Goal: Task Accomplishment & Management: Use online tool/utility

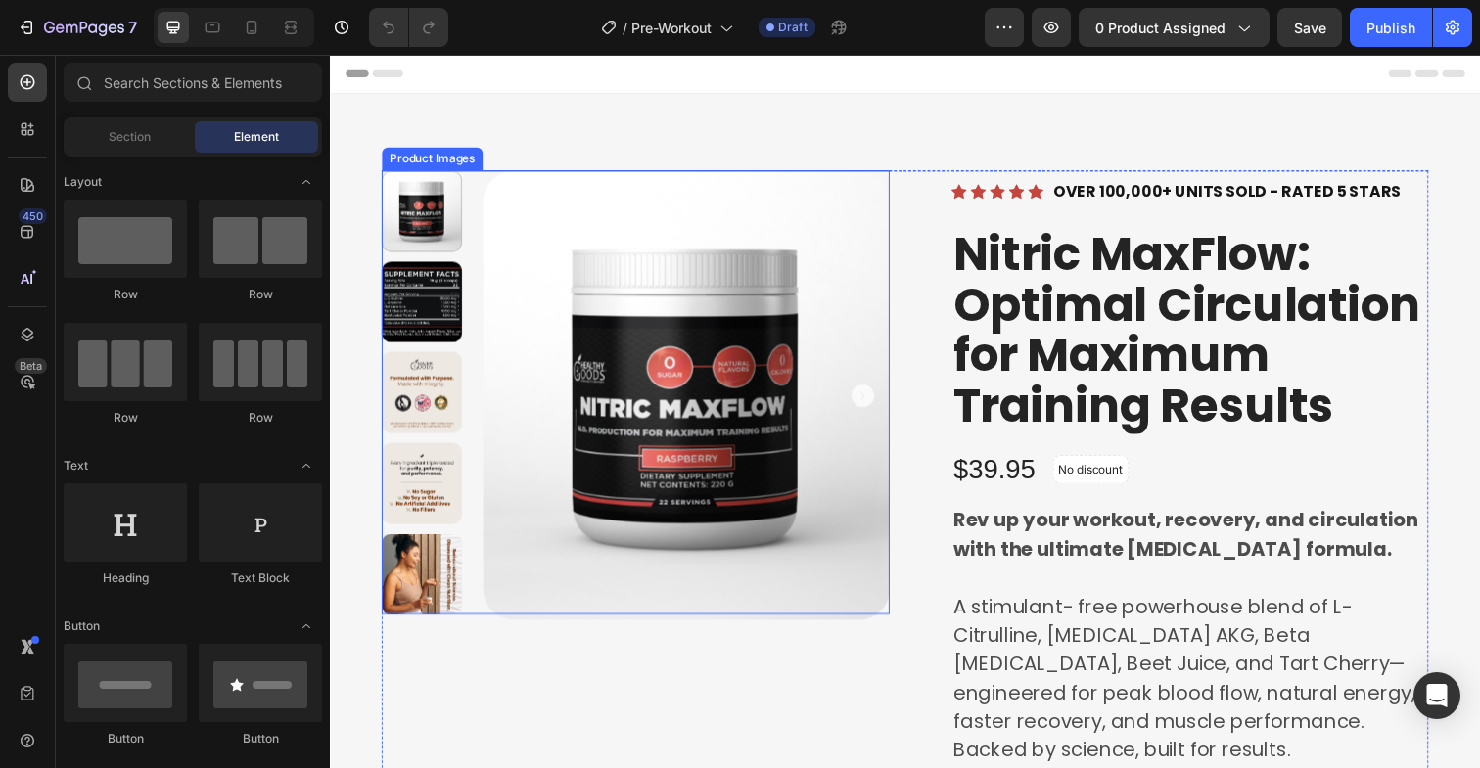
click at [514, 230] on img at bounding box center [693, 402] width 415 height 459
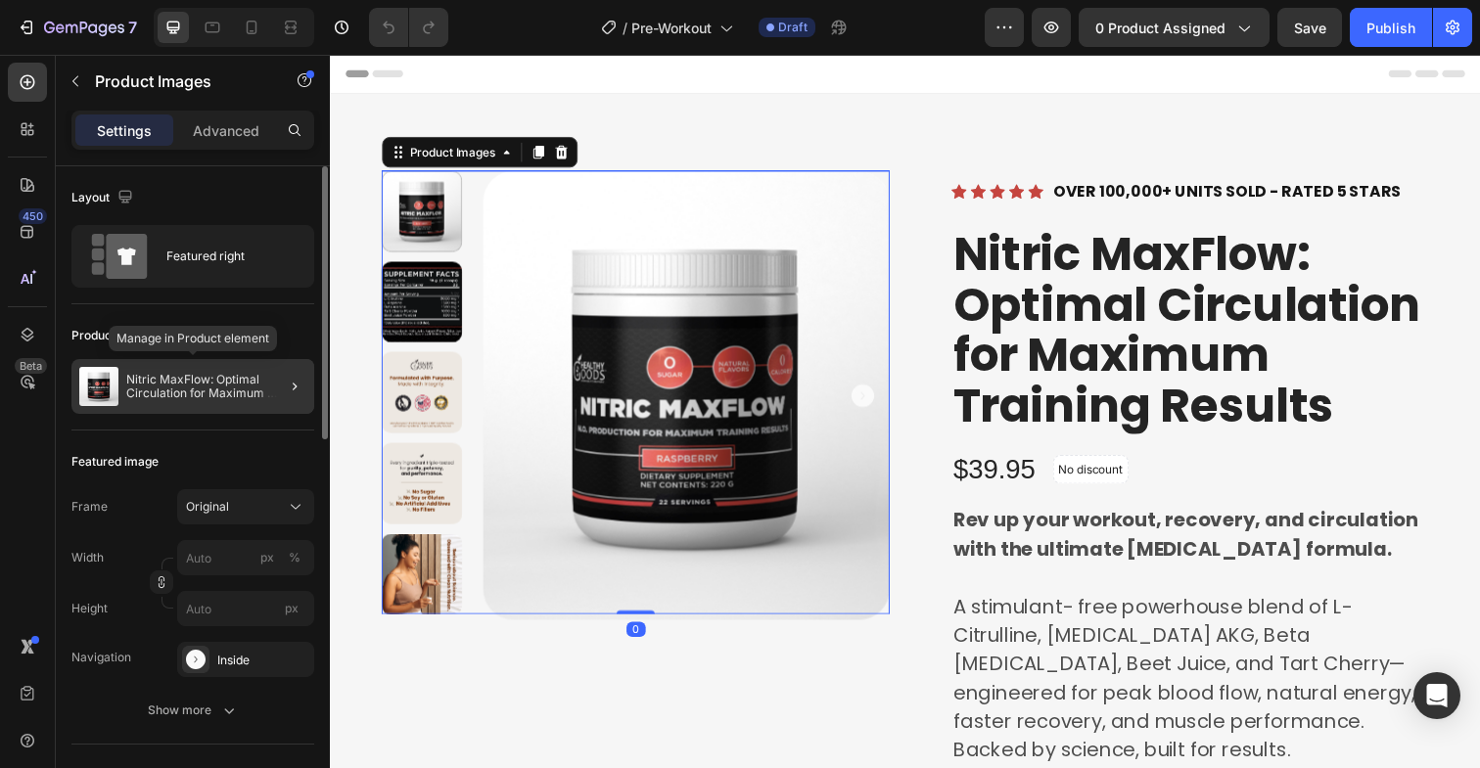
click at [259, 388] on div at bounding box center [286, 386] width 55 height 55
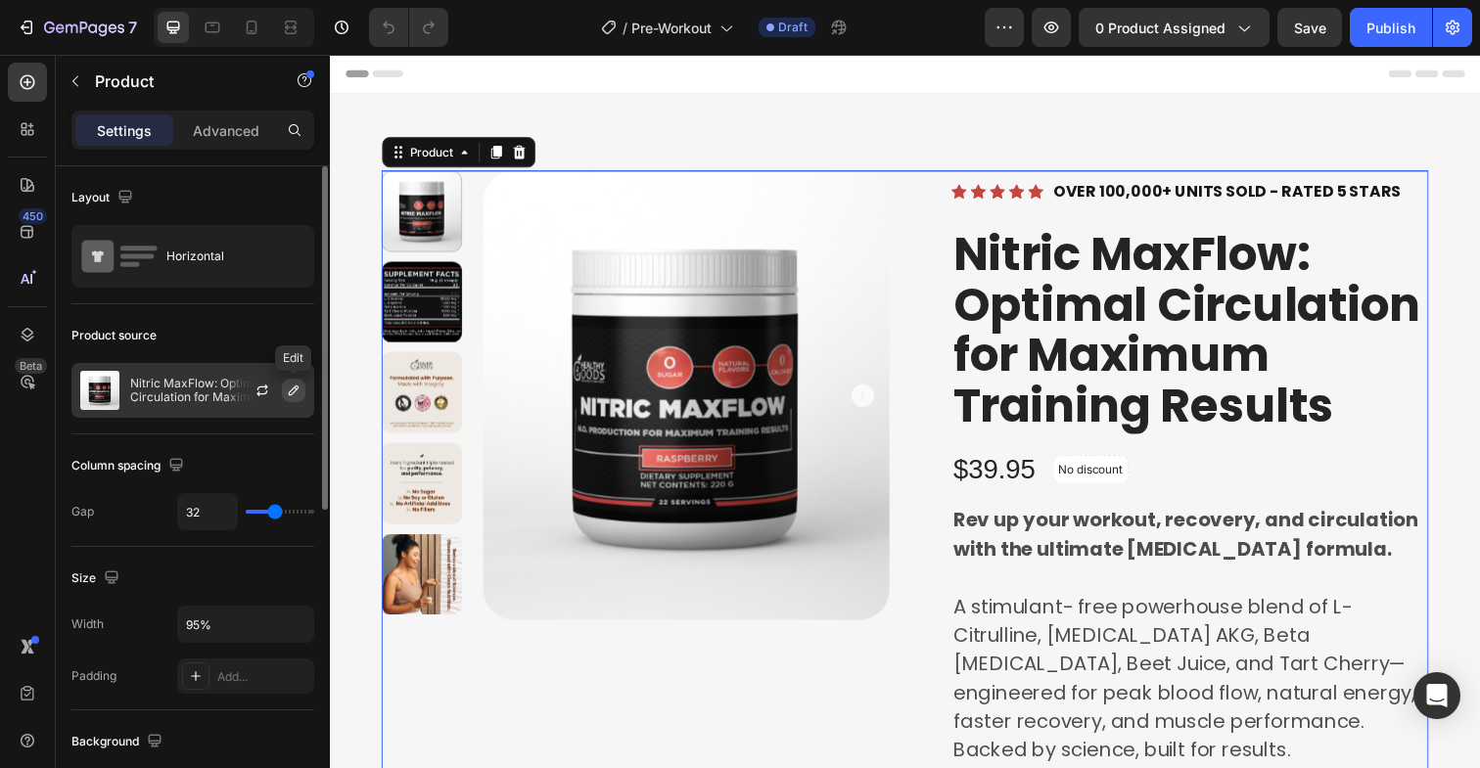
click at [290, 395] on icon "button" at bounding box center [294, 391] width 16 height 16
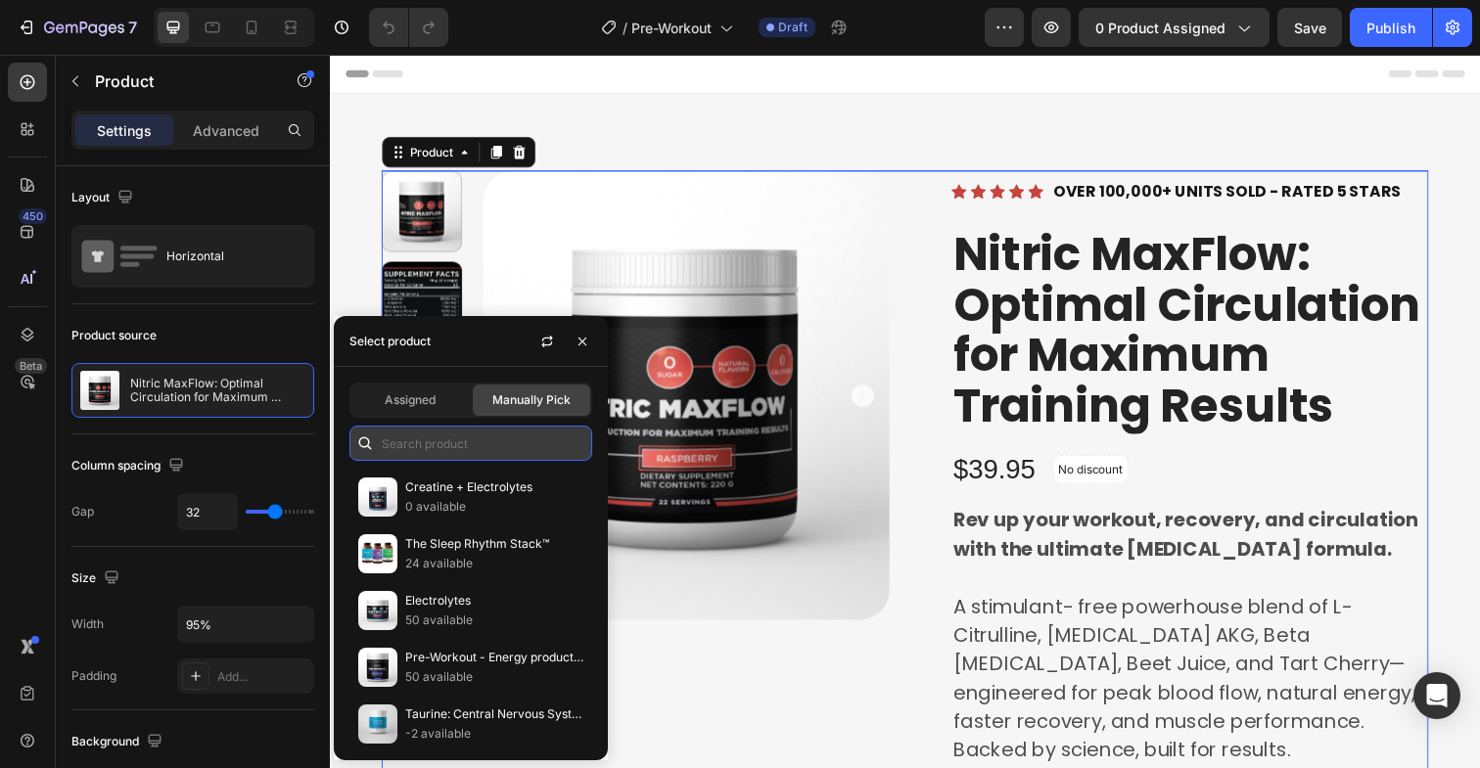
click at [424, 439] on input "text" at bounding box center [470, 443] width 243 height 35
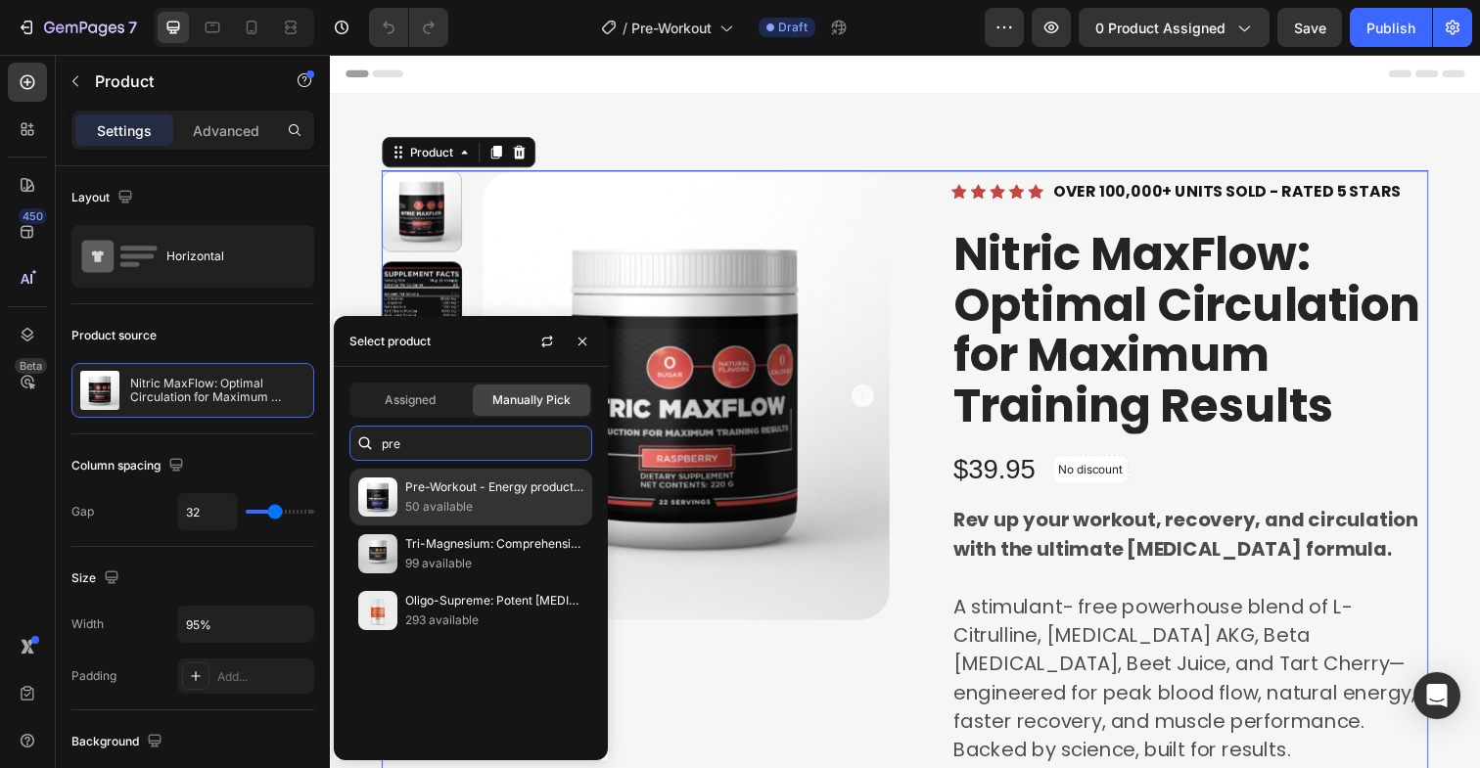
type input "pre"
click at [390, 504] on img at bounding box center [377, 497] width 39 height 39
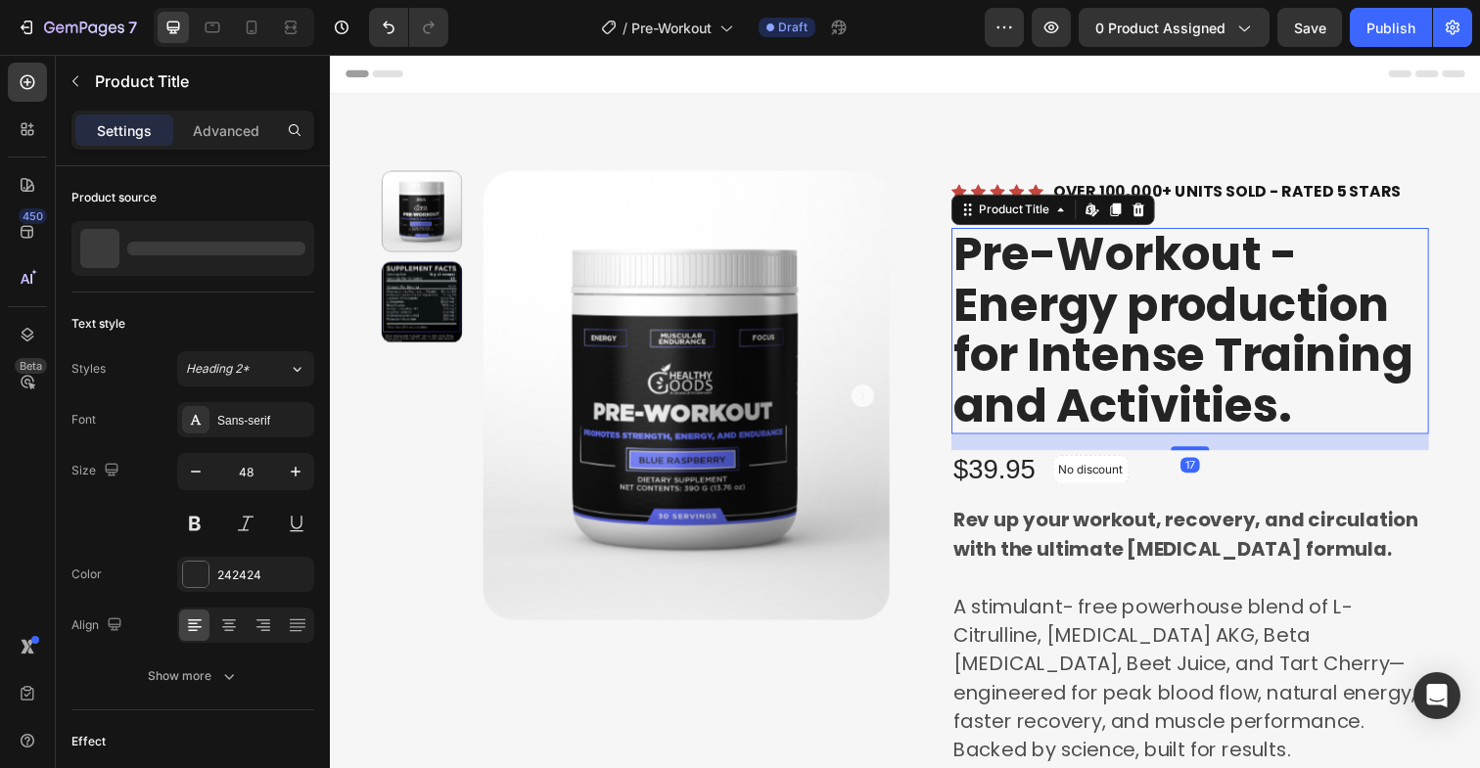
click at [1010, 406] on h1 "Pre-Workout - Energy production for Intense Training and Activities." at bounding box center [1207, 337] width 487 height 210
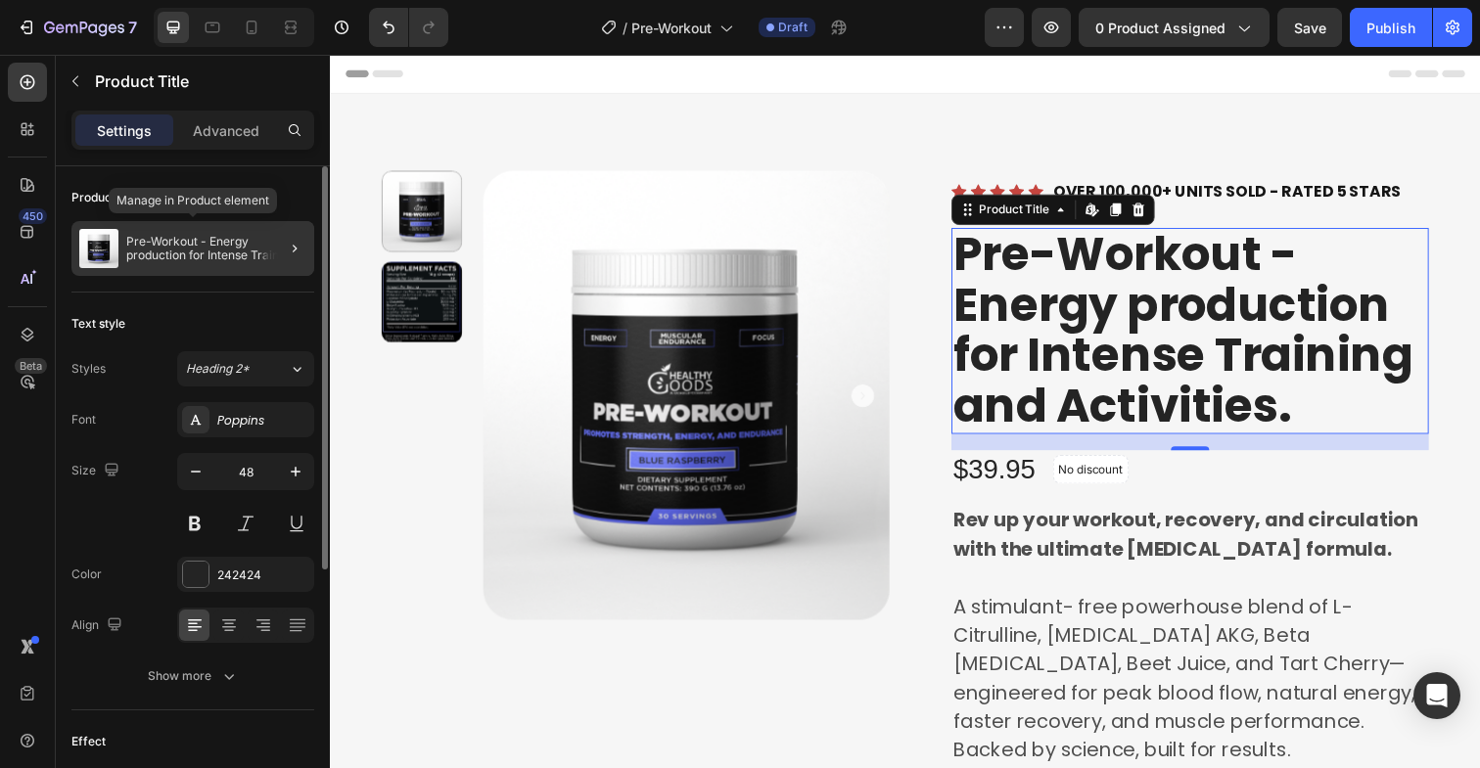
click at [230, 246] on p "Pre-Workout - Energy production for Intense Training and Activities." at bounding box center [216, 248] width 180 height 27
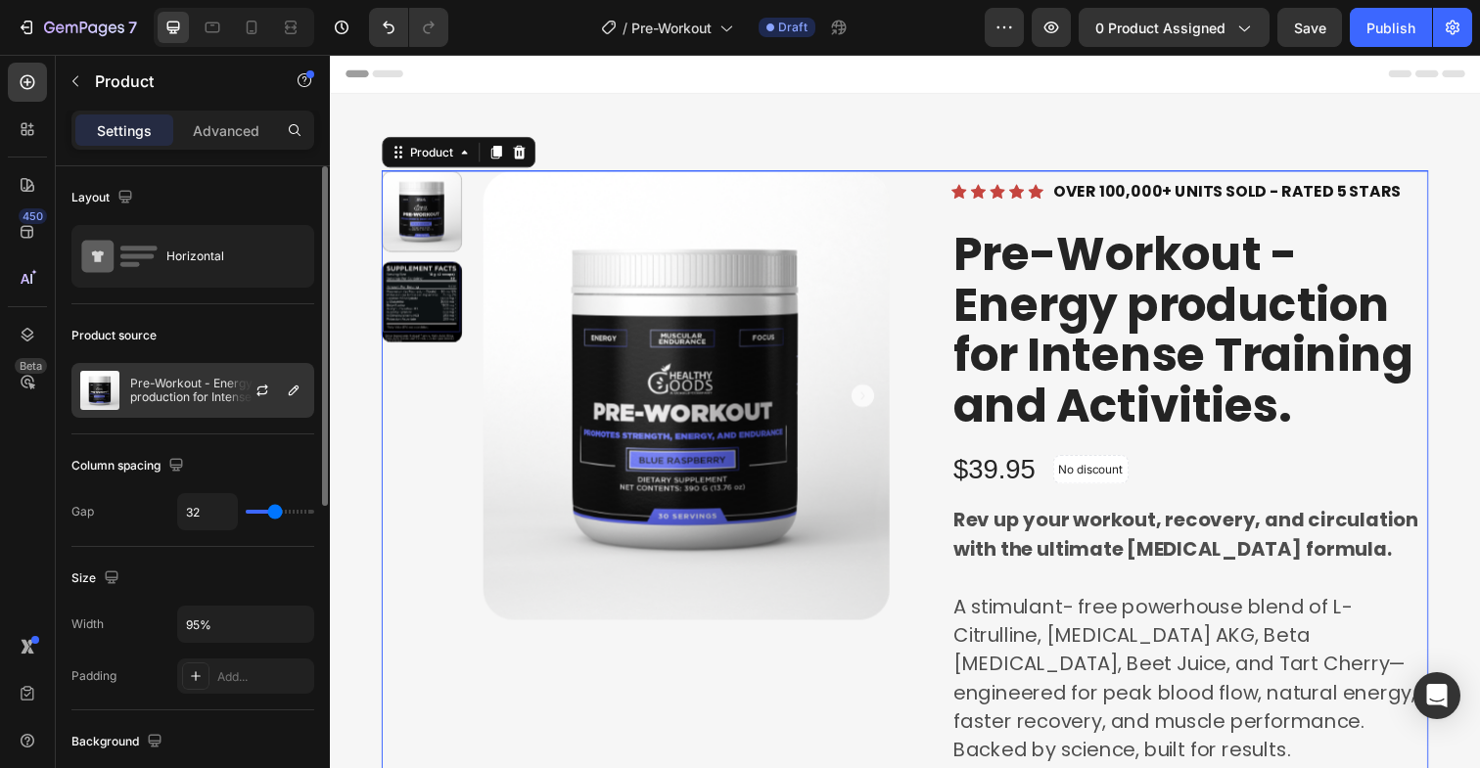
click at [246, 400] on div at bounding box center [270, 390] width 86 height 53
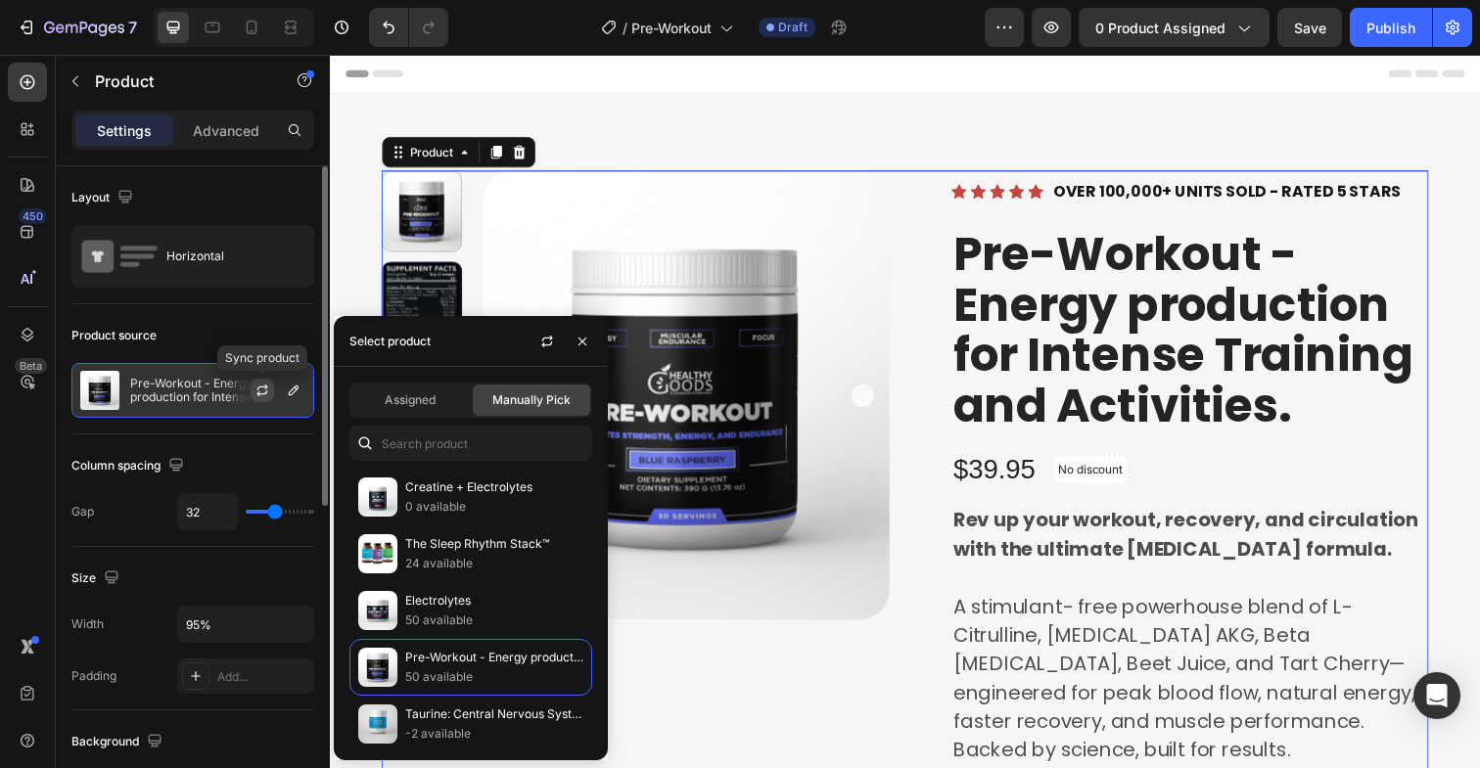
click at [259, 393] on icon "button" at bounding box center [261, 394] width 11 height 6
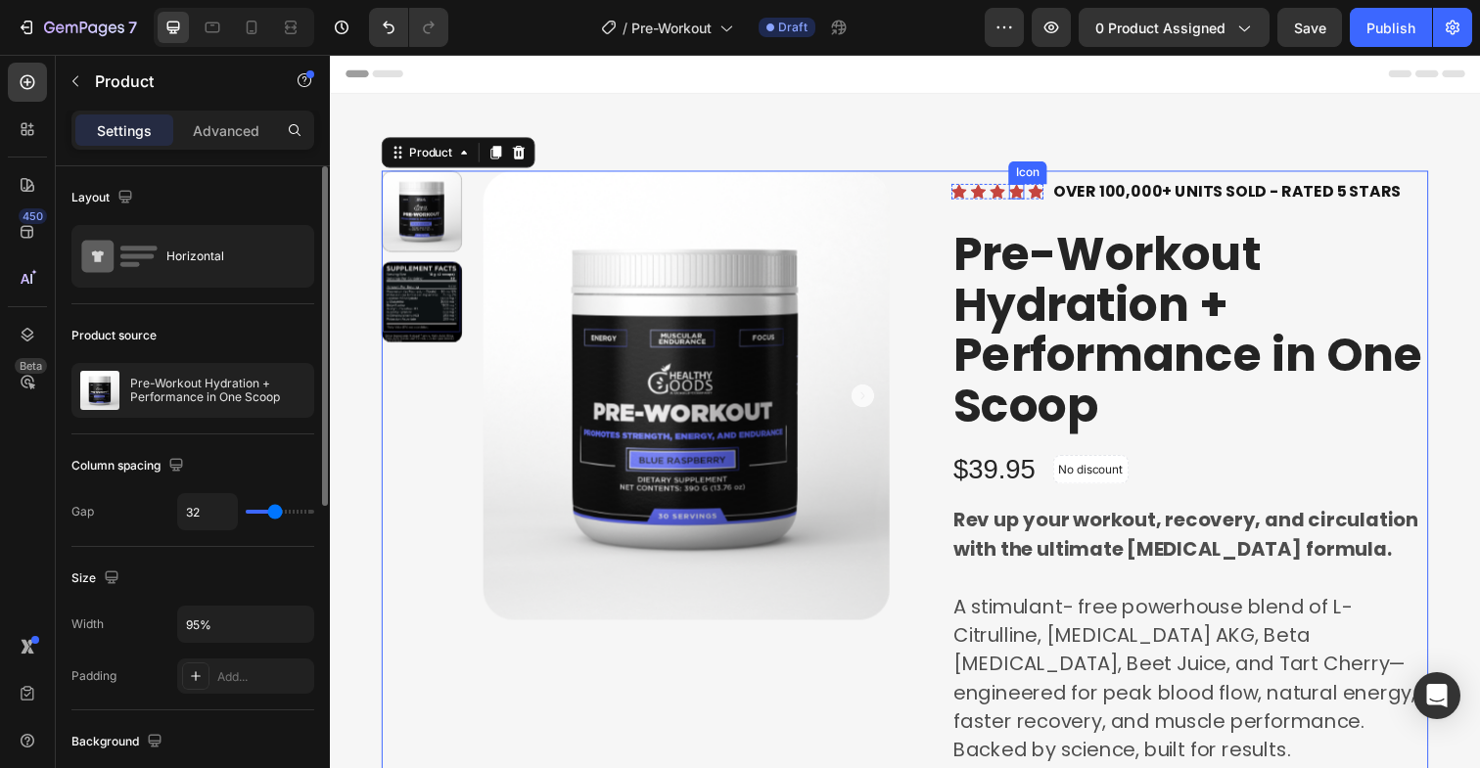
click at [1030, 198] on div "Icon" at bounding box center [1031, 195] width 16 height 16
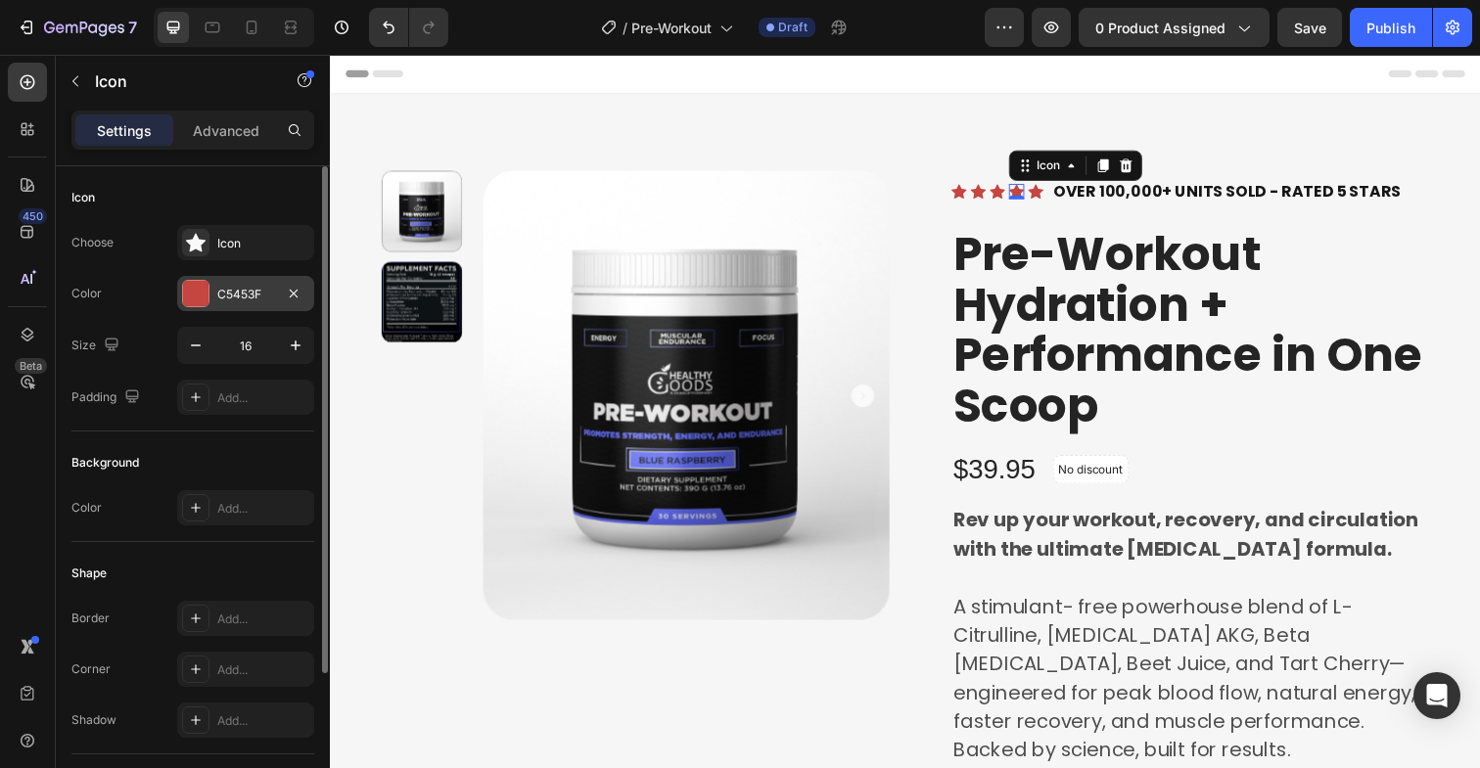
click at [196, 292] on div at bounding box center [195, 293] width 25 height 25
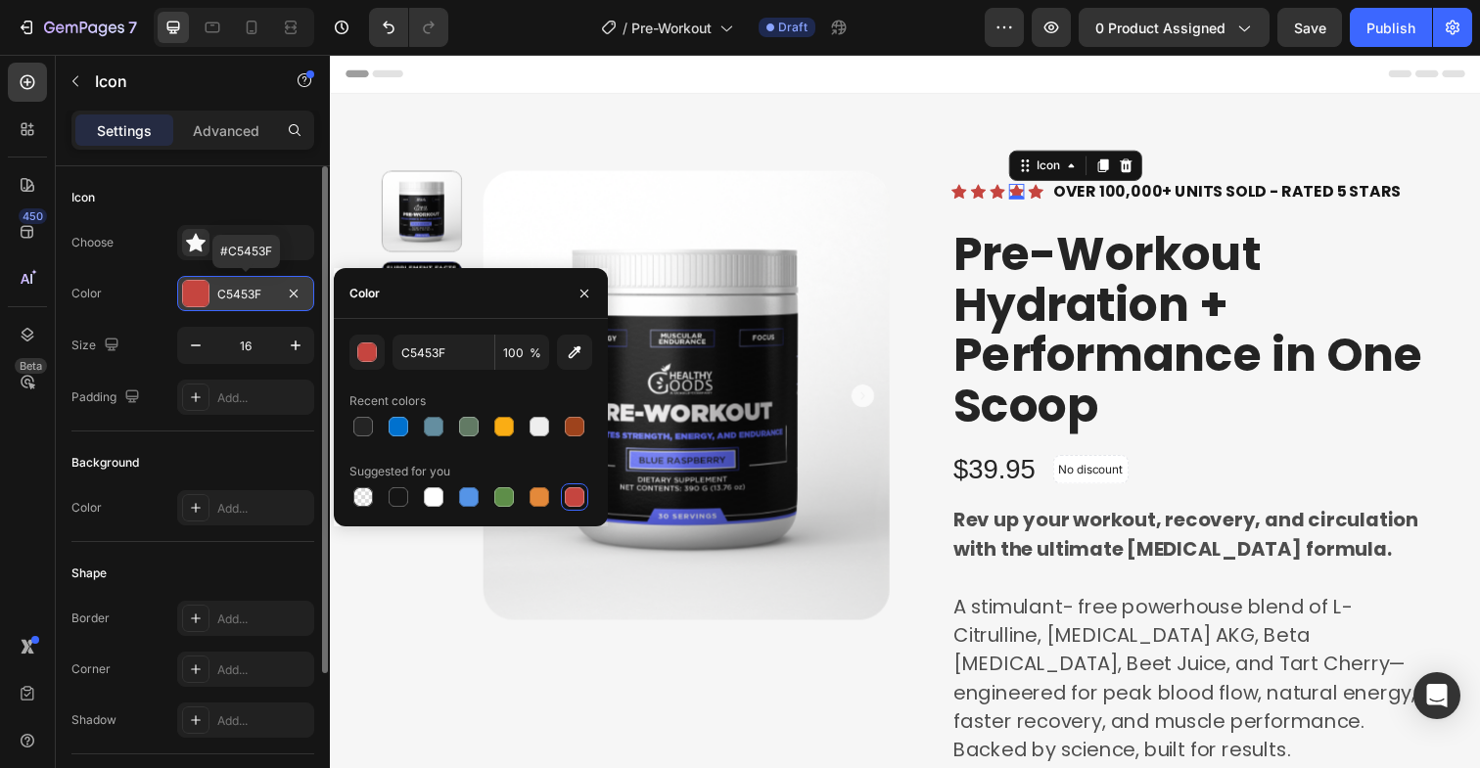
click at [196, 292] on div at bounding box center [195, 293] width 25 height 25
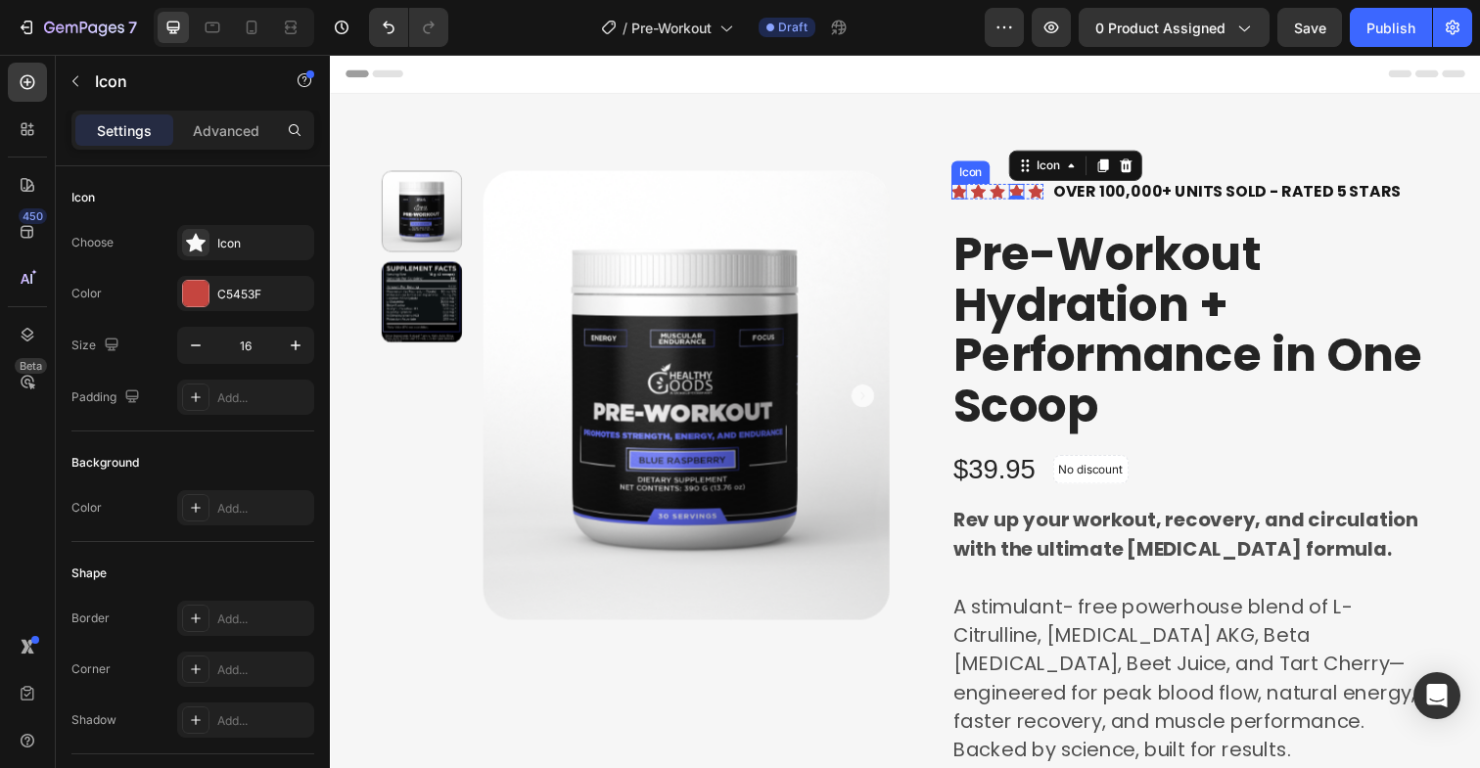
click at [964, 197] on div "Icon" at bounding box center [972, 195] width 16 height 16
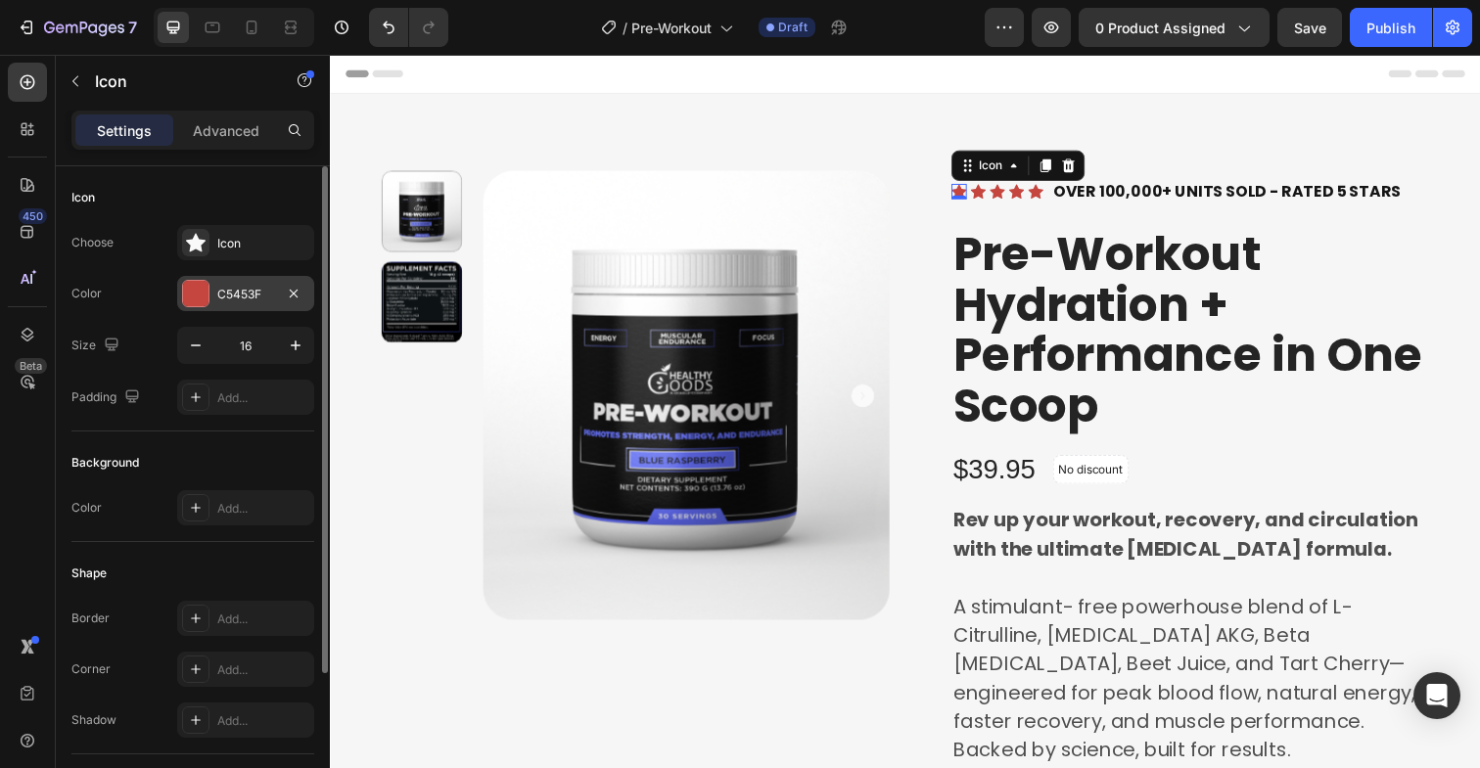
click at [198, 281] on div at bounding box center [195, 293] width 25 height 25
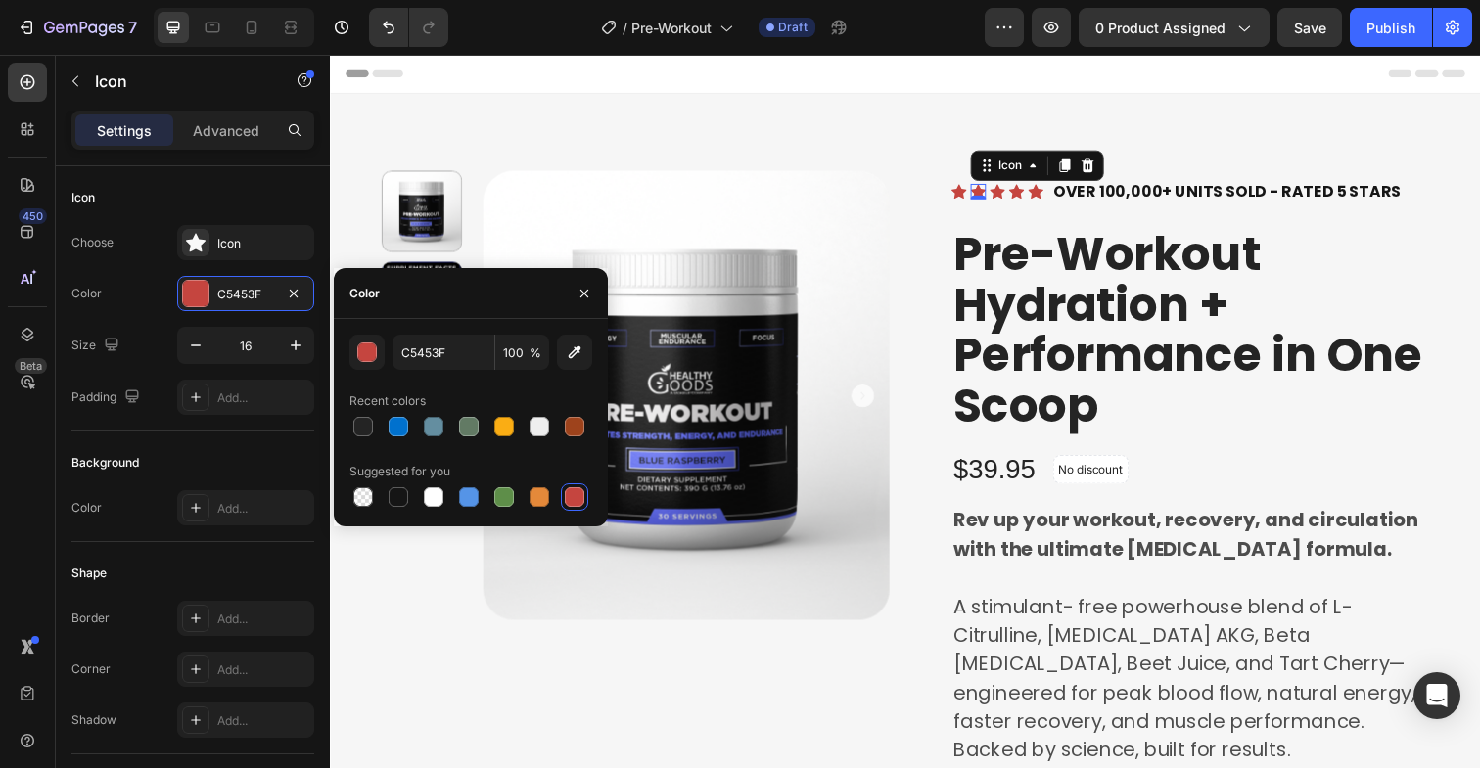
click at [986, 196] on div "Icon 0" at bounding box center [992, 195] width 16 height 16
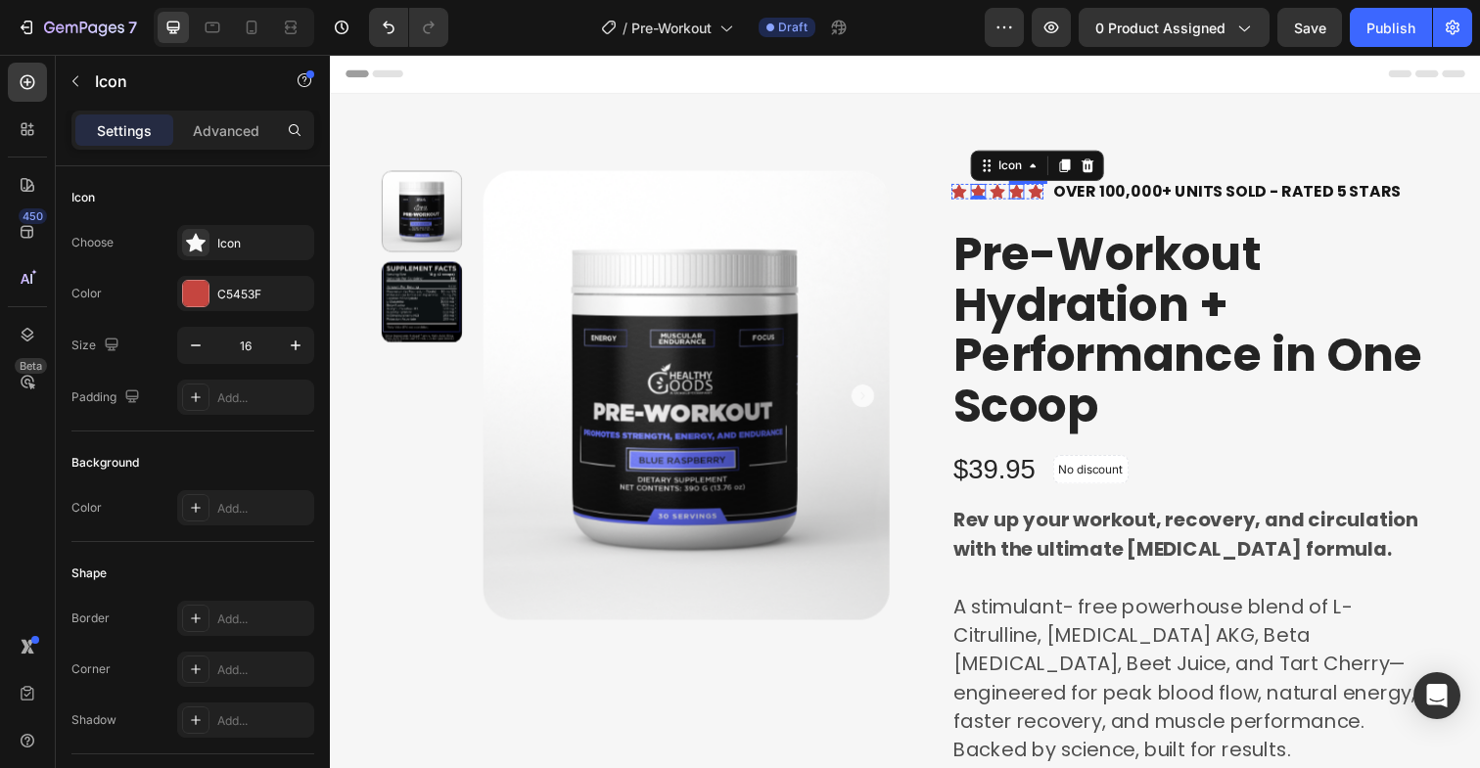
click at [1023, 202] on div "Icon" at bounding box center [1031, 195] width 16 height 16
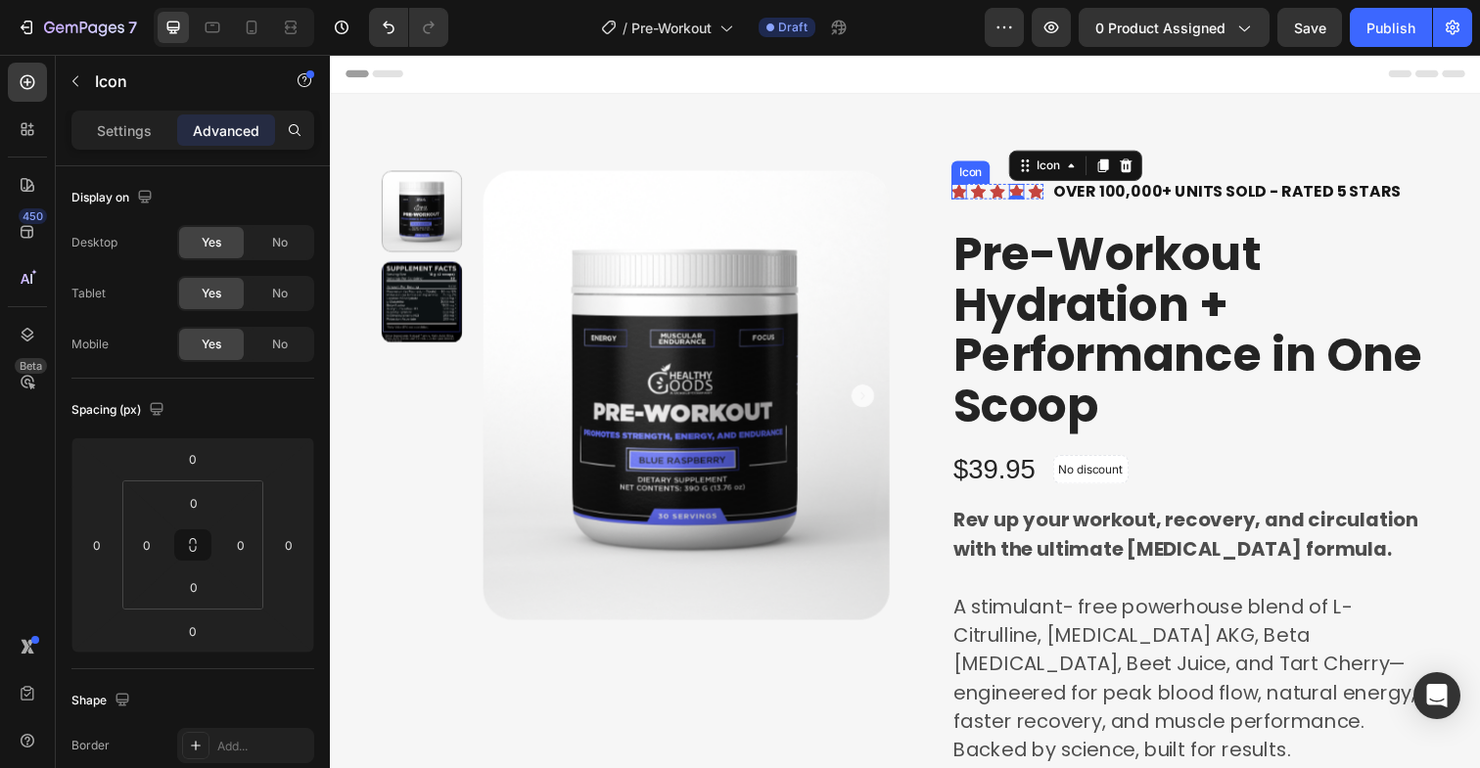
click at [964, 189] on icon at bounding box center [972, 195] width 16 height 16
click at [130, 121] on p "Settings" at bounding box center [124, 130] width 55 height 21
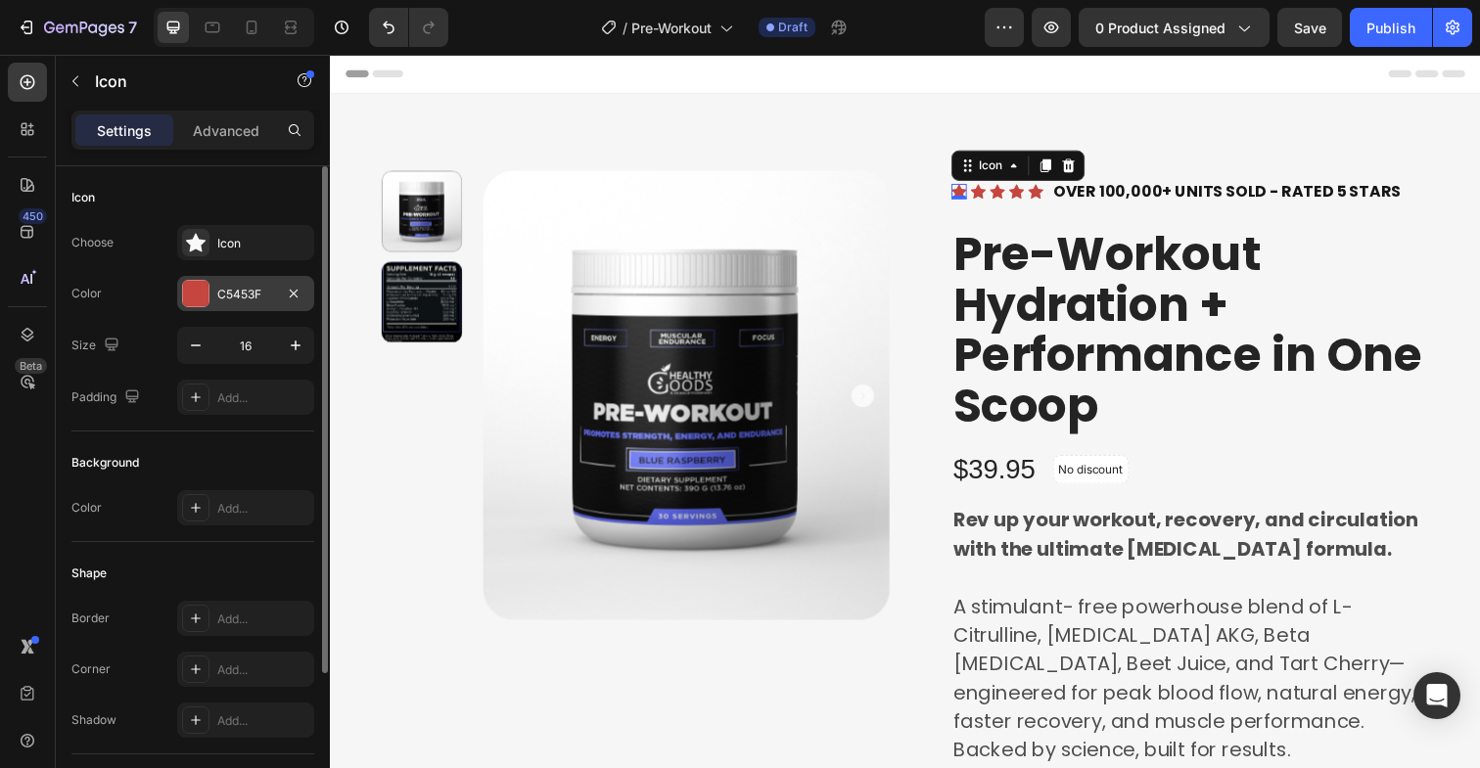
click at [196, 297] on div at bounding box center [195, 293] width 25 height 25
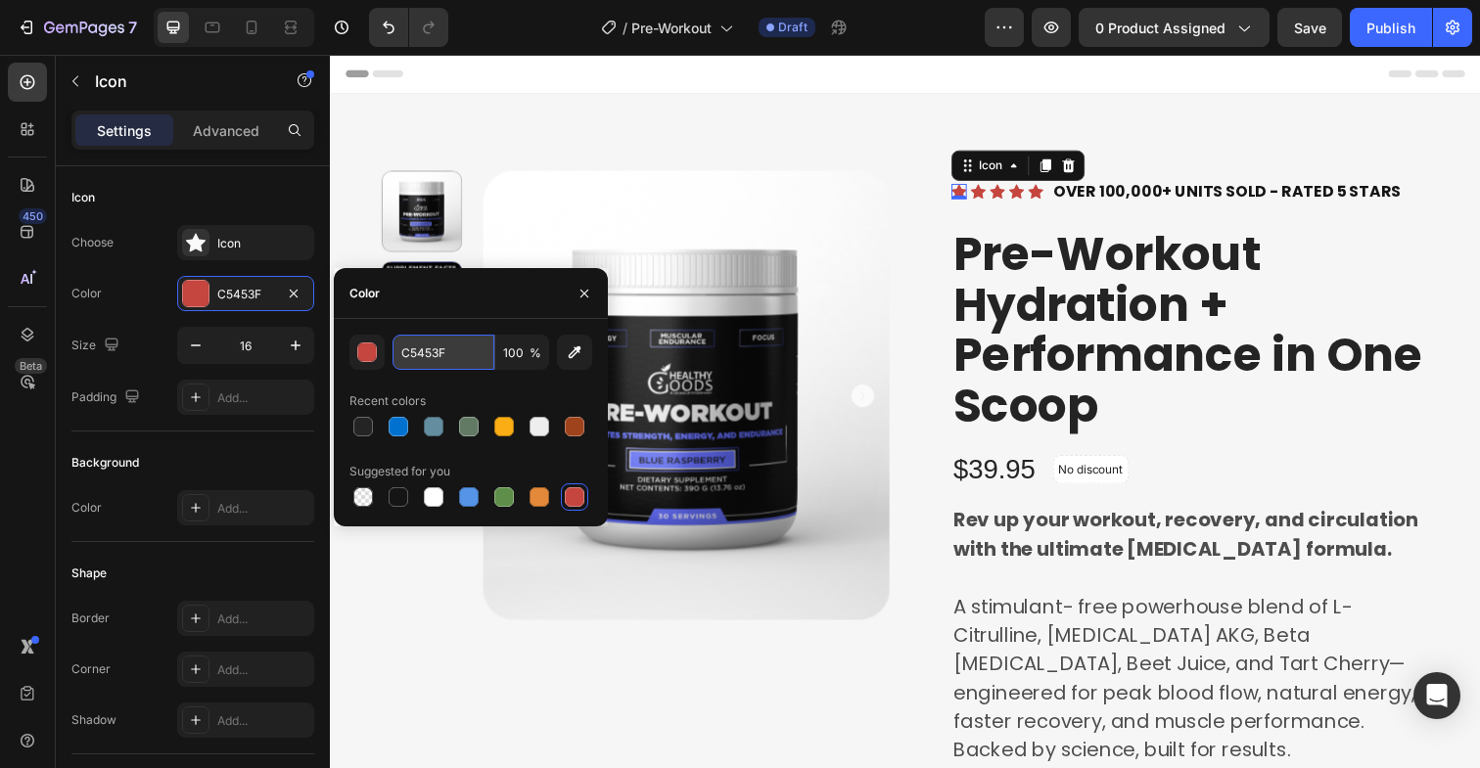
click at [449, 360] on input "C5453F" at bounding box center [443, 352] width 102 height 35
paste input "606bb2"
type input "606BB2"
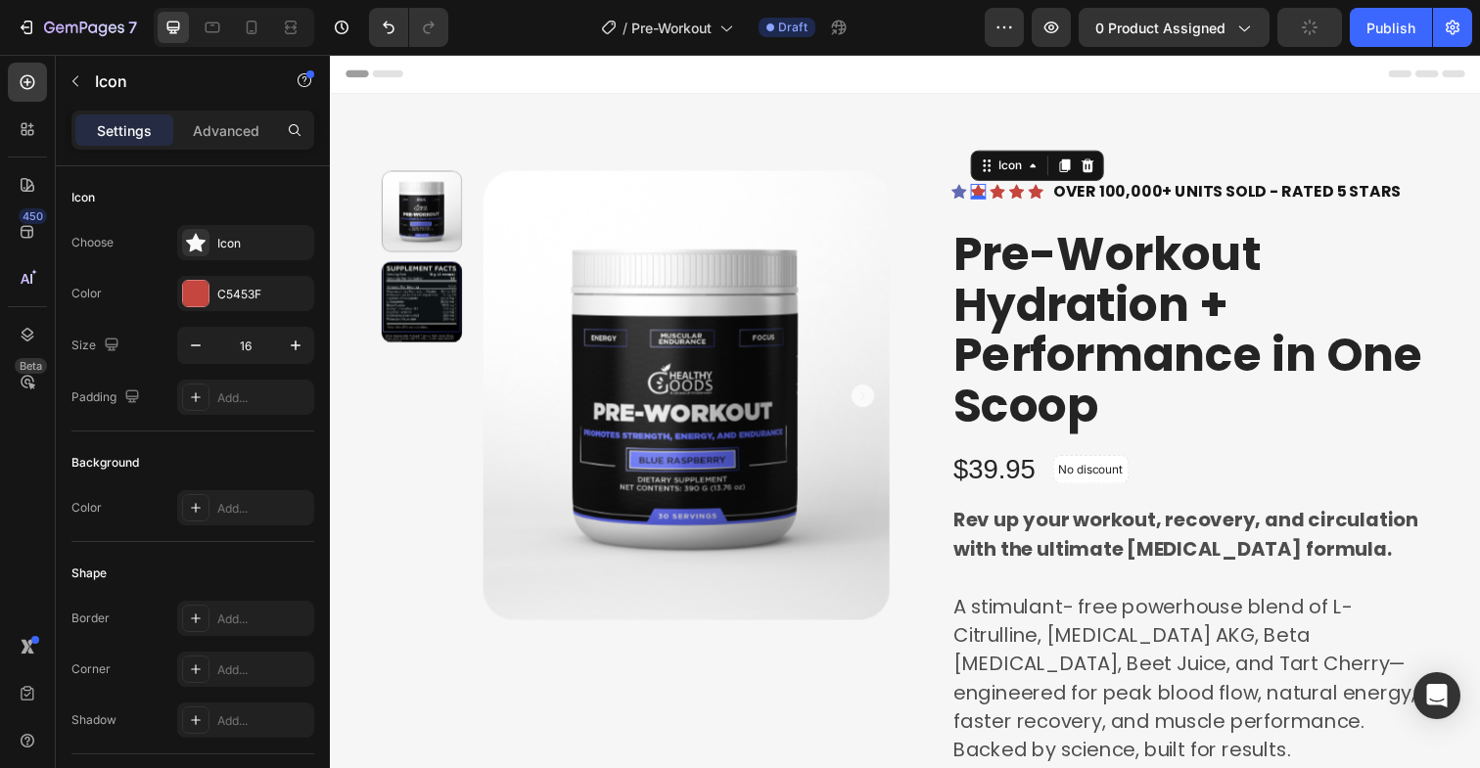
click at [986, 195] on div "Icon 0" at bounding box center [992, 195] width 16 height 16
click at [986, 197] on div "0" at bounding box center [992, 203] width 20 height 16
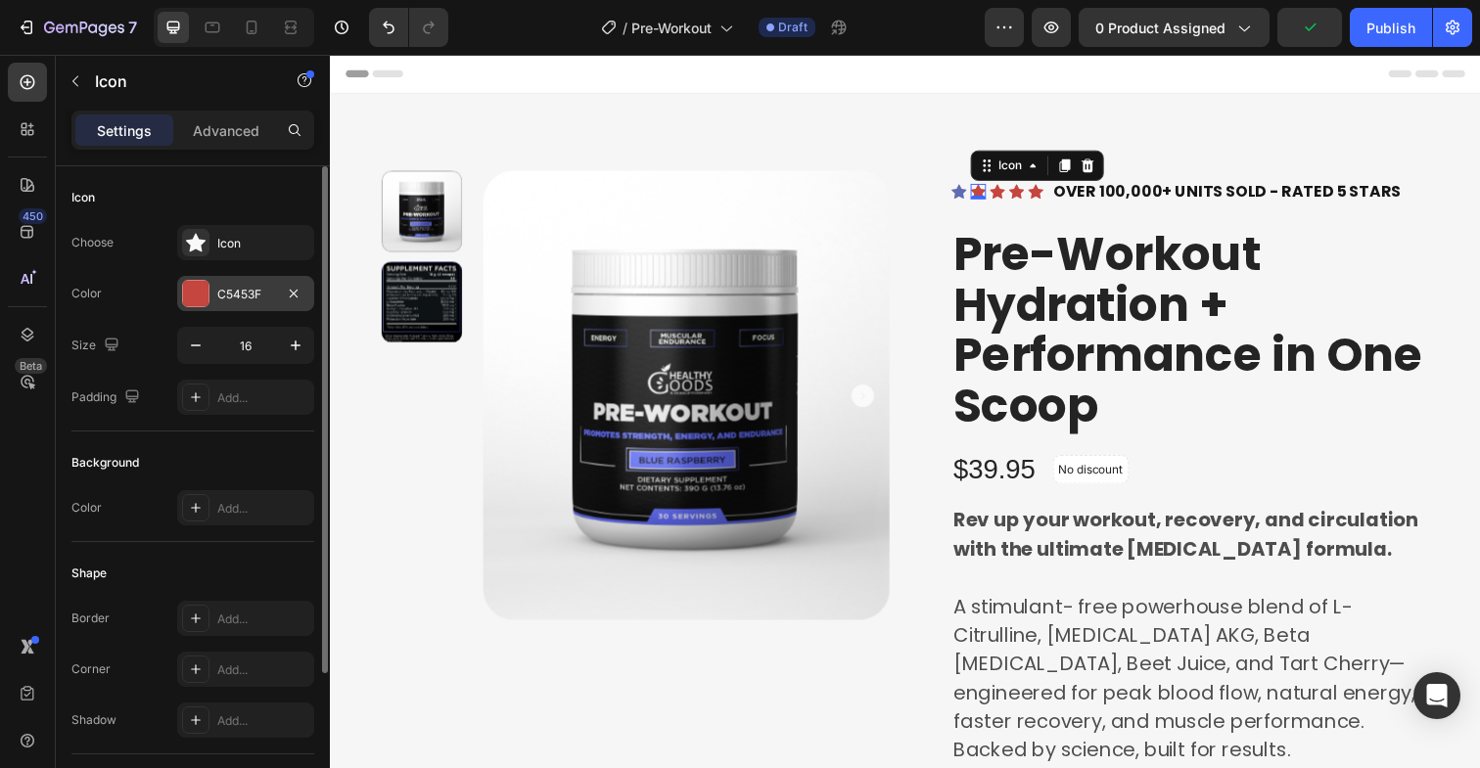
click at [194, 284] on div at bounding box center [195, 293] width 25 height 25
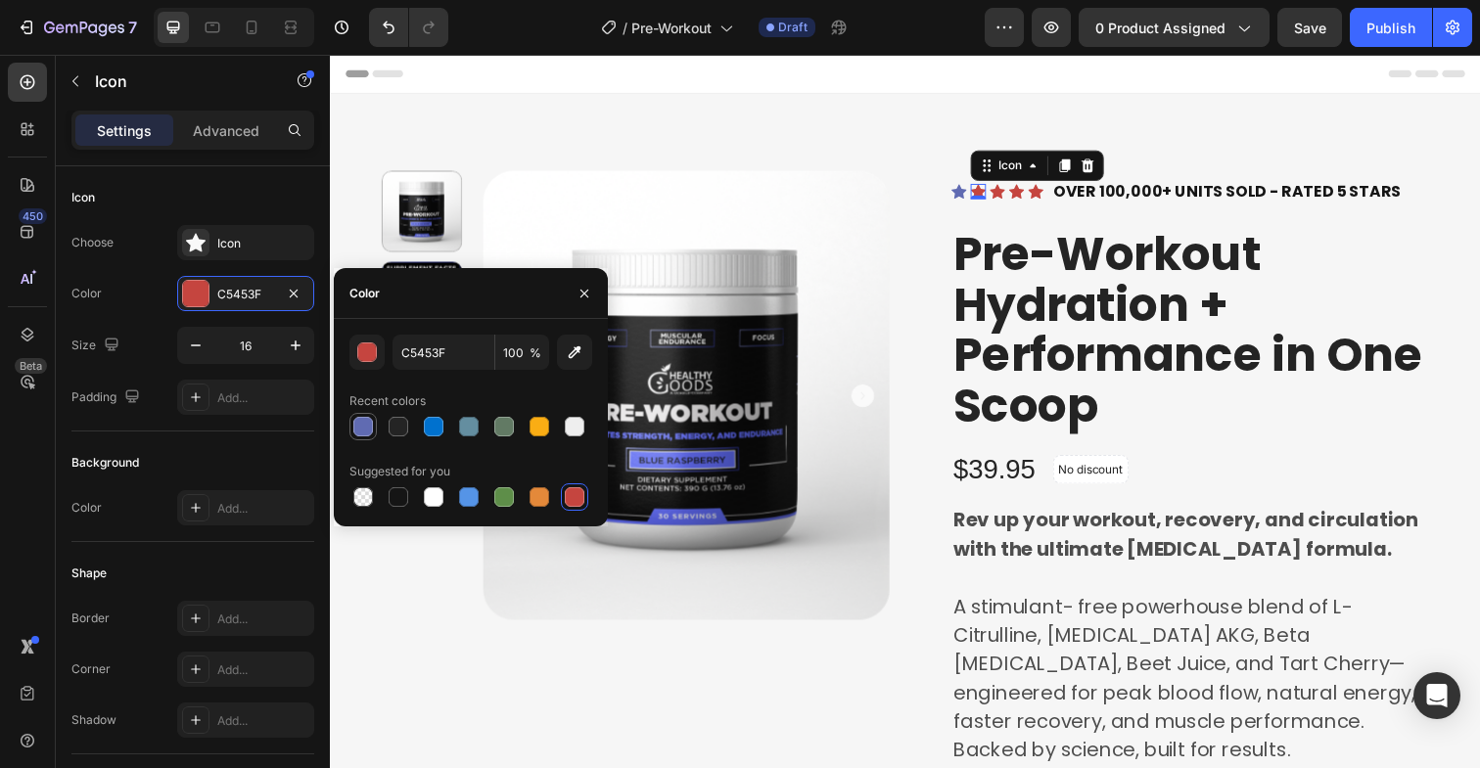
click at [357, 428] on div at bounding box center [363, 427] width 20 height 20
type input "606BB2"
click at [1006, 194] on icon at bounding box center [1011, 195] width 16 height 15
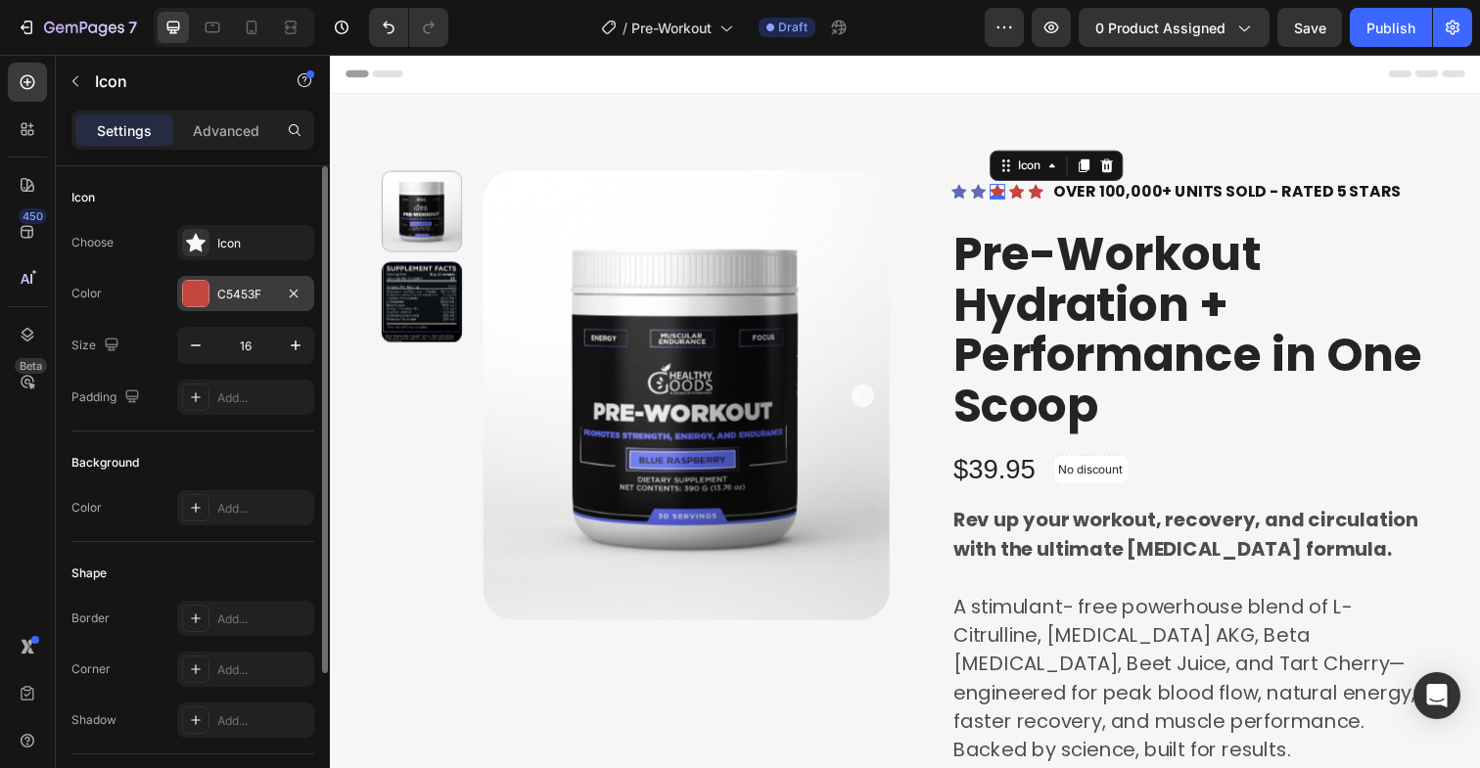
click at [206, 298] on div at bounding box center [195, 293] width 25 height 25
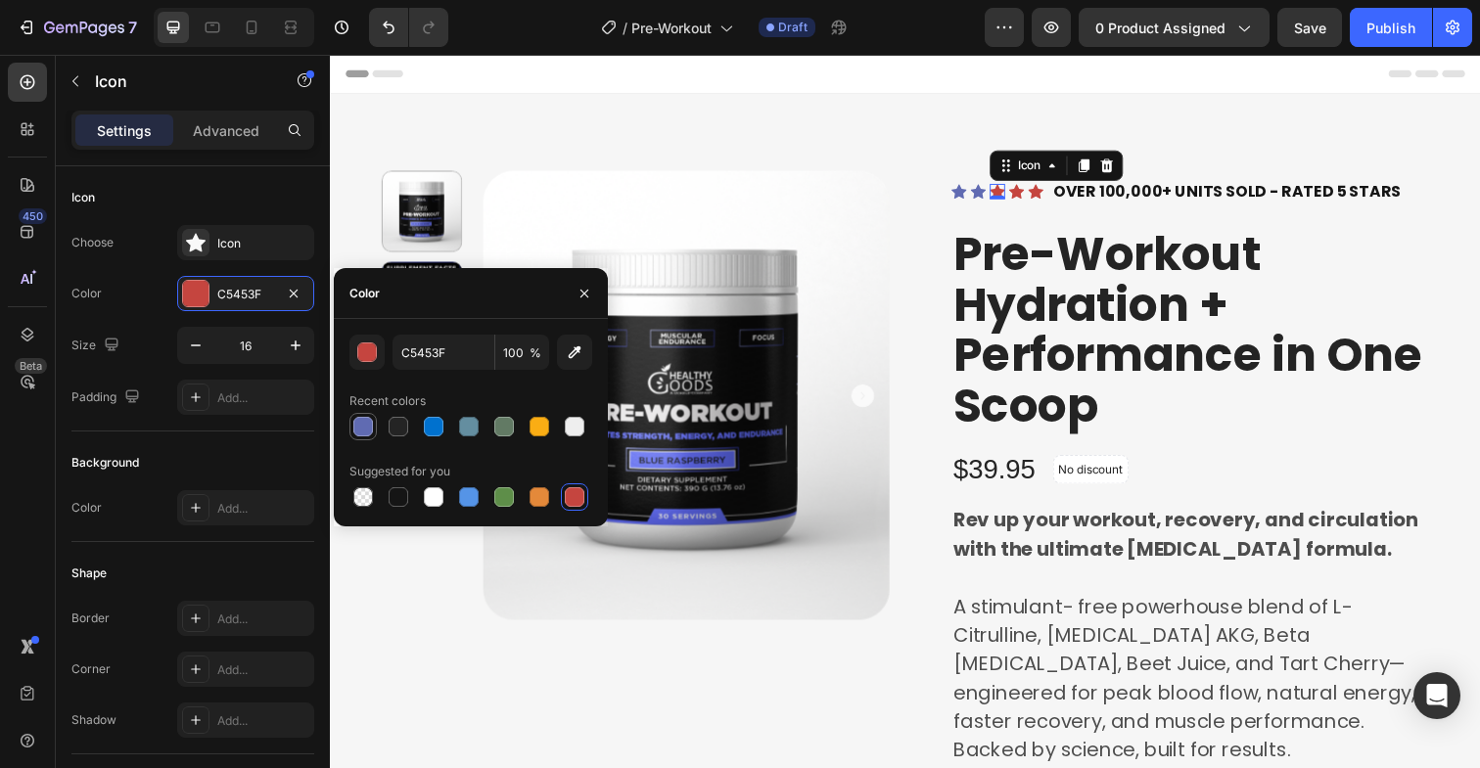
click at [354, 422] on div at bounding box center [363, 427] width 20 height 20
type input "606BB2"
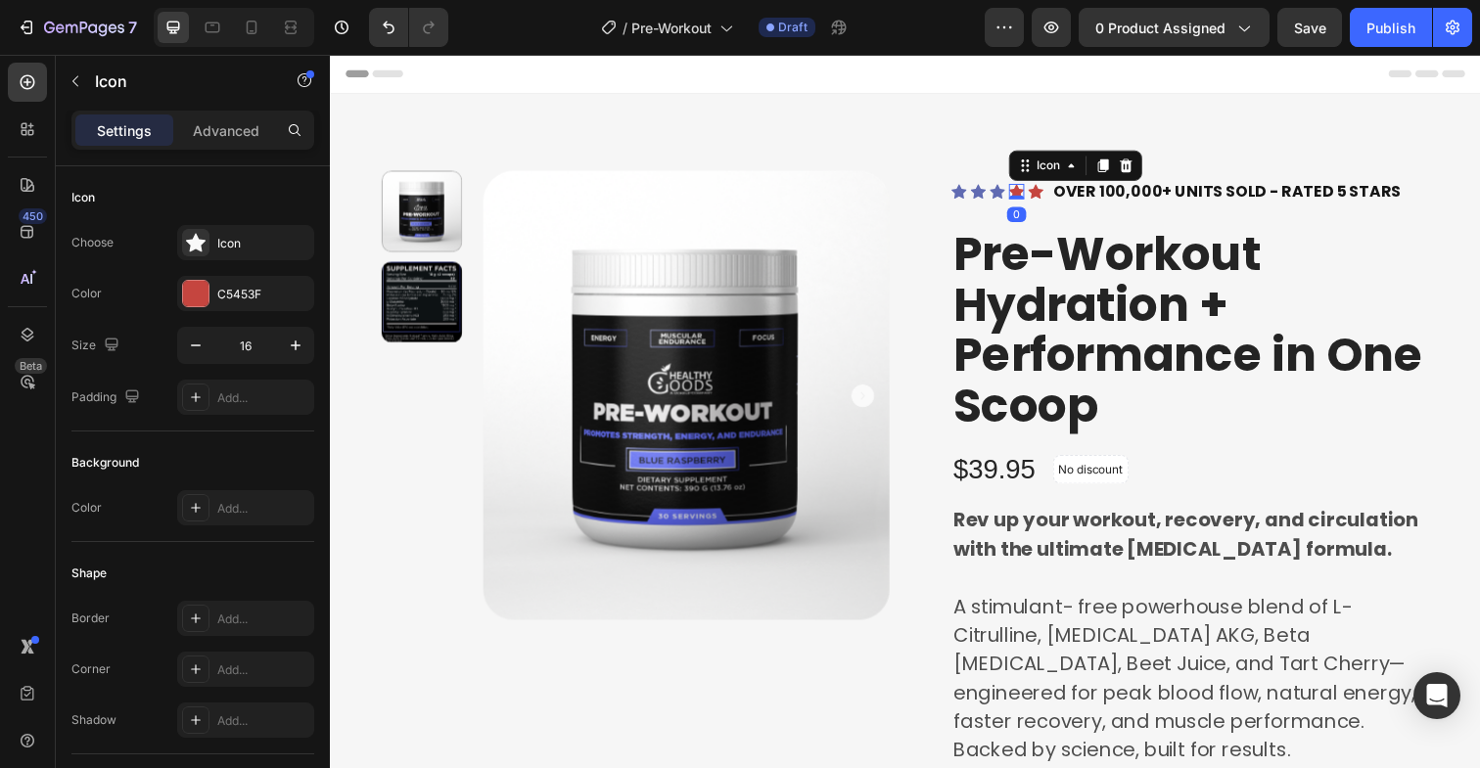
click at [1026, 194] on icon at bounding box center [1031, 195] width 16 height 15
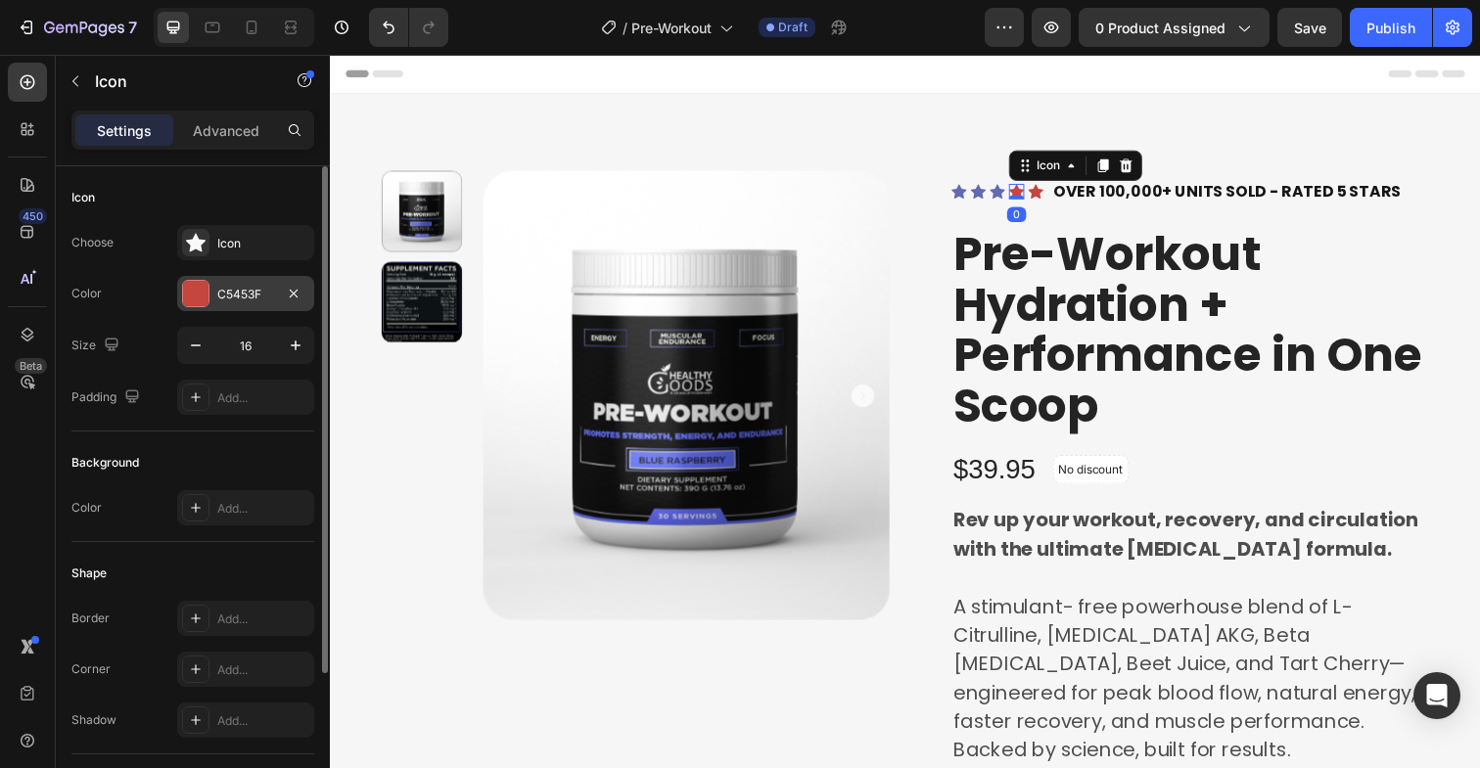
click at [208, 288] on div at bounding box center [195, 293] width 27 height 27
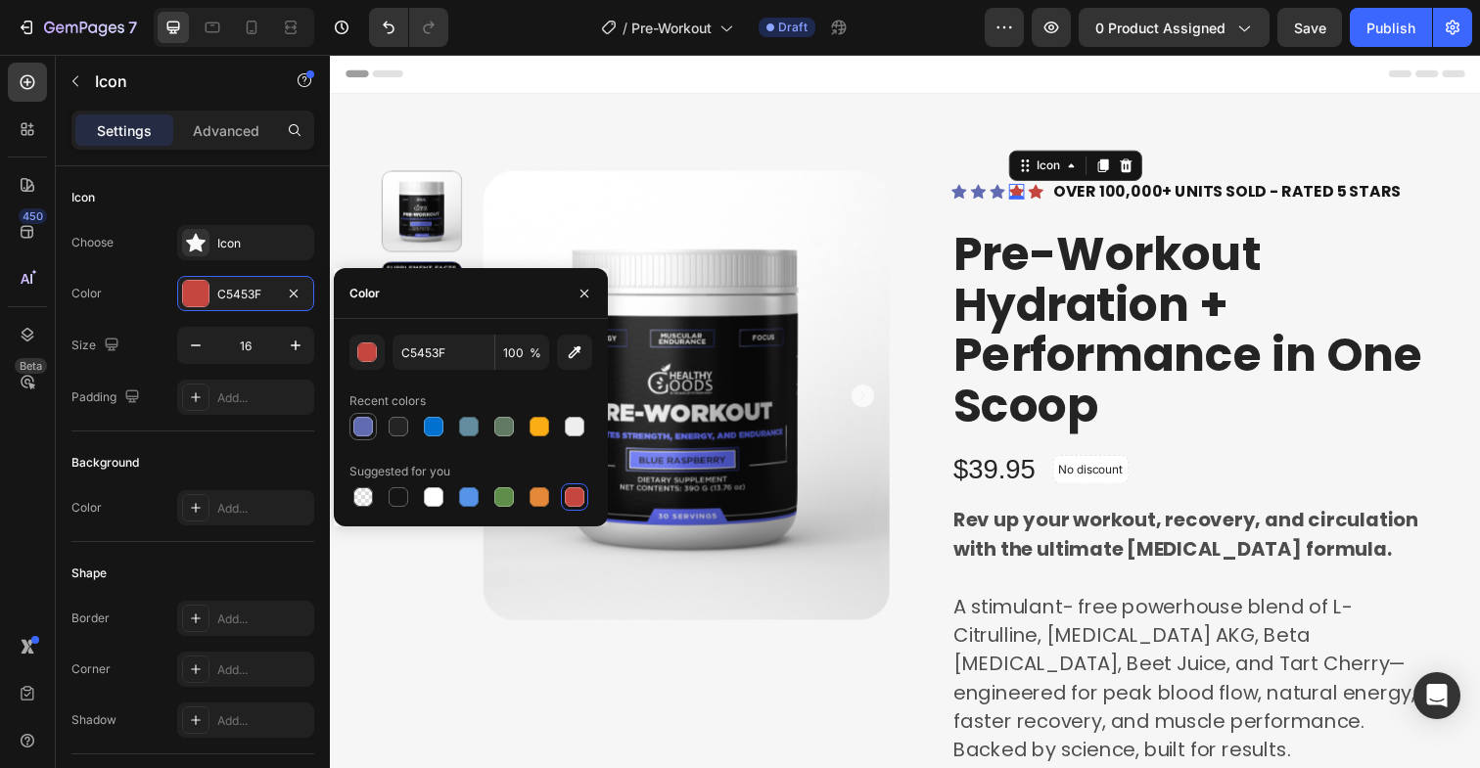
click at [359, 436] on div at bounding box center [363, 427] width 20 height 20
type input "606BB2"
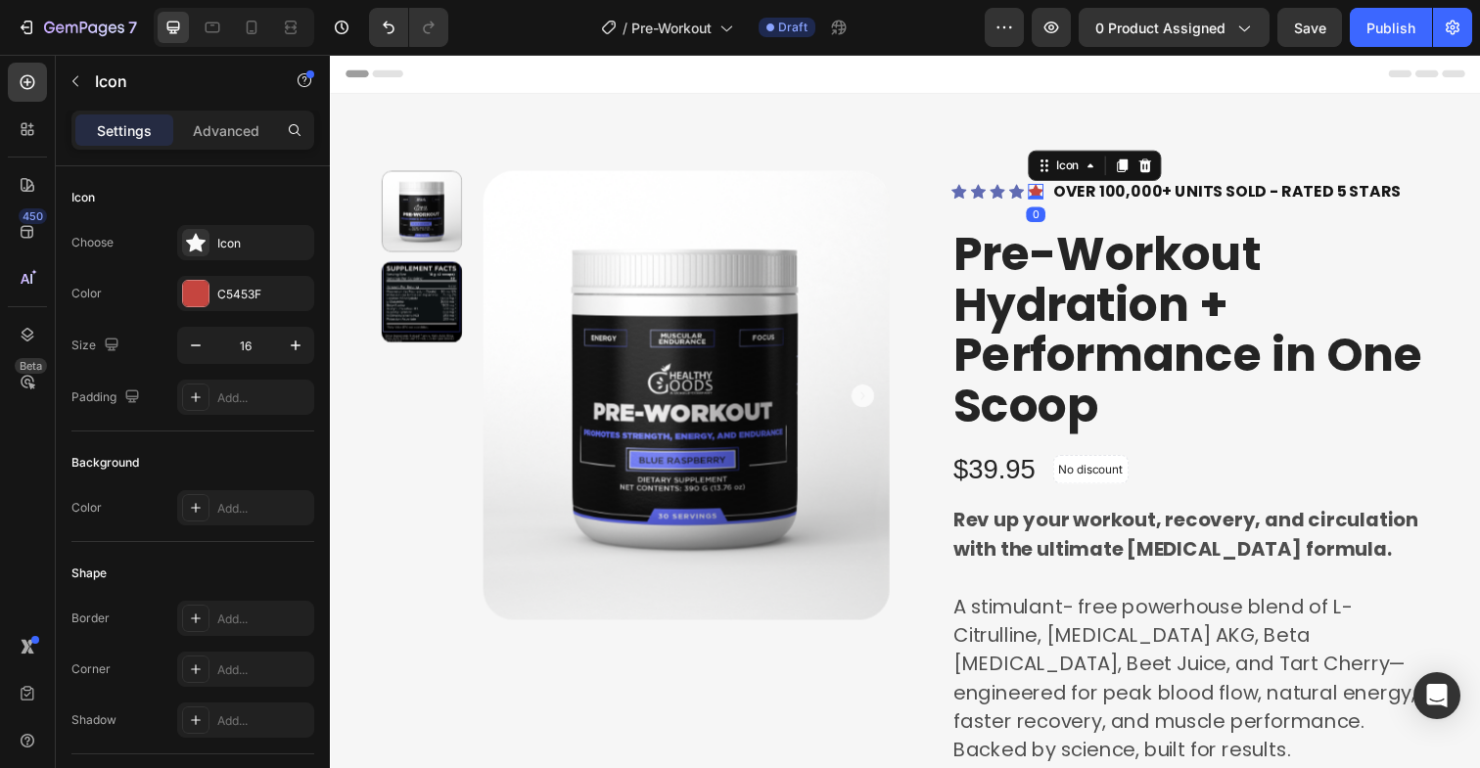
click at [1042, 200] on div "Icon 0" at bounding box center [1050, 195] width 16 height 16
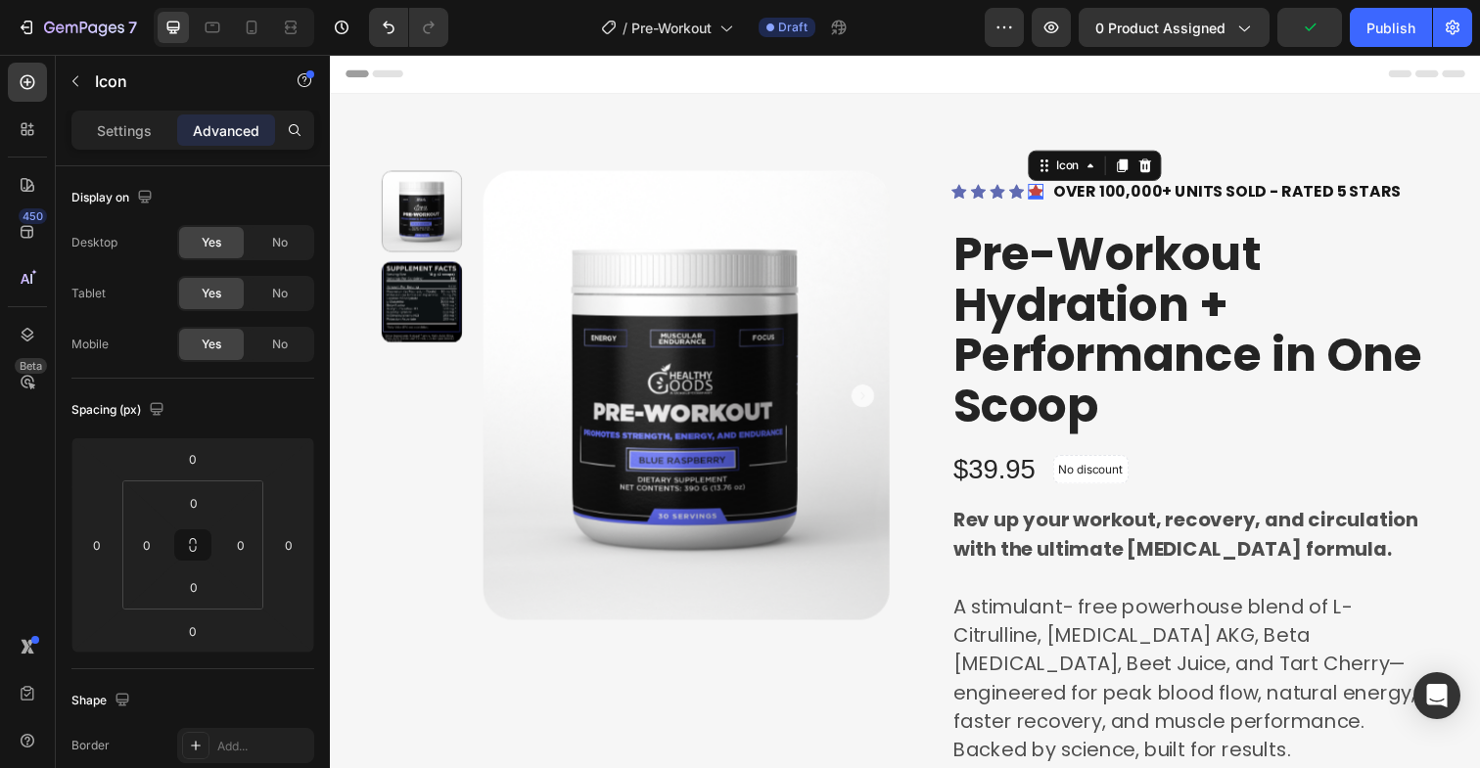
click at [1045, 192] on icon at bounding box center [1050, 195] width 16 height 15
click at [148, 133] on p "Settings" at bounding box center [124, 130] width 55 height 21
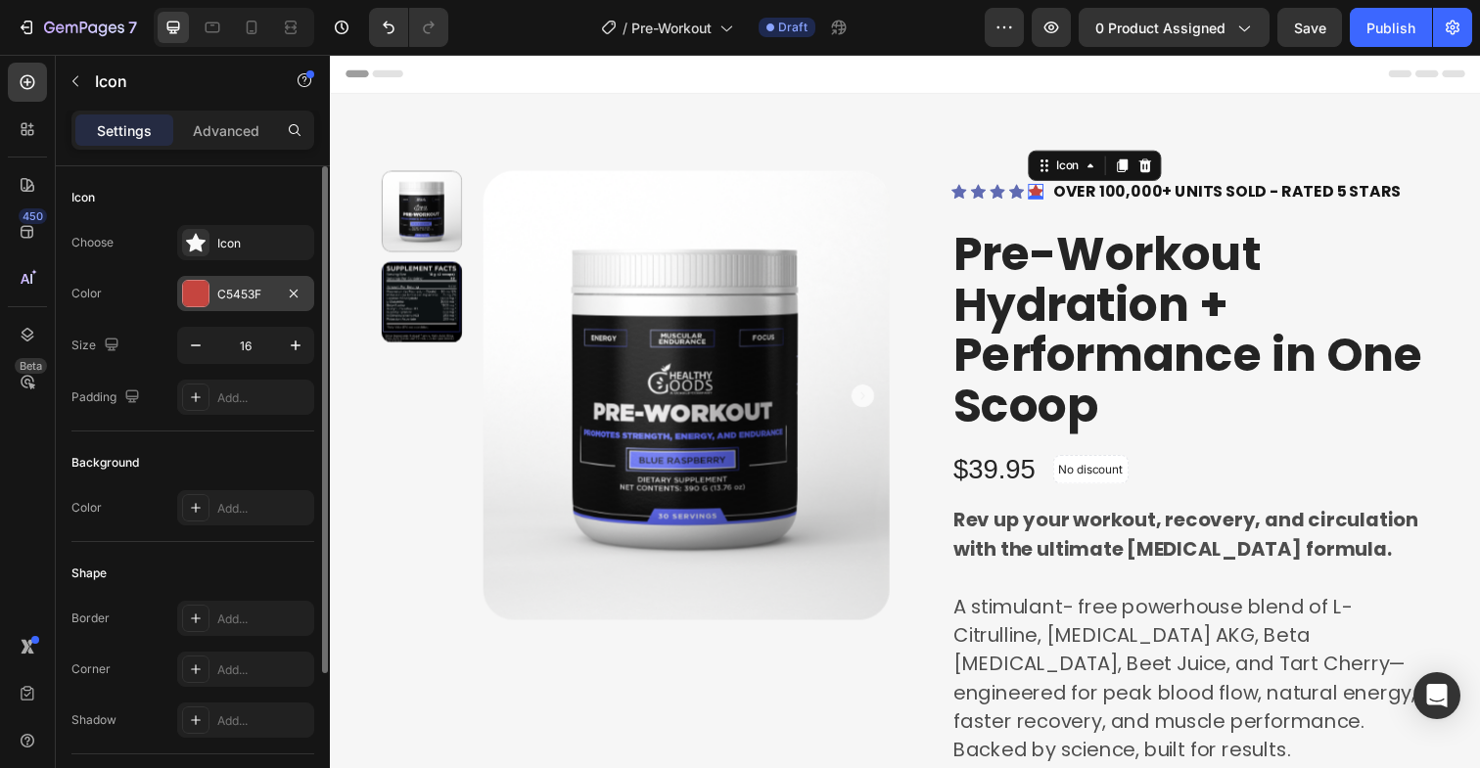
click at [212, 287] on div "C5453F" at bounding box center [245, 293] width 137 height 35
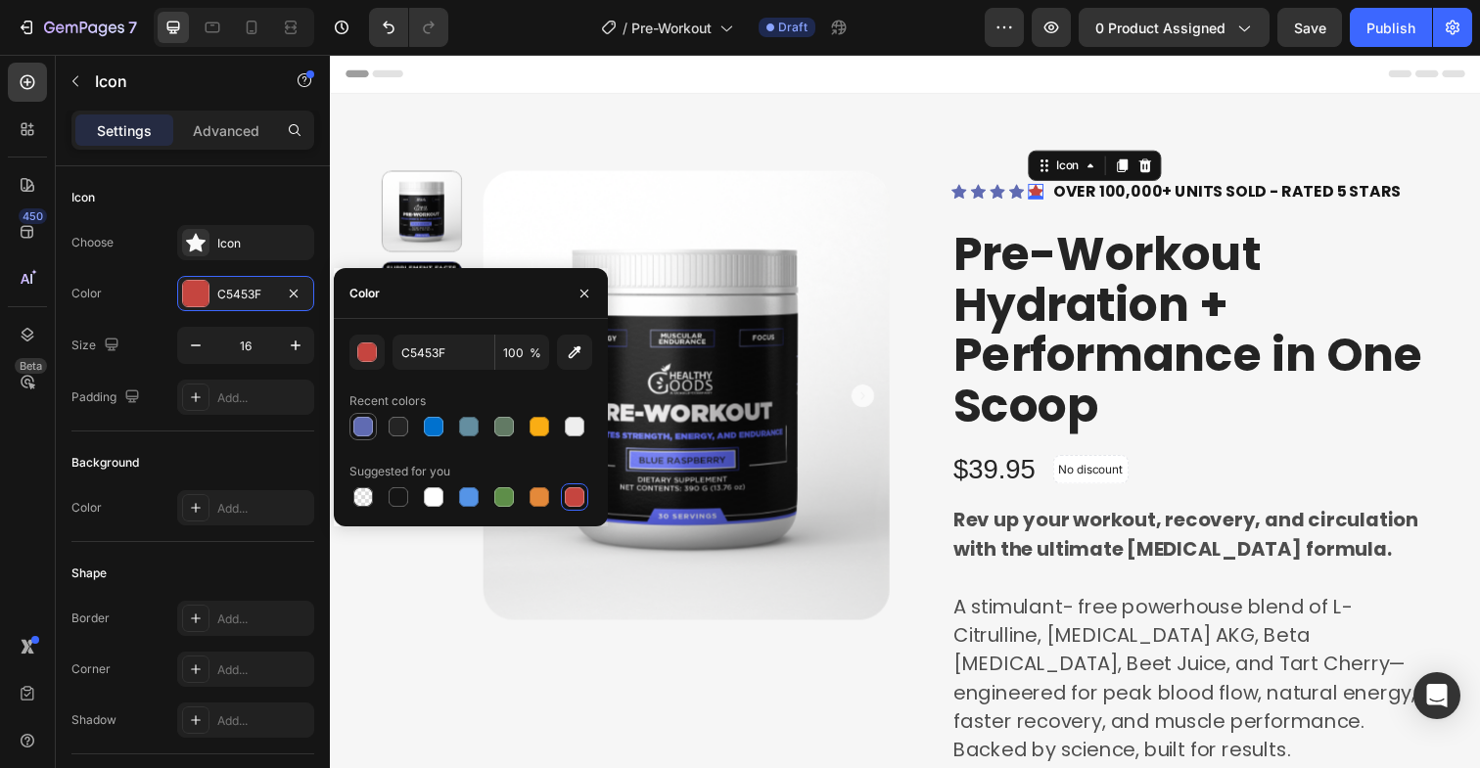
click at [369, 427] on div at bounding box center [363, 427] width 20 height 20
type input "606BB2"
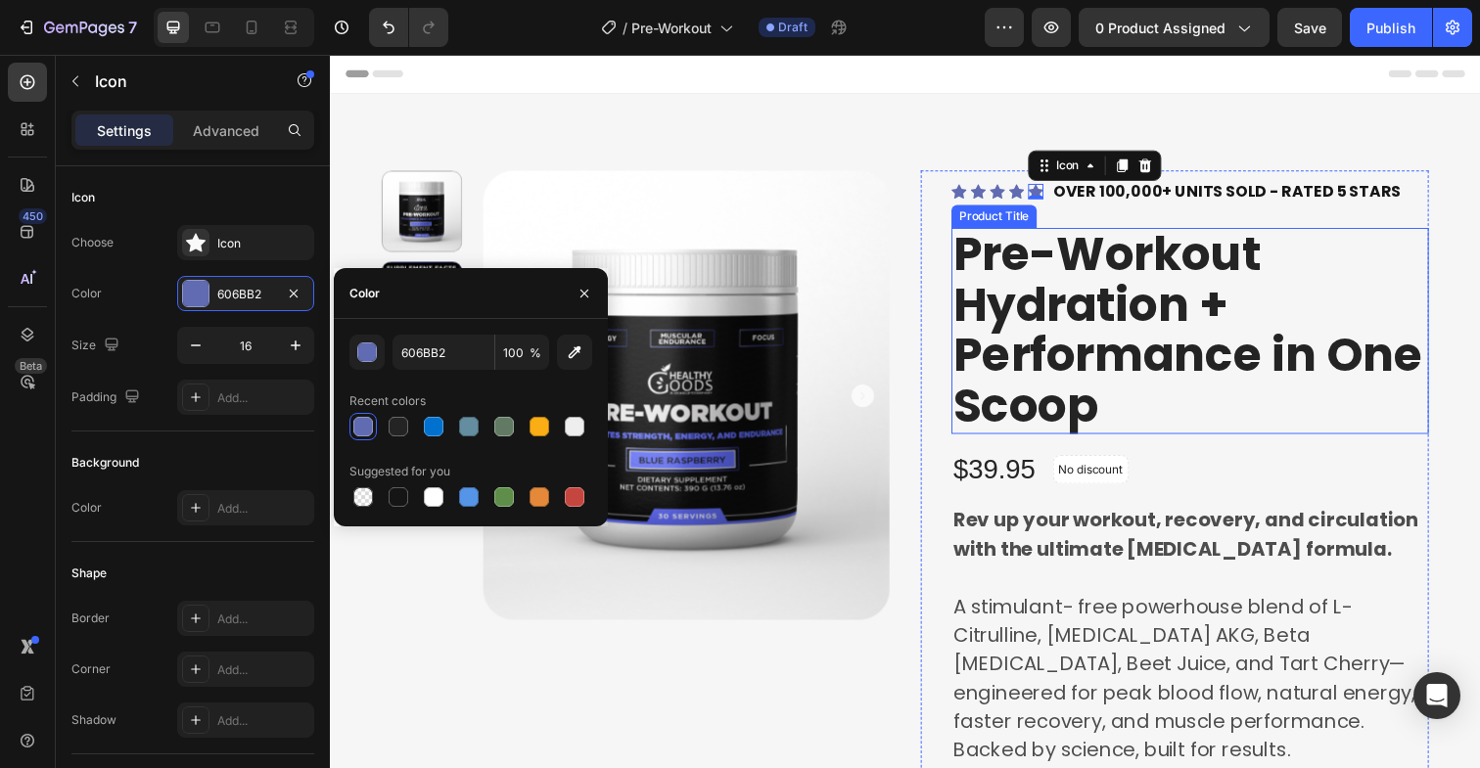
click at [1083, 355] on h1 "Pre-Workout Hydration + Performance in One Scoop" at bounding box center [1207, 337] width 487 height 210
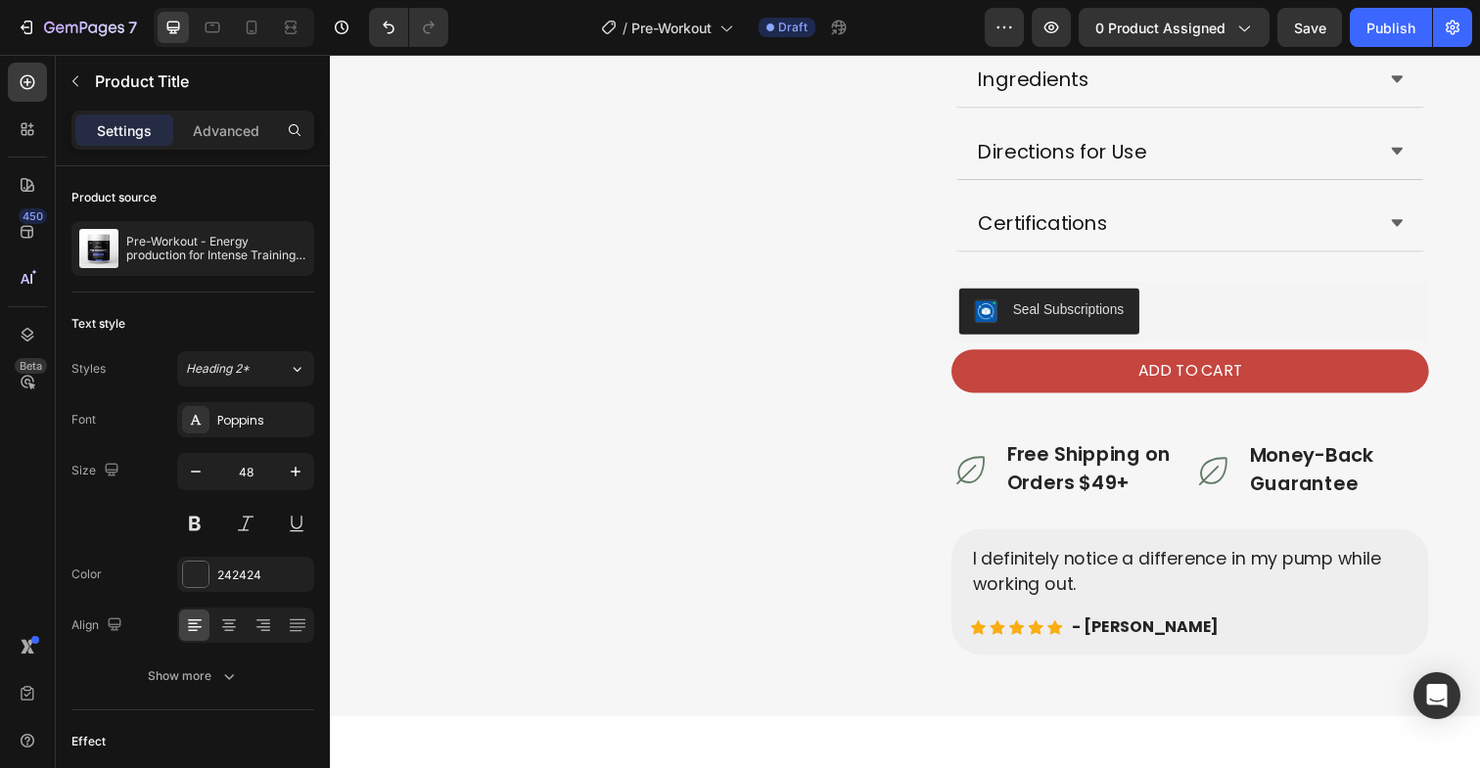
scroll to position [918, 0]
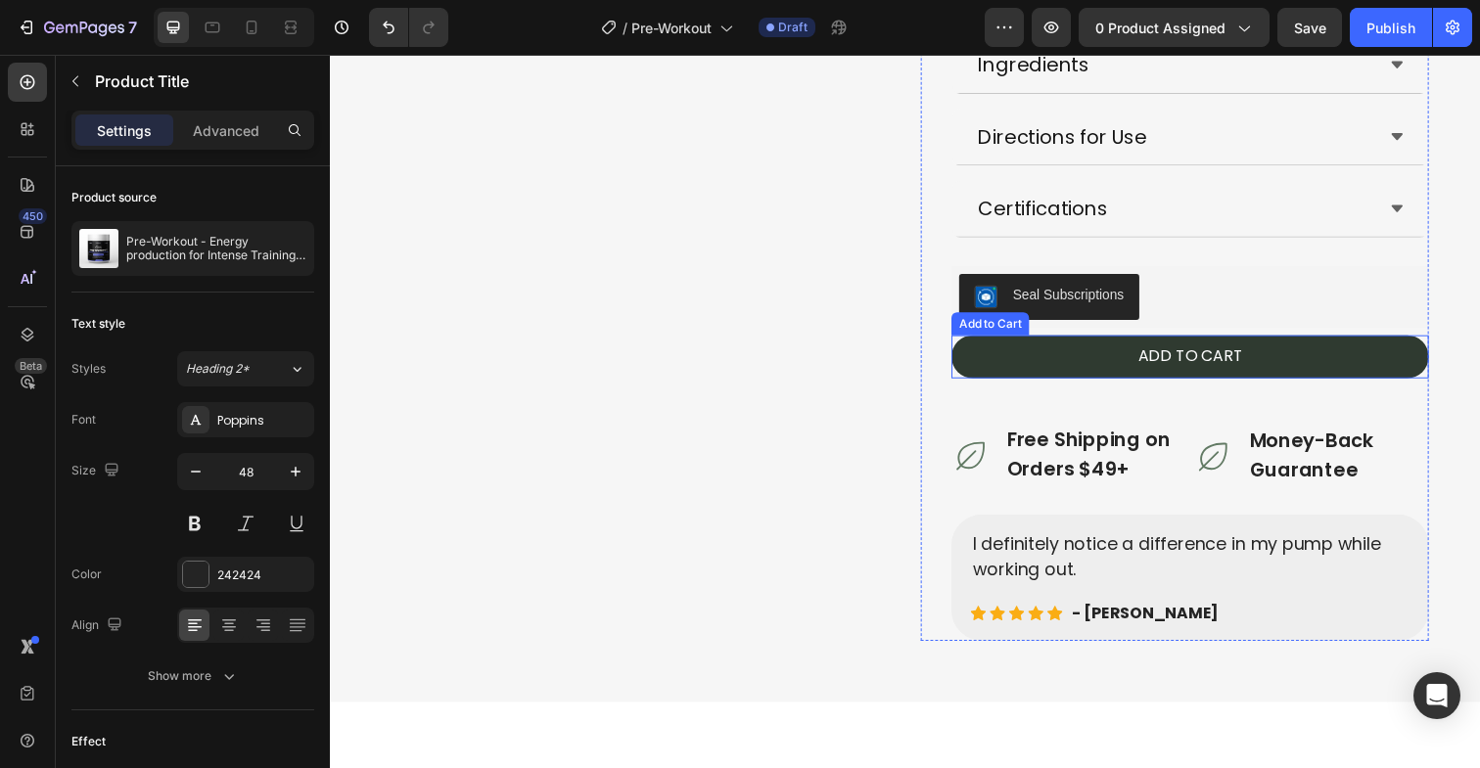
click at [993, 373] on button "ADD TO CART" at bounding box center [1207, 364] width 487 height 44
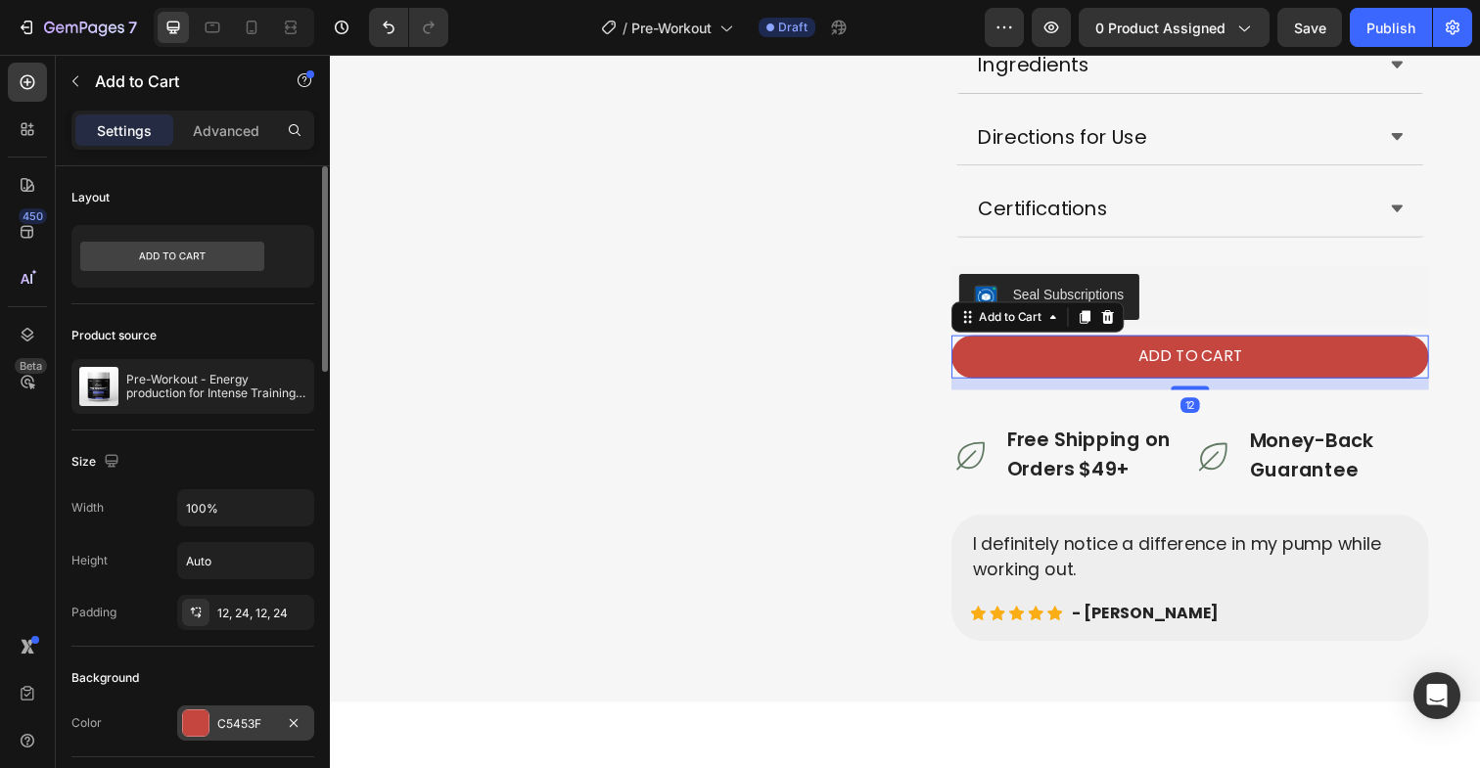
click at [197, 724] on div at bounding box center [195, 723] width 25 height 25
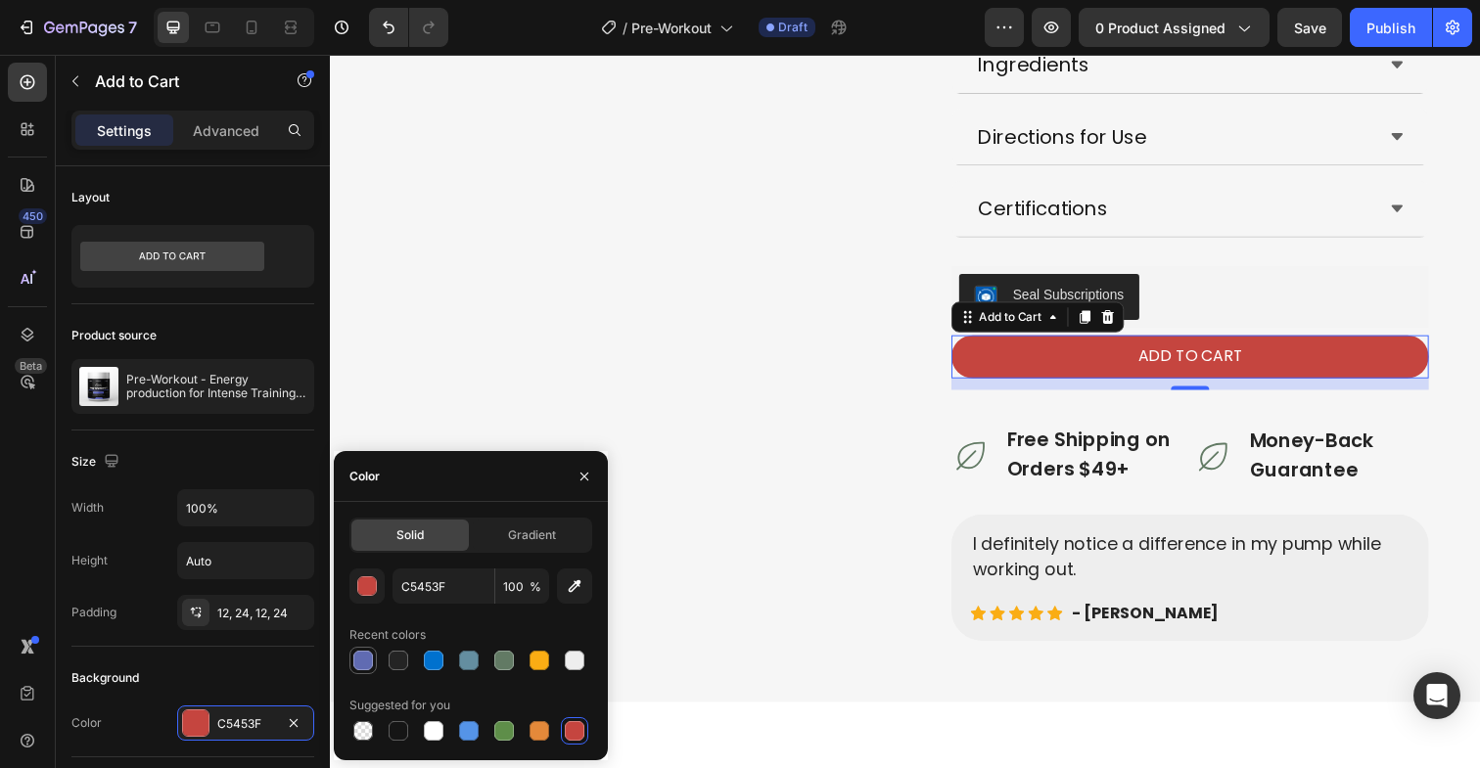
click at [363, 667] on div at bounding box center [363, 661] width 20 height 20
type input "606BB2"
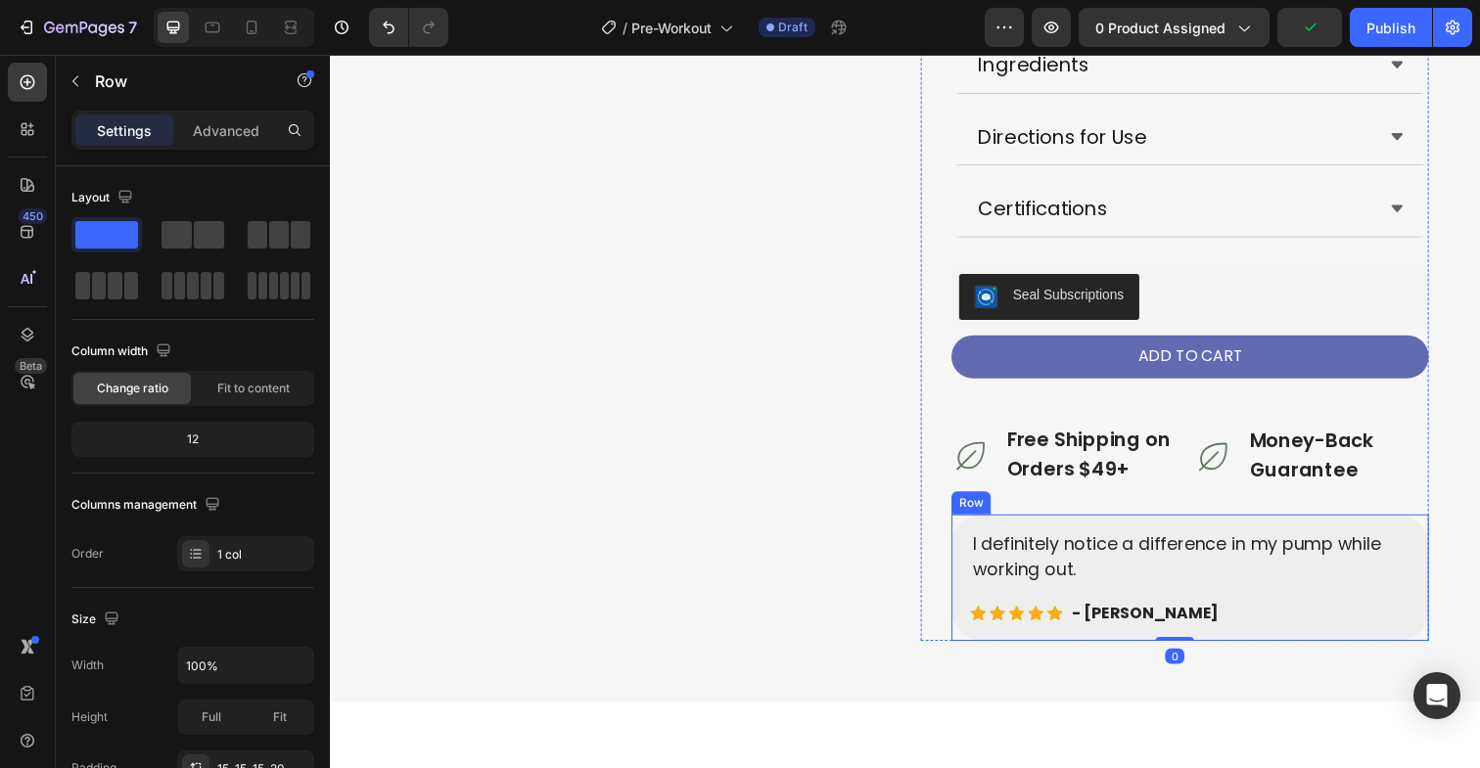
click at [970, 540] on div "I definitely notice a difference in my pump while working out. Text block Icon …" at bounding box center [1207, 589] width 487 height 129
click at [1079, 508] on icon at bounding box center [1085, 506] width 13 height 14
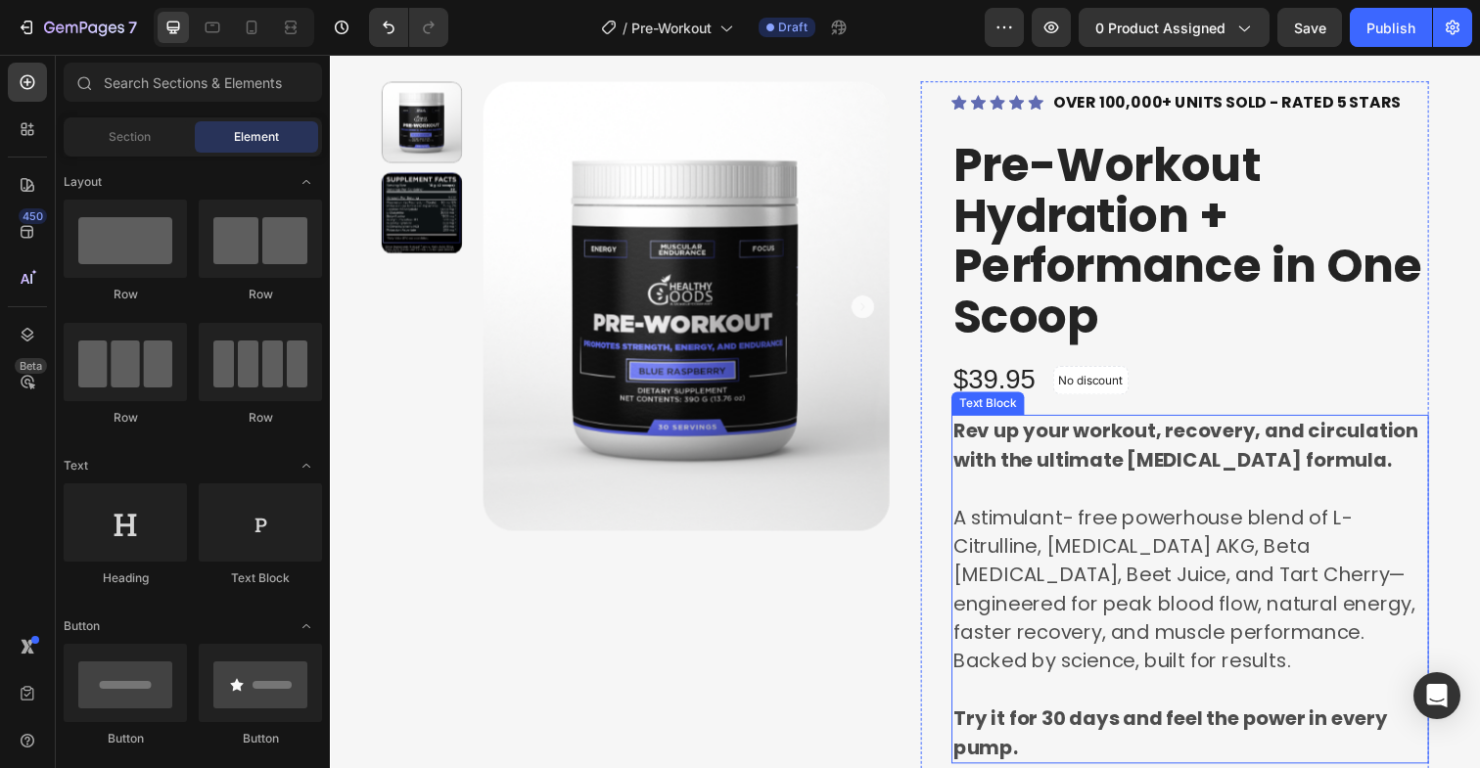
scroll to position [144, 0]
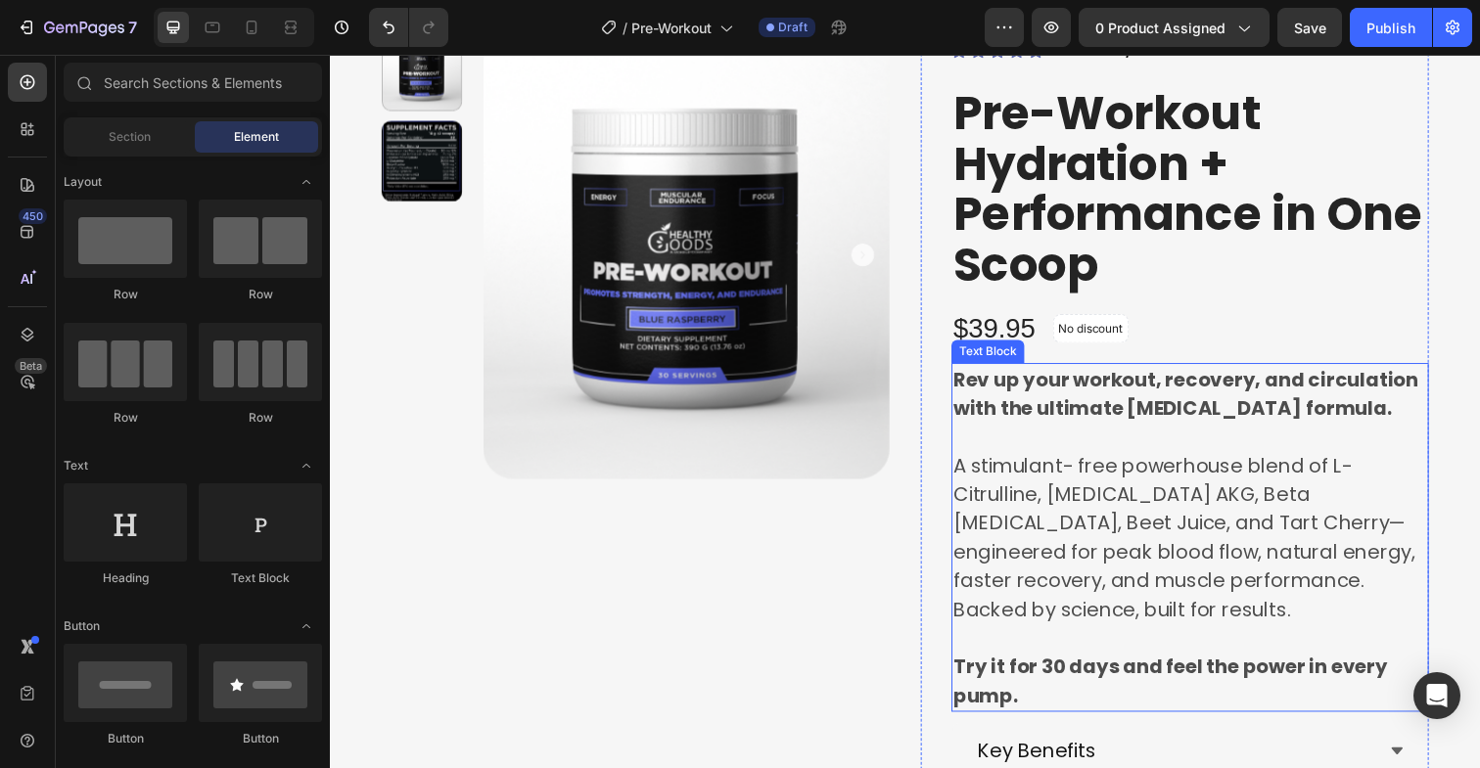
click at [1137, 407] on strong "Rev up your workout, recovery, and circulation with the ultimate nitric oxide f…" at bounding box center [1203, 401] width 475 height 57
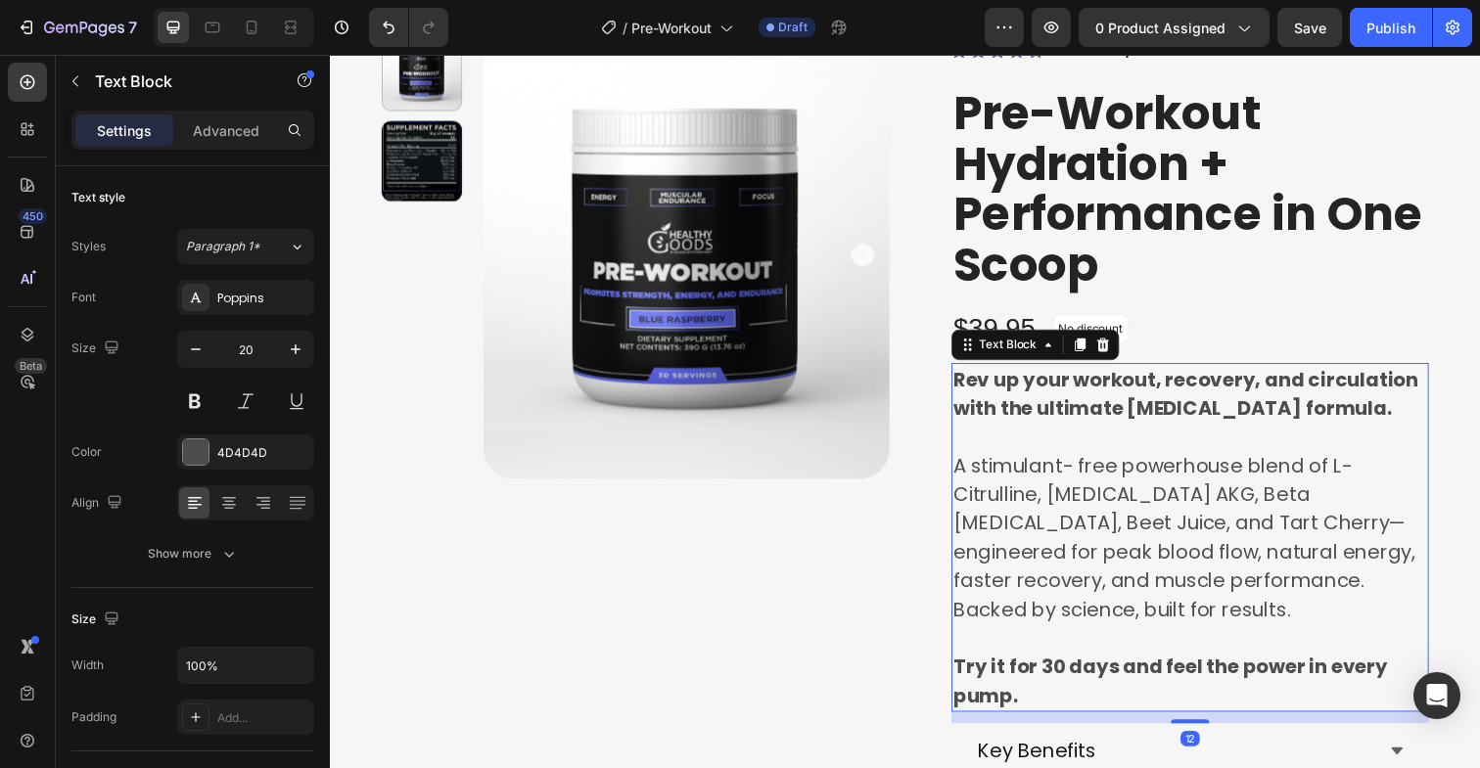
click at [1137, 407] on strong "Rev up your workout, recovery, and circulation with the ultimate nitric oxide f…" at bounding box center [1203, 401] width 475 height 57
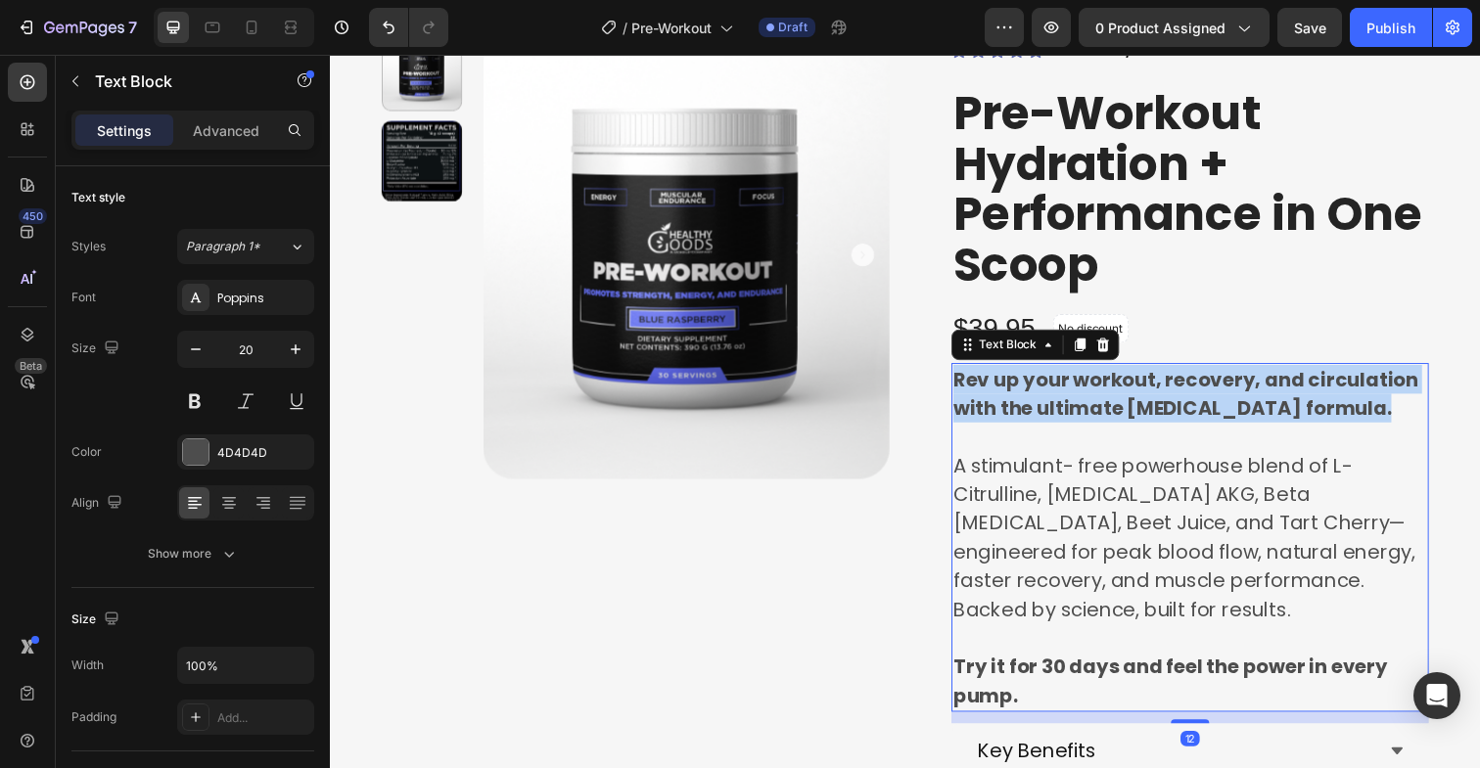
click at [1137, 407] on strong "Rev up your workout, recovery, and circulation with the ultimate nitric oxide f…" at bounding box center [1203, 401] width 475 height 57
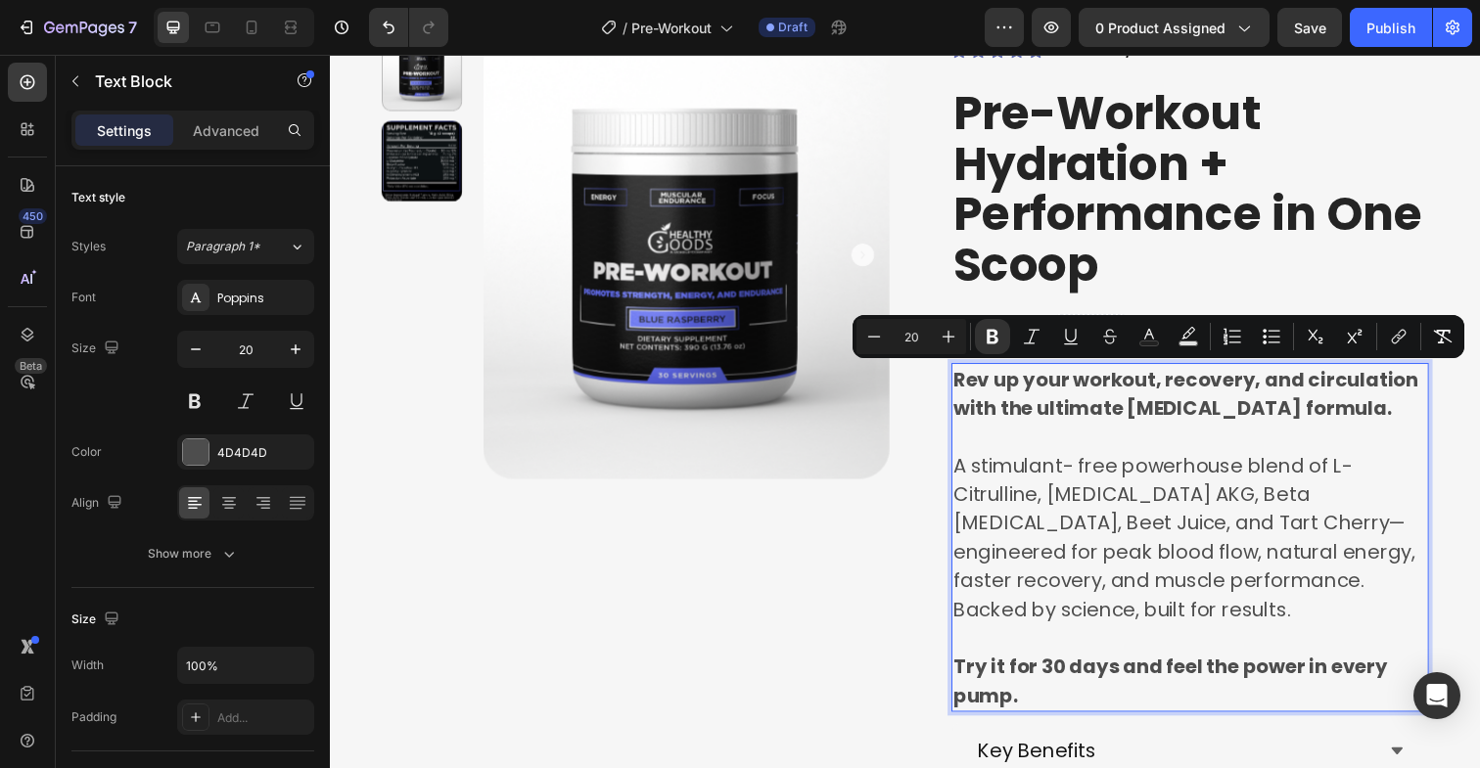
click at [1143, 506] on p "A stimulant- free powerhouse blend of L-Citrulline, Arginine AKG, Beta Alanine,…" at bounding box center [1208, 548] width 484 height 176
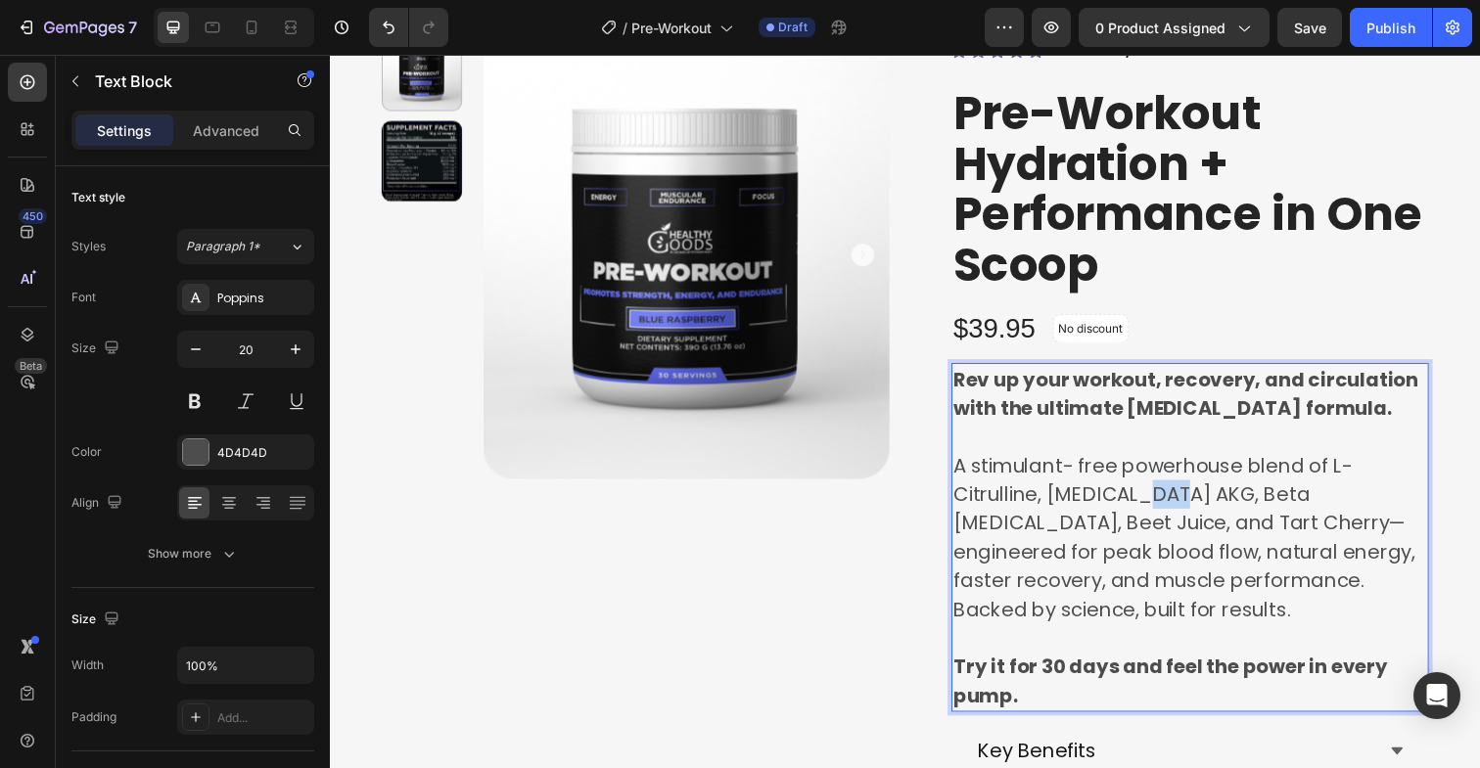
click at [1143, 506] on p "A stimulant- free powerhouse blend of L-Citrulline, Arginine AKG, Beta Alanine,…" at bounding box center [1208, 548] width 484 height 176
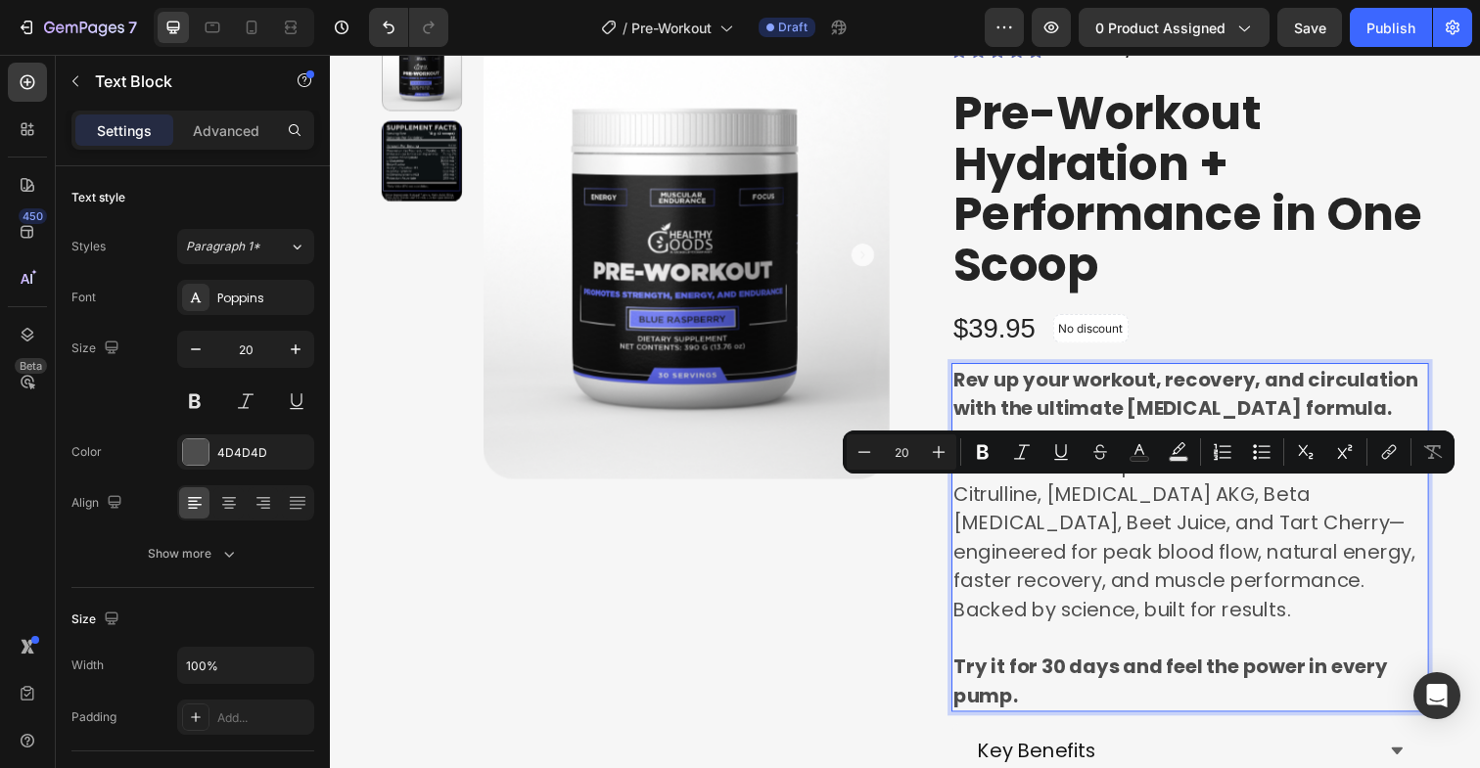
click at [1046, 583] on p "A stimulant- free powerhouse blend of L-Citrulline, Arginine AKG, Beta Alanine,…" at bounding box center [1208, 548] width 484 height 176
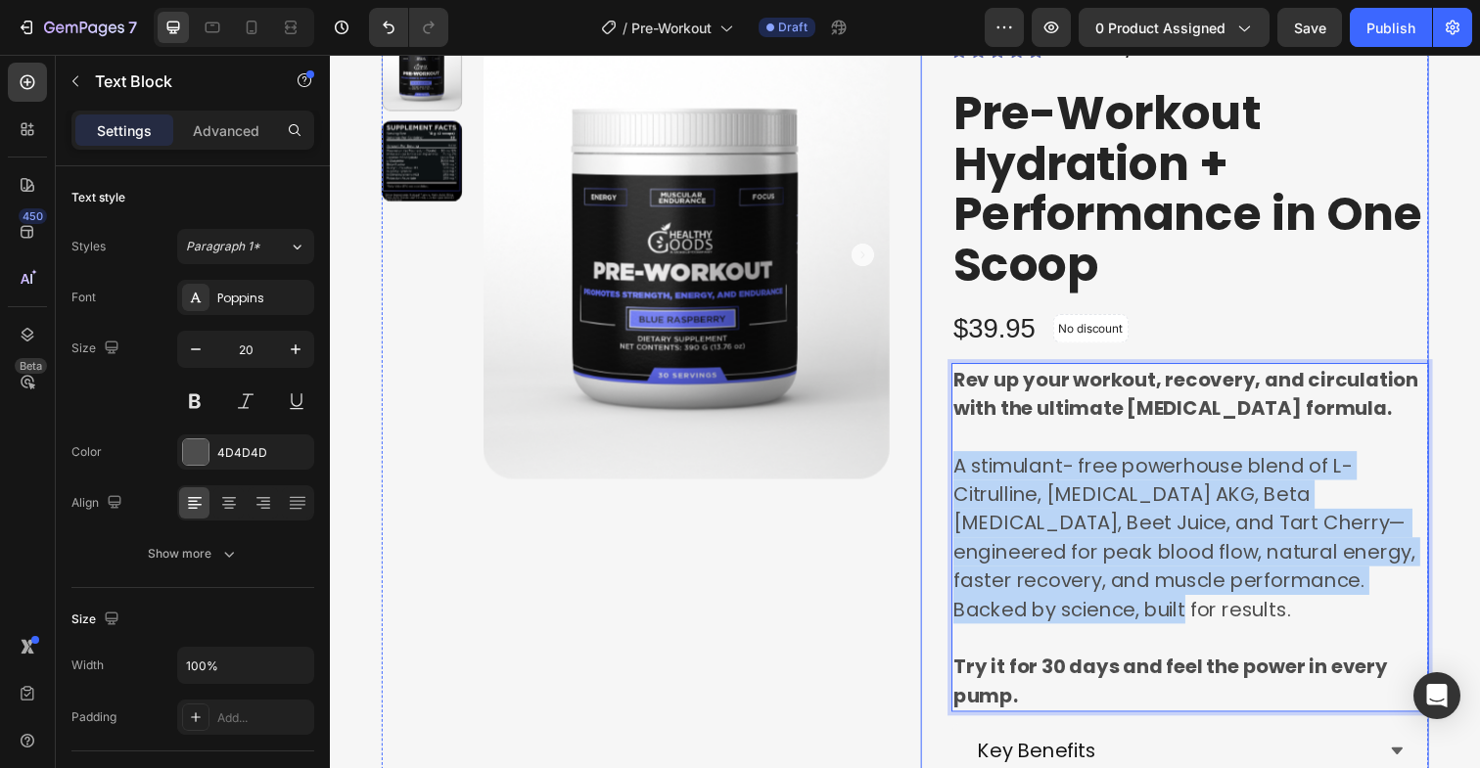
drag, startPoint x: 1043, startPoint y: 621, endPoint x: 946, endPoint y: 477, distance: 173.5
click at [946, 477] on div "Icon Icon Icon Icon Icon Icon List Hoz OVER 100,000+ UNITS SOLD - RATED 5 STARS…" at bounding box center [1192, 663] width 519 height 1269
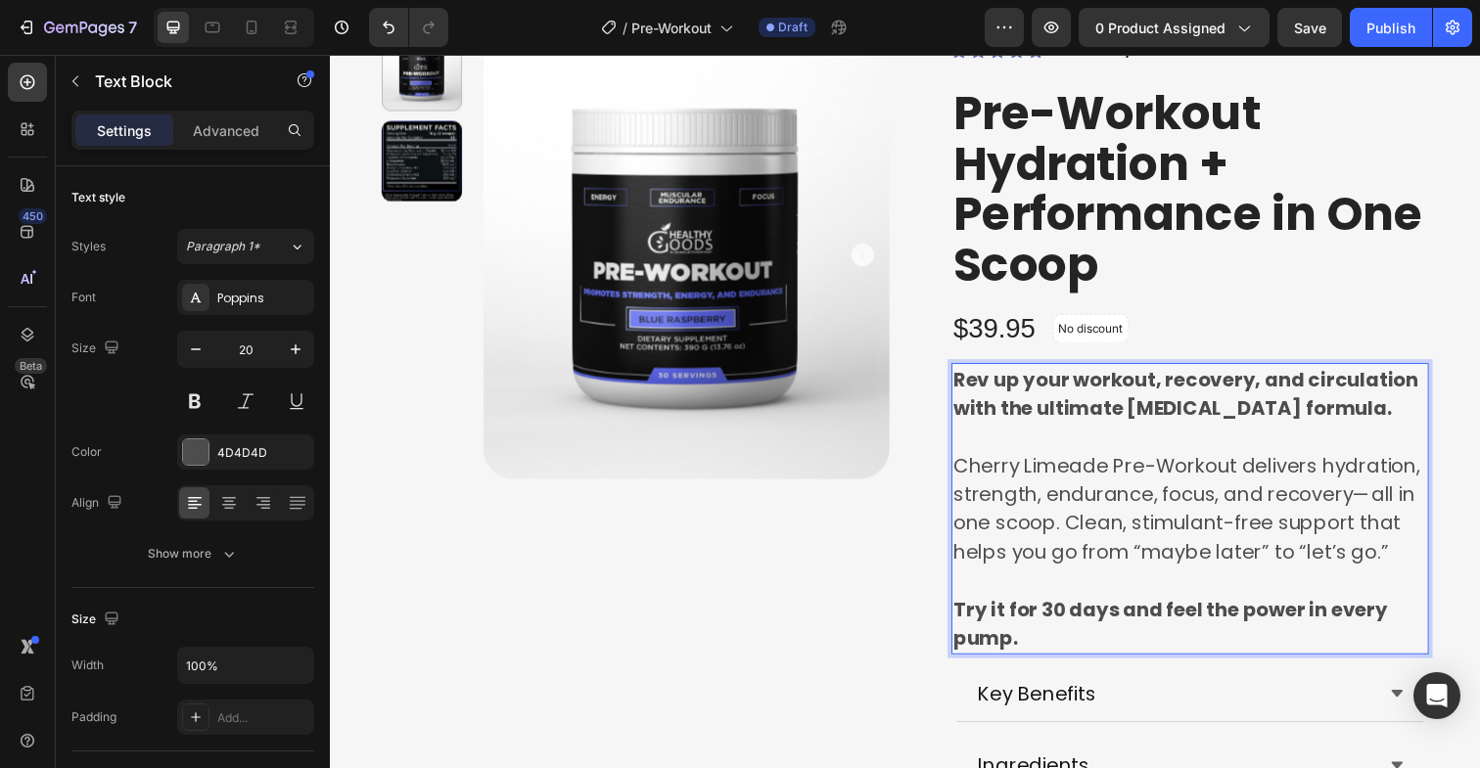
click at [1321, 401] on p "Rev up your workout, recovery, and circulation with the ultimate nitric oxide f…" at bounding box center [1208, 401] width 484 height 59
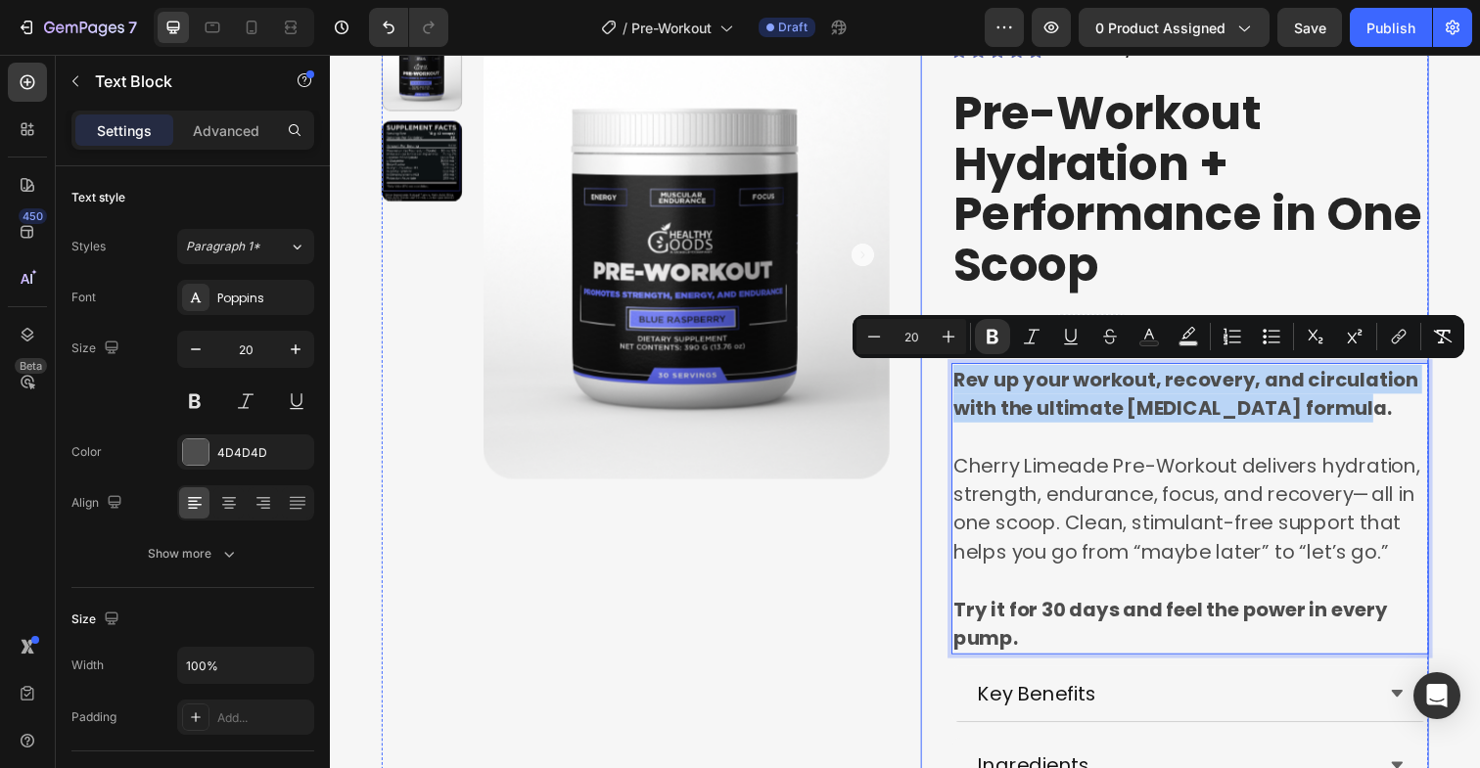
drag, startPoint x: 1343, startPoint y: 416, endPoint x: 954, endPoint y: 368, distance: 391.5
click at [954, 368] on div "Icon Icon Icon Icon Icon Icon List Hoz OVER 100,000+ UNITS SOLD - RATED 5 STARS…" at bounding box center [1192, 634] width 519 height 1211
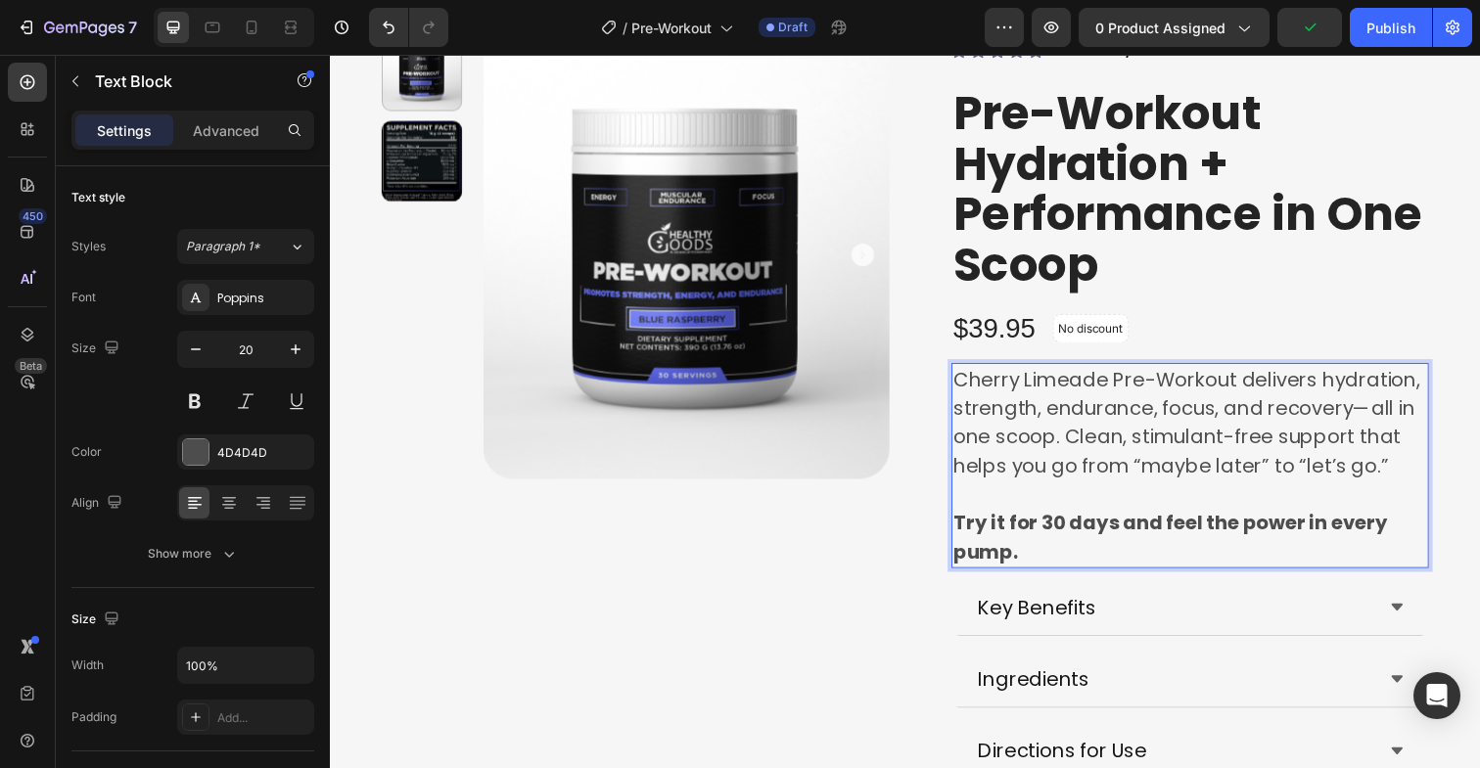
click at [1011, 546] on strong "Try it for 30 days and feel the power in every pump." at bounding box center [1187, 548] width 443 height 57
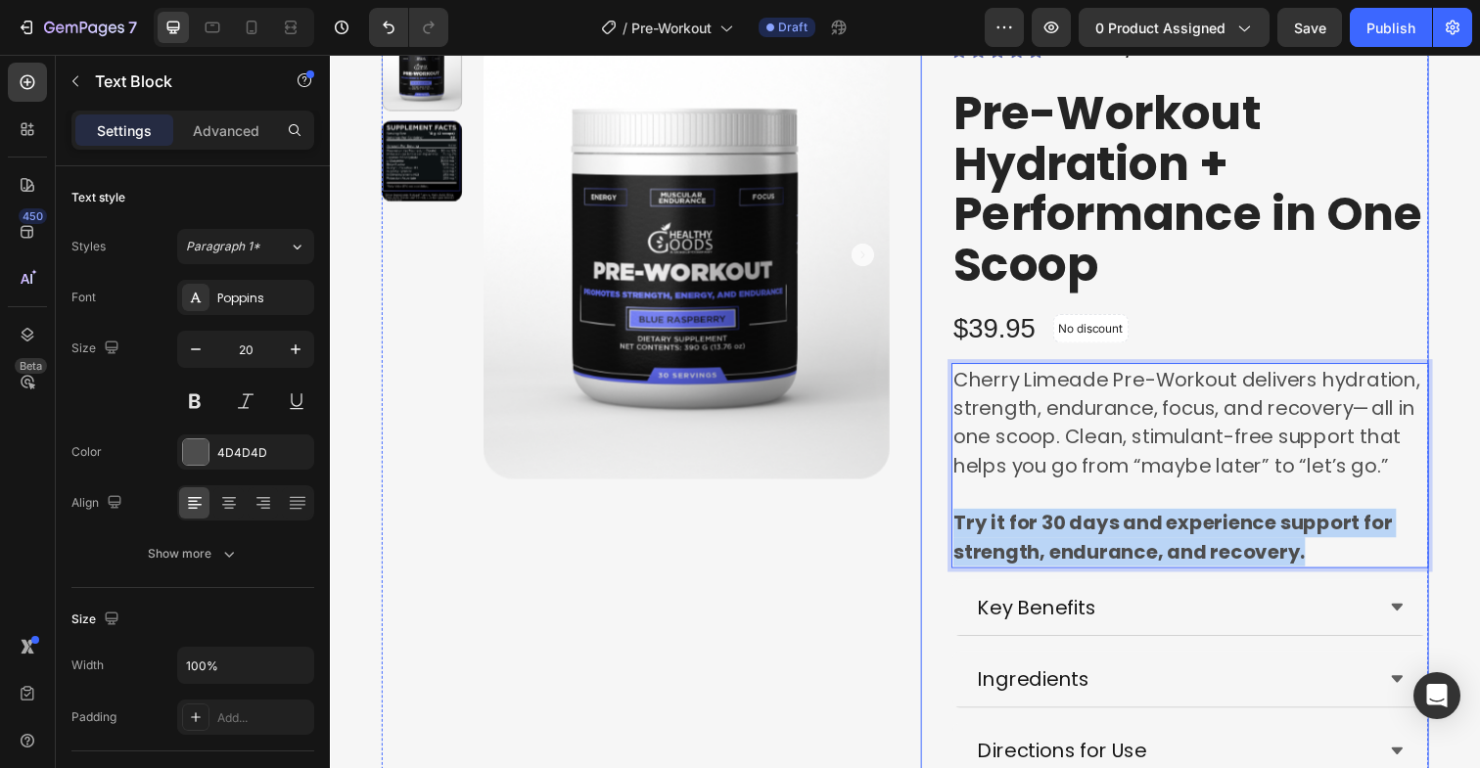
drag, startPoint x: 1351, startPoint y: 572, endPoint x: 946, endPoint y: 534, distance: 405.9
click at [946, 534] on div "Icon Icon Icon Icon Icon Icon List Hoz OVER 100,000+ UNITS SOLD - RATED 5 STARS…" at bounding box center [1192, 590] width 519 height 1123
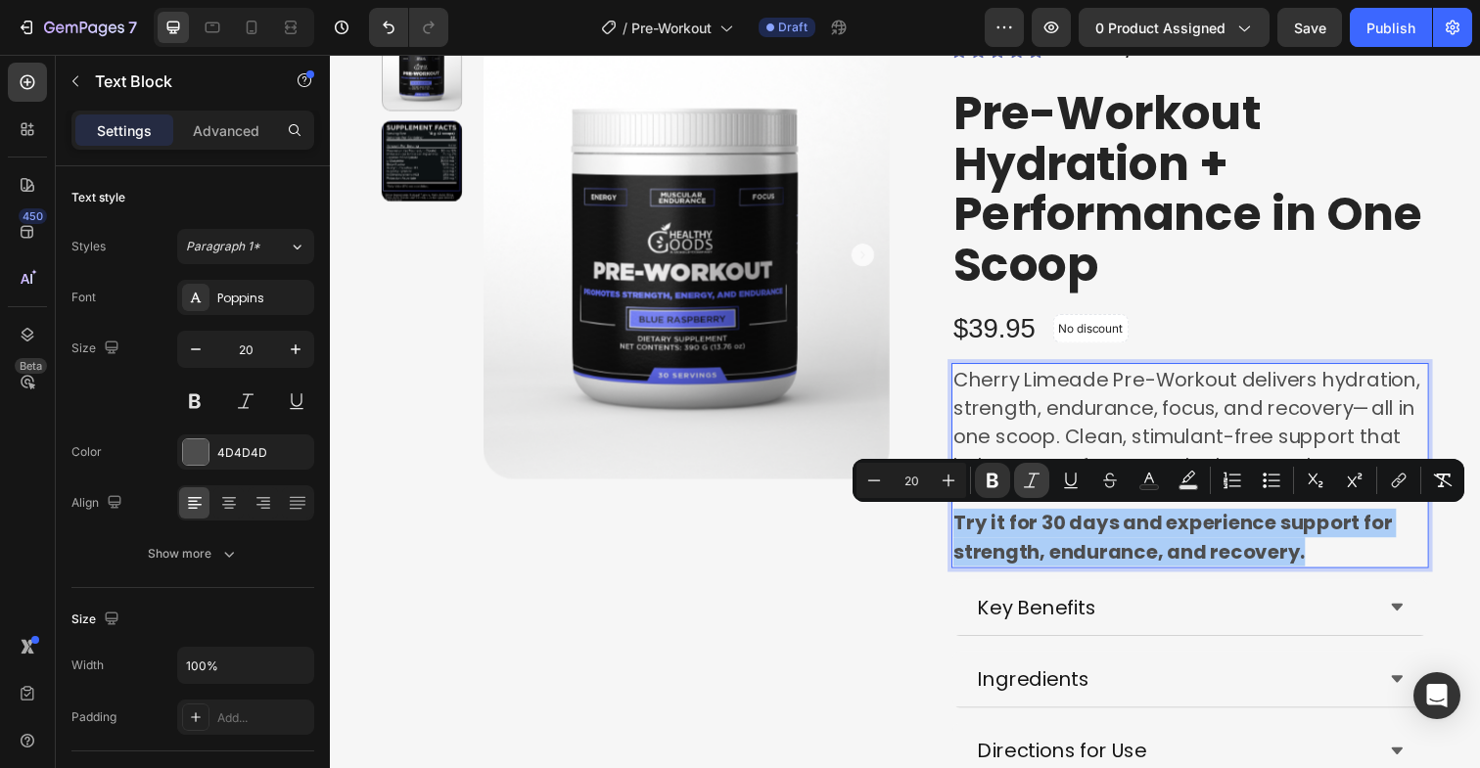
click at [1041, 492] on button "Italic" at bounding box center [1031, 480] width 35 height 35
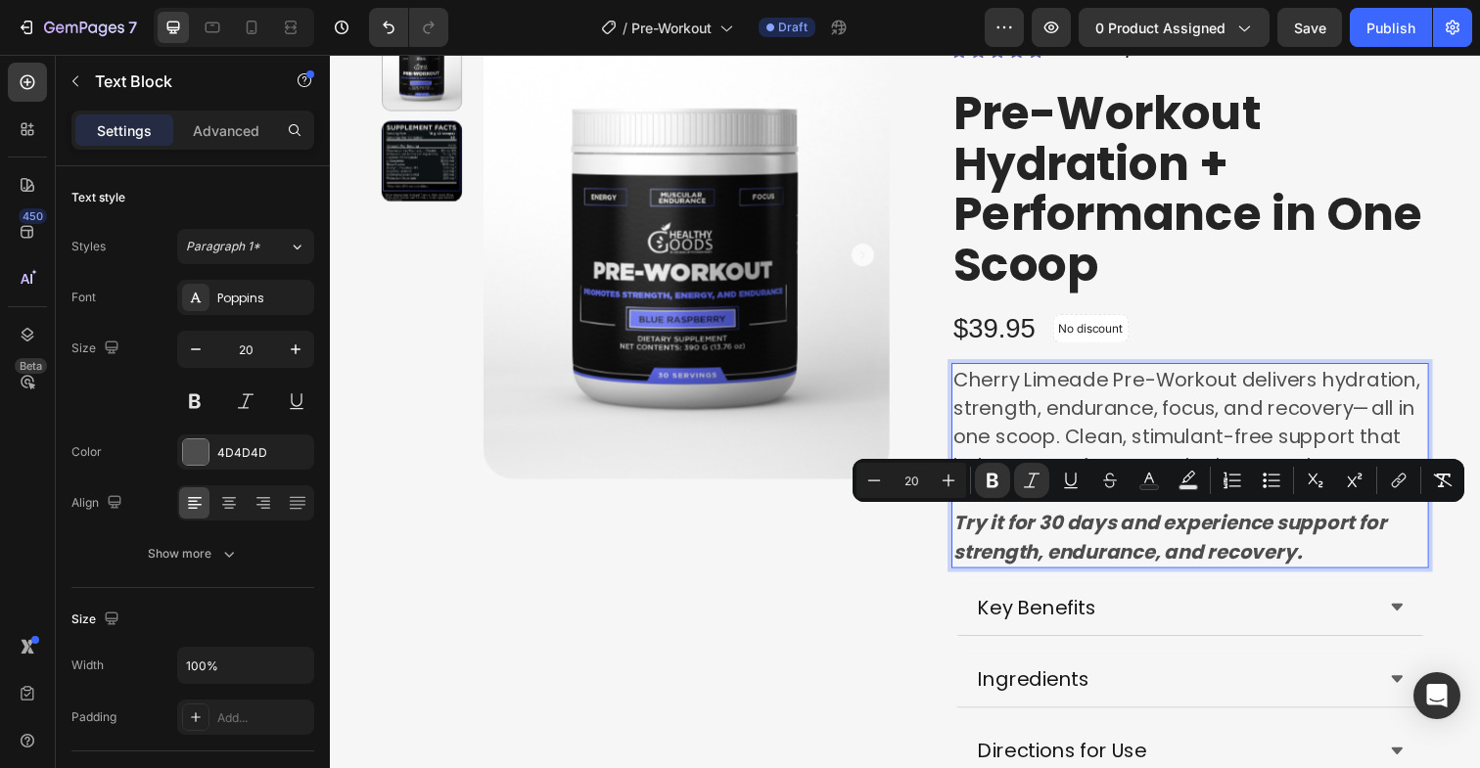
click at [1082, 542] on strong "Try it for 30 days and experience support for strength, endurance, and recovery." at bounding box center [1187, 548] width 442 height 57
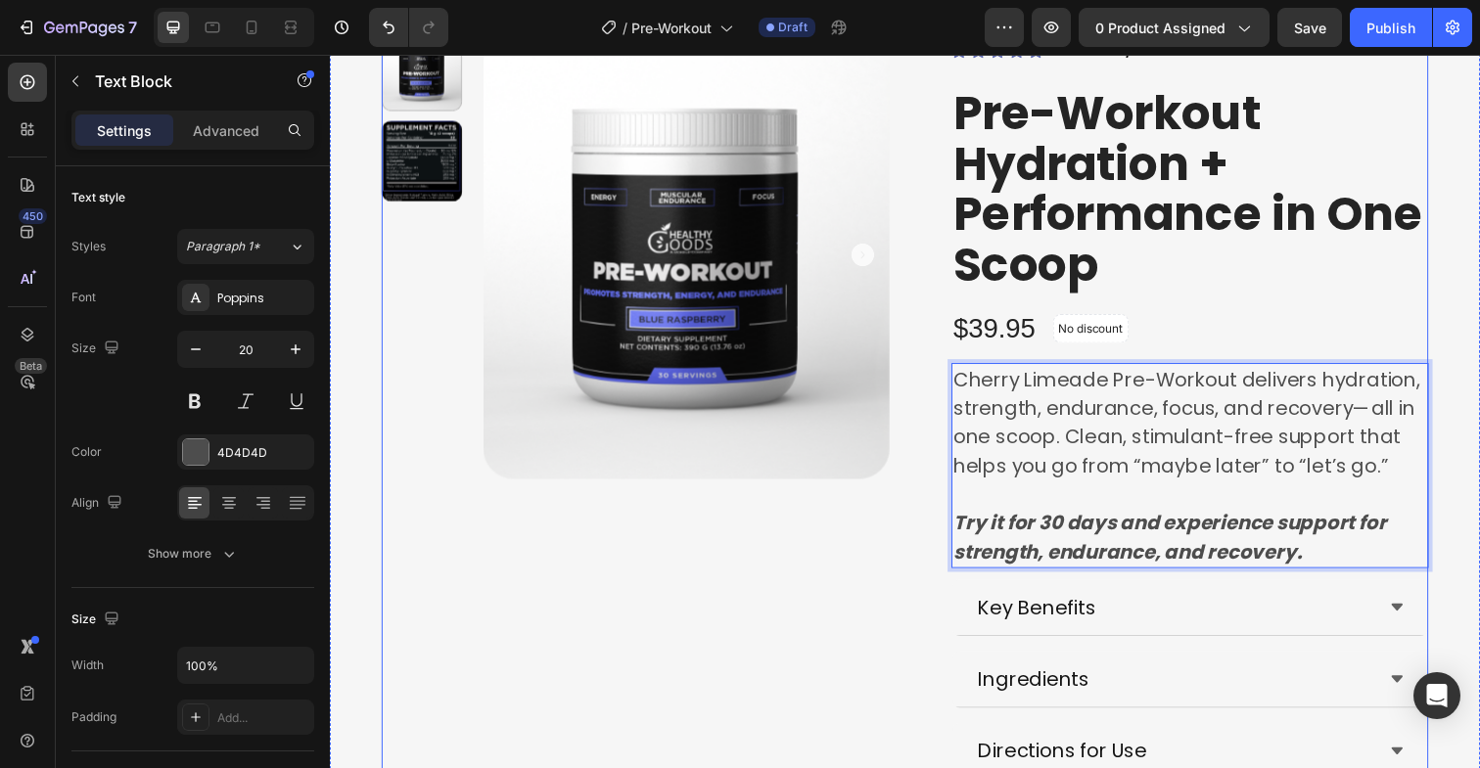
click at [918, 602] on div "Product Images Icon Icon Icon Icon Icon Icon List Hoz OVER 100,000+ UNITS SOLD …" at bounding box center [918, 590] width 1070 height 1123
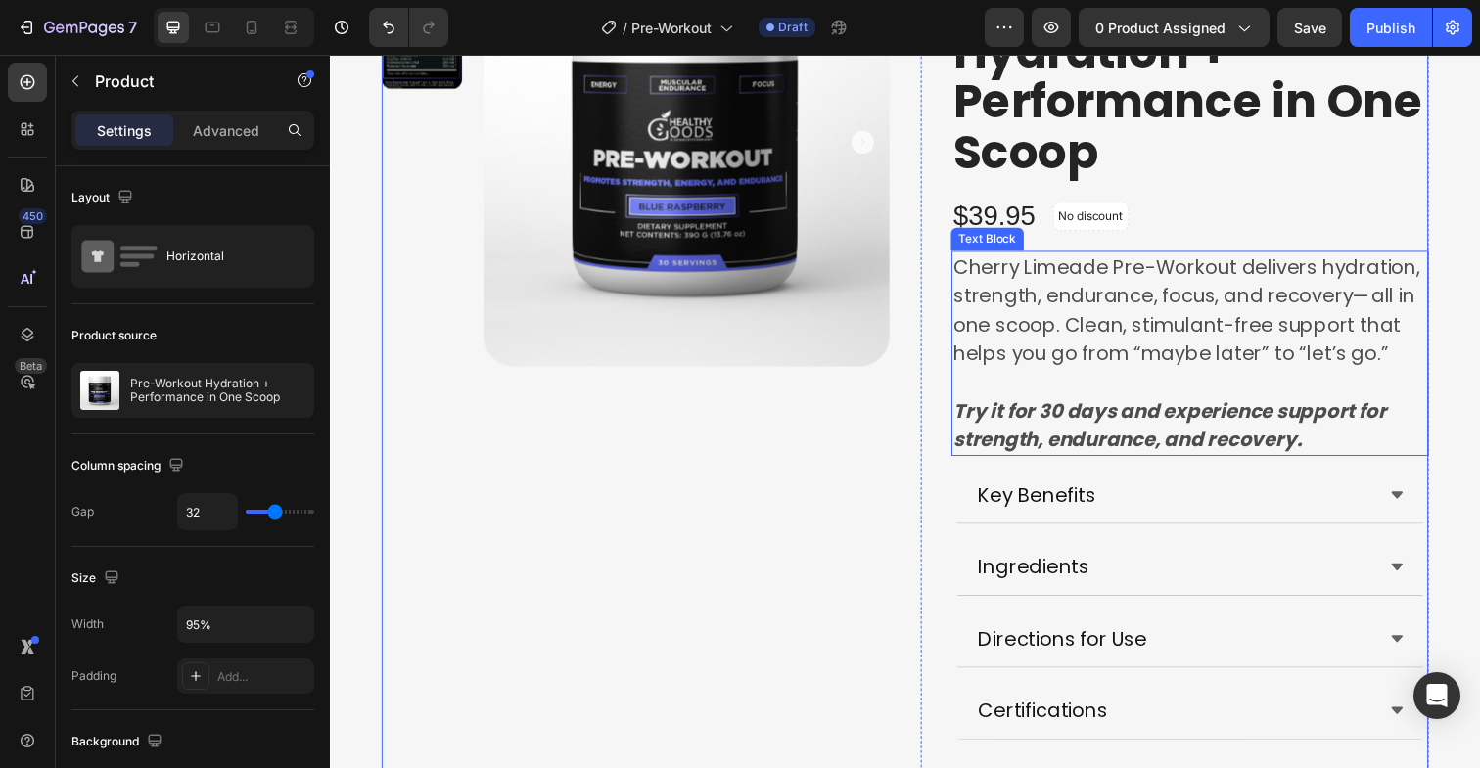
scroll to position [266, 0]
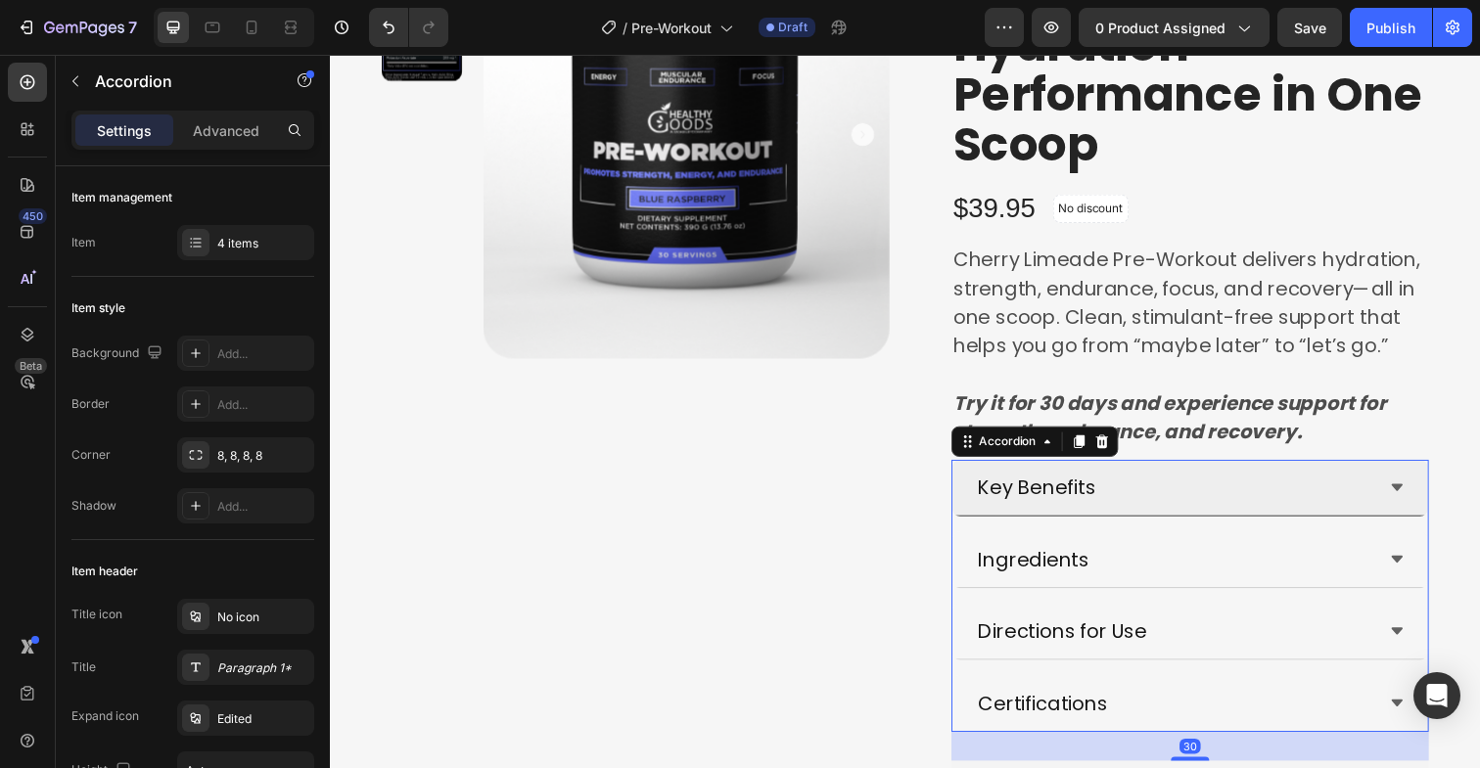
click at [1407, 480] on div "Key Benefits" at bounding box center [1207, 498] width 485 height 58
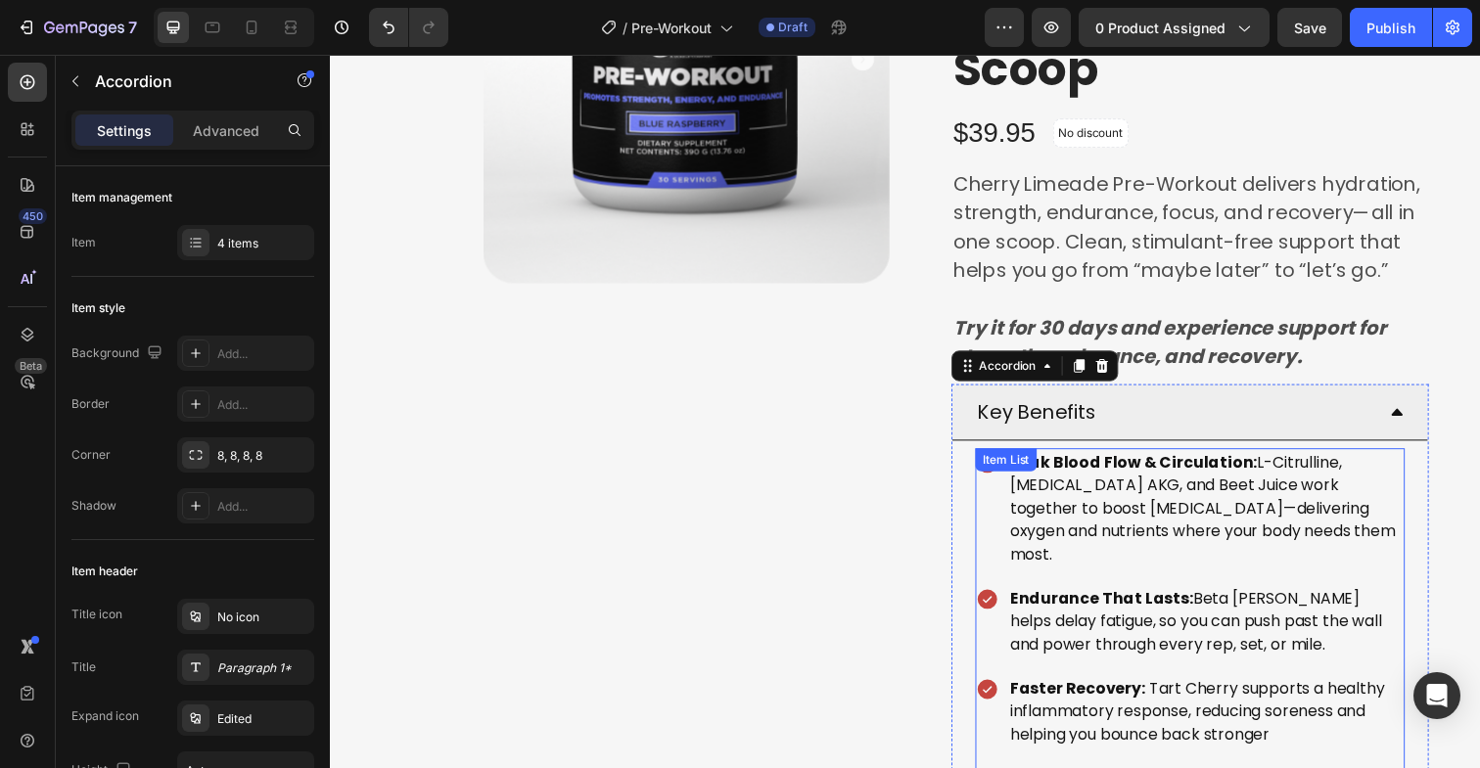
scroll to position [357, 0]
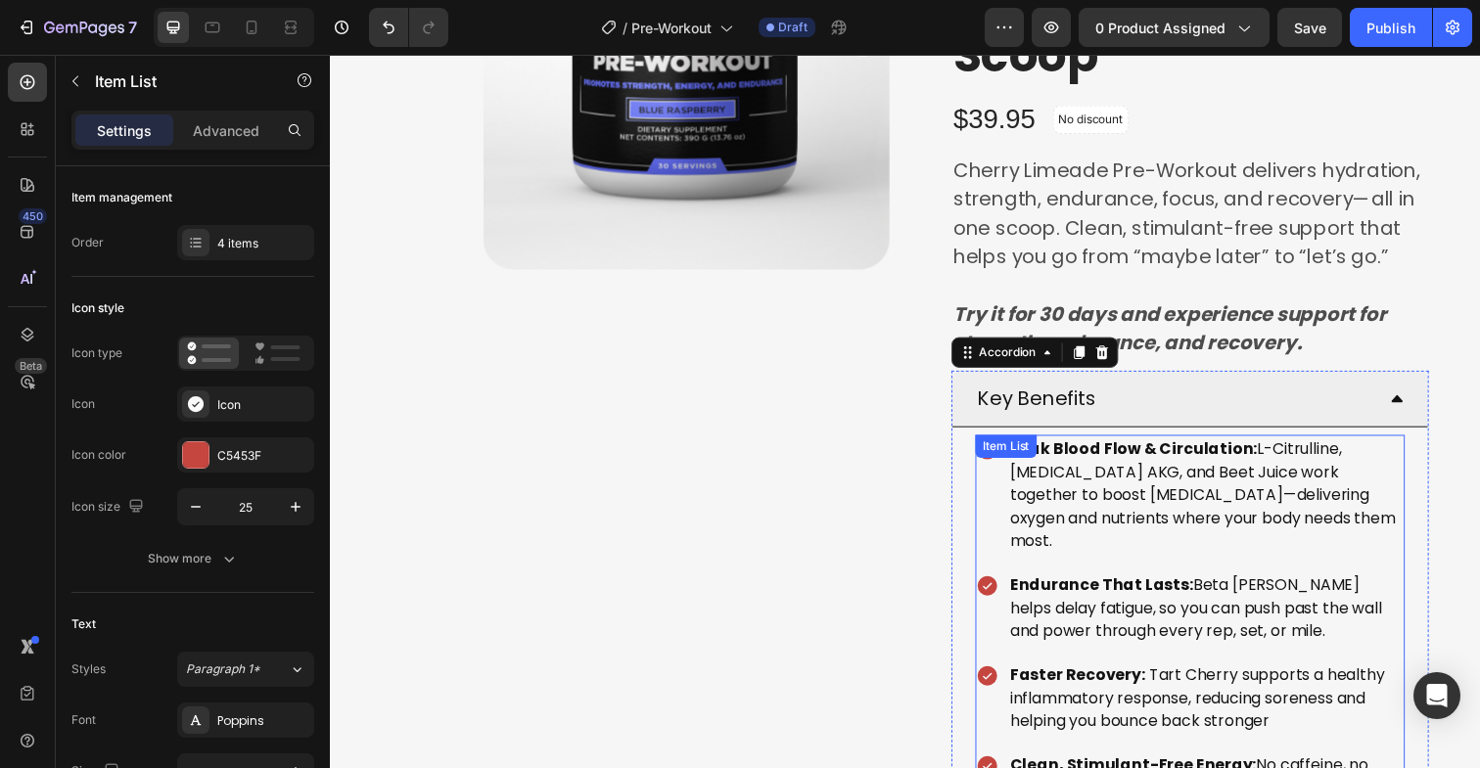
click at [995, 475] on div "Peak Blood Flow & Circulation: L-Citrulline, Arginine AKG, and Beet Juice work …" at bounding box center [1208, 642] width 438 height 399
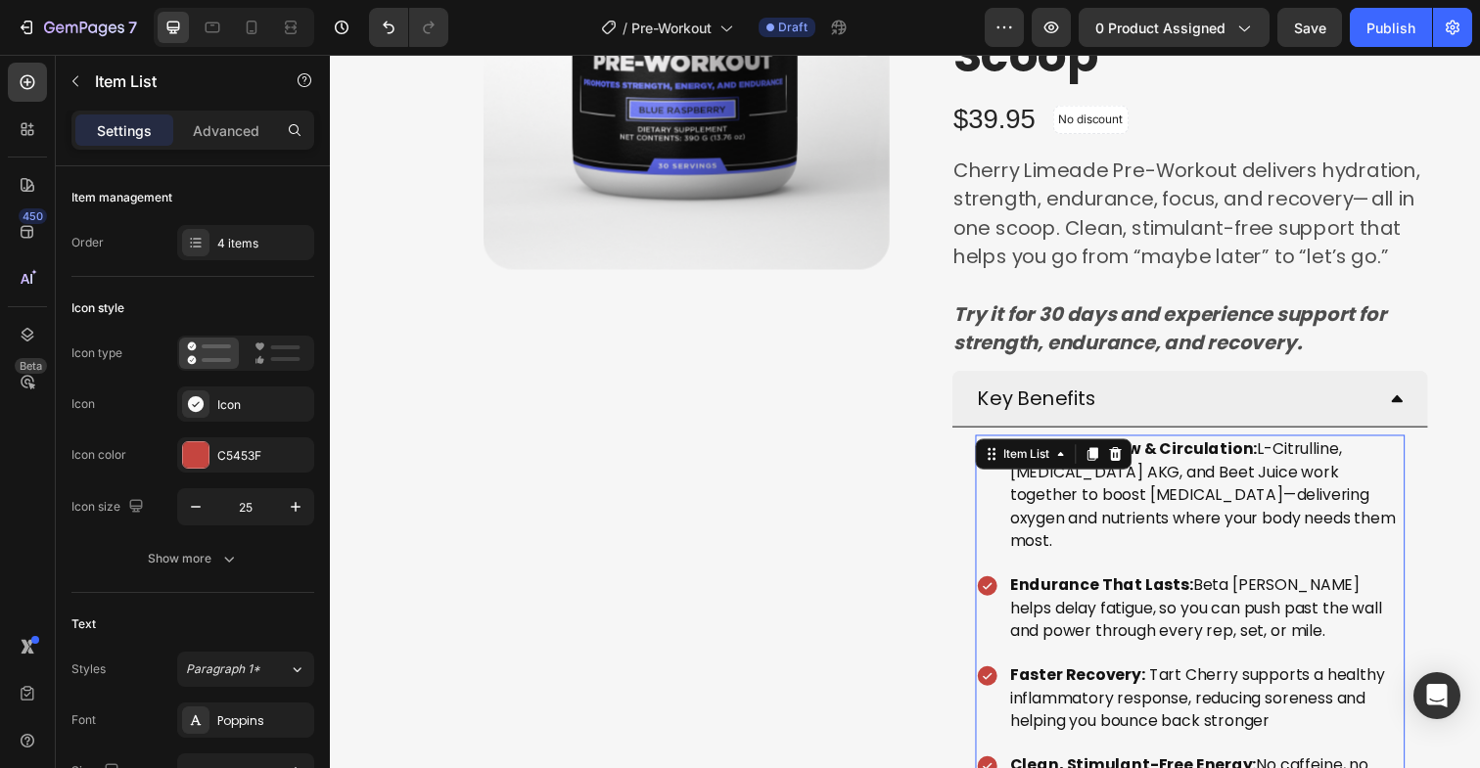
click at [1098, 585] on strong "Endurance That Lasts:" at bounding box center [1117, 596] width 187 height 23
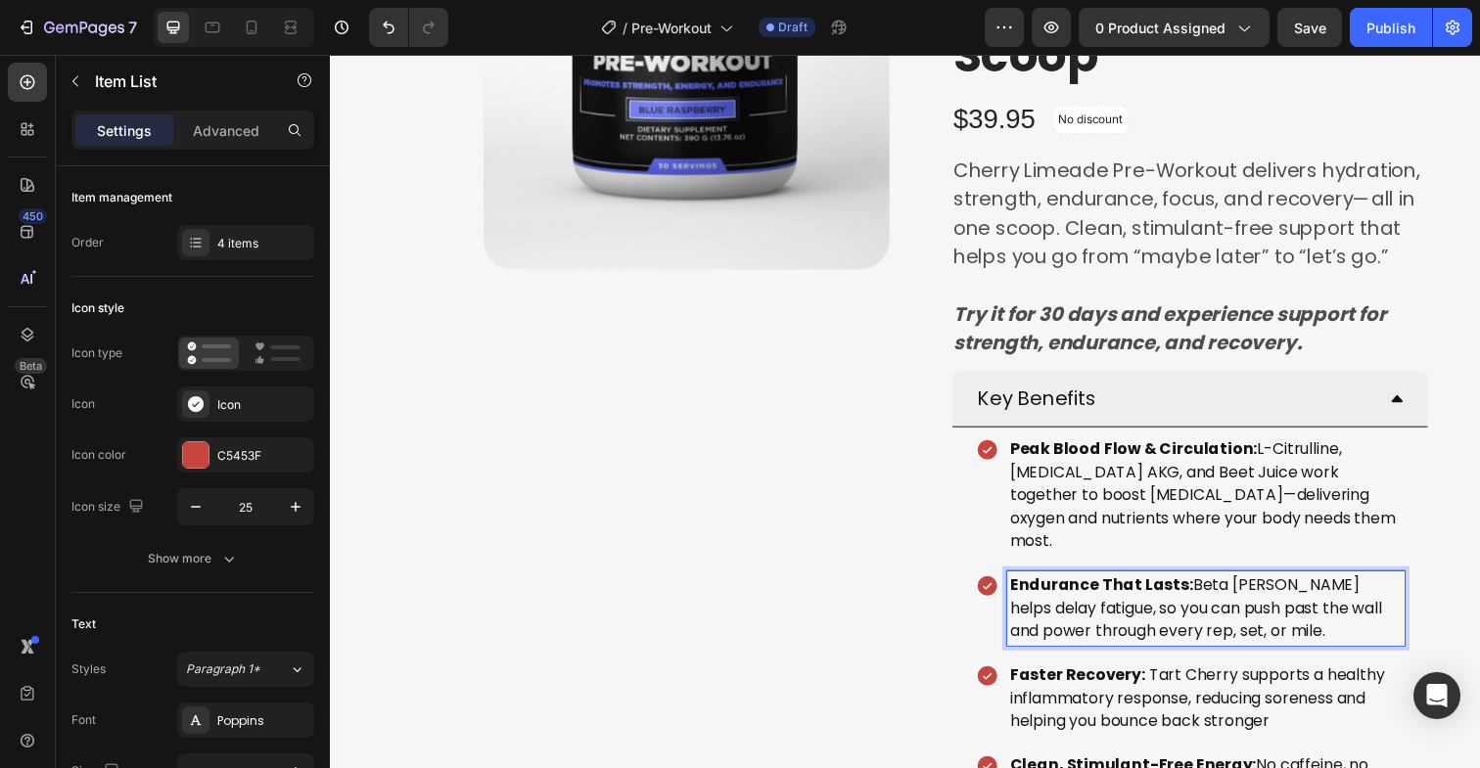
click at [991, 462] on icon at bounding box center [1001, 459] width 20 height 20
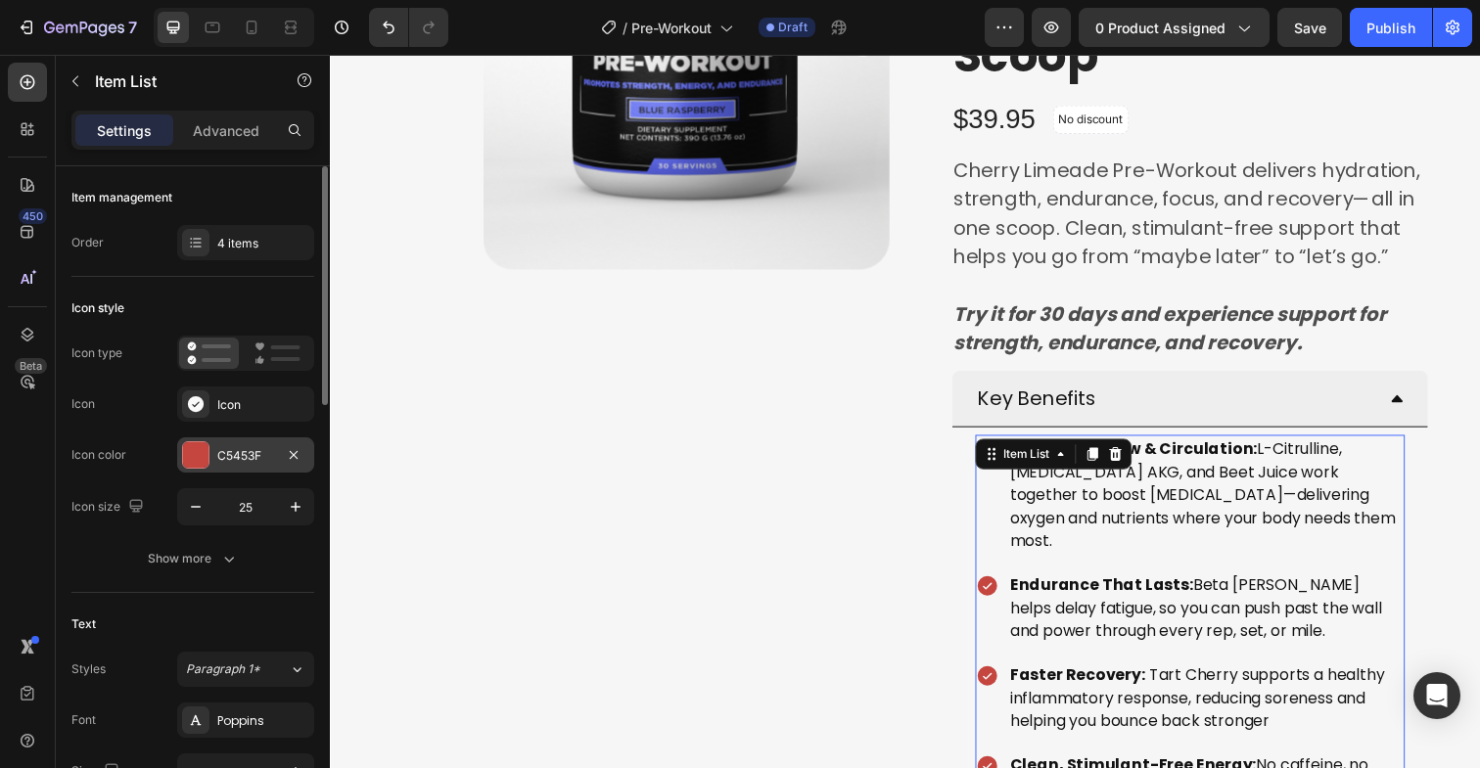
click at [201, 448] on div at bounding box center [195, 454] width 25 height 25
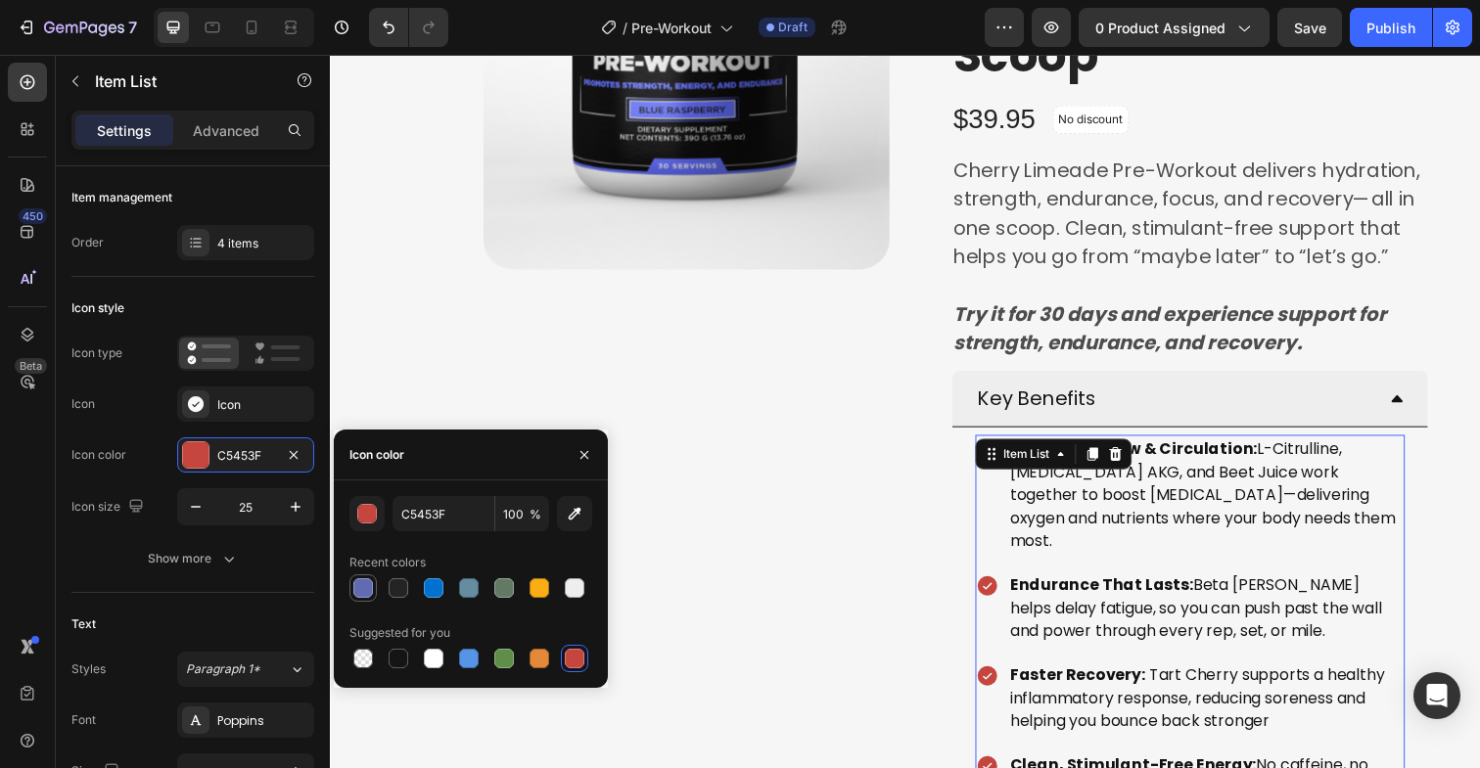
click at [364, 585] on div at bounding box center [363, 588] width 20 height 20
type input "606BB2"
click at [1116, 644] on div "Peak Blood Flow & Circulation: L-Citrulline, Arginine AKG, and Beet Juice work …" at bounding box center [1208, 642] width 438 height 399
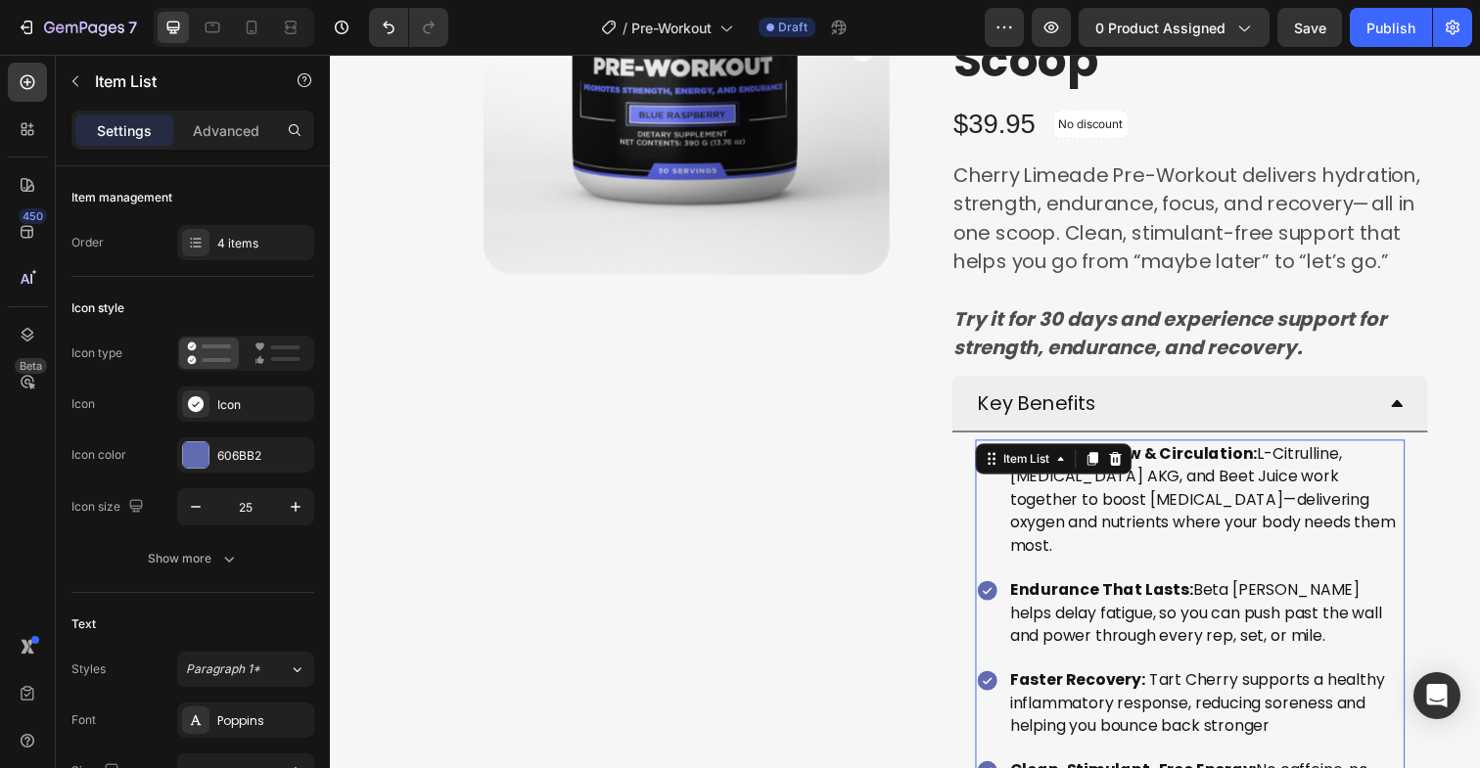
scroll to position [340, 0]
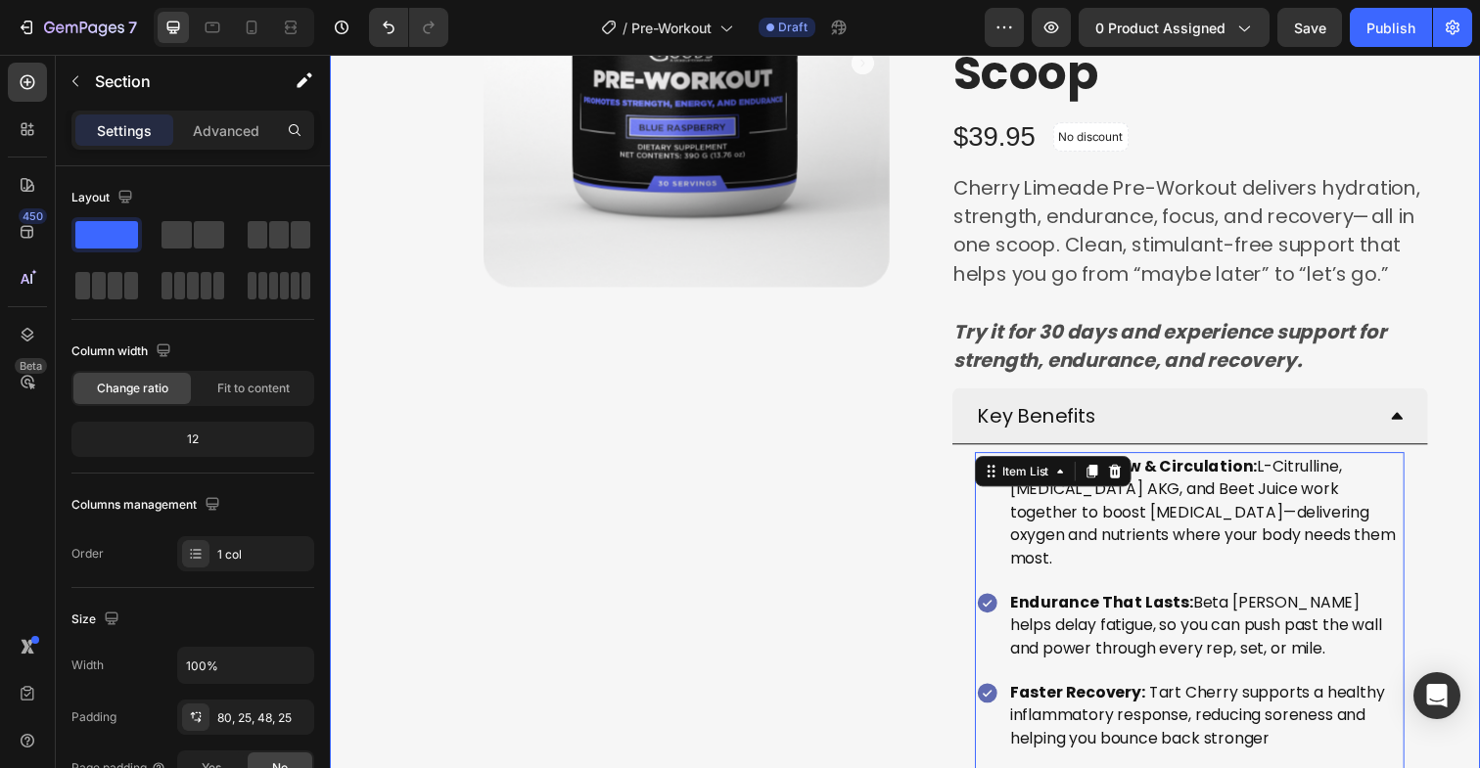
click at [1455, 492] on div "Product Images Icon Icon Icon Icon Icon Icon List Hoz OVER 100,000+ UNITS SOLD …" at bounding box center [917, 610] width 1126 height 1553
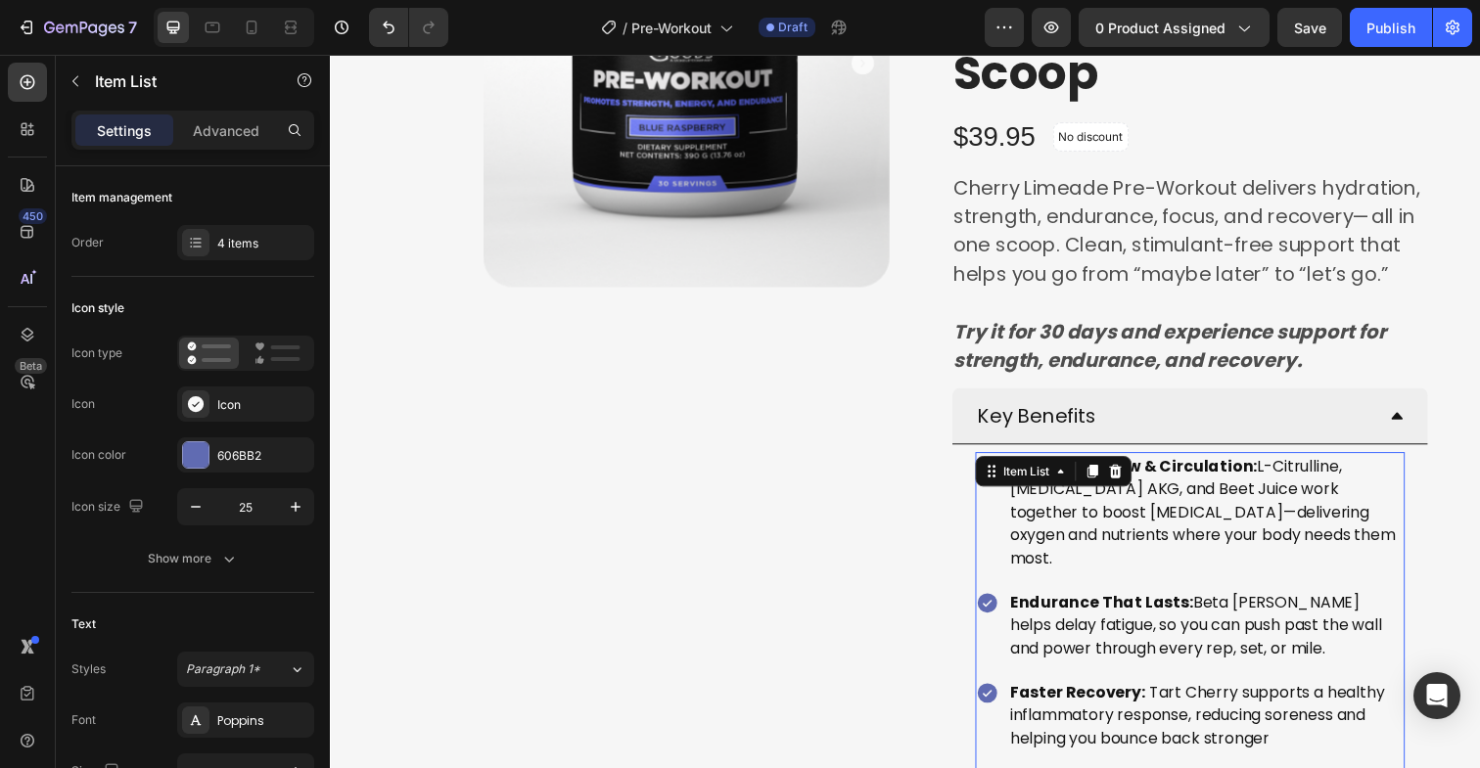
click at [1230, 479] on strong "Peak Blood Flow & Circulation:" at bounding box center [1150, 475] width 253 height 23
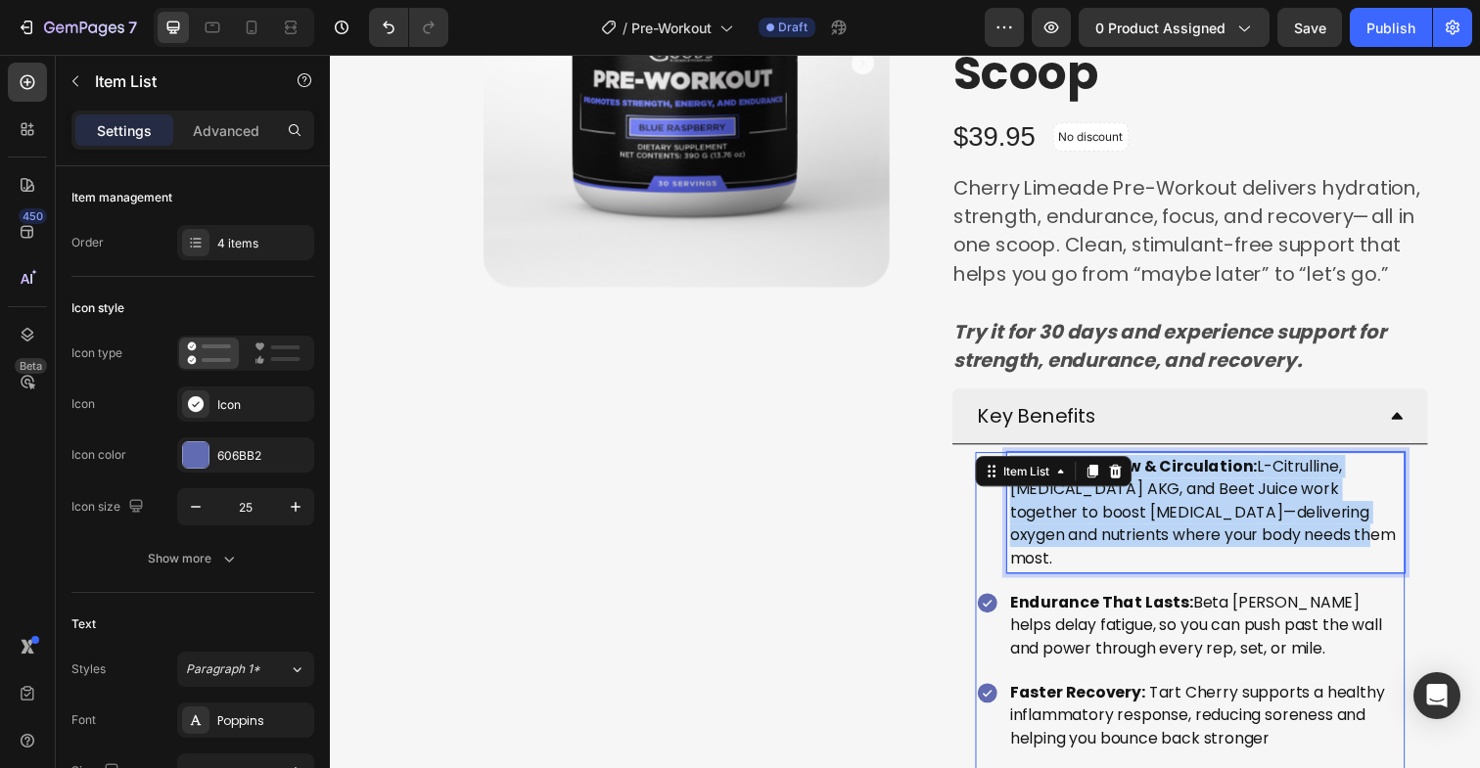
click at [1230, 479] on strong "Peak Blood Flow & Circulation:" at bounding box center [1150, 475] width 253 height 23
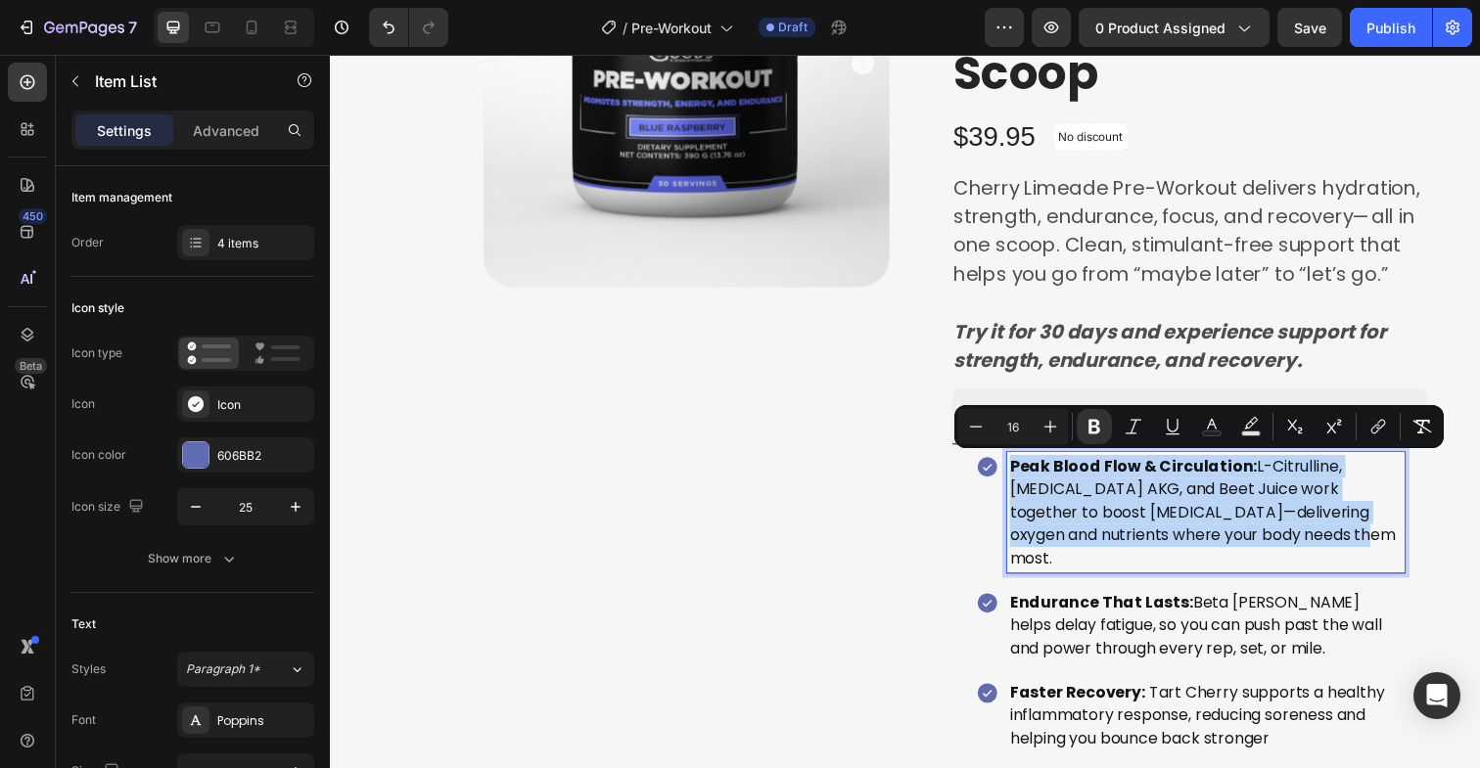
click at [1256, 480] on strong "Peak Blood Flow & Circulation:" at bounding box center [1150, 475] width 253 height 23
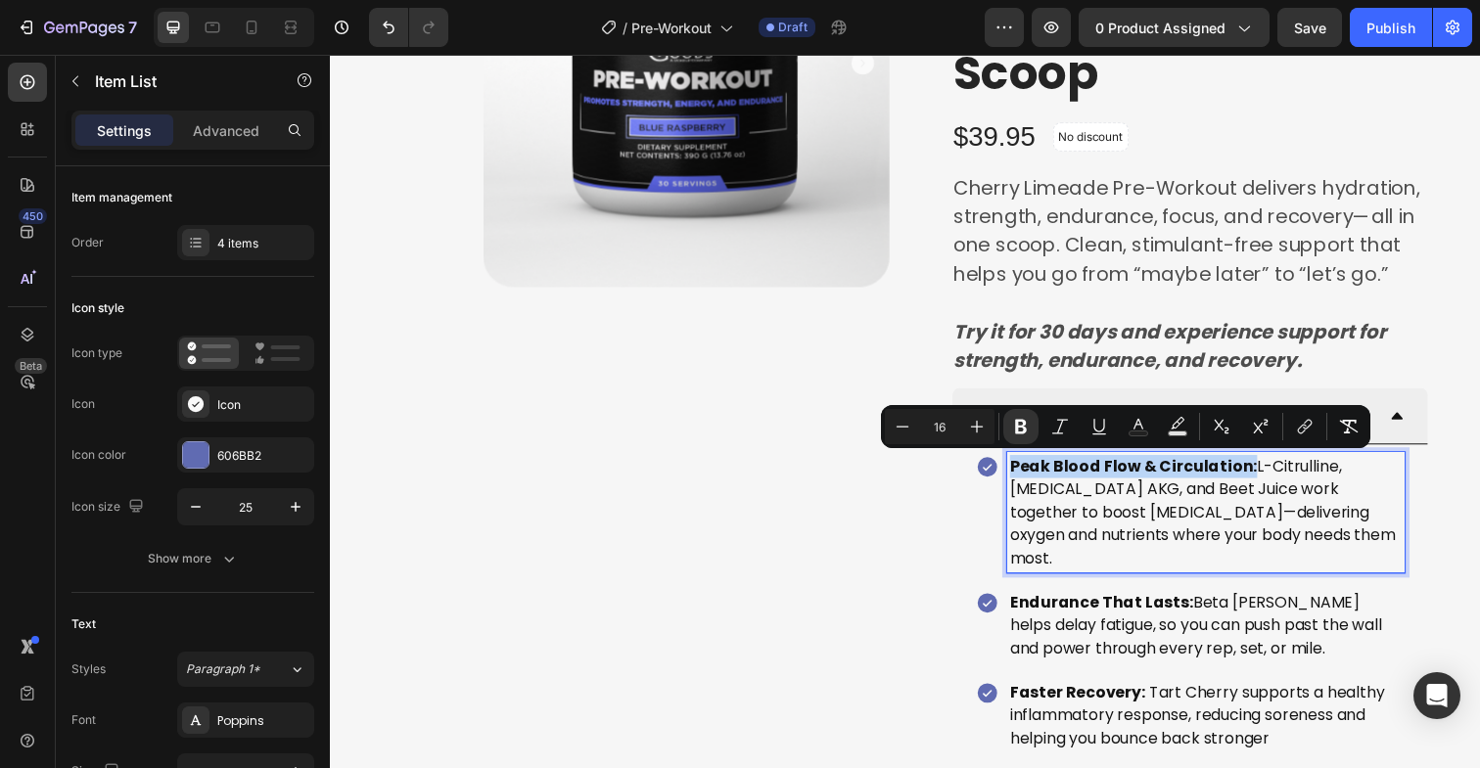
drag, startPoint x: 1257, startPoint y: 476, endPoint x: 1005, endPoint y: 474, distance: 251.6
click at [1005, 474] on div "Peak Blood Flow & Circulation: L-Citrulline, Arginine AKG, and Beet Juice work …" at bounding box center [1208, 522] width 438 height 123
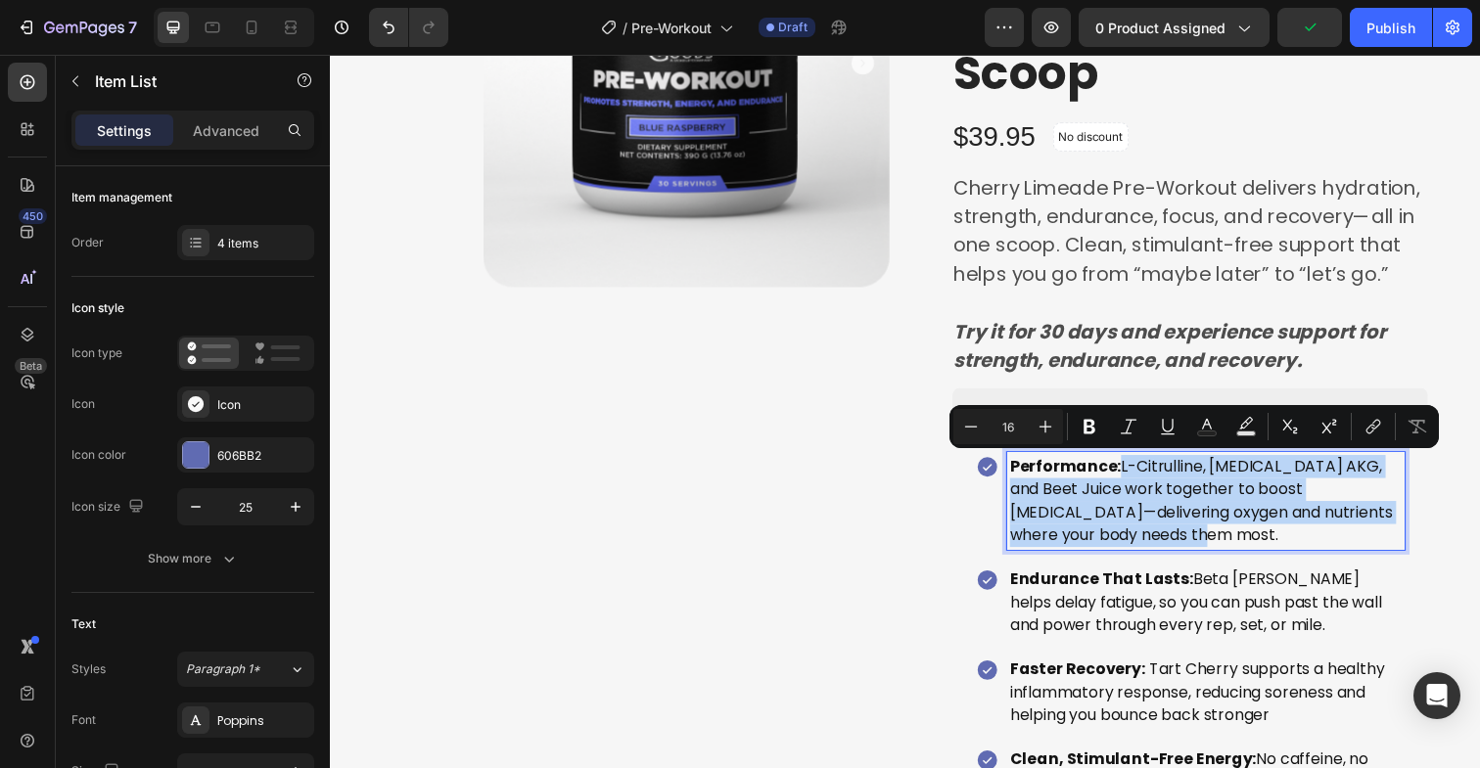
drag, startPoint x: 1163, startPoint y: 545, endPoint x: 1130, endPoint y: 479, distance: 74.4
click at [1130, 479] on p "Performance: L-Citrulline, Arginine AKG, and Beet Juice work together to boost …" at bounding box center [1224, 511] width 400 height 94
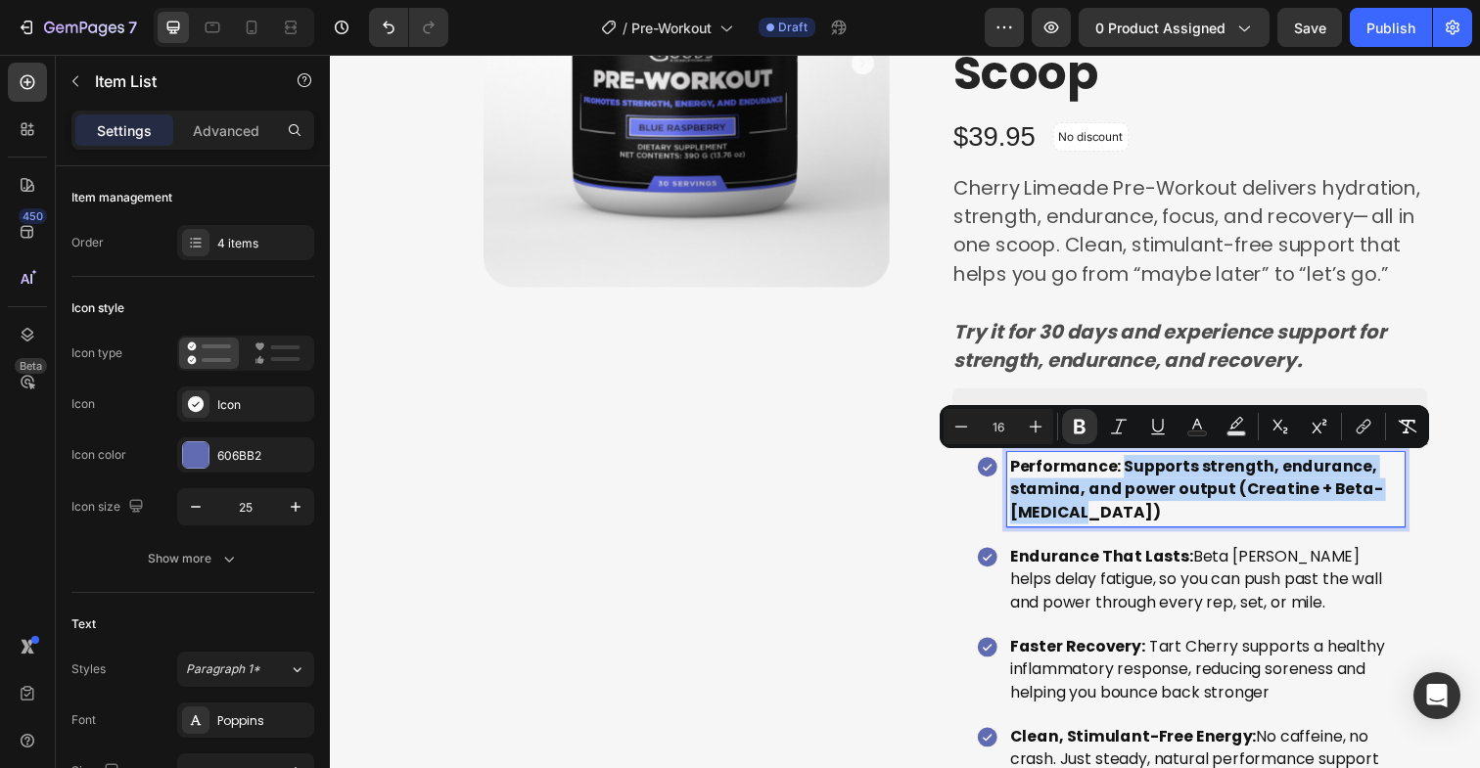
drag, startPoint x: 1095, startPoint y: 519, endPoint x: 1132, endPoint y: 479, distance: 54.7
click at [1132, 479] on p "Performance: Supports strength, endurance, stamina, and power output (Creatine …" at bounding box center [1224, 499] width 400 height 70
click at [1082, 430] on icon "Editor contextual toolbar" at bounding box center [1080, 427] width 20 height 20
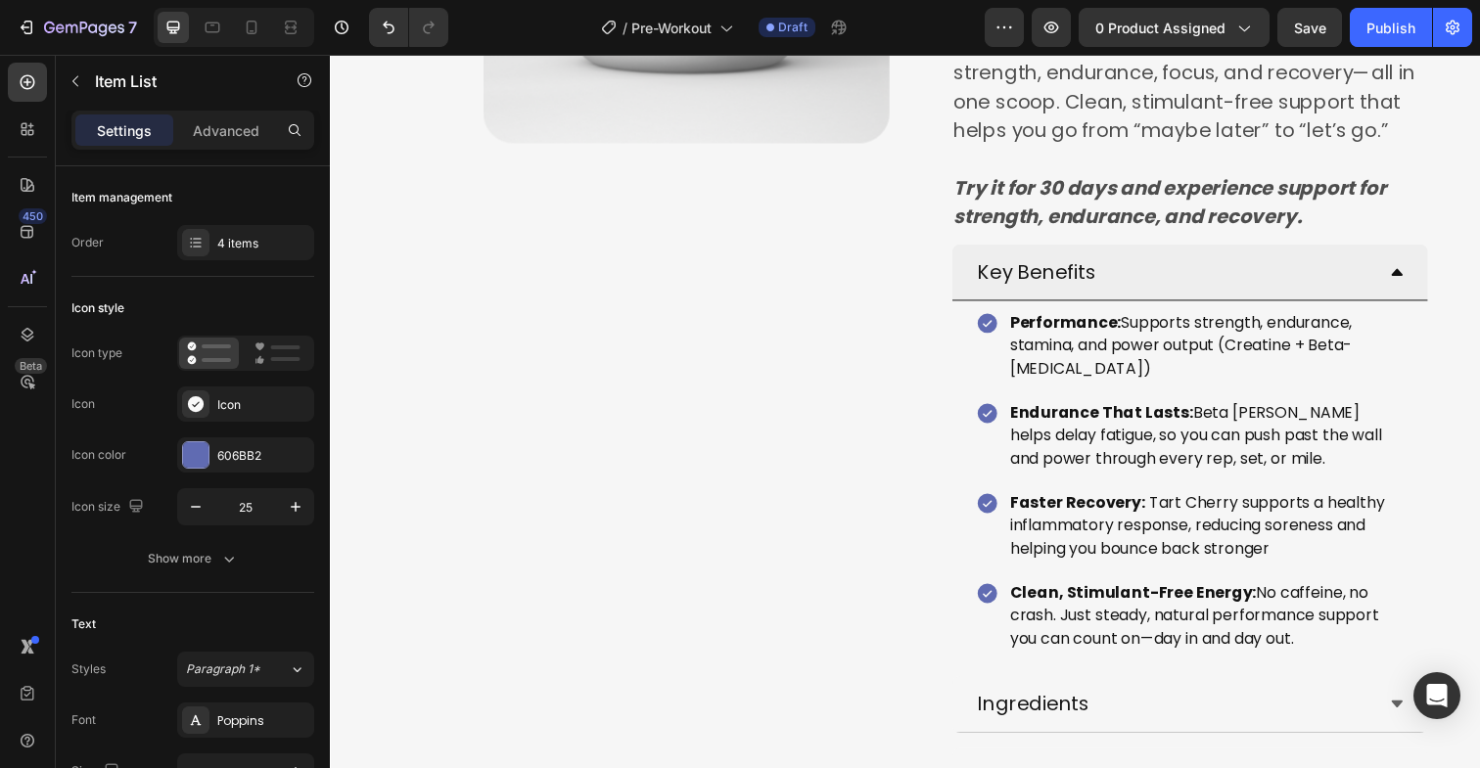
scroll to position [488, 0]
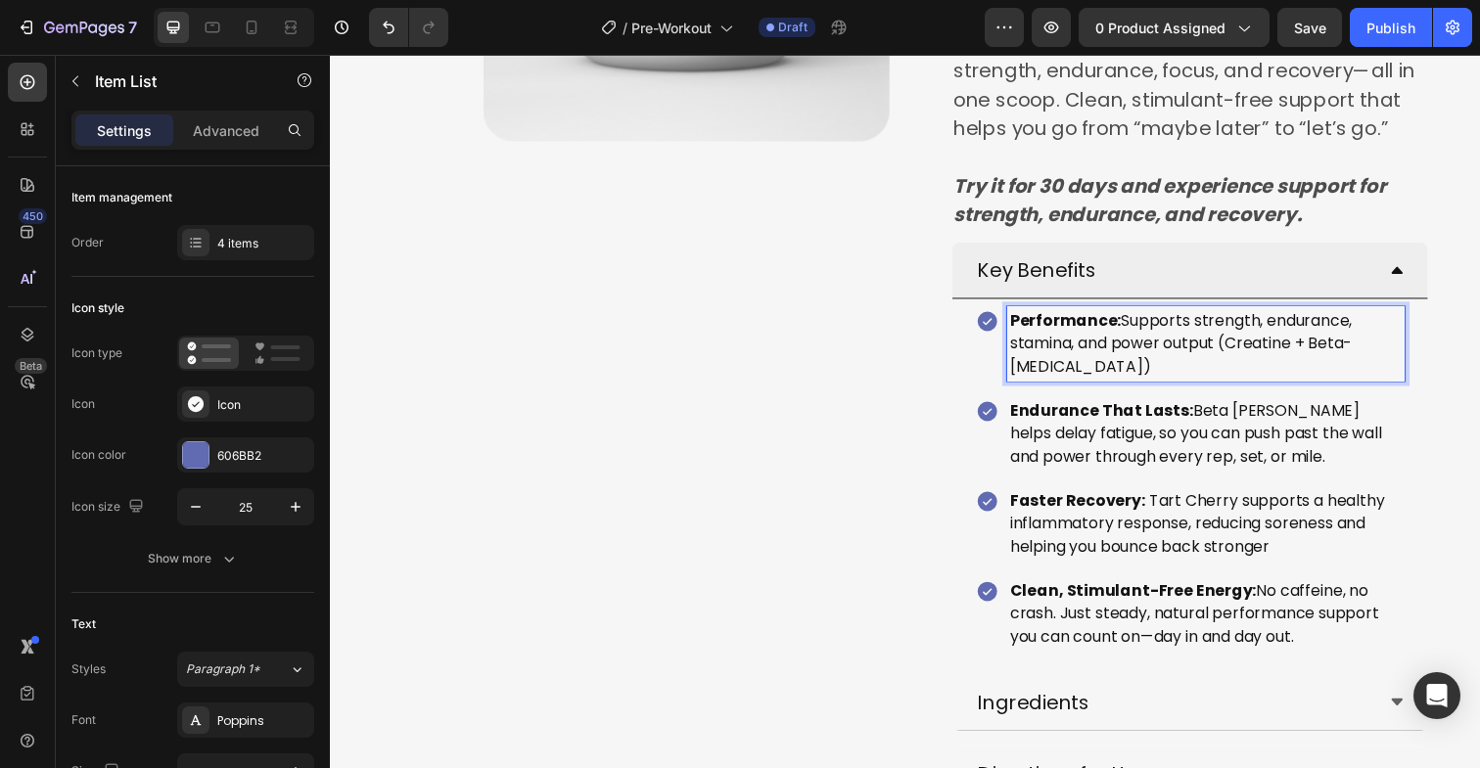
click at [1176, 468] on span "Endurance That Lasts: Beta Alanine helps delay fatigue, so you can push past th…" at bounding box center [1214, 441] width 380 height 69
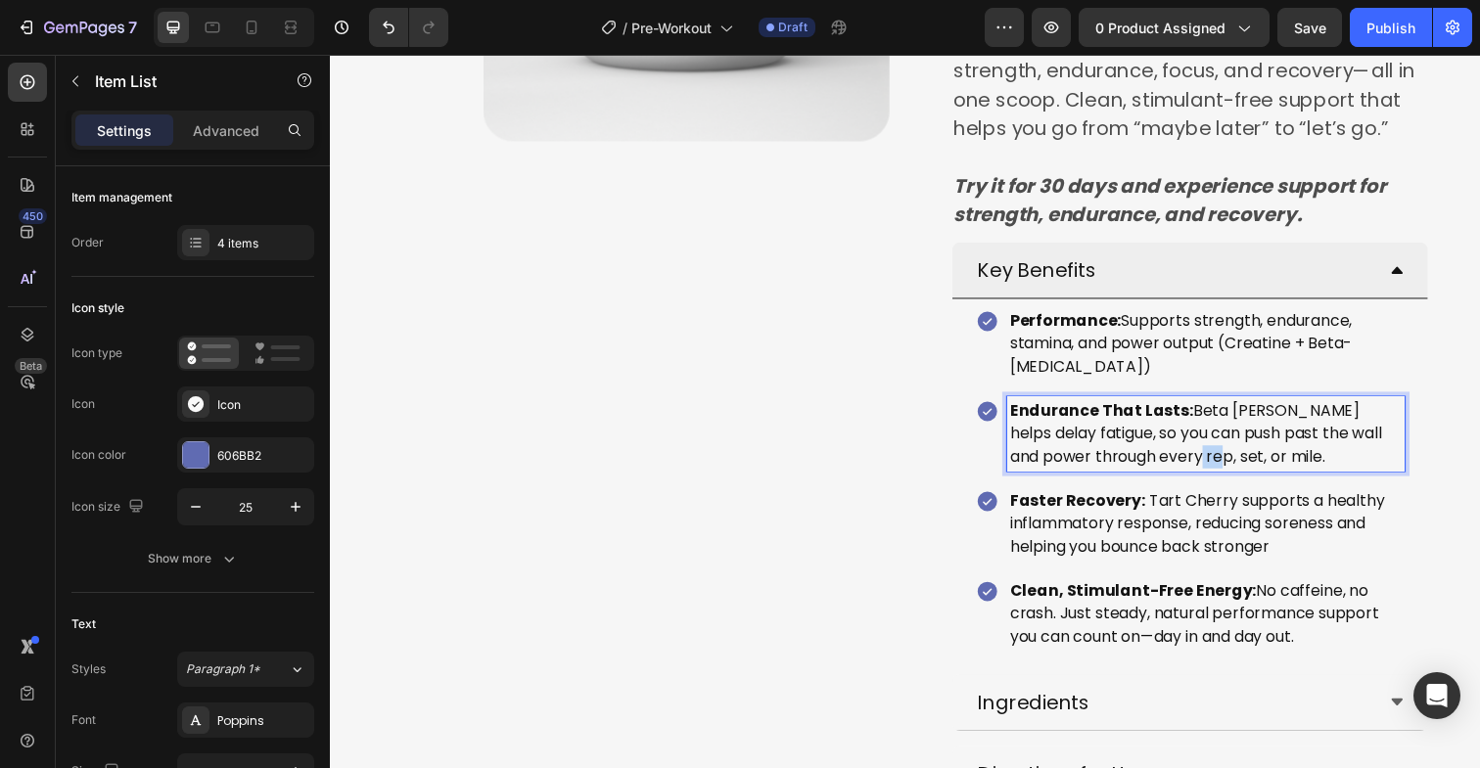
click at [1176, 468] on span "Endurance That Lasts: Beta Alanine helps delay fatigue, so you can push past th…" at bounding box center [1214, 441] width 380 height 69
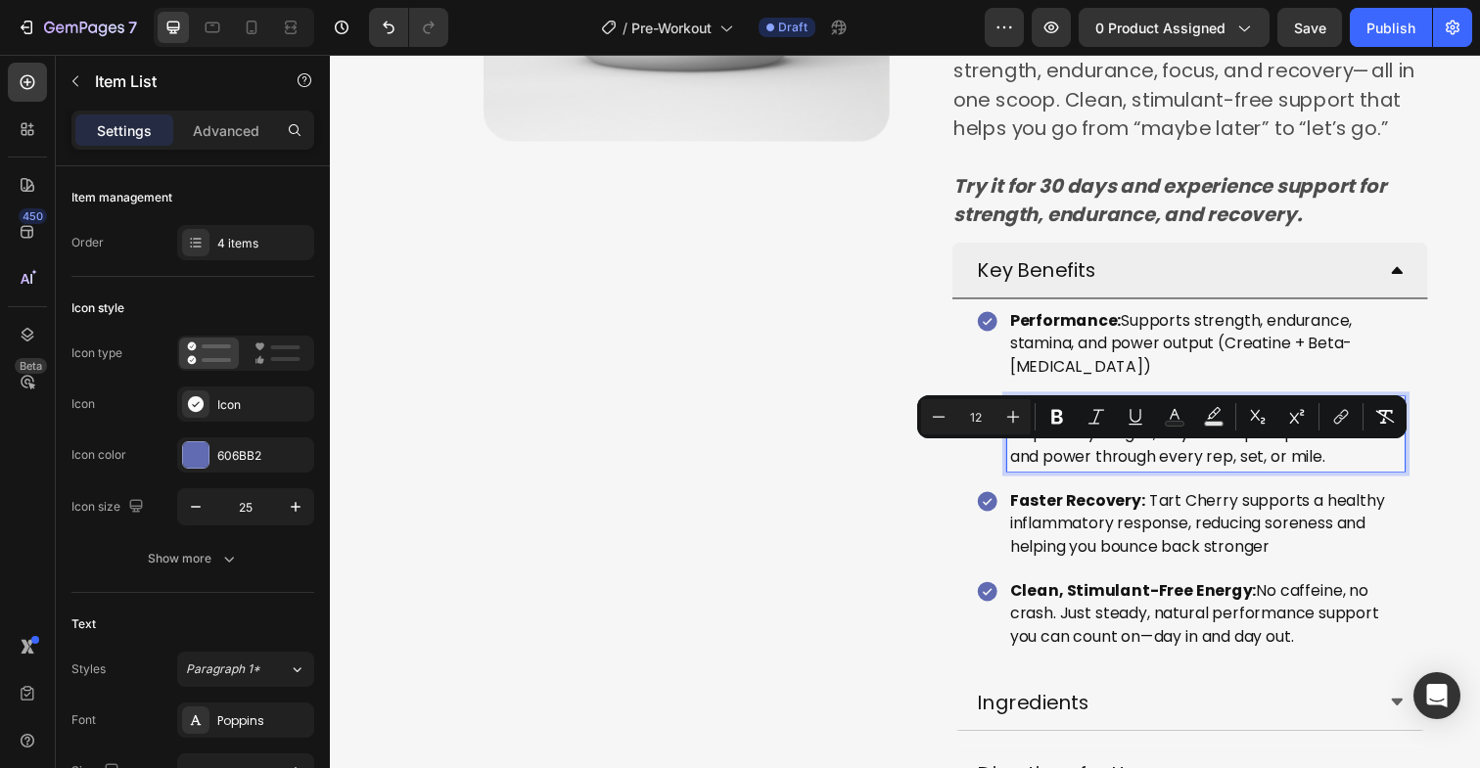
click at [1217, 471] on span "Endurance That Lasts: Beta Alanine helps delay fatigue, so you can push past th…" at bounding box center [1214, 441] width 380 height 69
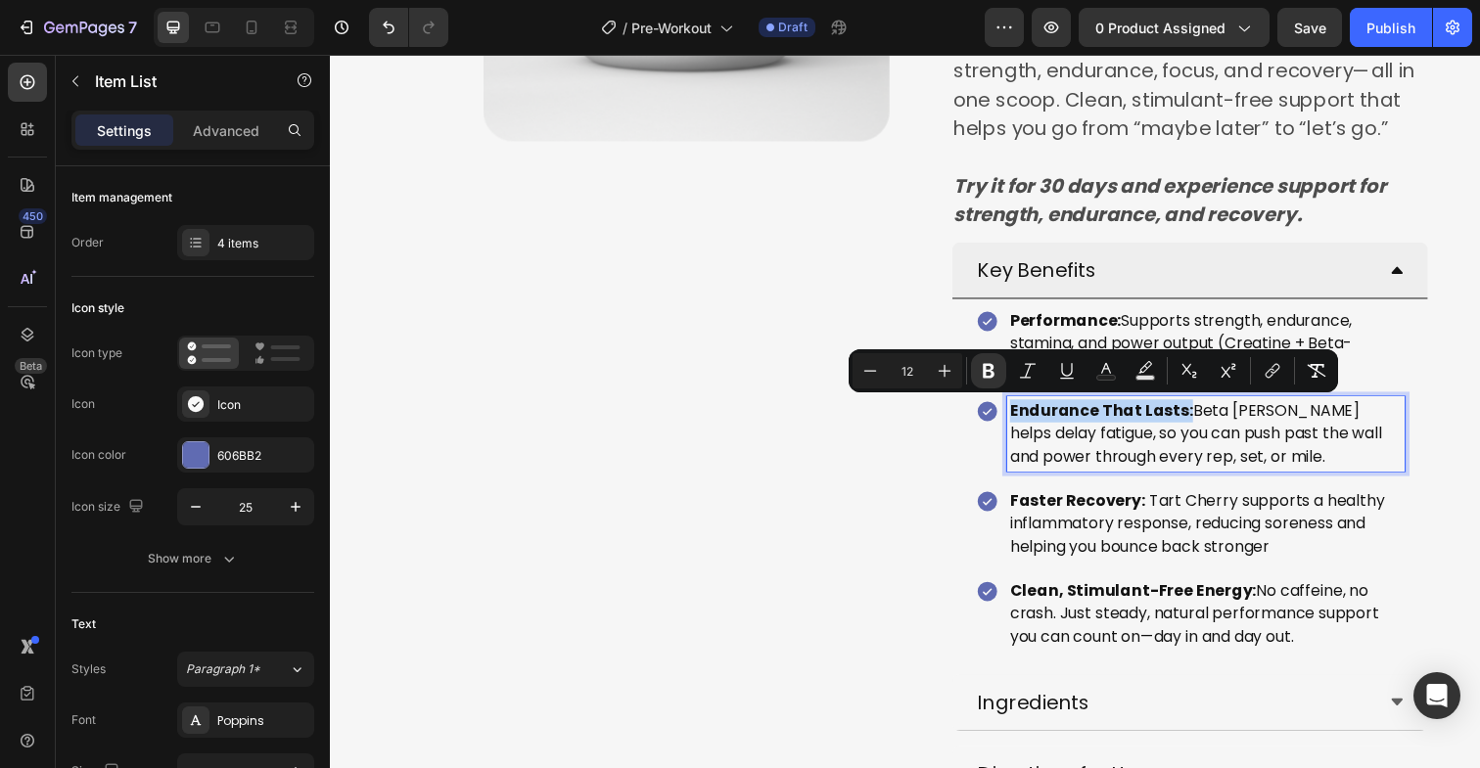
drag, startPoint x: 1193, startPoint y: 419, endPoint x: 1012, endPoint y: 411, distance: 181.2
click at [1012, 411] on div "Endurance That Lasts: Beta Alanine helps delay fatigue, so you can push past th…" at bounding box center [1208, 442] width 438 height 76
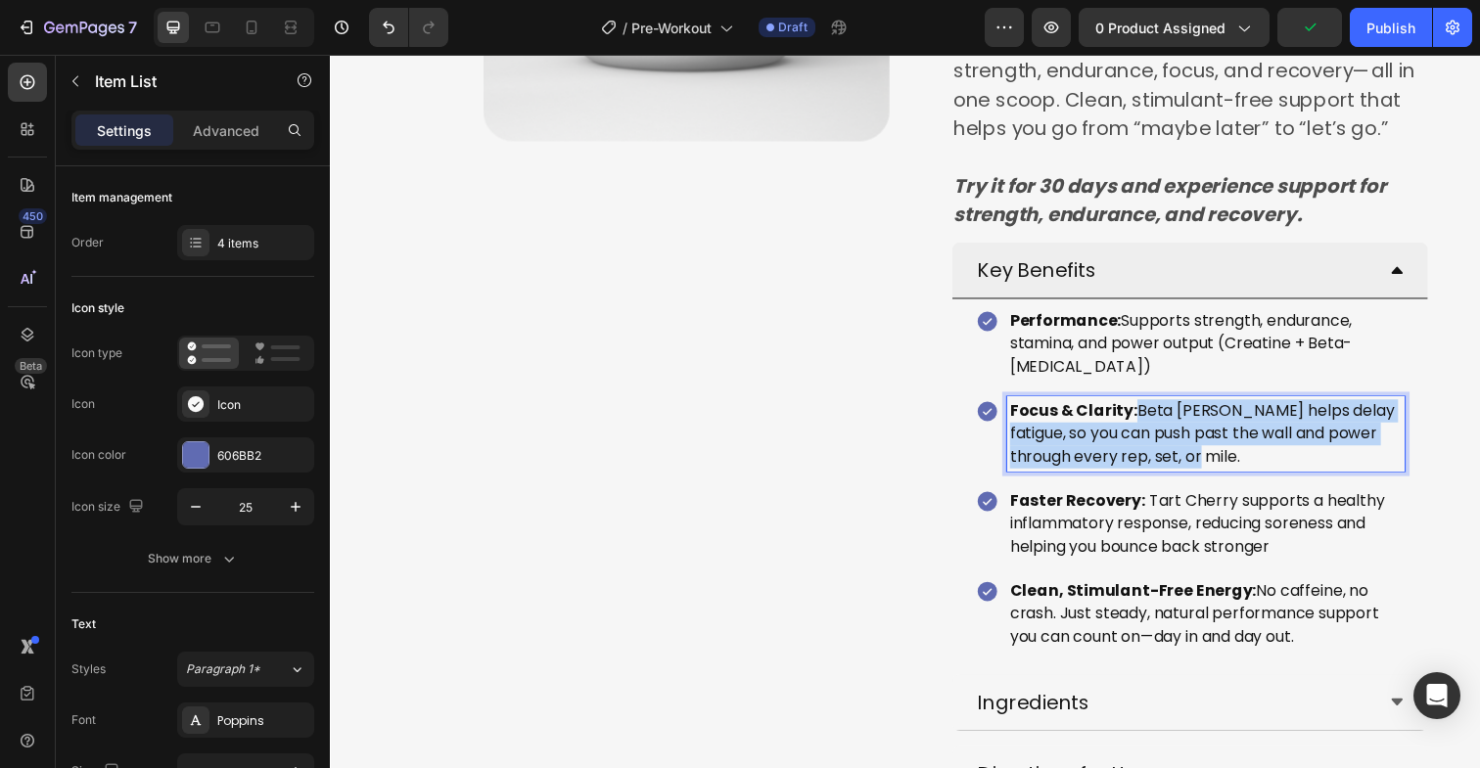
drag, startPoint x: 1200, startPoint y: 465, endPoint x: 1148, endPoint y: 423, distance: 66.8
click at [1148, 423] on p "Focus & Clarity: Beta Alanine helps delay fatigue, so you can push past the wal…" at bounding box center [1224, 442] width 400 height 70
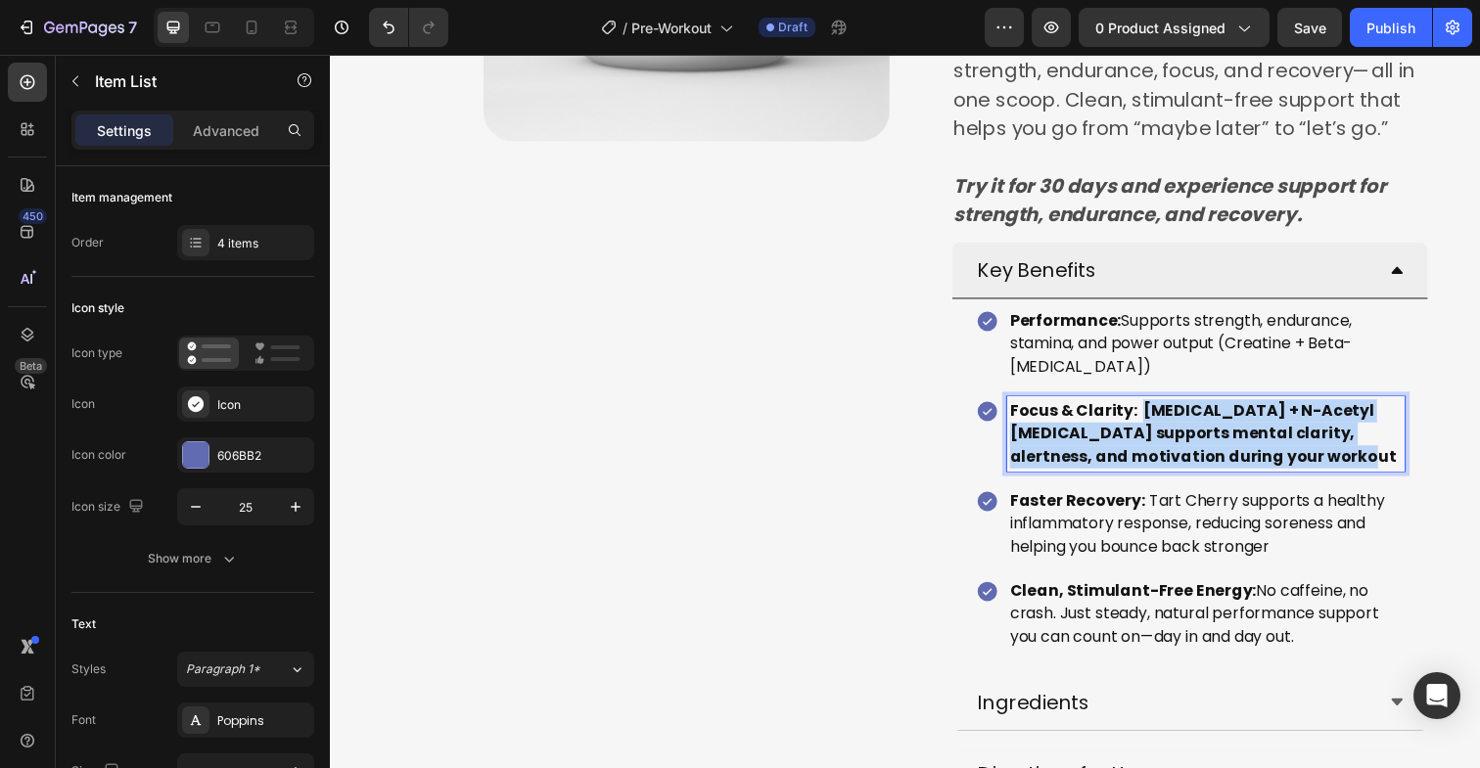
drag, startPoint x: 1308, startPoint y: 459, endPoint x: 1151, endPoint y: 425, distance: 160.3
click at [1151, 425] on p "Focus & Clarity: Acetyl L-Carnitine + N-Acetyl Tyrosine supports mental clarity…" at bounding box center [1224, 442] width 400 height 70
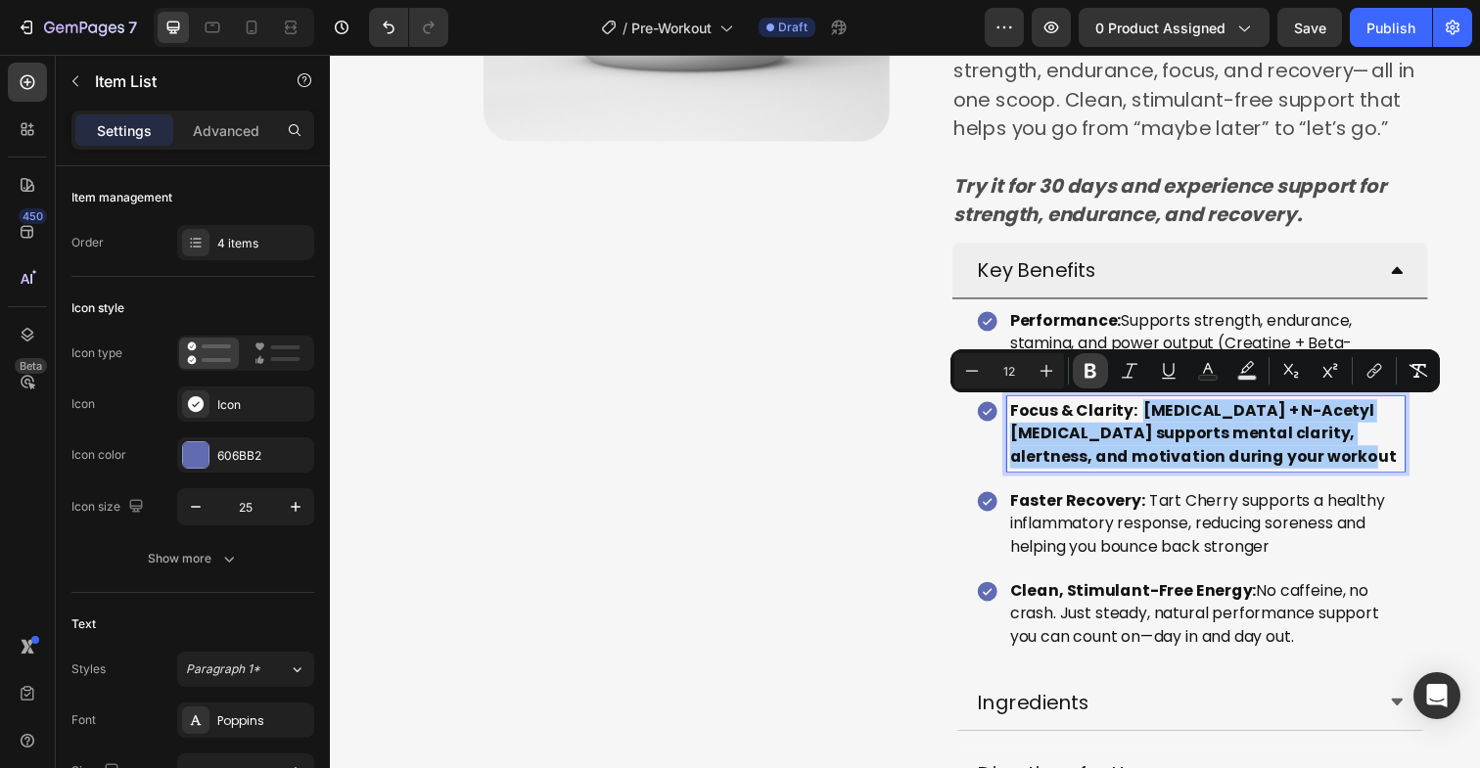
click at [1093, 371] on icon "Editor contextual toolbar" at bounding box center [1090, 371] width 12 height 15
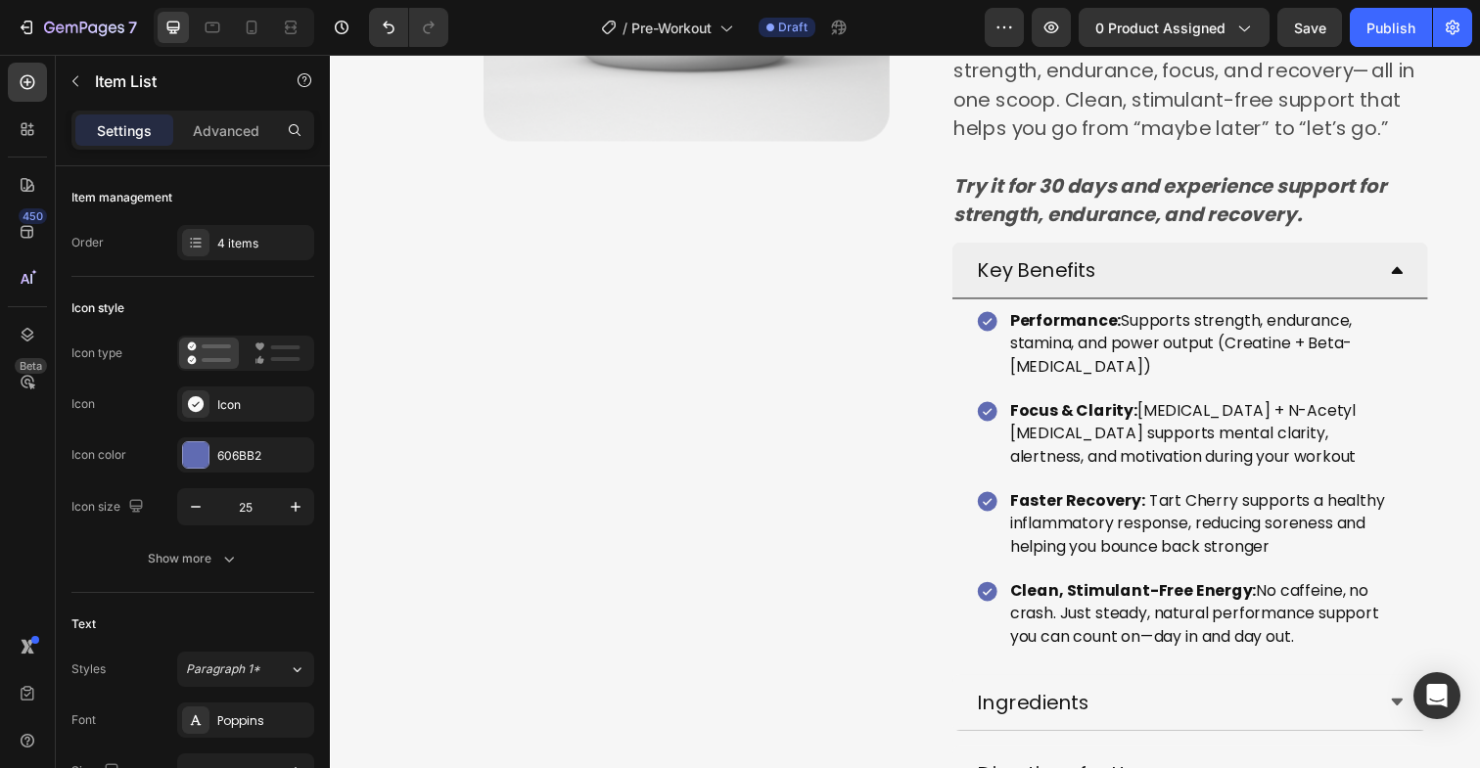
click at [1296, 463] on p "Focus & Clarity: Acetyl L-Carnitine + N-Acetyl Tyrosine supports mental clarity…" at bounding box center [1224, 442] width 400 height 70
click at [1123, 548] on span "Tart Cherry supports a healthy inflammatory response, reducing soreness and hel…" at bounding box center [1215, 533] width 383 height 69
click at [1131, 513] on strong "Faster Recovery:" at bounding box center [1093, 510] width 138 height 23
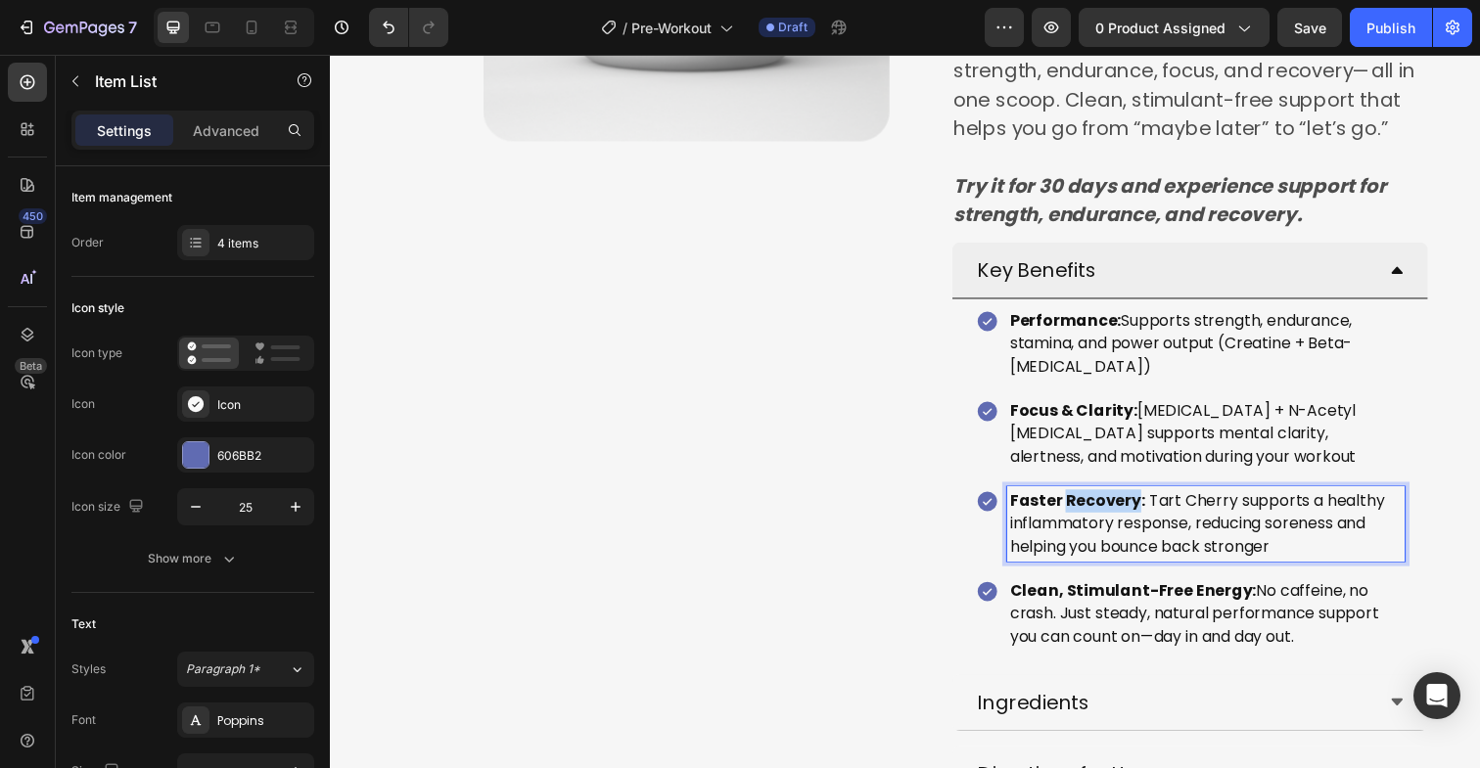
click at [1131, 513] on strong "Faster Recovery:" at bounding box center [1093, 510] width 138 height 23
drag, startPoint x: 1151, startPoint y: 512, endPoint x: 1000, endPoint y: 511, distance: 150.7
click at [1000, 511] on div "Faster Recovery: Tart Cherry supports a healthy inflammatory response, reducing…" at bounding box center [1208, 534] width 438 height 76
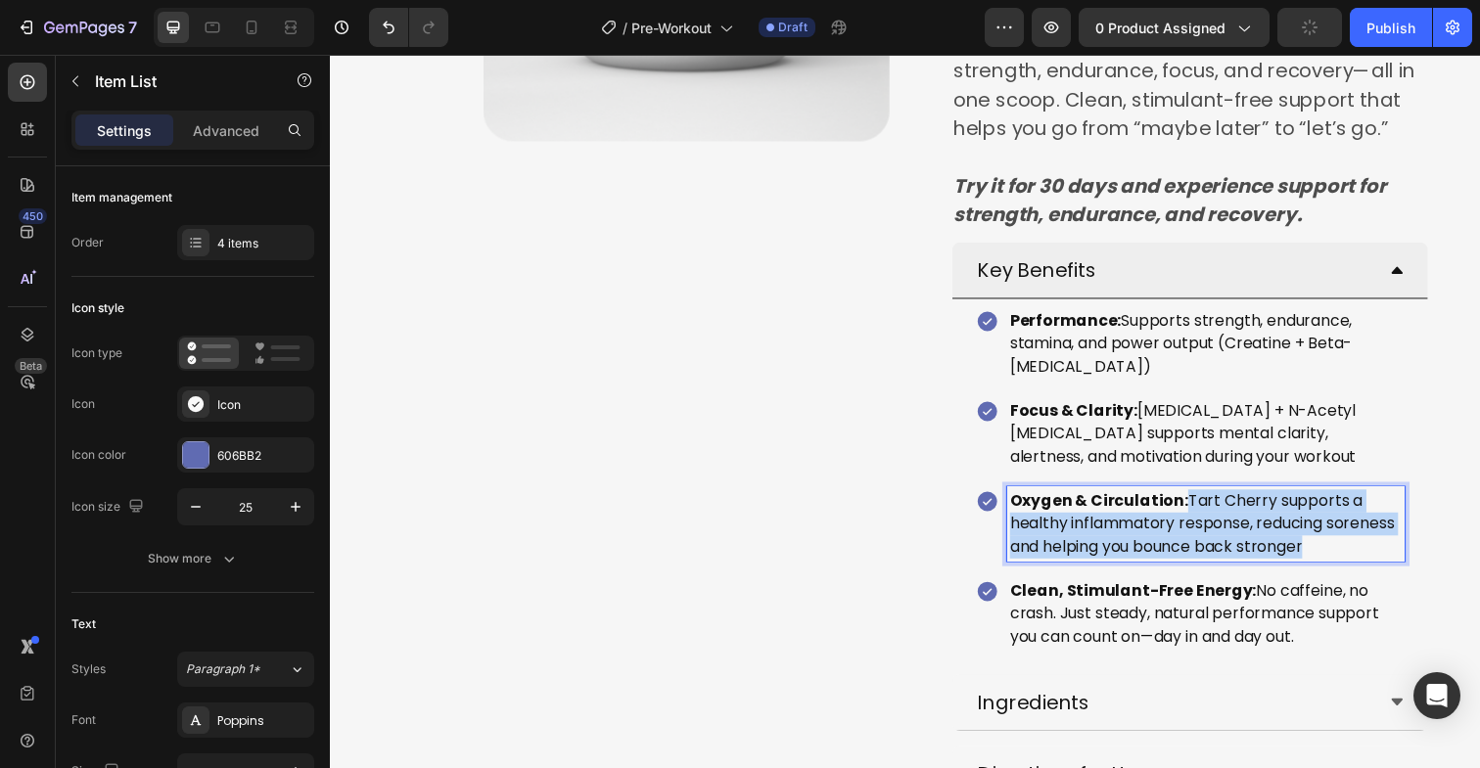
drag, startPoint x: 1397, startPoint y: 560, endPoint x: 1198, endPoint y: 514, distance: 203.9
click at [1198, 514] on p "Oxygen & Circulation: Tart Cherry supports a healthy inflammatory response, red…" at bounding box center [1224, 534] width 400 height 70
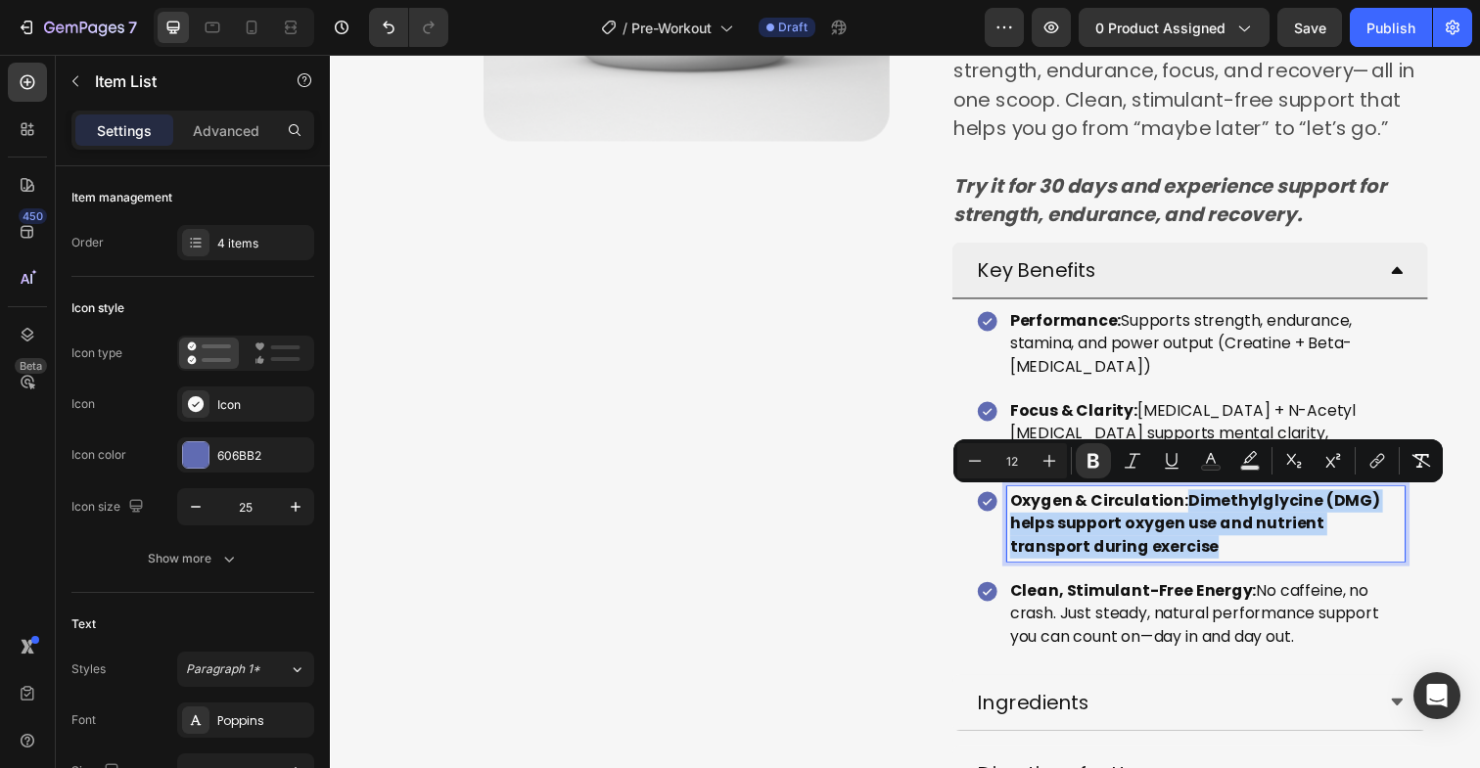
drag, startPoint x: 1154, startPoint y: 560, endPoint x: 1199, endPoint y: 517, distance: 62.3
click at [1199, 517] on p "Oxygen & Circulation: Dimethylglycine (DMG) helps support oxygen use and nutrie…" at bounding box center [1224, 534] width 400 height 70
click at [1100, 454] on icon "Editor contextual toolbar" at bounding box center [1094, 461] width 20 height 20
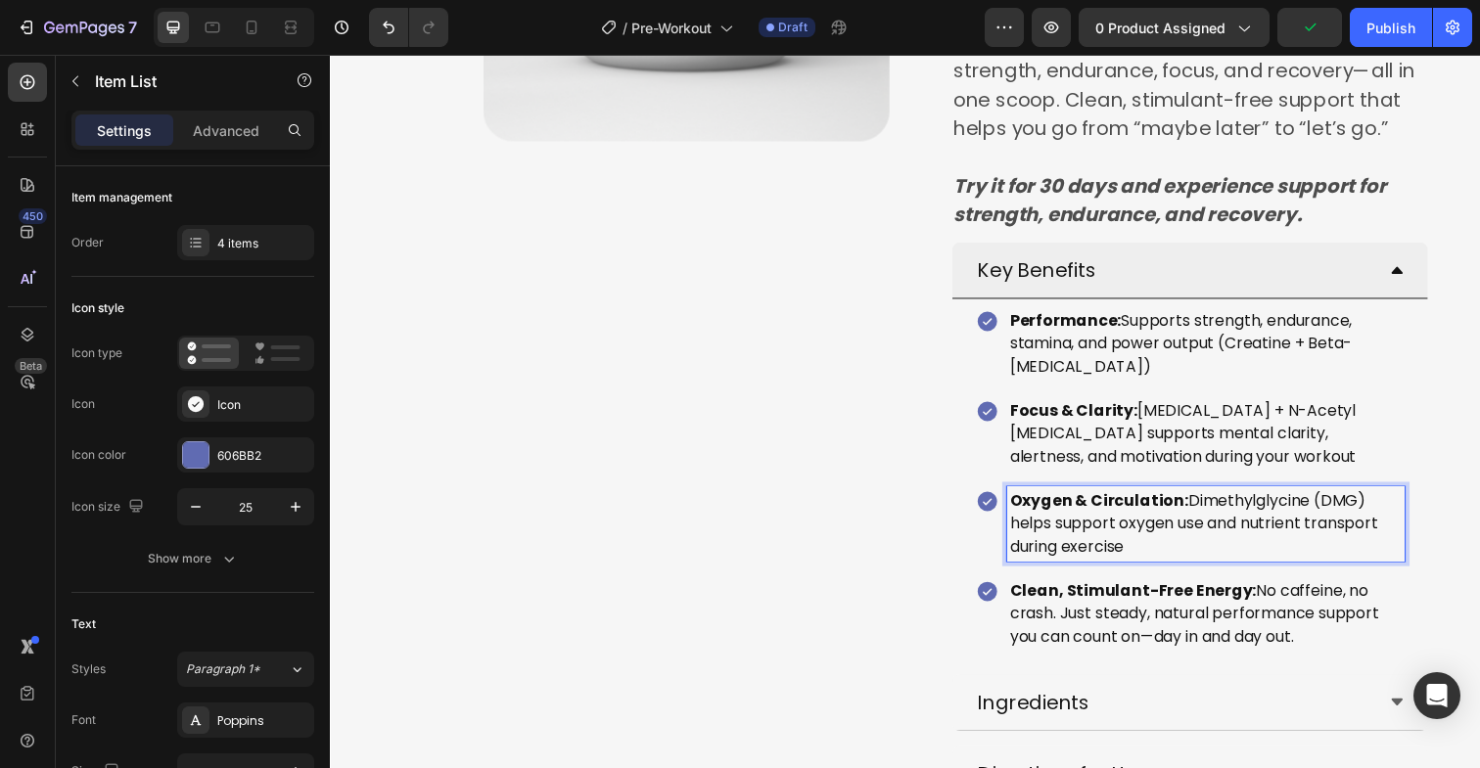
click at [1127, 610] on strong "Clean, Stimulant-Free Energy:" at bounding box center [1150, 602] width 252 height 23
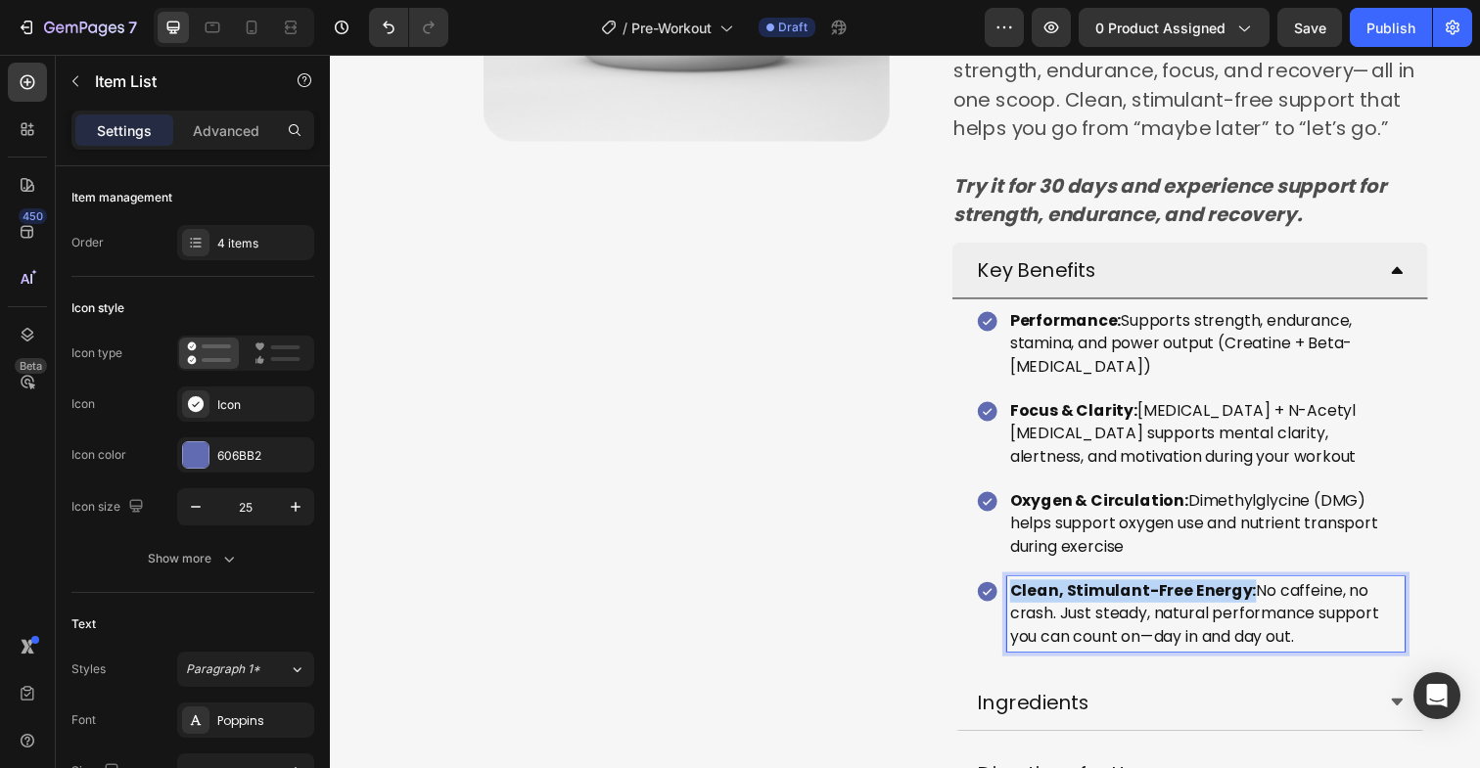
drag, startPoint x: 1260, startPoint y: 607, endPoint x: 1016, endPoint y: 602, distance: 243.8
click at [1024, 602] on strong "Clean, Stimulant-Free Energy:" at bounding box center [1150, 602] width 252 height 23
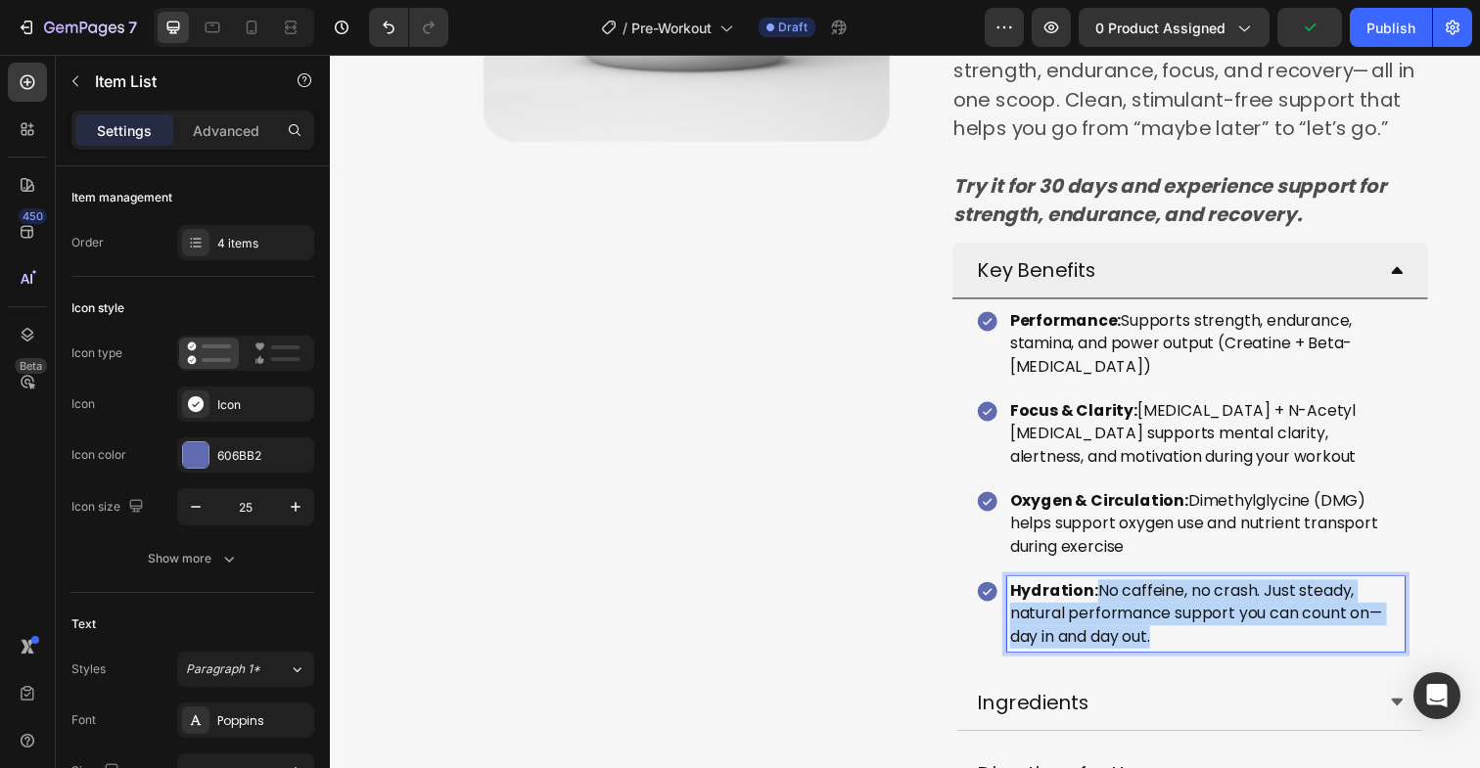
drag, startPoint x: 1175, startPoint y: 648, endPoint x: 1112, endPoint y: 602, distance: 77.7
click at [1112, 602] on p "Hydration: No caffeine, no crash. Just steady, natural performance support you …" at bounding box center [1224, 626] width 400 height 70
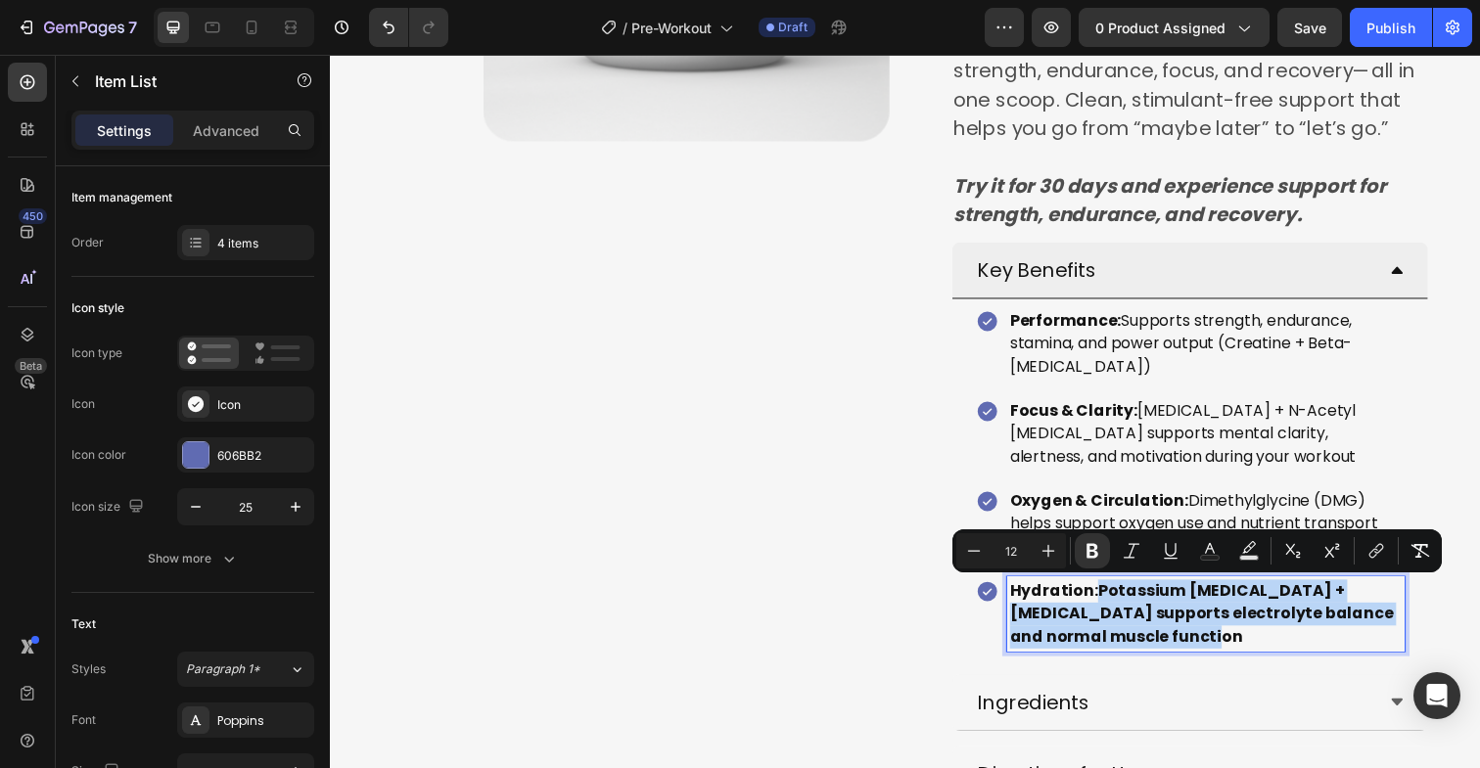
drag, startPoint x: 1167, startPoint y: 653, endPoint x: 1111, endPoint y: 608, distance: 71.7
click at [1111, 608] on p "Hydration: Potassium Aspartate + Magnesium Citrate supports electrolyte balance…" at bounding box center [1224, 626] width 400 height 70
click at [1090, 558] on icon "Editor contextual toolbar" at bounding box center [1092, 551] width 12 height 15
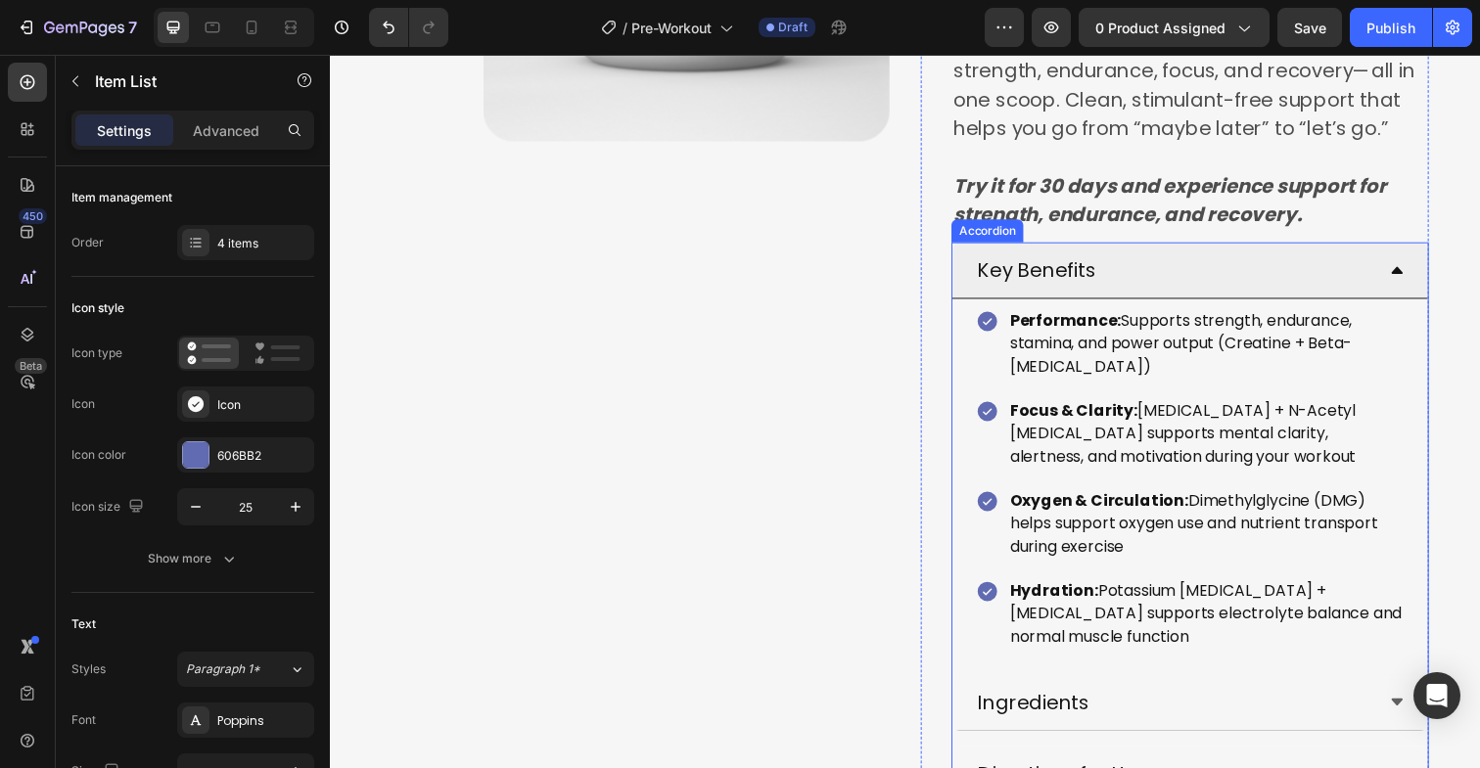
click at [1411, 279] on icon at bounding box center [1419, 275] width 16 height 16
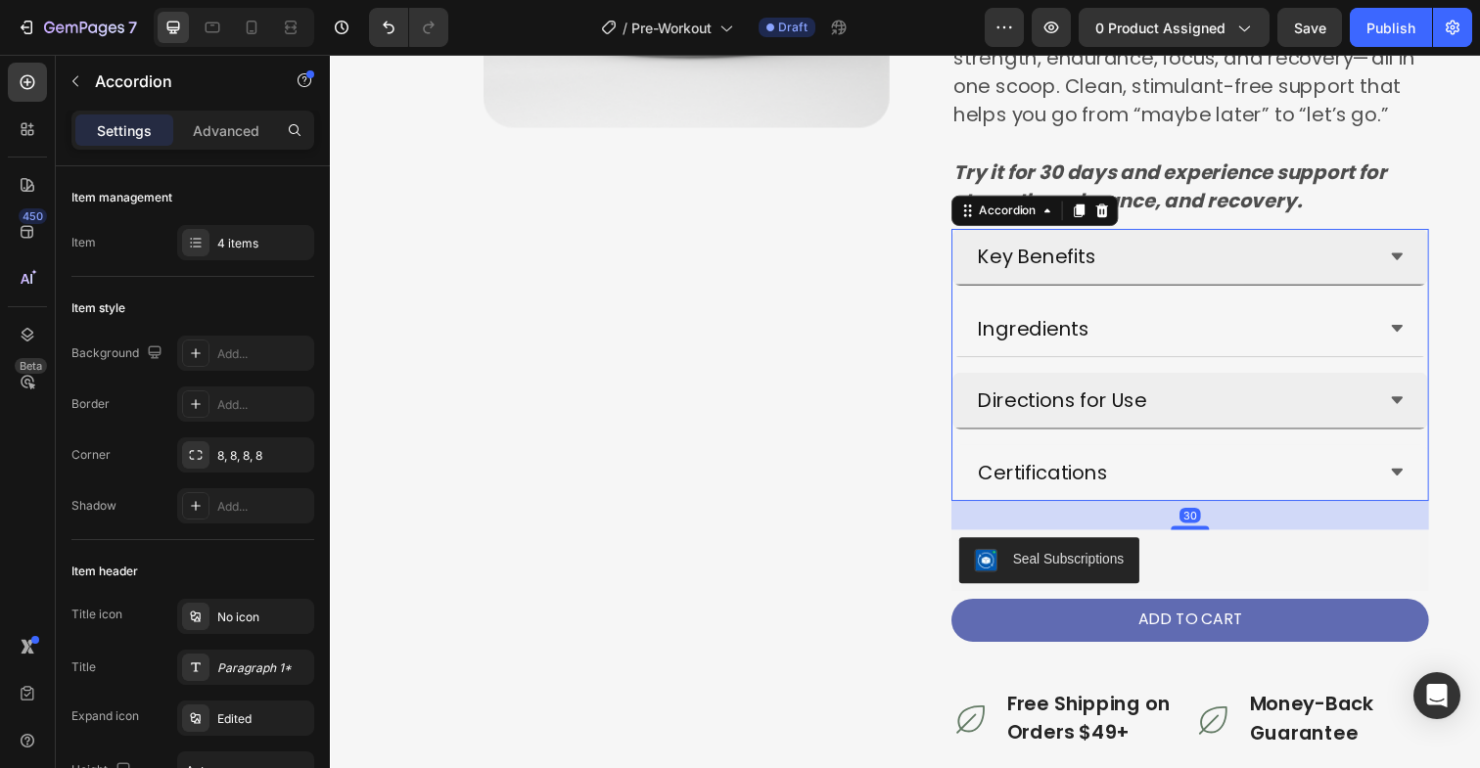
scroll to position [501, 0]
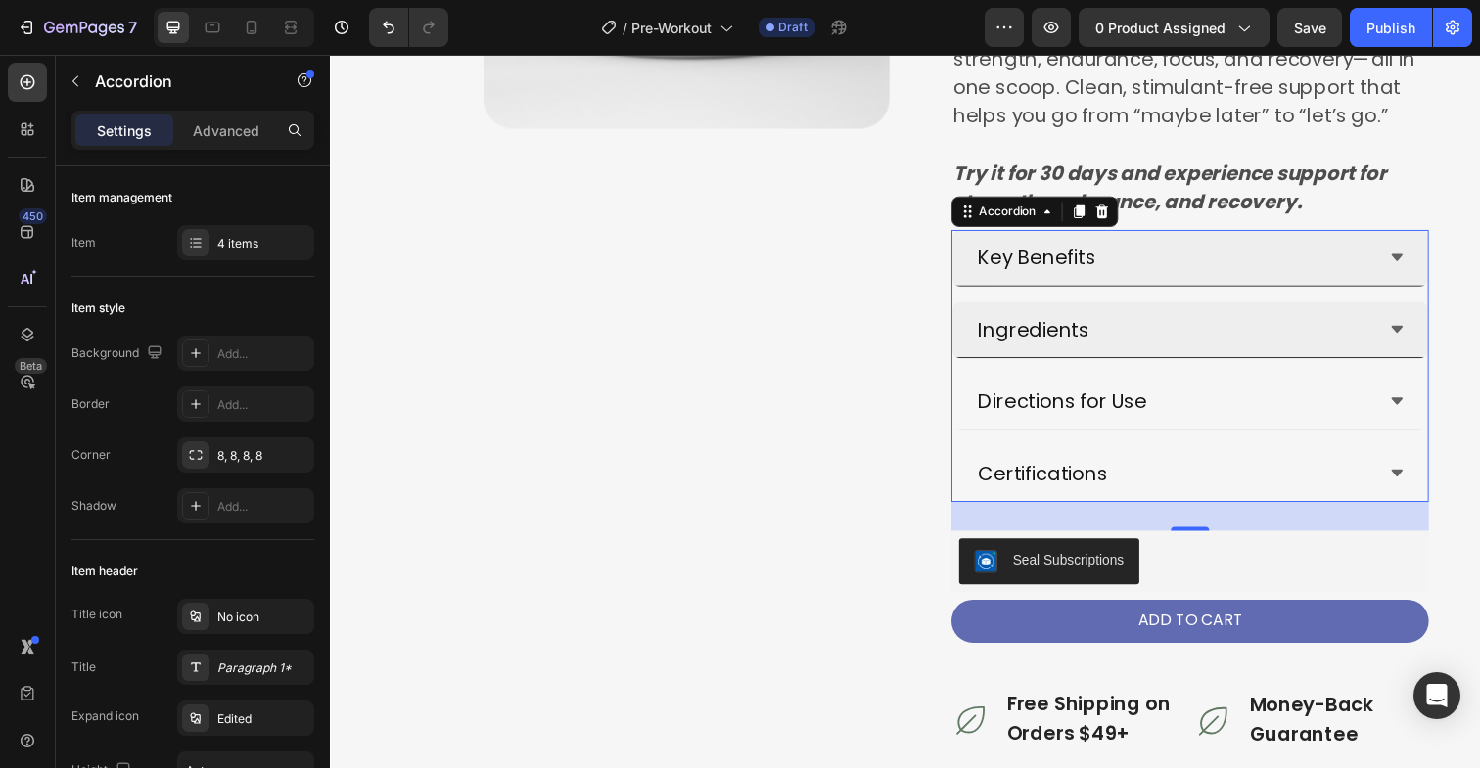
click at [1406, 327] on div "Ingredients" at bounding box center [1207, 336] width 485 height 58
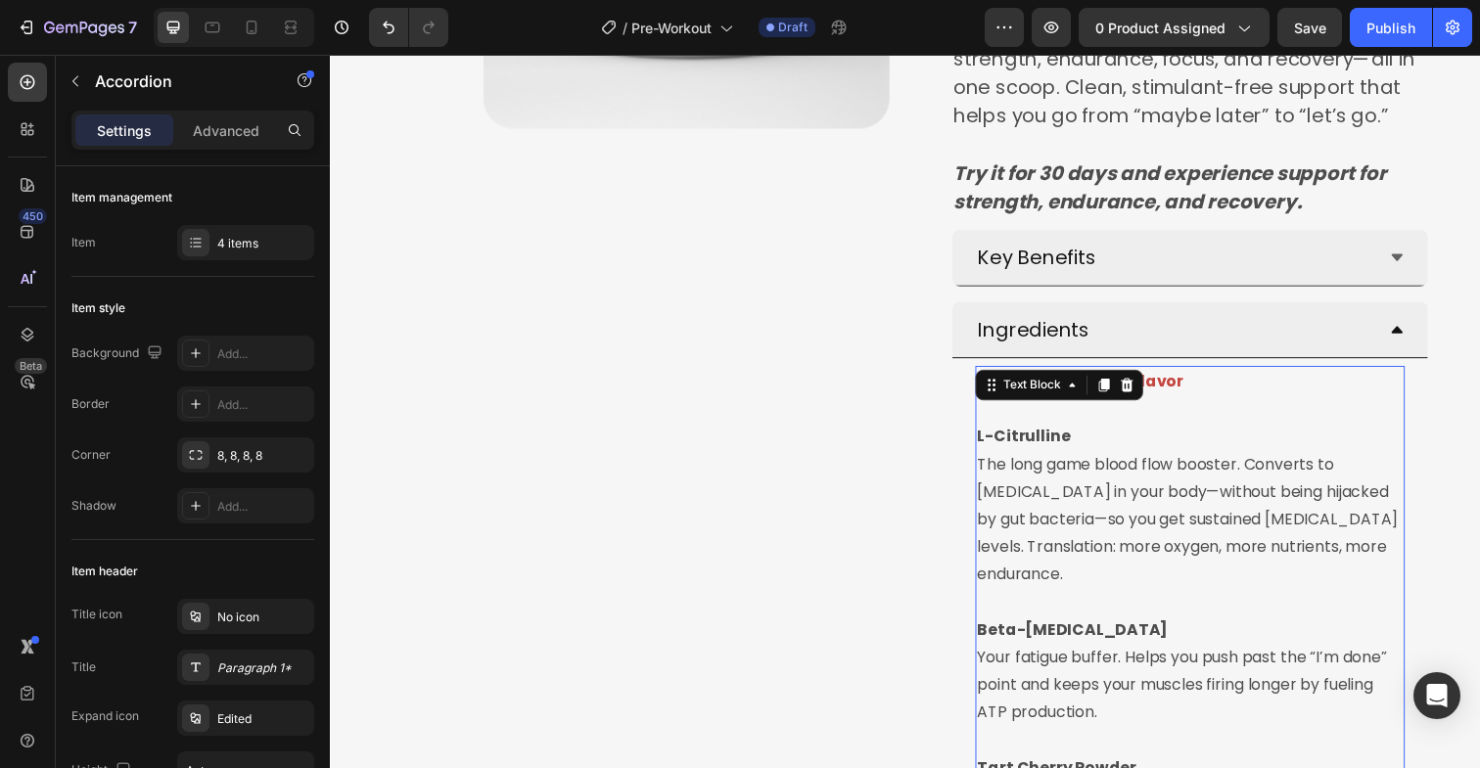
click at [1148, 387] on div "Natural Raspberry Flavor L-Citrulline The long game blood flow booster. Convert…" at bounding box center [1208, 713] width 438 height 680
click at [1148, 387] on div "Text Block" at bounding box center [1074, 392] width 171 height 31
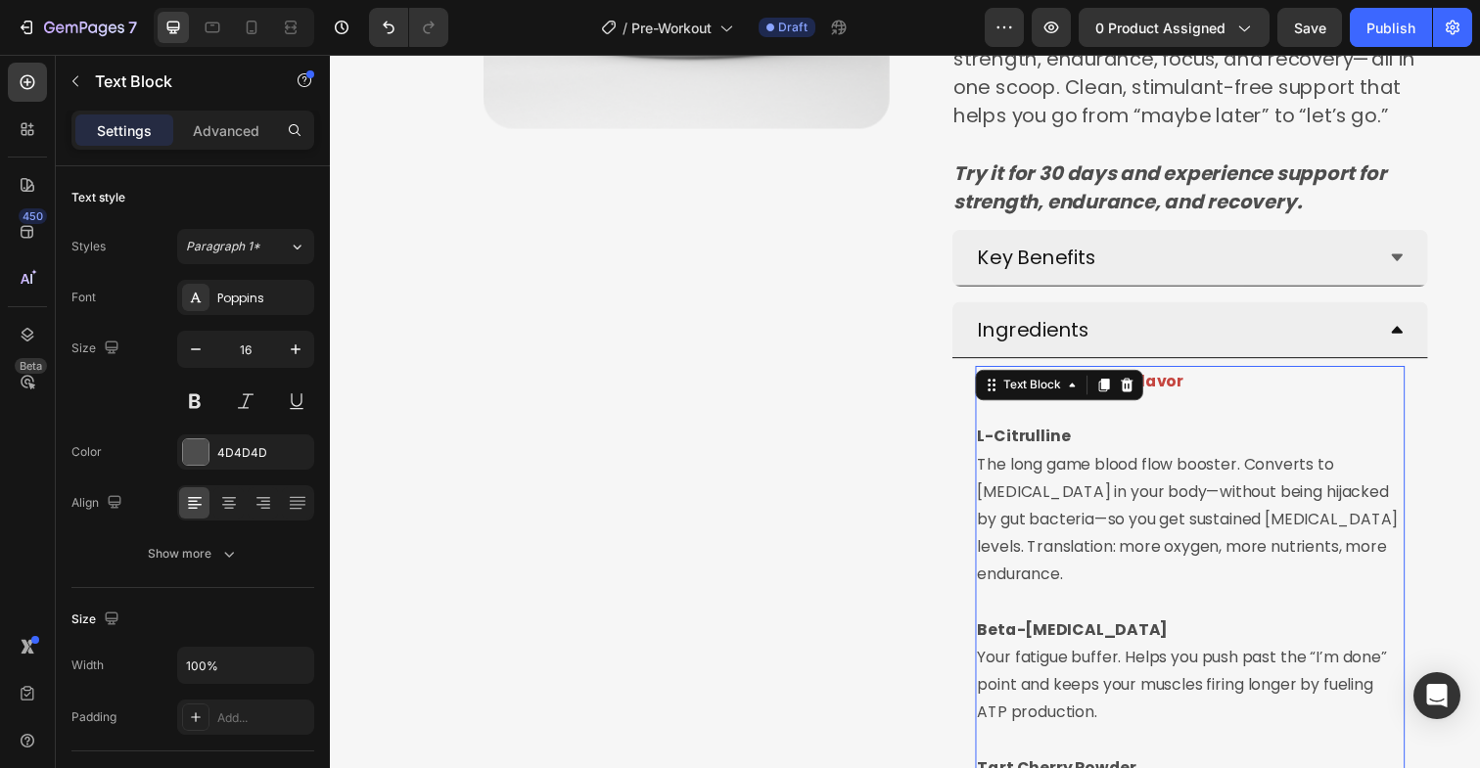
click at [1148, 387] on div "Text Block" at bounding box center [1074, 392] width 171 height 31
click at [1174, 389] on strong "Natural Raspberry Flavor" at bounding box center [1096, 388] width 210 height 23
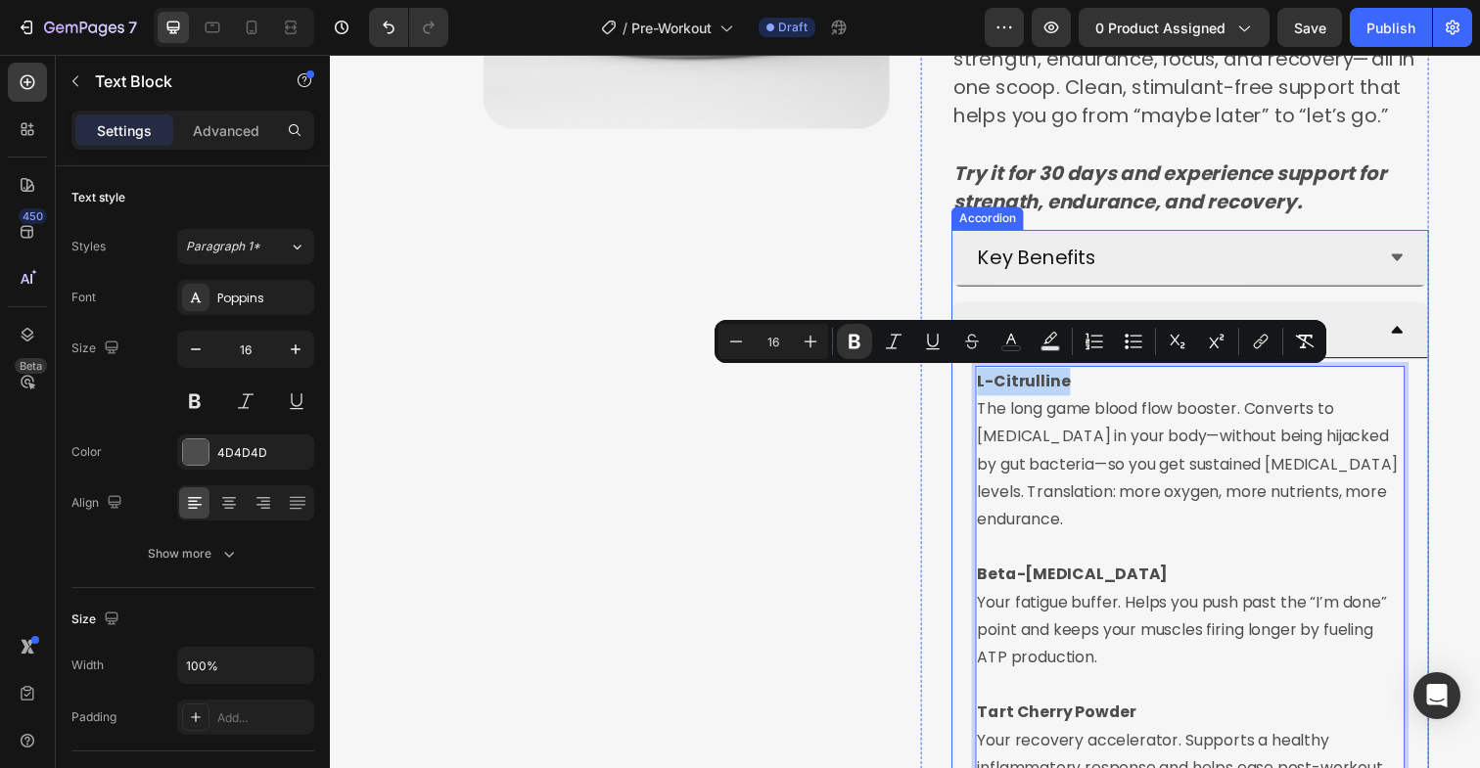
drag, startPoint x: 1081, startPoint y: 391, endPoint x: 962, endPoint y: 389, distance: 118.4
click at [965, 389] on div "L-Citrulline The long game blood flow booster. Converts to arginine in your bod…" at bounding box center [1207, 685] width 485 height 640
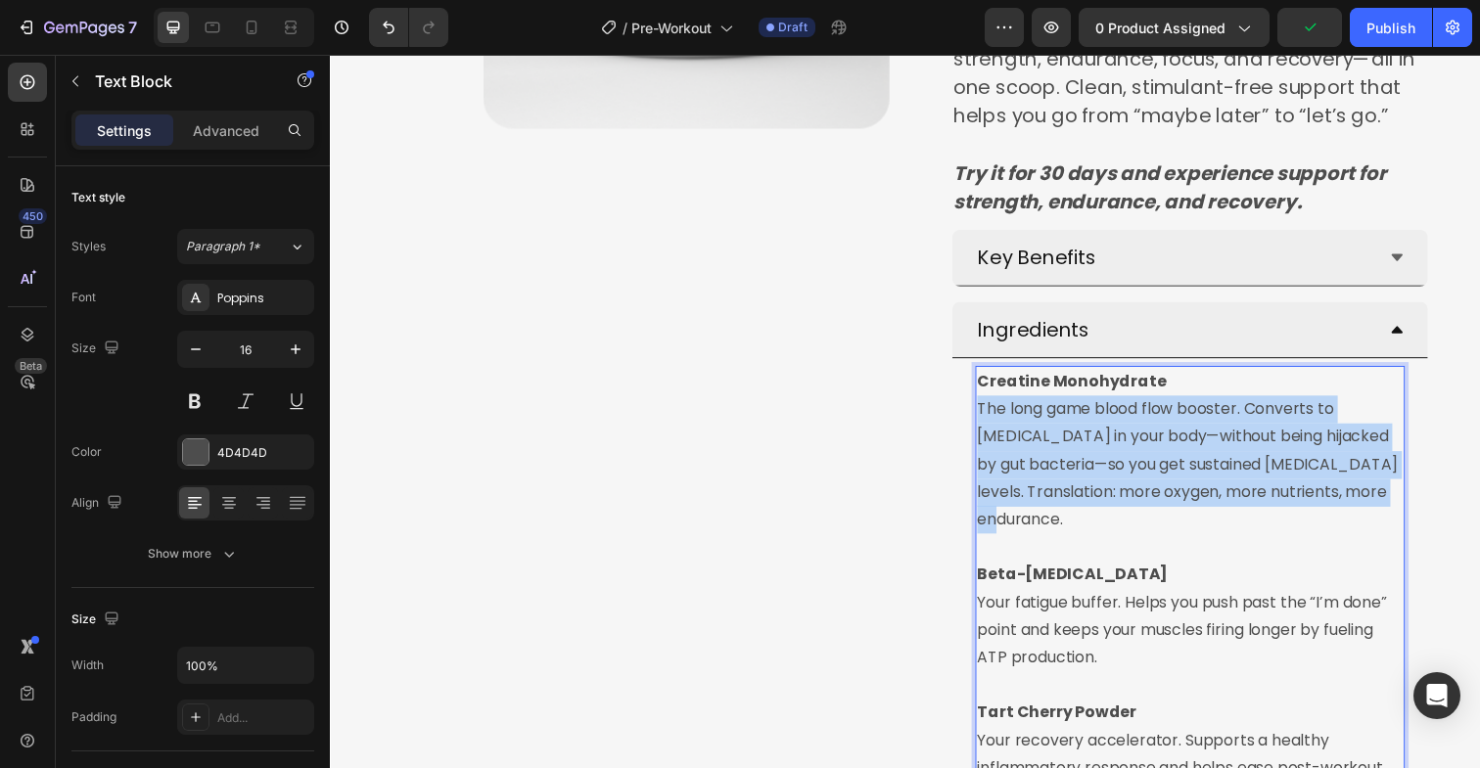
drag, startPoint x: 1081, startPoint y: 532, endPoint x: 984, endPoint y: 424, distance: 145.6
click at [991, 424] on p "Creatine Monohydrate The long game blood flow booster. Converts to arginine in …" at bounding box center [1208, 459] width 435 height 169
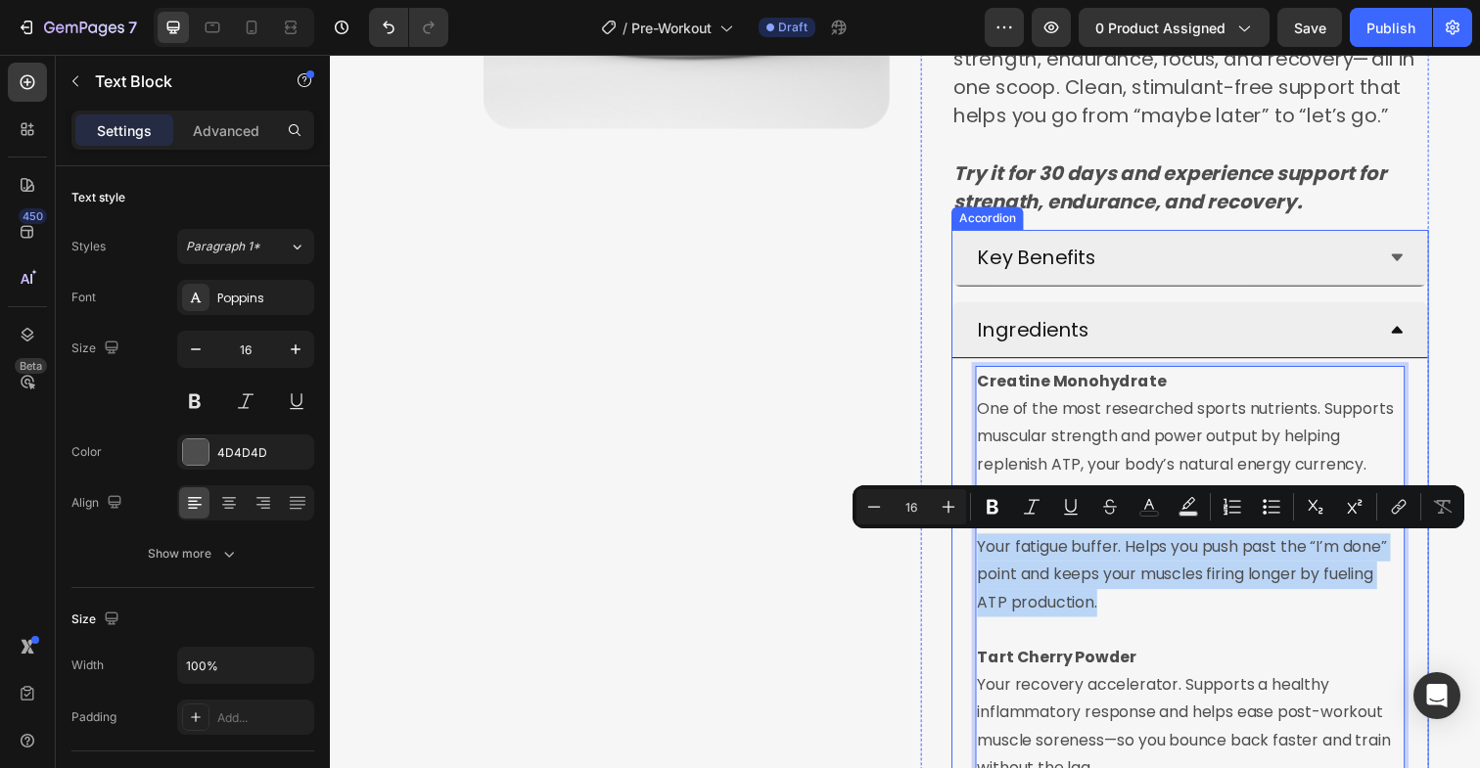
drag, startPoint x: 1110, startPoint y: 618, endPoint x: 975, endPoint y: 566, distance: 144.7
click at [975, 566] on div "Creatine Monohydrate One of the most researched sports nutrients. Supports musc…" at bounding box center [1207, 656] width 485 height 583
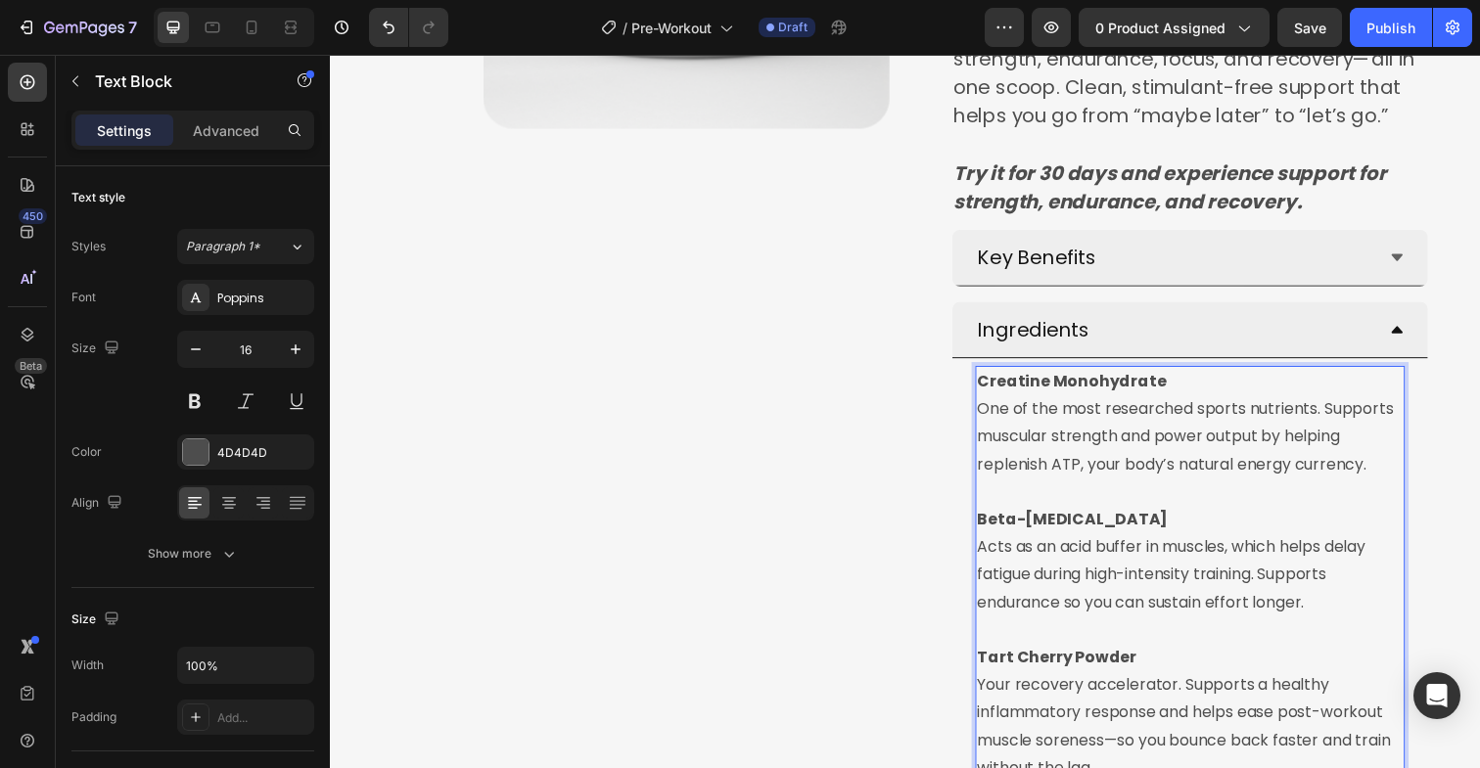
click at [991, 562] on p "Beta-Alanine Acts as an acid buffer in muscles, which helps delay fatigue durin…" at bounding box center [1208, 572] width 435 height 113
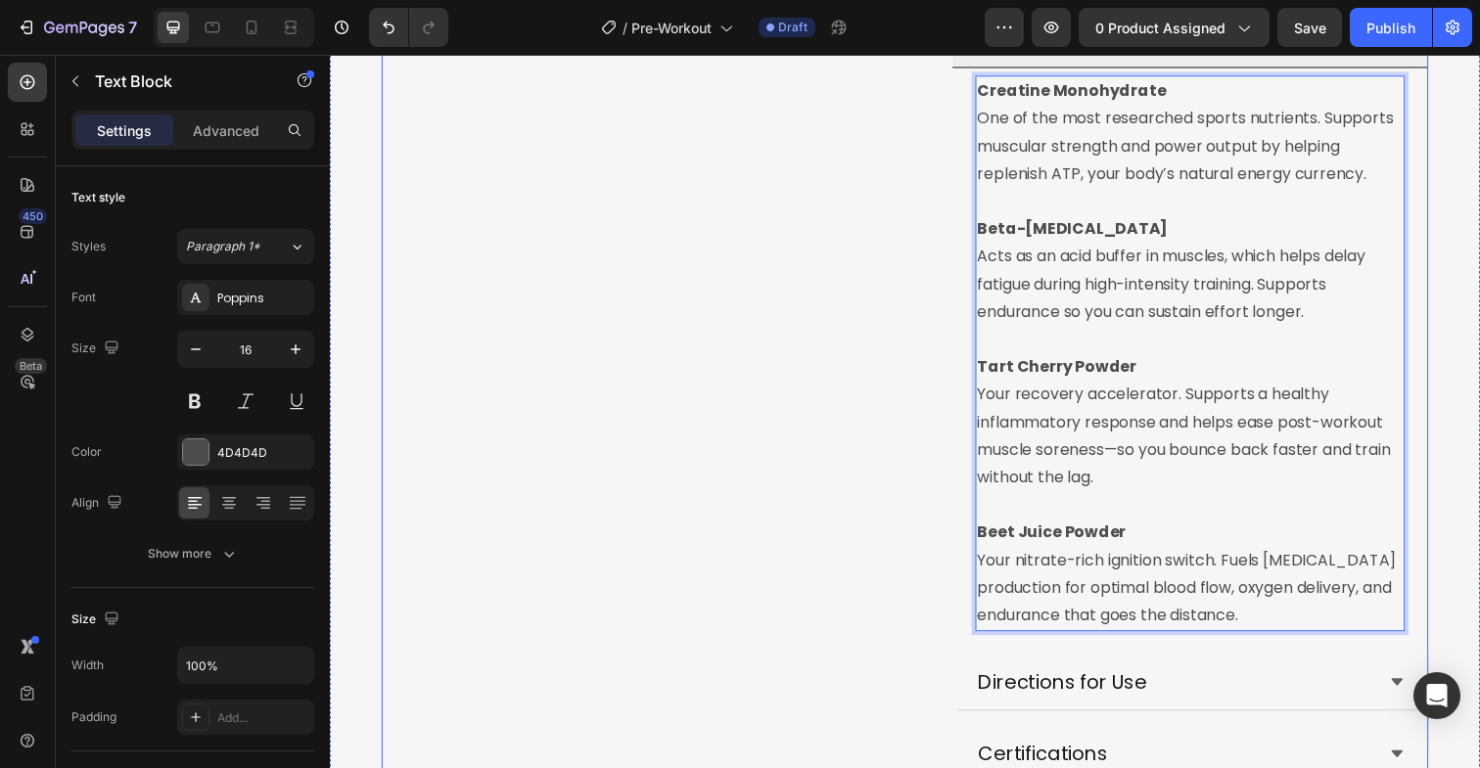
scroll to position [801, 0]
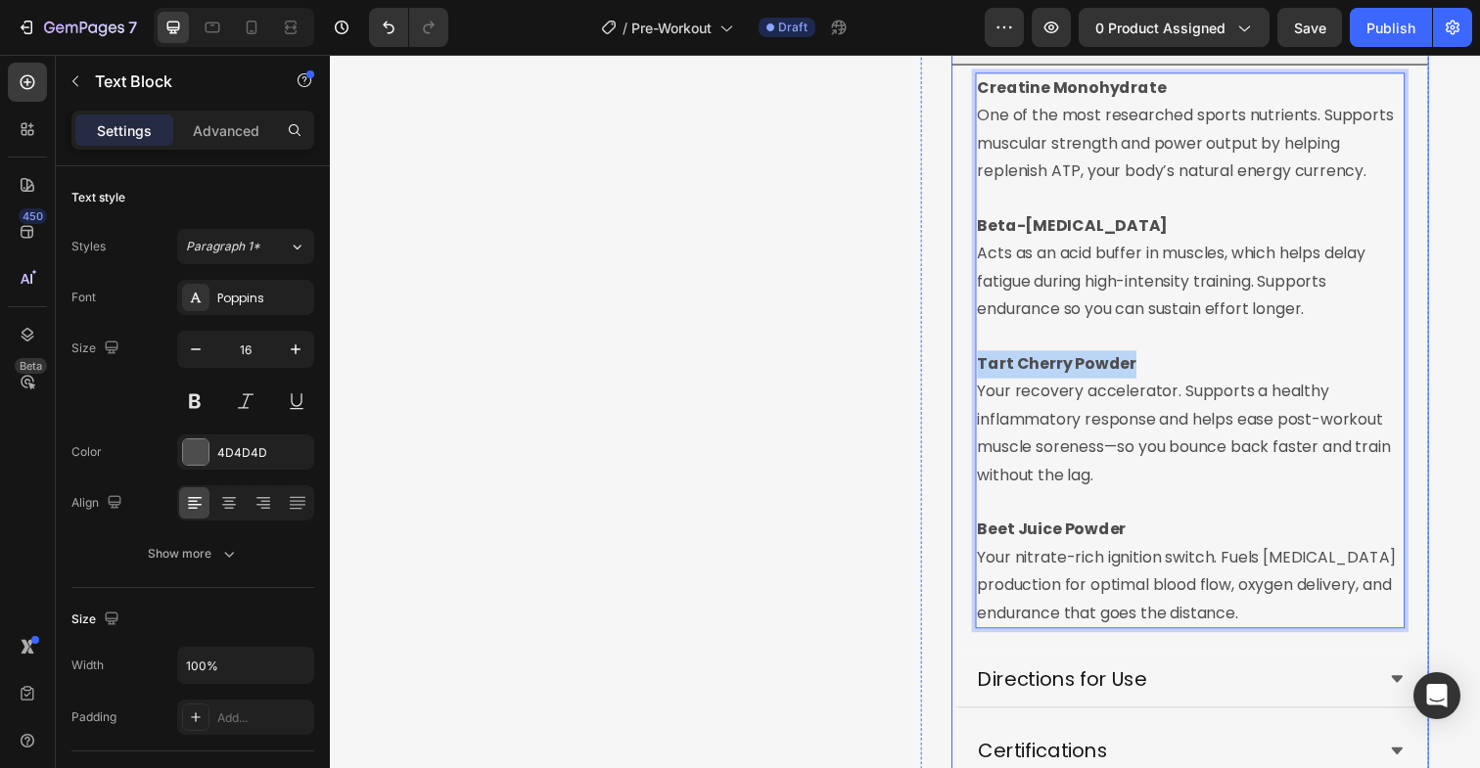
drag, startPoint x: 1154, startPoint y: 369, endPoint x: 964, endPoint y: 373, distance: 189.9
click at [965, 373] on div "Creatine Monohydrate One of the most researched sports nutrients. Supports musc…" at bounding box center [1207, 357] width 485 height 583
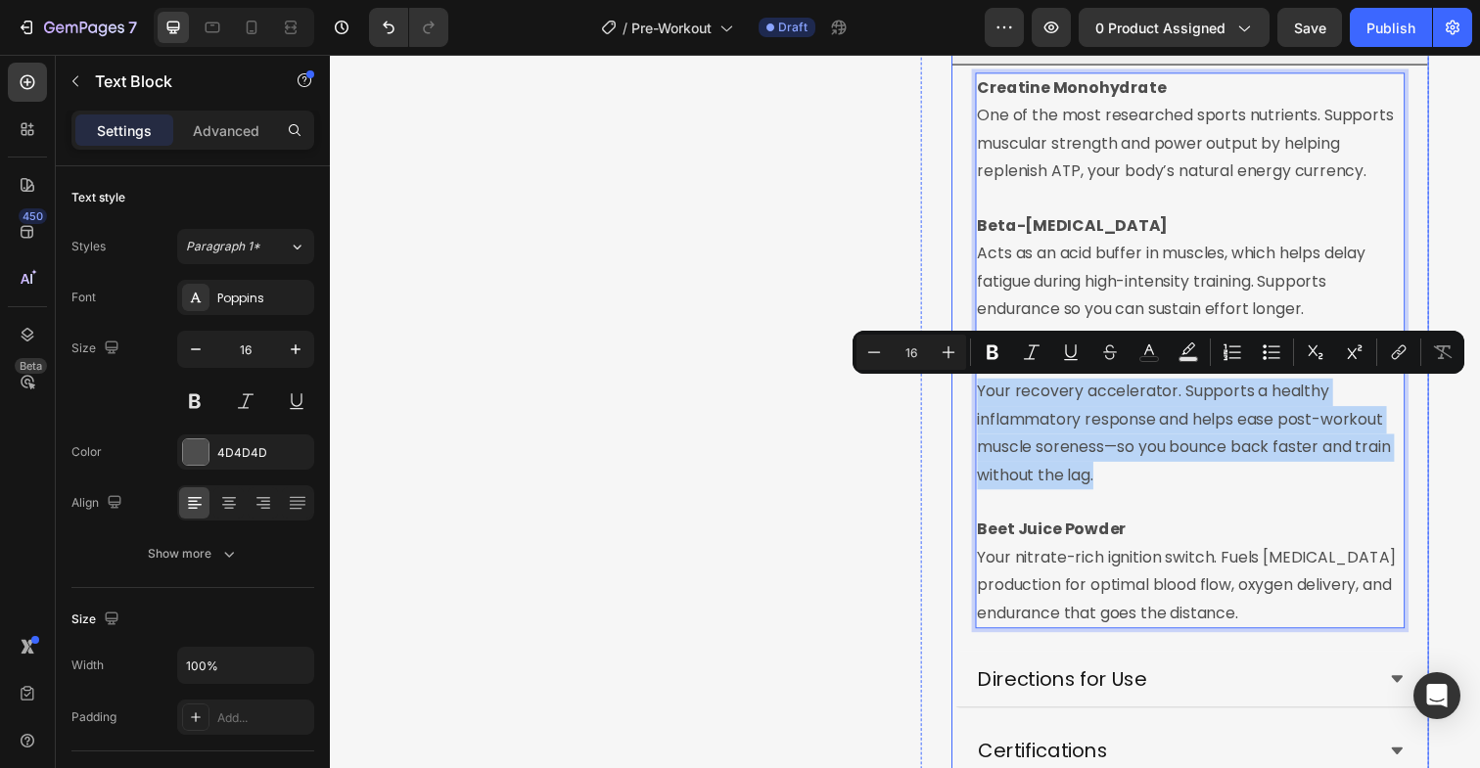
drag, startPoint x: 1148, startPoint y: 494, endPoint x: 978, endPoint y: 405, distance: 192.2
click at [978, 405] on div "Creatine Monohydrate One of the most researched sports nutrients. Supports musc…" at bounding box center [1207, 357] width 485 height 583
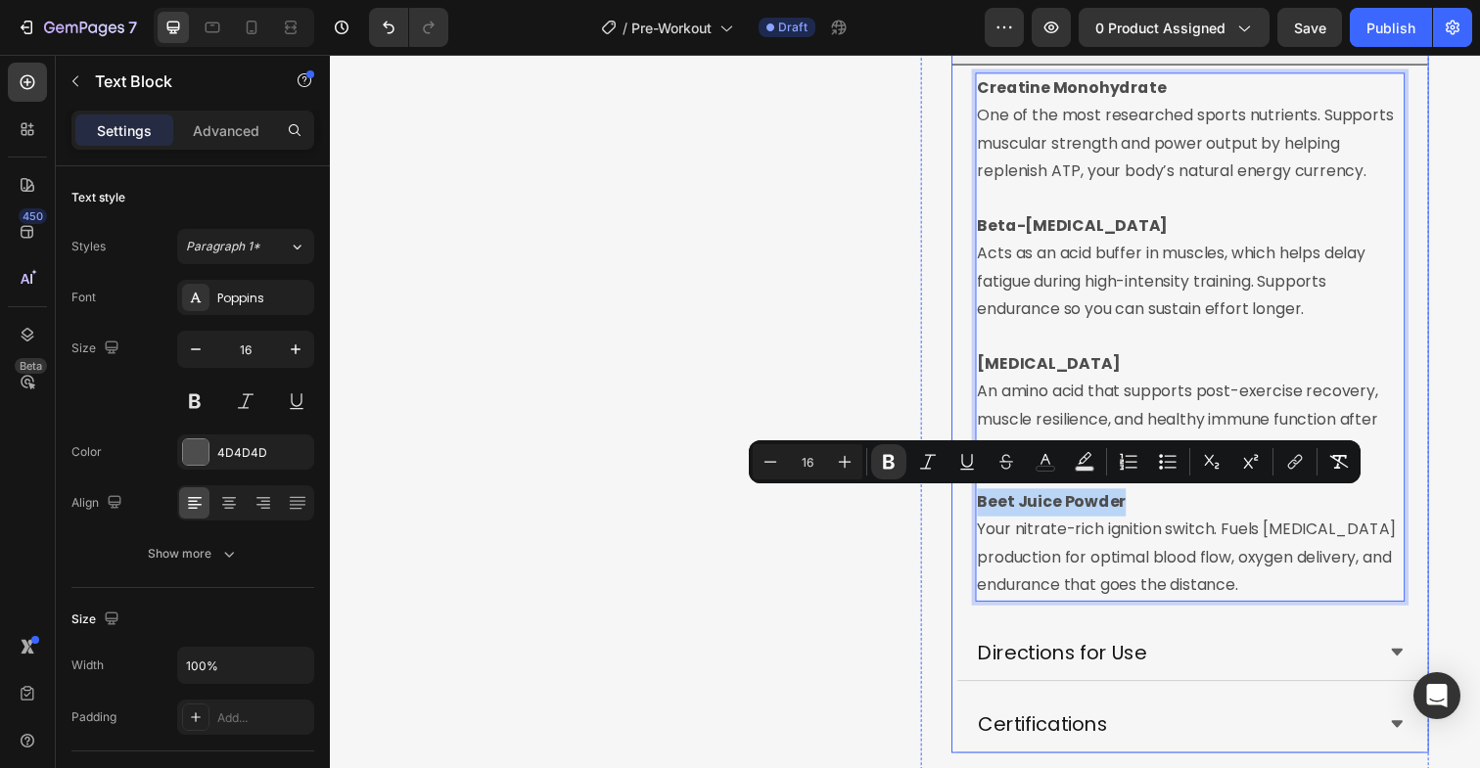
drag, startPoint x: 1146, startPoint y: 506, endPoint x: 980, endPoint y: 513, distance: 166.5
click at [980, 513] on div "Creatine Monohydrate One of the most researched sports nutrients. Supports musc…" at bounding box center [1207, 343] width 485 height 555
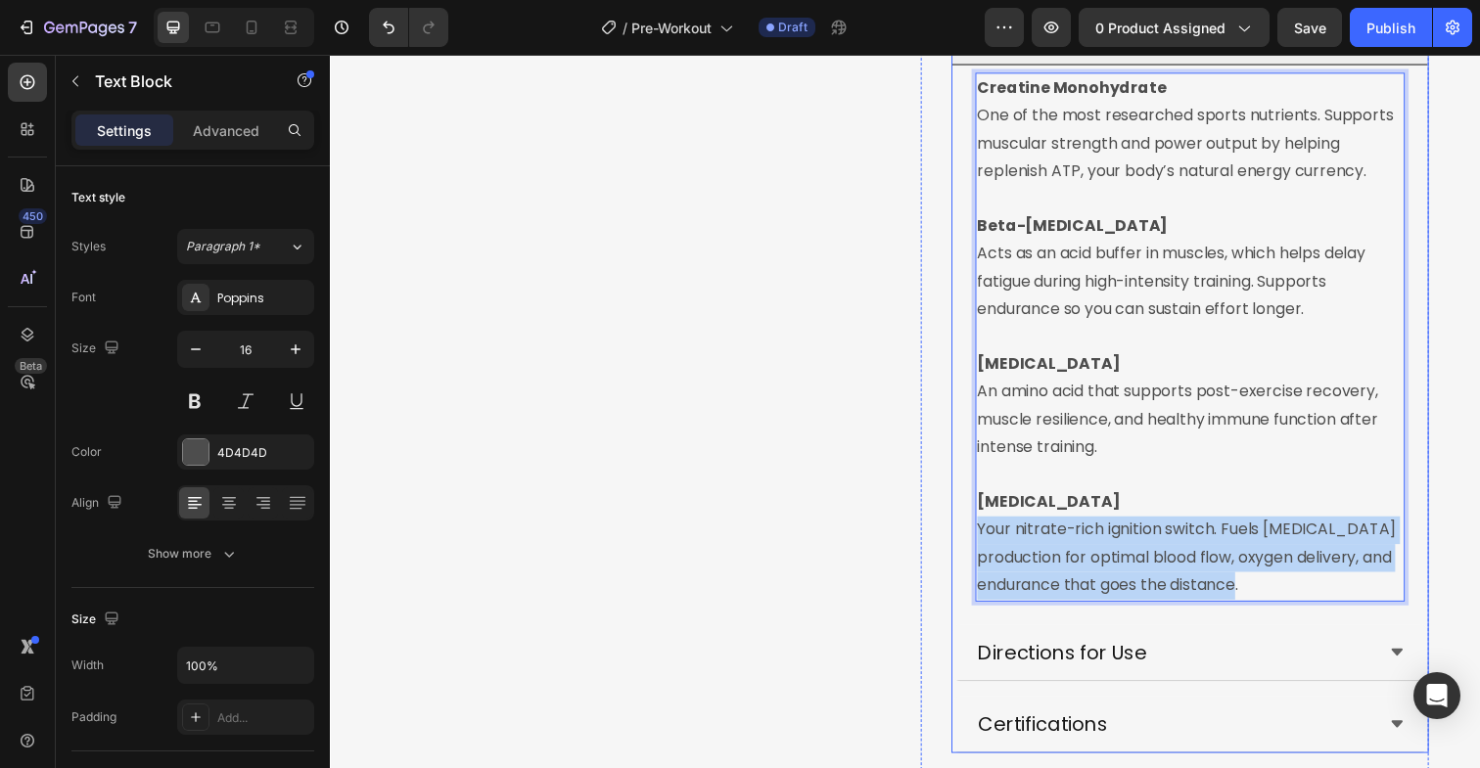
drag, startPoint x: 1269, startPoint y: 602, endPoint x: 966, endPoint y: 546, distance: 308.5
click at [966, 546] on div "Creatine Monohydrate One of the most researched sports nutrients. Supports musc…" at bounding box center [1207, 343] width 485 height 555
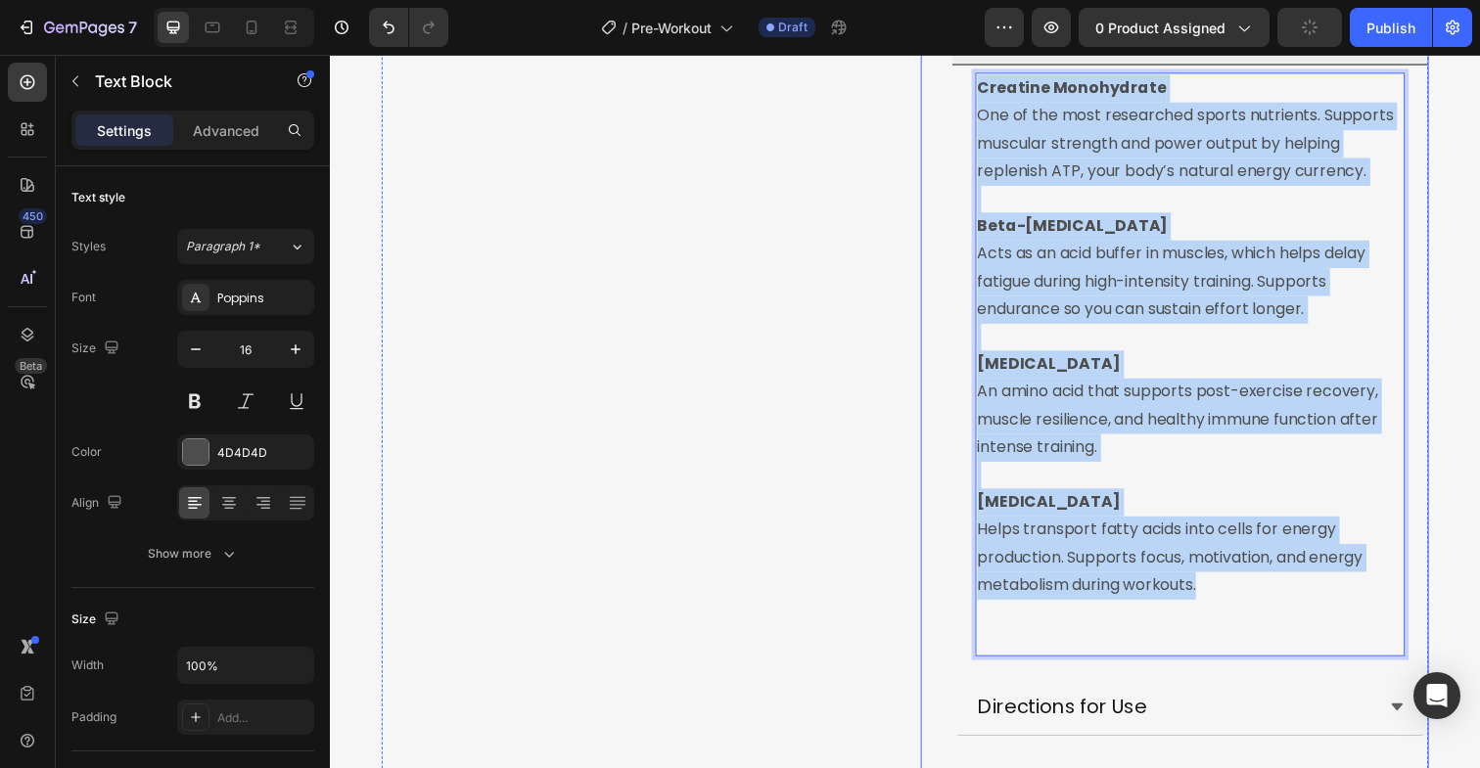
drag, startPoint x: 1241, startPoint y: 598, endPoint x: 955, endPoint y: 95, distance: 578.6
click at [955, 95] on div "Icon Icon Icon Icon Icon Icon List Hoz OVER 100,000+ UNITS SOLD - RATED 5 STARS…" at bounding box center [1192, 240] width 519 height 1734
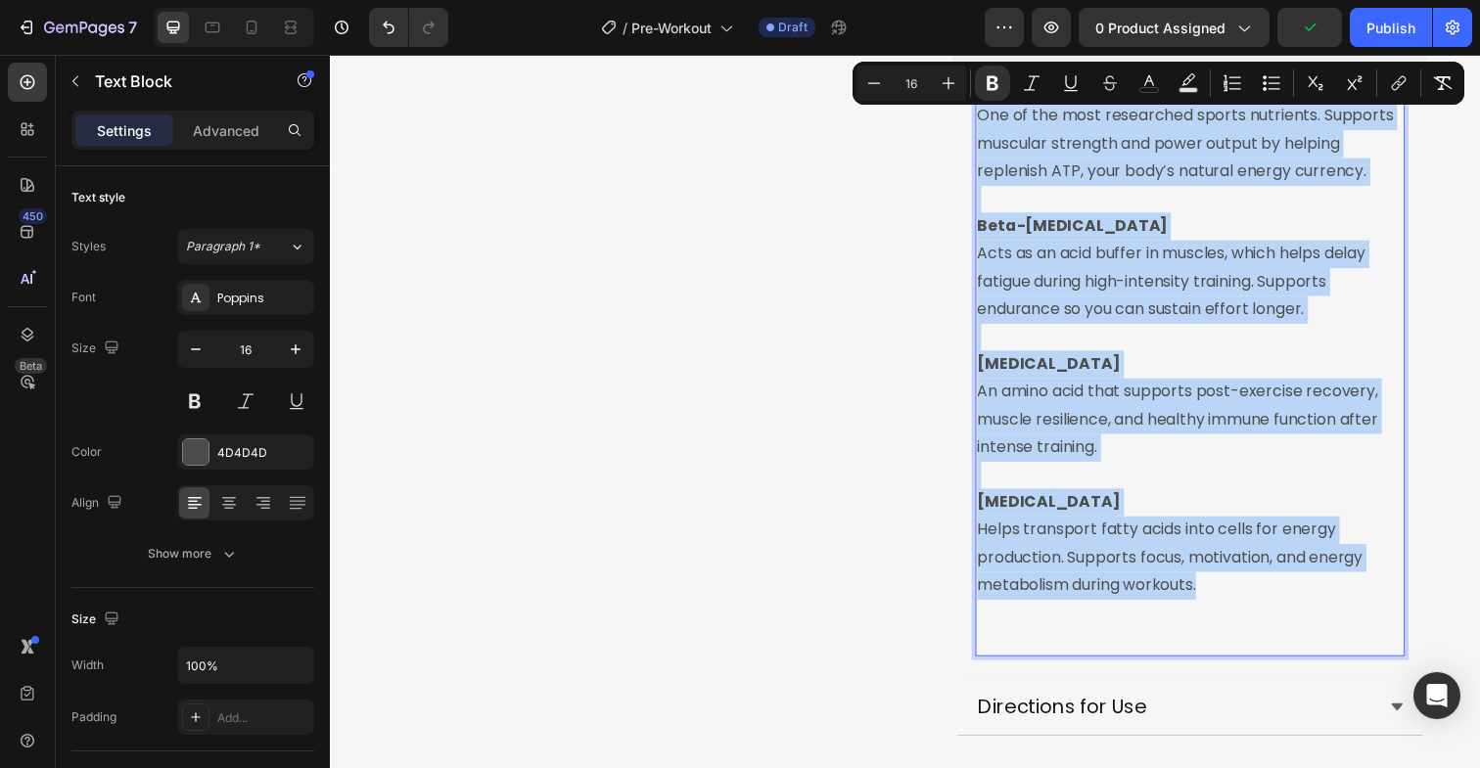
copy div "Creatine Monohydrate One of the most researched sports nutrients. Supports musc…"
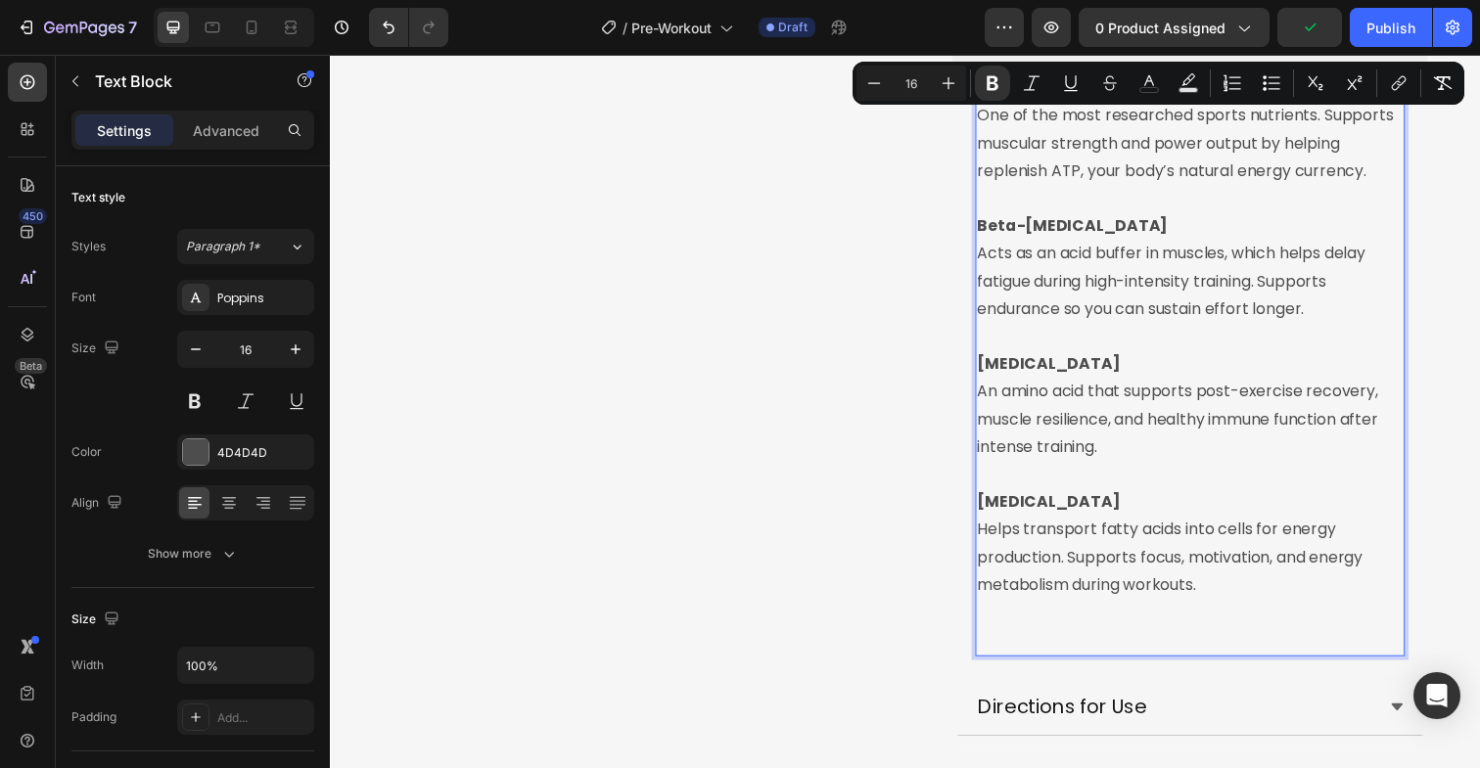
click at [1016, 642] on p "Rich Text Editor. Editing area: main" at bounding box center [1208, 653] width 435 height 28
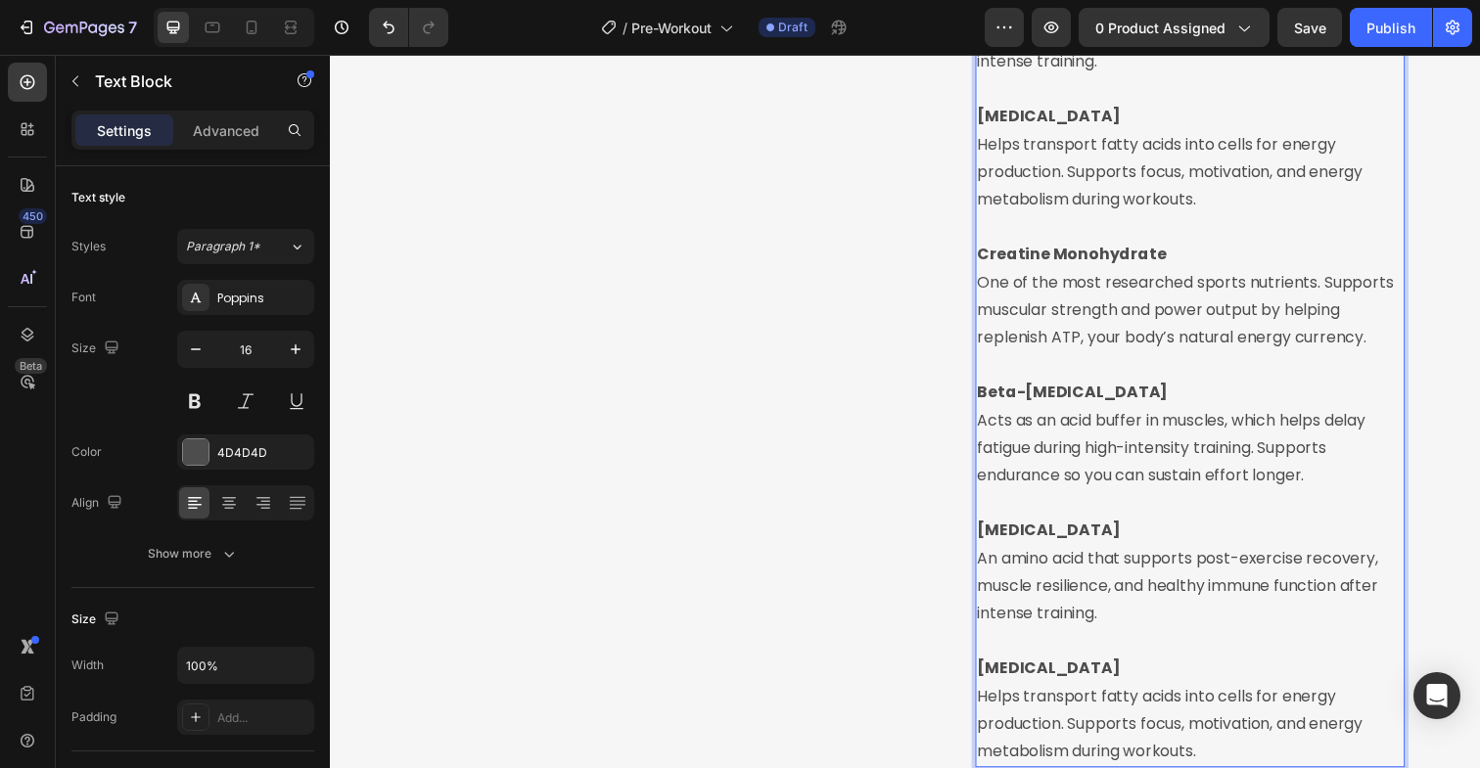
scroll to position [1191, 0]
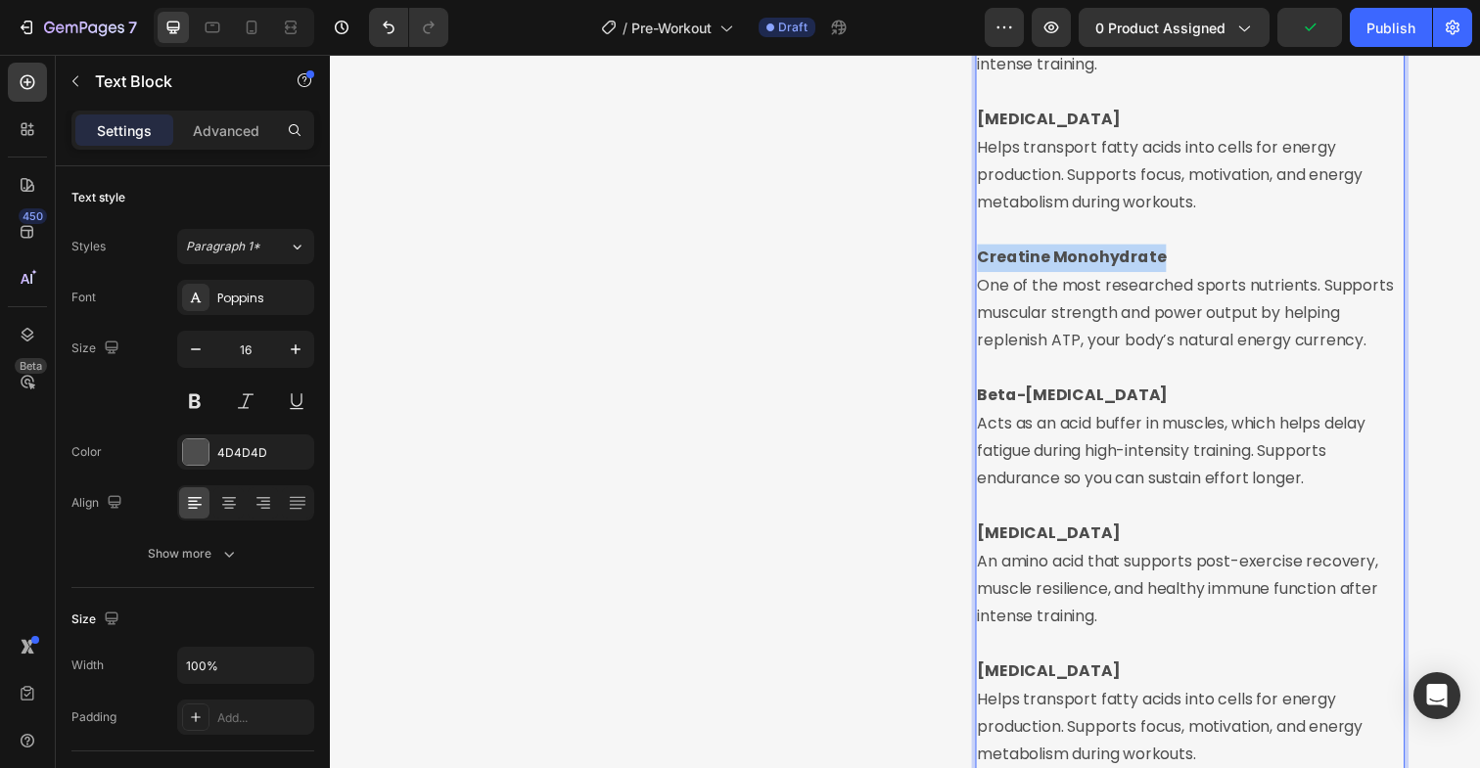
drag, startPoint x: 1180, startPoint y: 254, endPoint x: 992, endPoint y: 267, distance: 188.4
click at [992, 267] on p "Creatine Monohydrate One of the most researched sports nutrients. Supports musc…" at bounding box center [1208, 305] width 435 height 113
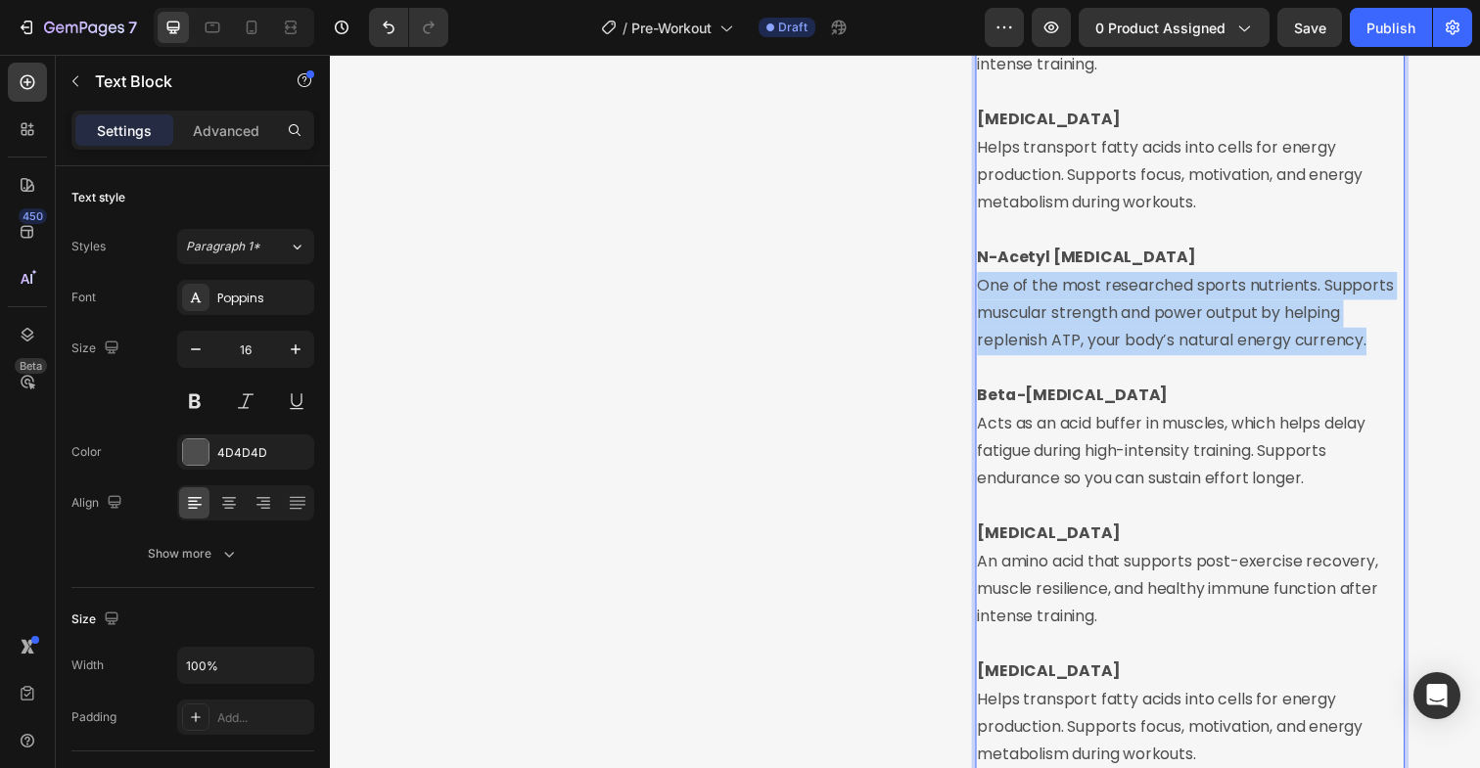
drag, startPoint x: 1375, startPoint y: 351, endPoint x: 990, endPoint y: 293, distance: 390.1
click at [990, 293] on div "Creatine Monohydrate One of the most researched sports nutrients. Supports musc…" at bounding box center [1208, 234] width 438 height 1103
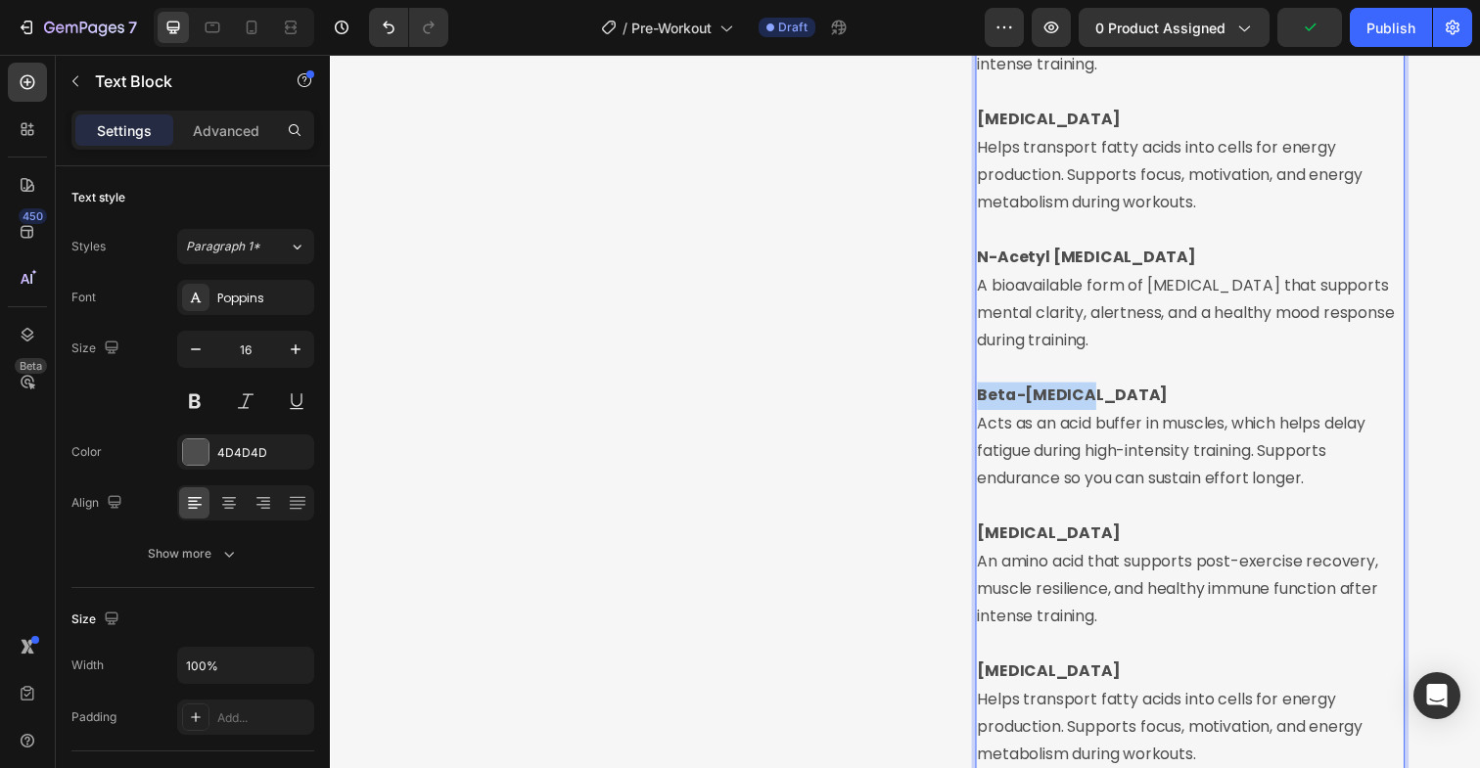
drag, startPoint x: 1102, startPoint y: 404, endPoint x: 989, endPoint y: 401, distance: 113.6
click at [989, 401] on div "Creatine Monohydrate One of the most researched sports nutrients. Supports musc…" at bounding box center [1208, 234] width 438 height 1103
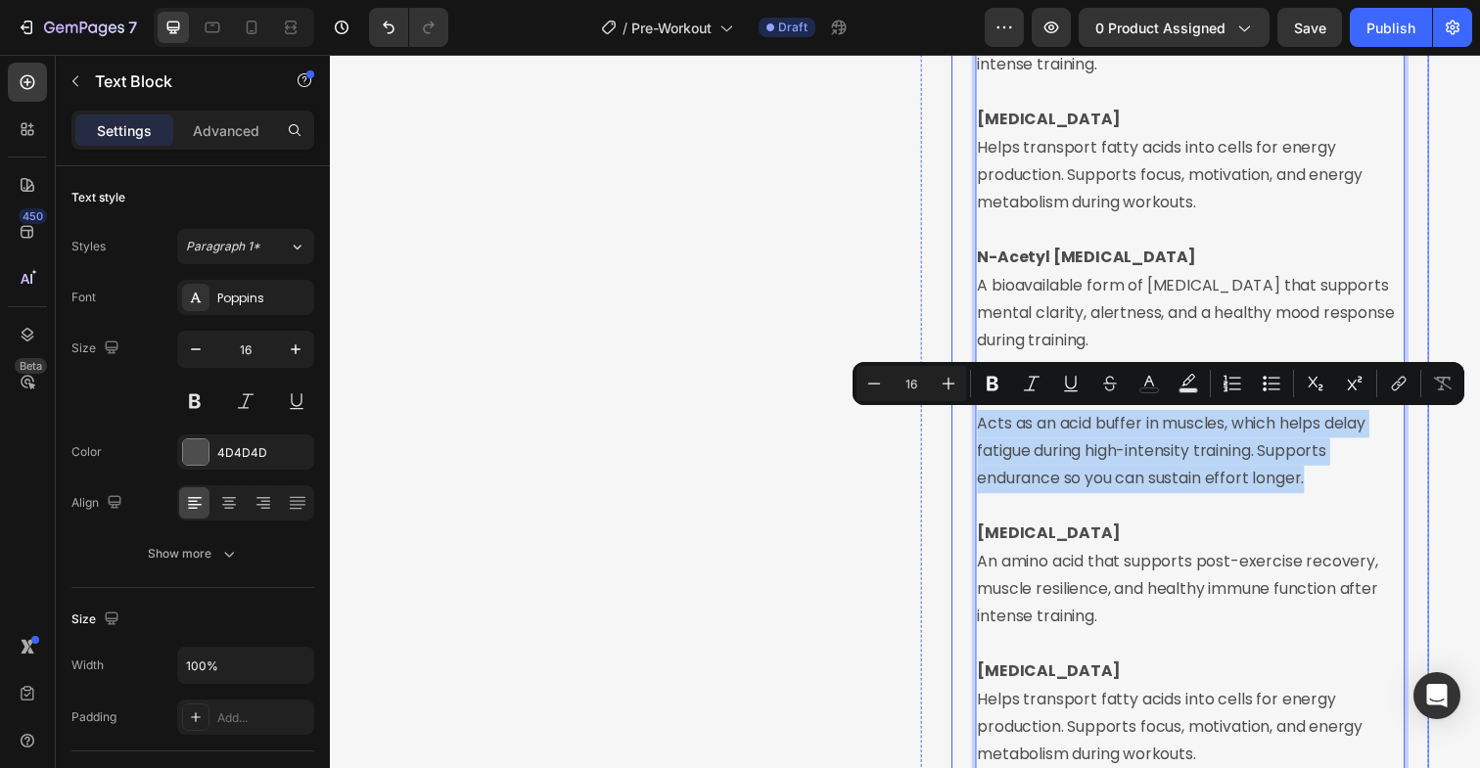
drag, startPoint x: 1334, startPoint y: 491, endPoint x: 988, endPoint y: 440, distance: 350.2
click at [988, 440] on div "Creatine Monohydrate One of the most researched sports nutrients. Supports musc…" at bounding box center [1207, 234] width 485 height 1119
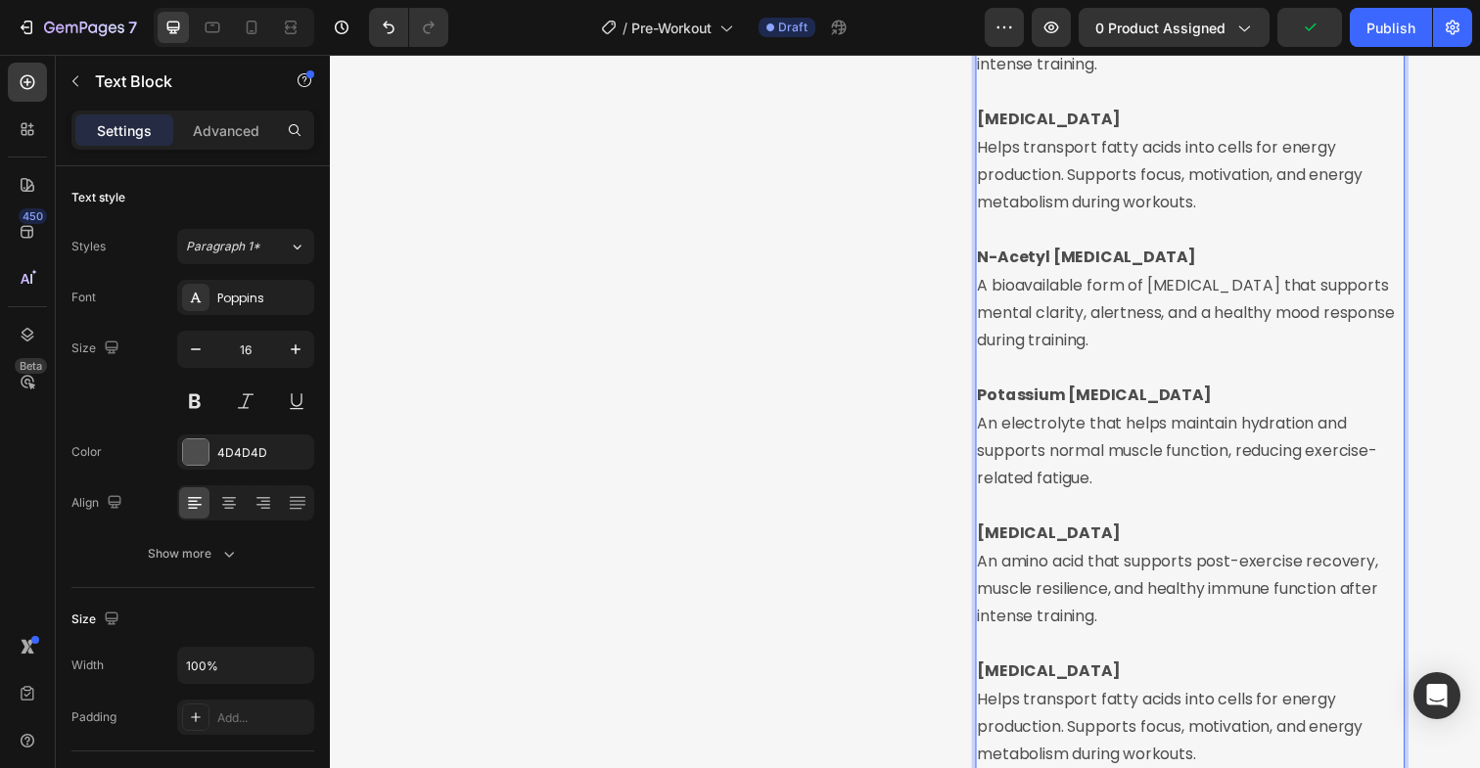
click at [998, 431] on p "An electrolyte that helps maintain hydration and supports normal muscle functio…" at bounding box center [1208, 460] width 435 height 84
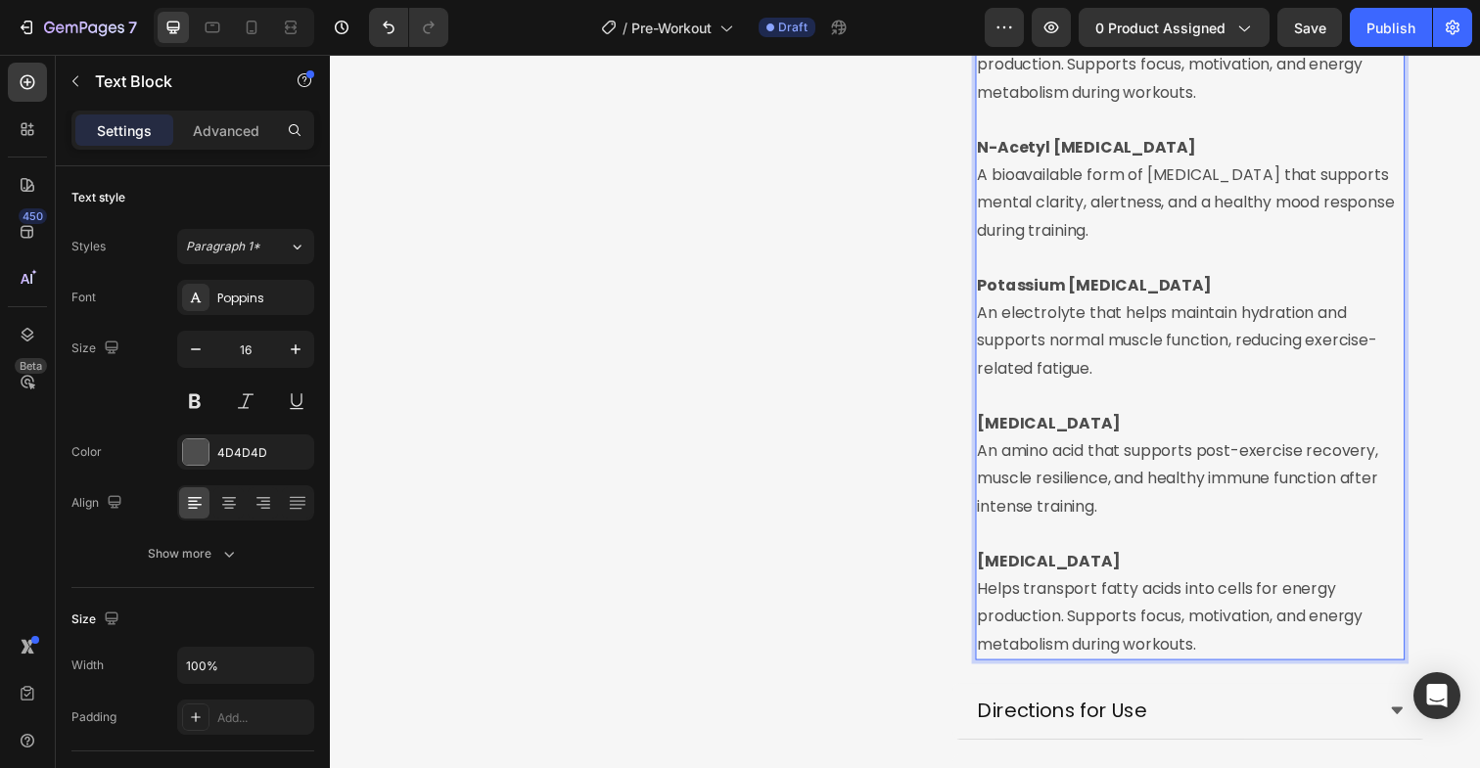
scroll to position [1308, 0]
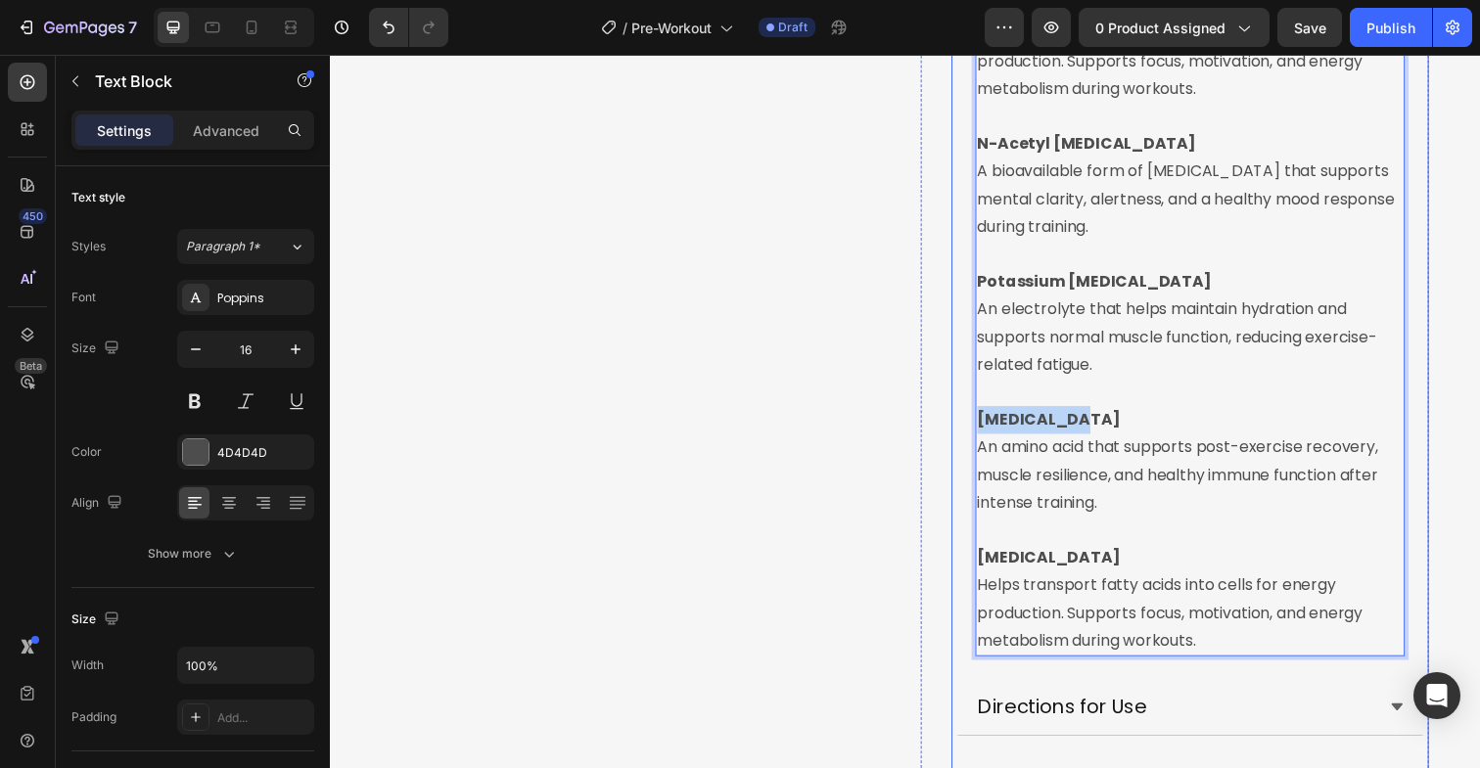
drag, startPoint x: 1096, startPoint y: 429, endPoint x: 985, endPoint y: 431, distance: 111.6
click at [985, 431] on div "Creatine Monohydrate One of the most researched sports nutrients. Supports musc…" at bounding box center [1207, 118] width 485 height 1119
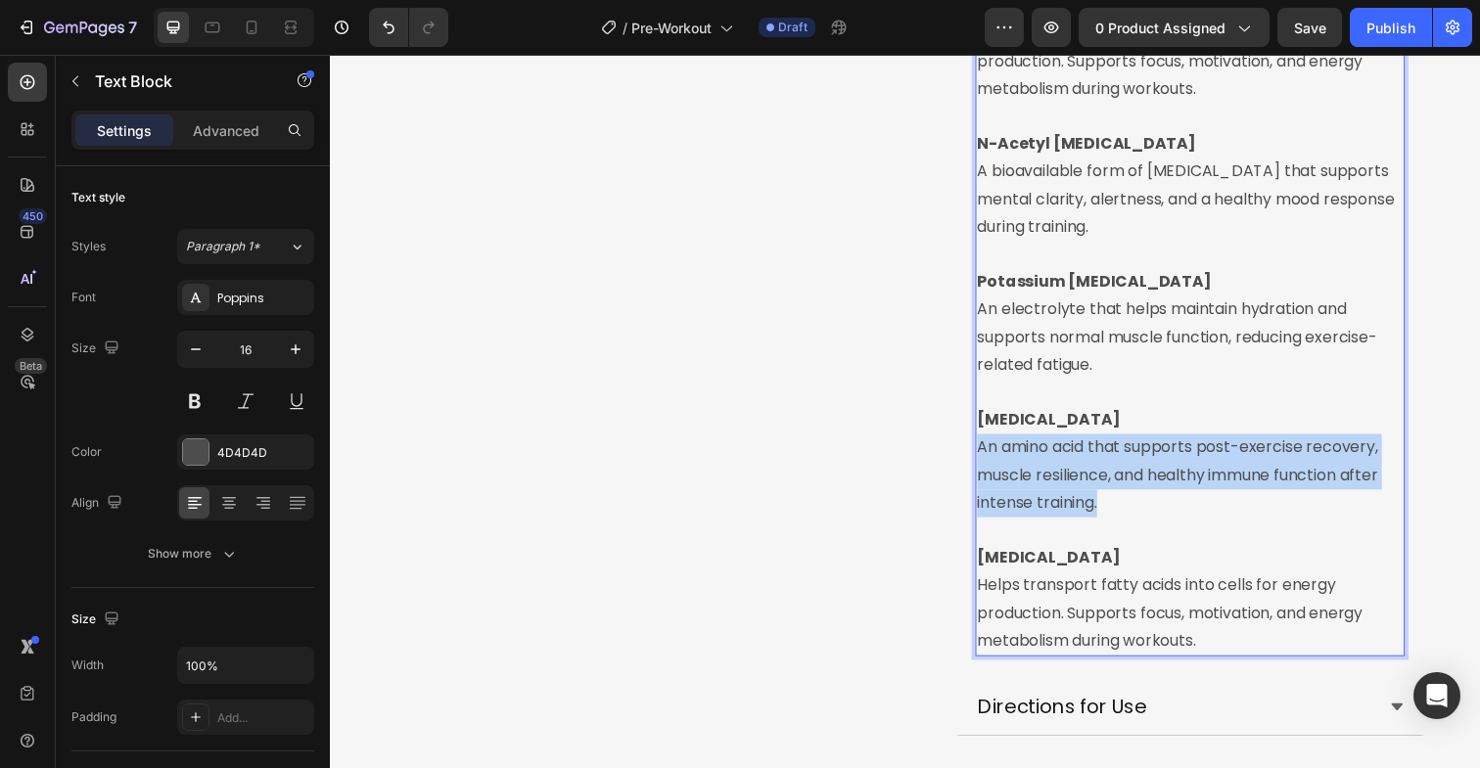
drag, startPoint x: 1119, startPoint y: 516, endPoint x: 988, endPoint y: 461, distance: 142.1
click at [989, 461] on div "Creatine Monohydrate One of the most researched sports nutrients. Supports musc…" at bounding box center [1208, 117] width 438 height 1103
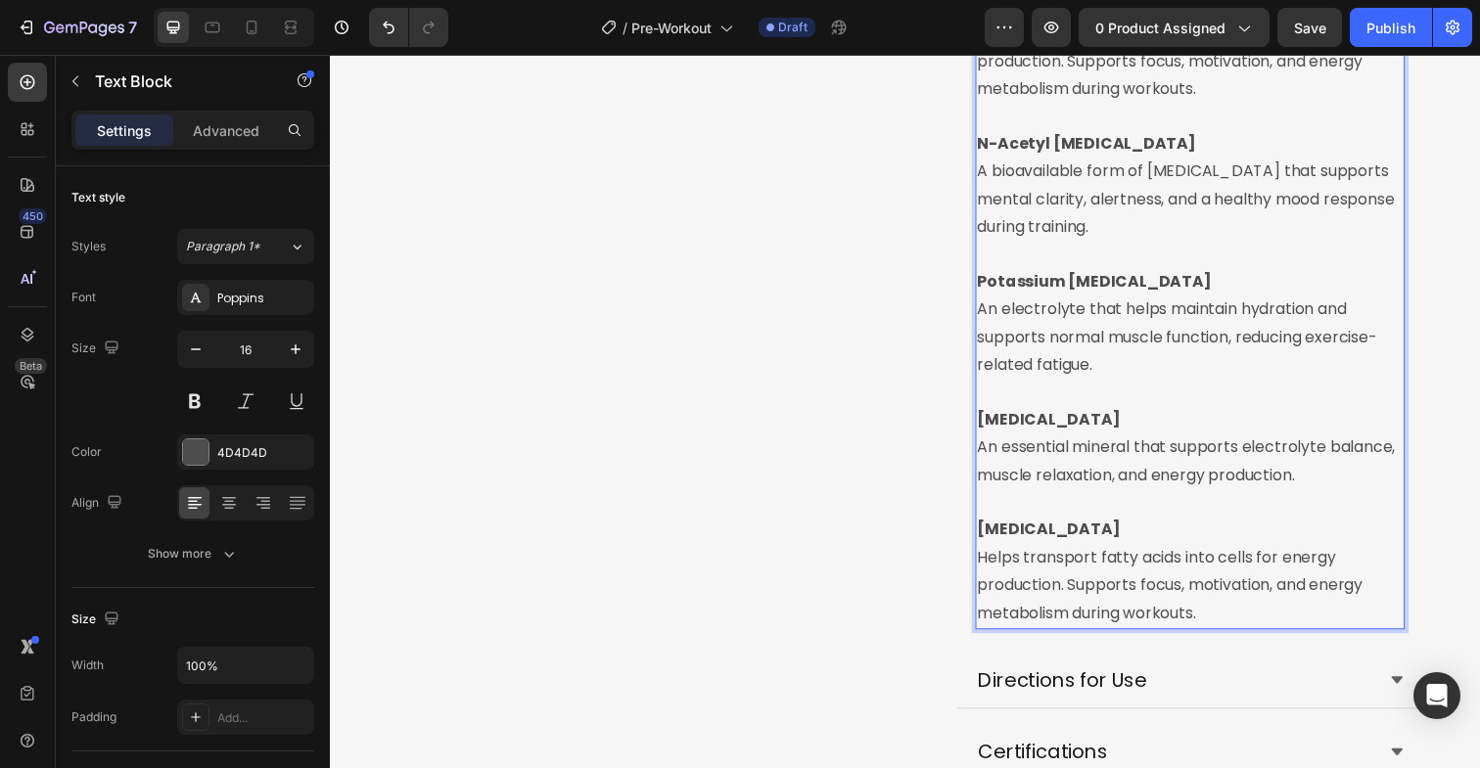
drag, startPoint x: 1137, startPoint y: 542, endPoint x: 991, endPoint y: 541, distance: 146.8
click at [991, 541] on p "Acetyl L-Carnitine Helps transport fatty acids into cells for energy production…" at bounding box center [1208, 583] width 435 height 113
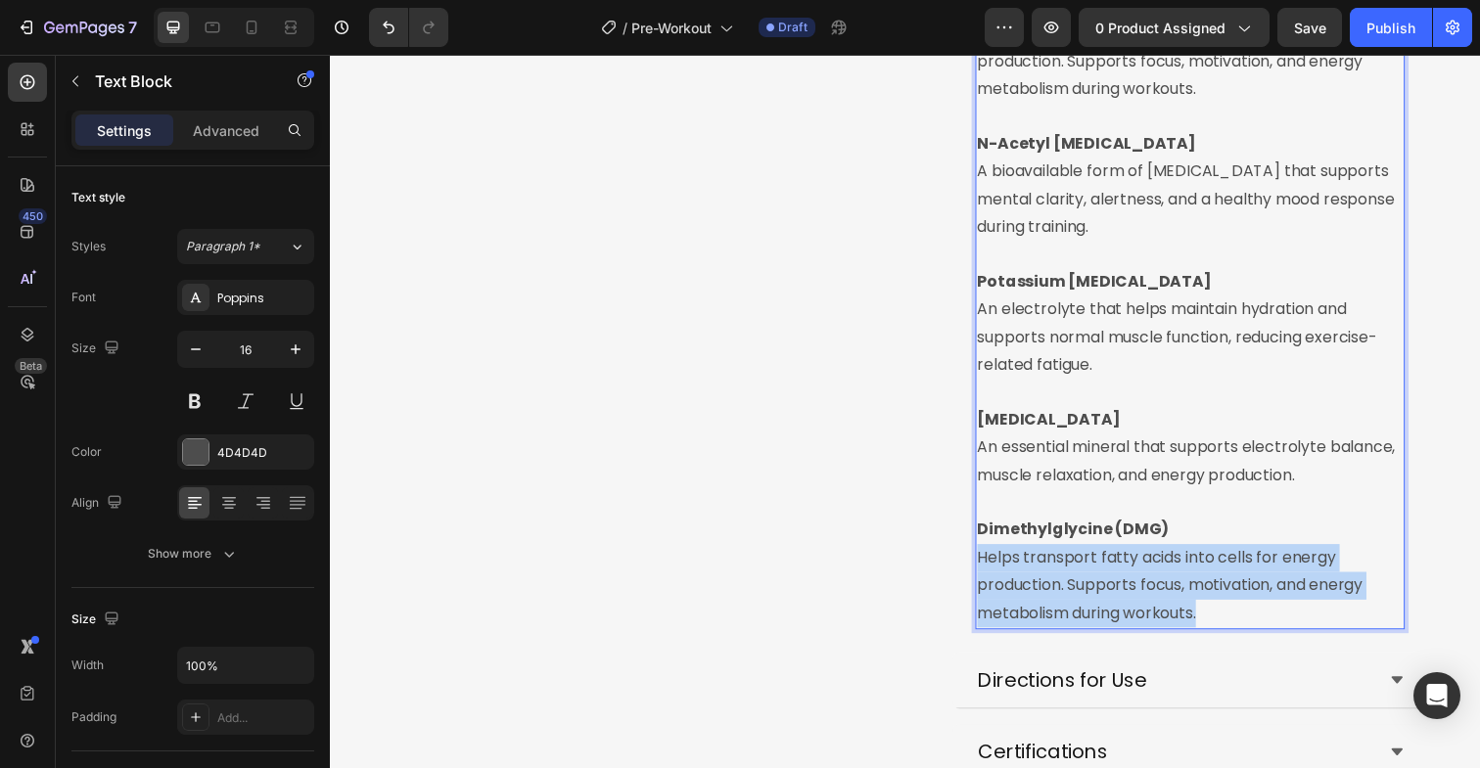
drag, startPoint x: 1225, startPoint y: 628, endPoint x: 987, endPoint y: 575, distance: 244.8
click at [987, 575] on div "Creatine Monohydrate One of the most researched sports nutrients. Supports musc…" at bounding box center [1207, 104] width 485 height 1090
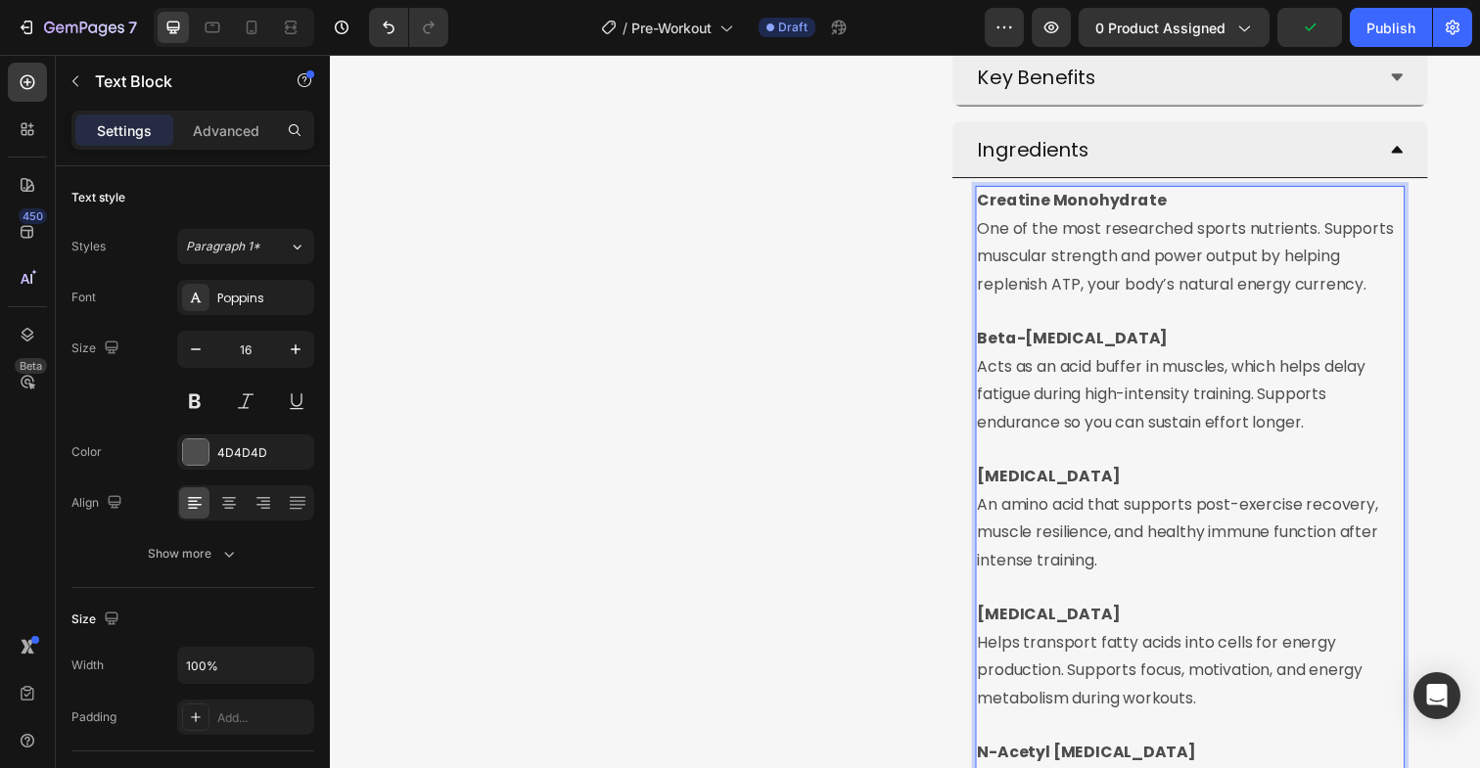
scroll to position [636, 0]
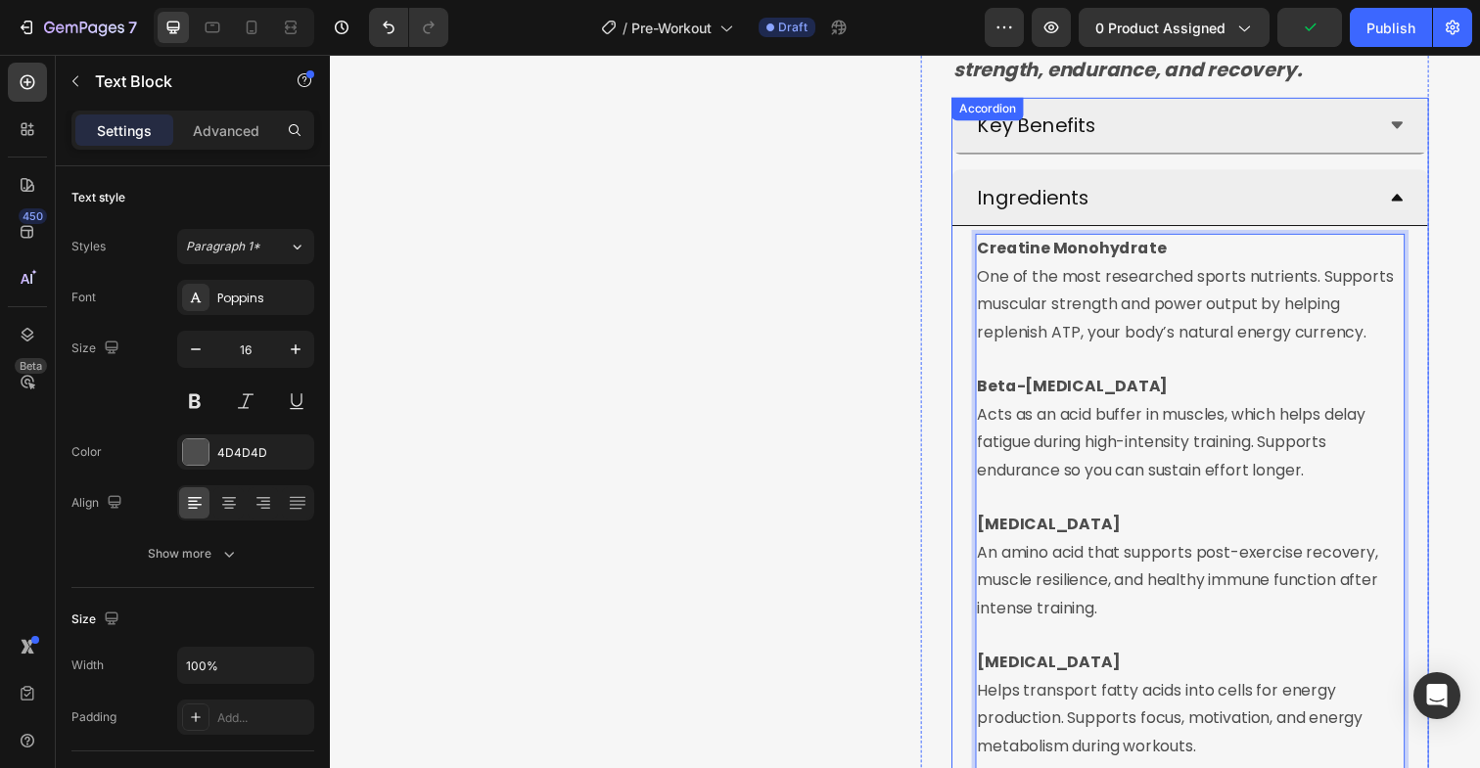
click at [1418, 205] on icon at bounding box center [1419, 201] width 16 height 16
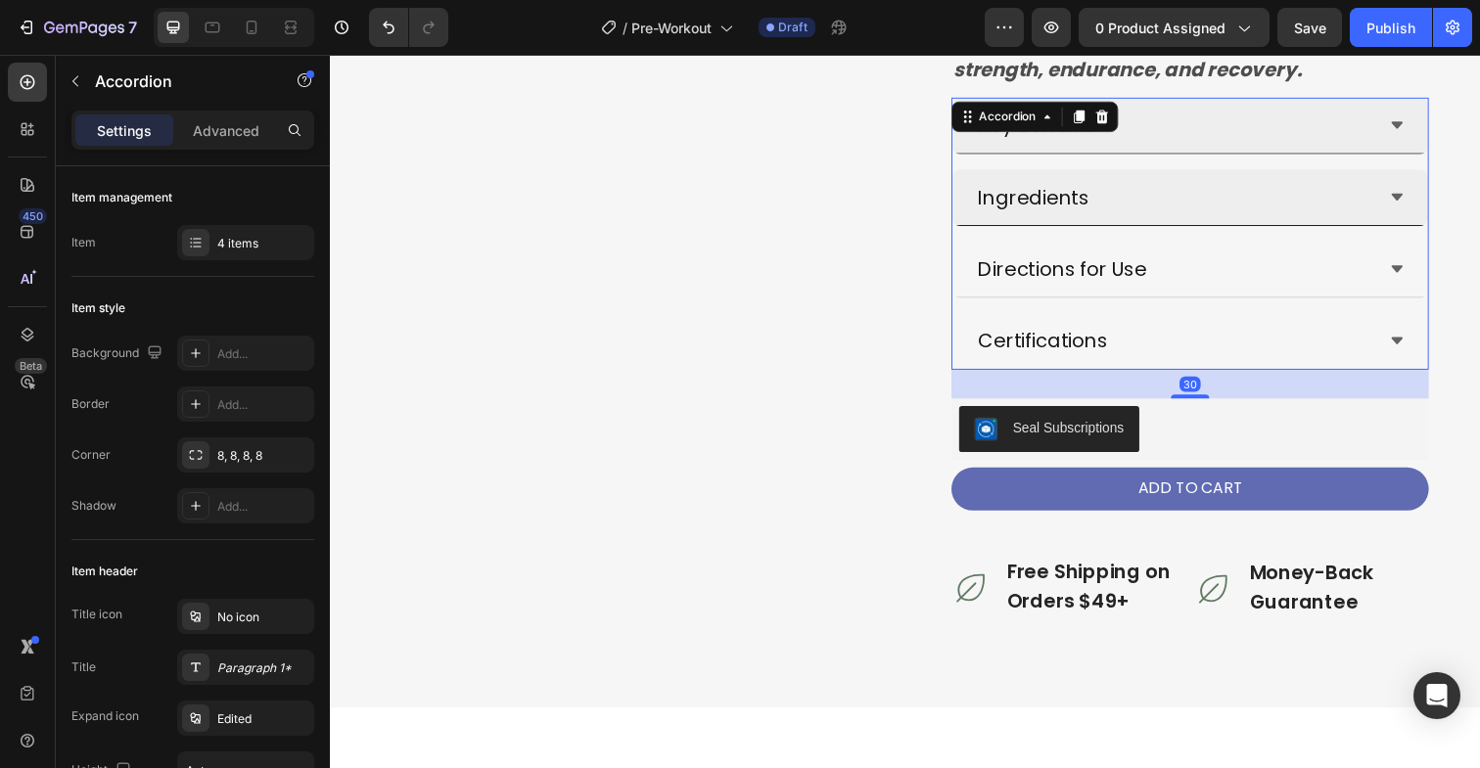
scroll to position [703, 0]
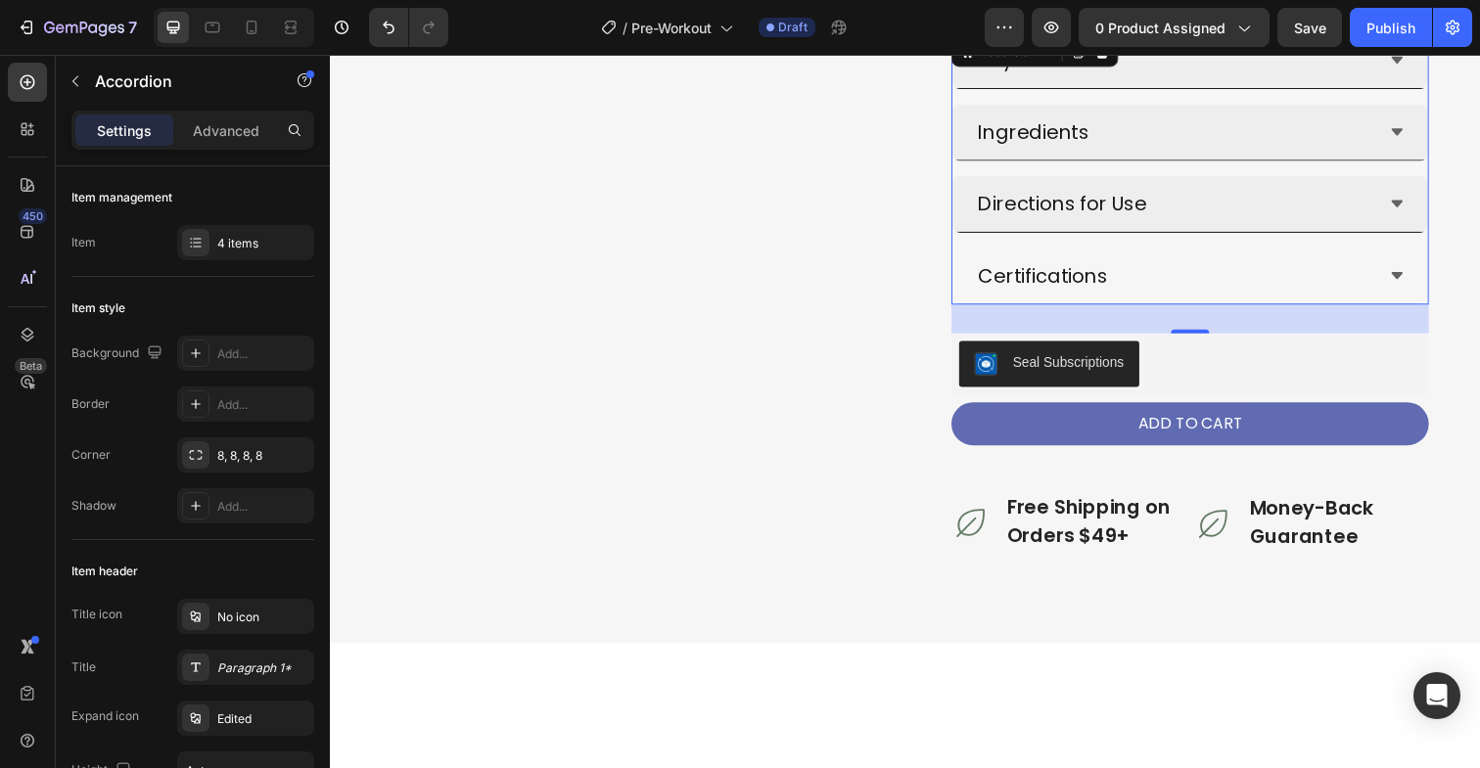
click at [1430, 214] on div "Directions for Use" at bounding box center [1207, 208] width 485 height 58
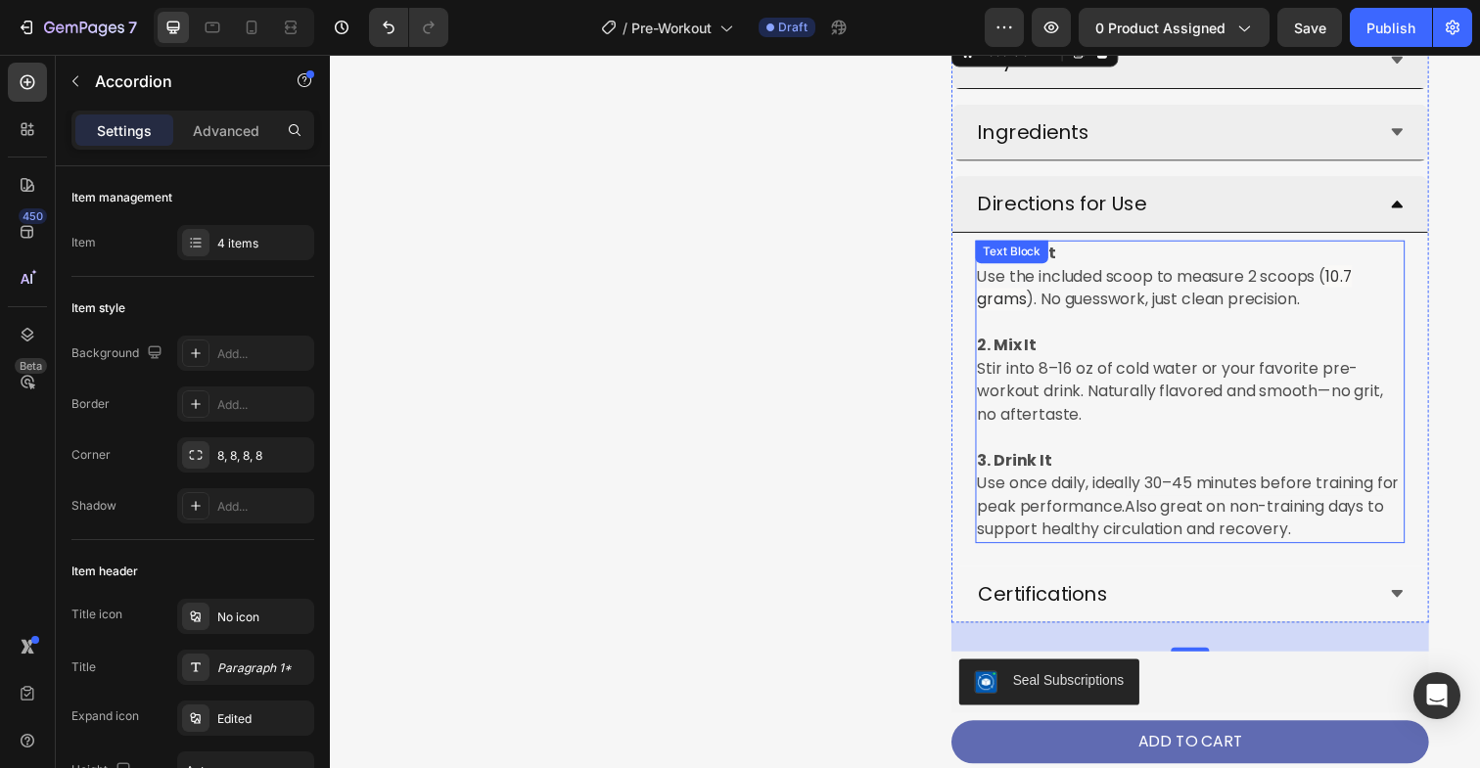
click at [1112, 295] on span "). No guesswork, just clean precision." at bounding box center [1179, 305] width 279 height 23
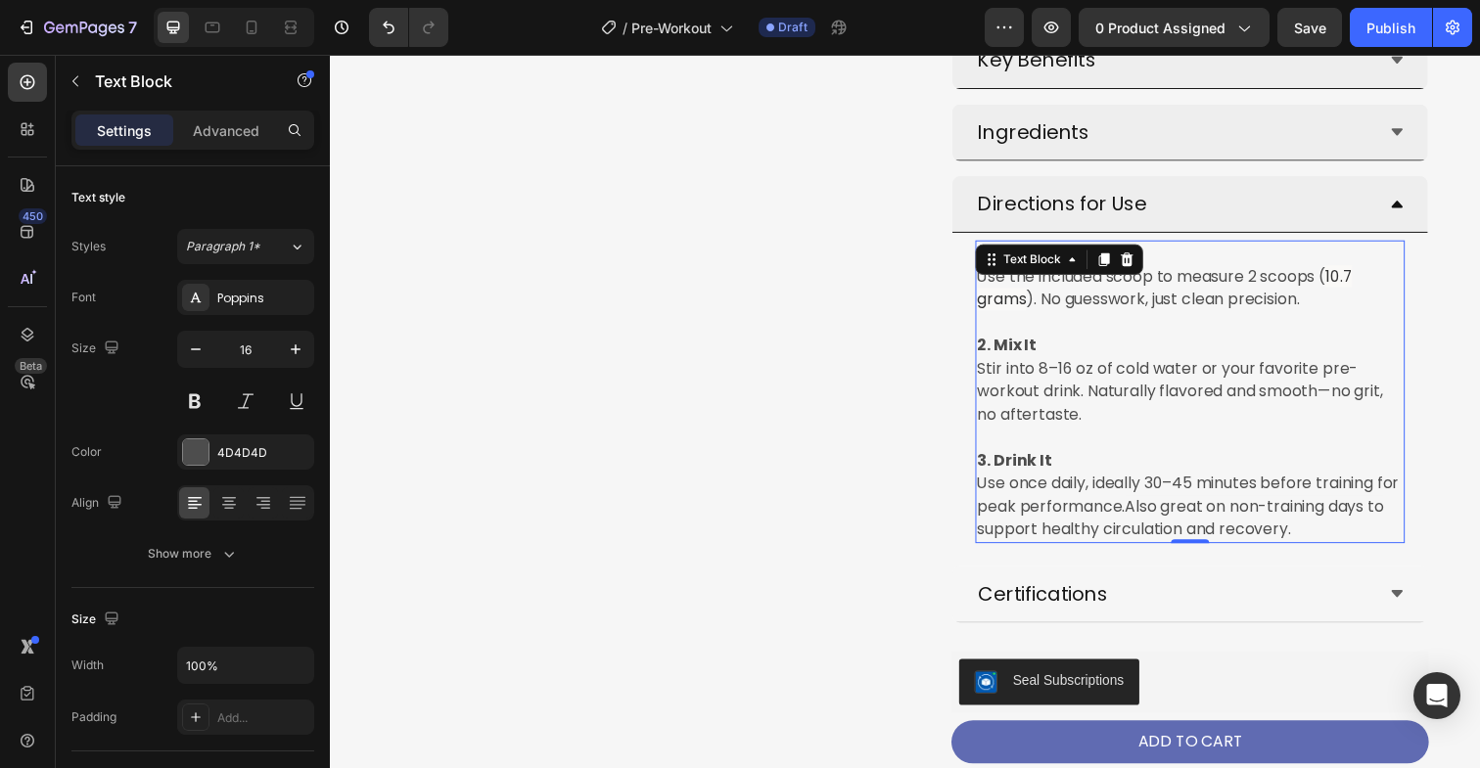
click at [1309, 295] on span "). No guesswork, just clean precision." at bounding box center [1179, 305] width 279 height 23
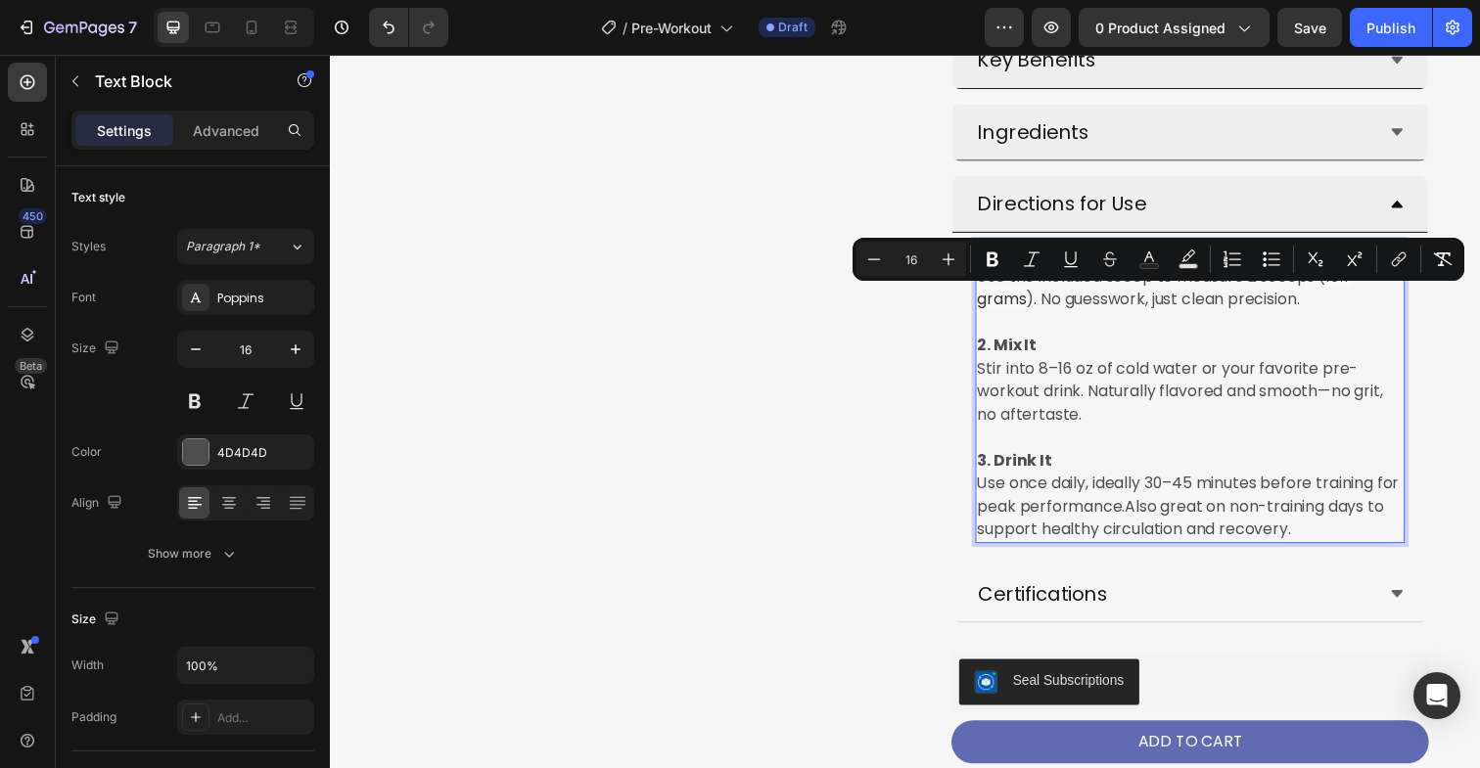
click at [1333, 308] on p "1. Scoop It Use the included scoop to measure 2 scoops ( 10.7 grams ). No guess…" at bounding box center [1208, 282] width 435 height 70
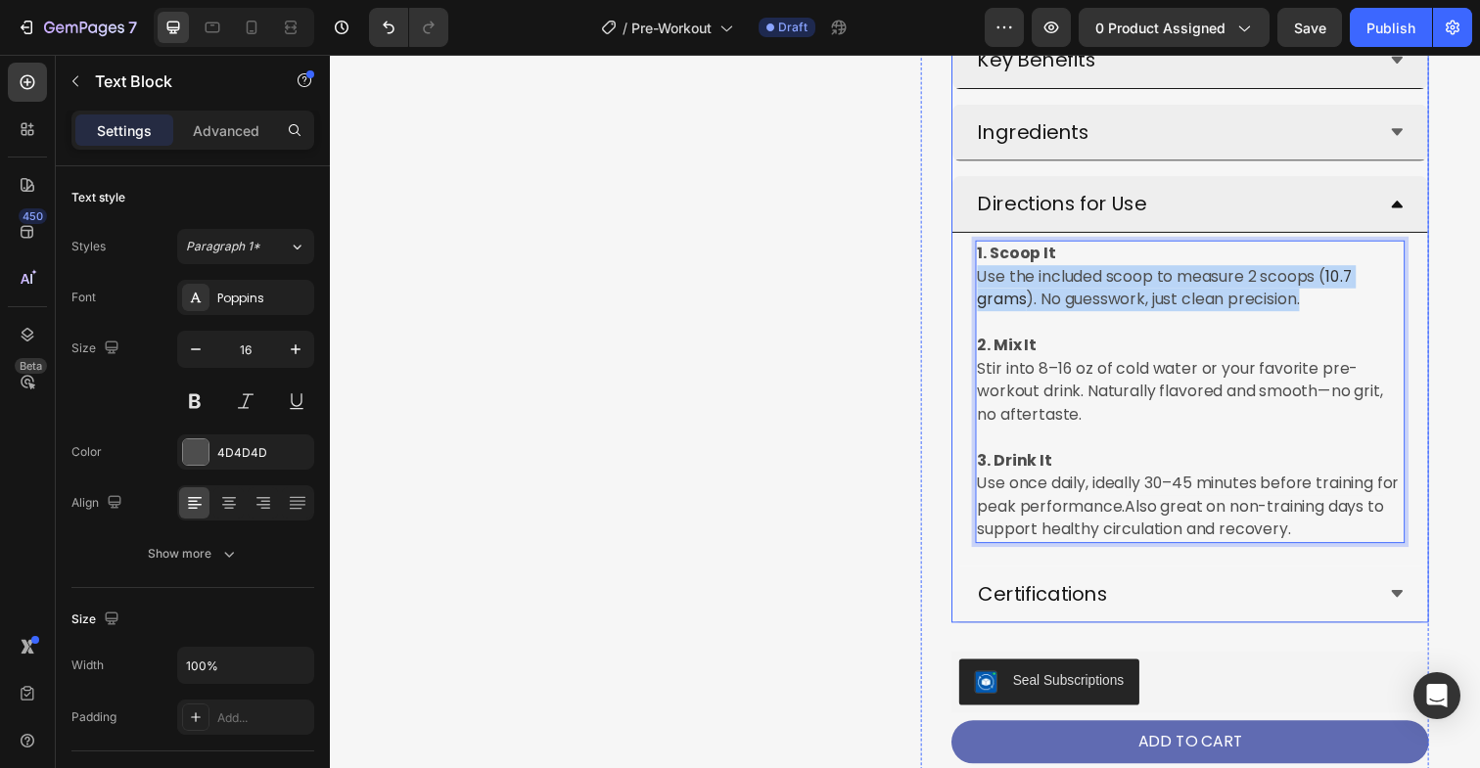
drag, startPoint x: 1334, startPoint y: 306, endPoint x: 986, endPoint y: 288, distance: 348.9
click at [986, 288] on div "1. Scoop It Use the included scoop to measure 2 scoops ( 10.7 grams ). No guess…" at bounding box center [1207, 399] width 485 height 325
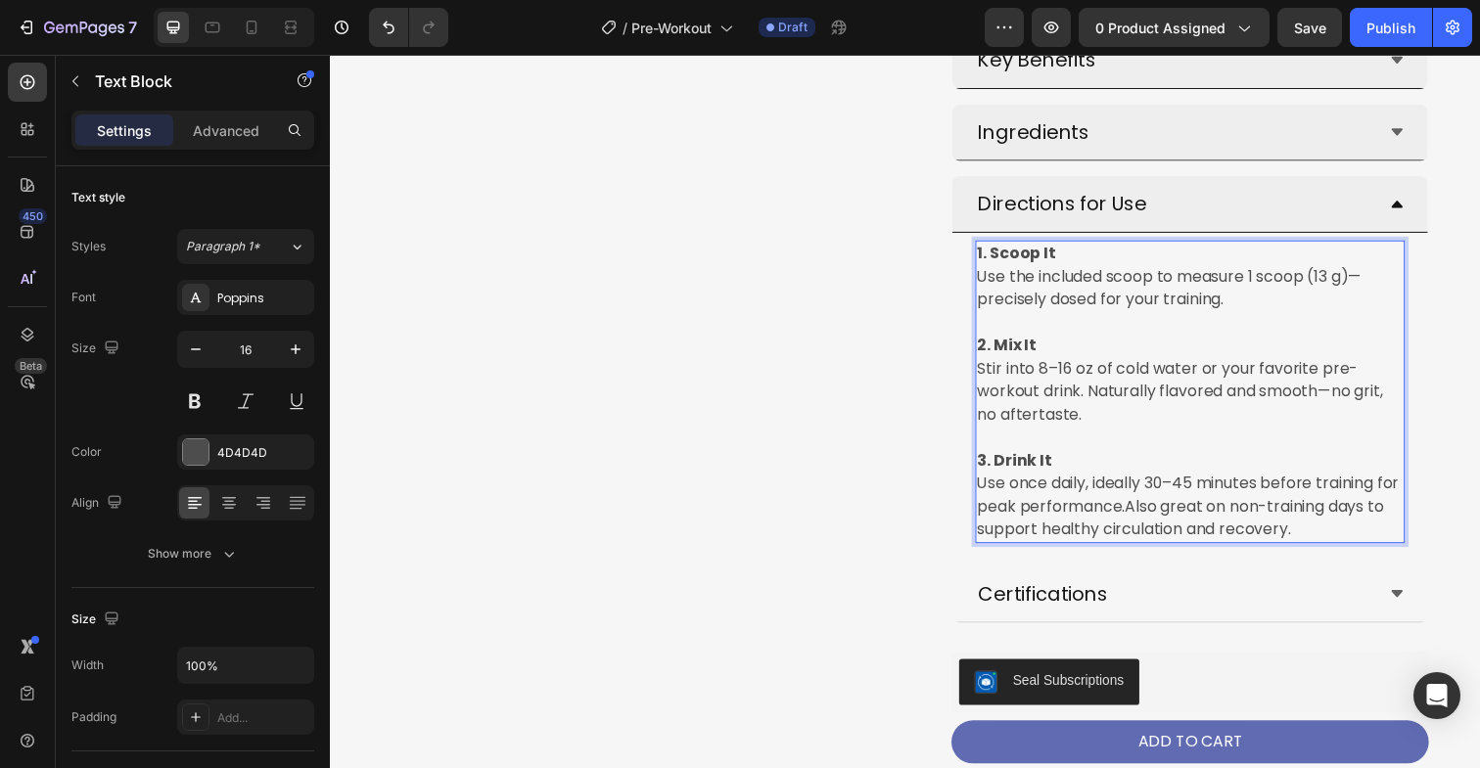
click at [1115, 410] on p "2. Mix It Stir into 8–16 oz of cold water or your favorite pre-workout drink. N…" at bounding box center [1208, 388] width 435 height 94
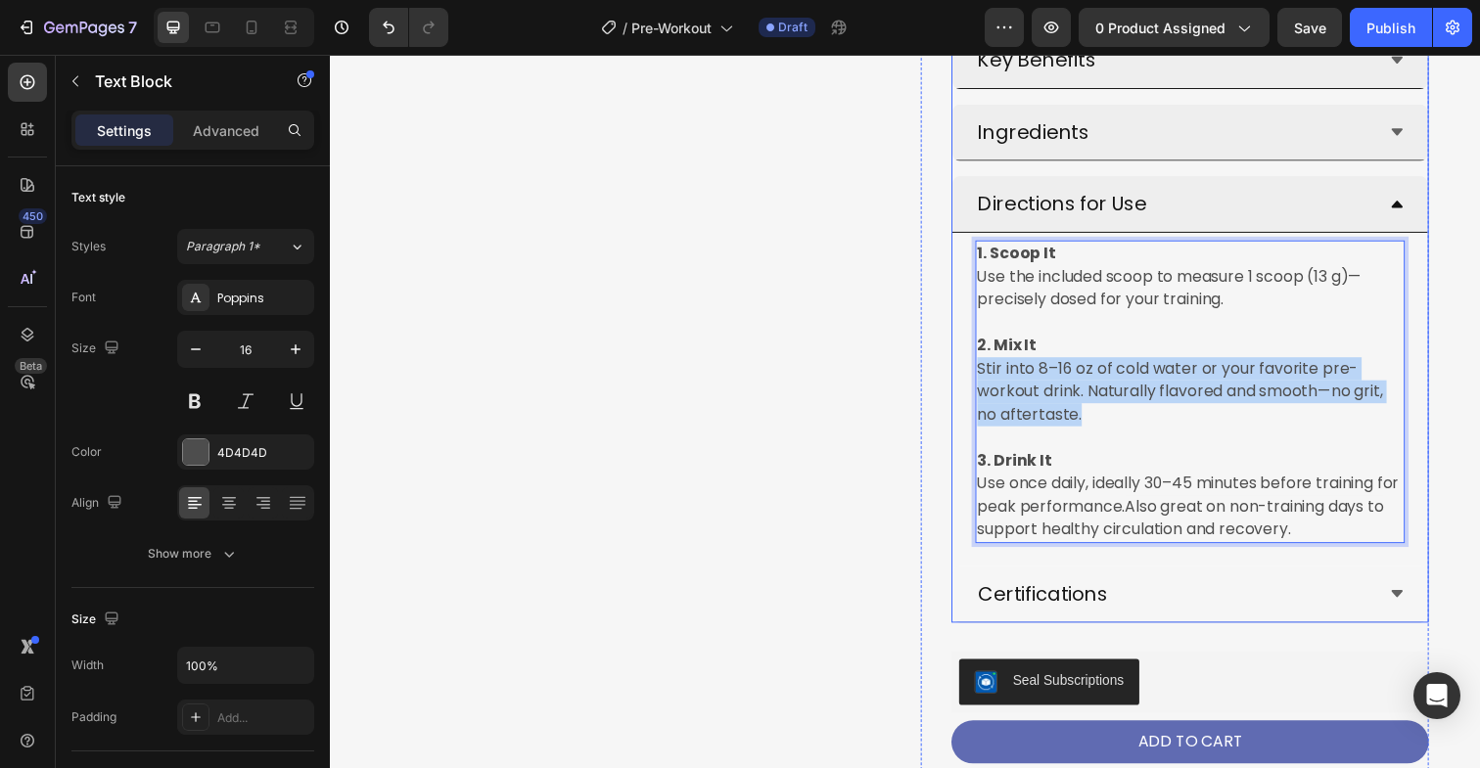
drag, startPoint x: 1108, startPoint y: 423, endPoint x: 983, endPoint y: 380, distance: 132.5
click at [983, 380] on div "1. Scoop It Use the included scoop to measure 1 scoop (13 g)—precisely dosed fo…" at bounding box center [1207, 399] width 485 height 325
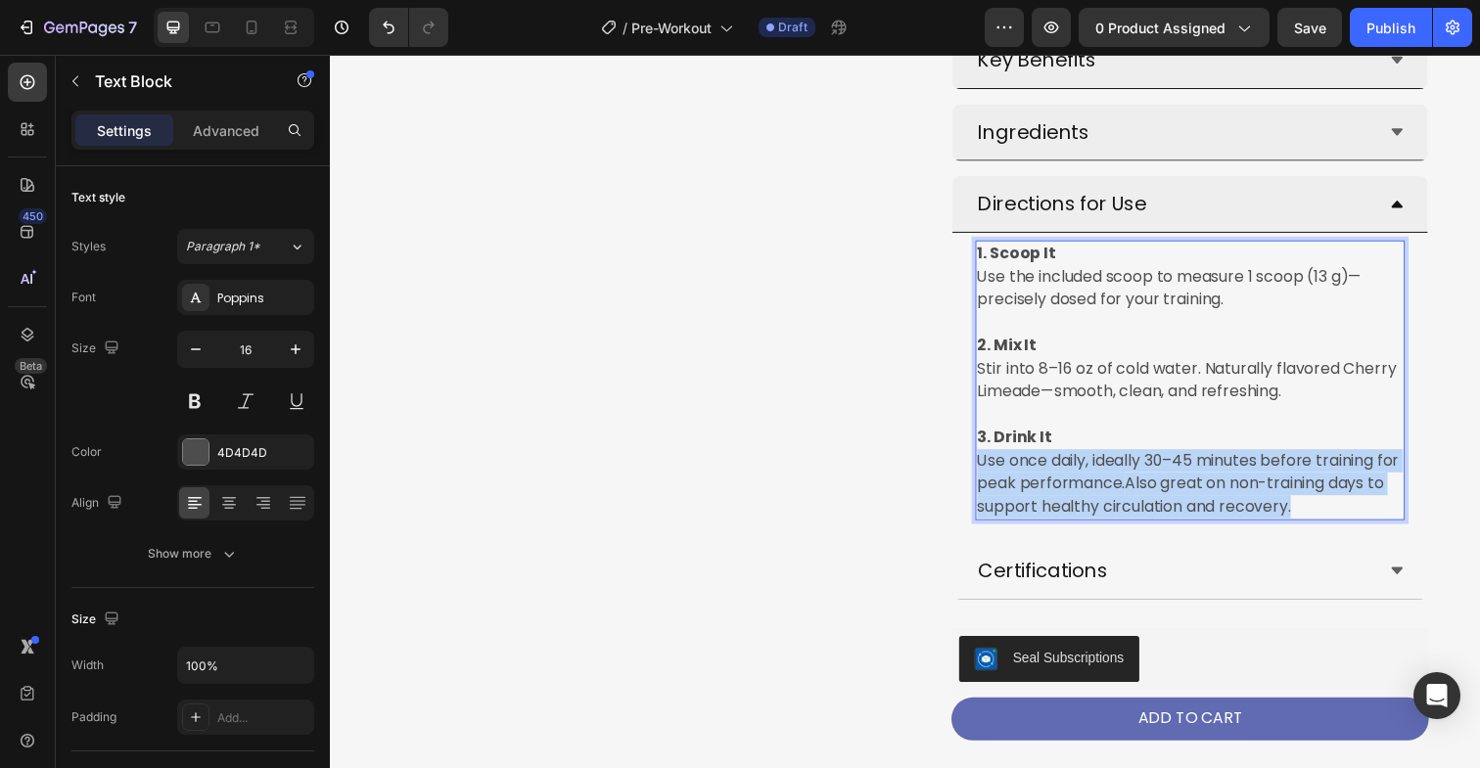
drag, startPoint x: 1341, startPoint y: 522, endPoint x: 991, endPoint y: 472, distance: 353.9
click at [991, 472] on p "3. Drink It Use once daily, ideally 30–45 minutes before training for peak perf…" at bounding box center [1208, 482] width 435 height 94
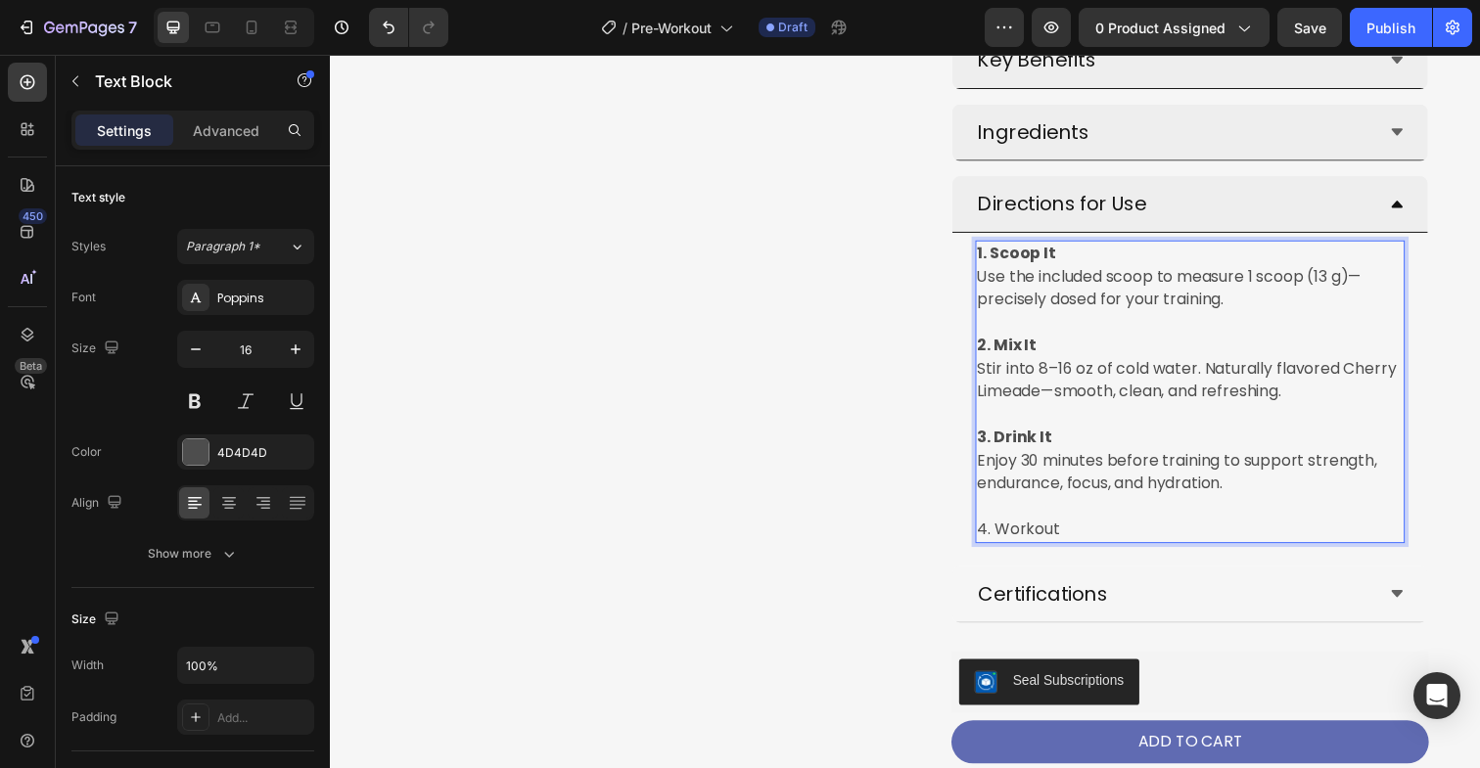
click at [1008, 544] on span "4. Workout" at bounding box center [1033, 540] width 84 height 23
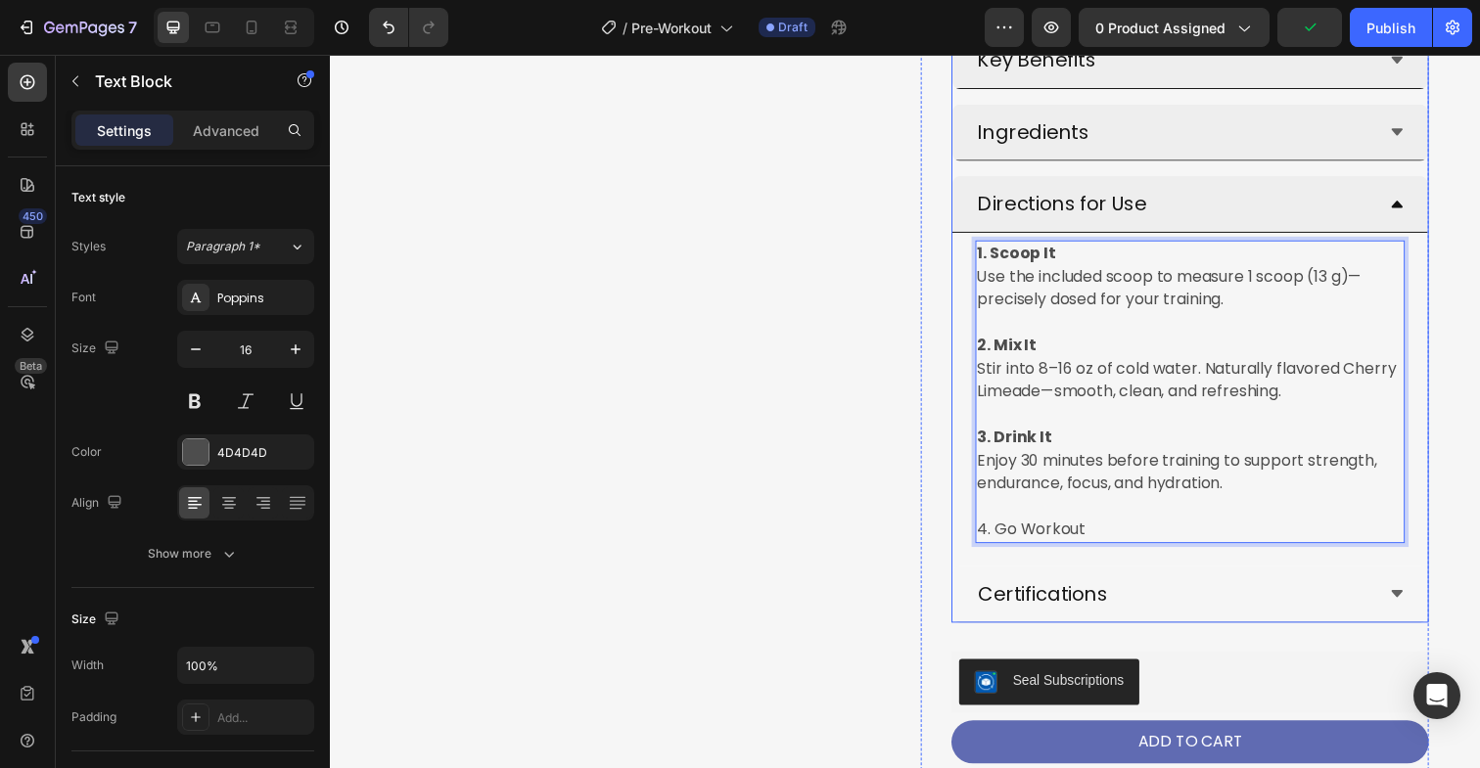
drag, startPoint x: 1116, startPoint y: 543, endPoint x: 976, endPoint y: 541, distance: 140.0
click at [976, 541] on div "1. Scoop It Use the included scoop to measure 1 scoop (13 g)—precisely dosed fo…" at bounding box center [1207, 399] width 485 height 325
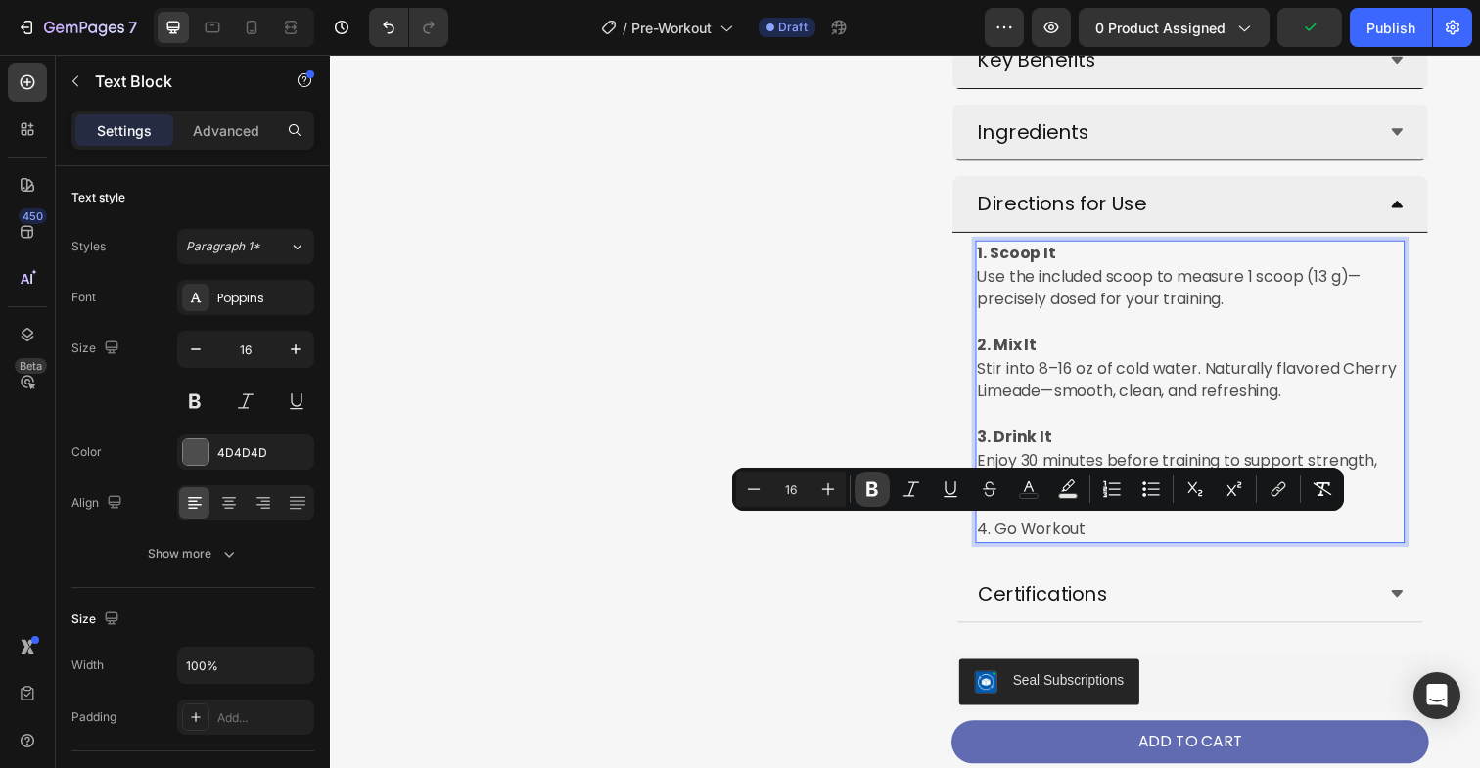
click at [884, 488] on button "Bold" at bounding box center [871, 489] width 35 height 35
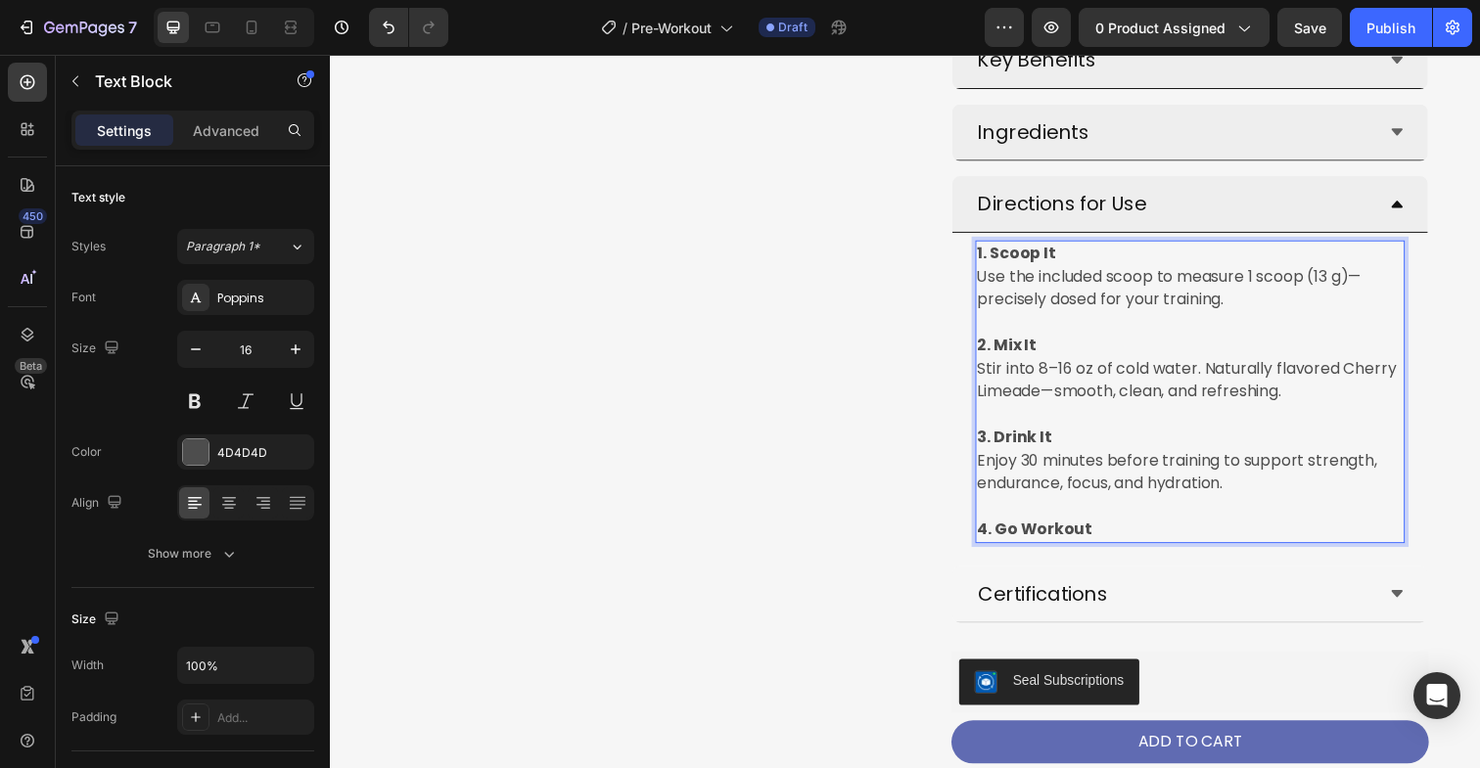
click at [1129, 538] on p "4. Go Workout" at bounding box center [1208, 540] width 435 height 23
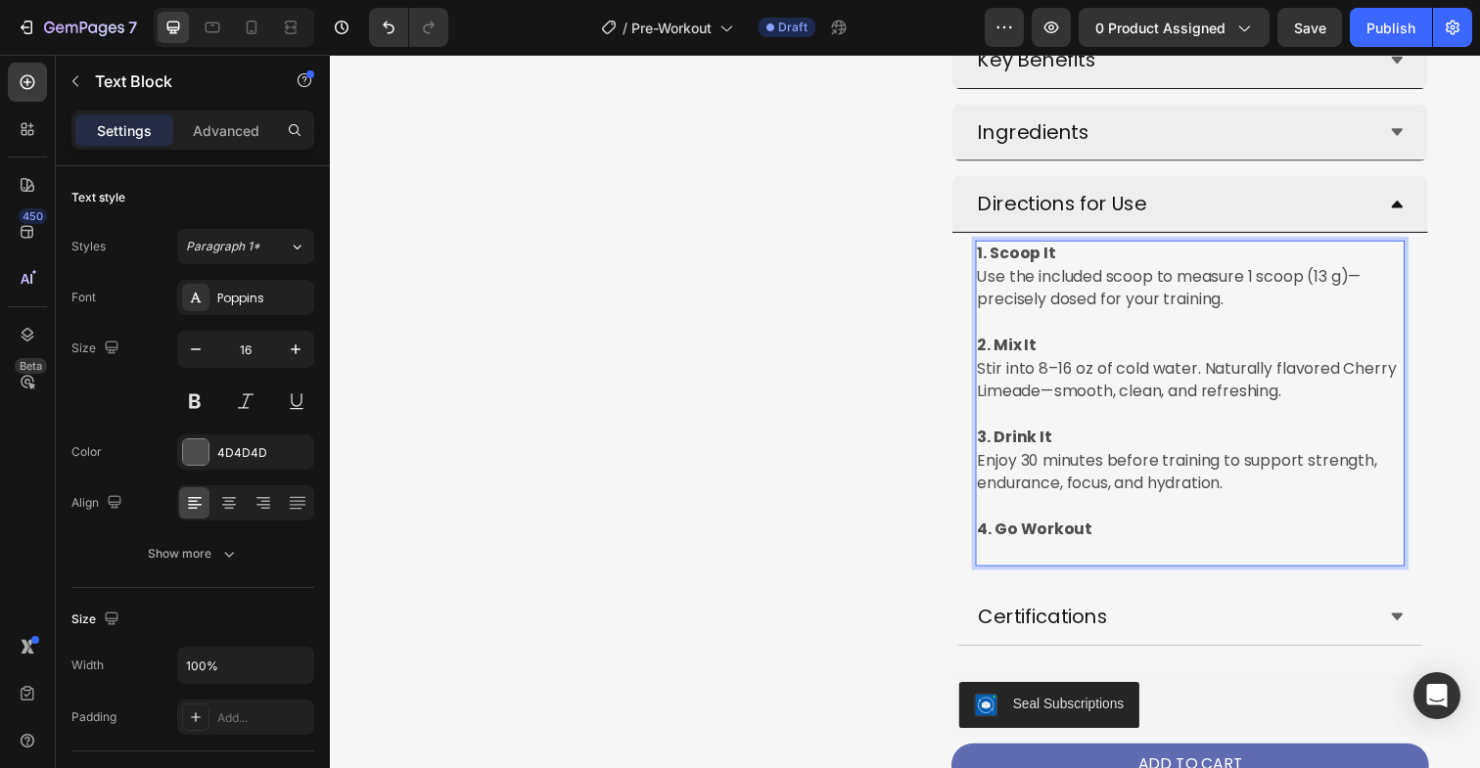
click at [1028, 559] on p "Rich Text Editor. Editing area: main" at bounding box center [1208, 563] width 435 height 23
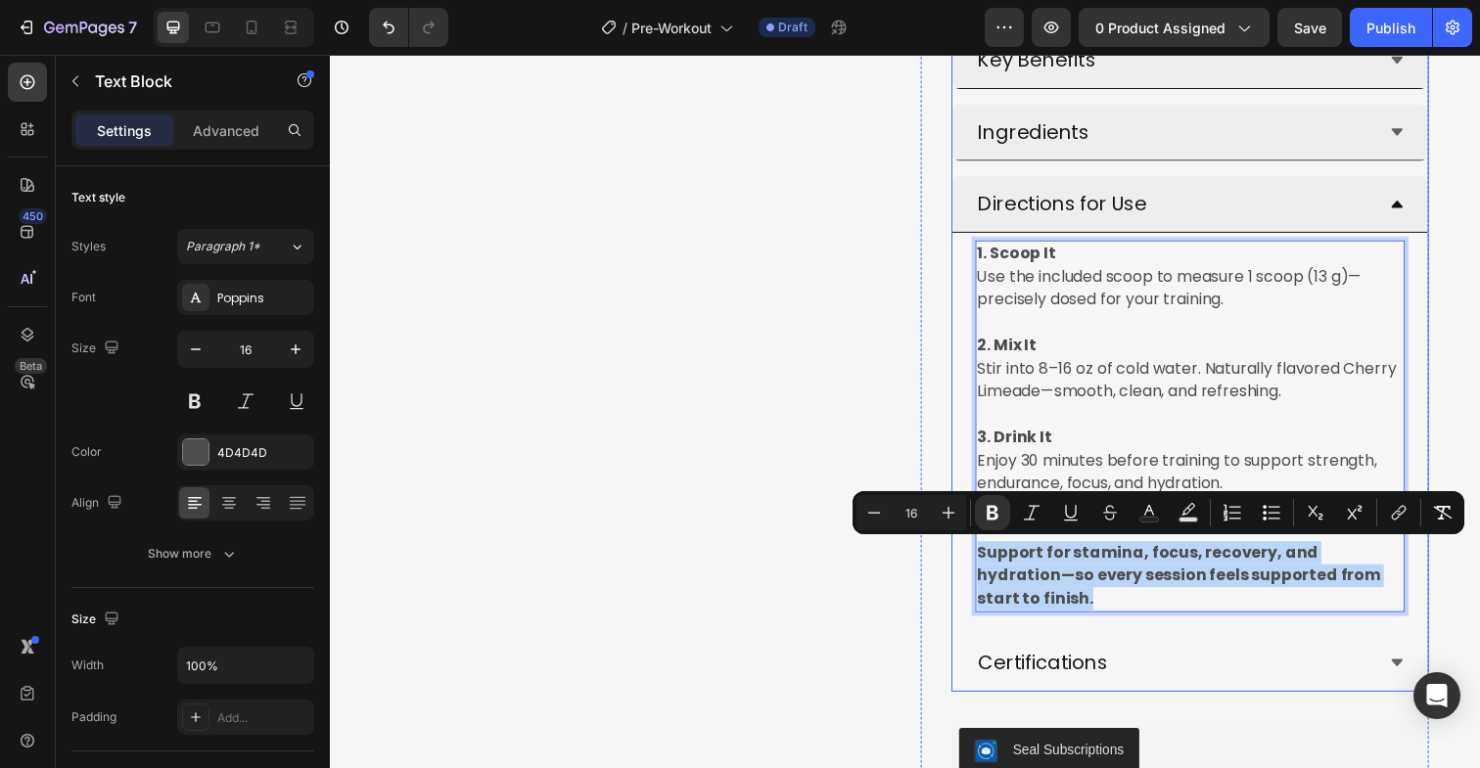
drag, startPoint x: 1406, startPoint y: 587, endPoint x: 973, endPoint y: 569, distance: 434.0
click at [973, 569] on div "1. Scoop It Use the included scoop to measure 1 scoop (13 g)—precisely dosed fo…" at bounding box center [1207, 434] width 485 height 395
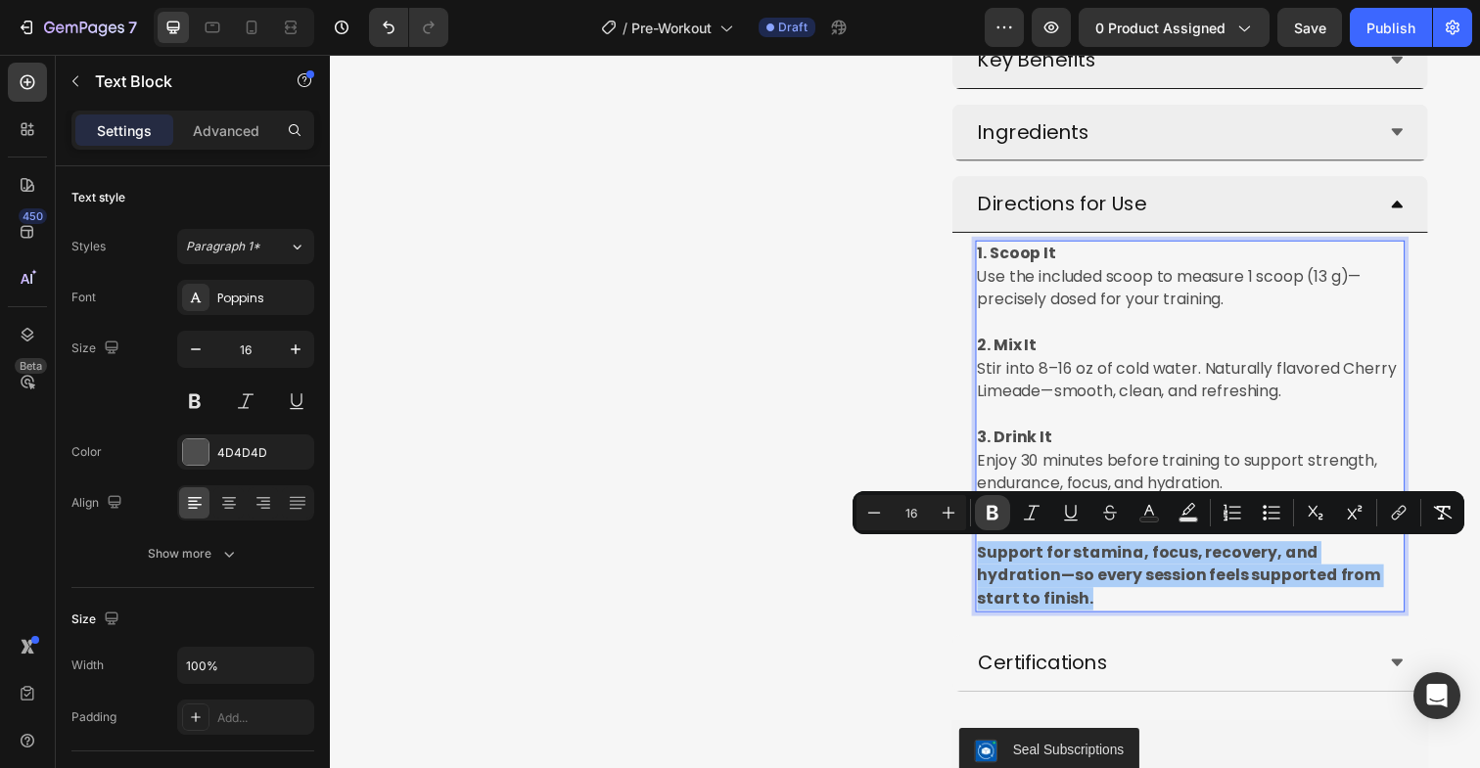
click at [1003, 518] on button "Bold" at bounding box center [992, 512] width 35 height 35
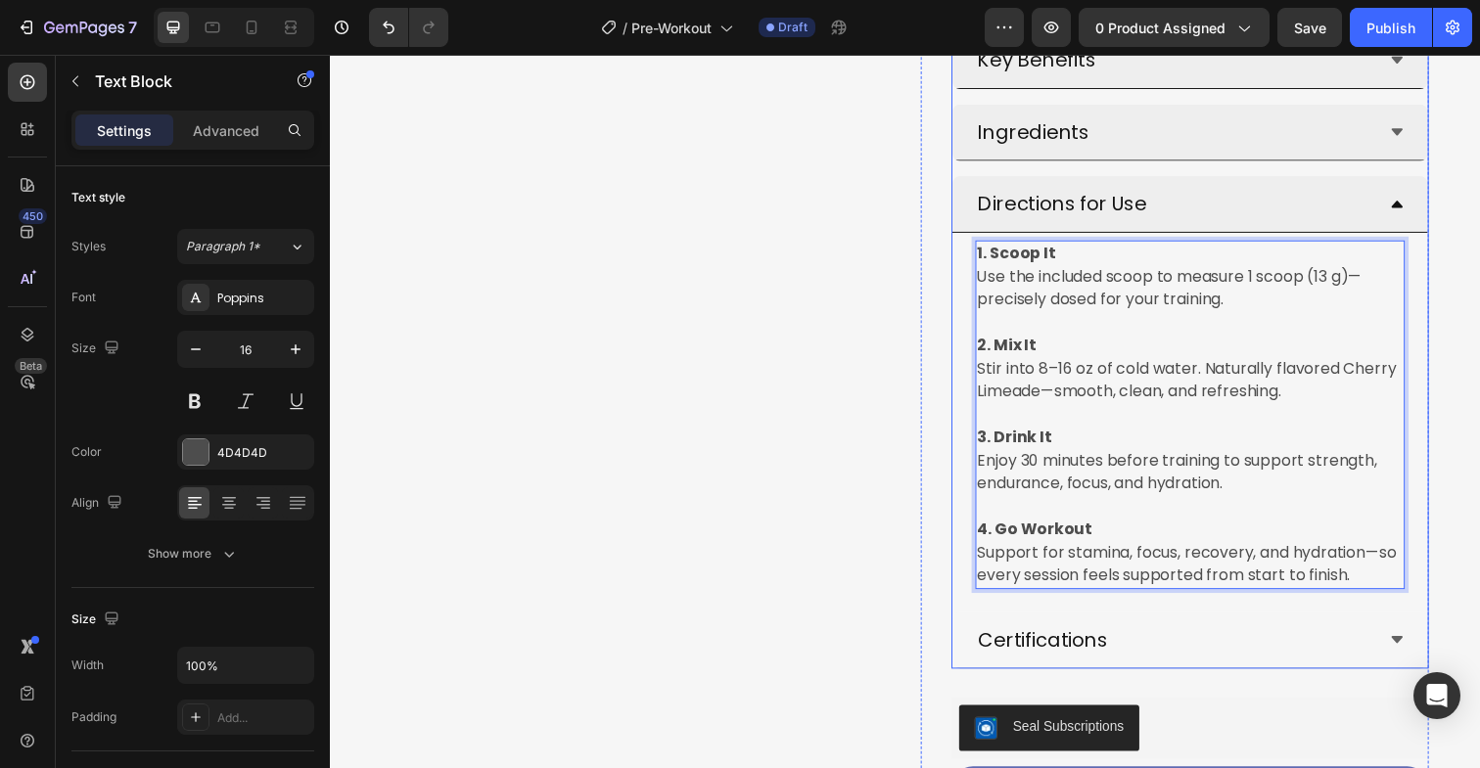
click at [1417, 209] on icon at bounding box center [1419, 208] width 12 height 7
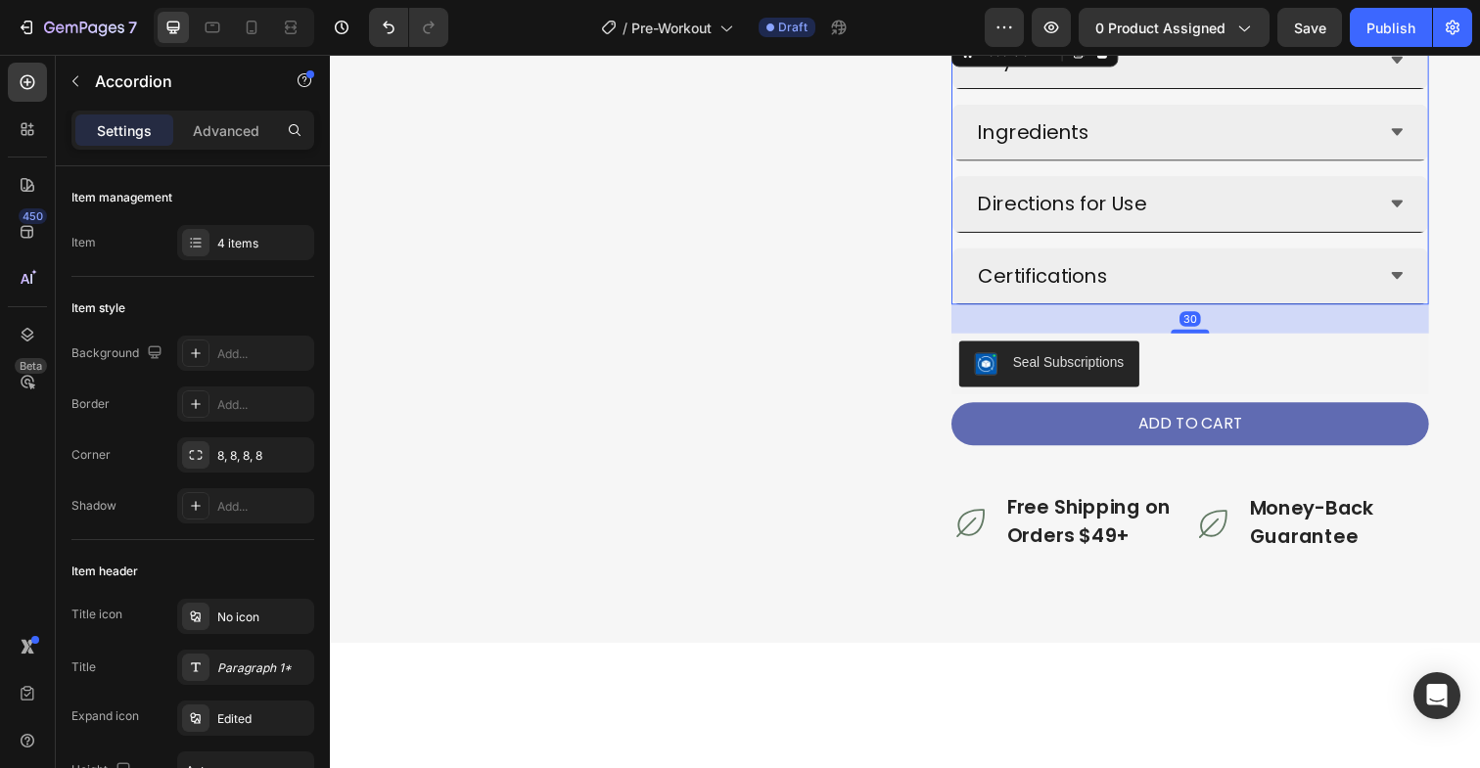
click at [1414, 276] on icon at bounding box center [1419, 281] width 16 height 16
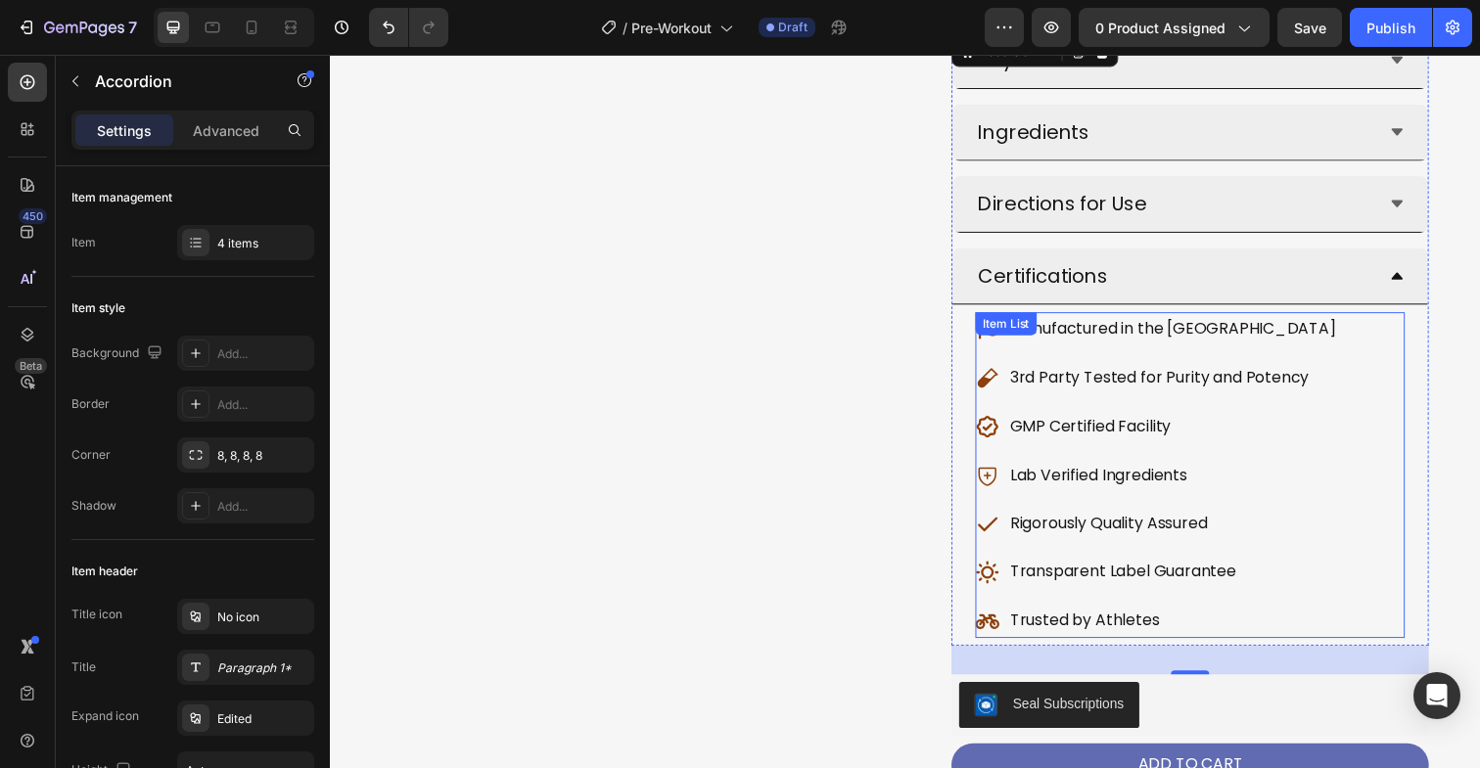
click at [999, 382] on icon at bounding box center [1001, 385] width 21 height 20
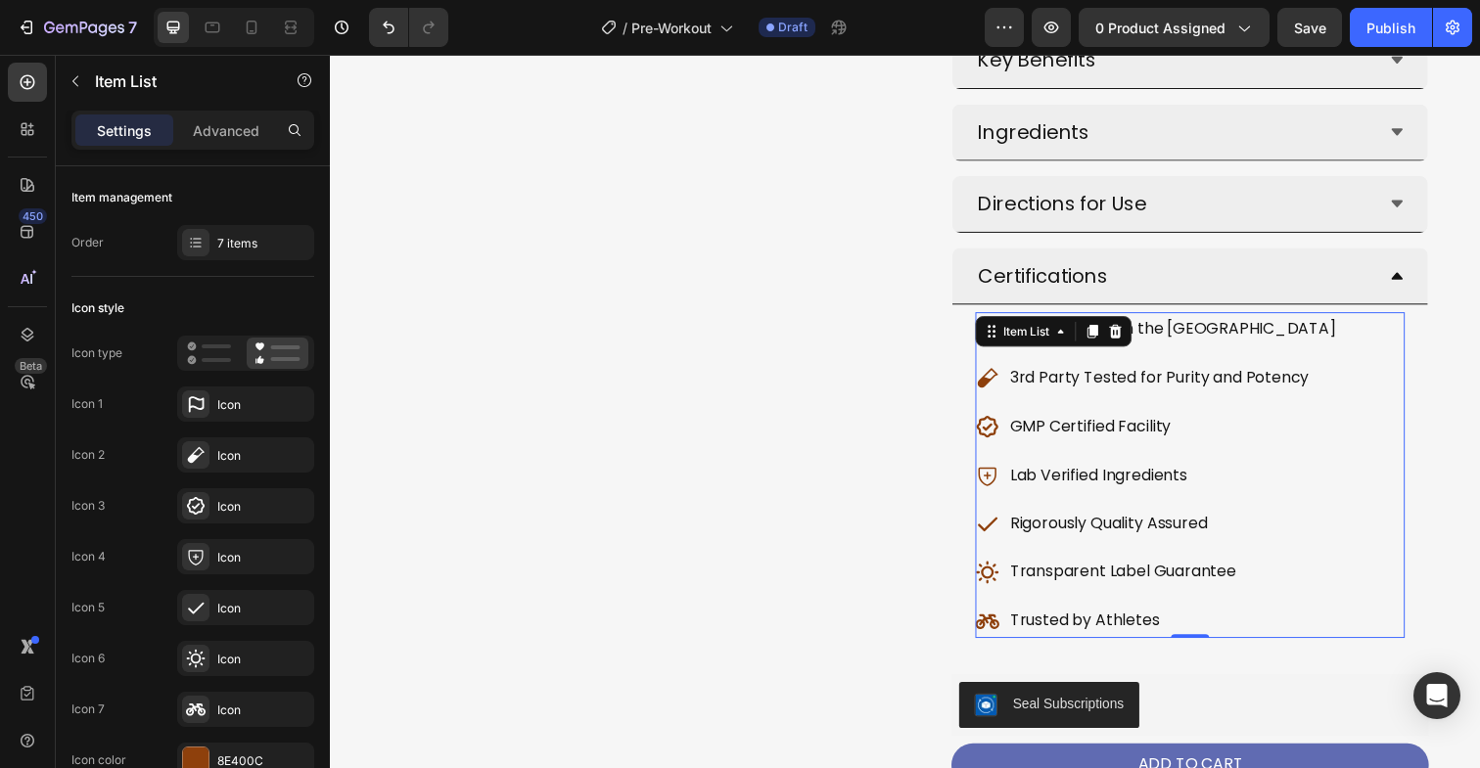
click at [998, 384] on icon at bounding box center [1001, 385] width 24 height 24
click at [194, 758] on div at bounding box center [195, 760] width 25 height 25
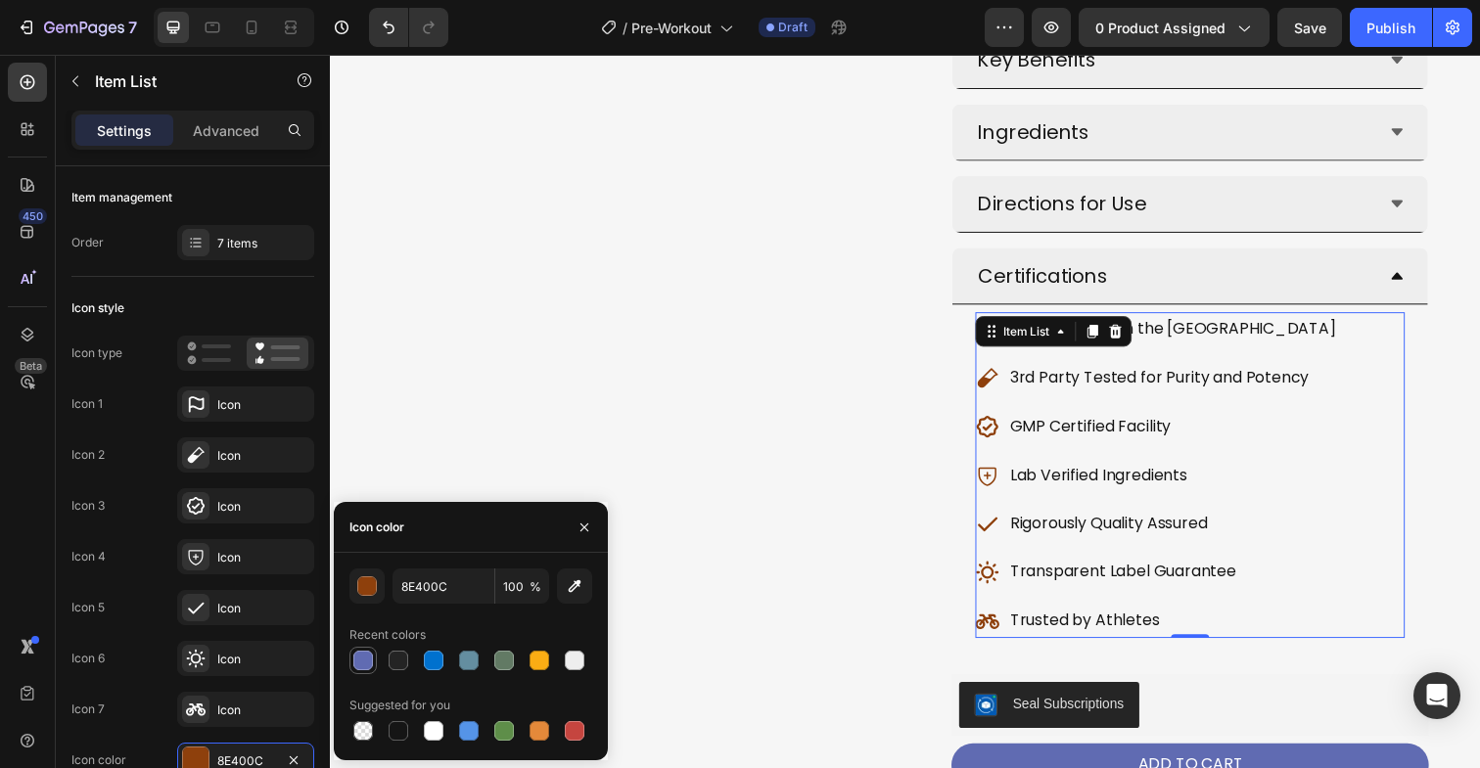
click at [368, 660] on div at bounding box center [363, 661] width 20 height 20
type input "606BB2"
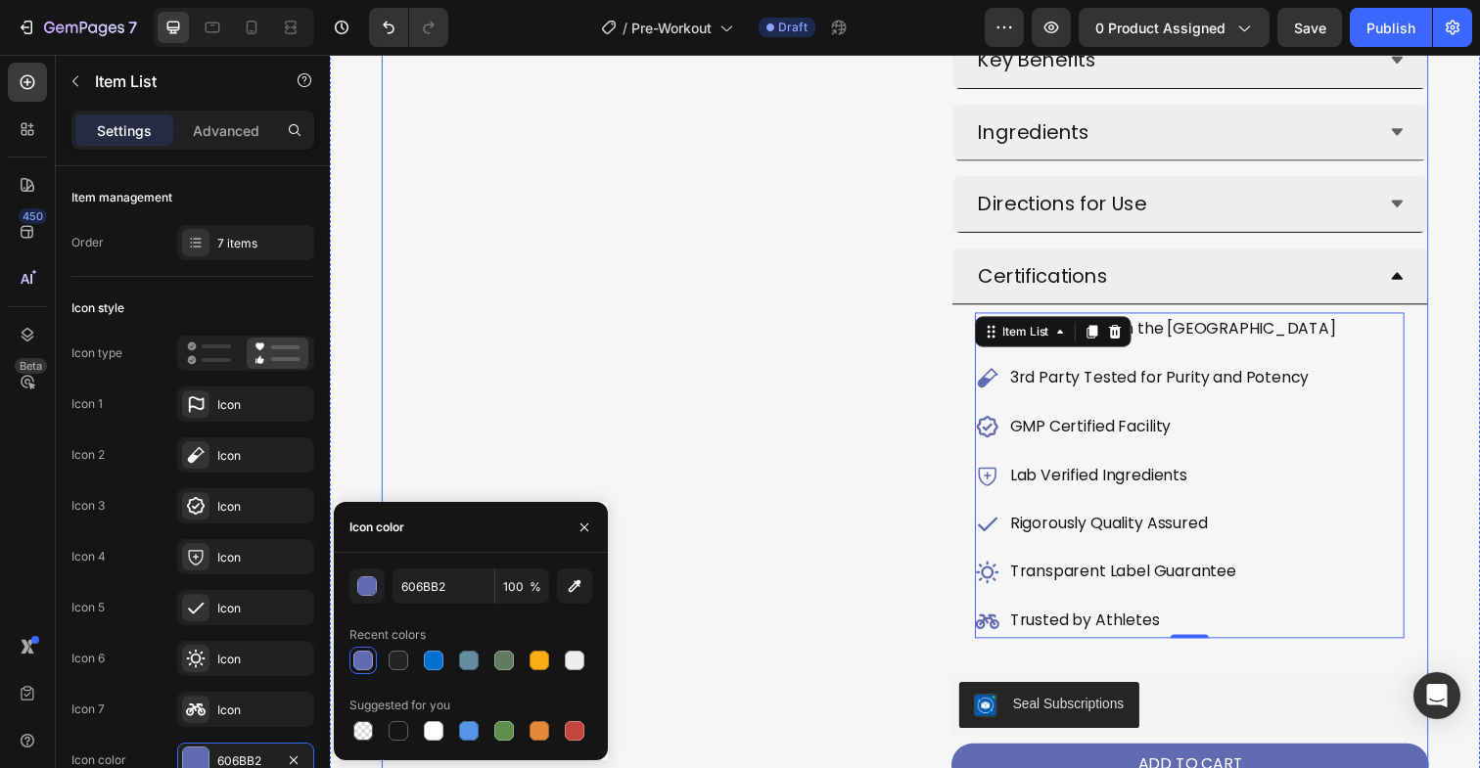
click at [775, 619] on div "Product Images" at bounding box center [642, 205] width 519 height 1471
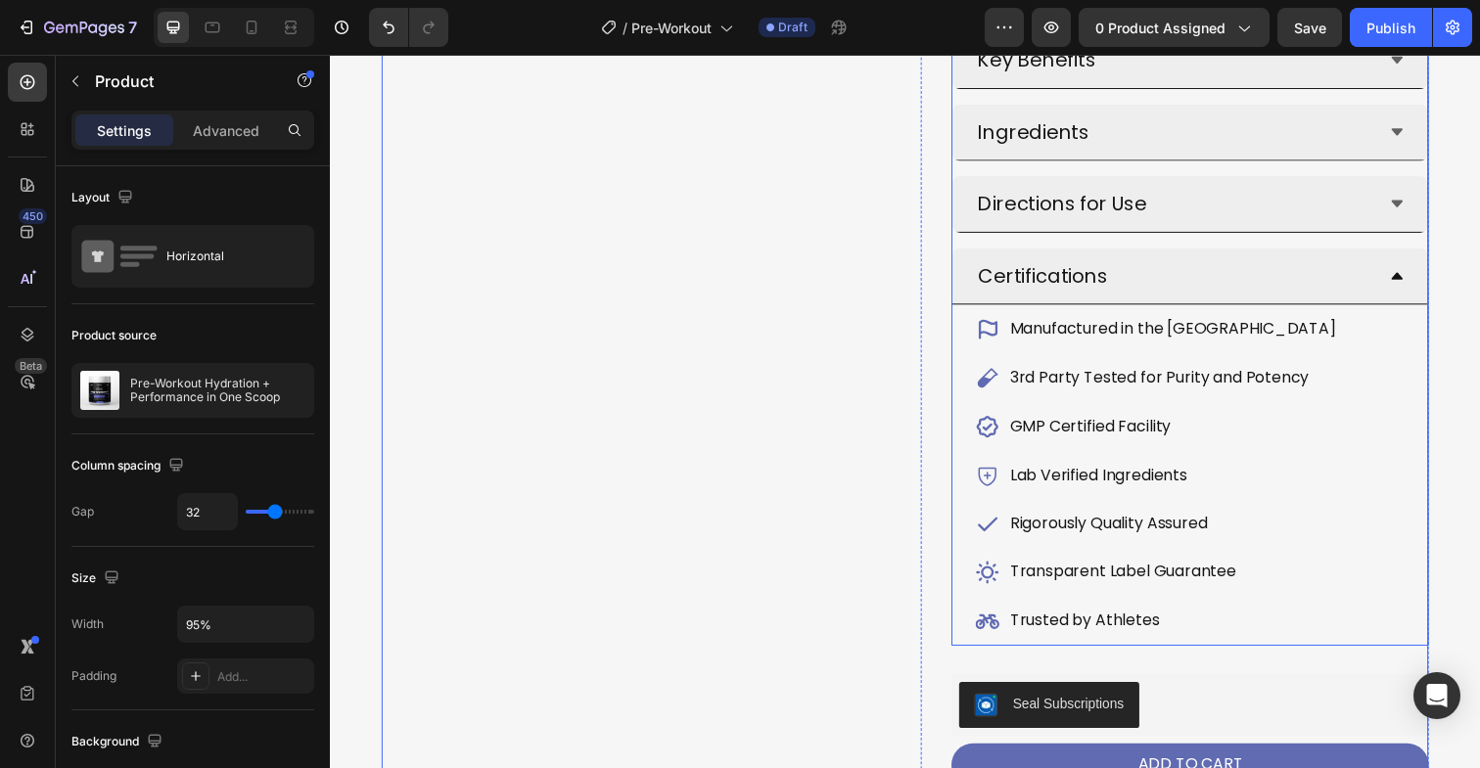
click at [1423, 280] on icon at bounding box center [1419, 281] width 16 height 16
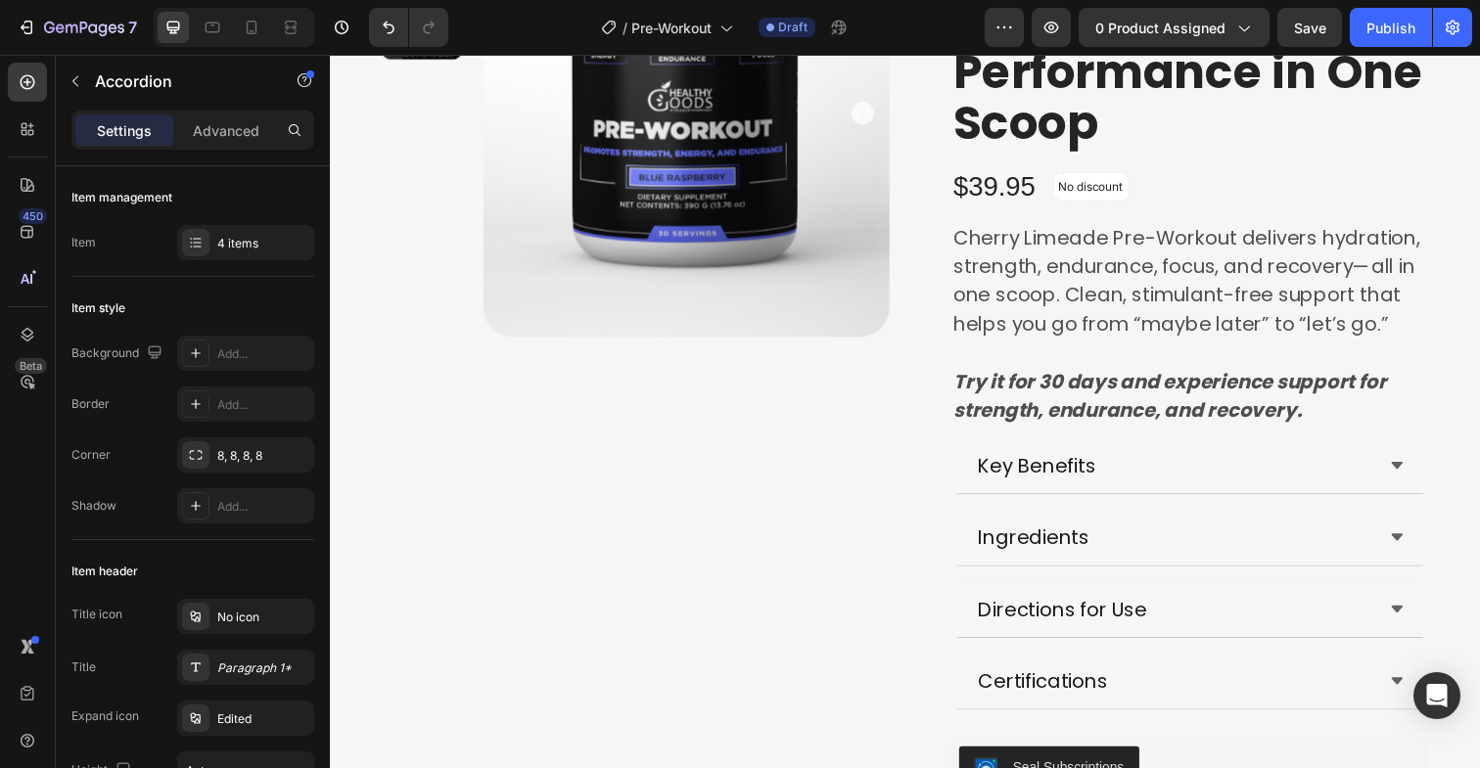
scroll to position [283, 0]
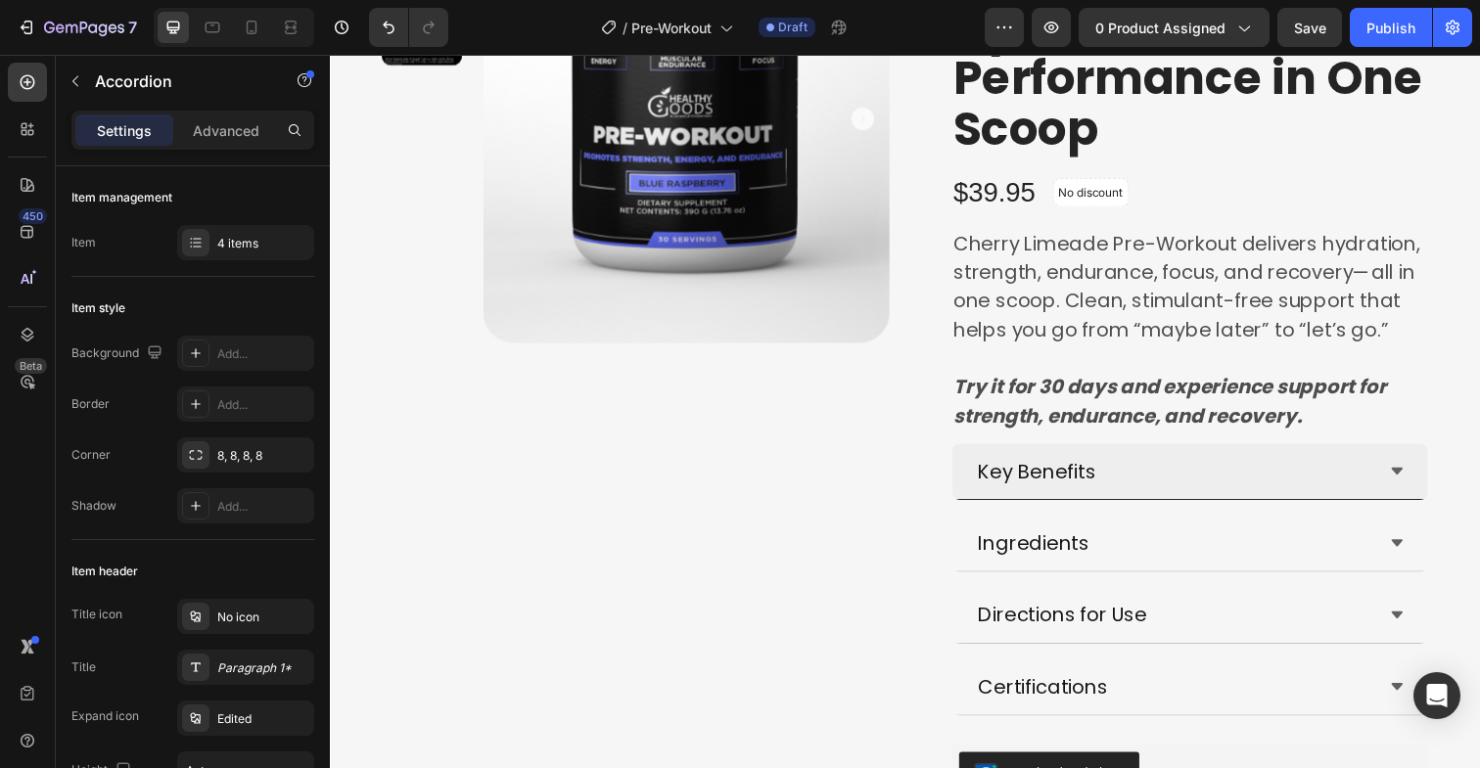
click at [1420, 475] on icon at bounding box center [1419, 481] width 16 height 16
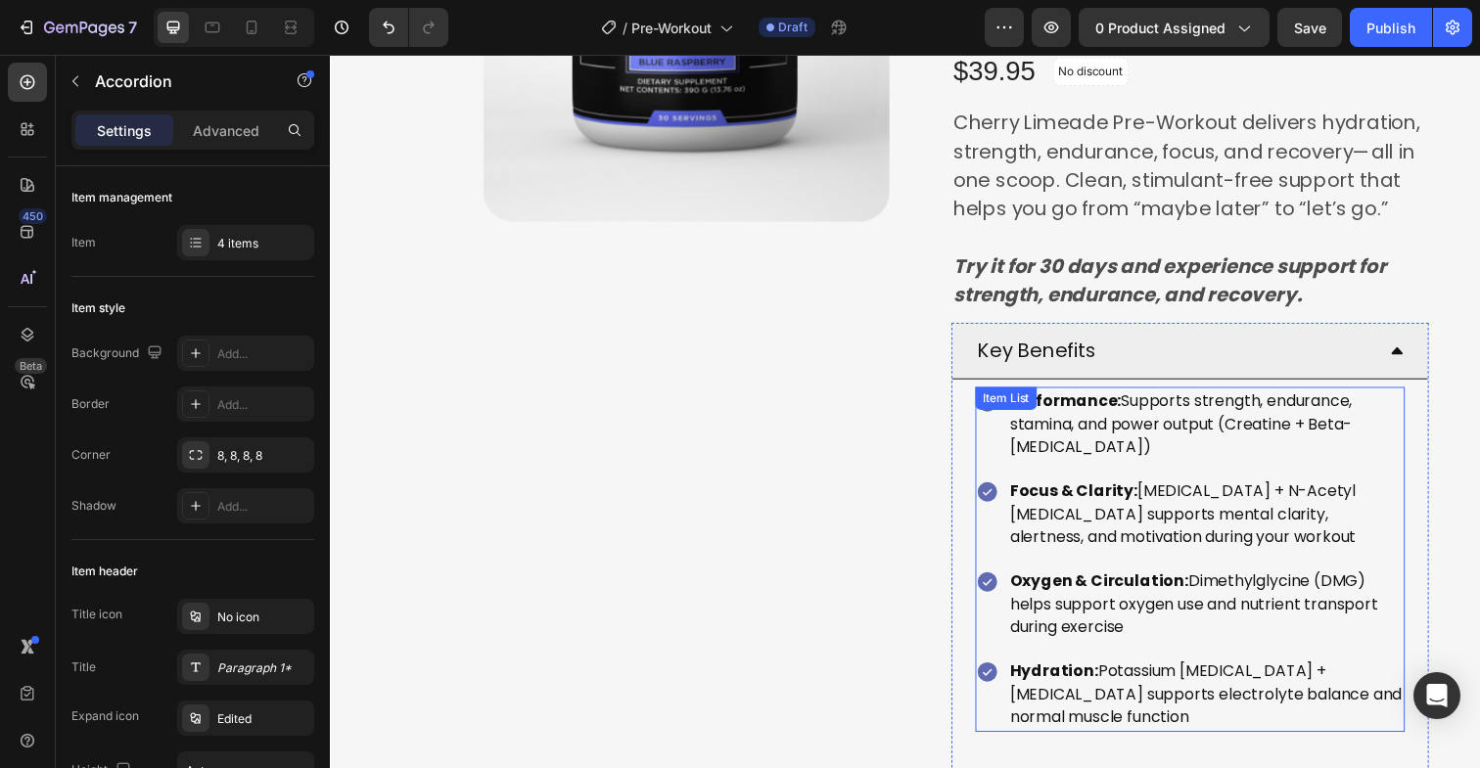
scroll to position [403, 0]
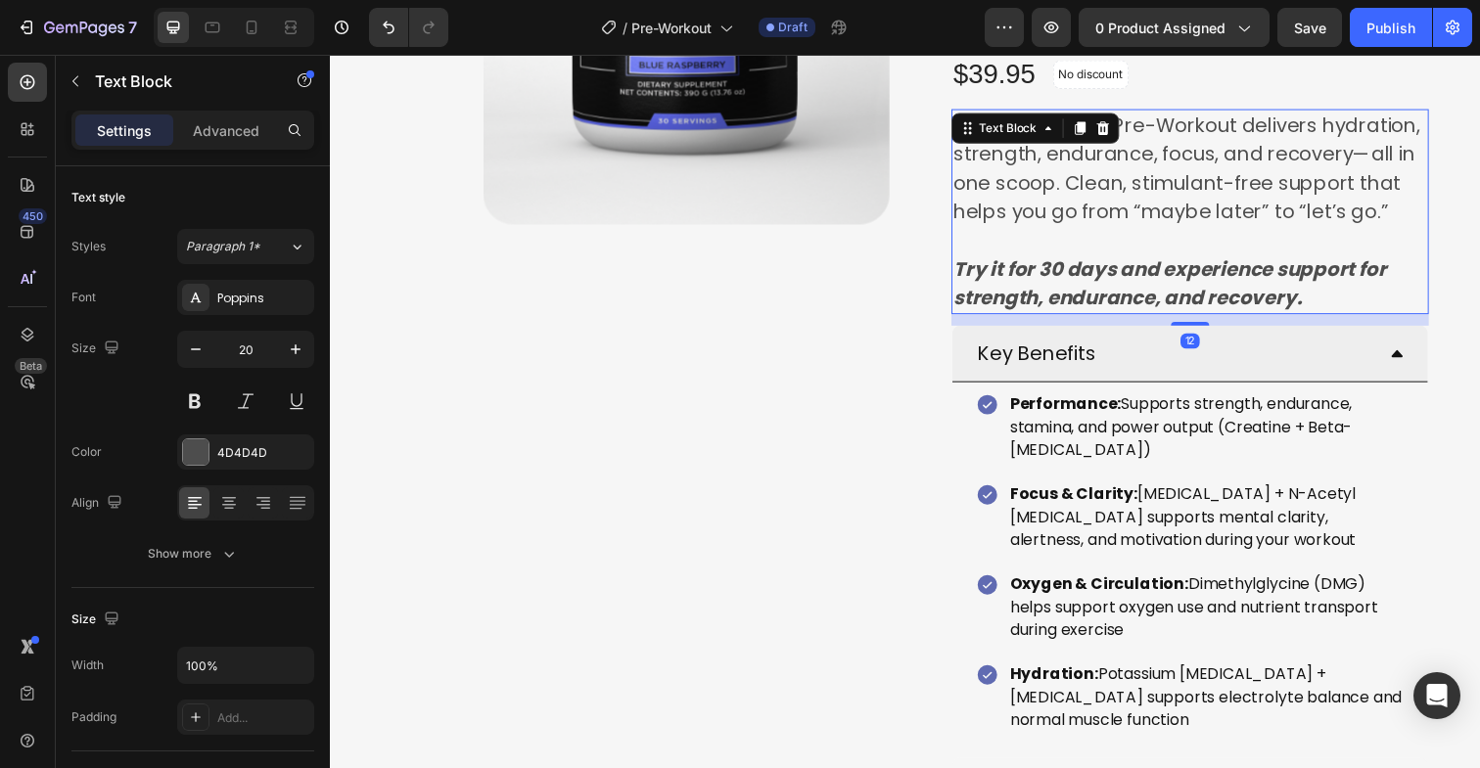
click at [1287, 236] on p at bounding box center [1208, 244] width 484 height 29
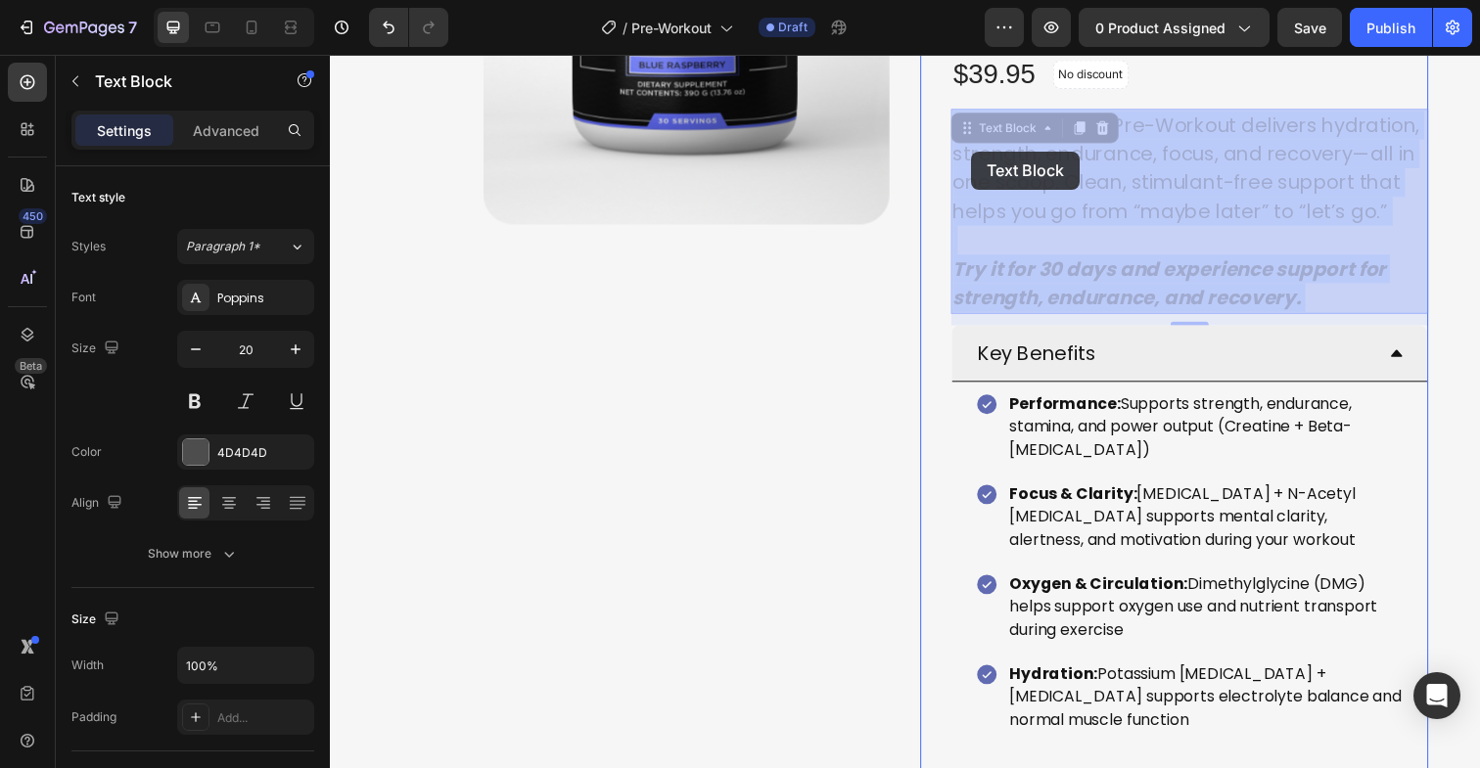
drag, startPoint x: 1406, startPoint y: 219, endPoint x: 988, endPoint y: 155, distance: 423.9
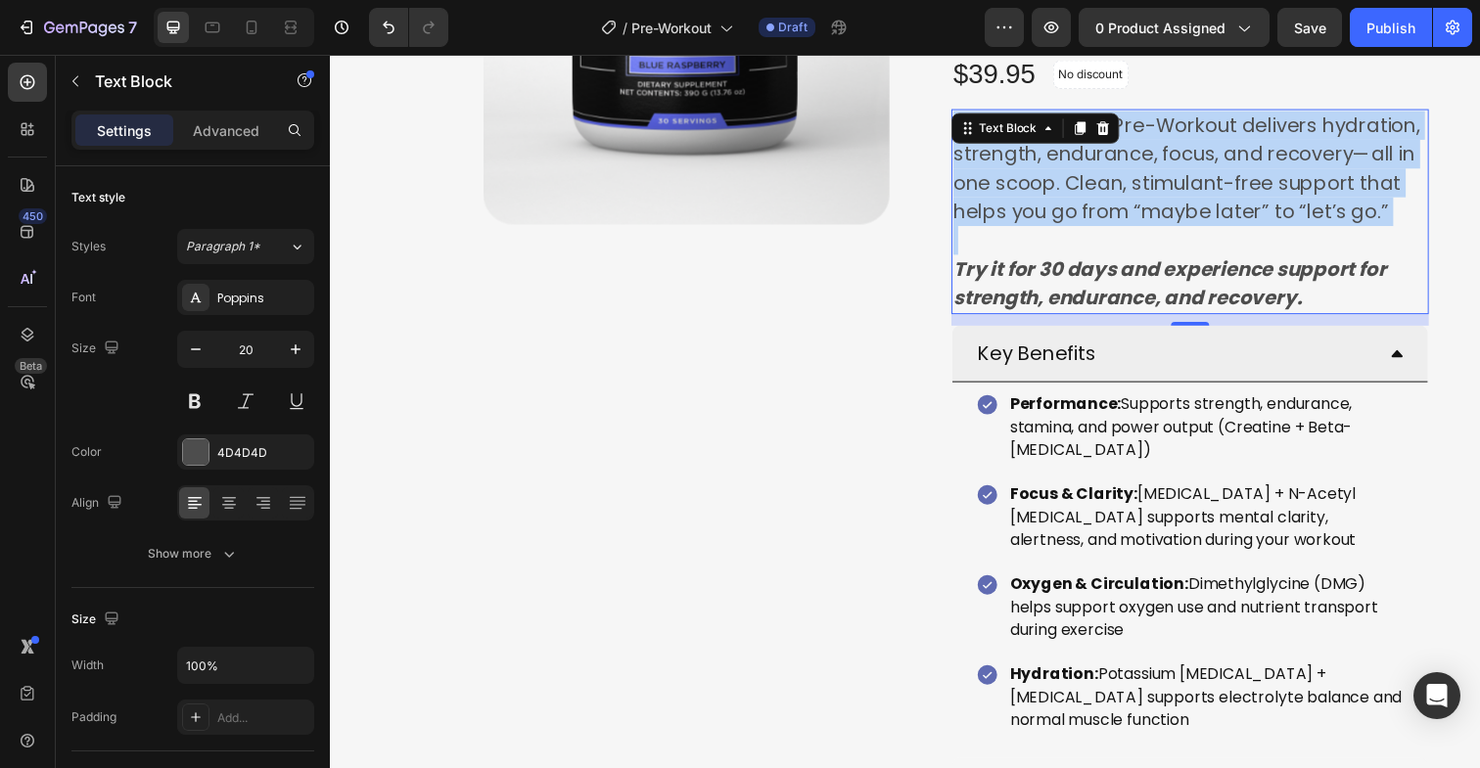
click at [1083, 170] on p "Cherry Limeade Pre-Workout delivers hydration, strength, endurance, focus, and …" at bounding box center [1208, 171] width 484 height 117
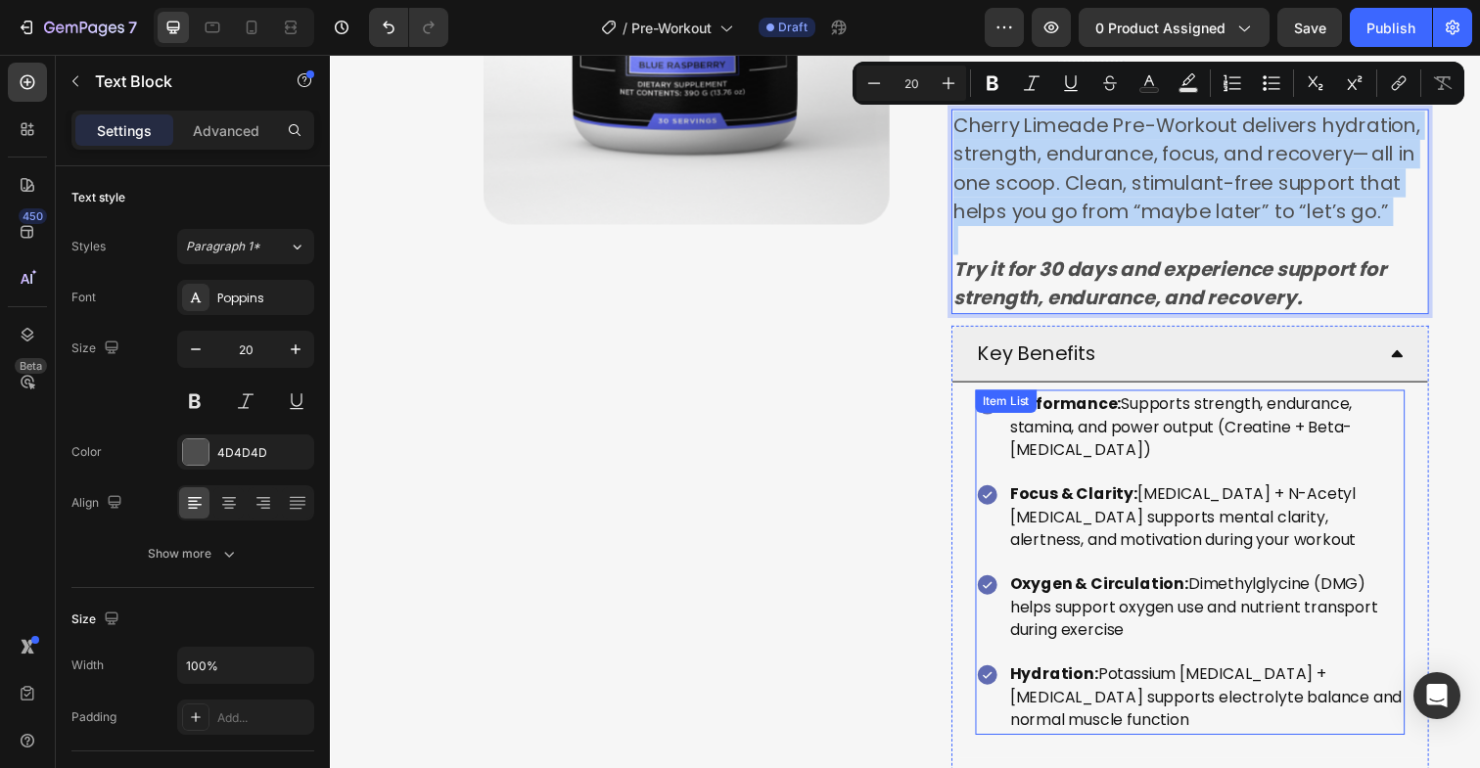
click at [1133, 443] on p "Performance: Supports strength, endurance, stamina, and power output (Creatine …" at bounding box center [1224, 435] width 400 height 70
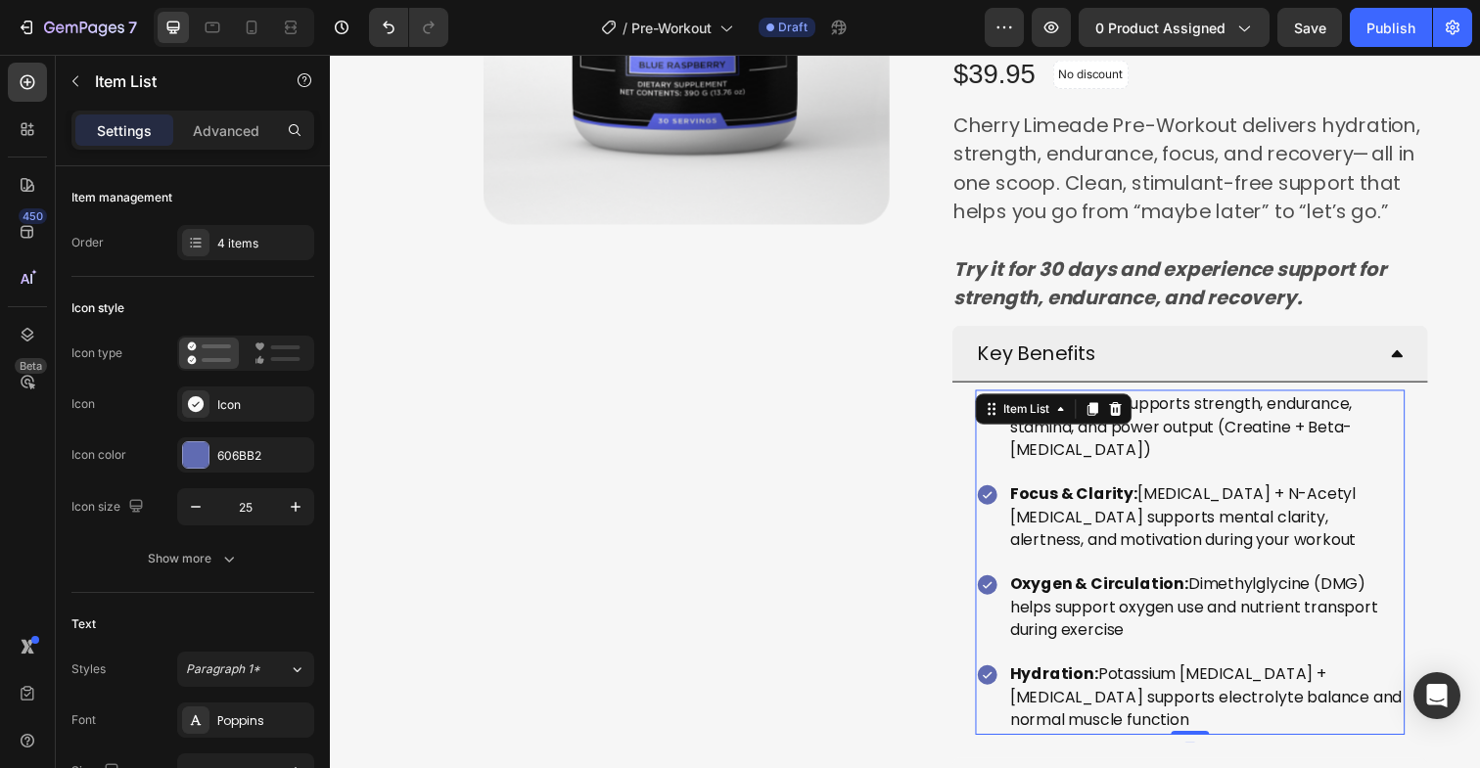
click at [1133, 443] on p "Performance: Supports strength, endurance, stamina, and power output (Creatine …" at bounding box center [1224, 435] width 400 height 70
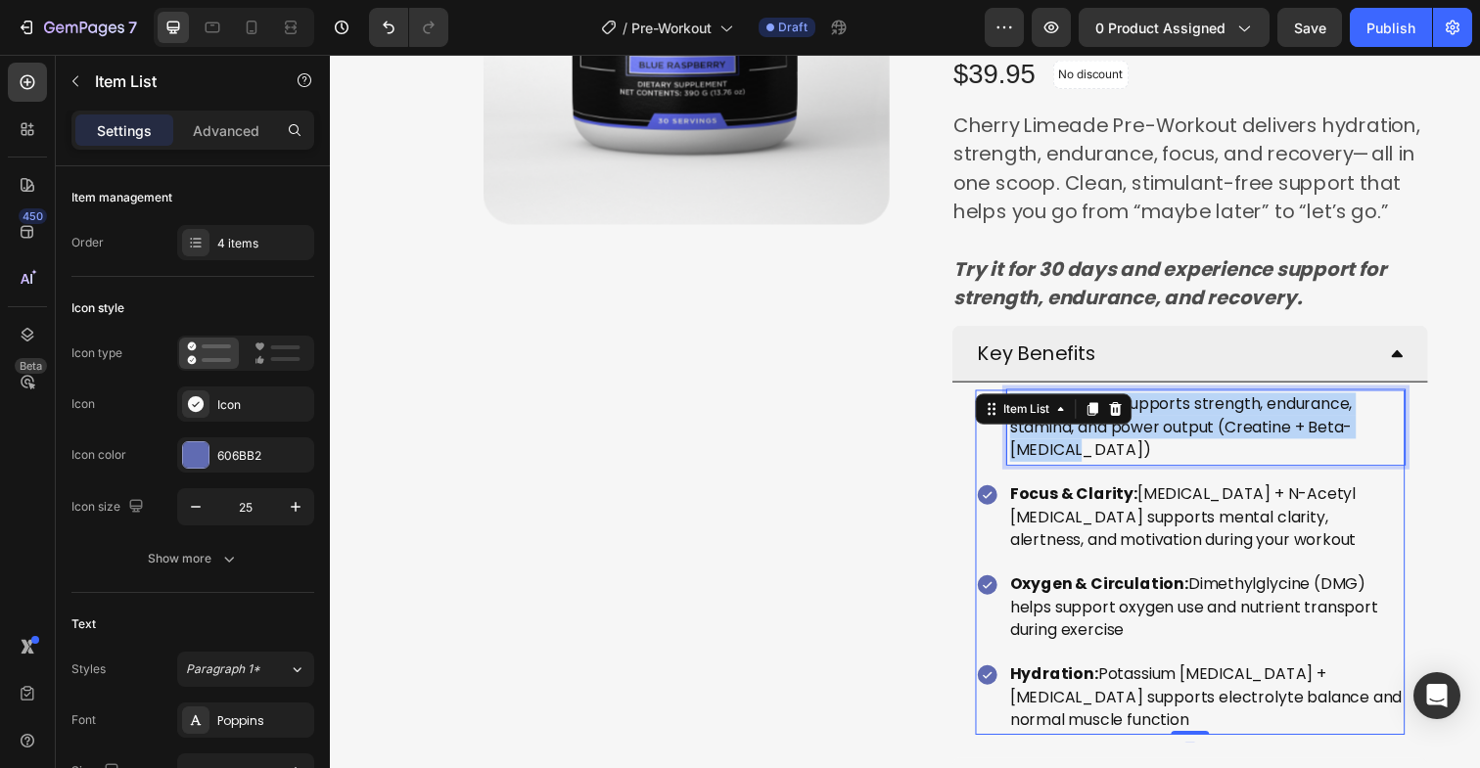
click at [1133, 443] on p "Performance: Supports strength, endurance, stamina, and power output (Creatine …" at bounding box center [1224, 435] width 400 height 70
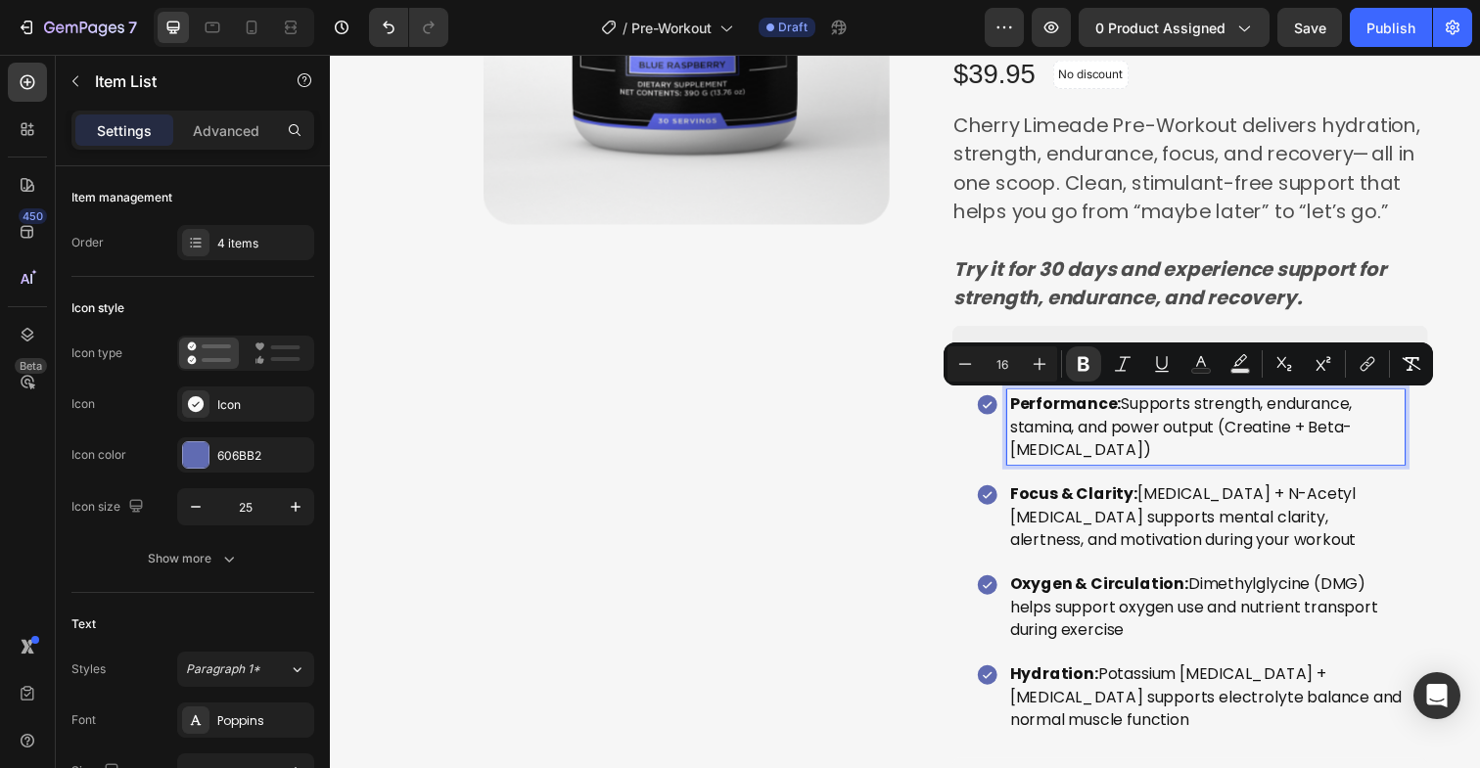
click at [1150, 538] on span "Focus & Clarity: Acetyl L-Carnitine + N-Acetyl Tyrosine supports mental clarity…" at bounding box center [1200, 526] width 353 height 69
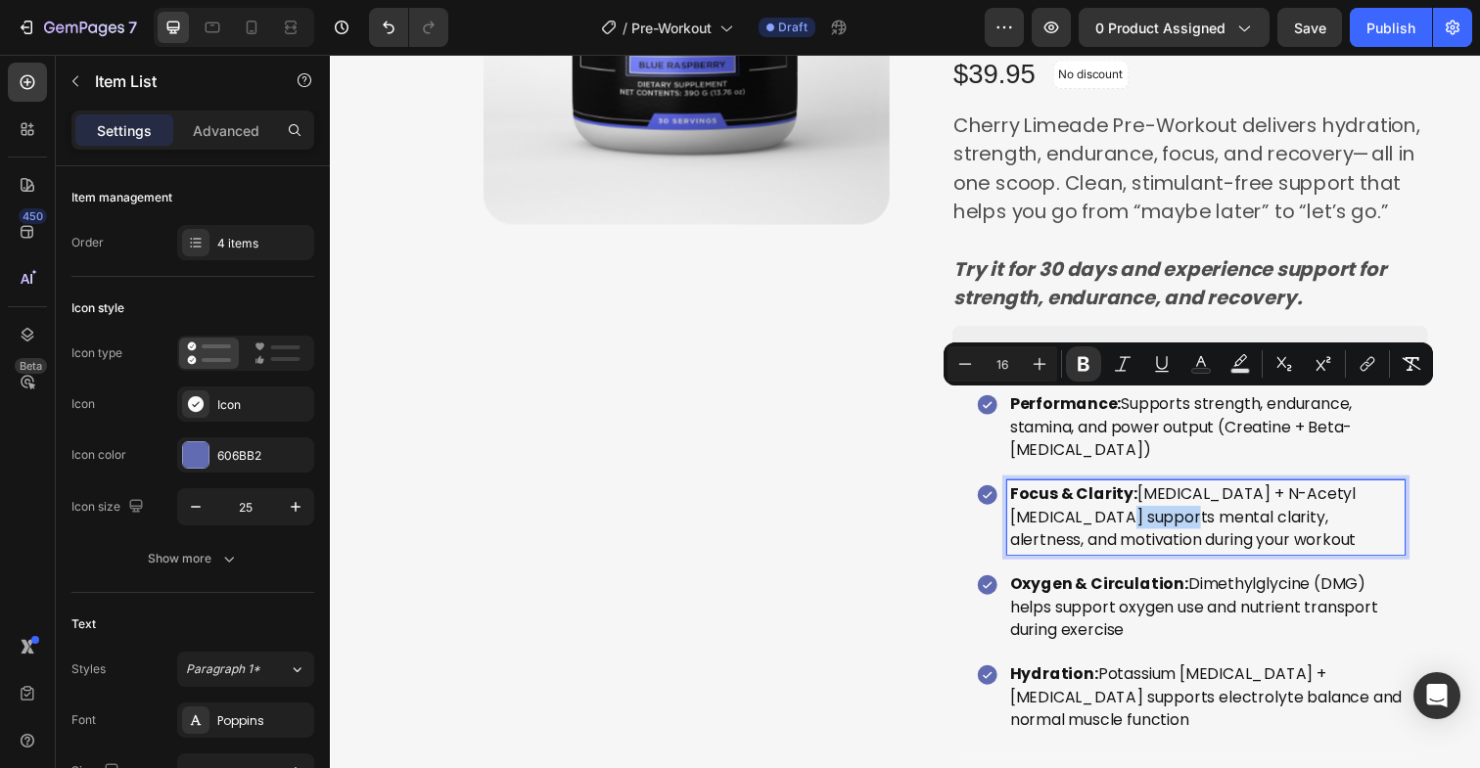
click at [1150, 538] on span "Focus & Clarity: Acetyl L-Carnitine + N-Acetyl Tyrosine supports mental clarity…" at bounding box center [1200, 526] width 353 height 69
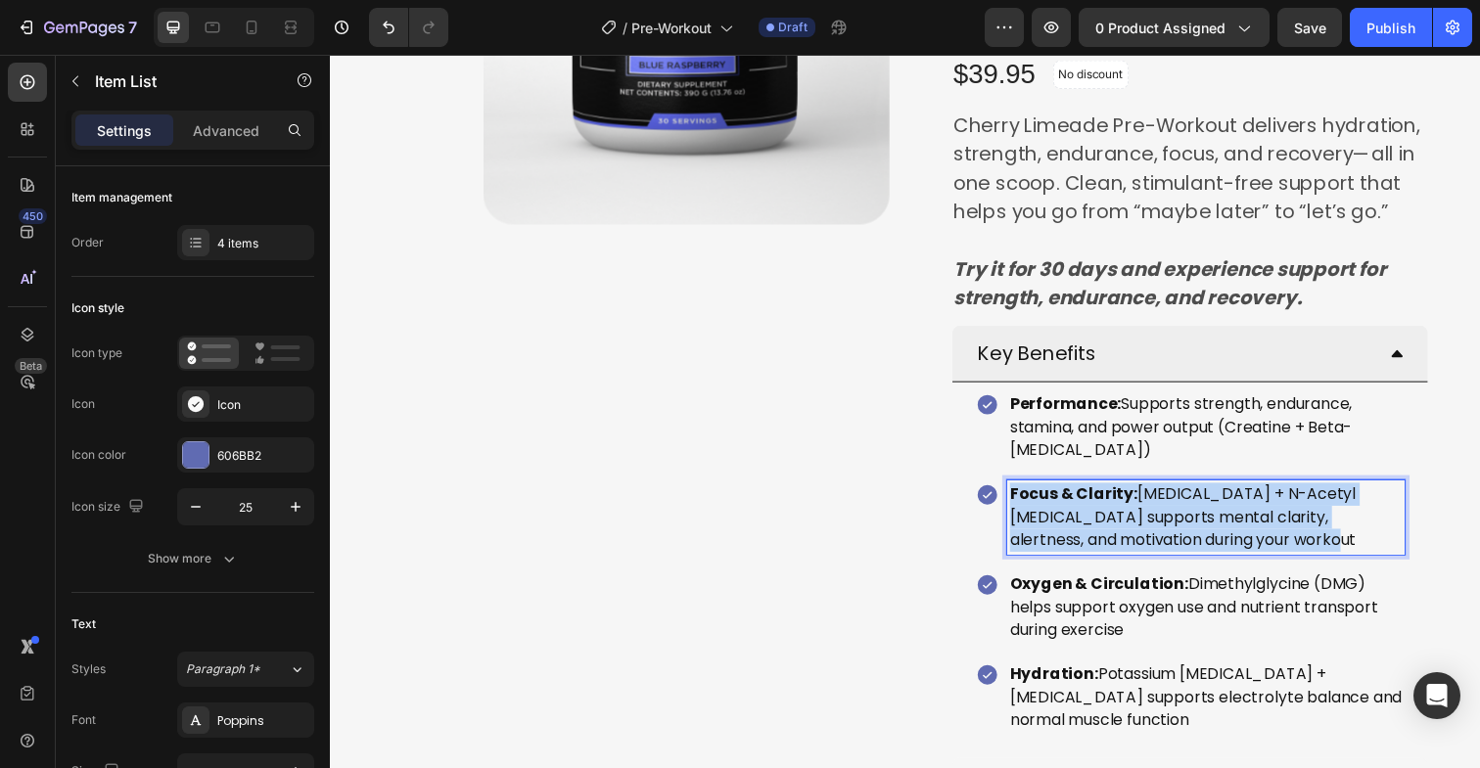
click at [1150, 538] on span "Focus & Clarity: Acetyl L-Carnitine + N-Acetyl Tyrosine supports mental clarity…" at bounding box center [1200, 526] width 353 height 69
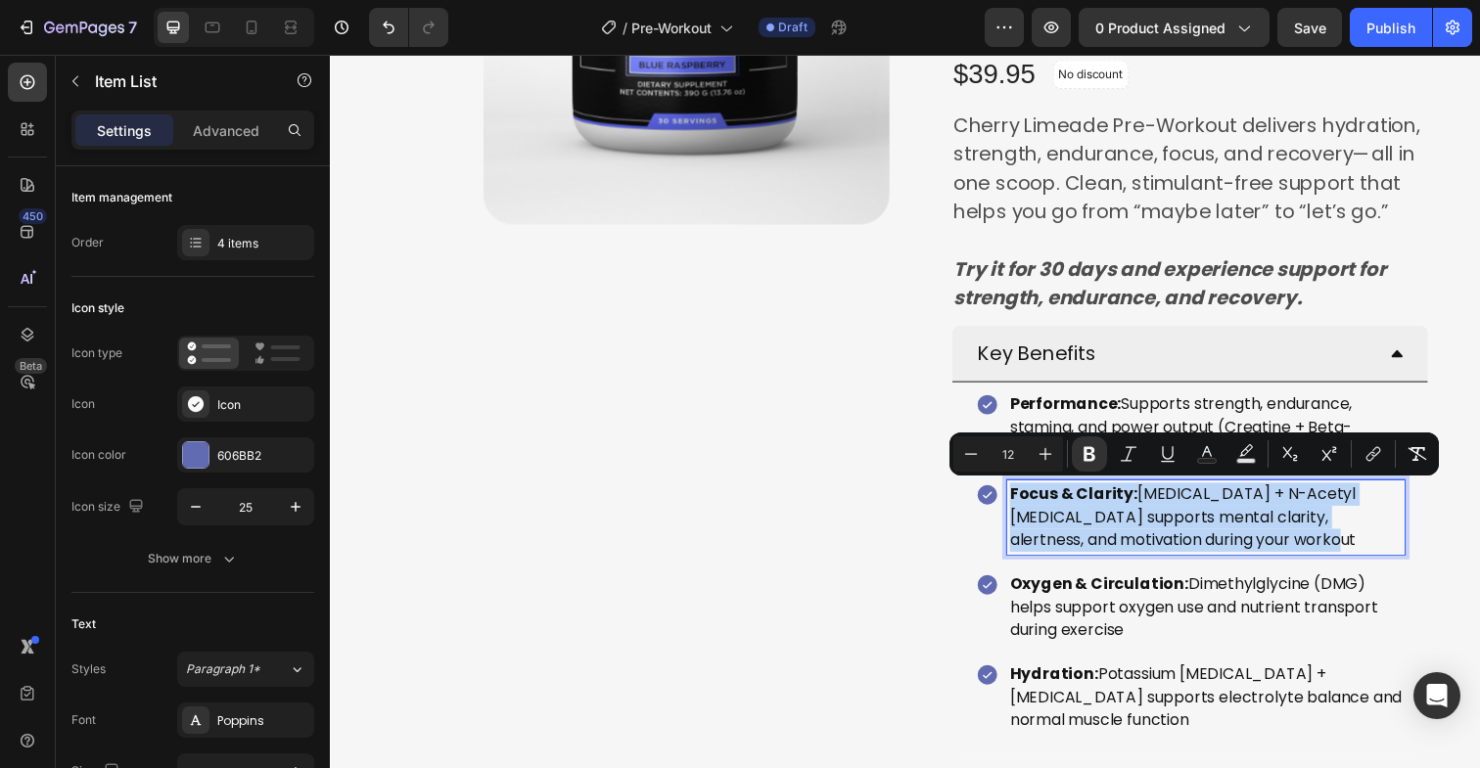
copy span "Focus & Clarity: Acetyl L-Carnitine + N-Acetyl Tyrosine supports mental clarity…"
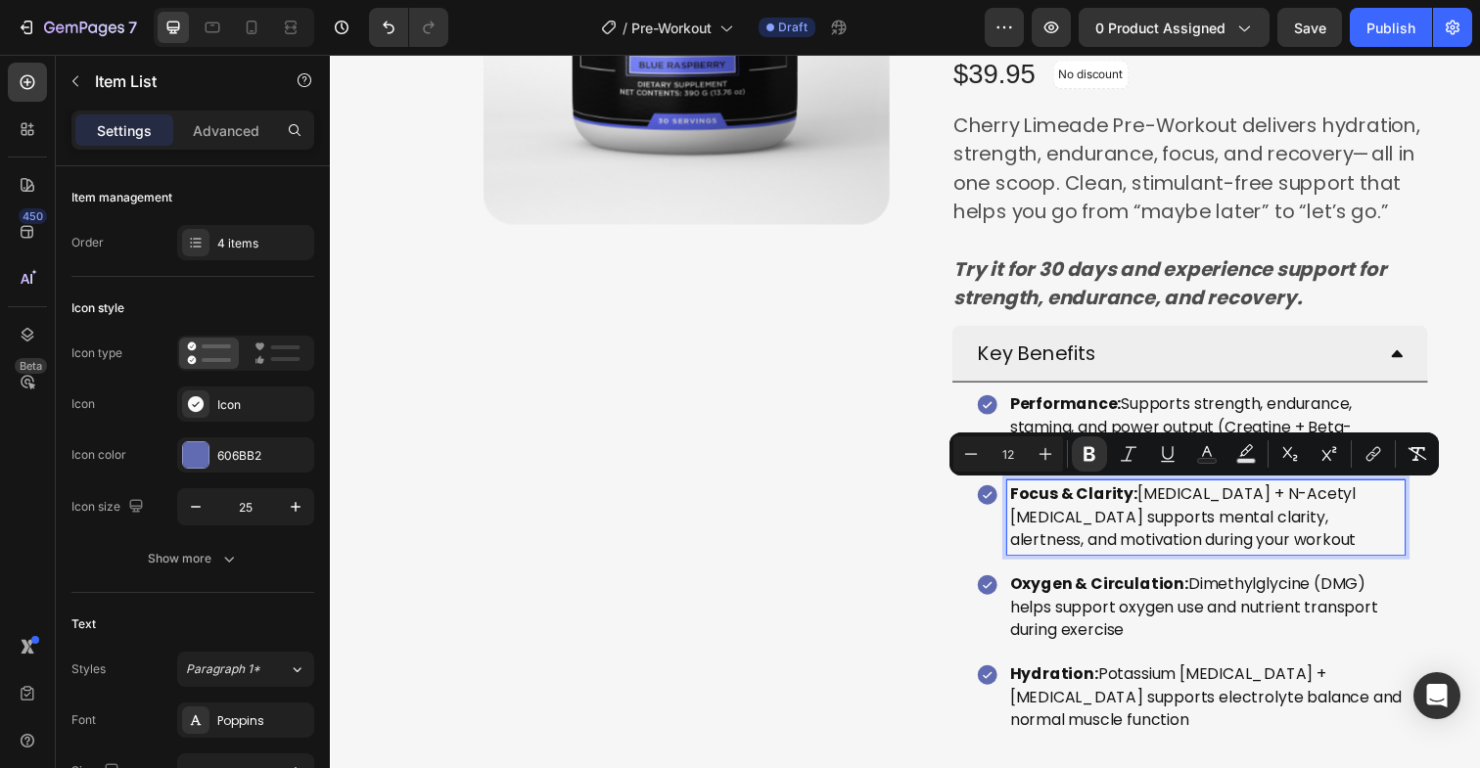
click at [1130, 630] on span "Dimethylglycine (DMG) helps support oxygen use and nutrient transport during ex…" at bounding box center [1212, 618] width 376 height 69
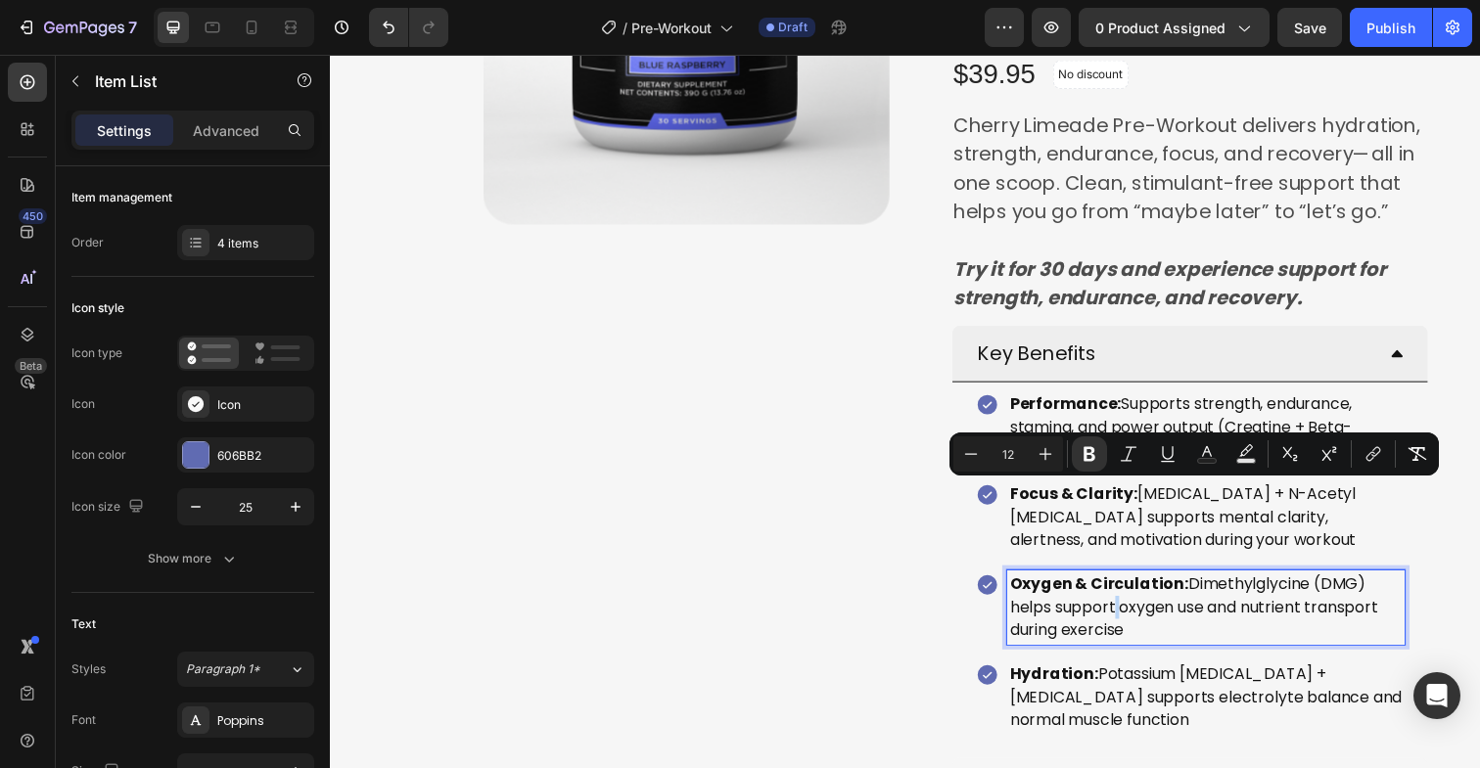
click at [1130, 630] on span "Dimethylglycine (DMG) helps support oxygen use and nutrient transport during ex…" at bounding box center [1212, 618] width 376 height 69
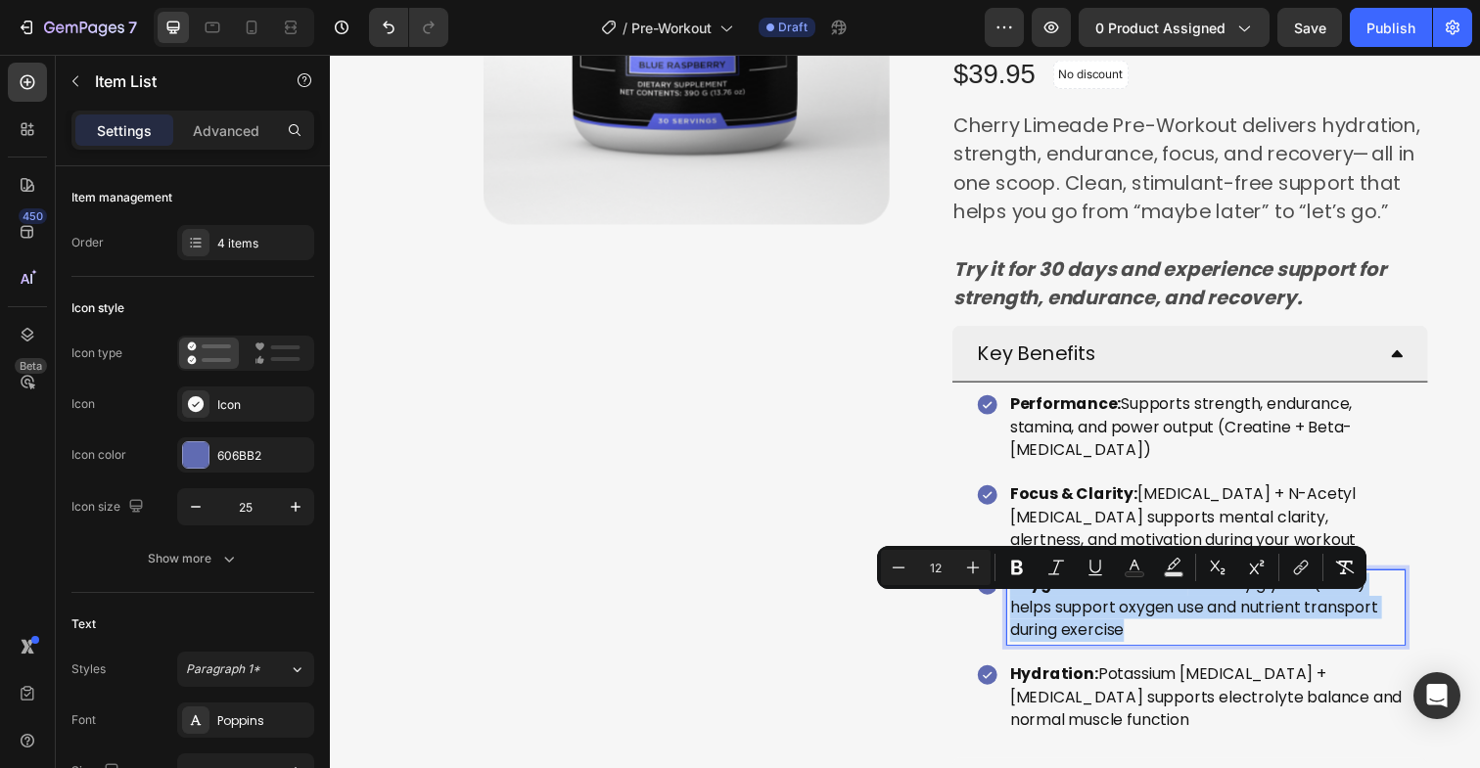
type input "16"
click at [1130, 630] on span "Dimethylglycine (DMG) helps support oxygen use and nutrient transport during ex…" at bounding box center [1212, 618] width 376 height 69
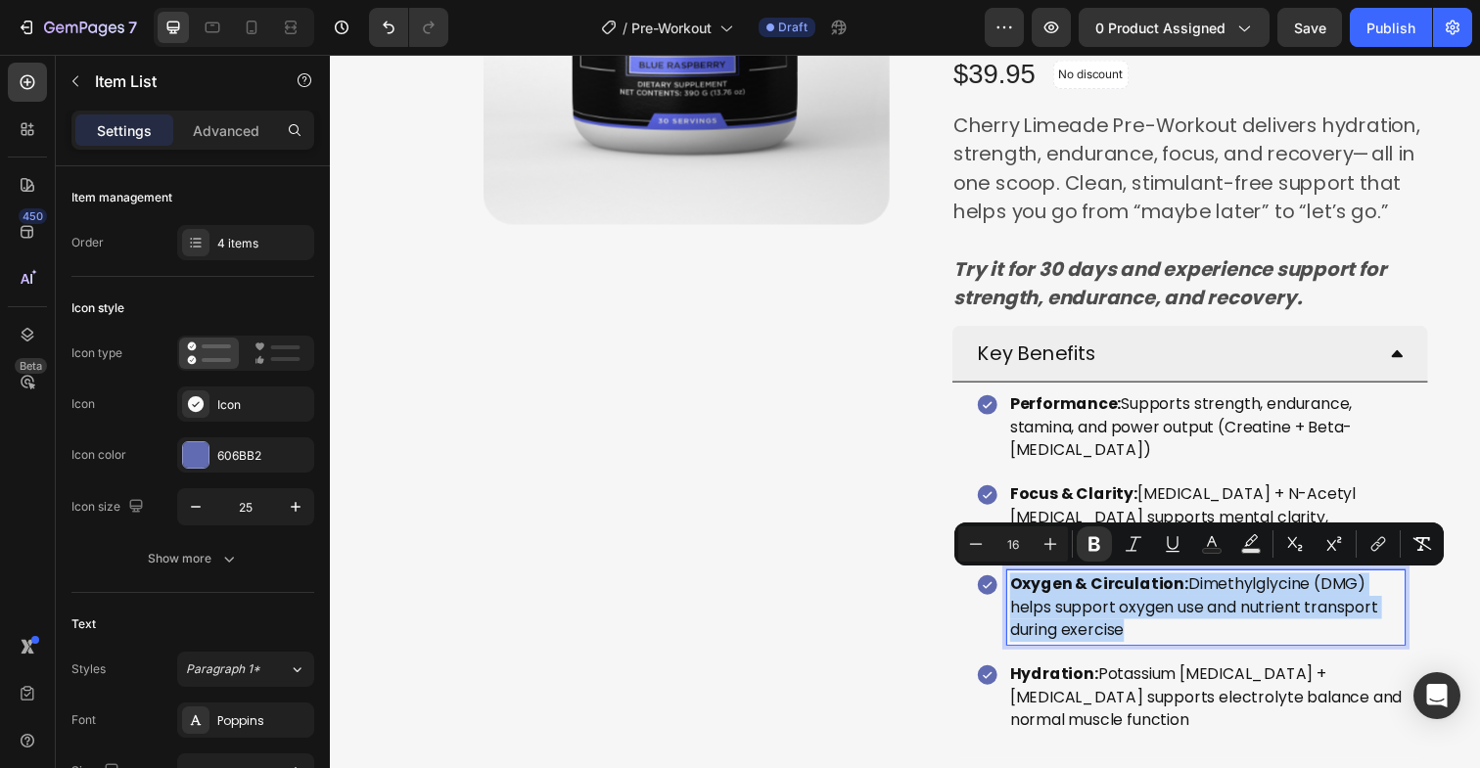
copy p "Oxygen & Circulation: Dimethylglycine (DMG) helps support oxygen use and nutrie…"
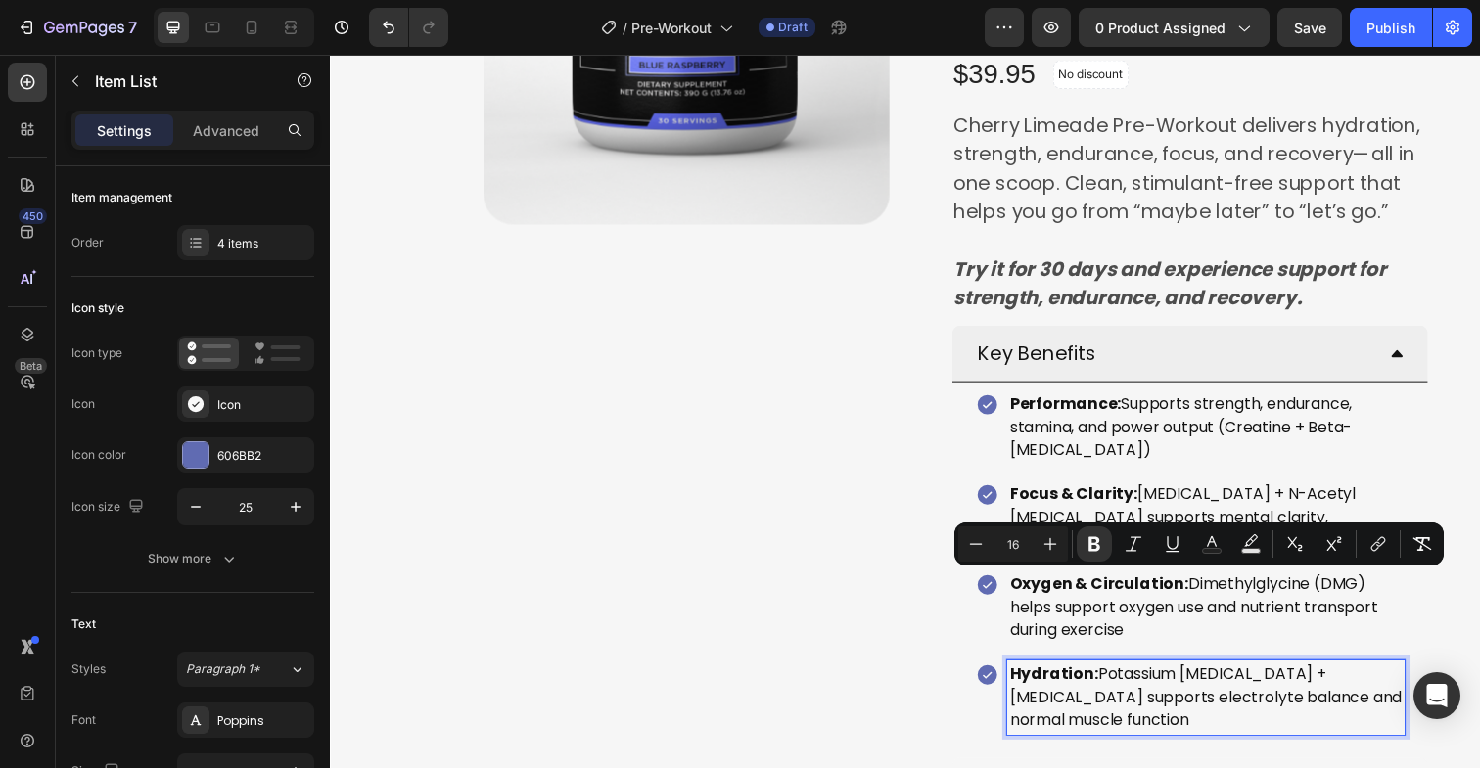
click at [1133, 721] on span "Potassium Aspartate + Magnesium Citrate supports electrolyte balance and normal…" at bounding box center [1224, 710] width 400 height 69
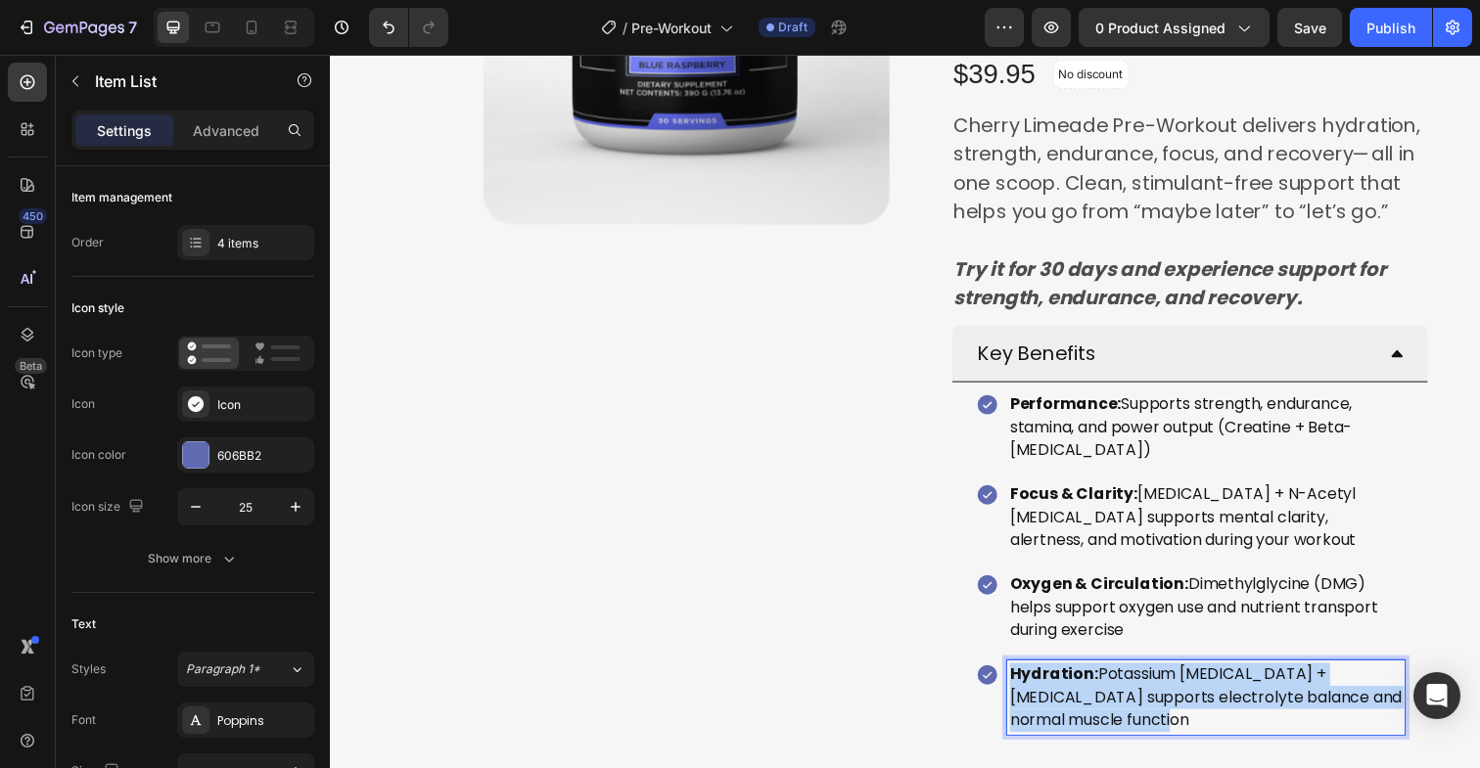
click at [1133, 721] on span "Potassium Aspartate + Magnesium Citrate supports electrolyte balance and normal…" at bounding box center [1224, 710] width 400 height 69
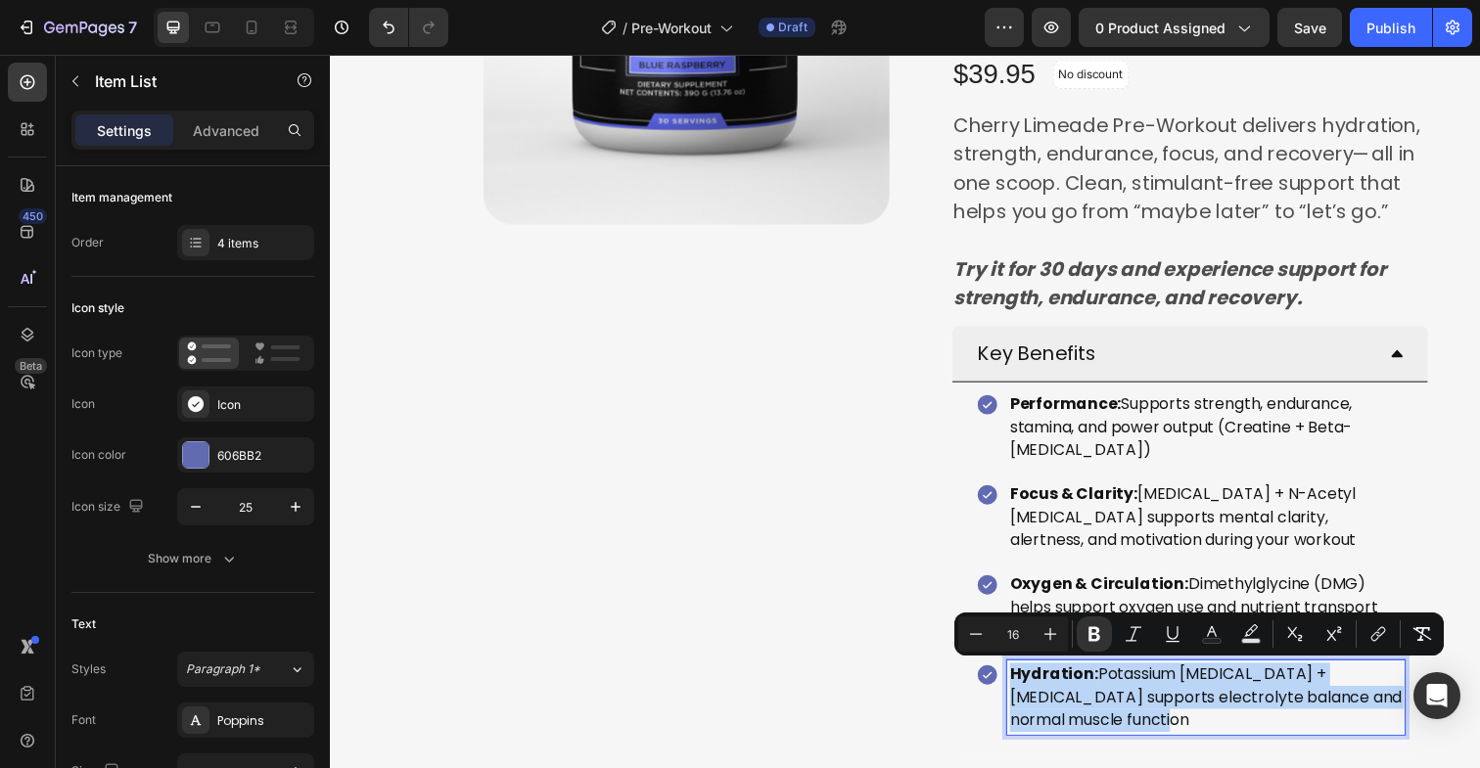
copy p "Hydration: Potassium Aspartate + Magnesium Citrate supports electrolyte balance…"
click at [1407, 361] on div "Key Benefits" at bounding box center [1207, 361] width 485 height 58
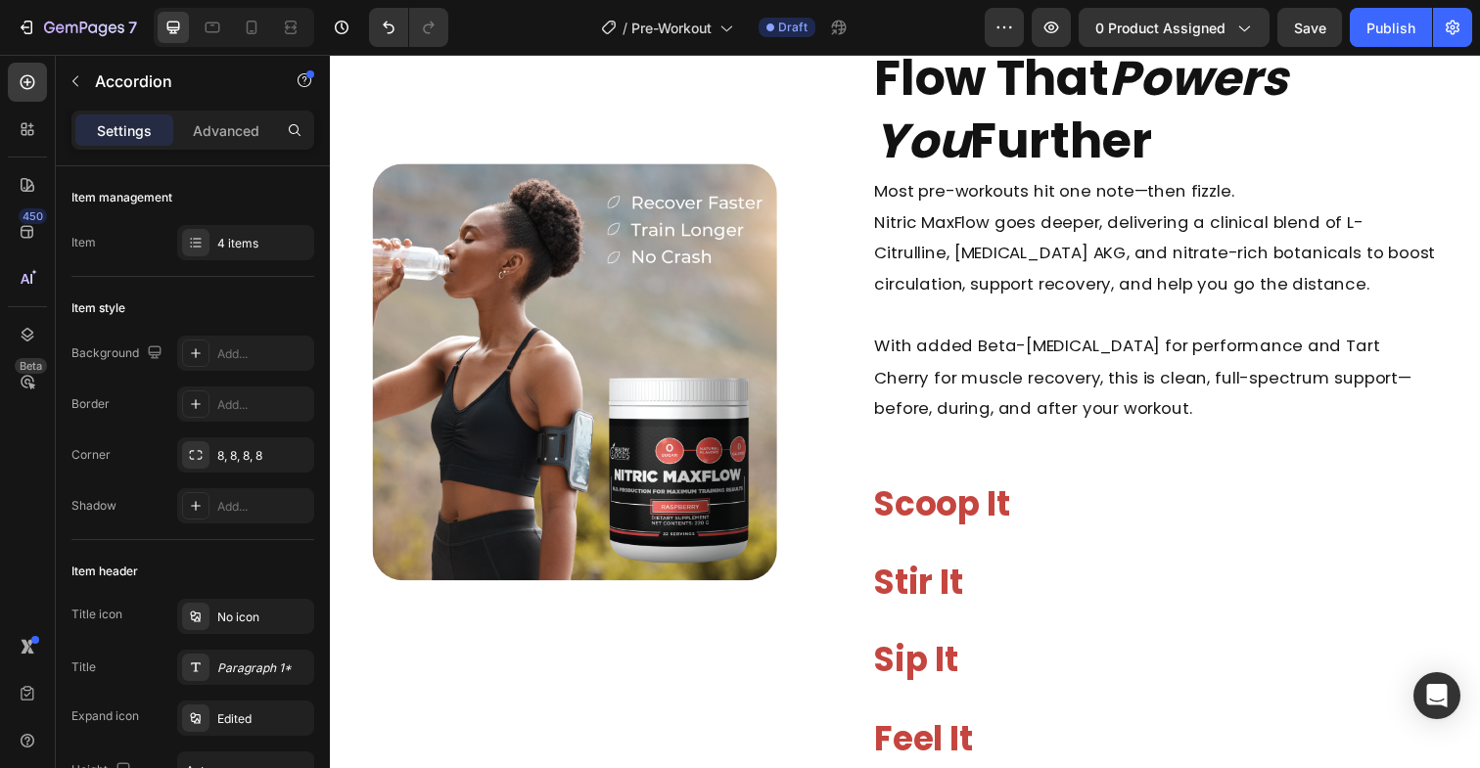
scroll to position [1547, 0]
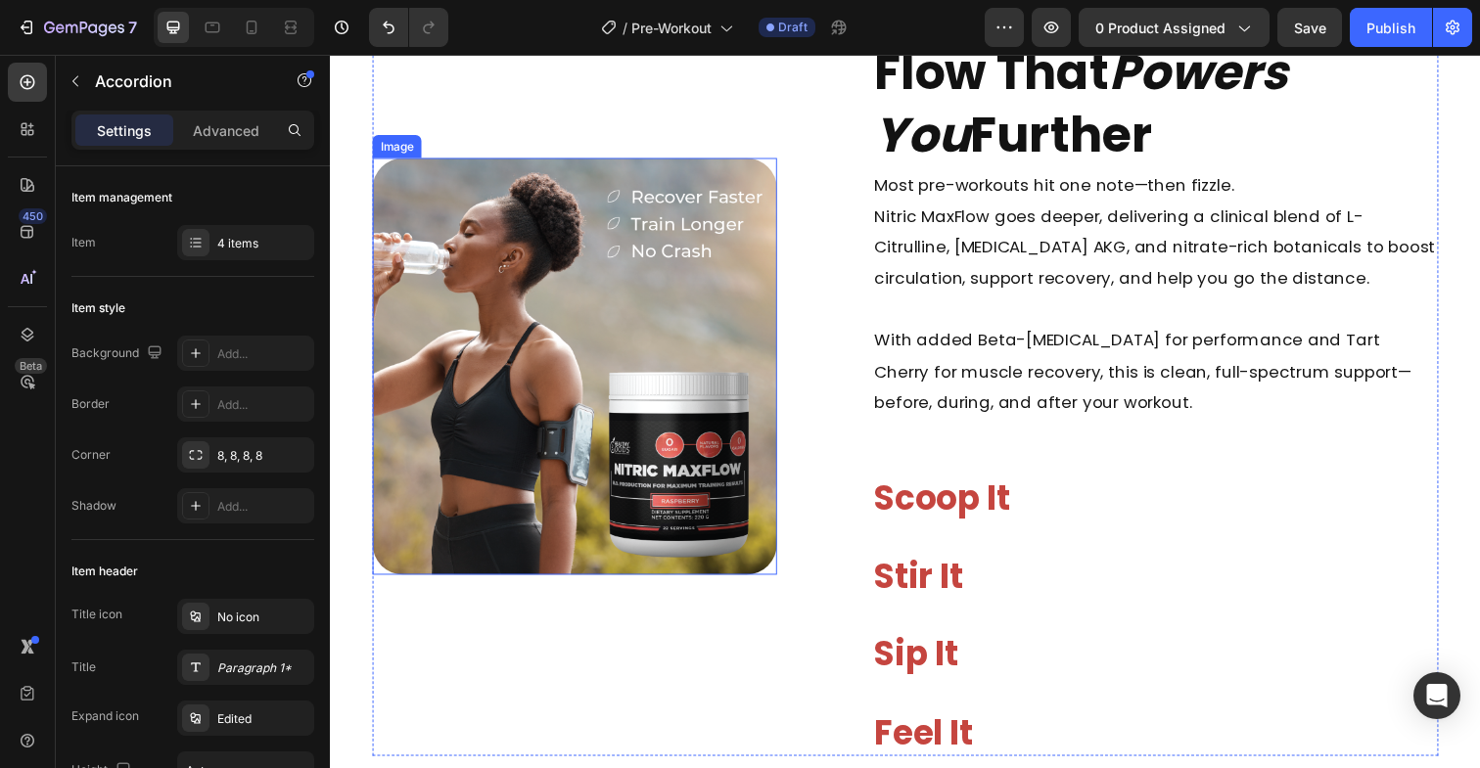
click at [656, 395] on img at bounding box center [579, 374] width 412 height 426
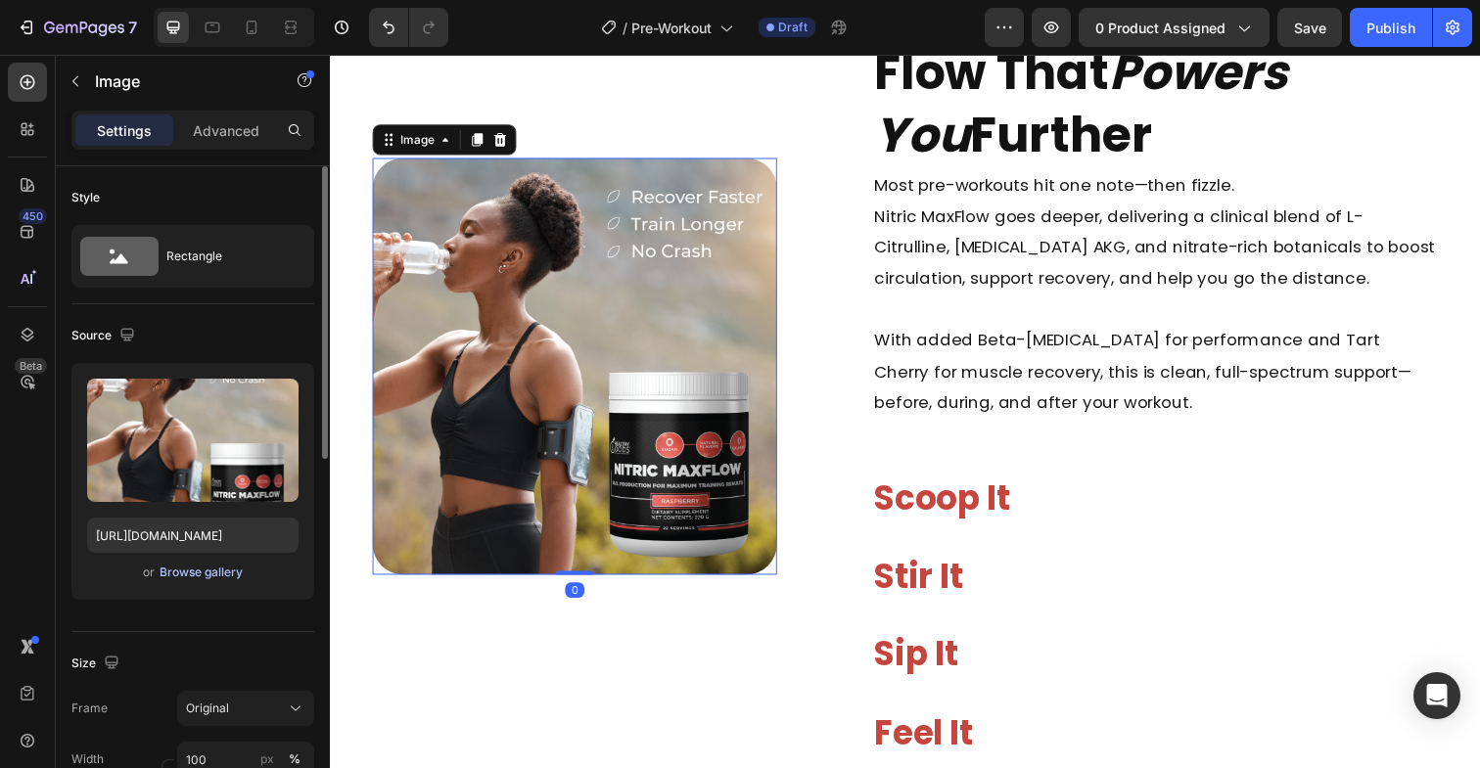
click at [197, 576] on div "Browse gallery" at bounding box center [201, 573] width 83 height 18
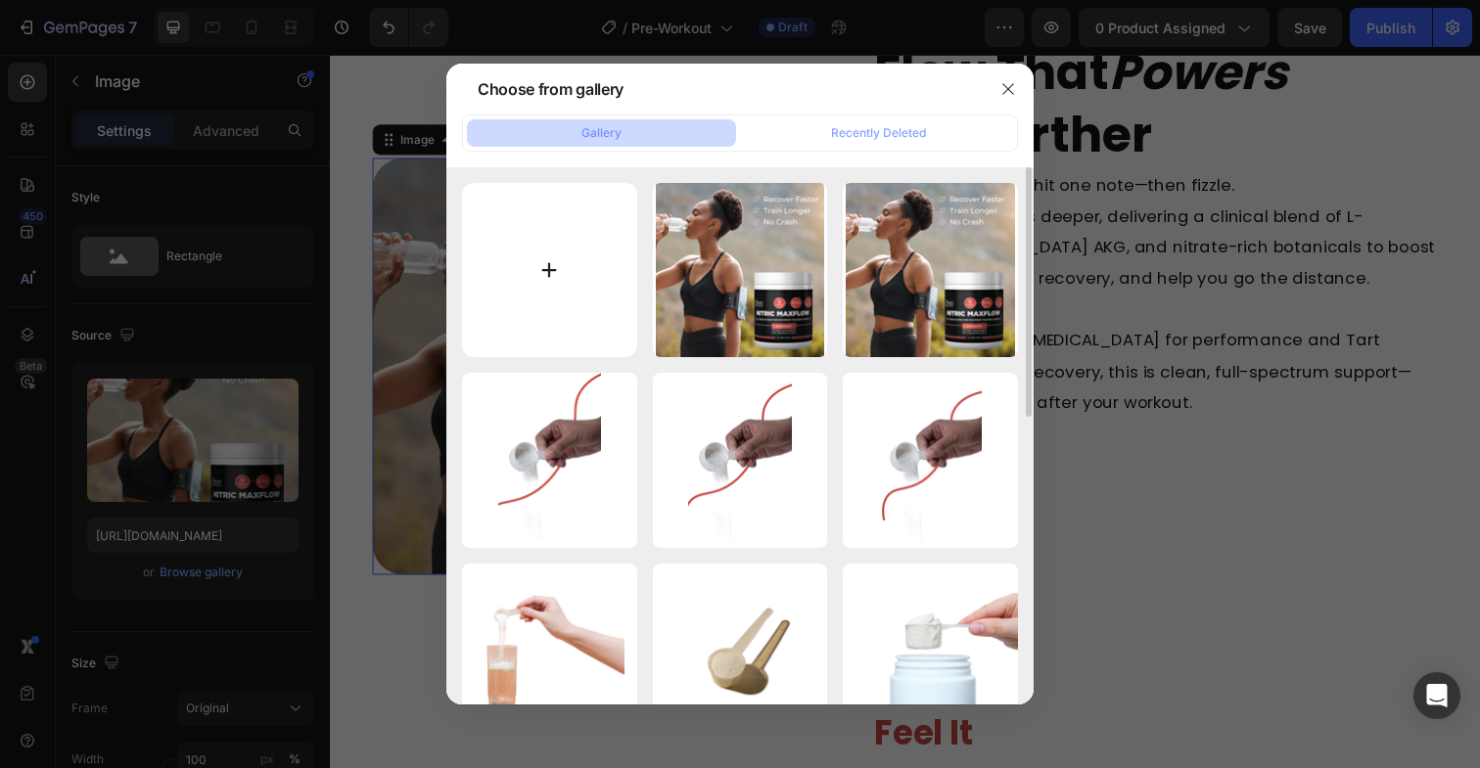
click at [530, 281] on input "file" at bounding box center [549, 270] width 175 height 175
type input "C:\fakepath\hg_creatine_preworkout.png"
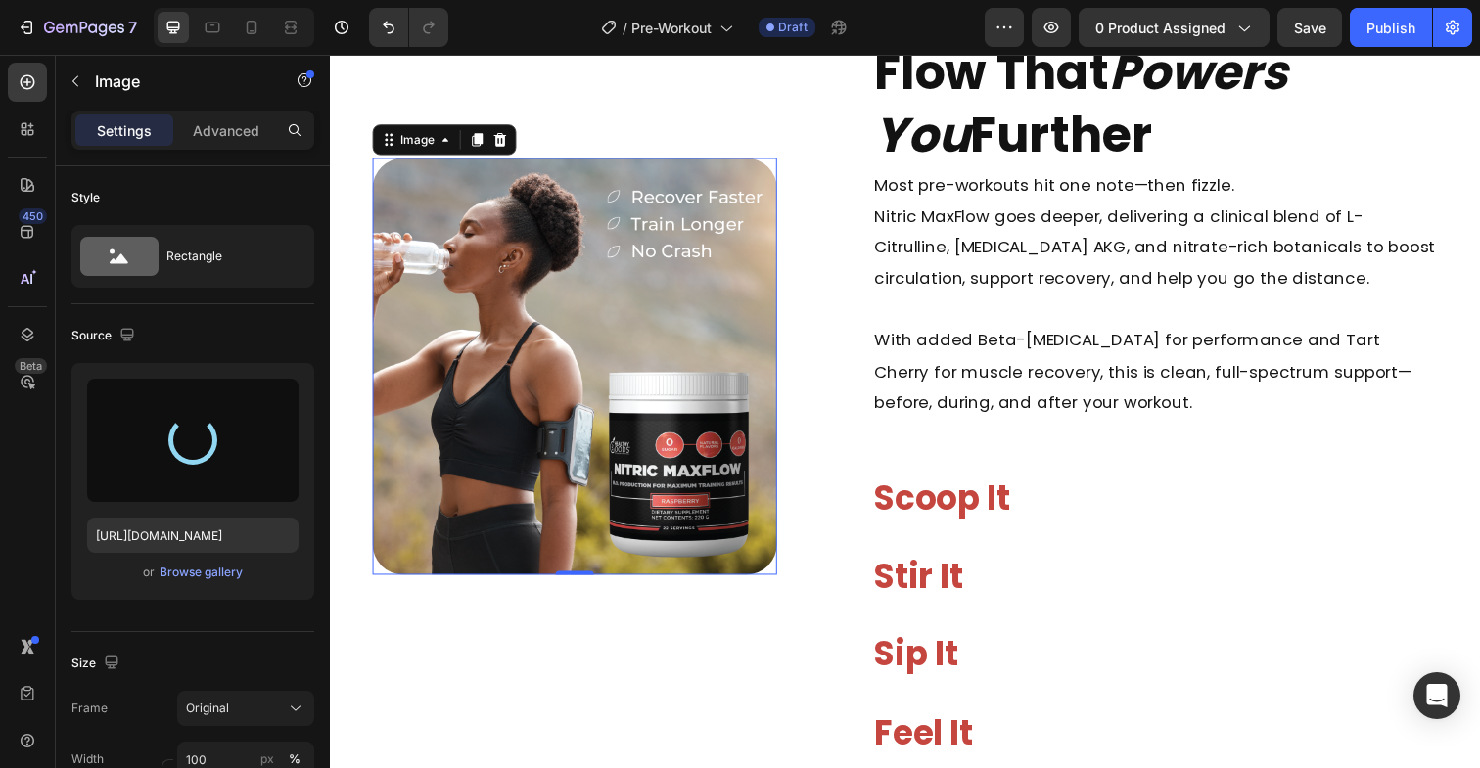
type input "https://cdn.shopify.com/s/files/1/0563/4113/5447/files/gempages_570478576042771…"
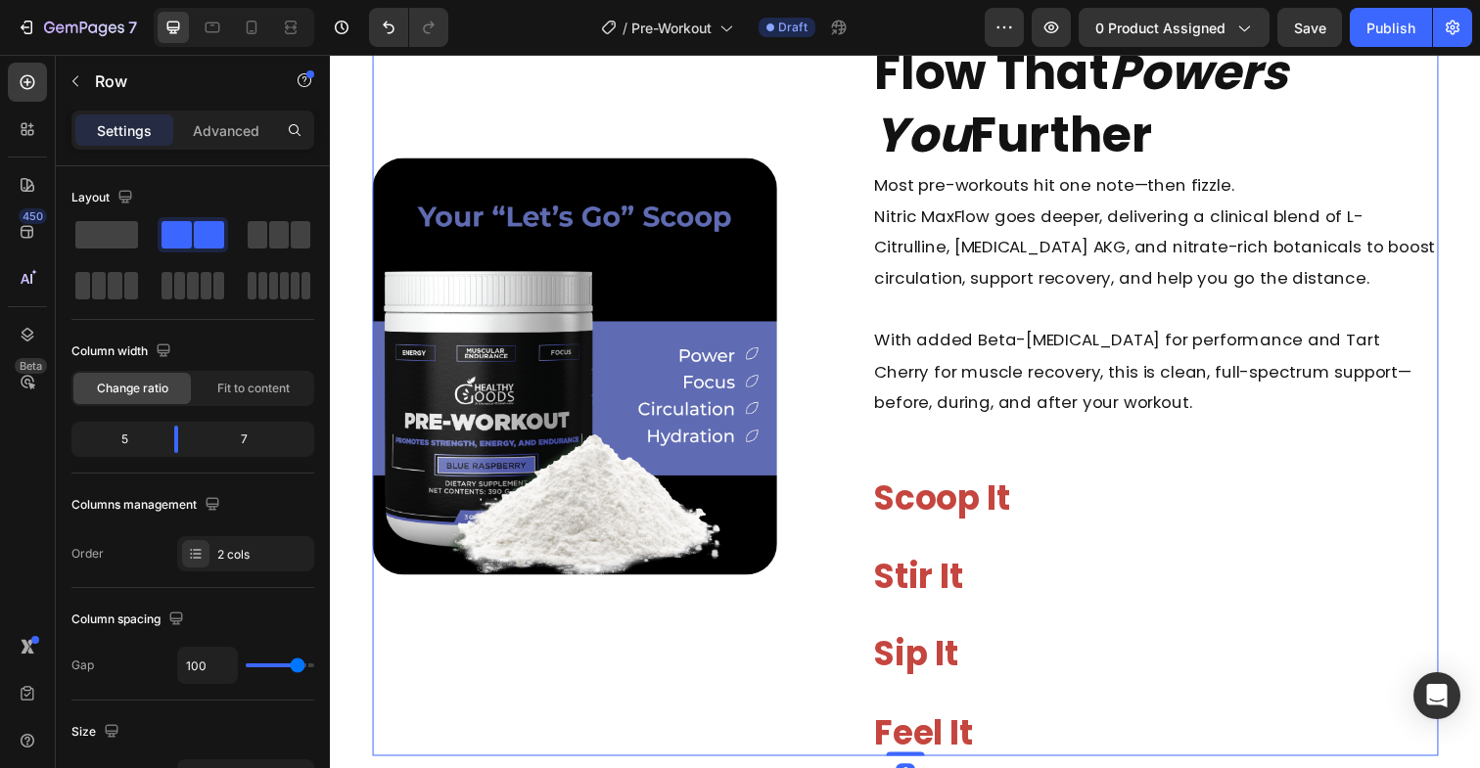
click at [1275, 439] on div "Nitric MaxFlow: Blood Flow That Powers You Further Heading Most pre-workouts hi…" at bounding box center [1172, 374] width 577 height 796
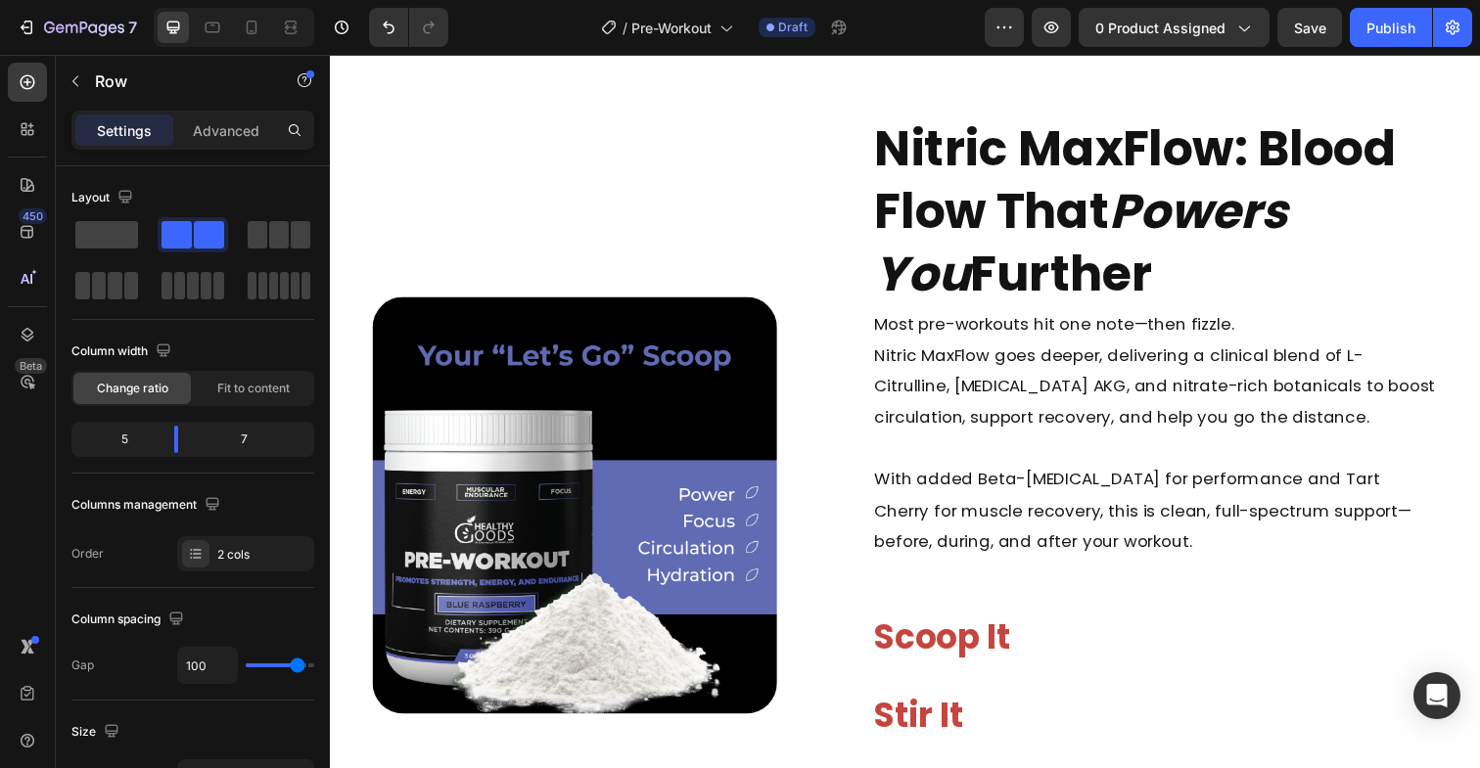
scroll to position [1405, 0]
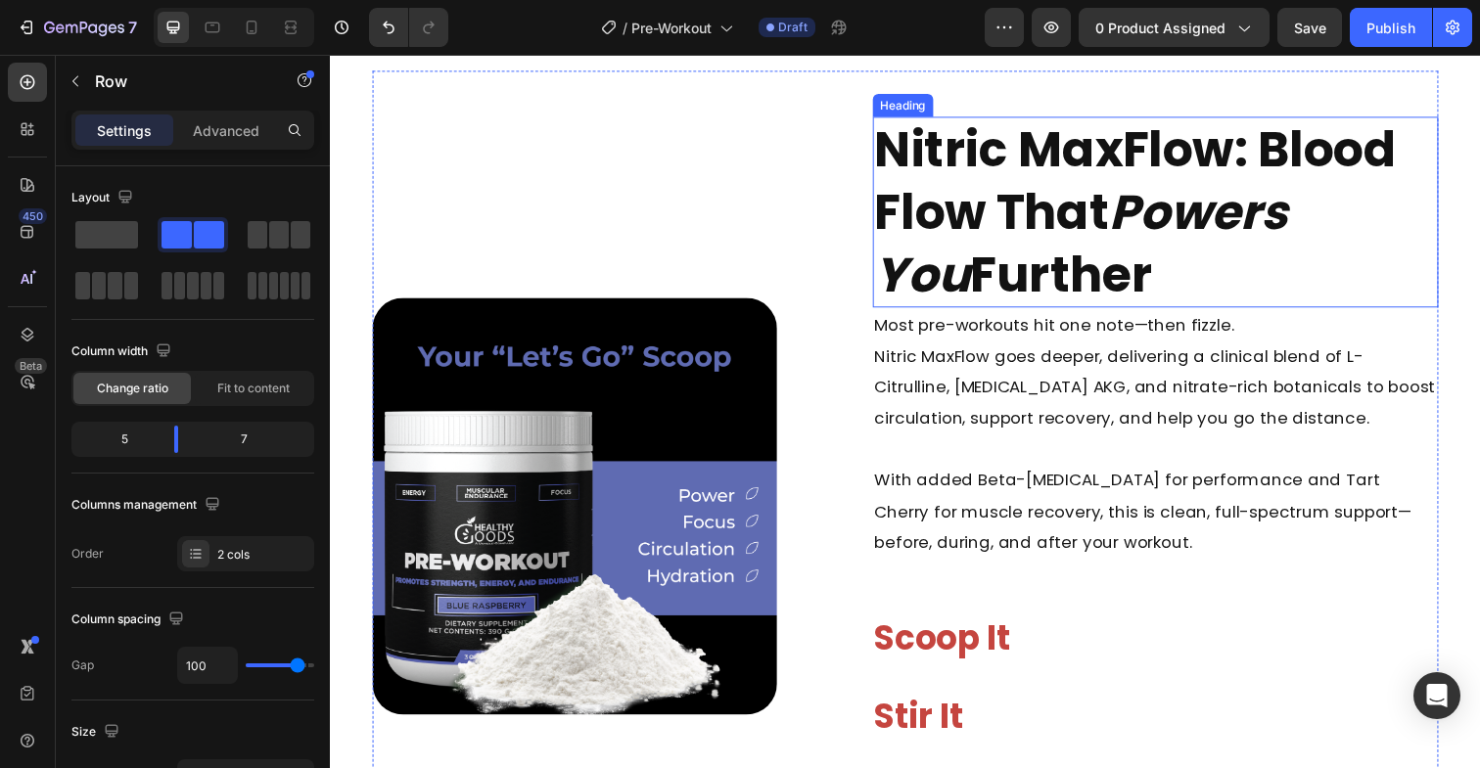
click at [1026, 267] on h2 "Nitric MaxFlow: Blood Flow That Powers You Further" at bounding box center [1172, 215] width 577 height 195
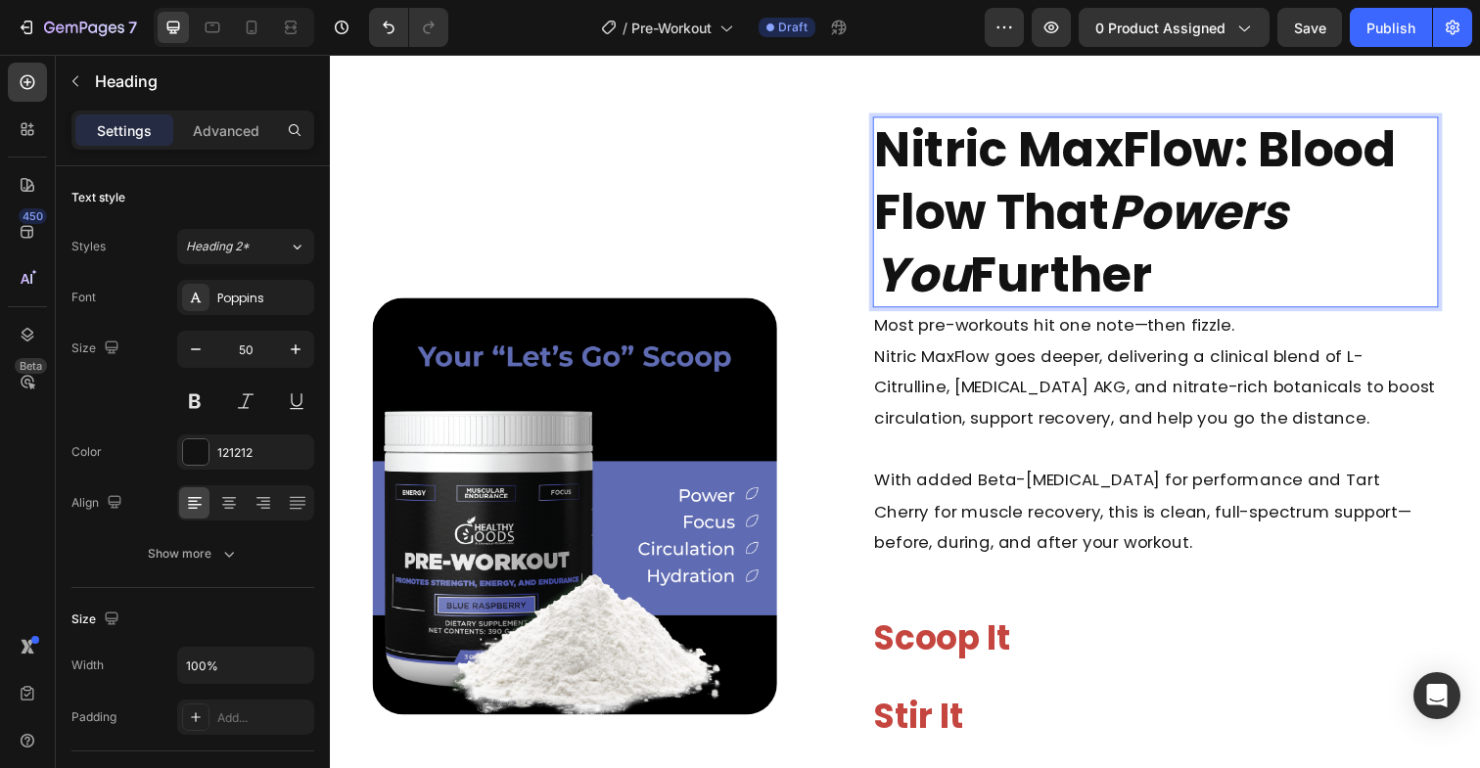
click at [1026, 267] on h2 "Nitric MaxFlow: Blood Flow That Powers You Further" at bounding box center [1172, 215] width 577 height 195
click at [1026, 267] on p "Nitric MaxFlow: Blood Flow That Powers You Further" at bounding box center [1173, 215] width 574 height 191
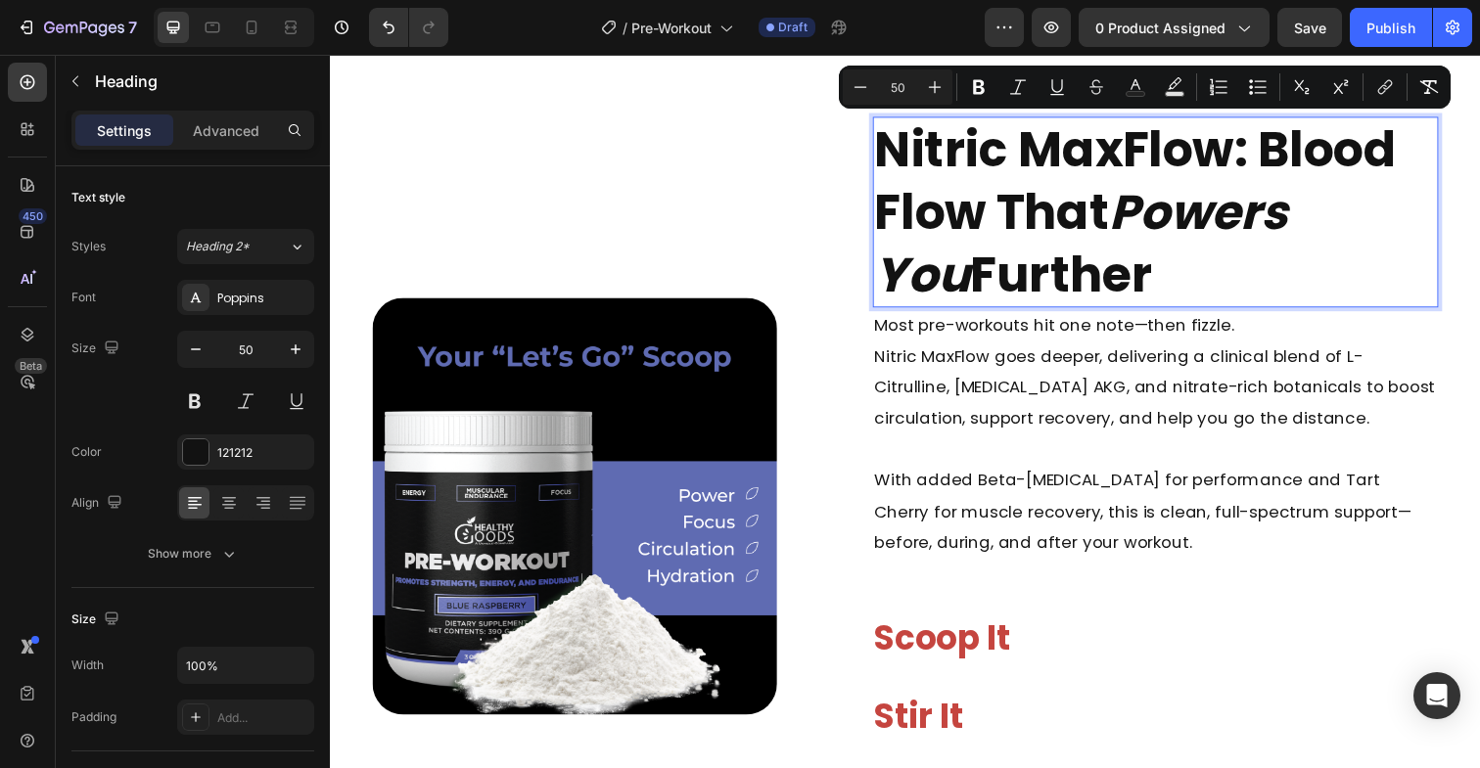
scroll to position [0, 0]
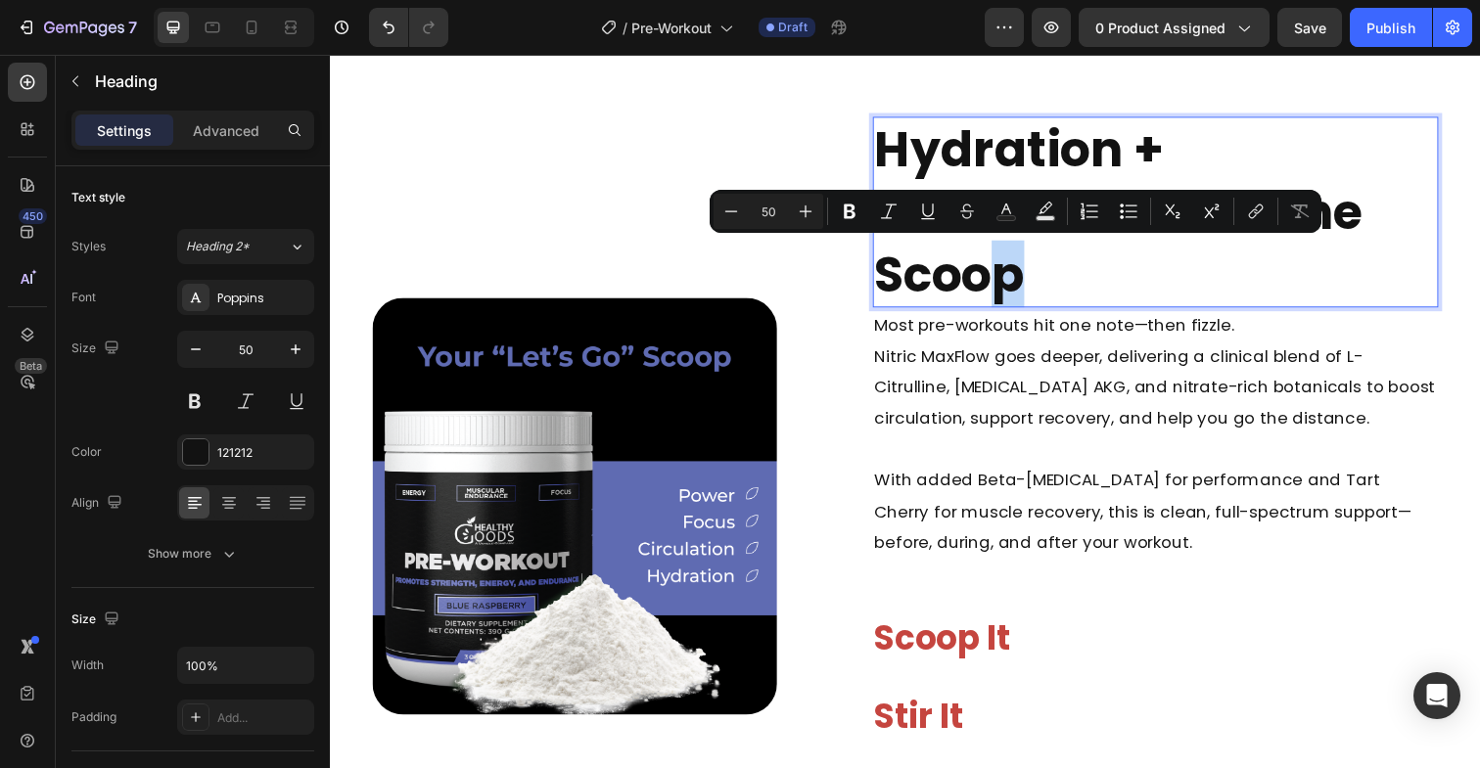
drag, startPoint x: 1037, startPoint y: 289, endPoint x: 1056, endPoint y: 257, distance: 36.4
click at [1056, 257] on p "Hydration + Performance in One Scoop" at bounding box center [1173, 215] width 574 height 191
click at [1089, 275] on p "Hydration + Performance in One Scoop" at bounding box center [1173, 215] width 574 height 191
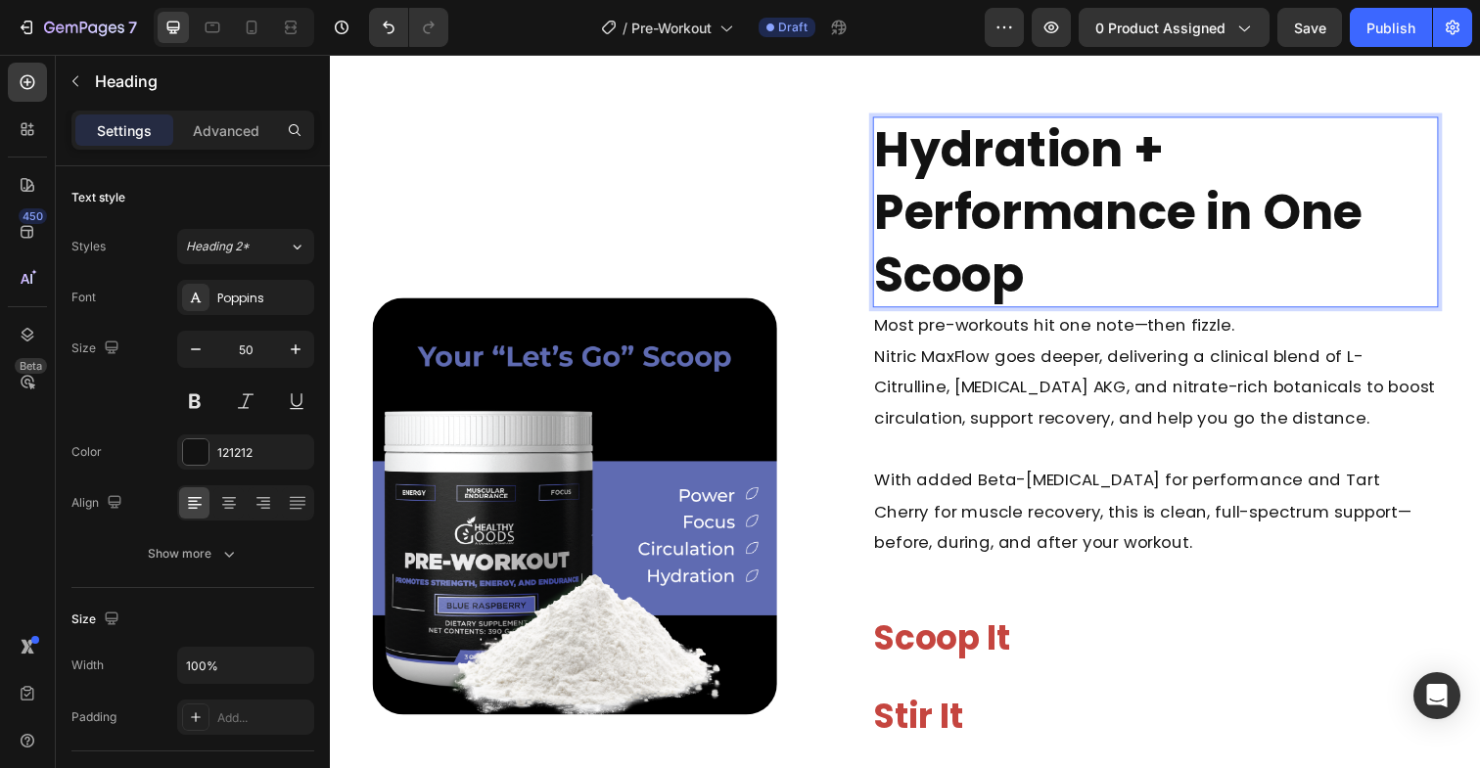
click at [1278, 216] on p "Hydration + Performance in One Scoop" at bounding box center [1173, 215] width 574 height 191
click at [1226, 213] on p "Hydration + Performance in One Scoop" at bounding box center [1173, 215] width 574 height 191
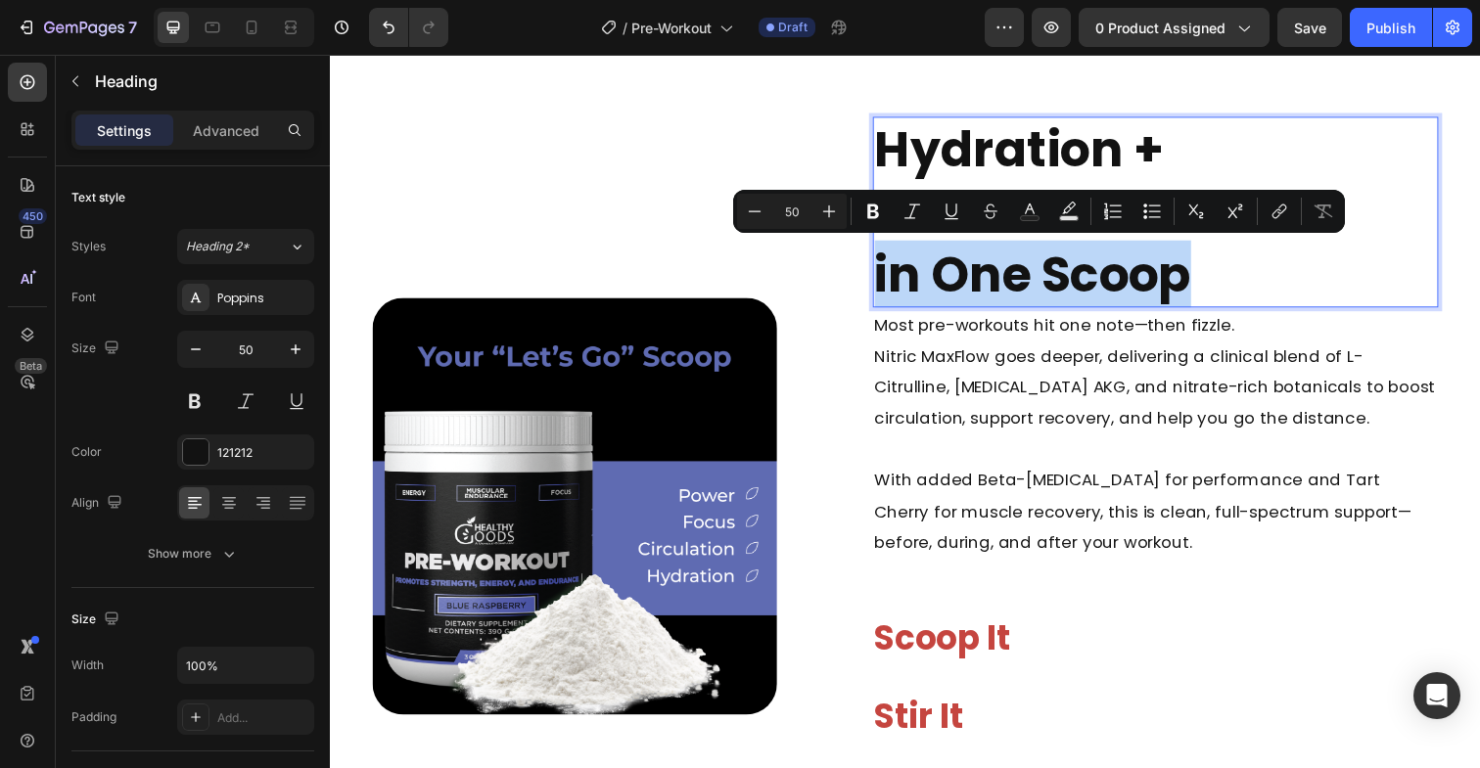
drag, startPoint x: 1231, startPoint y: 277, endPoint x: 887, endPoint y: 289, distance: 344.7
click at [887, 289] on p "Hydration + Performance in One Scoop" at bounding box center [1173, 215] width 574 height 191
click at [913, 210] on icon "Editor contextual toolbar" at bounding box center [912, 212] width 20 height 20
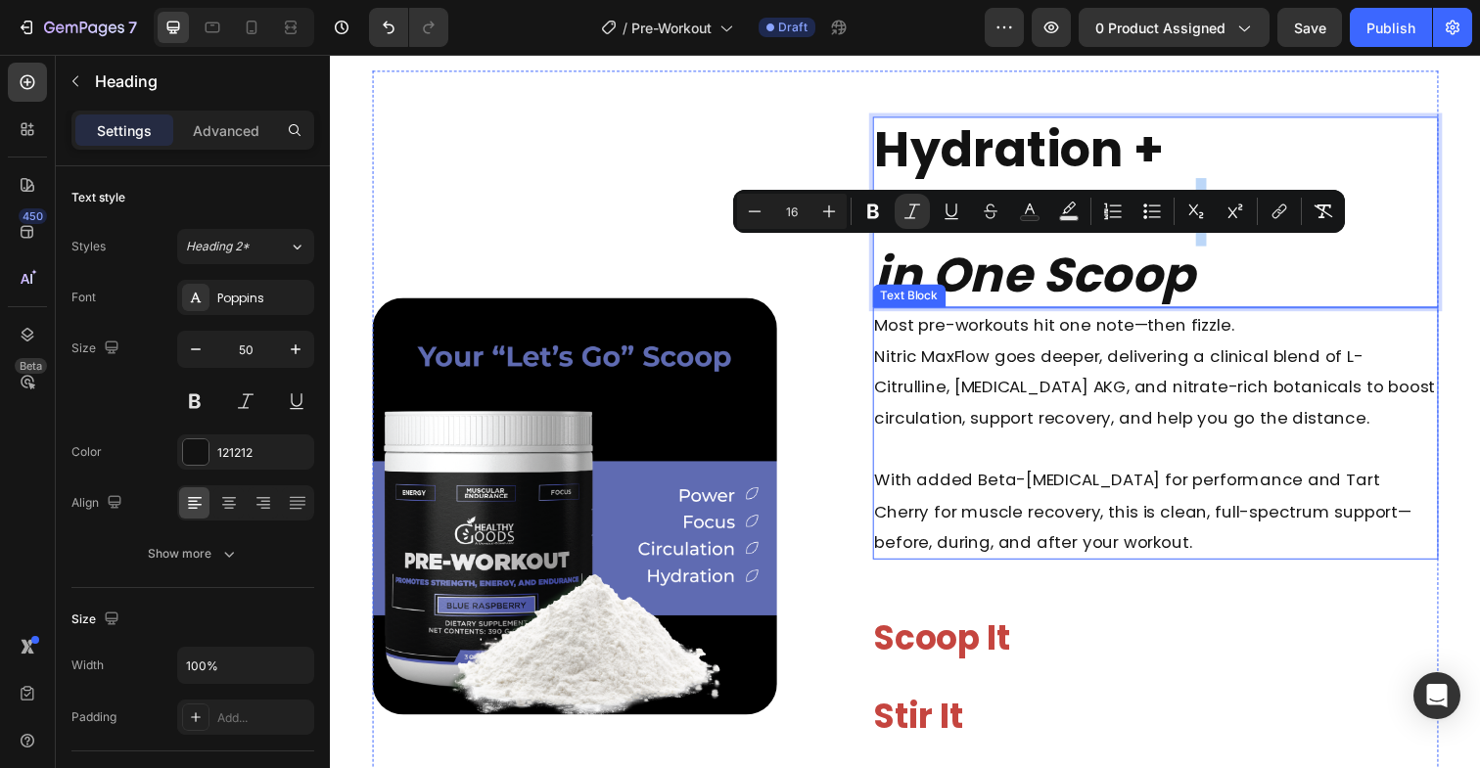
click at [1016, 415] on span "Nitric MaxFlow goes deeper, delivering a clinical blend of L-Citrulline, Argini…" at bounding box center [1172, 394] width 573 height 87
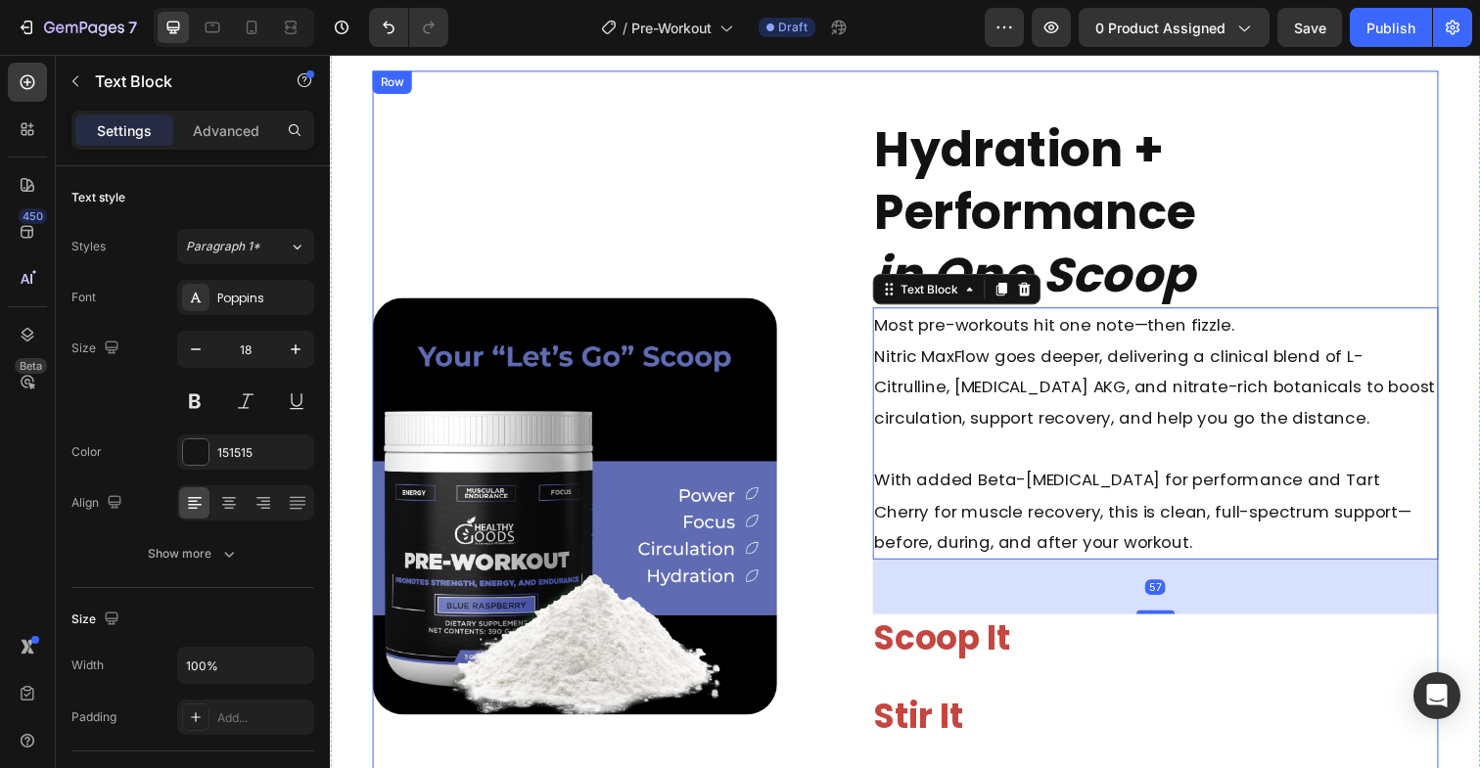
click at [830, 404] on div "Image Hydration + Performance in One Scoop Heading Most pre-workouts hit one no…" at bounding box center [917, 492] width 1088 height 843
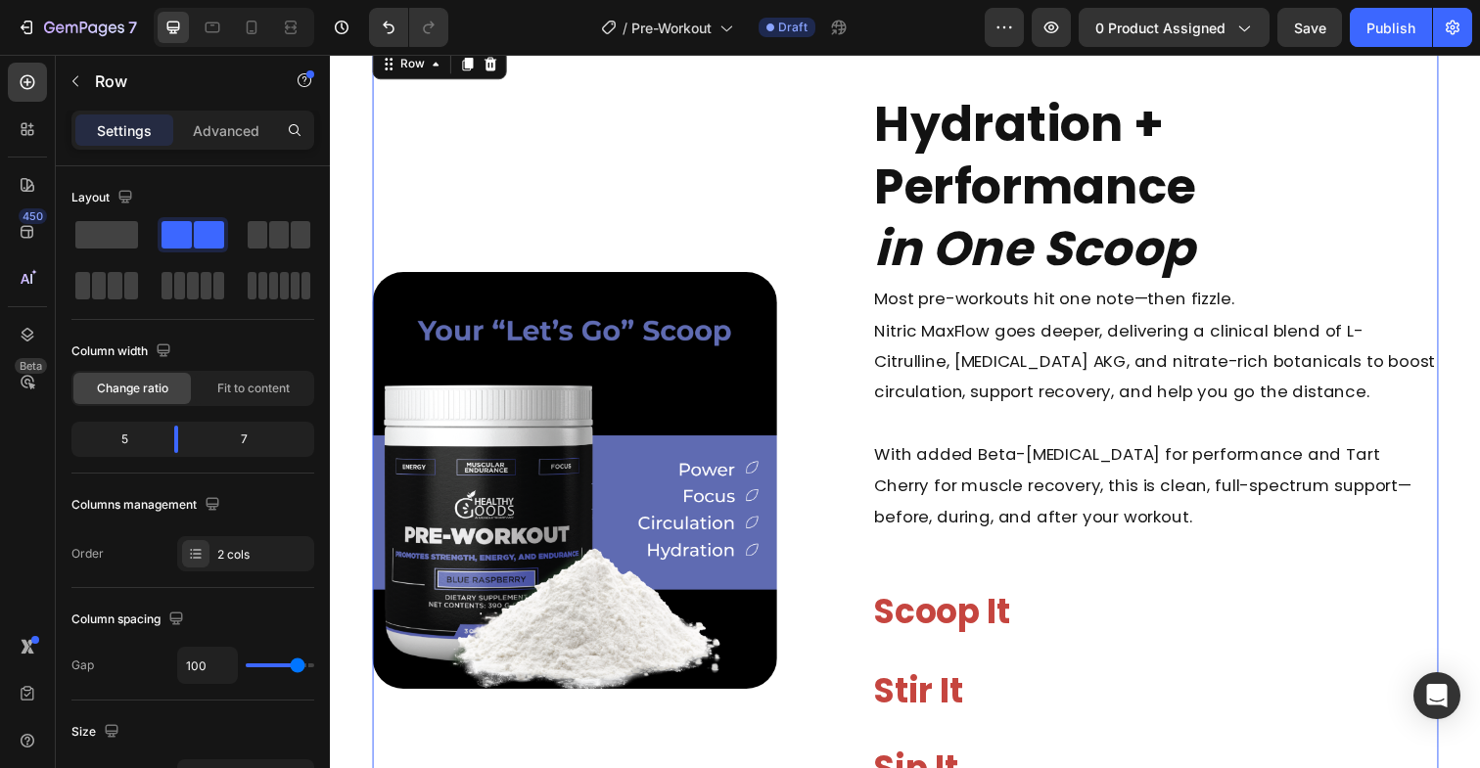
scroll to position [1425, 0]
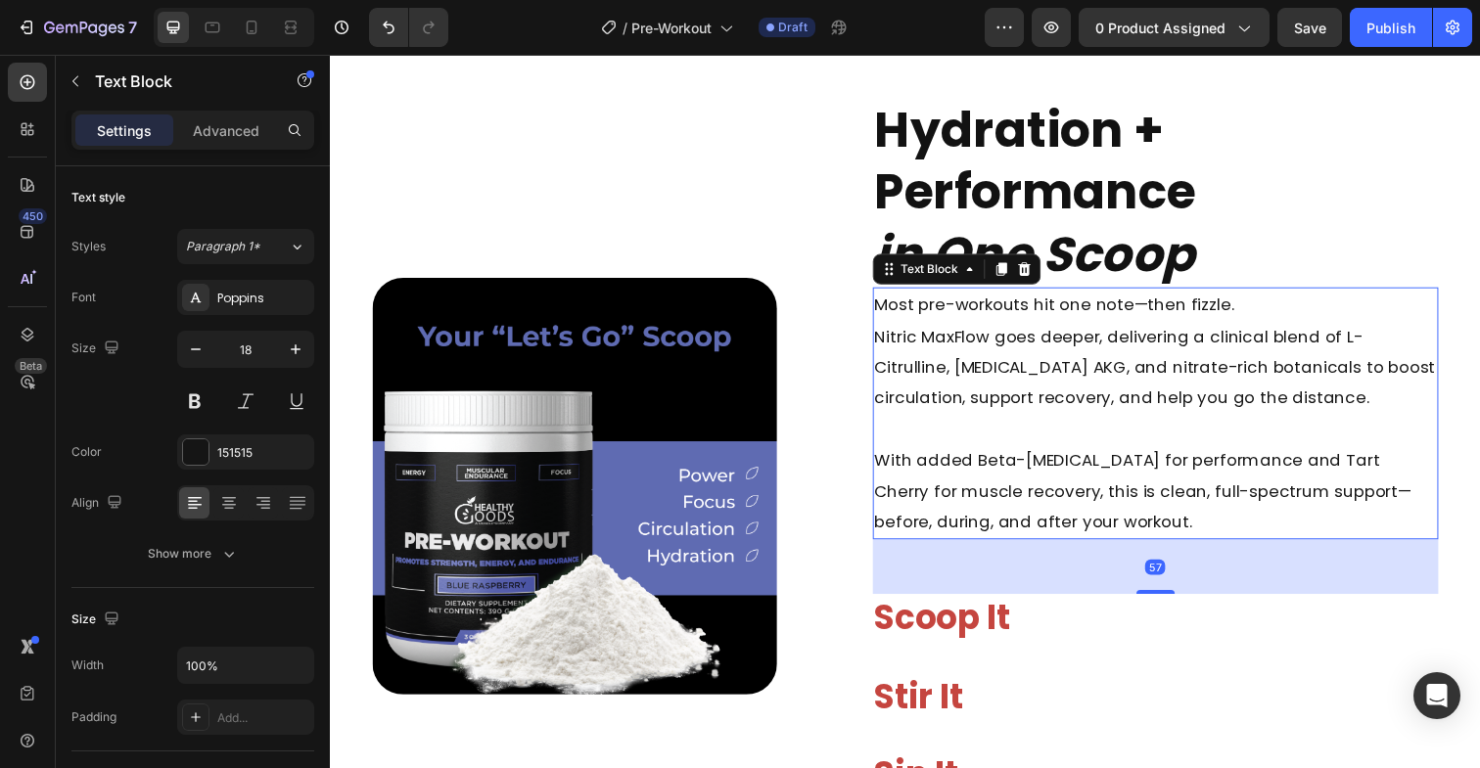
click at [1083, 397] on span "Nitric MaxFlow goes deeper, delivering a clinical blend of L-Citrulline, Argini…" at bounding box center [1172, 374] width 573 height 87
click at [1087, 497] on span "With added Beta-Alanine for performance and Tart Cherry for muscle recovery, th…" at bounding box center [1160, 500] width 548 height 87
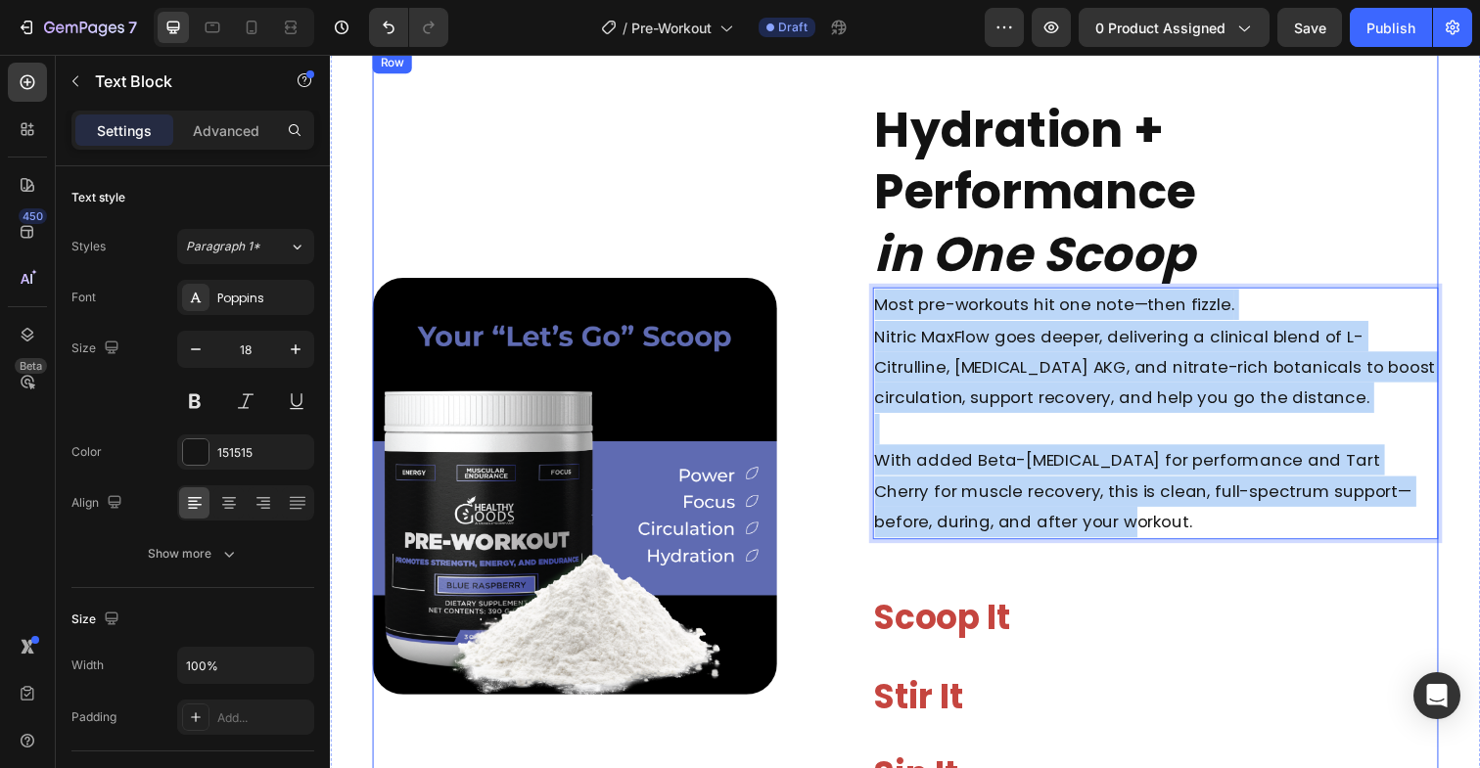
drag, startPoint x: 1093, startPoint y: 536, endPoint x: 861, endPoint y: 305, distance: 327.4
click at [861, 305] on div "Image Hydration + Performance in One Scoop Heading Most pre-workouts hit one no…" at bounding box center [917, 472] width 1088 height 843
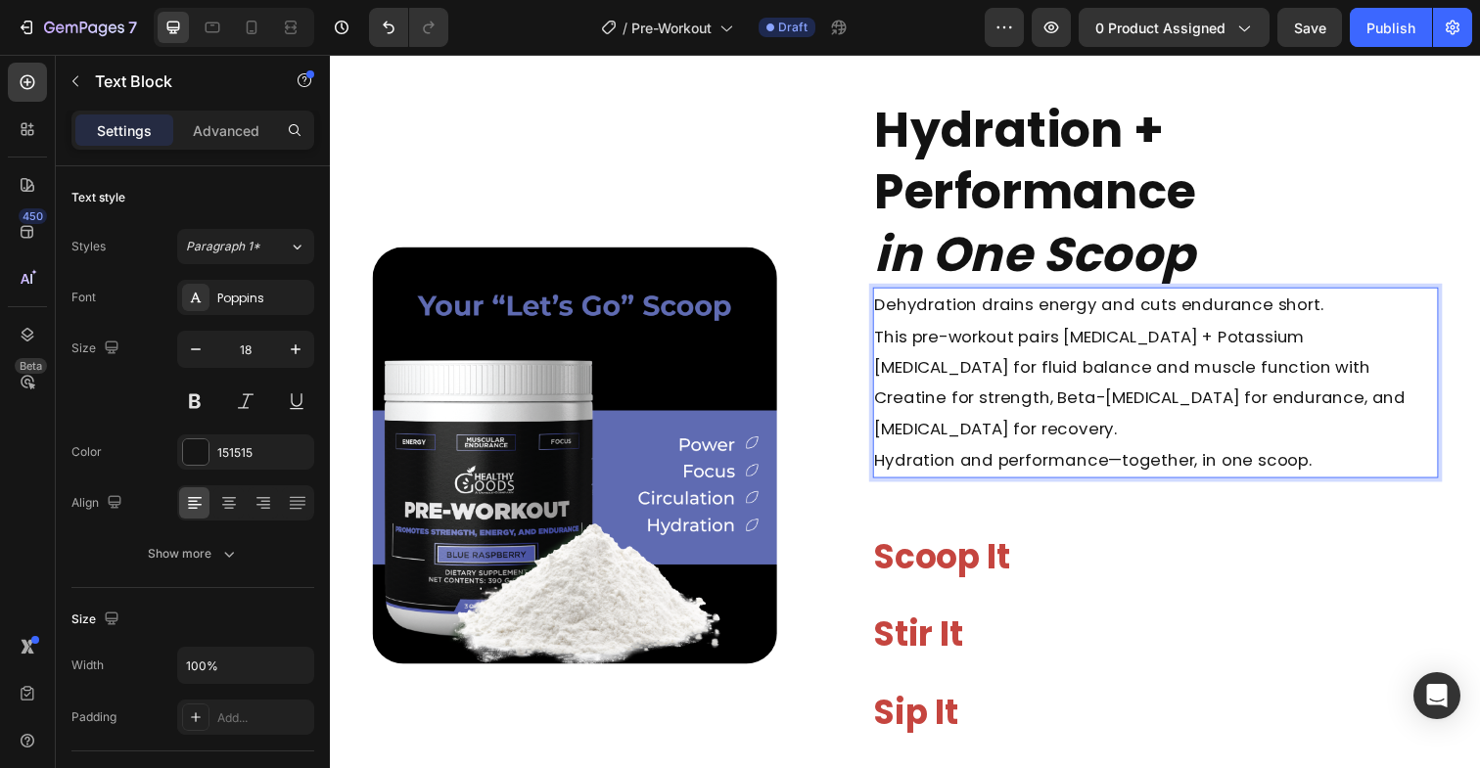
click at [1335, 314] on p "Dehydration drains energy and cuts endurance short." at bounding box center [1173, 310] width 574 height 31
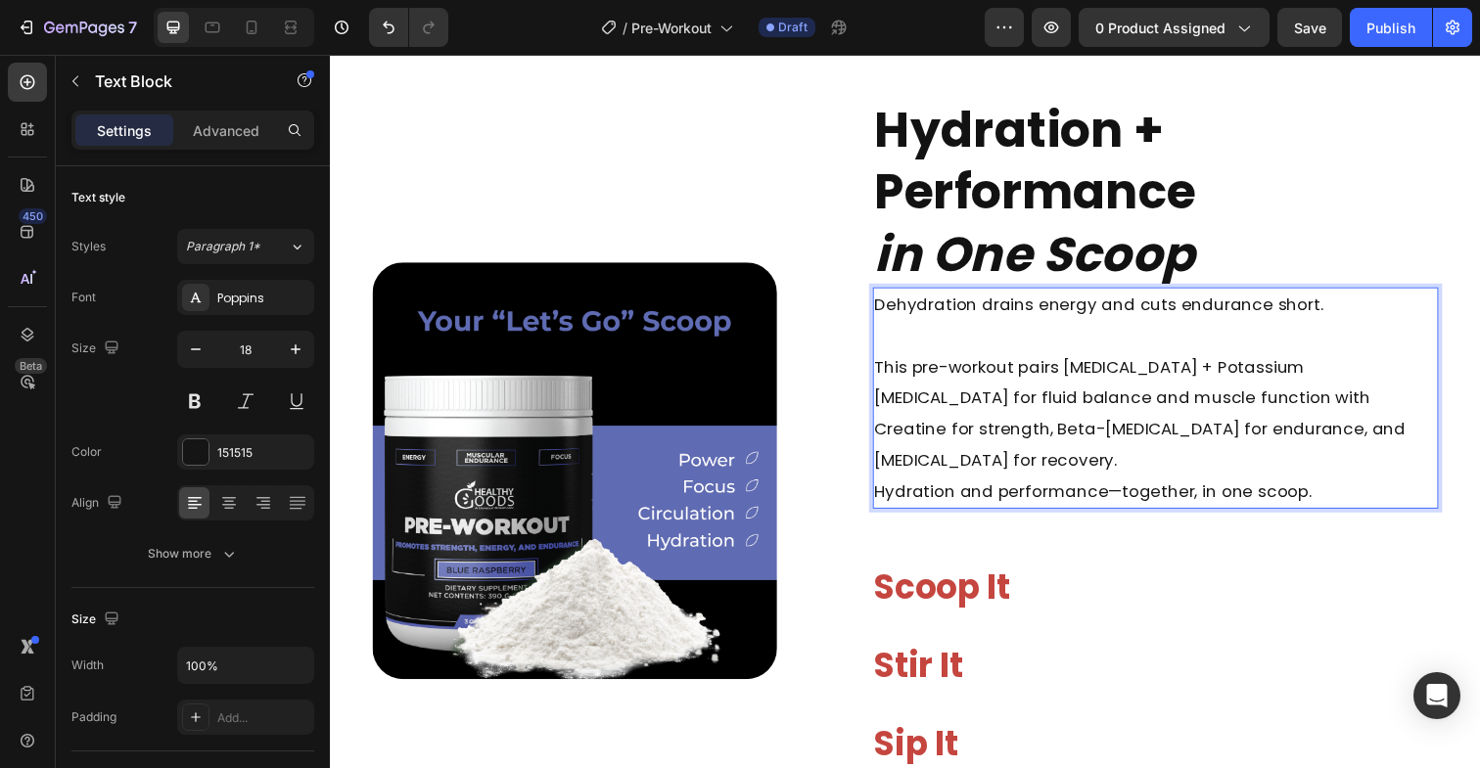
click at [1320, 440] on p "This pre-workout pairs [MEDICAL_DATA] + Potassium [MEDICAL_DATA] for fluid bala…" at bounding box center [1173, 421] width 574 height 127
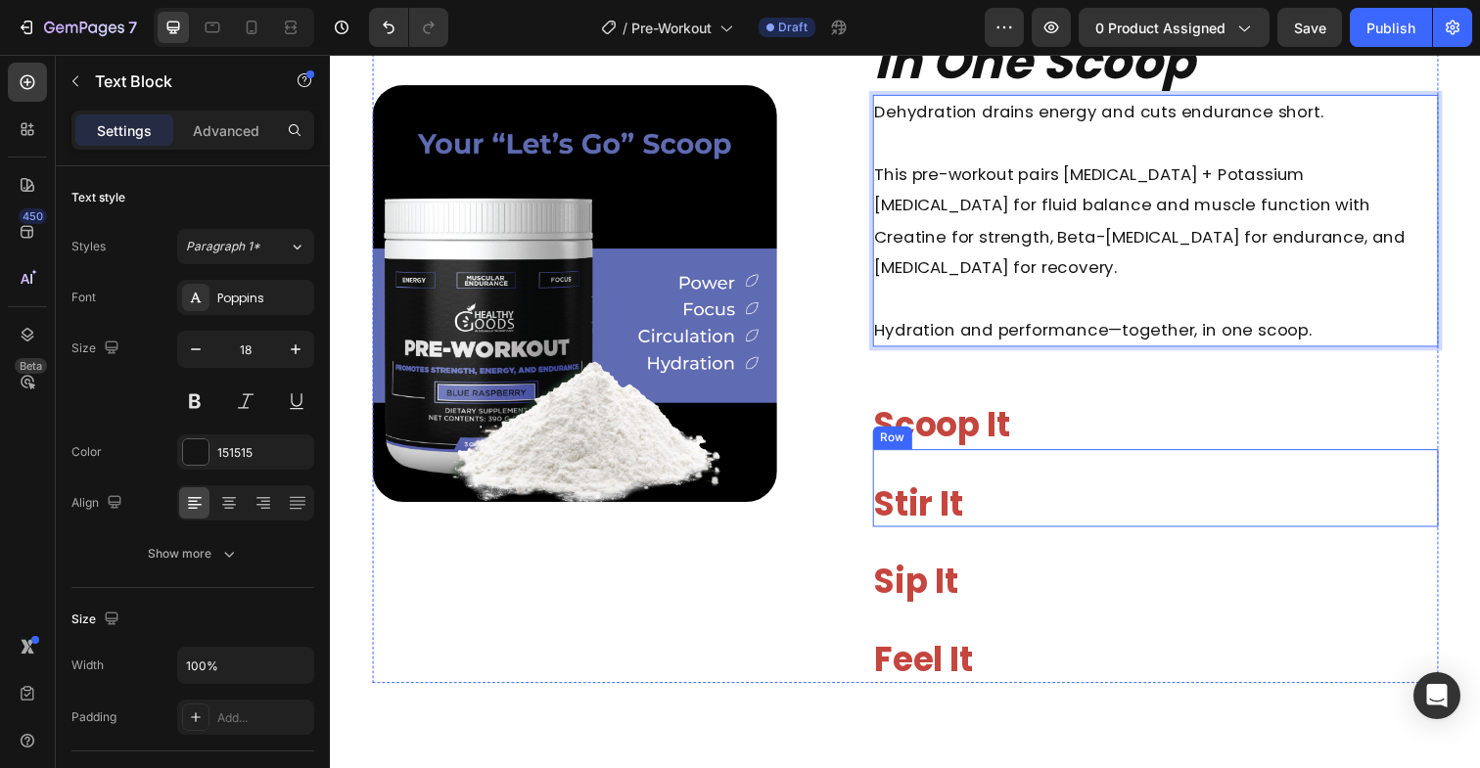
scroll to position [1629, 0]
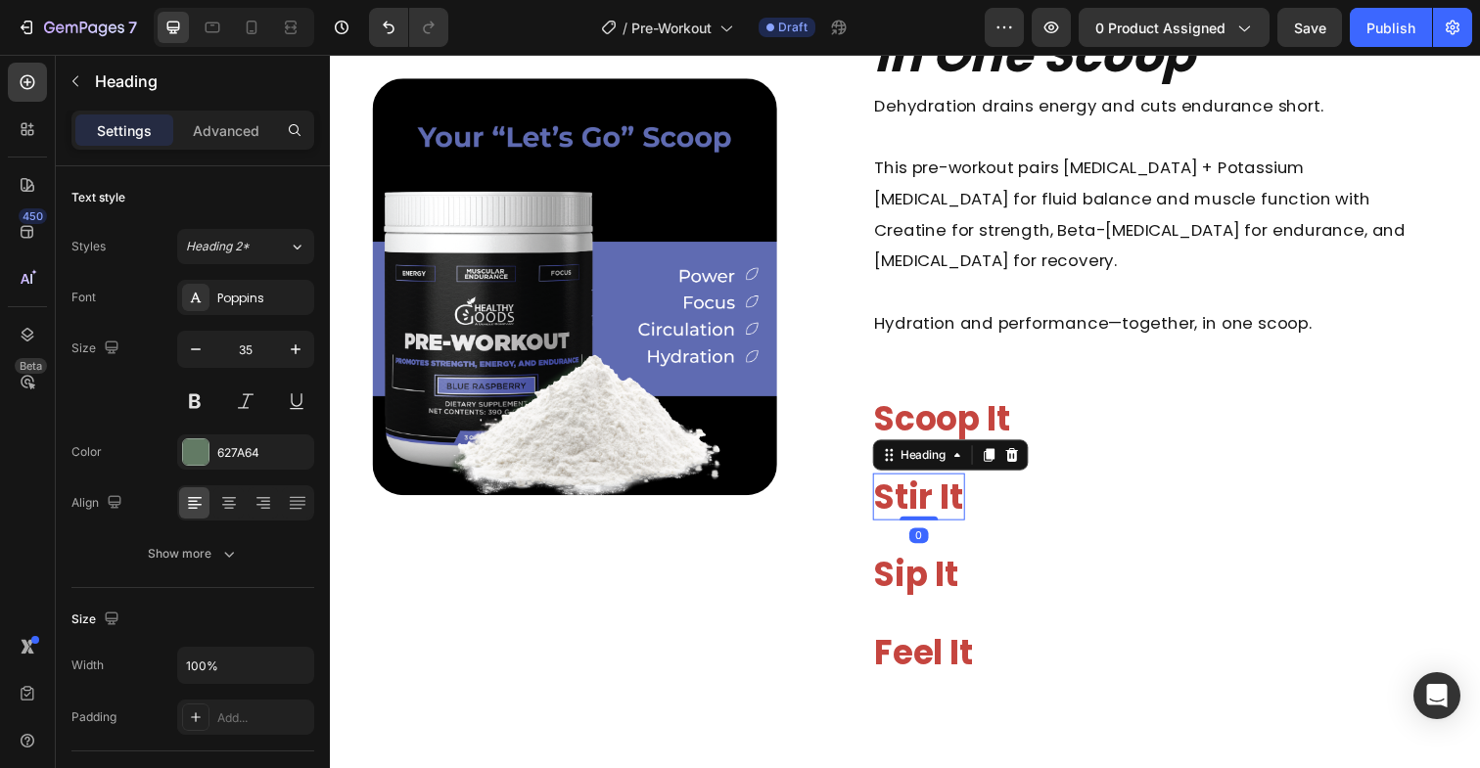
click at [940, 483] on span "Stir It" at bounding box center [931, 507] width 90 height 48
click at [945, 562] on span "Sip It" at bounding box center [928, 586] width 85 height 48
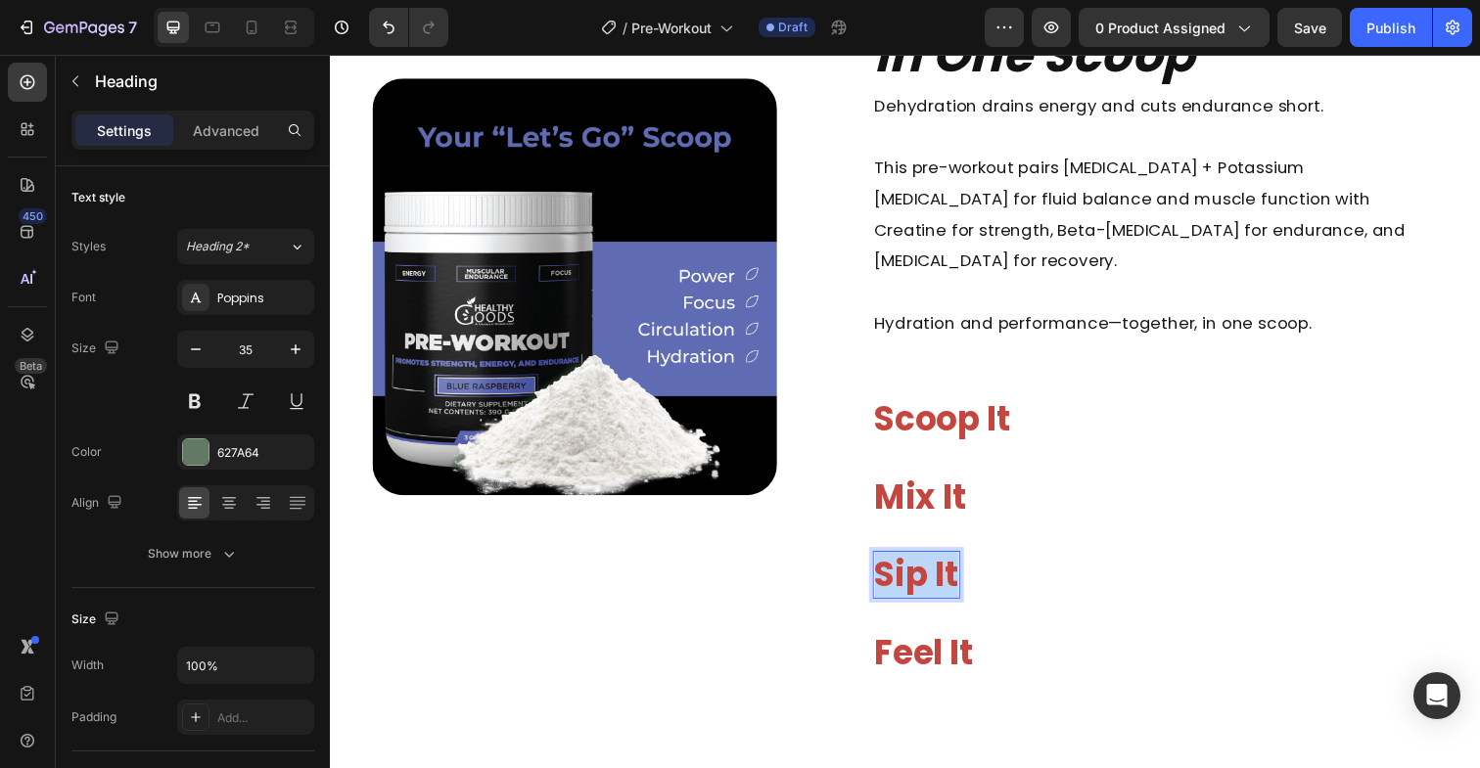
click at [945, 562] on span "Sip It" at bounding box center [928, 586] width 85 height 48
click at [945, 642] on span "Feel It" at bounding box center [936, 666] width 100 height 48
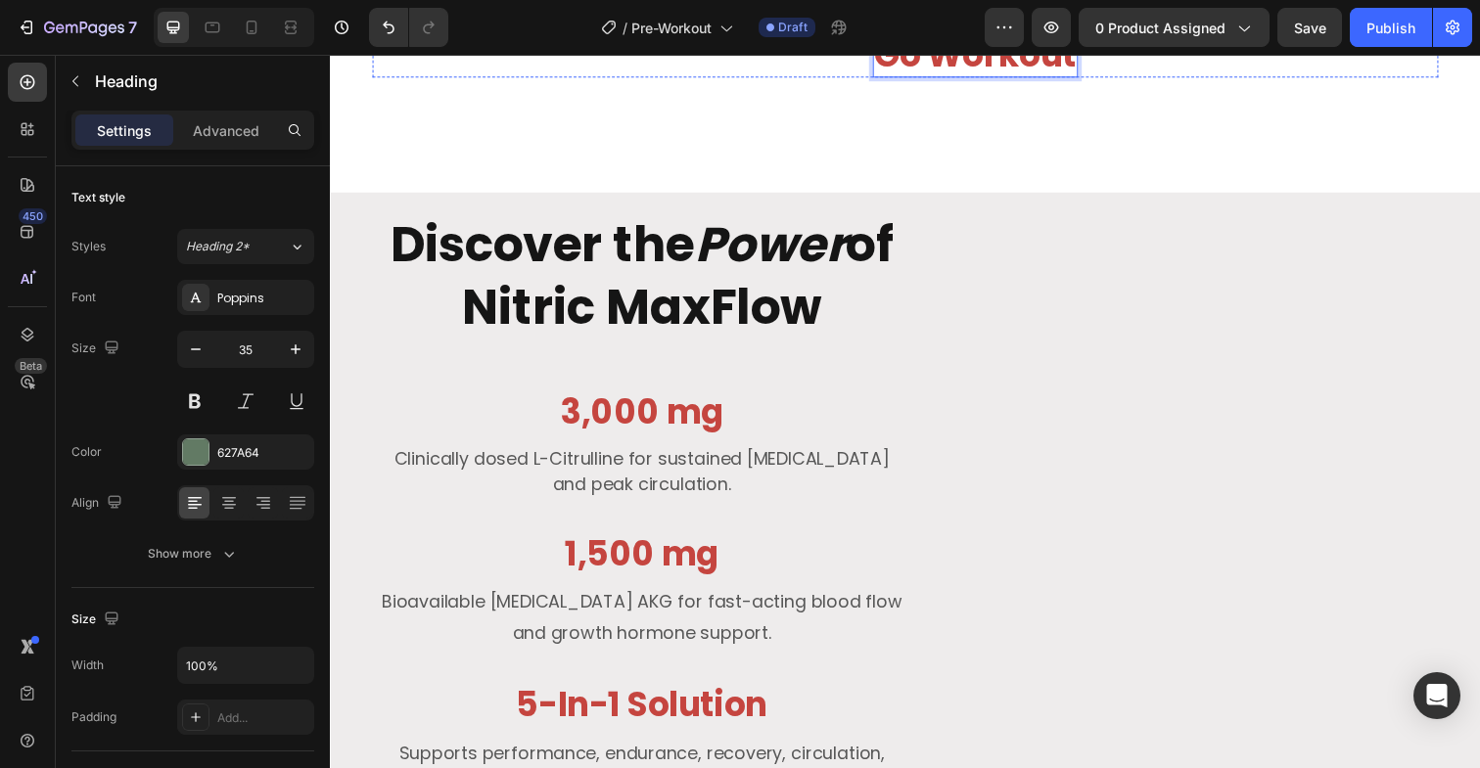
scroll to position [2255, 0]
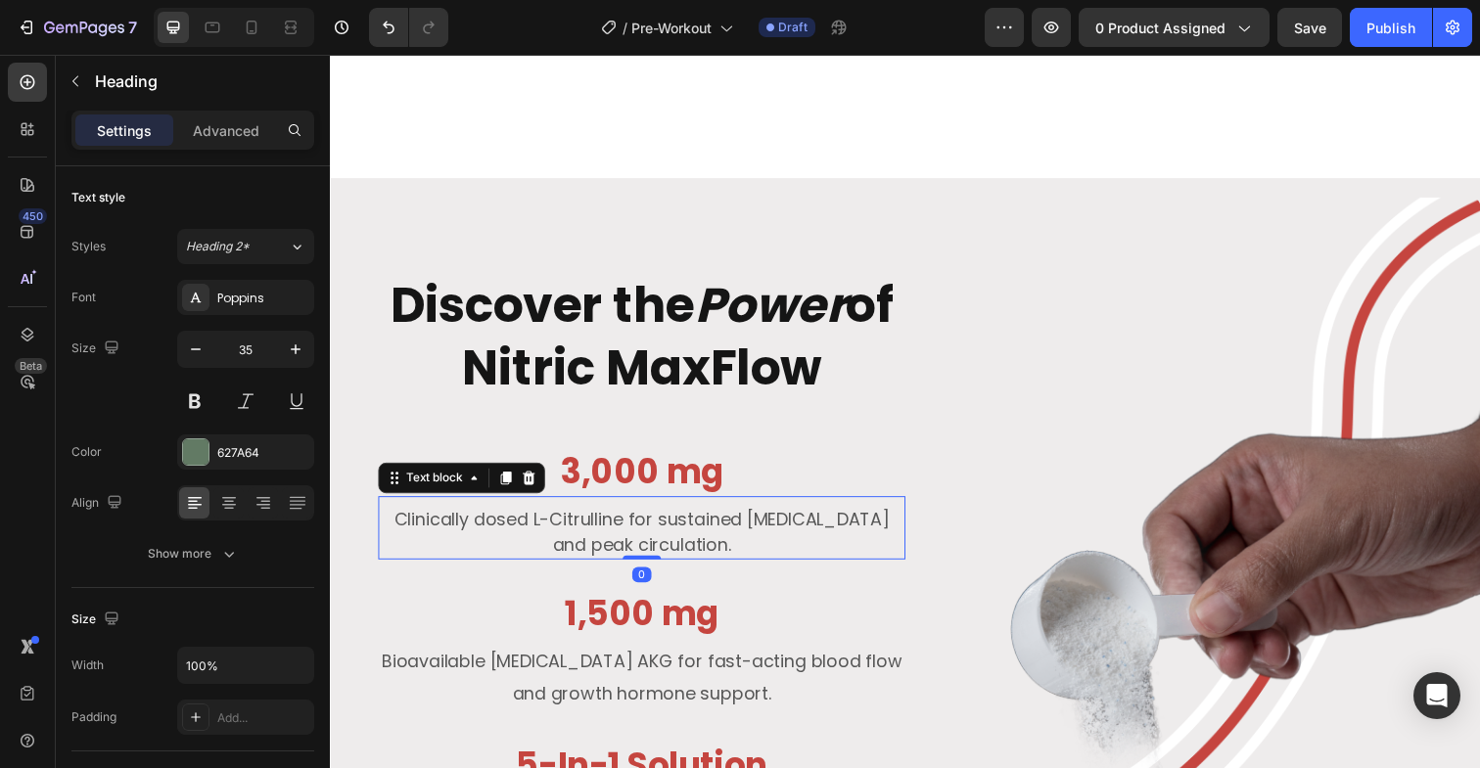
click at [717, 516] on p "Clinically dosed L-Citrulline for sustained [MEDICAL_DATA] and peak circulation." at bounding box center [648, 542] width 534 height 53
click at [509, 480] on icon at bounding box center [509, 488] width 16 height 16
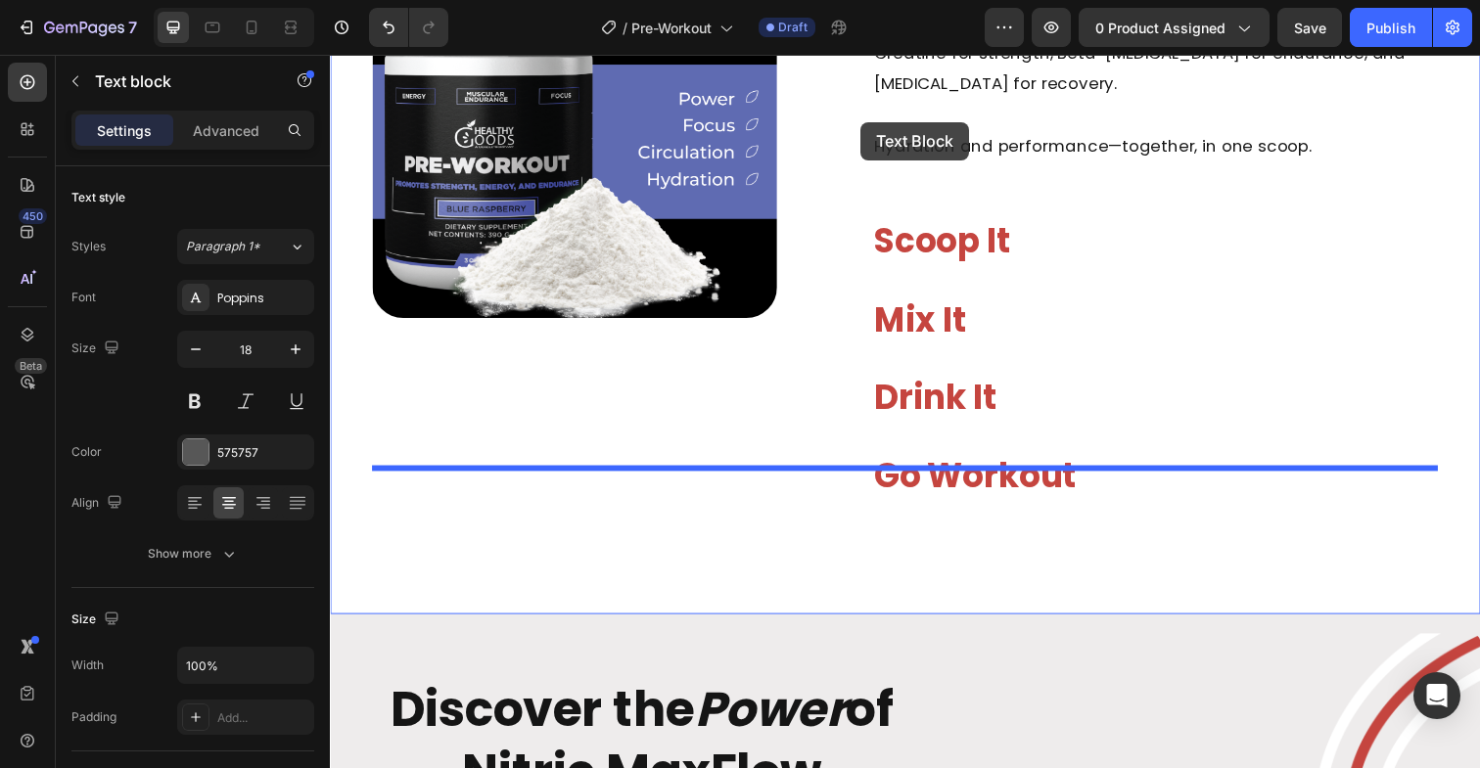
scroll to position [1798, 0]
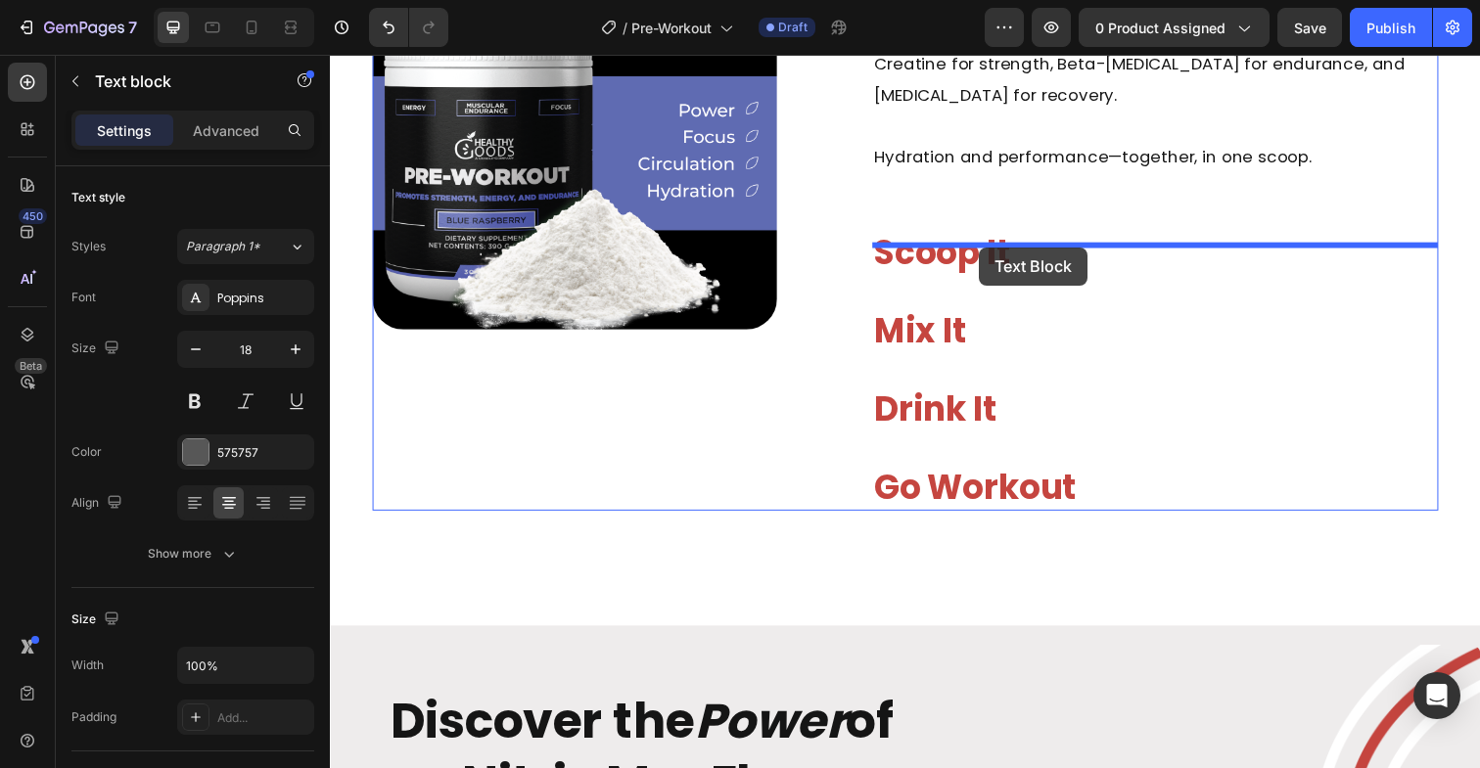
drag, startPoint x: 398, startPoint y: 495, endPoint x: 992, endPoint y: 252, distance: 642.2
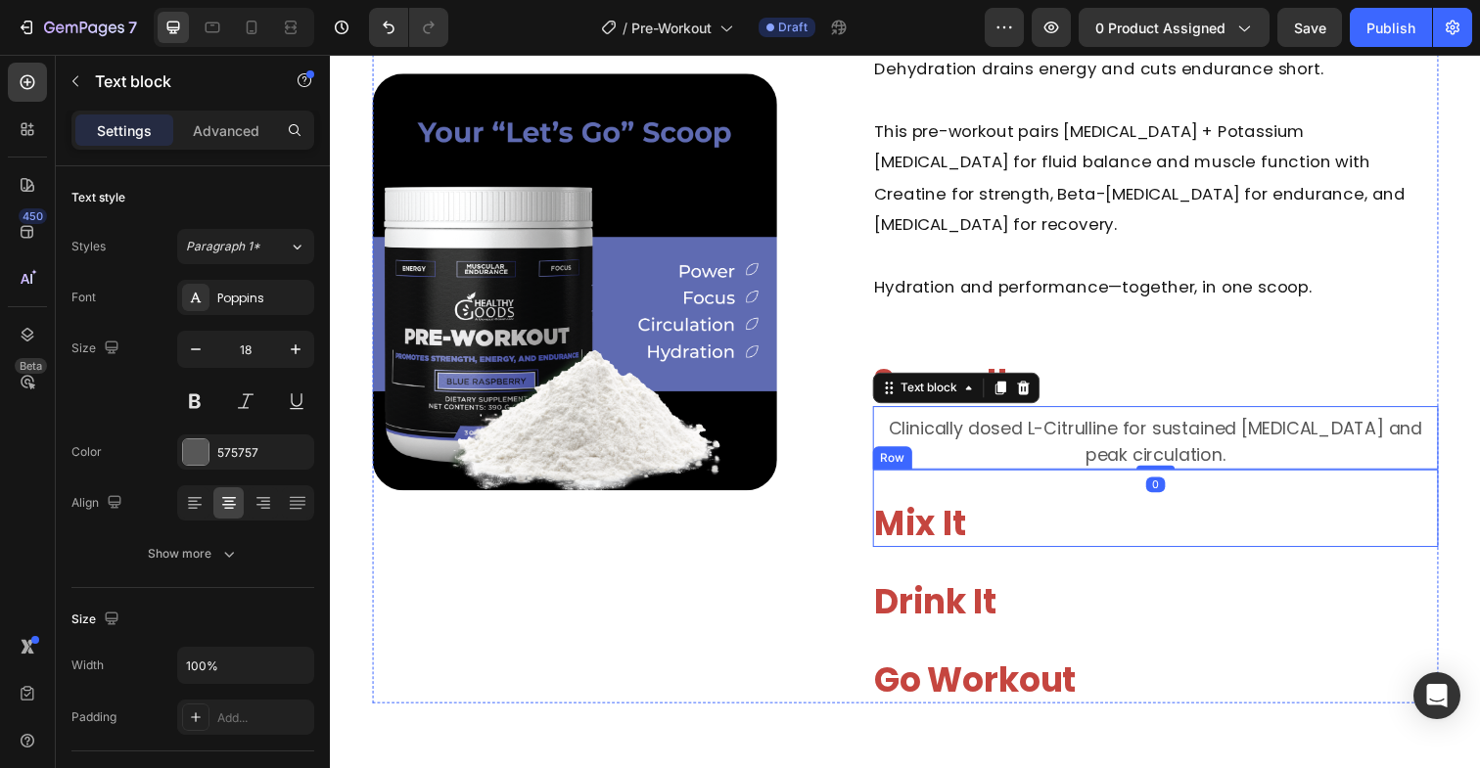
scroll to position [1642, 0]
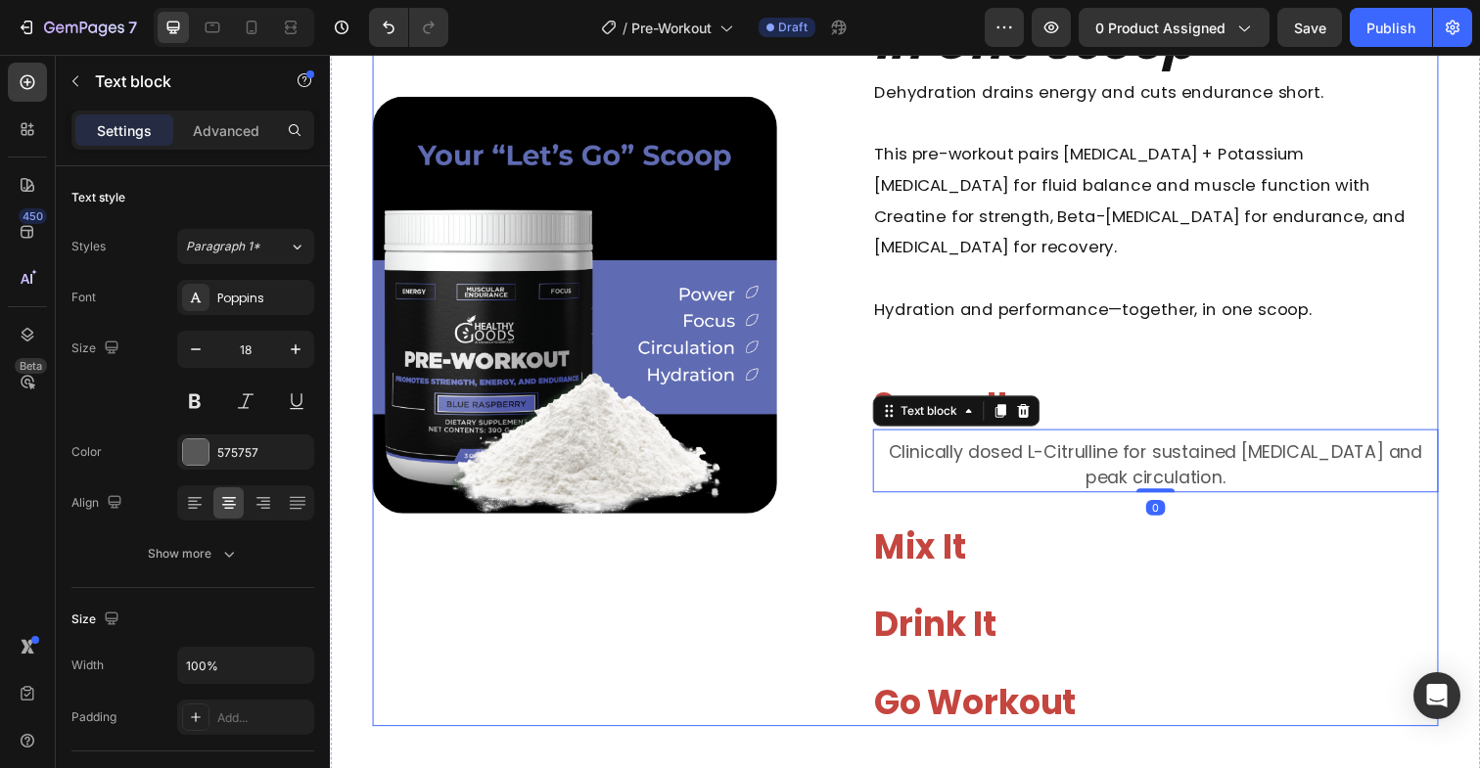
click at [1193, 337] on div "Hydration + Performance in One Scoop Heading Dehydration drains energy and cuts…" at bounding box center [1172, 311] width 577 height 860
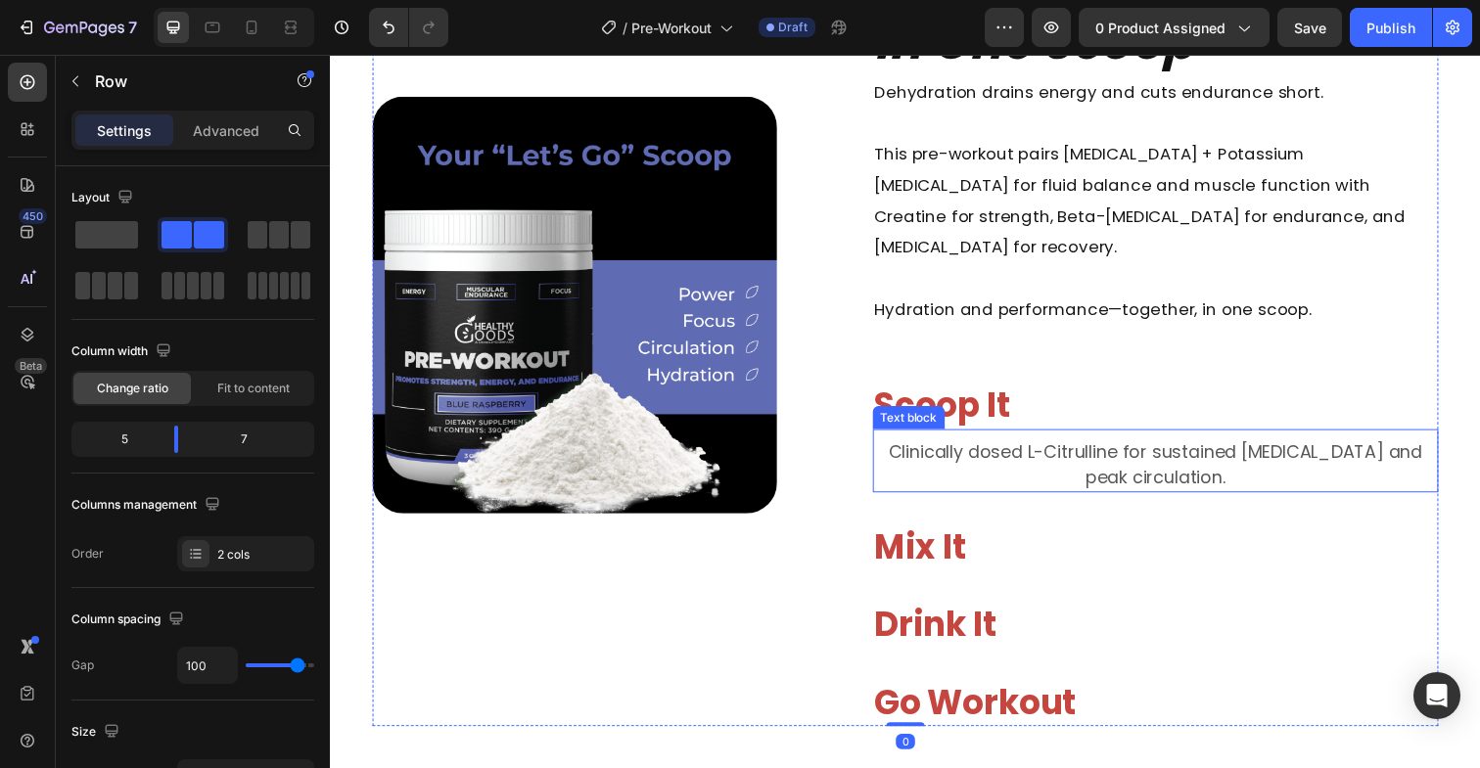
click at [1141, 454] on p "Clinically dosed L-Citrulline for sustained [MEDICAL_DATA] and peak circulation." at bounding box center [1173, 473] width 574 height 53
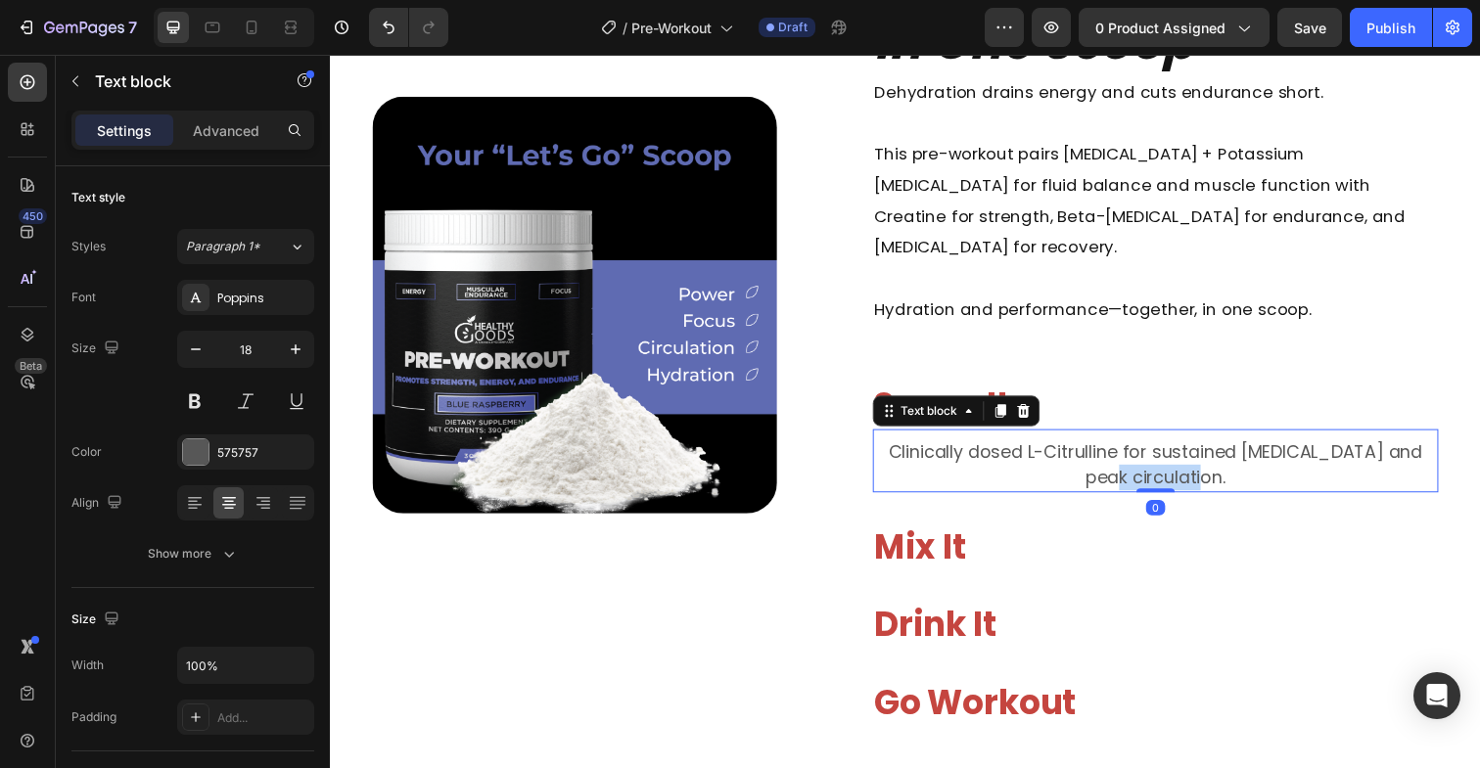
click at [1141, 454] on p "Clinically dosed L-Citrulline for sustained [MEDICAL_DATA] and peak circulation." at bounding box center [1173, 473] width 574 height 53
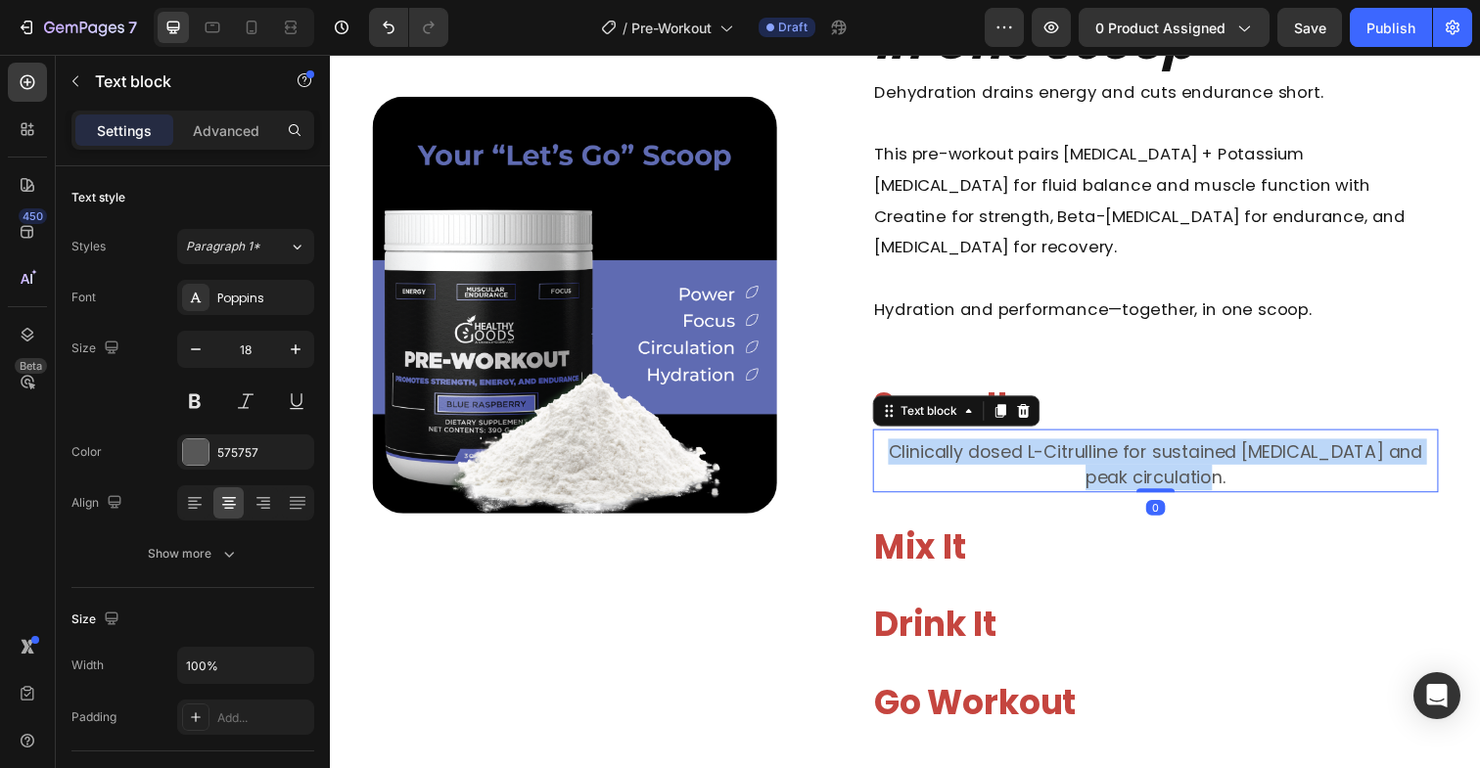
click at [1141, 454] on p "Clinically dosed L-Citrulline for sustained [MEDICAL_DATA] and peak circulation." at bounding box center [1173, 473] width 574 height 53
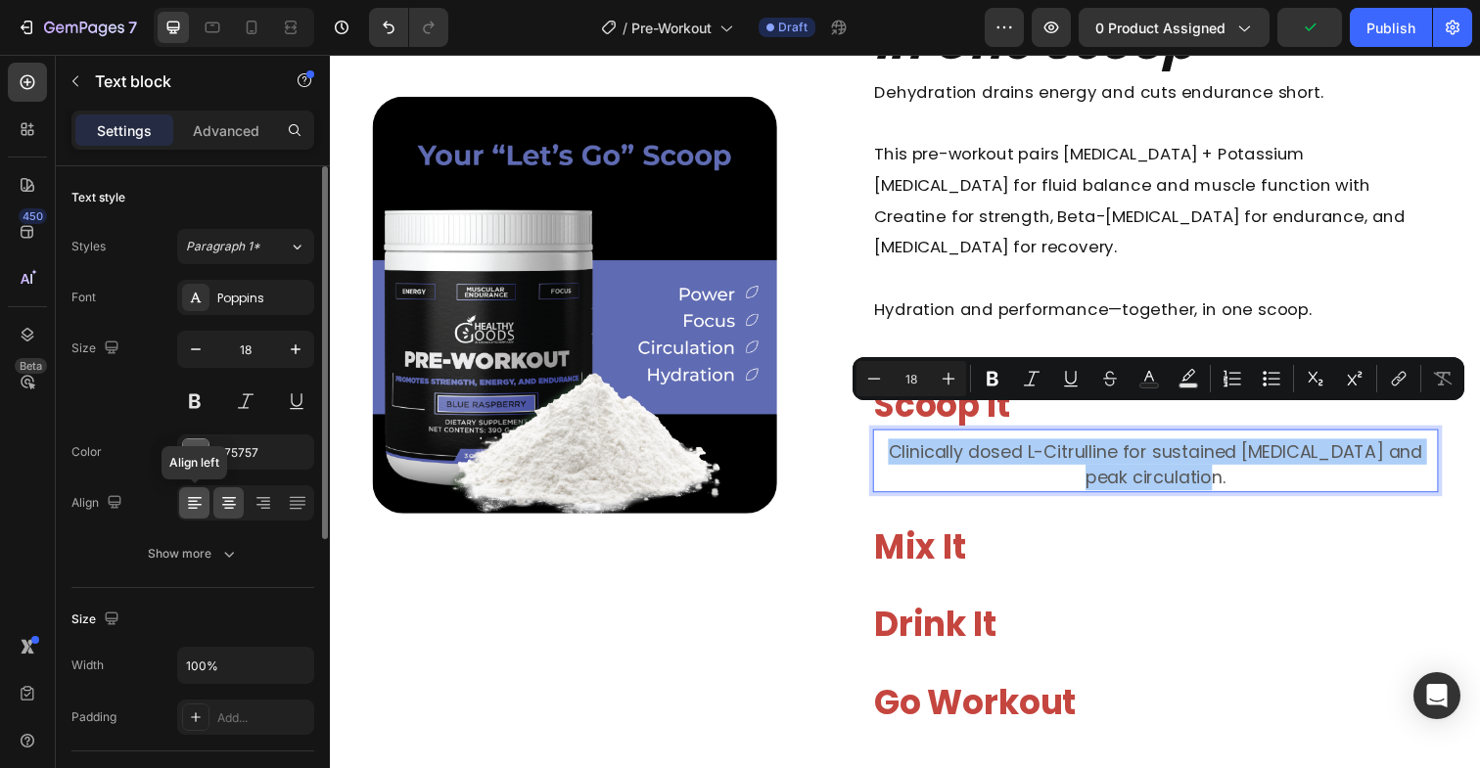
click at [200, 500] on icon at bounding box center [195, 503] width 20 height 20
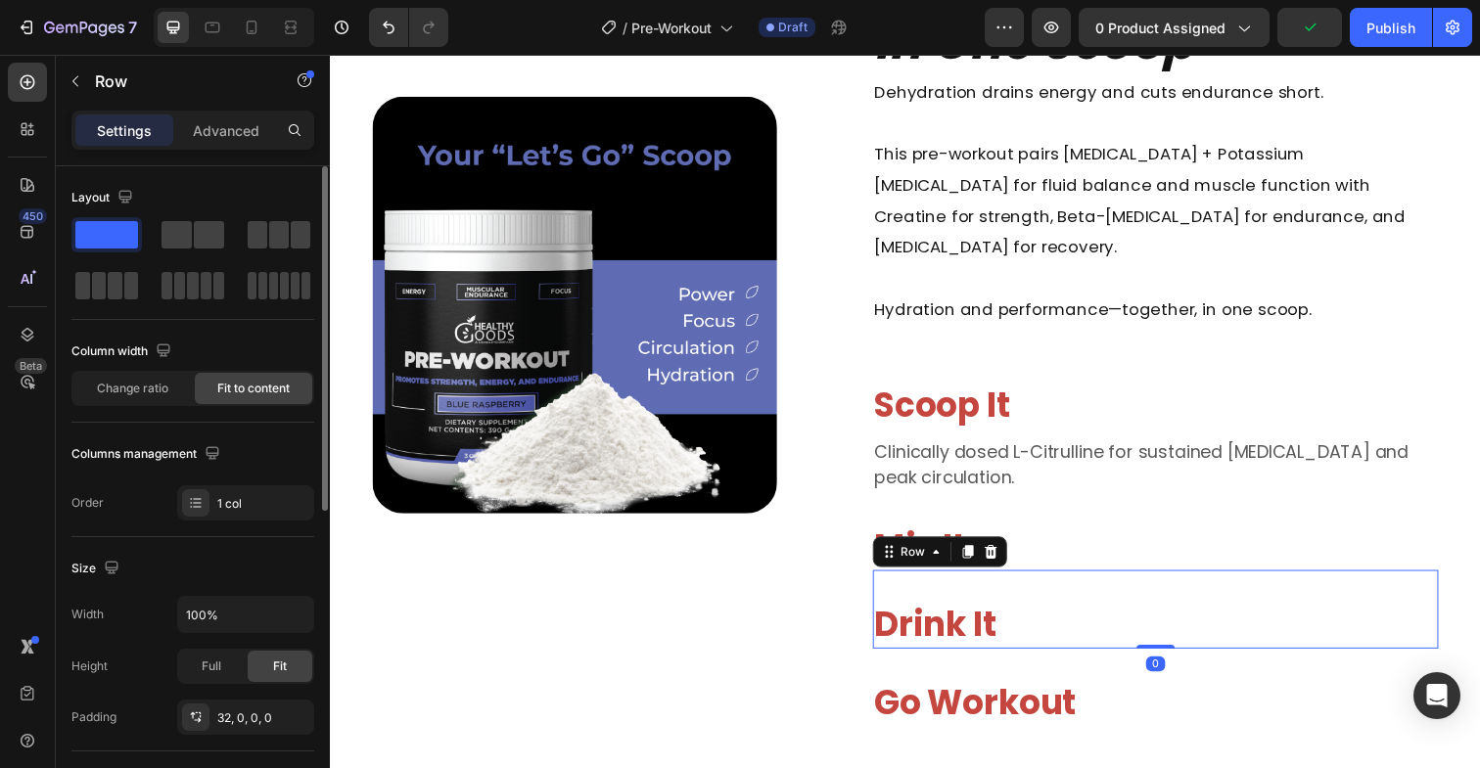
click at [1150, 603] on div "⁠⁠⁠⁠⁠⁠⁠ Drink It Heading Row 0" at bounding box center [1172, 621] width 577 height 80
click at [985, 448] on p "Clinically dosed L-Citrulline for sustained [MEDICAL_DATA] and peak circulation." at bounding box center [1173, 473] width 574 height 53
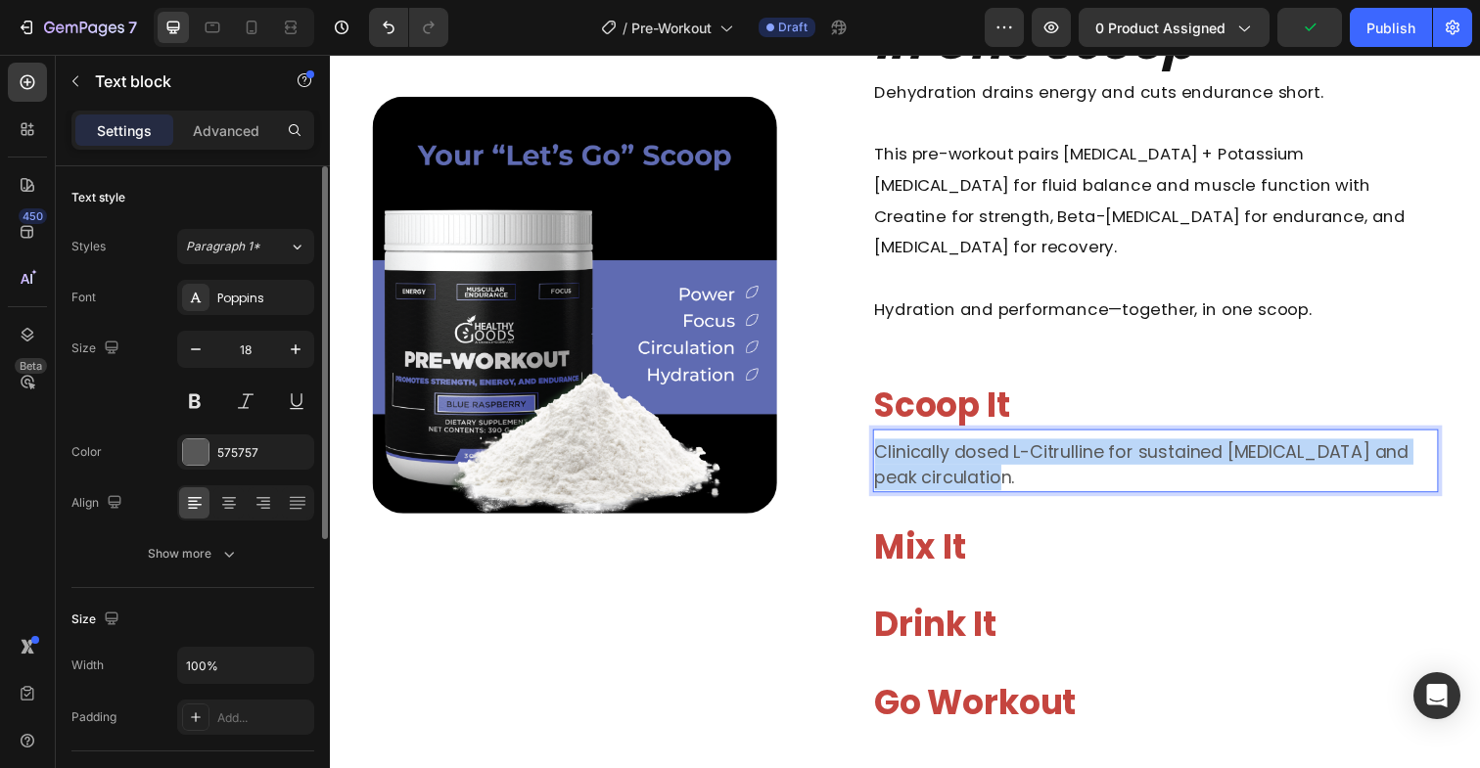
click at [985, 448] on p "Clinically dosed L-Citrulline for sustained [MEDICAL_DATA] and peak circulation." at bounding box center [1173, 473] width 574 height 53
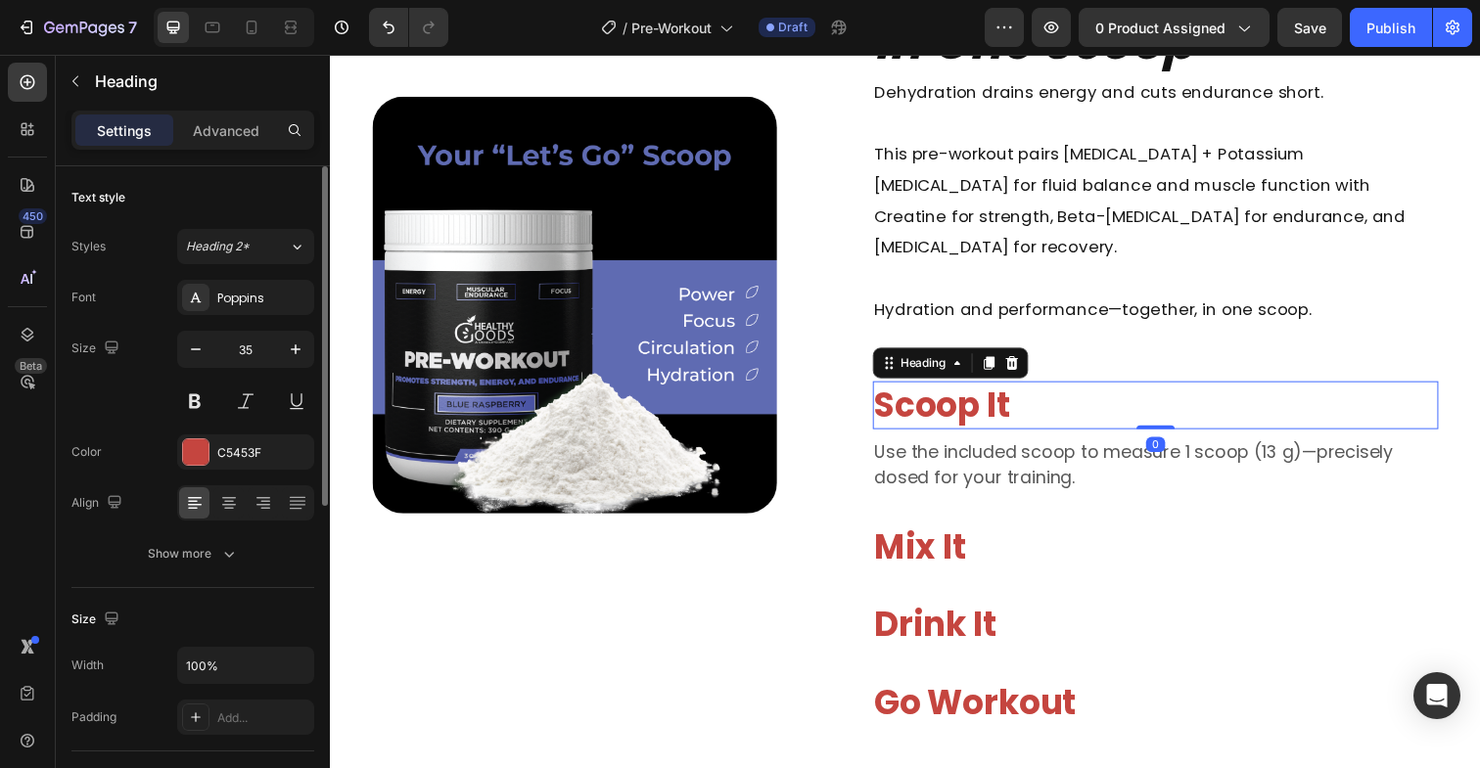
click at [967, 389] on span "Scoop It" at bounding box center [955, 413] width 138 height 48
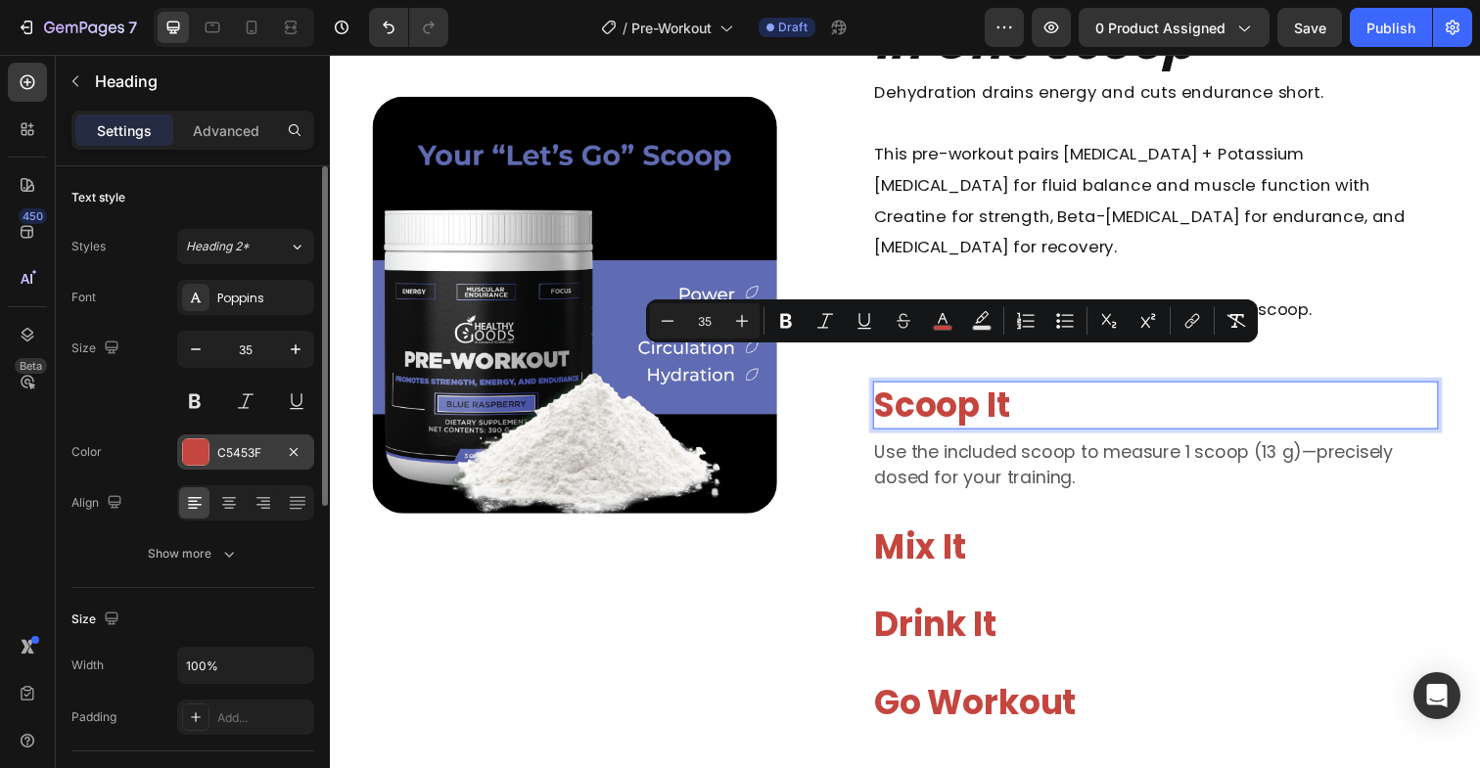
click at [207, 447] on div at bounding box center [195, 451] width 27 height 27
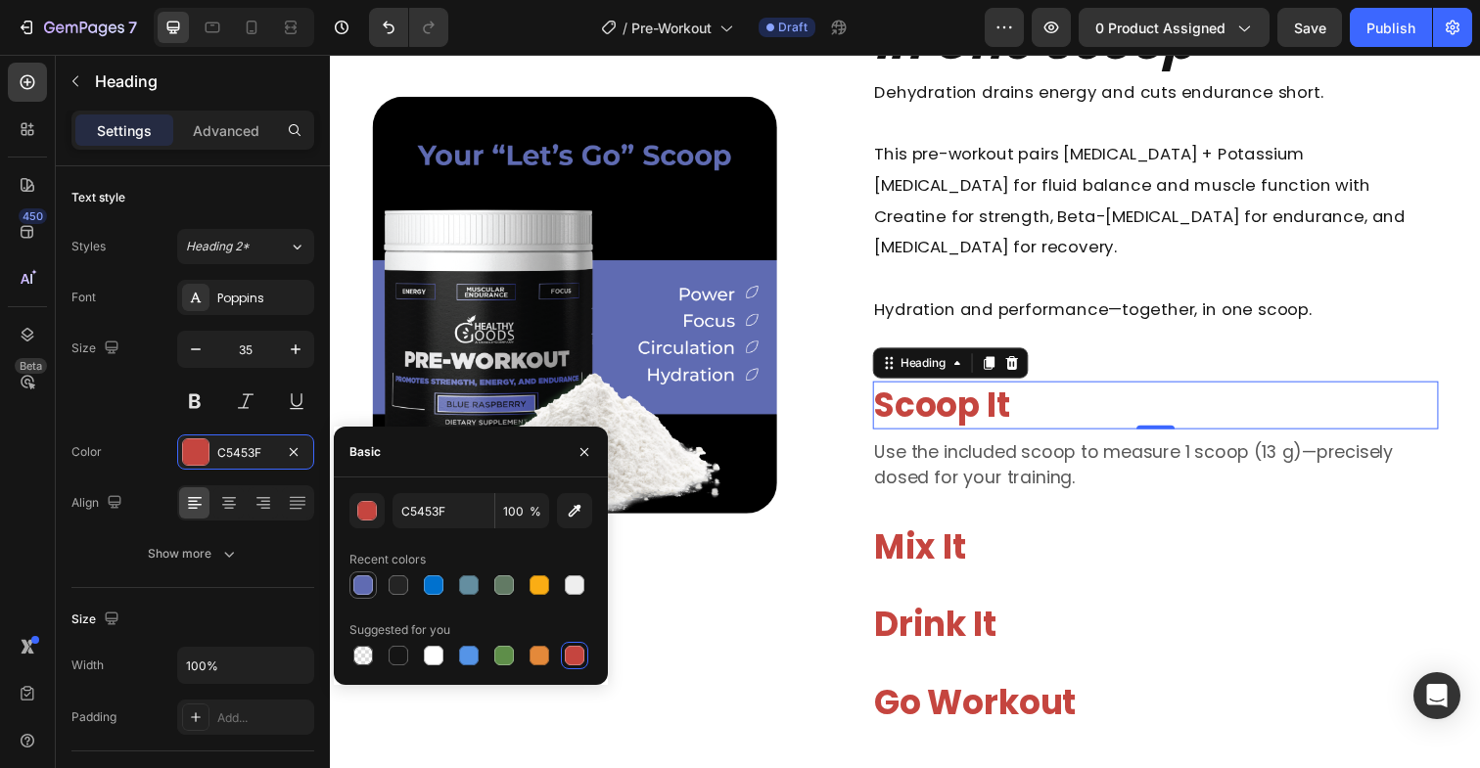
click at [360, 588] on div at bounding box center [363, 586] width 20 height 20
type input "606BB2"
click at [364, 582] on div at bounding box center [363, 586] width 20 height 20
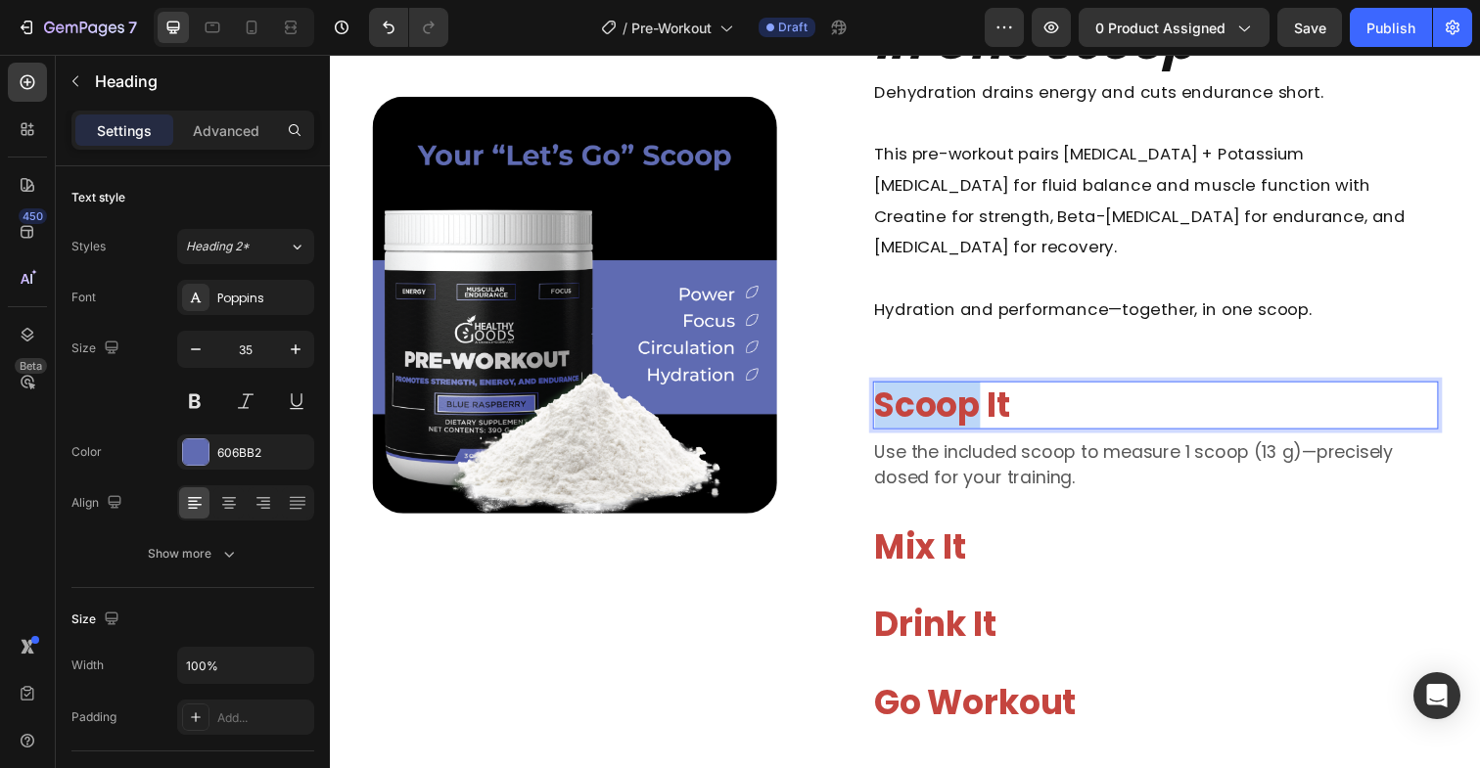
click at [982, 389] on span "Scoop It" at bounding box center [955, 413] width 138 height 48
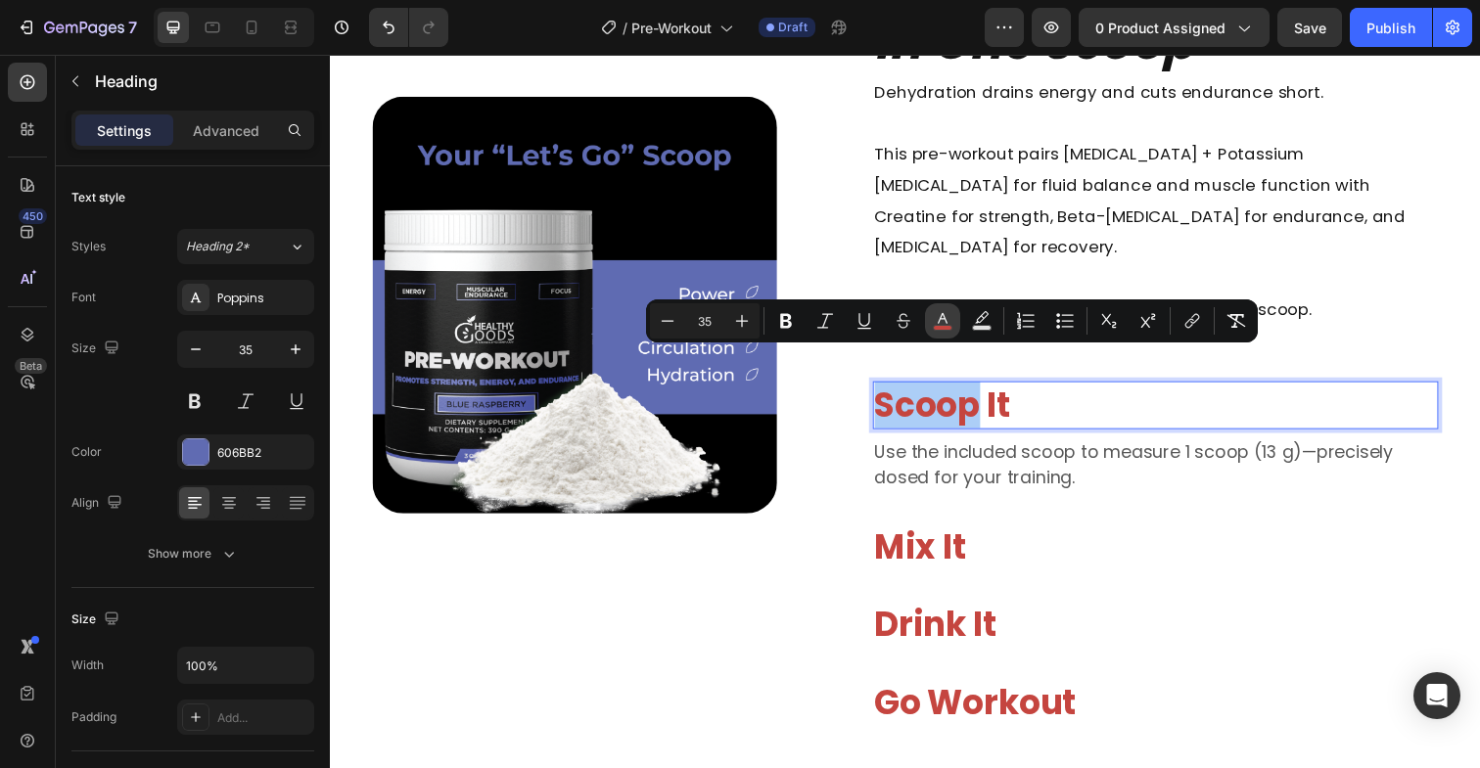
click at [942, 317] on icon "Editor contextual toolbar" at bounding box center [943, 321] width 20 height 20
type input "C5453F"
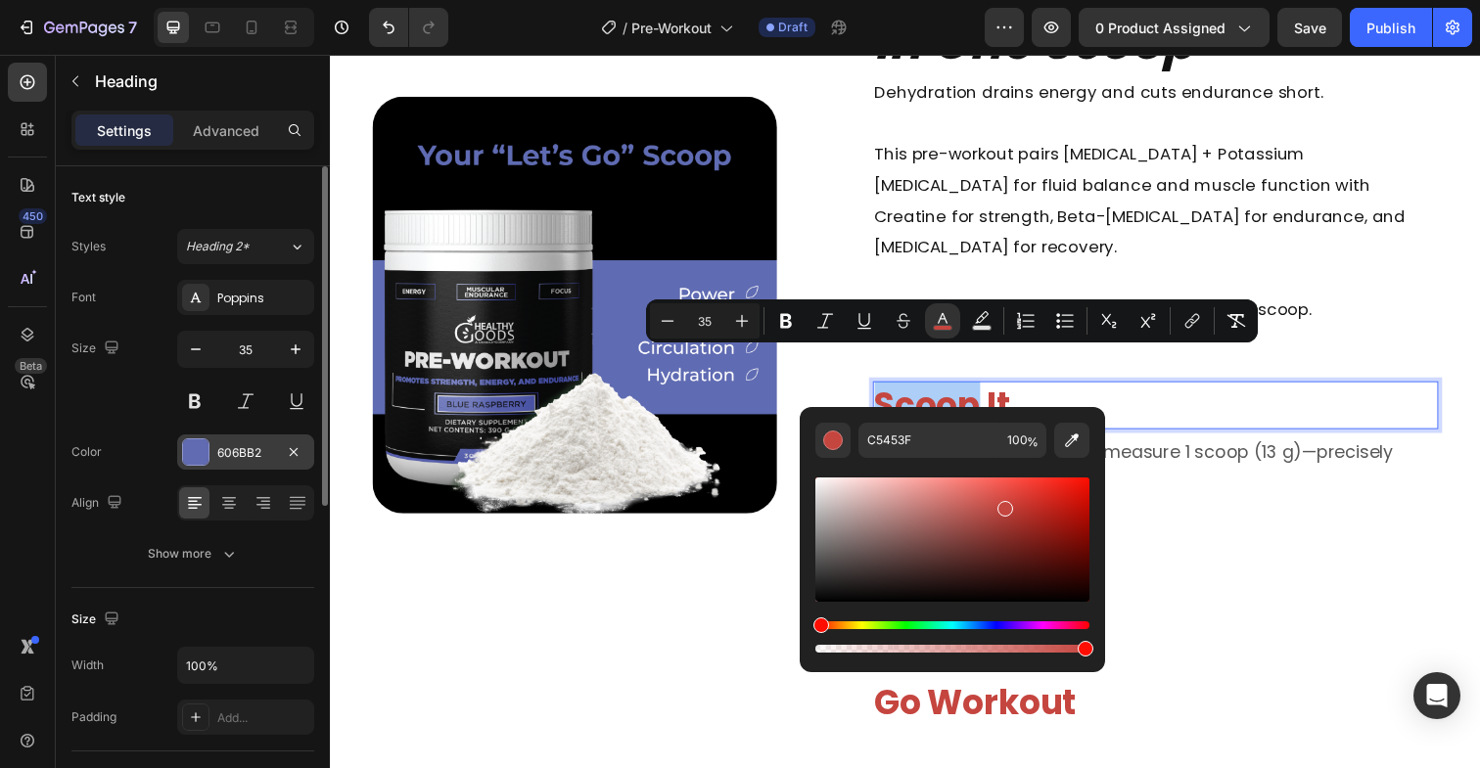
click at [255, 451] on div "606BB2" at bounding box center [245, 453] width 57 height 18
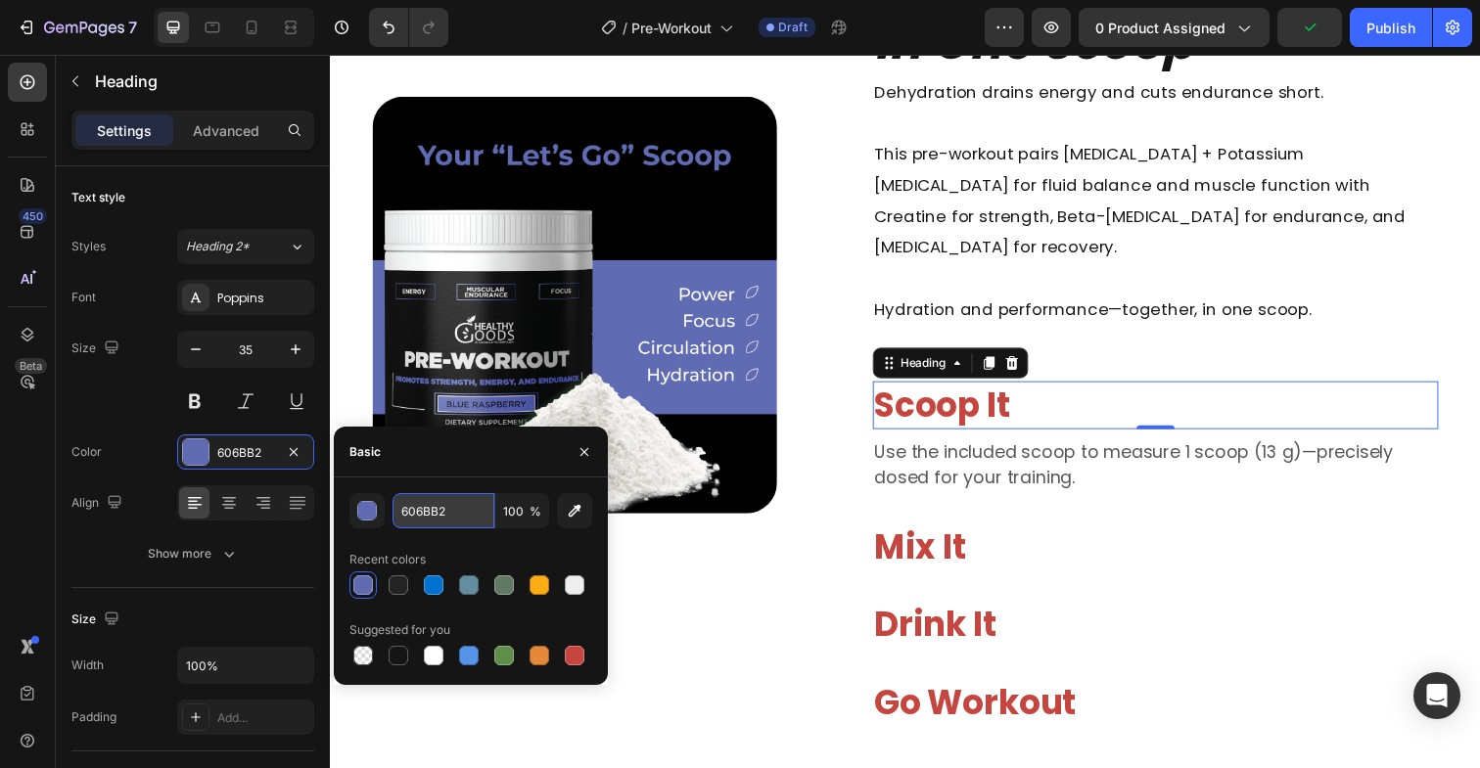
click at [431, 515] on input "606BB2" at bounding box center [443, 510] width 102 height 35
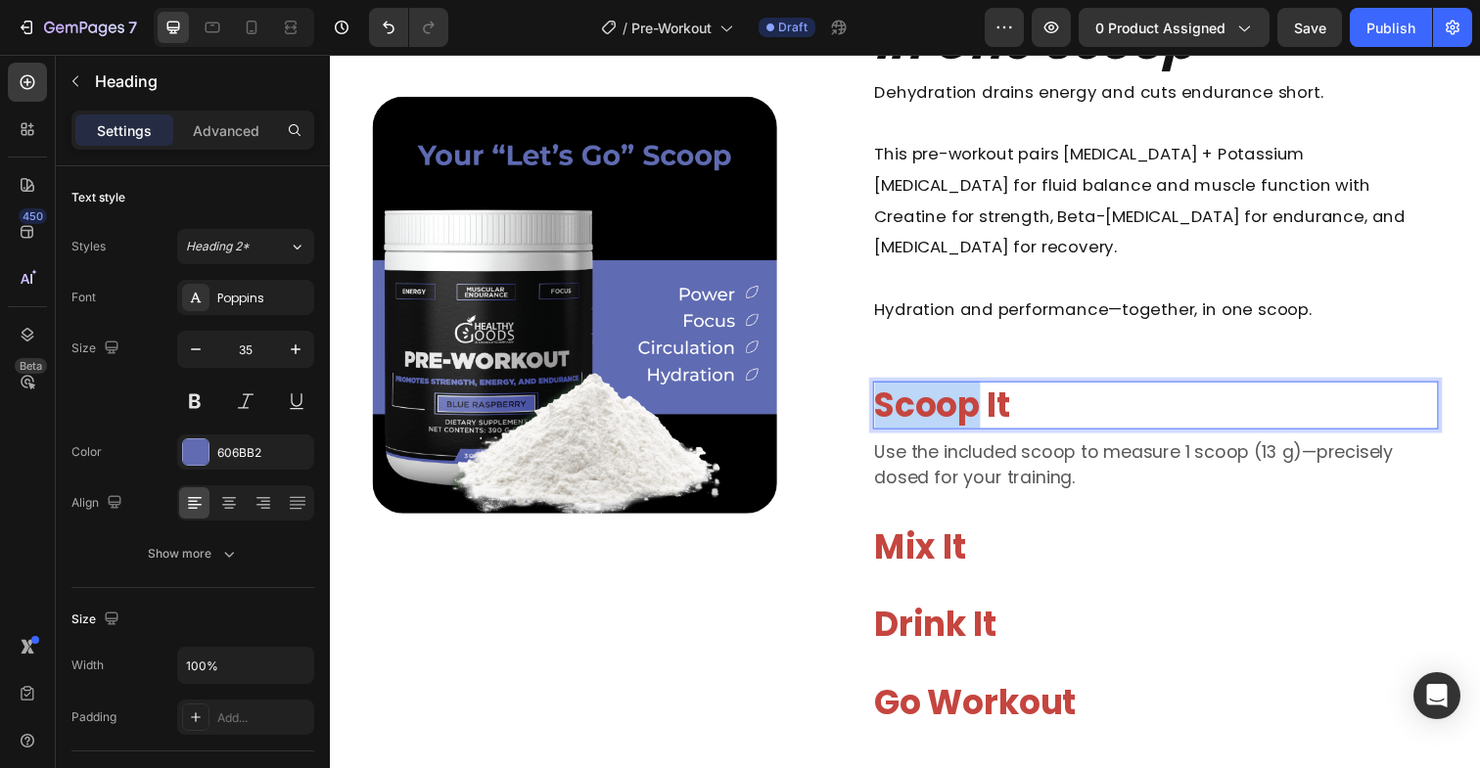
click at [958, 395] on span "Scoop It" at bounding box center [955, 413] width 138 height 48
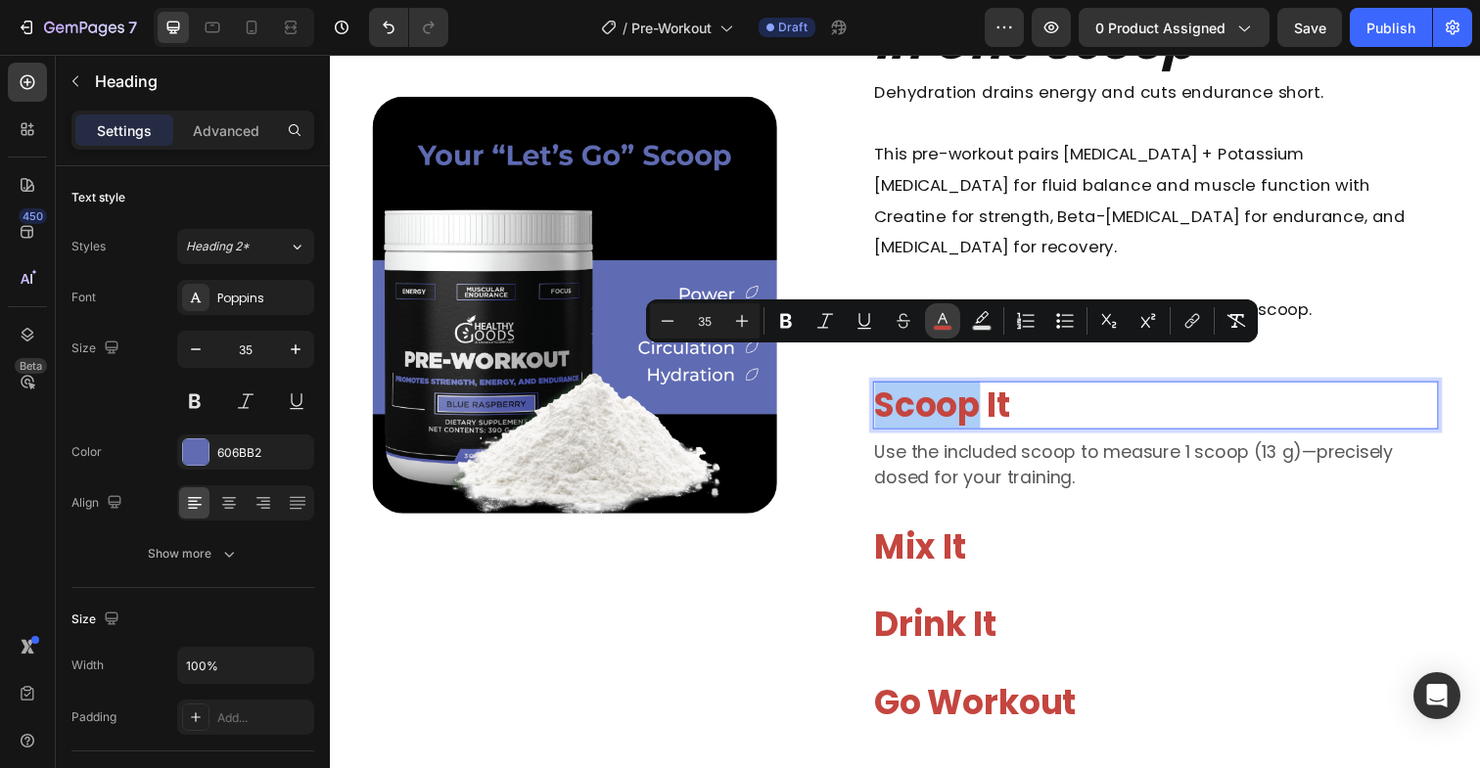
click at [943, 313] on icon "Editor contextual toolbar" at bounding box center [943, 318] width 10 height 11
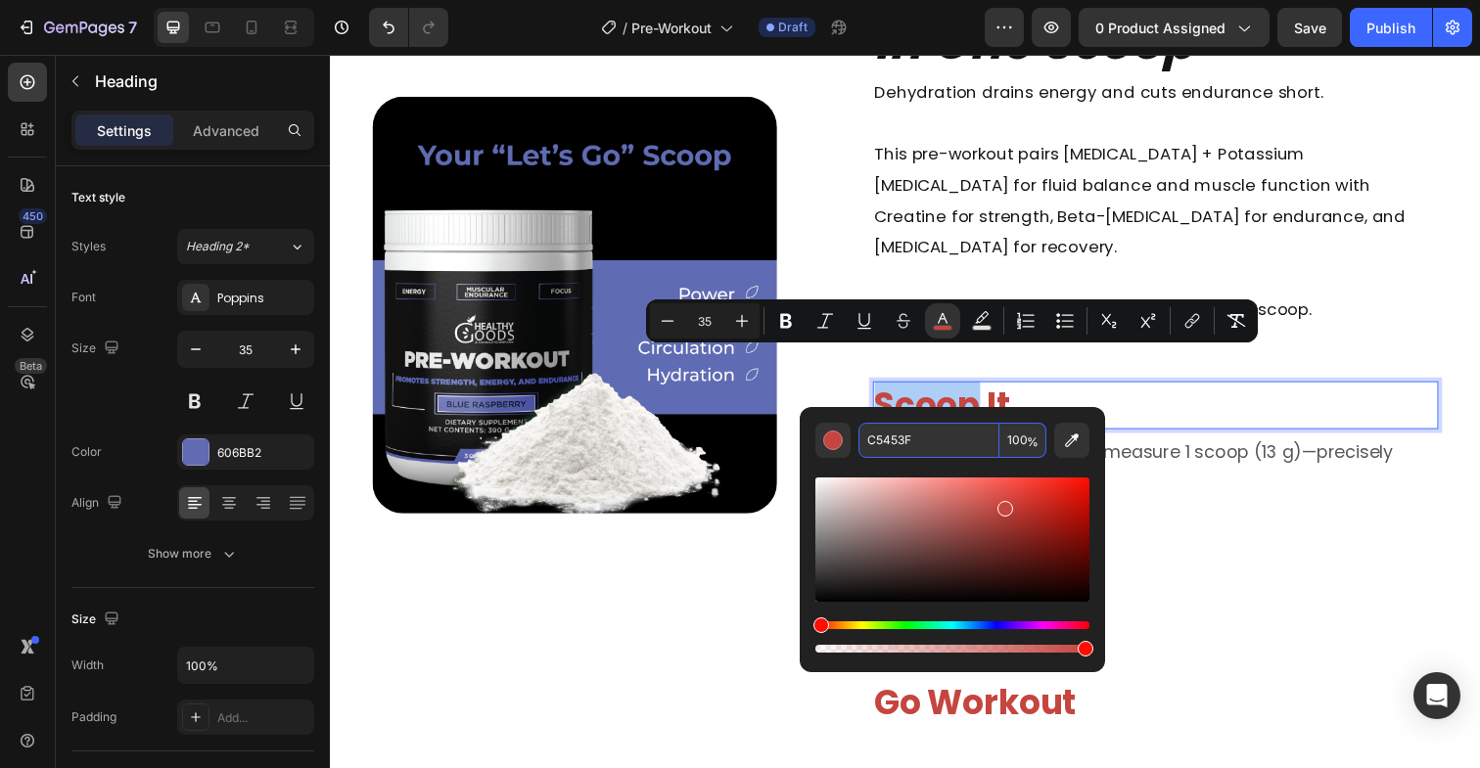
click at [903, 440] on input "C5453F" at bounding box center [928, 440] width 141 height 35
paste input "606BB2"
click at [940, 444] on input "606BB2F" at bounding box center [928, 440] width 141 height 35
type input "606BB2"
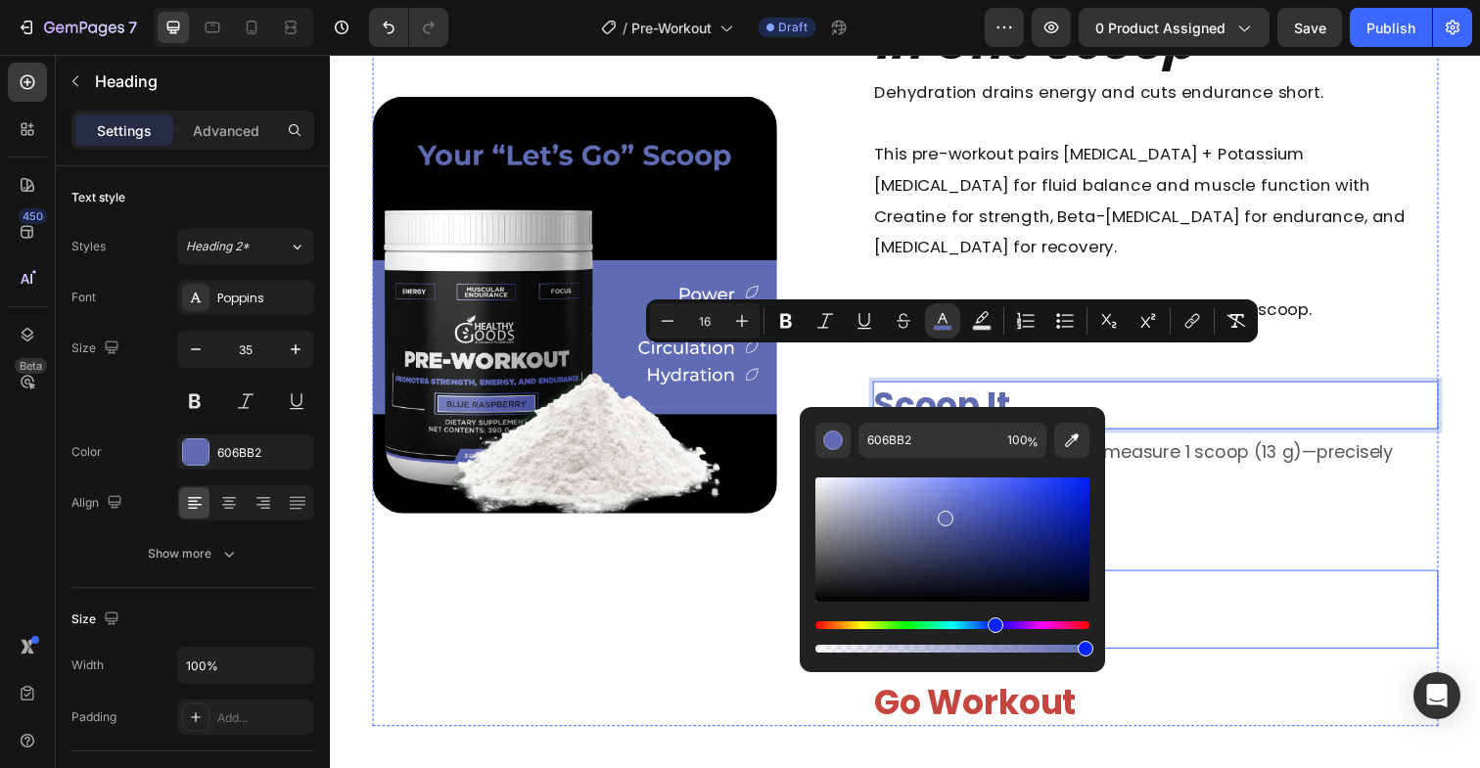
click at [1218, 581] on div "⁠⁠⁠⁠⁠⁠⁠ Drink It Heading Row" at bounding box center [1172, 621] width 577 height 80
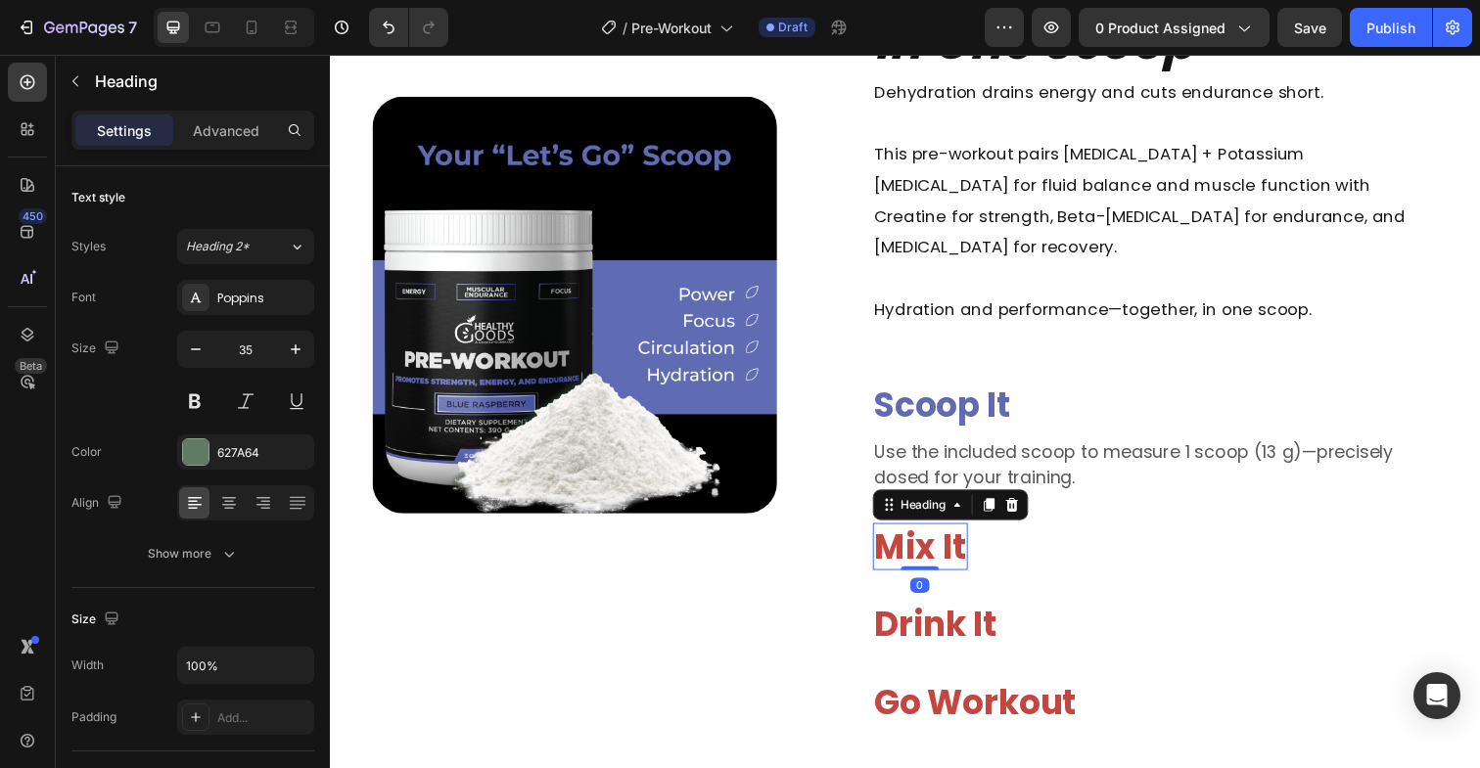
click at [935, 533] on span "Mix It" at bounding box center [932, 557] width 93 height 48
click at [934, 533] on span "Mix It" at bounding box center [932, 557] width 93 height 48
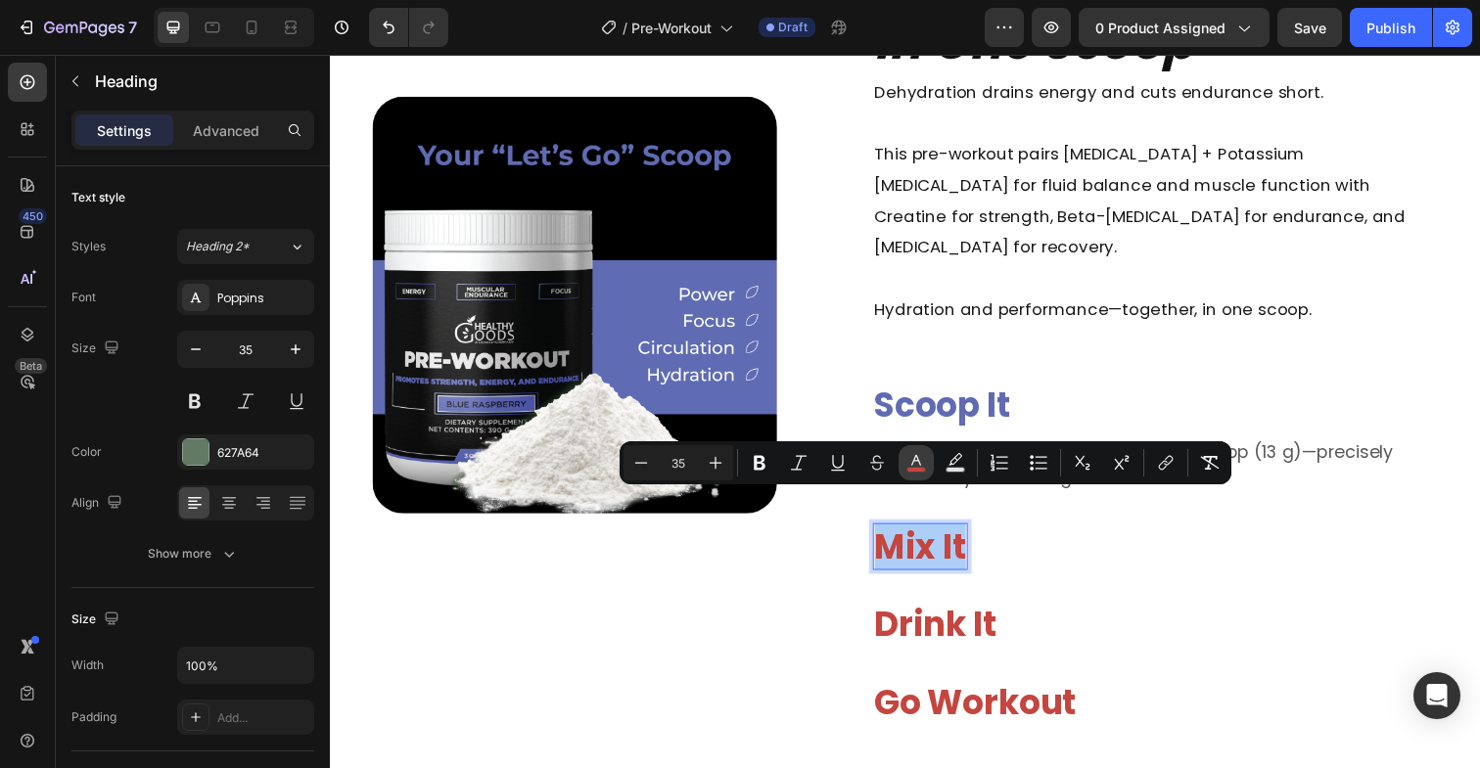
click at [914, 460] on icon "Editor contextual toolbar" at bounding box center [916, 460] width 10 height 11
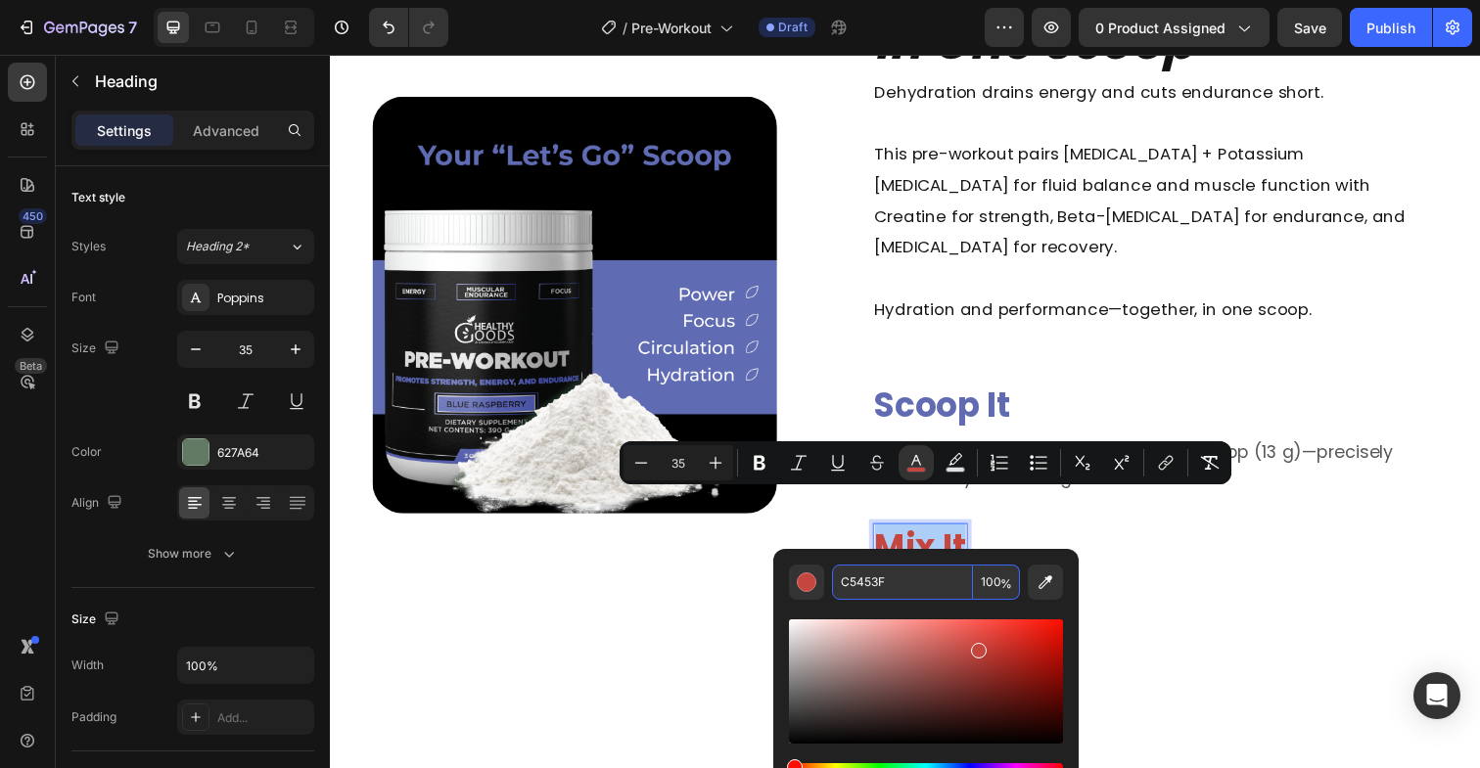
click at [891, 585] on input "C5453F" at bounding box center [902, 582] width 141 height 35
paste input "606BB2"
type input "606BB2"
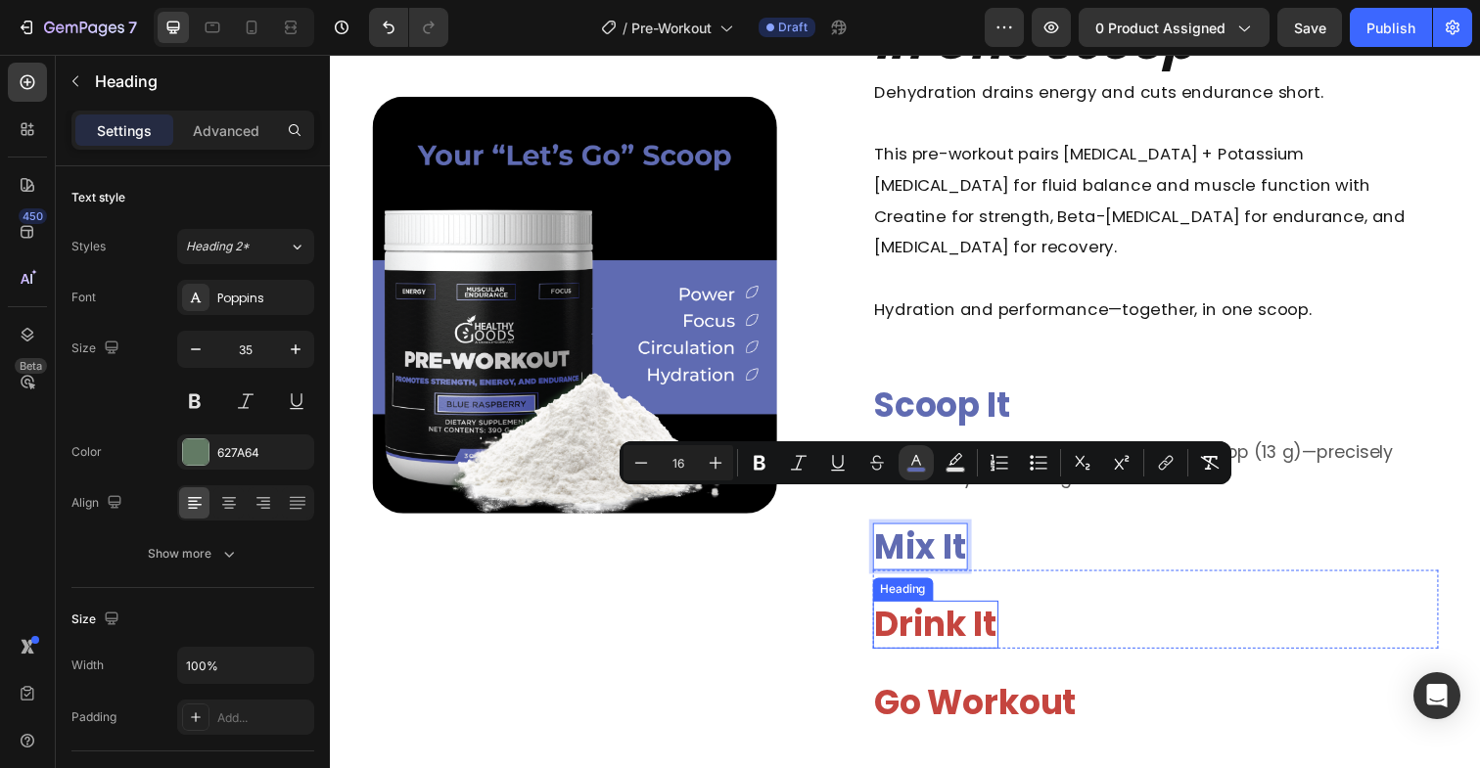
click at [948, 613] on span "Drink It" at bounding box center [948, 637] width 124 height 48
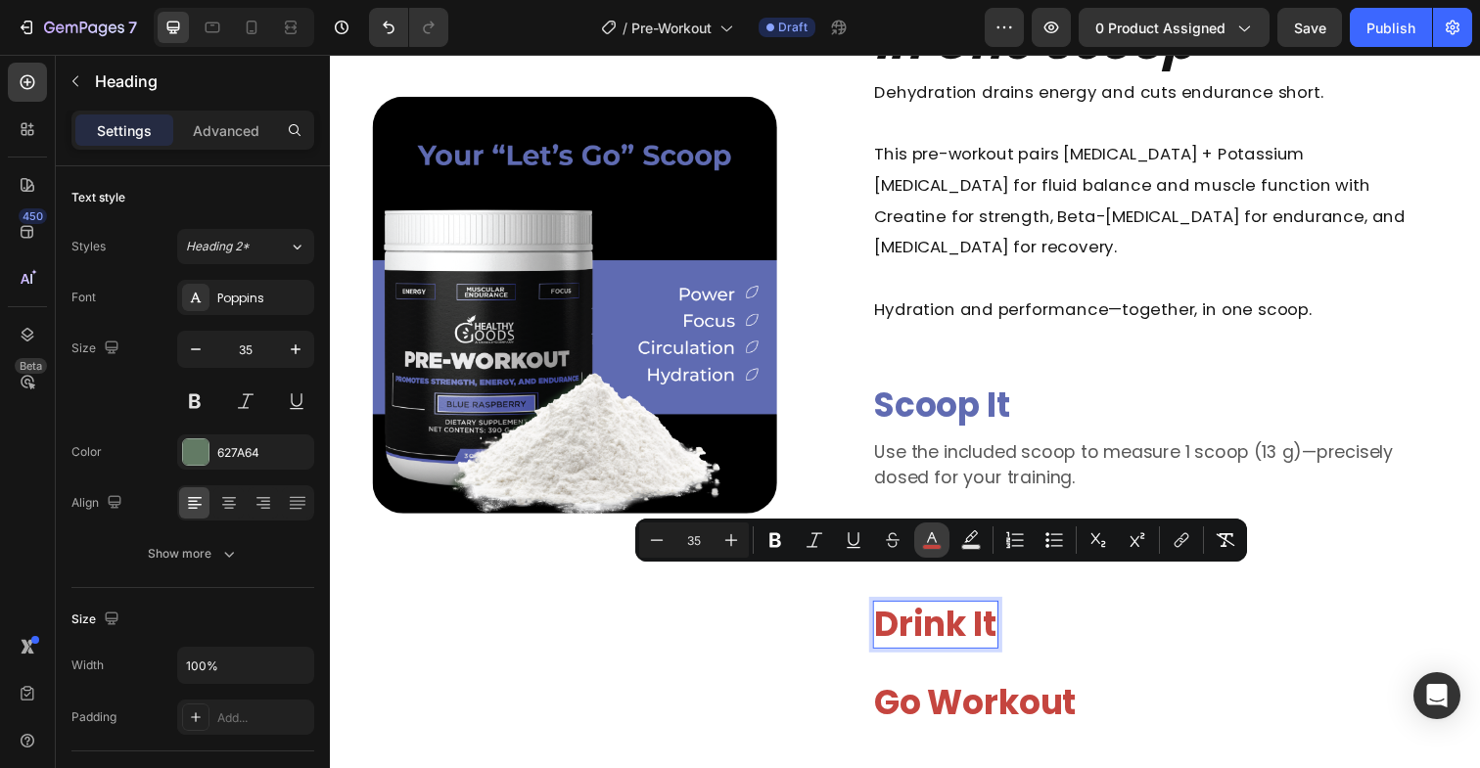
click at [932, 542] on icon "Editor contextual toolbar" at bounding box center [932, 540] width 20 height 20
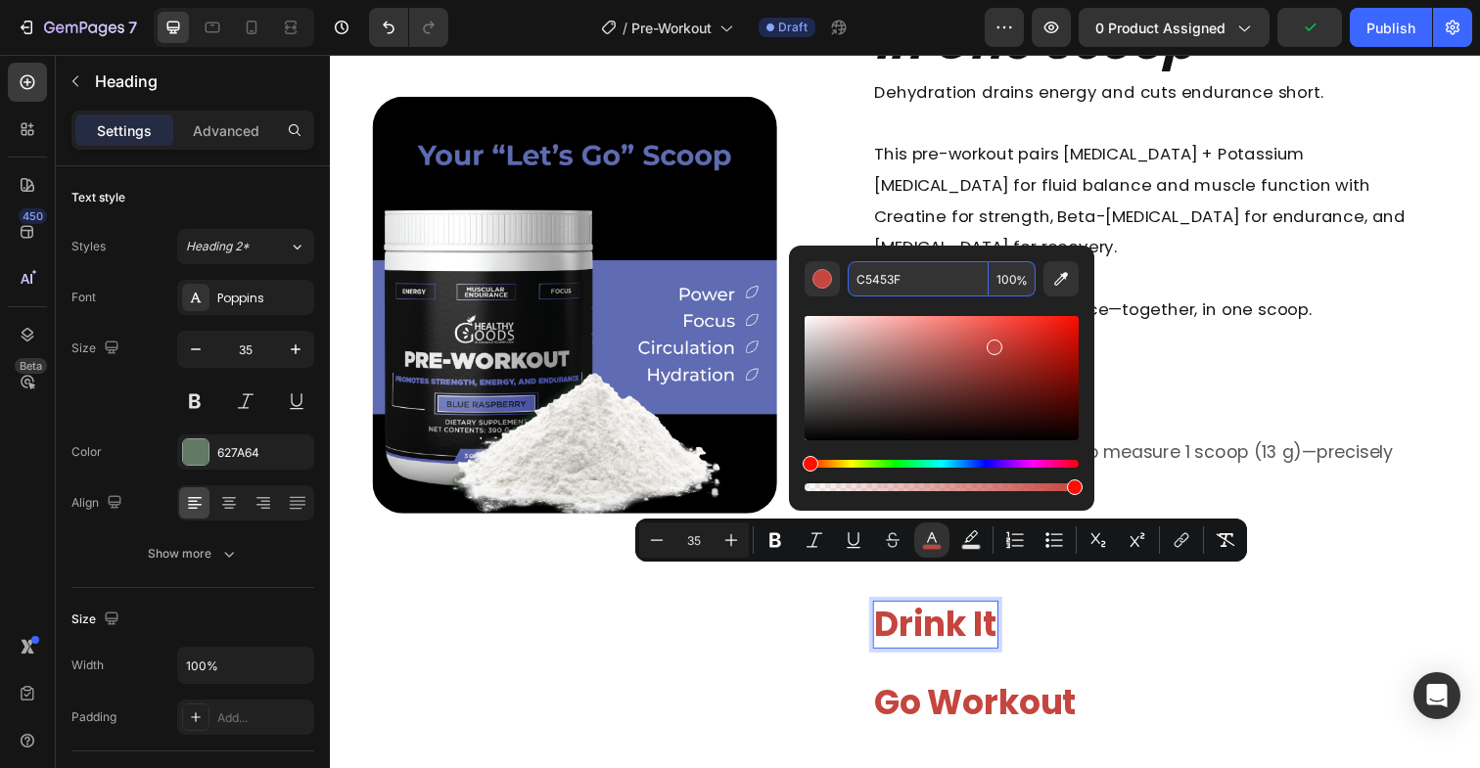
click at [890, 274] on input "C5453F" at bounding box center [918, 278] width 141 height 35
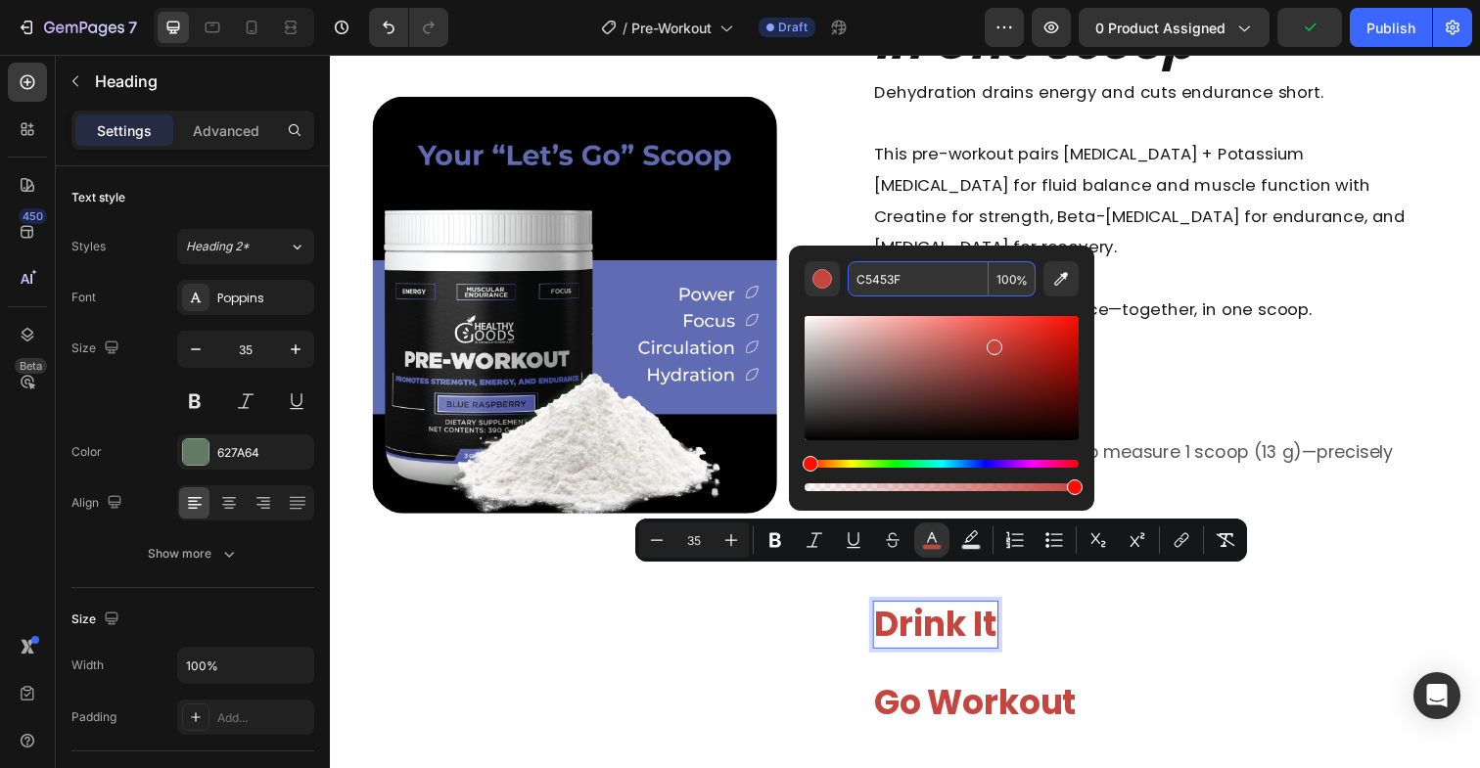
paste input "606BB2"
type input "606BB2"
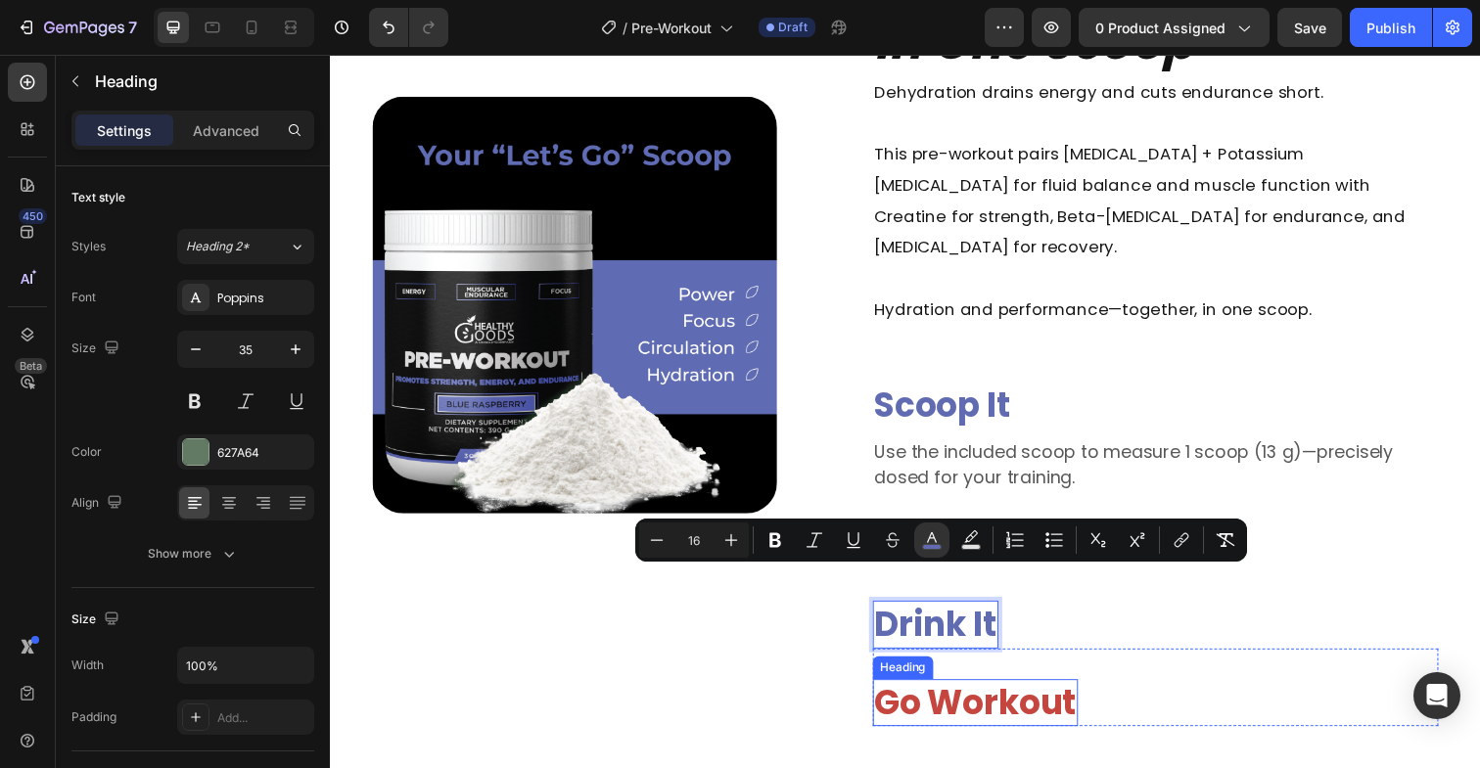
click at [1000, 693] on span "Go Workout" at bounding box center [989, 717] width 206 height 48
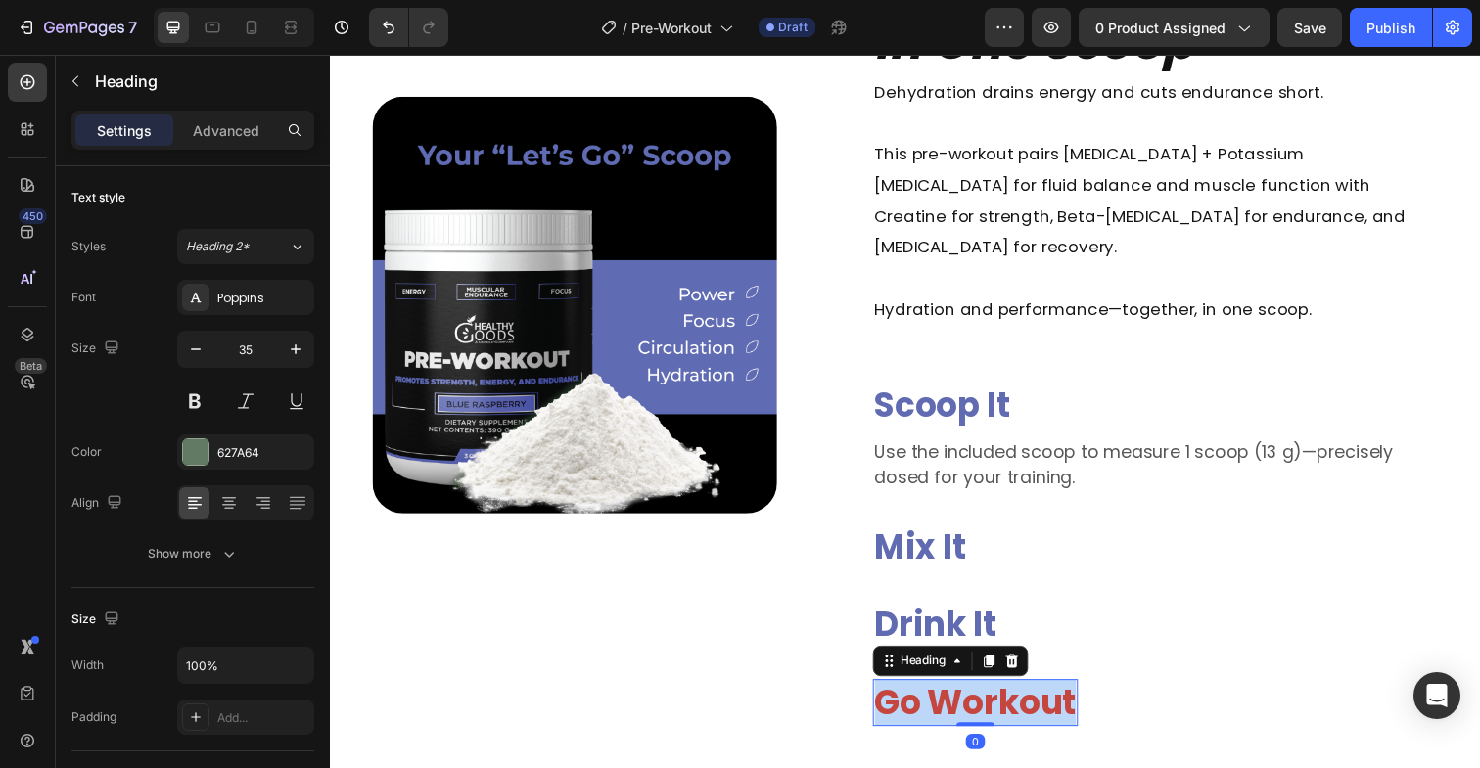
click at [1000, 693] on span "Go Workout" at bounding box center [989, 717] width 206 height 48
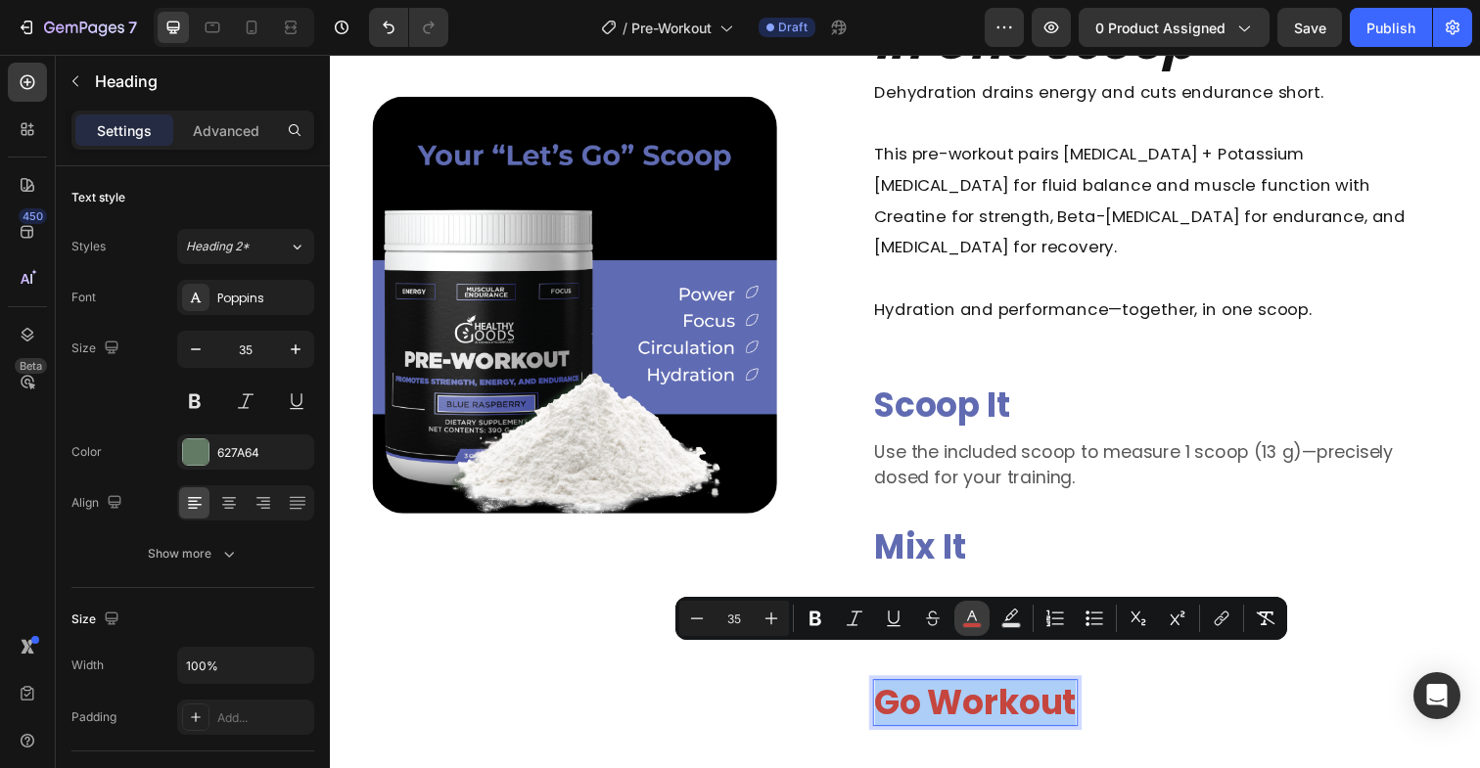
click at [971, 622] on icon "Editor contextual toolbar" at bounding box center [972, 619] width 20 height 20
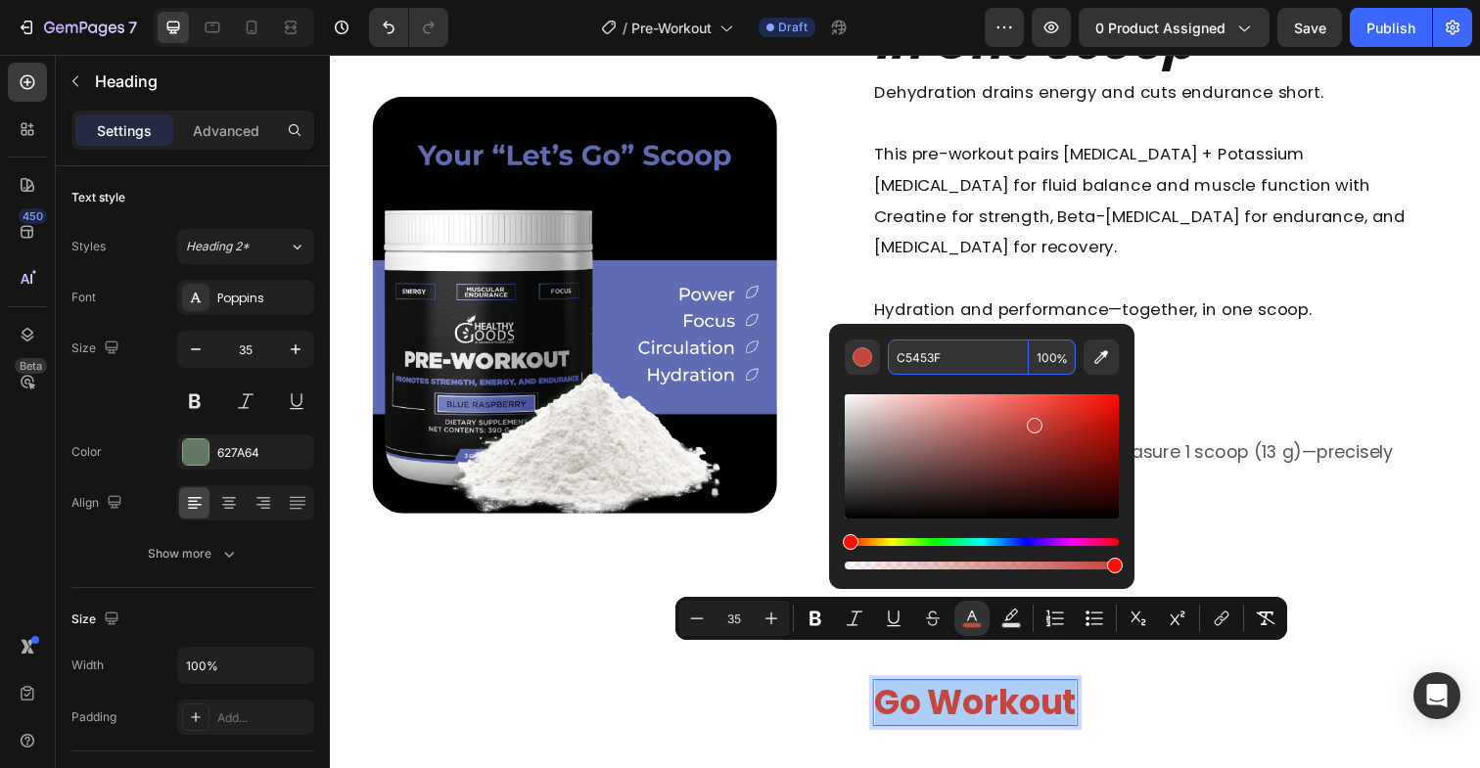
click at [927, 362] on input "C5453F" at bounding box center [958, 357] width 141 height 35
paste input "606BB2"
type input "606BB2"
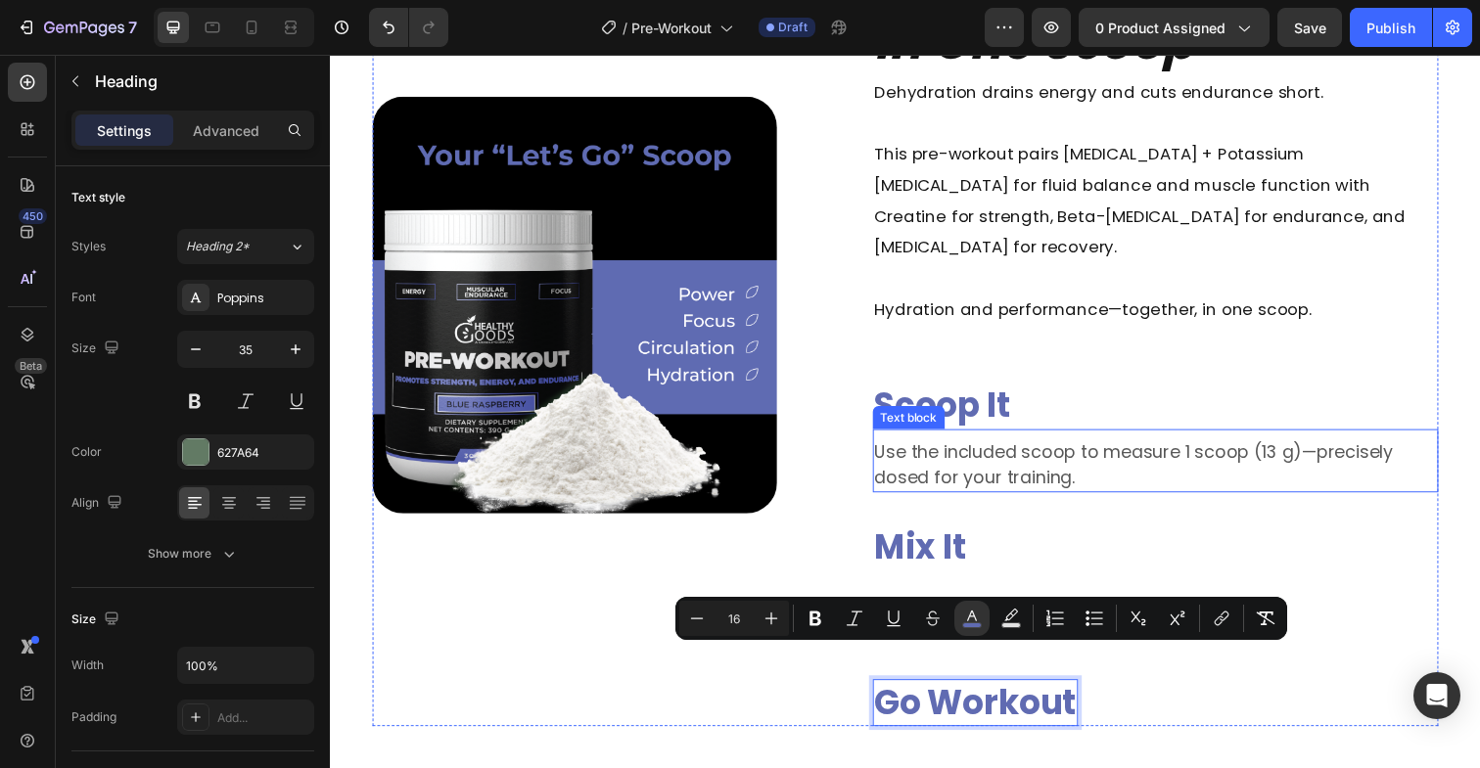
click at [1041, 447] on p "Use the included scoop to measure 1 scoop (13 g)—precisely dosed for your train…" at bounding box center [1173, 473] width 574 height 53
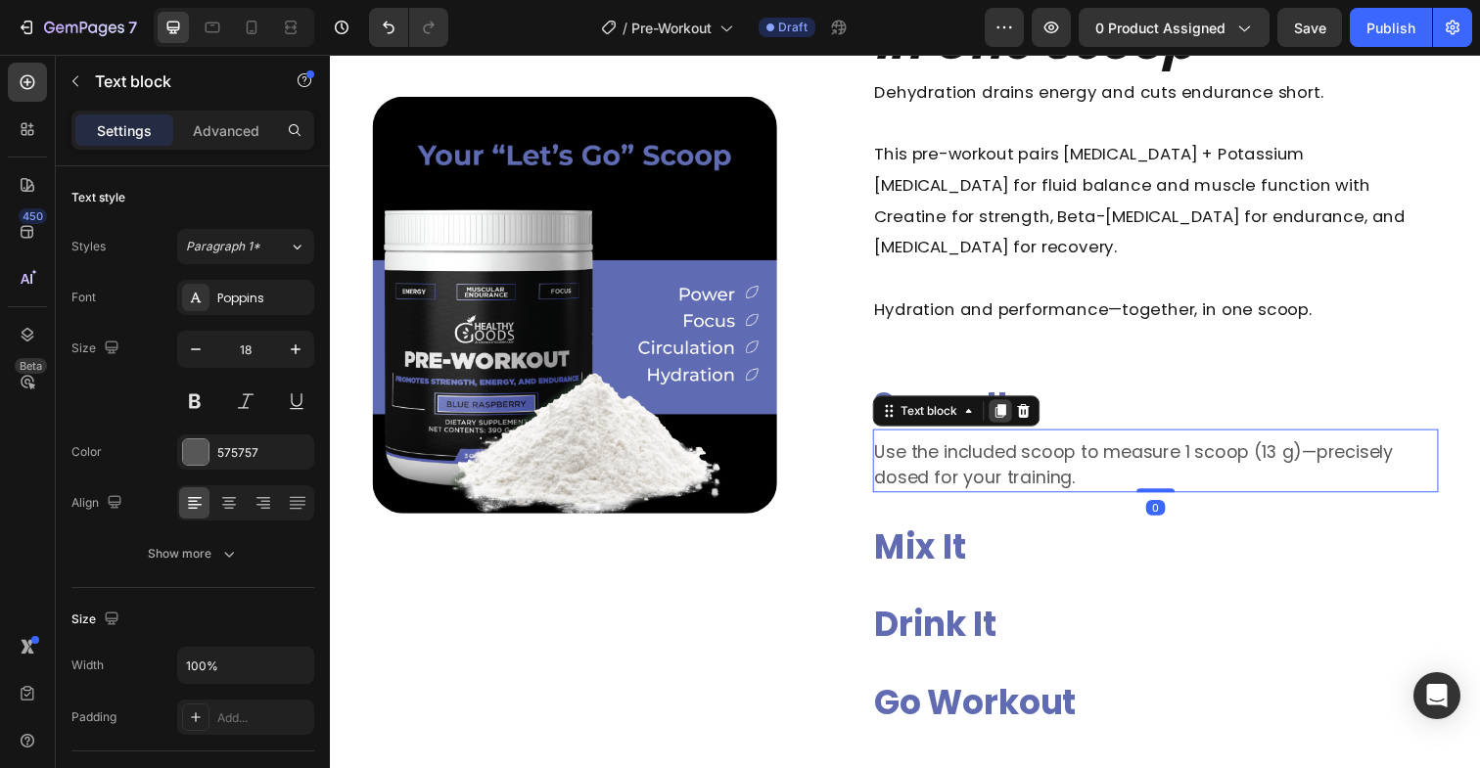
click at [1018, 412] on icon at bounding box center [1013, 419] width 11 height 14
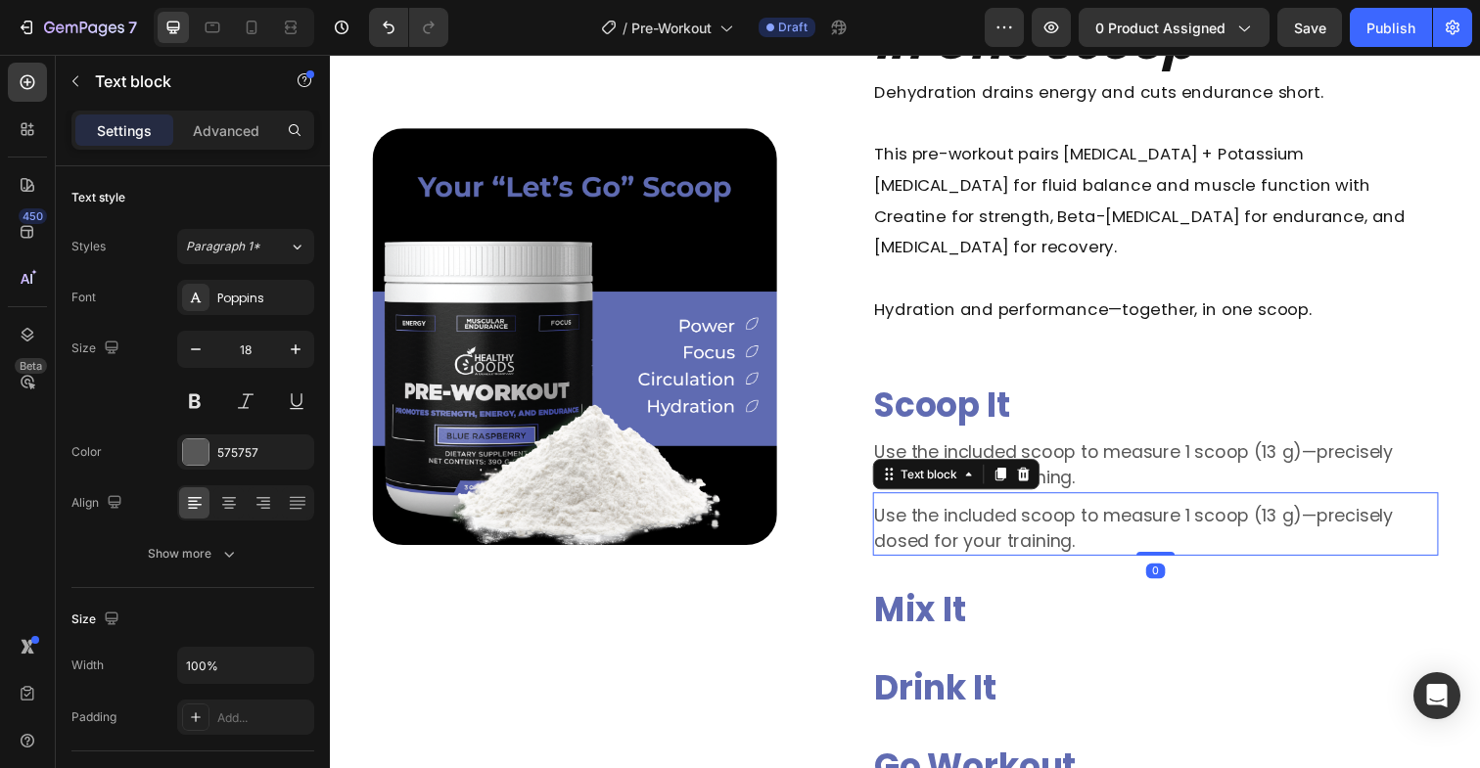
scroll to position [1675, 0]
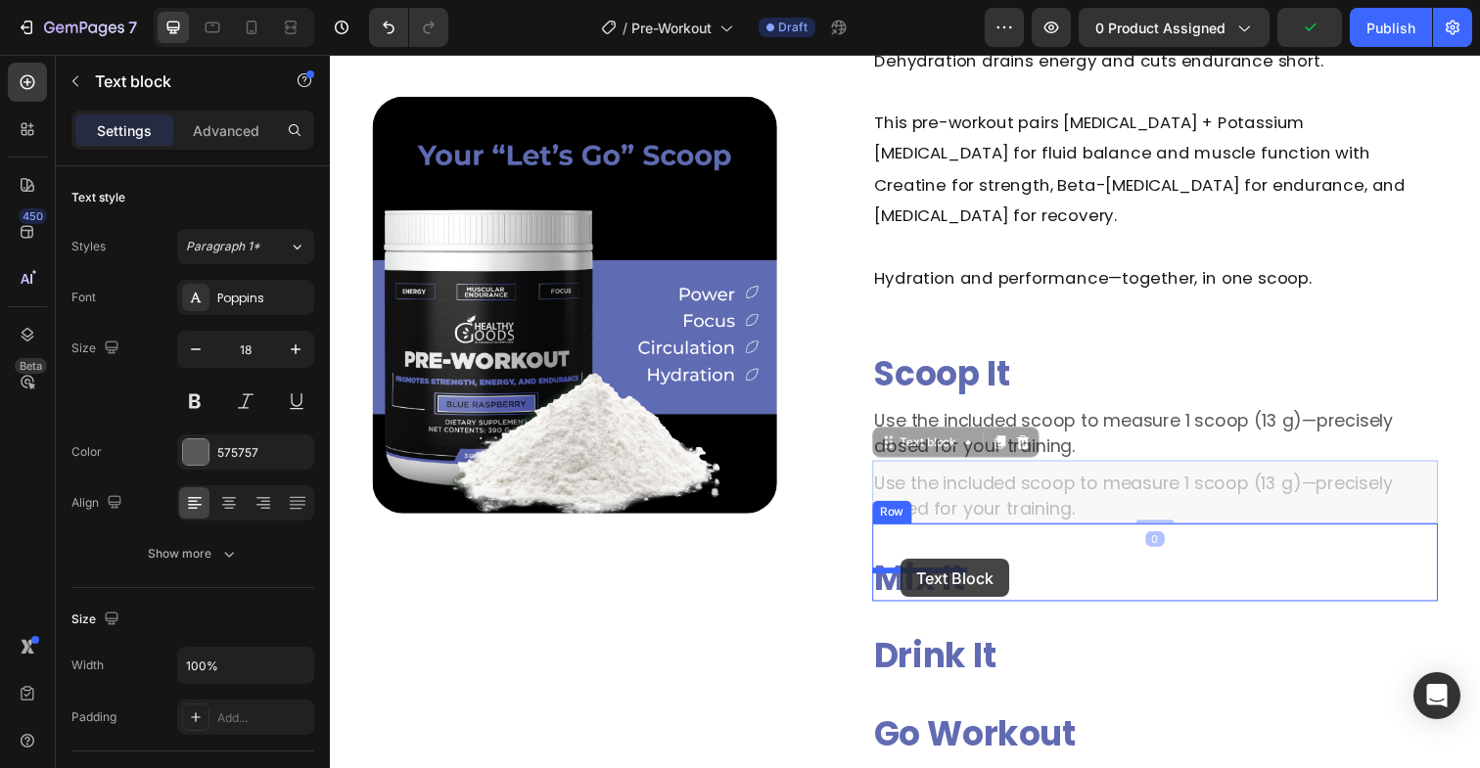
drag, startPoint x: 903, startPoint y: 420, endPoint x: 912, endPoint y: 570, distance: 150.0
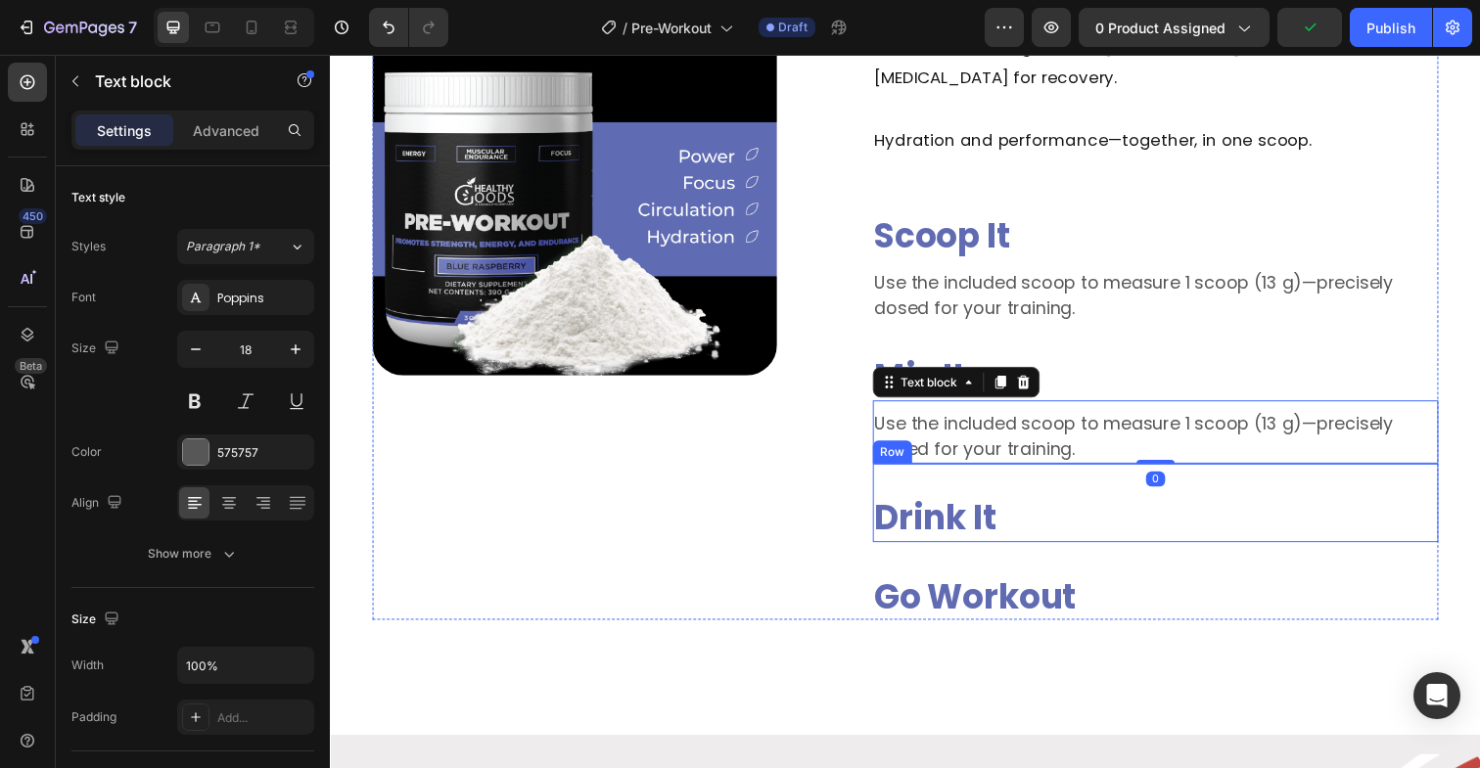
scroll to position [1838, 0]
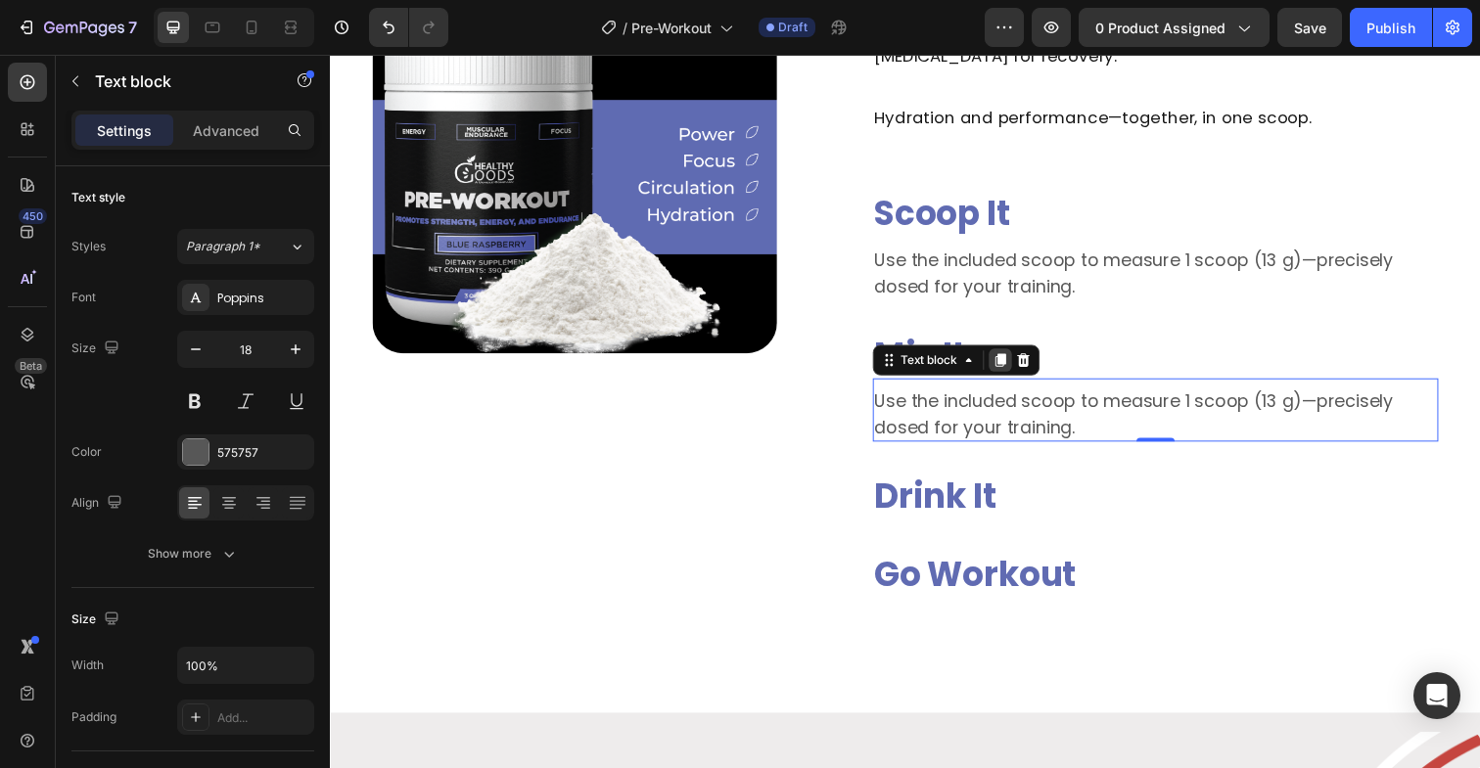
click at [1019, 361] on icon at bounding box center [1013, 368] width 11 height 14
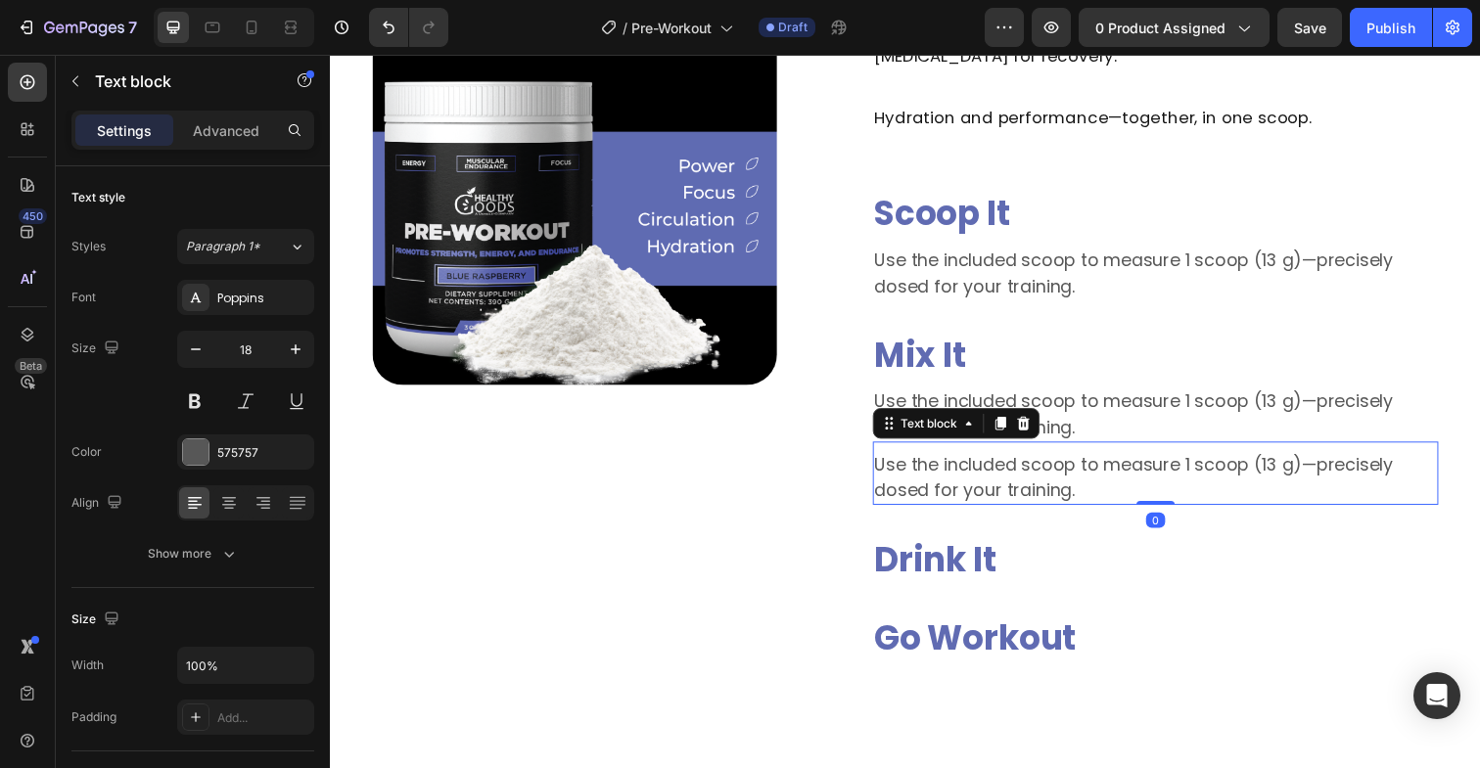
scroll to position [1870, 0]
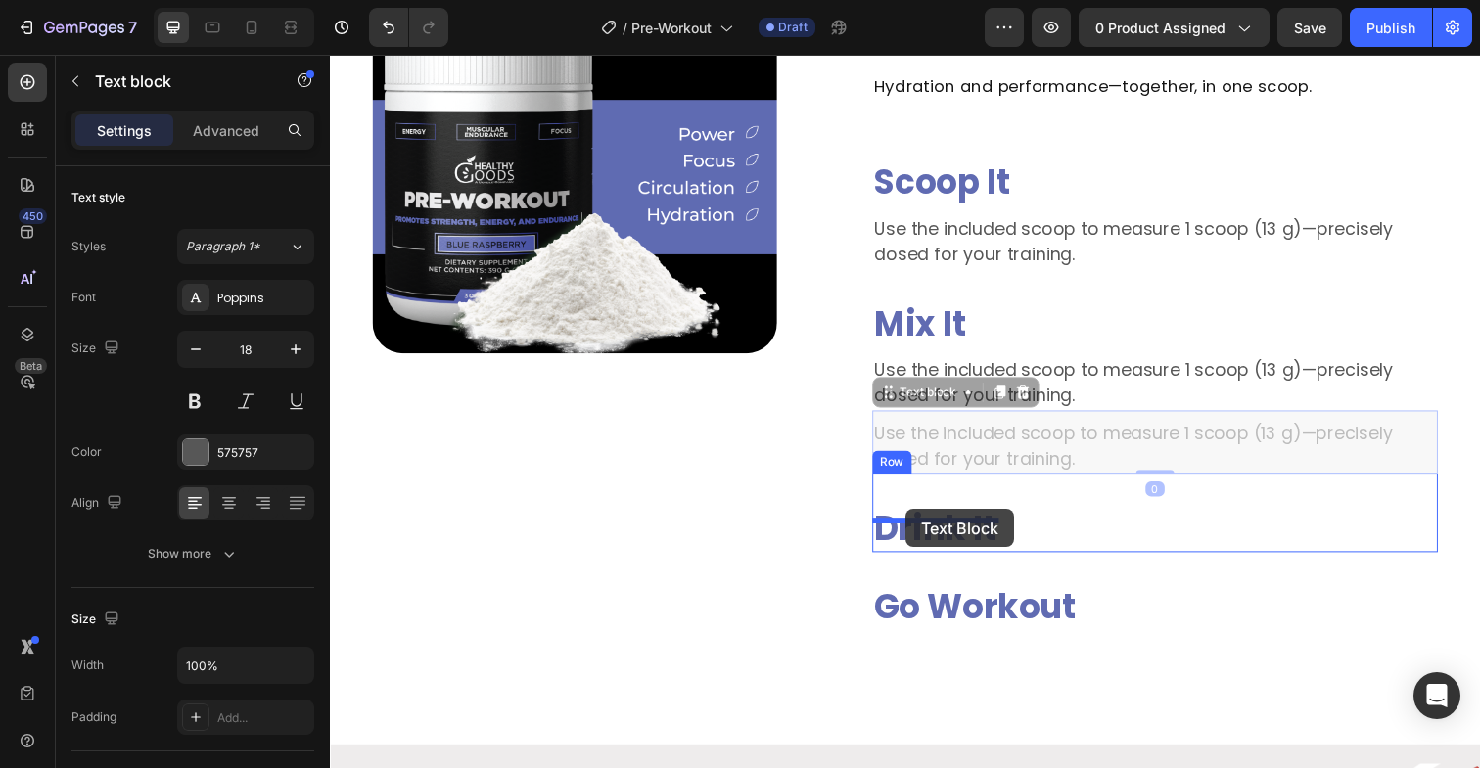
drag, startPoint x: 903, startPoint y: 368, endPoint x: 918, endPoint y: 519, distance: 151.4
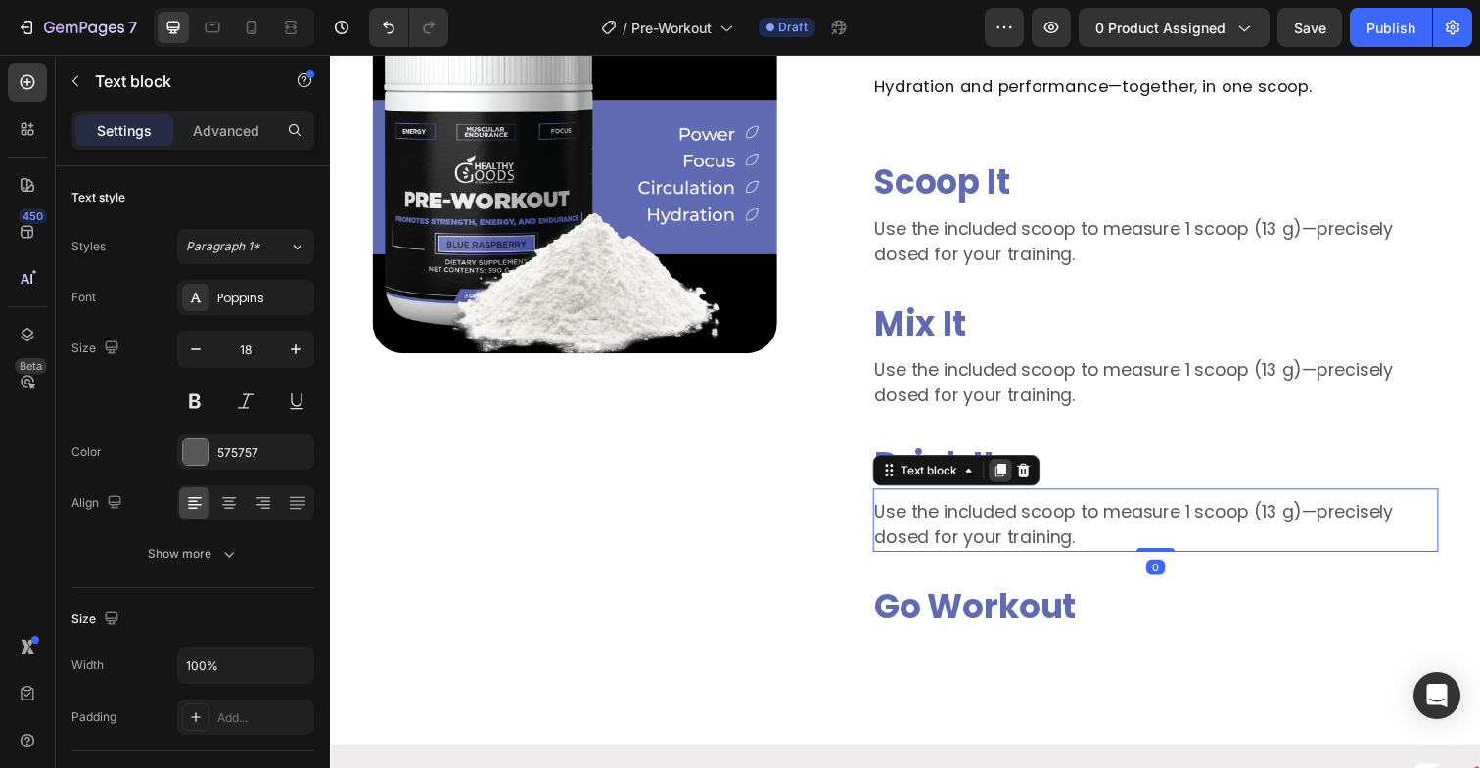
click at [1017, 473] on icon at bounding box center [1013, 480] width 11 height 14
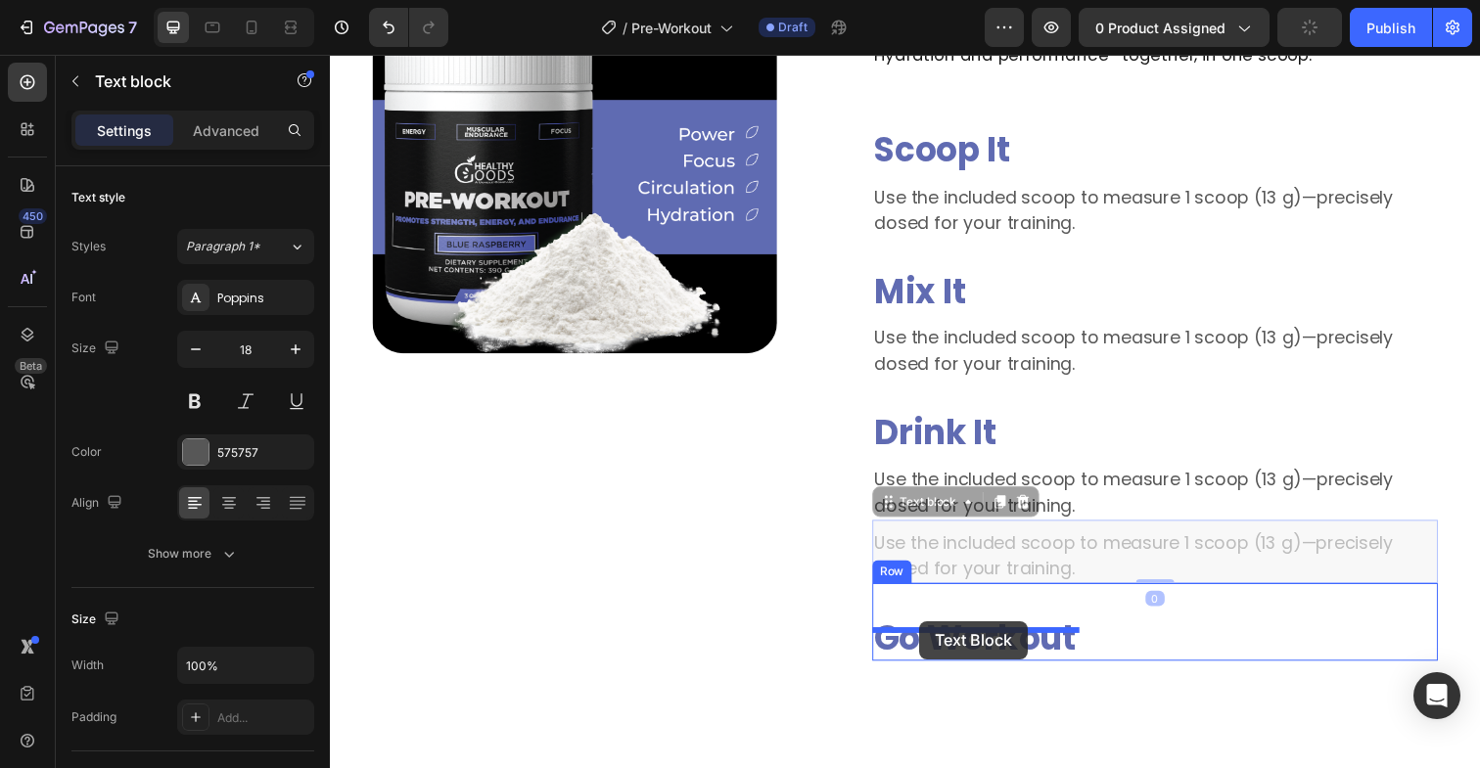
drag, startPoint x: 899, startPoint y: 484, endPoint x: 932, endPoint y: 633, distance: 152.2
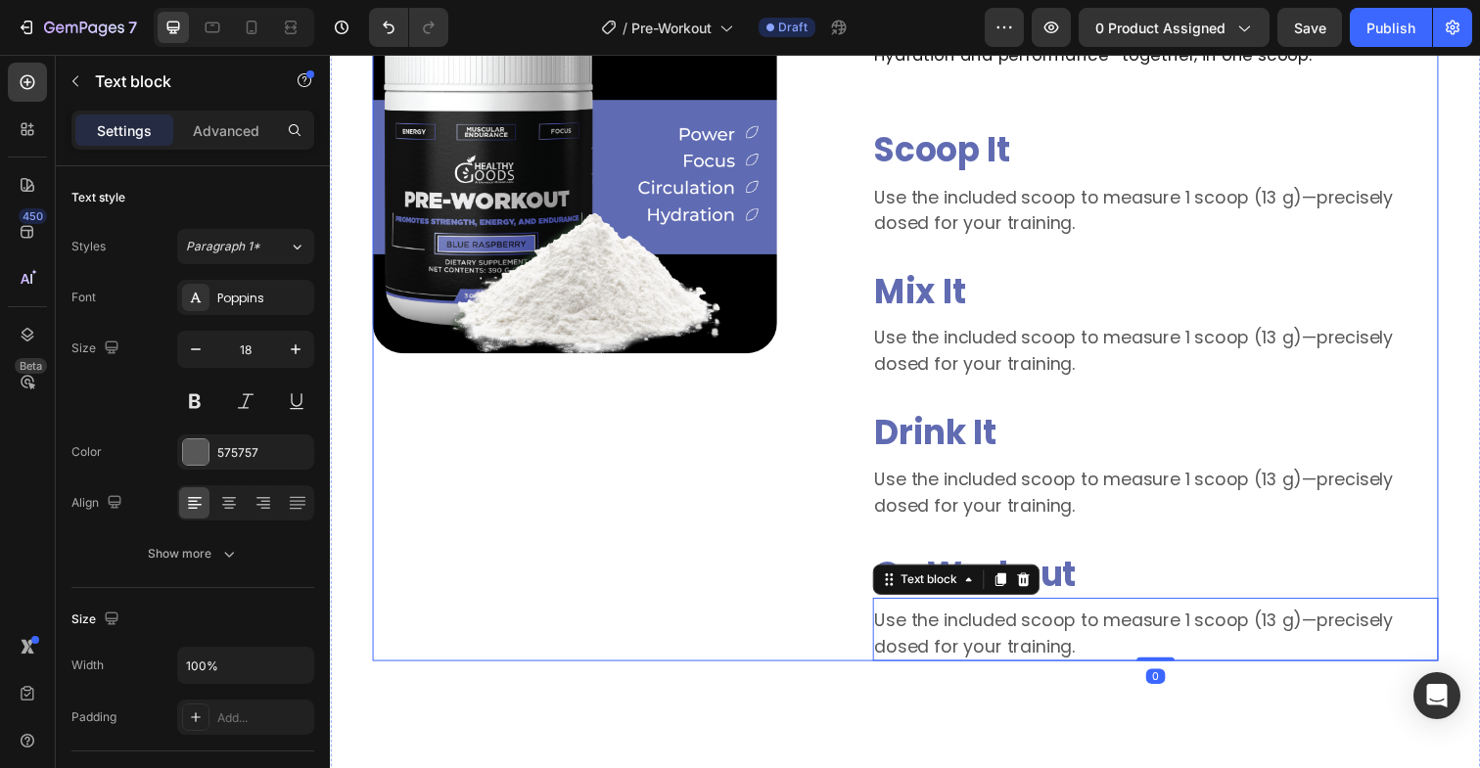
click at [816, 521] on div "Image Hydration + Performance in One Scoop Heading Dehydration drains energy an…" at bounding box center [917, 123] width 1088 height 1101
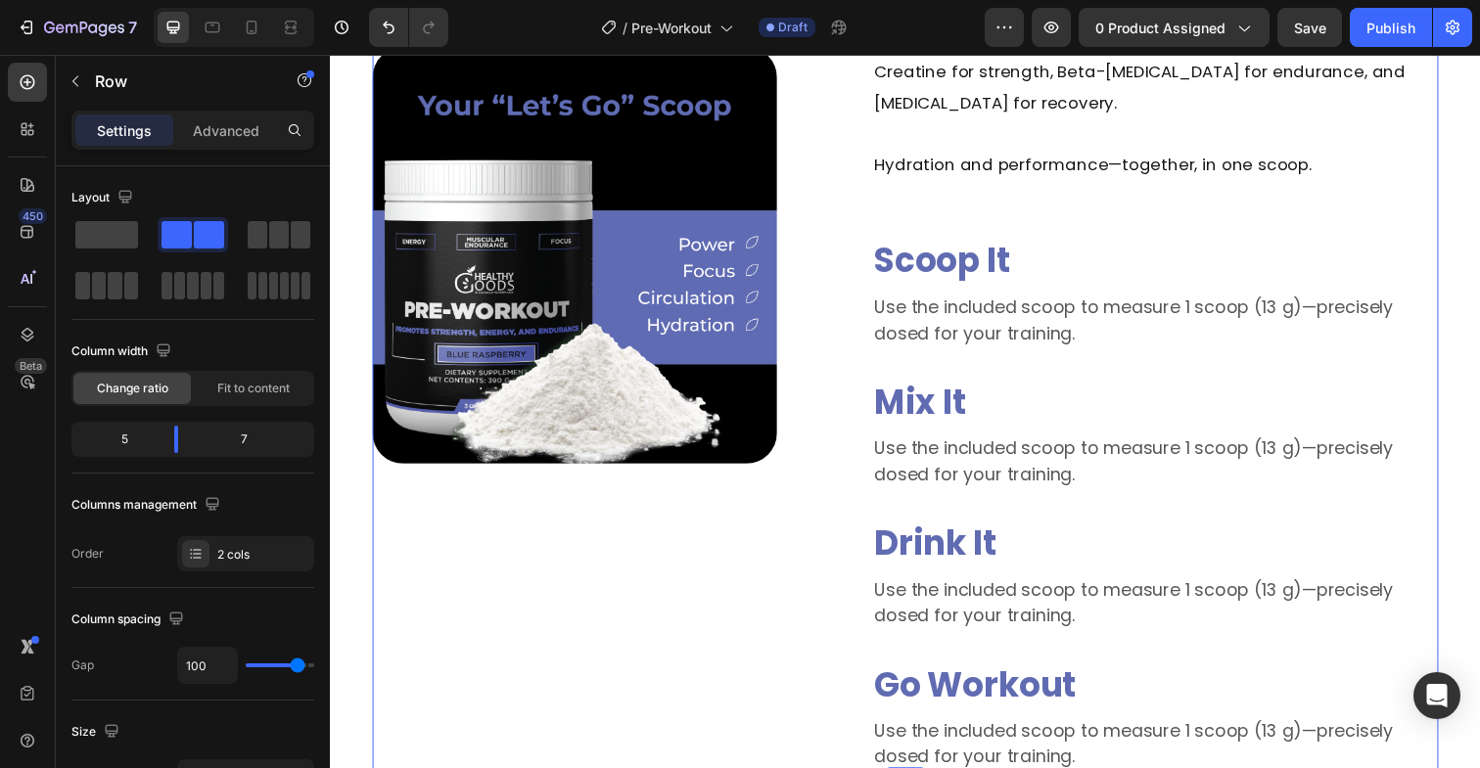
scroll to position [1781, 0]
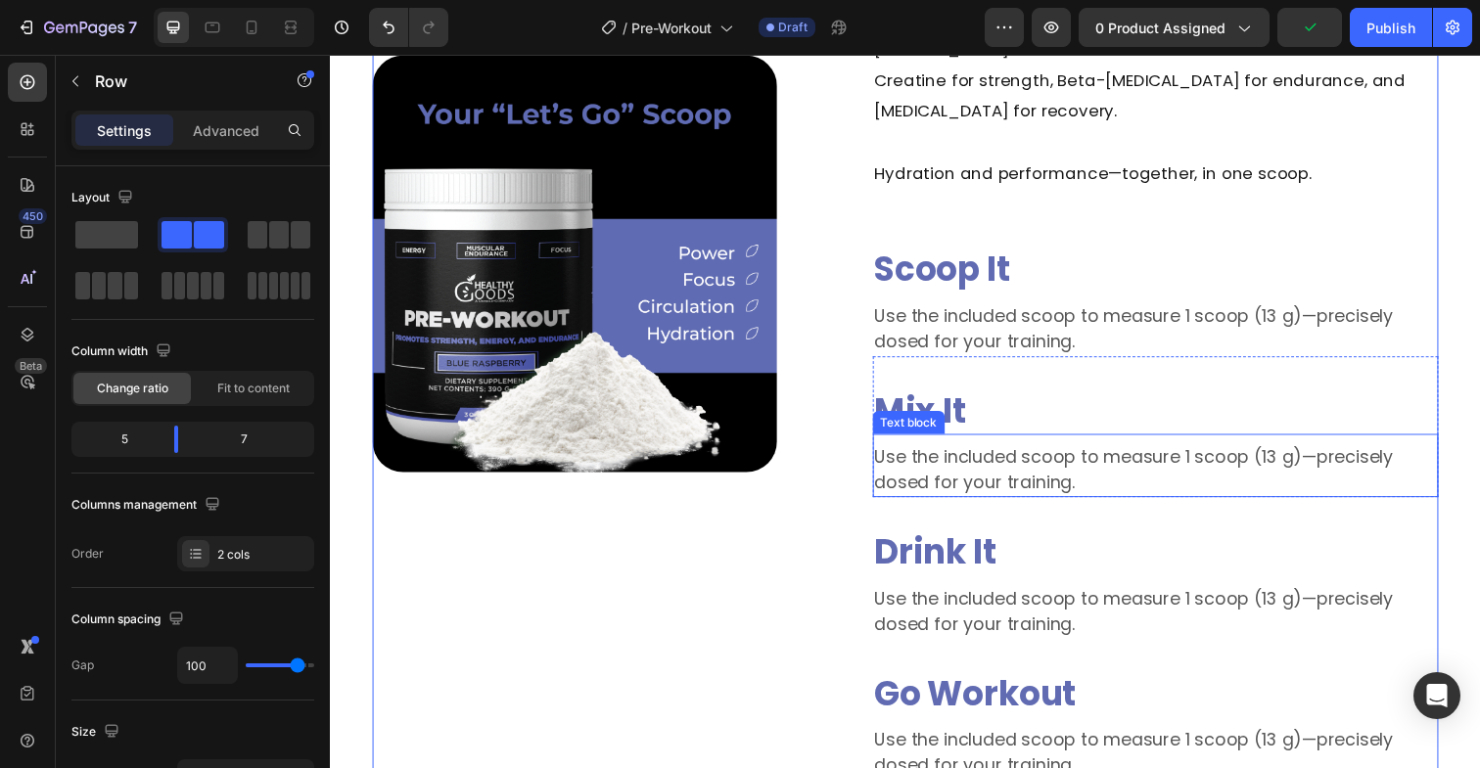
click at [1037, 452] on p "Use the included scoop to measure 1 scoop (13 g)—precisely dosed for your train…" at bounding box center [1173, 478] width 574 height 53
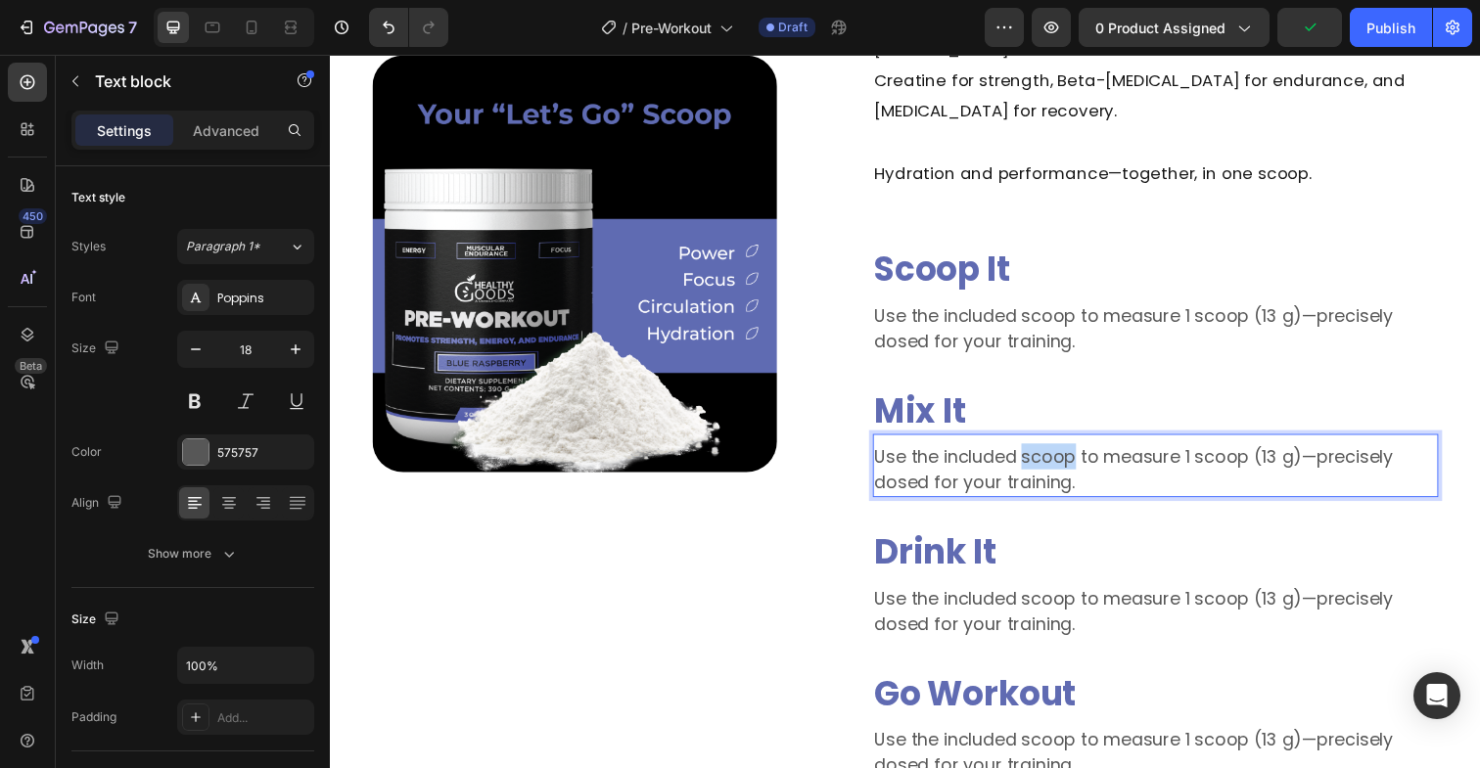
click at [1037, 452] on p "Use the included scoop to measure 1 scoop (13 g)—precisely dosed for your train…" at bounding box center [1173, 478] width 574 height 53
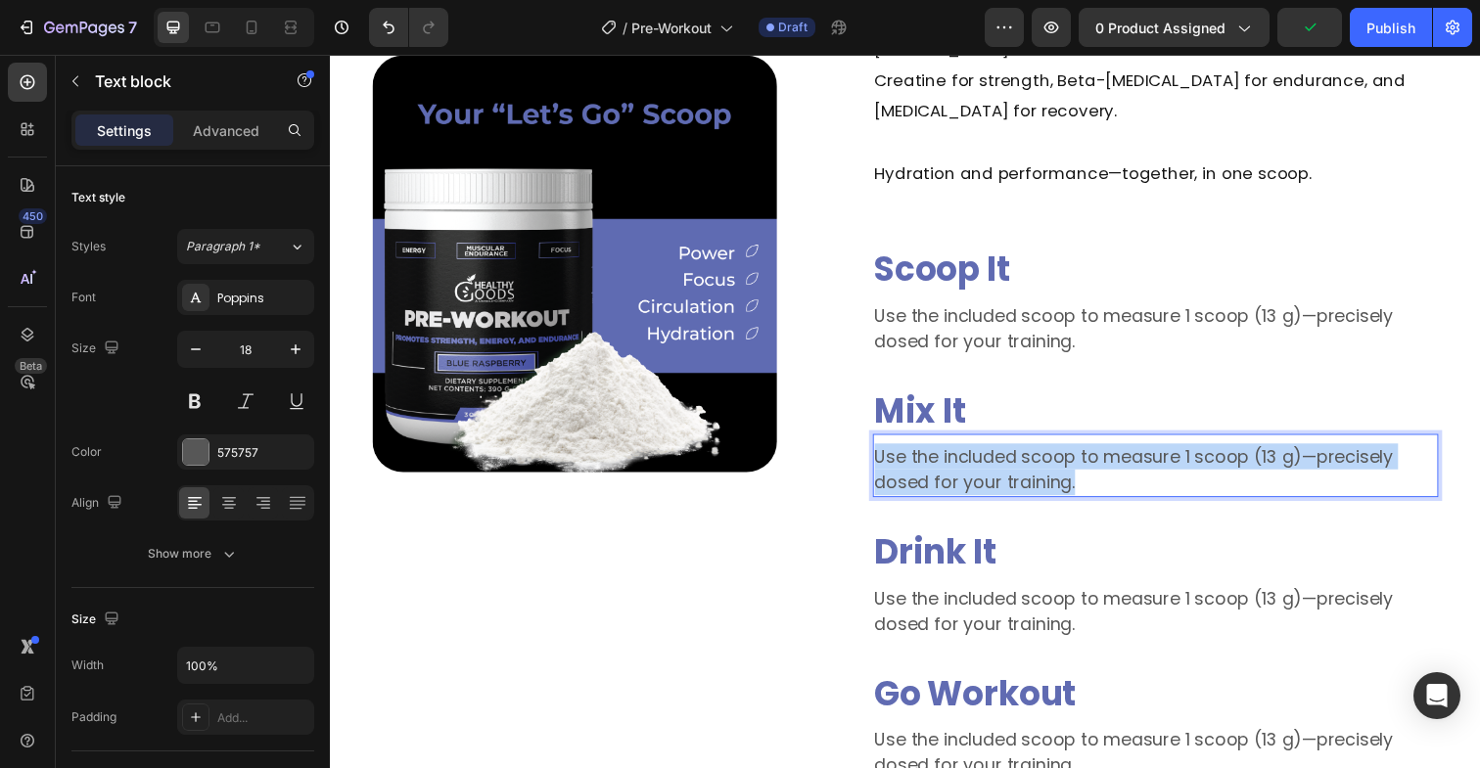
click at [1037, 452] on p "Use the included scoop to measure 1 scoop (13 g)—precisely dosed for your train…" at bounding box center [1173, 478] width 574 height 53
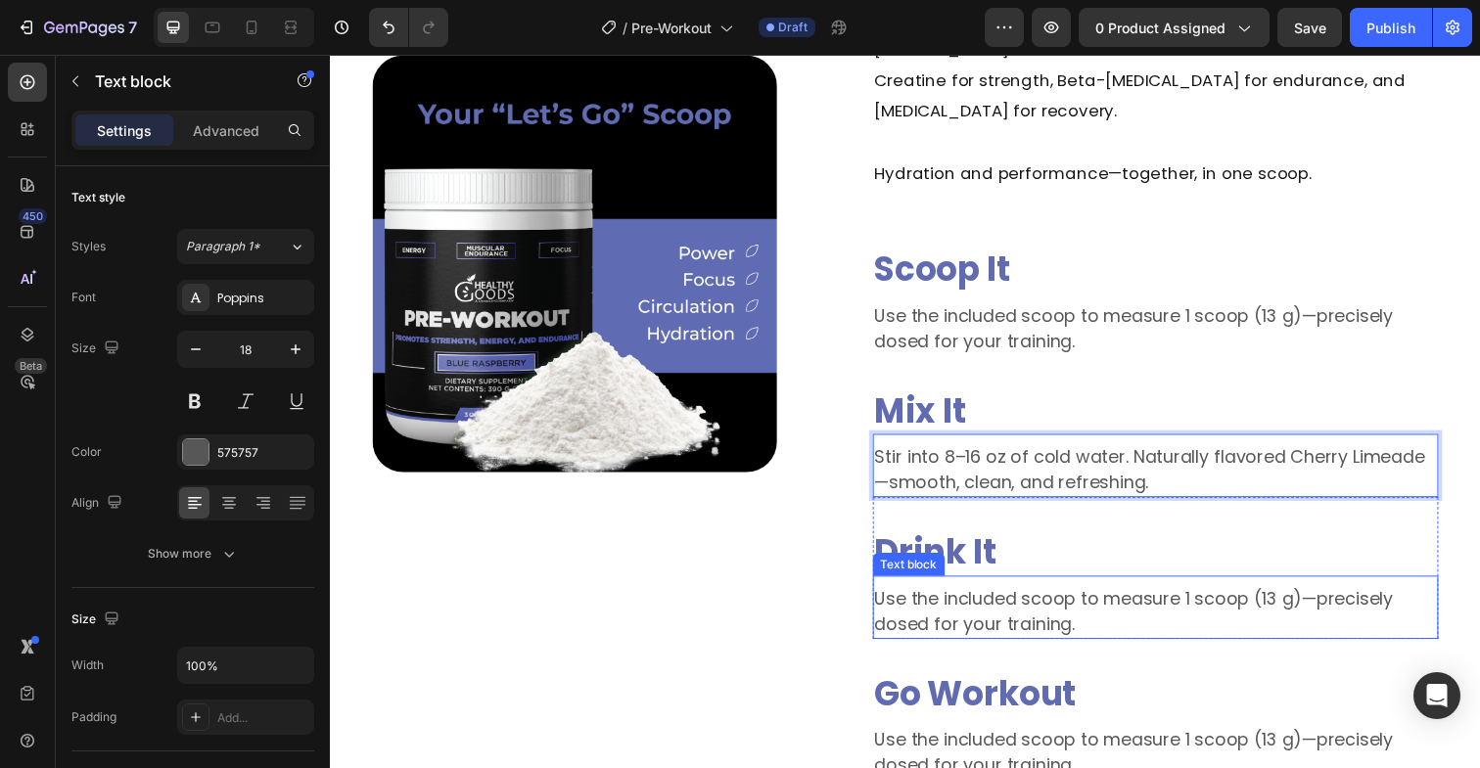
click at [973, 597] on p "Use the included scoop to measure 1 scoop (13 g)—precisely dosed for your train…" at bounding box center [1173, 623] width 574 height 53
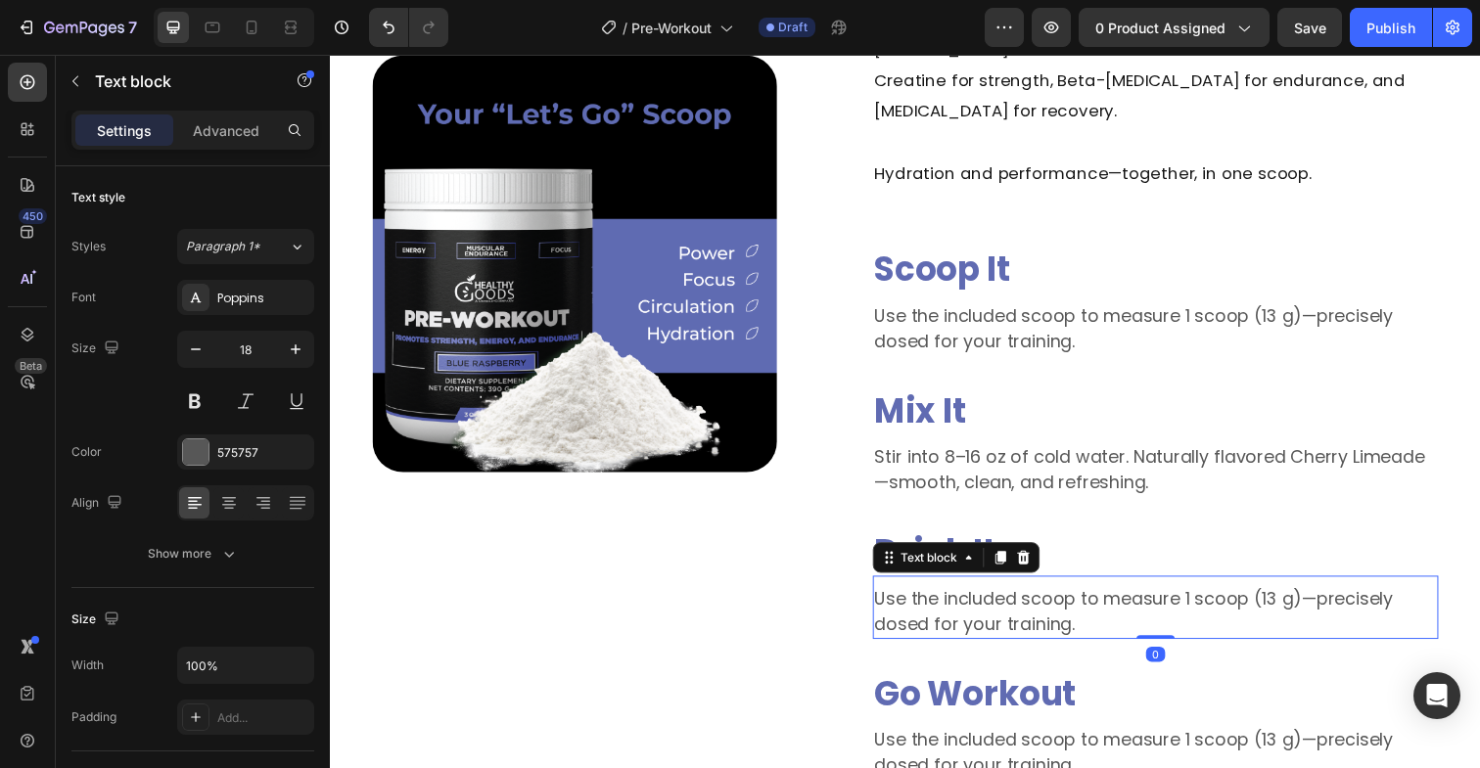
click at [973, 597] on p "Use the included scoop to measure 1 scoop (13 g)—precisely dosed for your train…" at bounding box center [1173, 623] width 574 height 53
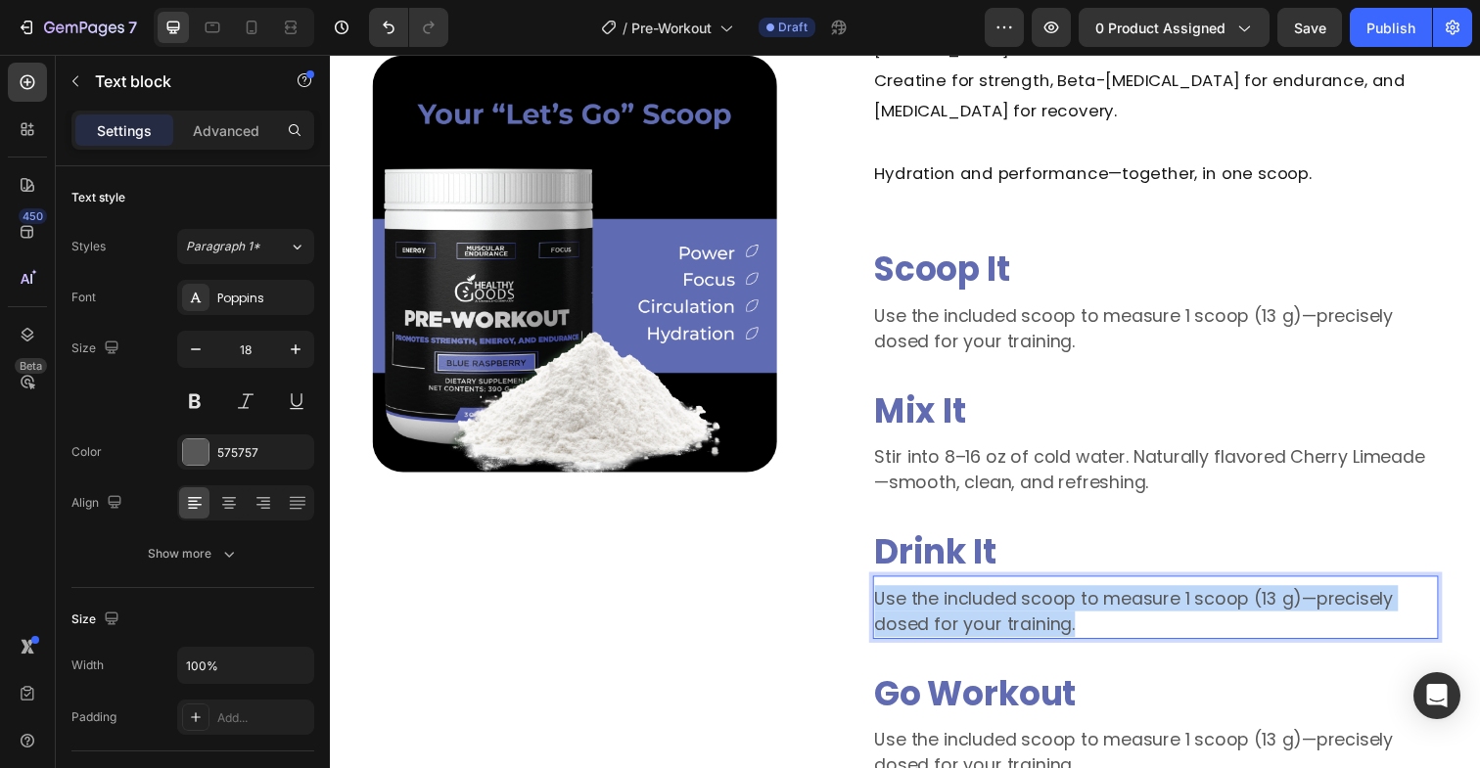
click at [973, 597] on p "Use the included scoop to measure 1 scoop (13 g)—precisely dosed for your train…" at bounding box center [1173, 623] width 574 height 53
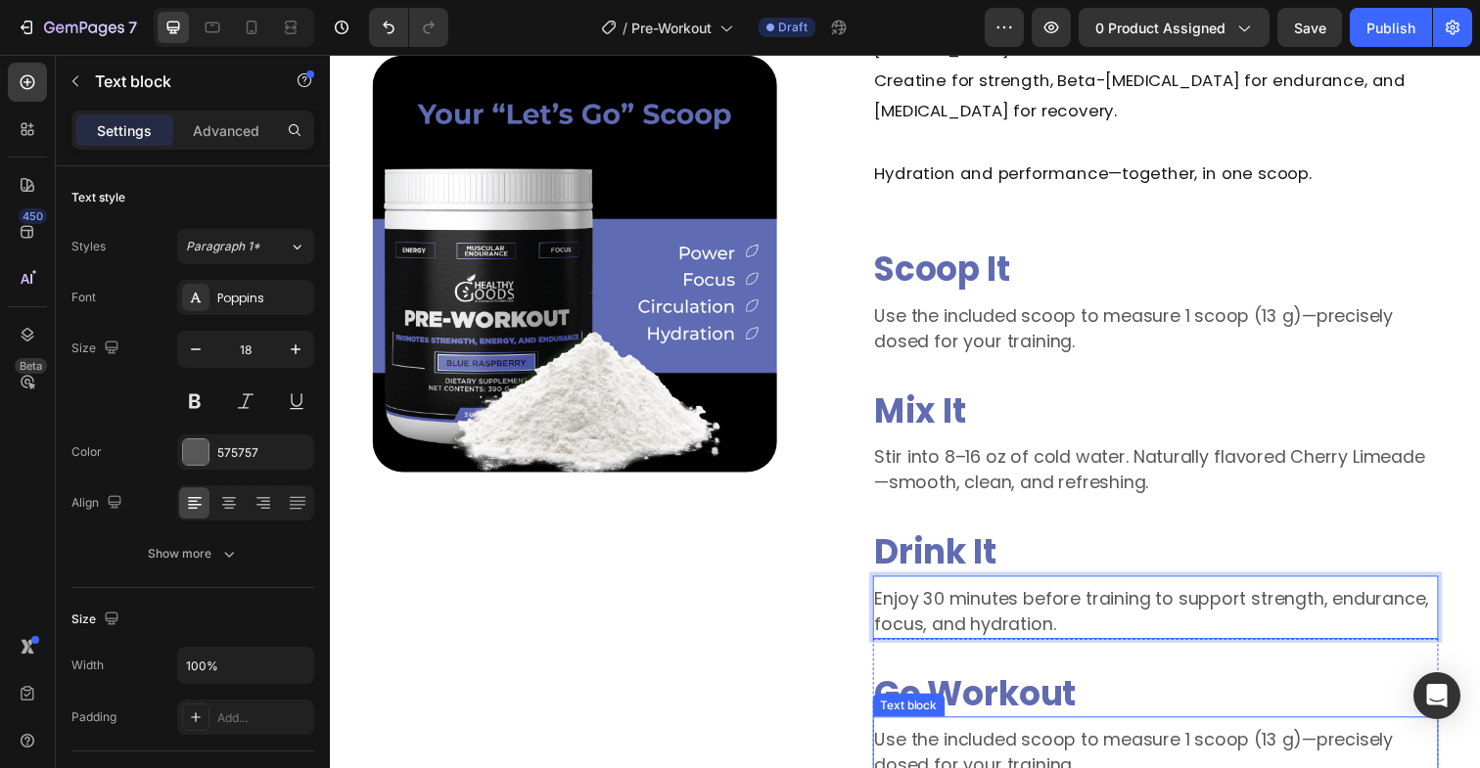
click at [1044, 753] on p "Use the included scoop to measure 1 scoop (13 g)—precisely dosed for your train…" at bounding box center [1173, 767] width 574 height 53
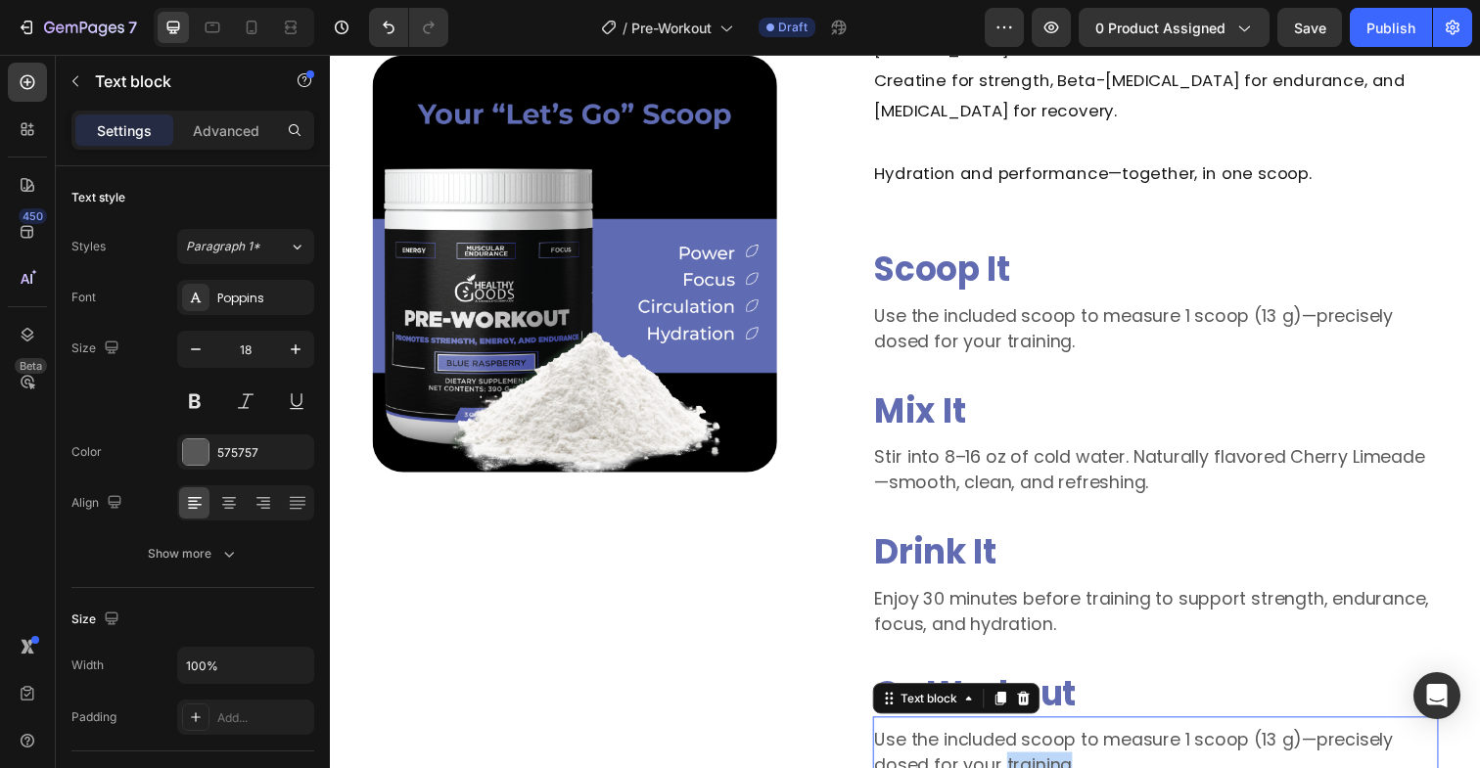
click at [1044, 753] on p "Use the included scoop to measure 1 scoop (13 g)—precisely dosed for your train…" at bounding box center [1173, 767] width 574 height 53
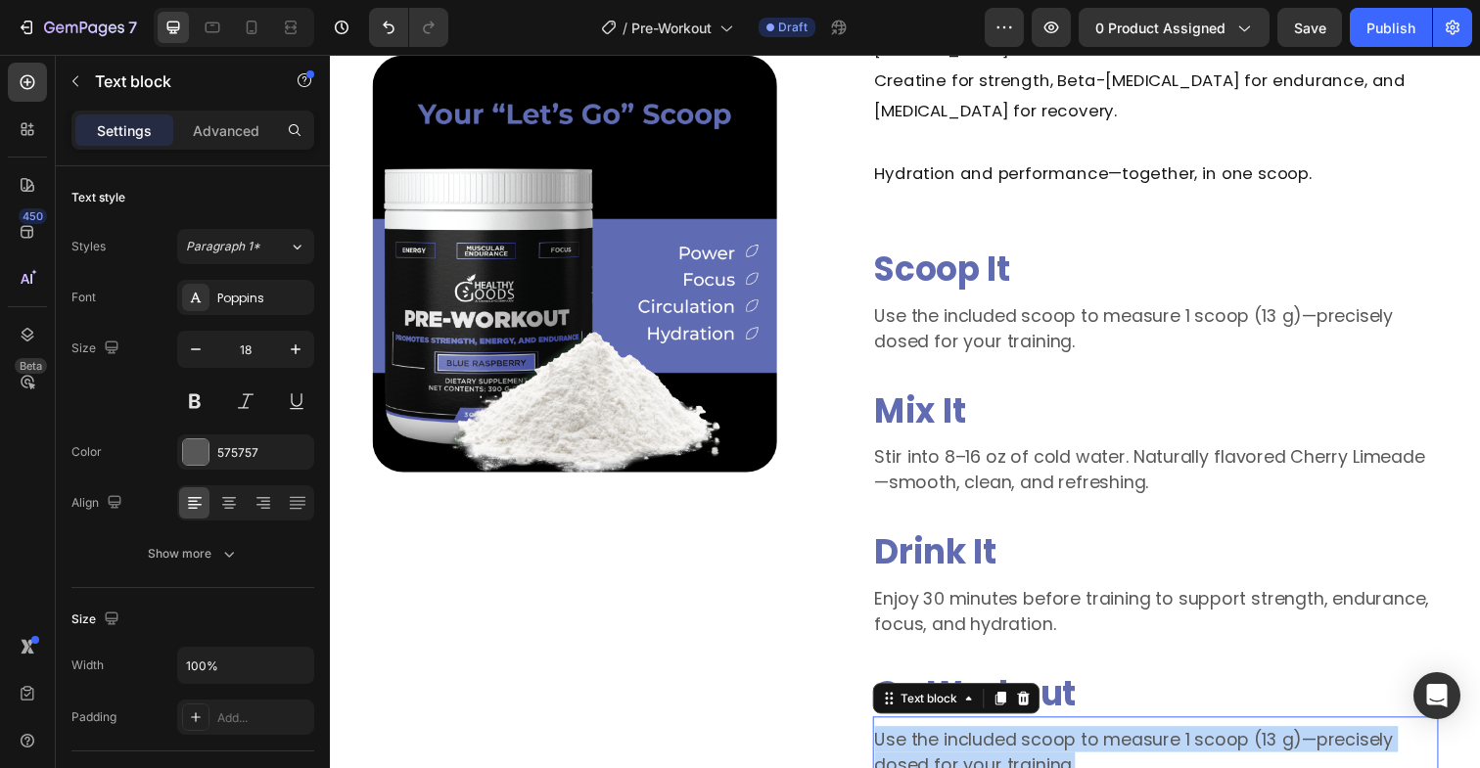
click at [1044, 753] on p "Use the included scoop to measure 1 scoop (13 g)—precisely dosed for your train…" at bounding box center [1173, 767] width 574 height 53
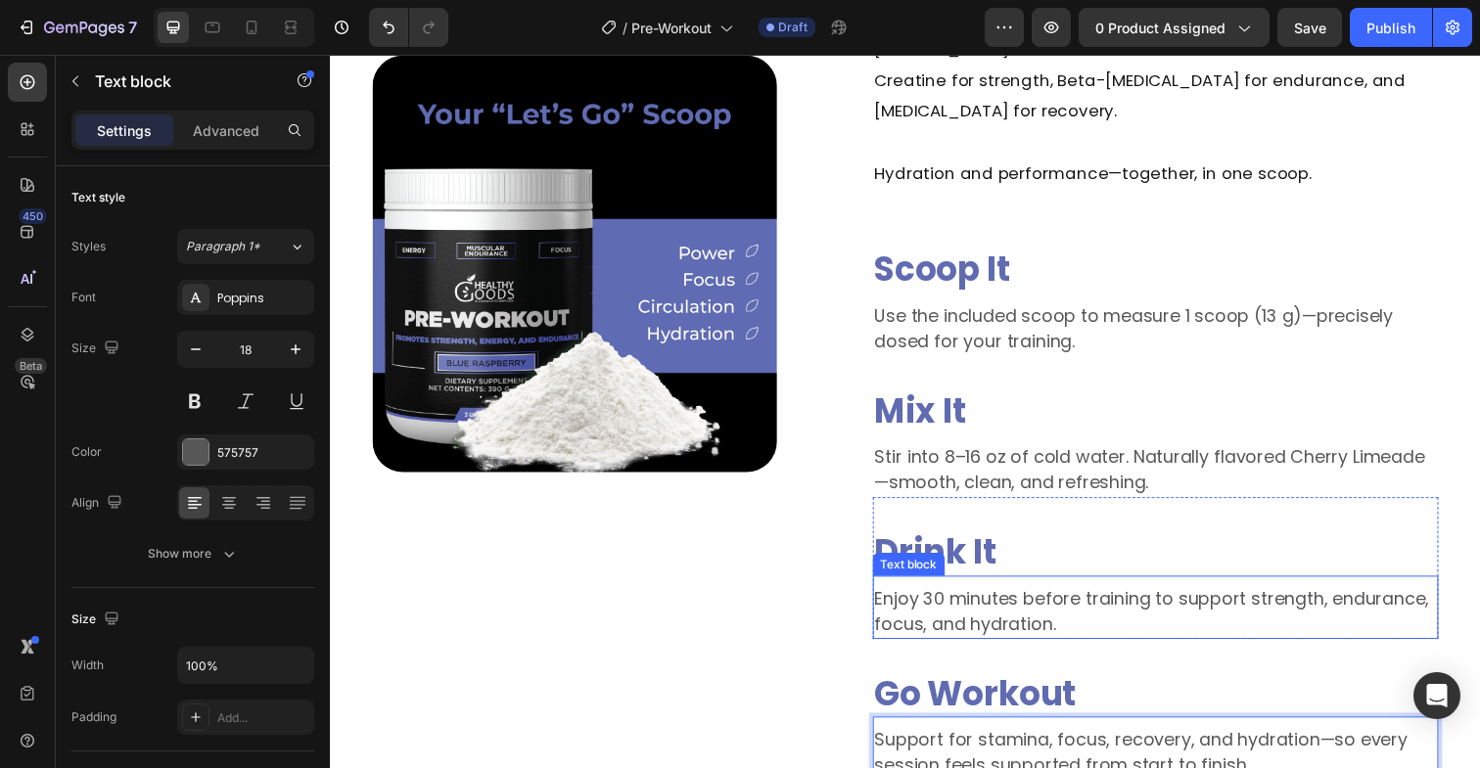
click at [1180, 615] on p "Enjoy 30 minutes before training to support strength, endurance, focus, and hyd…" at bounding box center [1173, 623] width 574 height 53
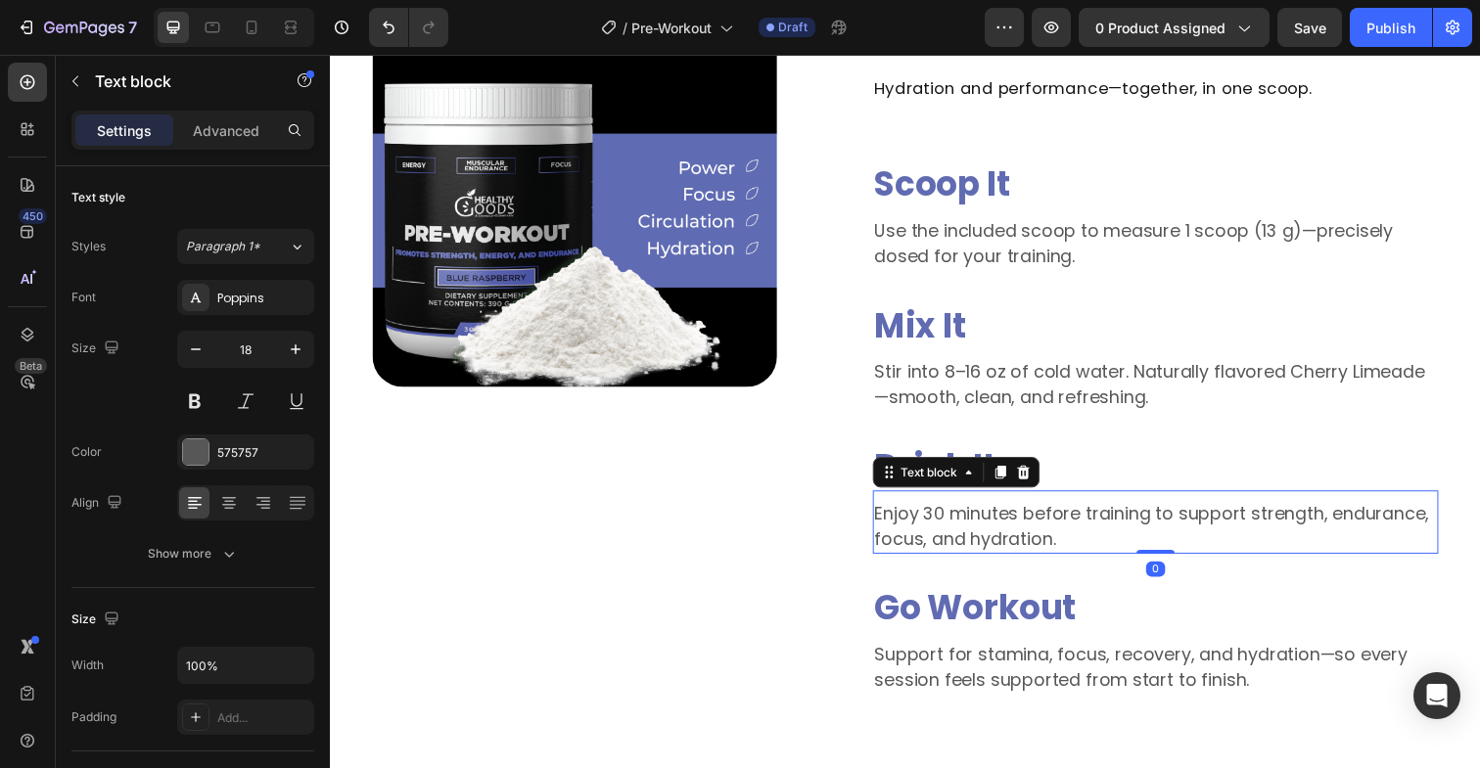
scroll to position [1906, 0]
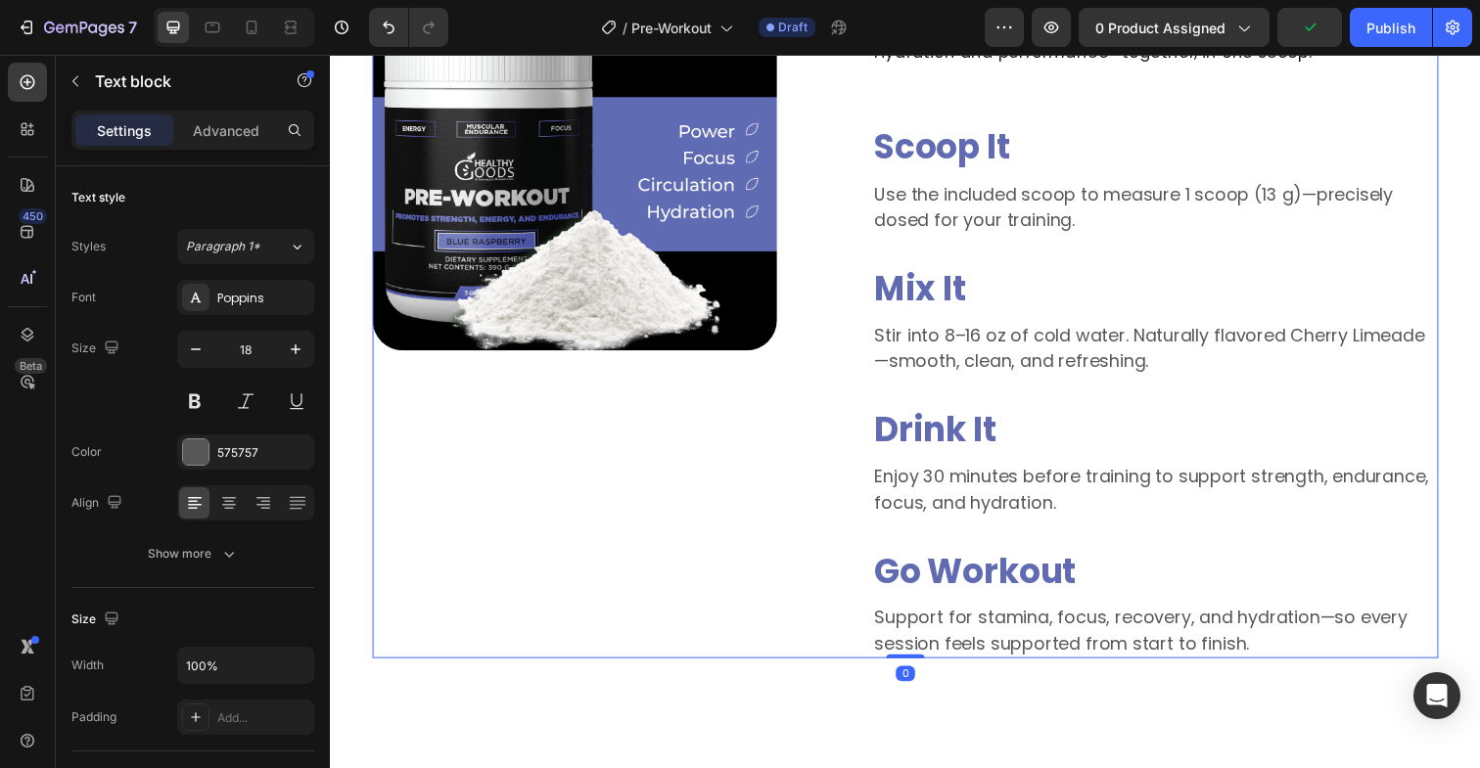
click at [720, 577] on div "Image" at bounding box center [579, 144] width 412 height 1054
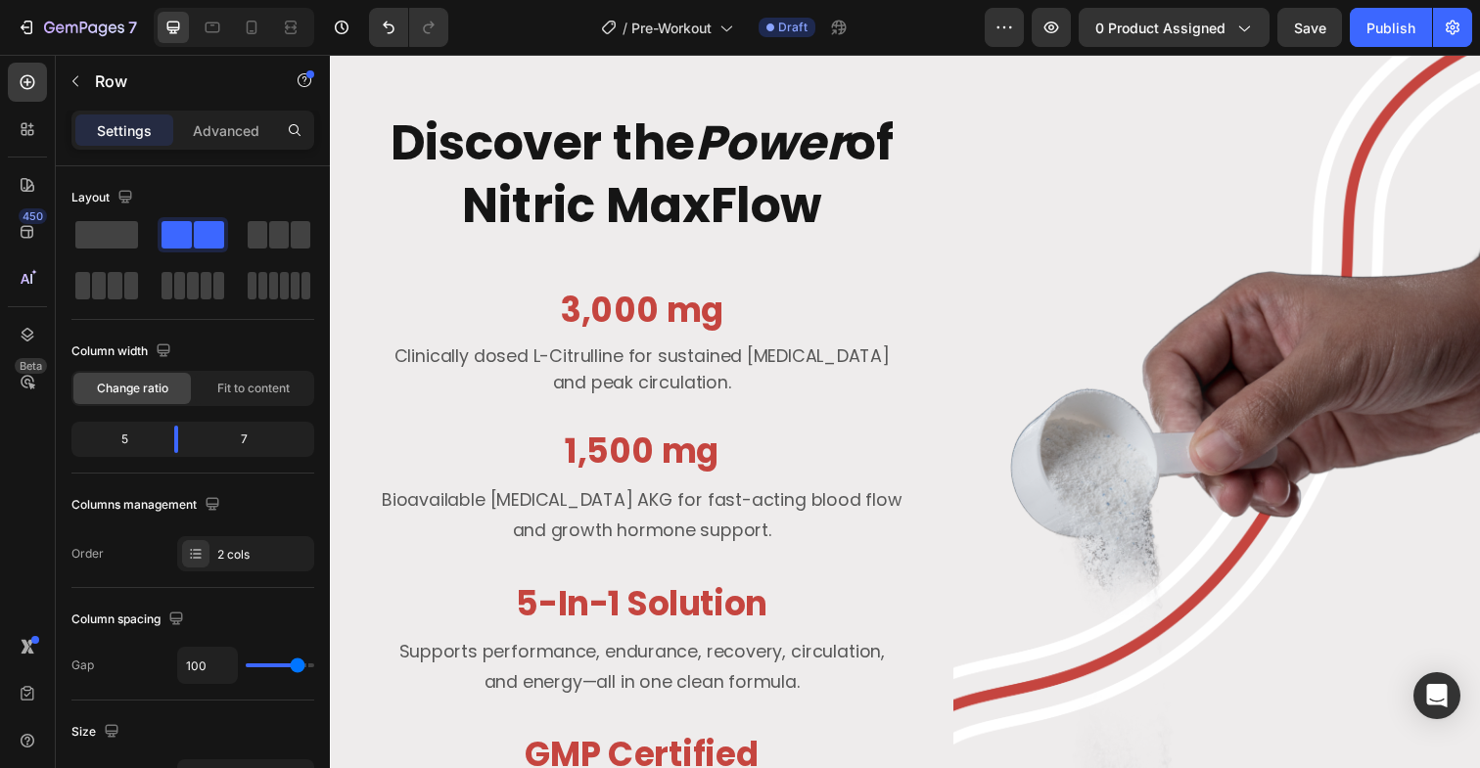
scroll to position [2653, 0]
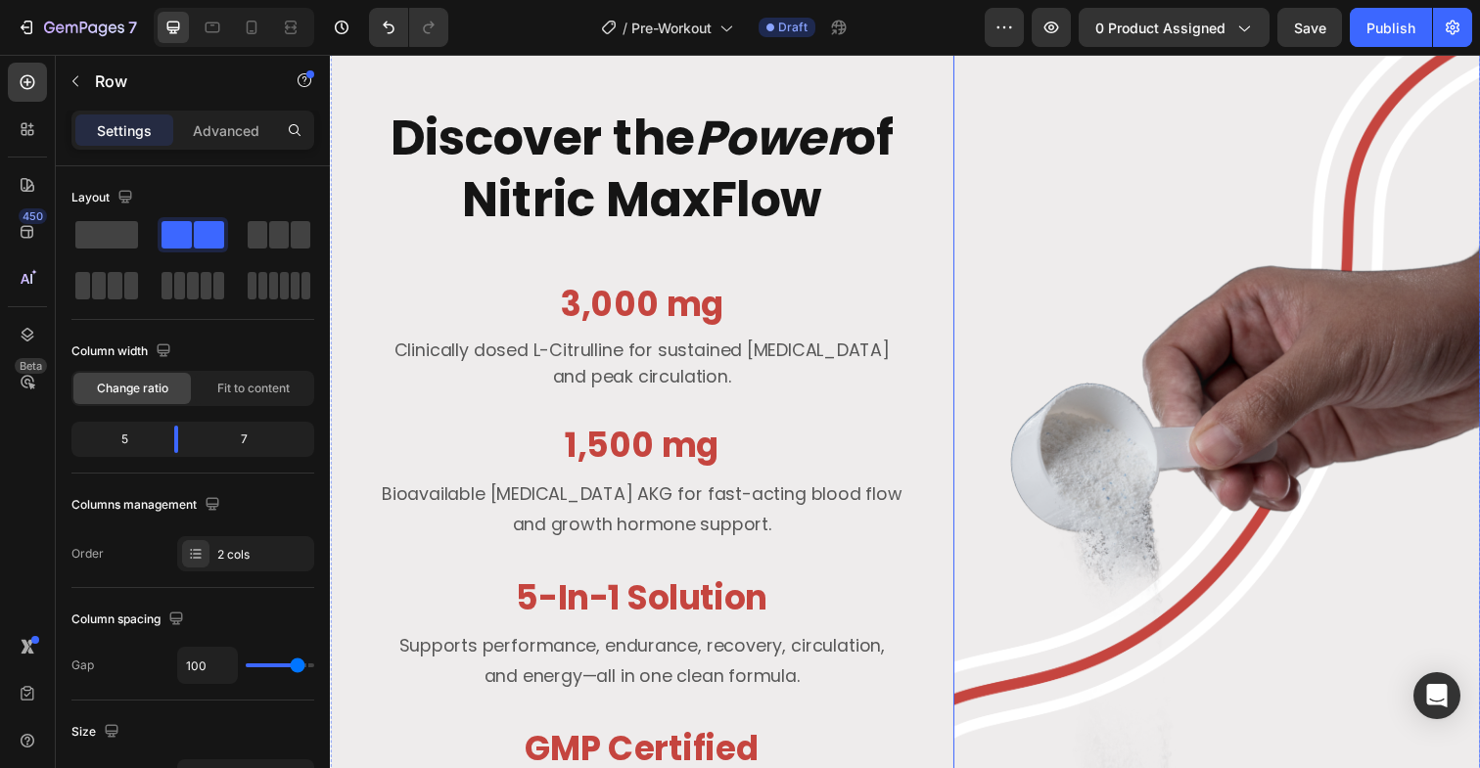
click at [1289, 483] on img at bounding box center [1235, 484] width 538 height 910
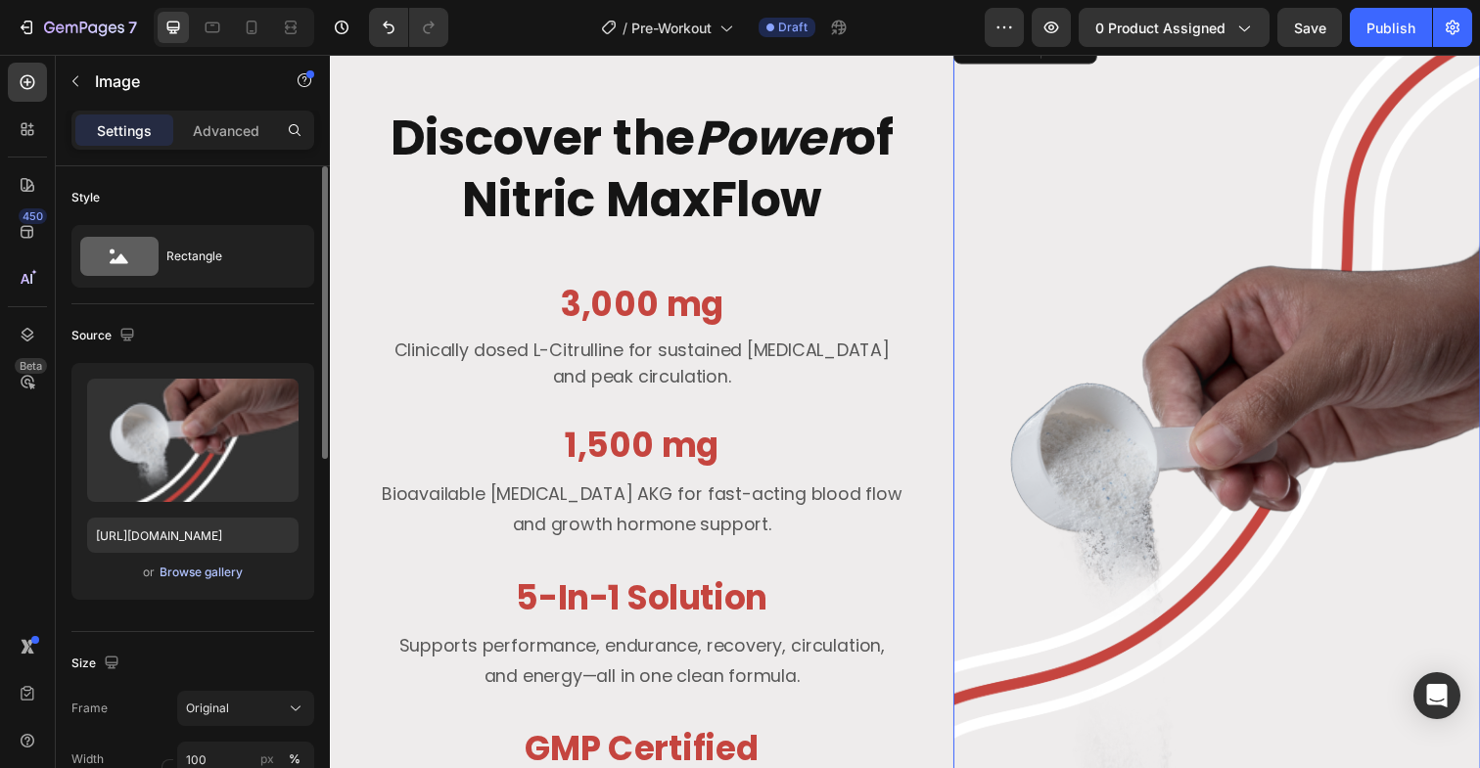
click at [209, 573] on div "Browse gallery" at bounding box center [201, 573] width 83 height 18
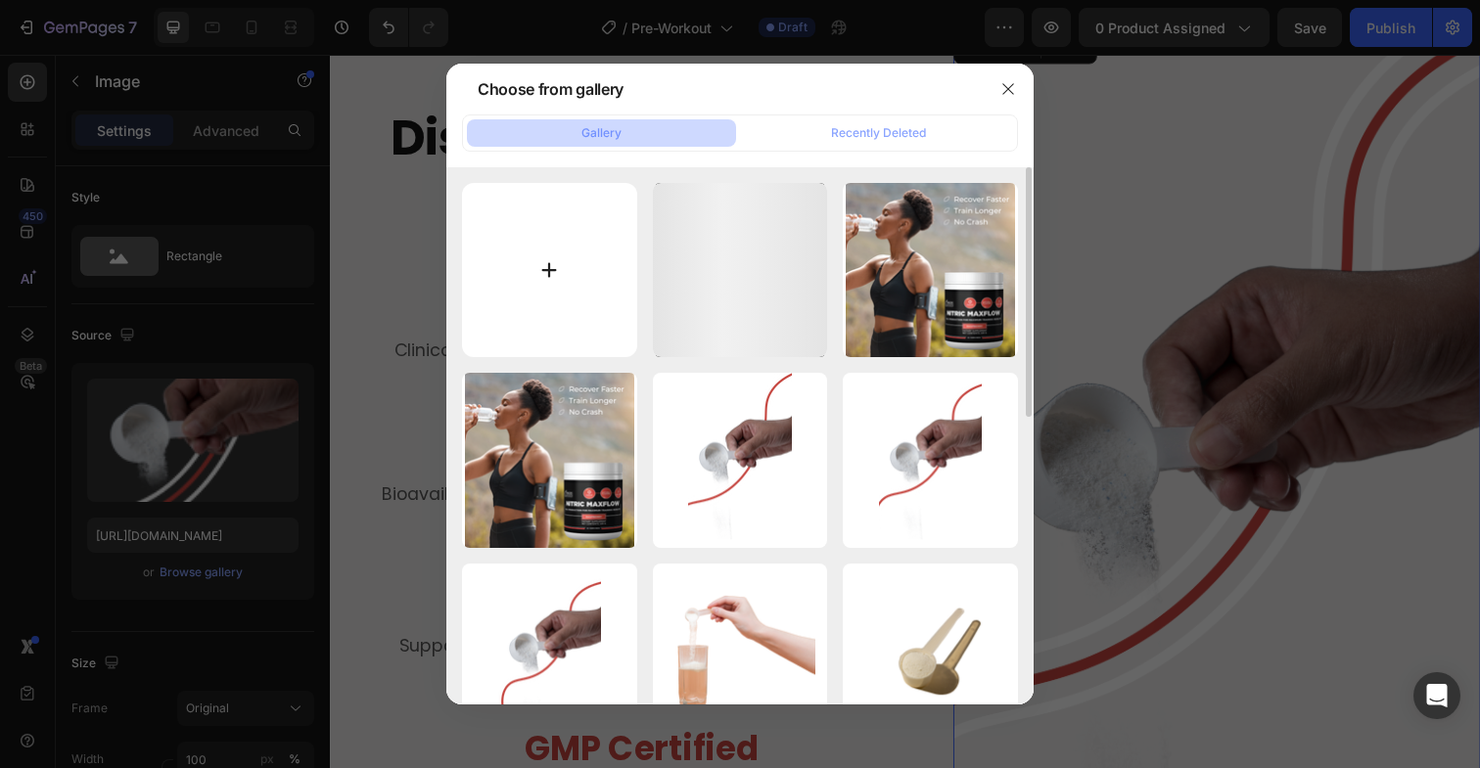
click at [561, 251] on input "file" at bounding box center [549, 270] width 175 height 175
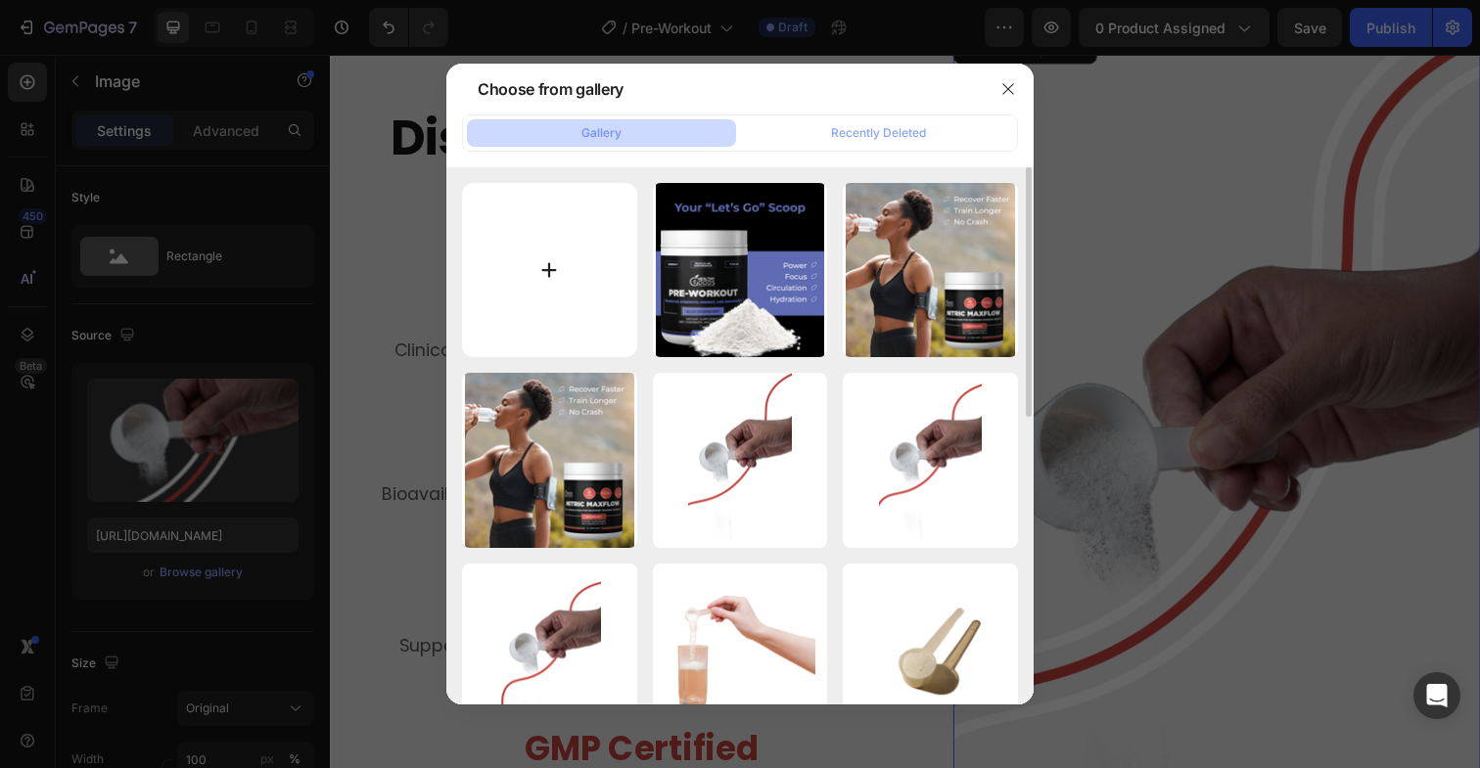
type input "C:\fakepath\Untitled design (46).png"
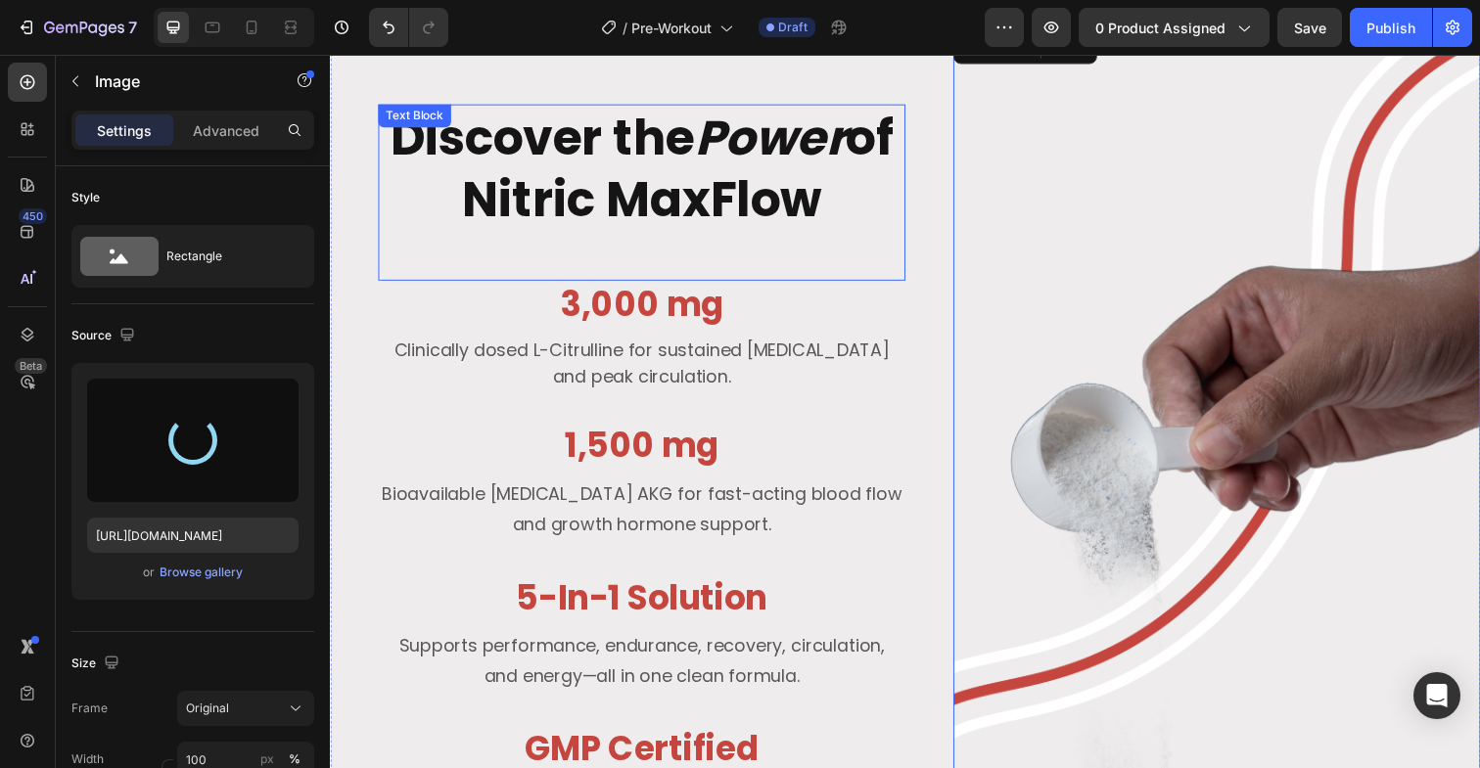
type input "https://cdn.shopify.com/s/files/1/0563/4113/5447/files/gempages_570478576042771…"
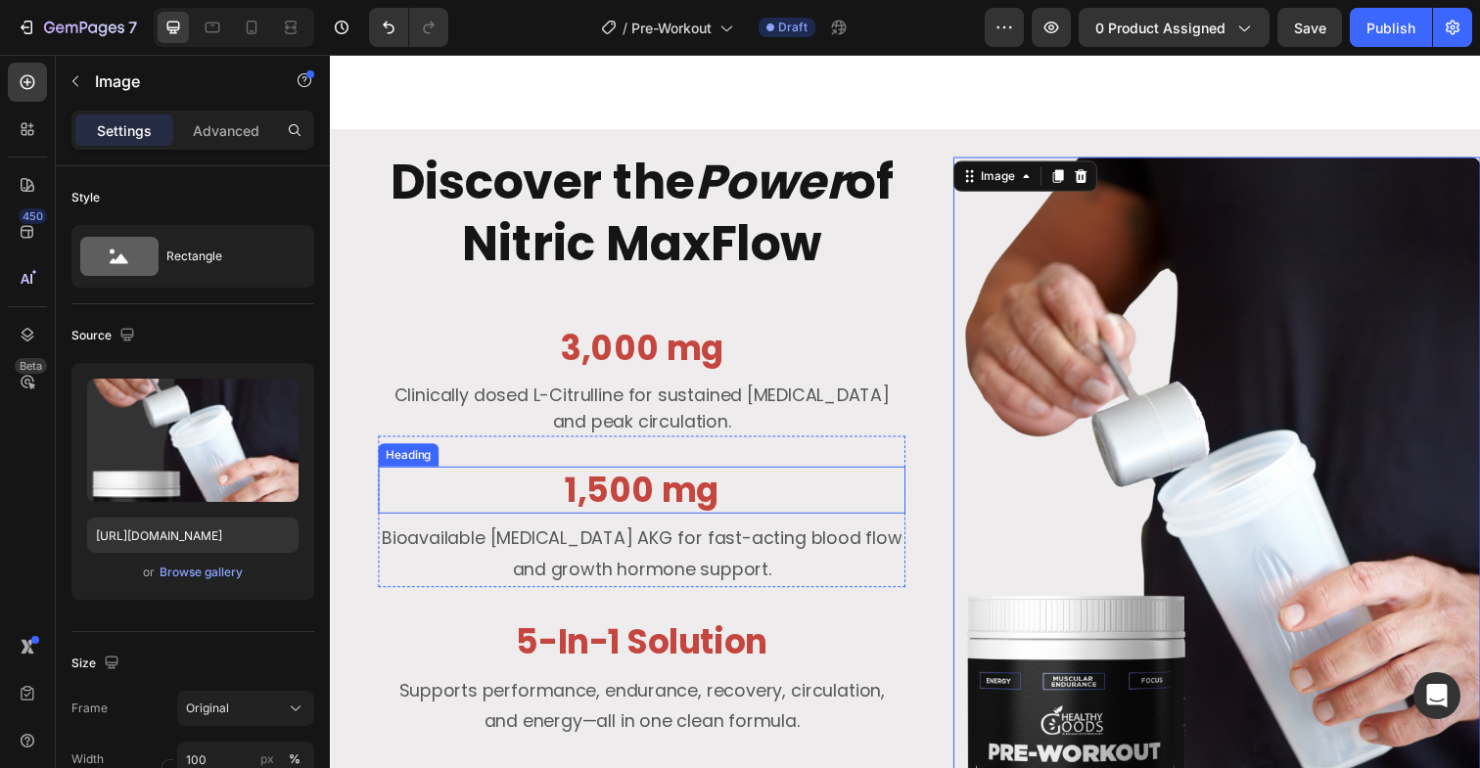
scroll to position [2542, 0]
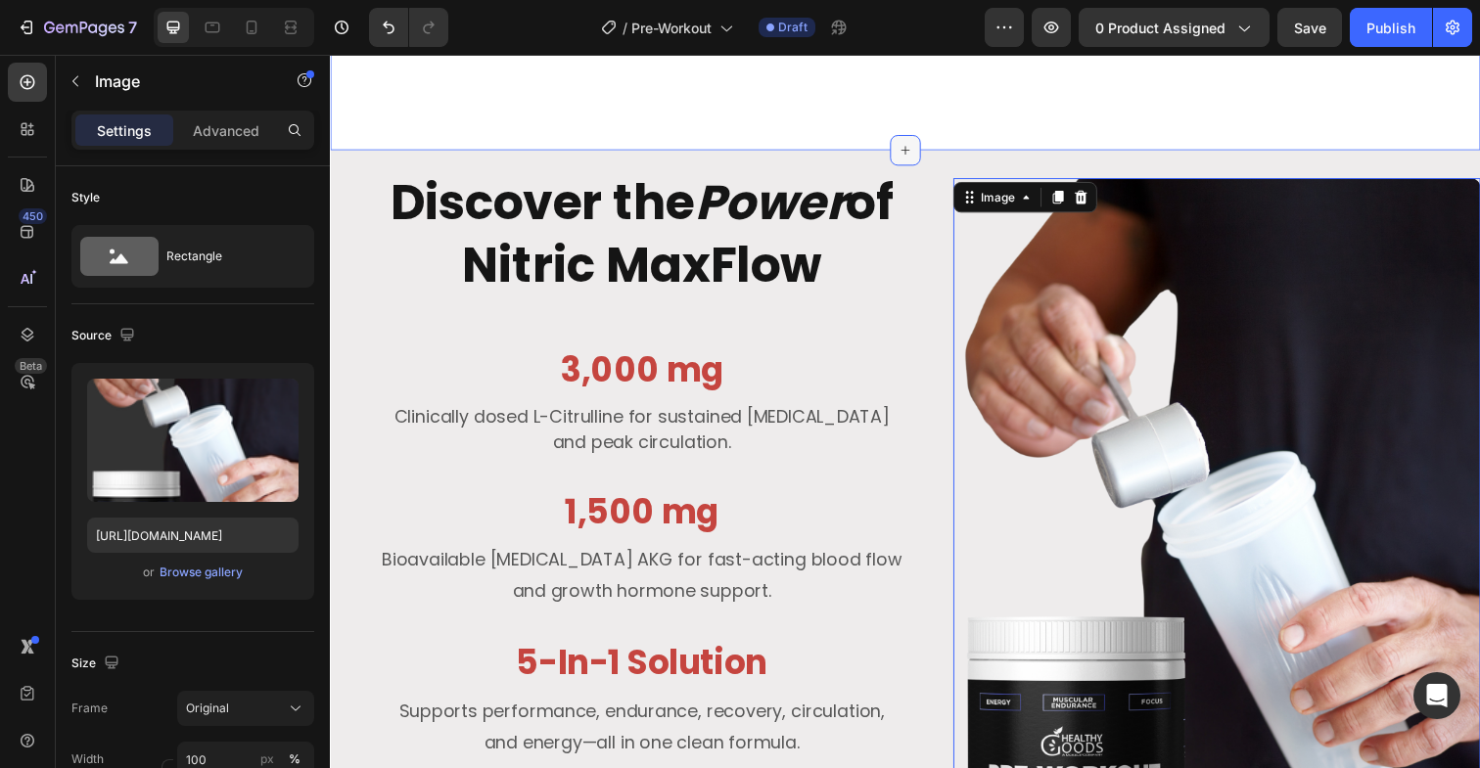
click at [911, 137] on div at bounding box center [916, 152] width 31 height 31
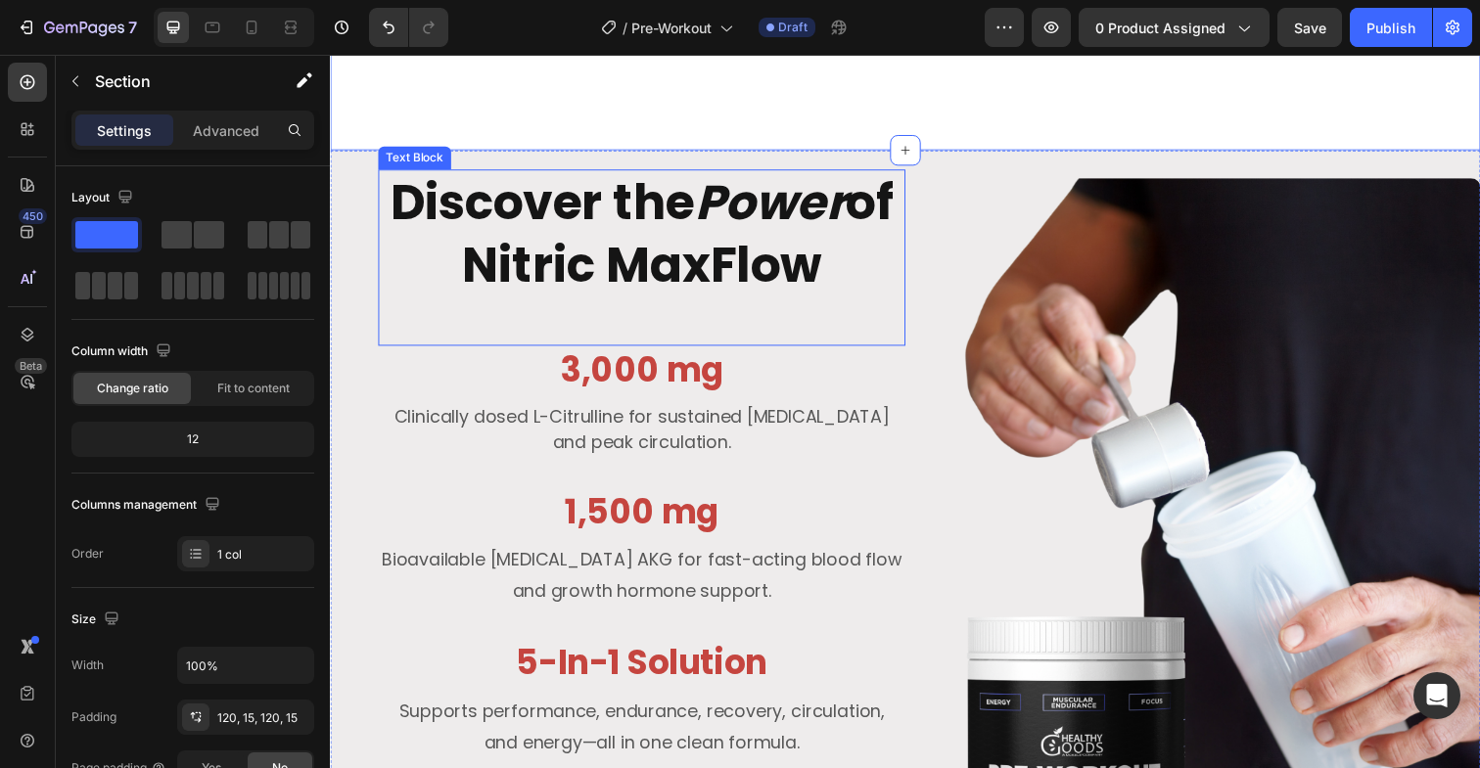
click at [713, 221] on p "Discover the Power of Nitric MaxFlow" at bounding box center [648, 237] width 534 height 127
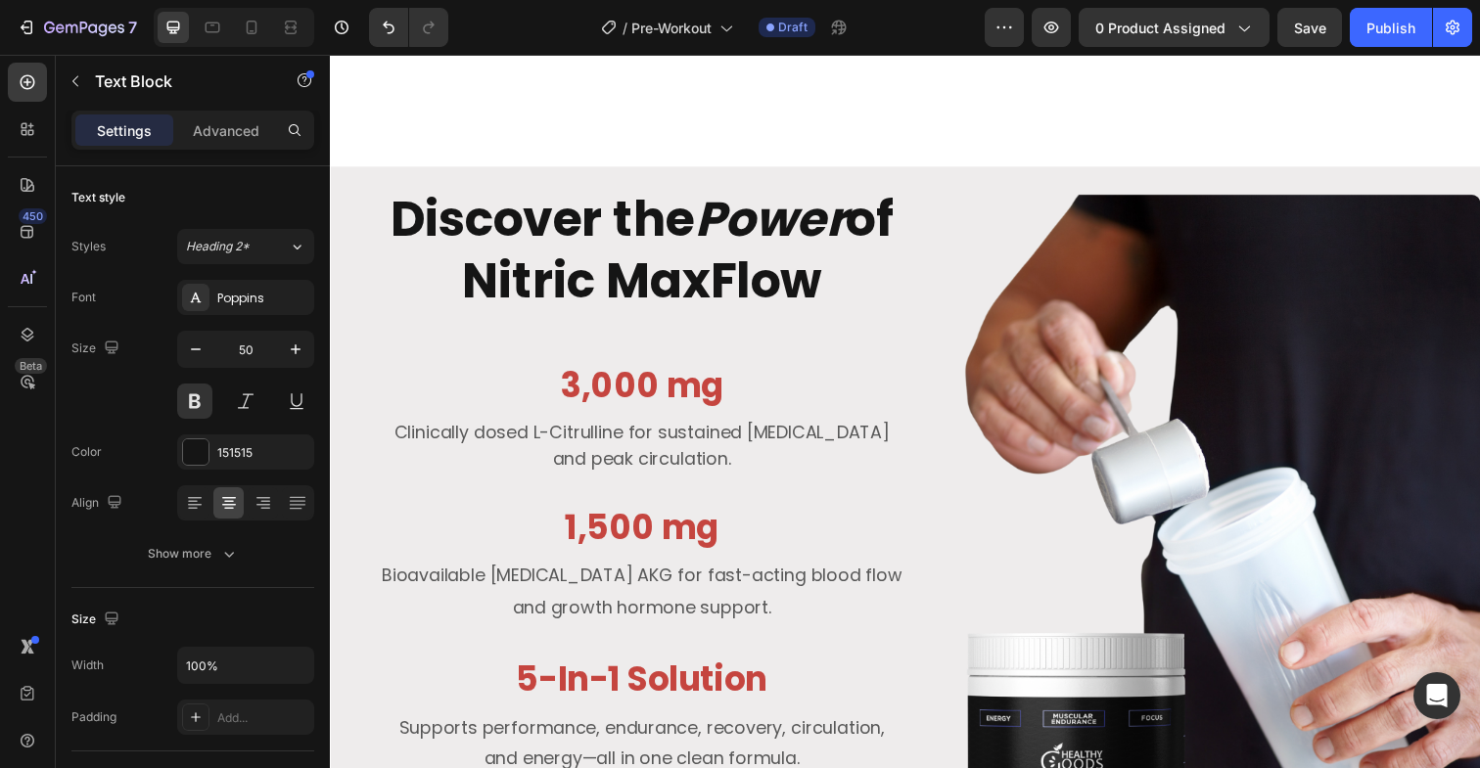
scroll to position [2522, 0]
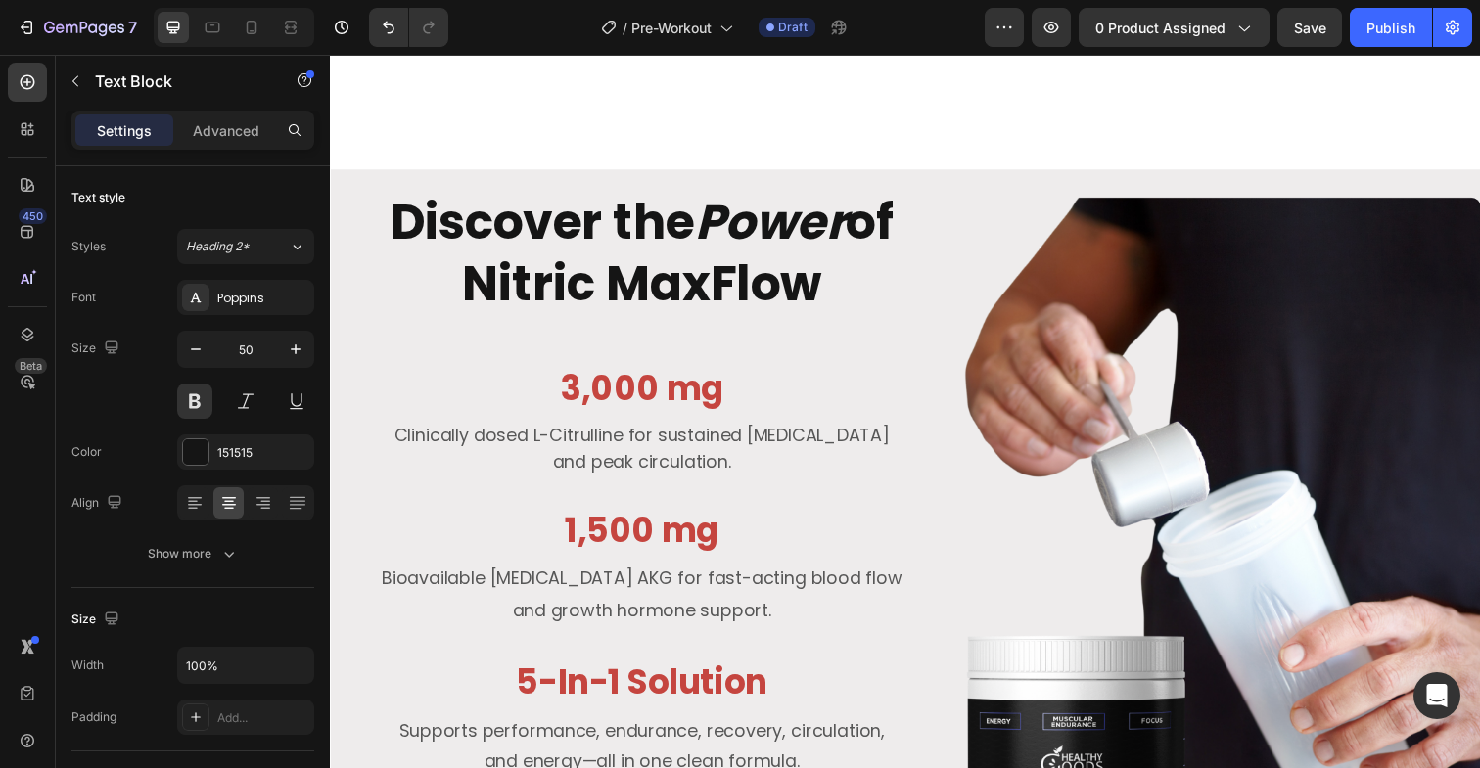
click at [659, 240] on p "Discover the Power of Nitric MaxFlow" at bounding box center [648, 257] width 534 height 127
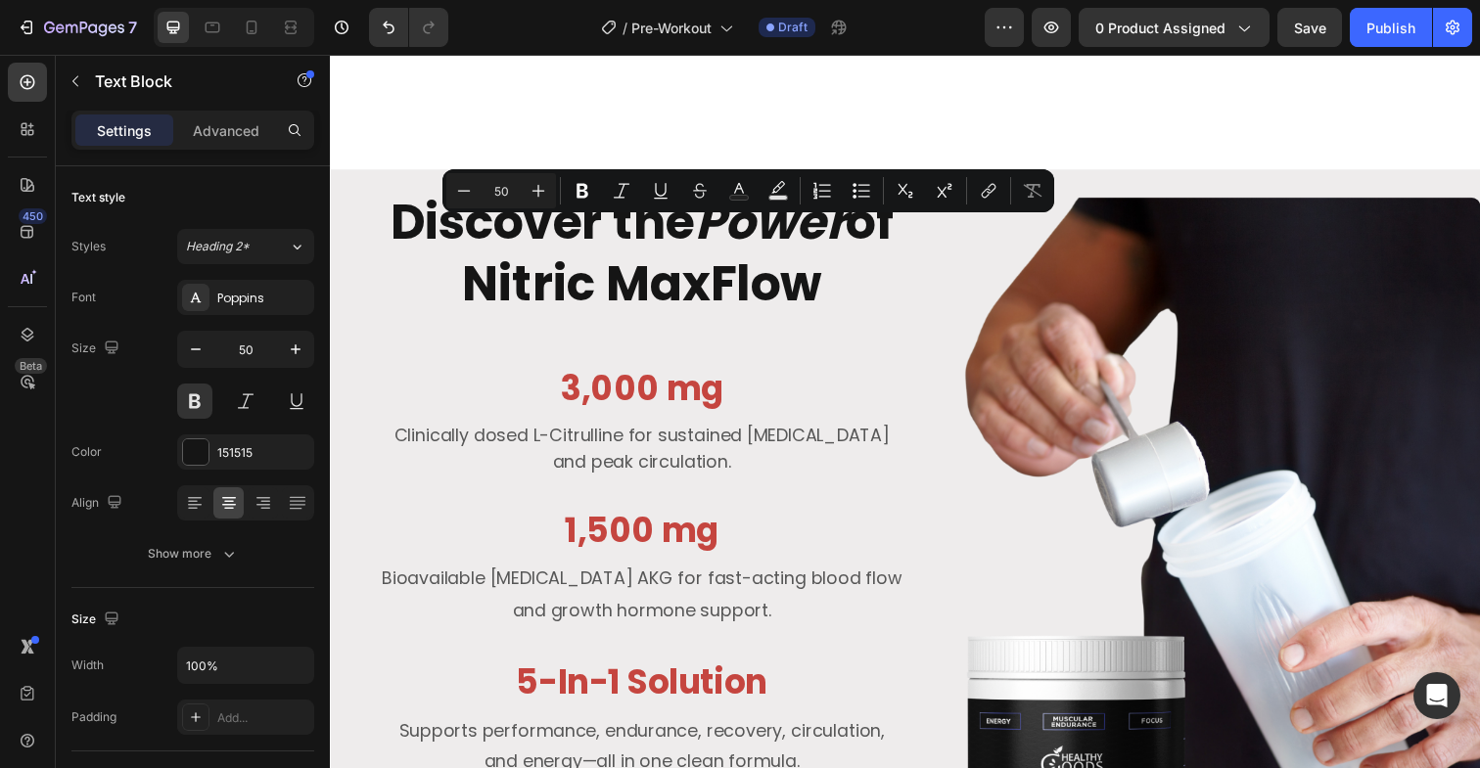
click at [659, 240] on p "Discover the Power of Nitric MaxFlow" at bounding box center [648, 257] width 534 height 127
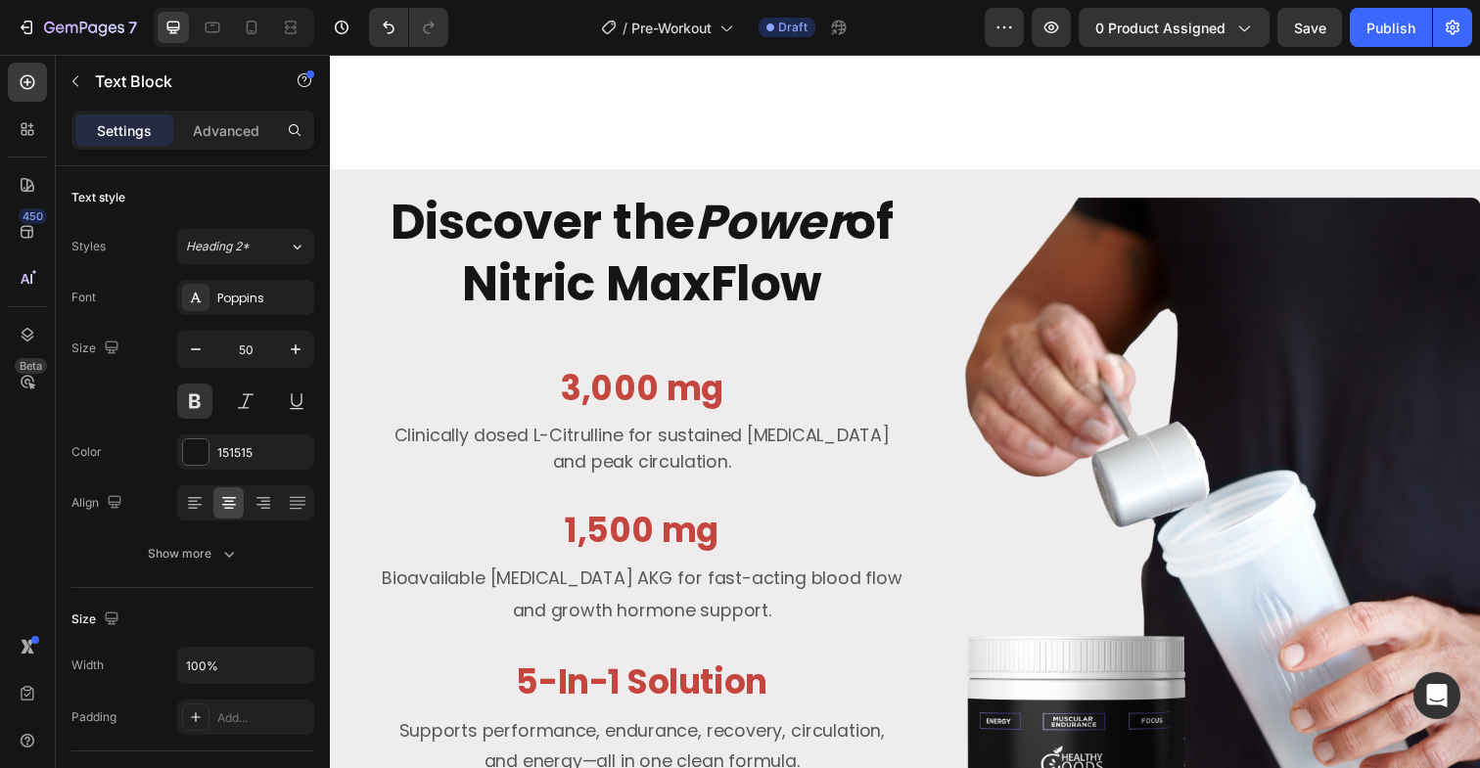
drag, startPoint x: 866, startPoint y: 259, endPoint x: 401, endPoint y: 192, distance: 469.8
click at [401, 194] on p "Discover the Power of Nitric MaxFlow" at bounding box center [648, 257] width 534 height 127
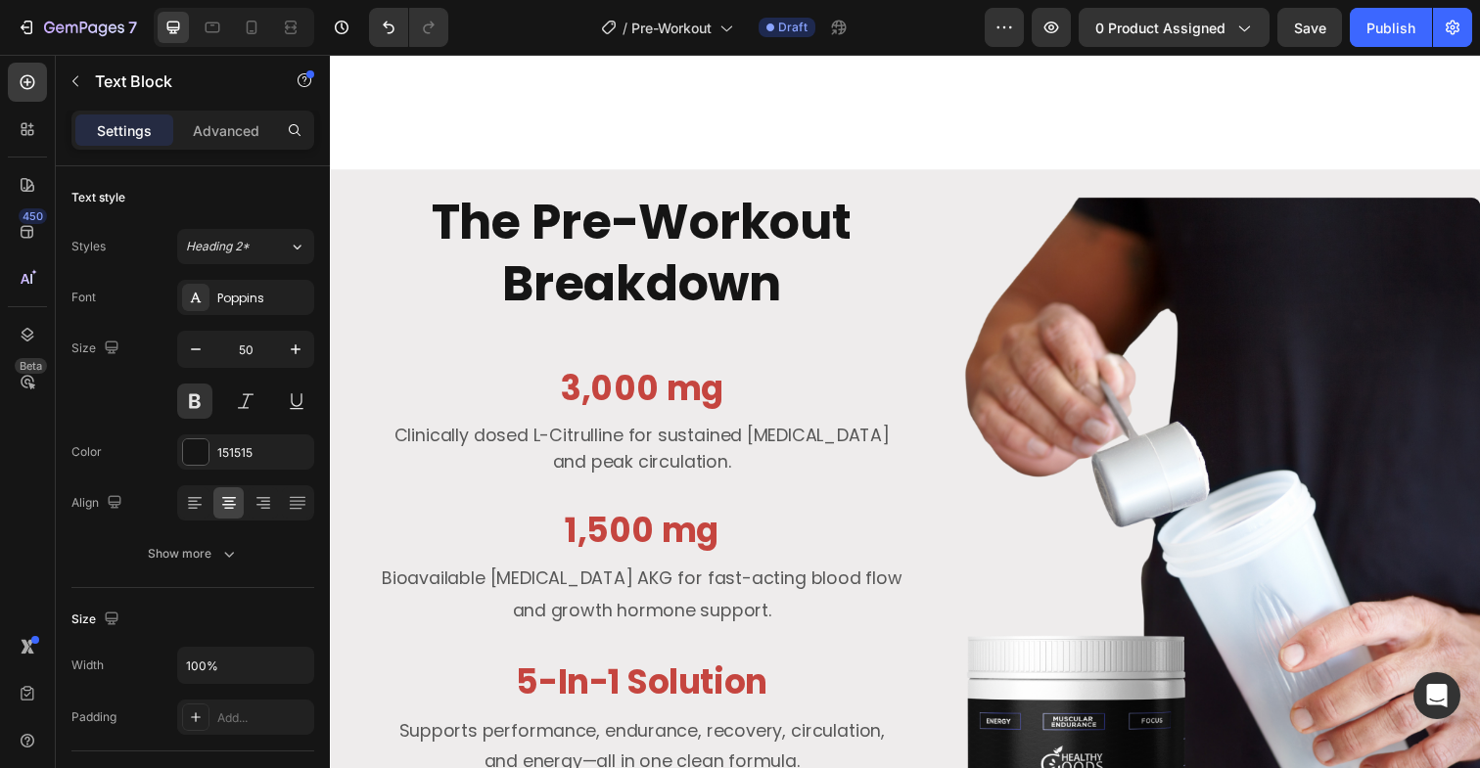
click at [682, 259] on p "The Pre-Workout Breakdown" at bounding box center [648, 257] width 534 height 127
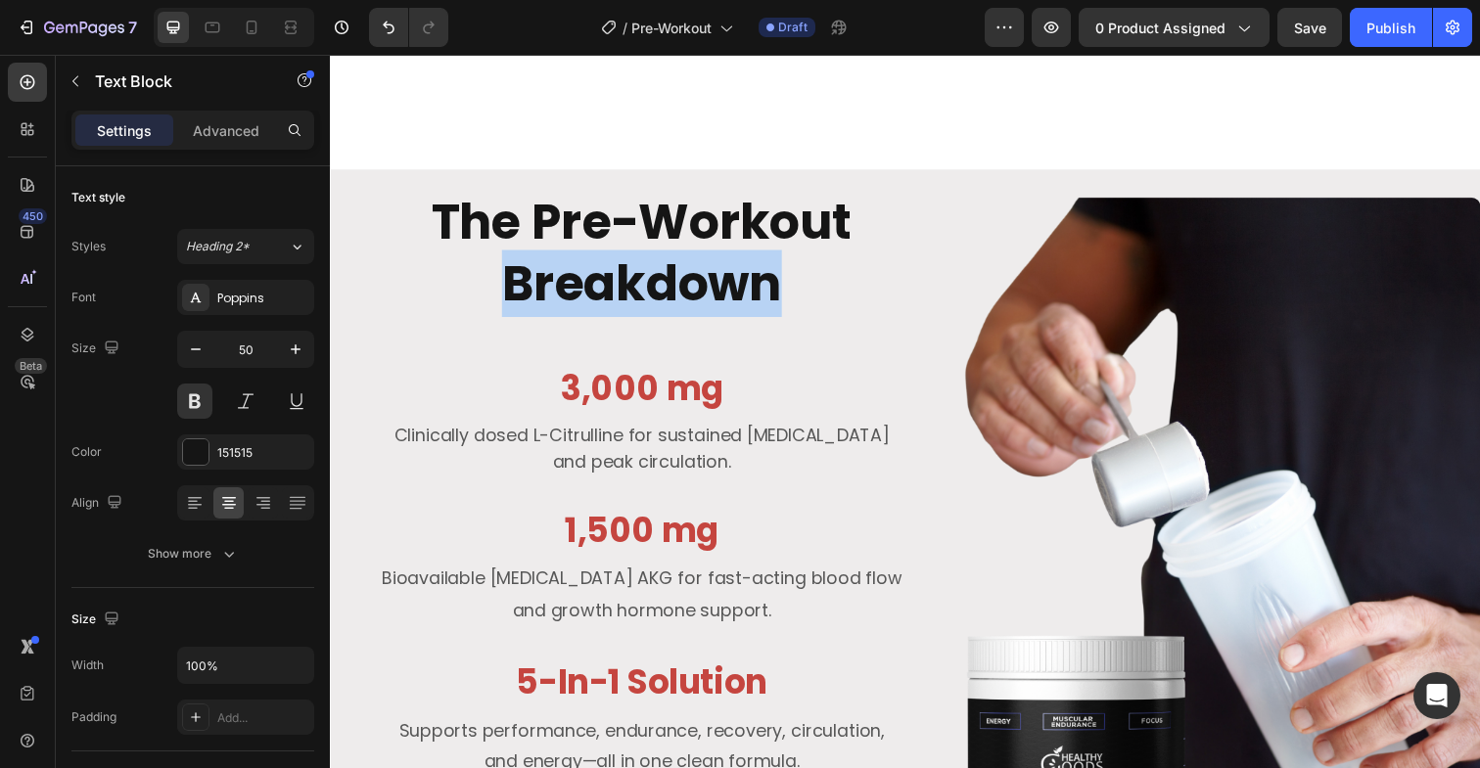
click at [682, 259] on p "The Pre-Workout Breakdown" at bounding box center [648, 257] width 534 height 127
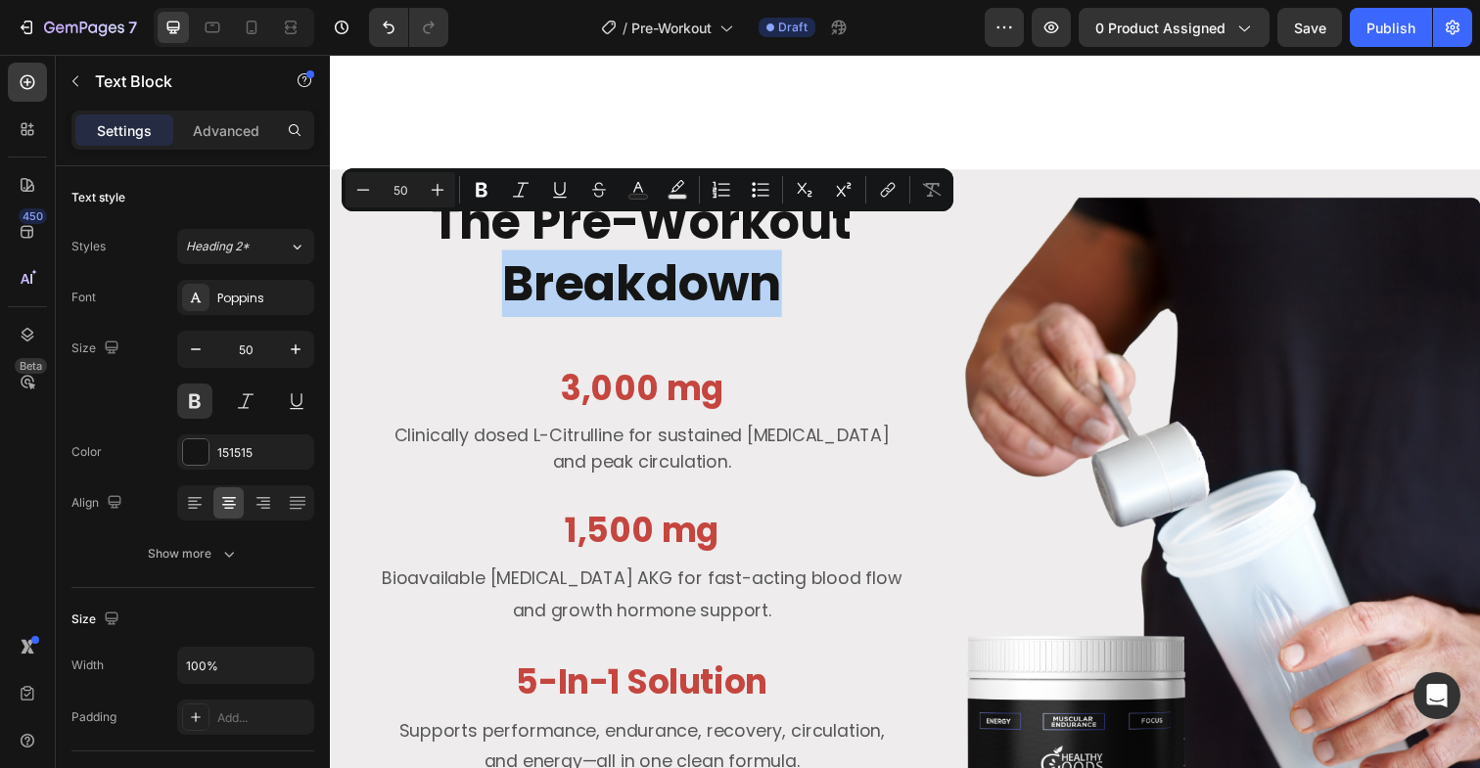
click at [697, 316] on div "The Pre-Workout Breakdown Text Block" at bounding box center [648, 282] width 538 height 180
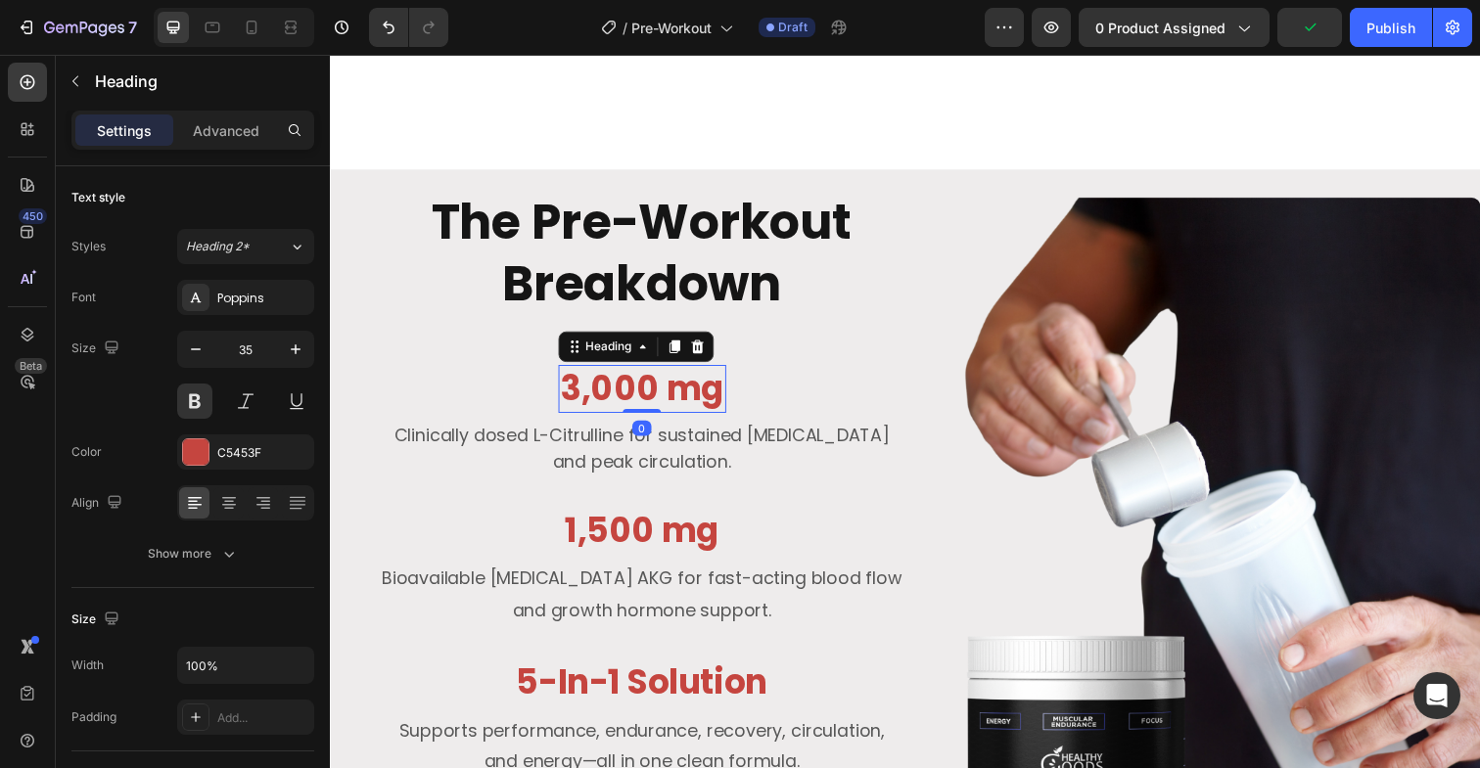
click at [666, 372] on h3 "3,000 mg" at bounding box center [648, 396] width 171 height 49
click at [666, 374] on p "3,000 mg" at bounding box center [648, 396] width 167 height 45
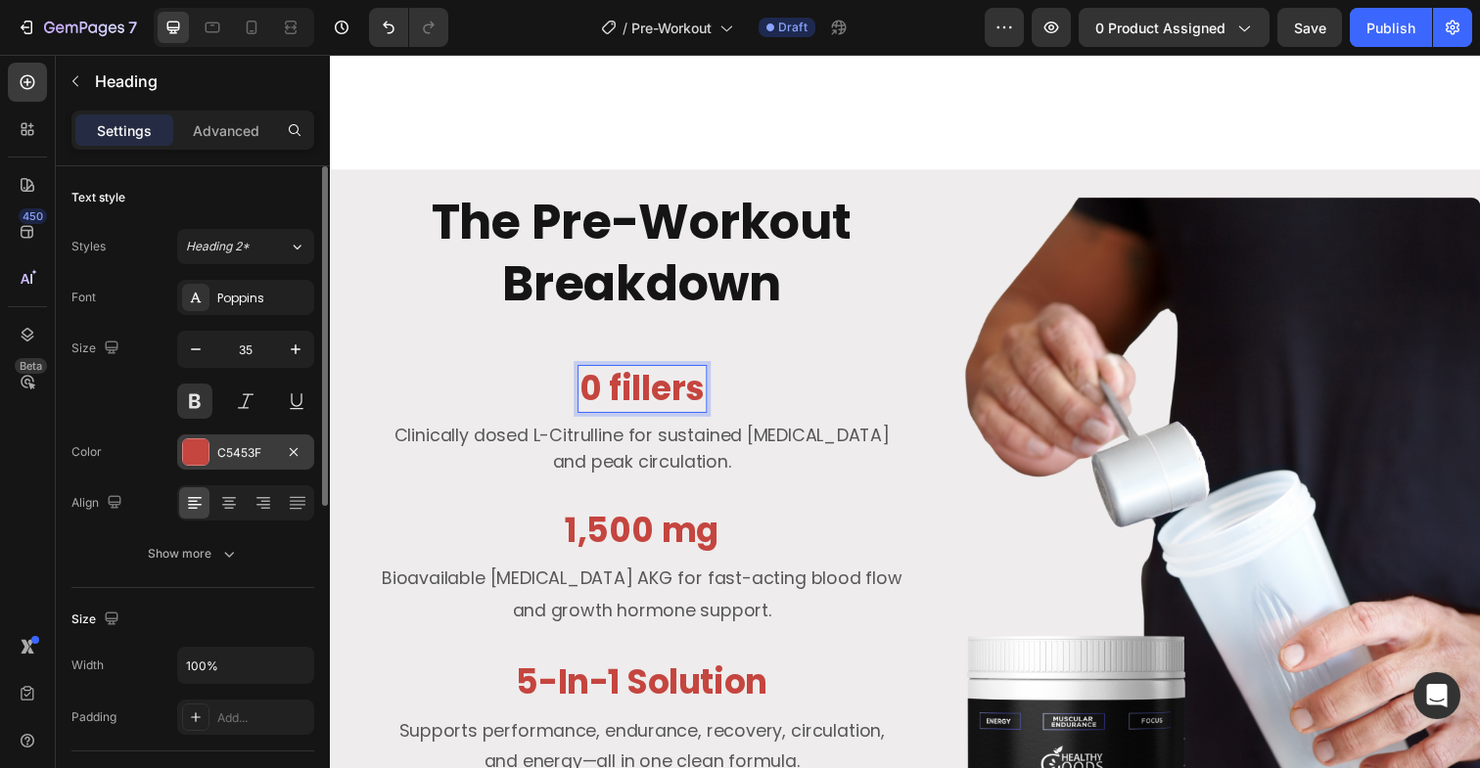
click at [204, 447] on div at bounding box center [195, 451] width 25 height 25
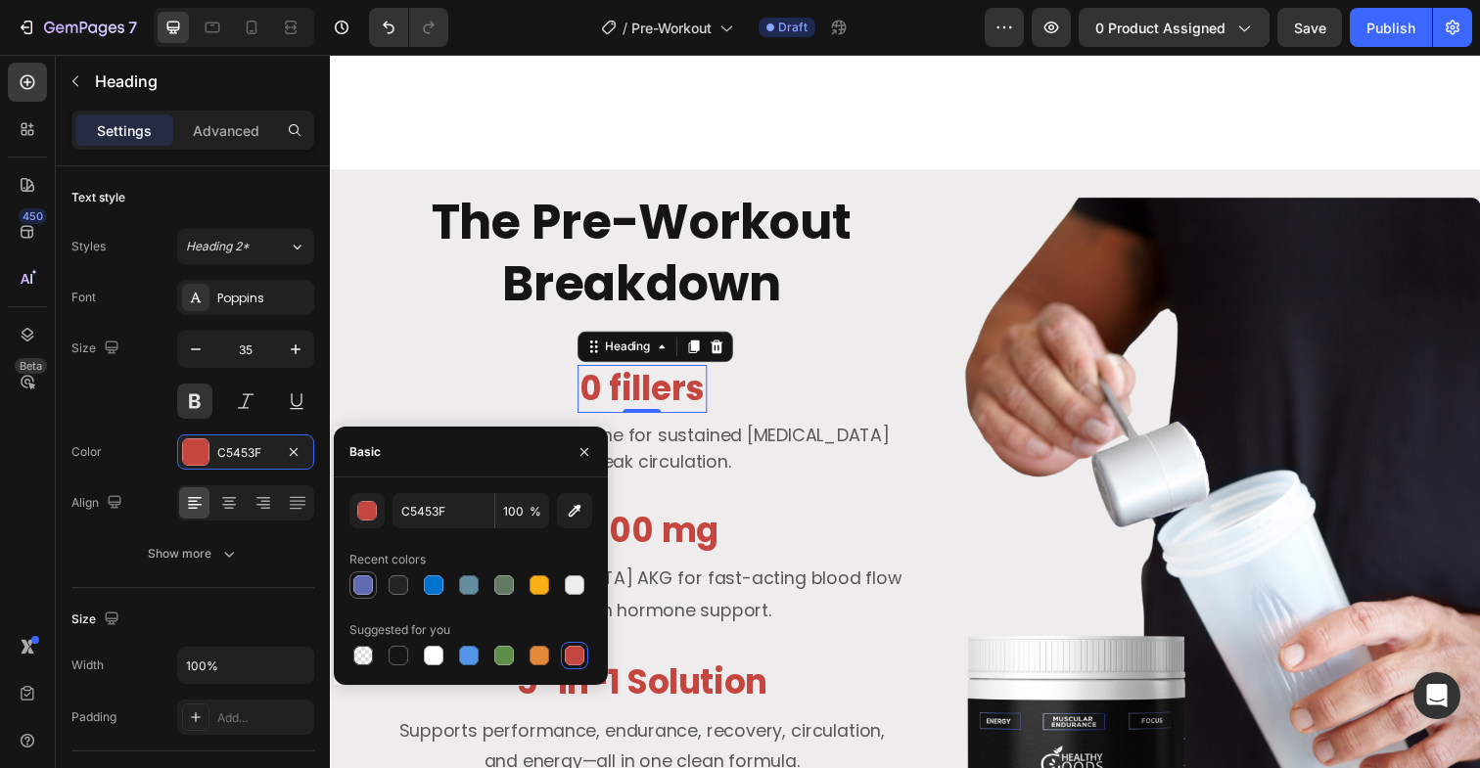
click at [359, 585] on div at bounding box center [363, 586] width 20 height 20
type input "606BB2"
click at [687, 431] on p "Clinically dosed L-Citrulline for sustained [MEDICAL_DATA] and peak circulation." at bounding box center [648, 457] width 534 height 53
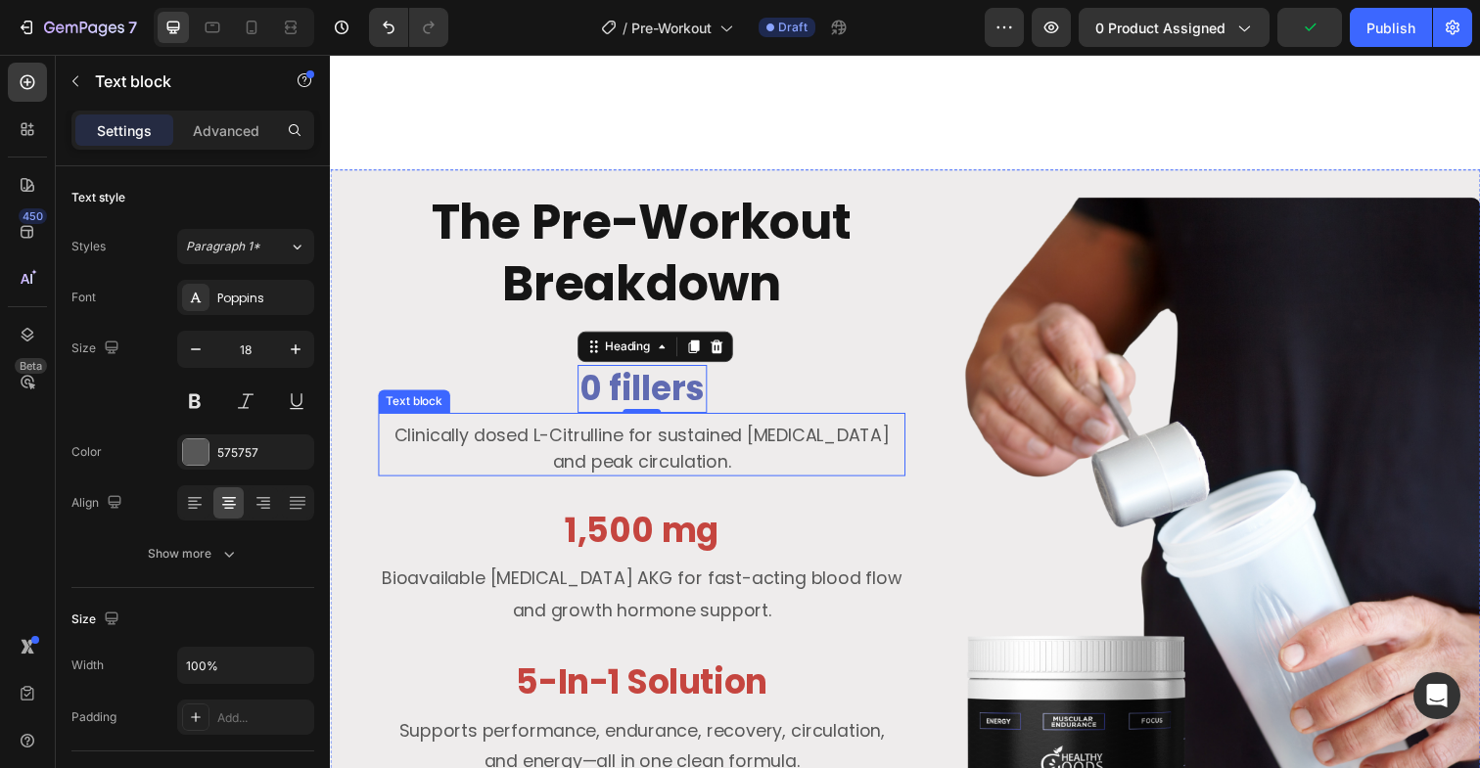
click at [687, 431] on p "Clinically dosed L-Citrulline for sustained [MEDICAL_DATA] and peak circulation." at bounding box center [648, 457] width 534 height 53
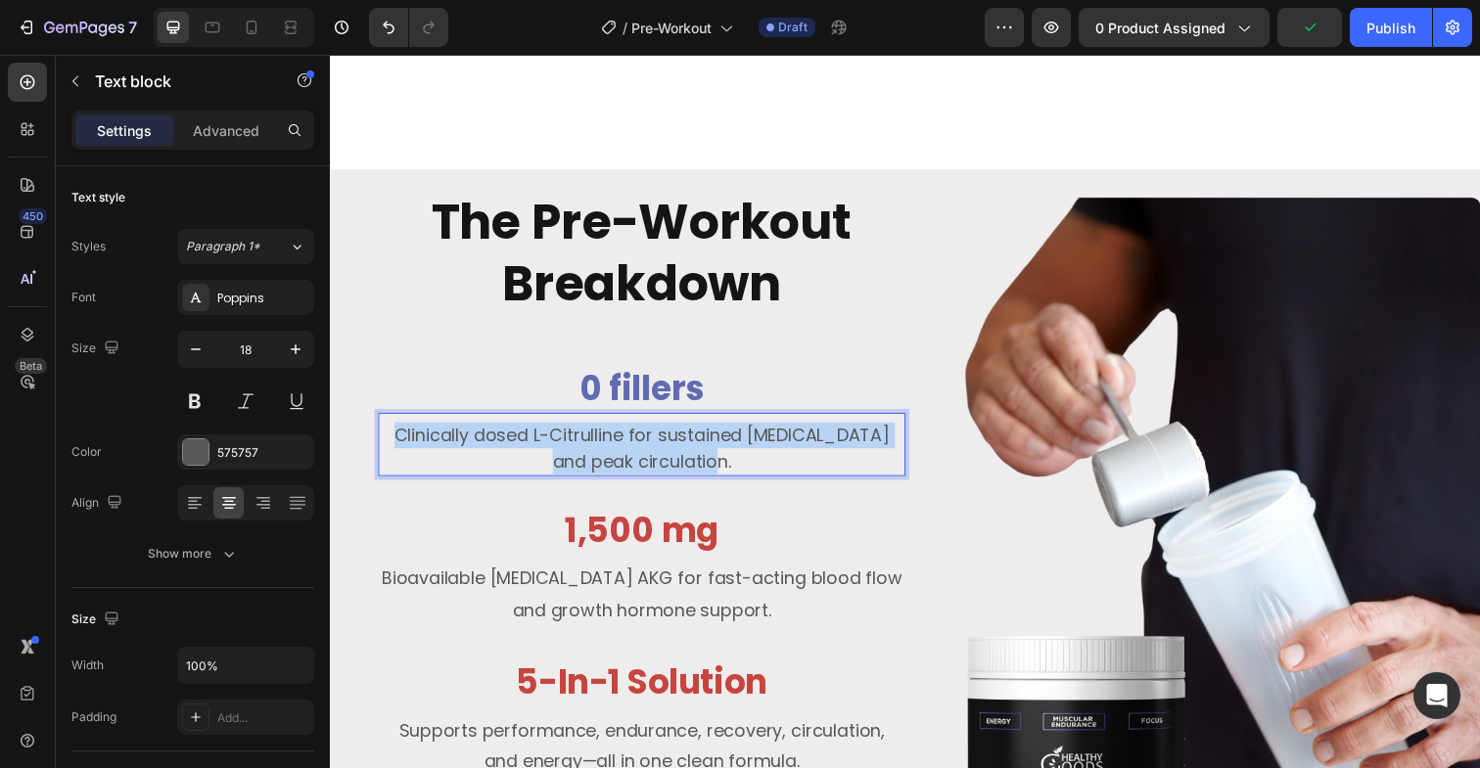
click at [687, 431] on p "Clinically dosed L-Citrulline for sustained [MEDICAL_DATA] and peak circulation." at bounding box center [648, 457] width 534 height 53
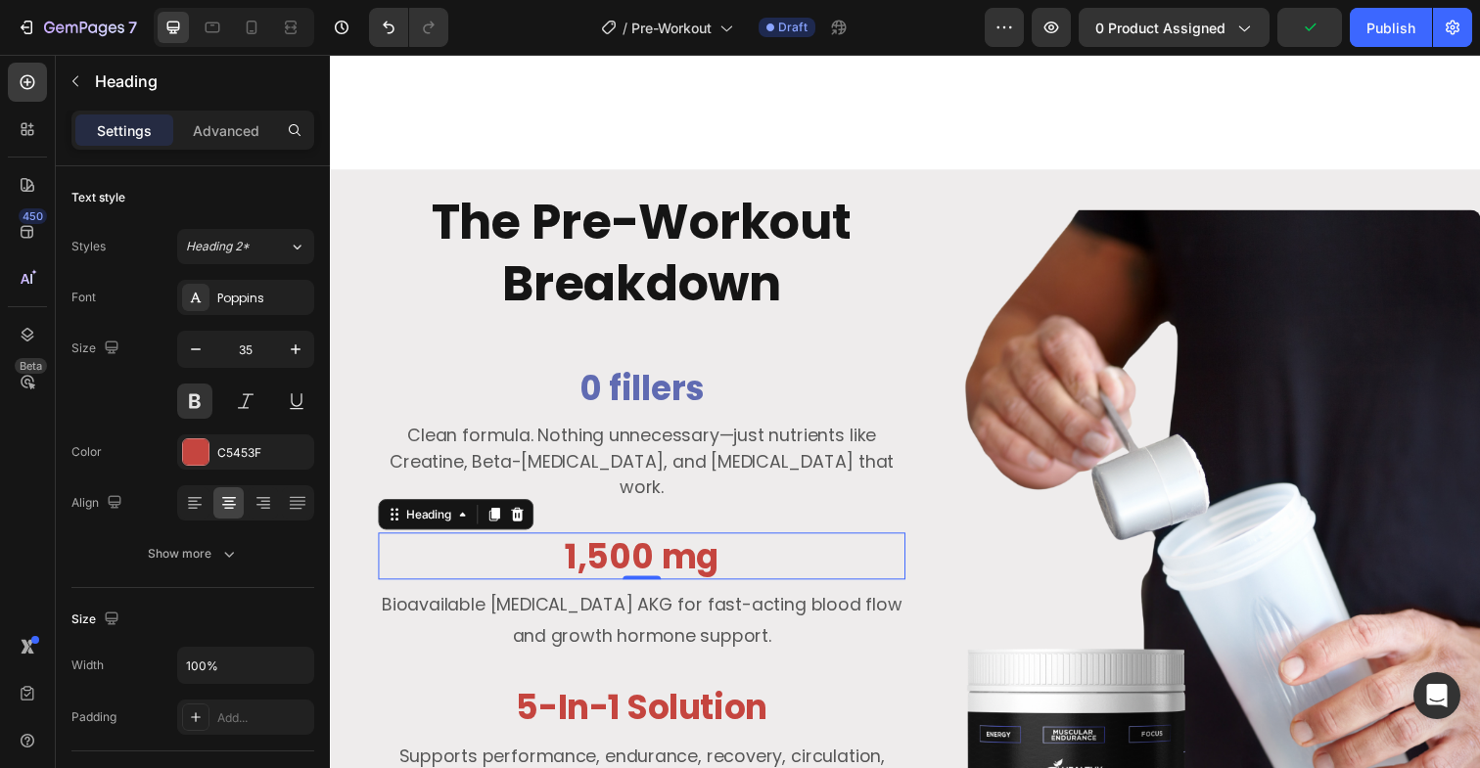
click at [670, 543] on h3 "1,500 mg" at bounding box center [648, 567] width 538 height 49
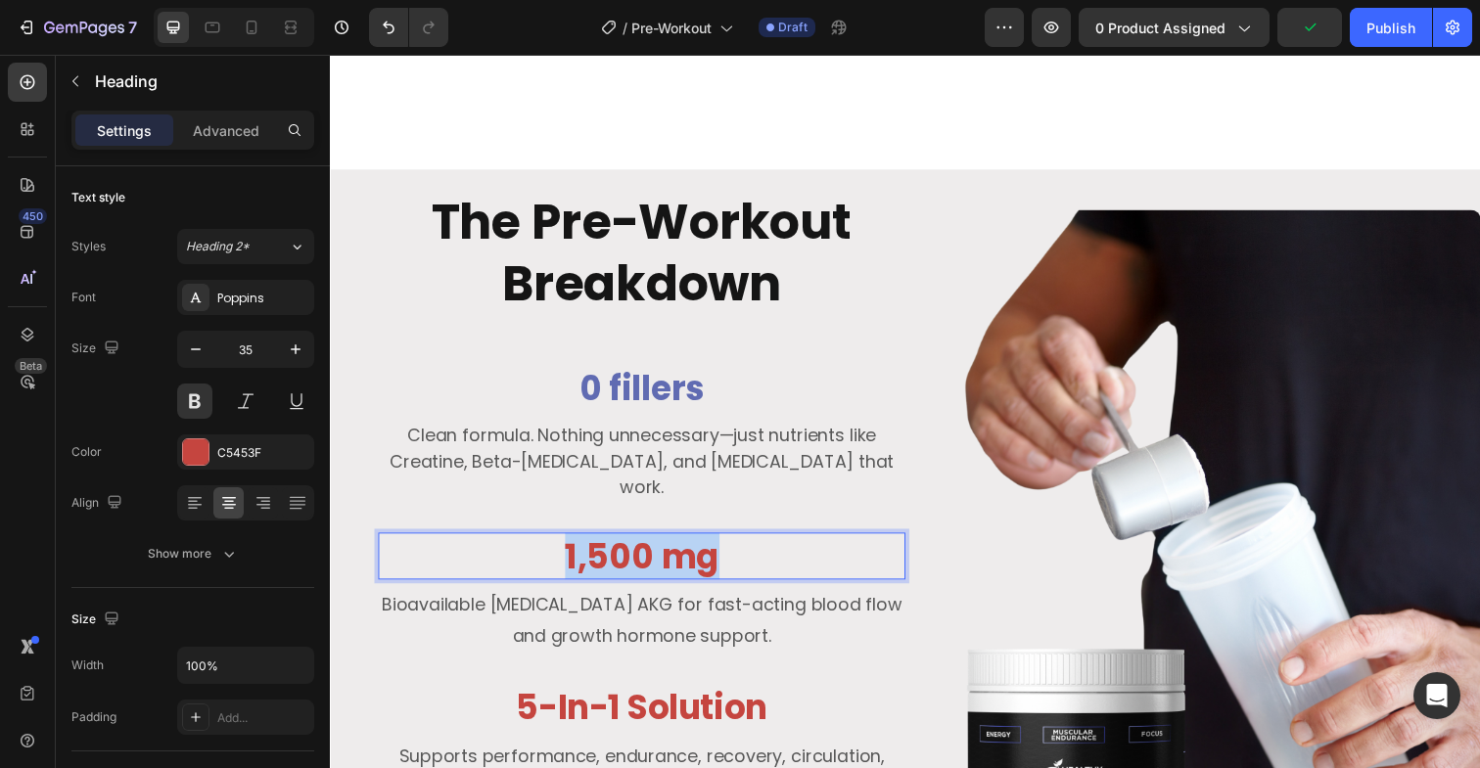
click at [670, 545] on p "1,500 mg" at bounding box center [648, 567] width 534 height 45
click at [670, 545] on p "Stimulant-Free" at bounding box center [648, 567] width 534 height 45
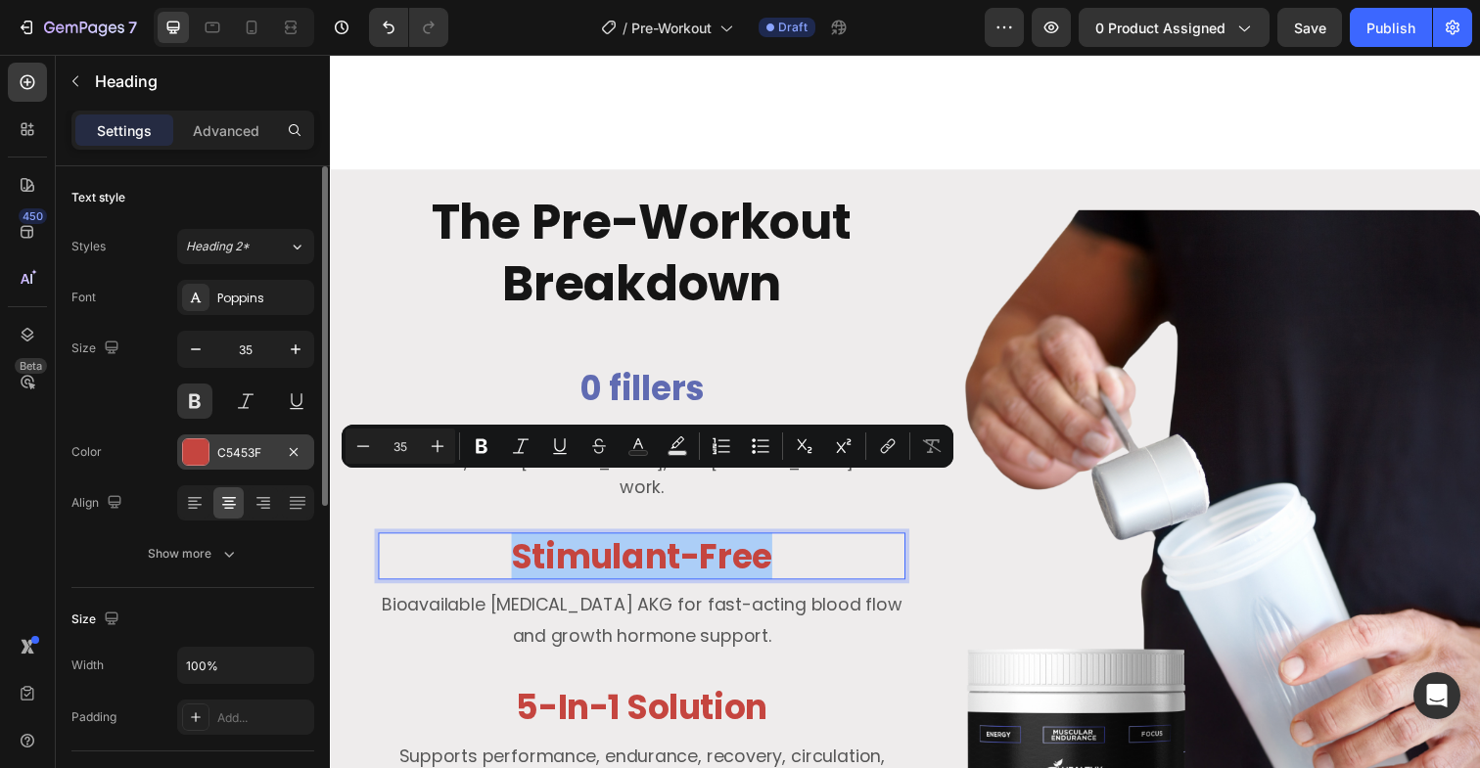
click at [196, 462] on div at bounding box center [195, 451] width 25 height 25
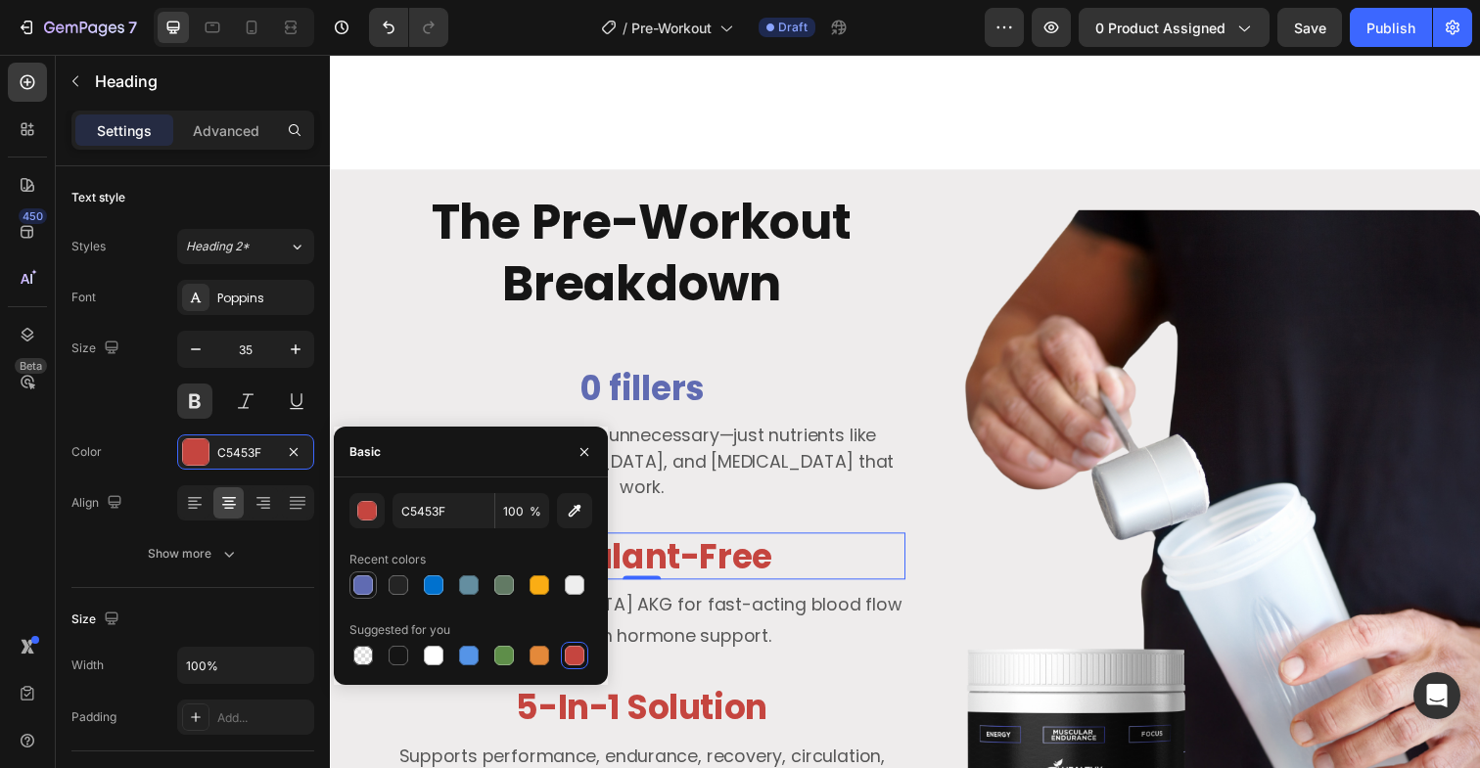
click at [374, 578] on div at bounding box center [362, 585] width 23 height 23
type input "606BB2"
click at [746, 601] on p "Bioavailable [MEDICAL_DATA] AKG for fast-acting blood flow and growth hormone s…" at bounding box center [648, 633] width 534 height 64
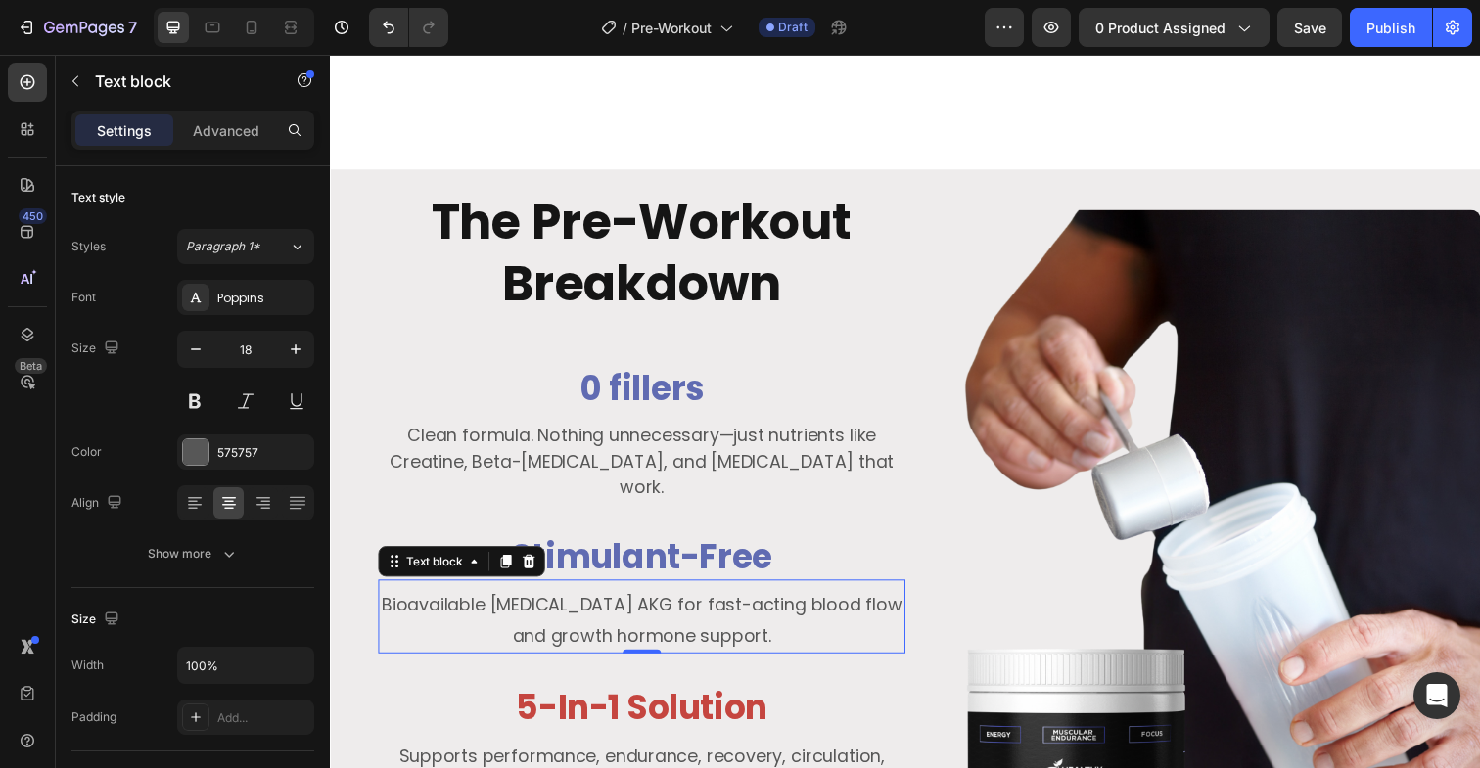
click at [682, 601] on p "Bioavailable [MEDICAL_DATA] AKG for fast-acting blood flow and growth hormone s…" at bounding box center [648, 633] width 534 height 64
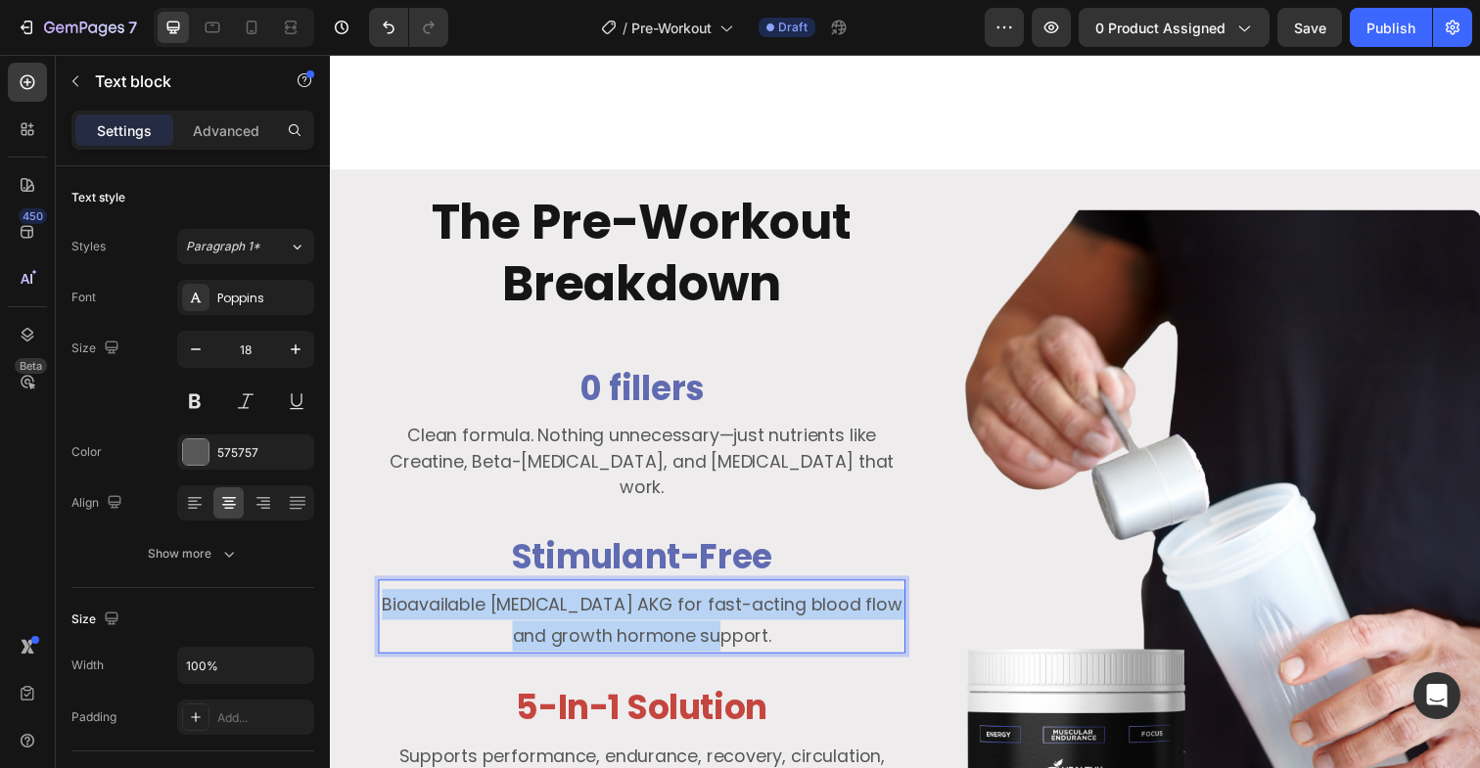
click at [682, 601] on p "Bioavailable [MEDICAL_DATA] AKG for fast-acting blood flow and growth hormone s…" at bounding box center [648, 633] width 534 height 64
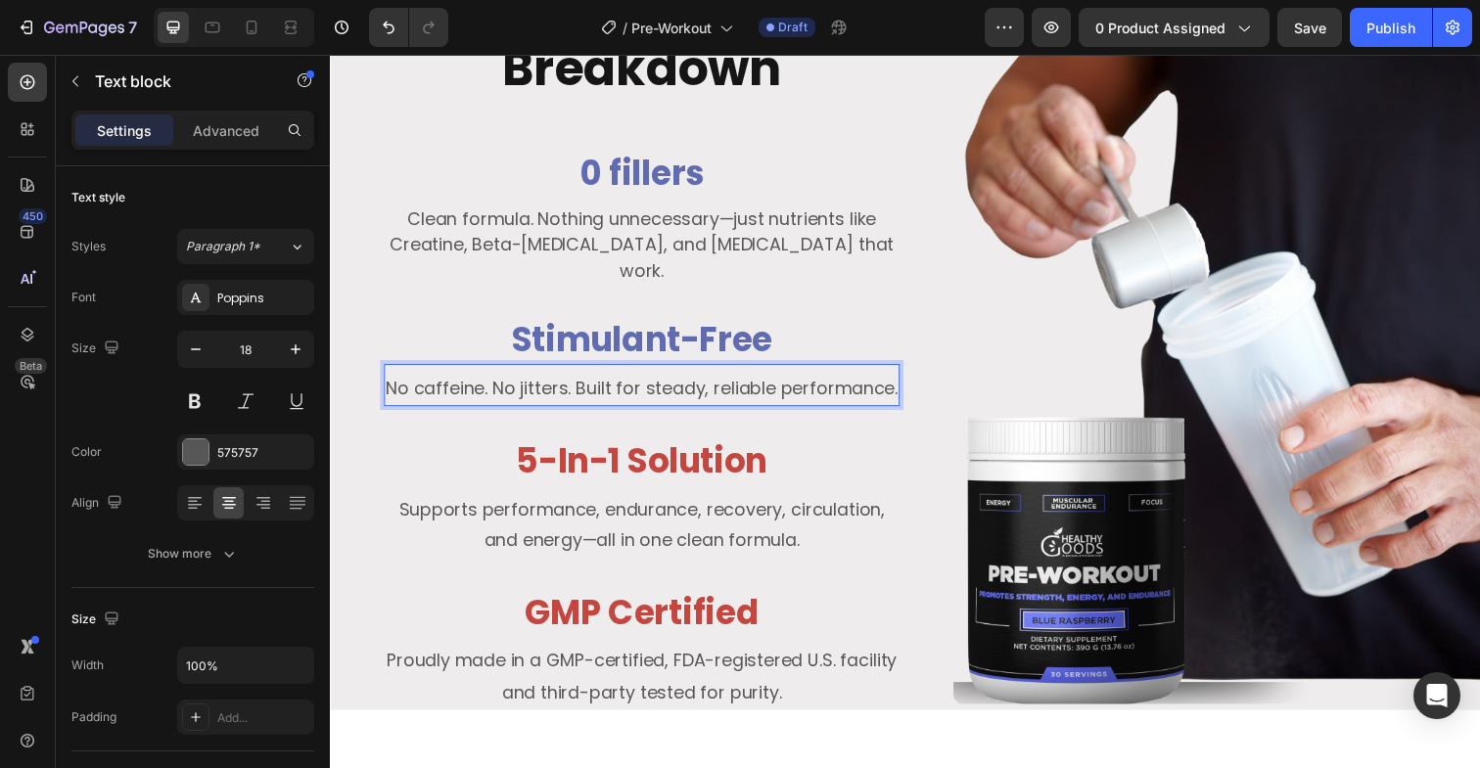
scroll to position [2717, 0]
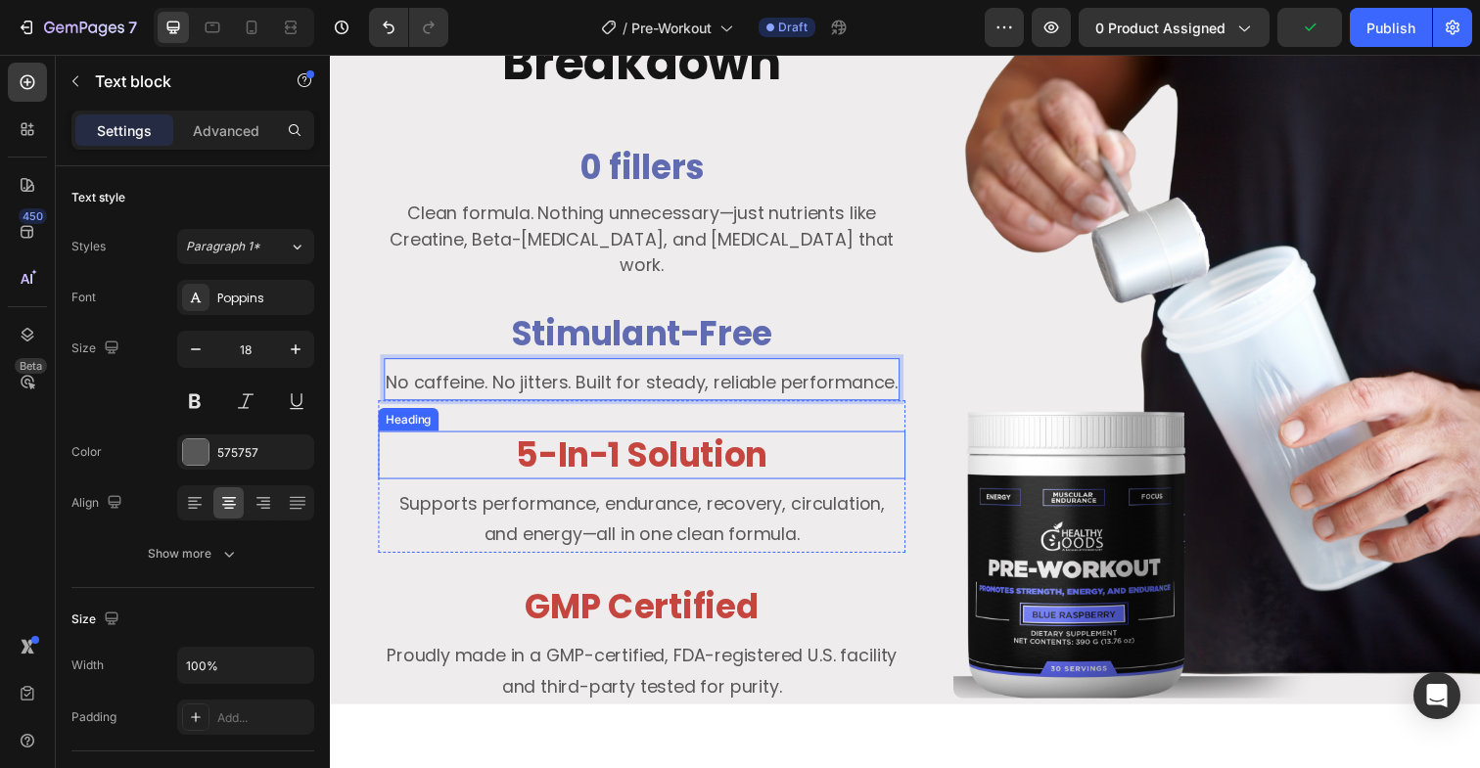
click at [643, 459] on h3 "5-In-1 Solution" at bounding box center [648, 463] width 538 height 49
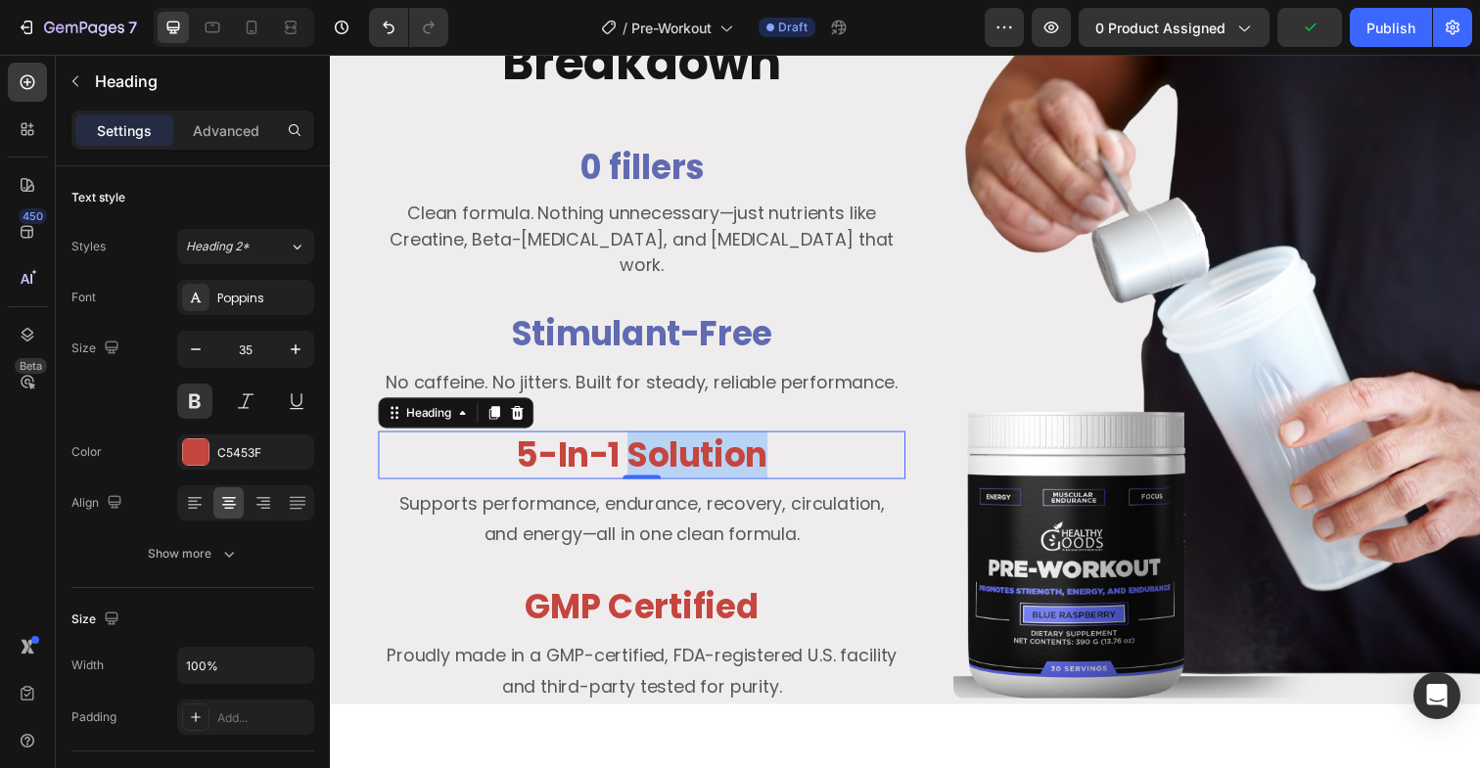
click at [643, 459] on h3 "5-In-1 Solution" at bounding box center [648, 463] width 538 height 49
click at [643, 459] on p "5-In-1 Solution" at bounding box center [648, 463] width 534 height 45
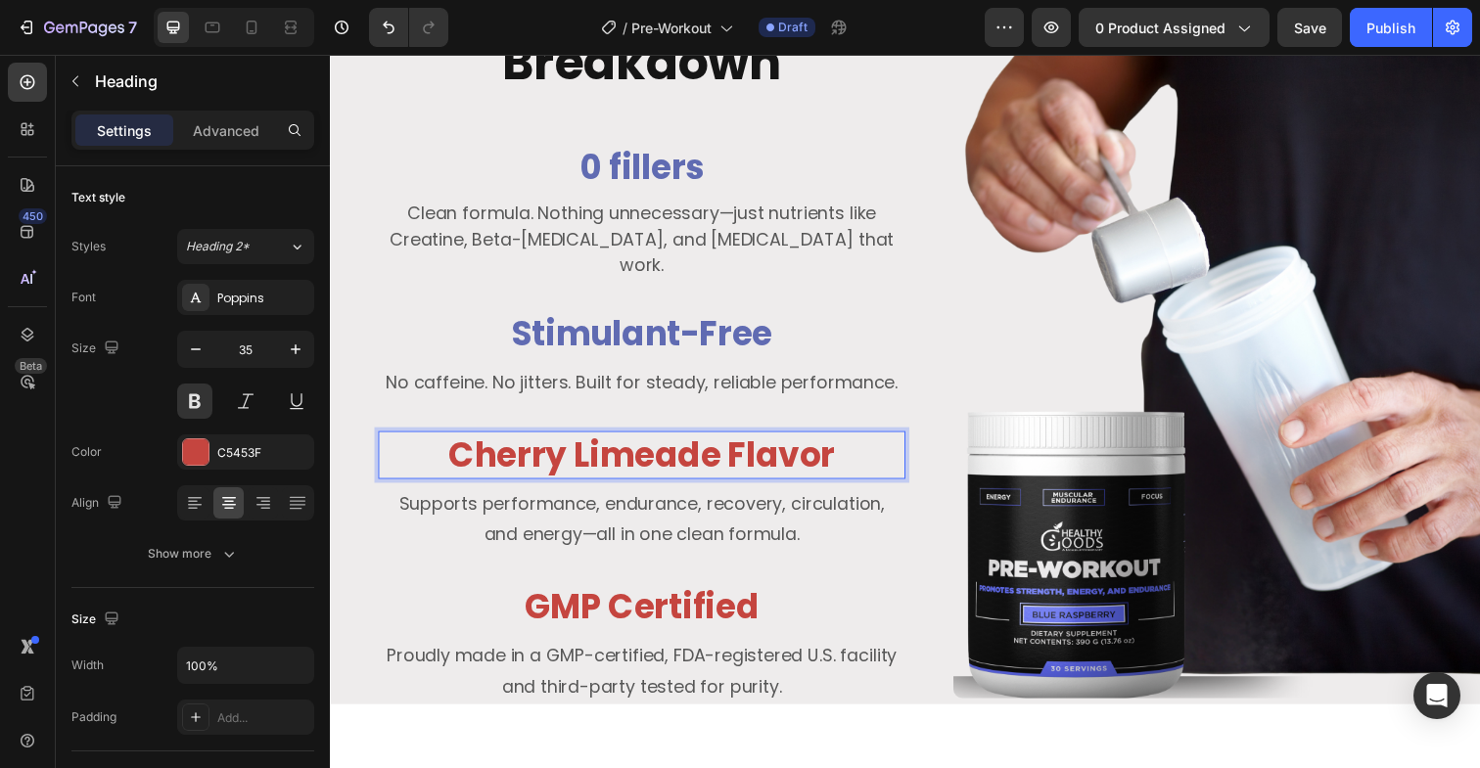
click at [643, 459] on p "Cherry Limeade Flavor" at bounding box center [648, 463] width 534 height 45
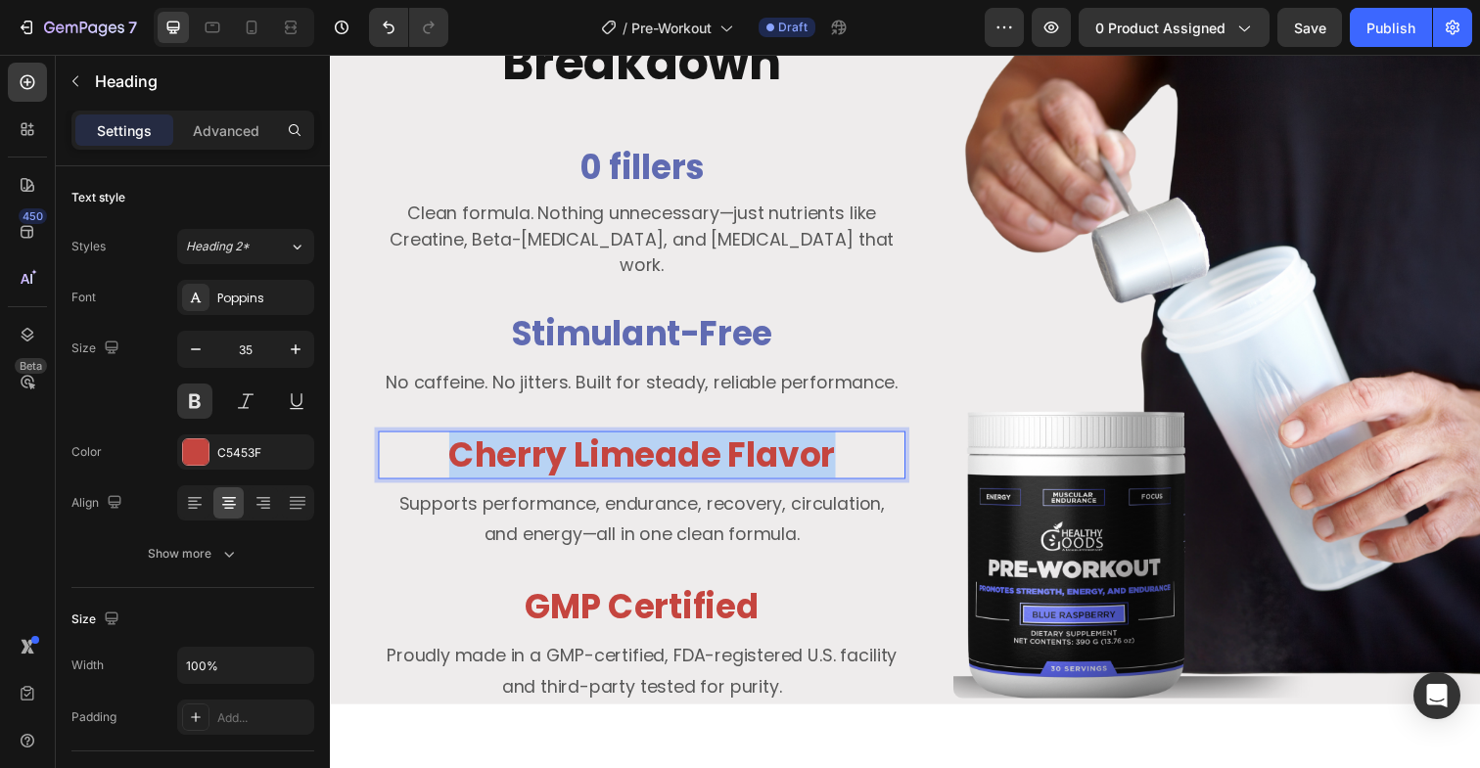
click at [643, 459] on p "Cherry Limeade Flavor" at bounding box center [648, 463] width 534 height 45
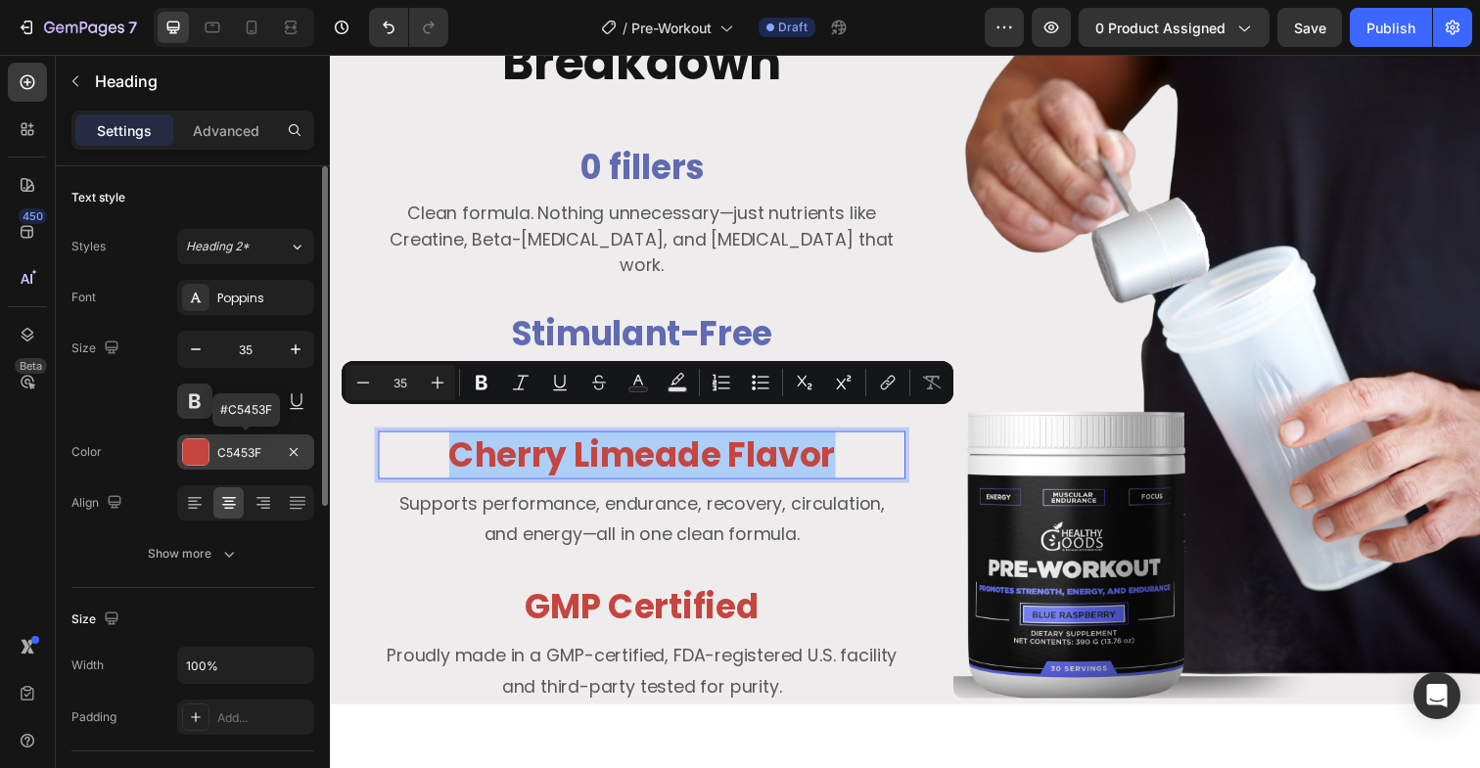
click at [200, 453] on div at bounding box center [195, 451] width 25 height 25
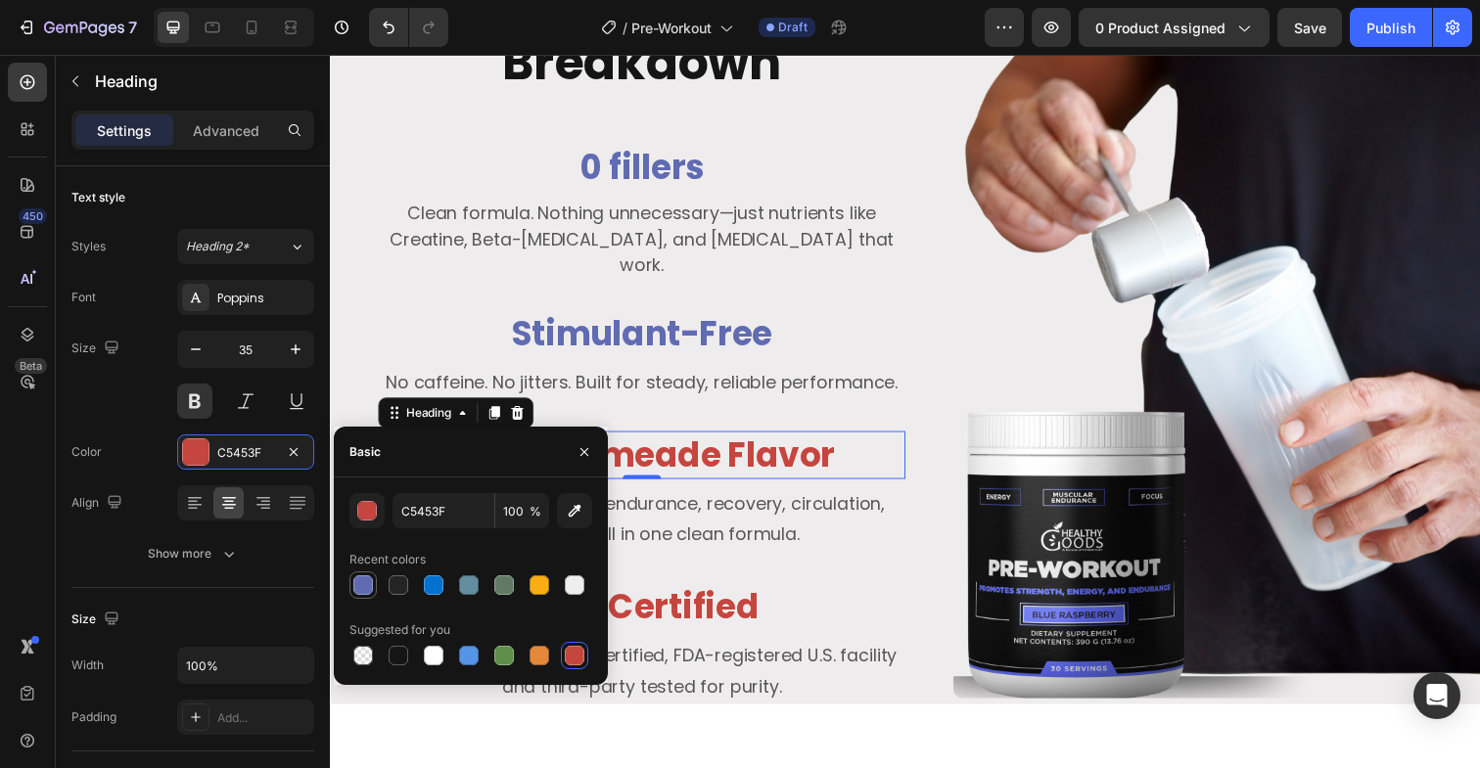
click at [369, 579] on div at bounding box center [363, 586] width 20 height 20
type input "606BB2"
click at [751, 507] on p "Supports performance, endurance, recovery, circulation, and energy—all in one c…" at bounding box center [648, 530] width 534 height 64
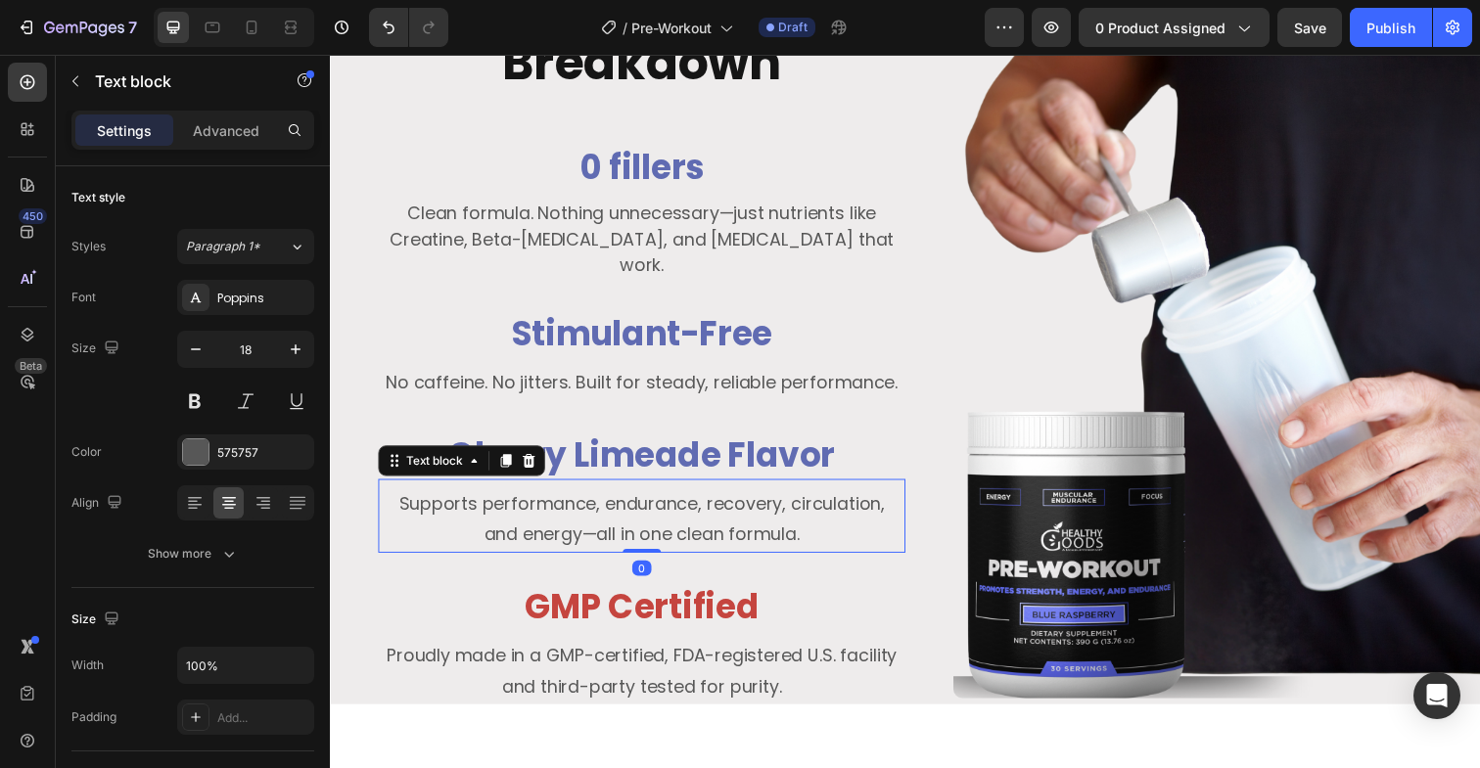
click at [751, 507] on p "Supports performance, endurance, recovery, circulation, and energy—all in one c…" at bounding box center [648, 530] width 534 height 64
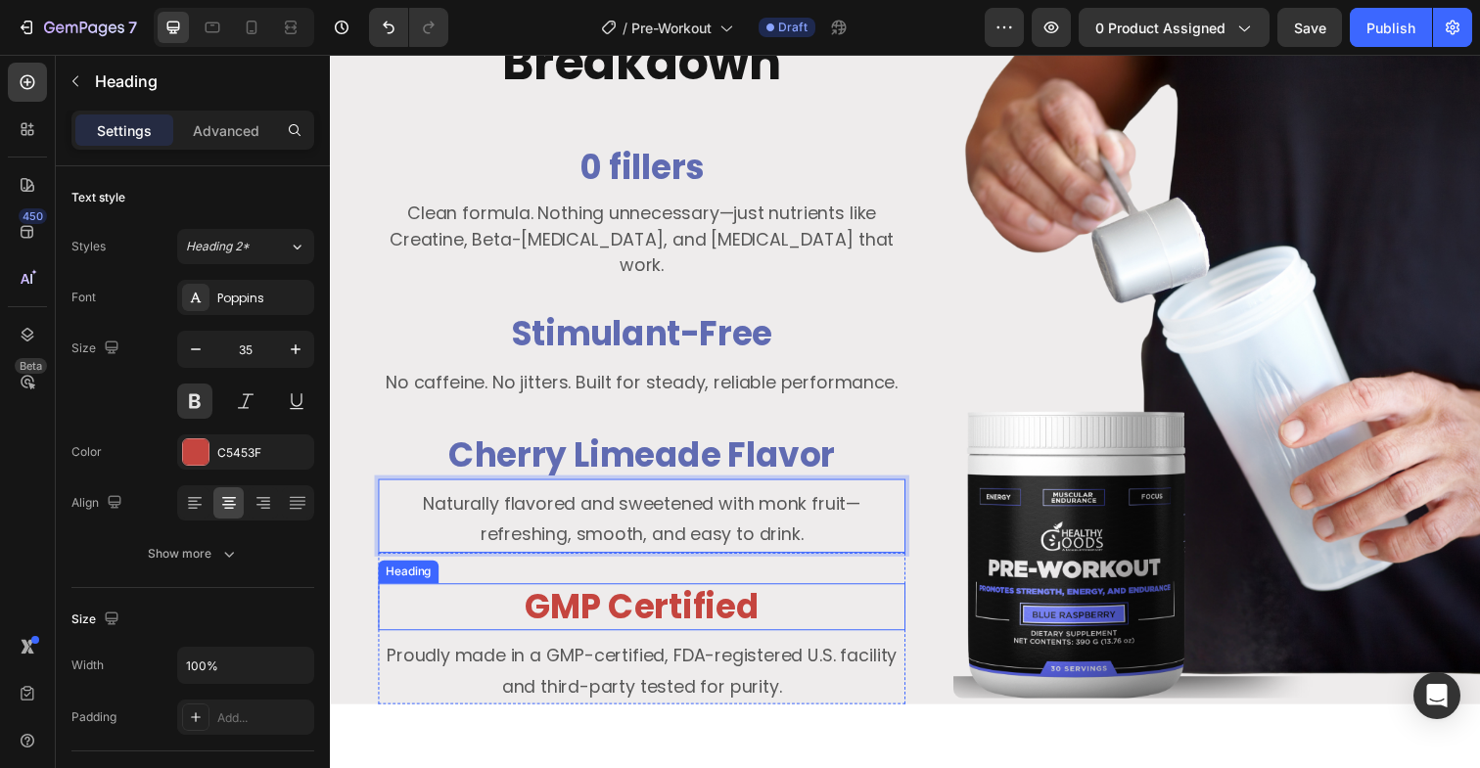
click at [702, 599] on h3 "GMP Certified" at bounding box center [648, 619] width 538 height 49
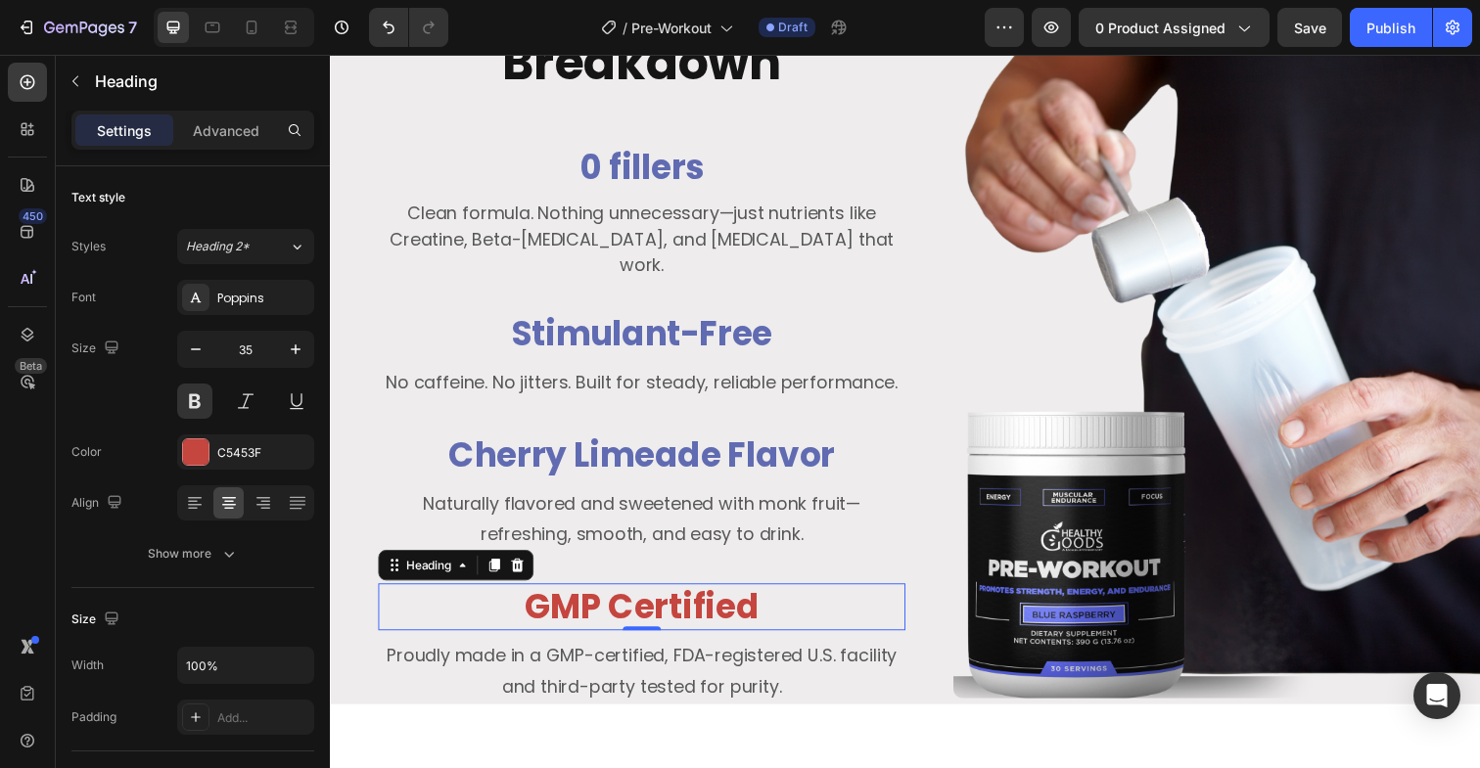
click at [702, 599] on h3 "GMP Certified" at bounding box center [648, 619] width 538 height 49
click at [702, 599] on p "GMP Certified" at bounding box center [648, 619] width 534 height 45
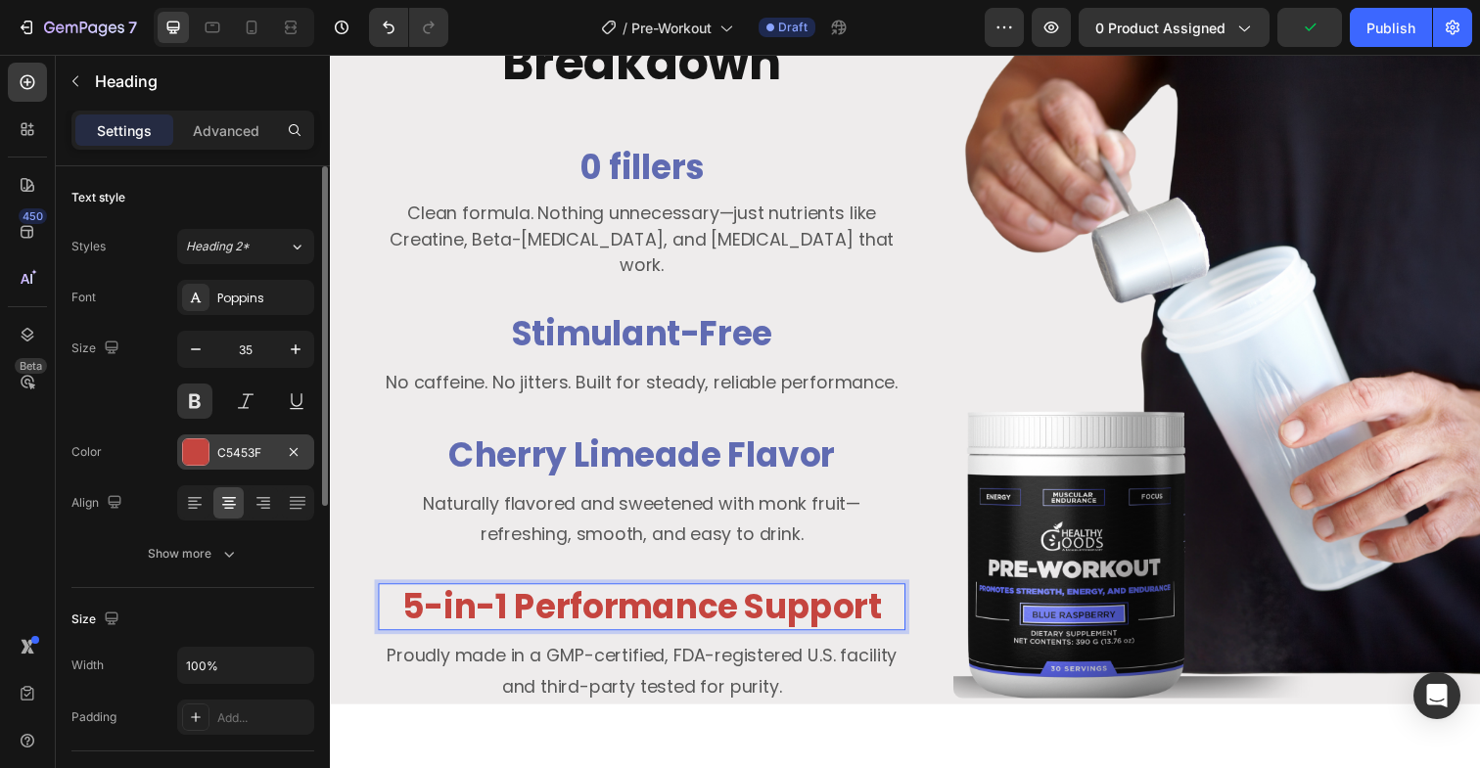
click at [201, 447] on div at bounding box center [195, 451] width 25 height 25
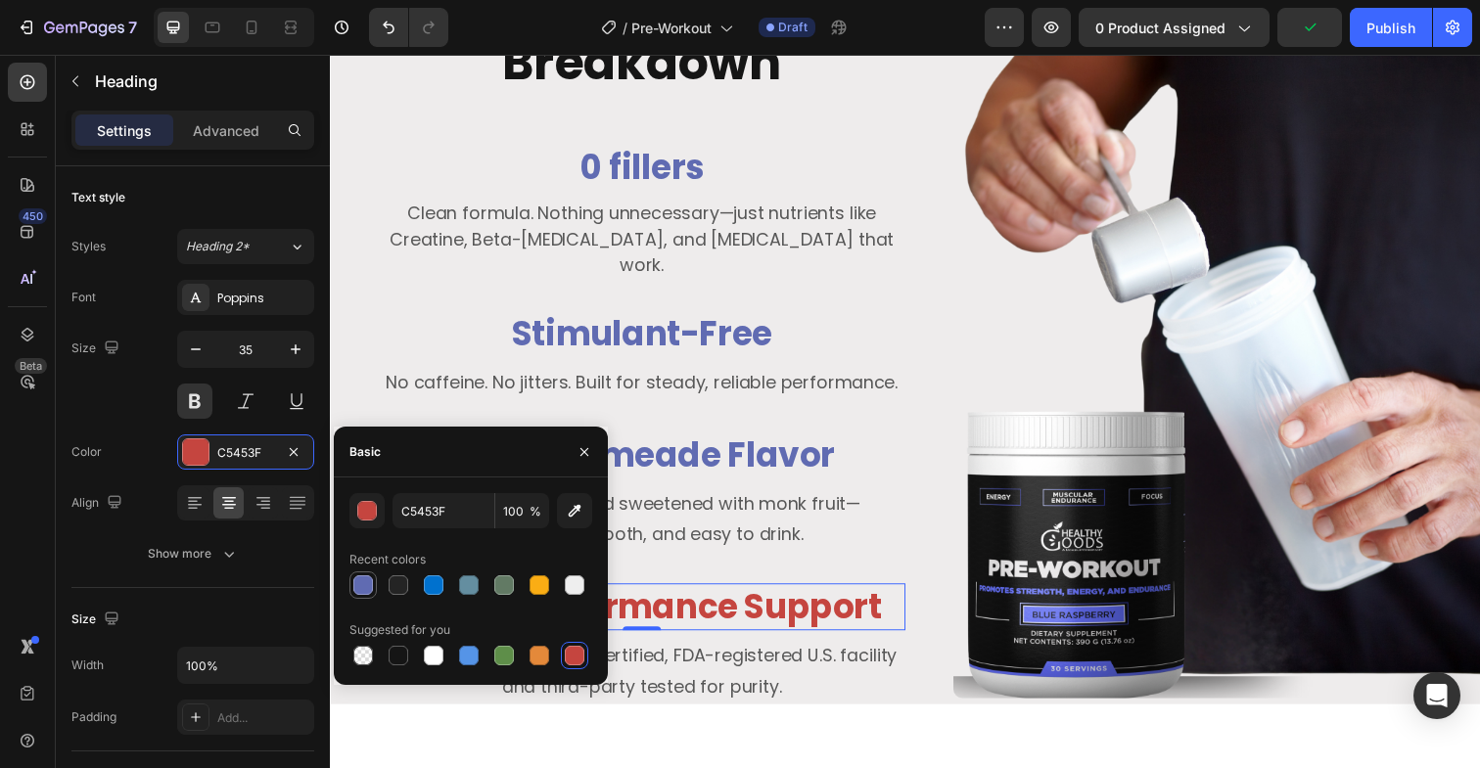
click at [362, 578] on div at bounding box center [363, 586] width 20 height 20
type input "606BB2"
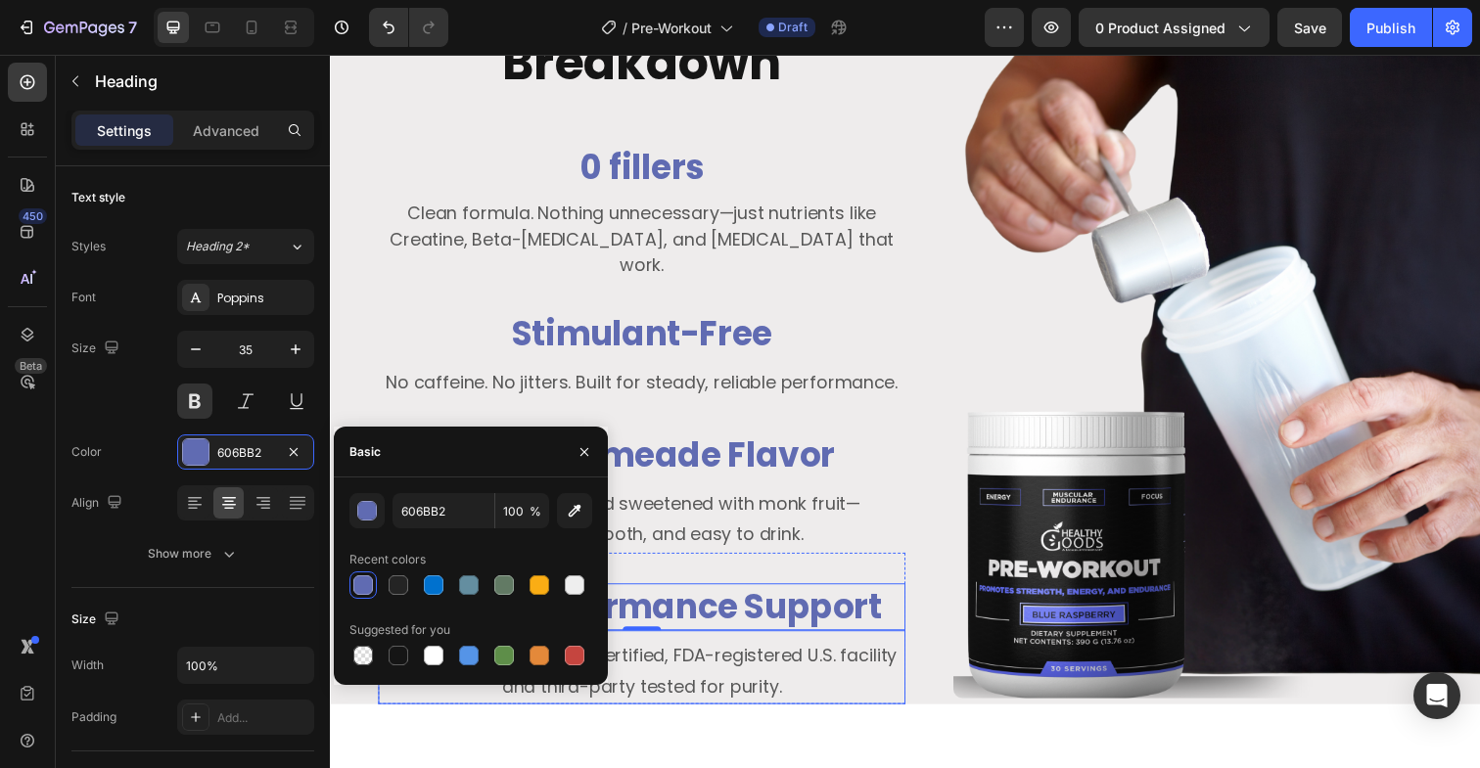
click at [715, 662] on p "Proudly made in a GMP-certified, FDA-registered U.S. facility and third-party t…" at bounding box center [648, 685] width 534 height 64
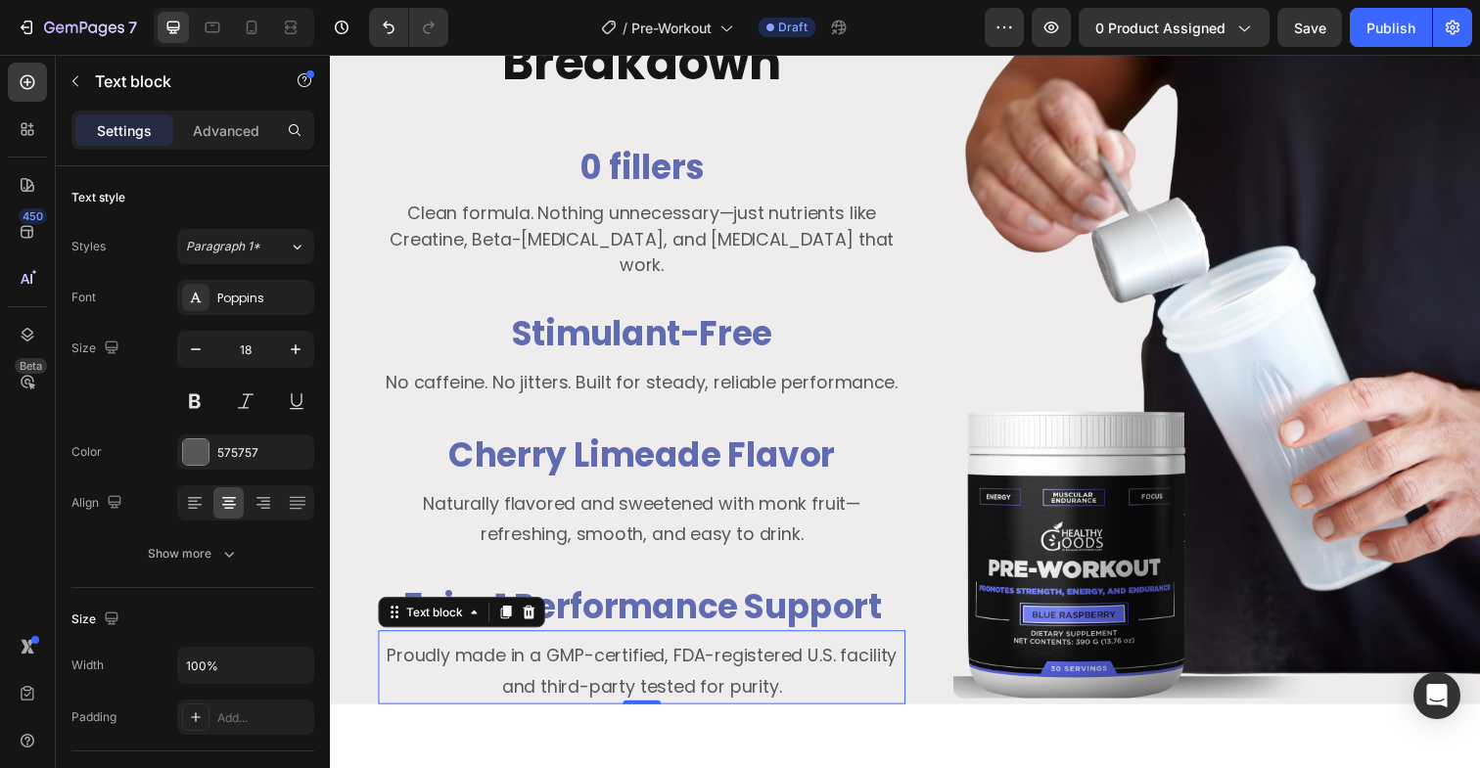
click at [715, 662] on p "Proudly made in a GMP-certified, FDA-registered U.S. facility and third-party t…" at bounding box center [648, 685] width 534 height 64
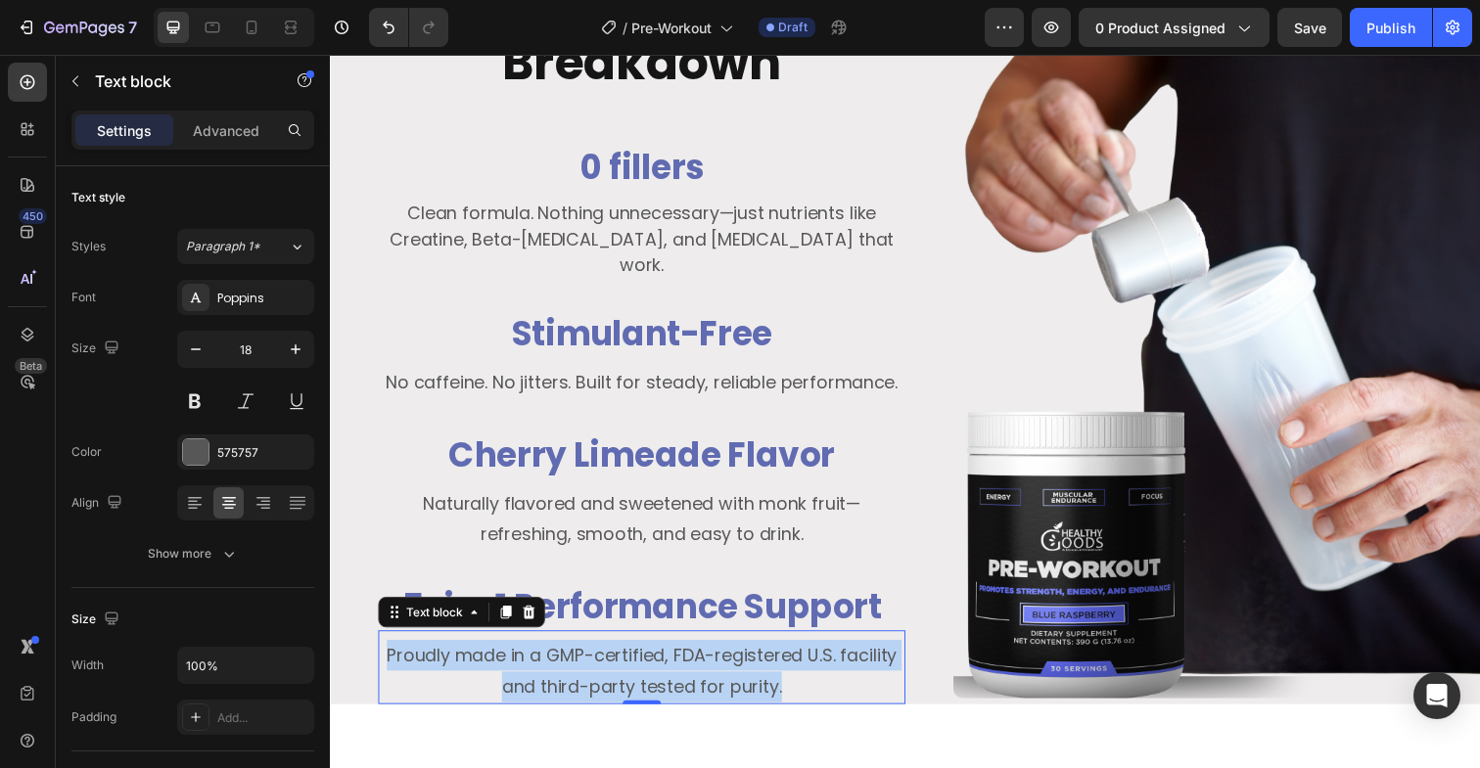
click at [715, 662] on p "Proudly made in a GMP-certified, FDA-registered U.S. facility and third-party t…" at bounding box center [648, 685] width 534 height 64
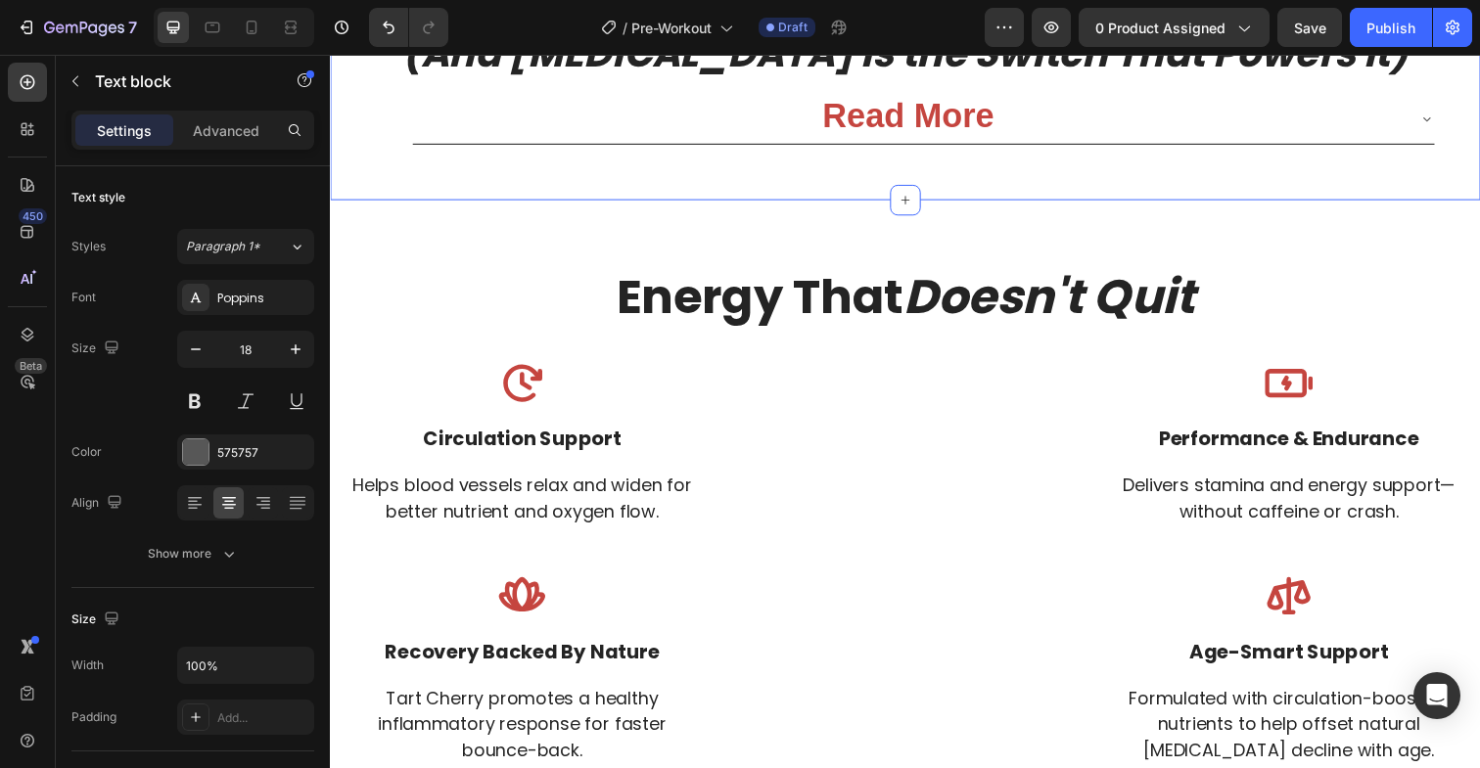
scroll to position [3549, 0]
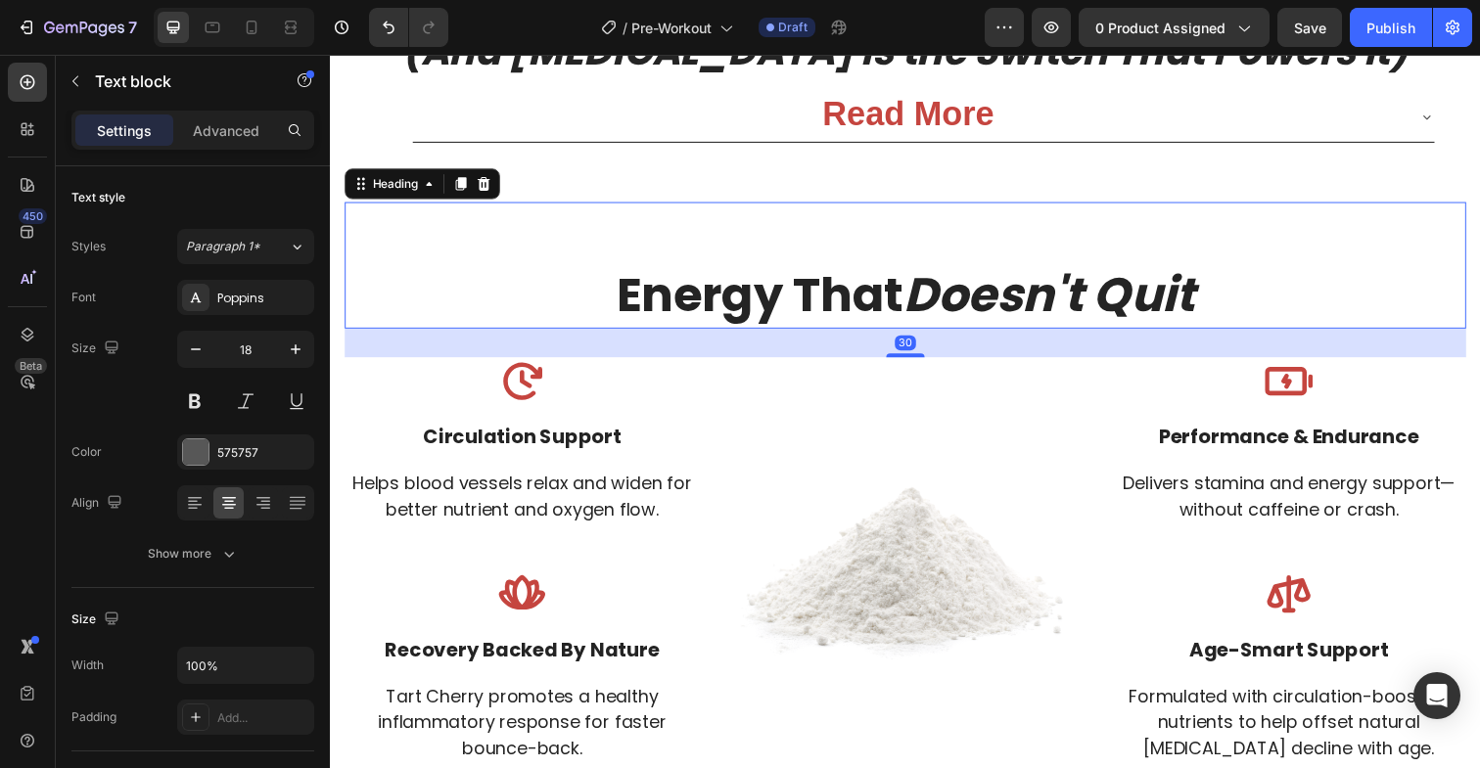
click at [880, 314] on h2 "Energy That Doesn't Quit" at bounding box center [917, 270] width 1145 height 128
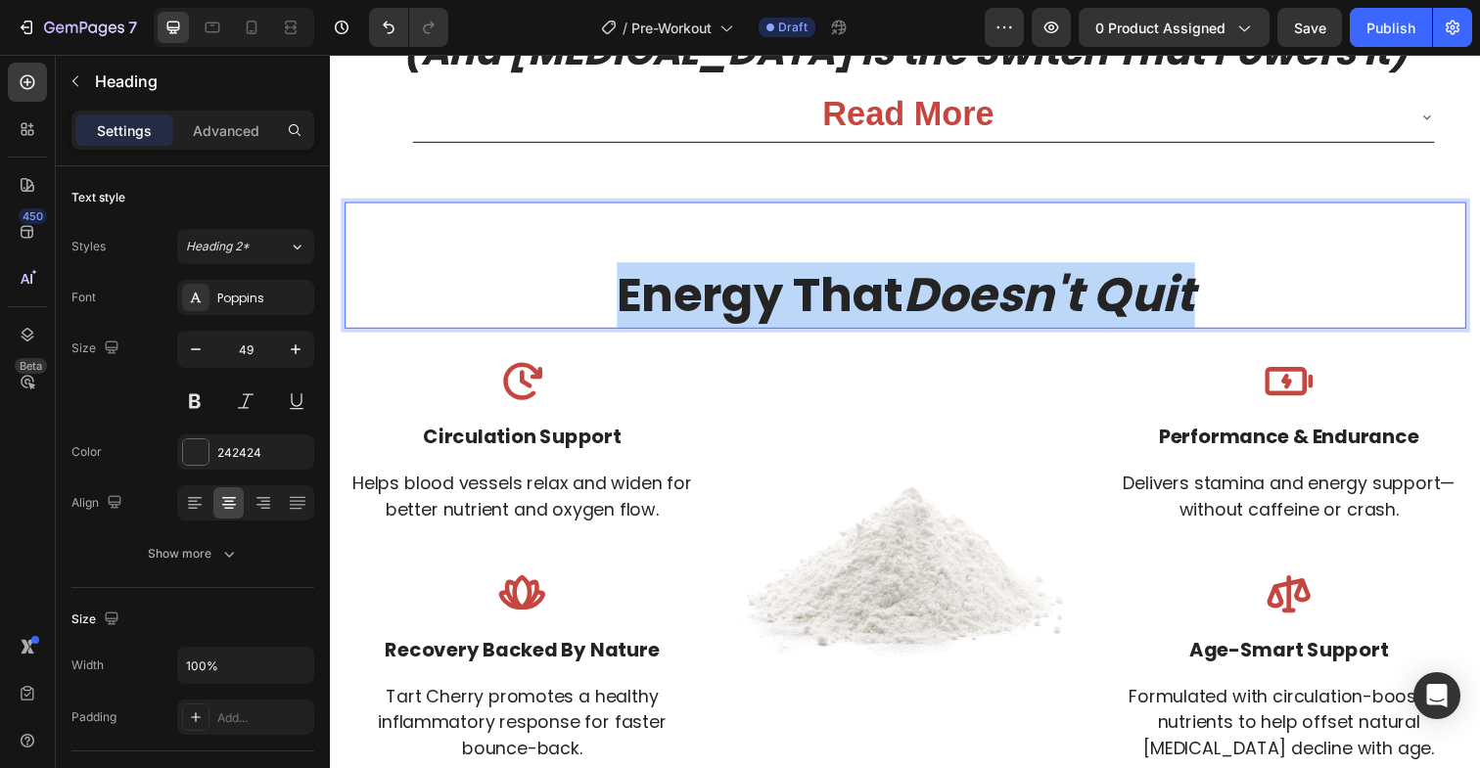
click at [880, 314] on p "Energy That Doesn't Quit" at bounding box center [916, 269] width 1141 height 124
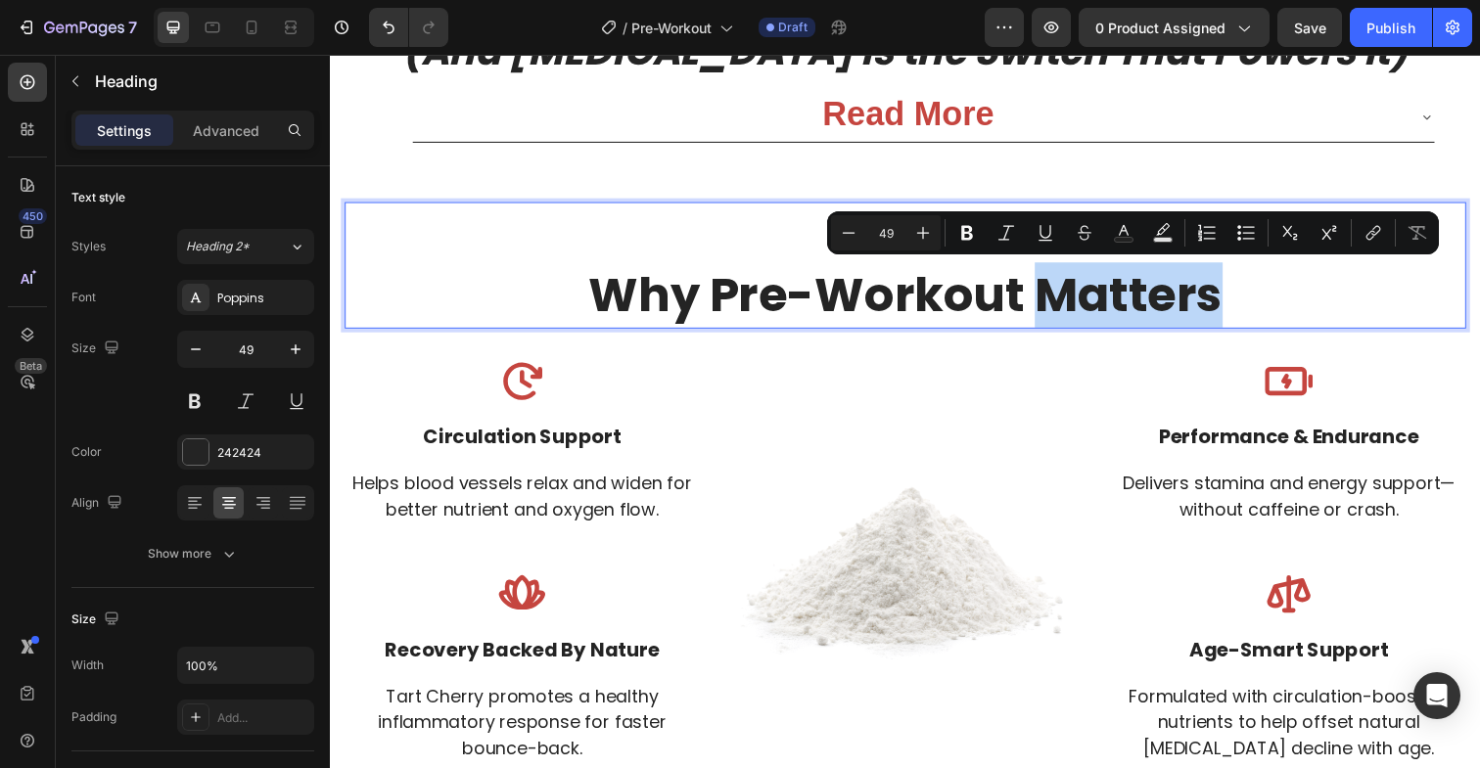
drag, startPoint x: 1234, startPoint y: 303, endPoint x: 1059, endPoint y: 316, distance: 175.7
click at [1059, 316] on p "Why Pre-Workout Matters" at bounding box center [916, 269] width 1141 height 124
click at [1000, 228] on icon "Editor contextual toolbar" at bounding box center [1006, 233] width 20 height 20
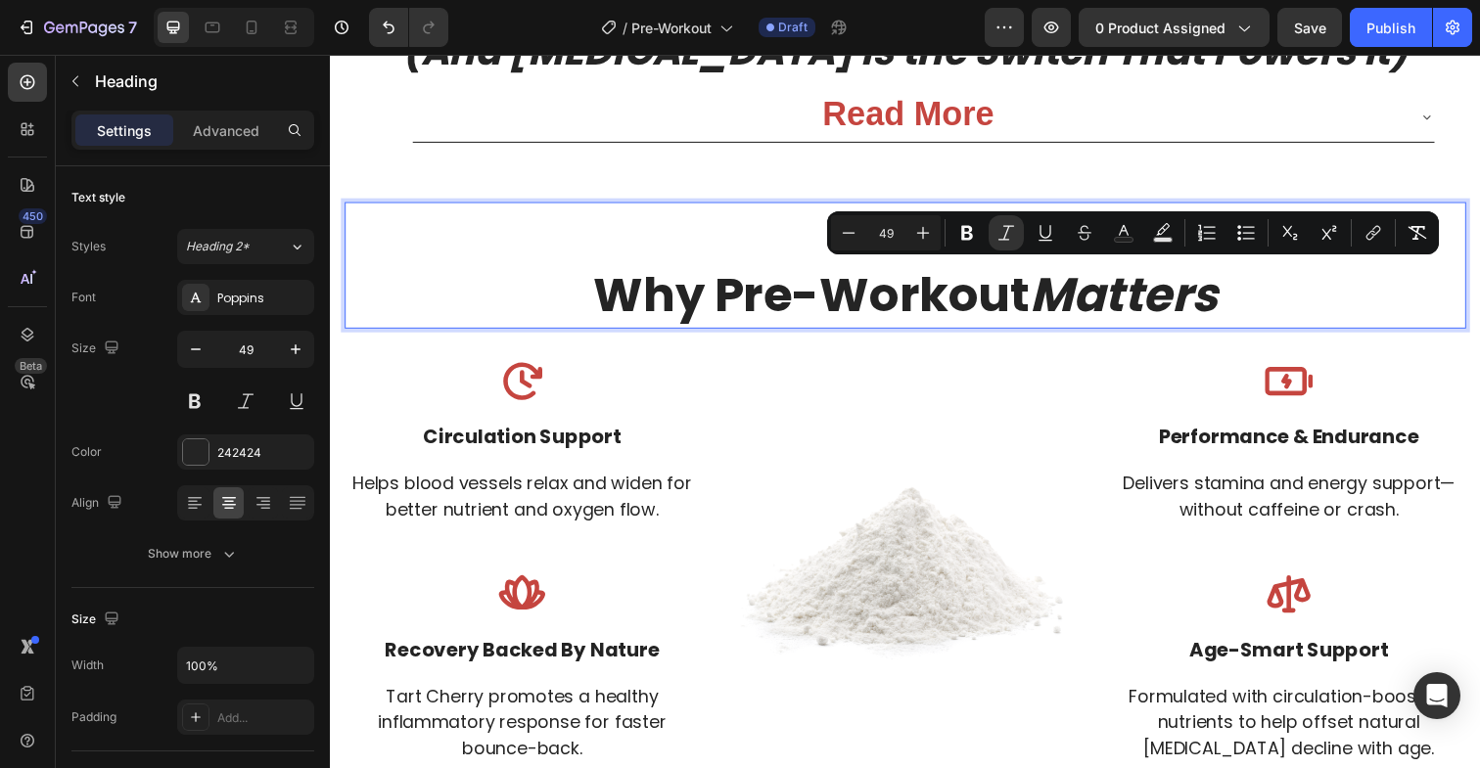
click at [957, 331] on p "Why Pre-Workout Matters" at bounding box center [916, 269] width 1141 height 124
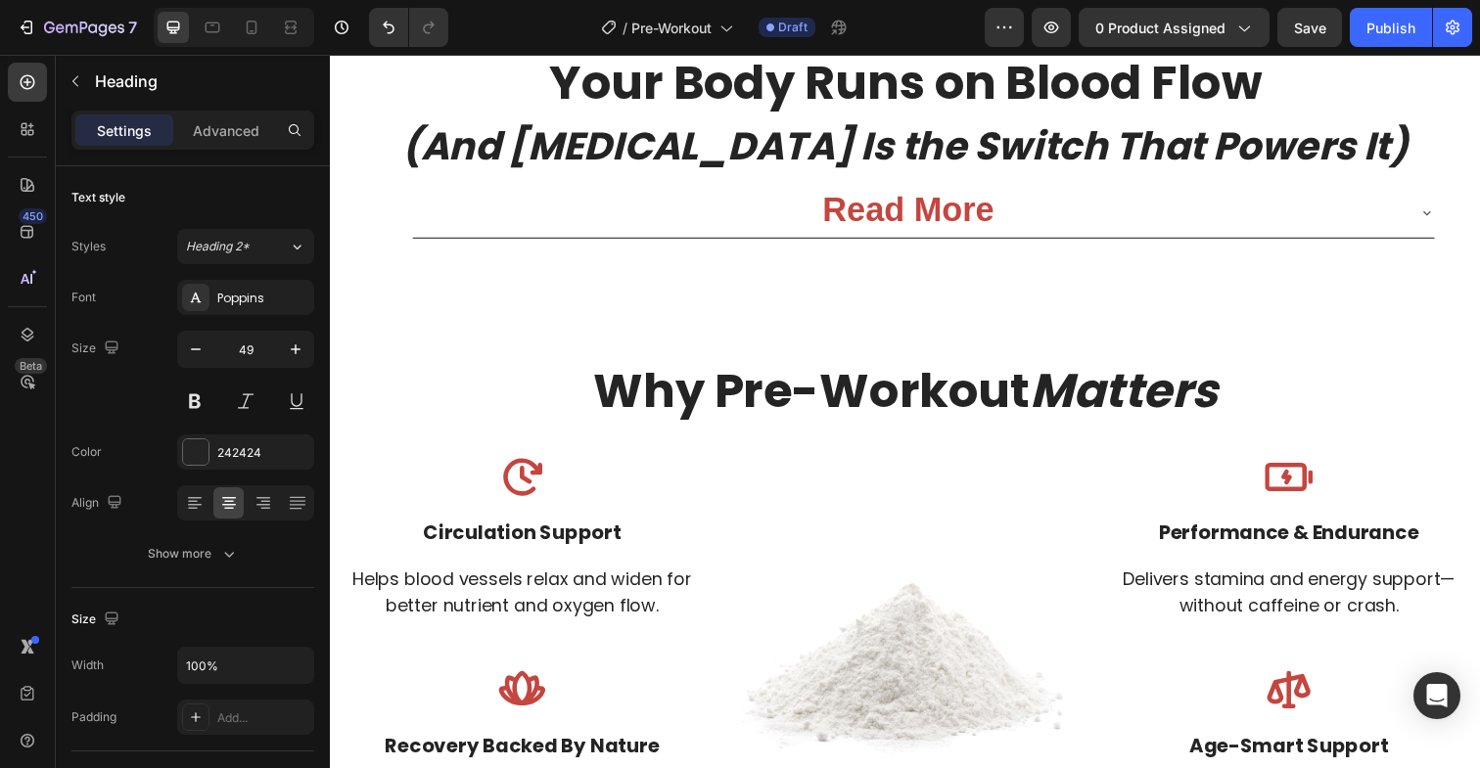
scroll to position [3433, 0]
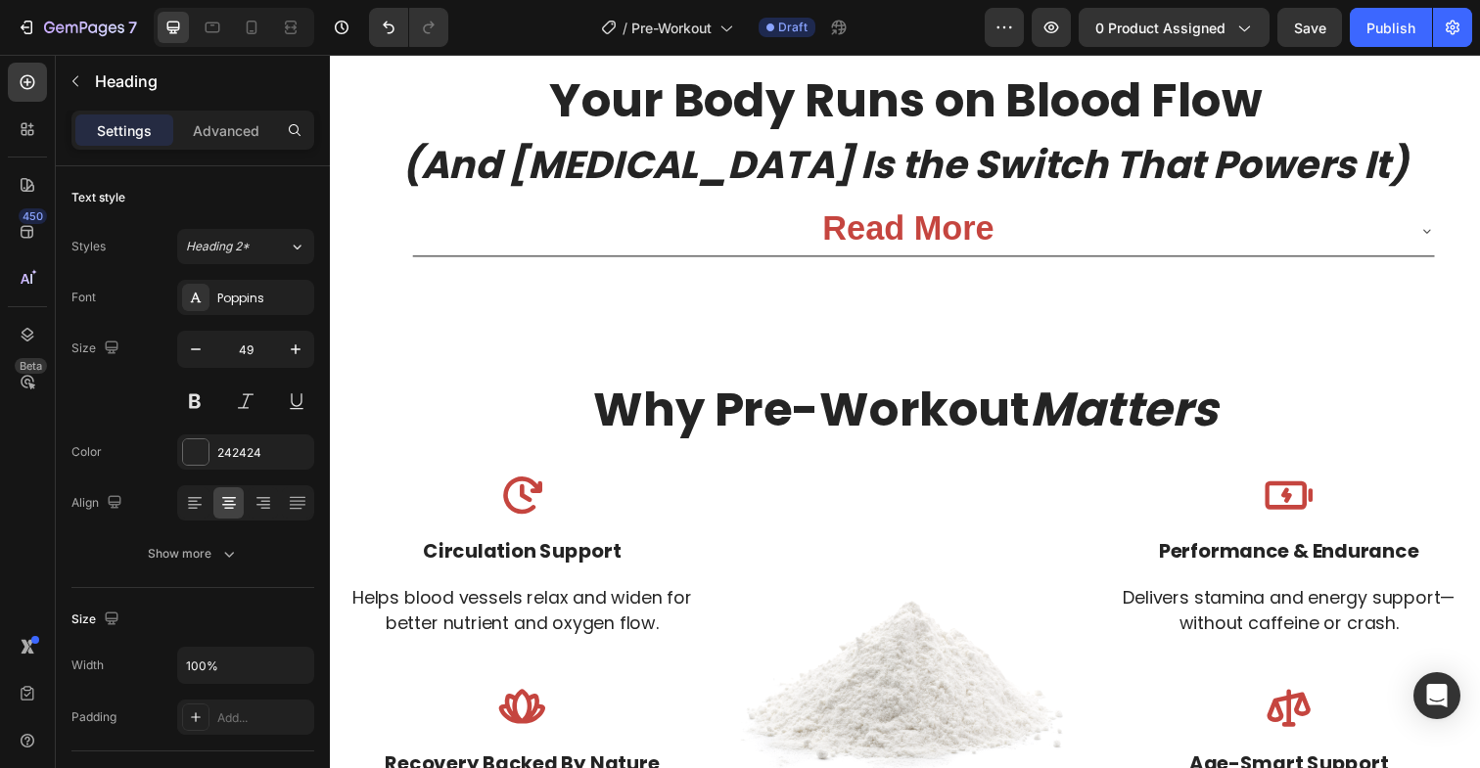
click at [907, 417] on h2 "⁠⁠⁠⁠⁠⁠⁠ Why Pre-Workout Matters" at bounding box center [917, 386] width 1145 height 128
click at [1245, 414] on p "Why Pre-Workout Matters" at bounding box center [916, 386] width 1141 height 124
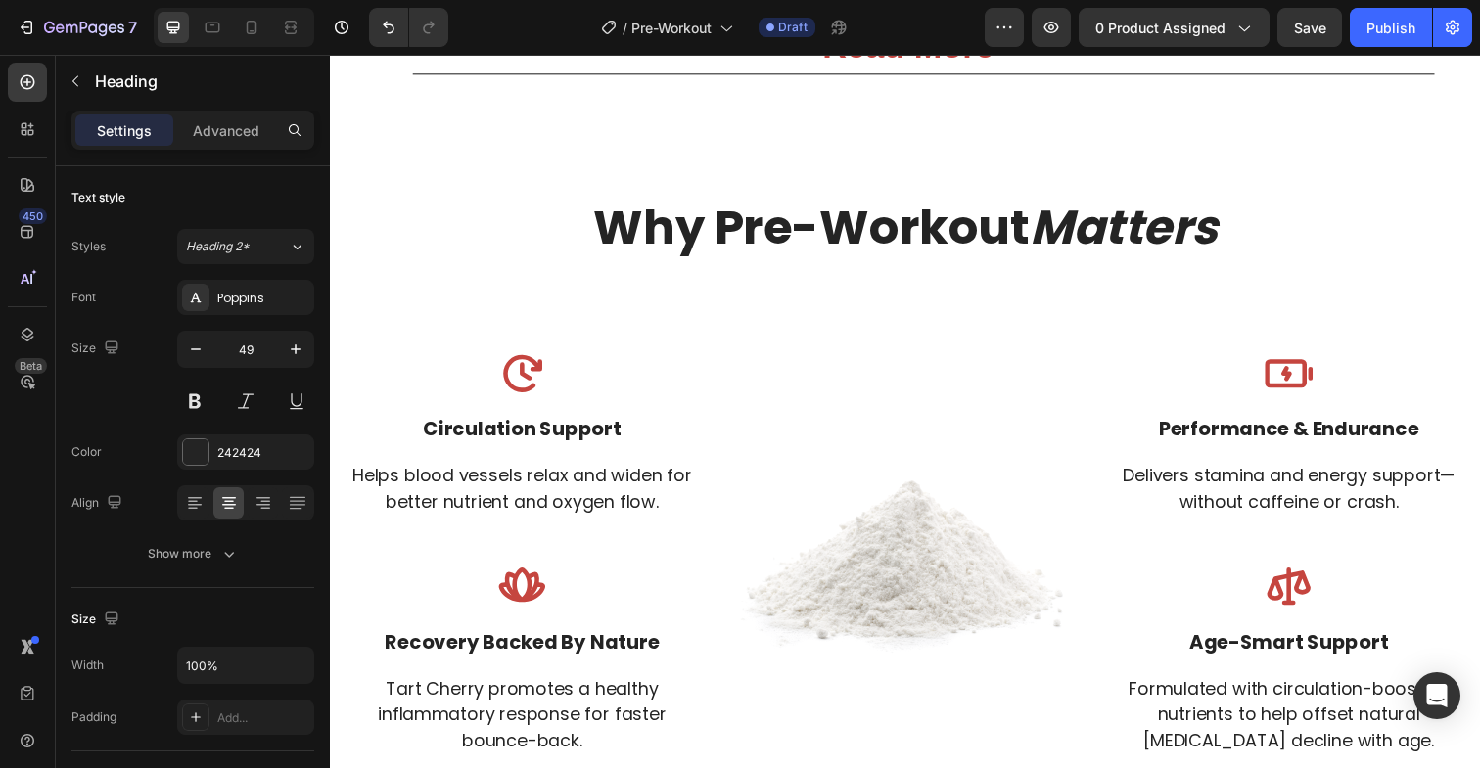
scroll to position [3629, 0]
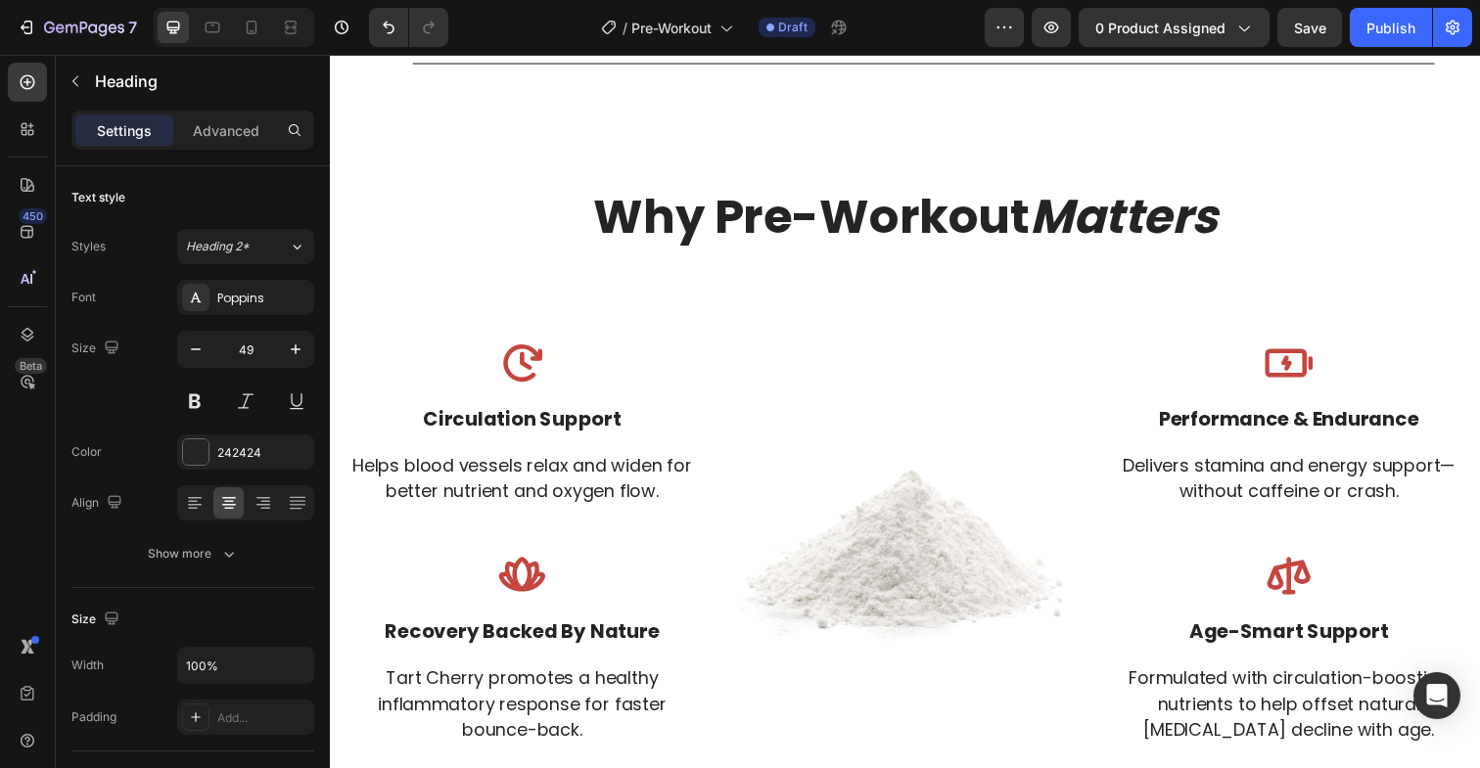
click at [554, 270] on p "Why Pre-Workout Matters" at bounding box center [916, 220] width 1141 height 187
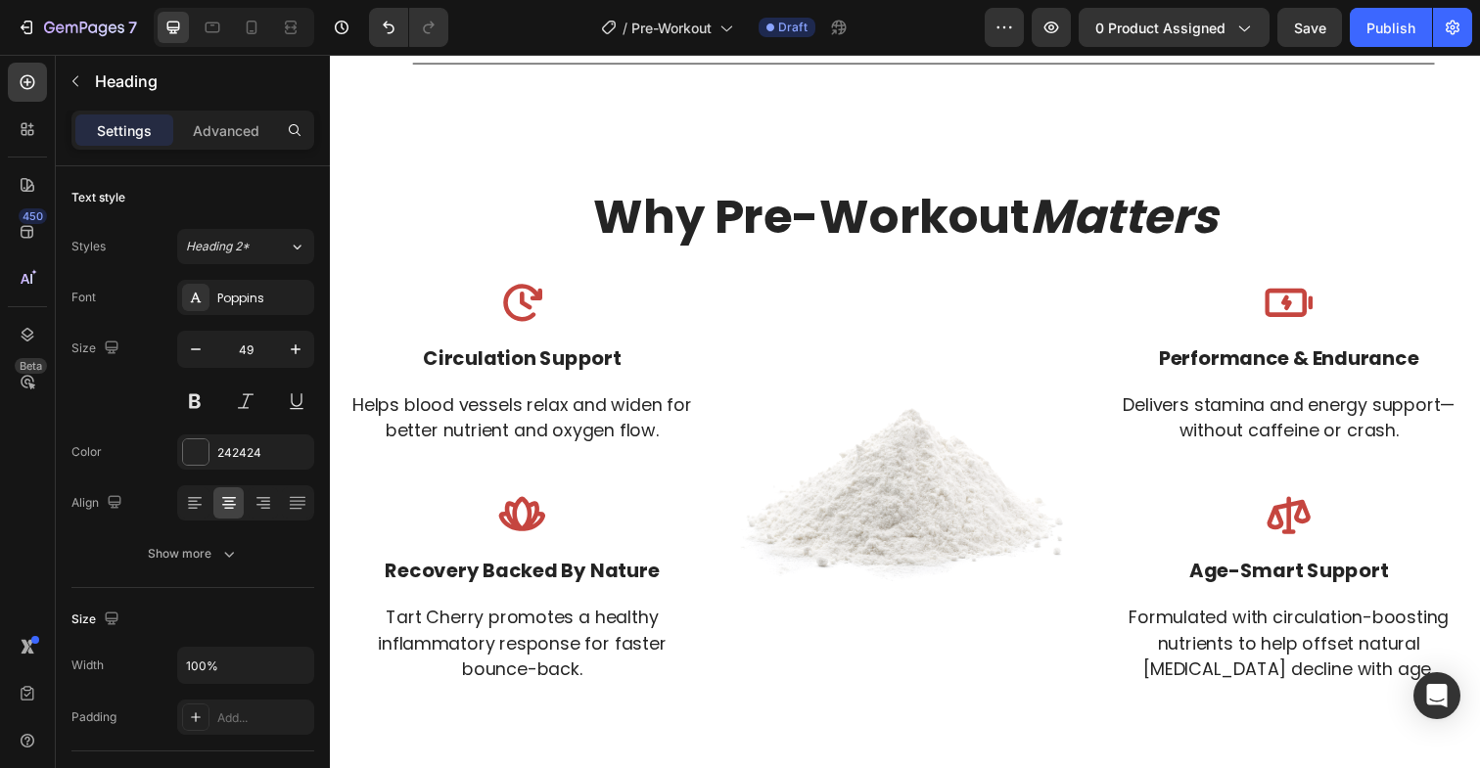
click at [667, 231] on p "Why Pre-Workout Matters" at bounding box center [916, 189] width 1141 height 124
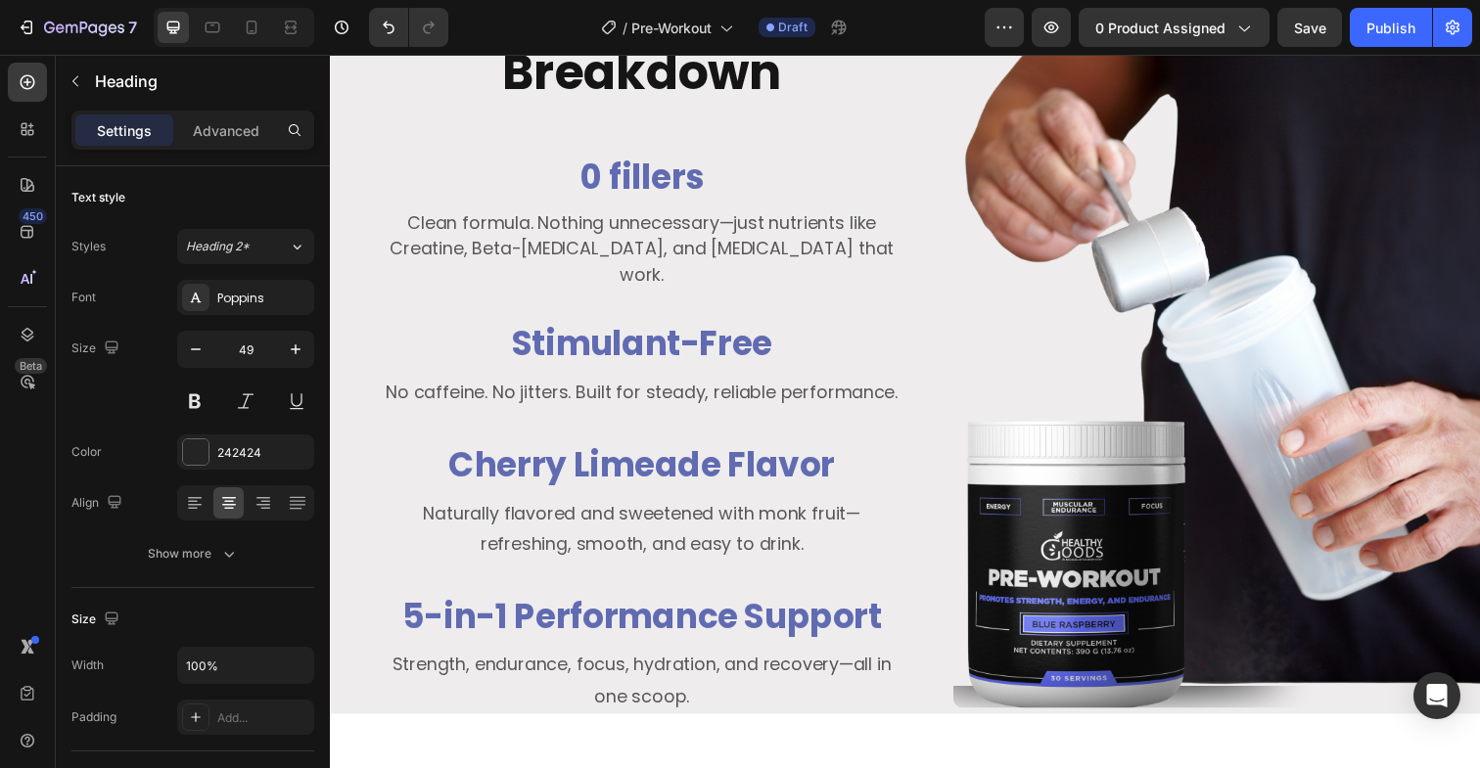
scroll to position [2702, 0]
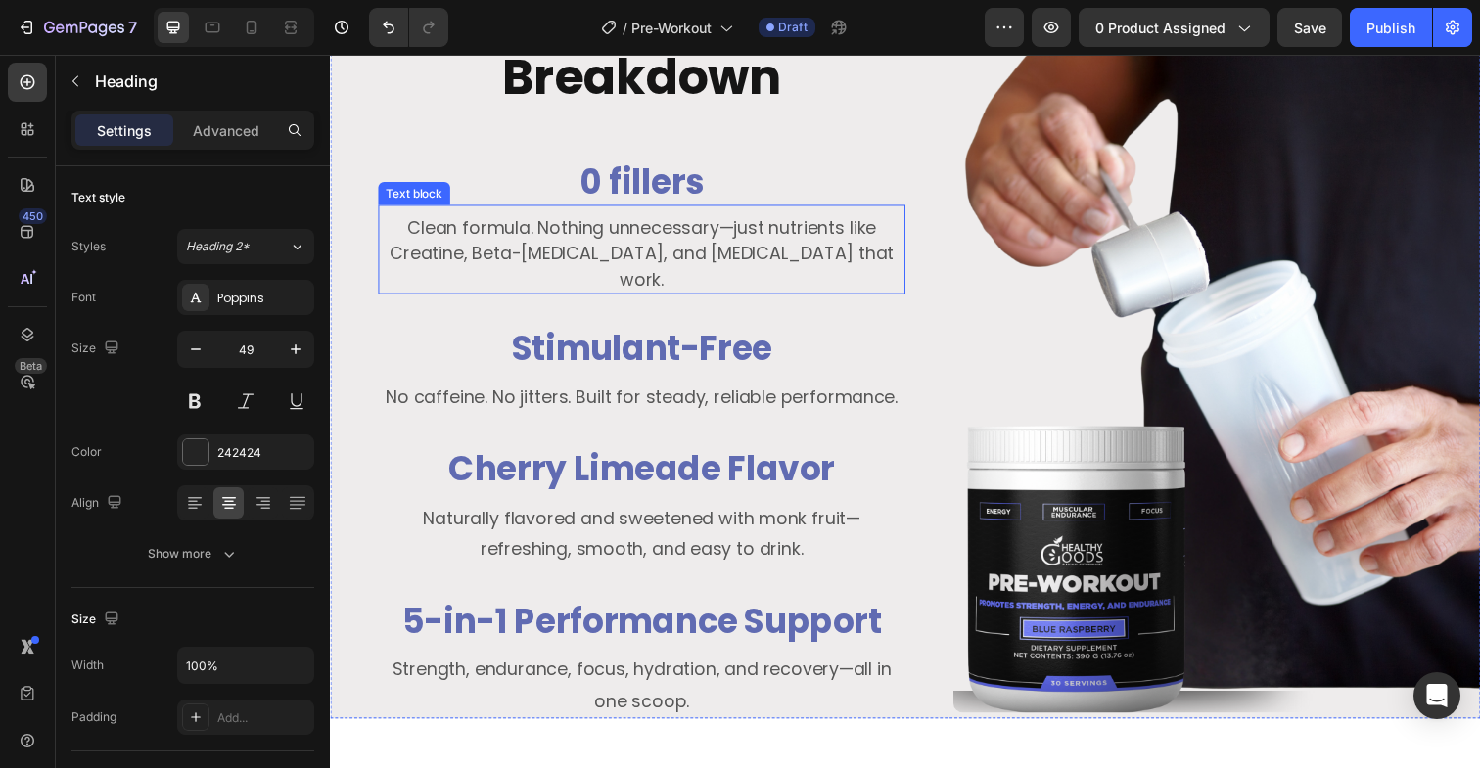
click at [738, 252] on p "Clean formula. Nothing unnecessary—just nutrients like Creatine, Beta-[MEDICAL_…" at bounding box center [648, 257] width 534 height 79
click at [511, 198] on icon at bounding box center [509, 190] width 16 height 16
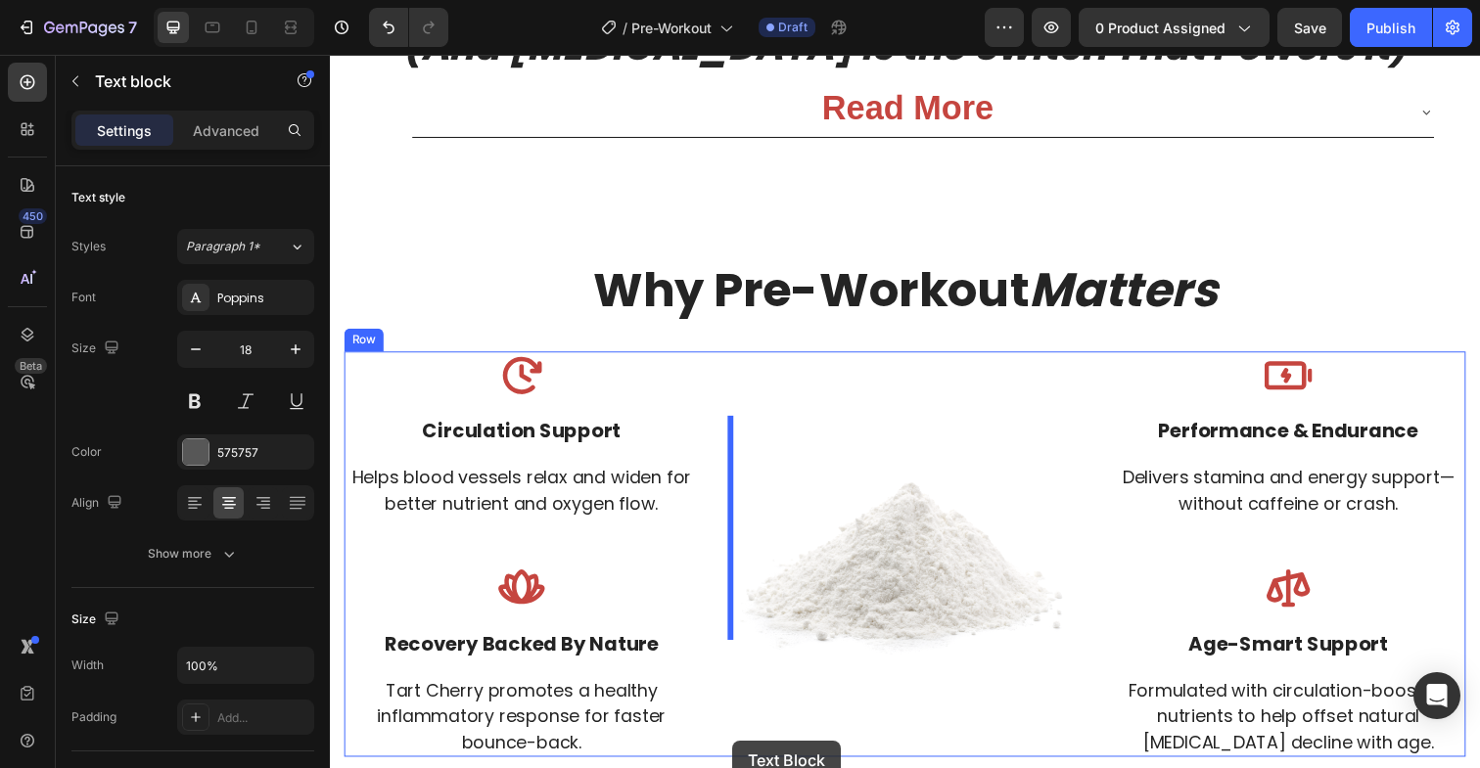
scroll to position [3663, 0]
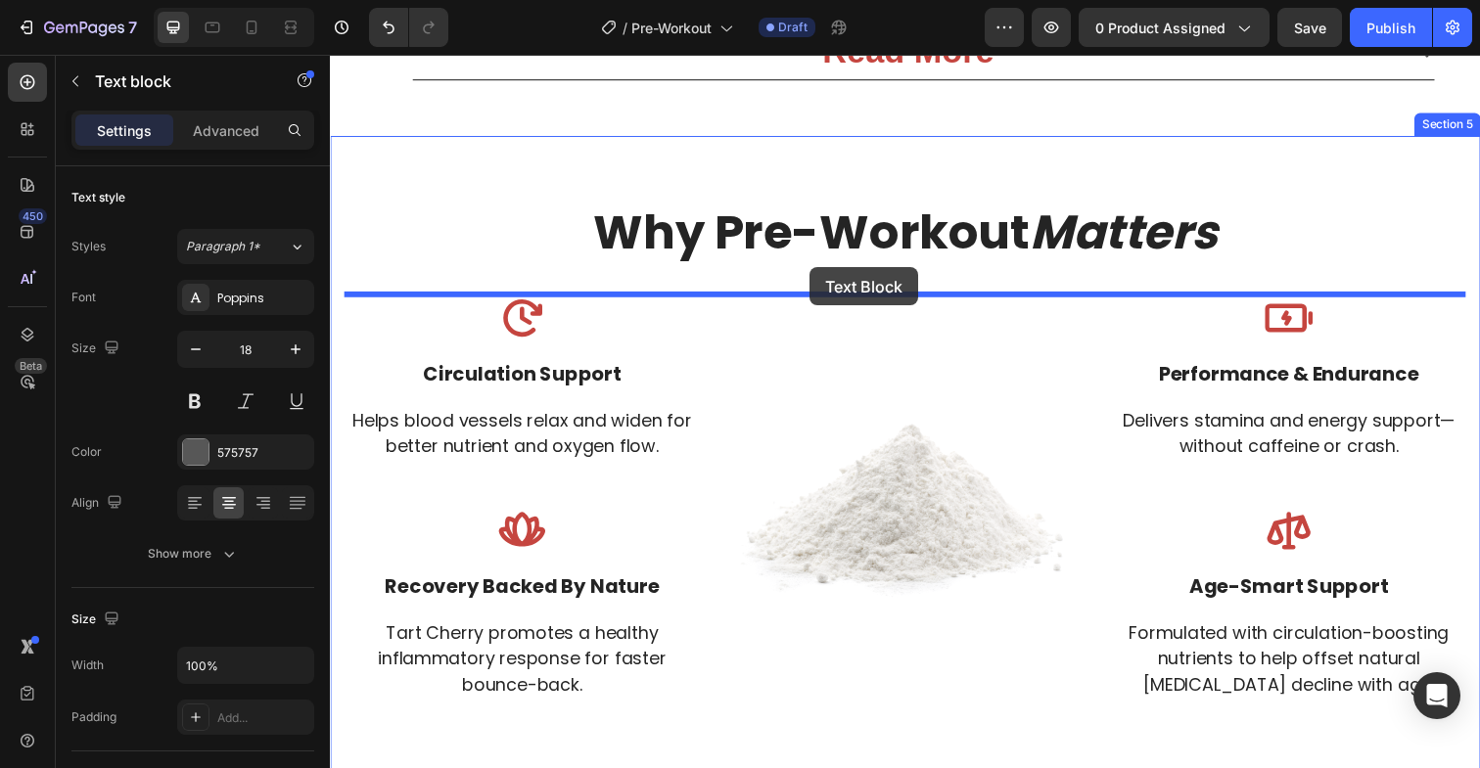
drag, startPoint x: 396, startPoint y: 263, endPoint x: 819, endPoint y: 272, distance: 422.9
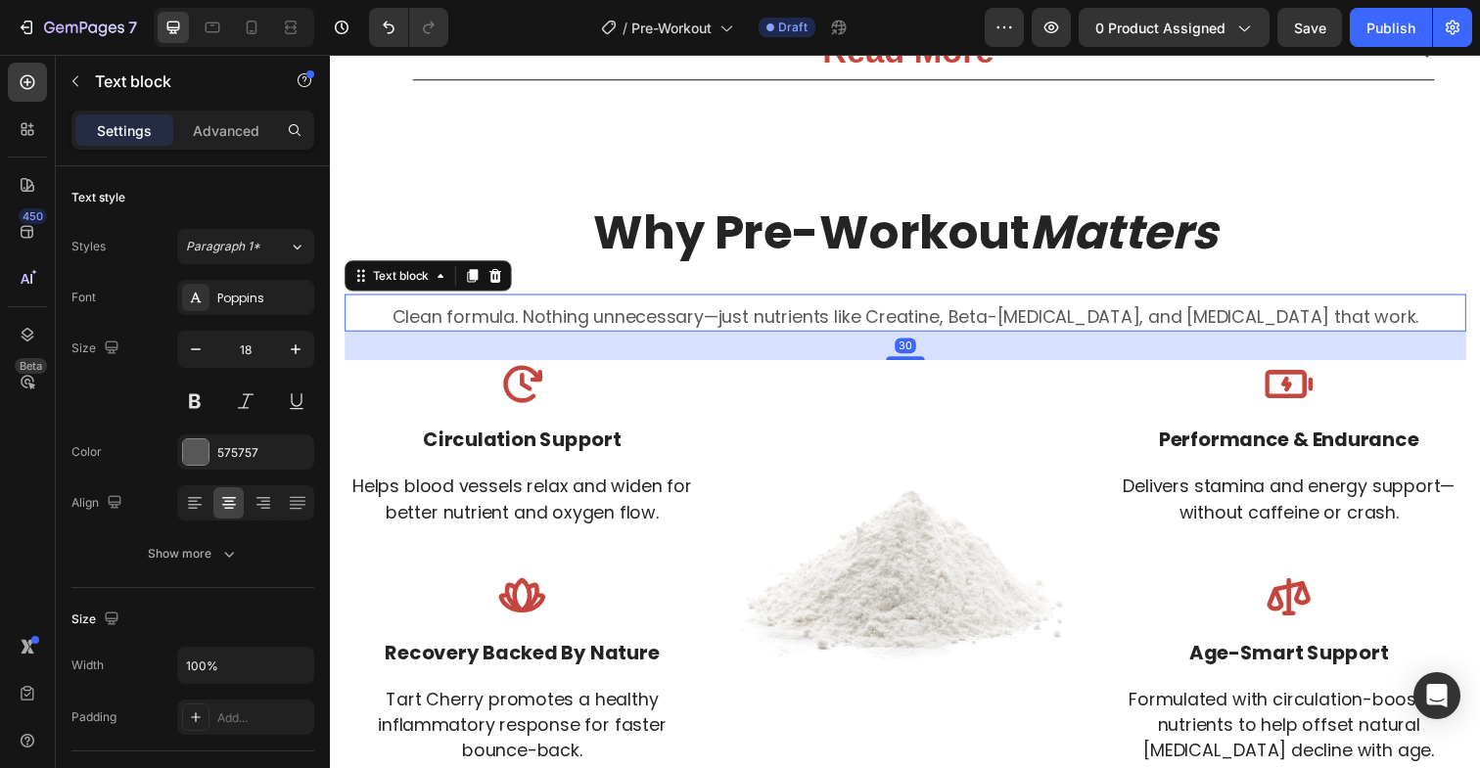
click at [838, 315] on p "Clean formula. Nothing unnecessary—just nutrients like Creatine, Beta-[MEDICAL_…" at bounding box center [916, 322] width 1141 height 26
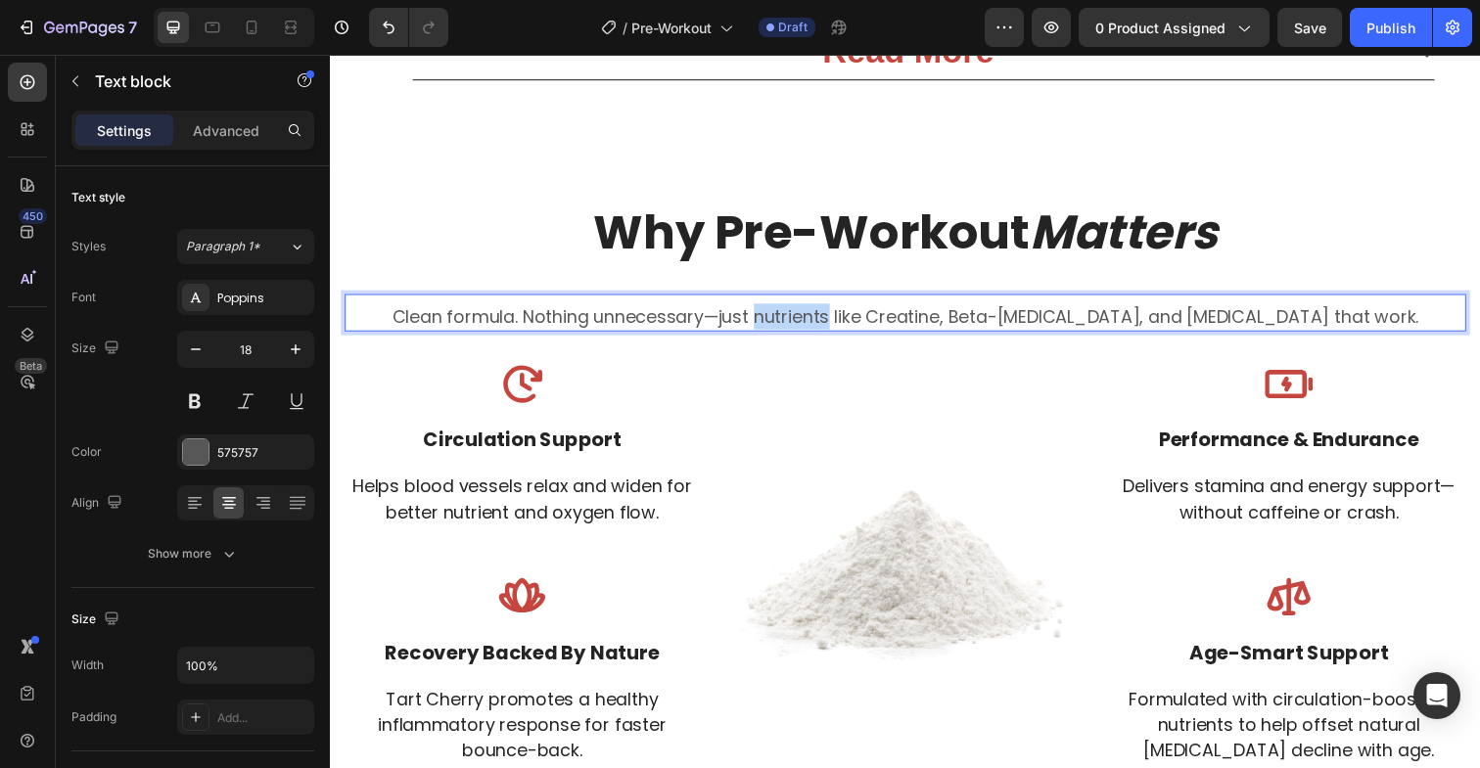
click at [838, 315] on p "Clean formula. Nothing unnecessary—just nutrients like Creatine, Beta-[MEDICAL_…" at bounding box center [916, 322] width 1141 height 26
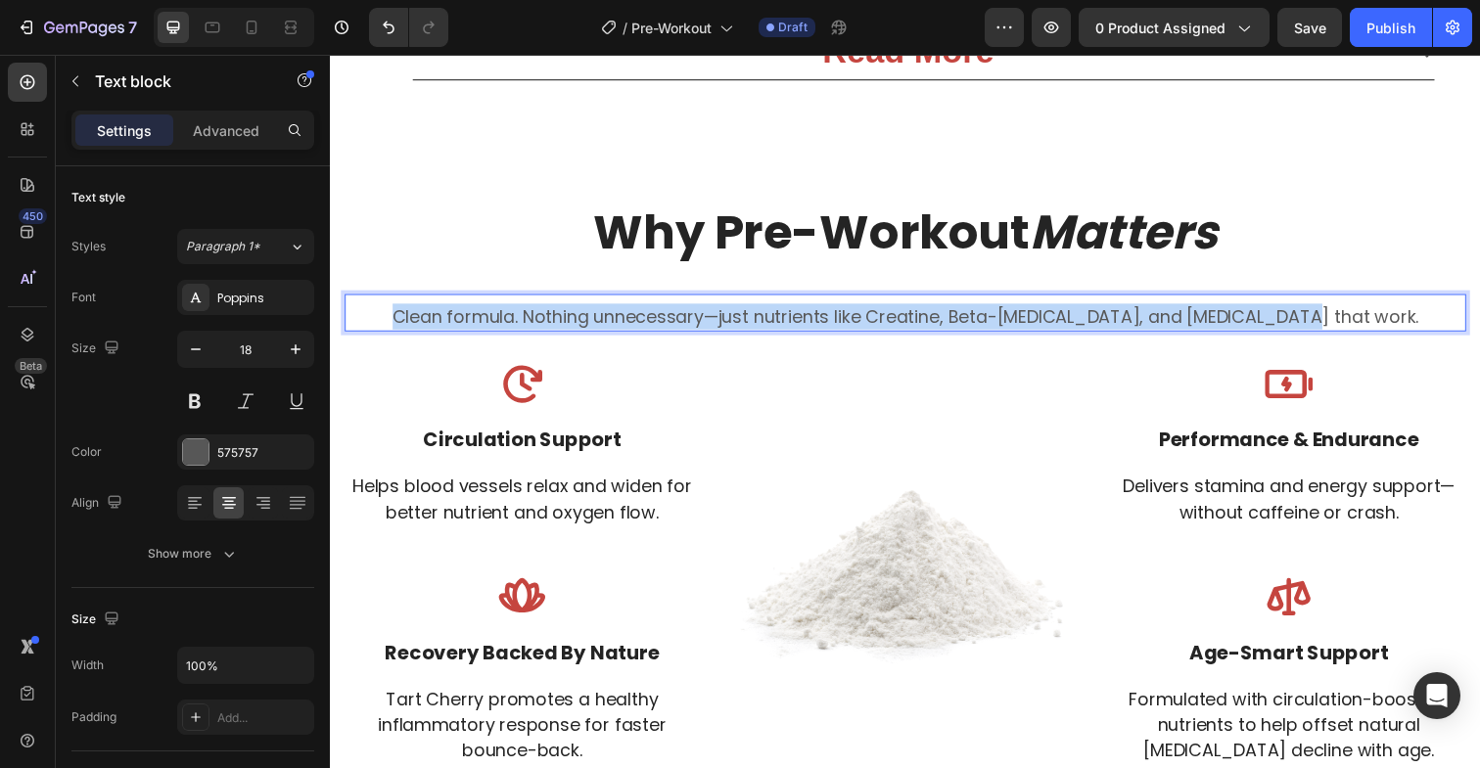
click at [838, 315] on p "Clean formula. Nothing unnecessary—just nutrients like Creatine, Beta-[MEDICAL_…" at bounding box center [916, 322] width 1141 height 26
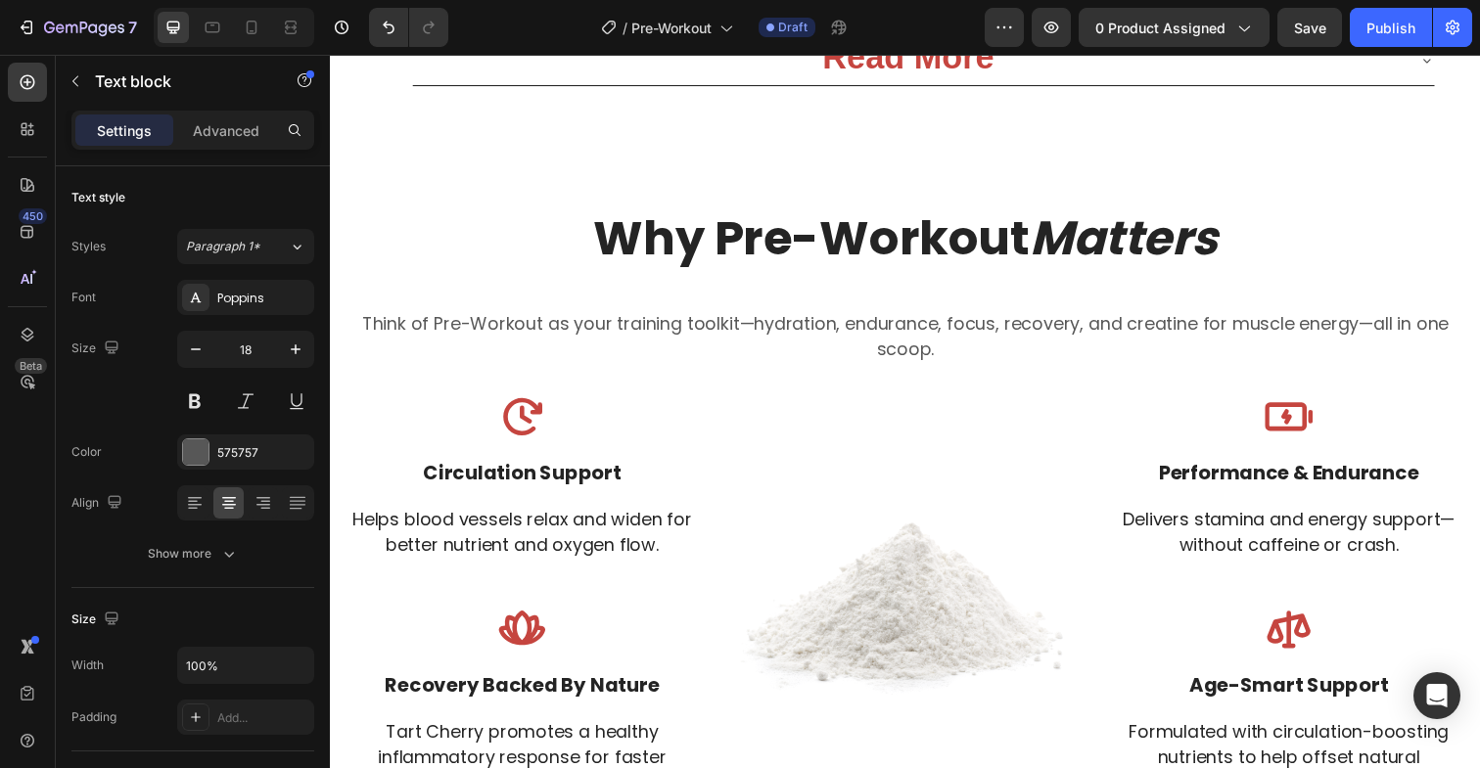
scroll to position [3604, 0]
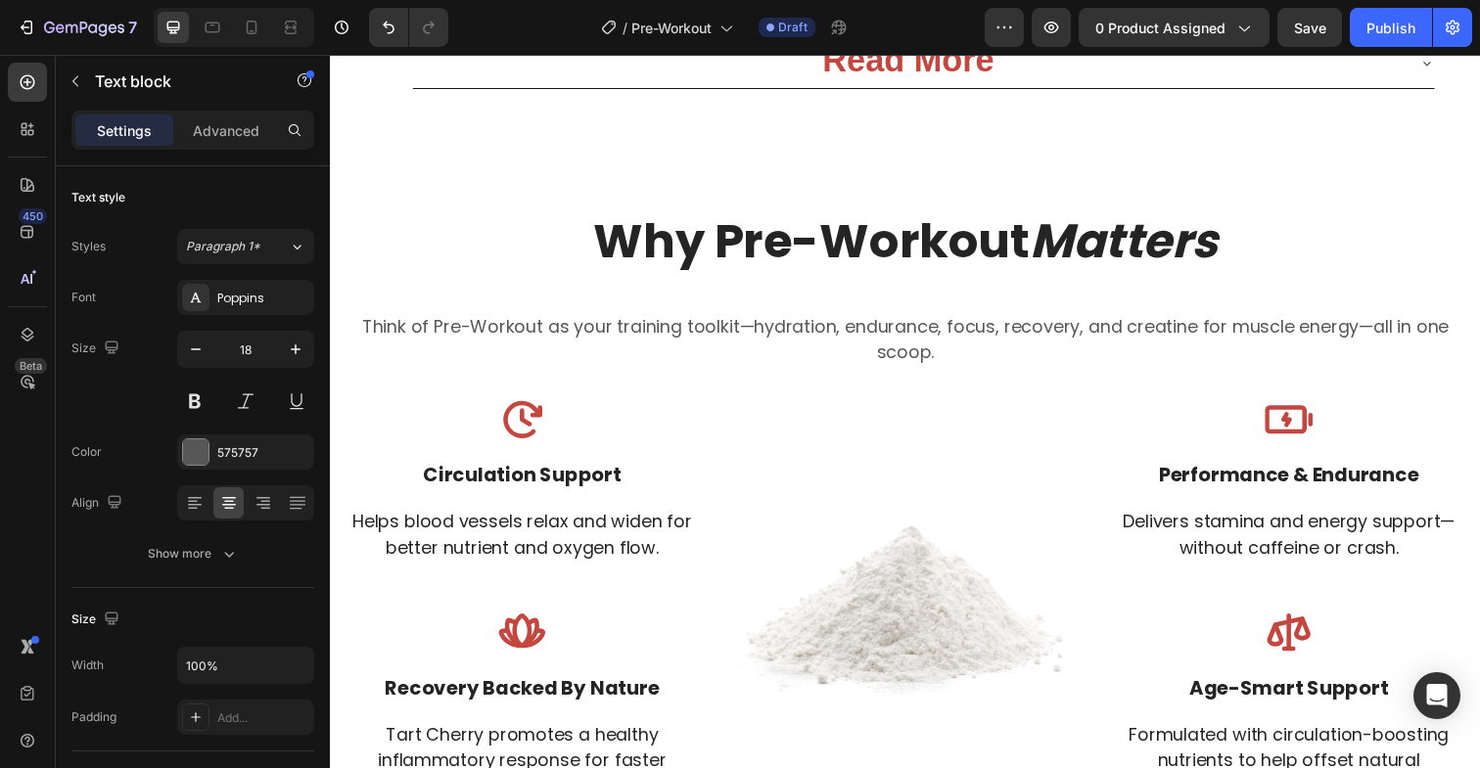
click at [593, 328] on p "Think of Pre-Workout as your training toolkit—hydration, endurance, focus, reco…" at bounding box center [916, 345] width 1141 height 53
click at [414, 436] on div "Icon" at bounding box center [526, 427] width 362 height 49
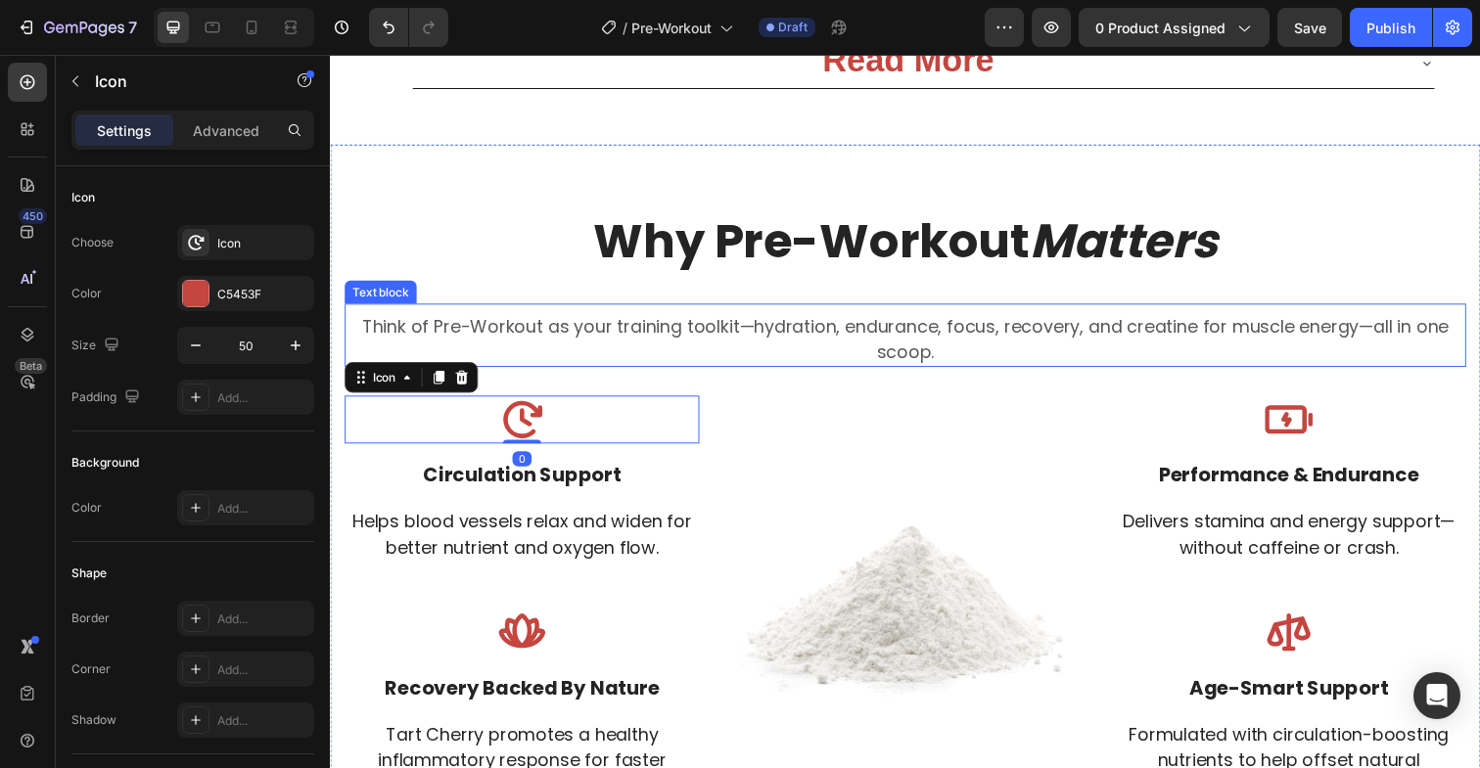
click at [407, 331] on p "Think of Pre-Workout as your training toolkit—hydration, endurance, focus, reco…" at bounding box center [916, 345] width 1141 height 53
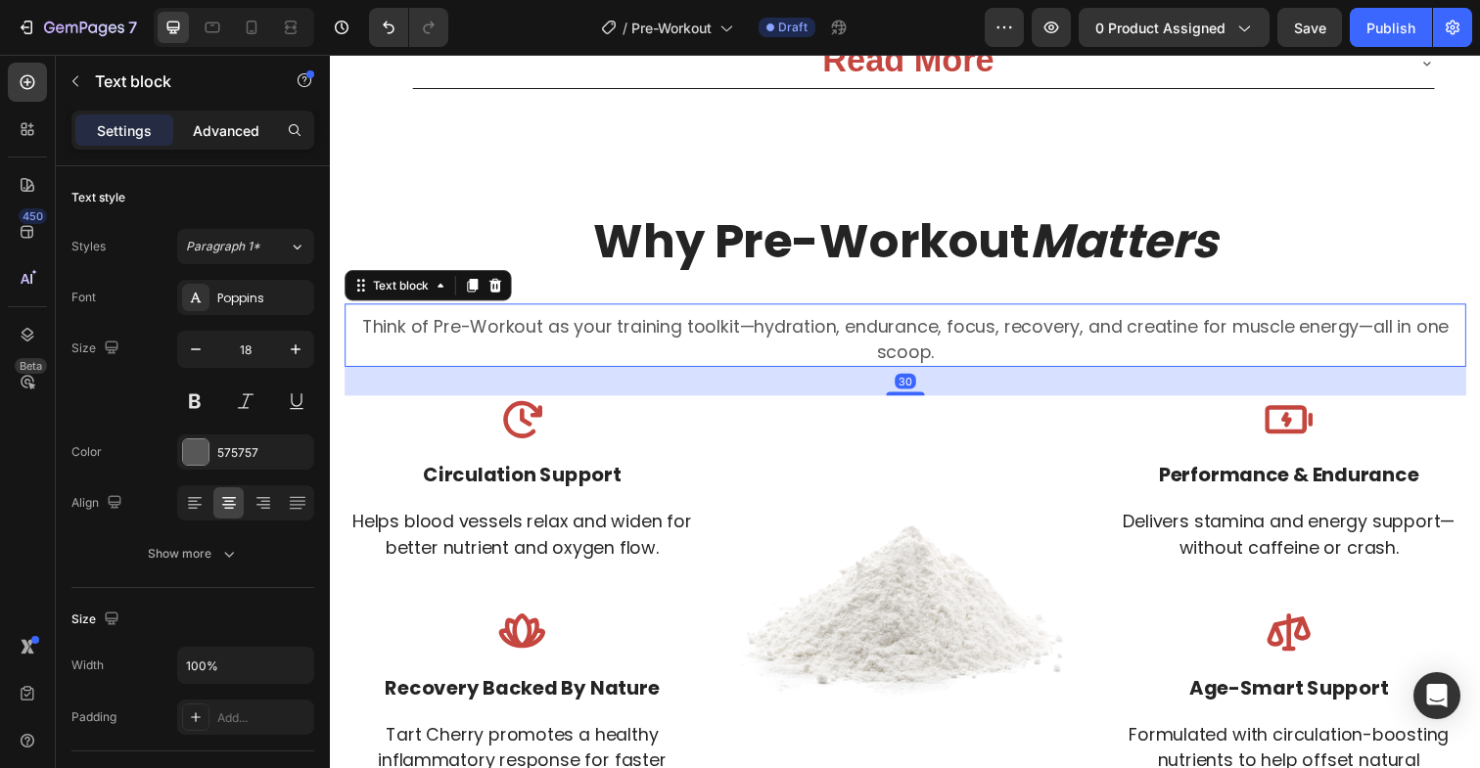
click at [231, 125] on p "Advanced" at bounding box center [226, 130] width 67 height 21
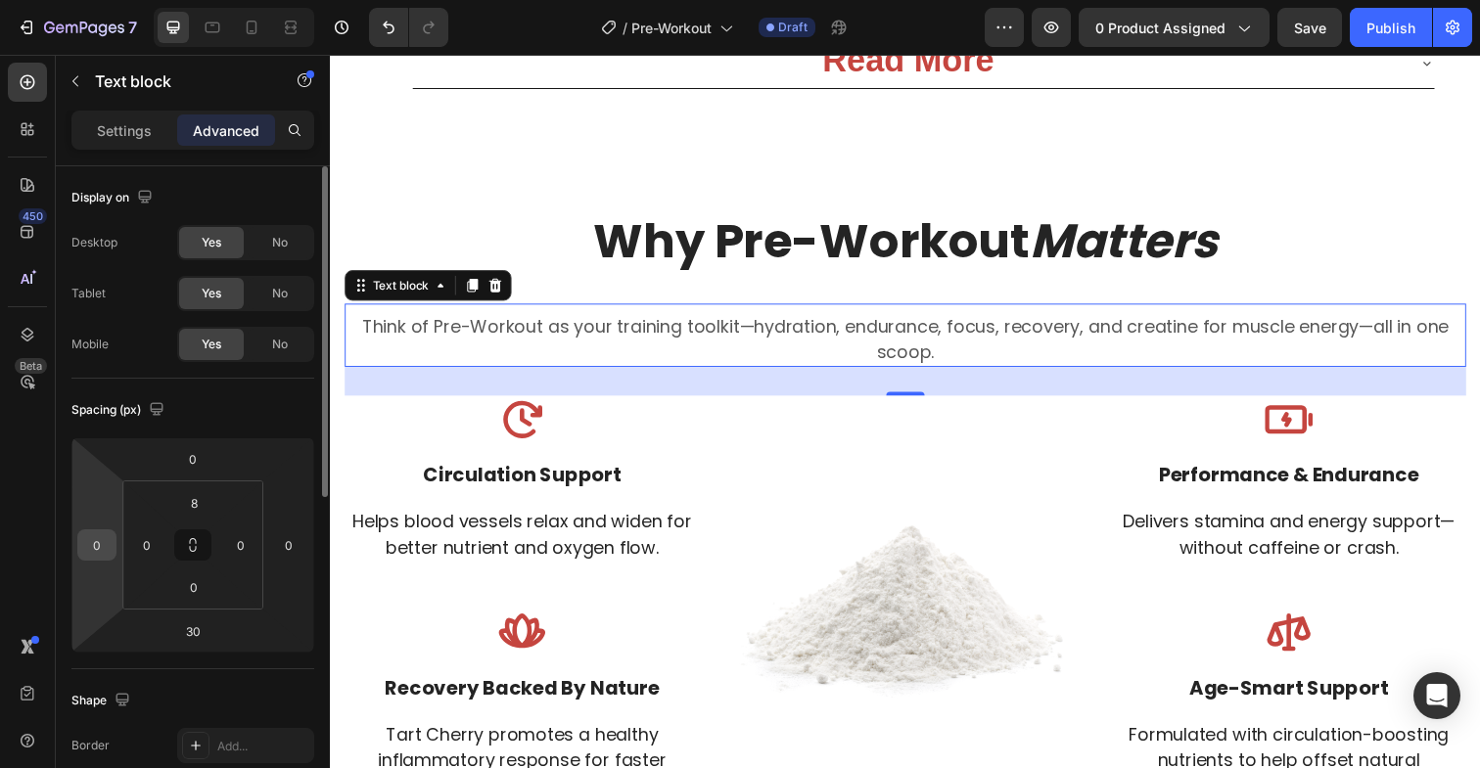
click at [99, 551] on input "0" at bounding box center [96, 544] width 29 height 29
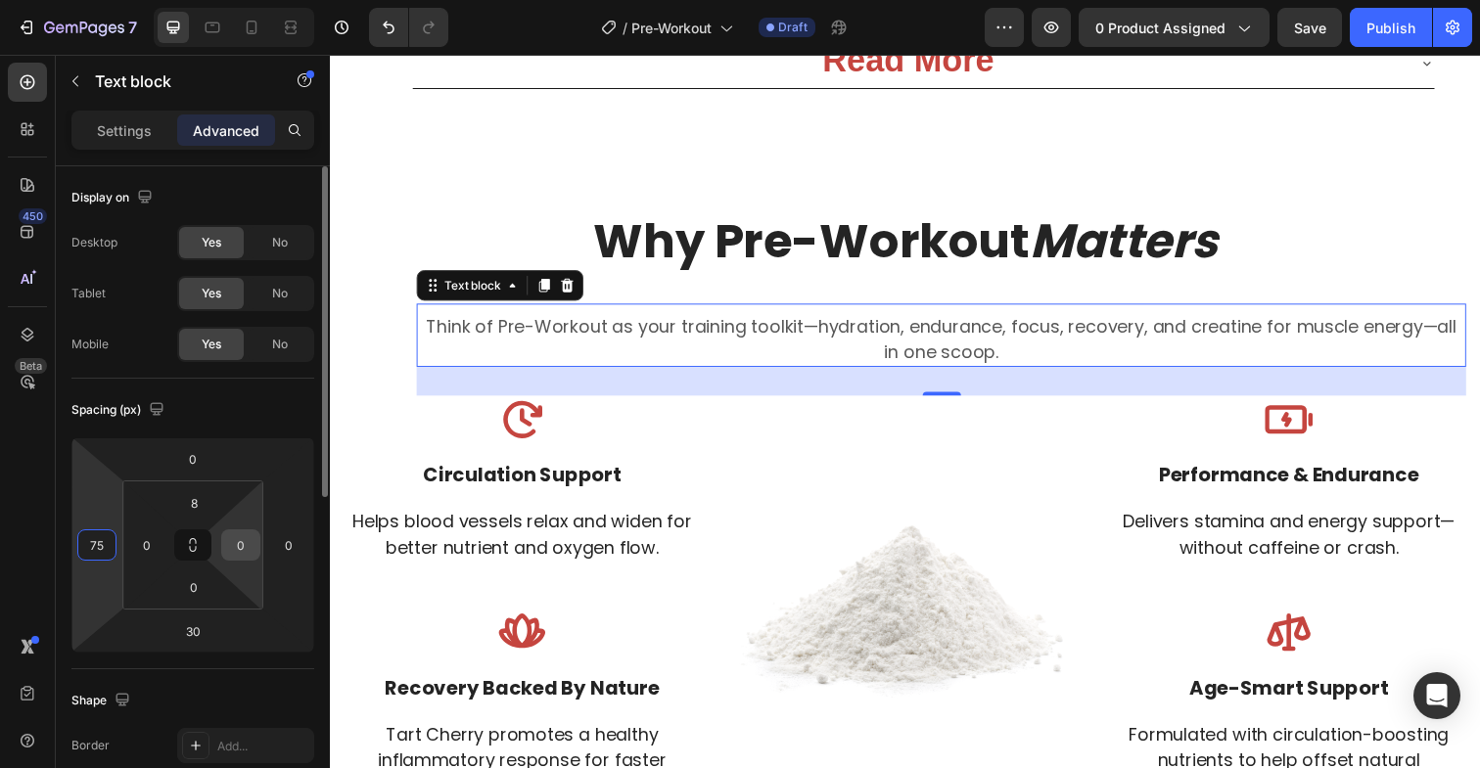
type input "75"
click at [244, 553] on input "0" at bounding box center [240, 544] width 29 height 29
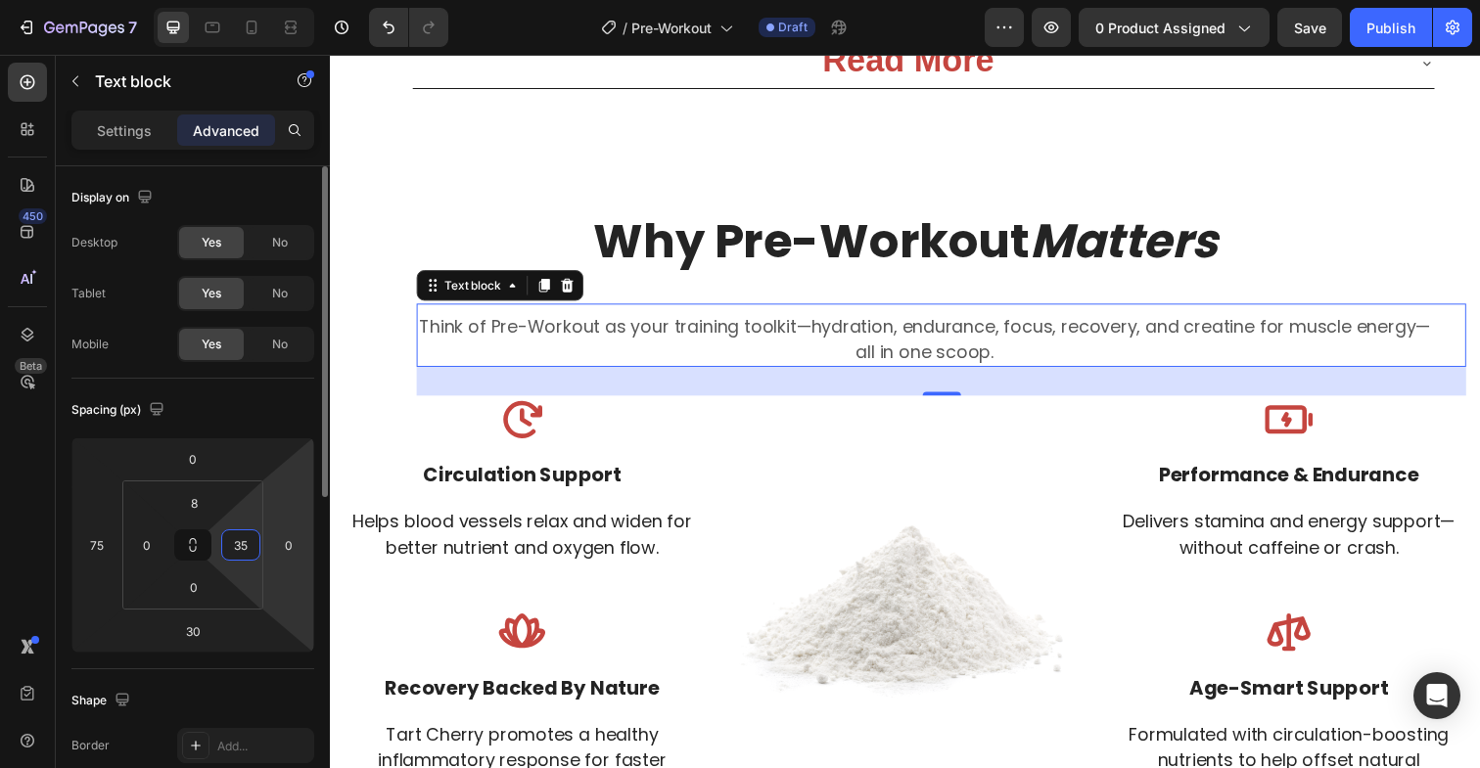
type input "3"
click at [289, 549] on input "0" at bounding box center [288, 544] width 29 height 29
type input "0"
type input "35"
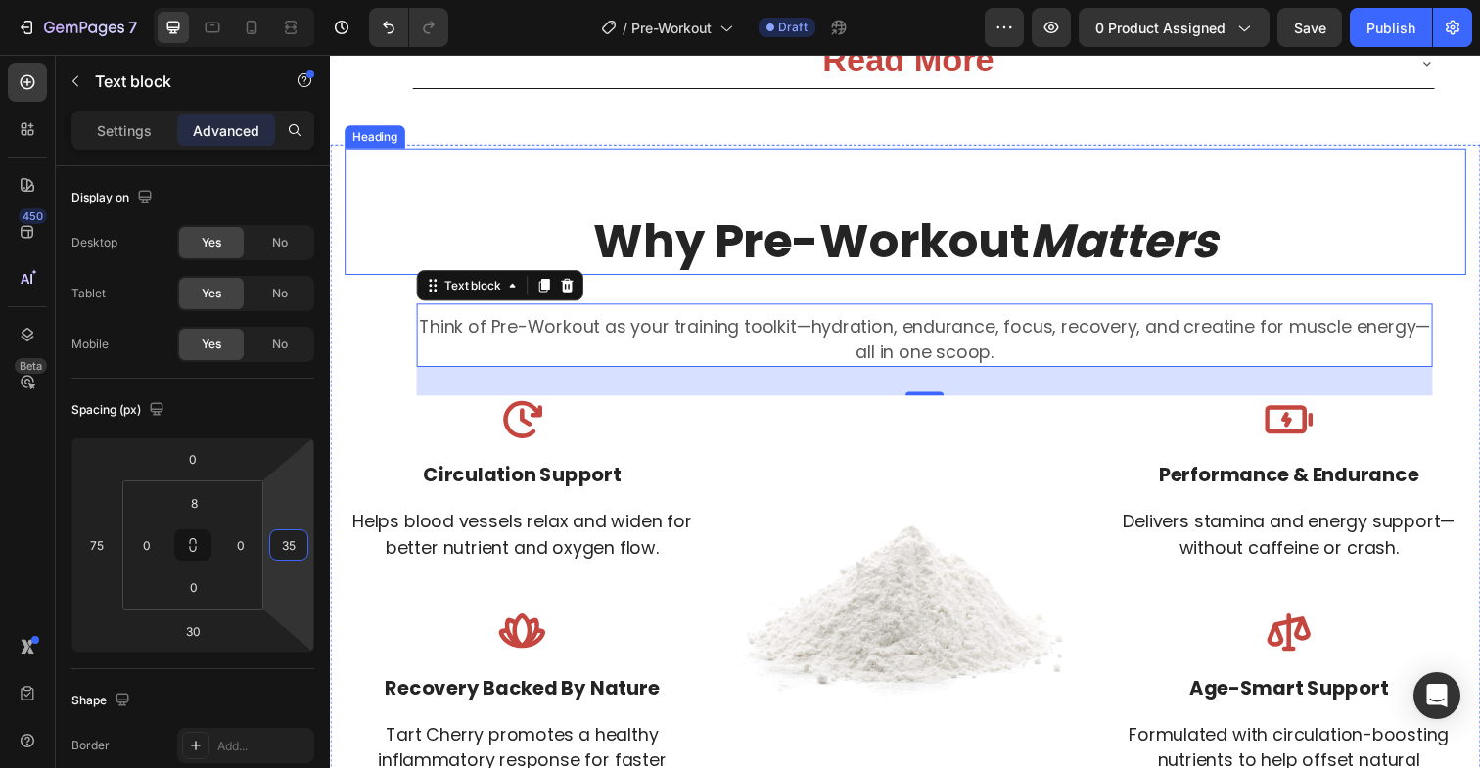
click at [728, 154] on h2 "Why Pre-Workout Matters" at bounding box center [917, 215] width 1145 height 128
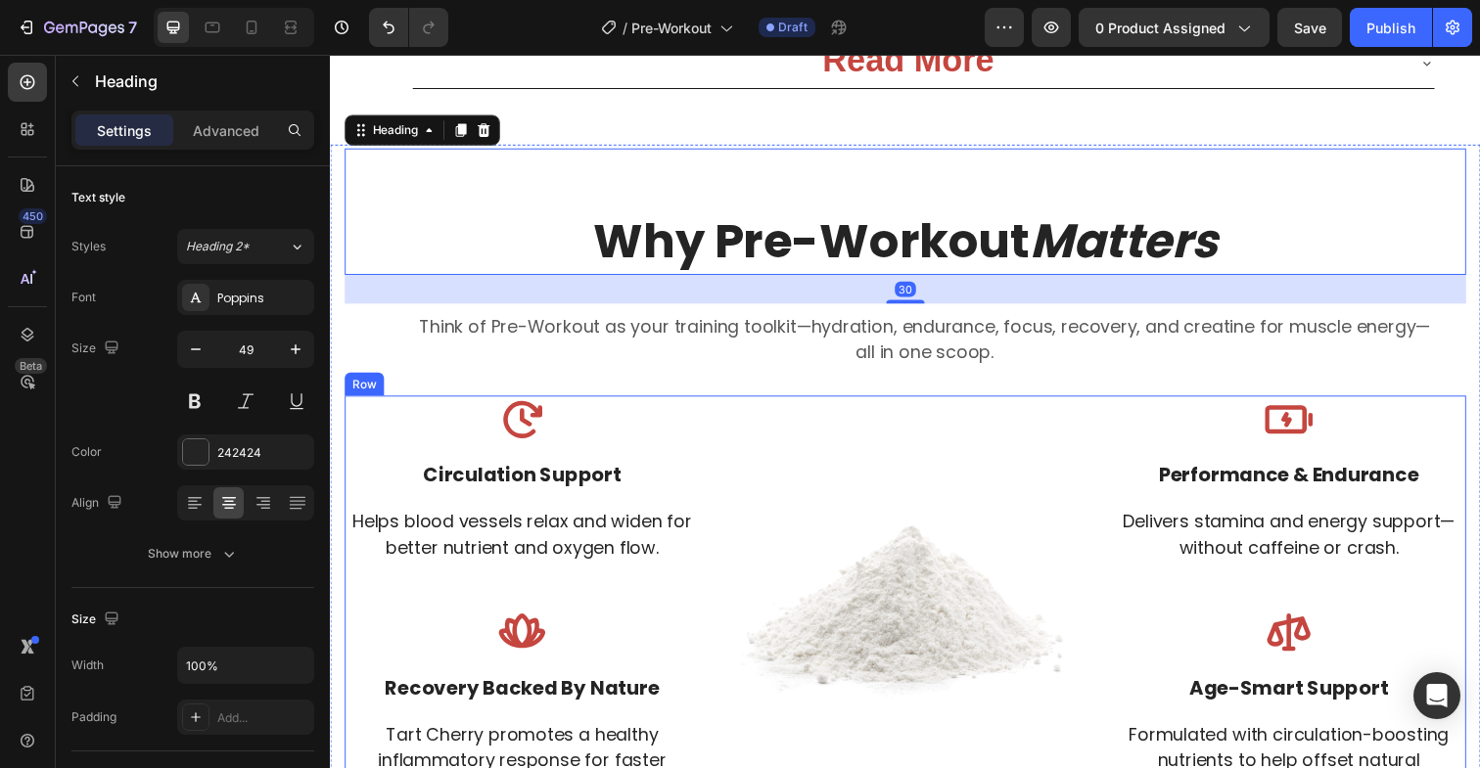
click at [775, 416] on div "Image" at bounding box center [917, 610] width 362 height 414
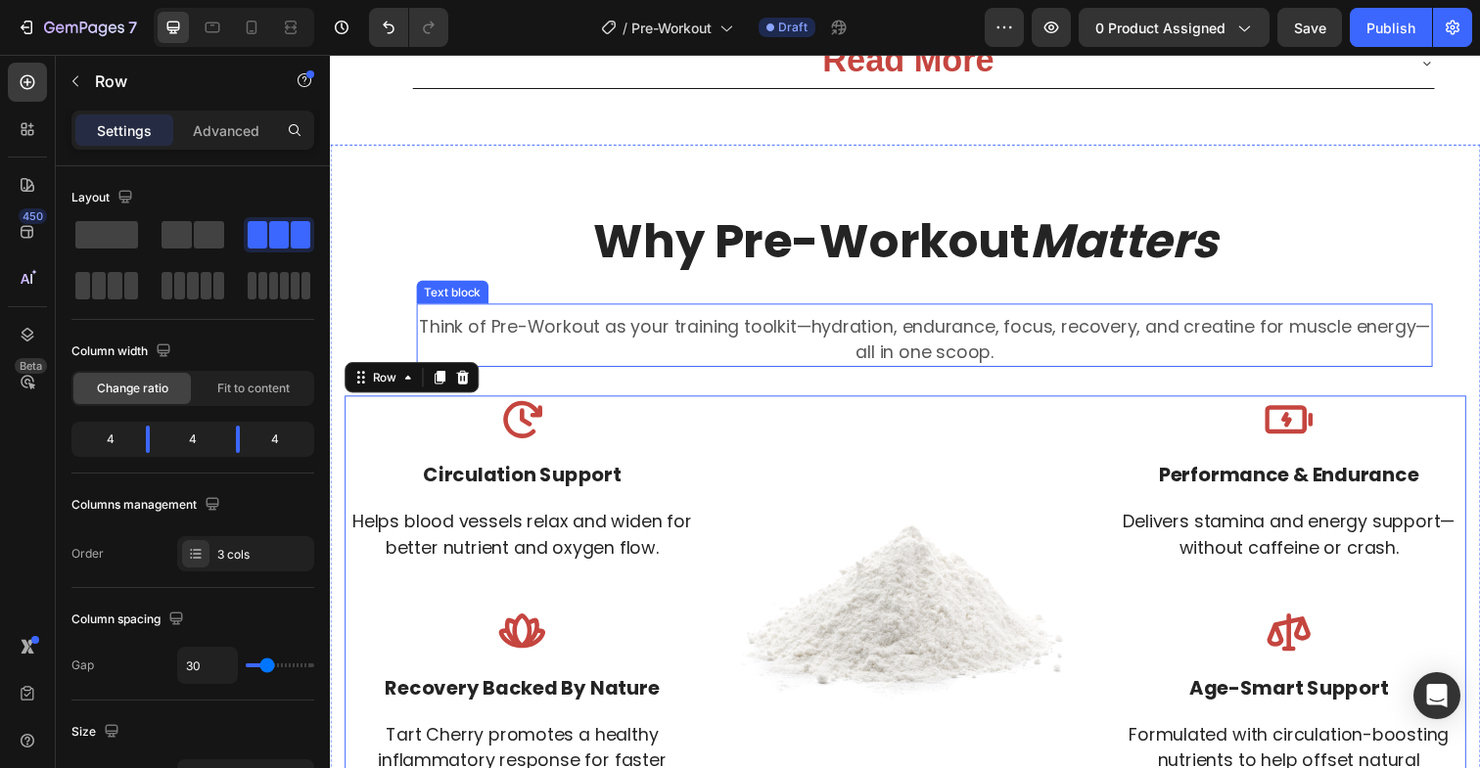
click at [1440, 336] on p "Think of Pre-Workout as your training toolkit—hydration, endurance, focus, reco…" at bounding box center [937, 345] width 1034 height 53
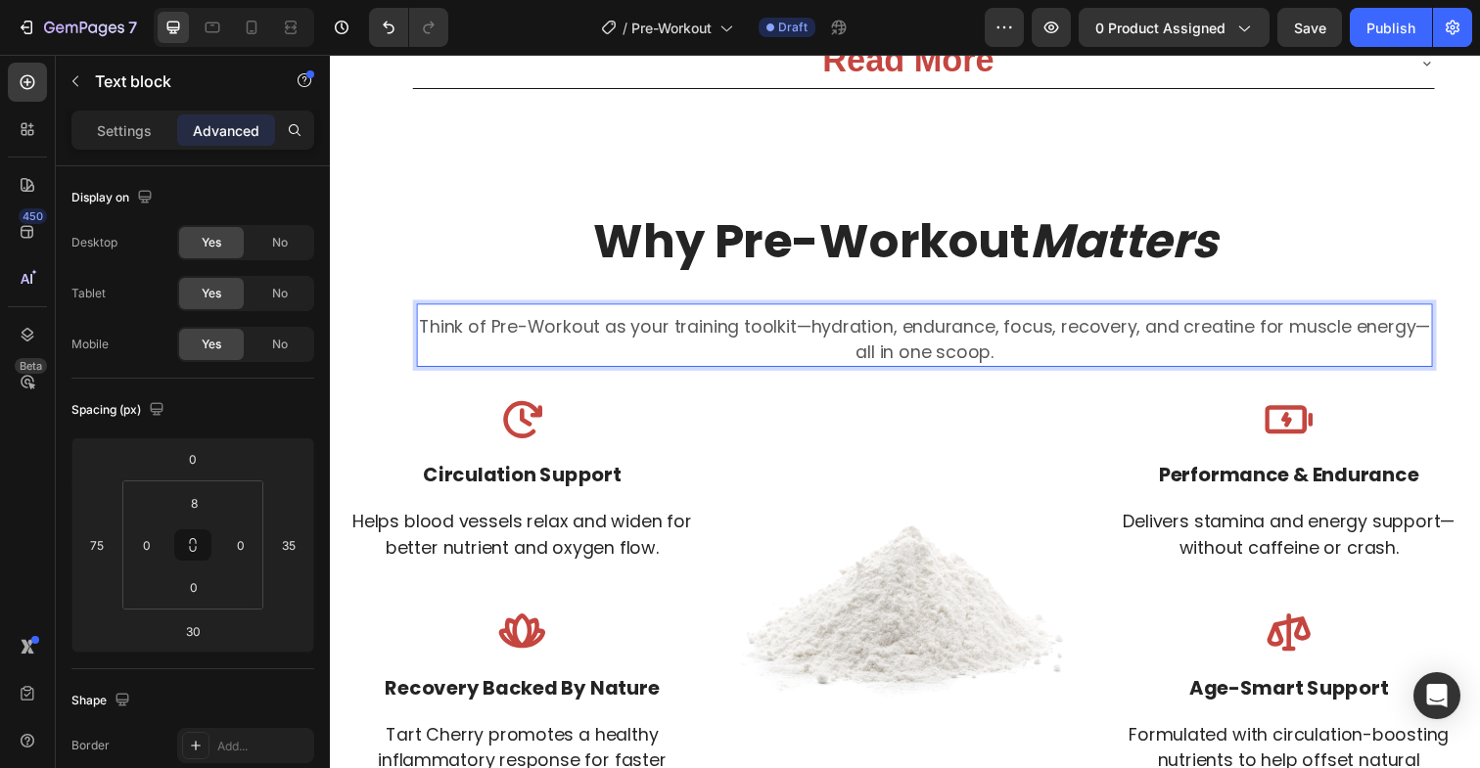
click at [1439, 332] on p "Think of Pre-Workout as your training toolkit—hydration, endurance, focus, reco…" at bounding box center [937, 345] width 1034 height 53
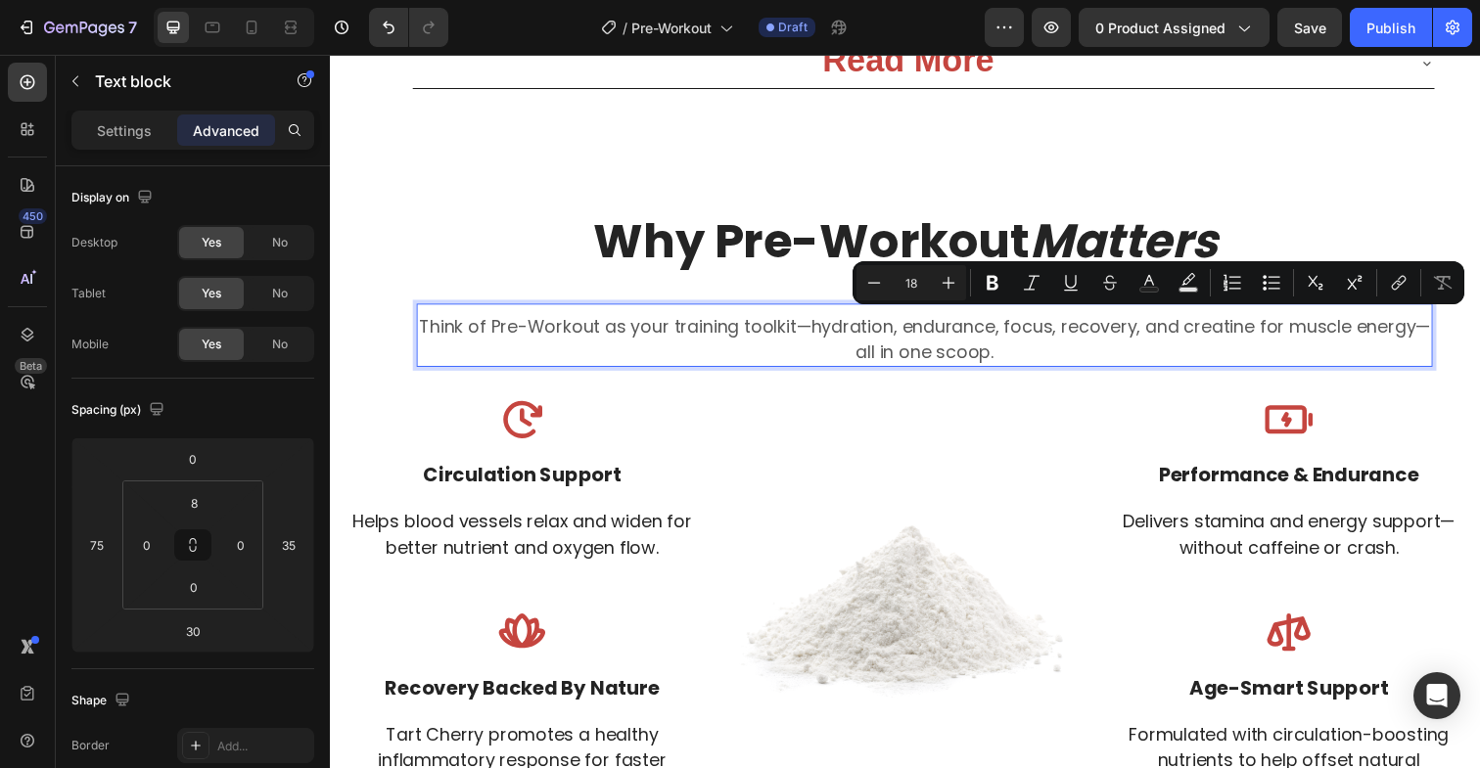
click at [1439, 329] on p "Think of Pre-Workout as your training toolkit—hydration, endurance, focus, reco…" at bounding box center [937, 345] width 1034 height 53
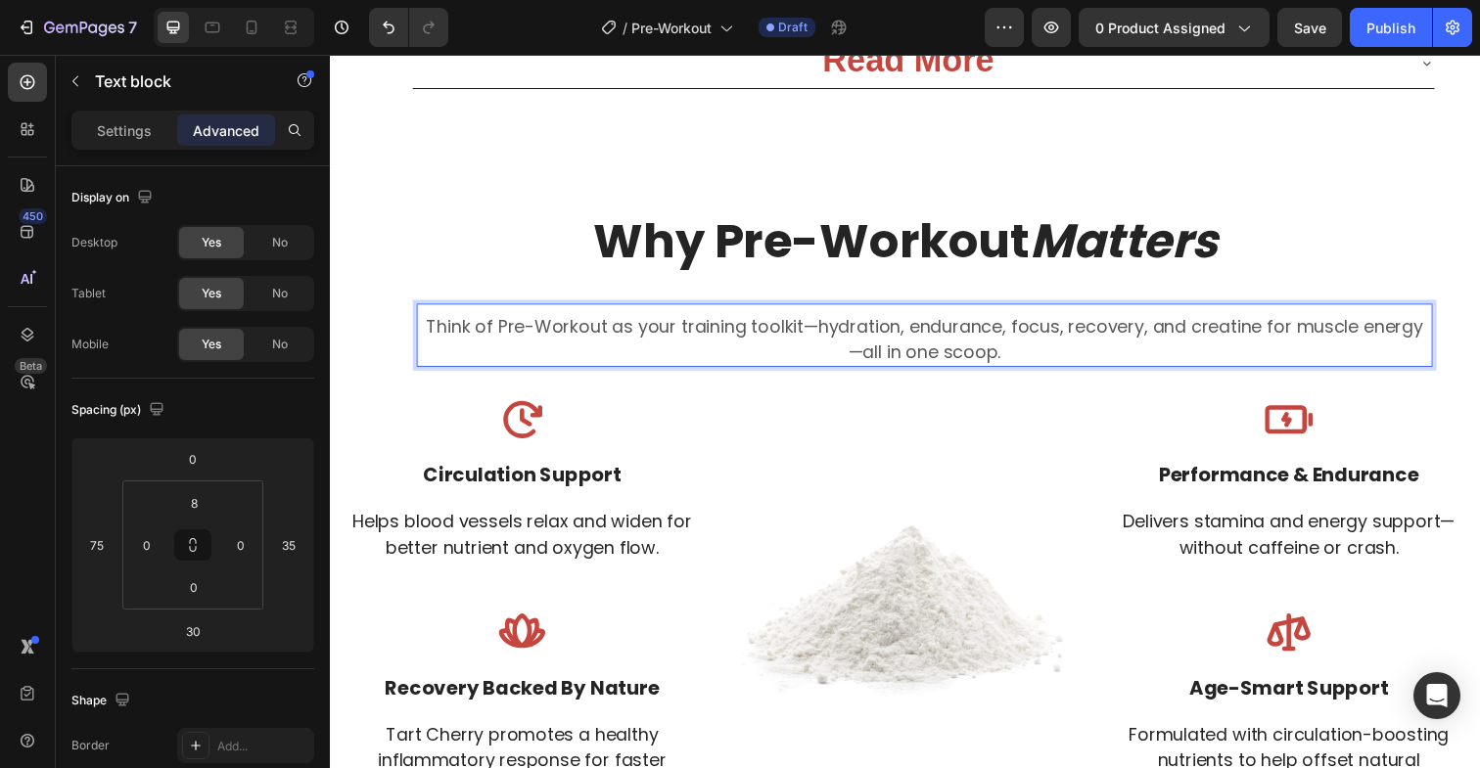
click at [762, 328] on p "Think of Pre-Workout as your training toolkit—hydration, endurance, focus, reco…" at bounding box center [937, 332] width 1034 height 26
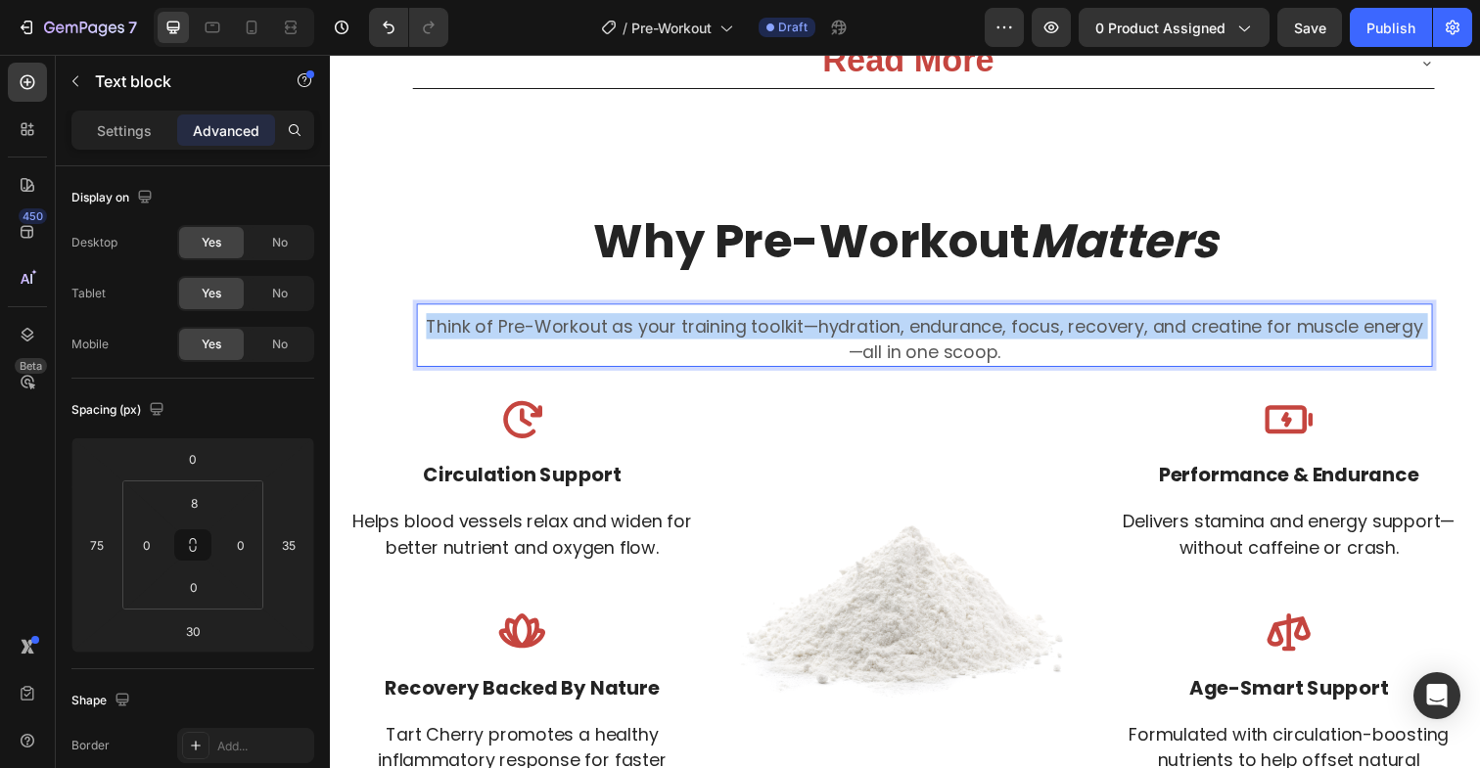
click at [762, 328] on p "Think of Pre-Workout as your training toolkit—hydration, endurance, focus, reco…" at bounding box center [937, 332] width 1034 height 26
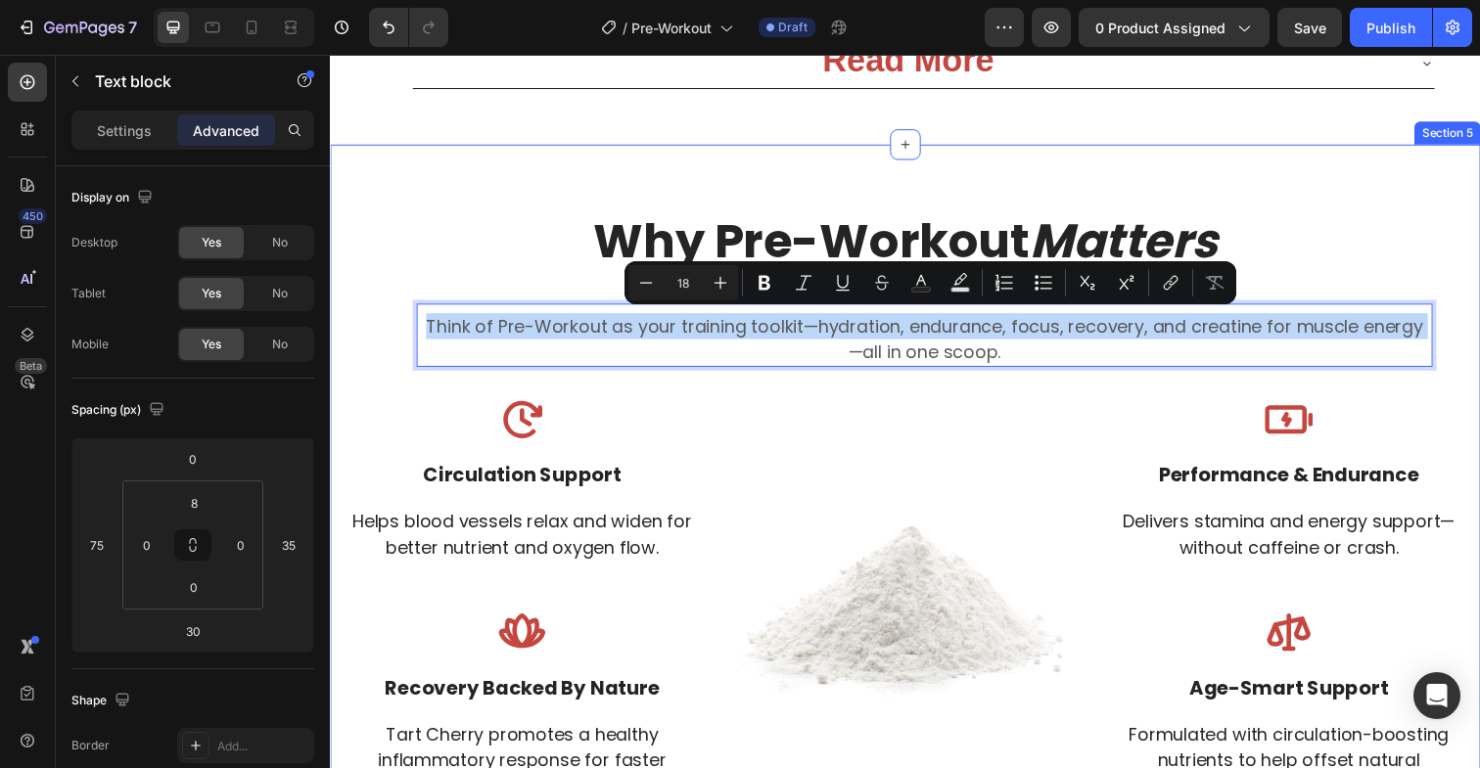
click at [781, 382] on div "Why Pre-Workout Matters Heading Think of Pre-Workout as your training toolkit—h…" at bounding box center [917, 484] width 1145 height 666
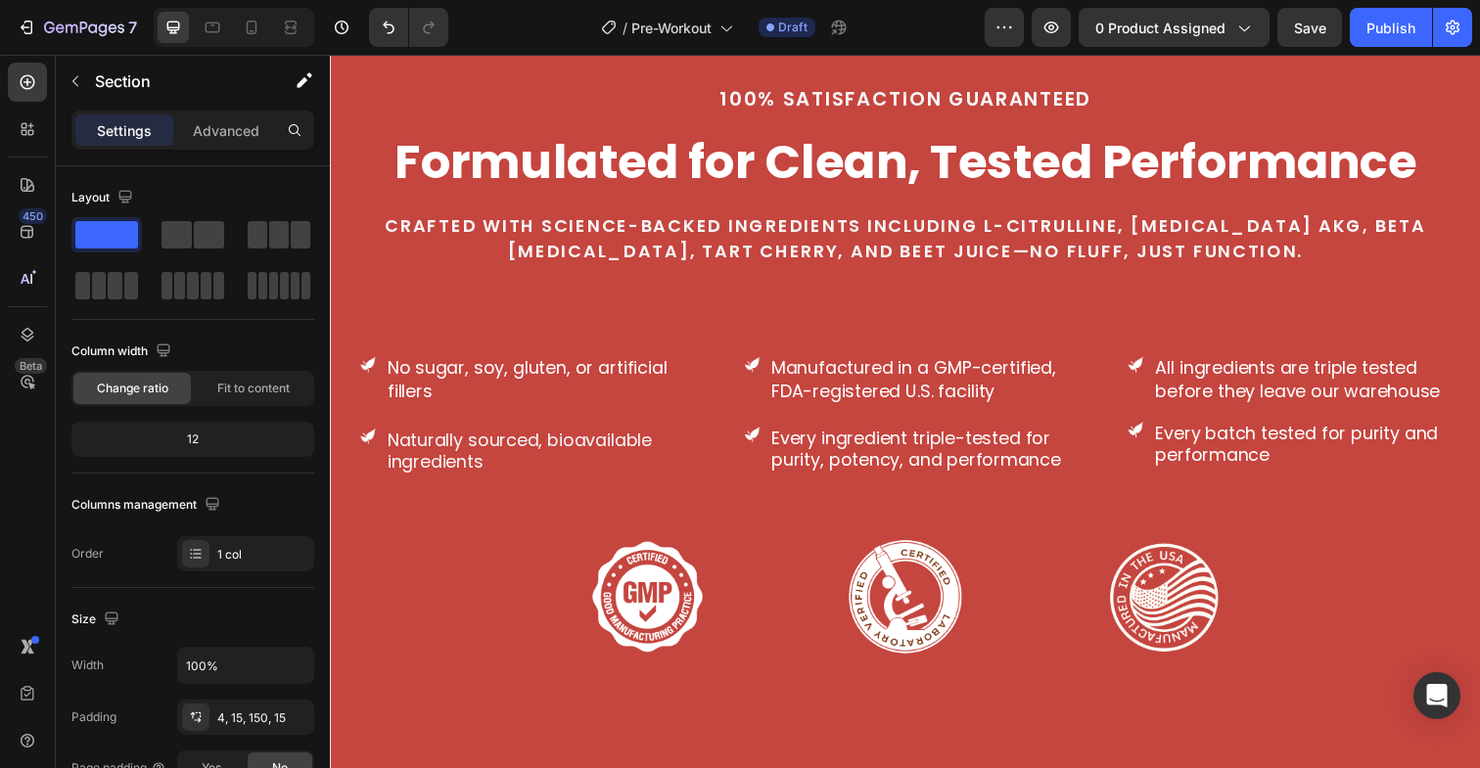
scroll to position [4649, 0]
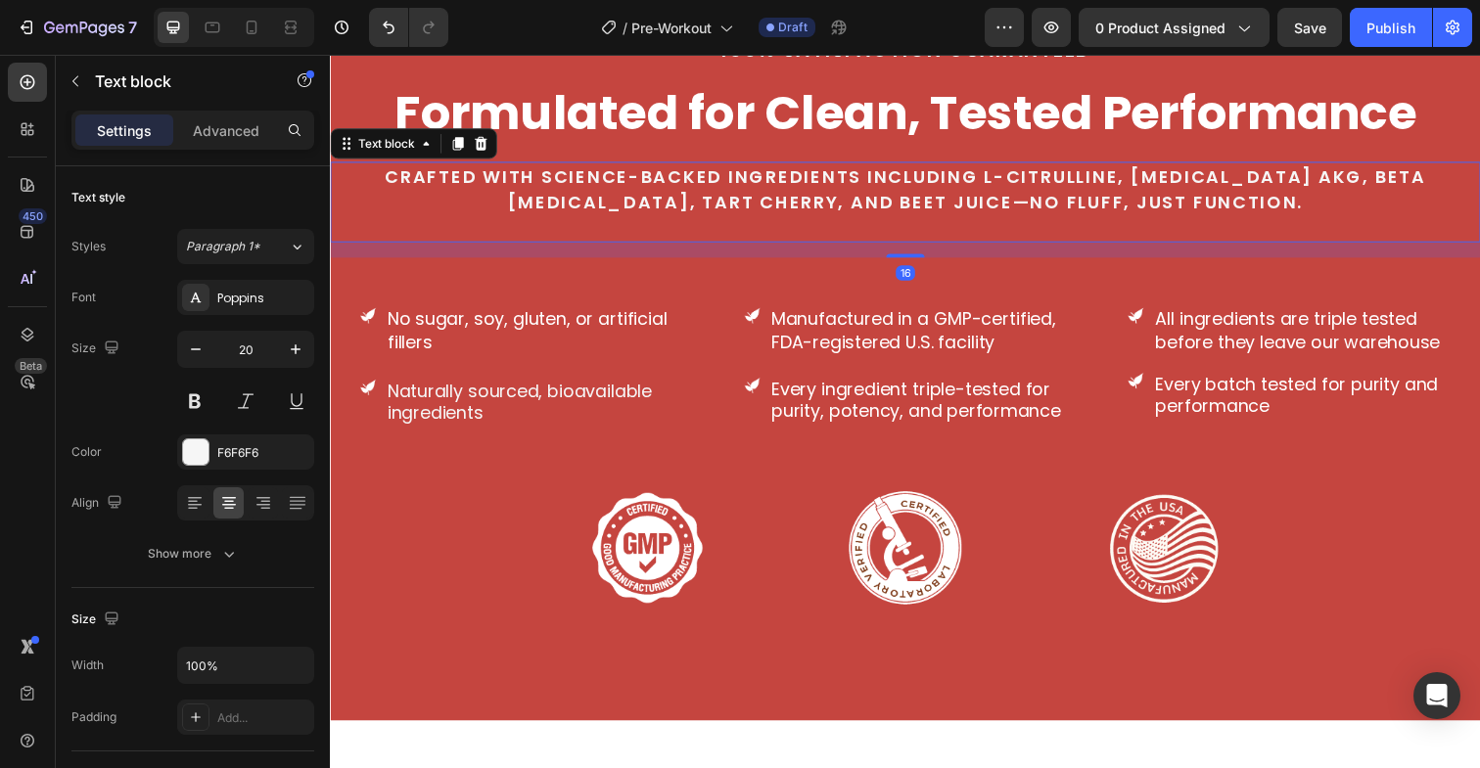
click at [869, 197] on span "Crafted with science-backed ingredients including L-Citrulline, [MEDICAL_DATA] …" at bounding box center [917, 192] width 1063 height 51
click at [239, 127] on p "Advanced" at bounding box center [226, 130] width 67 height 21
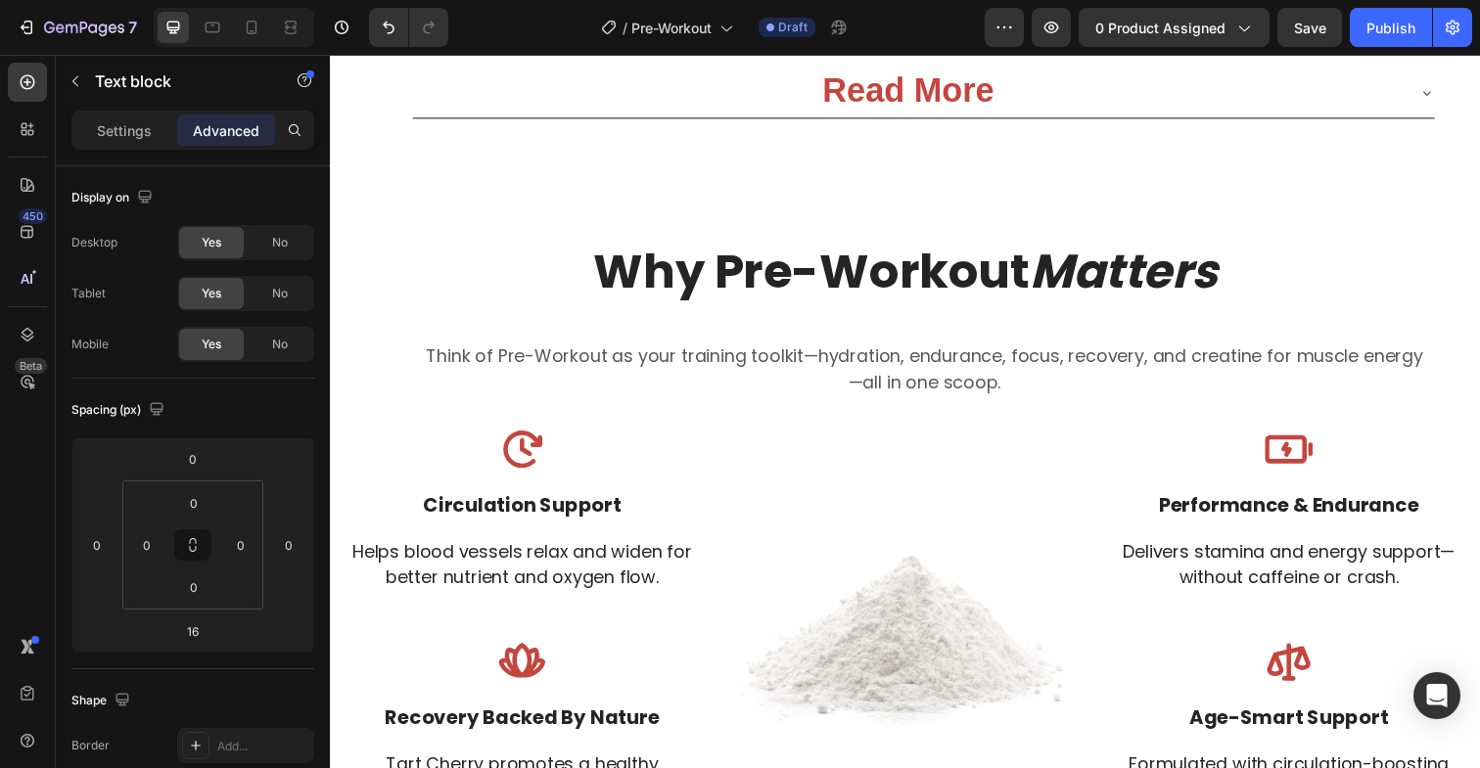
scroll to position [3570, 0]
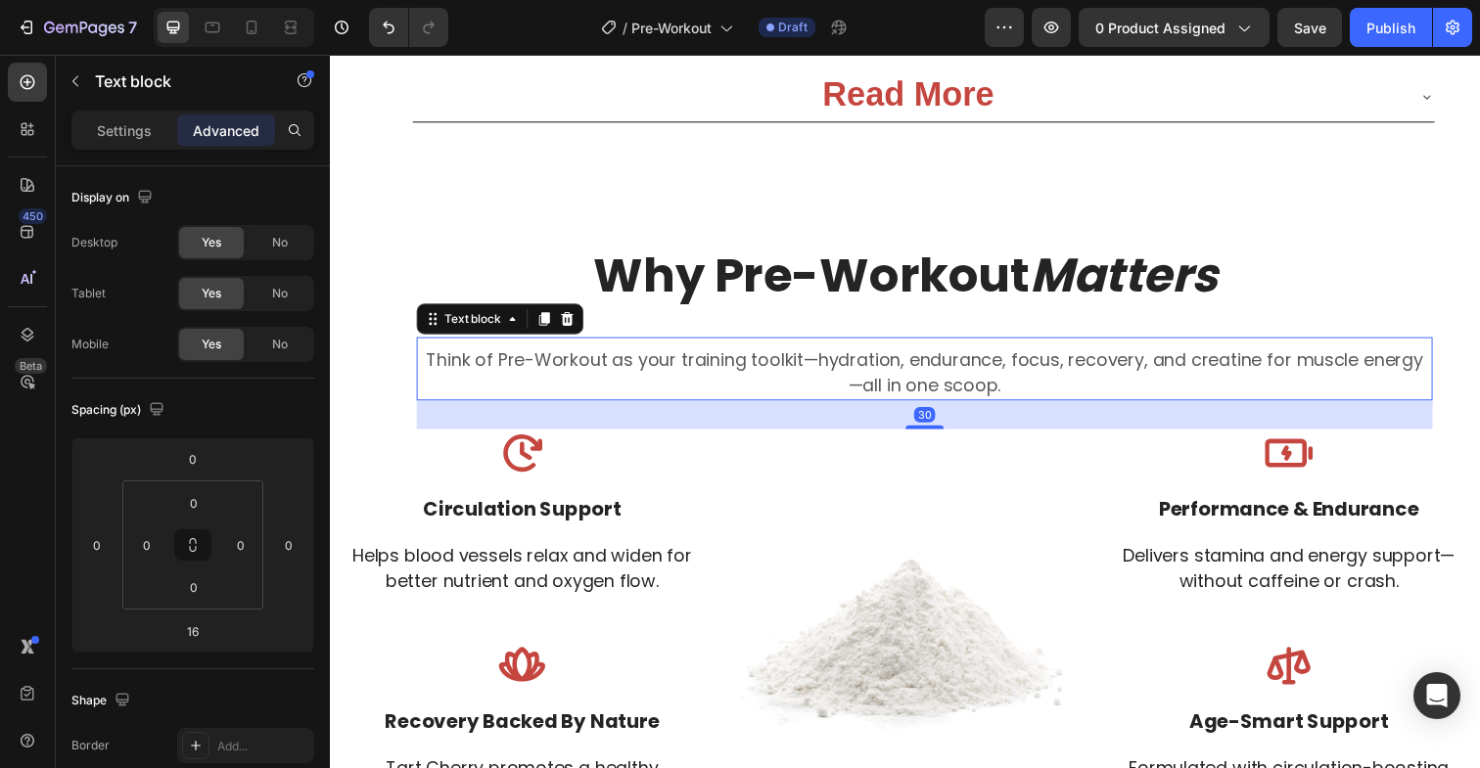
click at [664, 377] on p "Think of Pre-Workout as your training toolkit—hydration, endurance, focus, reco…" at bounding box center [937, 366] width 1034 height 26
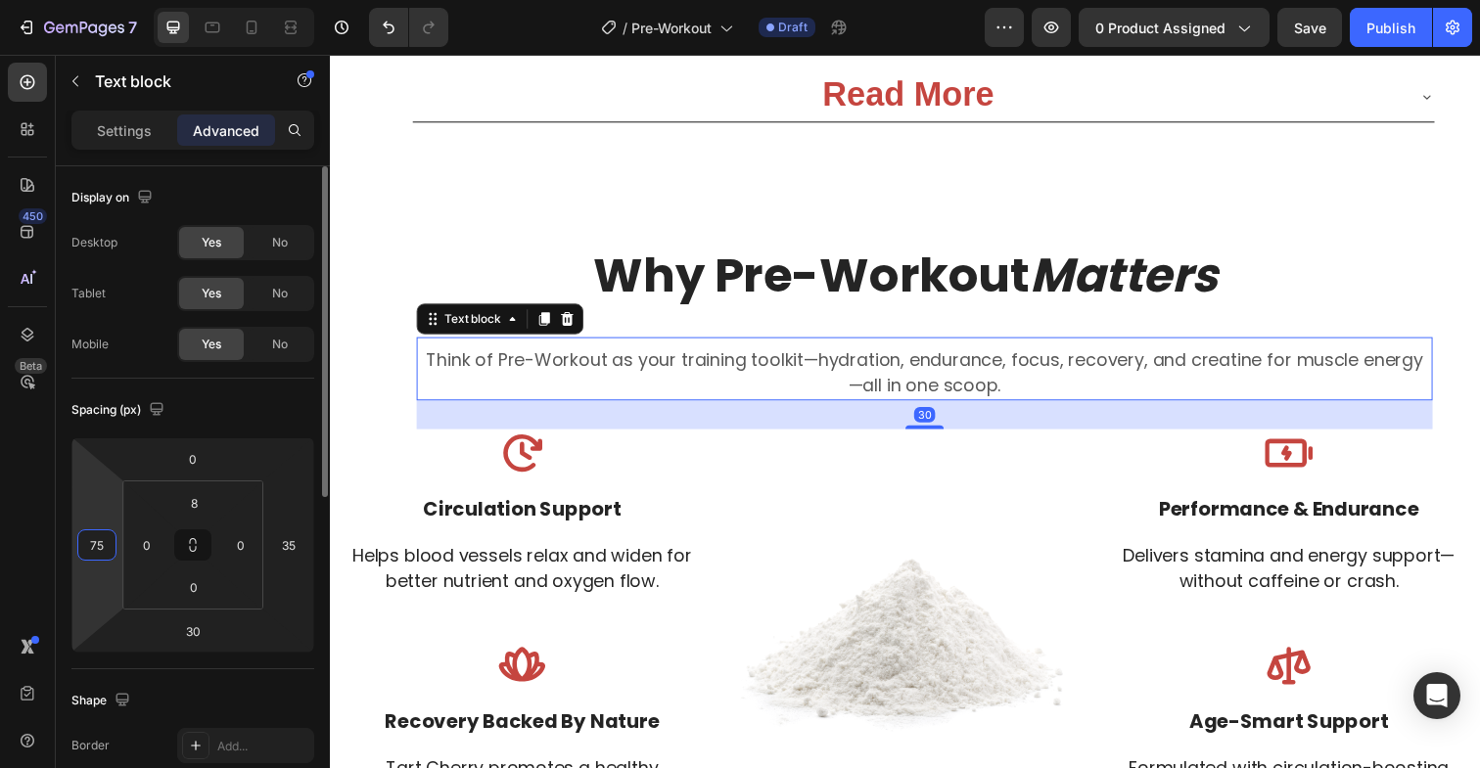
click at [95, 549] on input "75" at bounding box center [96, 544] width 29 height 29
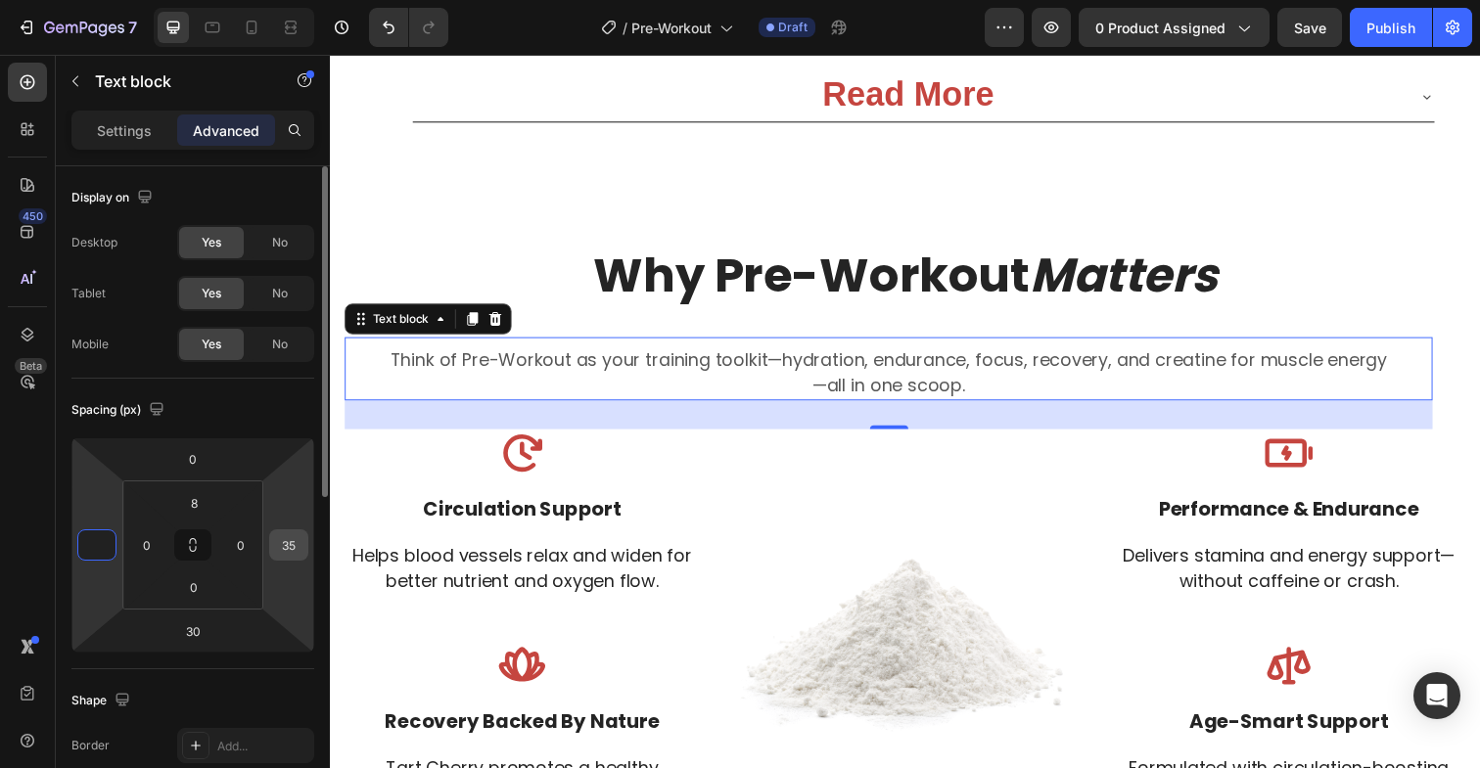
type input "0"
click at [286, 547] on input "35" at bounding box center [288, 544] width 29 height 29
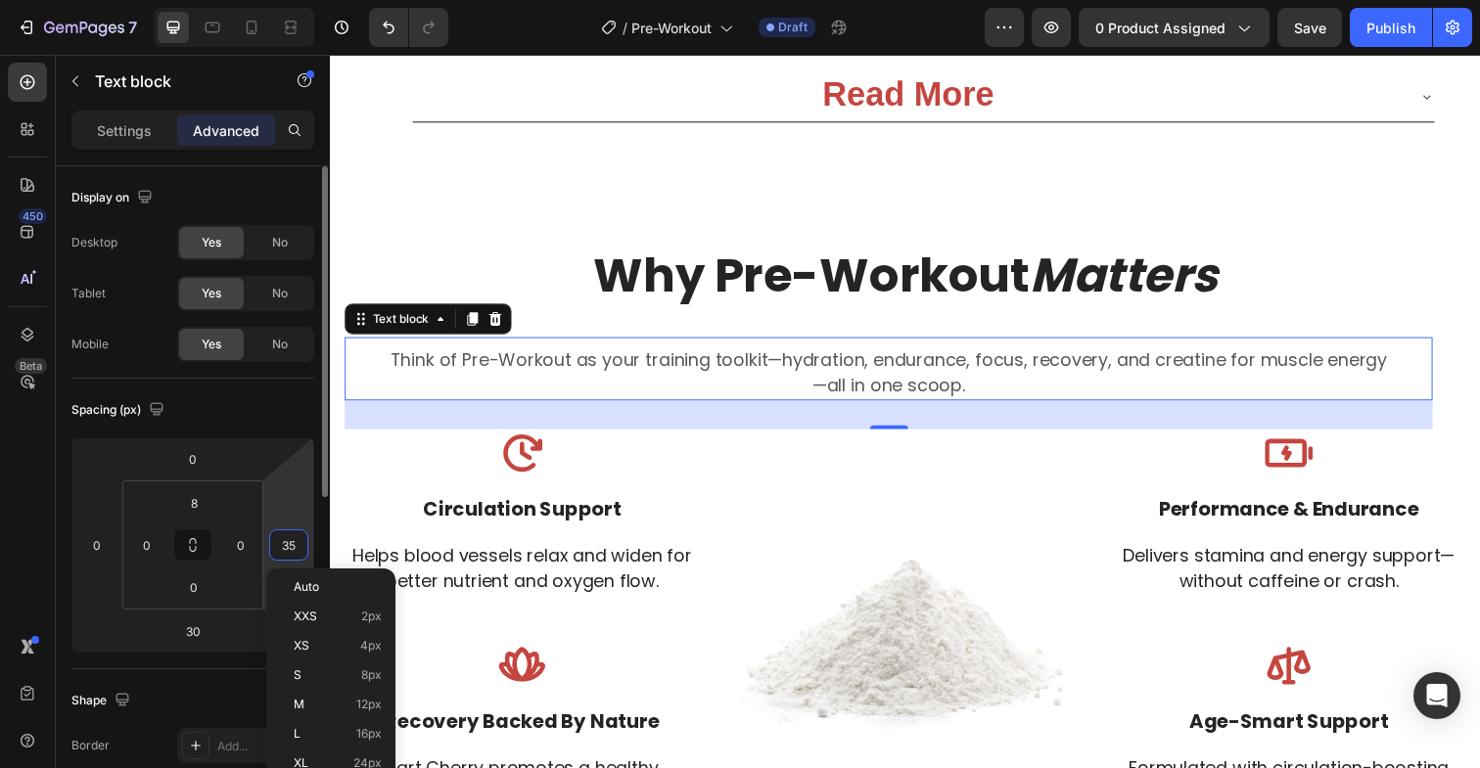
click at [286, 547] on input "35" at bounding box center [288, 544] width 29 height 29
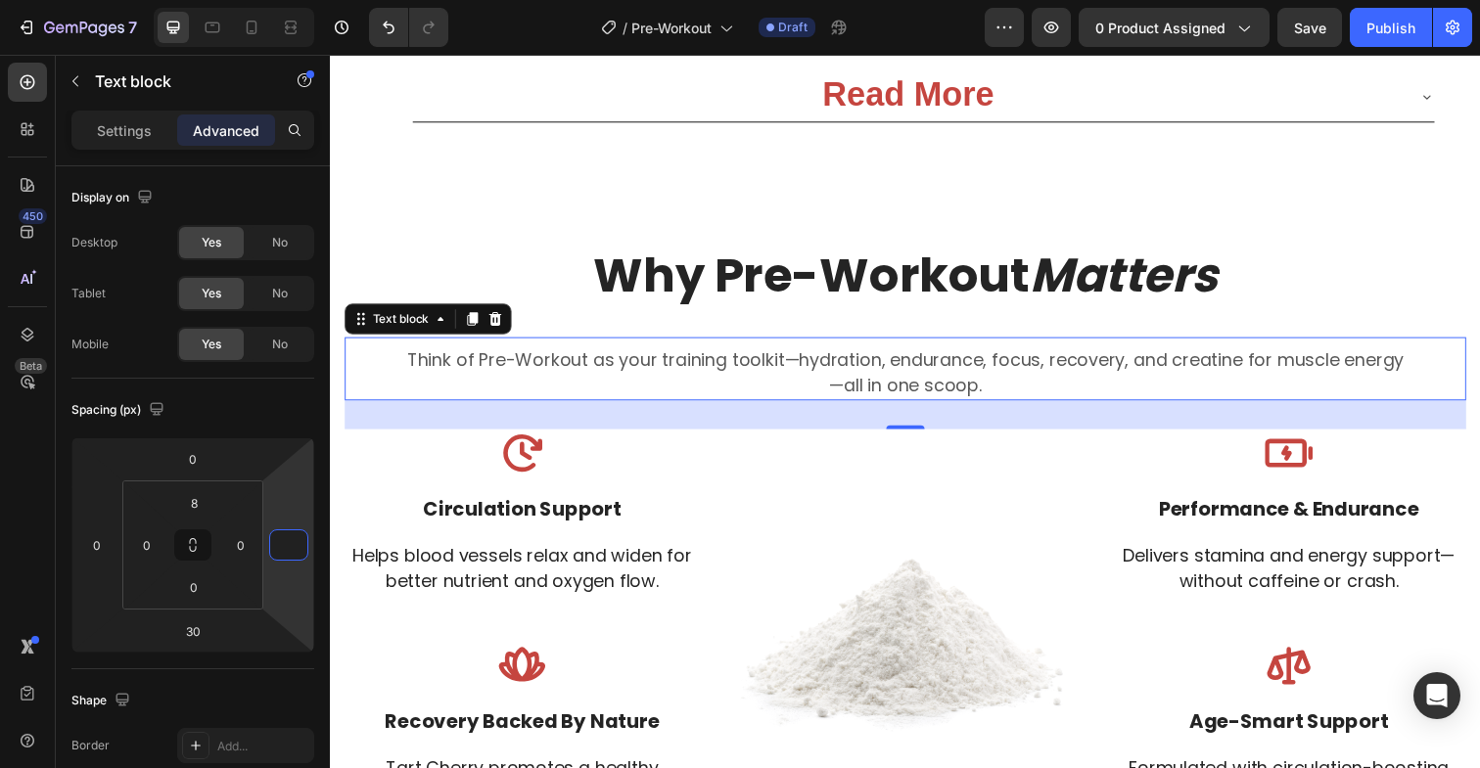
type input "0"
click at [837, 392] on p "—all in one scoop." at bounding box center [916, 393] width 1141 height 26
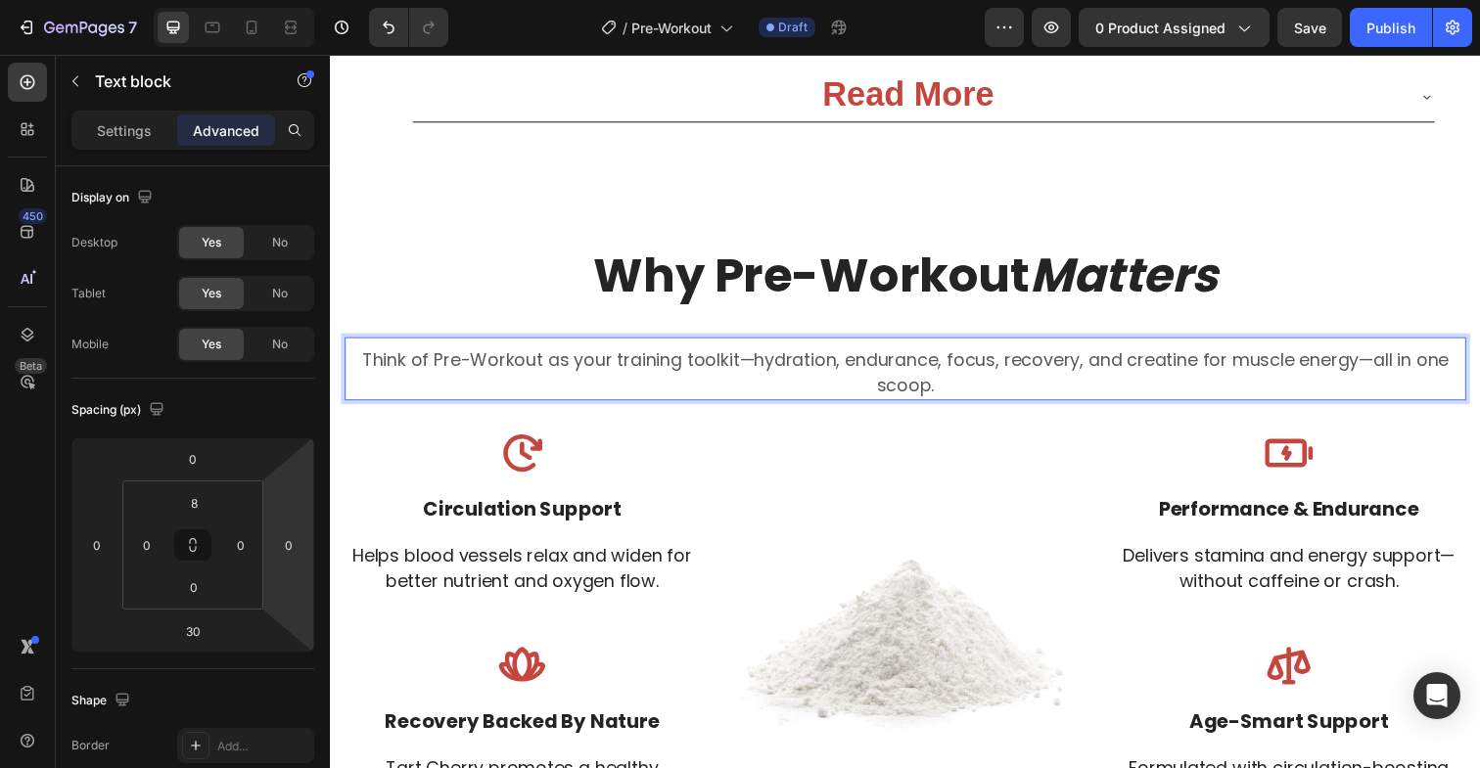
click at [1398, 365] on p "Think of Pre-Workout as your training toolkit—hydration, endurance, focus, reco…" at bounding box center [916, 379] width 1141 height 53
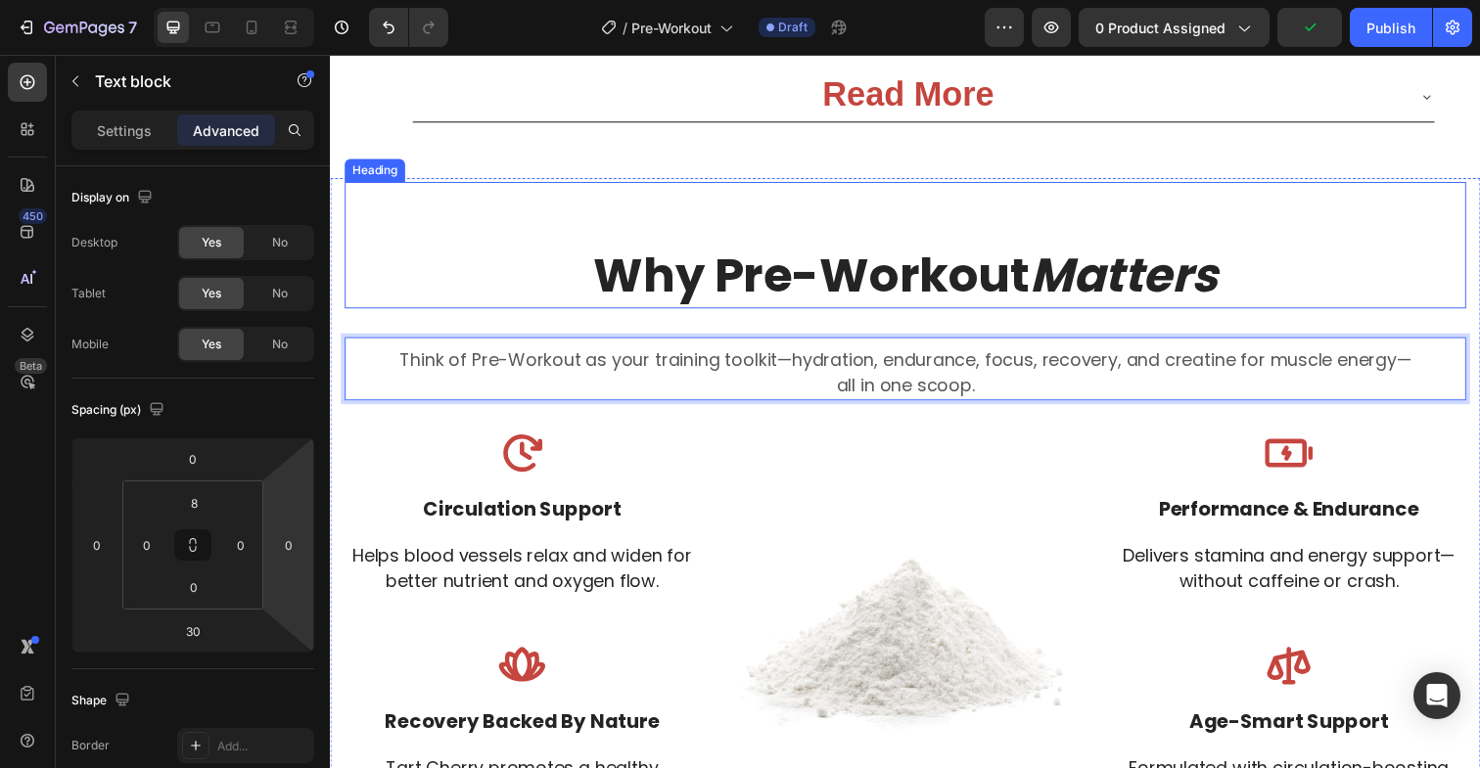
click at [461, 280] on h2 "Why Pre-Workout Matters" at bounding box center [917, 249] width 1145 height 128
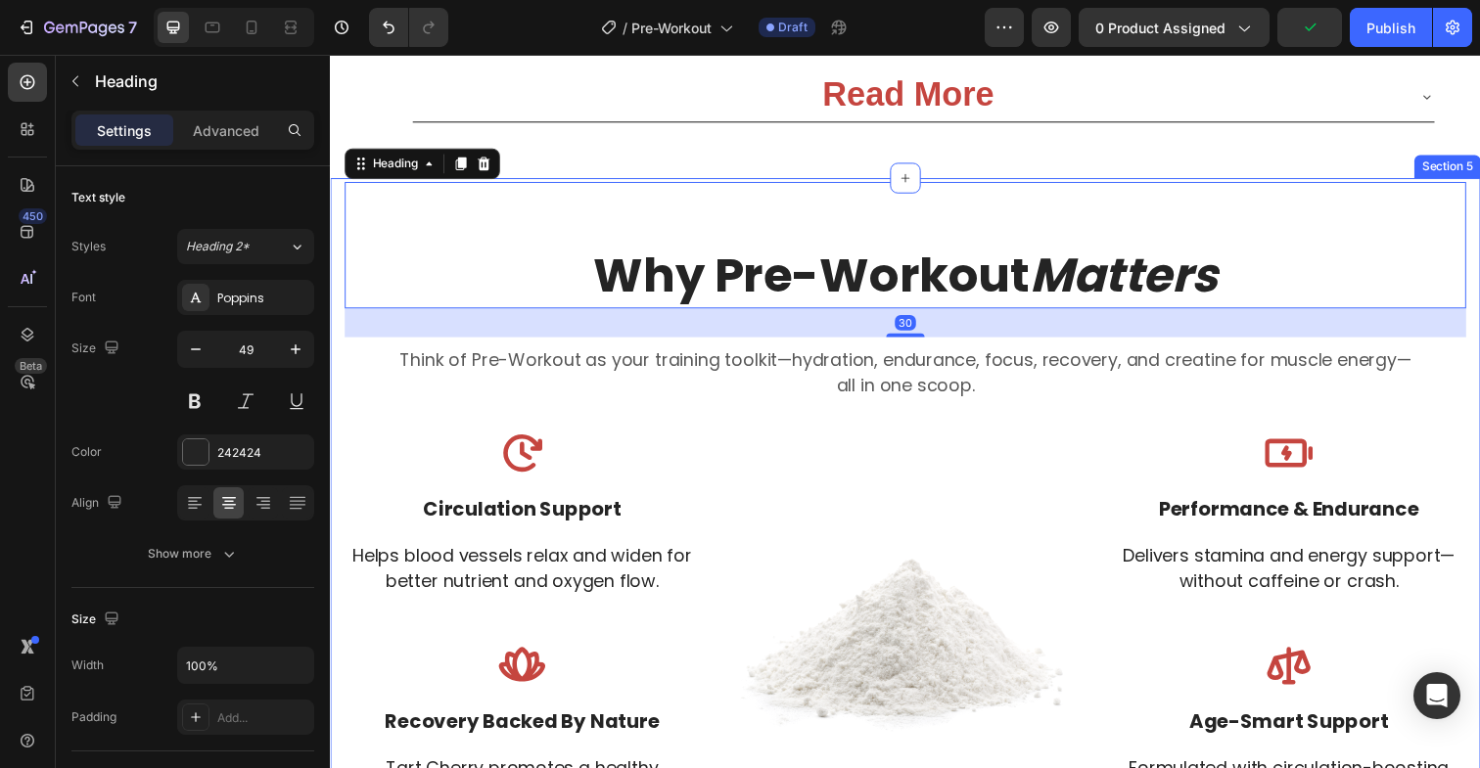
click at [495, 422] on div "Why Pre-Workout Matters Heading 30 Think of Pre-Workout as your training toolki…" at bounding box center [917, 518] width 1145 height 666
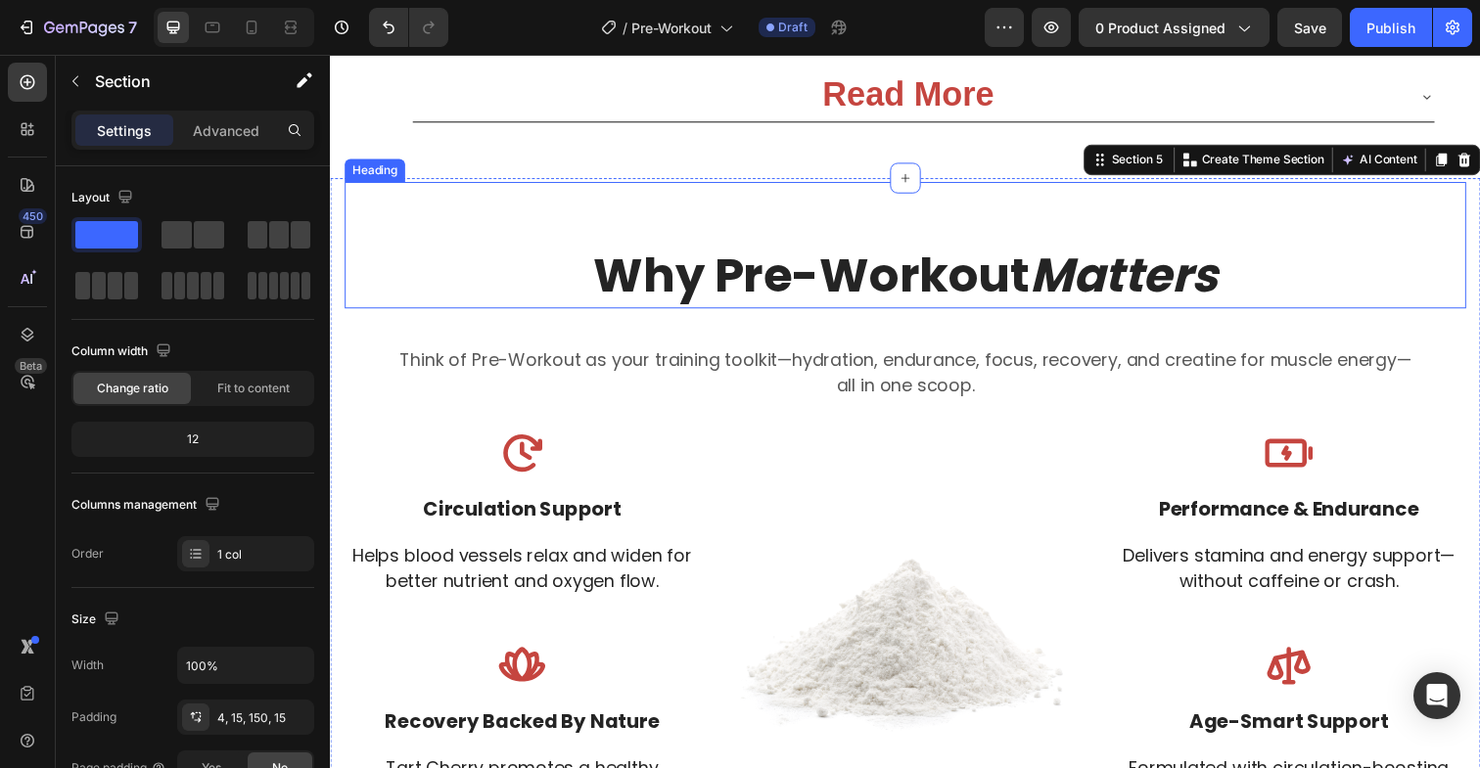
click at [624, 303] on h2 "Why Pre-Workout Matters" at bounding box center [917, 249] width 1145 height 128
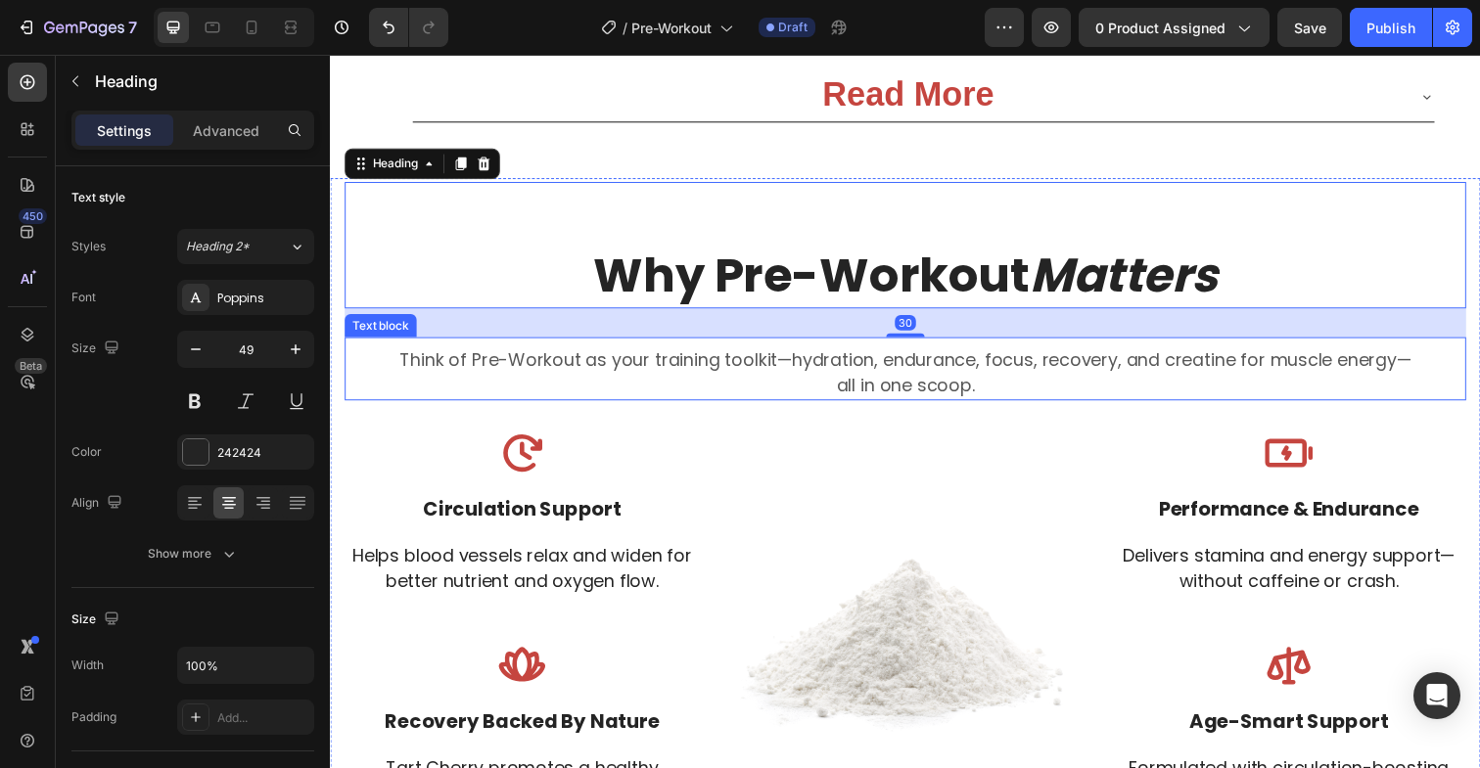
click at [619, 363] on p "Think of Pre-Workout as your training toolkit—hydration, endurance, focus, reco…" at bounding box center [916, 366] width 1141 height 26
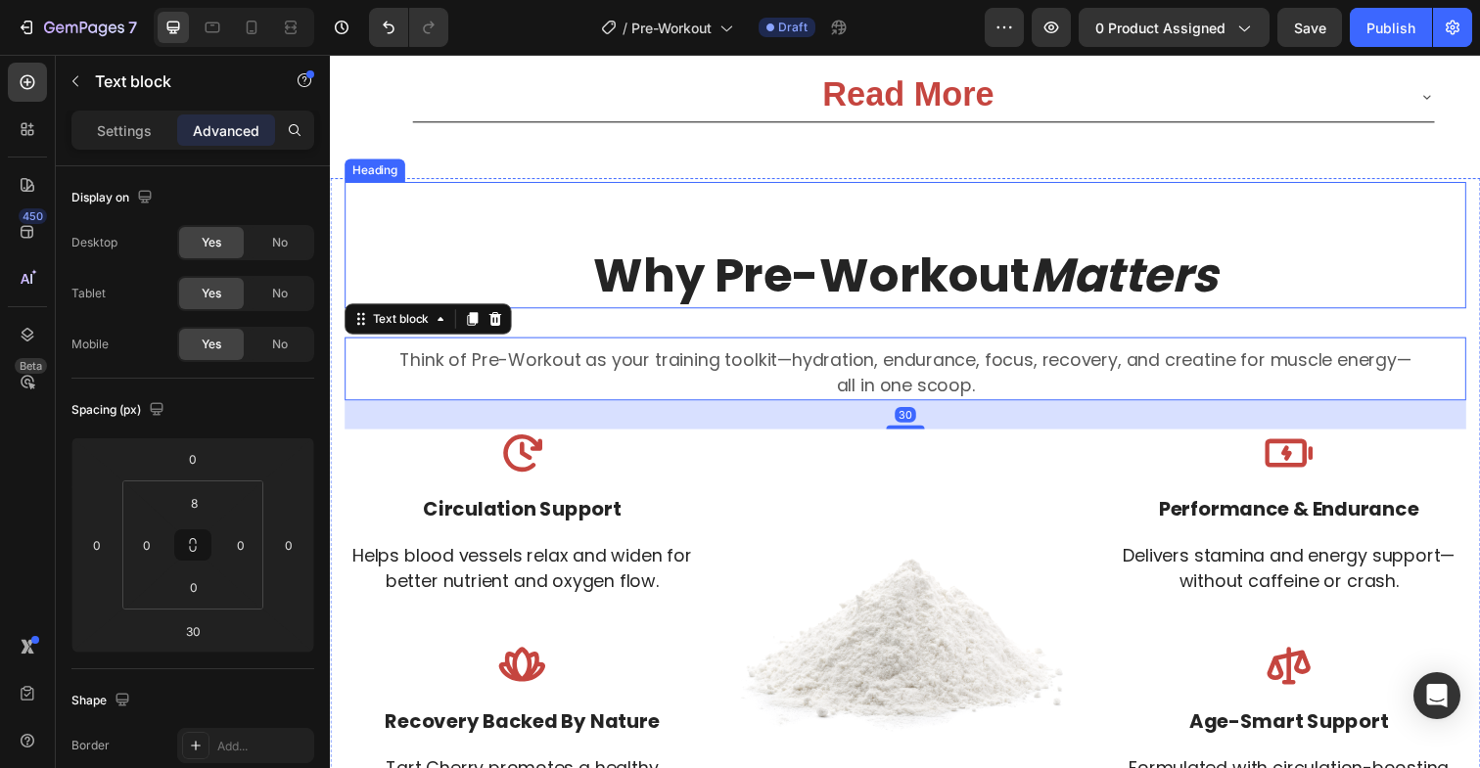
click at [623, 293] on h2 "Why Pre-Workout Matters" at bounding box center [917, 249] width 1145 height 128
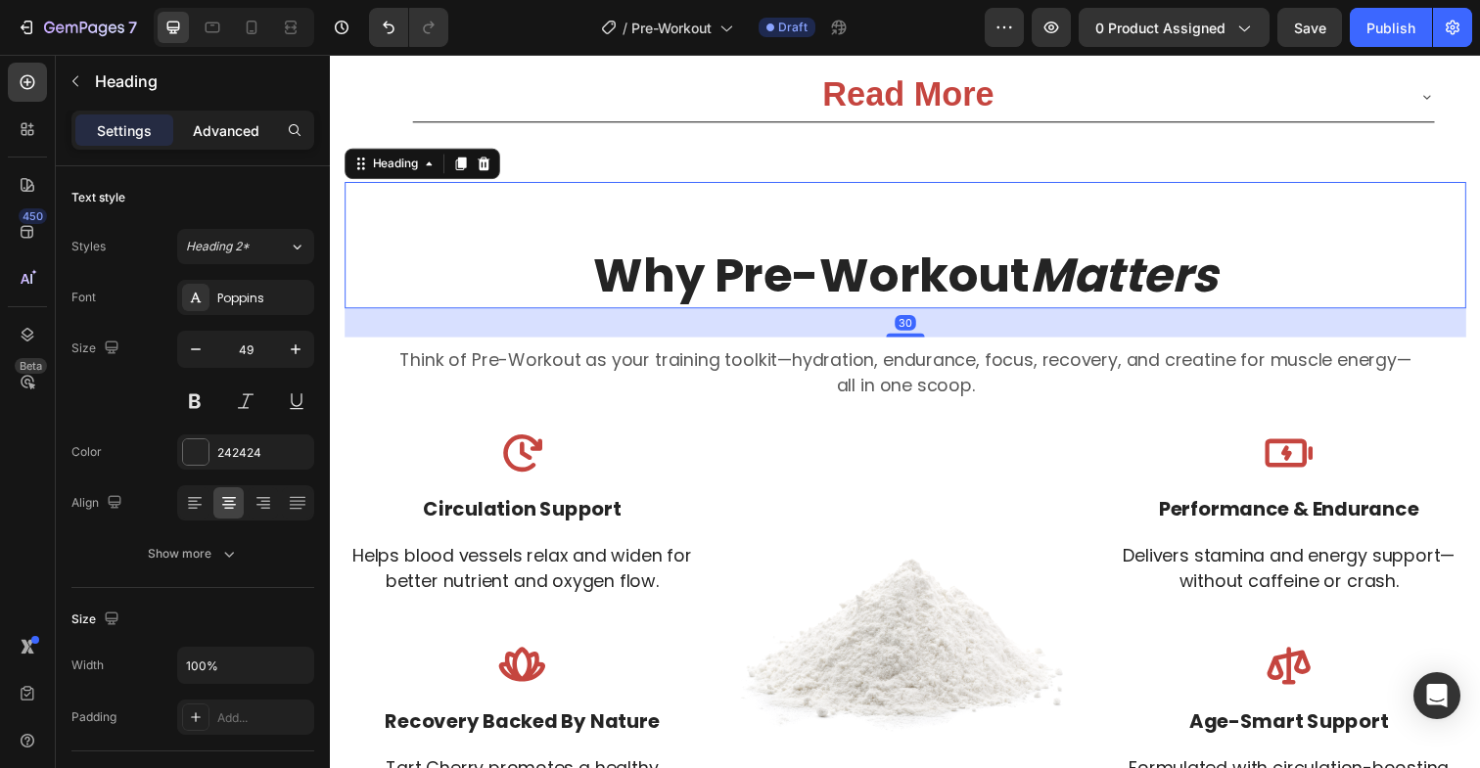
click at [244, 126] on p "Advanced" at bounding box center [226, 130] width 67 height 21
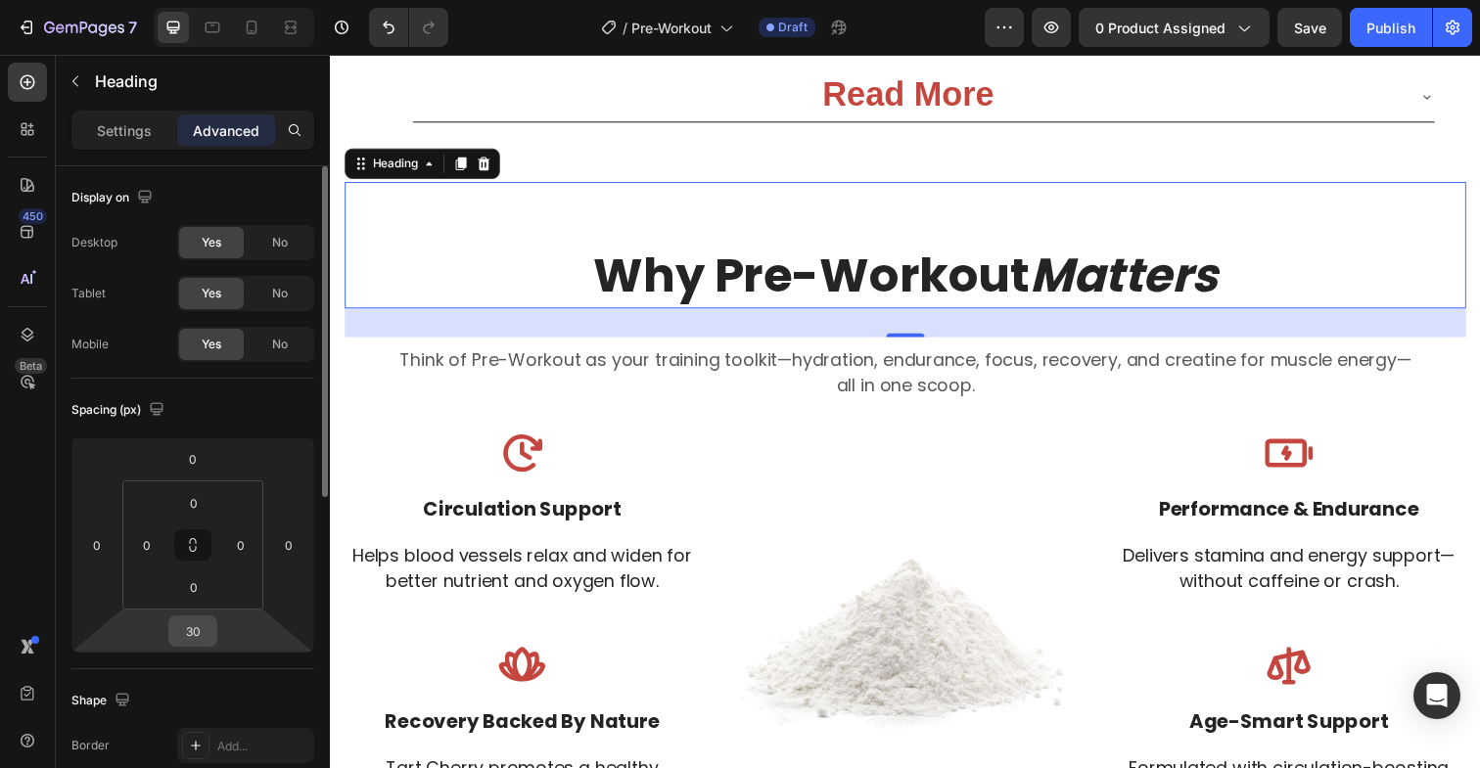
click at [205, 631] on input "30" at bounding box center [192, 631] width 39 height 29
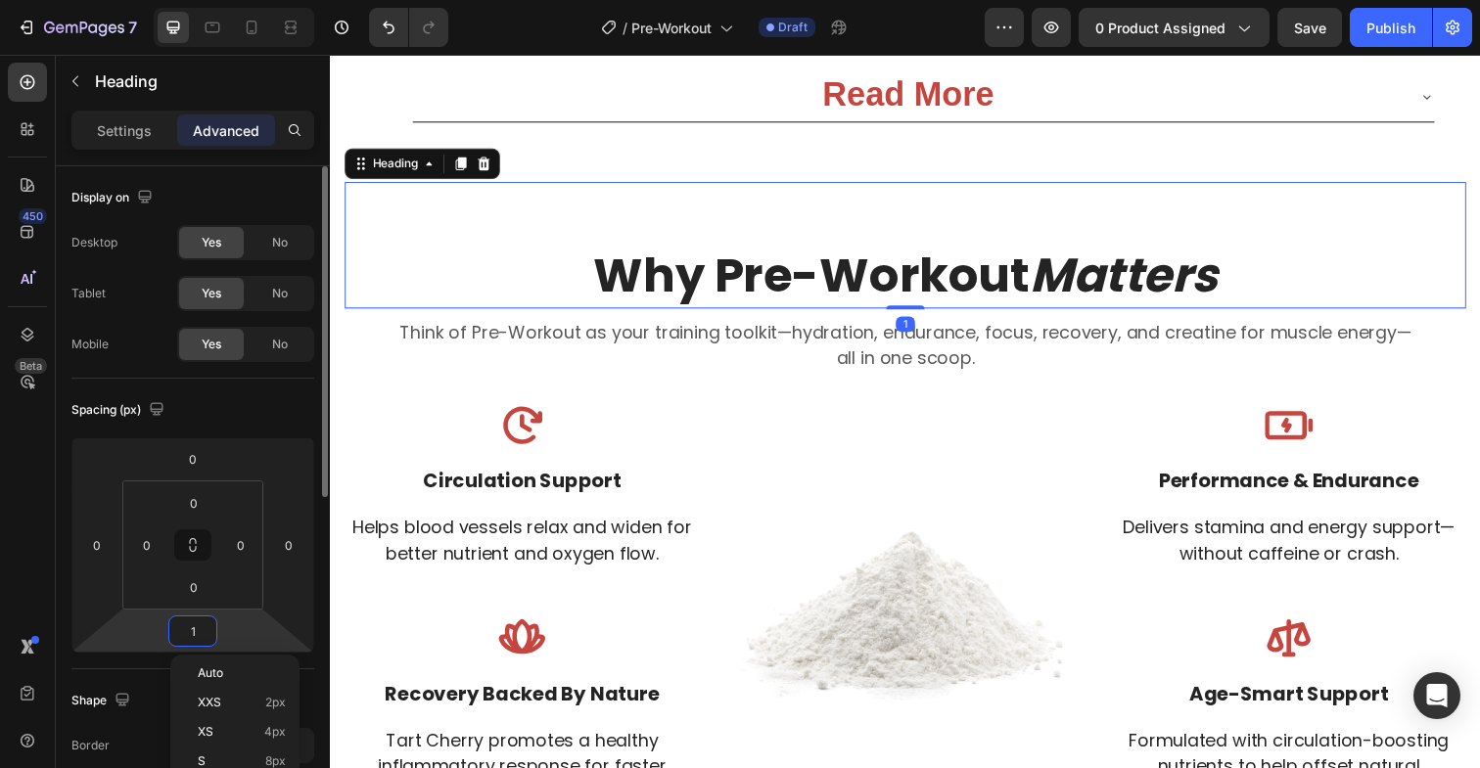
type input "10"
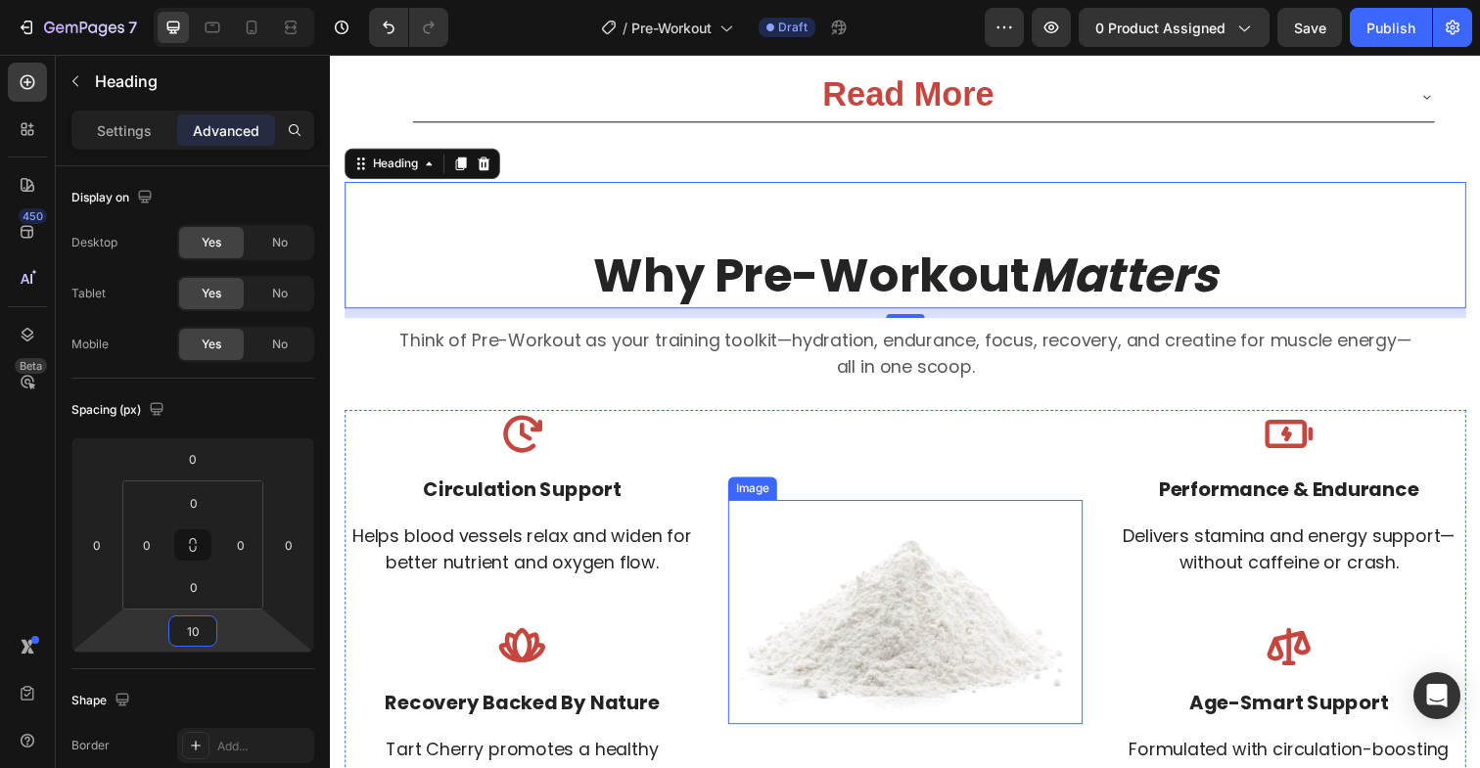
click at [757, 504] on div "Image" at bounding box center [761, 497] width 50 height 23
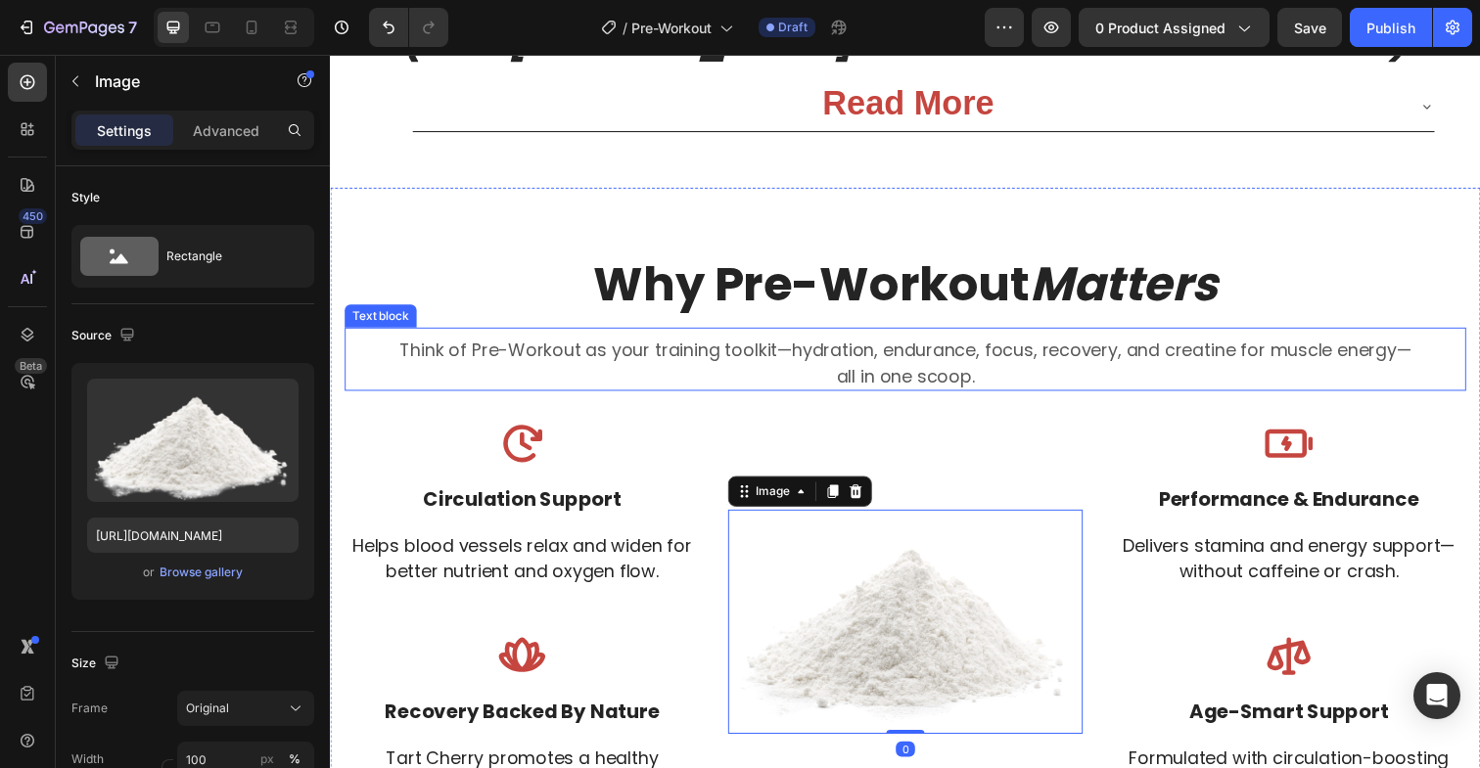
scroll to position [3558, 0]
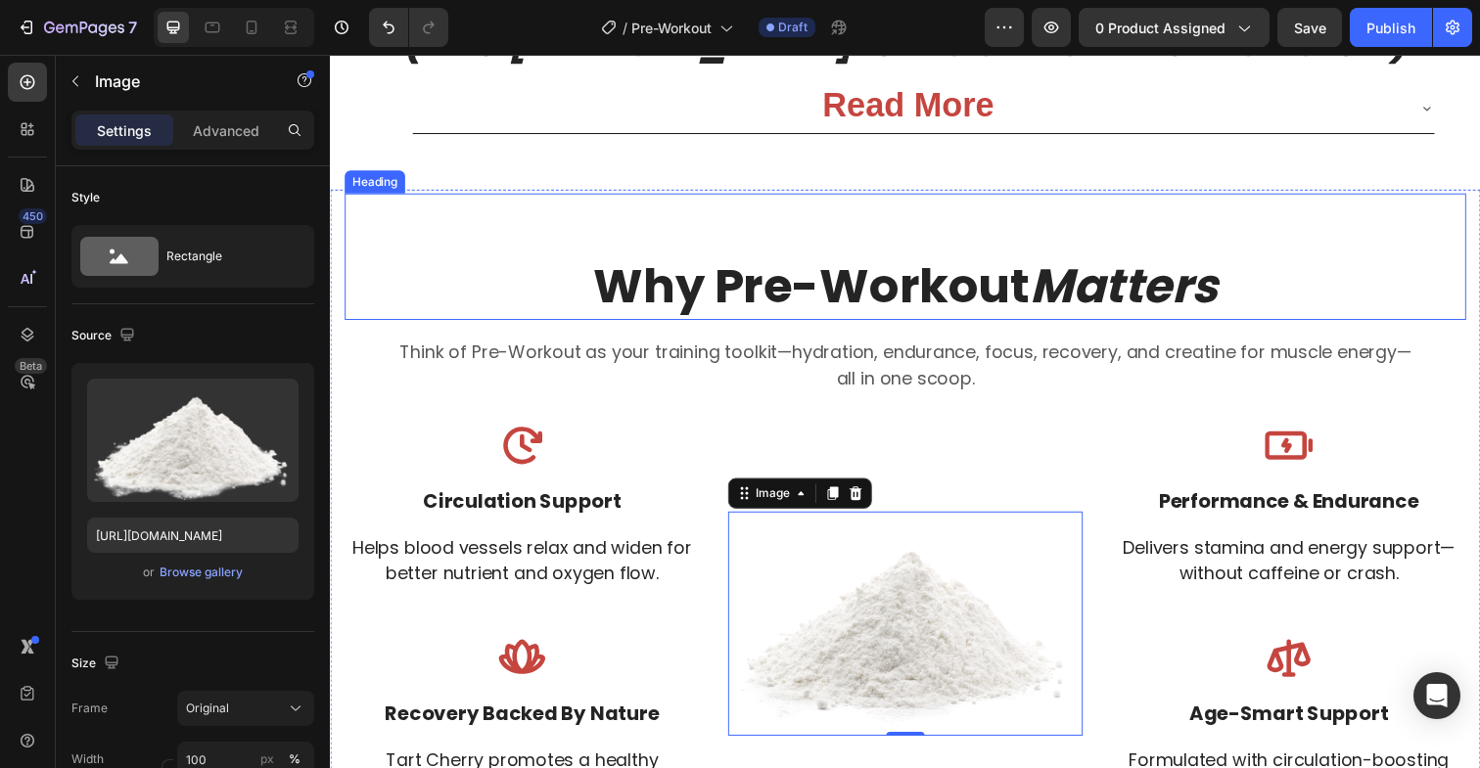
click at [682, 244] on h2 "Why Pre-Workout Matters" at bounding box center [917, 261] width 1145 height 128
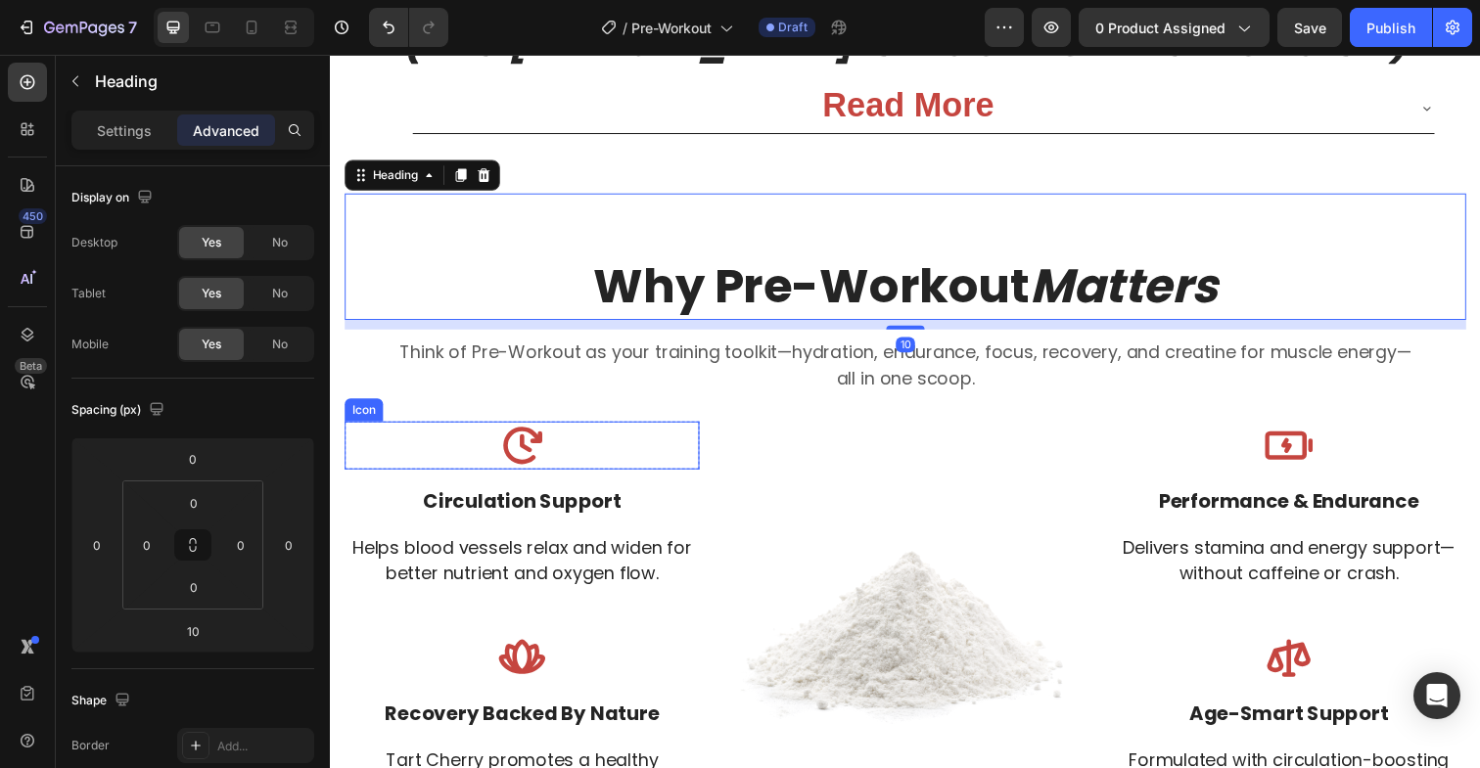
click at [514, 452] on icon at bounding box center [525, 454] width 49 height 49
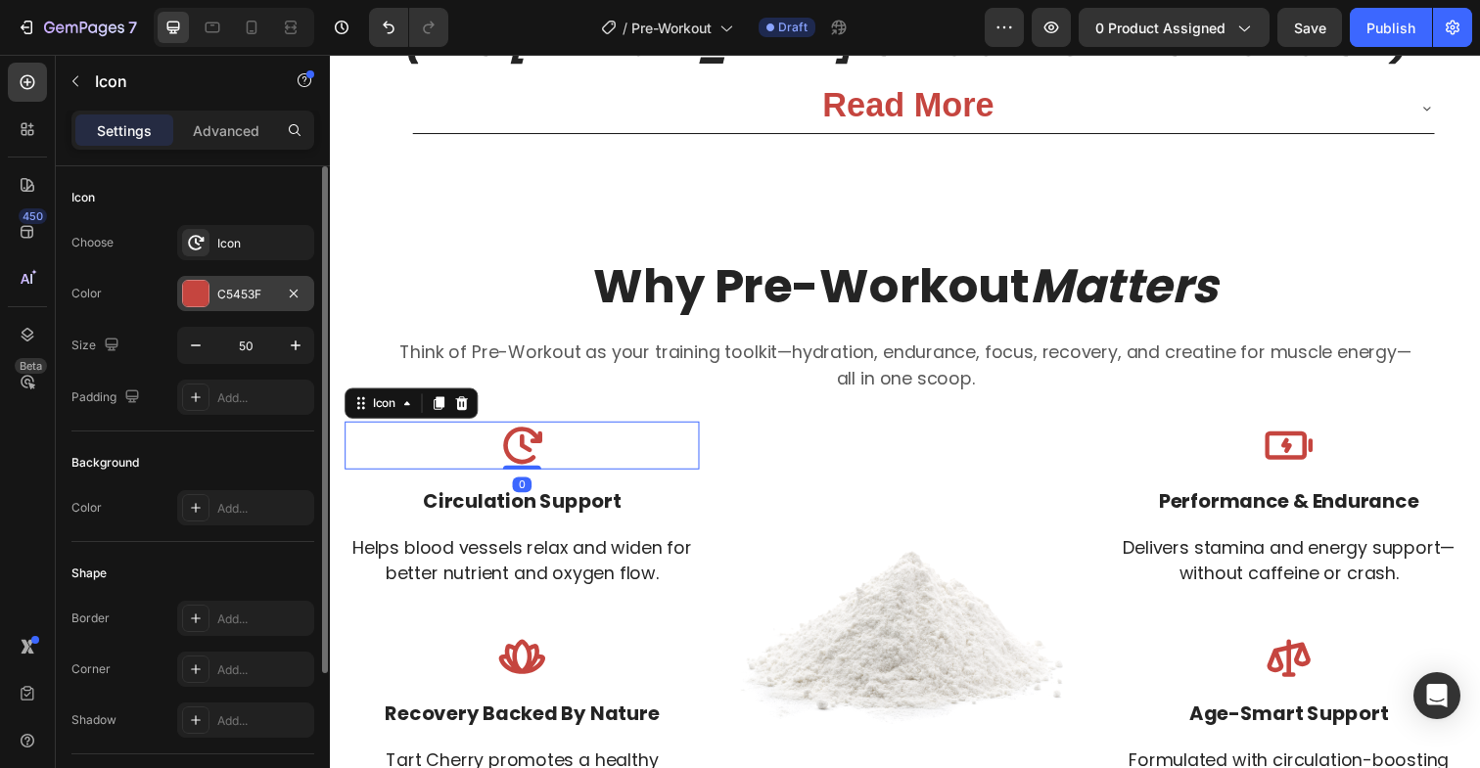
click at [183, 297] on div at bounding box center [195, 293] width 25 height 25
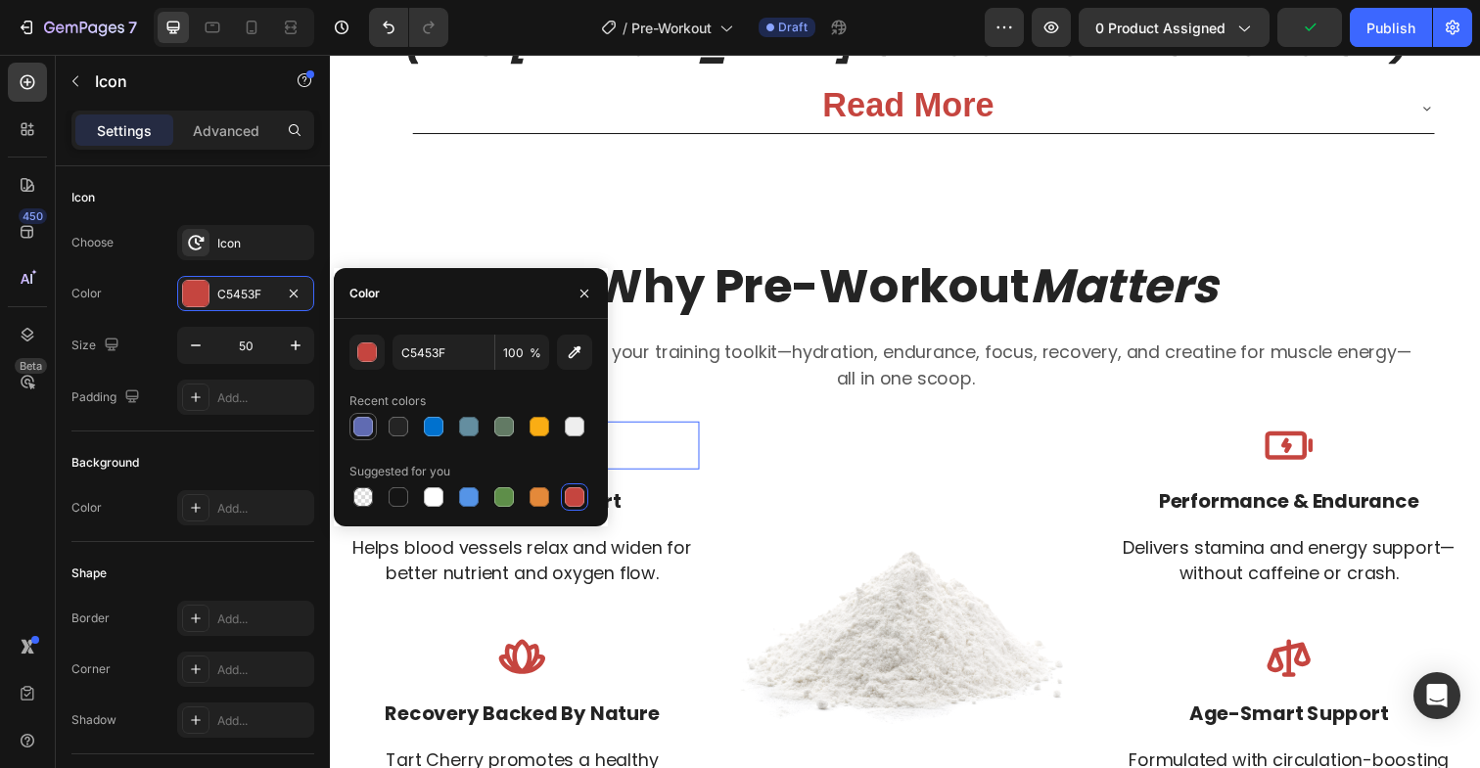
click at [367, 421] on div at bounding box center [363, 427] width 20 height 20
type input "606BB2"
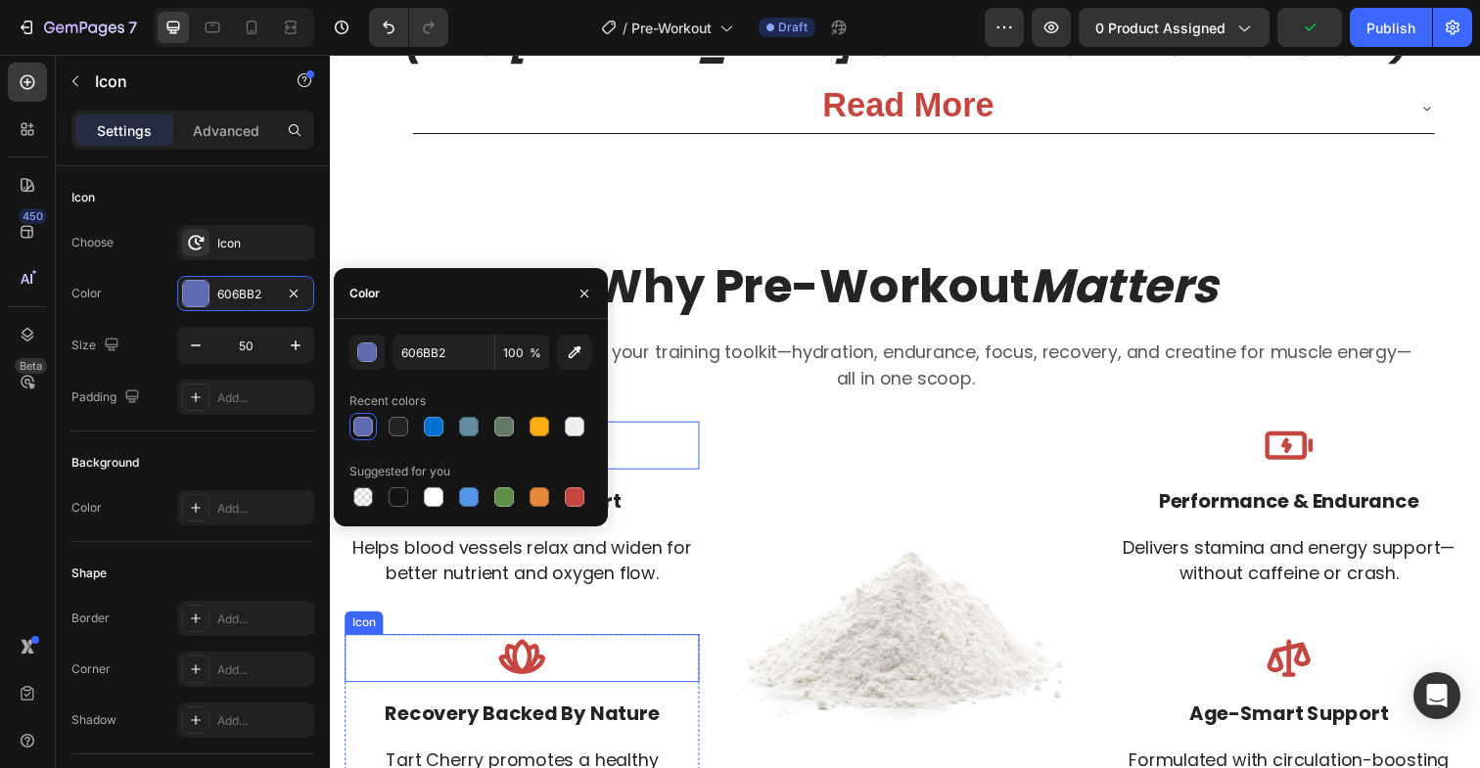
click at [529, 675] on icon at bounding box center [525, 671] width 49 height 49
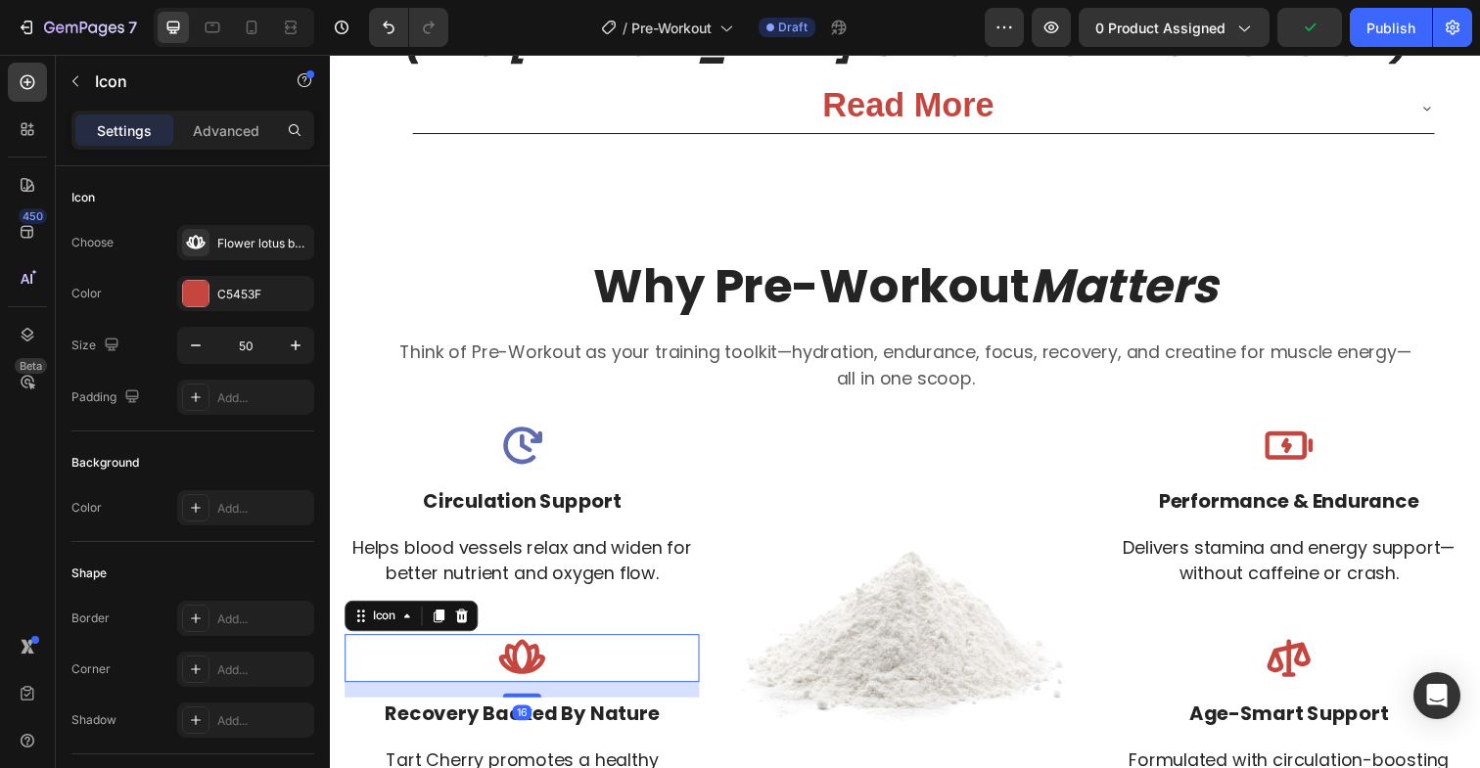
click at [526, 668] on icon at bounding box center [525, 671] width 49 height 49
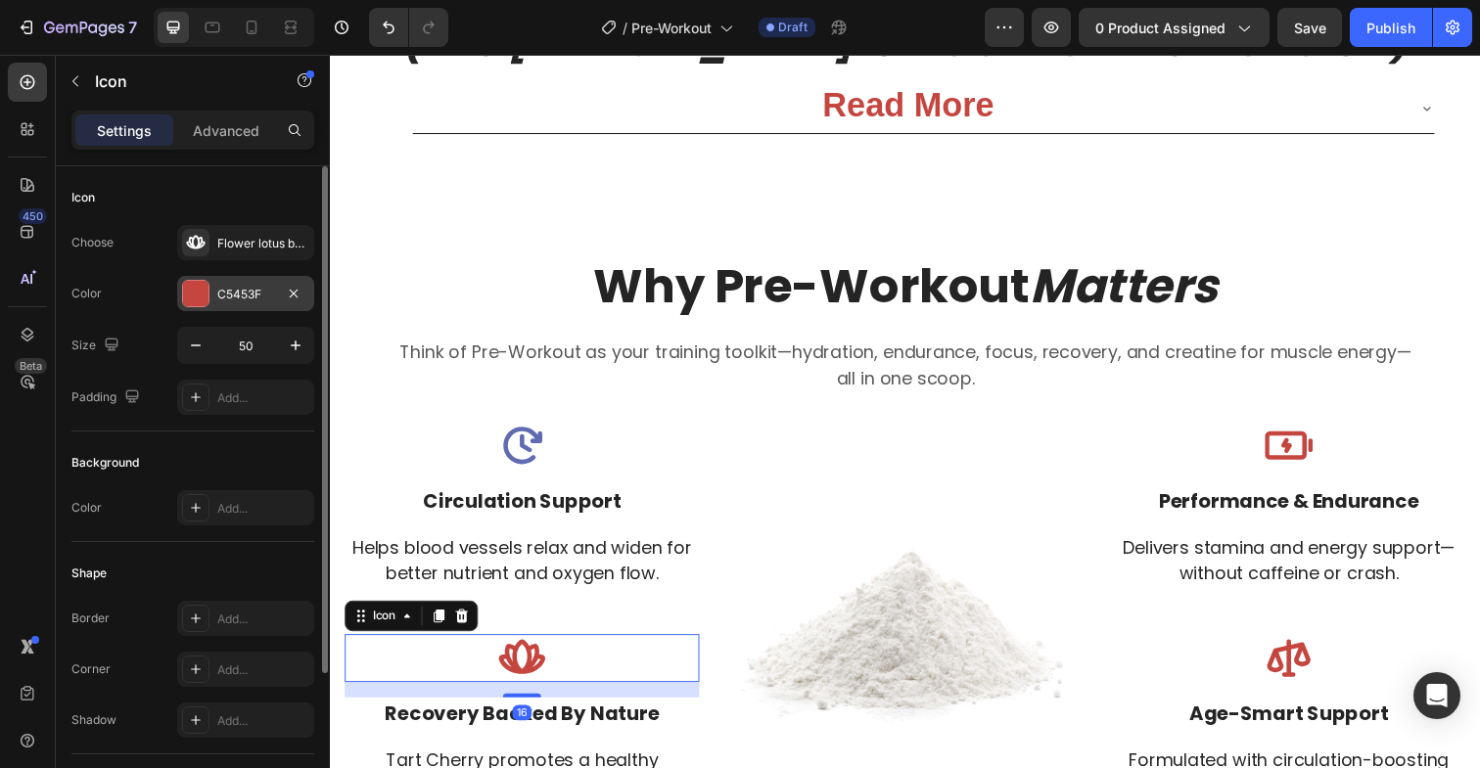
click at [200, 302] on div at bounding box center [195, 293] width 25 height 25
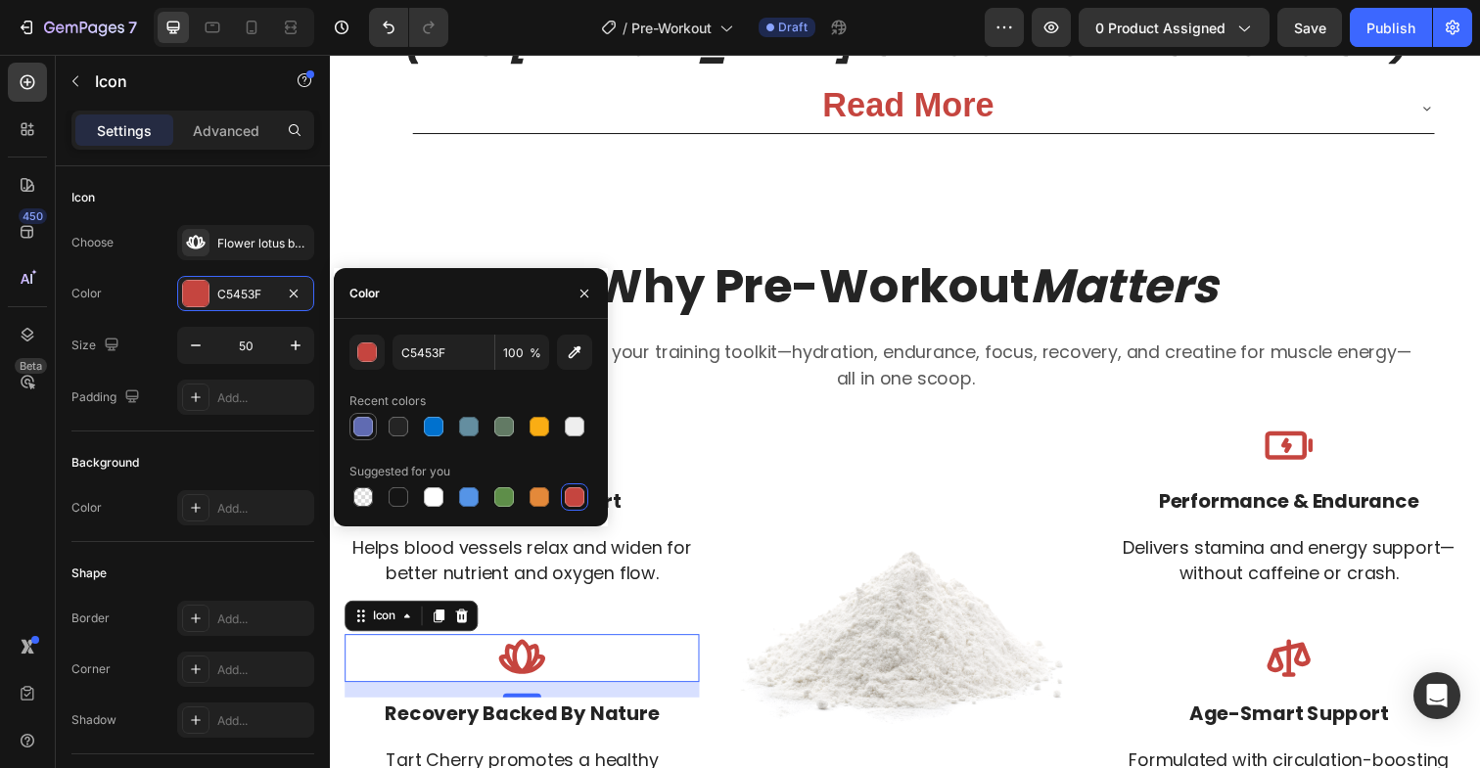
click at [362, 428] on div at bounding box center [363, 427] width 20 height 20
type input "606BB2"
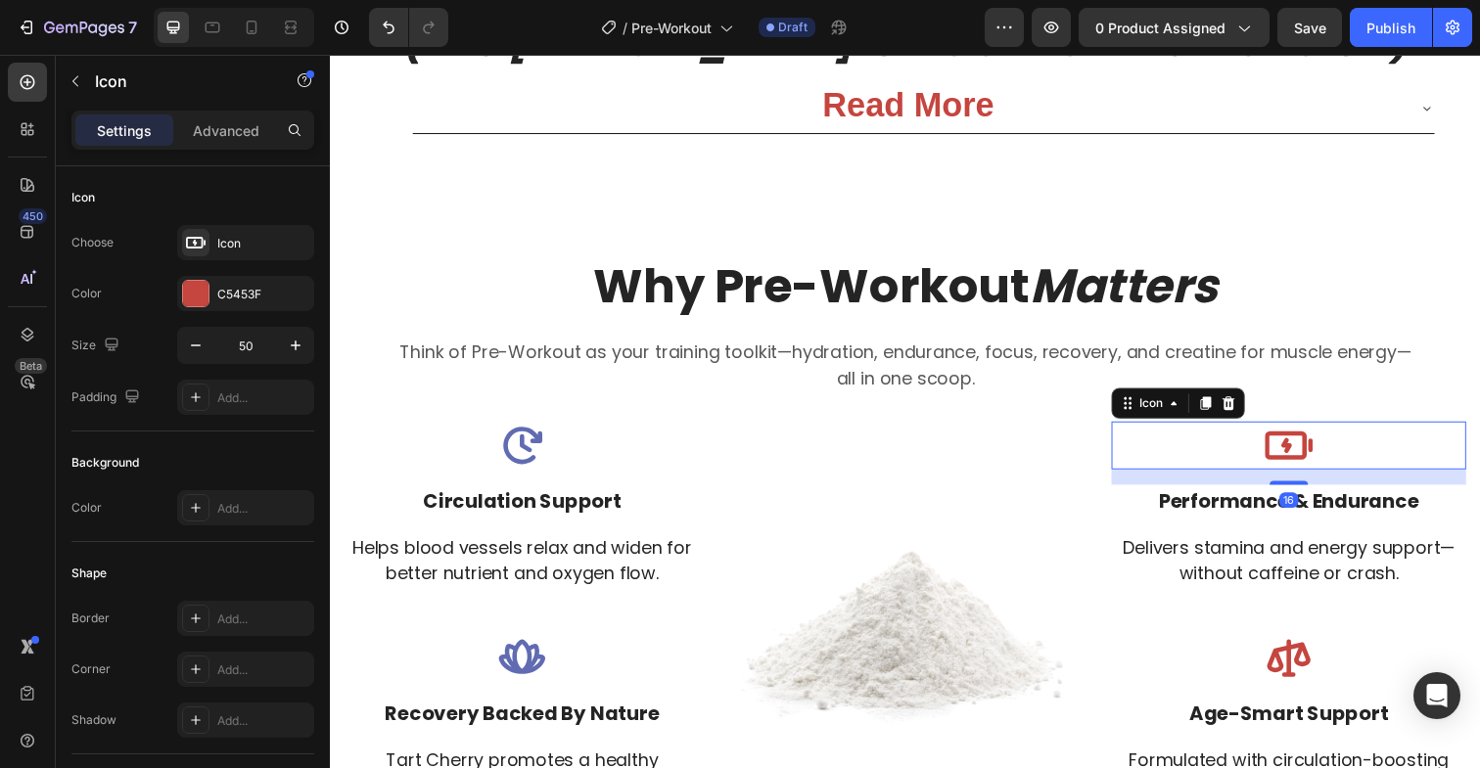
click at [1304, 443] on icon at bounding box center [1308, 454] width 49 height 49
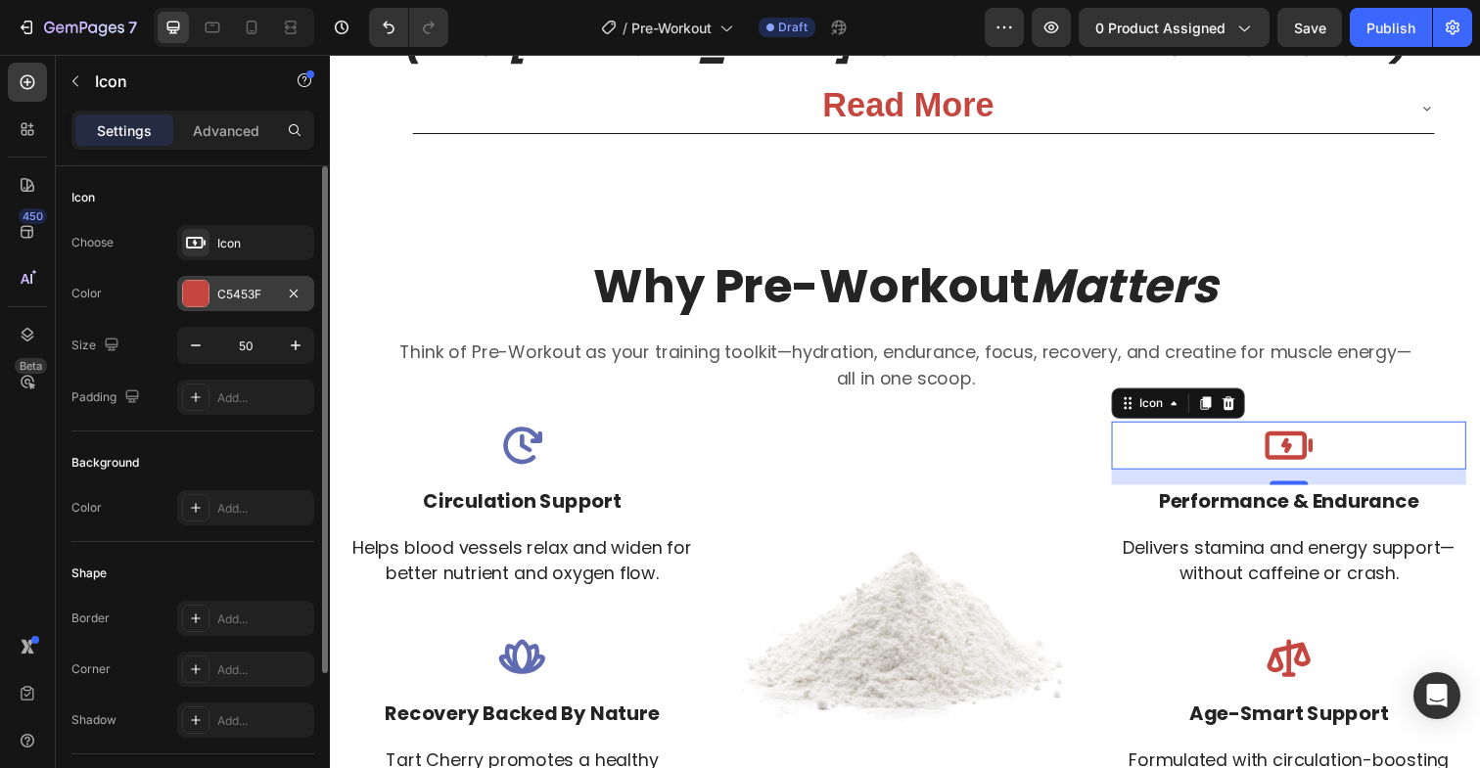
click at [199, 287] on div at bounding box center [195, 293] width 25 height 25
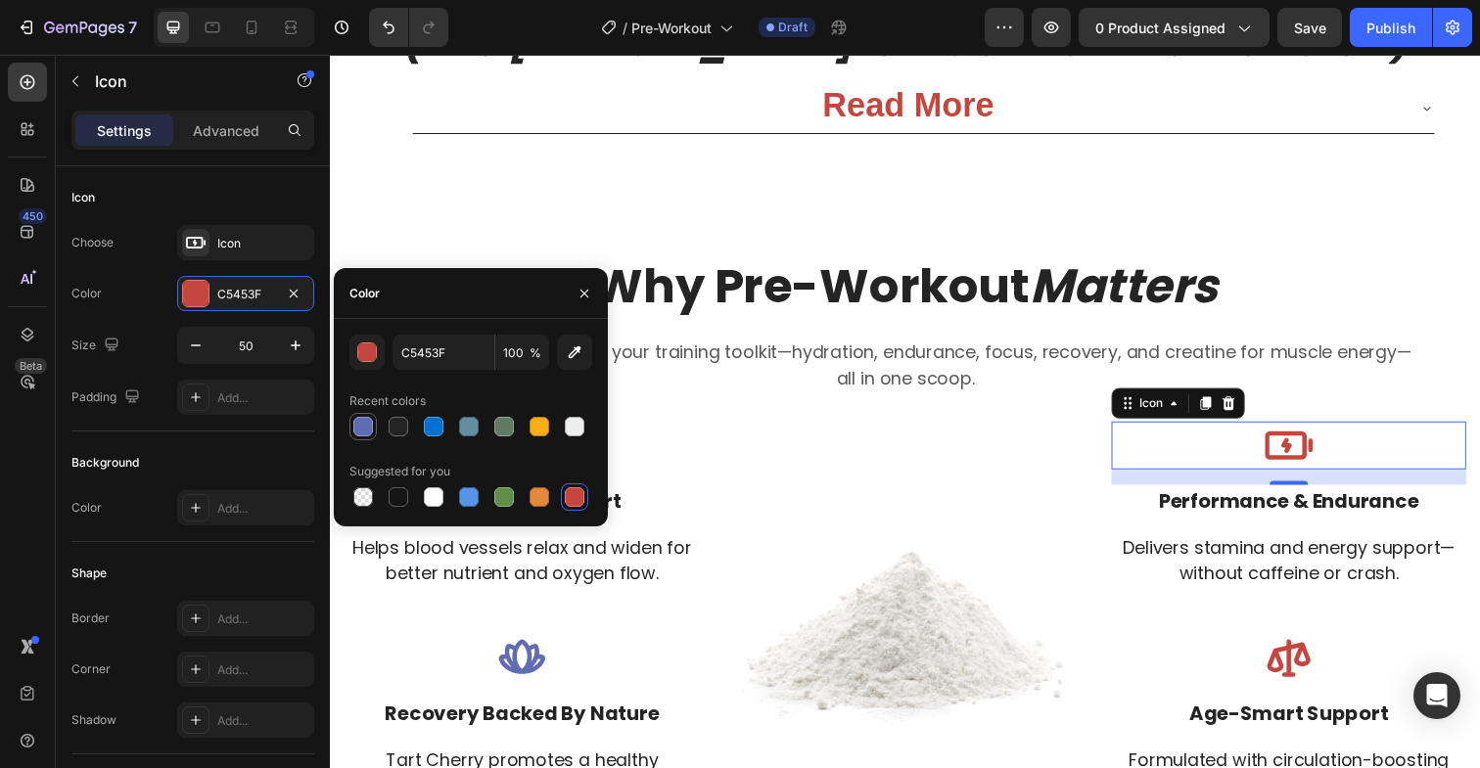
click at [361, 423] on div at bounding box center [363, 427] width 20 height 20
type input "606BB2"
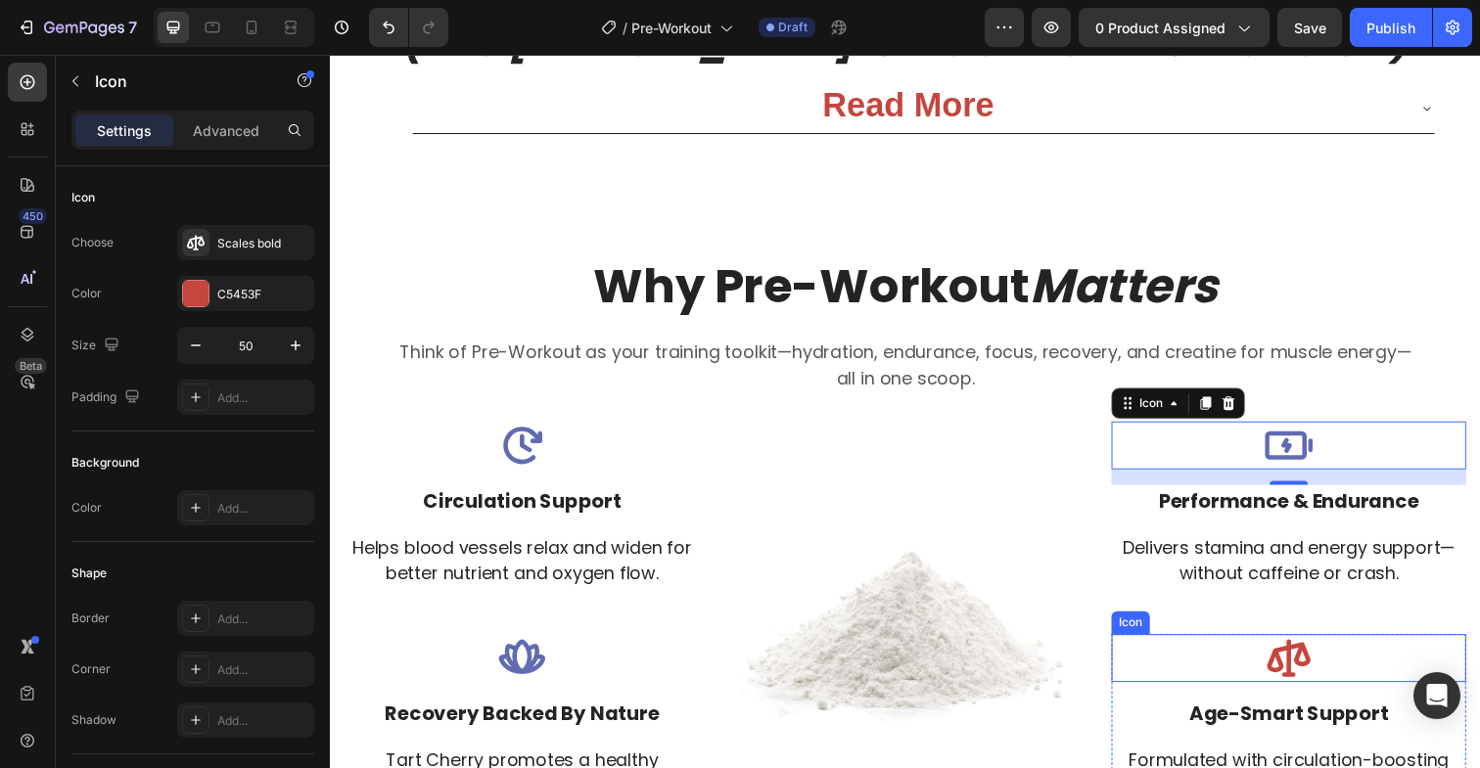
click at [1315, 670] on icon at bounding box center [1308, 671] width 44 height 38
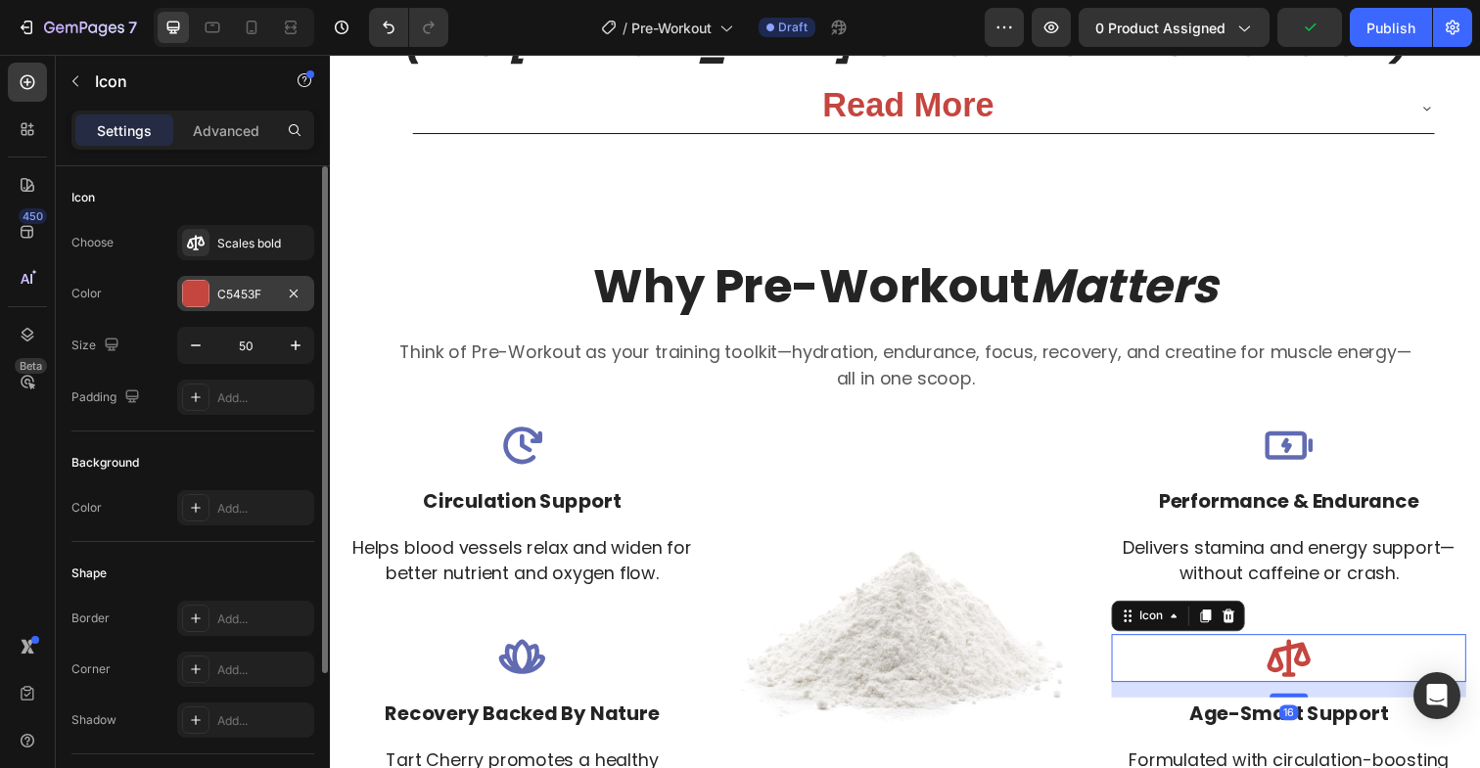
click at [202, 291] on div at bounding box center [195, 293] width 25 height 25
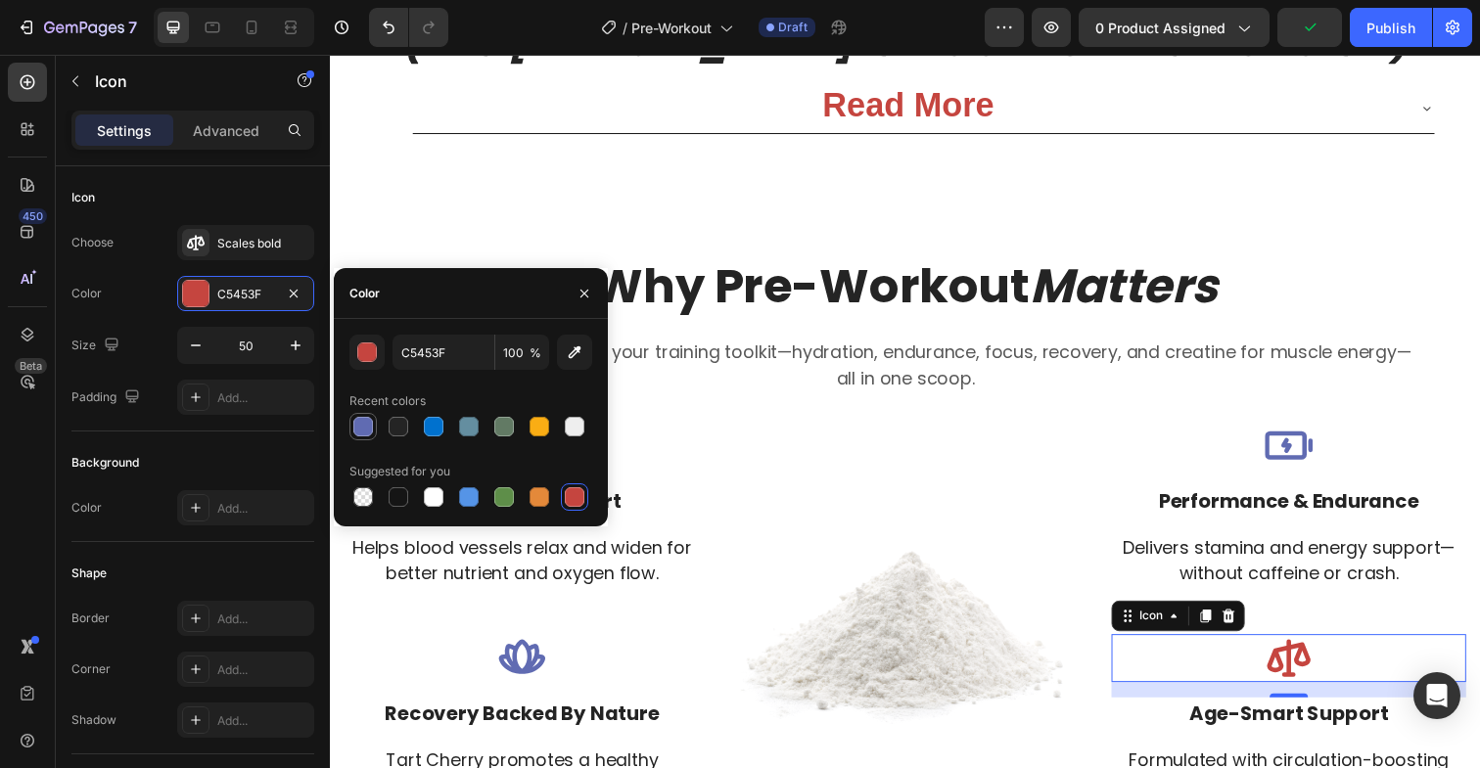
click at [366, 422] on div at bounding box center [363, 427] width 20 height 20
type input "606BB2"
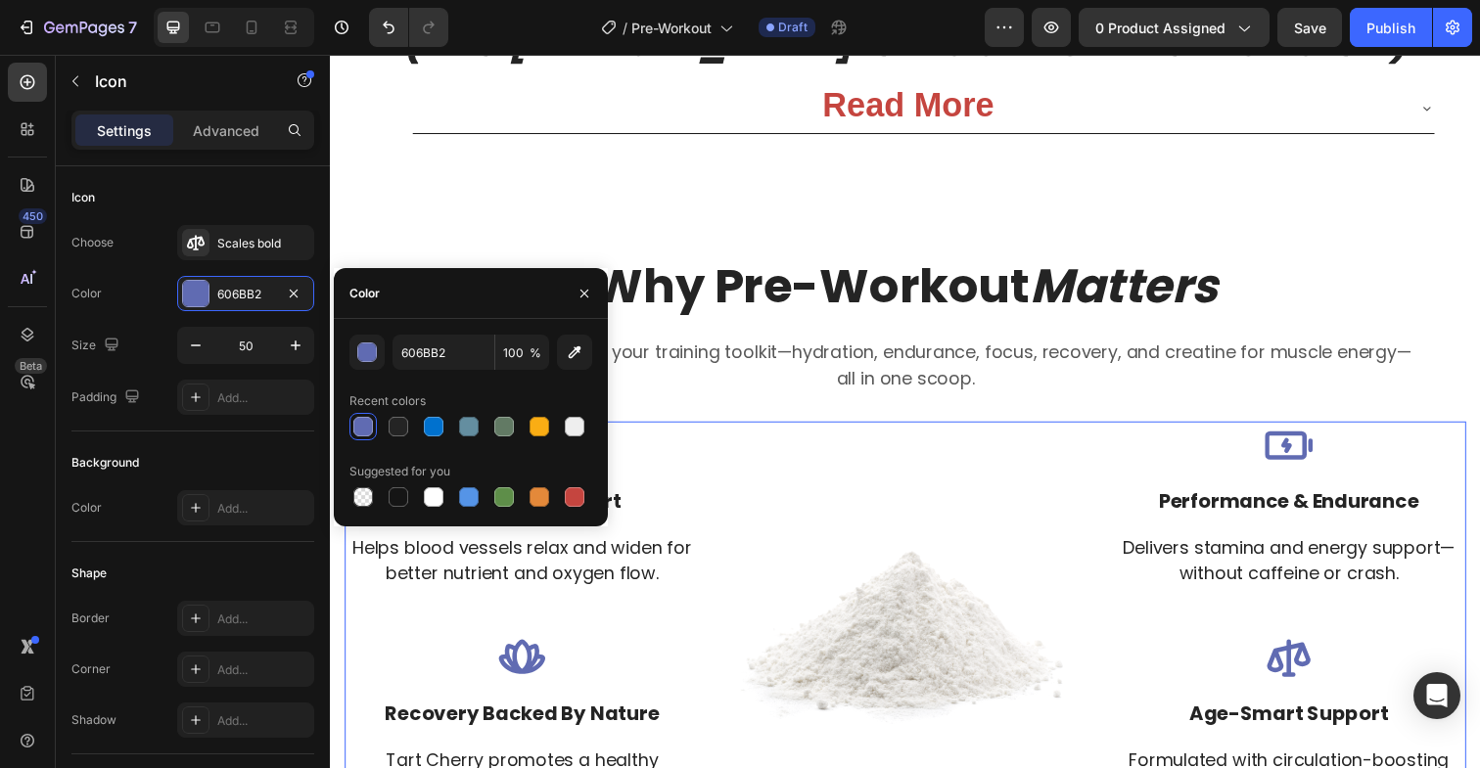
click at [1058, 436] on div "Image" at bounding box center [917, 637] width 362 height 414
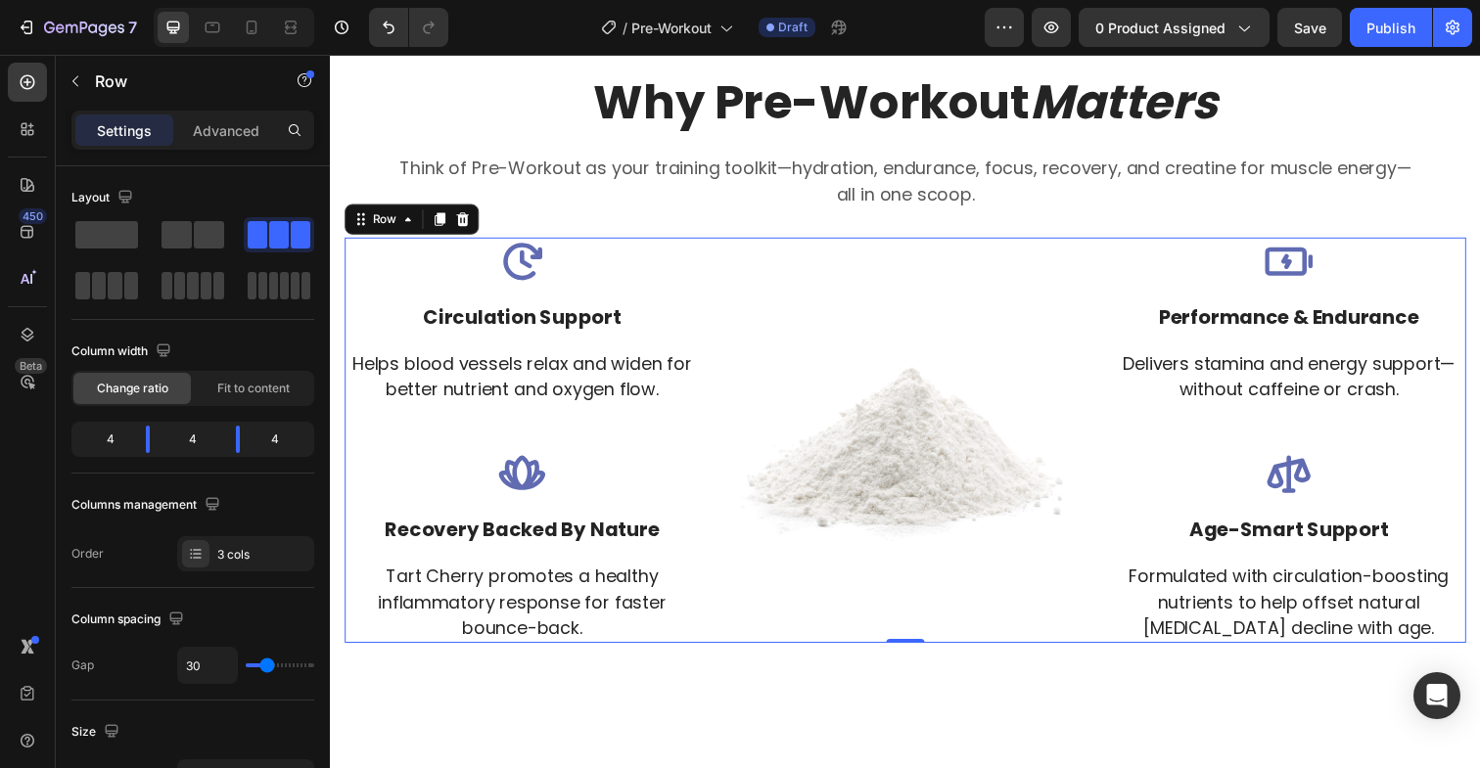
scroll to position [3761, 0]
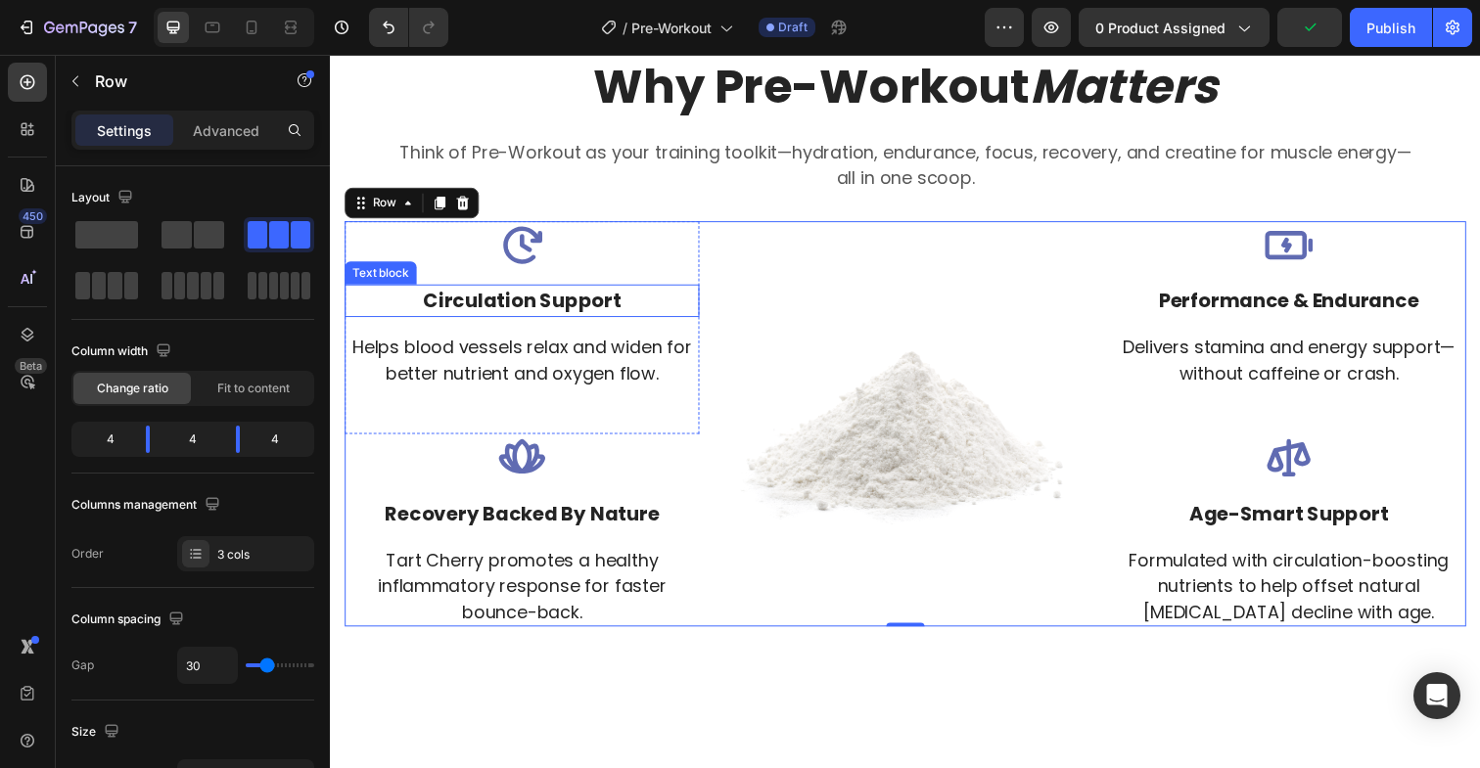
click at [489, 308] on p "Circulation Support" at bounding box center [525, 306] width 358 height 29
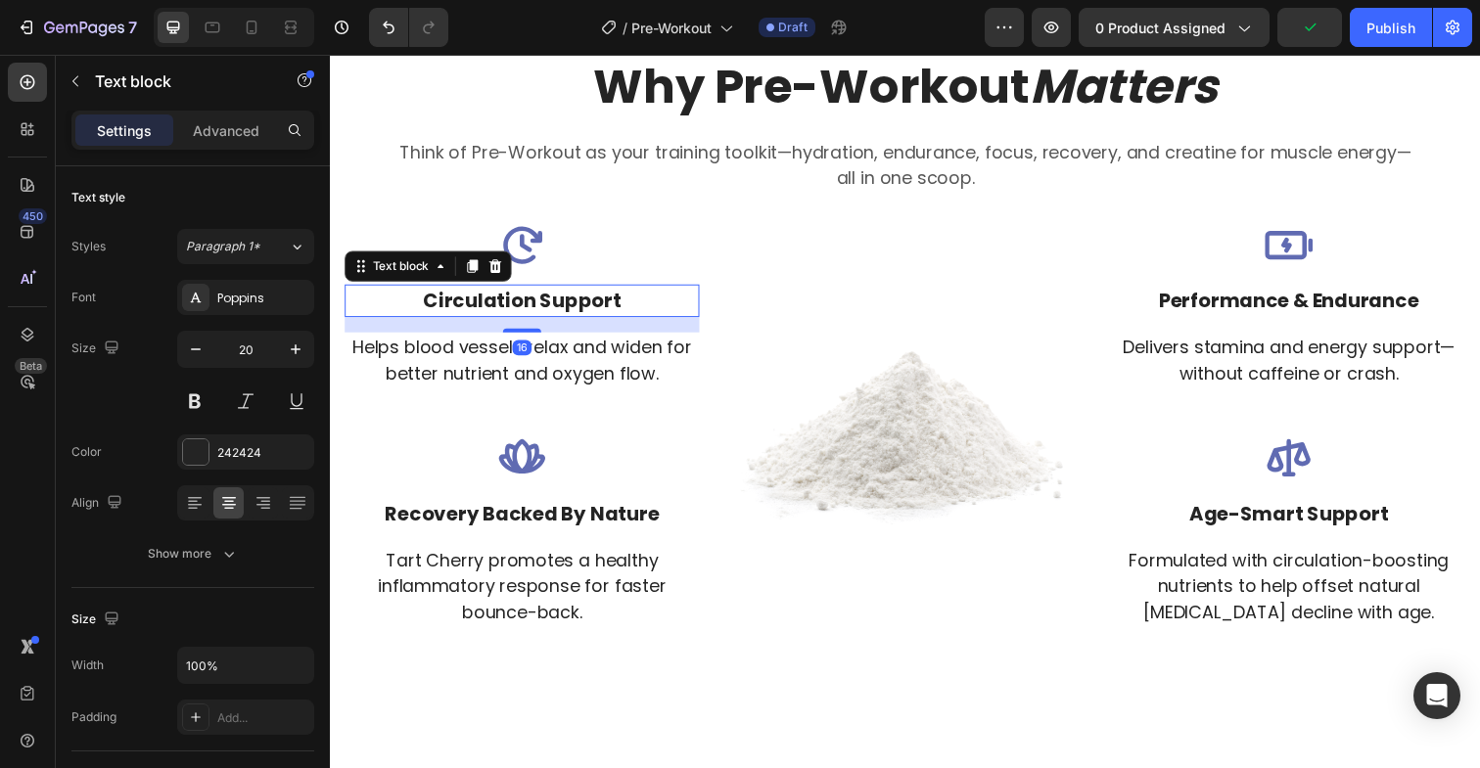
click at [489, 308] on p "Circulation Support" at bounding box center [525, 306] width 358 height 29
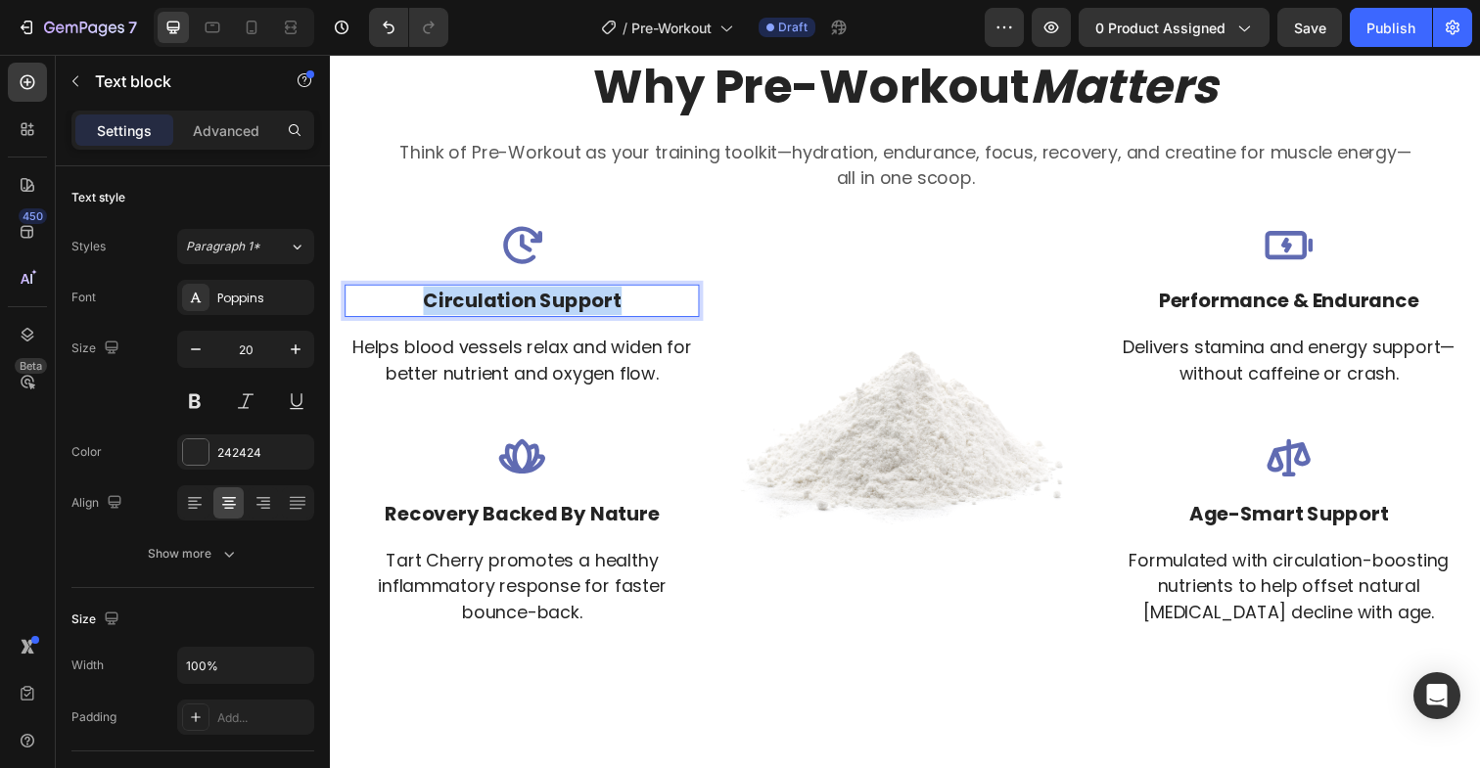
click at [489, 308] on p "Circulation Support" at bounding box center [525, 306] width 358 height 29
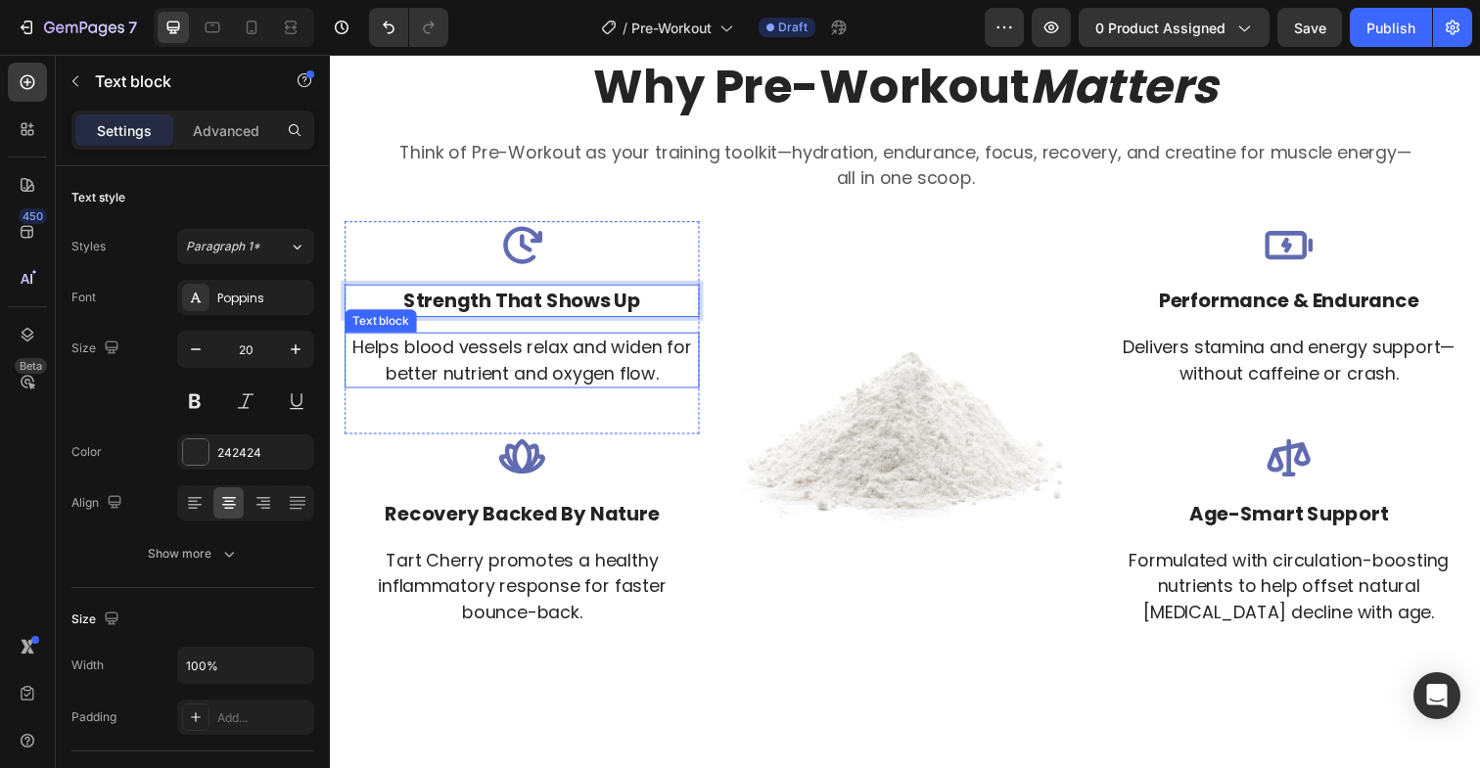
click at [536, 366] on p "Helps blood vessels relax and widen for better nutrient and oxygen flow." at bounding box center [525, 367] width 358 height 53
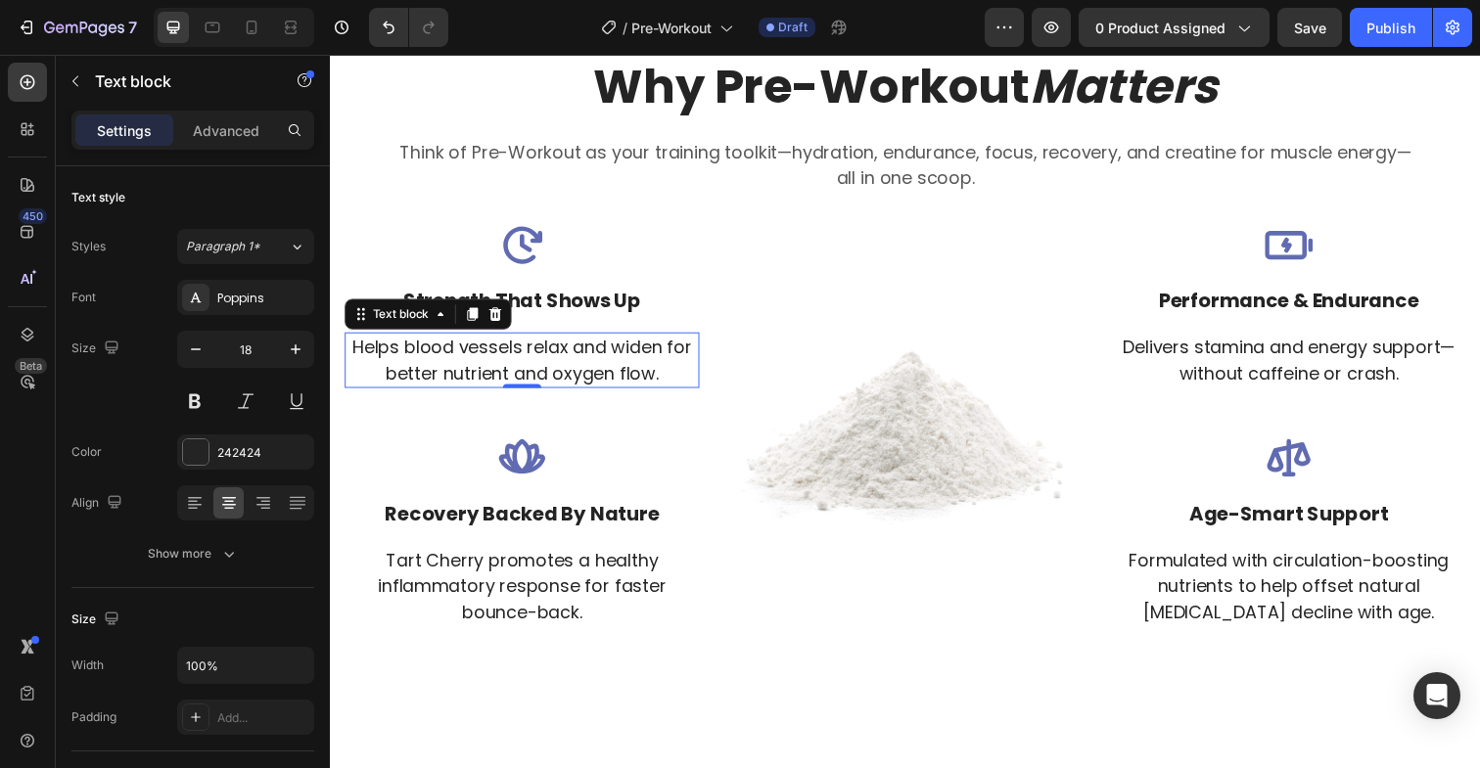
click at [536, 366] on p "Helps blood vessels relax and widen for better nutrient and oxygen flow." at bounding box center [525, 367] width 358 height 53
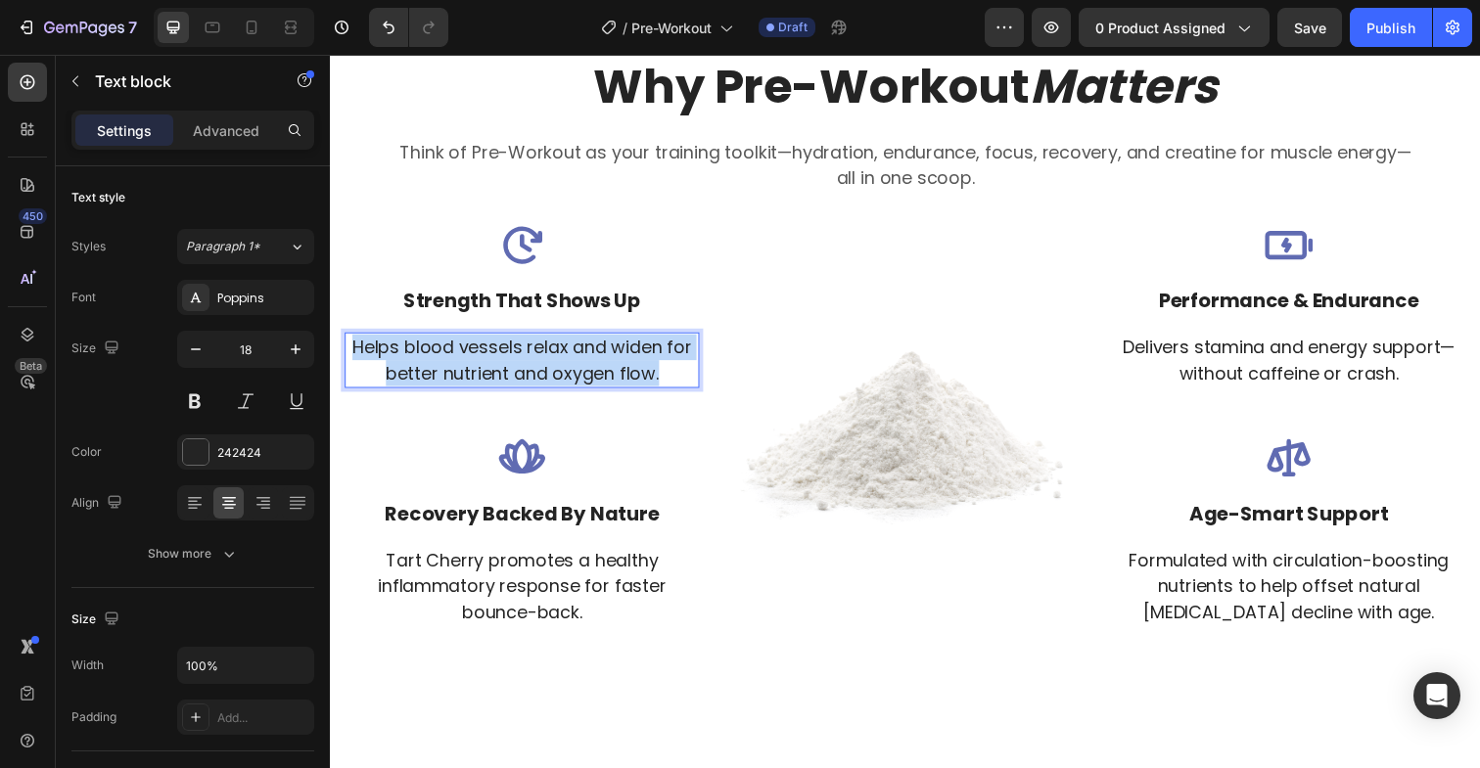
click at [536, 366] on p "Helps blood vessels relax and widen for better nutrient and oxygen flow." at bounding box center [525, 367] width 358 height 53
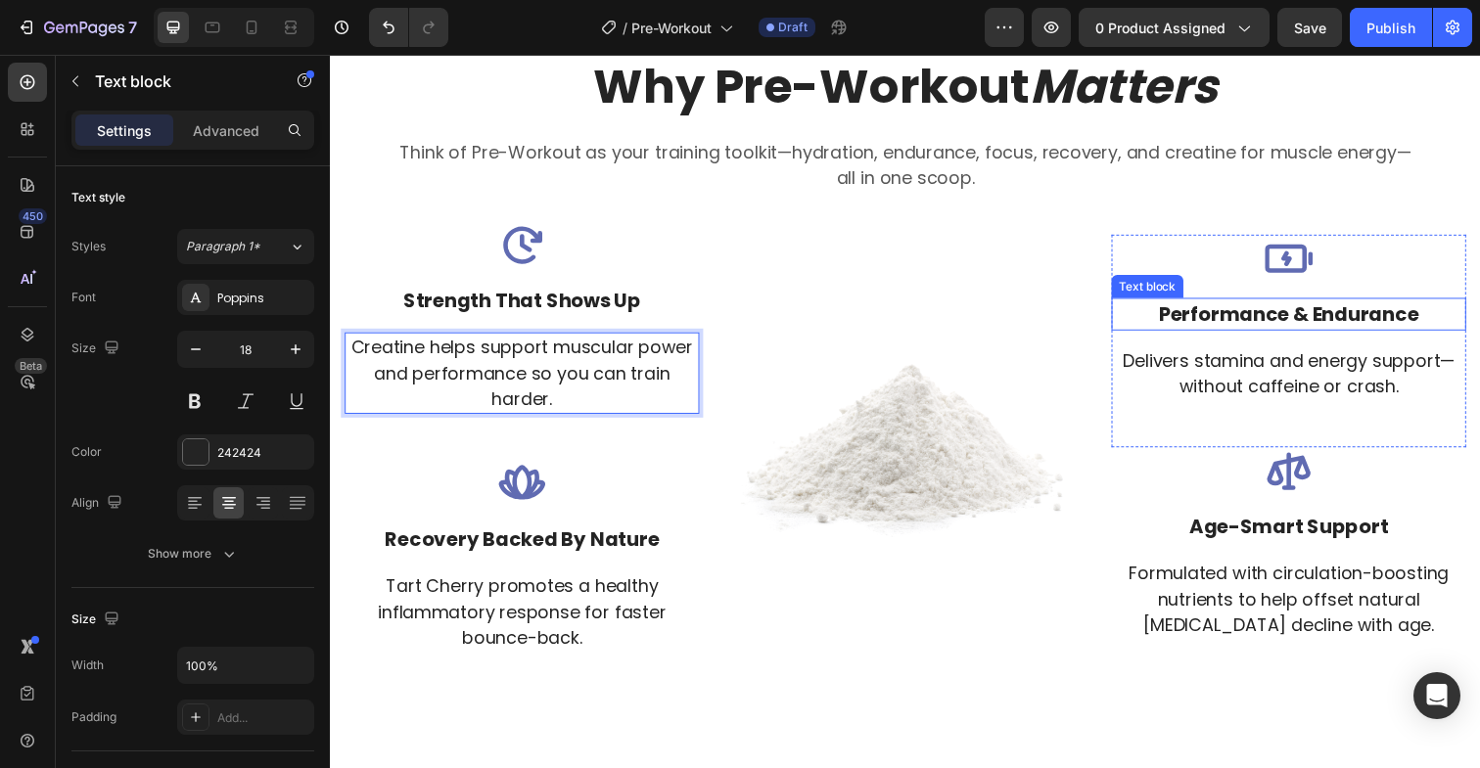
click at [1296, 323] on p "performance & endurance" at bounding box center [1309, 319] width 358 height 29
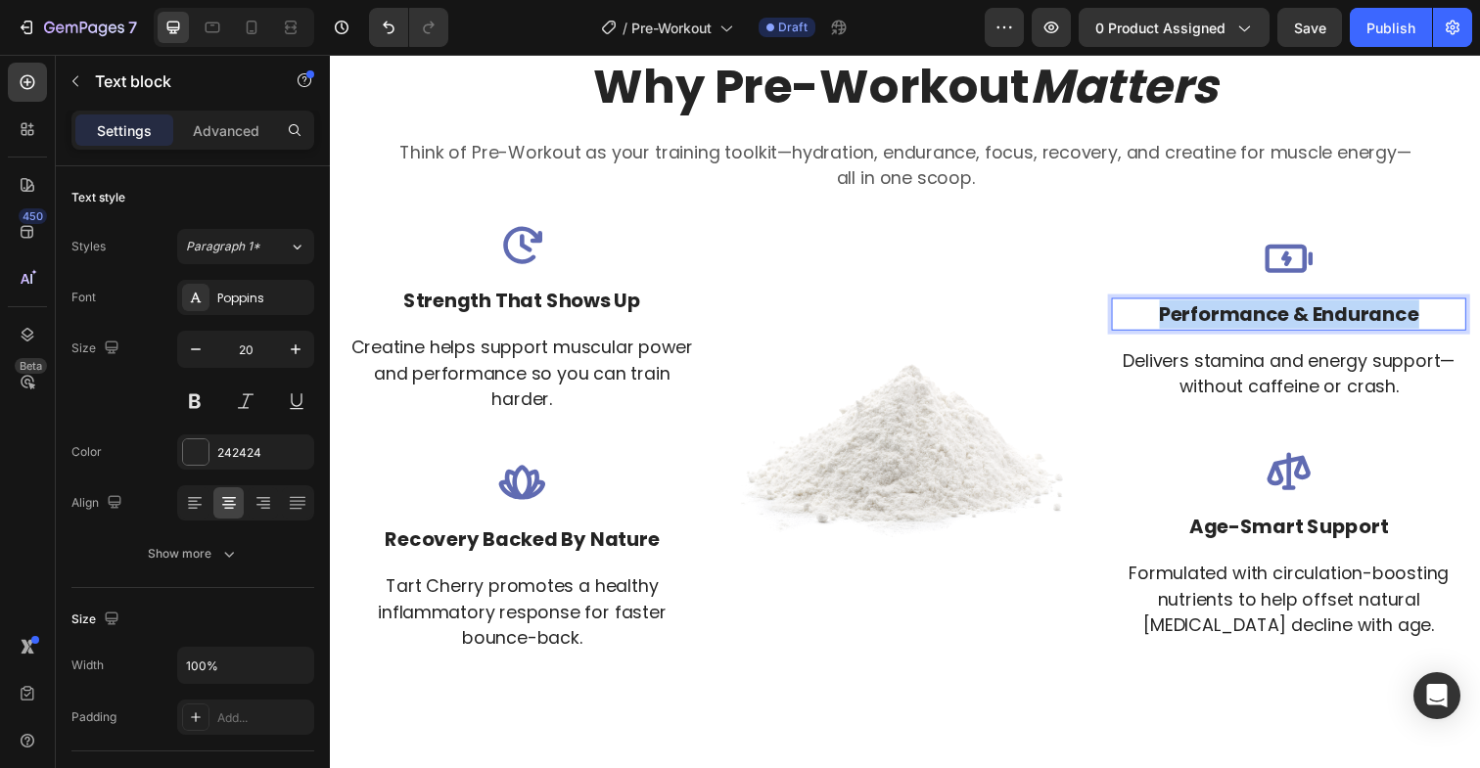
click at [1296, 323] on p "performance & endurance" at bounding box center [1309, 319] width 358 height 29
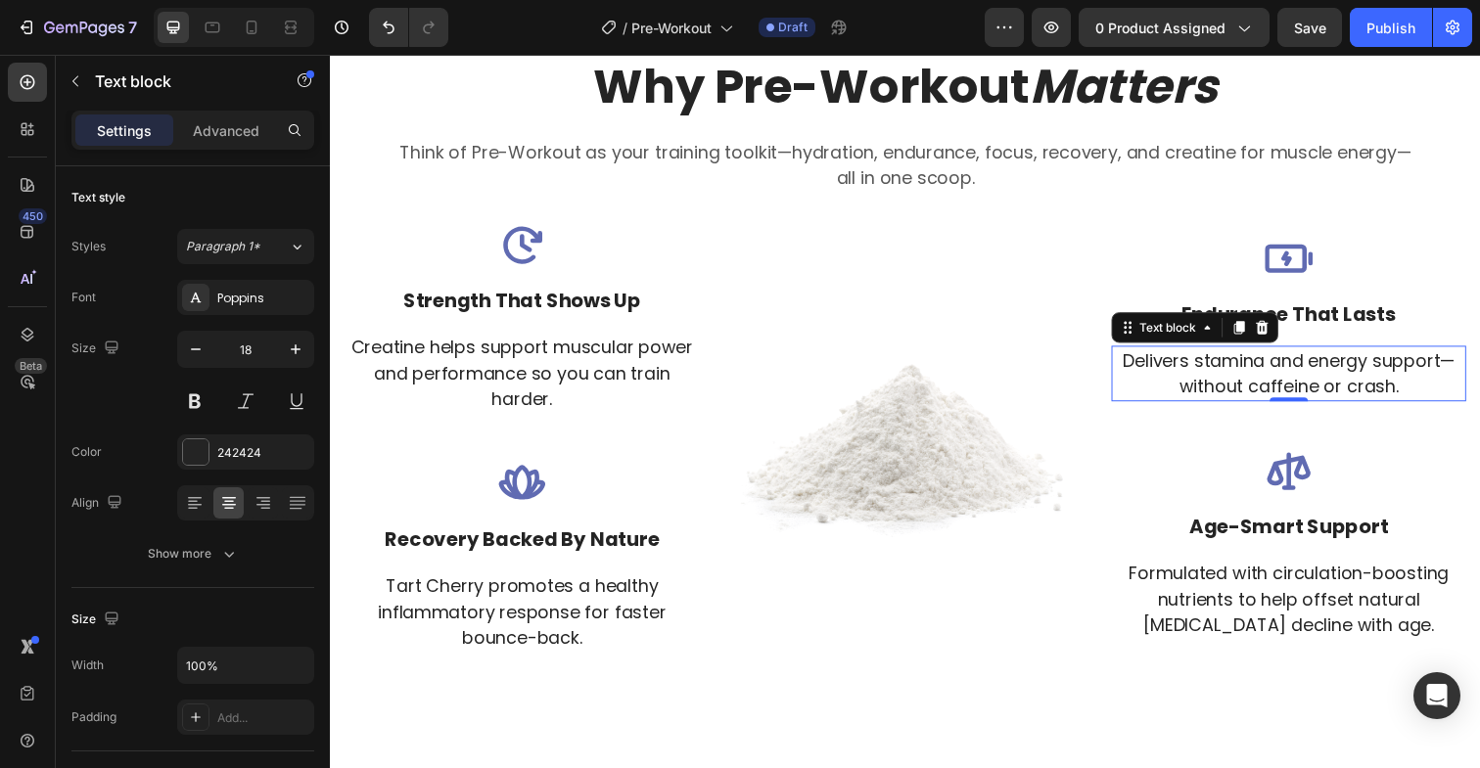
click at [1328, 386] on p "Delivers stamina and energy support—without caffeine or crash." at bounding box center [1309, 380] width 358 height 53
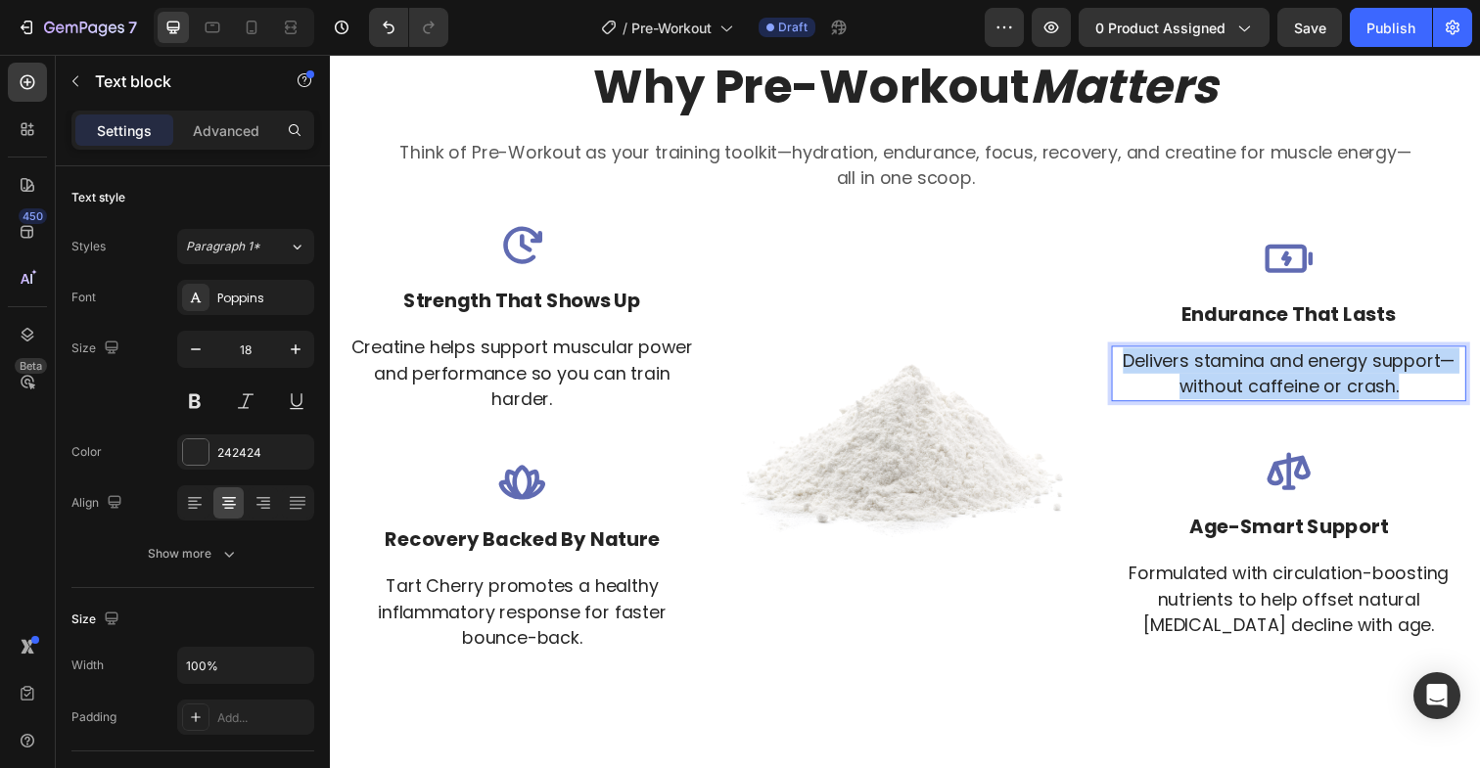
click at [1328, 386] on p "Delivers stamina and energy support—without caffeine or crash." at bounding box center [1309, 380] width 358 height 53
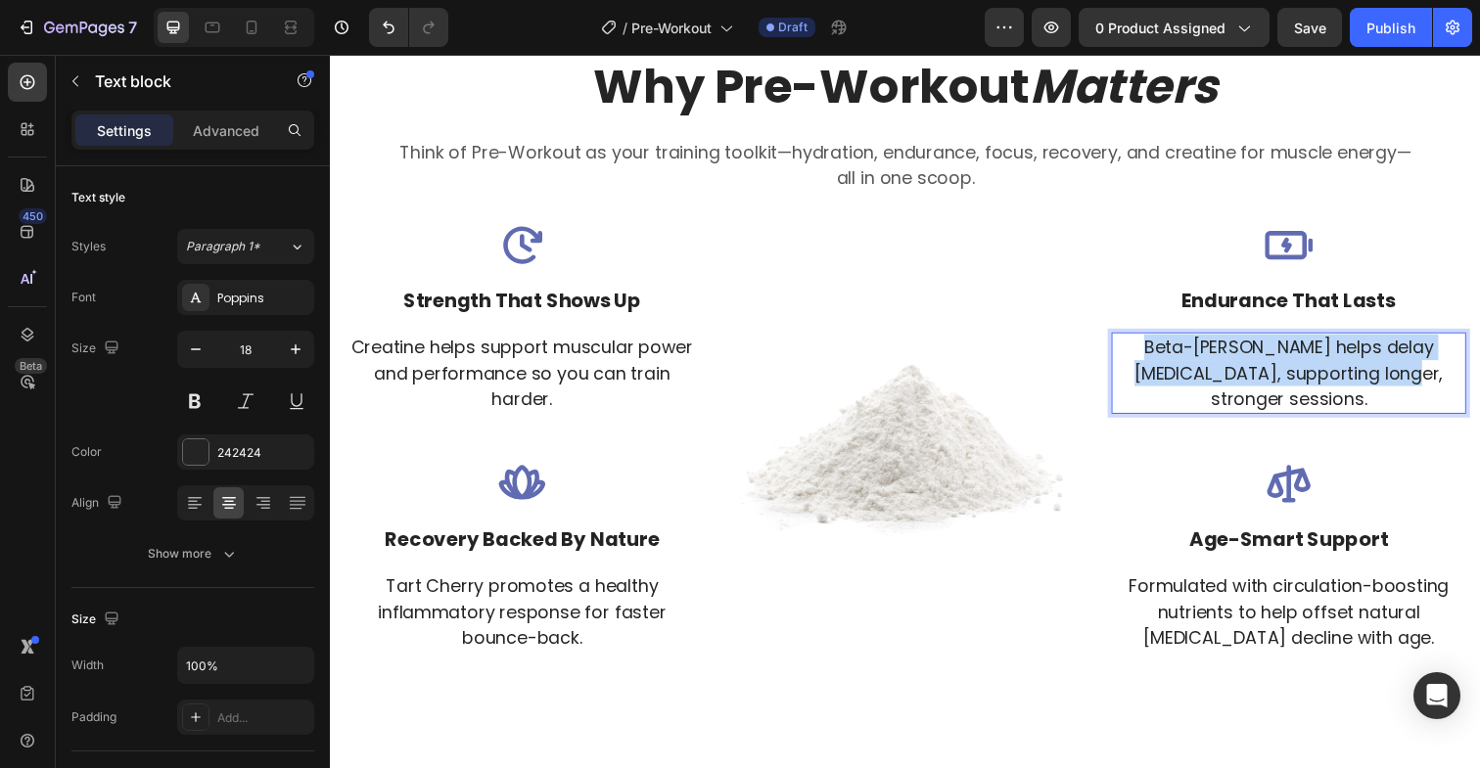
scroll to position [3749, 0]
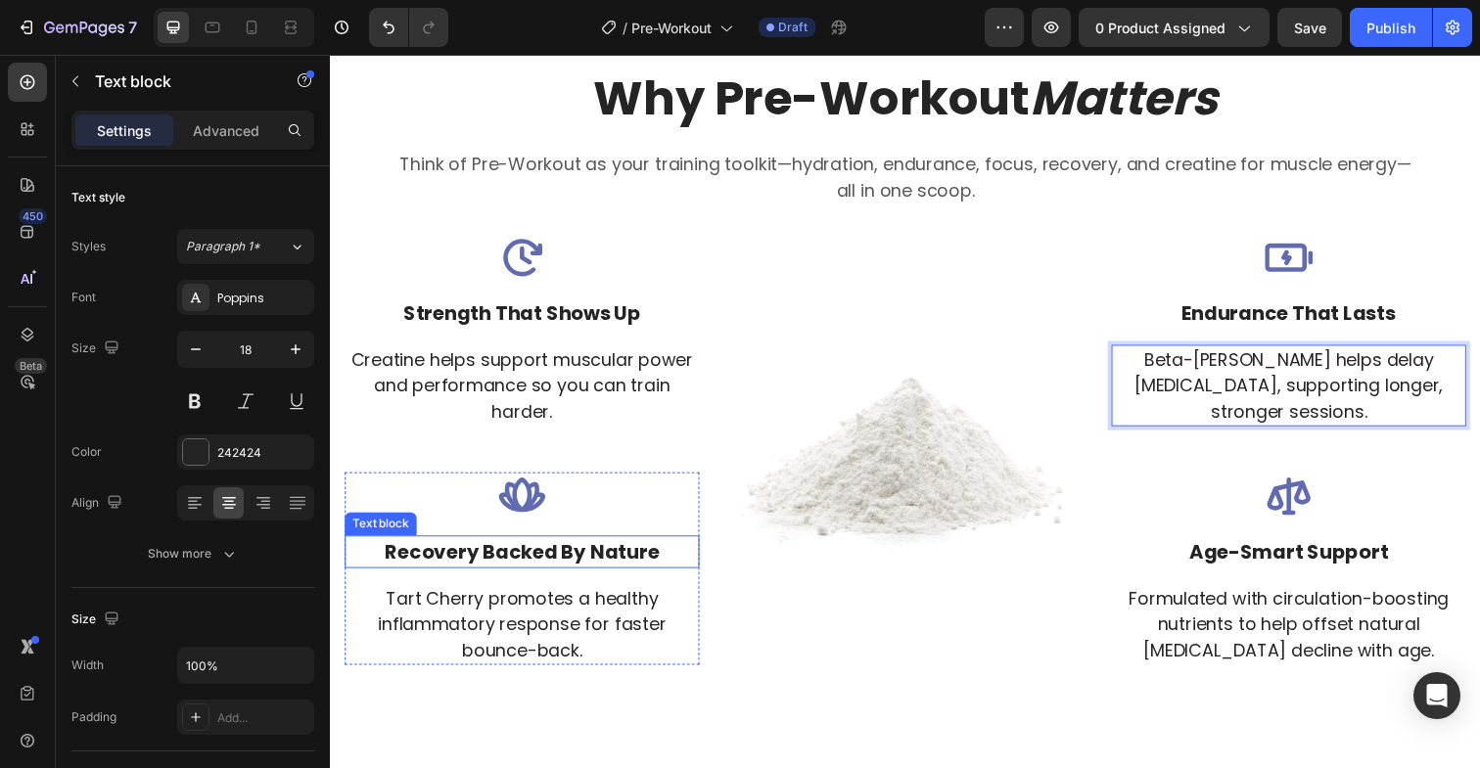
click at [583, 562] on p "recovery backed by nature" at bounding box center [525, 562] width 358 height 29
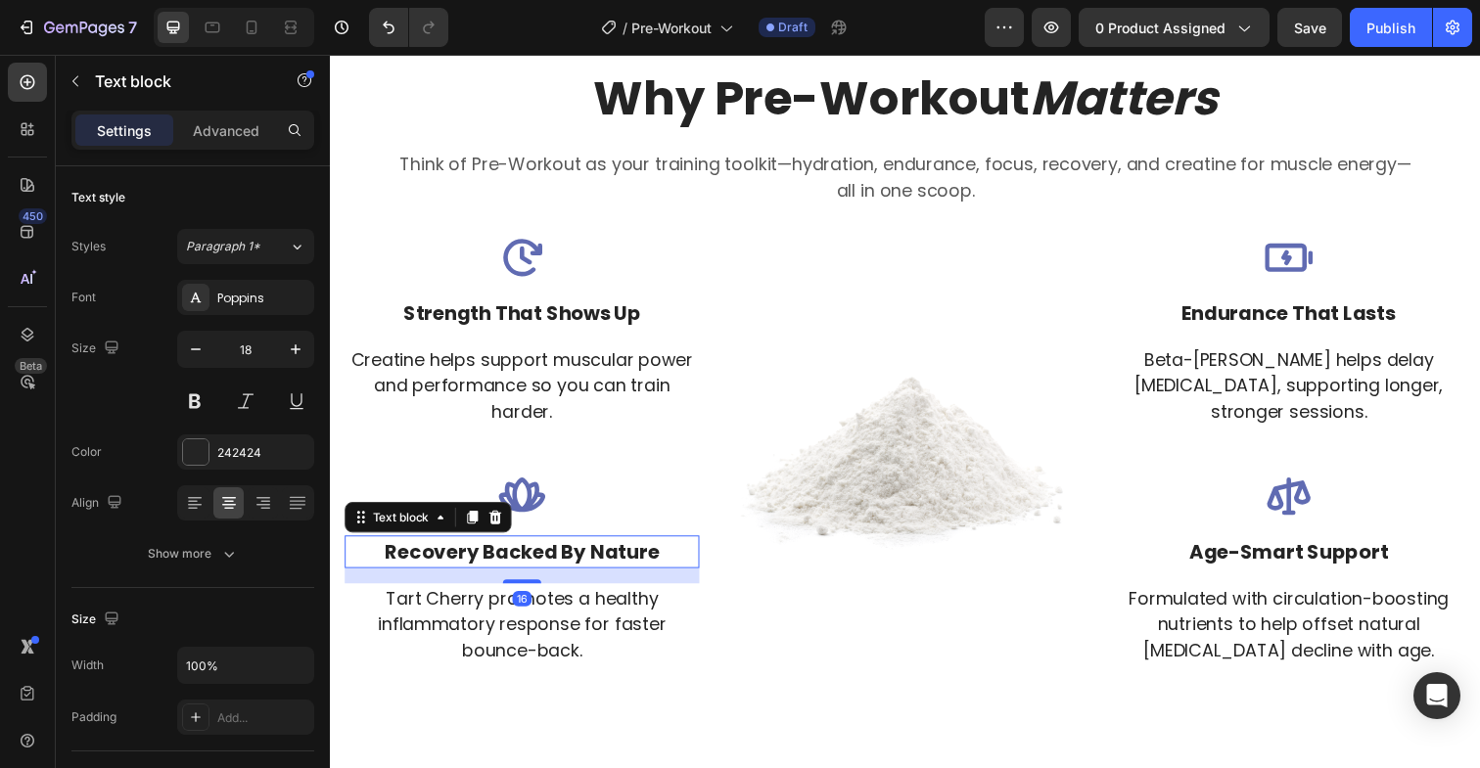
click at [583, 562] on p "recovery backed by nature" at bounding box center [525, 562] width 358 height 29
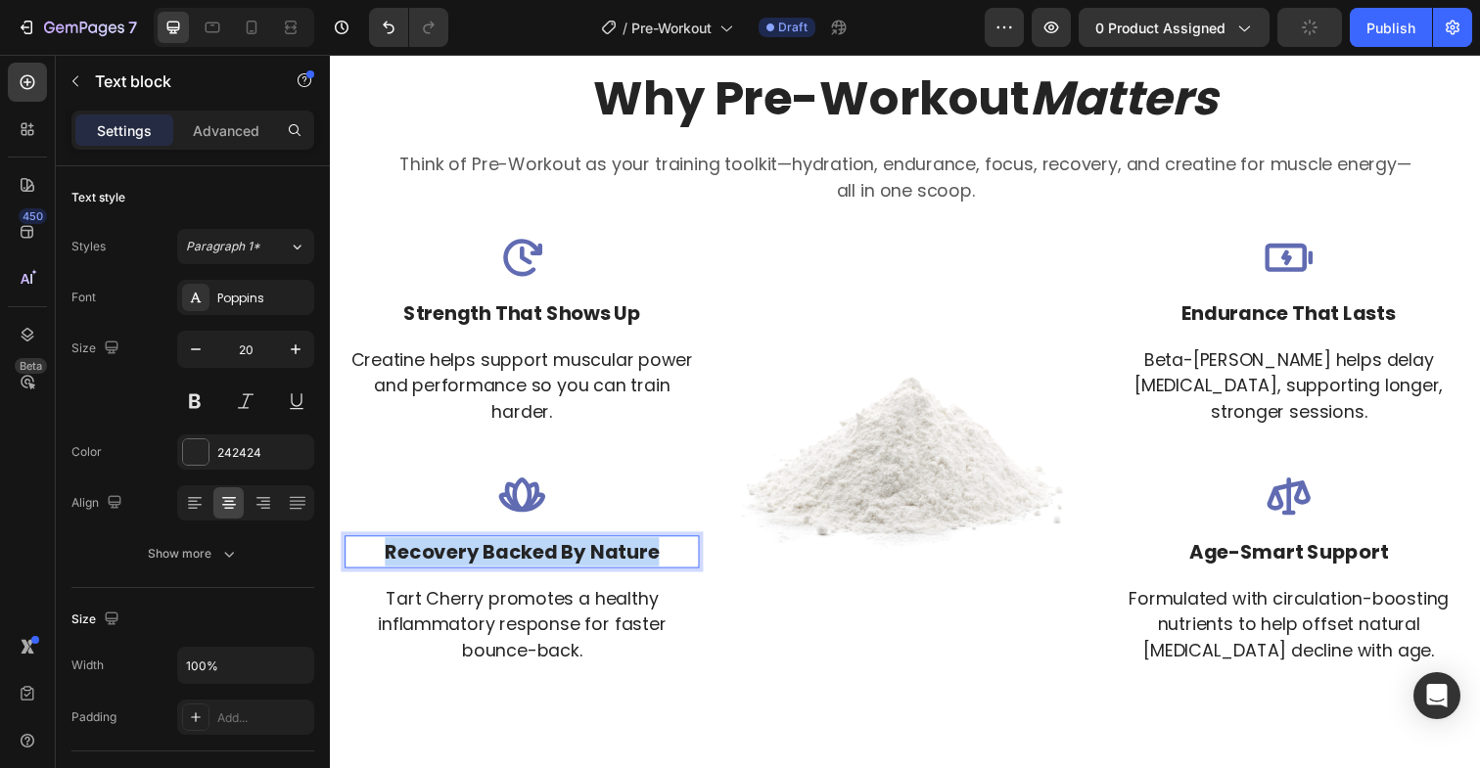
click at [583, 562] on p "recovery backed by nature" at bounding box center [525, 562] width 358 height 29
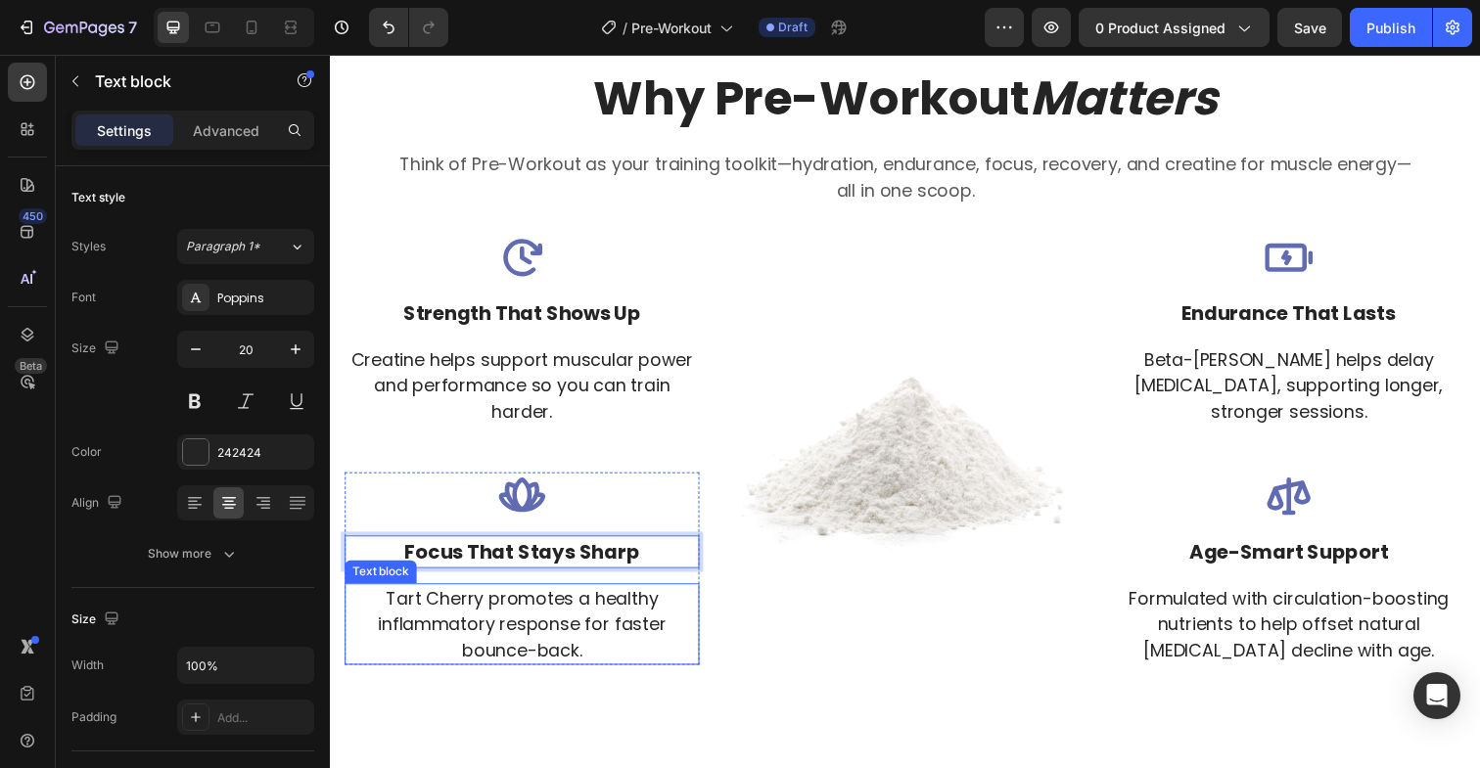
click at [556, 642] on p "Tart Cherry promotes a healthy inflammatory response for faster bounce-back." at bounding box center [525, 636] width 358 height 79
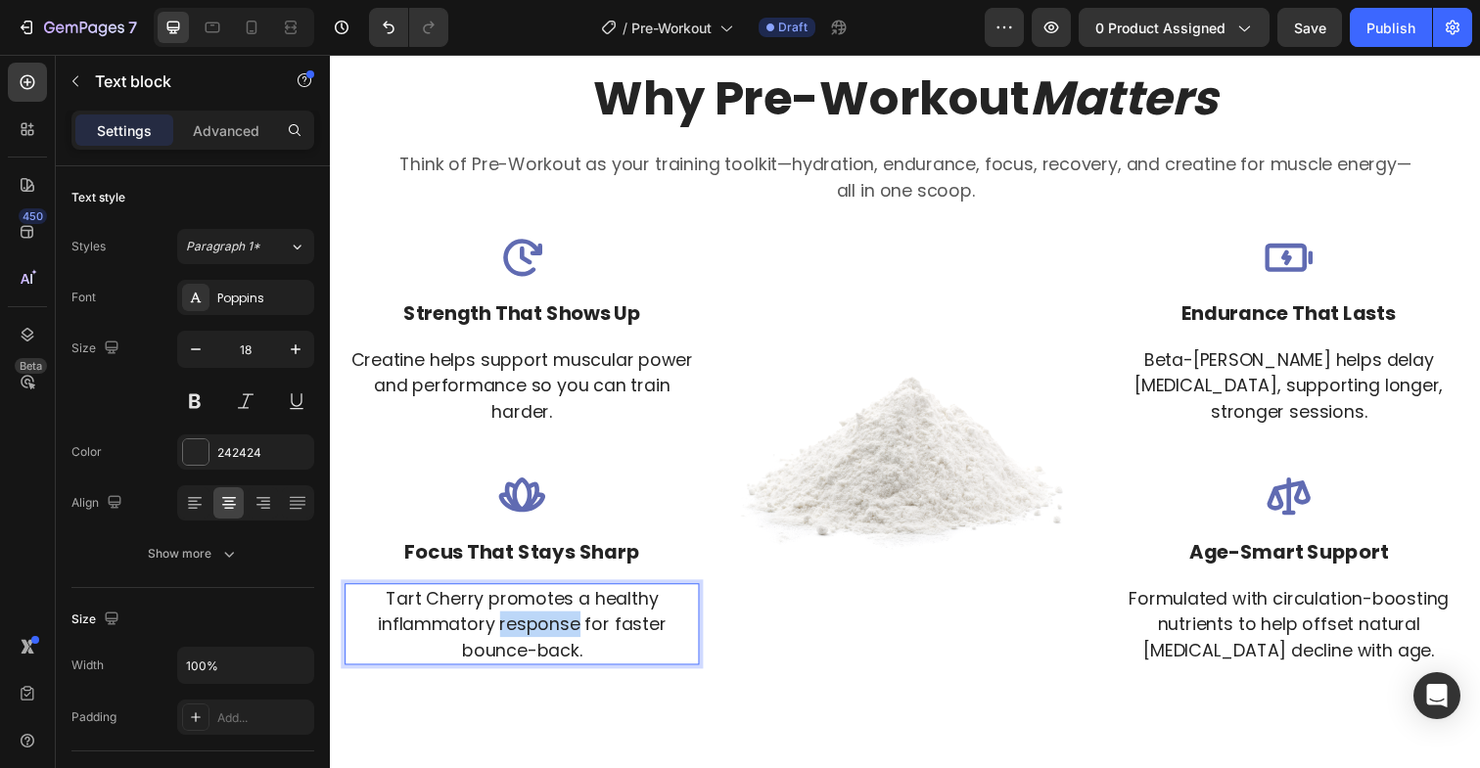
click at [556, 642] on p "Tart Cherry promotes a healthy inflammatory response for faster bounce-back." at bounding box center [525, 636] width 358 height 79
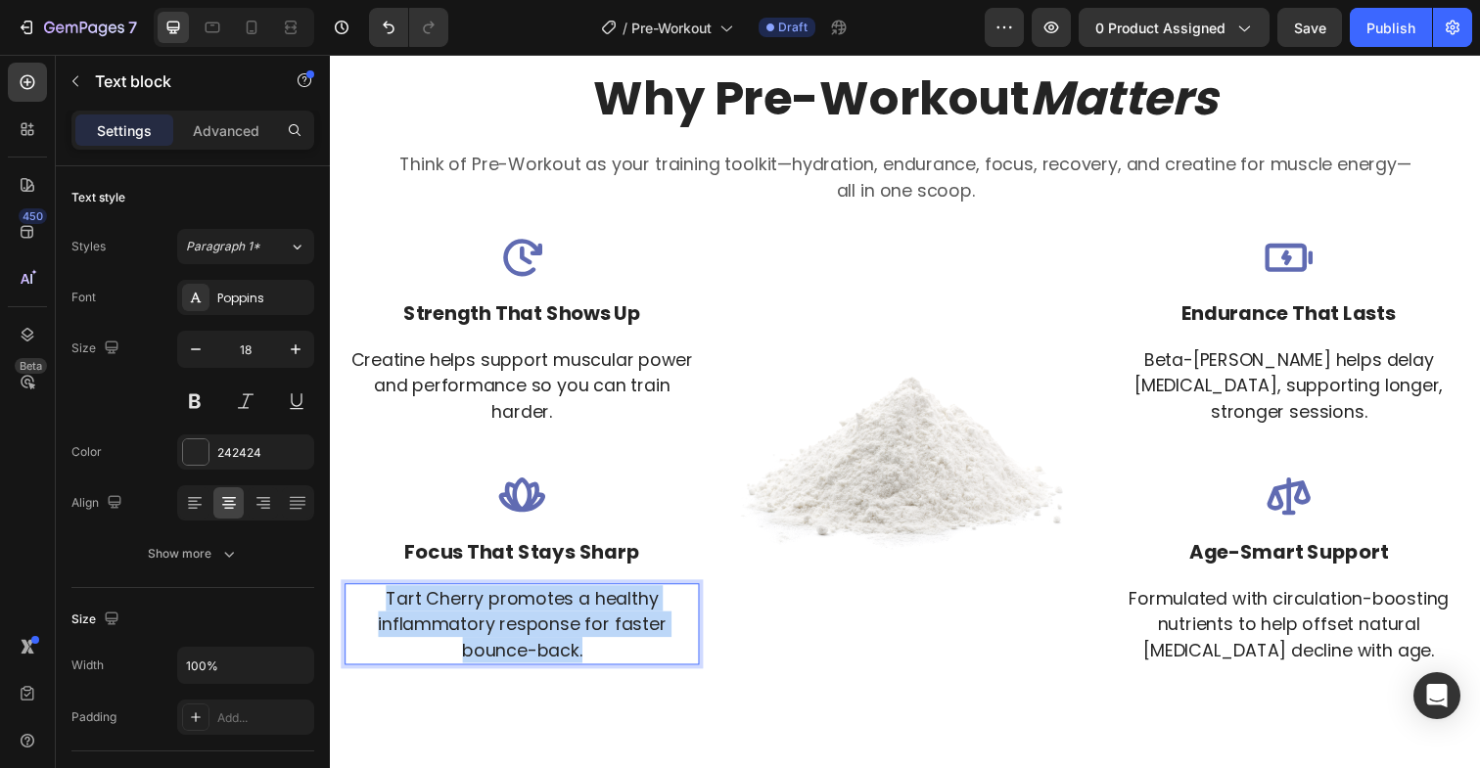
click at [556, 642] on p "Tart Cherry promotes a healthy inflammatory response for faster bounce-back." at bounding box center [525, 636] width 358 height 79
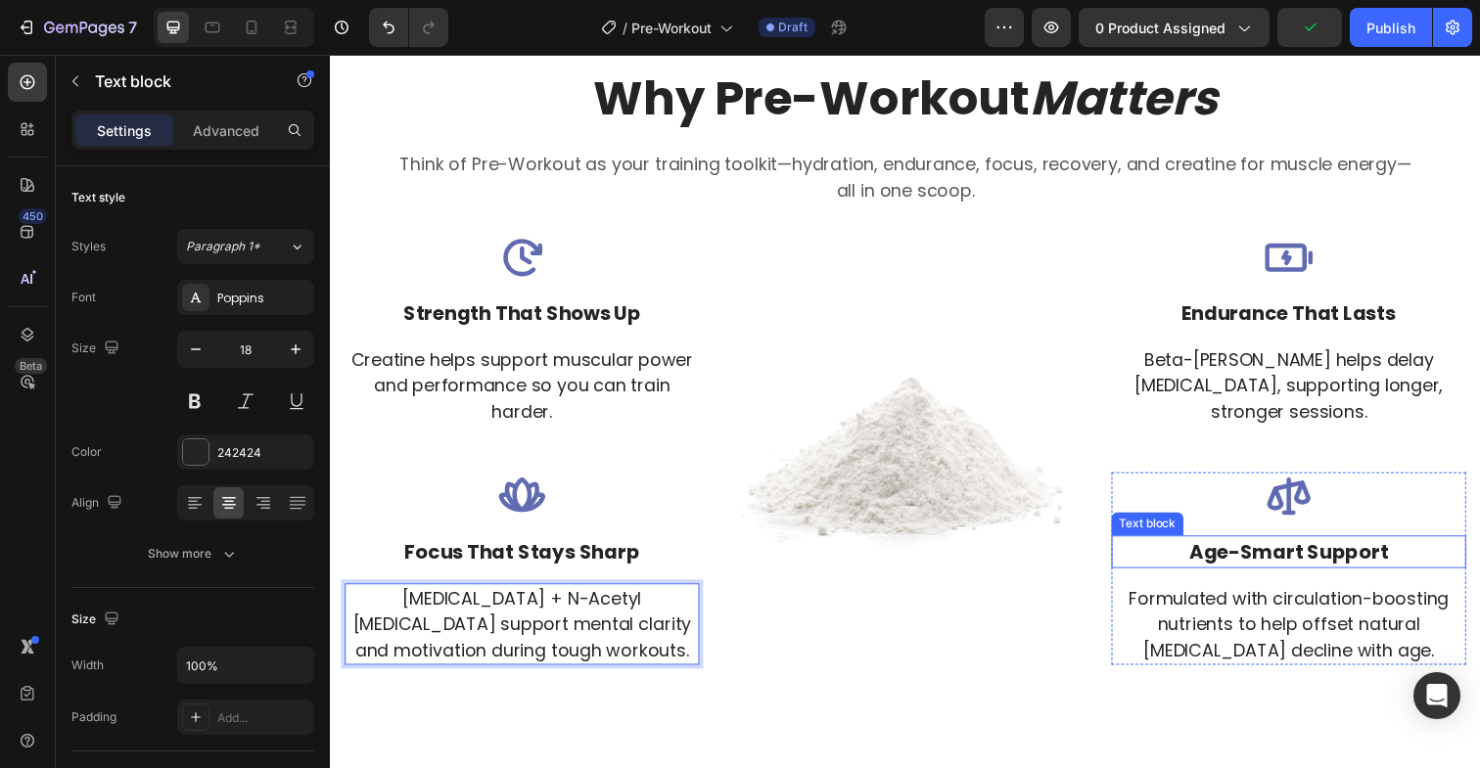
click at [1320, 562] on strong "age-smart support" at bounding box center [1309, 562] width 204 height 27
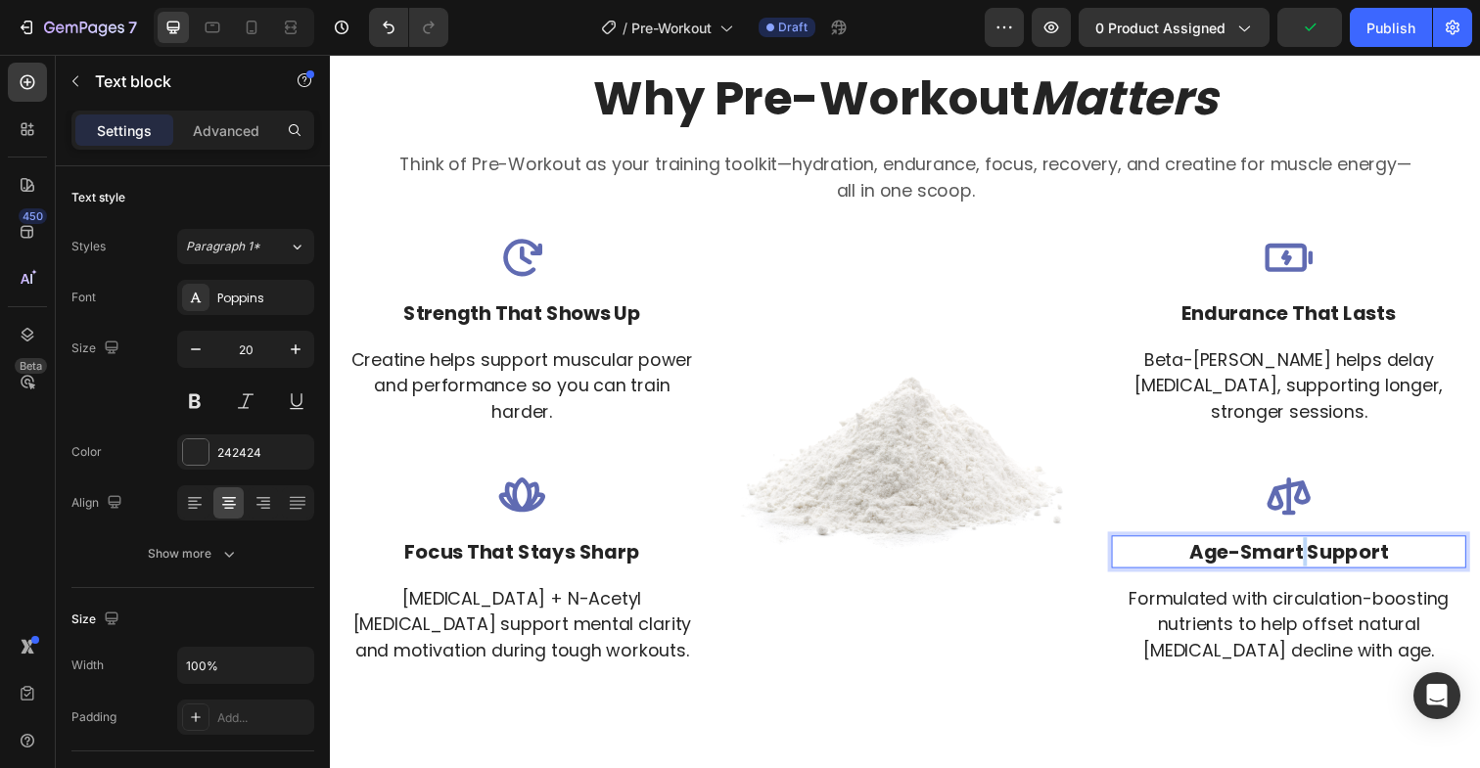
click at [1320, 562] on strong "age-smart support" at bounding box center [1309, 562] width 204 height 27
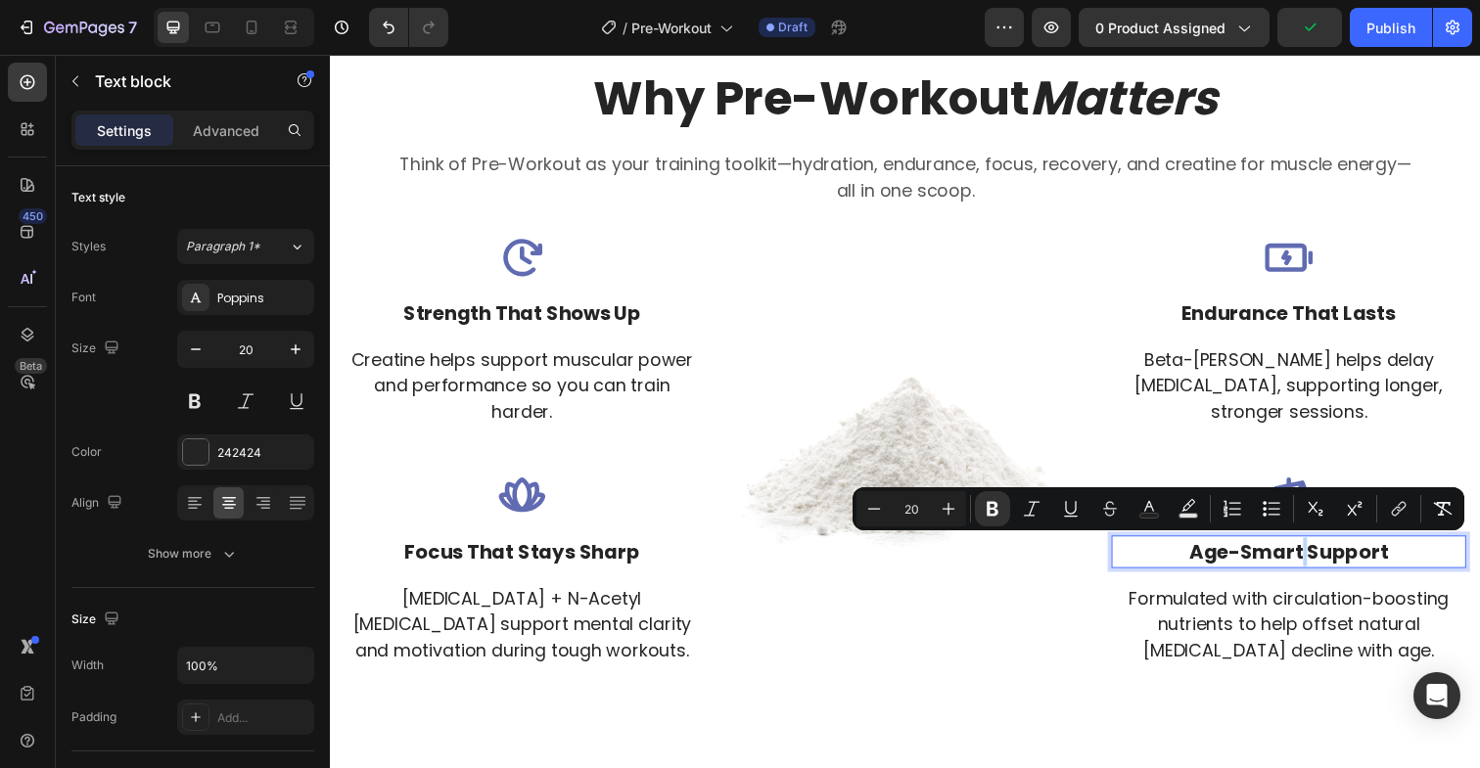
click at [1320, 562] on strong "age-smart support" at bounding box center [1309, 562] width 204 height 27
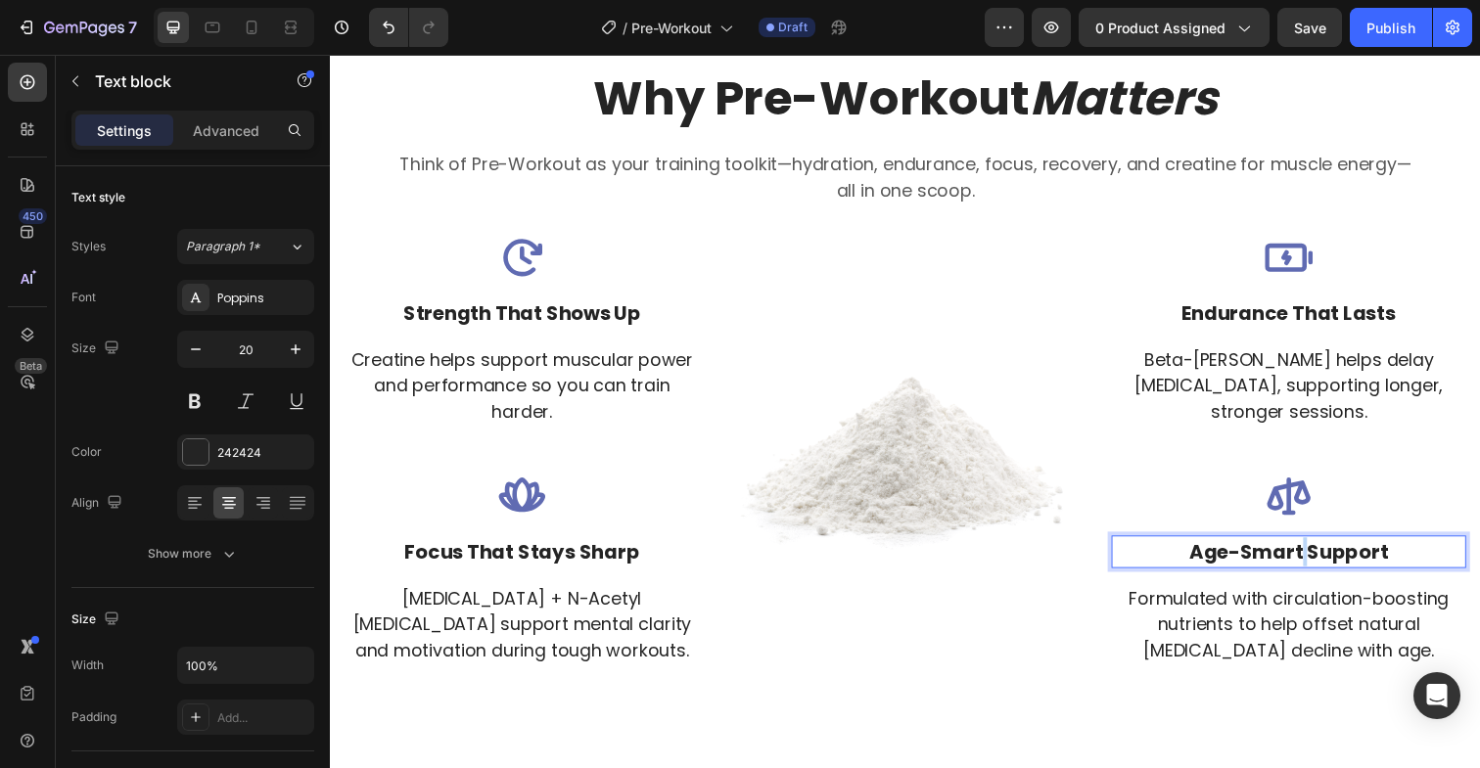
click at [1320, 562] on strong "age-smart support" at bounding box center [1309, 562] width 204 height 27
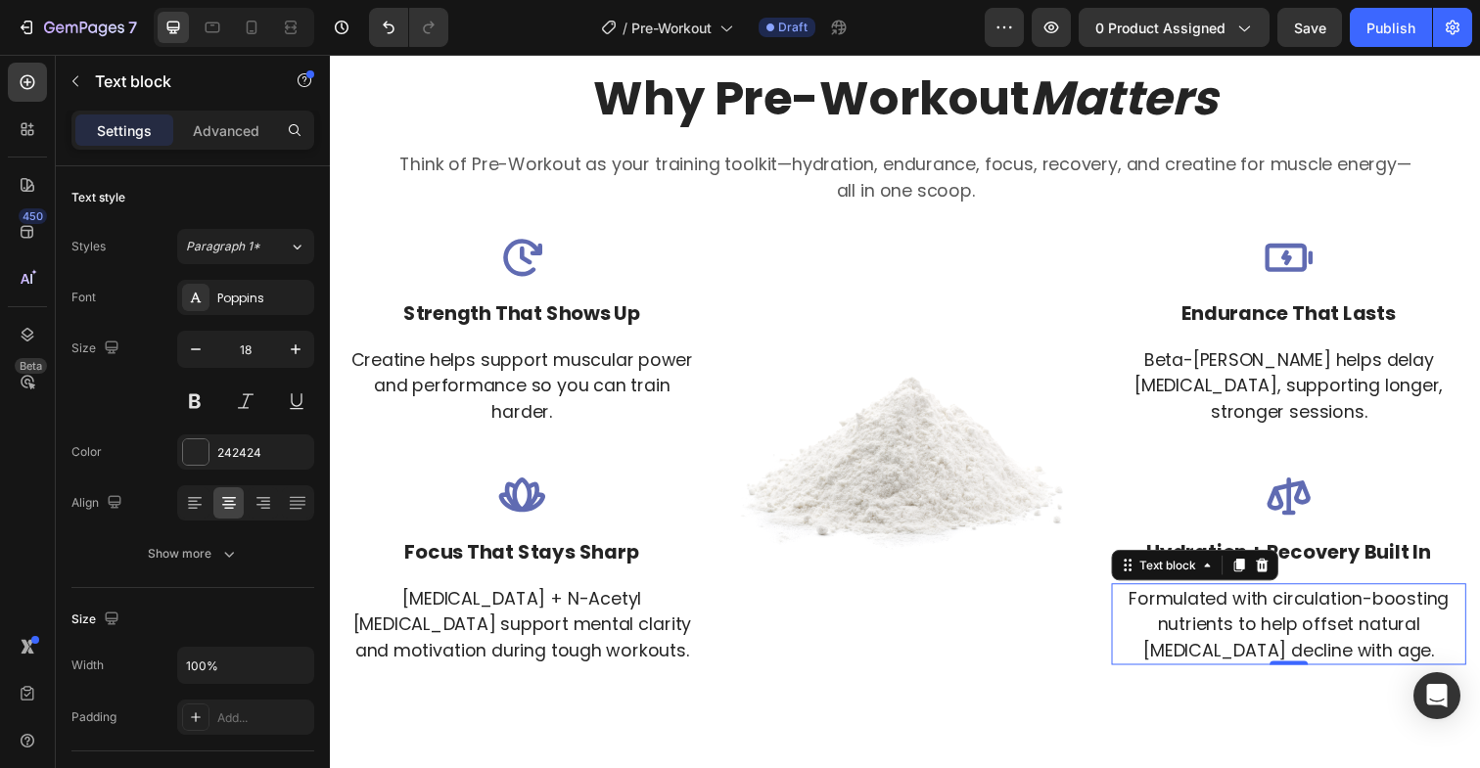
click at [1300, 663] on p "Formulated with circulation-boosting nutrients to help offset natural [MEDICAL_…" at bounding box center [1309, 636] width 358 height 79
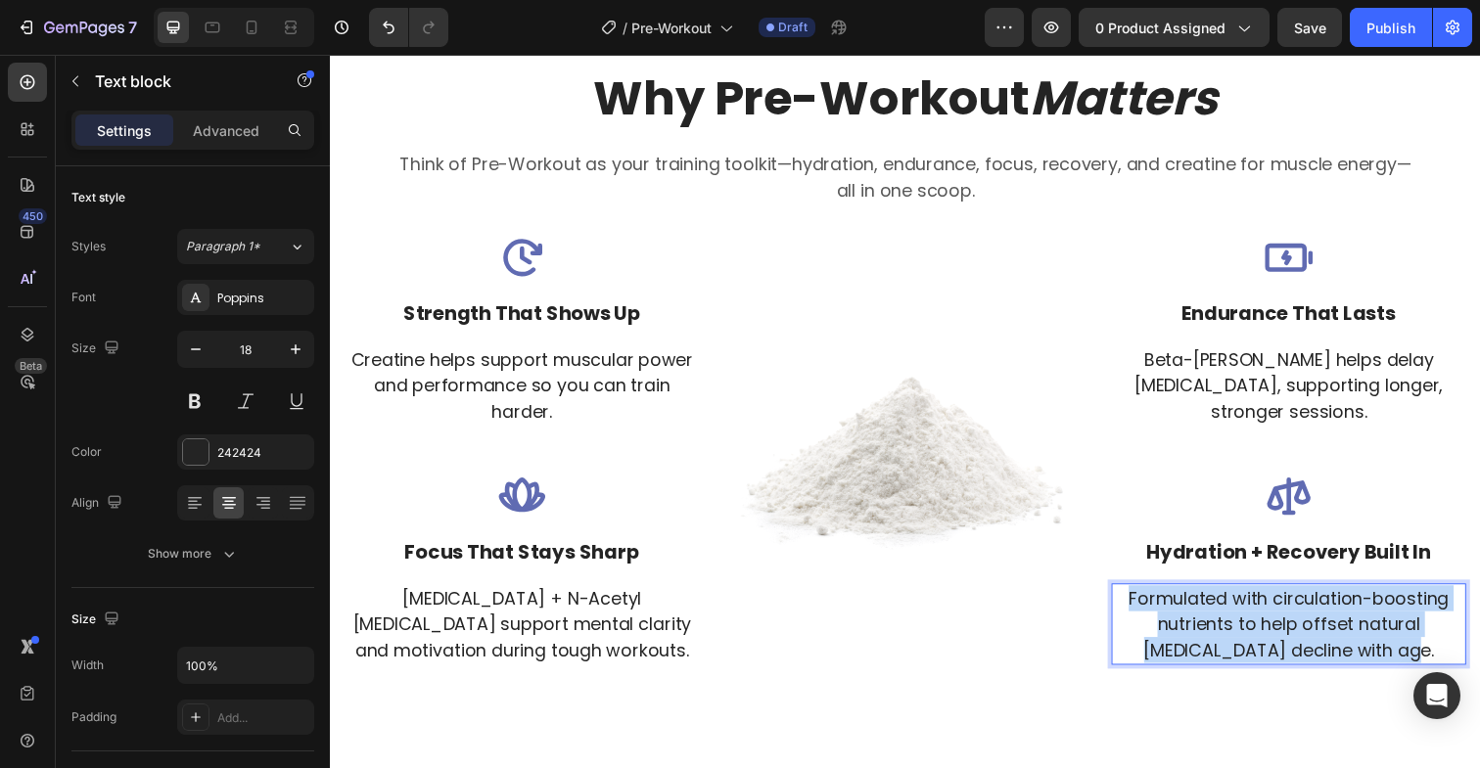
click at [1300, 663] on p "Formulated with circulation-boosting nutrients to help offset natural [MEDICAL_…" at bounding box center [1309, 636] width 358 height 79
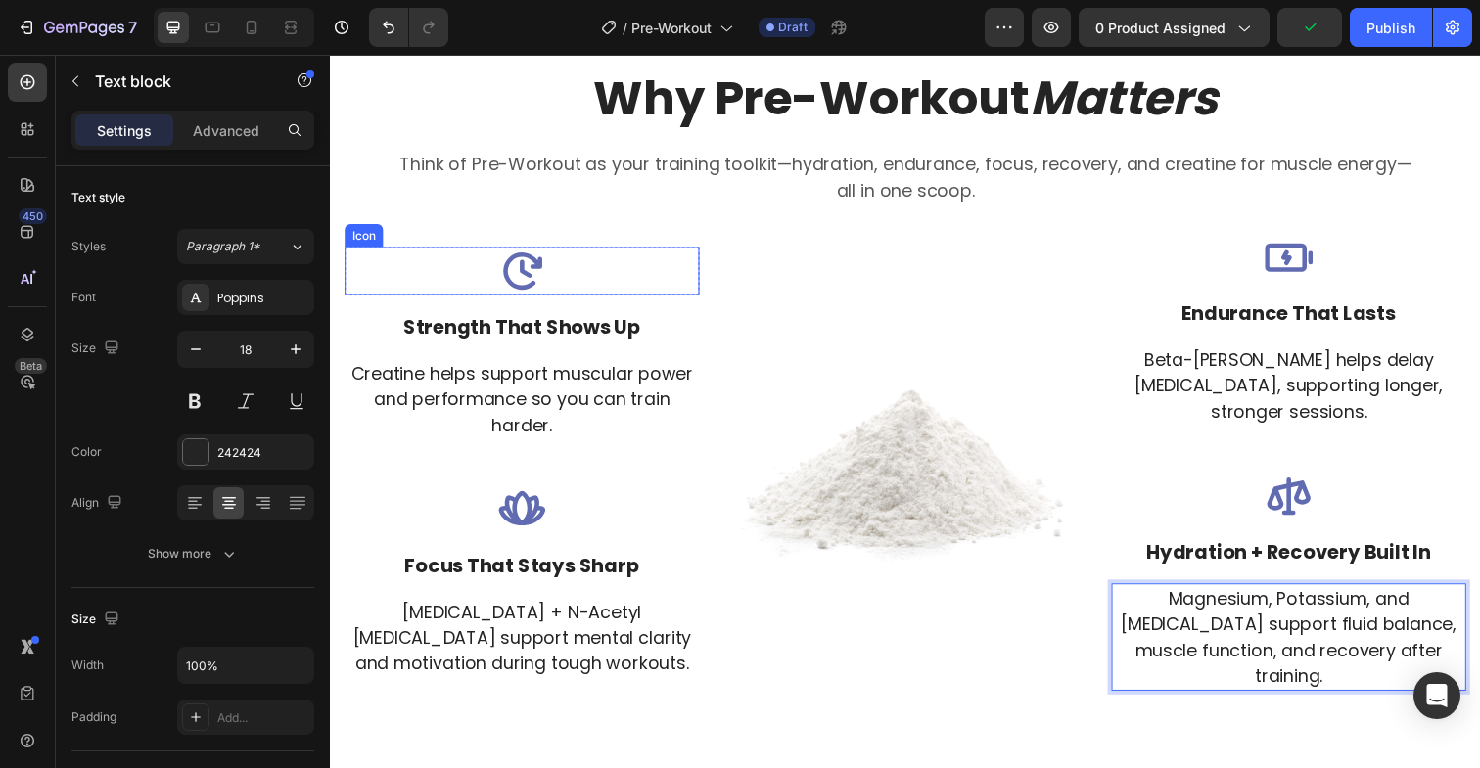
click at [518, 263] on icon at bounding box center [525, 276] width 49 height 49
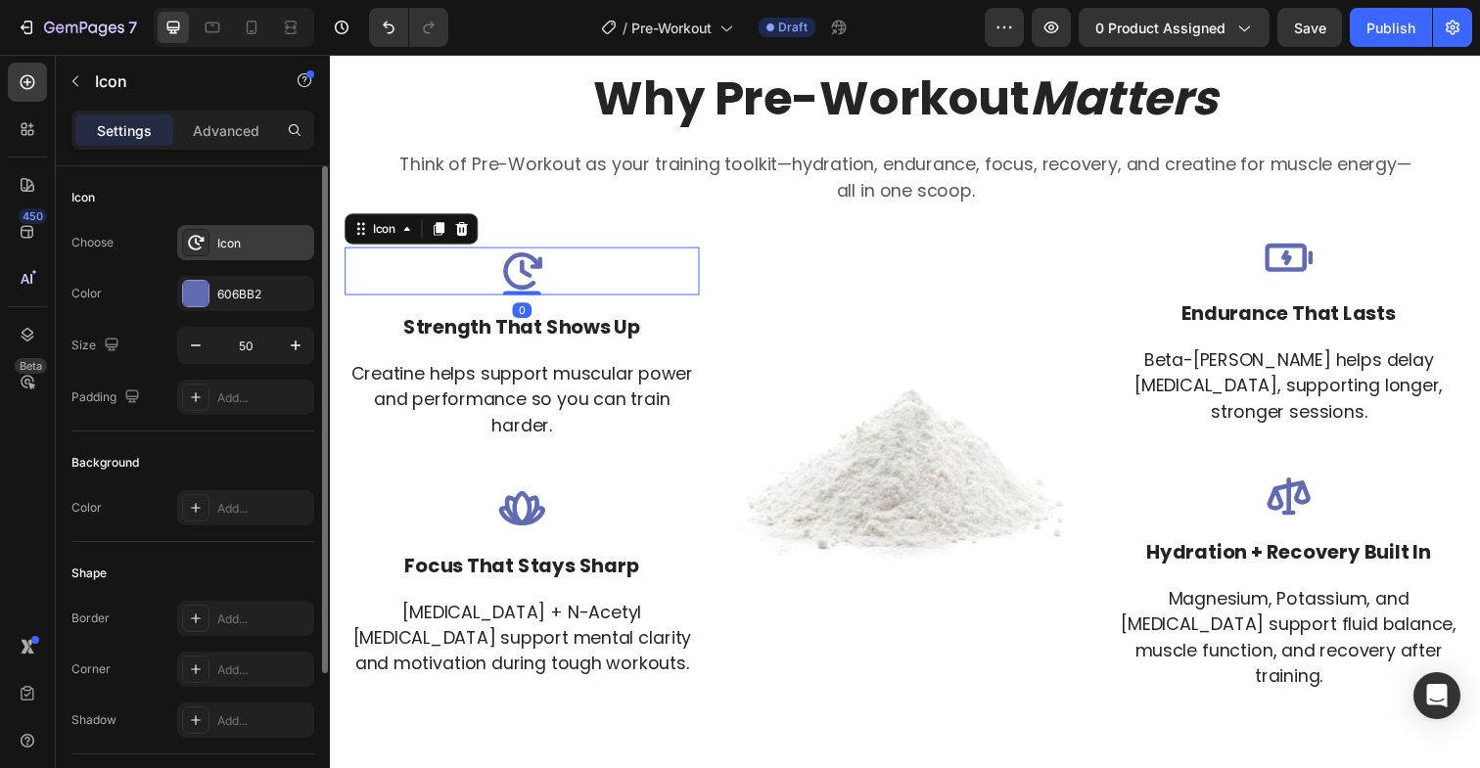
click at [231, 252] on div "Icon" at bounding box center [263, 244] width 92 height 18
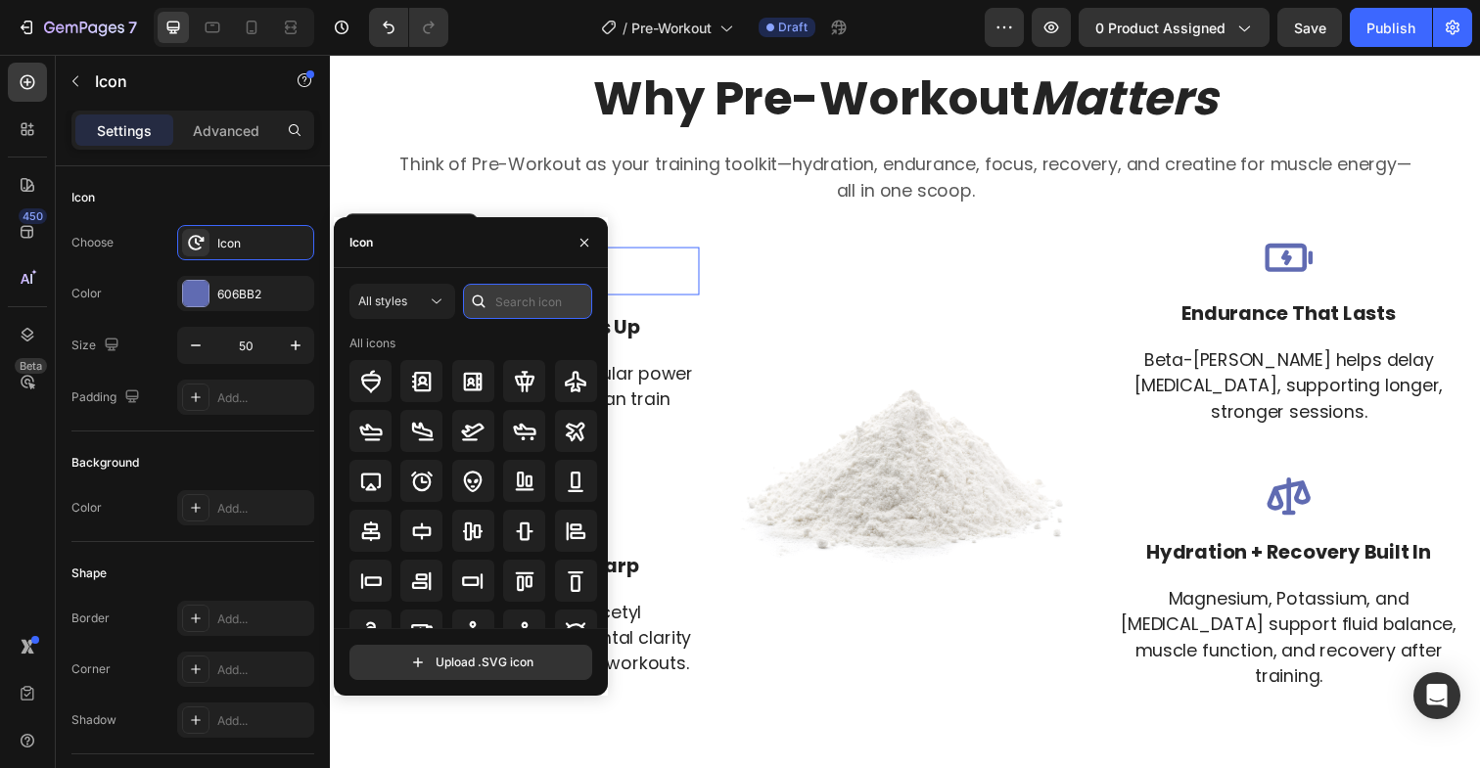
click at [513, 300] on input "text" at bounding box center [527, 301] width 129 height 35
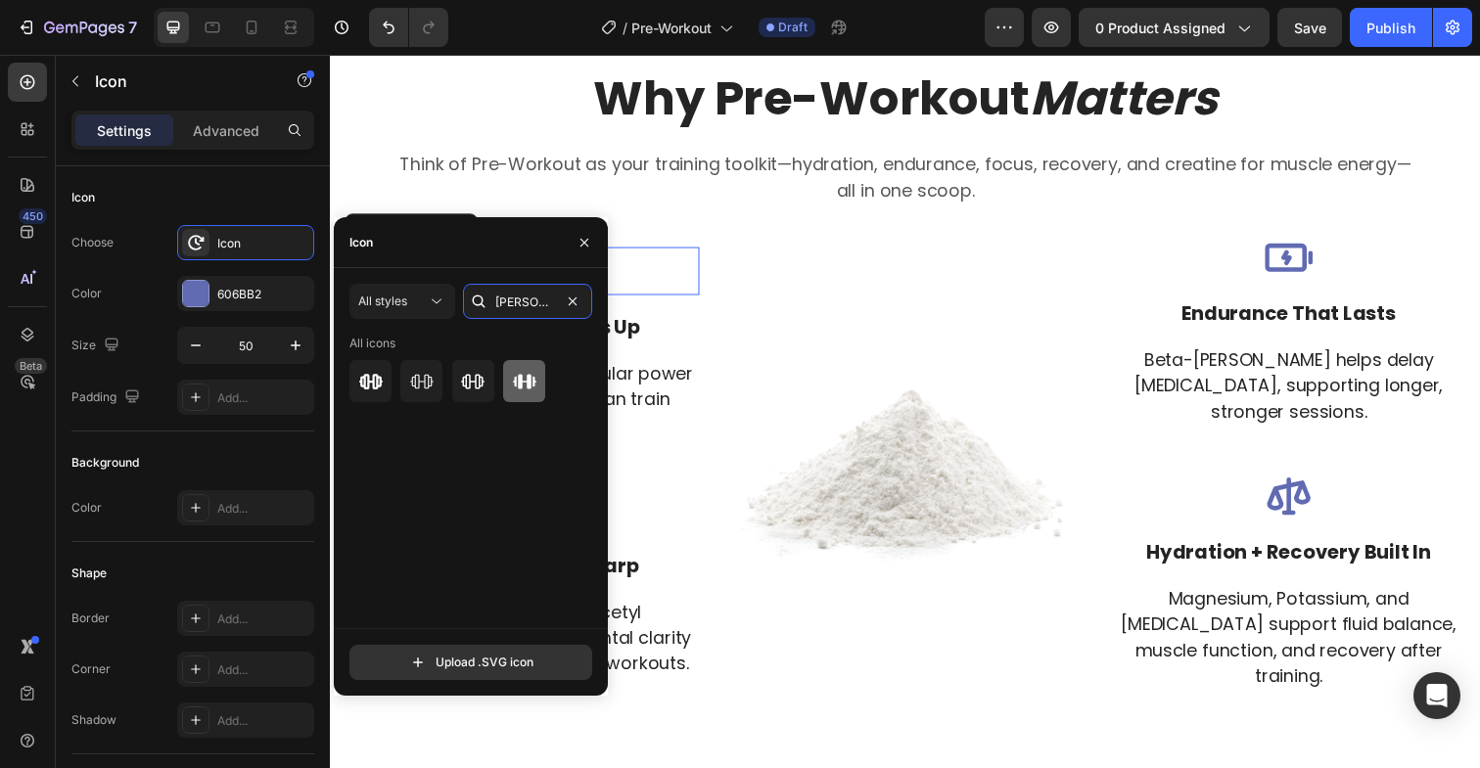
type input "[PERSON_NAME]"
click at [523, 388] on icon at bounding box center [524, 381] width 23 height 23
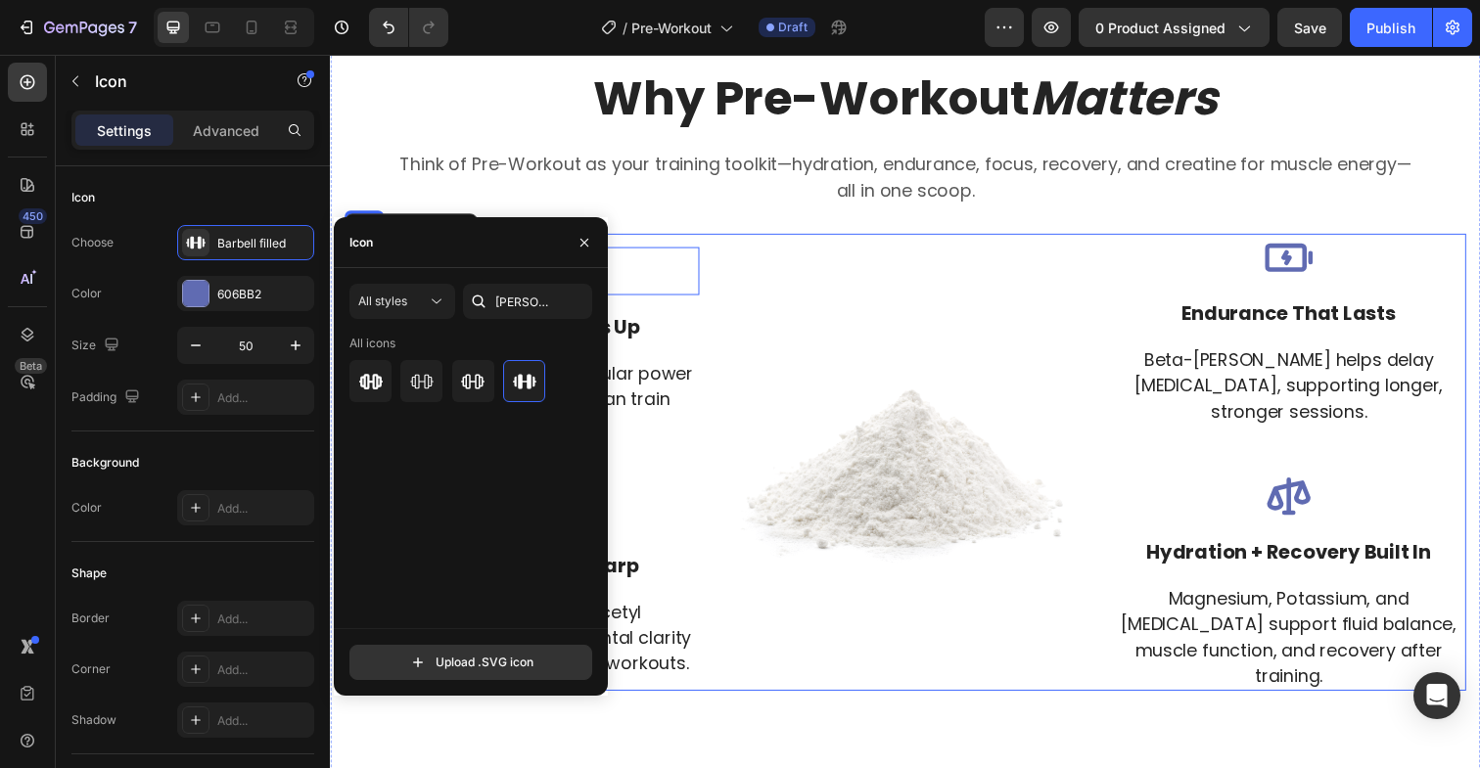
click at [905, 291] on div "Image" at bounding box center [917, 471] width 362 height 467
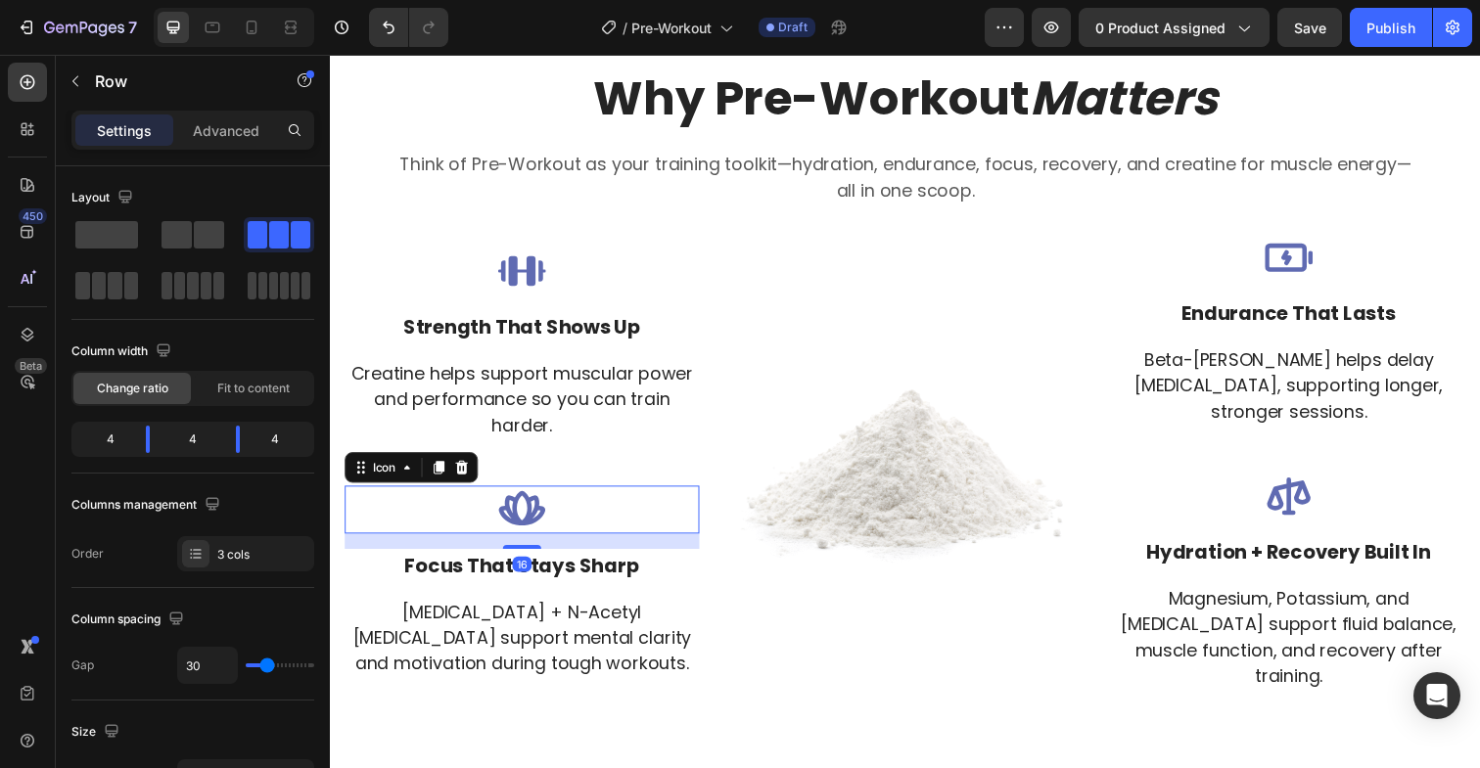
click at [526, 514] on icon at bounding box center [525, 519] width 49 height 49
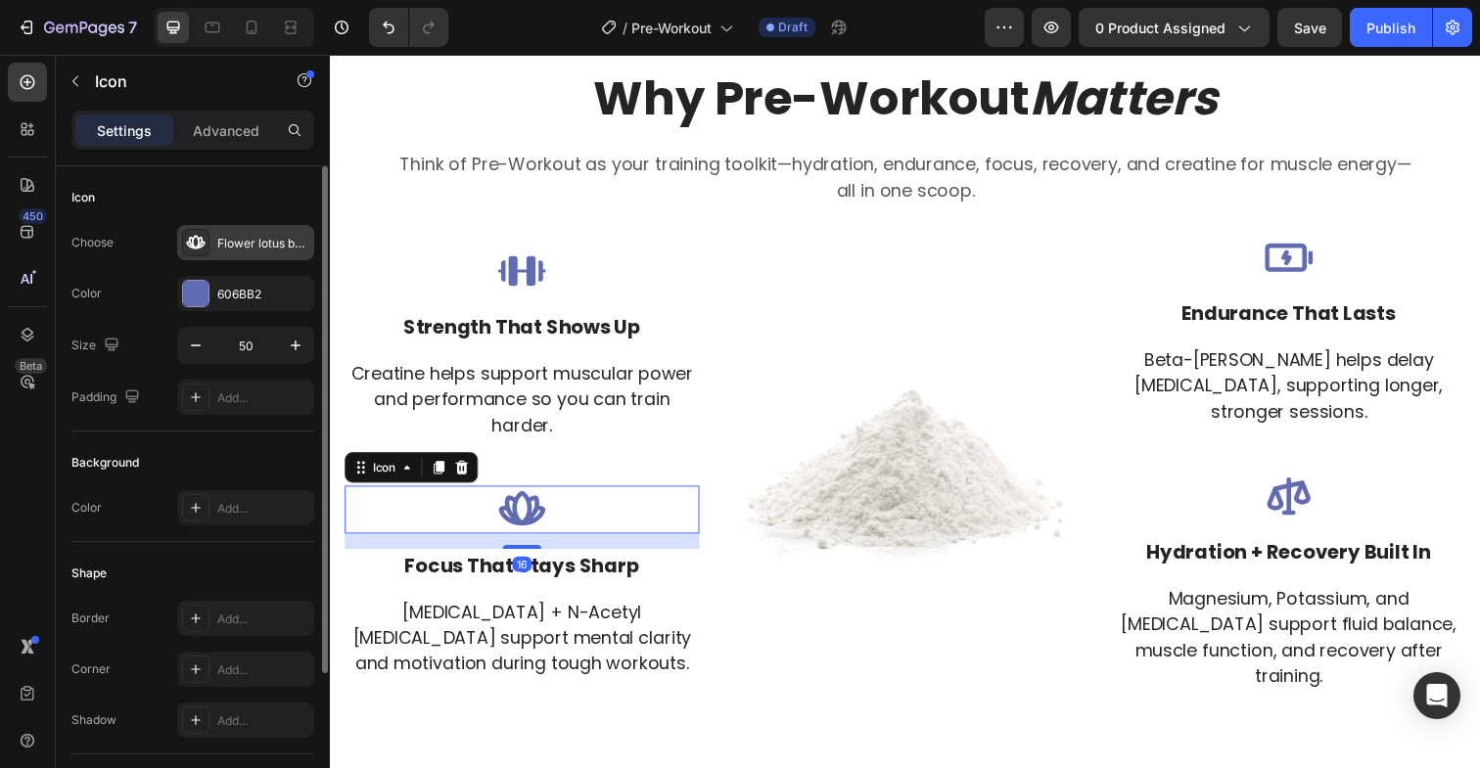
click at [243, 238] on div "Flower lotus bold" at bounding box center [263, 244] width 92 height 18
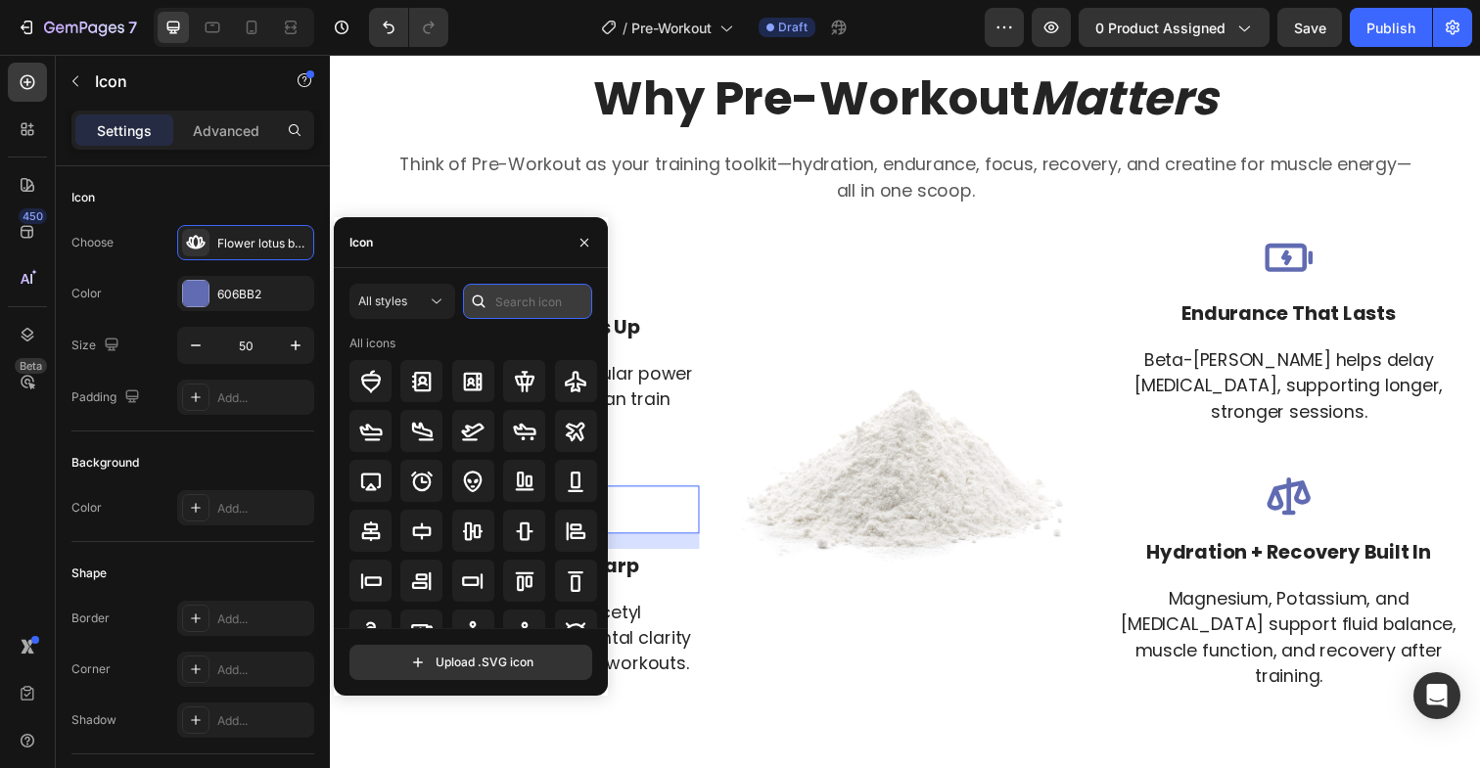
click at [517, 298] on input "text" at bounding box center [527, 301] width 129 height 35
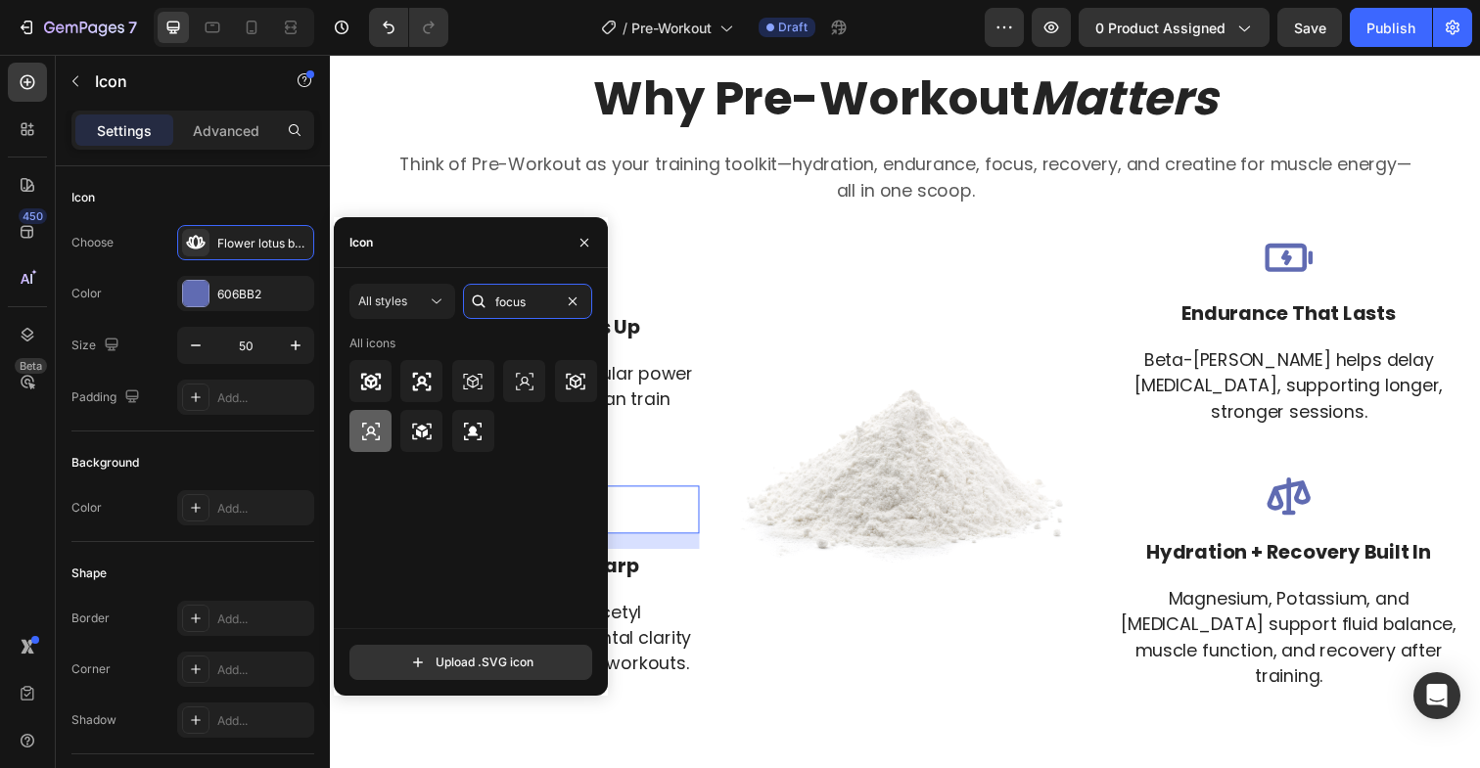
type input "focus"
click at [373, 437] on icon at bounding box center [370, 431] width 23 height 23
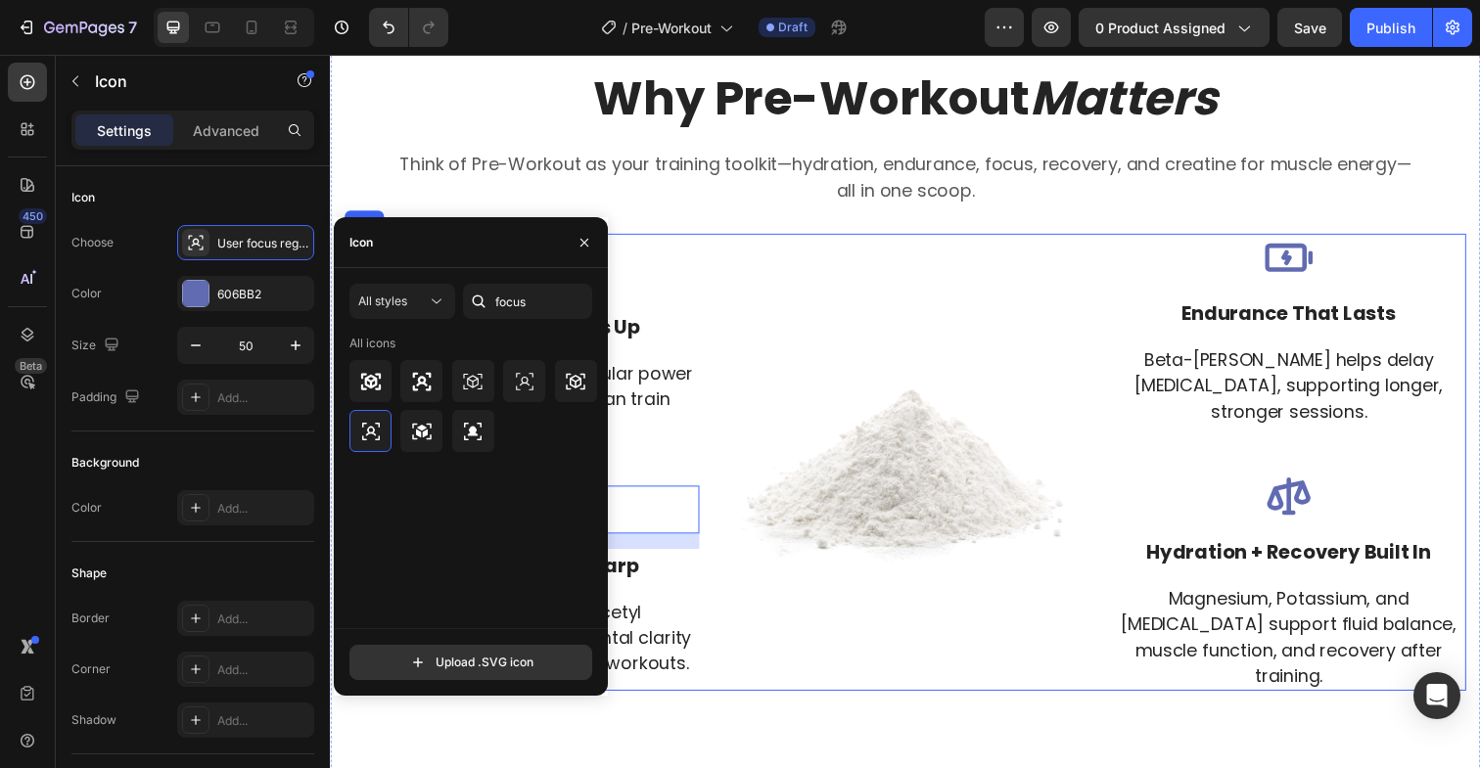
click at [877, 672] on div "Image" at bounding box center [917, 471] width 362 height 467
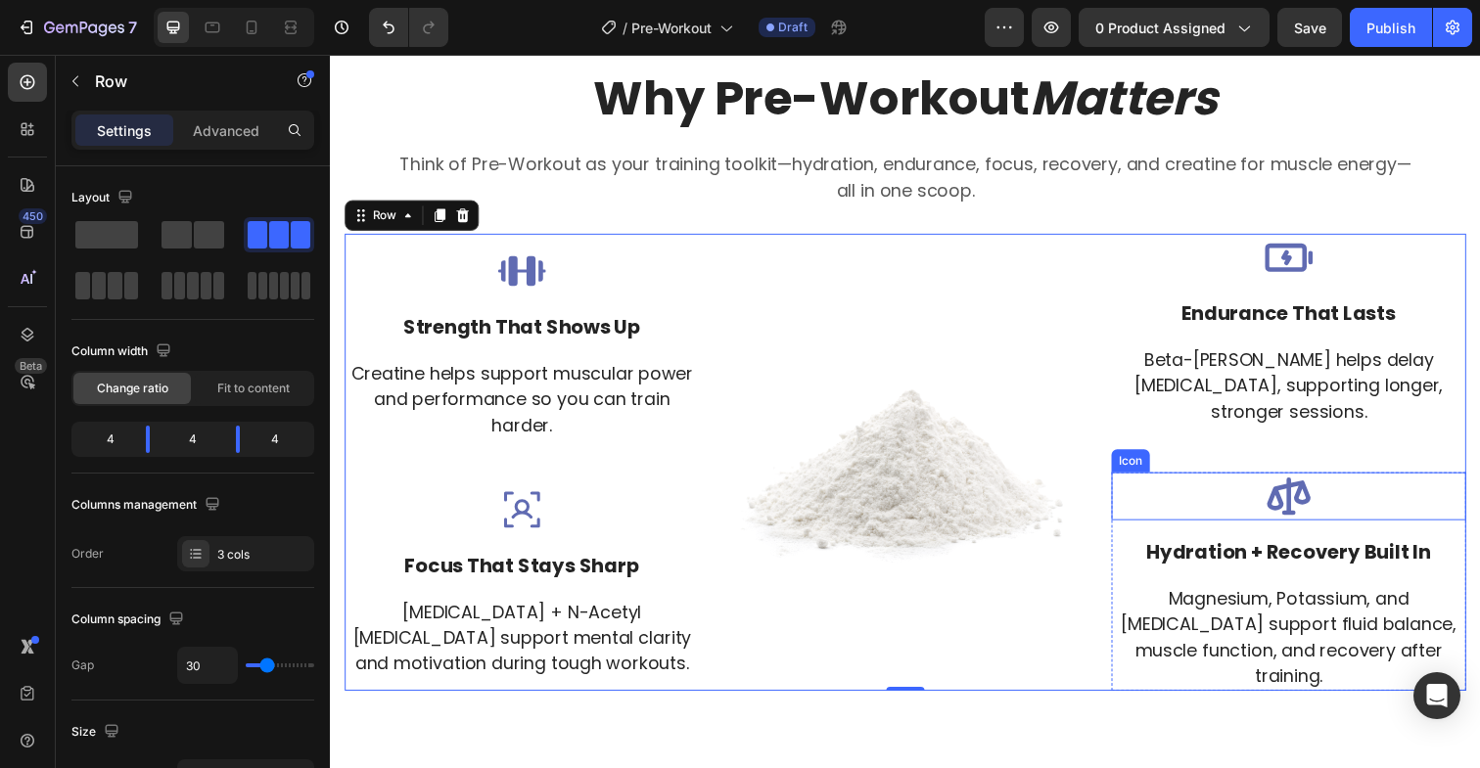
click at [1319, 501] on icon at bounding box center [1308, 506] width 44 height 38
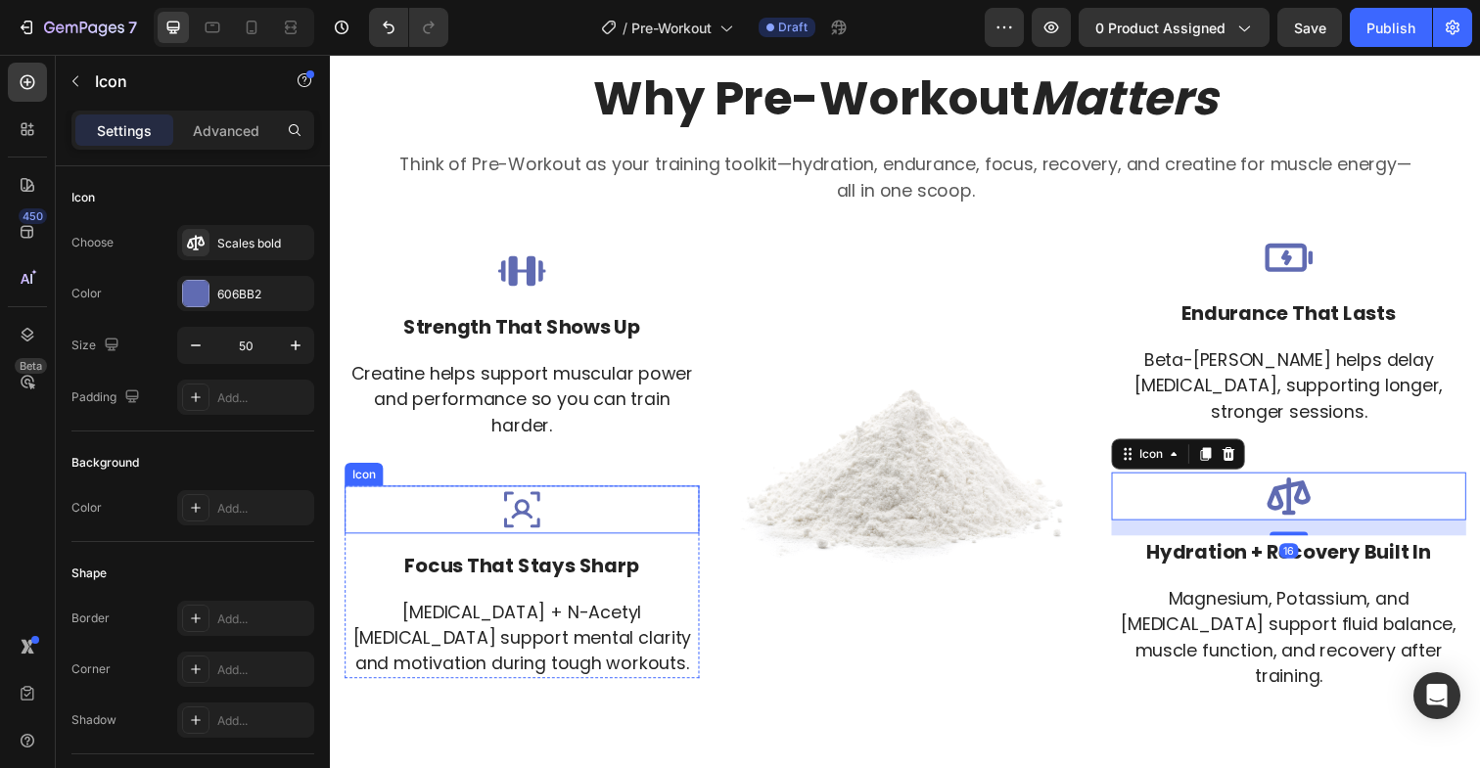
click at [517, 513] on icon at bounding box center [525, 519] width 37 height 37
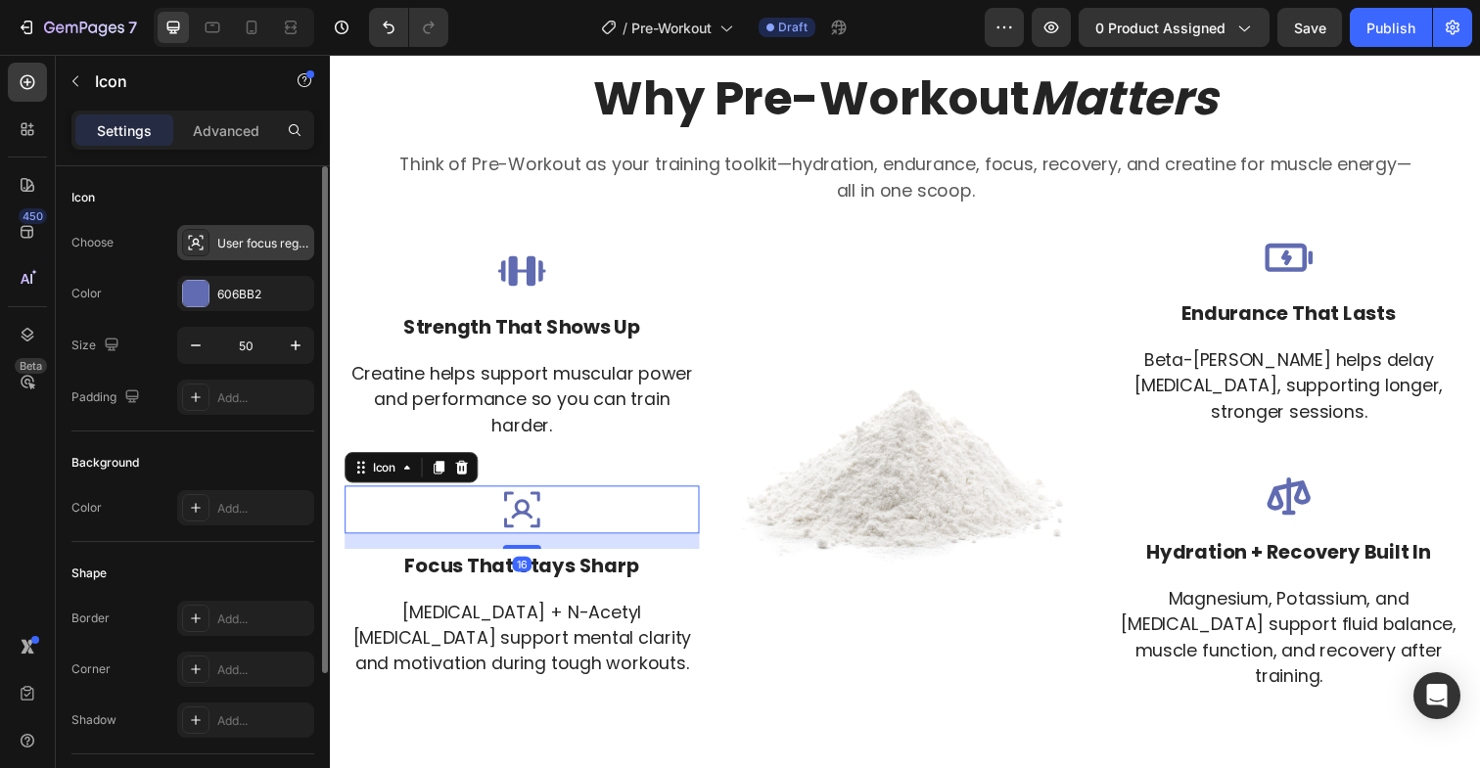
click at [195, 248] on icon at bounding box center [196, 243] width 20 height 20
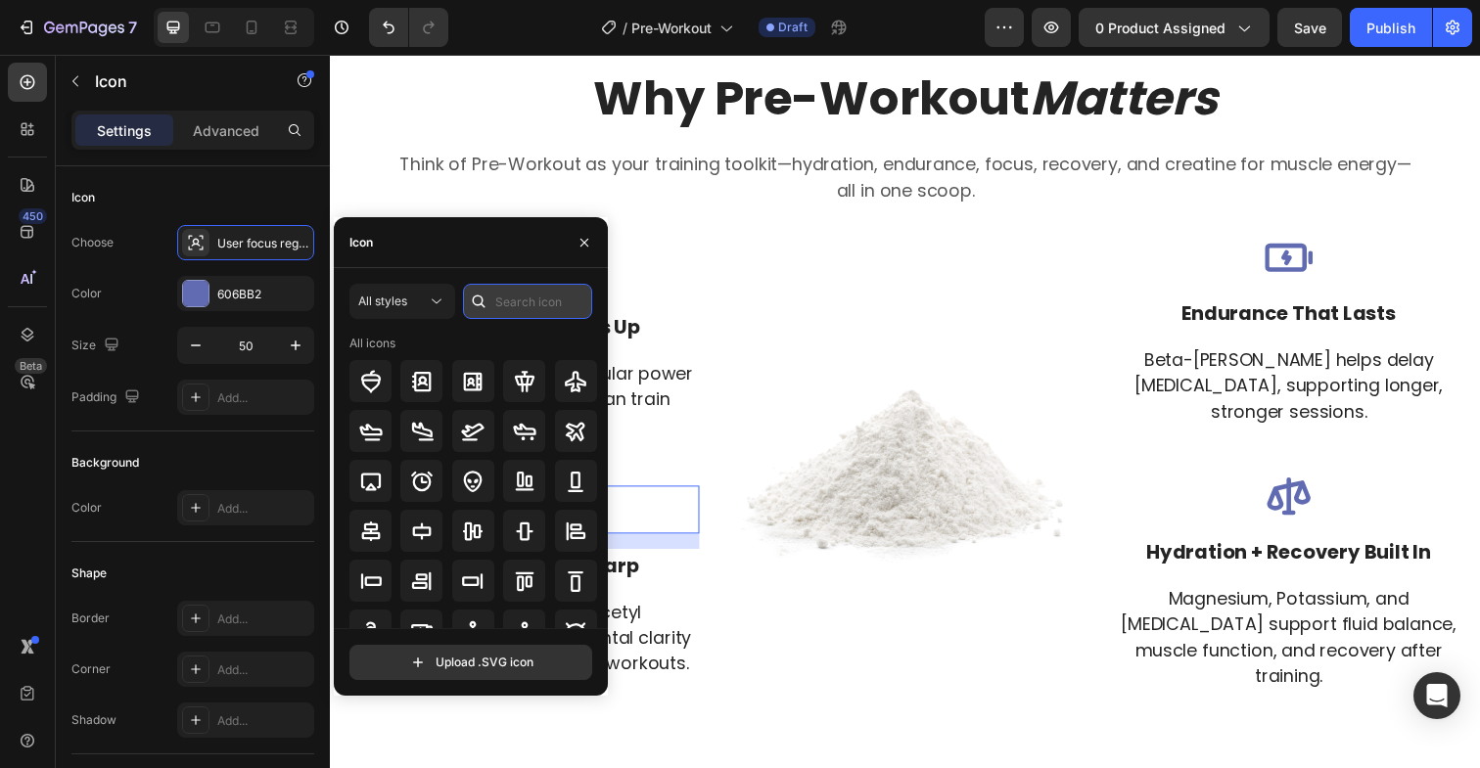
click at [549, 300] on input "text" at bounding box center [527, 301] width 129 height 35
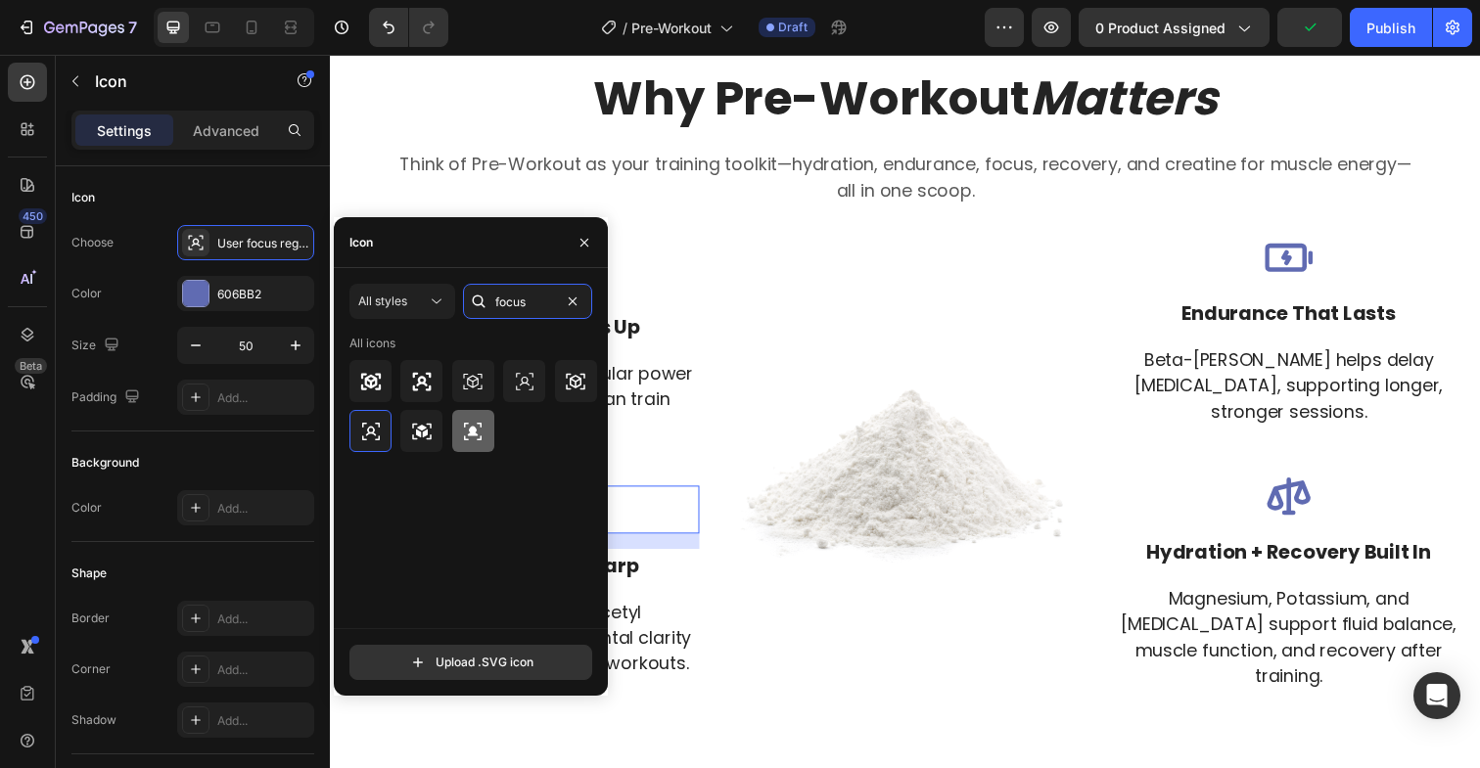
type input "focus"
click at [414, 382] on icon at bounding box center [421, 381] width 23 height 23
click at [942, 707] on div "Why Pre-Workout Matters Heading Think of Pre-Workout as your training toolkit—h…" at bounding box center [917, 427] width 1175 height 850
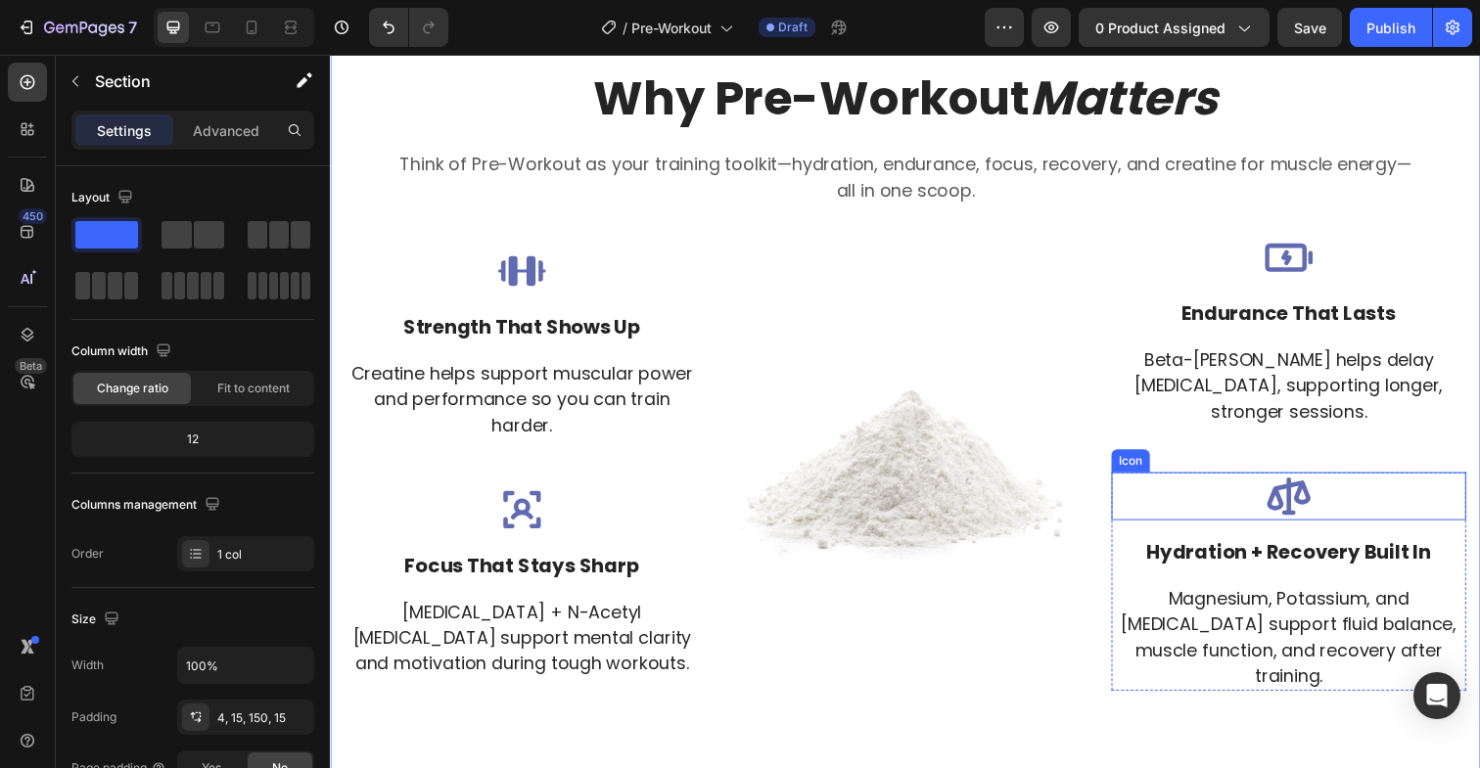
click at [1304, 514] on icon at bounding box center [1308, 506] width 49 height 49
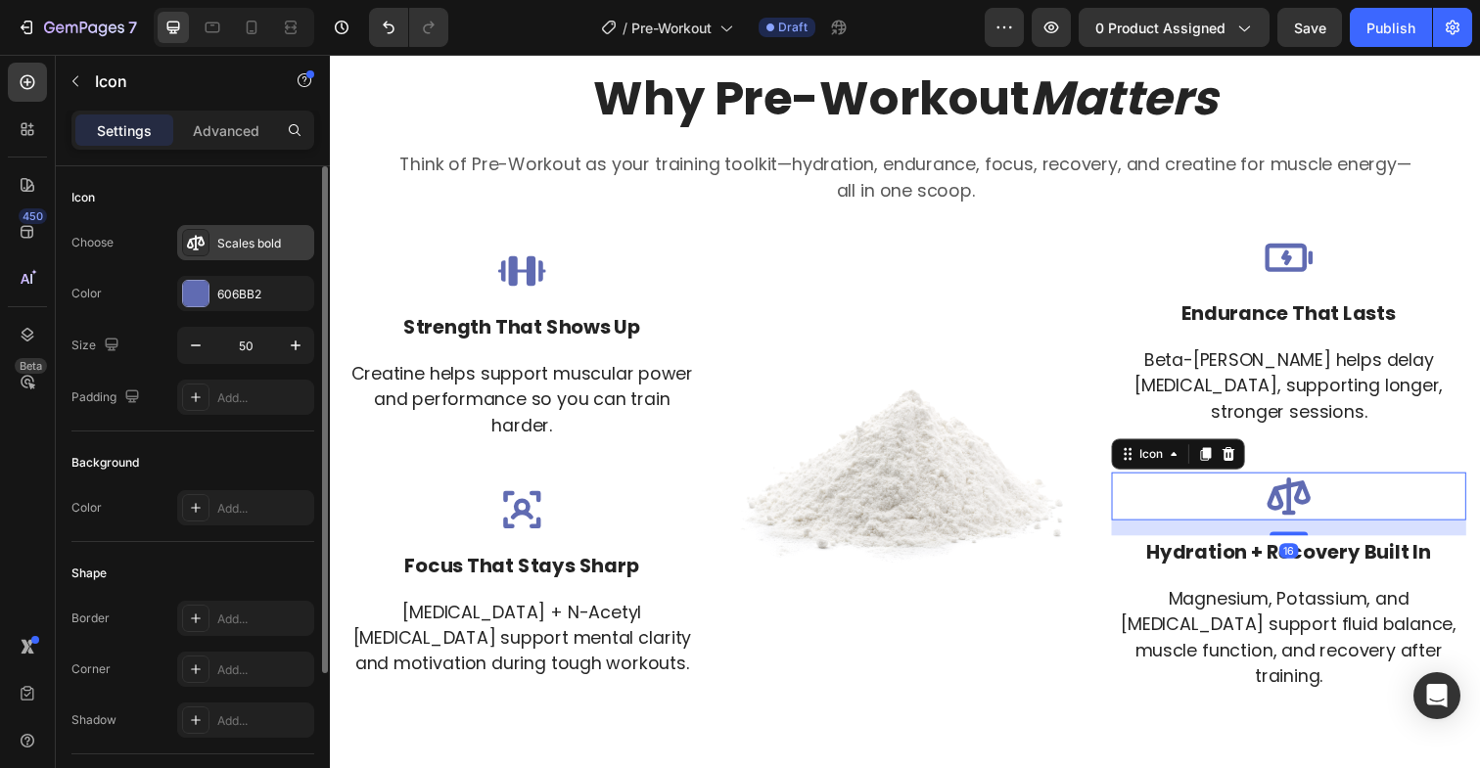
click at [220, 232] on div "Scales bold" at bounding box center [245, 242] width 137 height 35
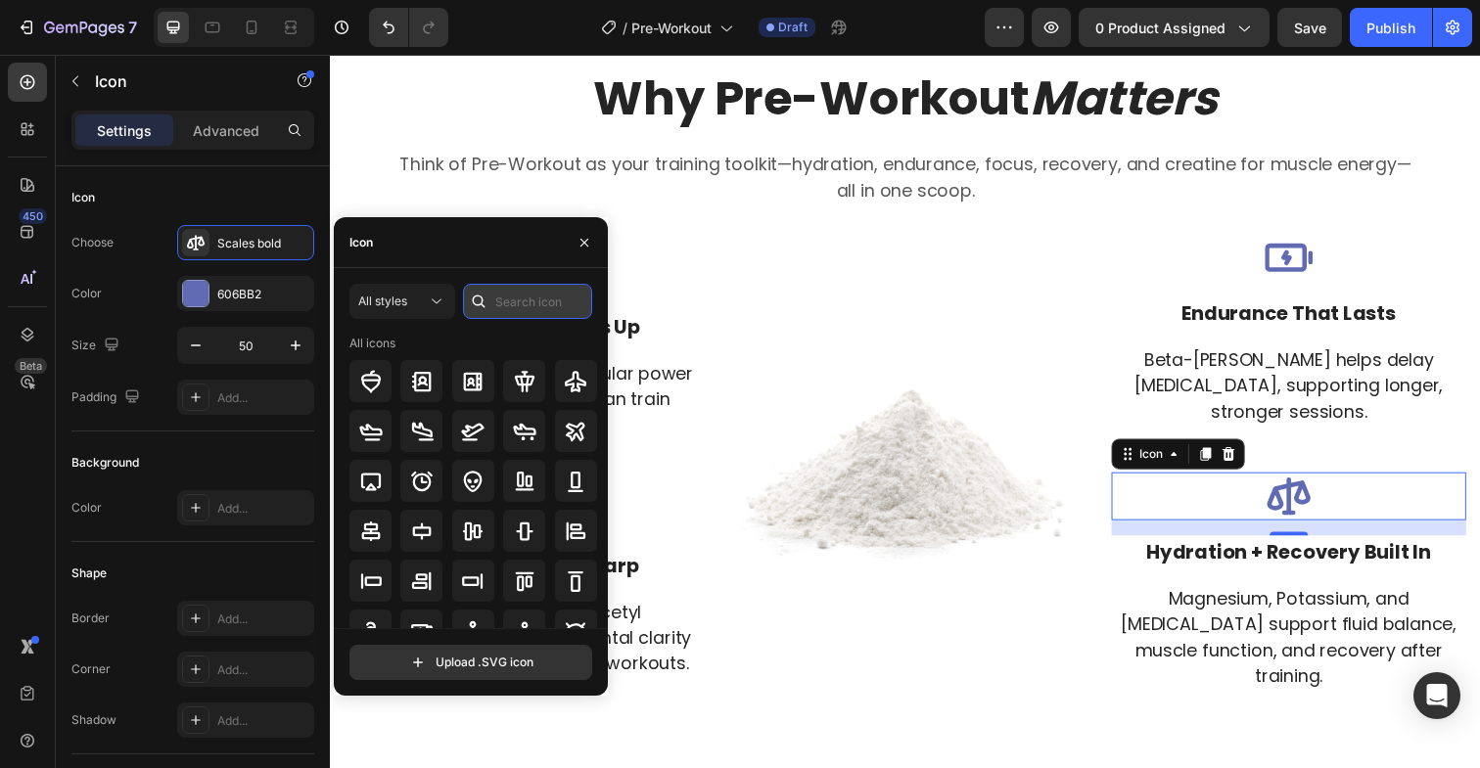
click at [535, 306] on input "text" at bounding box center [527, 301] width 129 height 35
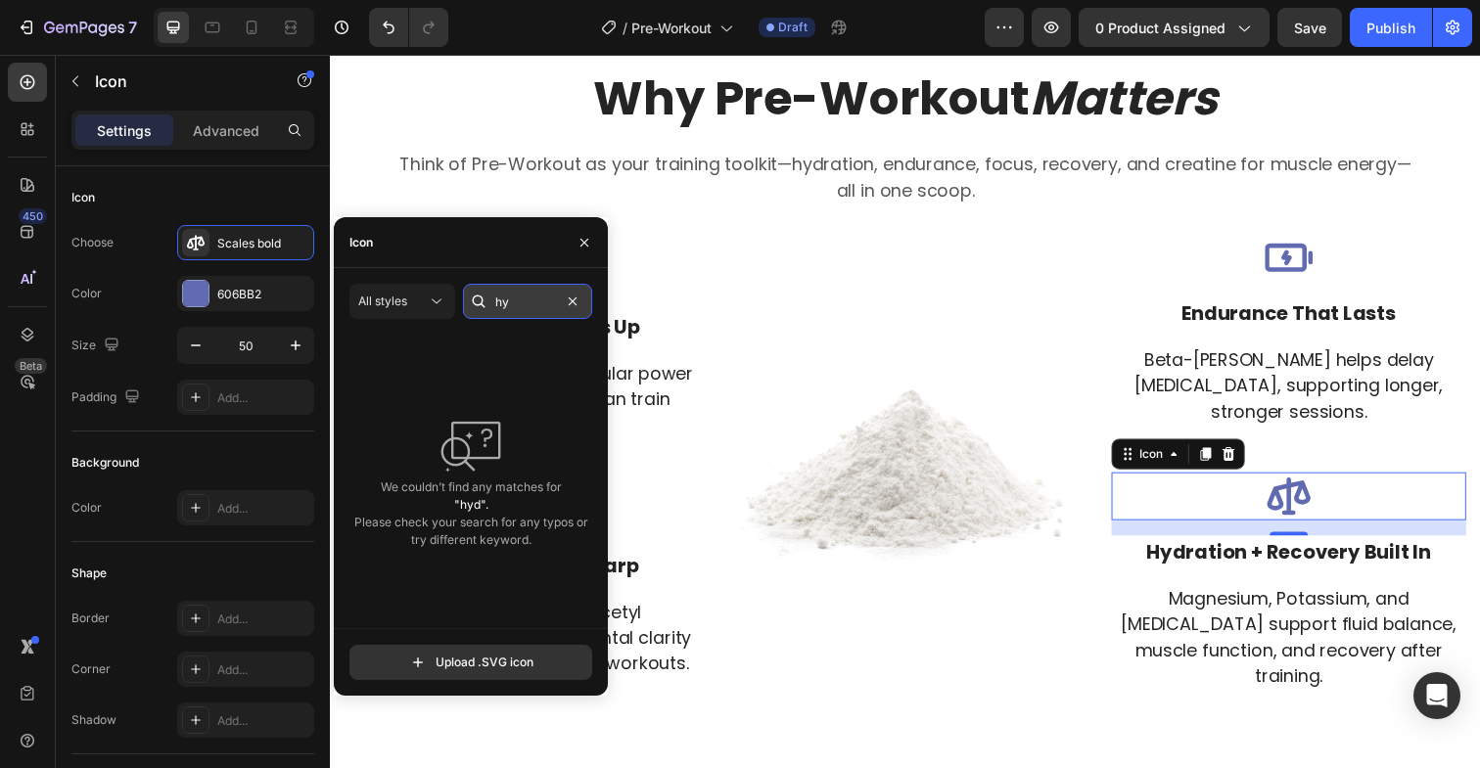
type input "h"
type input "r"
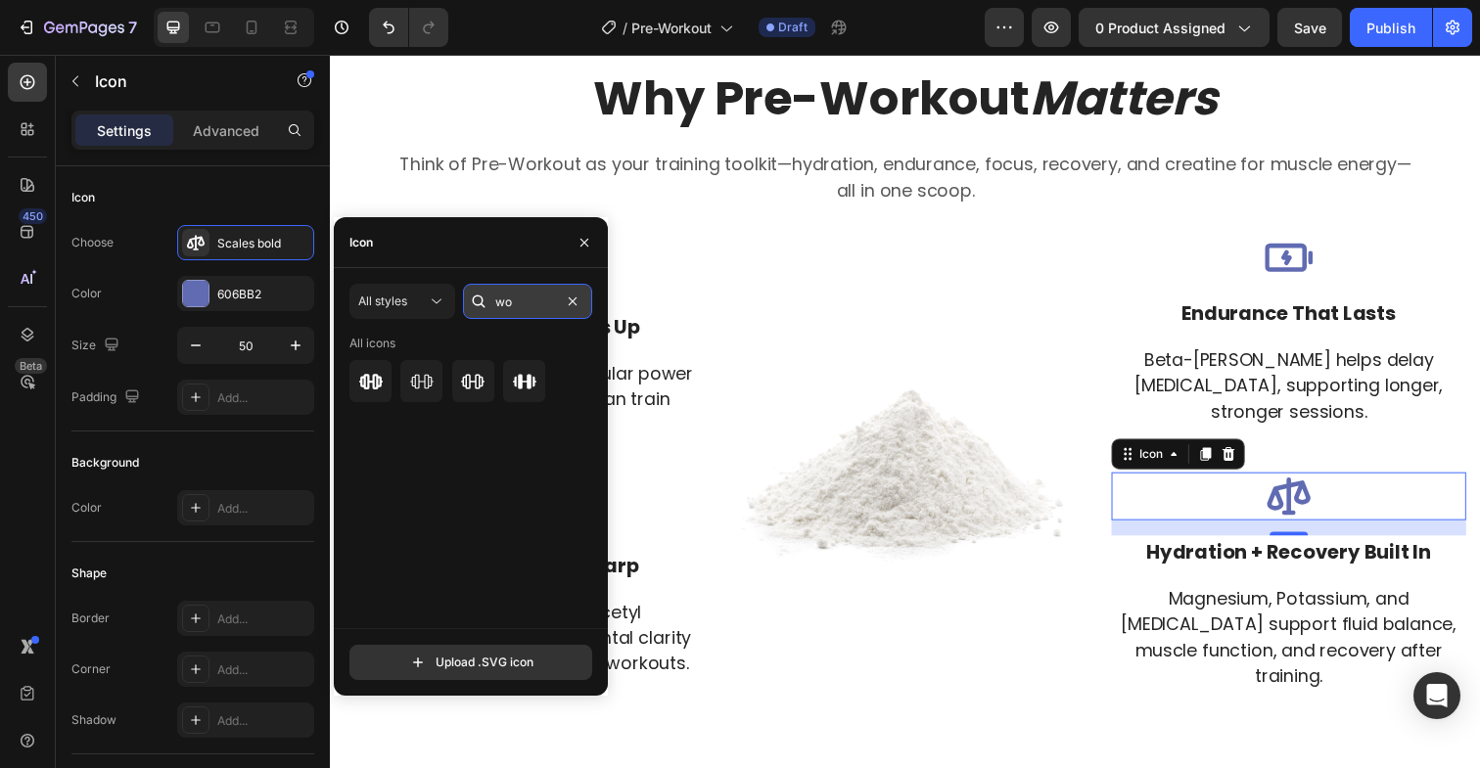
type input "w"
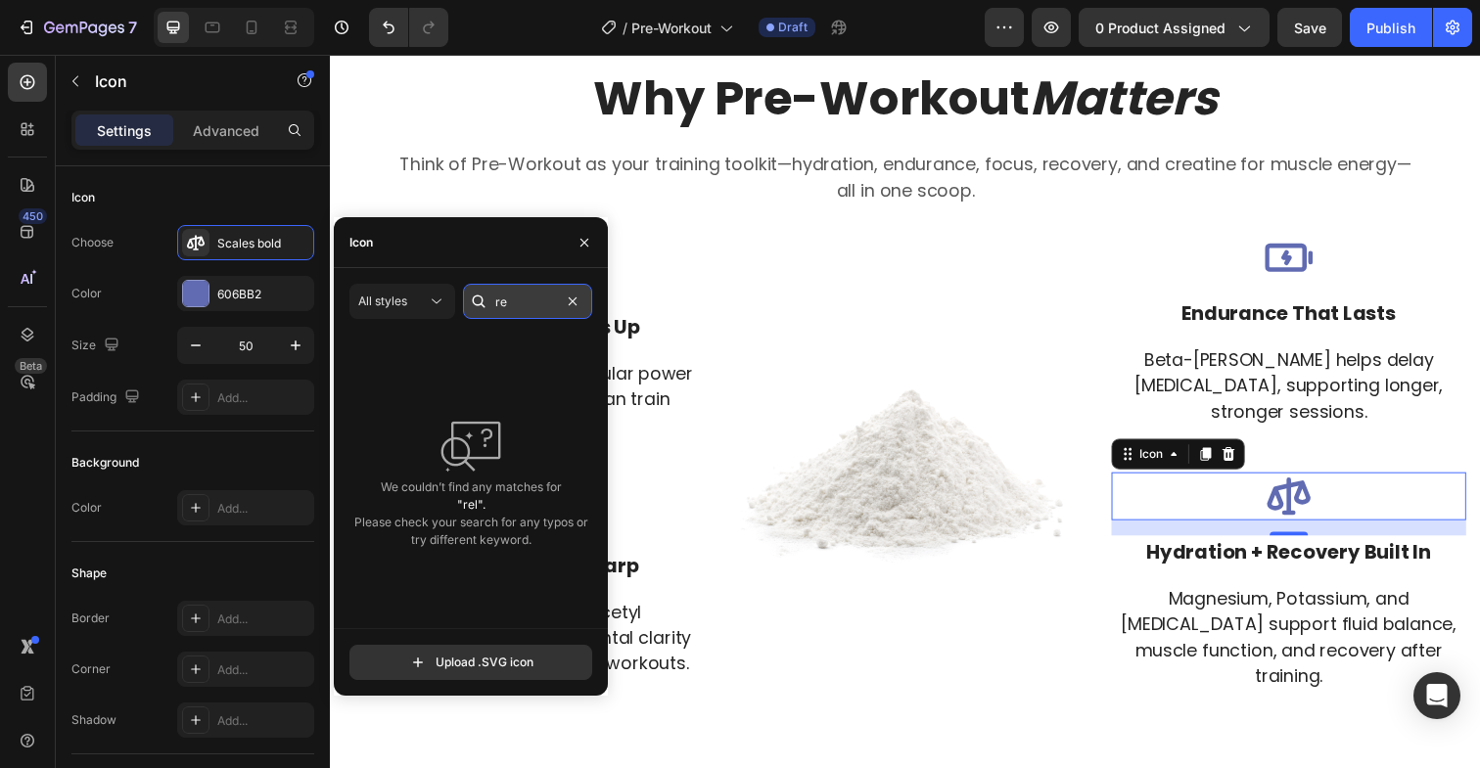
type input "r"
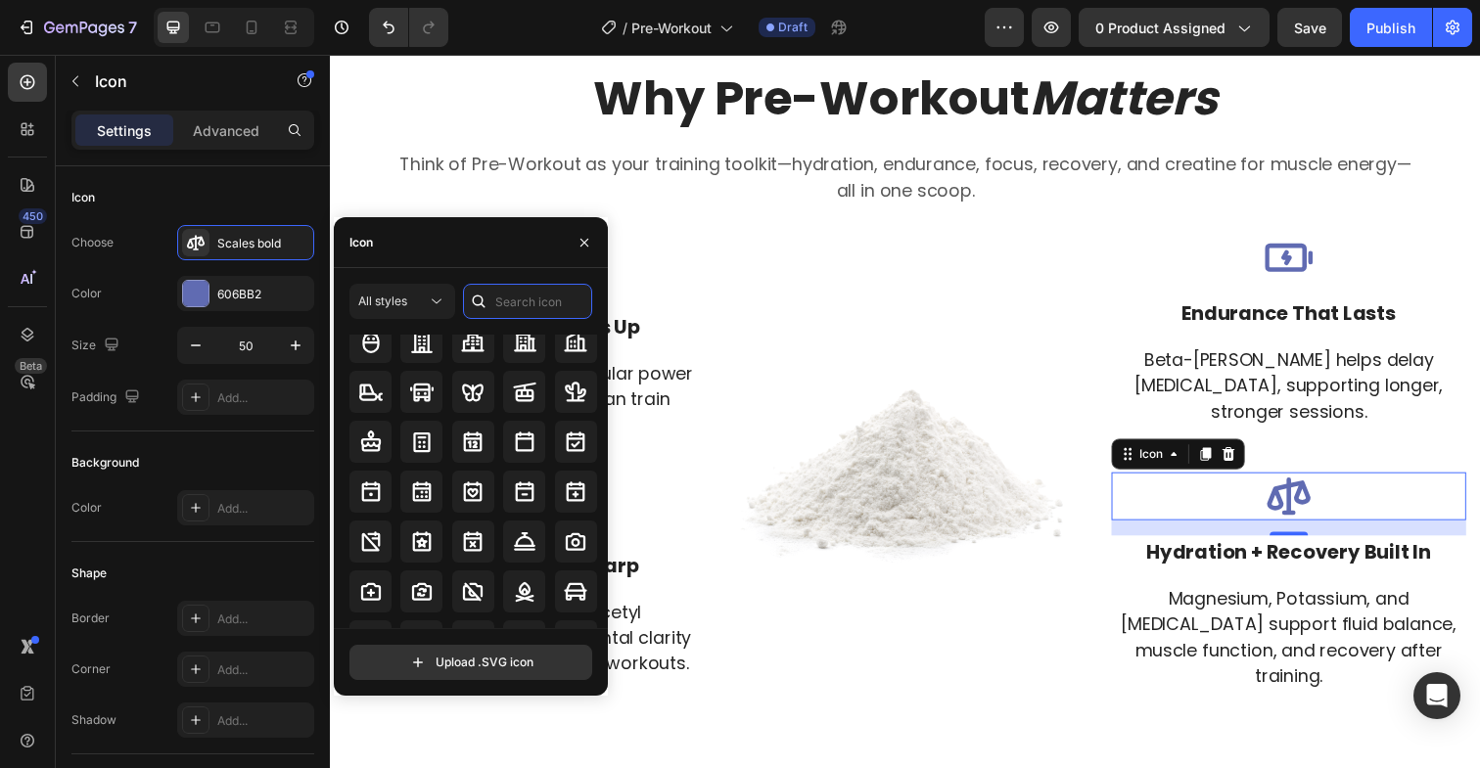
scroll to position [2126, 0]
click at [1339, 569] on strong "Hydration + Recovery Built In" at bounding box center [1309, 562] width 291 height 27
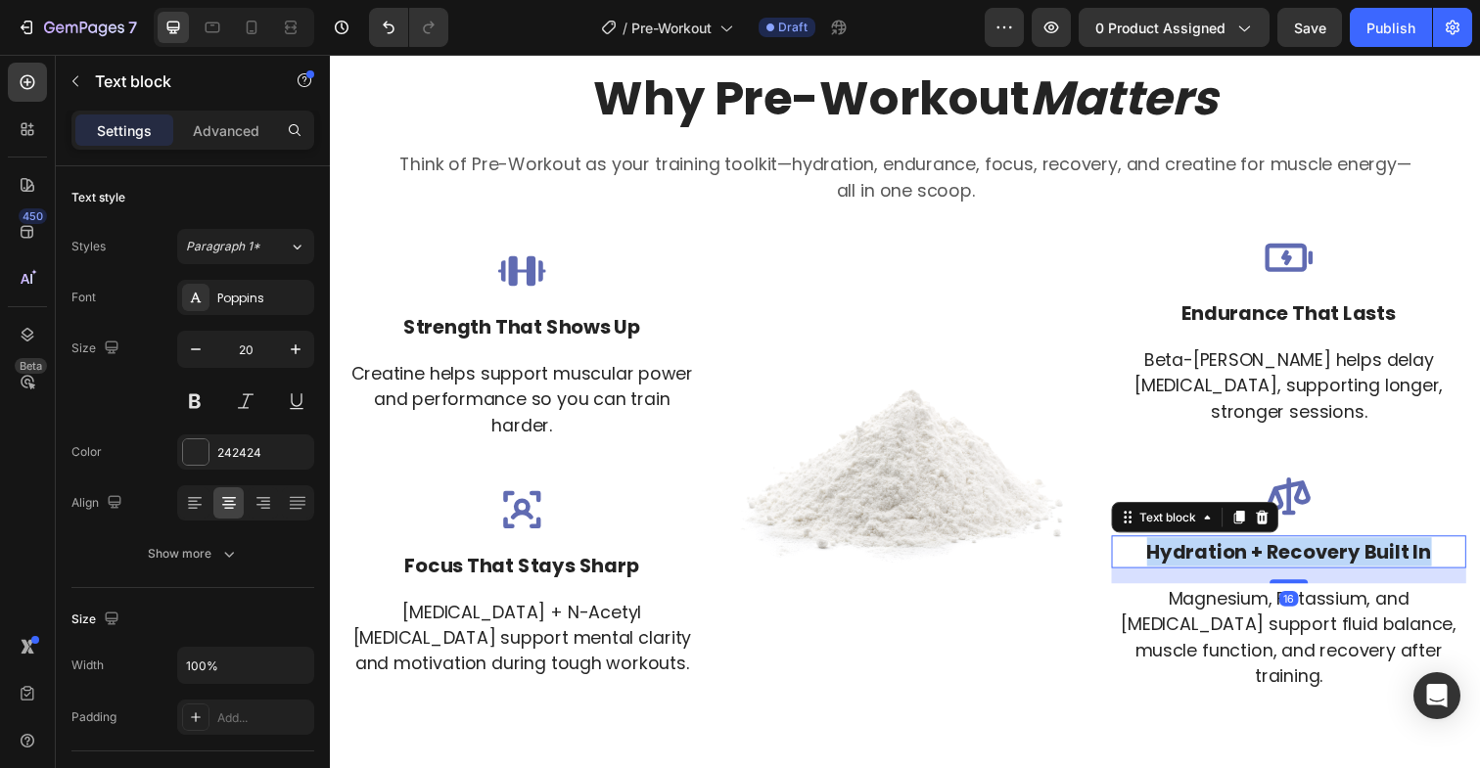
click at [1339, 569] on strong "Hydration + Recovery Built In" at bounding box center [1309, 562] width 291 height 27
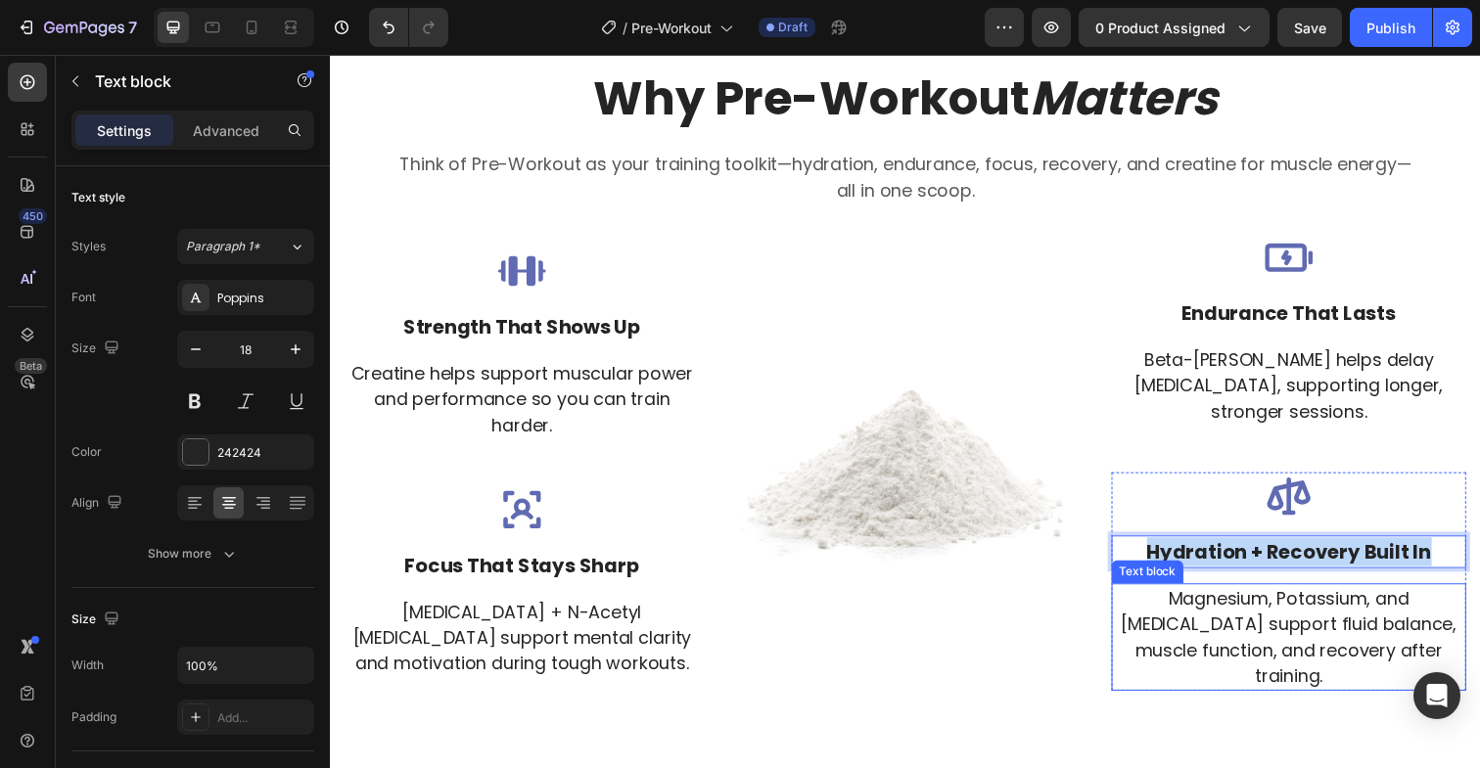
click at [1300, 650] on p "Magnesium, Potassium, and [MEDICAL_DATA] support fluid balance, muscle function…" at bounding box center [1309, 650] width 358 height 106
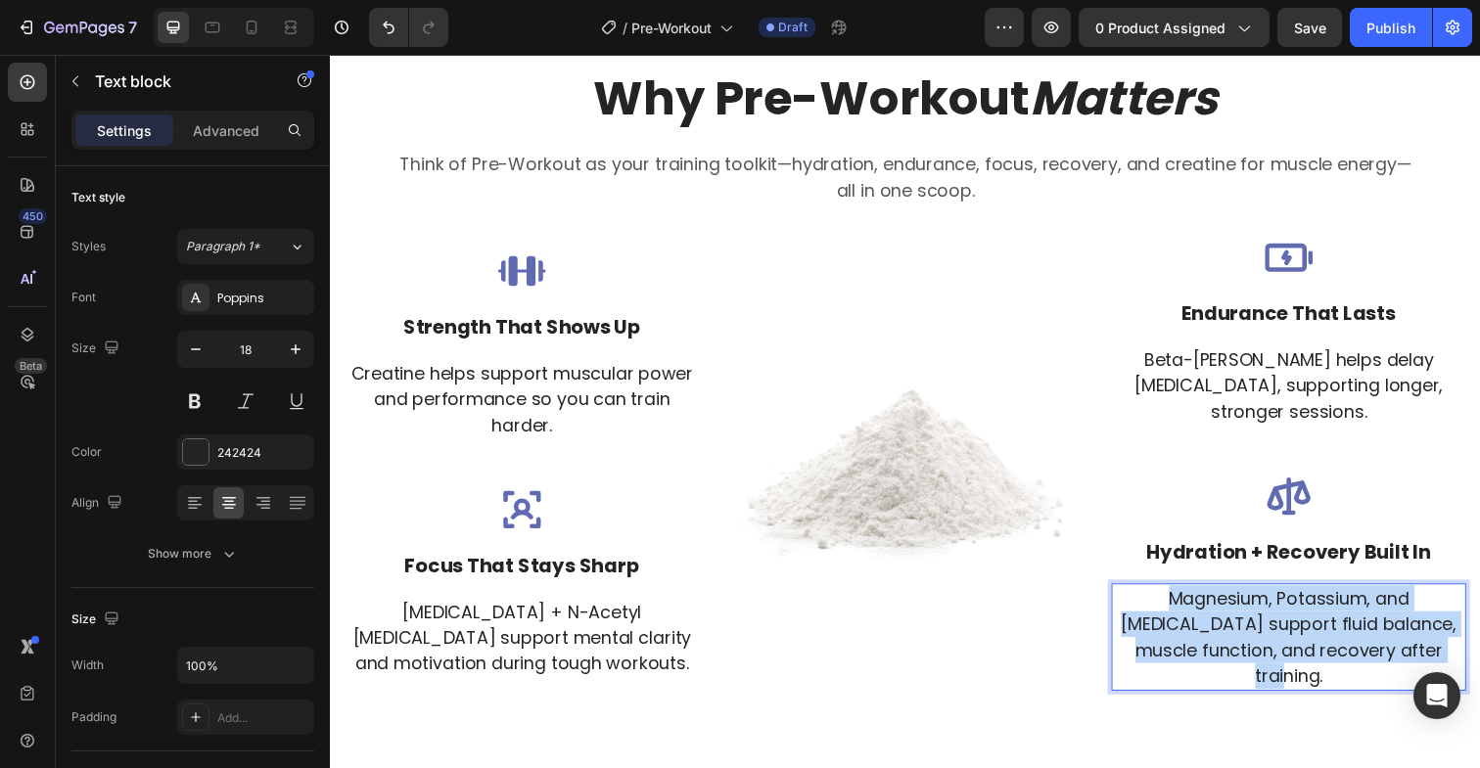
click at [1300, 650] on p "Magnesium, Potassium, and [MEDICAL_DATA] support fluid balance, muscle function…" at bounding box center [1309, 650] width 358 height 106
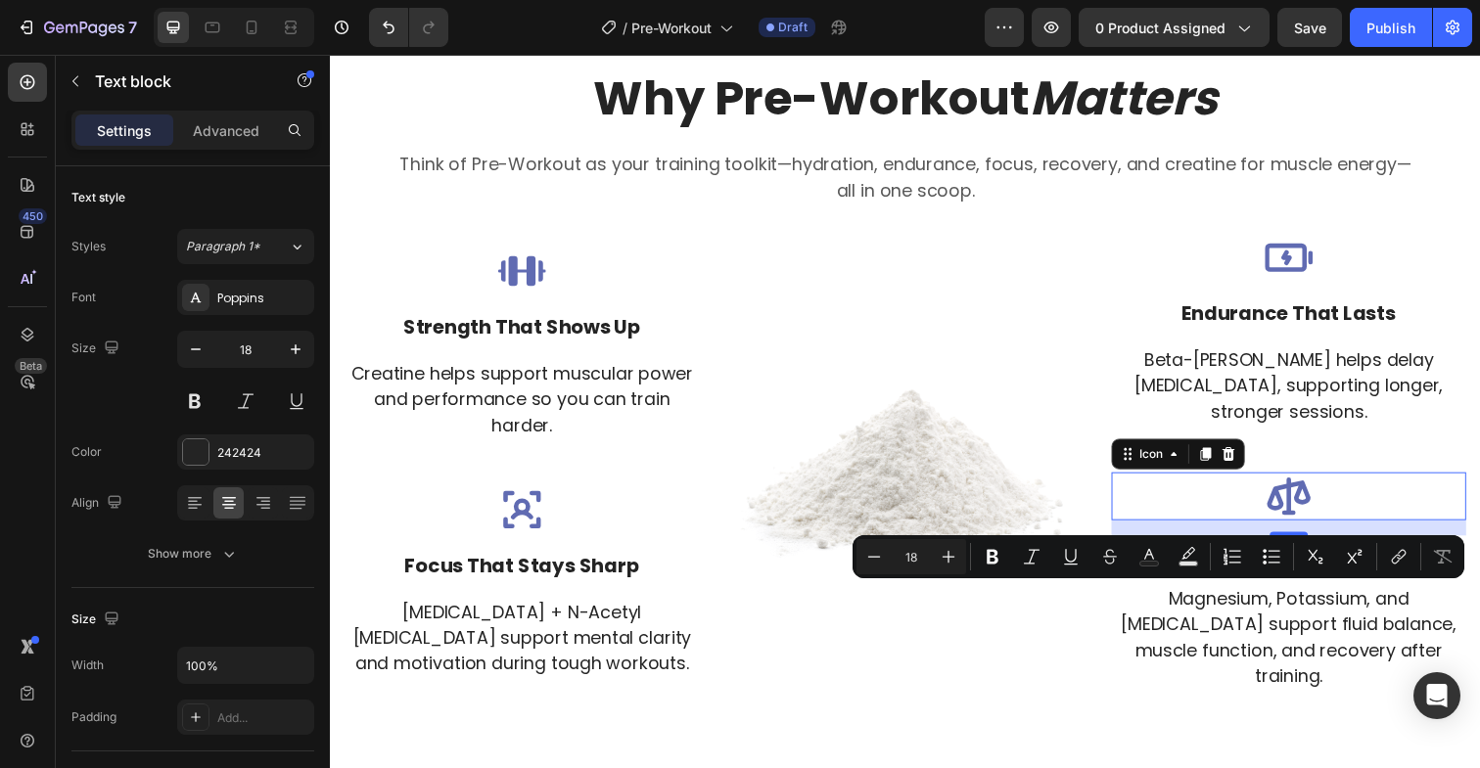
click at [1315, 512] on icon at bounding box center [1308, 506] width 49 height 49
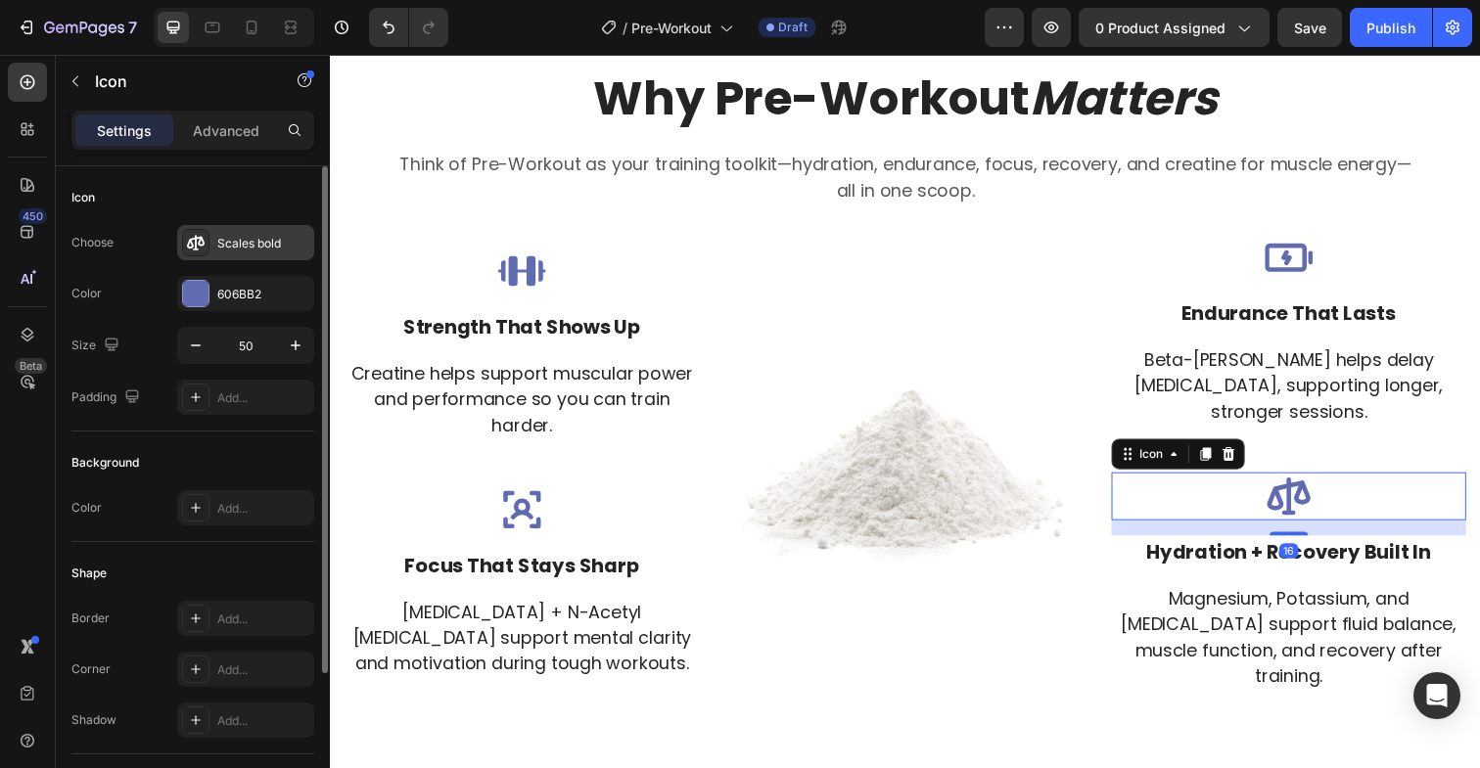
click at [211, 244] on div "Scales bold" at bounding box center [245, 242] width 137 height 35
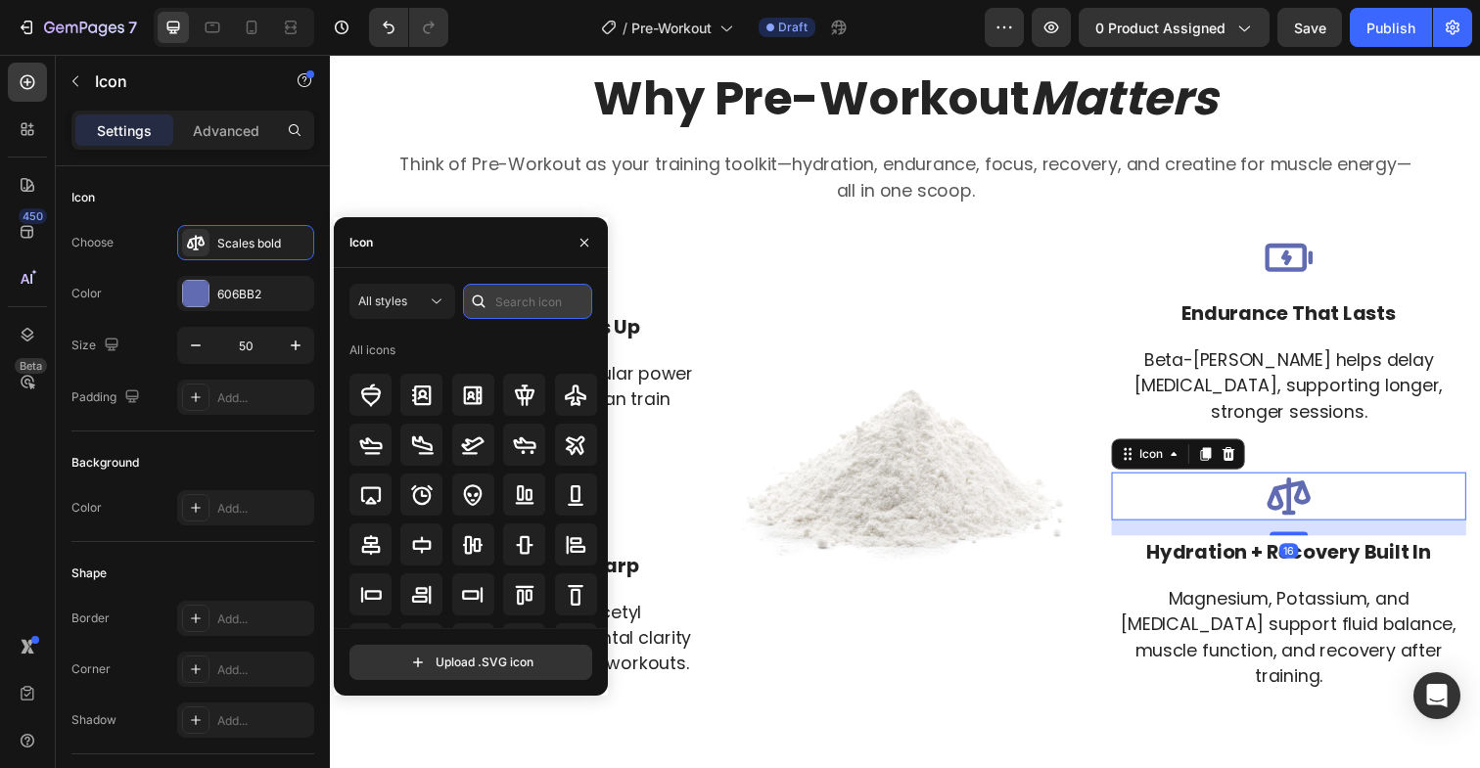
click at [508, 301] on input "text" at bounding box center [527, 301] width 129 height 35
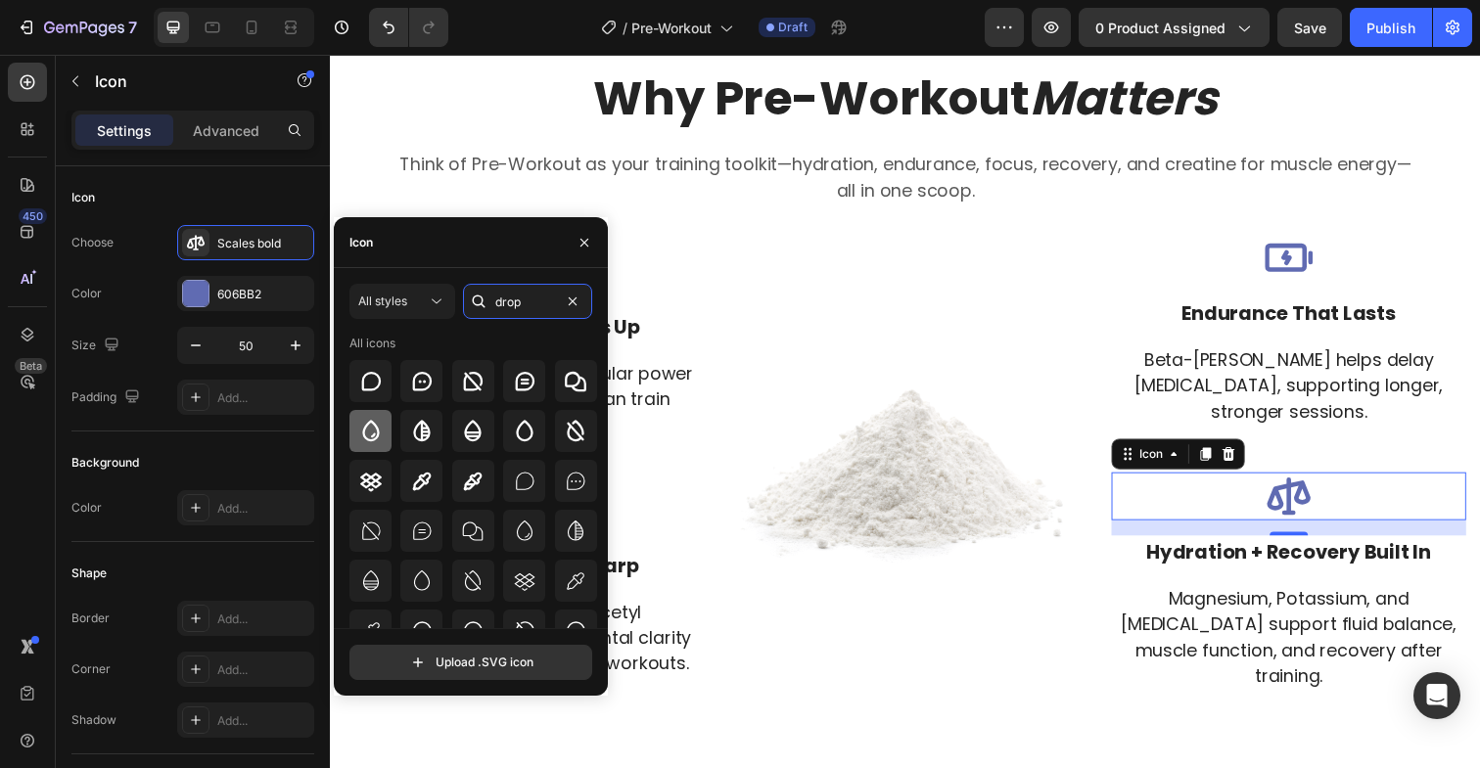
type input "drop"
click at [375, 420] on icon at bounding box center [370, 431] width 23 height 23
click at [944, 721] on div "Why Pre-Workout Matters Heading Think of Pre-Workout as your training toolkit—h…" at bounding box center [917, 427] width 1175 height 850
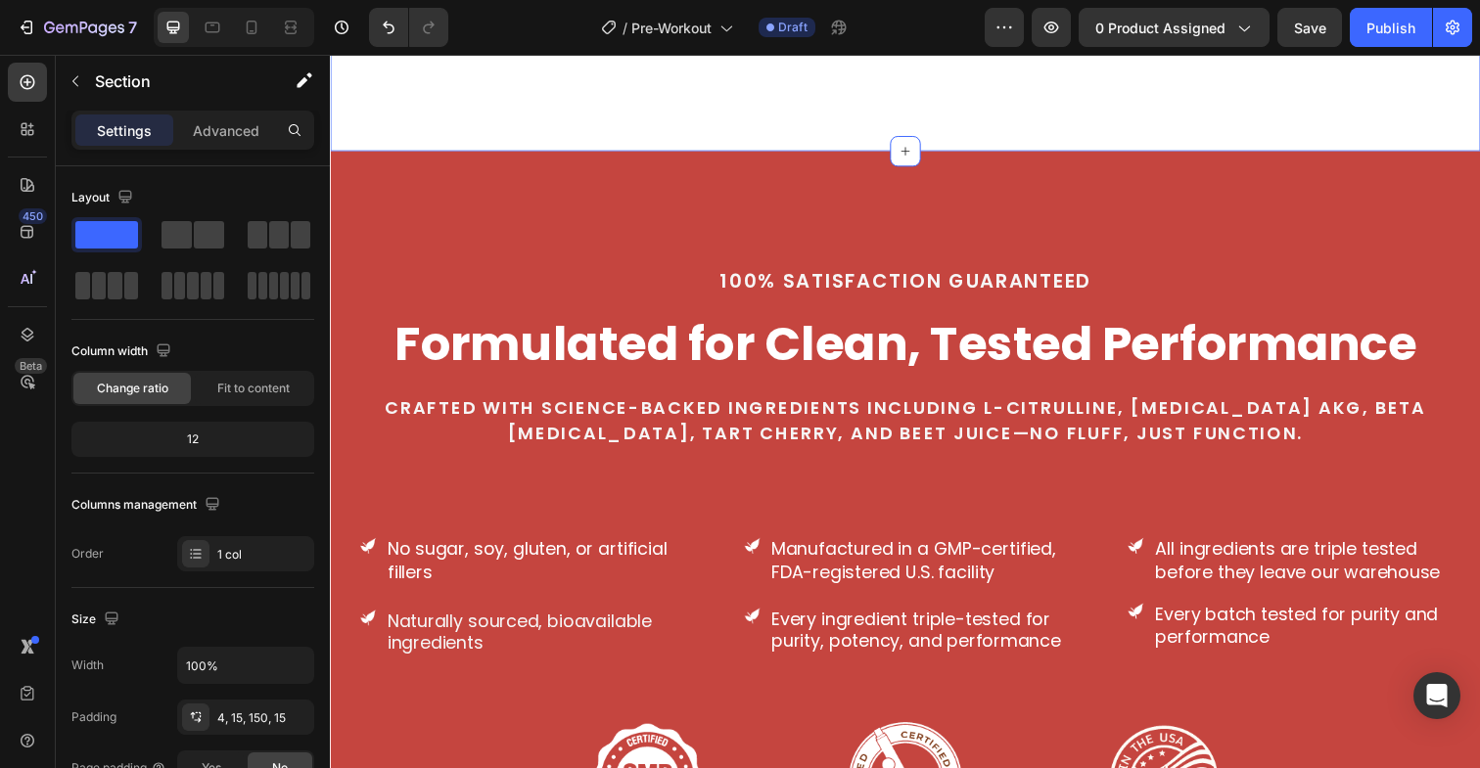
scroll to position [4449, 0]
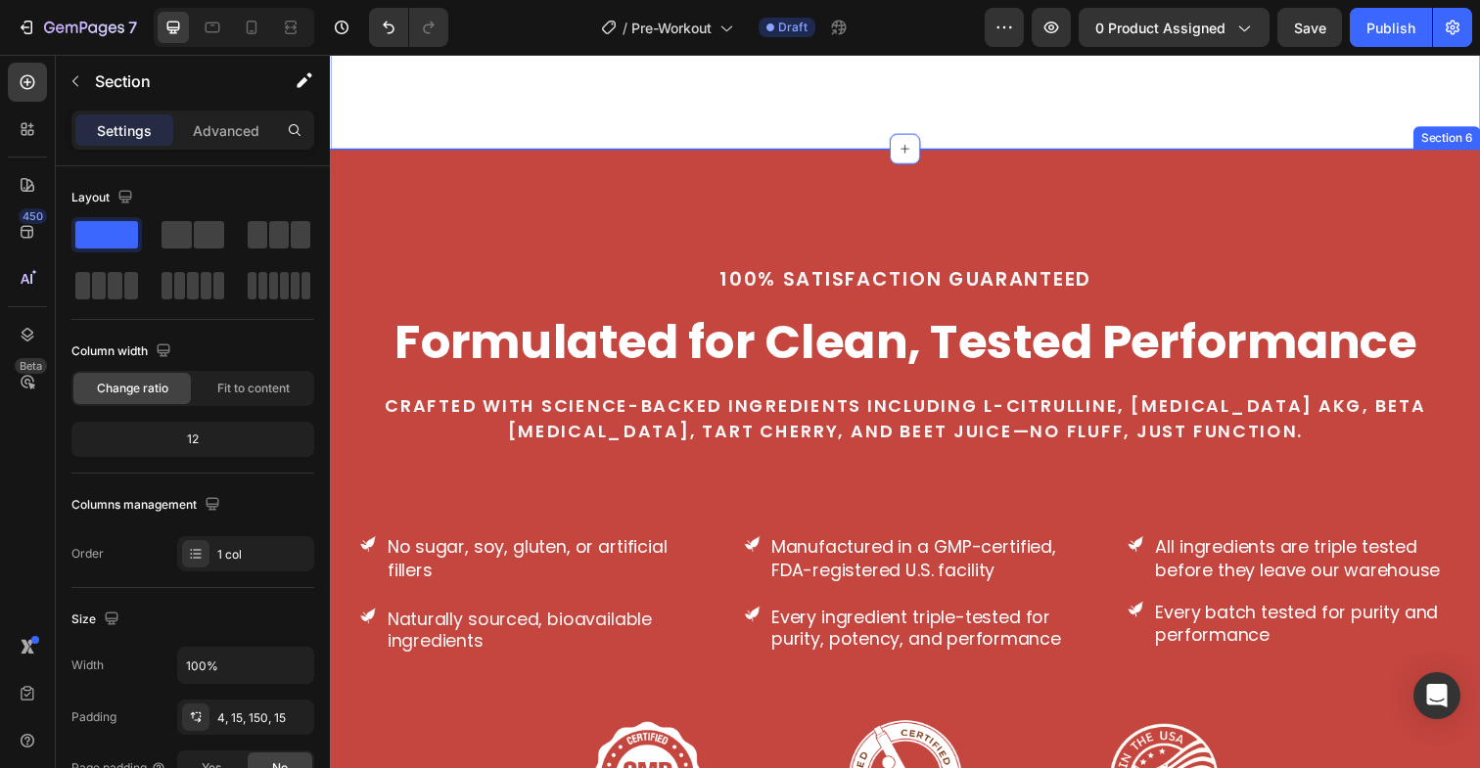
click at [467, 178] on div "100% Satisfaction guaranteed Text block Formulated for Clean, Tested Performanc…" at bounding box center [917, 560] width 1175 height 817
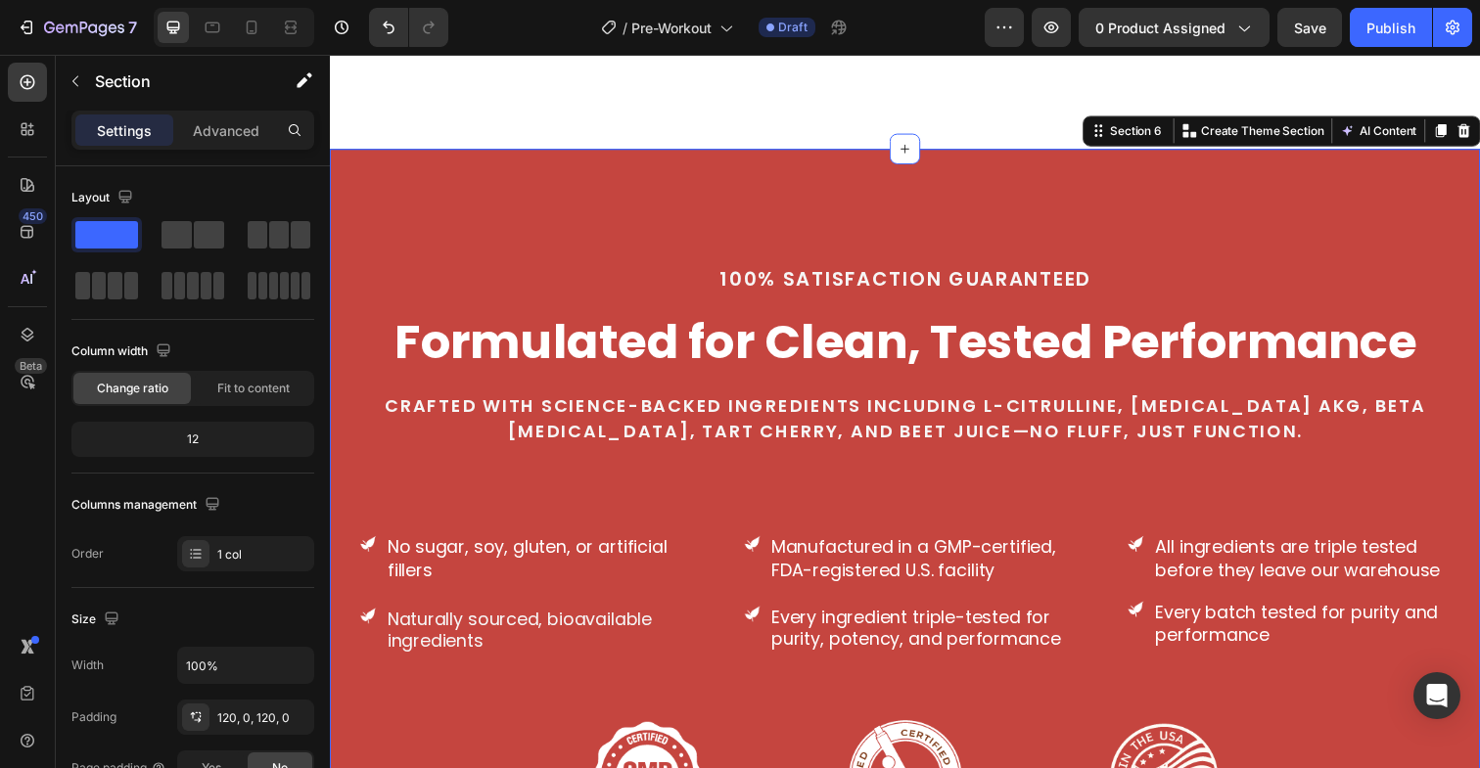
click at [445, 174] on div "100% Satisfaction guaranteed Text block Formulated for Clean, Tested Performanc…" at bounding box center [917, 560] width 1175 height 817
click at [220, 136] on p "Advanced" at bounding box center [226, 130] width 67 height 21
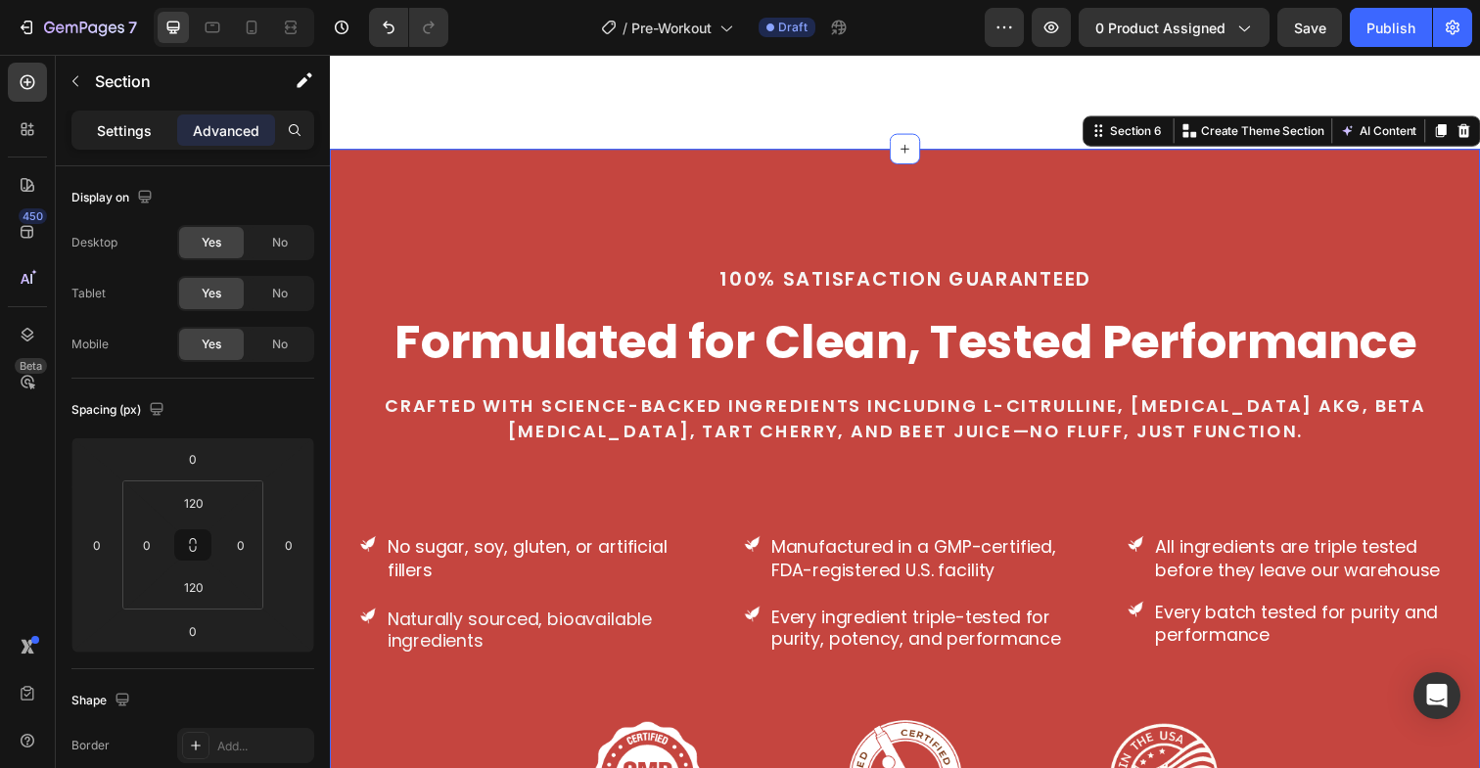
click at [164, 136] on div "Settings" at bounding box center [124, 130] width 98 height 31
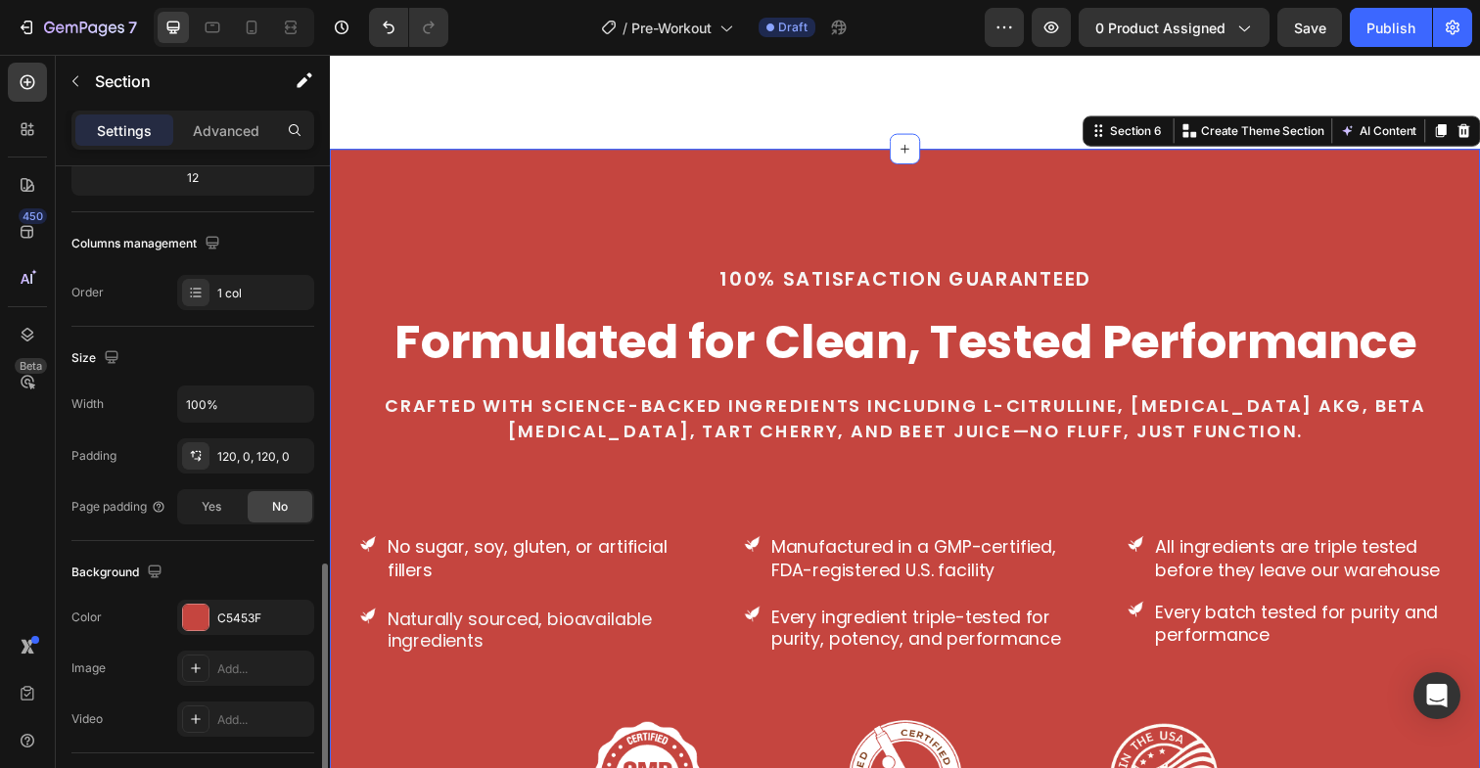
scroll to position [536, 0]
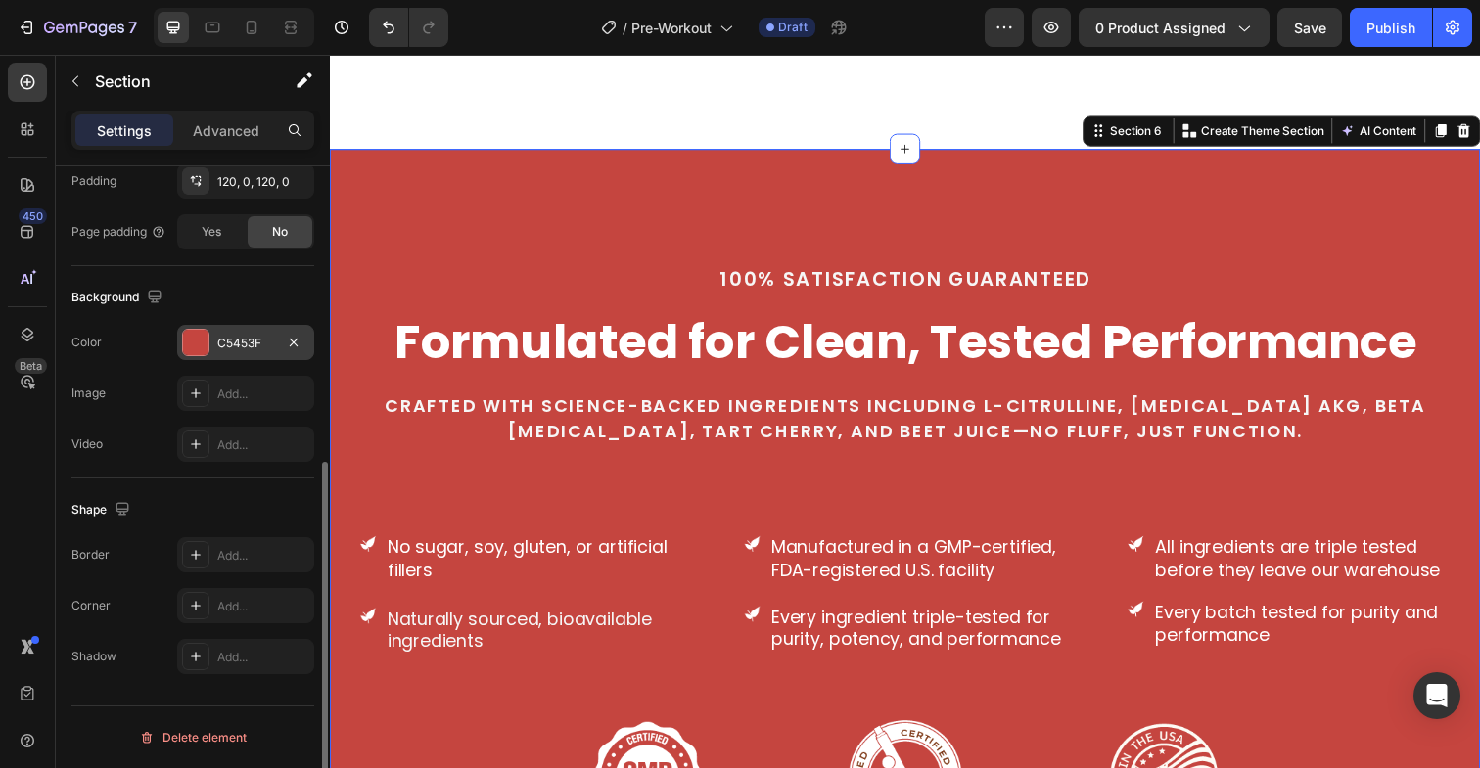
click at [196, 343] on div at bounding box center [195, 342] width 25 height 25
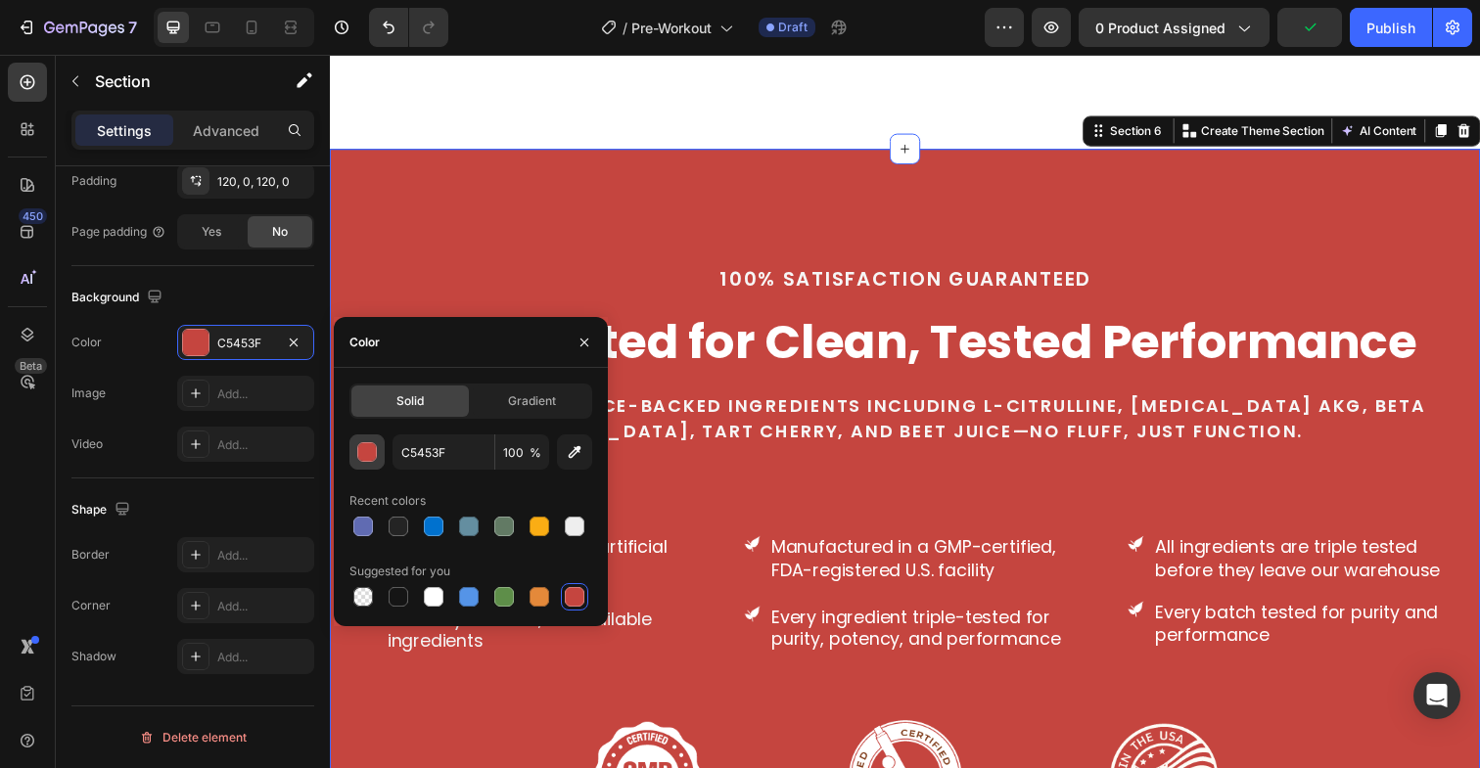
click at [364, 455] on div "button" at bounding box center [368, 453] width 20 height 20
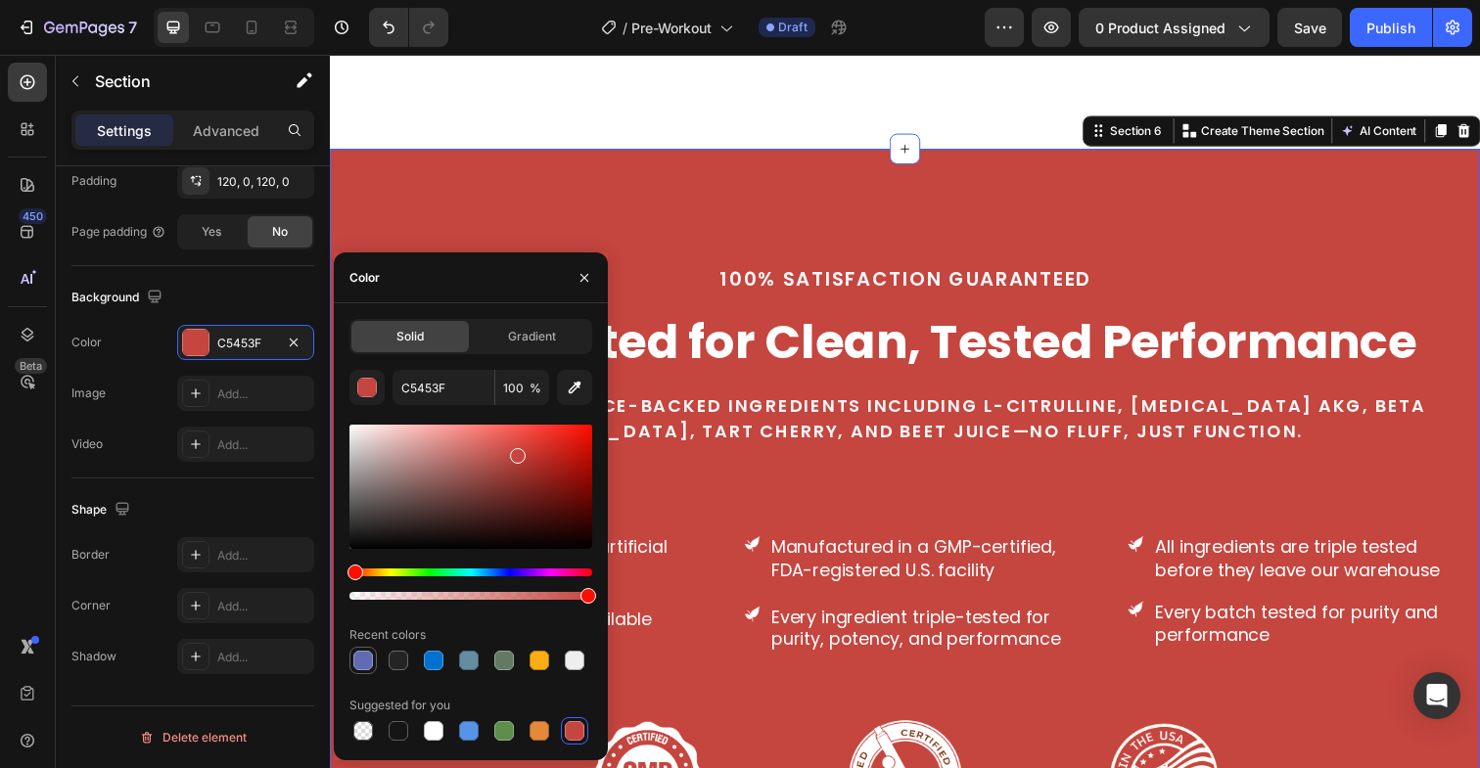
click at [366, 661] on div at bounding box center [363, 661] width 20 height 20
type input "606BB2"
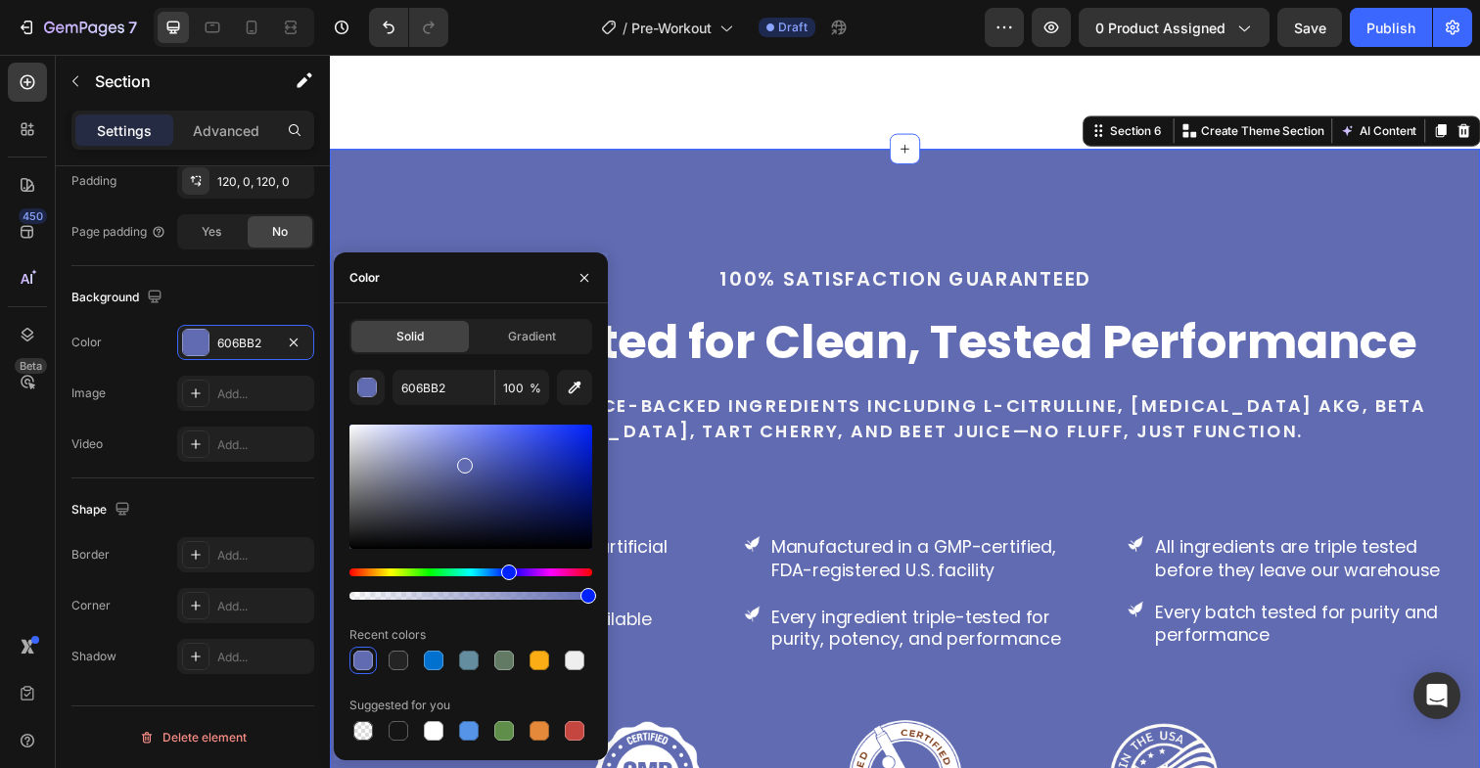
click at [648, 160] on div "100% Satisfaction guaranteed Text block Formulated for Clean, Tested Performanc…" at bounding box center [917, 560] width 1175 height 817
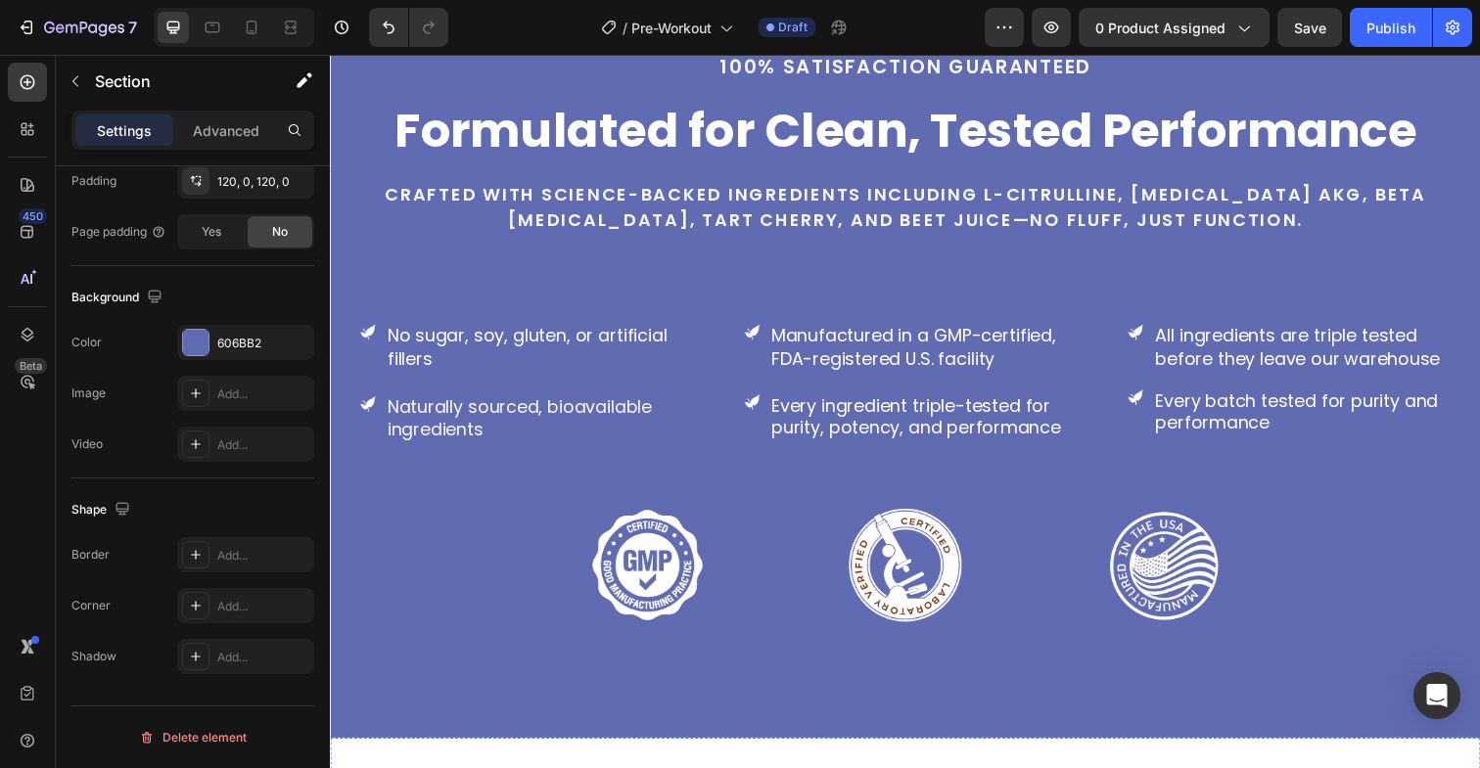
scroll to position [4637, 0]
click at [748, 210] on p "Crafted with science-backed ingredients including L-Citrulline, [MEDICAL_DATA] …" at bounding box center [917, 224] width 1171 height 78
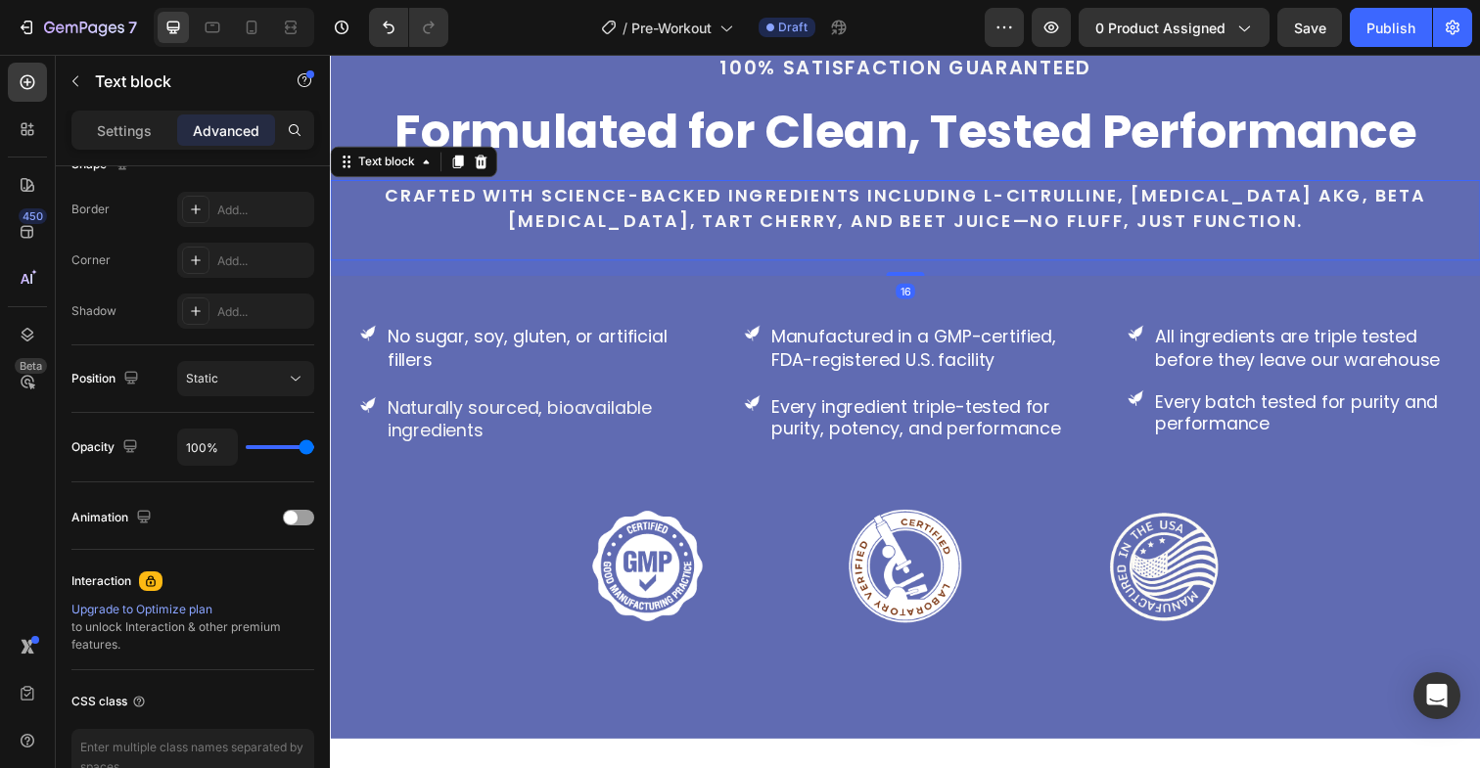
scroll to position [0, 0]
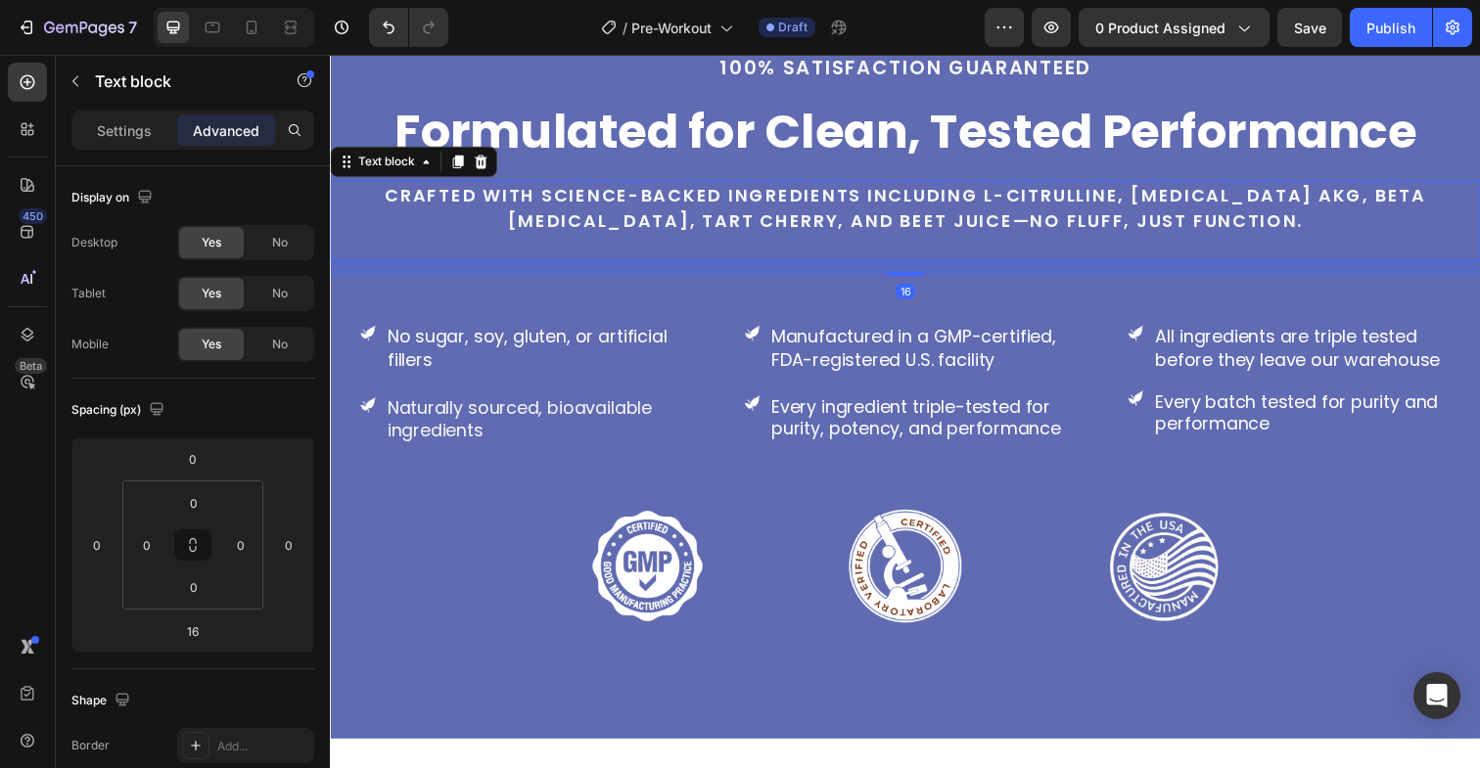
click at [748, 210] on p "Crafted with science-backed ingredients including L-Citrulline, [MEDICAL_DATA] …" at bounding box center [917, 224] width 1171 height 78
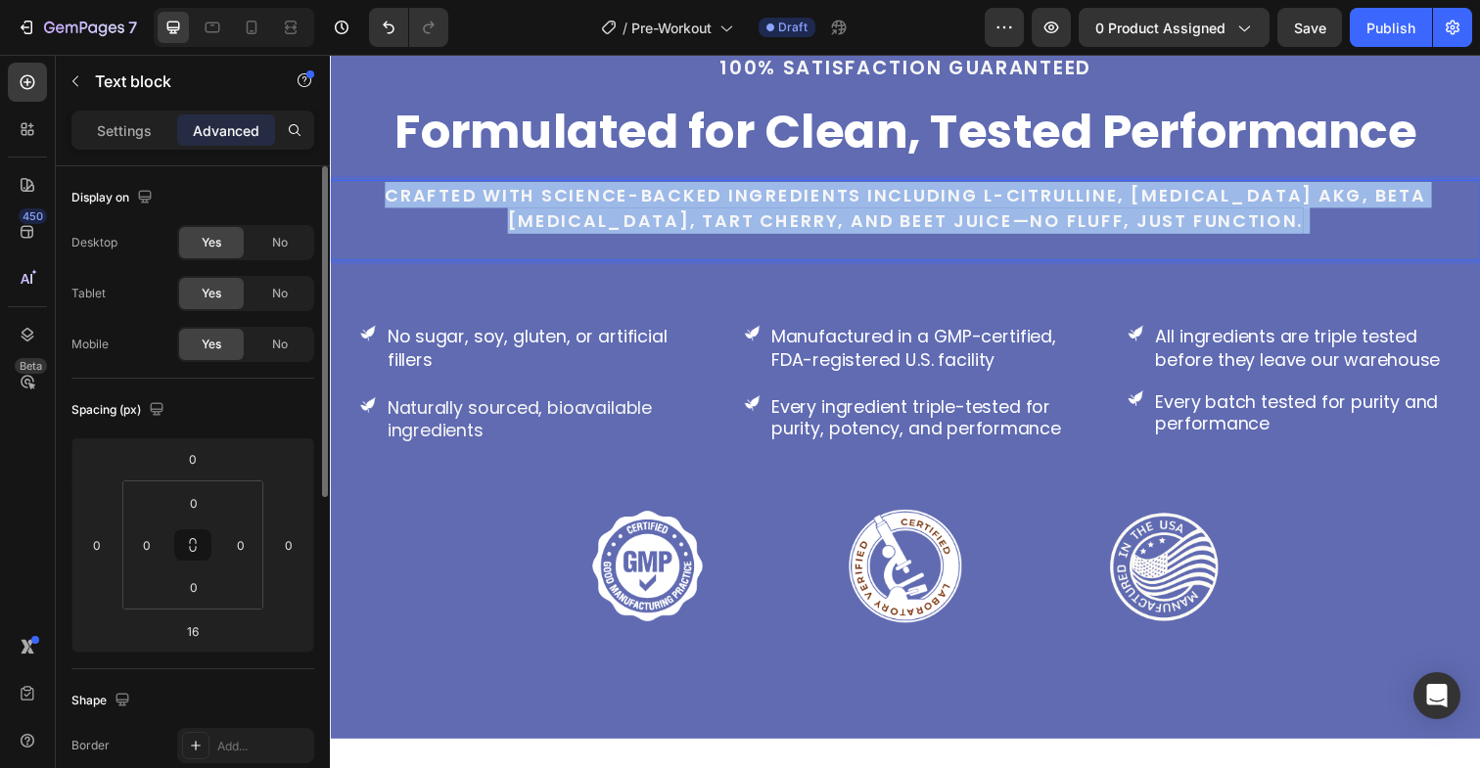
click at [748, 210] on p "Crafted with science-backed ingredients including L-Citrulline, [MEDICAL_DATA] …" at bounding box center [917, 224] width 1171 height 78
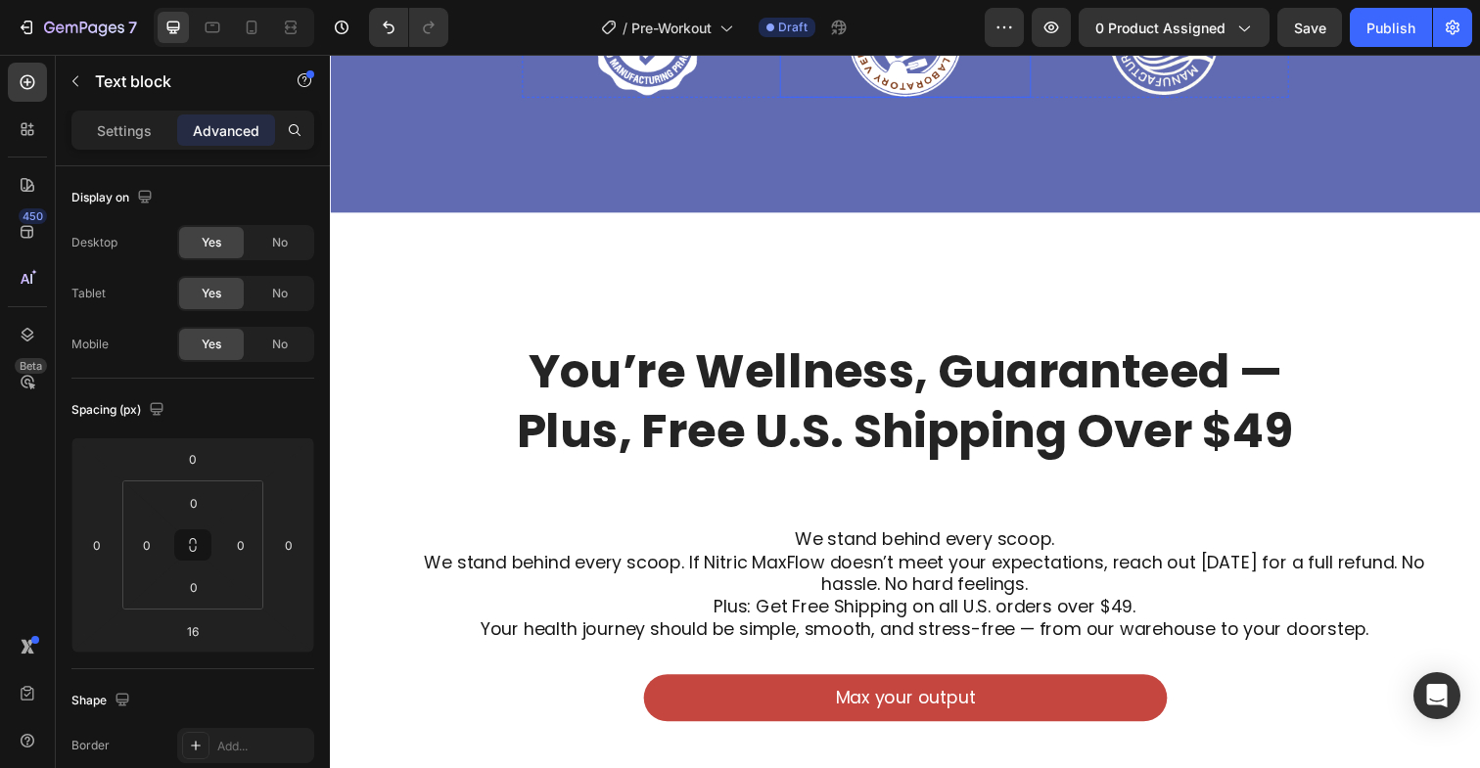
scroll to position [5150, 0]
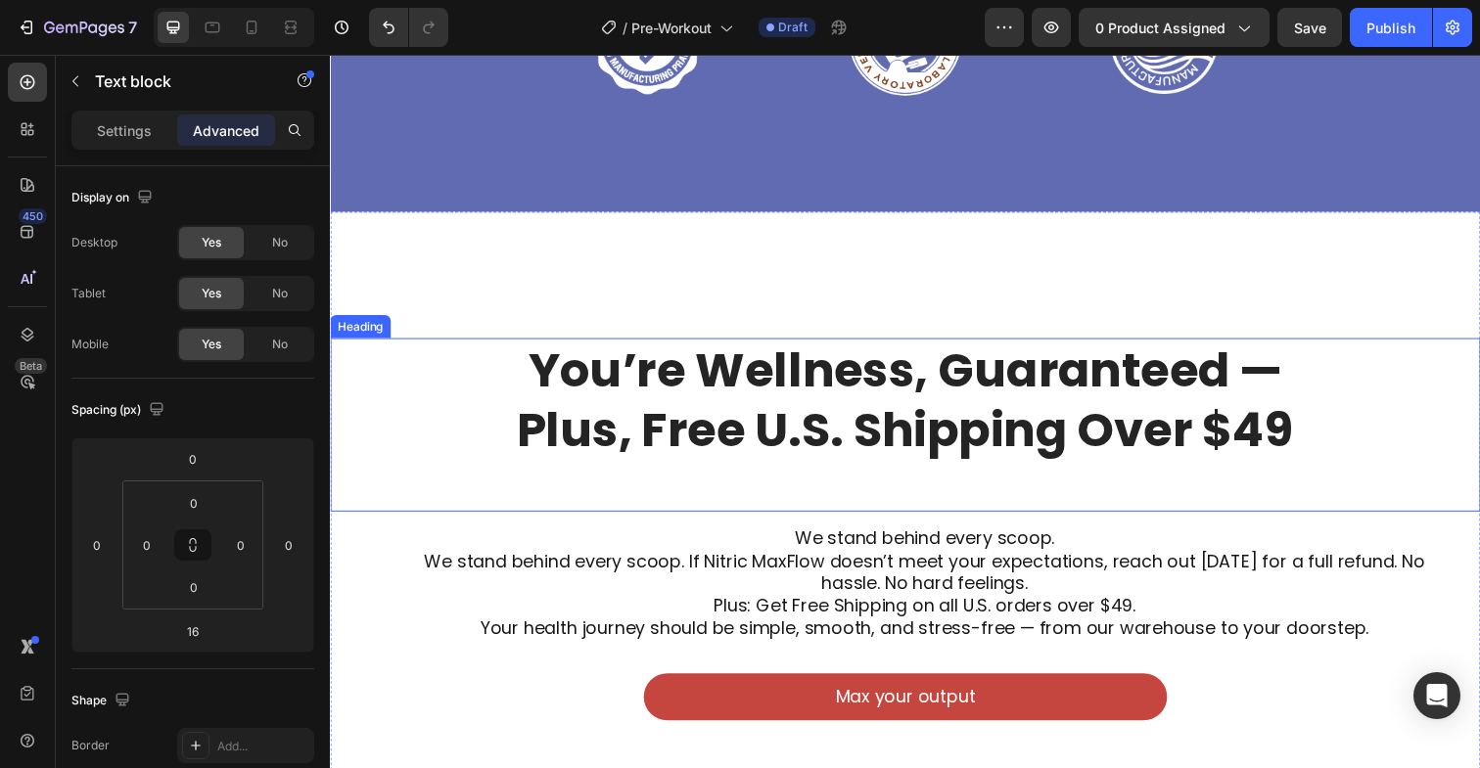
click at [853, 408] on h2 "You’re Wellness, Guaranteed — Plus, Free U.S. Shipping Over $49" at bounding box center [917, 409] width 979 height 128
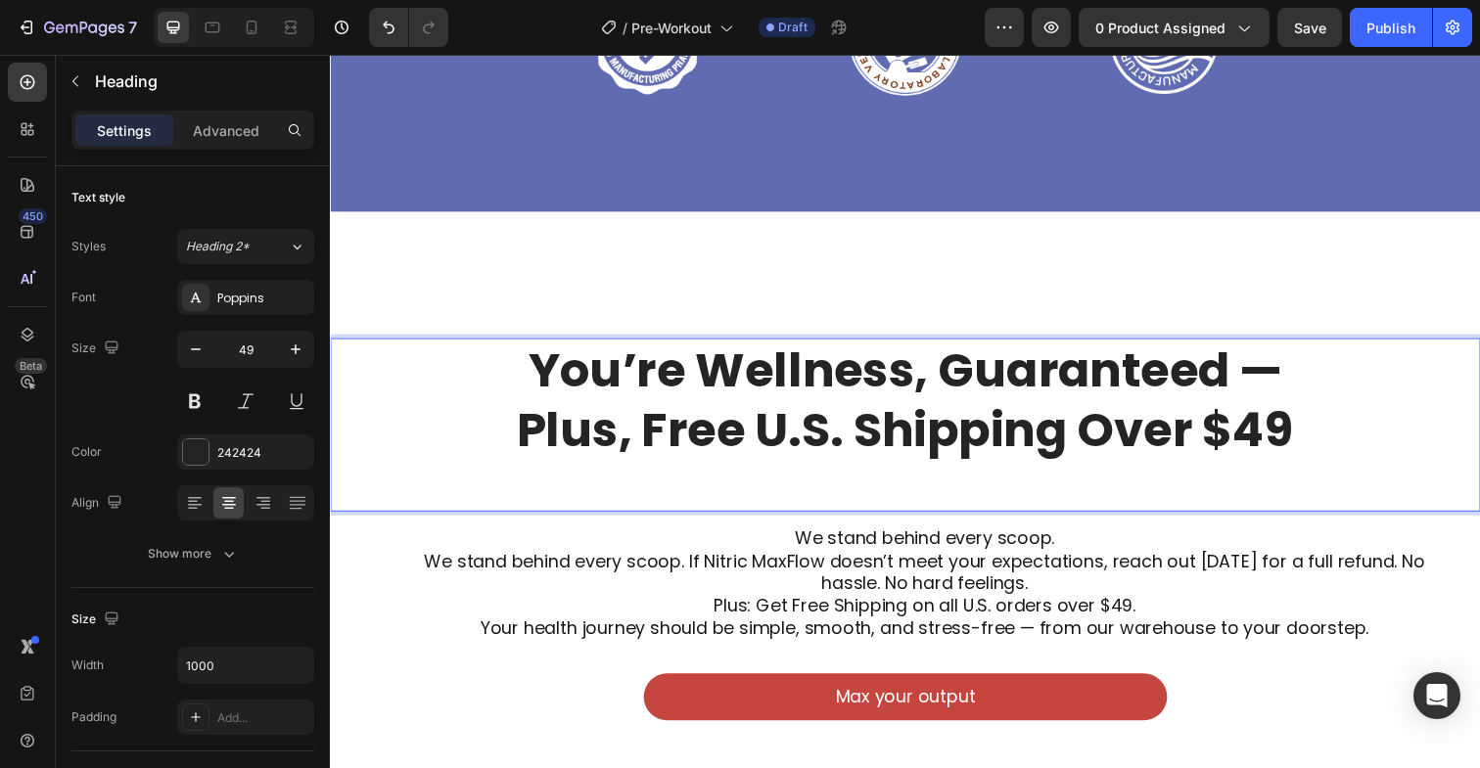
click at [853, 408] on h2 "You’re Wellness, Guaranteed — Plus, Free U.S. Shipping Over $49" at bounding box center [917, 409] width 979 height 128
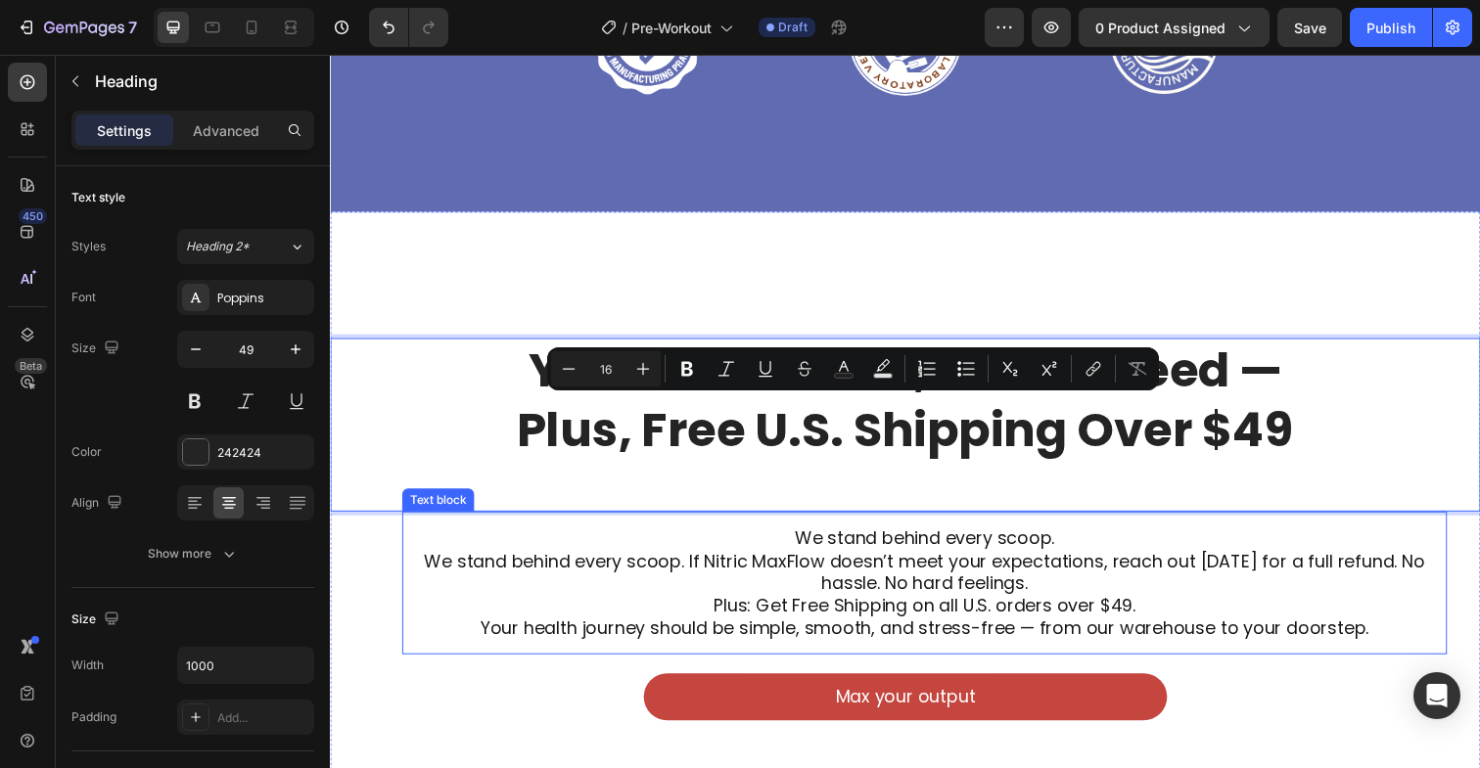
click at [845, 602] on p "We stand behind every scoop. If Nitric MaxFlow doesn’t meet your expectations, …" at bounding box center [937, 584] width 1036 height 46
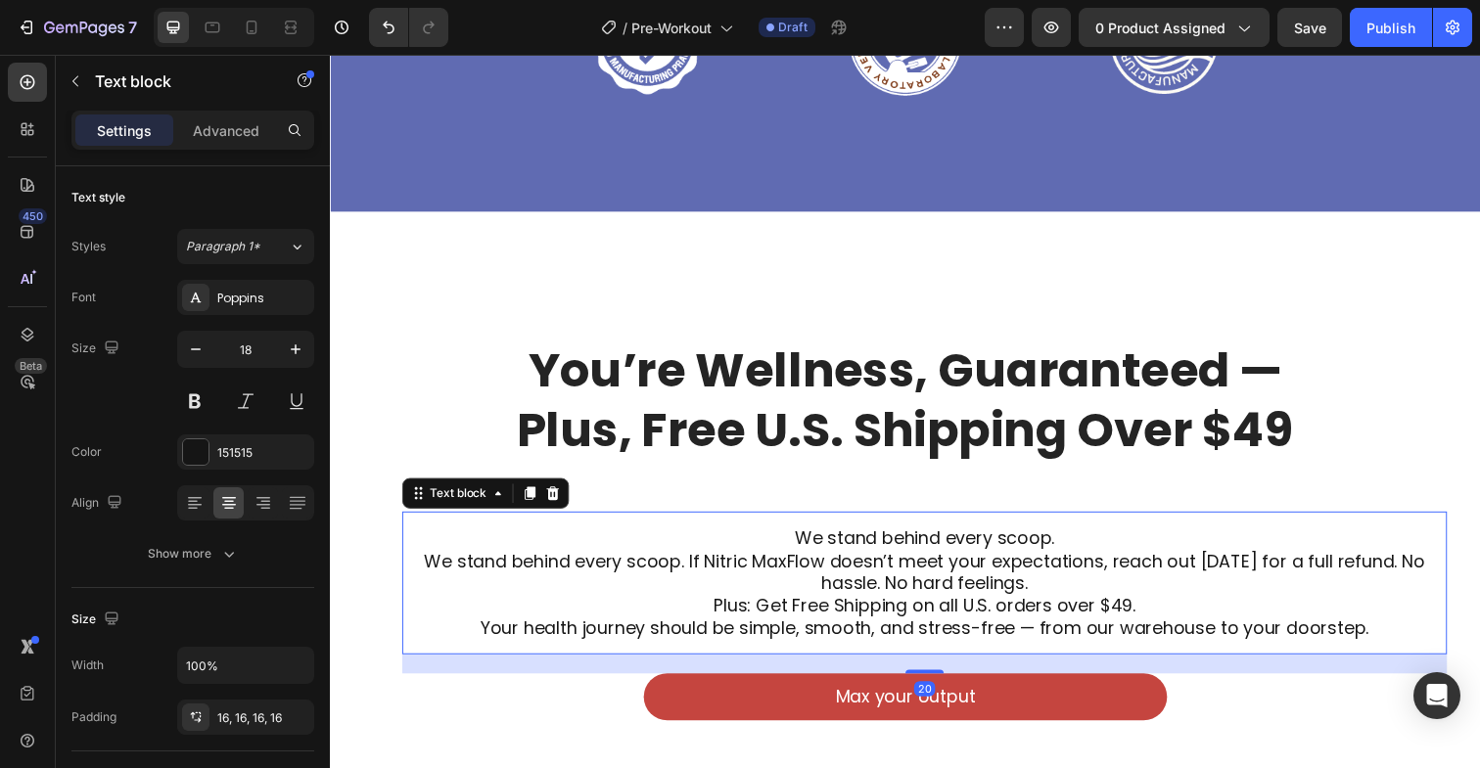
click at [845, 602] on p "We stand behind every scoop. If Nitric MaxFlow doesn’t meet your expectations, …" at bounding box center [937, 584] width 1036 height 46
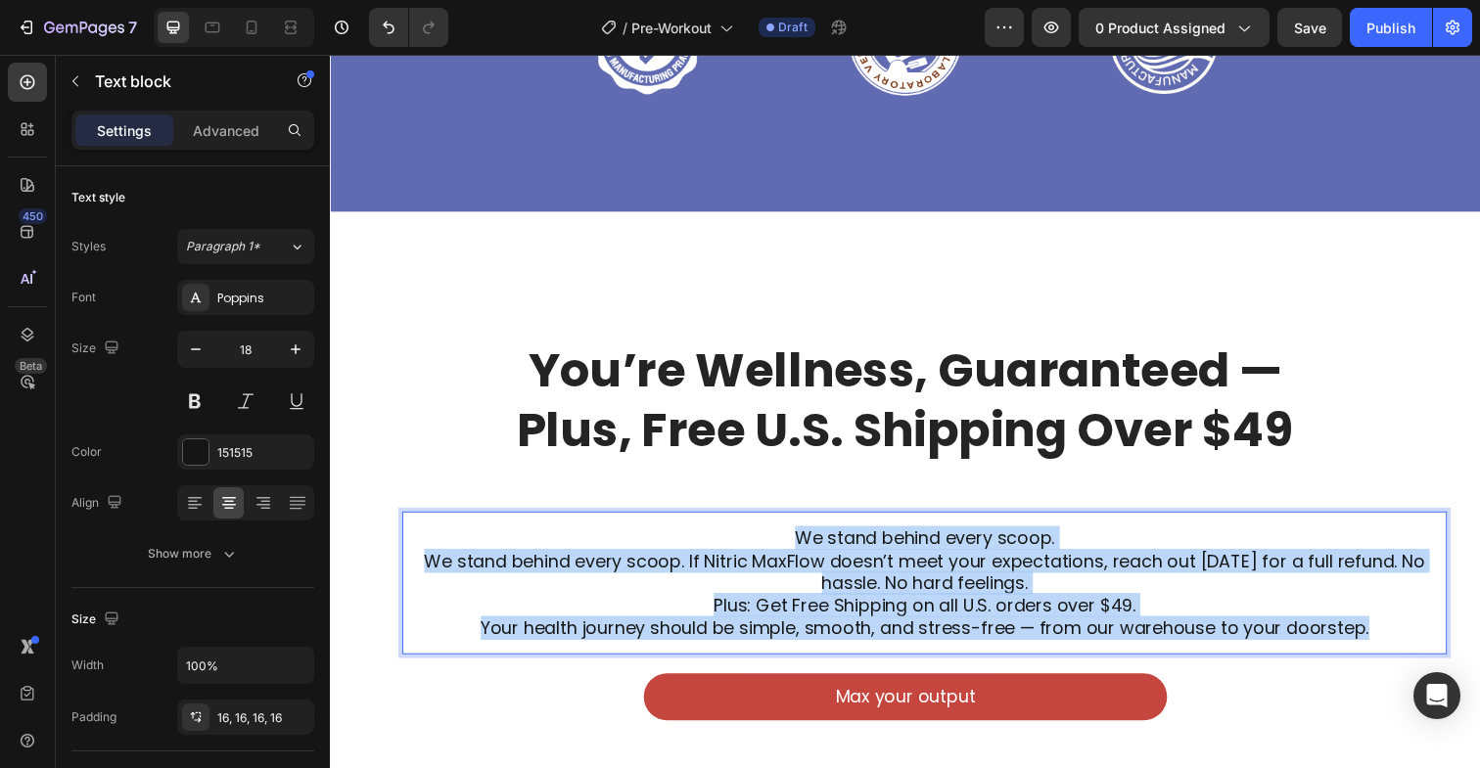
drag, startPoint x: 1414, startPoint y: 643, endPoint x: 770, endPoint y: 538, distance: 652.5
click at [770, 538] on div "We stand behind every scoop. We stand behind every scoop. If Nitric MaxFlow doe…" at bounding box center [936, 595] width 1067 height 146
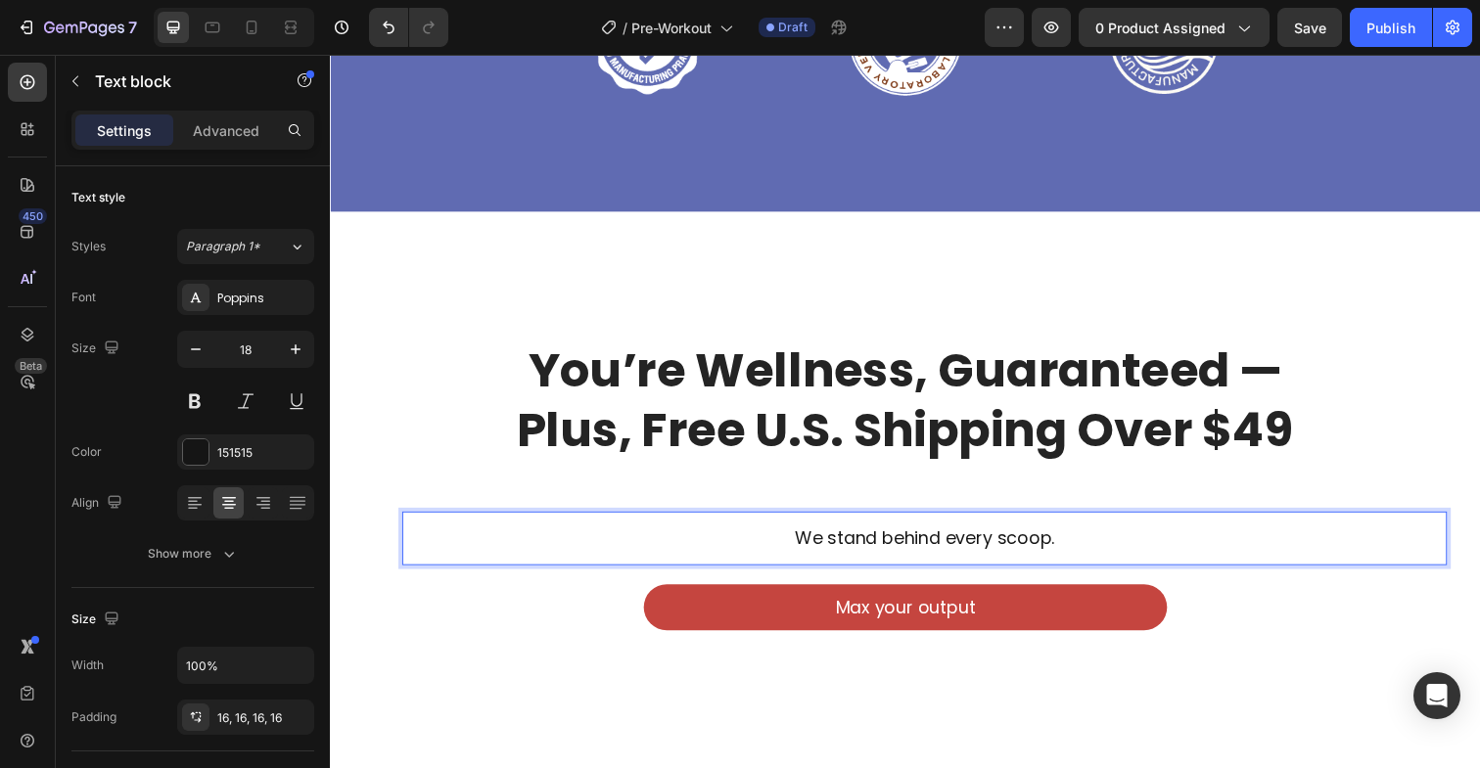
click at [851, 550] on p "We stand behind every scoop." at bounding box center [937, 548] width 1036 height 23
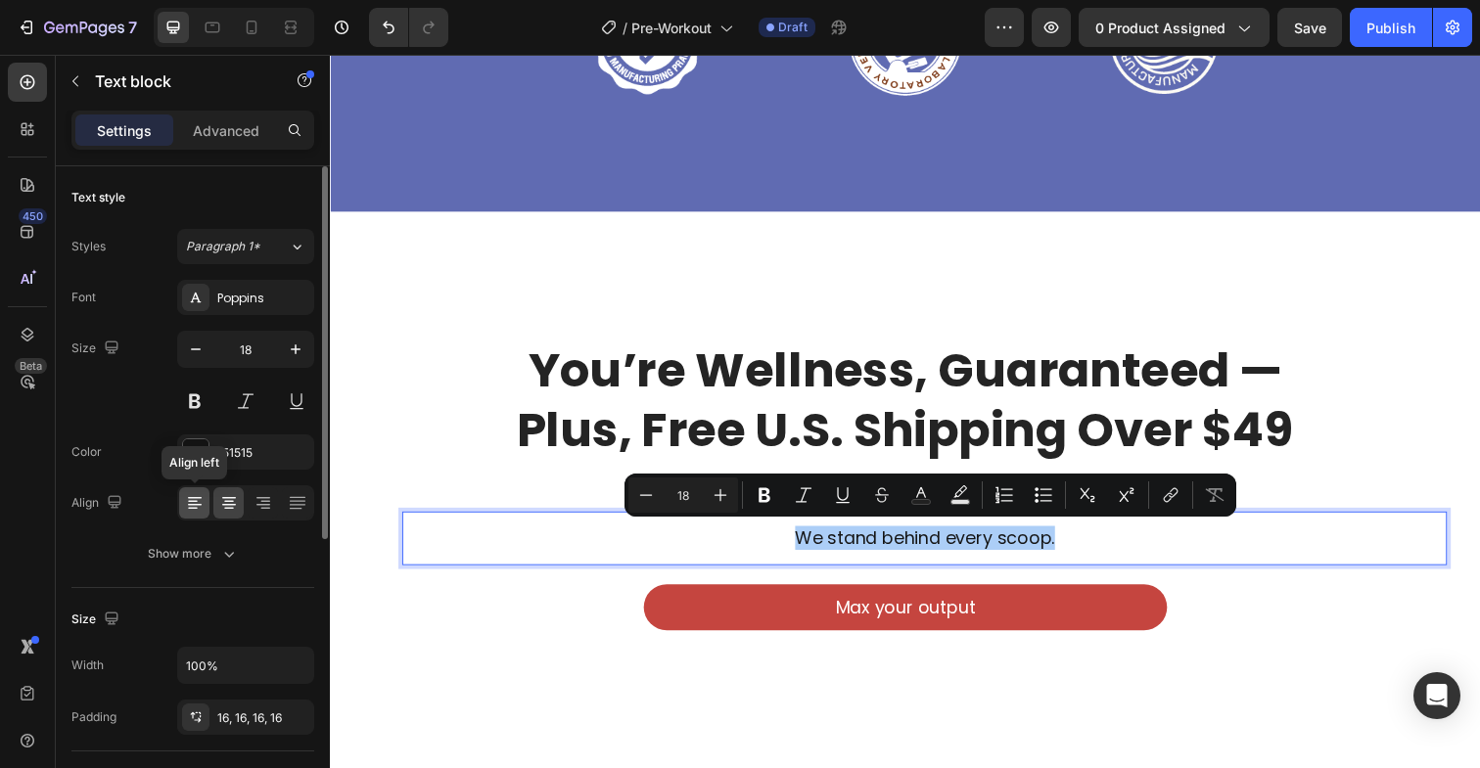
click at [198, 503] on icon at bounding box center [195, 503] width 20 height 20
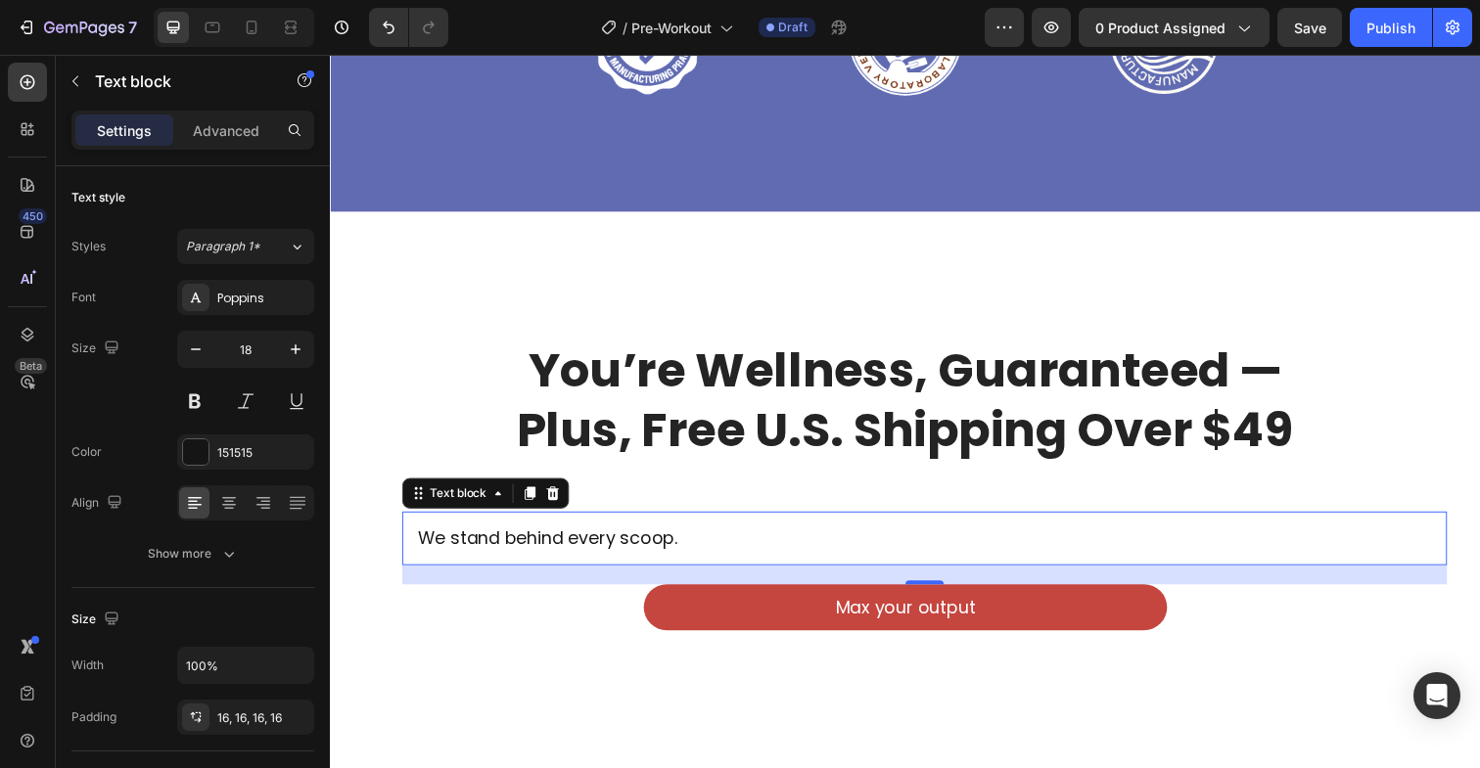
click at [719, 568] on div "We stand behind every scoop." at bounding box center [936, 549] width 1067 height 54
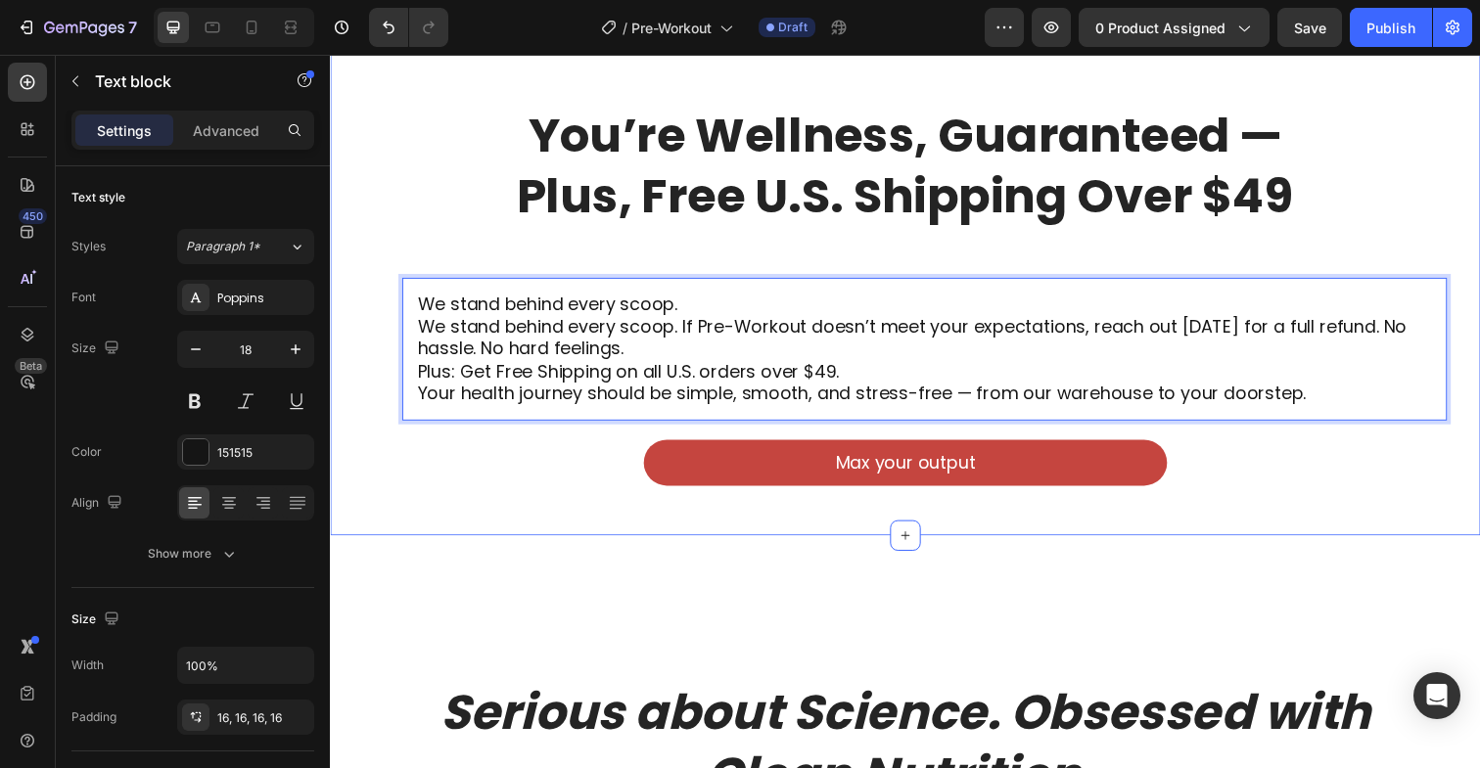
scroll to position [5402, 0]
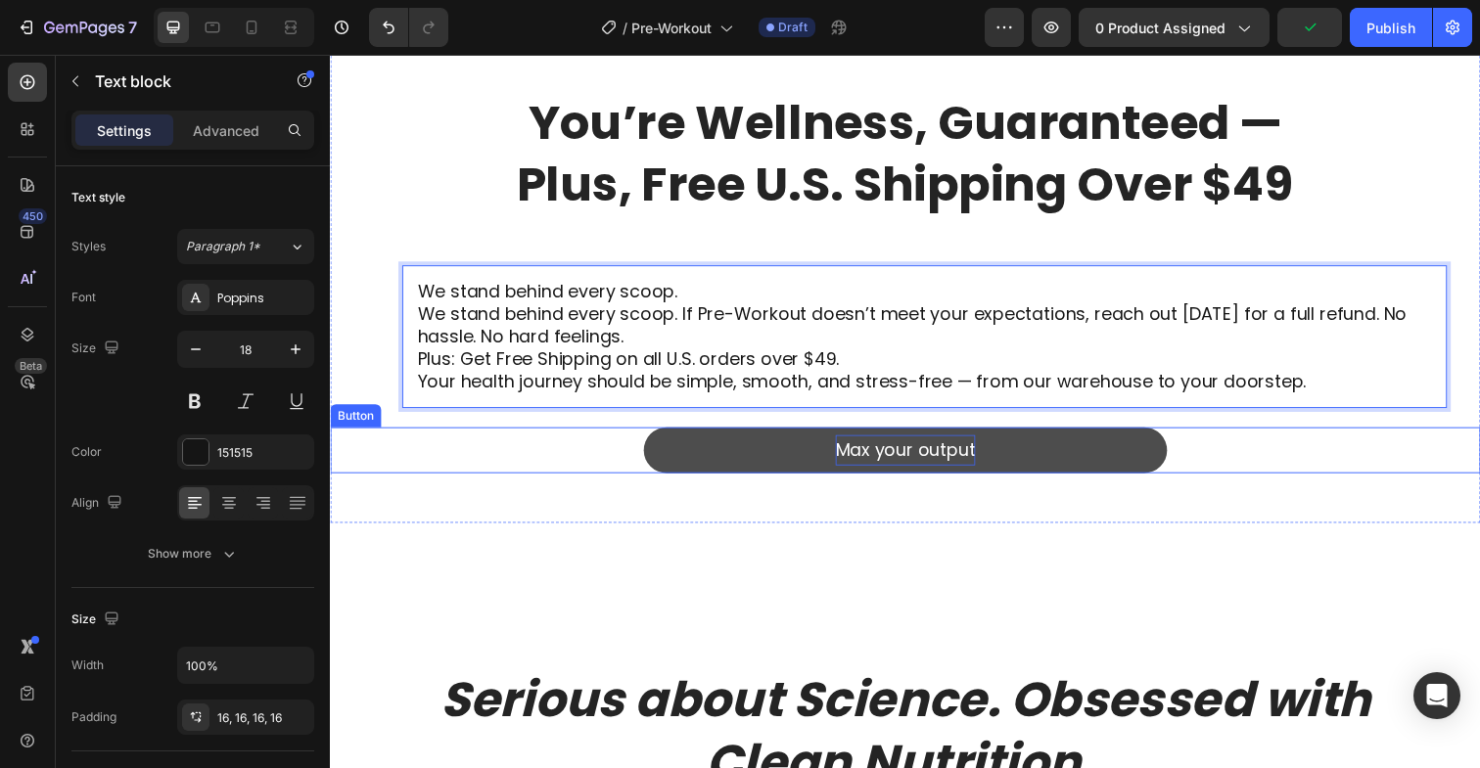
click at [902, 459] on p "Max your output" at bounding box center [917, 458] width 143 height 31
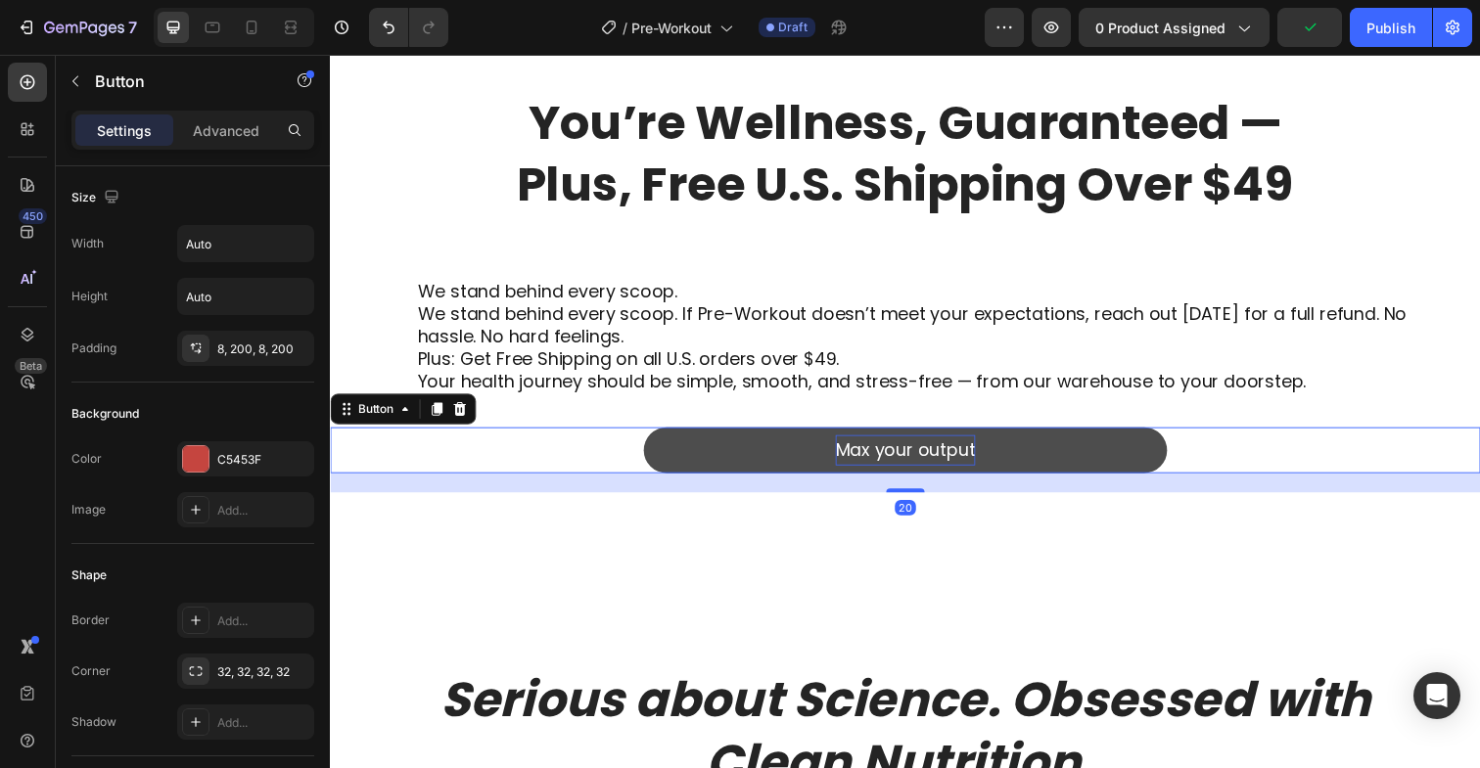
click at [902, 459] on p "Max your output" at bounding box center [917, 458] width 143 height 31
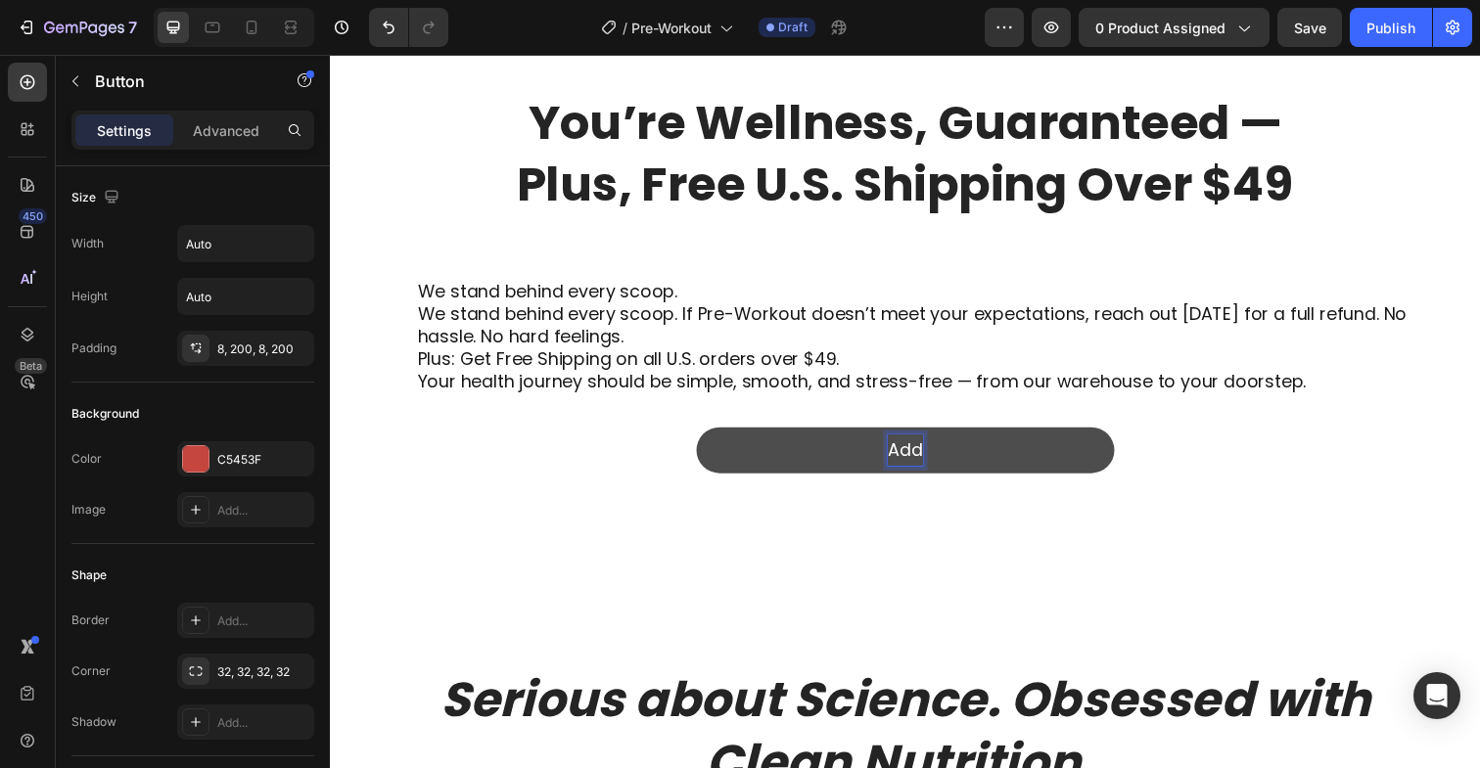
click at [704, 436] on button "Add" at bounding box center [917, 459] width 427 height 47
click at [690, 436] on button "Add To" at bounding box center [917, 459] width 454 height 47
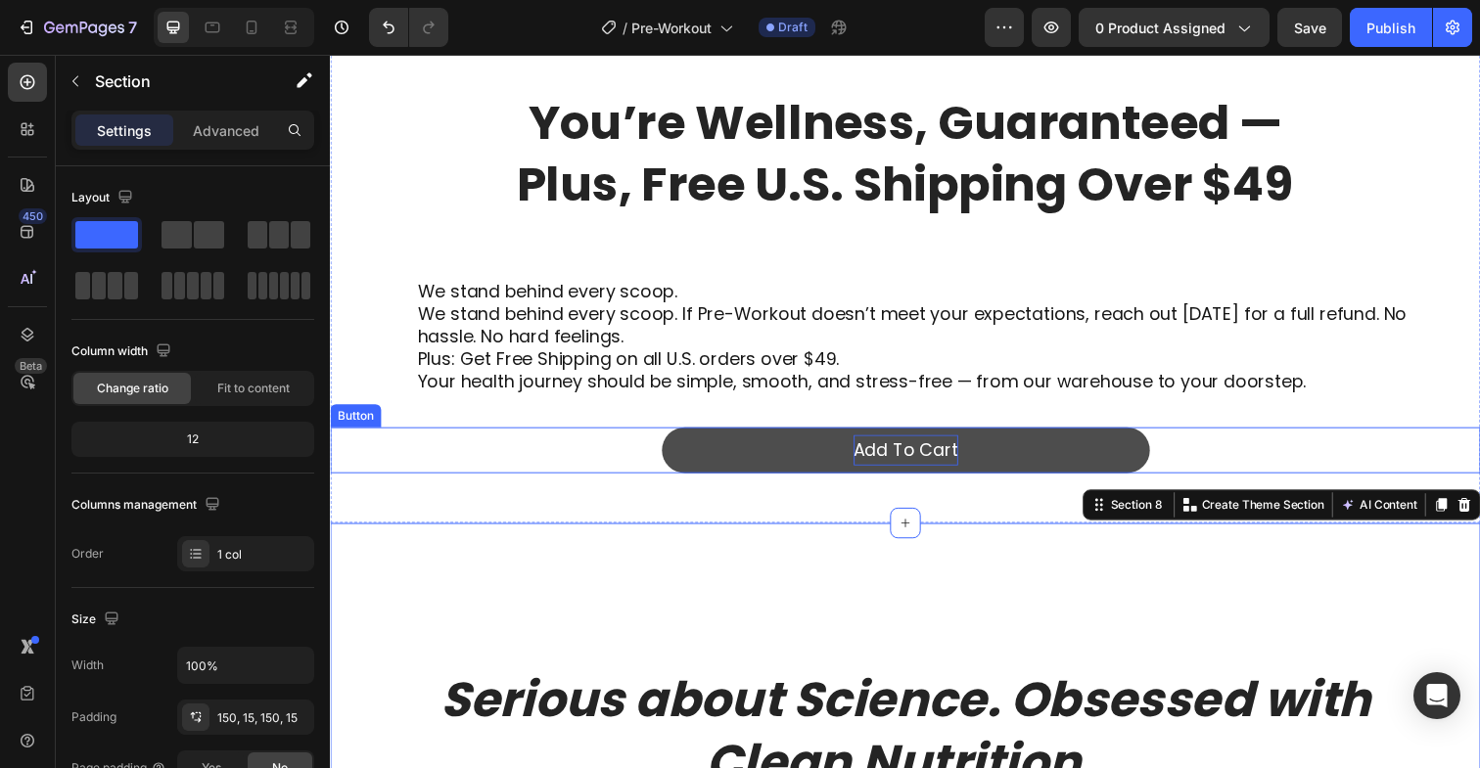
click at [1128, 452] on button "Add To Cart" at bounding box center [918, 459] width 498 height 47
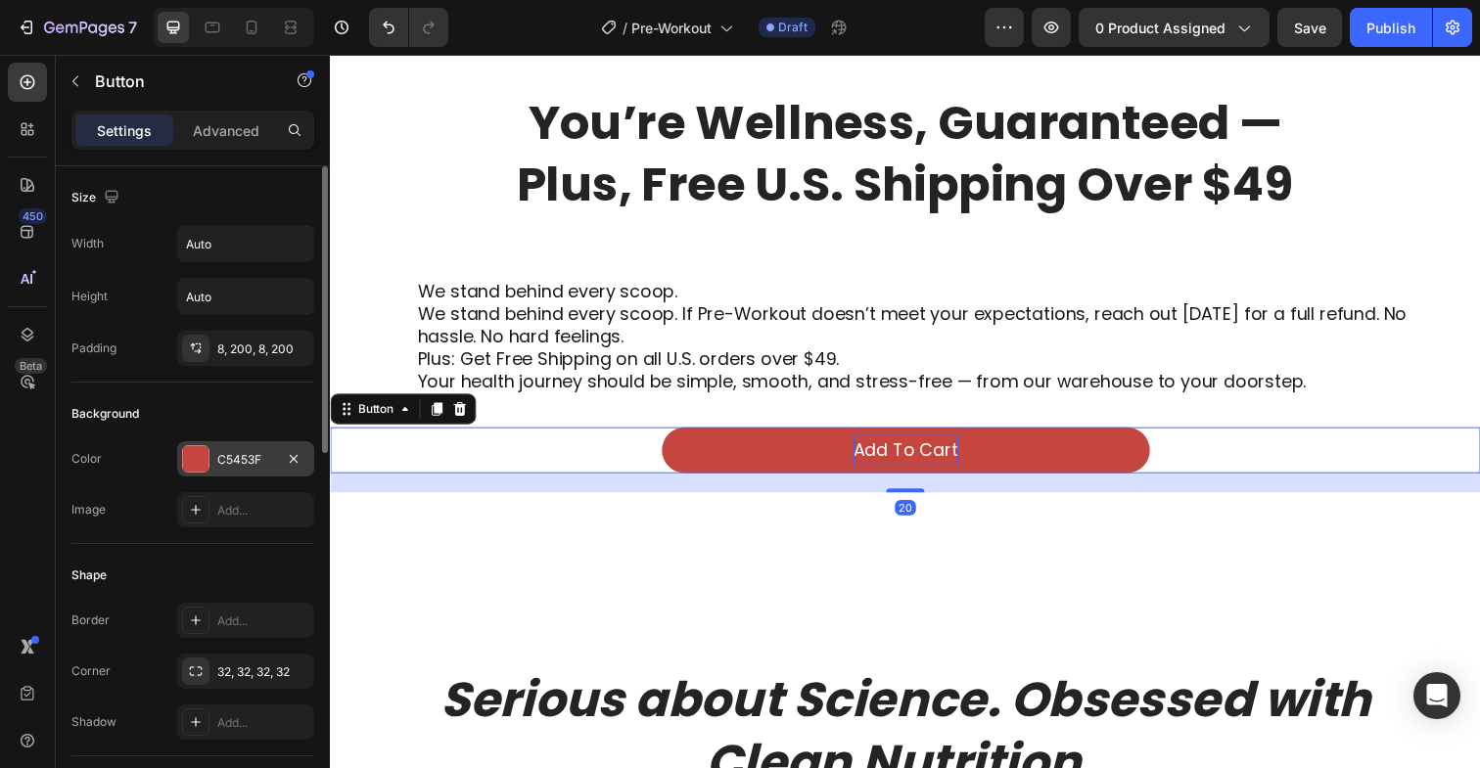
click at [200, 457] on div at bounding box center [195, 458] width 25 height 25
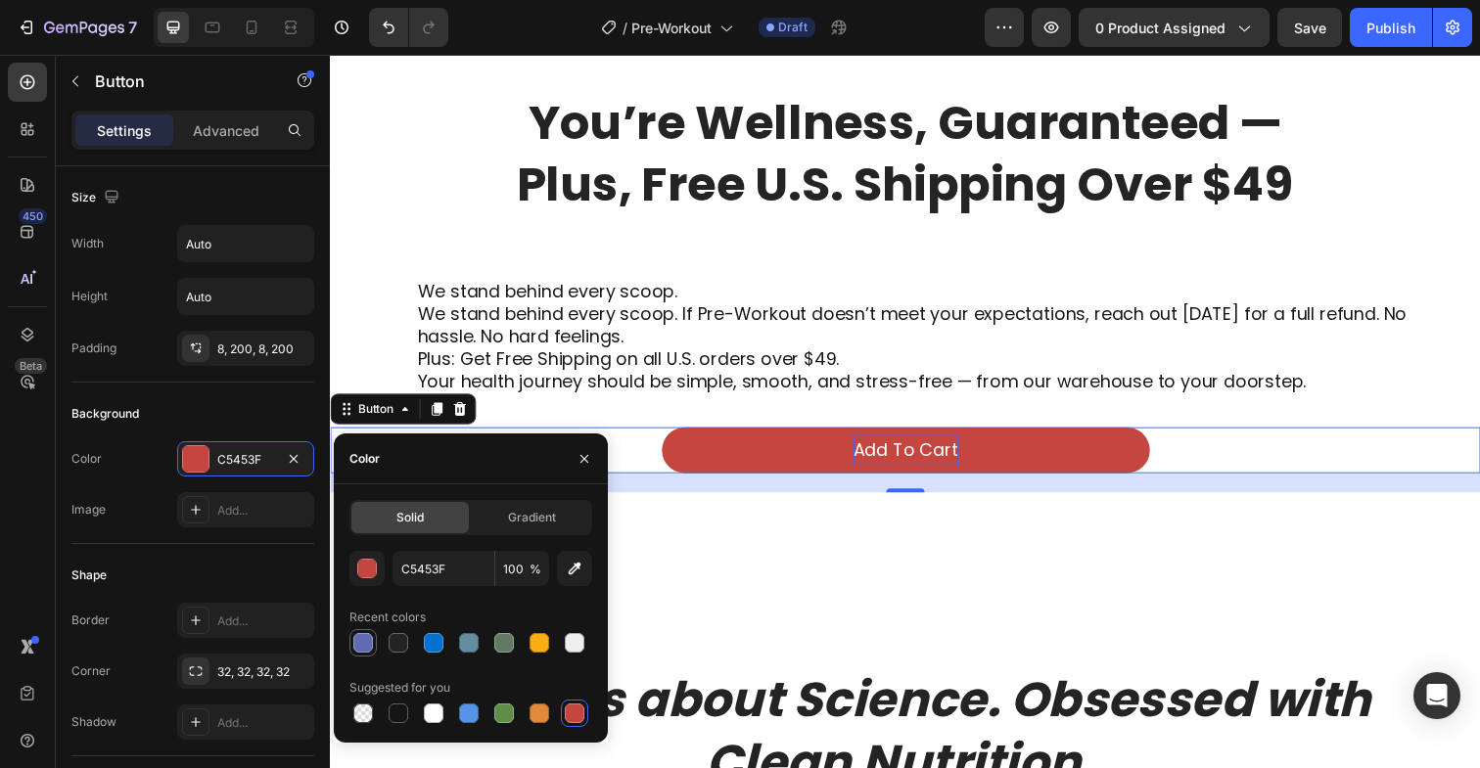
click at [368, 643] on div at bounding box center [363, 643] width 20 height 20
type input "606BB2"
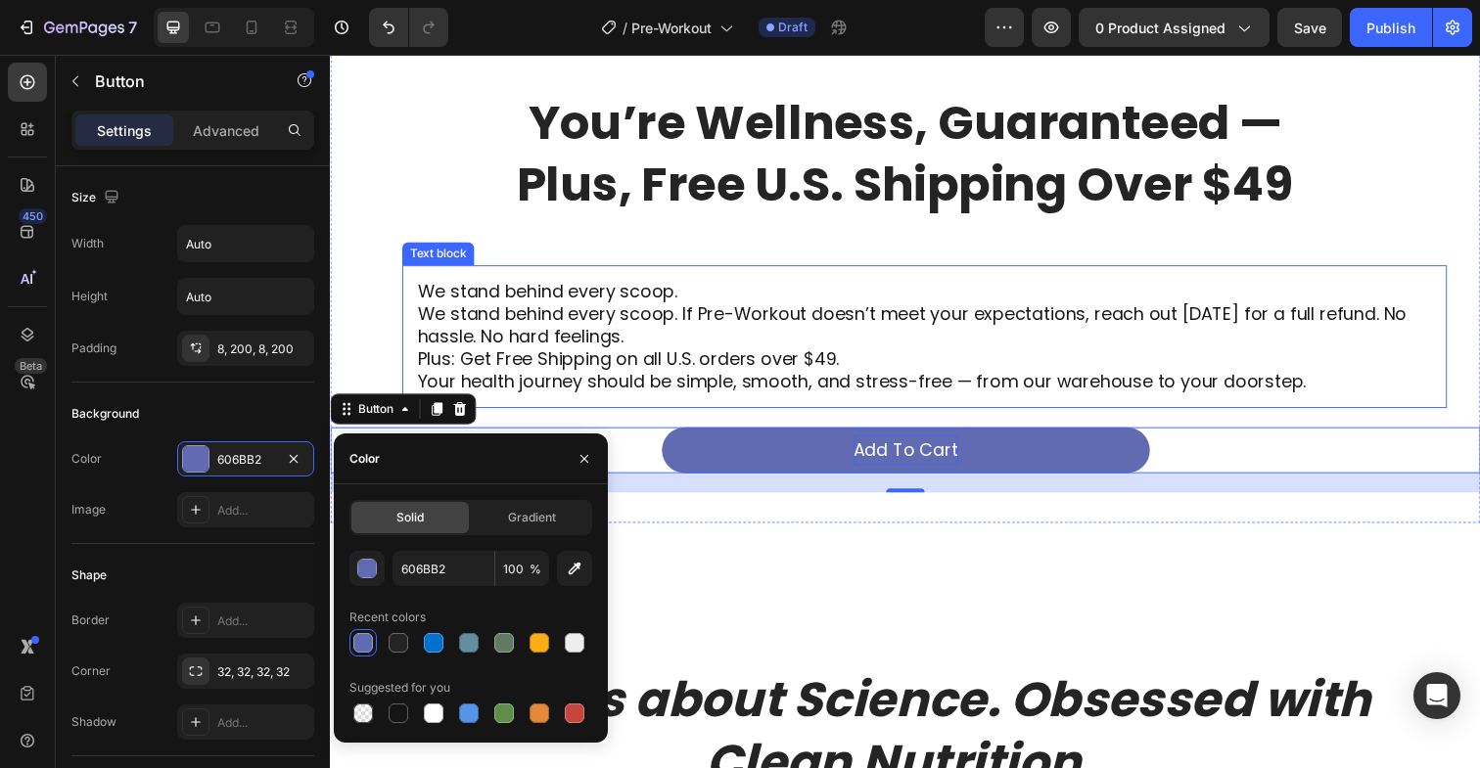
click at [697, 346] on p "We stand behind every scoop. If Pre-Workout doesn’t meet your expectations, rea…" at bounding box center [937, 331] width 1036 height 46
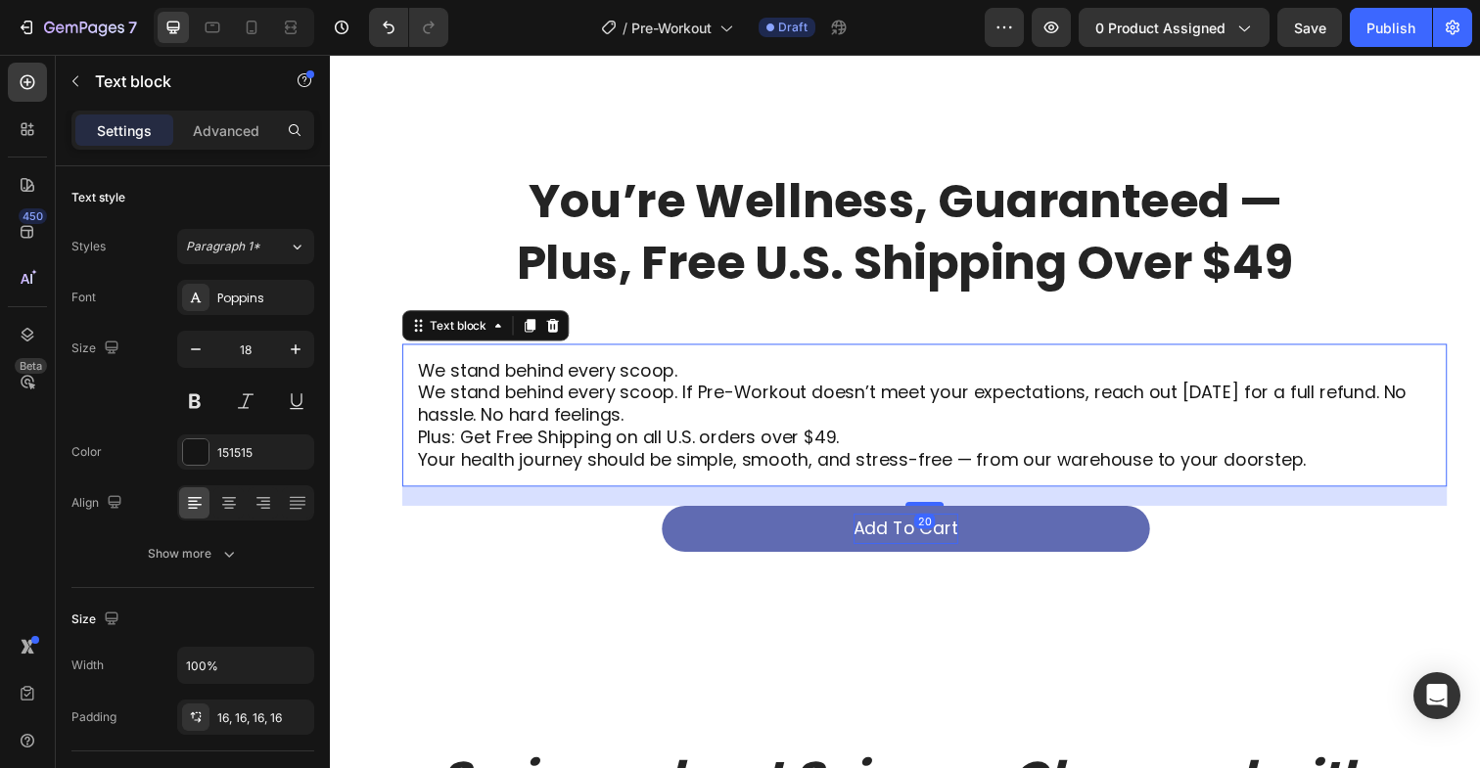
scroll to position [5314, 0]
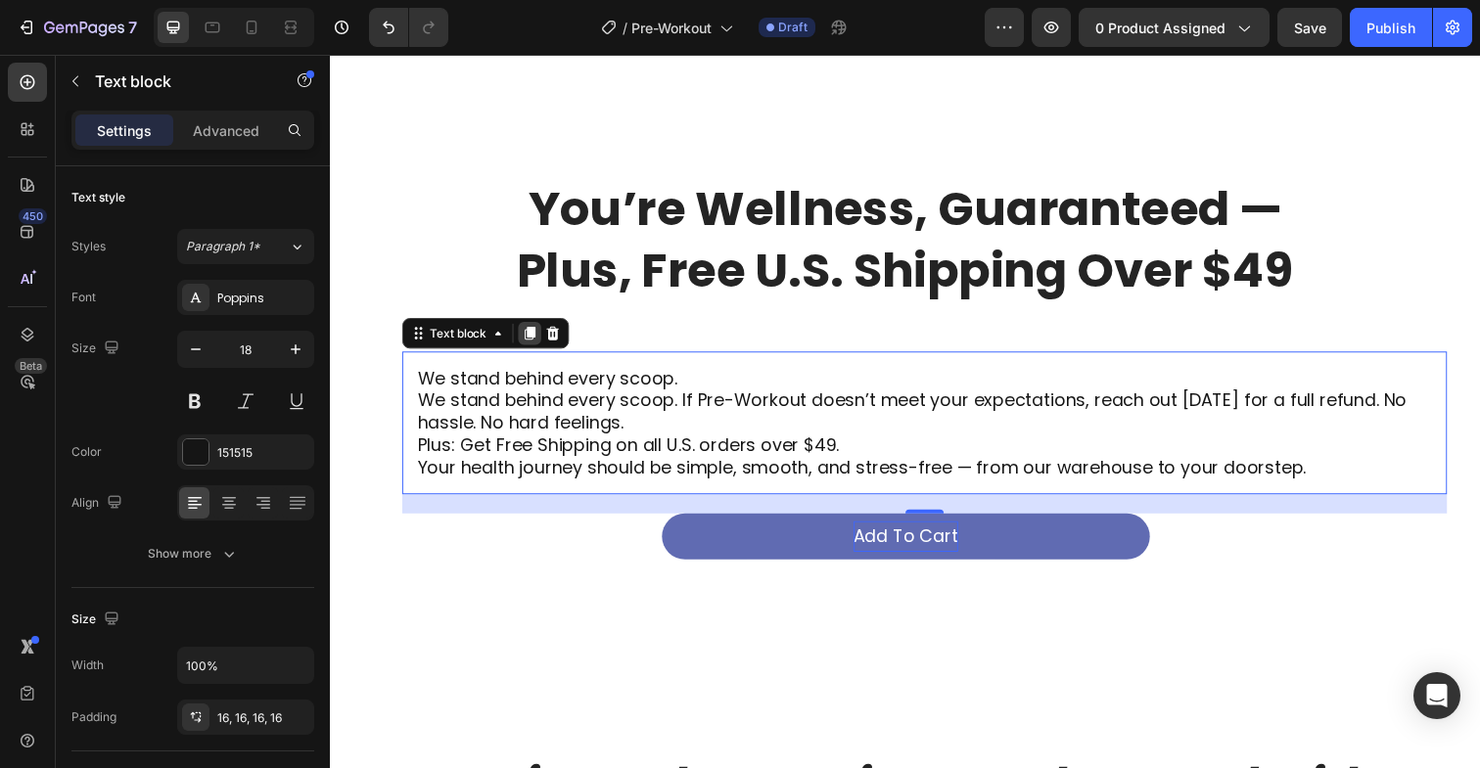
click at [527, 339] on icon at bounding box center [534, 340] width 16 height 16
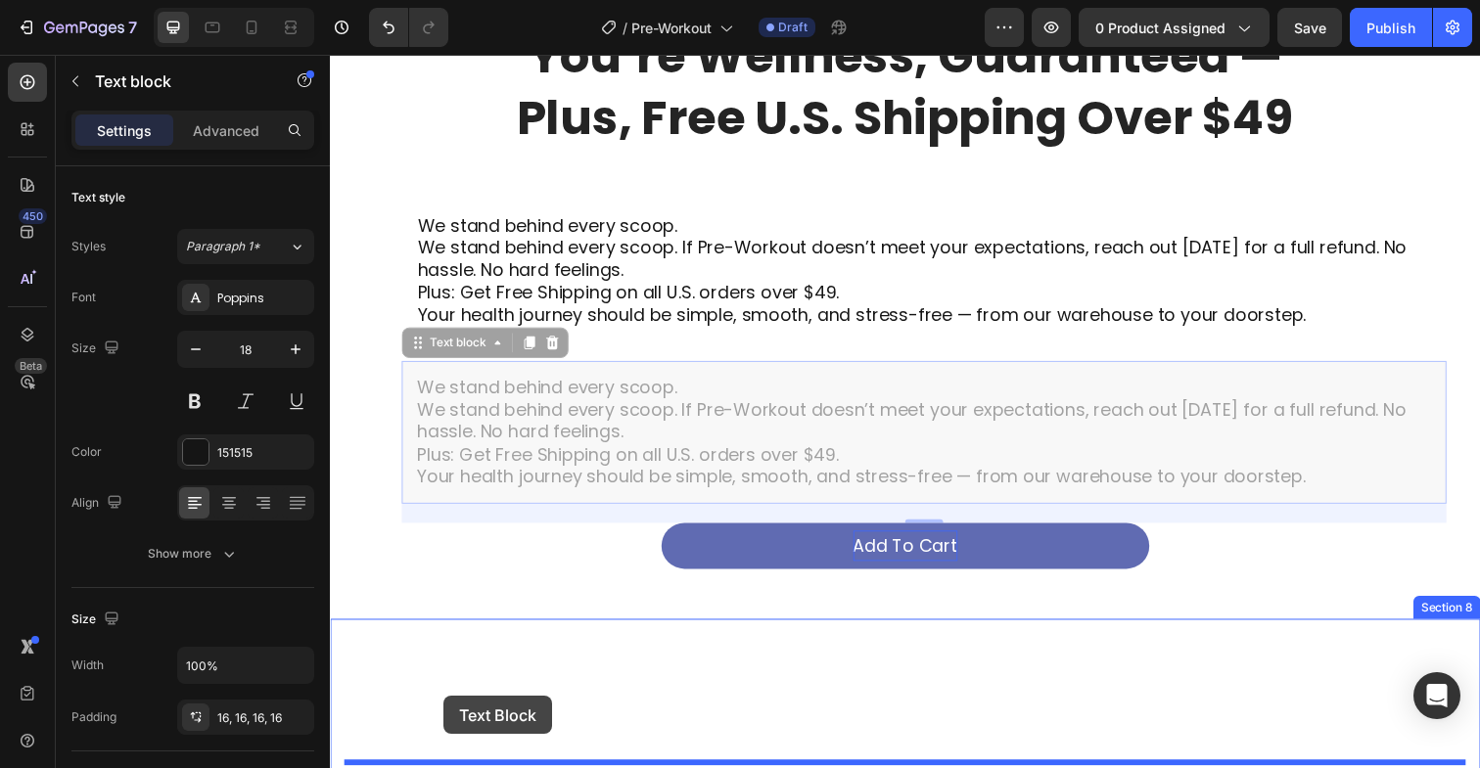
scroll to position [5493, 0]
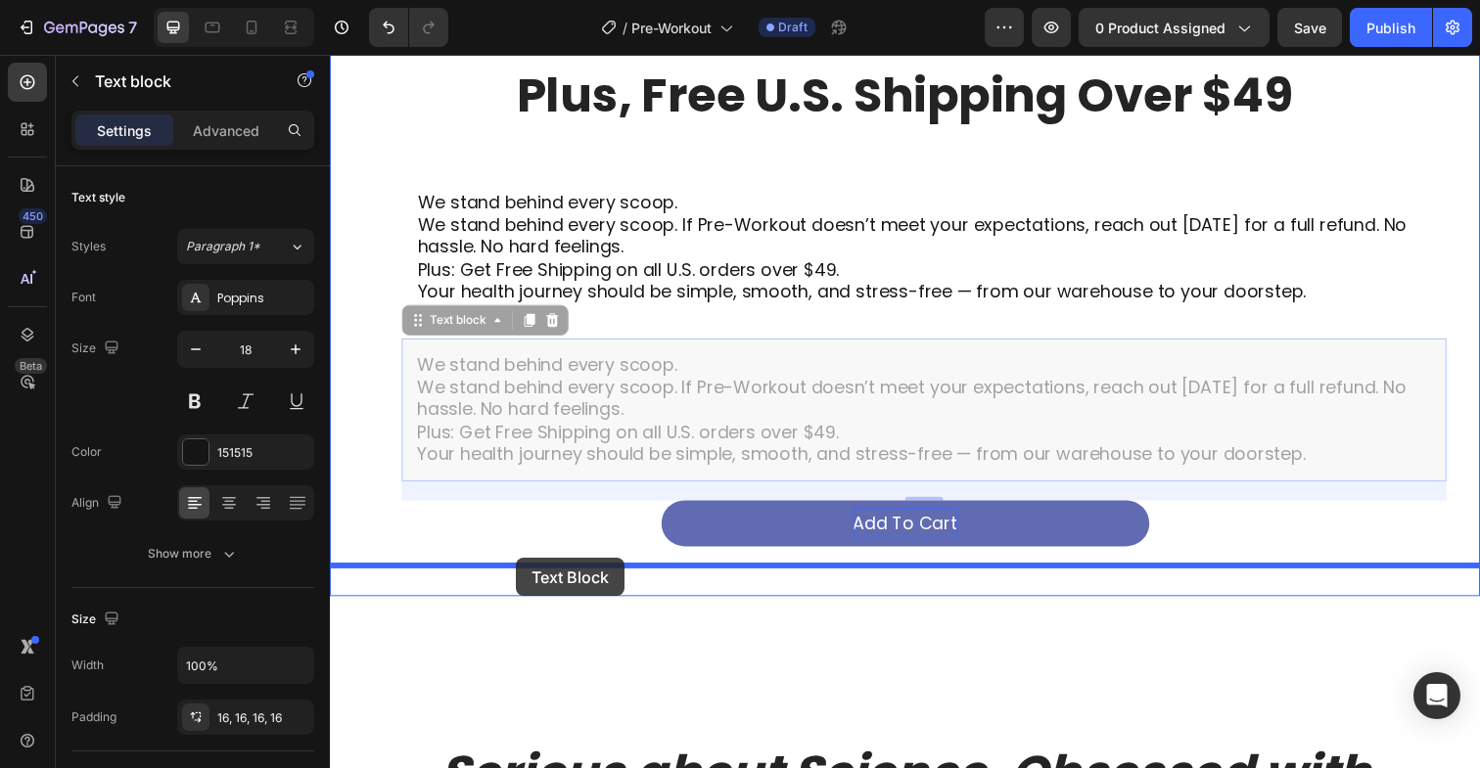
drag, startPoint x: 432, startPoint y: 499, endPoint x: 520, endPoint y: 569, distance: 112.2
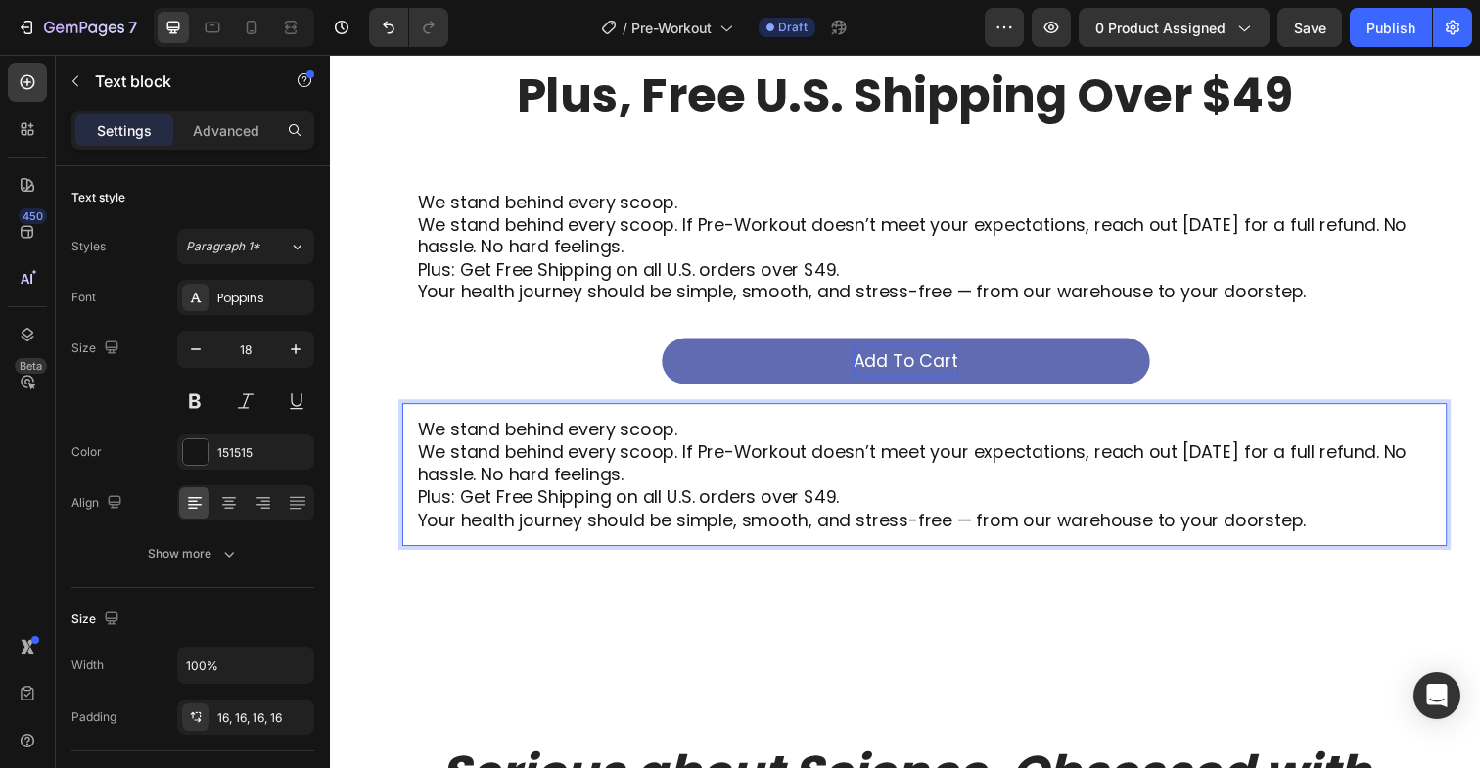
click at [555, 484] on p "We stand behind every scoop. If Pre-Workout doesn’t meet your expectations, rea…" at bounding box center [937, 472] width 1036 height 46
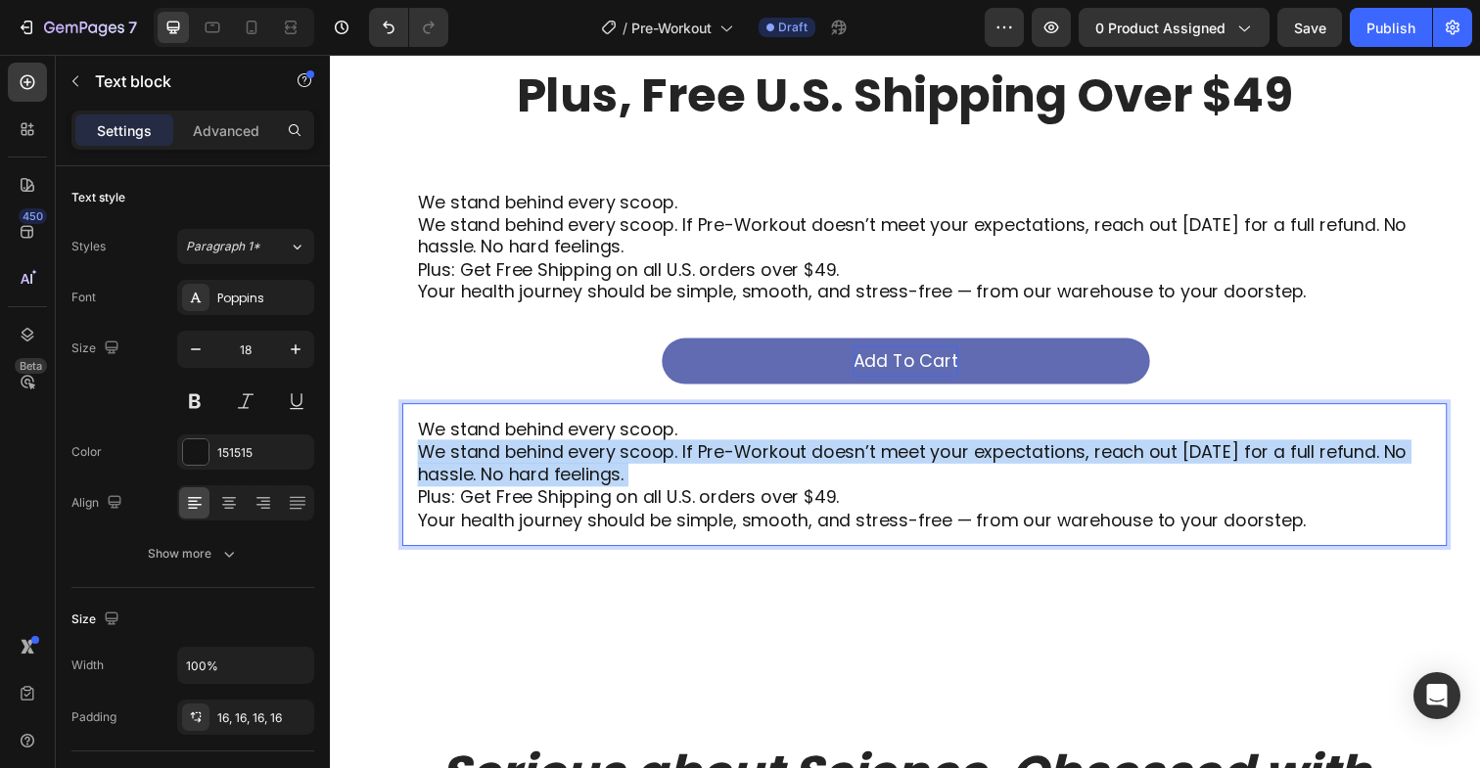
click at [555, 484] on p "We stand behind every scoop. If Pre-Workout doesn’t meet your expectations, rea…" at bounding box center [937, 472] width 1036 height 46
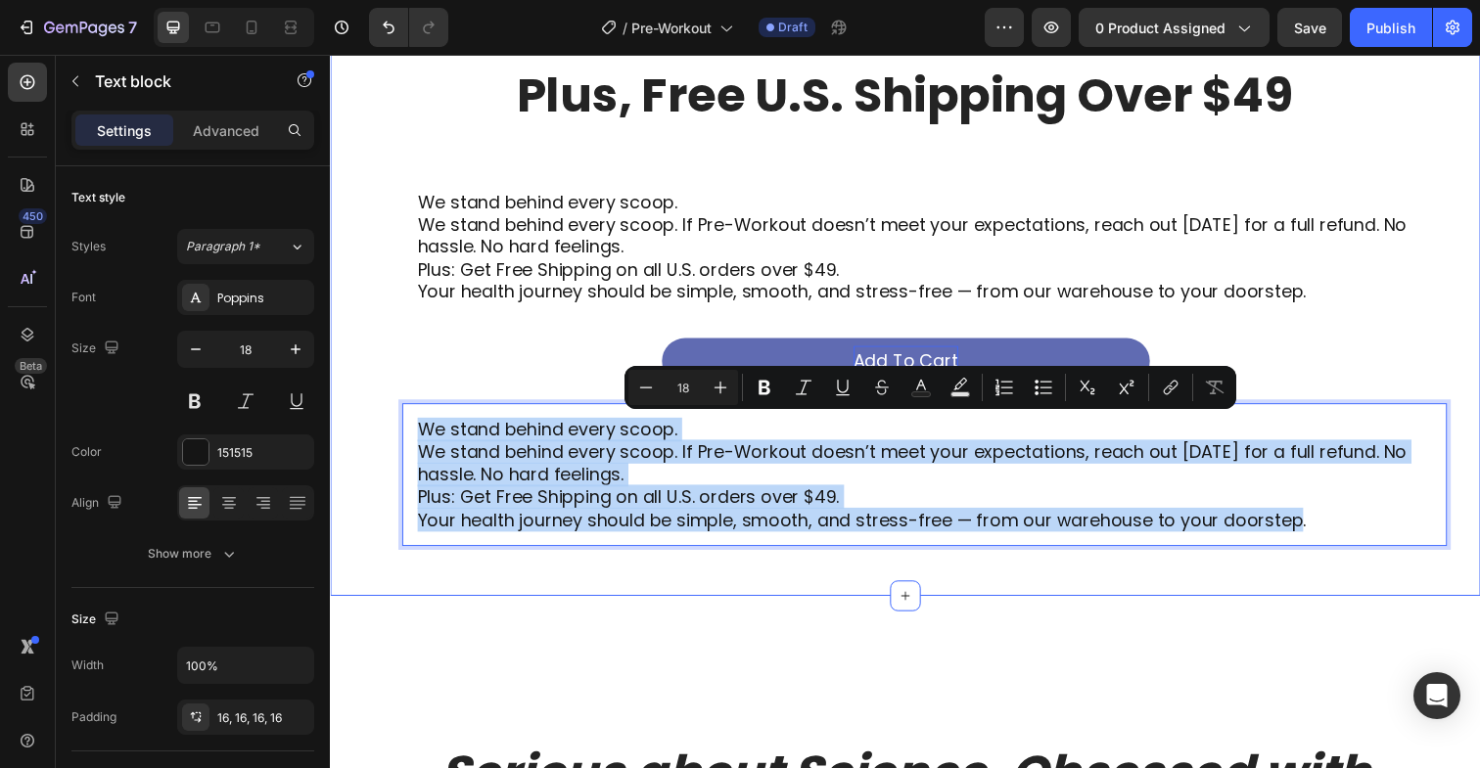
drag, startPoint x: 1318, startPoint y: 521, endPoint x: 363, endPoint y: 403, distance: 962.5
click at [363, 403] on div "You’re Wellness, Guaranteed — Plus, Free U.S. Shipping Over $49 Heading We stan…" at bounding box center [917, 239] width 1175 height 673
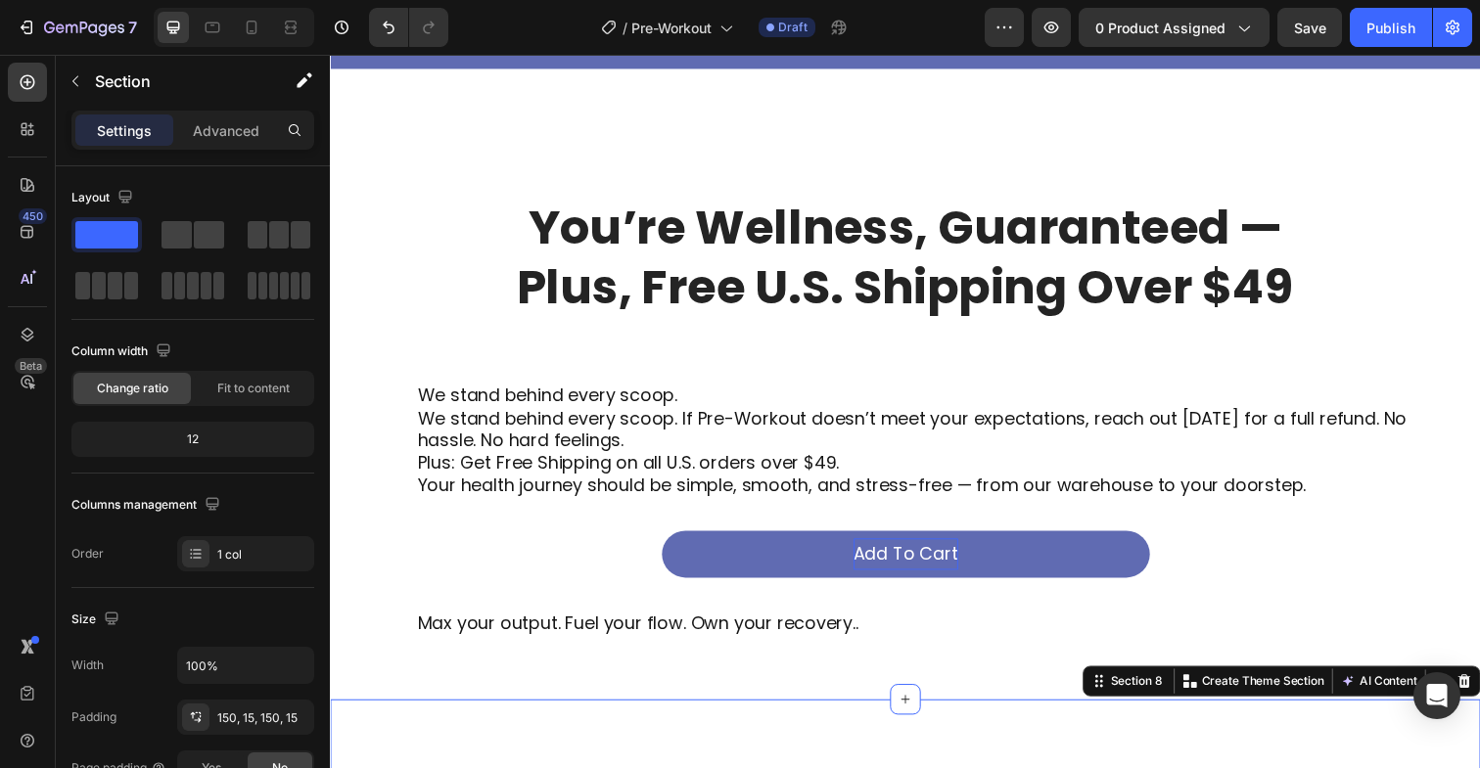
scroll to position [5221, 0]
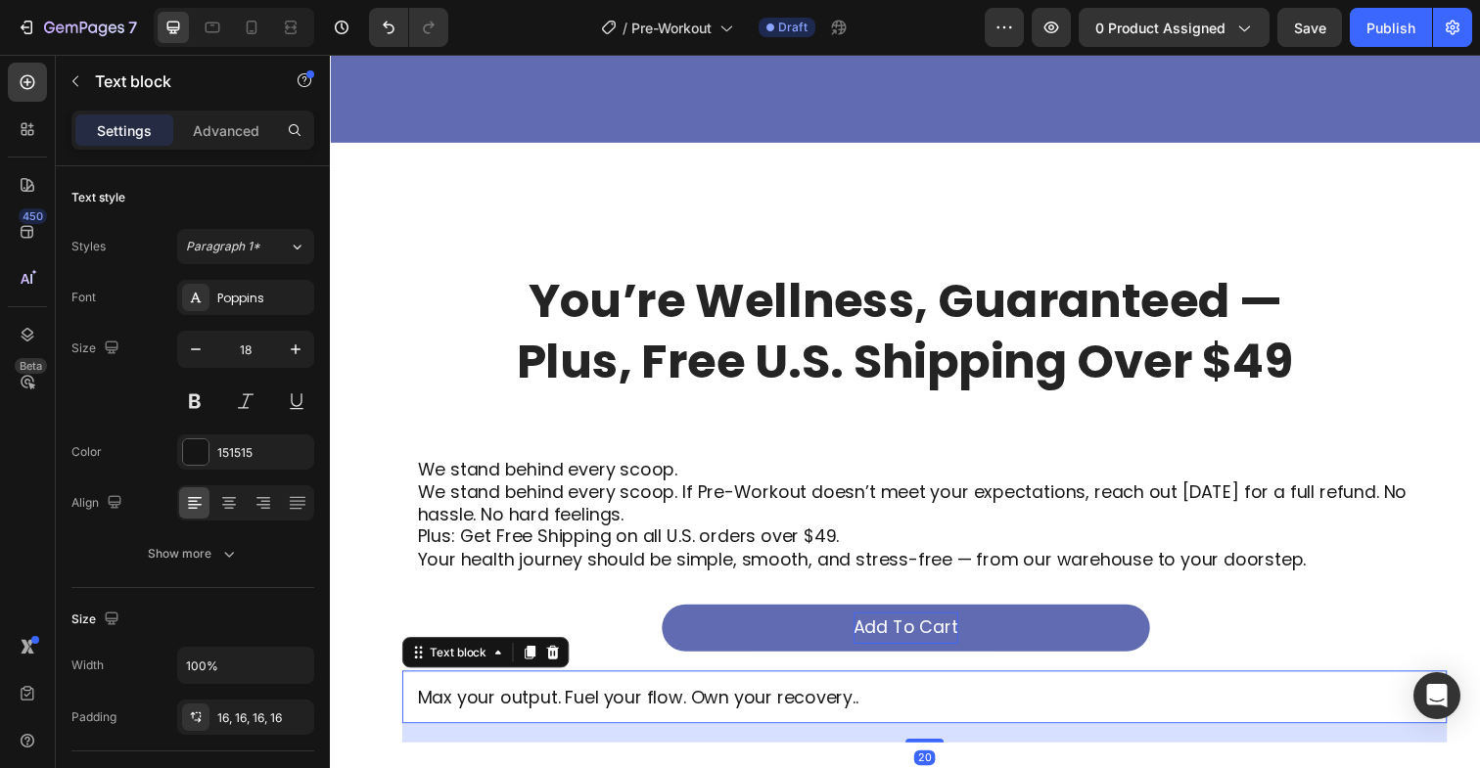
click at [520, 710] on p "Max your output. Fuel your flow. Own your recovery.." at bounding box center [937, 711] width 1036 height 23
click at [531, 662] on icon at bounding box center [534, 666] width 11 height 14
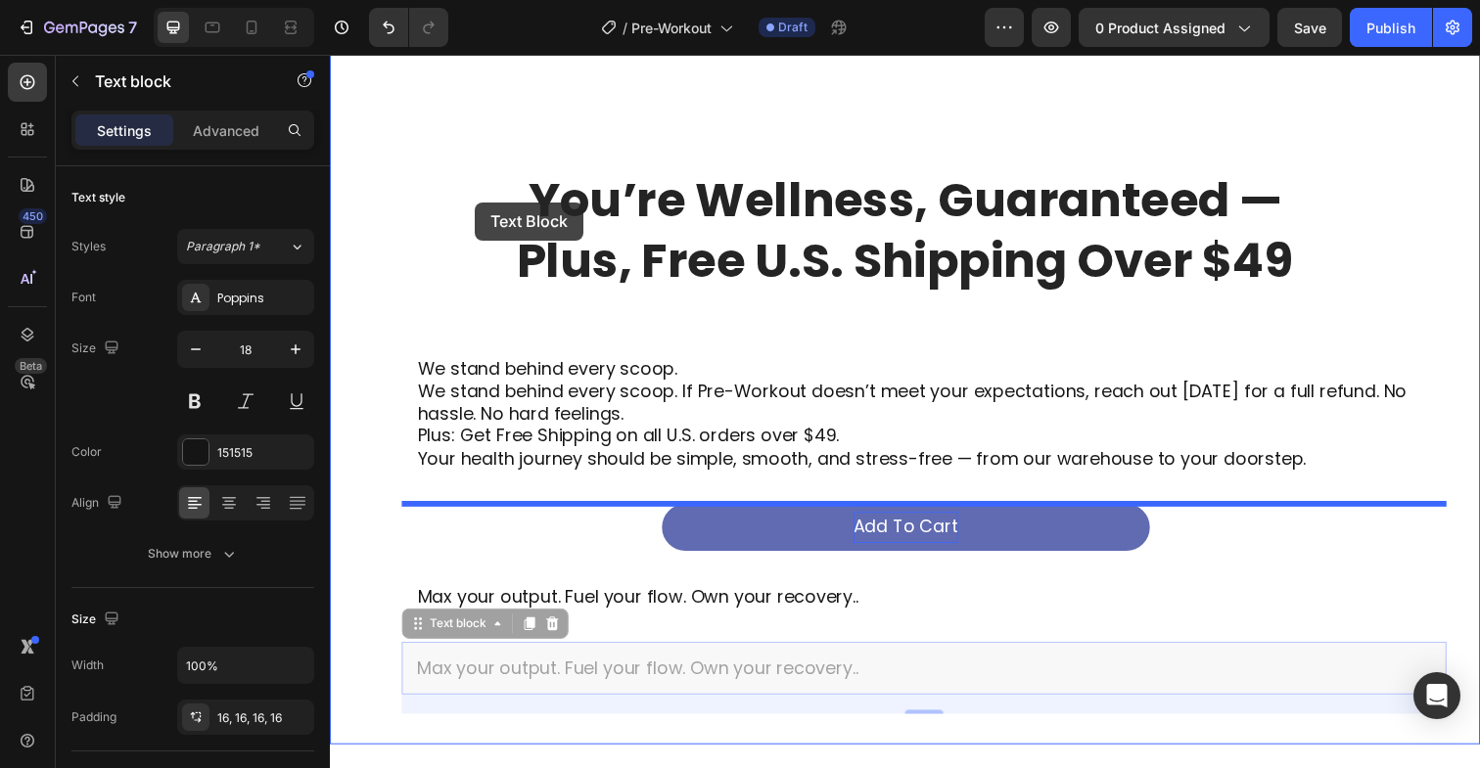
scroll to position [5275, 0]
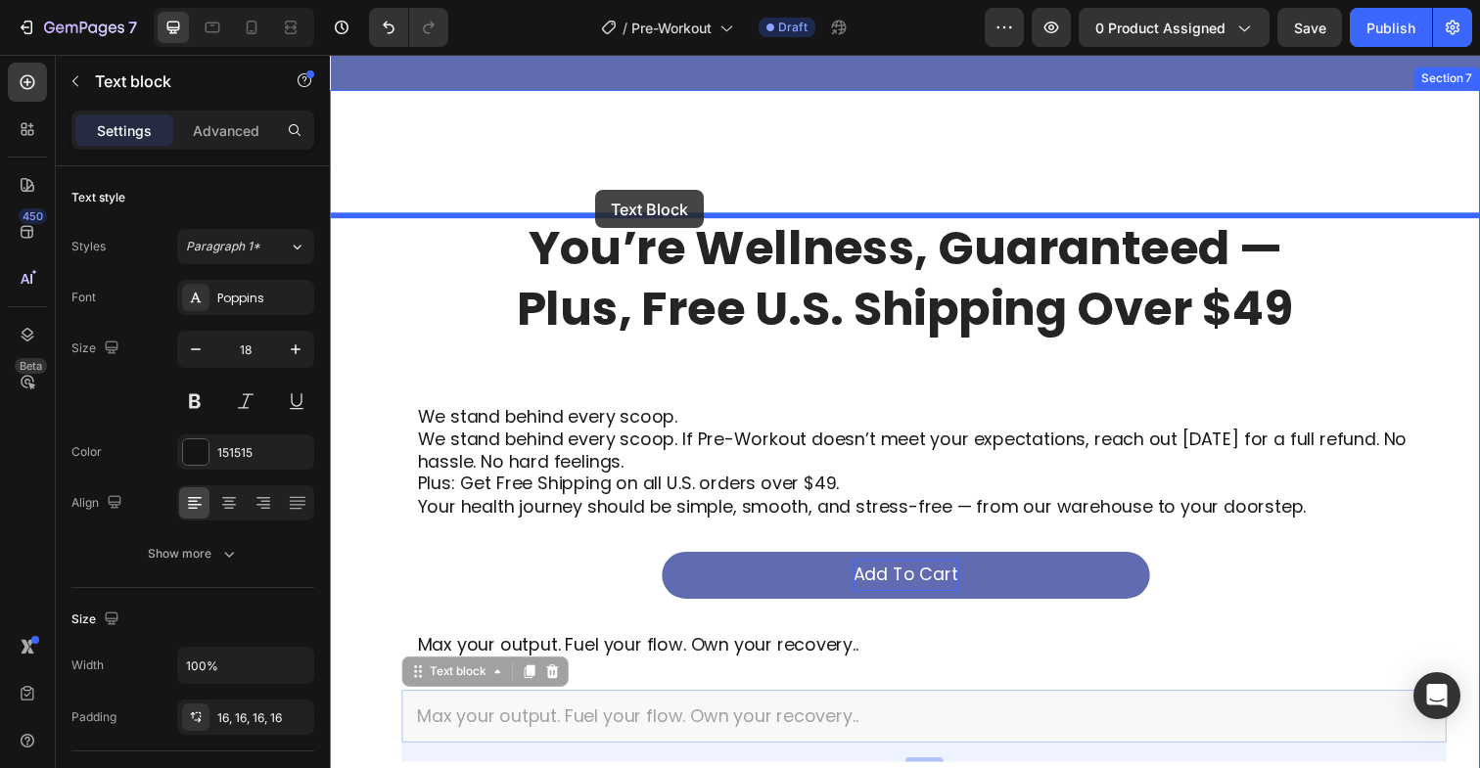
drag, startPoint x: 427, startPoint y: 333, endPoint x: 599, endPoint y: 189, distance: 224.4
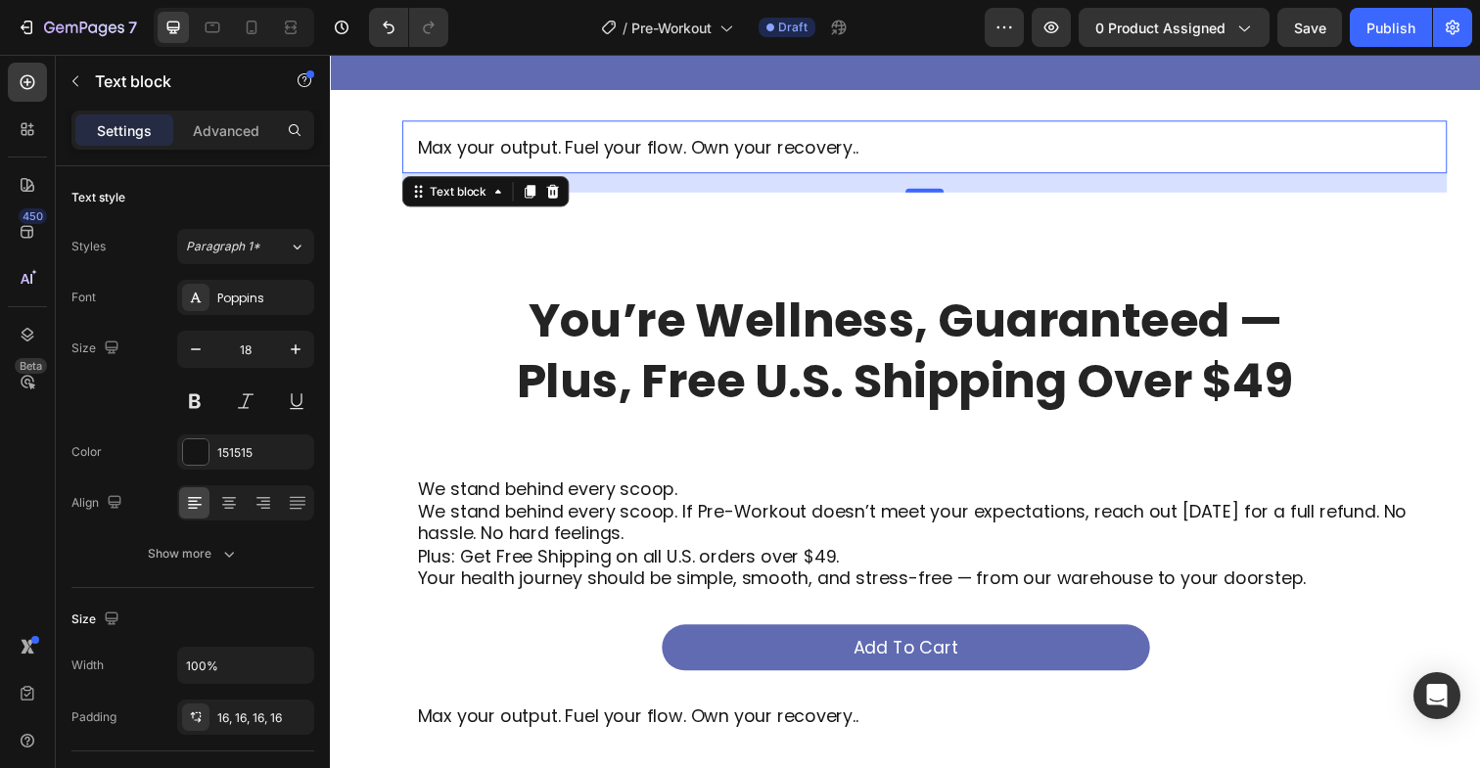
click at [625, 155] on p "Max your output. Fuel your flow. Own your recovery.." at bounding box center [937, 149] width 1036 height 23
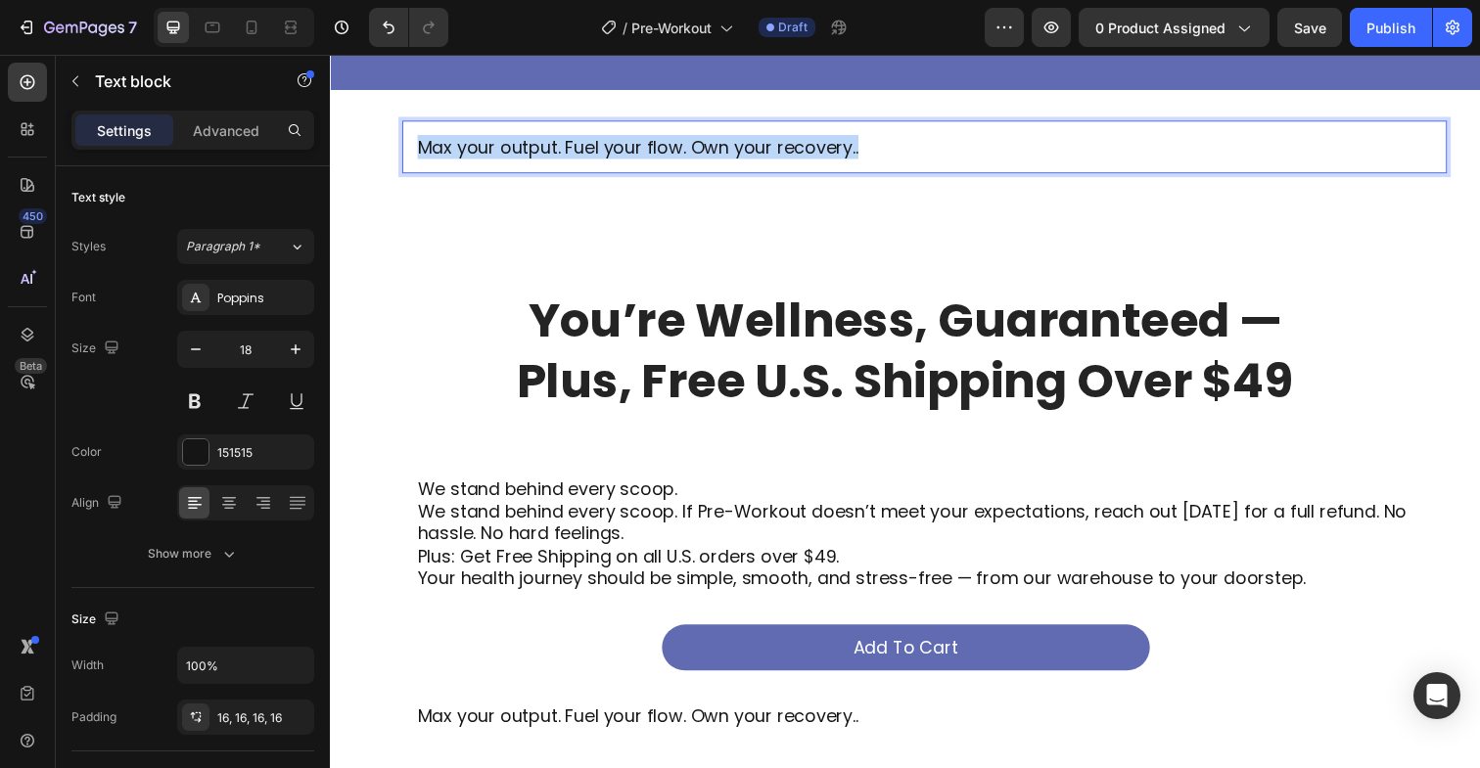
click at [625, 155] on p "Max your output. Fuel your flow. Own your recovery.." at bounding box center [937, 149] width 1036 height 23
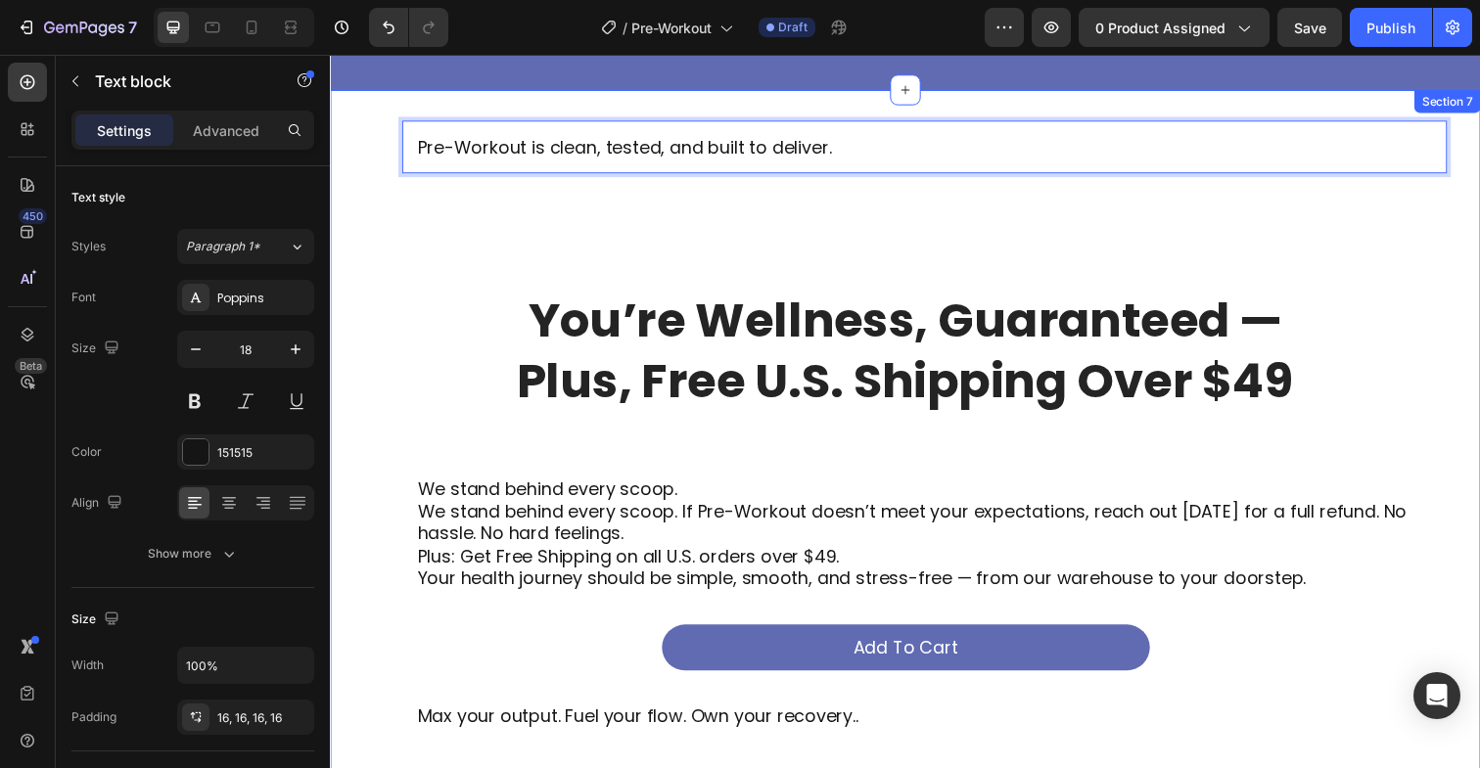
click at [653, 214] on div "Pre-Workout is clean, tested, and built to deliver. Text block 20 You’re Wellne…" at bounding box center [917, 450] width 1175 height 656
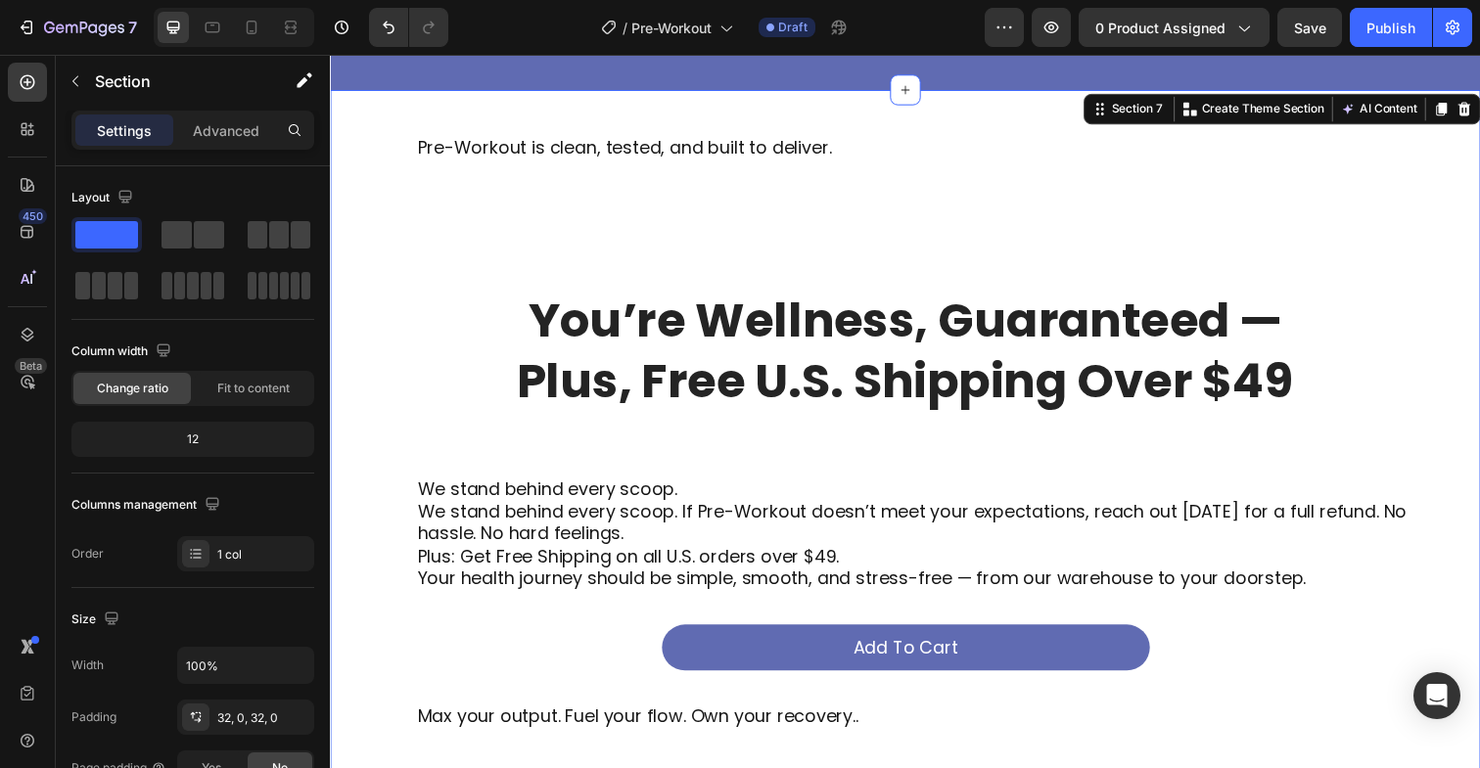
click at [696, 286] on div "Pre-Workout is clean, tested, and built to deliver. Text block You’re Wellness,…" at bounding box center [917, 450] width 1175 height 656
click at [692, 305] on p "You’re Wellness, Guaranteed — Plus, Free U.S. Shipping Over $49" at bounding box center [917, 358] width 975 height 124
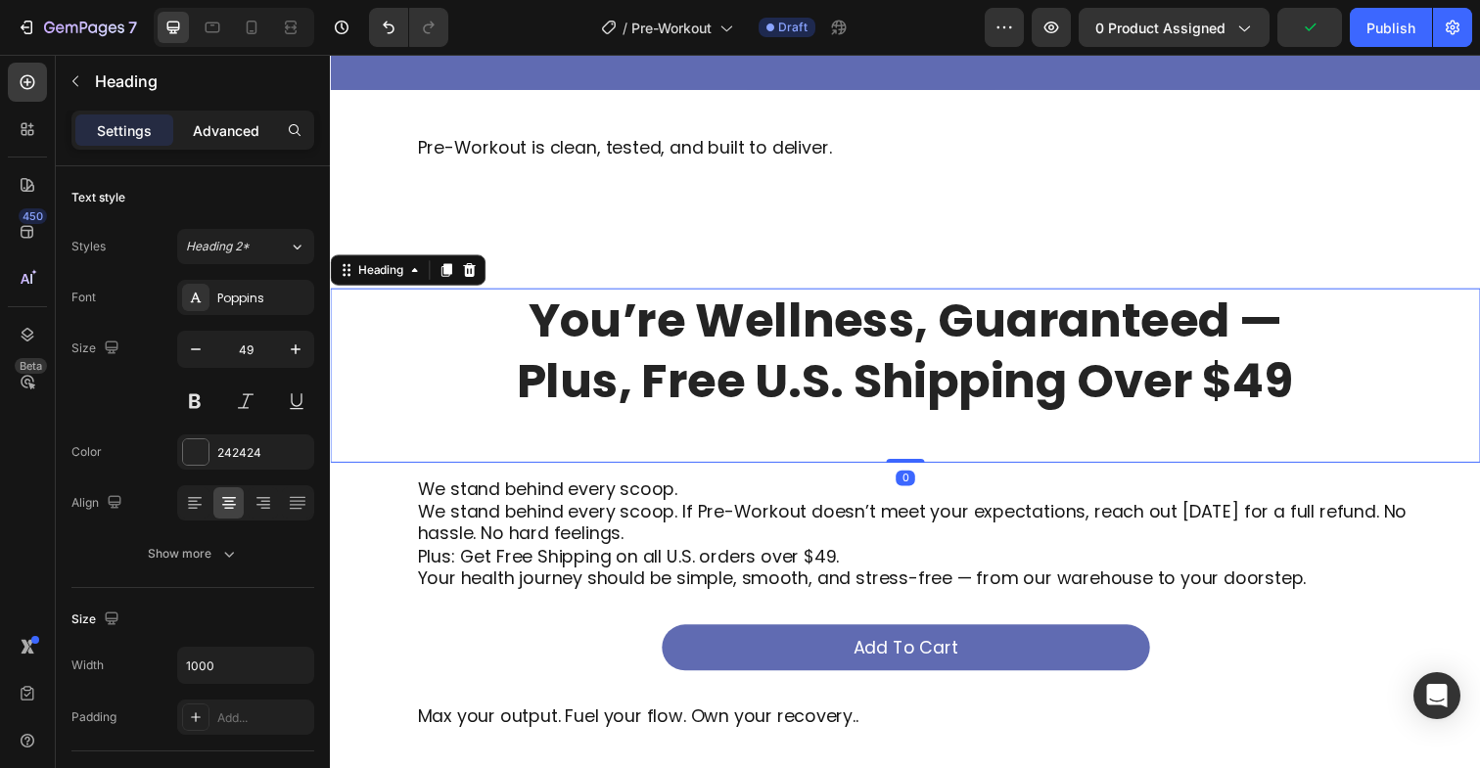
click at [236, 135] on p "Advanced" at bounding box center [226, 130] width 67 height 21
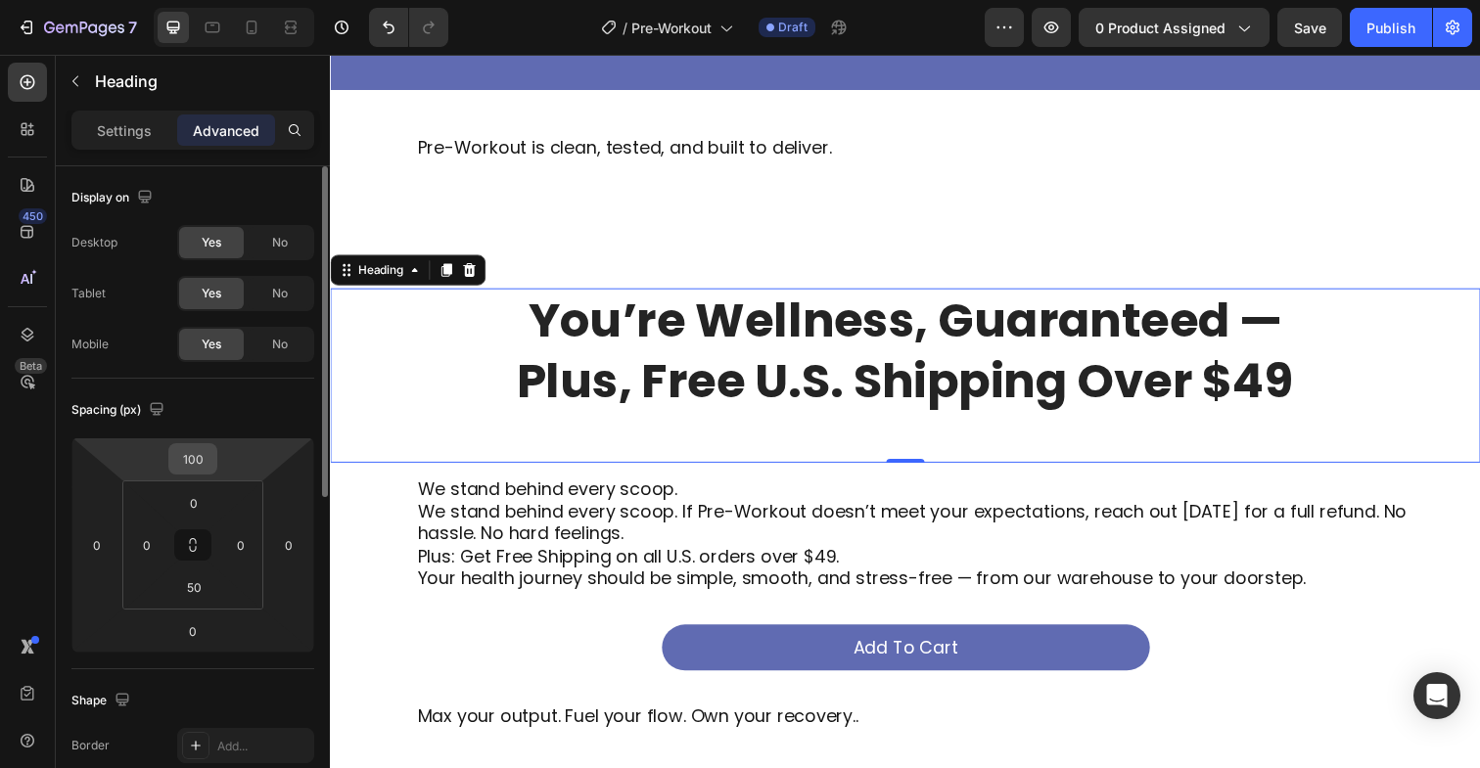
click at [194, 455] on input "100" at bounding box center [192, 458] width 39 height 29
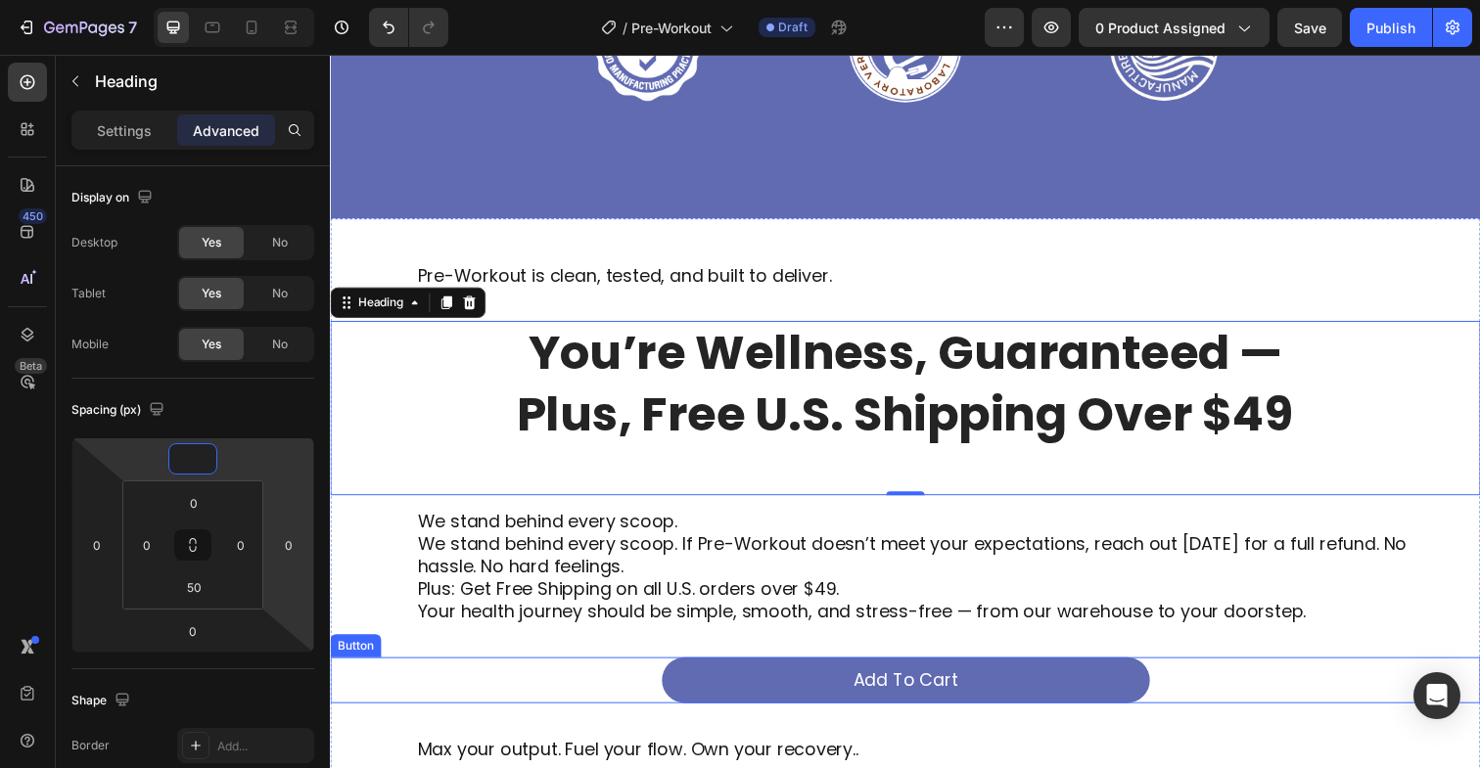
scroll to position [5140, 0]
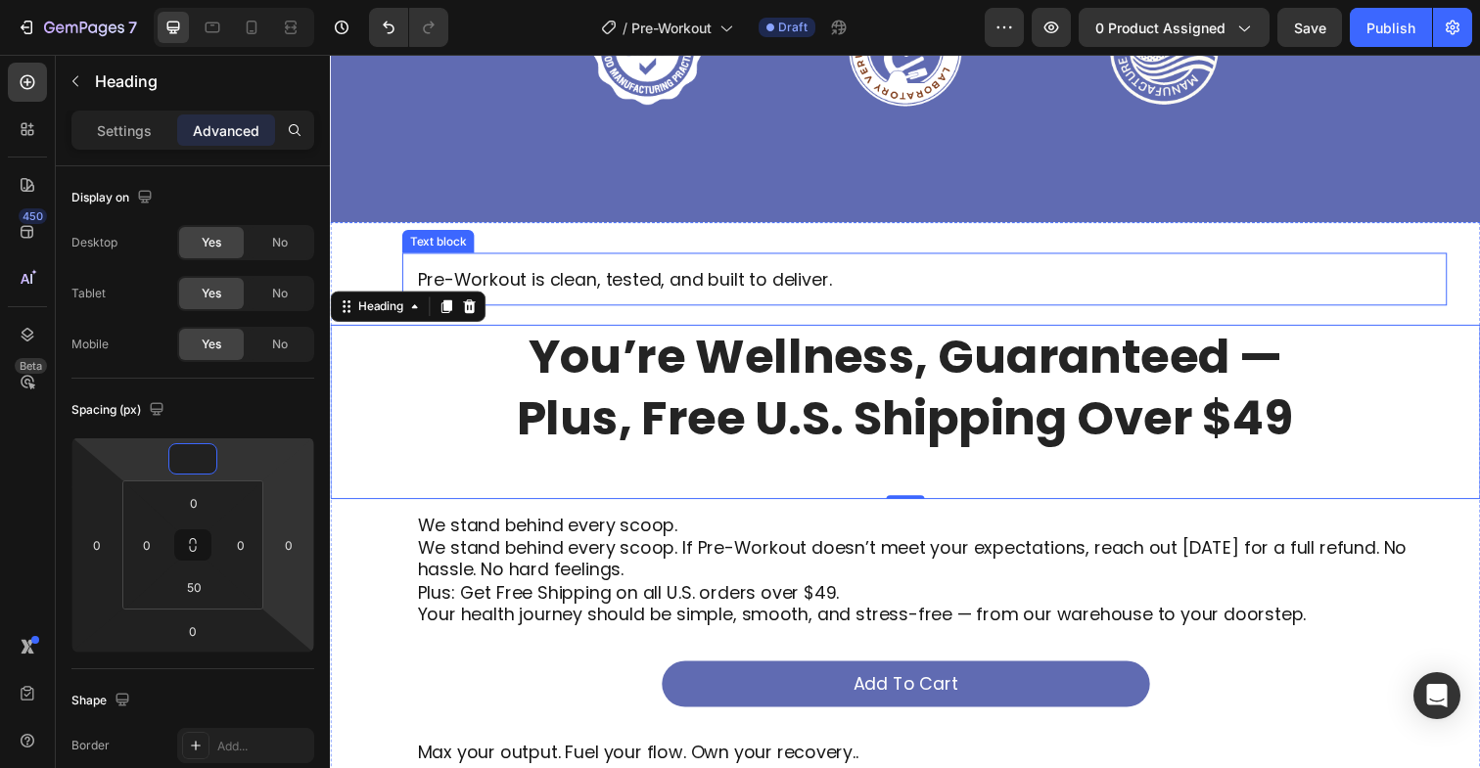
click at [595, 268] on div "Pre-Workout is clean, tested, and built to deliver." at bounding box center [936, 284] width 1067 height 54
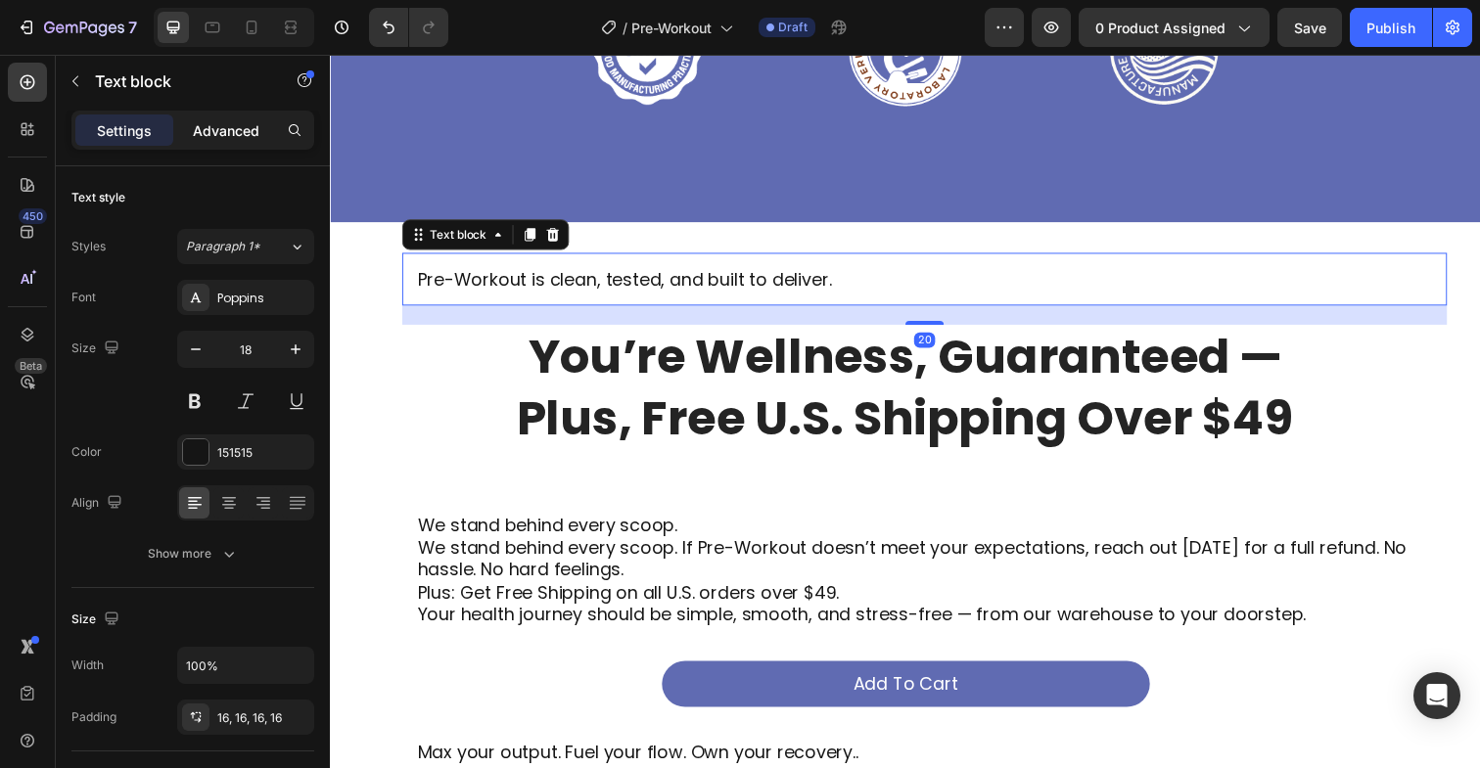
click at [237, 123] on p "Advanced" at bounding box center [226, 130] width 67 height 21
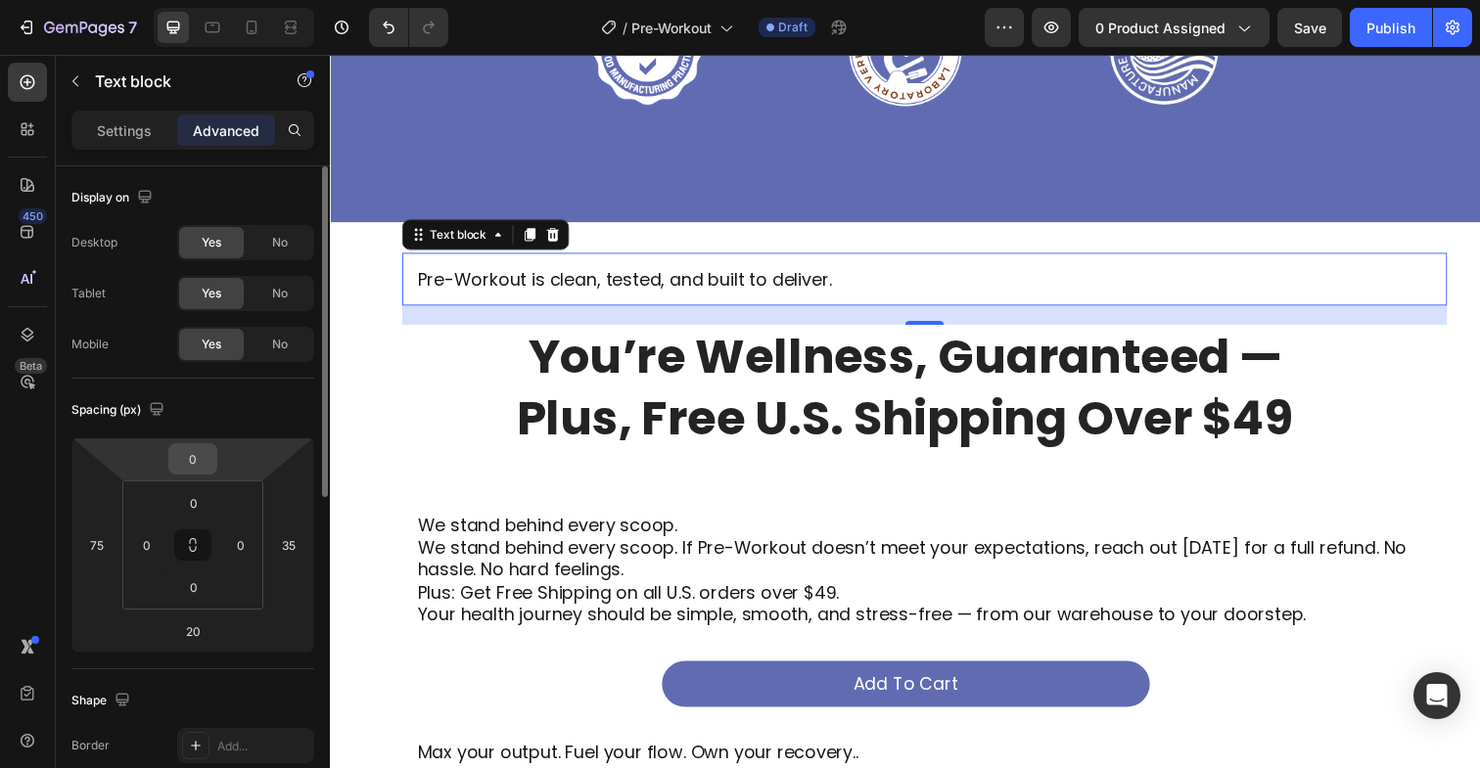
click at [194, 468] on input "0" at bounding box center [192, 458] width 39 height 29
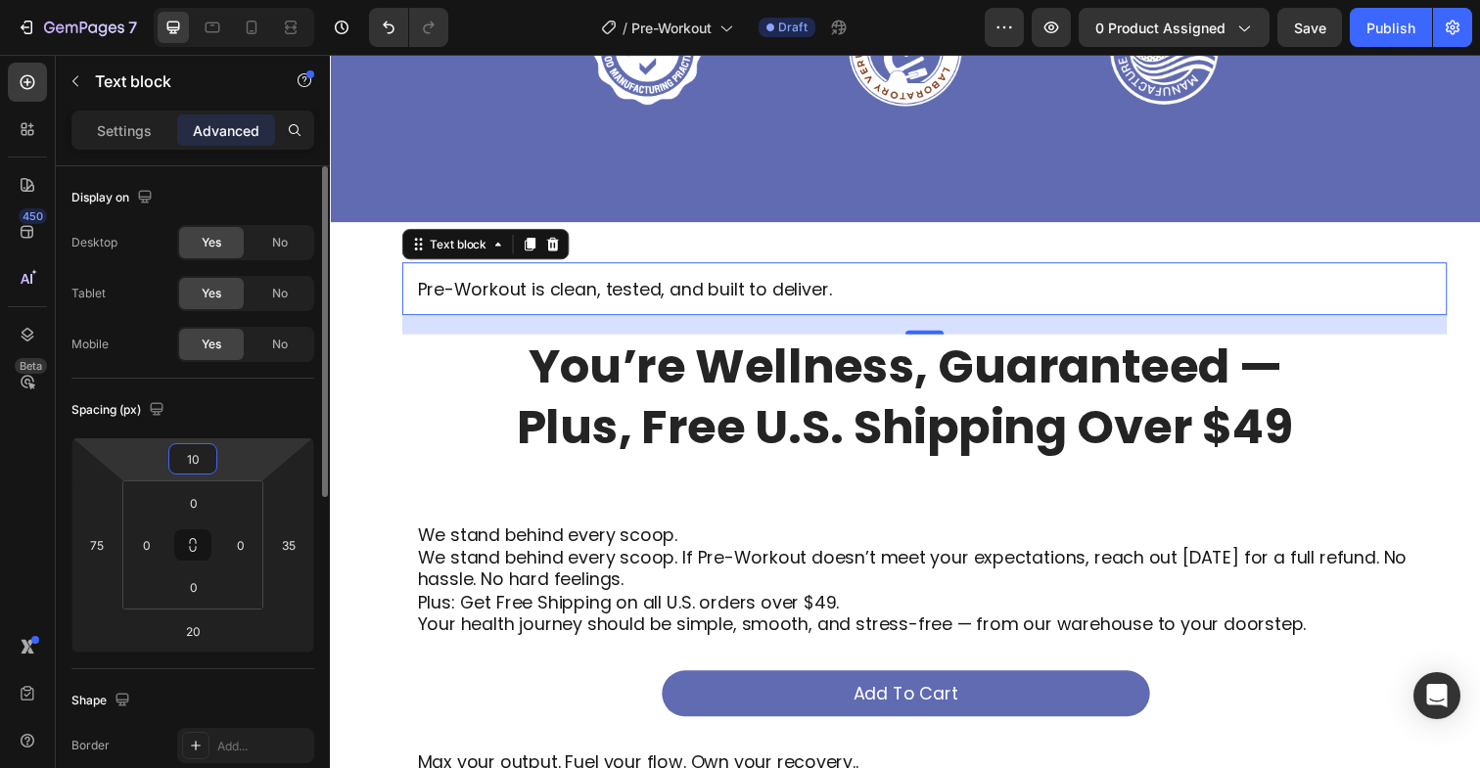
type input "100"
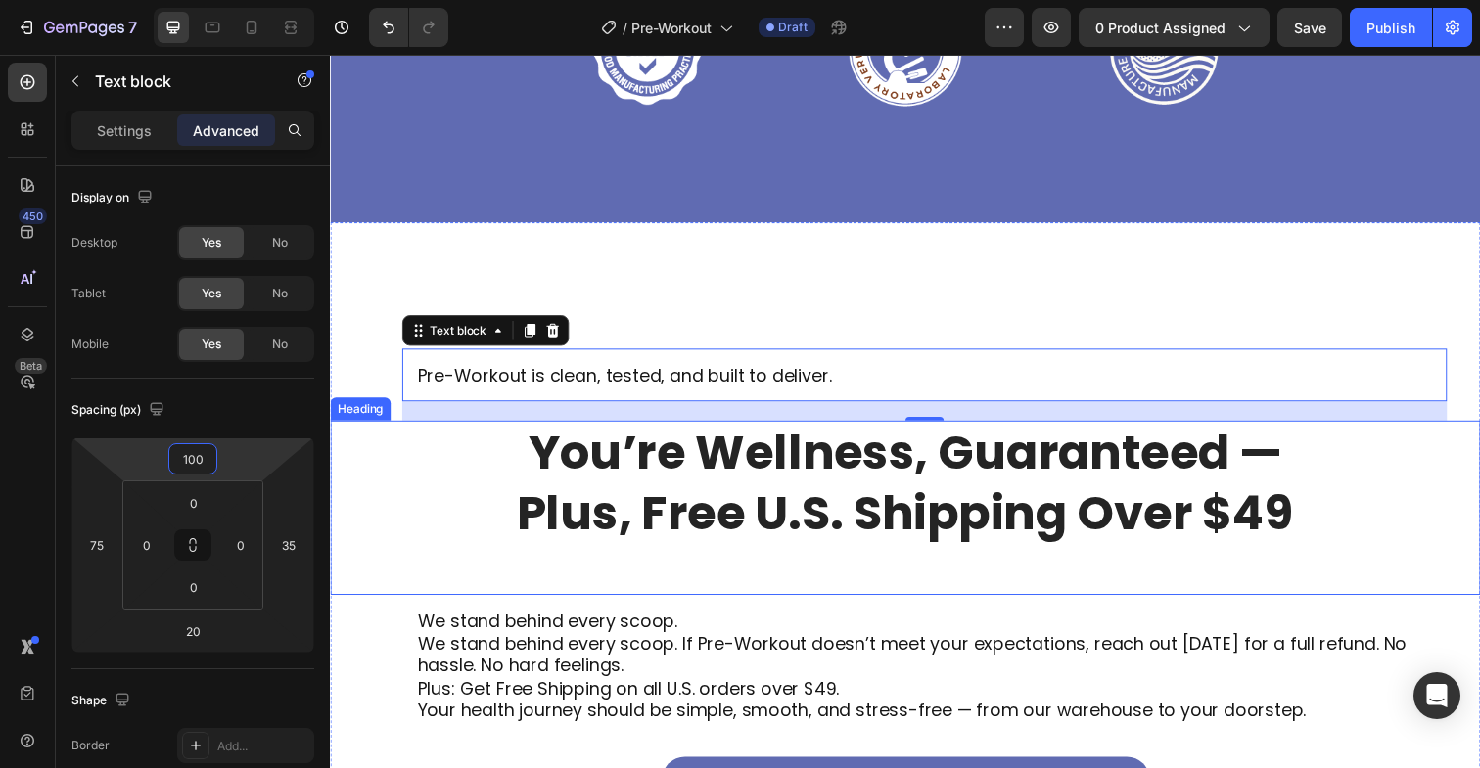
click at [467, 571] on div "You’re Wellness, Guaranteed — Plus, Free U.S. Shipping Over $49 Heading" at bounding box center [917, 517] width 1175 height 177
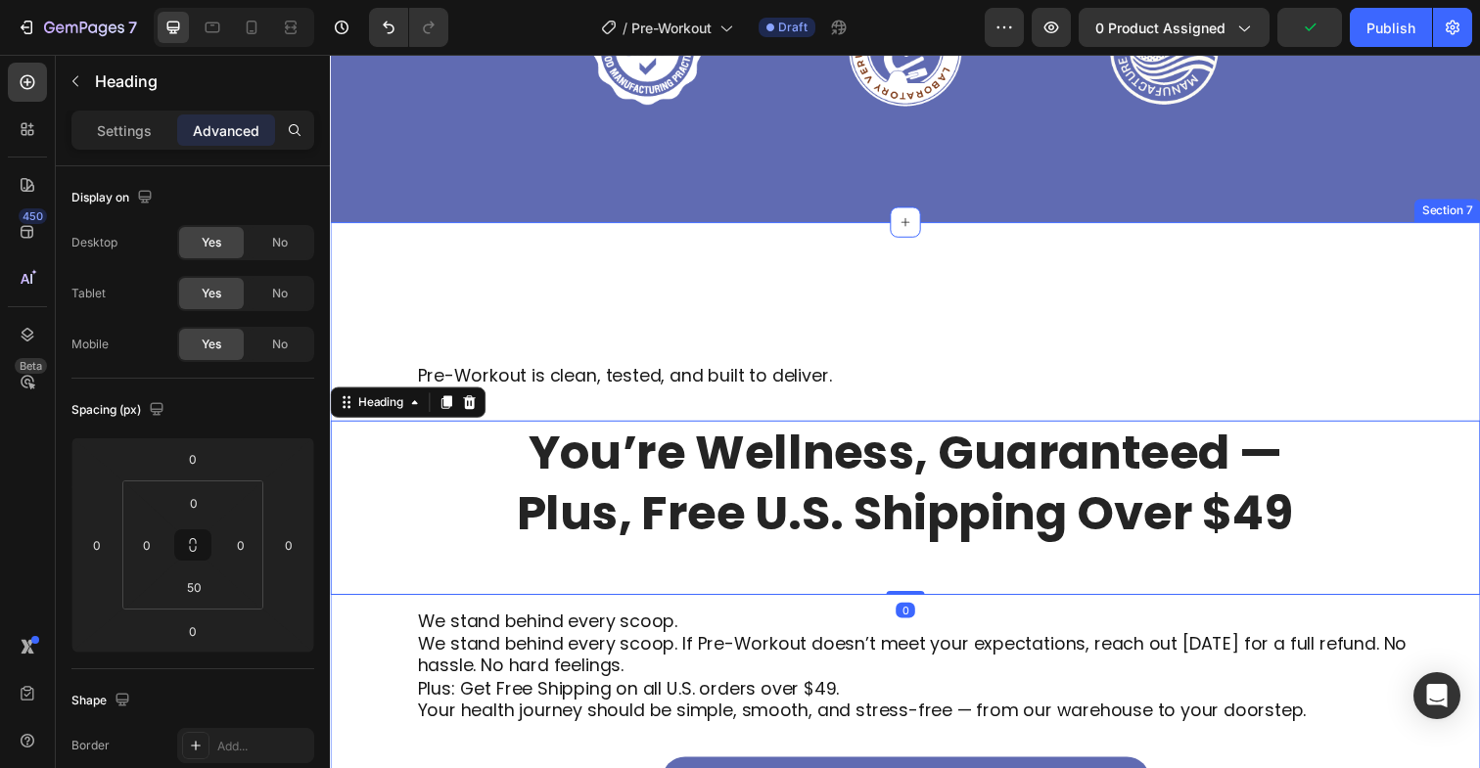
click at [1109, 312] on div "Pre-Workout is clean, tested, and built to deliver. Text block You’re Wellness,…" at bounding box center [917, 585] width 1175 height 656
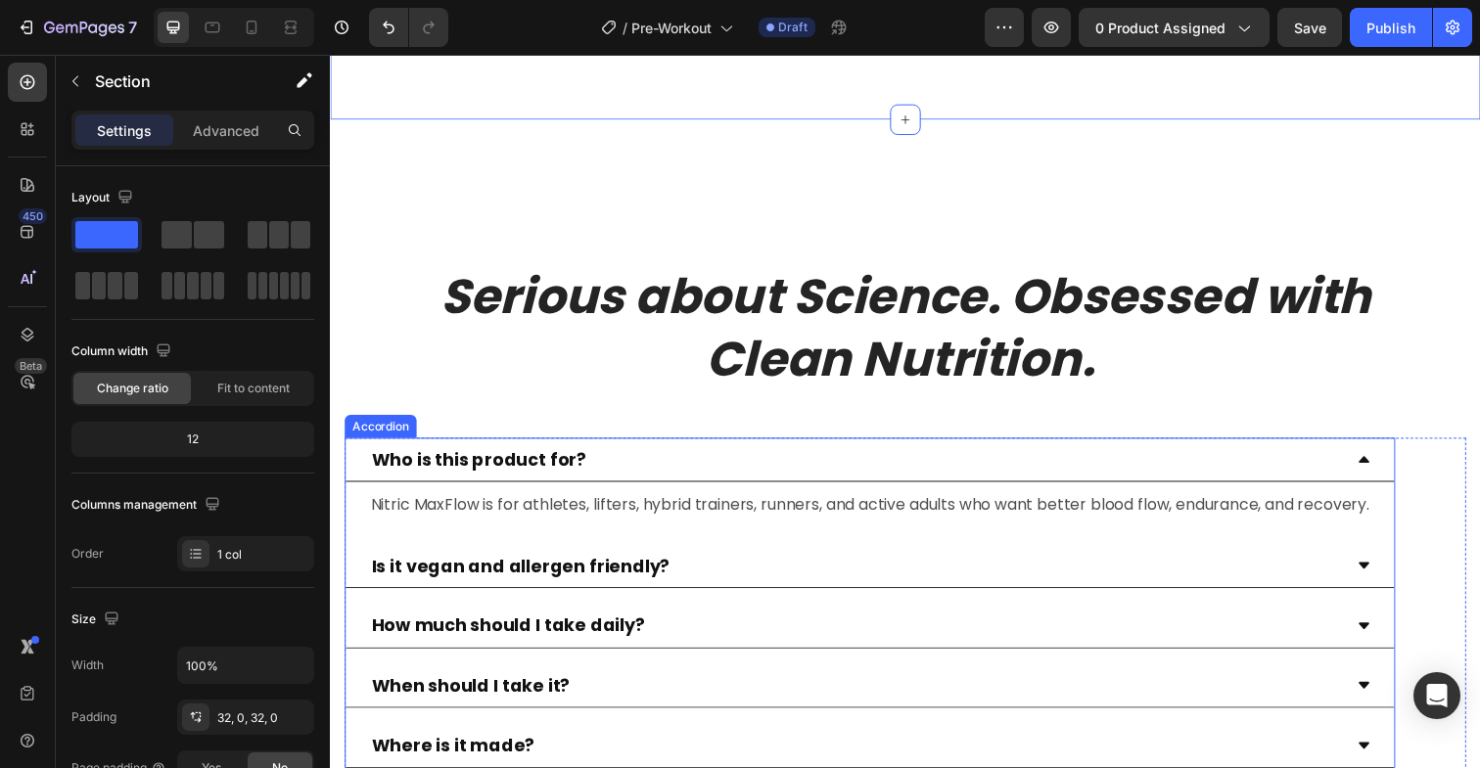
scroll to position [5992, 0]
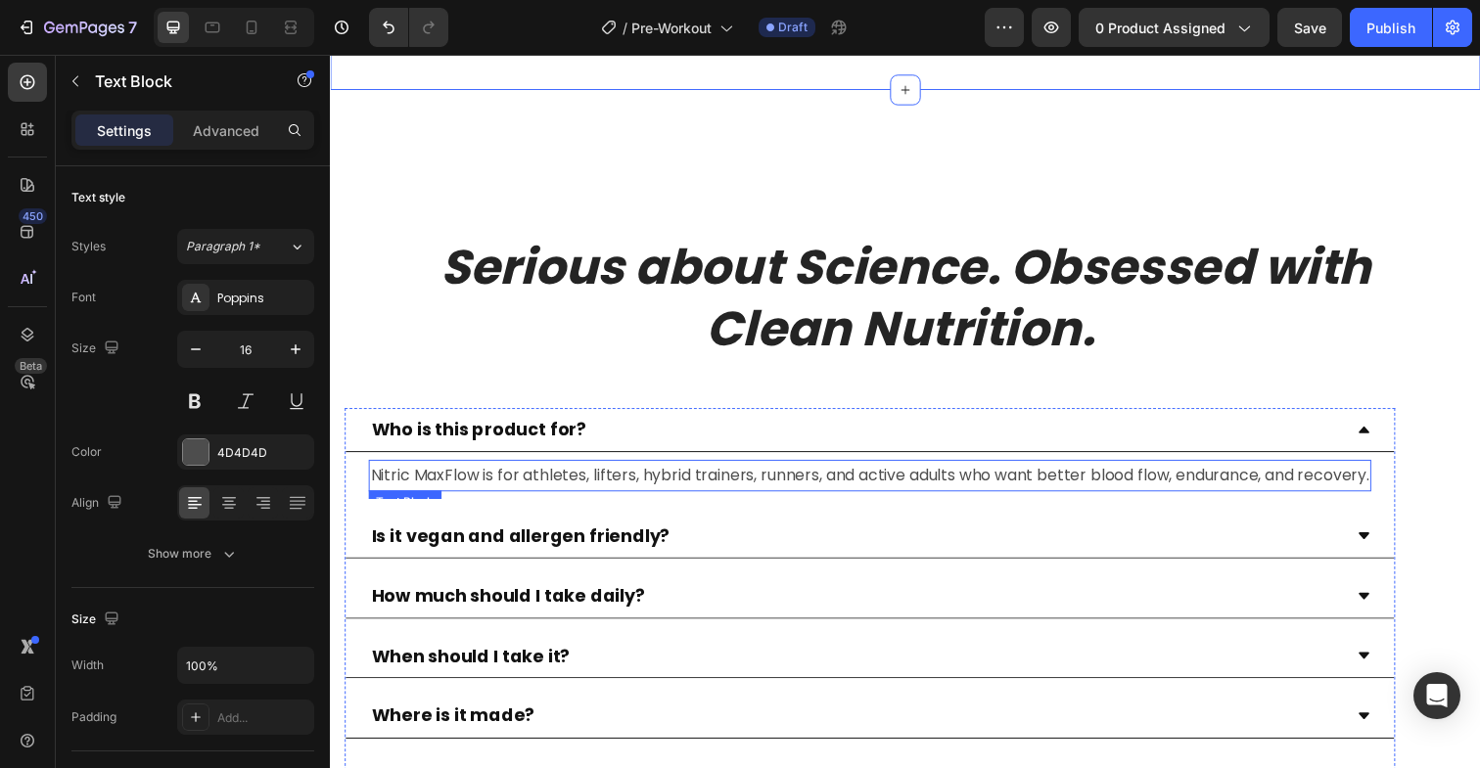
click at [542, 489] on p "Nitric MaxFlow is for athletes, lifters, hybrid trainers, runners, and active a…" at bounding box center [881, 485] width 1020 height 28
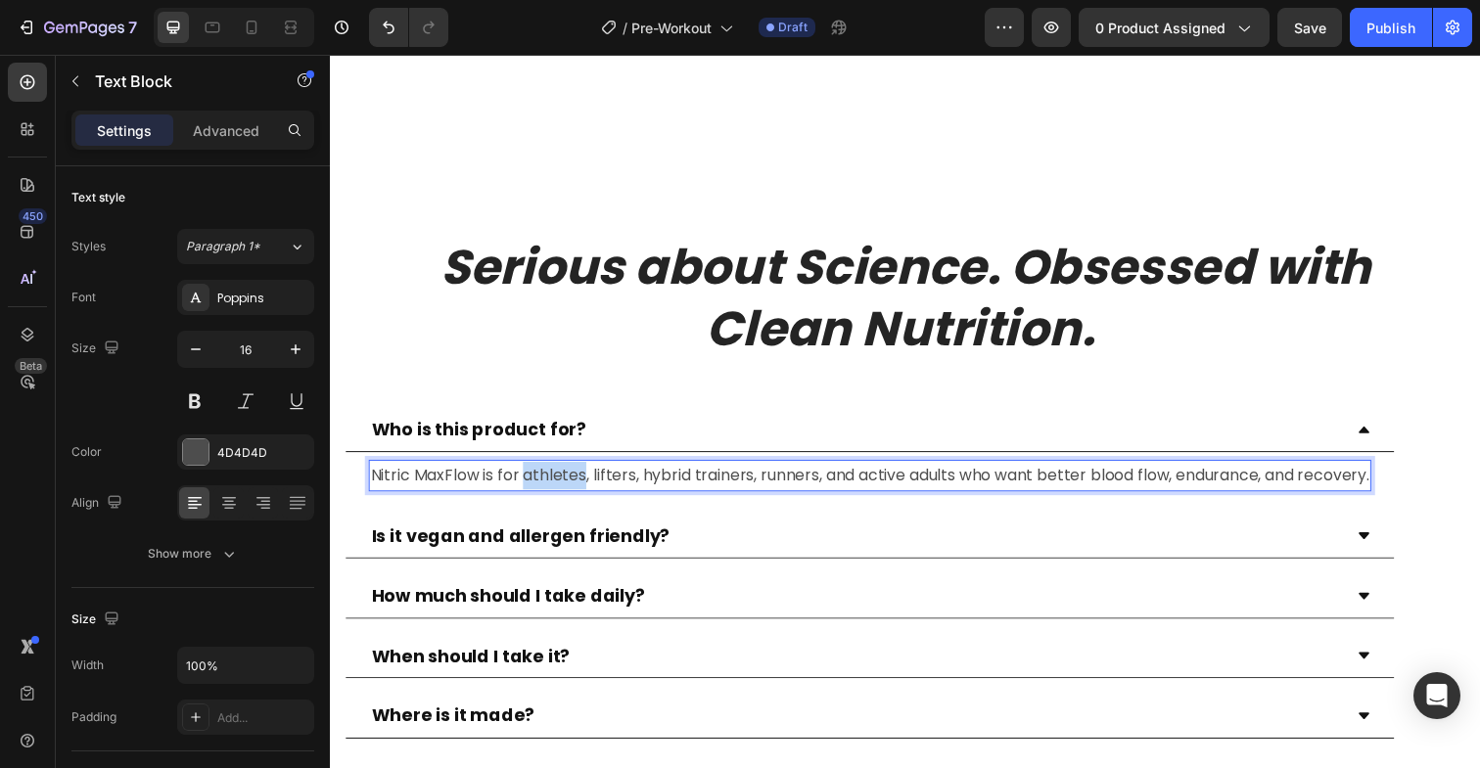
click at [542, 489] on p "Nitric MaxFlow is for athletes, lifters, hybrid trainers, runners, and active a…" at bounding box center [881, 485] width 1020 height 28
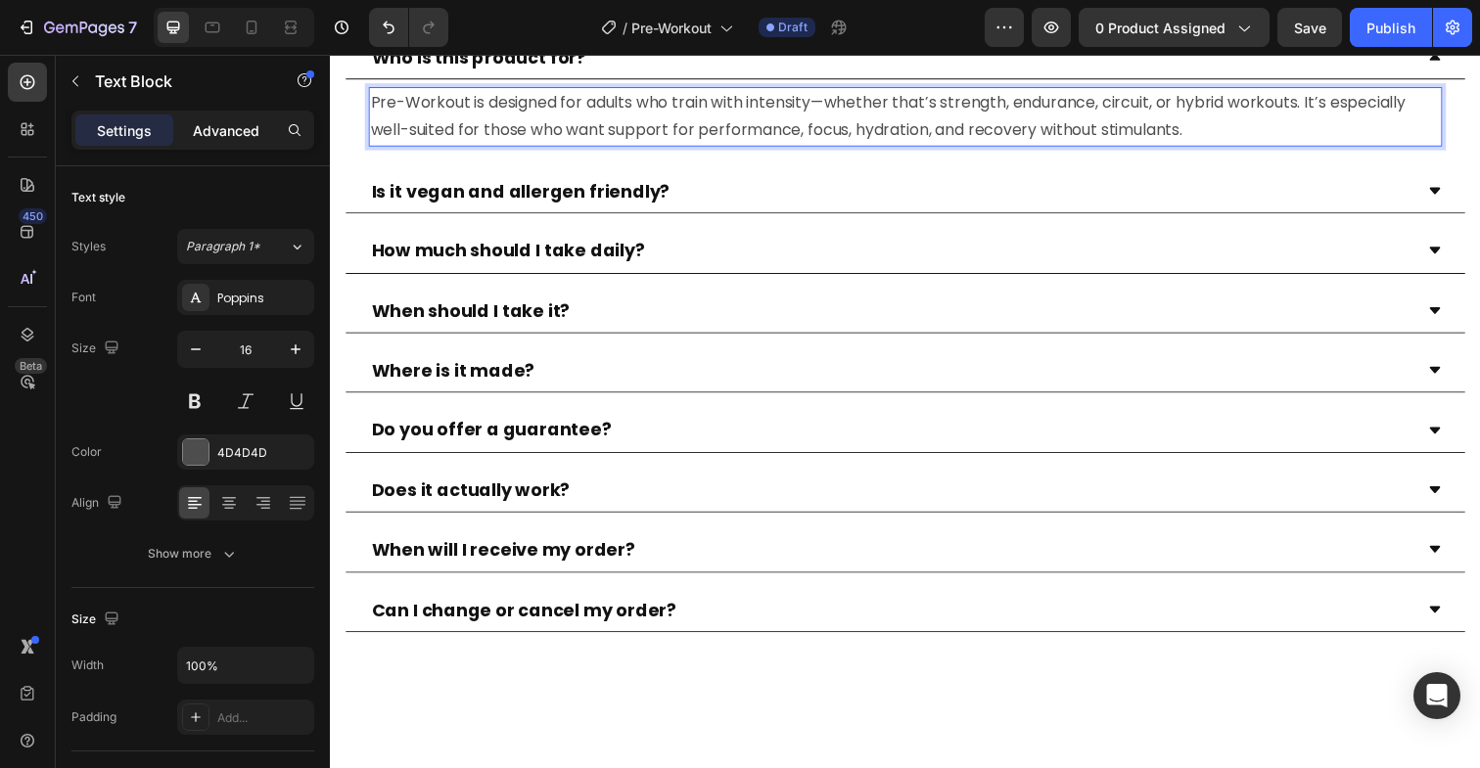
scroll to position [6371, 0]
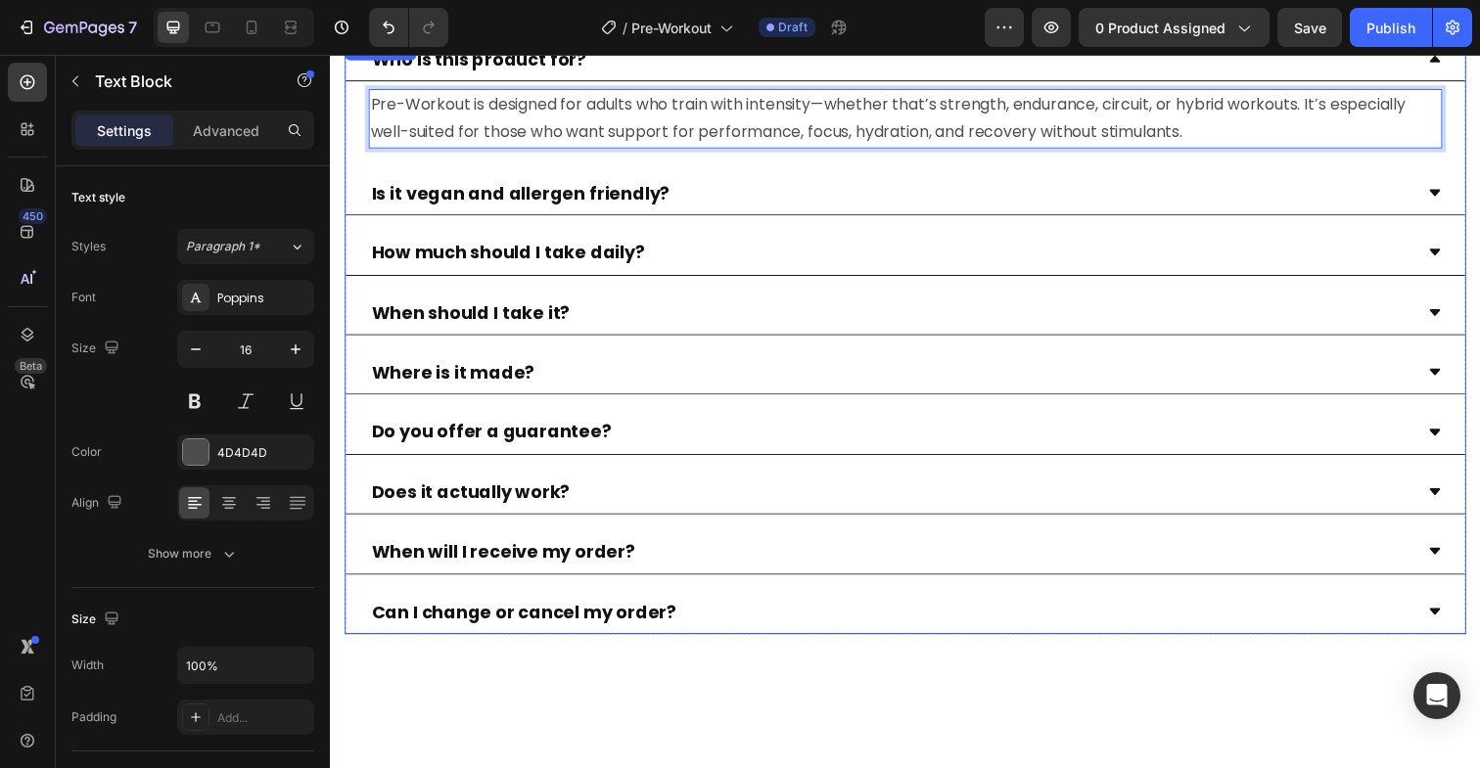
click at [1457, 196] on icon at bounding box center [1457, 196] width 11 height 7
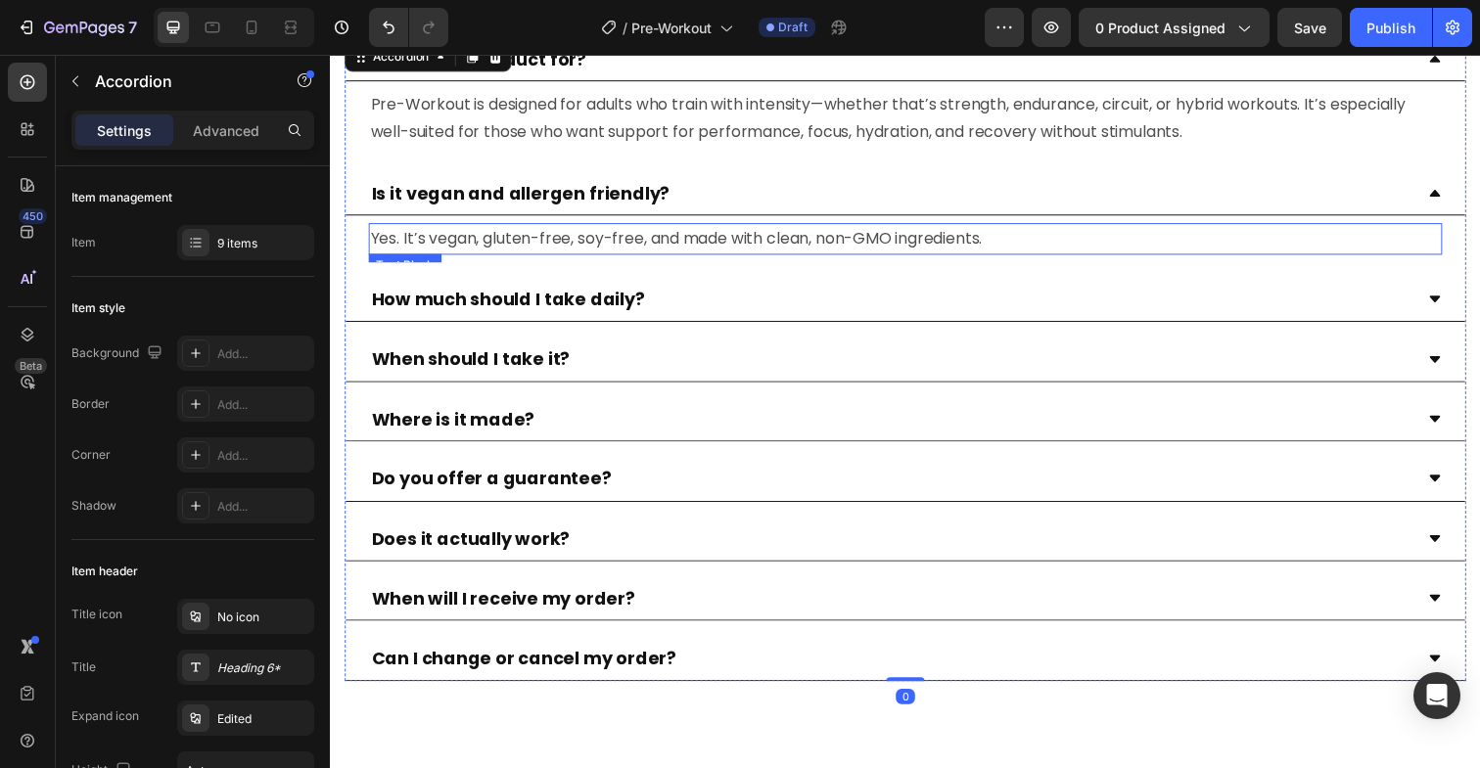
click at [807, 252] on p "Yes. It’s vegan, gluten-free, soy-free, and made with clean, non-GMO ingredient…" at bounding box center [917, 243] width 1092 height 28
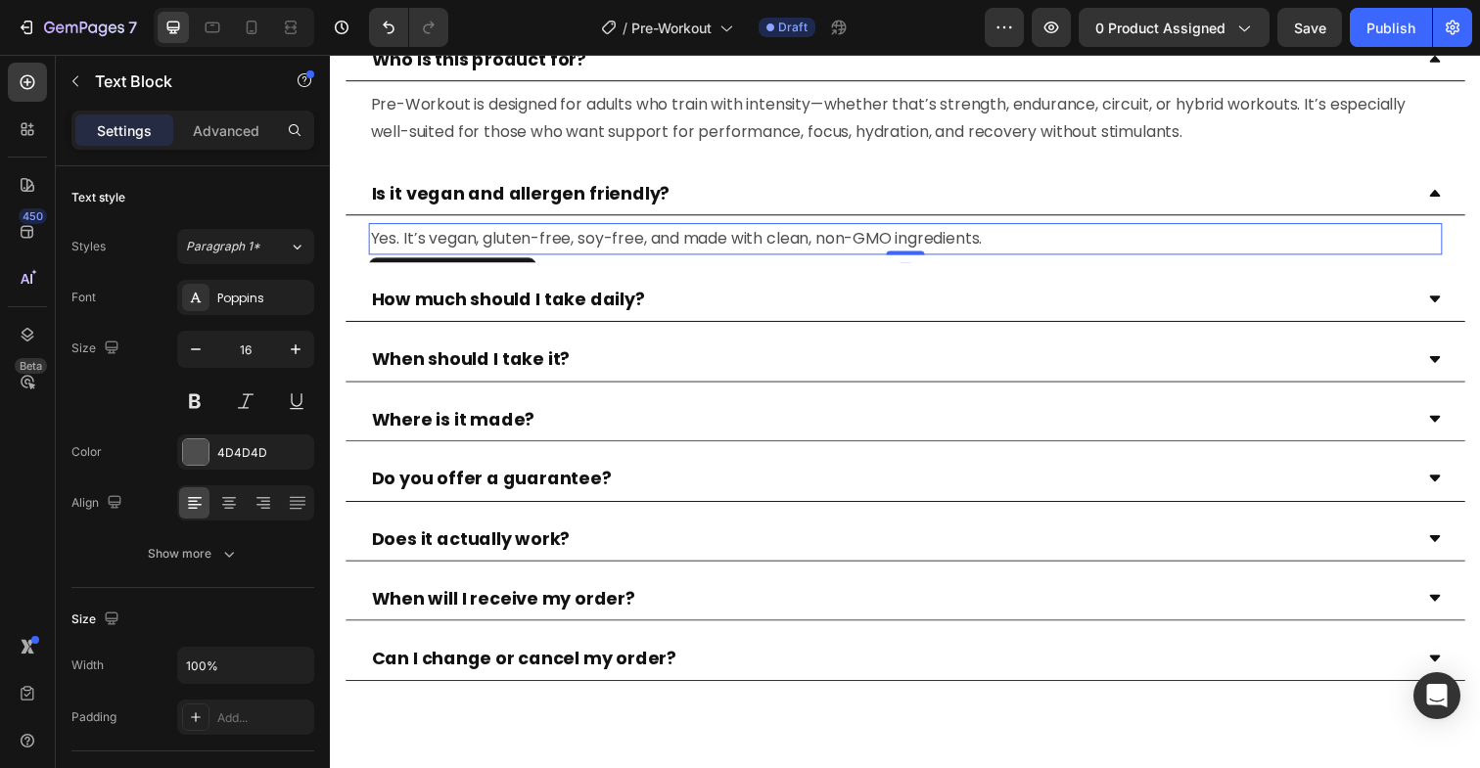
click at [807, 252] on p "Yes. It’s vegan, gluten-free, soy-free, and made with clean, non-GMO ingredient…" at bounding box center [917, 243] width 1092 height 28
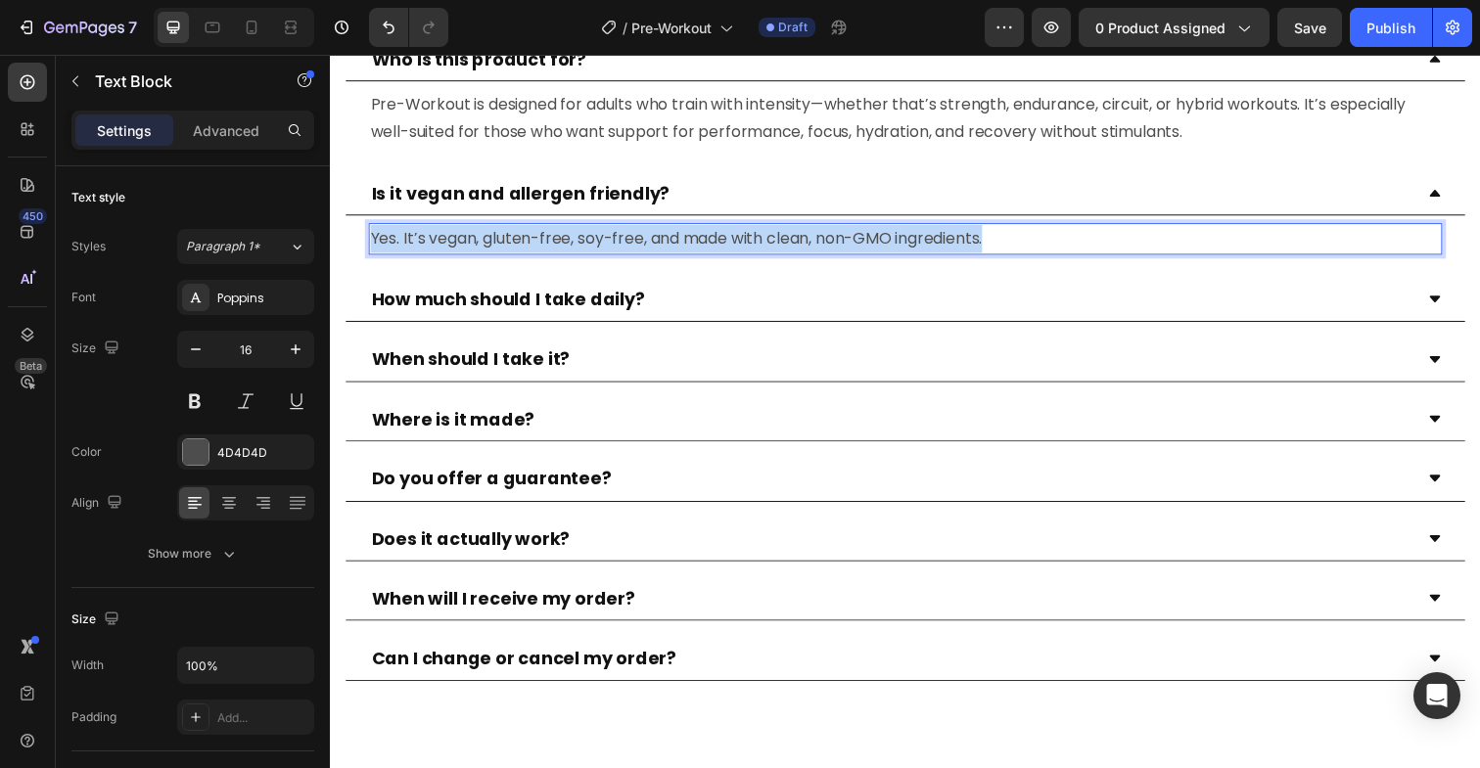
click at [807, 252] on p "Yes. It’s vegan, gluten-free, soy-free, and made with clean, non-GMO ingredient…" at bounding box center [917, 243] width 1092 height 28
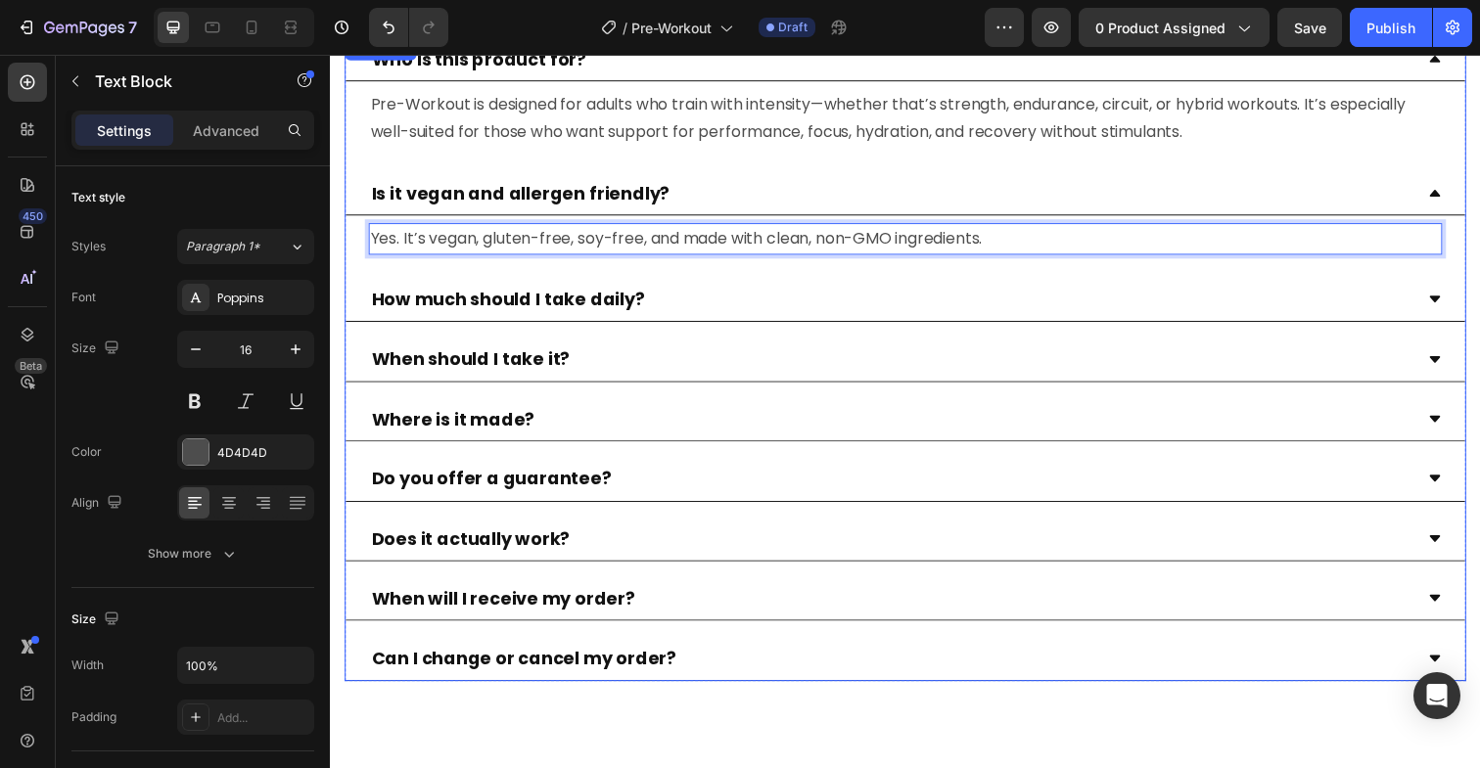
click at [1452, 306] on icon at bounding box center [1458, 305] width 15 height 15
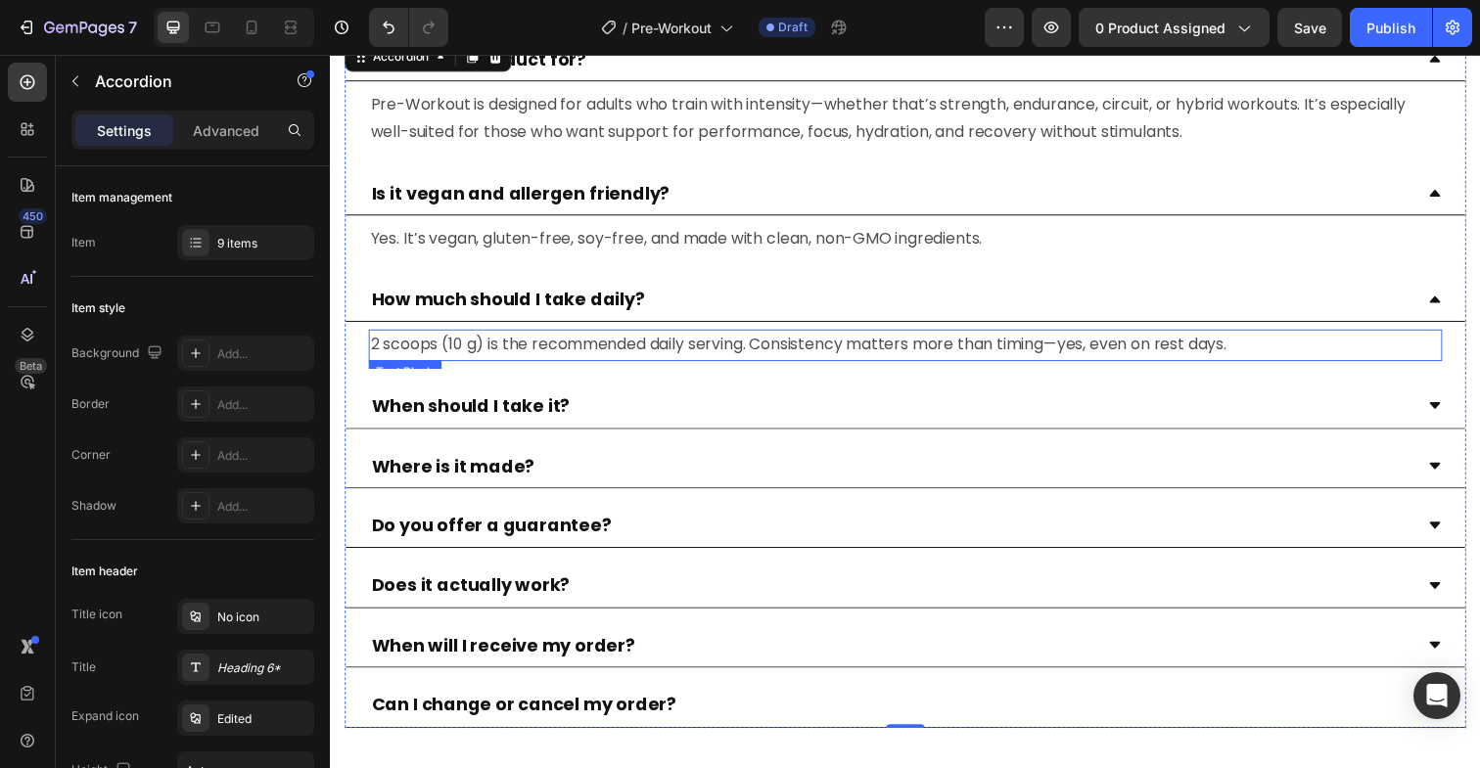
click at [576, 356] on p "2 scoops (10 g) is the recommended daily serving. Consistency matters more than…" at bounding box center [917, 352] width 1092 height 28
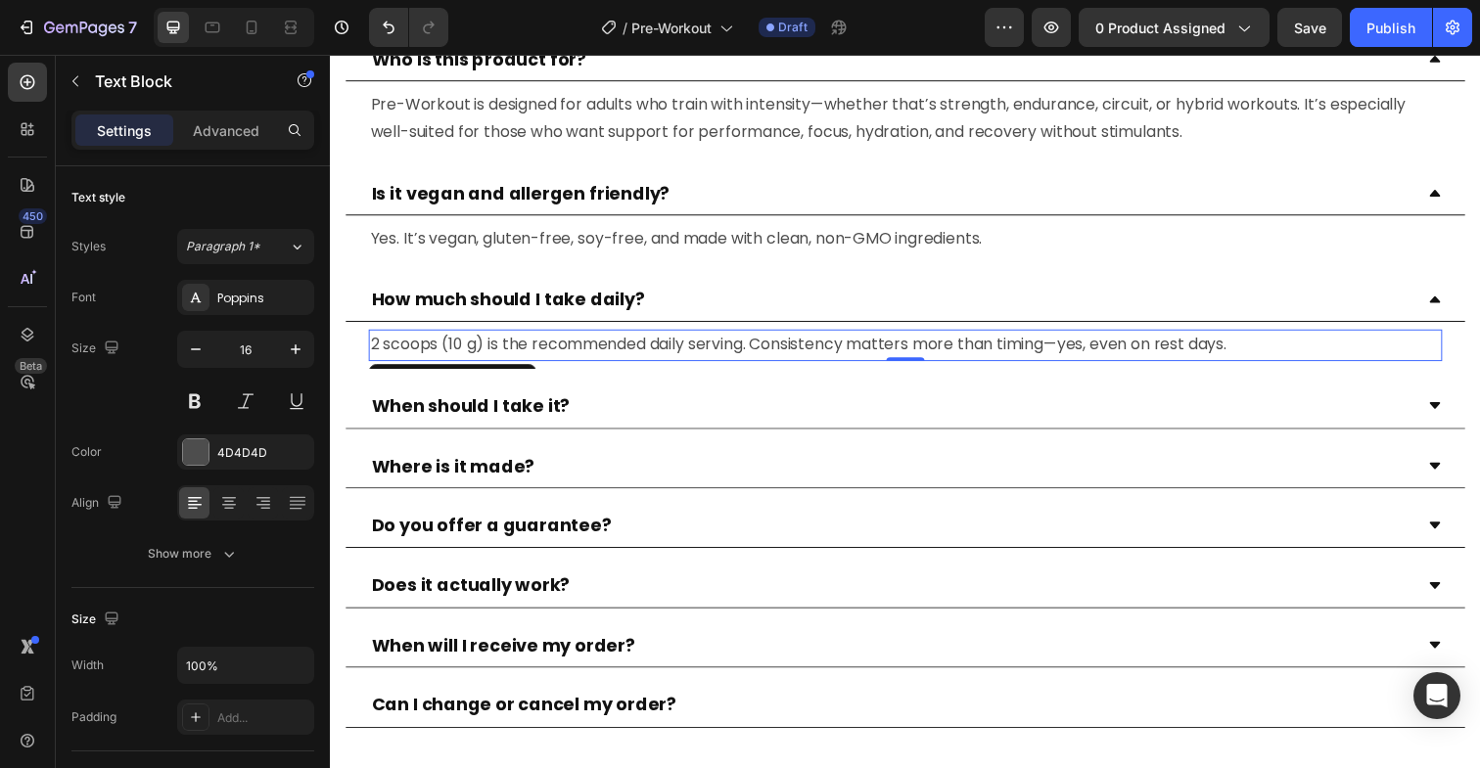
click at [576, 356] on p "2 scoops (10 g) is the recommended daily serving. Consistency matters more than…" at bounding box center [917, 352] width 1092 height 28
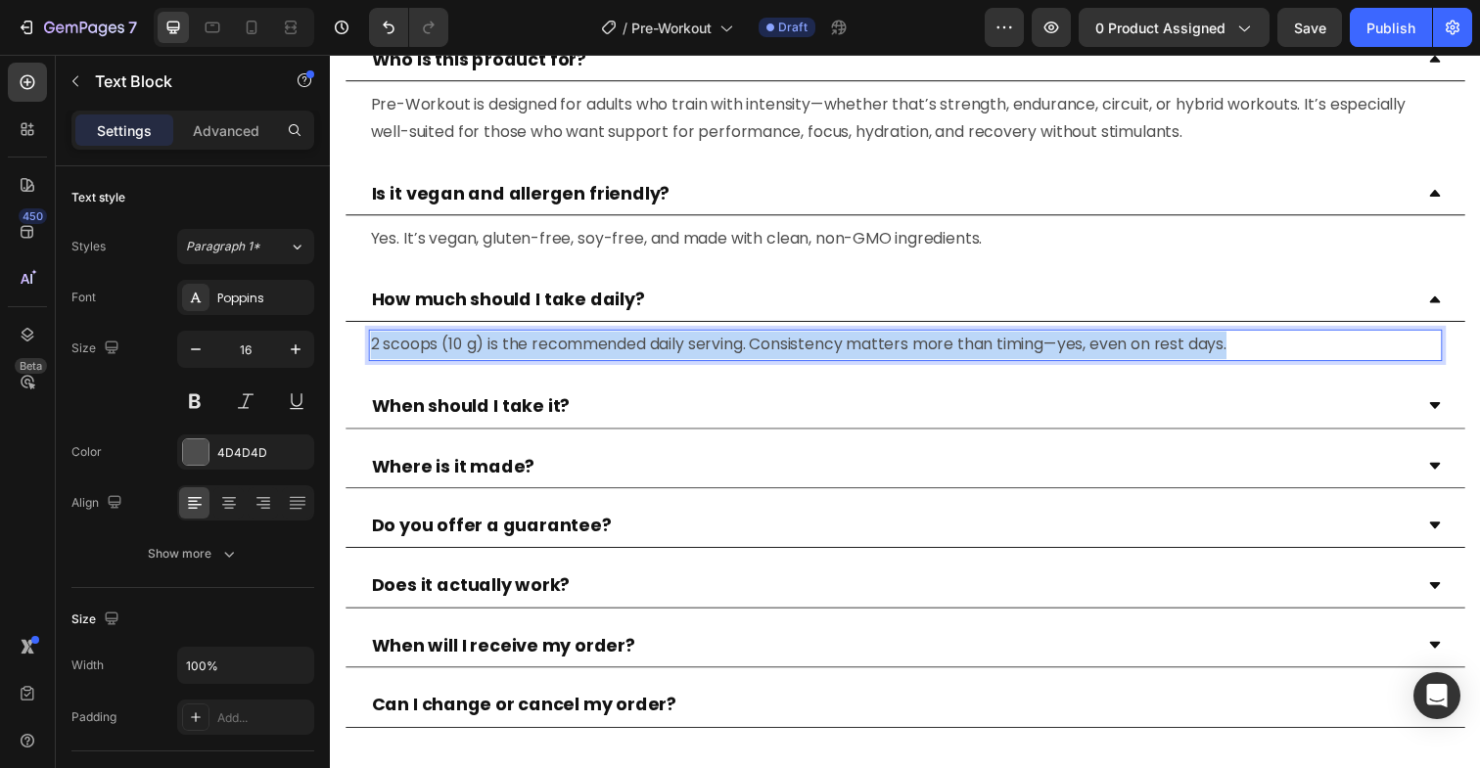
click at [576, 356] on p "2 scoops (10 g) is the recommended daily serving. Consistency matters more than…" at bounding box center [917, 352] width 1092 height 28
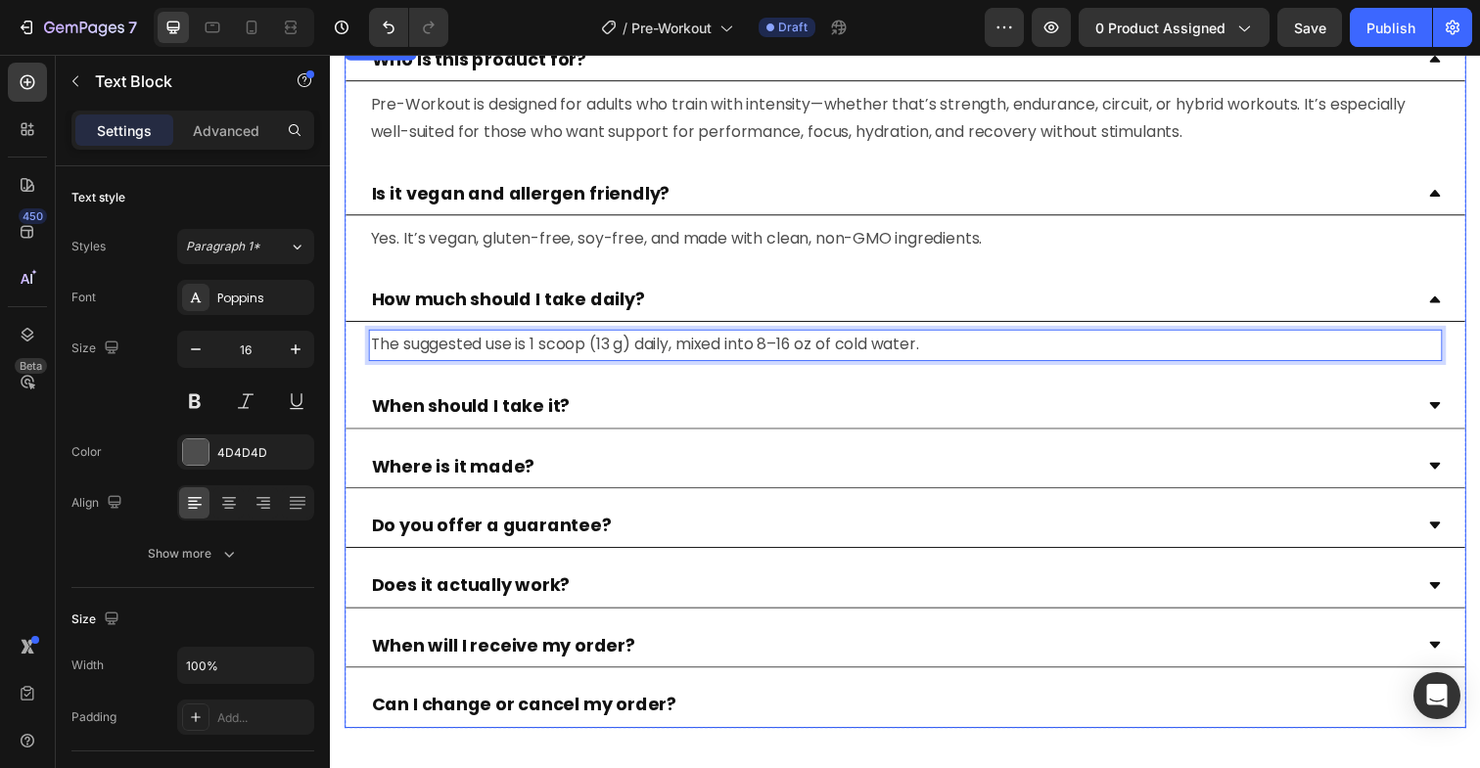
click at [1466, 407] on div "When should I take it?" at bounding box center [917, 414] width 1143 height 45
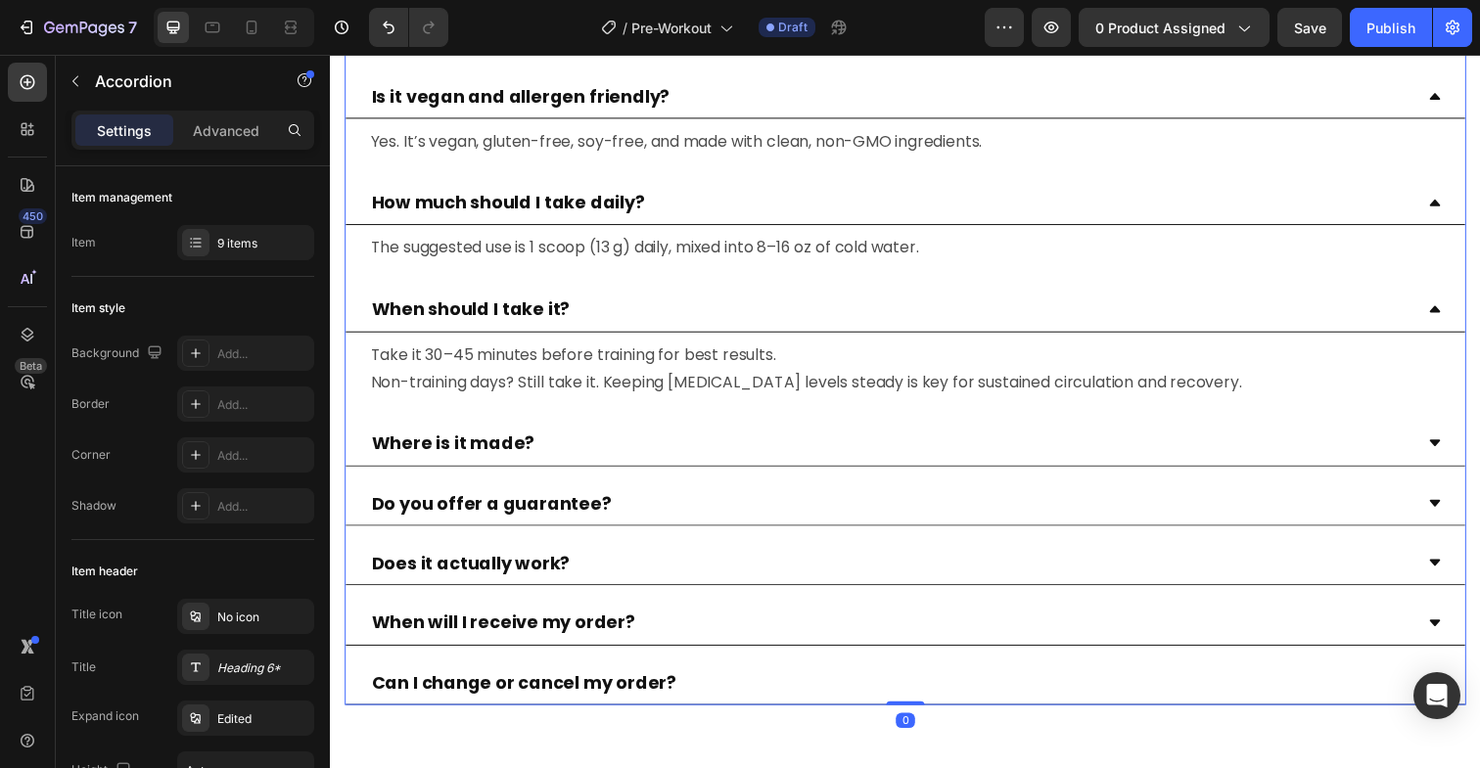
scroll to position [6496, 0]
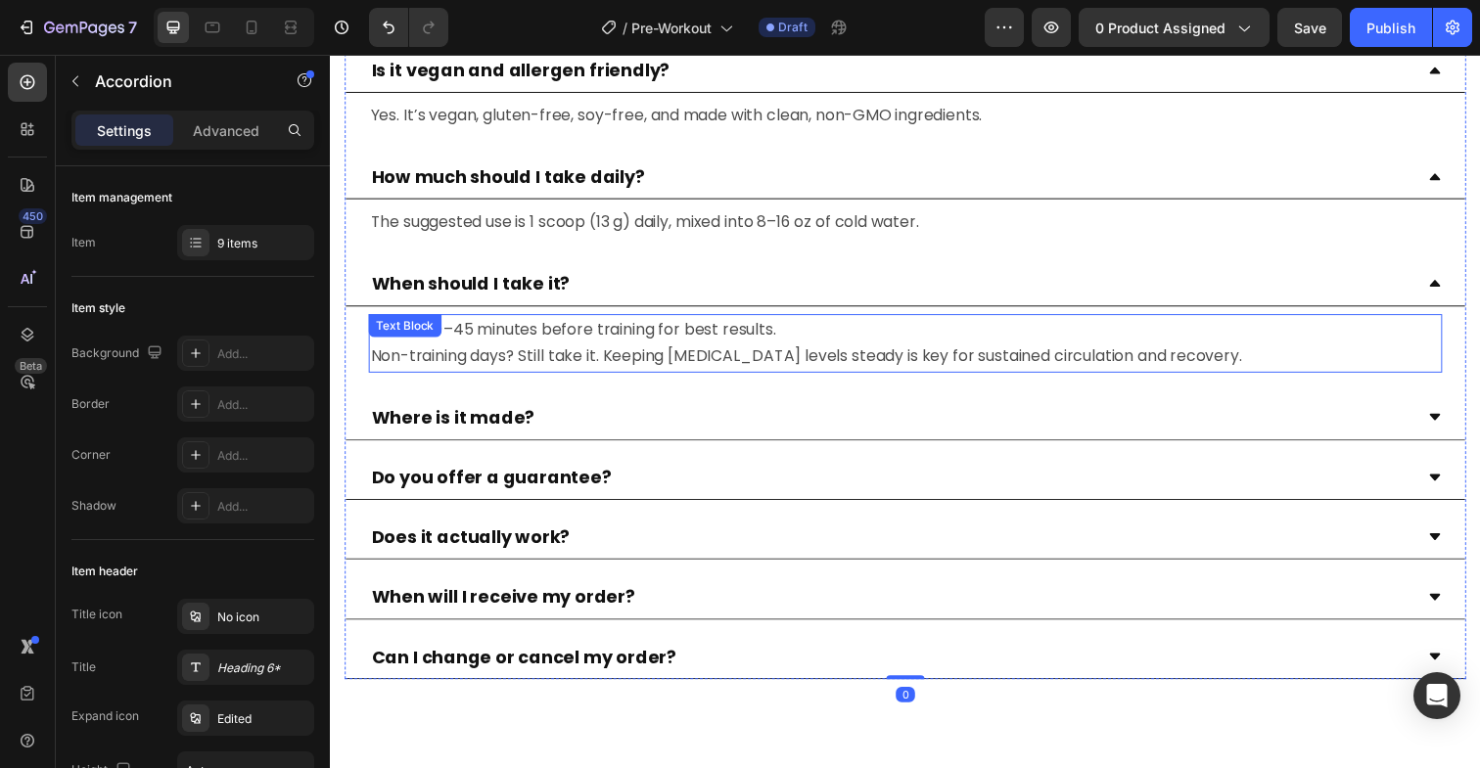
click at [715, 348] on p "Take it 30–45 minutes before training for best results. Non-training days? Stil…" at bounding box center [917, 350] width 1092 height 57
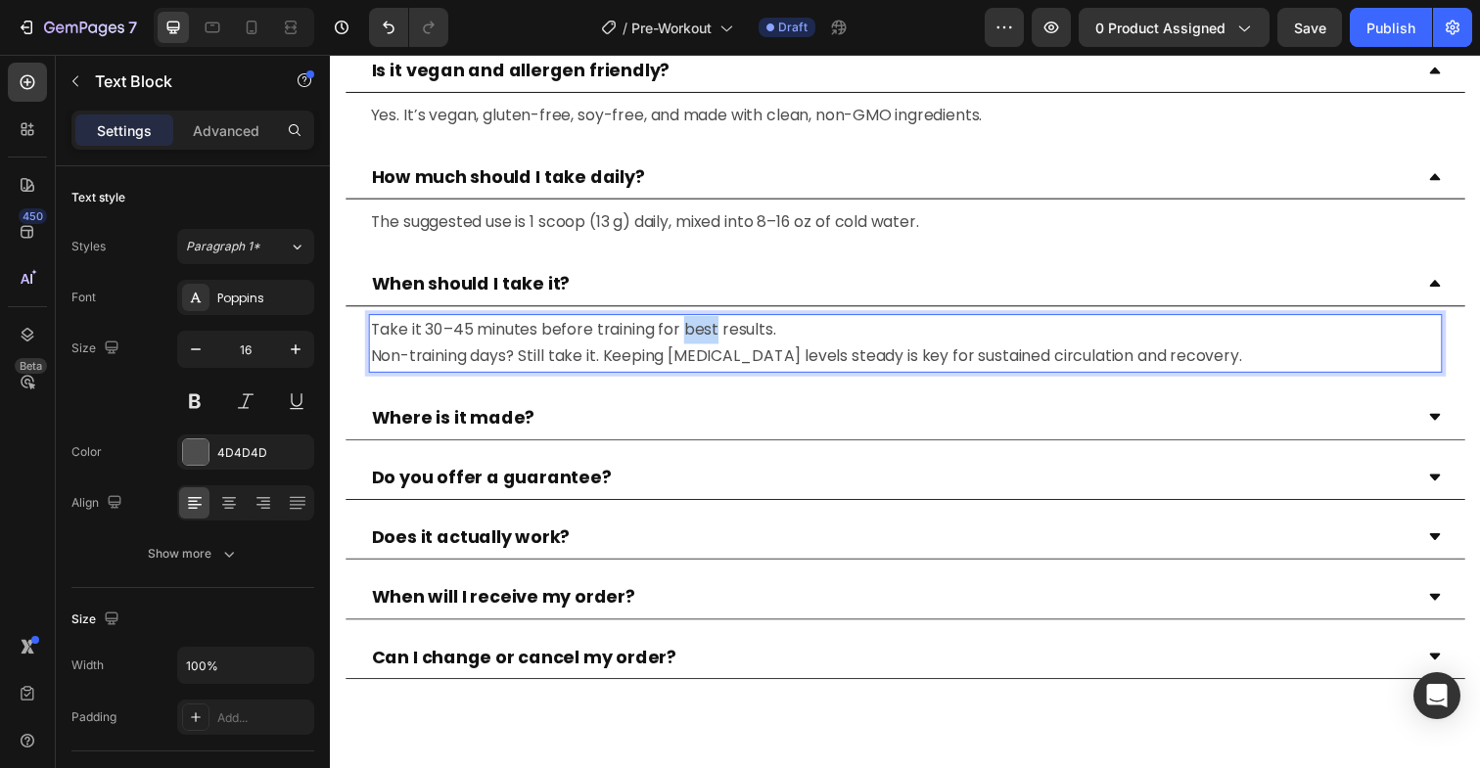
click at [715, 348] on p "Take it 30–45 minutes before training for best results. Non-training days? Stil…" at bounding box center [917, 350] width 1092 height 57
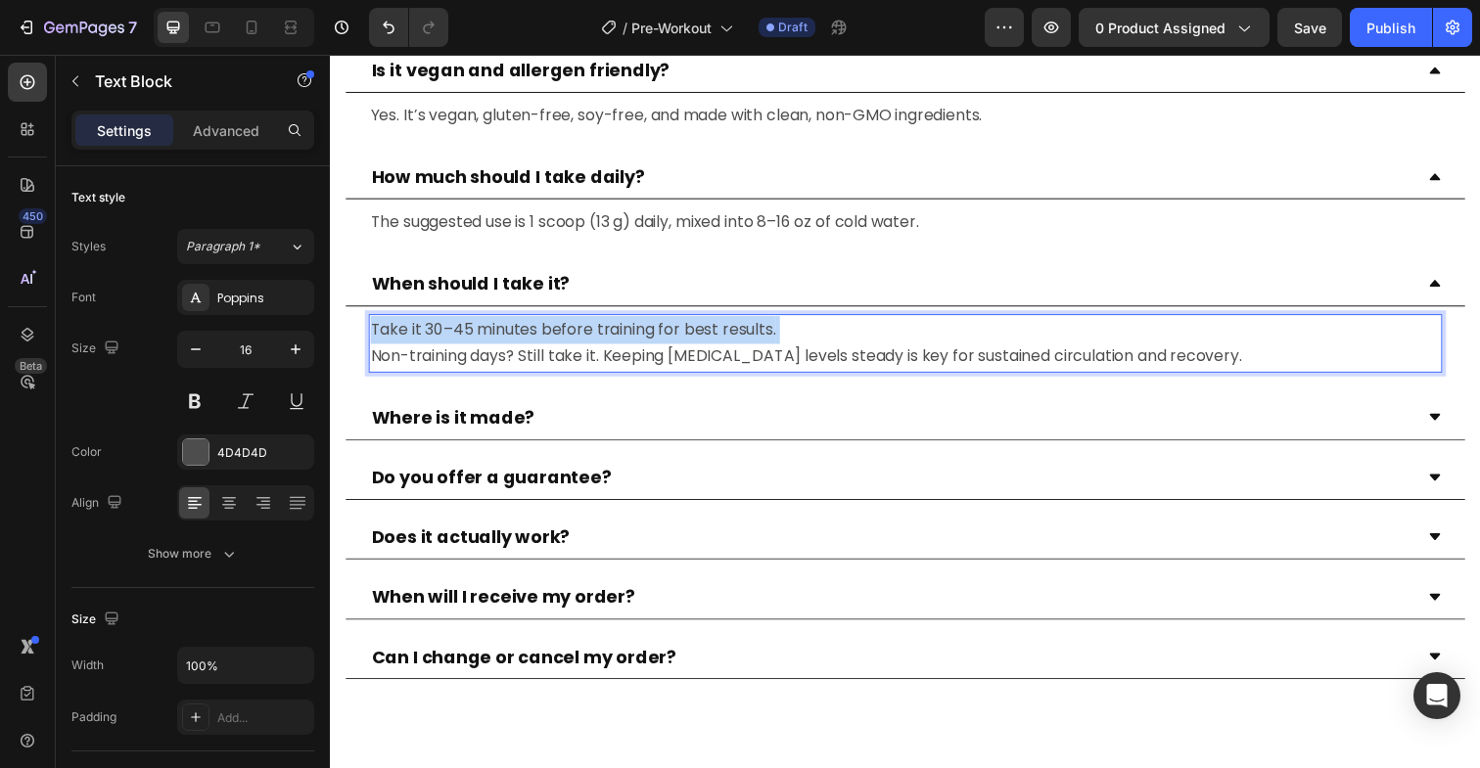
click at [715, 348] on p "Take it 30–45 minutes before training for best results. Non-training days? Stil…" at bounding box center [917, 350] width 1092 height 57
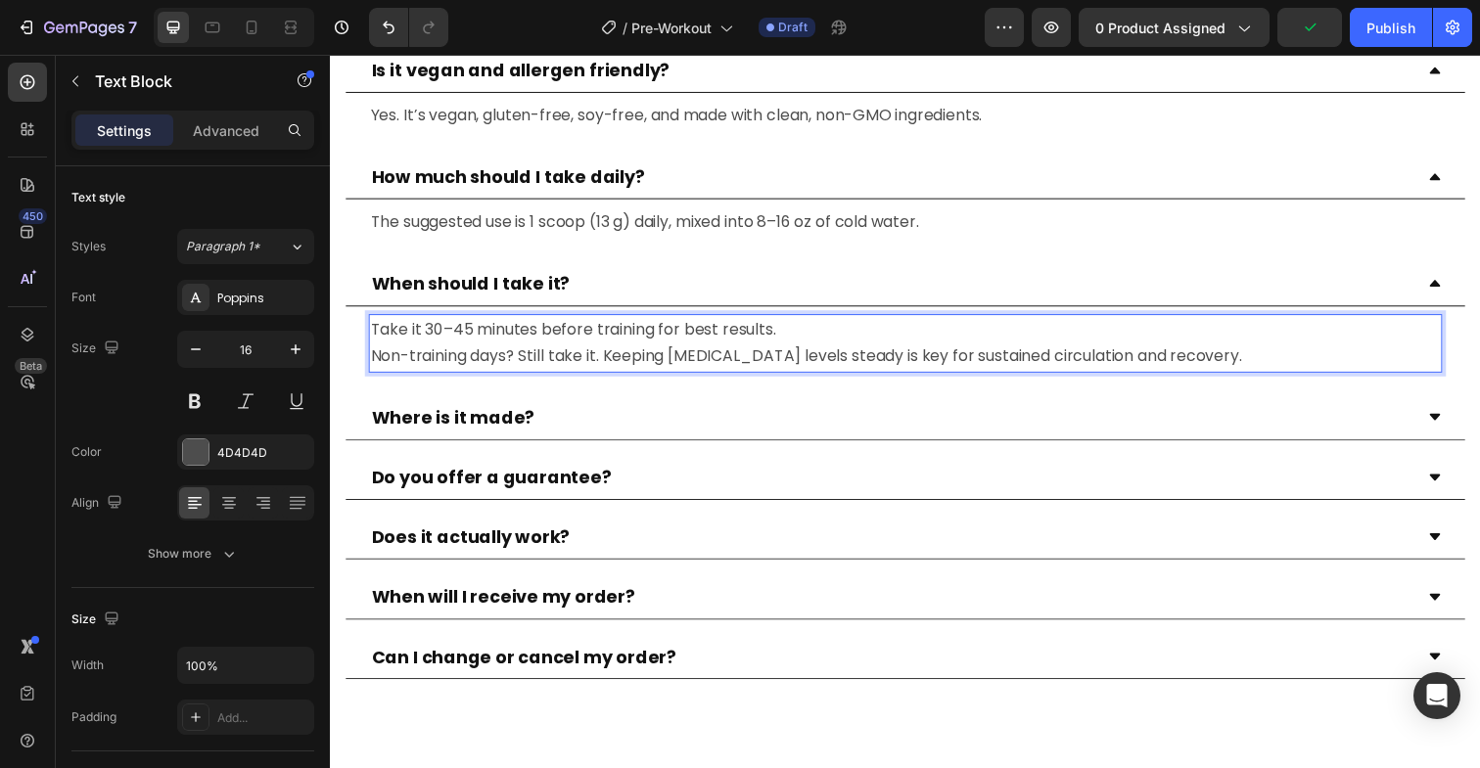
click at [733, 361] on p "Take it 30–45 minutes before training for best results. Non-training days? Stil…" at bounding box center [917, 350] width 1092 height 57
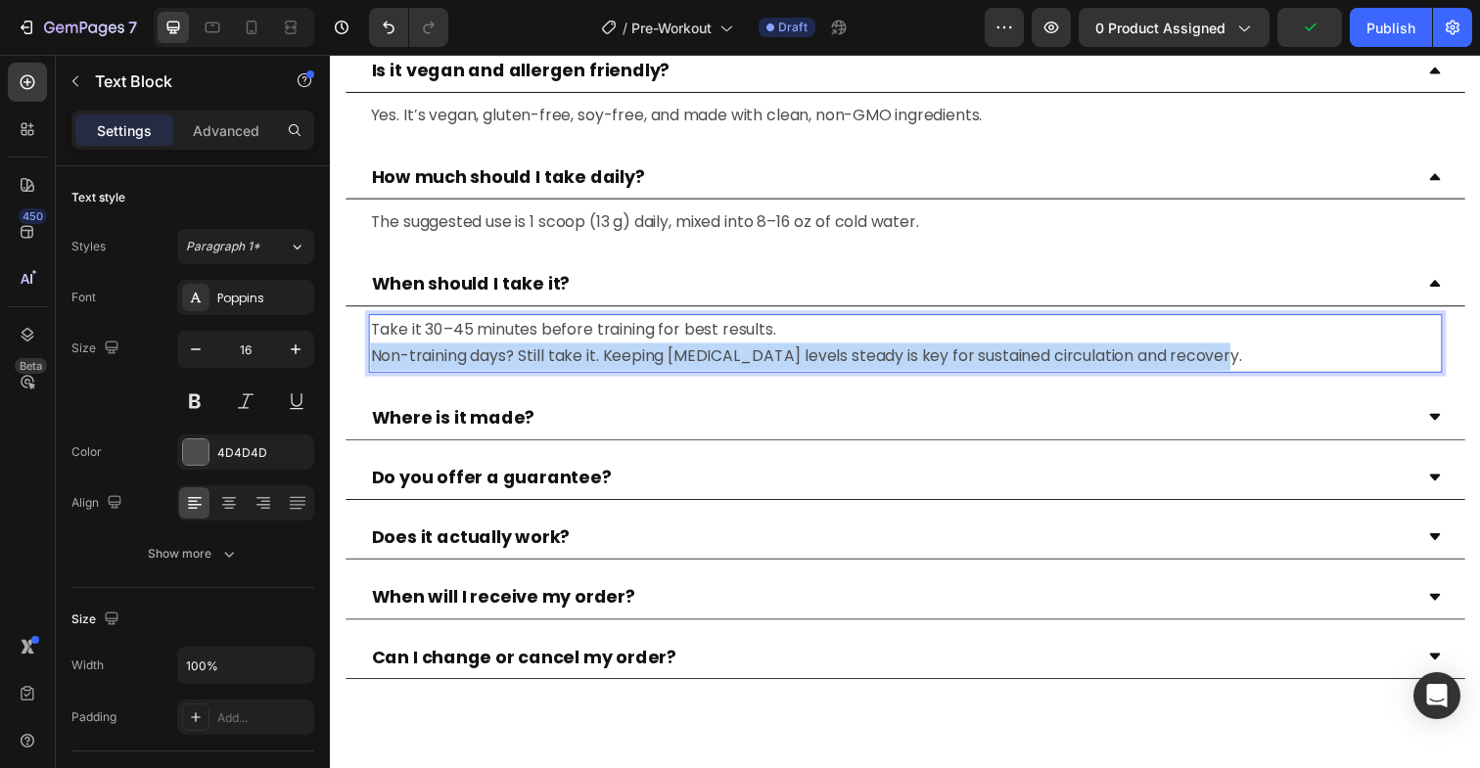
click at [733, 361] on p "Take it 30–45 minutes before training for best results. Non-training days? Stil…" at bounding box center [917, 350] width 1092 height 57
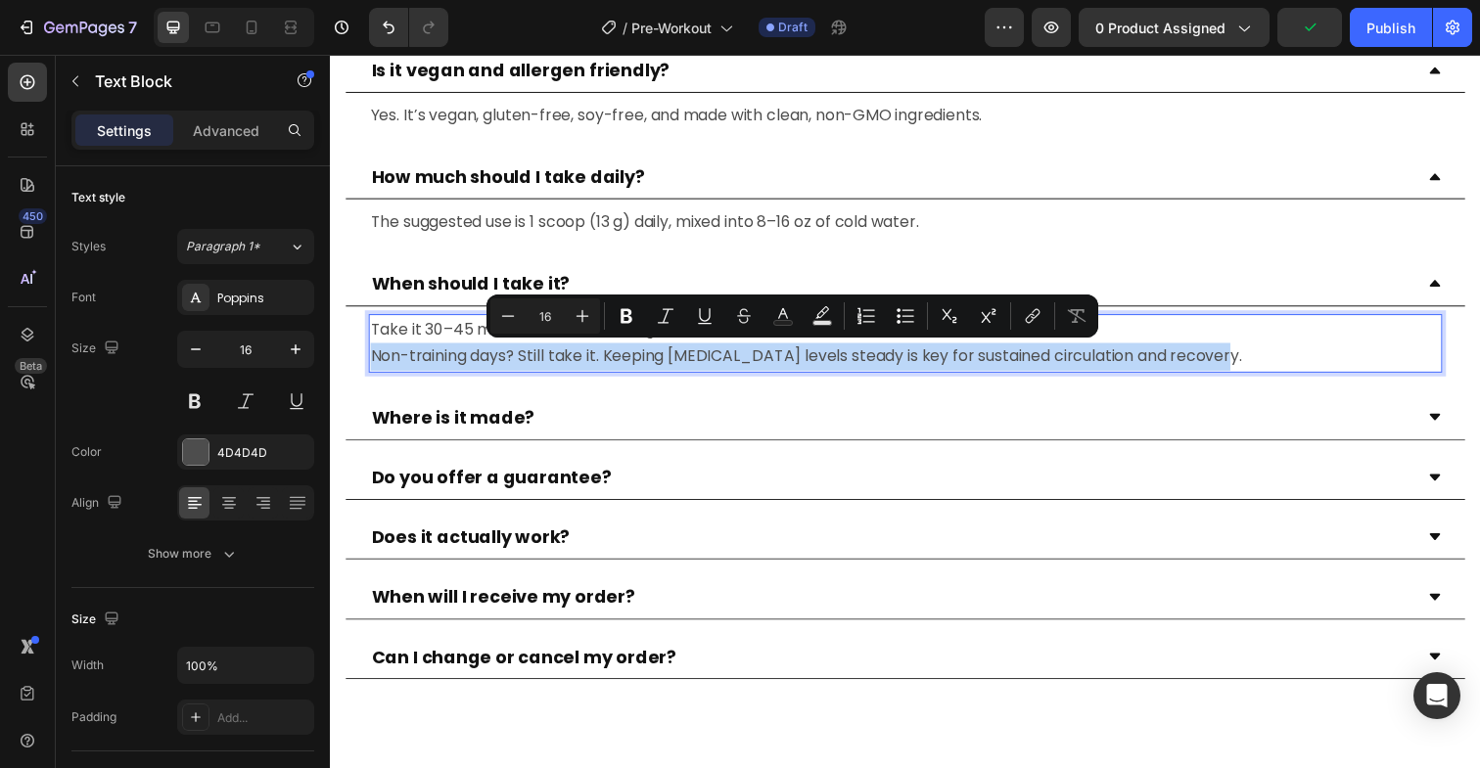
click at [1260, 363] on p "Take it 30–45 minutes before training for best results. Non-training days? Stil…" at bounding box center [917, 350] width 1092 height 57
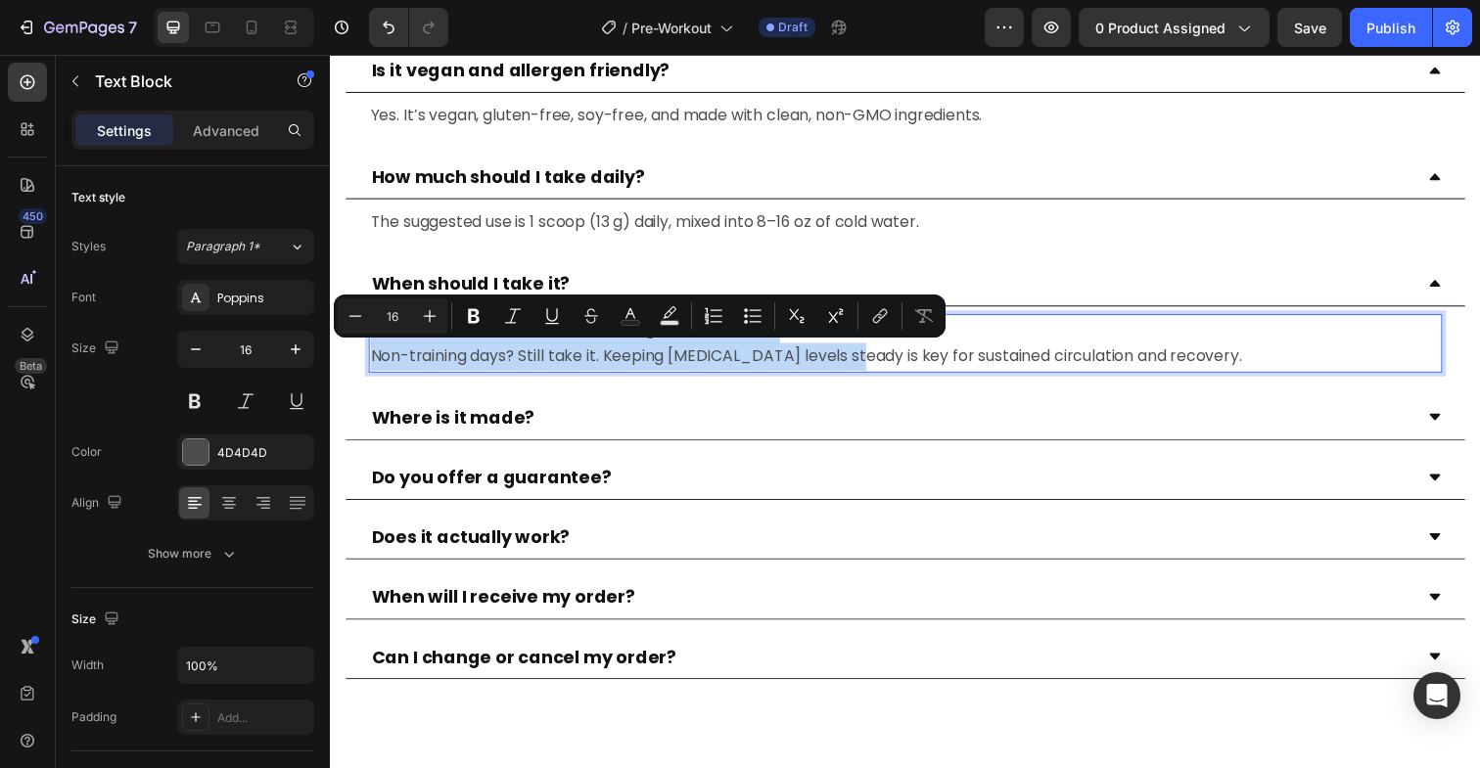
drag, startPoint x: 1272, startPoint y: 348, endPoint x: 854, endPoint y: 349, distance: 417.9
click at [854, 349] on p "Take it 30–45 minutes before training for best results. Non-training days? Stil…" at bounding box center [917, 350] width 1092 height 57
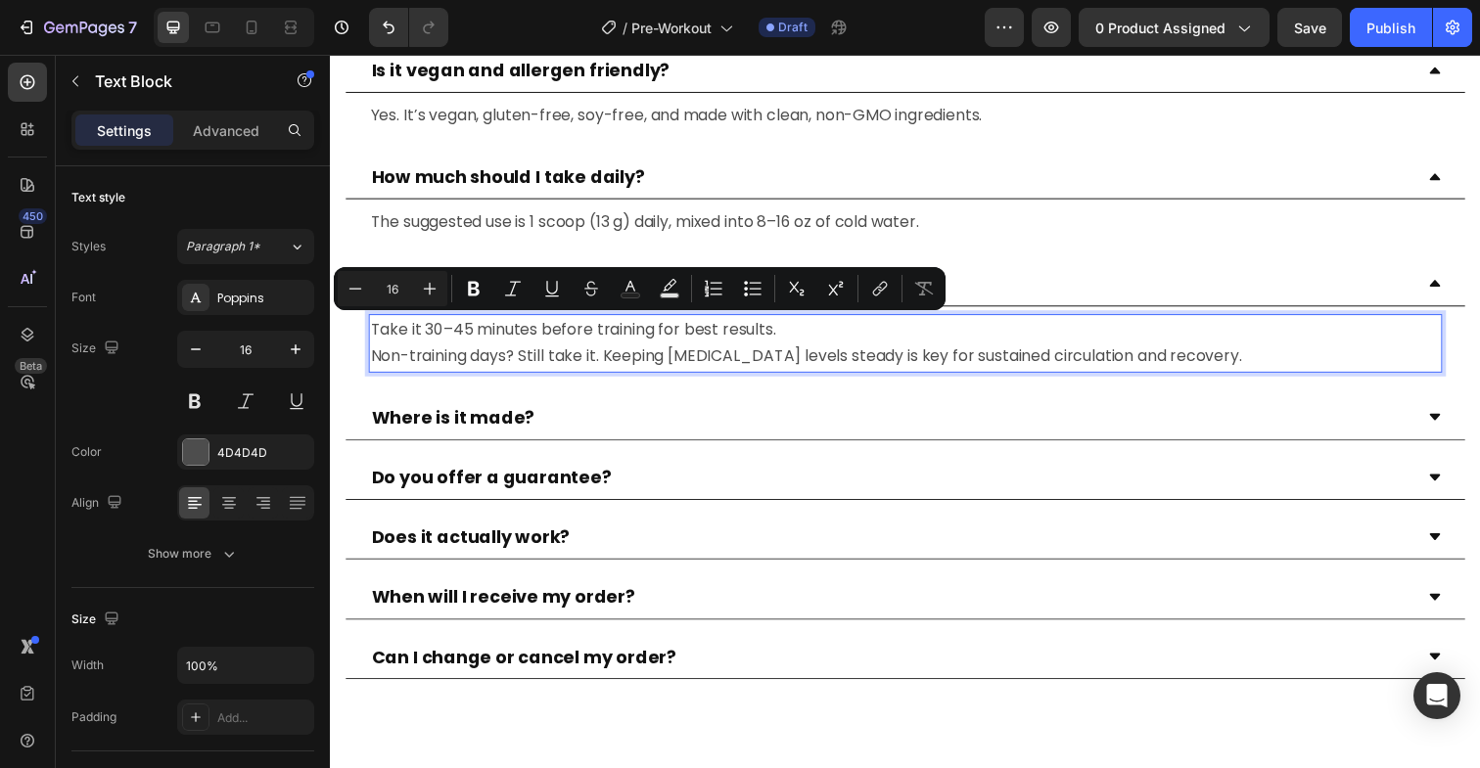
click at [597, 337] on p "Take it 30–45 minutes before training for best results. Non-training days? Stil…" at bounding box center [917, 350] width 1092 height 57
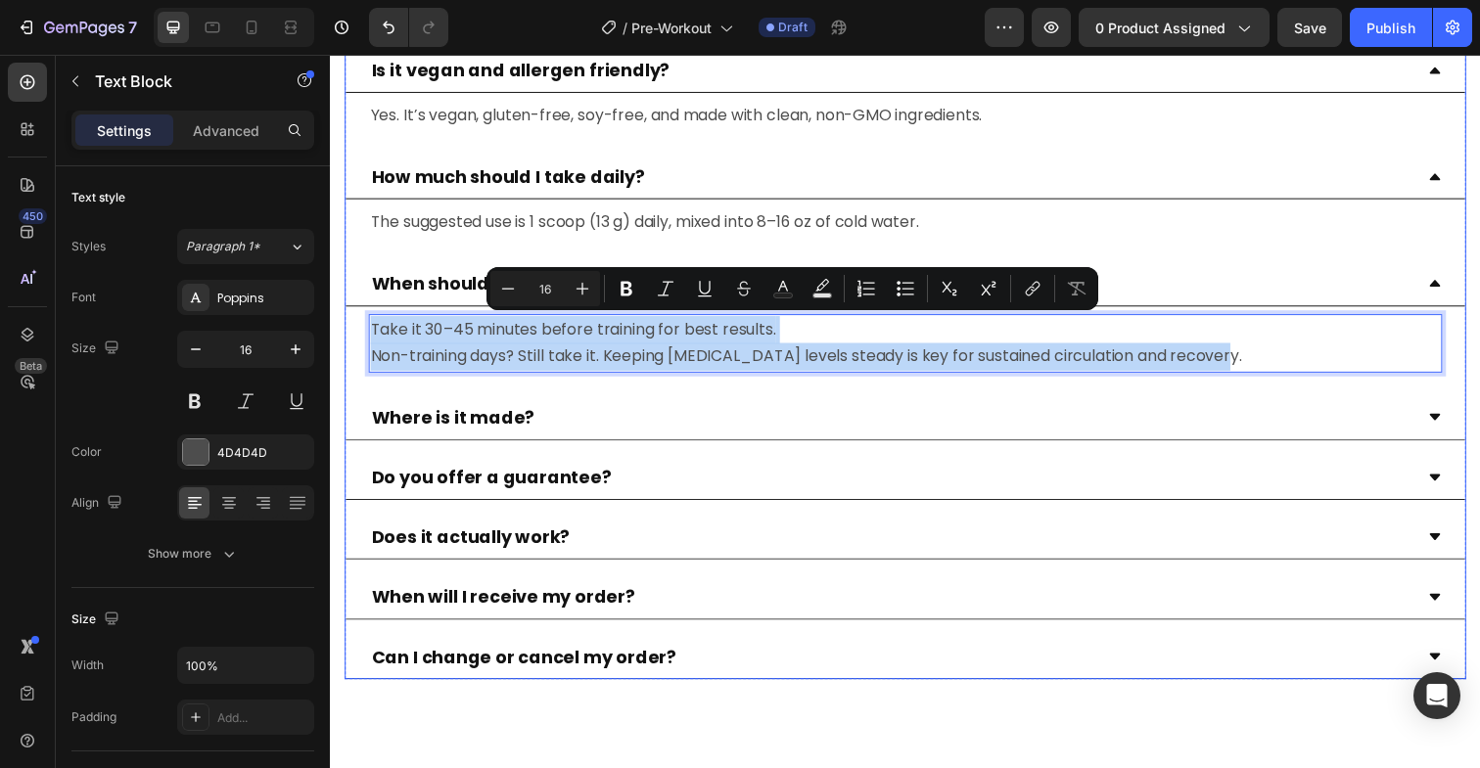
drag, startPoint x: 373, startPoint y: 335, endPoint x: 1013, endPoint y: 396, distance: 643.1
click at [1013, 396] on div "Who is this product for? Pre-Workout is designed for adults who train with inte…" at bounding box center [917, 302] width 1145 height 781
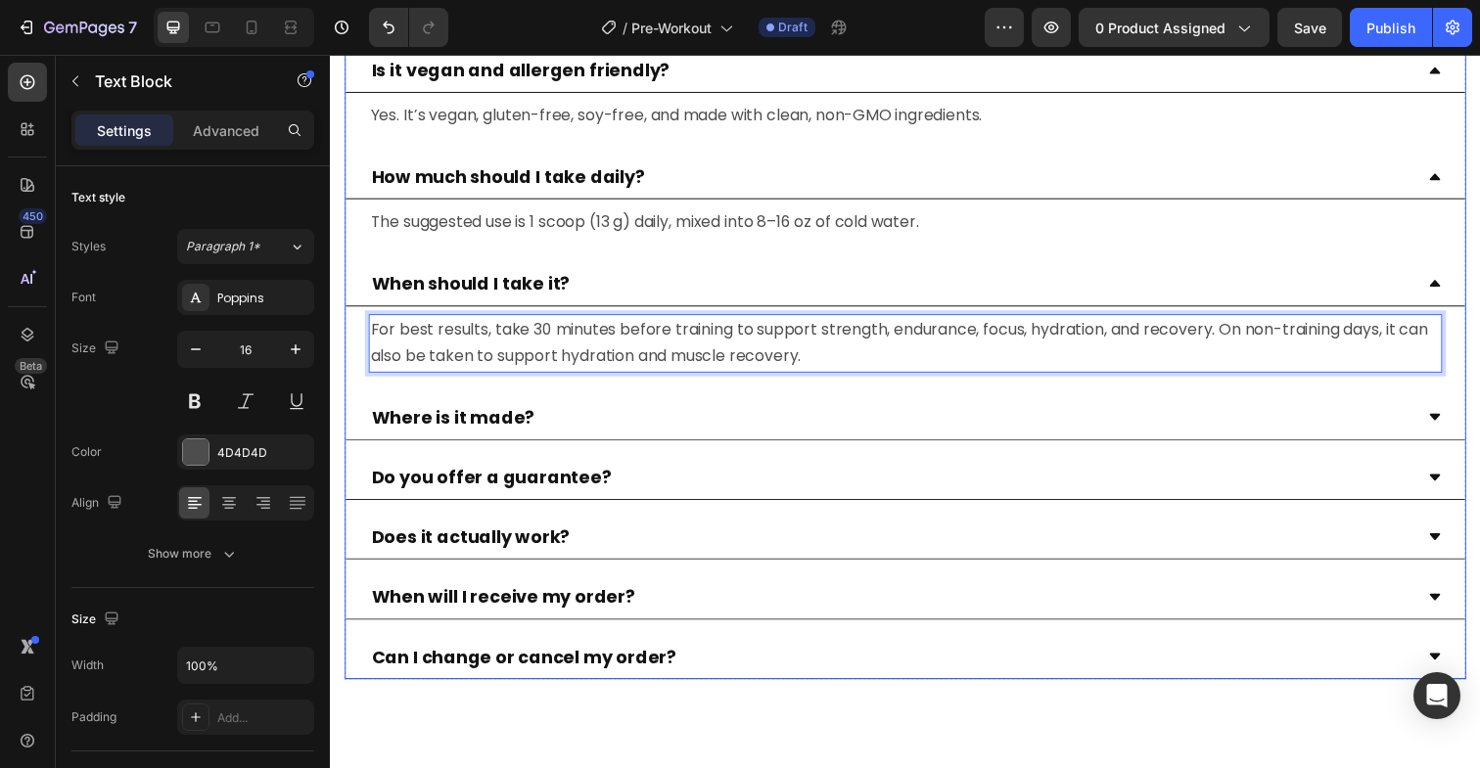
click at [1456, 437] on div "Where is it made?" at bounding box center [917, 425] width 1143 height 45
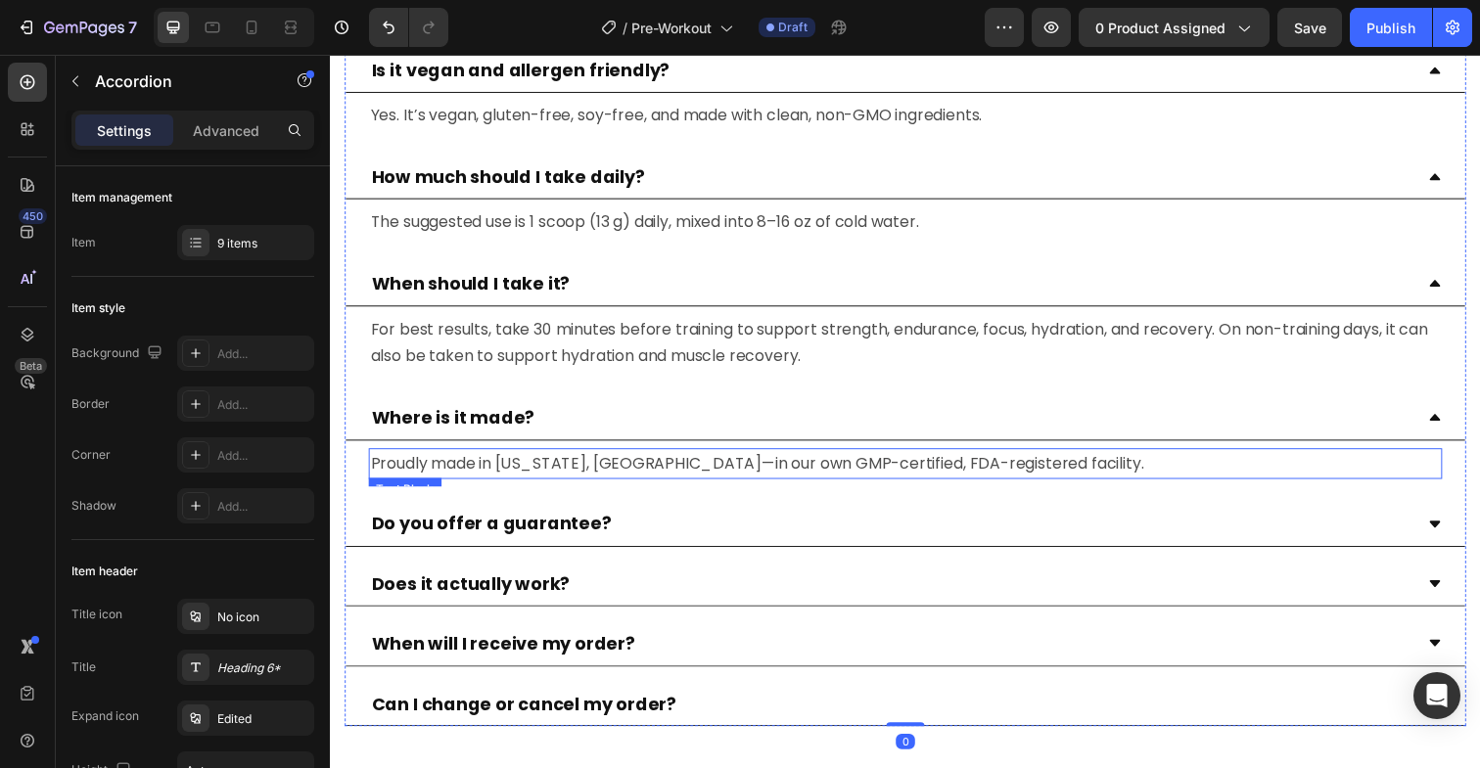
click at [821, 469] on p "Proudly made in [US_STATE], [GEOGRAPHIC_DATA]—in our own GMP-certified, FDA-reg…" at bounding box center [917, 473] width 1092 height 28
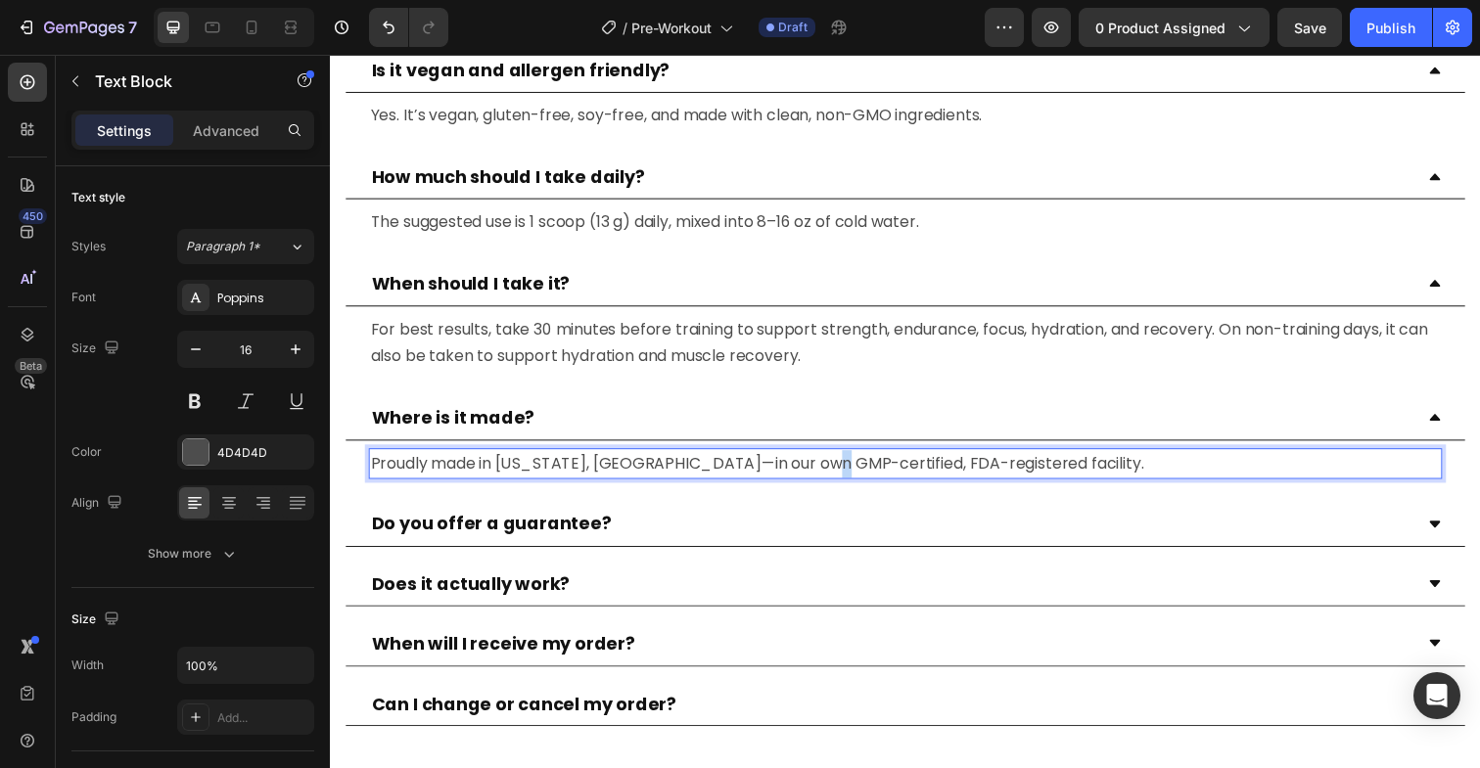
click at [821, 469] on p "Proudly made in [US_STATE], [GEOGRAPHIC_DATA]—in our own GMP-certified, FDA-reg…" at bounding box center [917, 473] width 1092 height 28
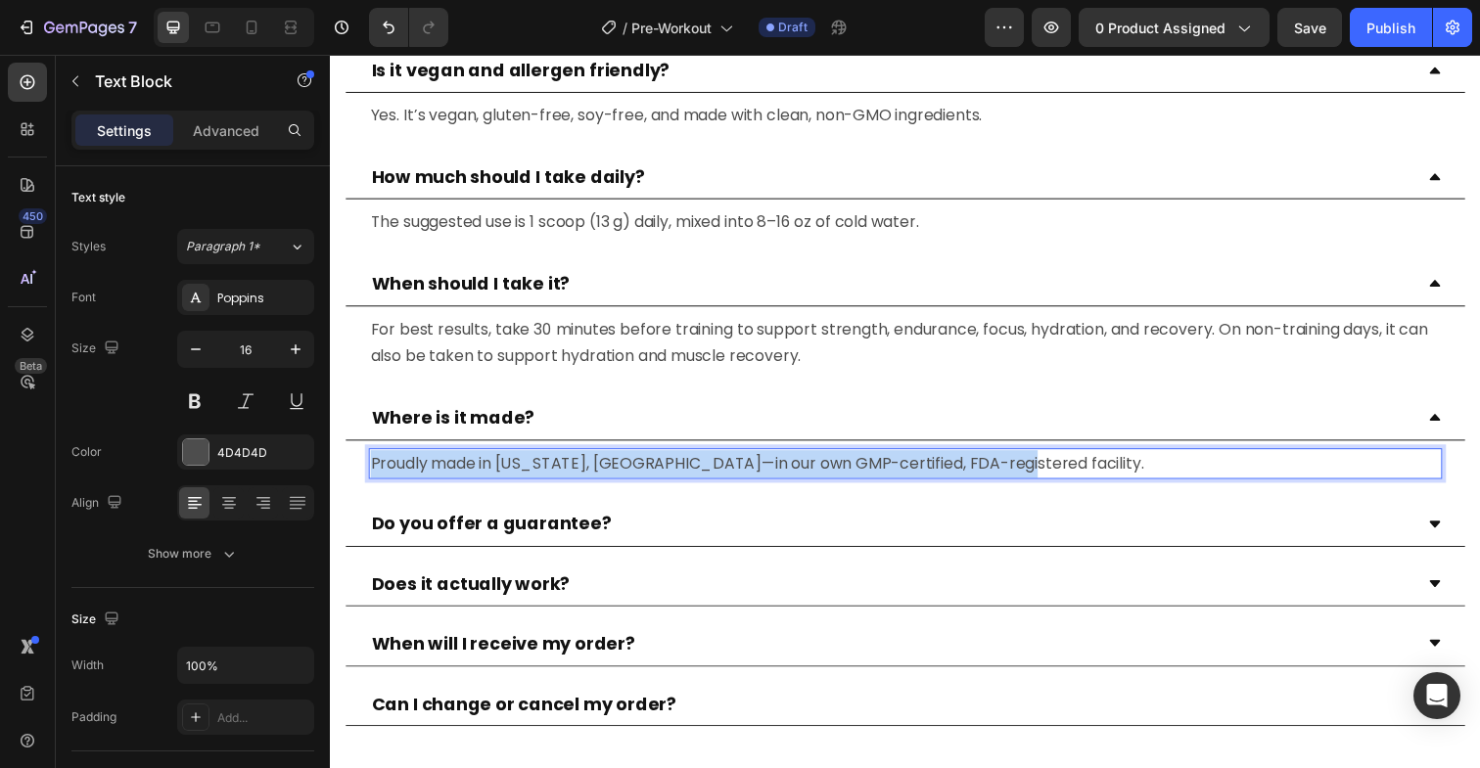
click at [821, 469] on p "Proudly made in [US_STATE], [GEOGRAPHIC_DATA]—in our own GMP-certified, FDA-reg…" at bounding box center [917, 473] width 1092 height 28
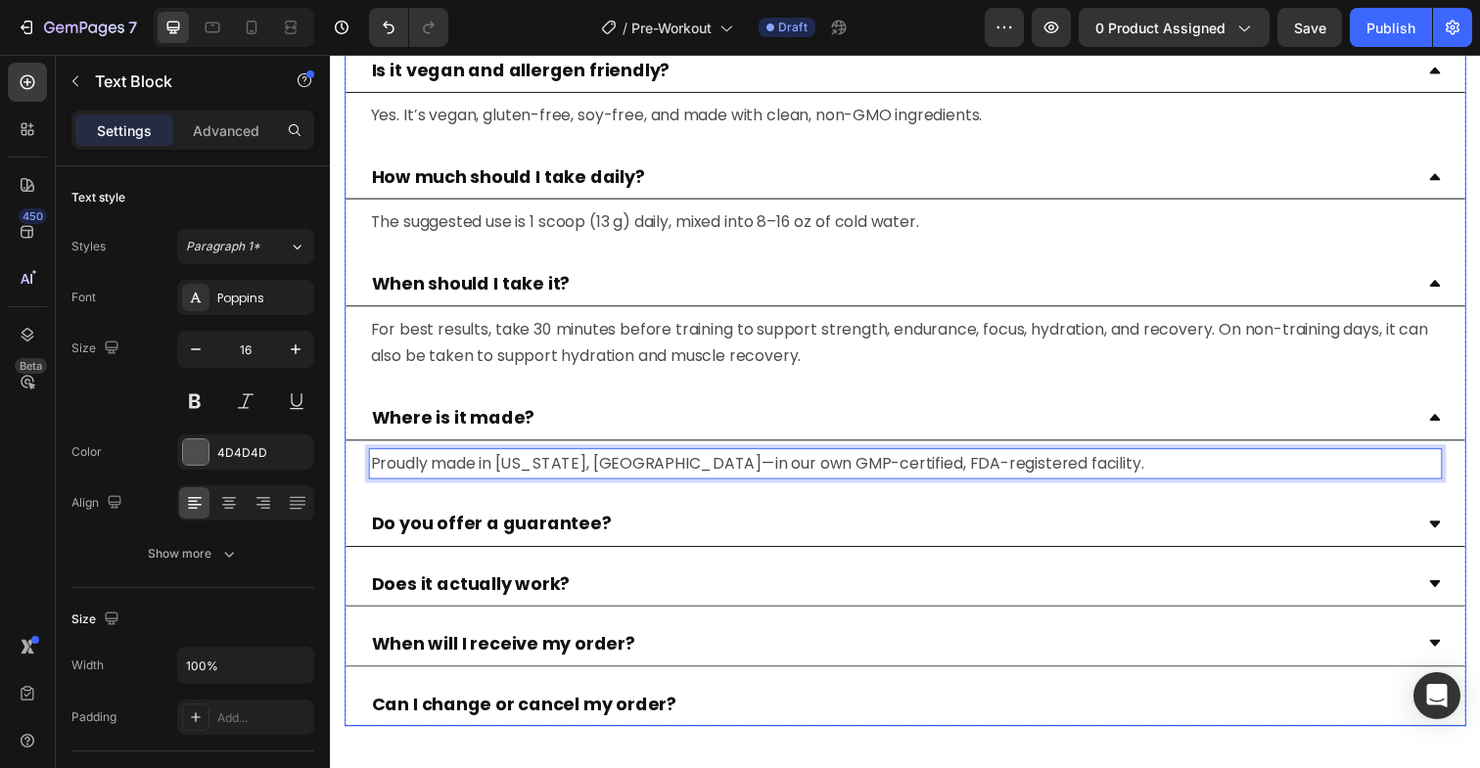
click at [1458, 536] on icon at bounding box center [1458, 535] width 15 height 15
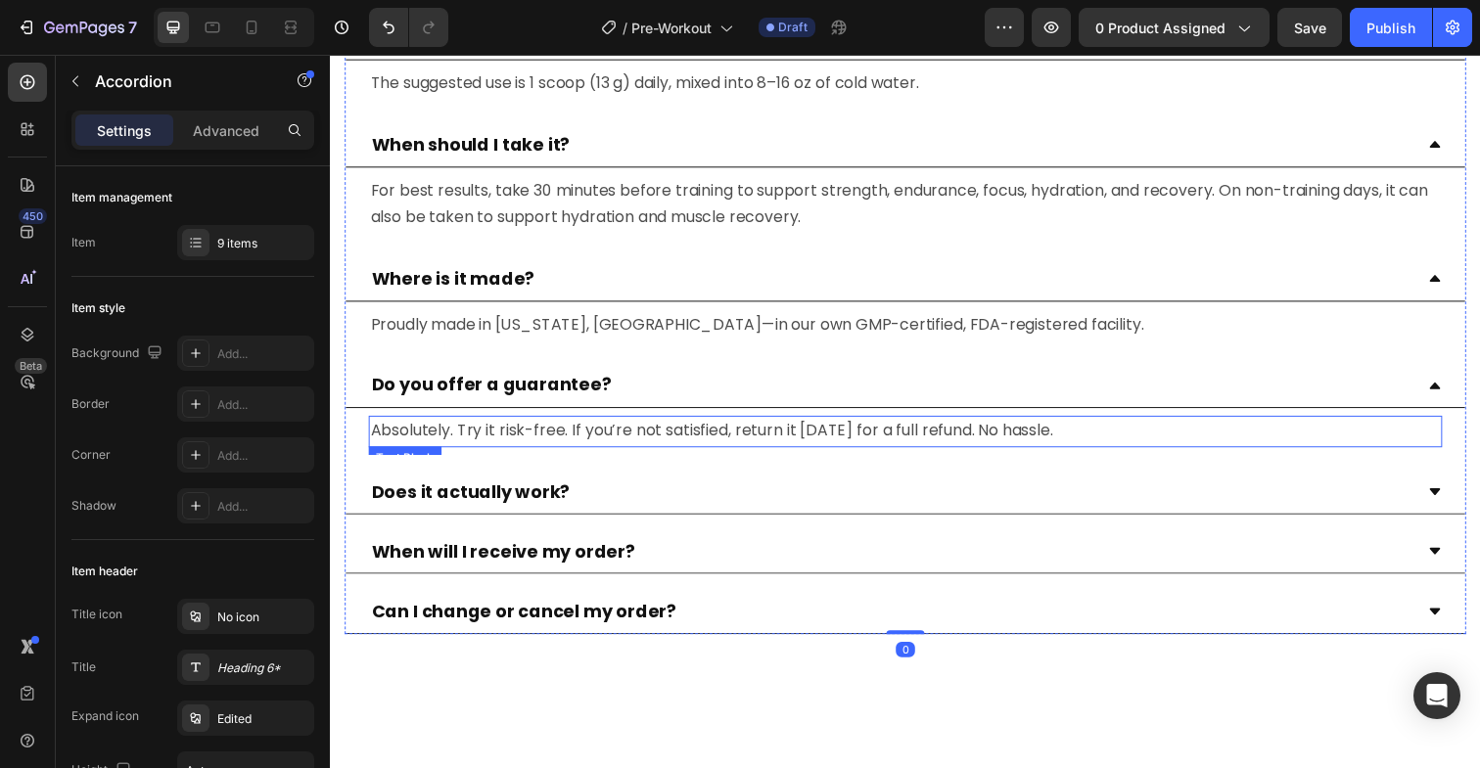
scroll to position [6794, 0]
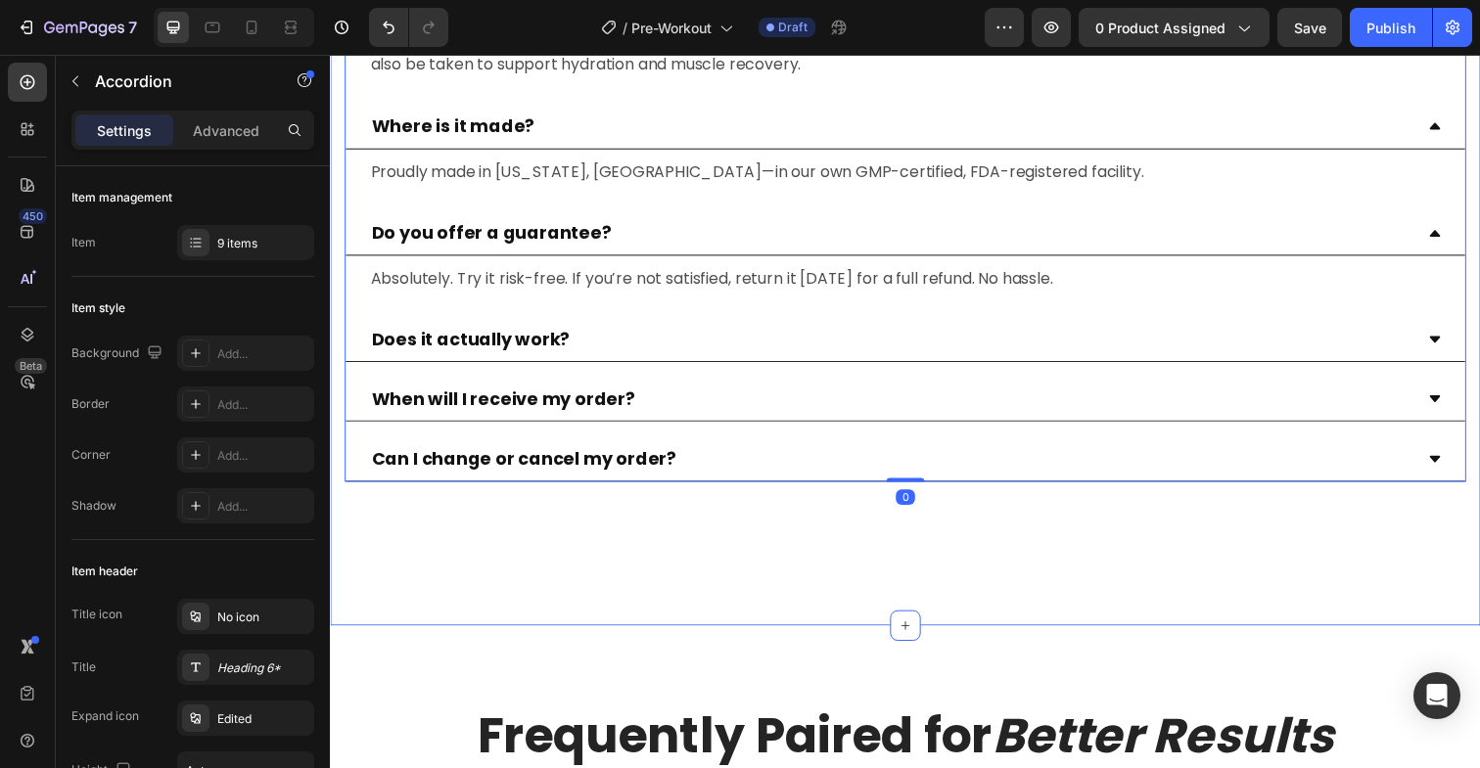
click at [909, 288] on span "Absolutely. Try it risk-free. If you’re not satisfied, return it [DATE] for a f…" at bounding box center [719, 283] width 697 height 23
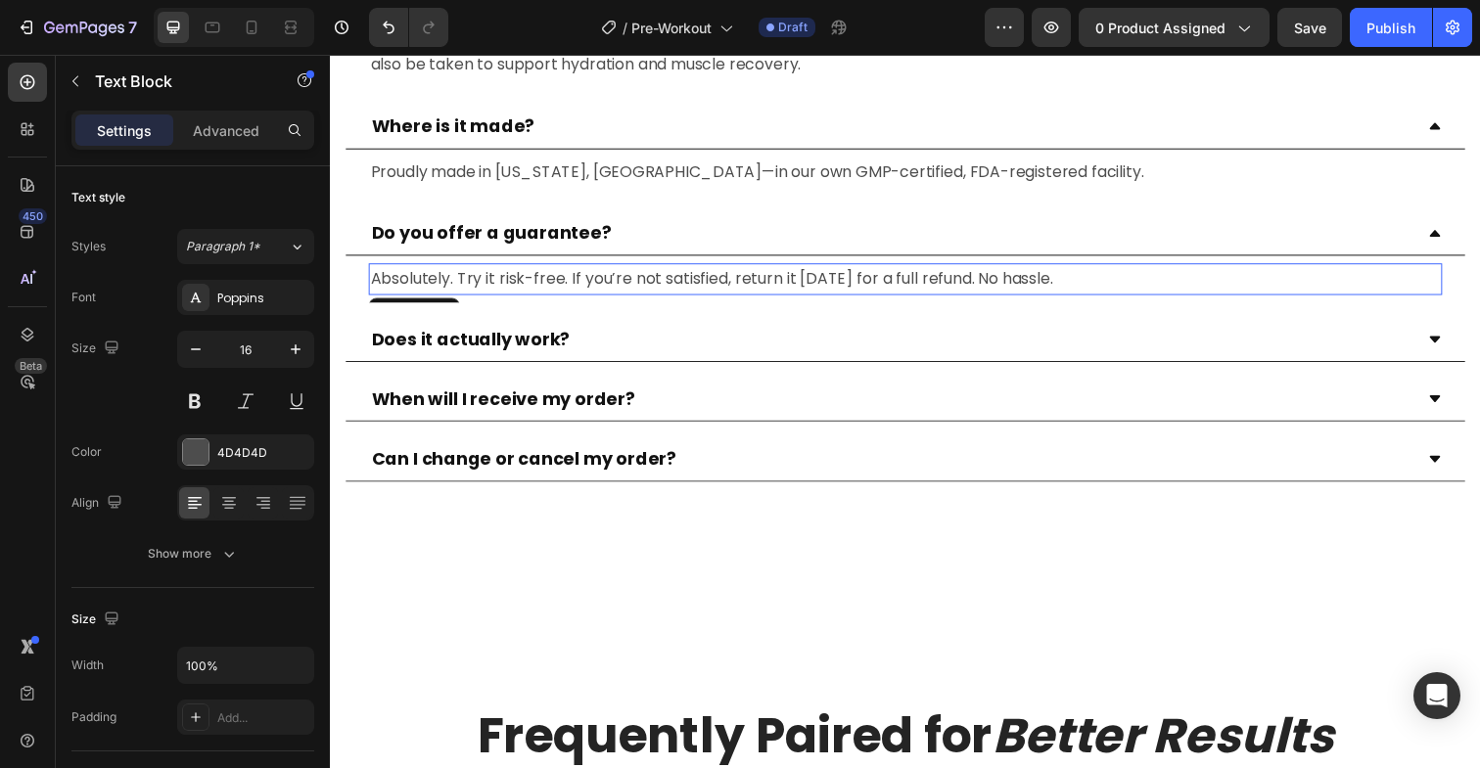
click at [909, 288] on span "Absolutely. Try it risk-free. If you’re not satisfied, return it [DATE] for a f…" at bounding box center [719, 283] width 697 height 23
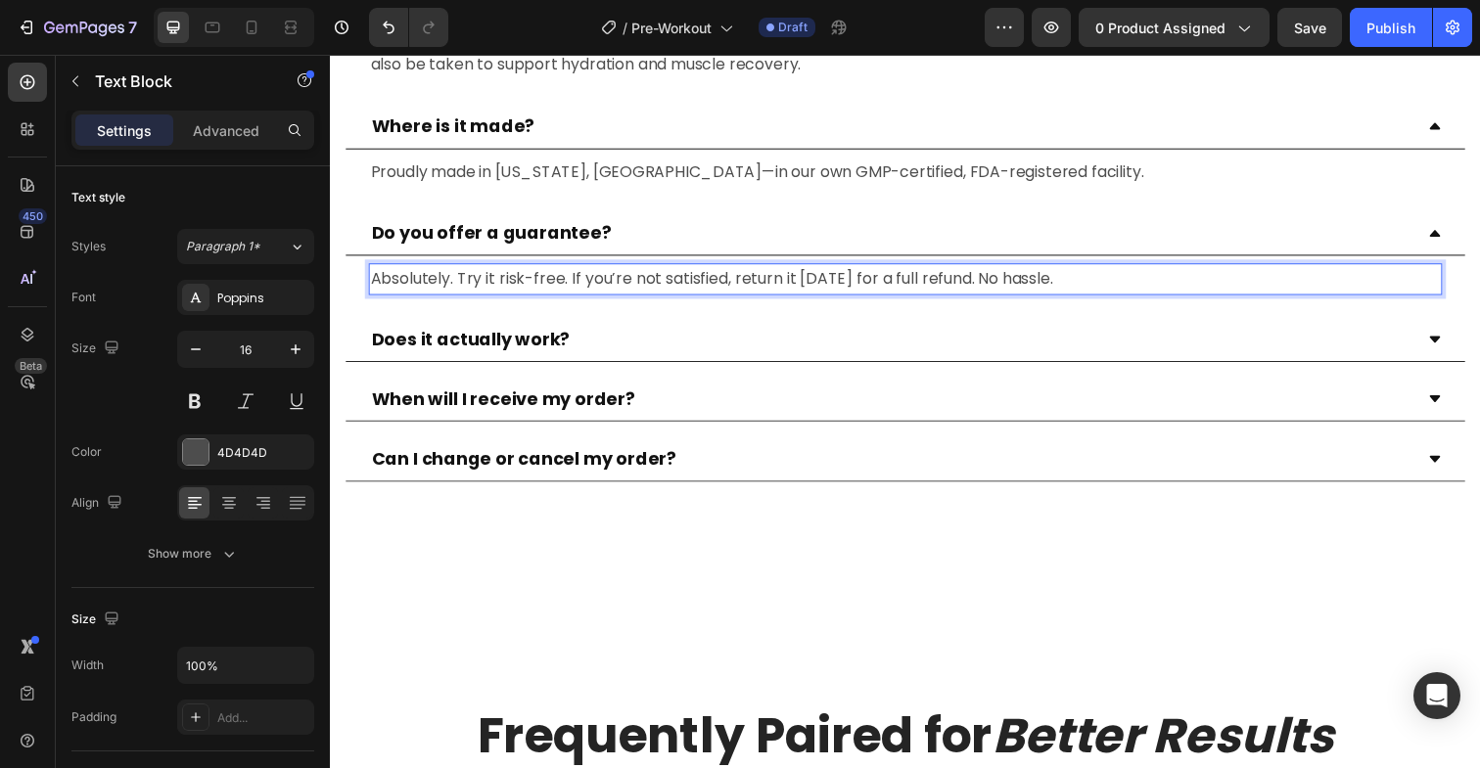
click at [909, 288] on span "Absolutely. Try it risk-free. If you’re not satisfied, return it [DATE] for a f…" at bounding box center [719, 283] width 697 height 23
click at [1464, 346] on icon at bounding box center [1458, 346] width 15 height 15
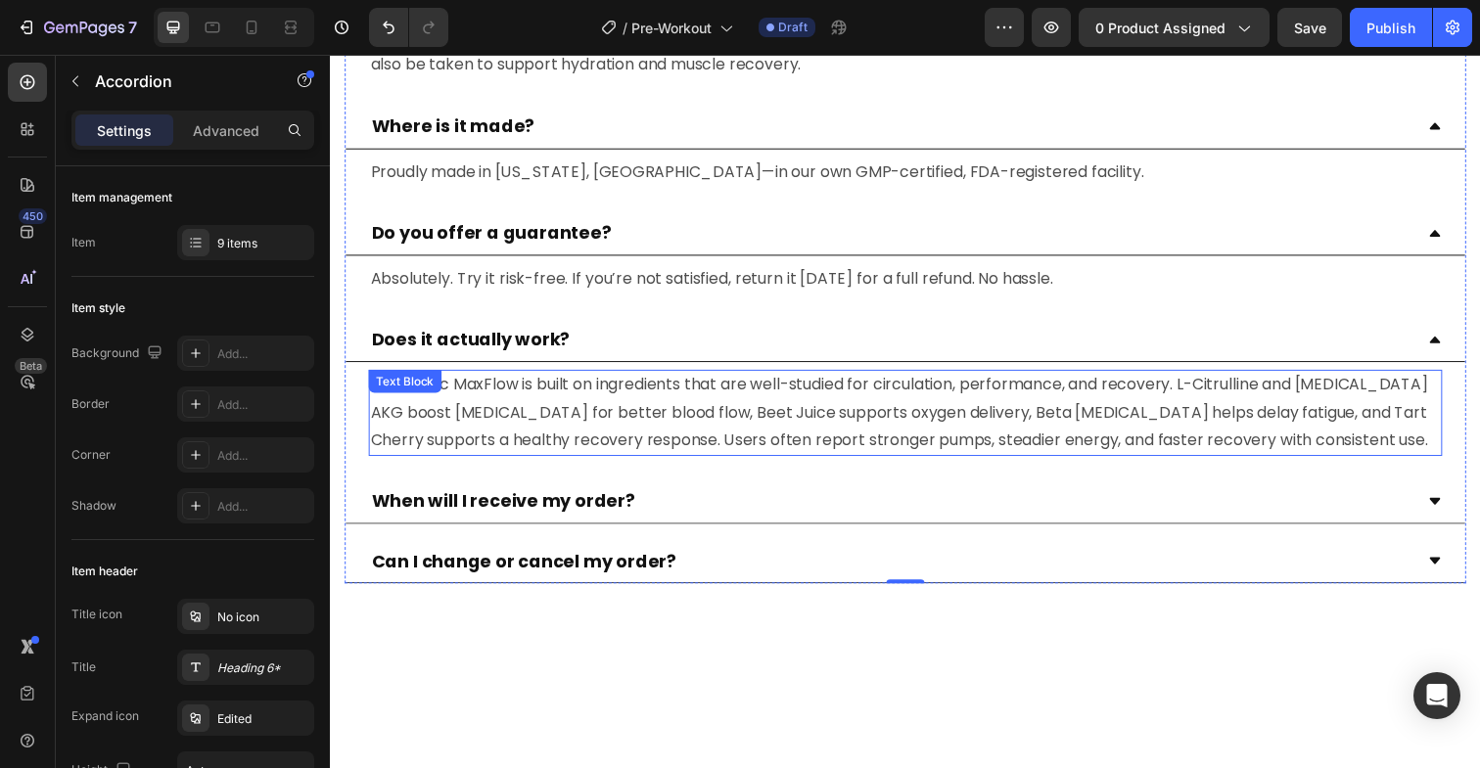
click at [626, 463] on div "Yes—Nitric MaxFlow is built on ingredients that are well-studied for circulatio…" at bounding box center [917, 421] width 1096 height 88
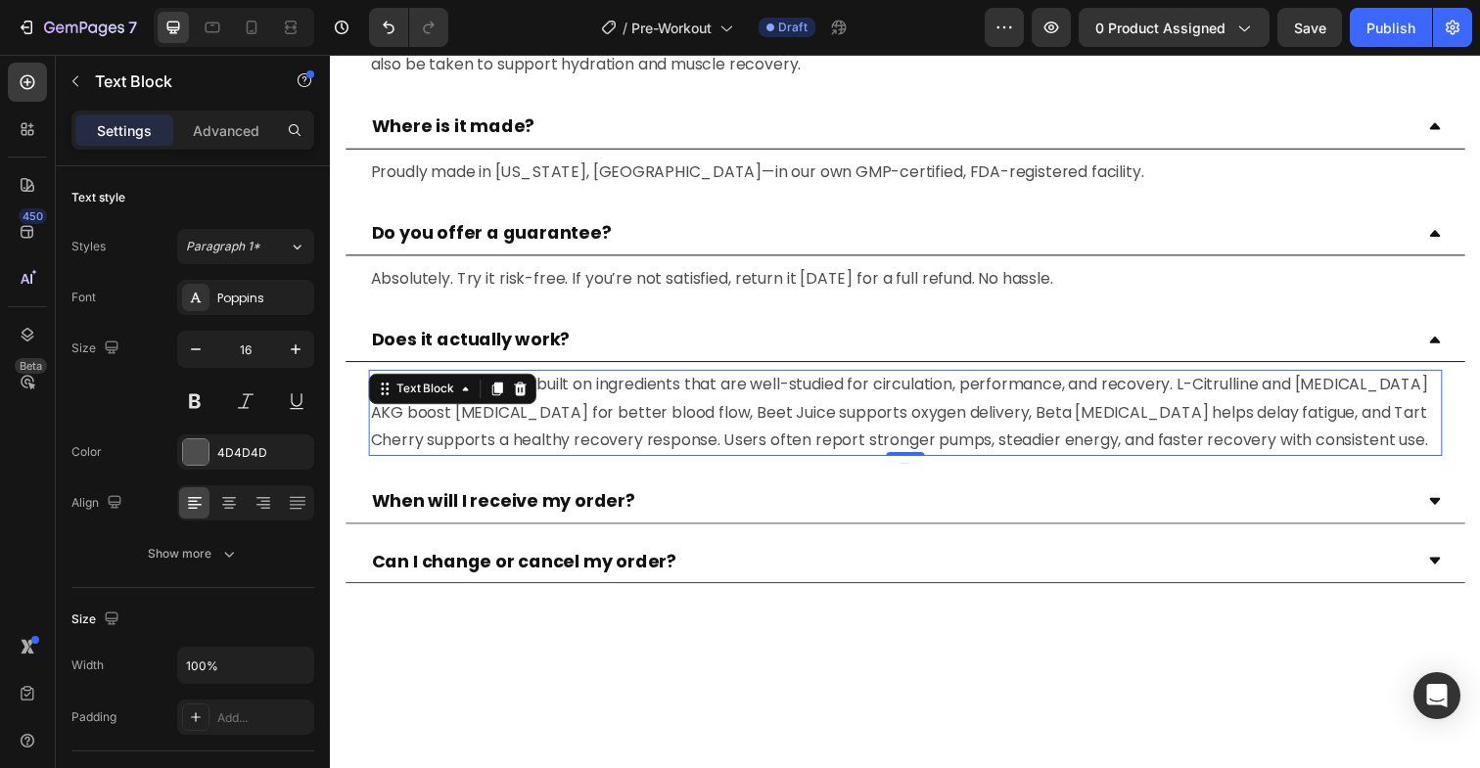
click at [626, 463] on div "Yes—Nitric MaxFlow is built on ingredients that are well-studied for circulatio…" at bounding box center [917, 421] width 1096 height 88
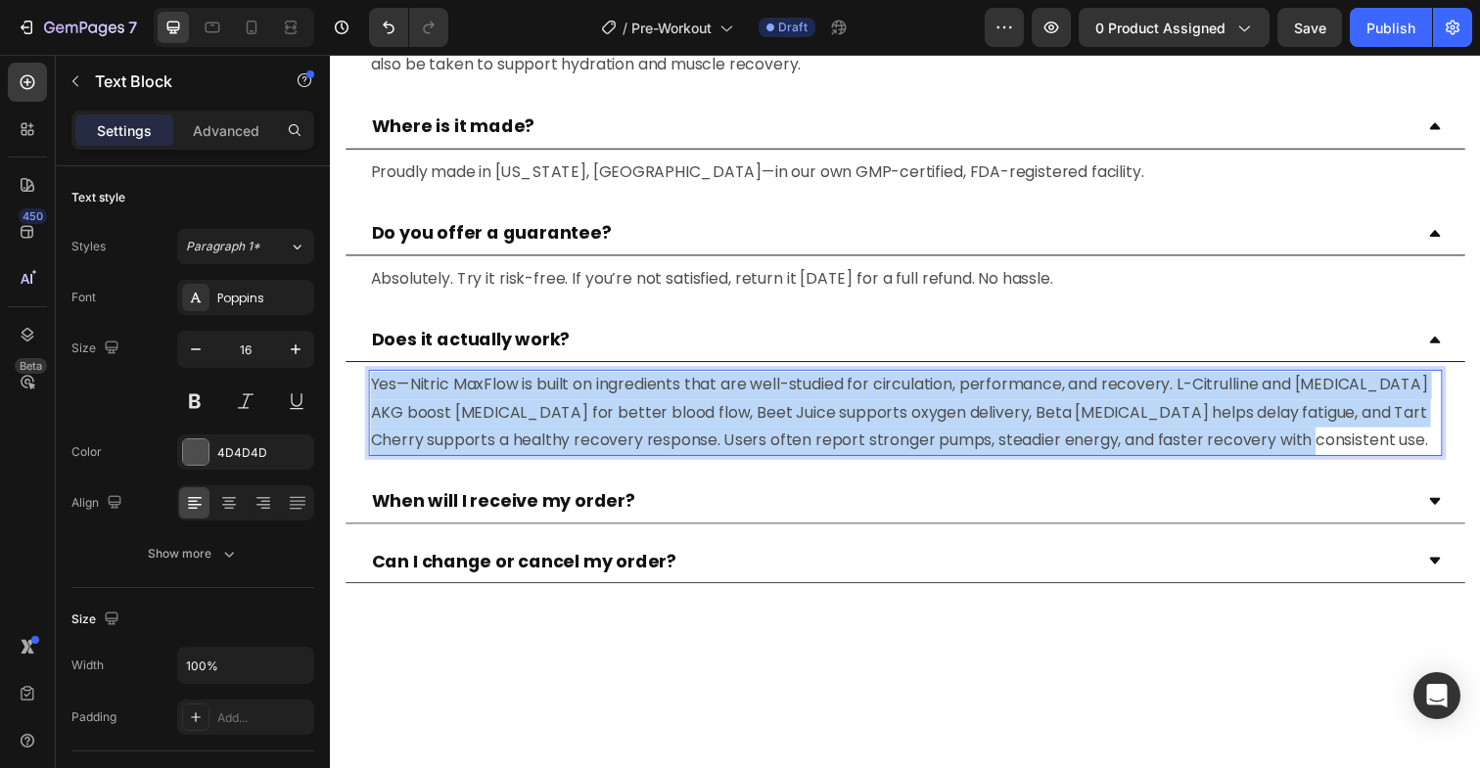
click at [626, 463] on div "Yes—Nitric MaxFlow is built on ingredients that are well-studied for circulatio…" at bounding box center [917, 421] width 1096 height 88
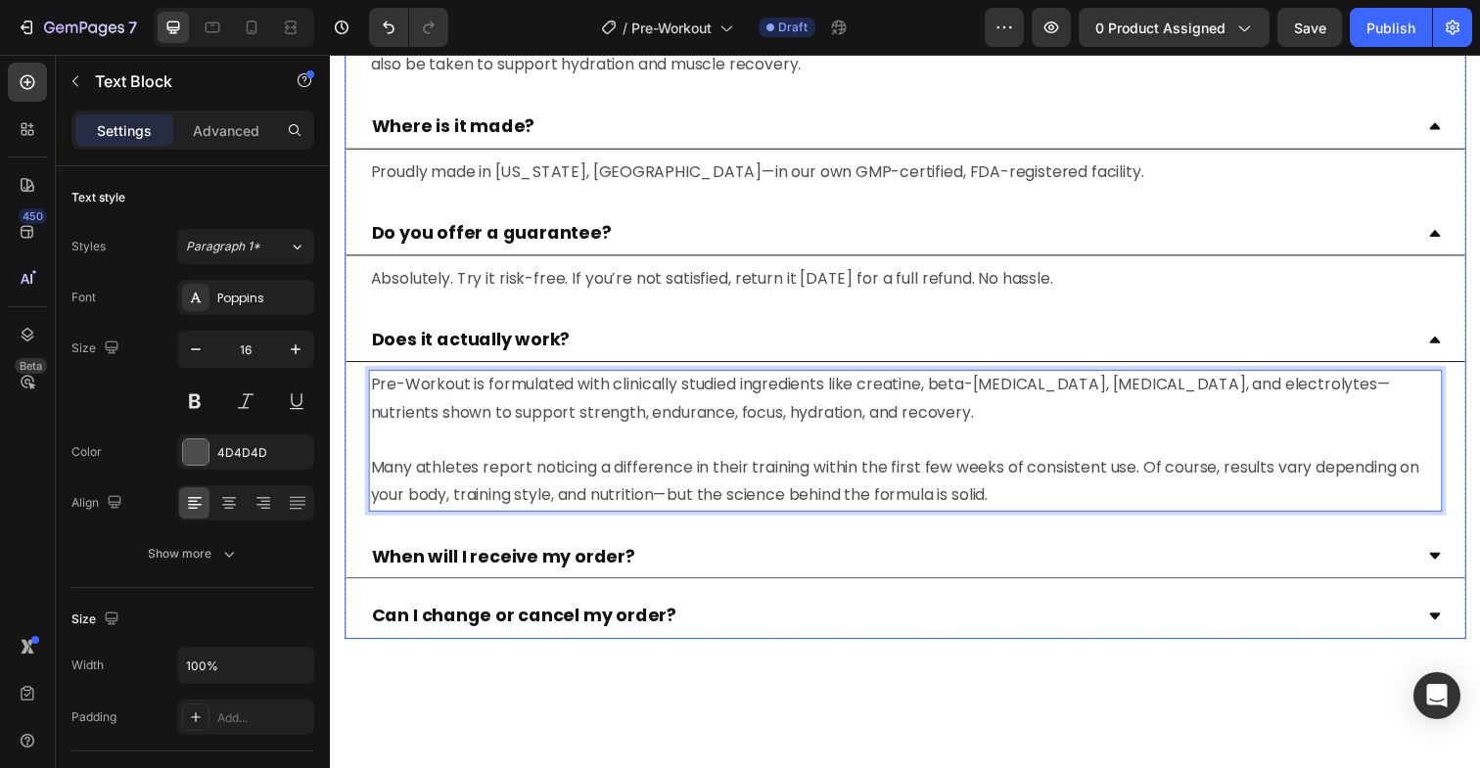
click at [1460, 562] on icon at bounding box center [1458, 567] width 15 height 15
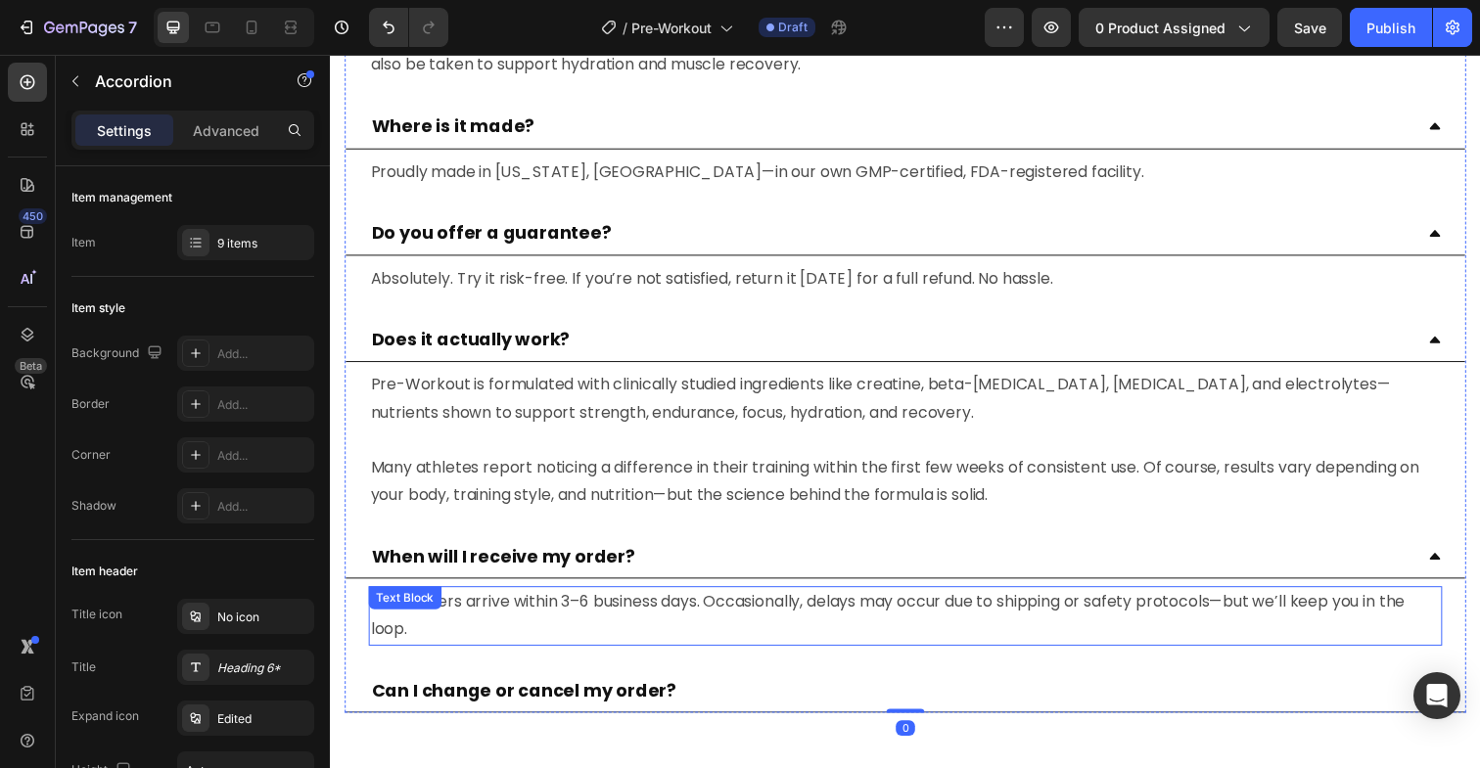
click at [629, 617] on p "Most orders arrive within 3–6 business days. Occasionally, delays may occur due…" at bounding box center [917, 628] width 1092 height 57
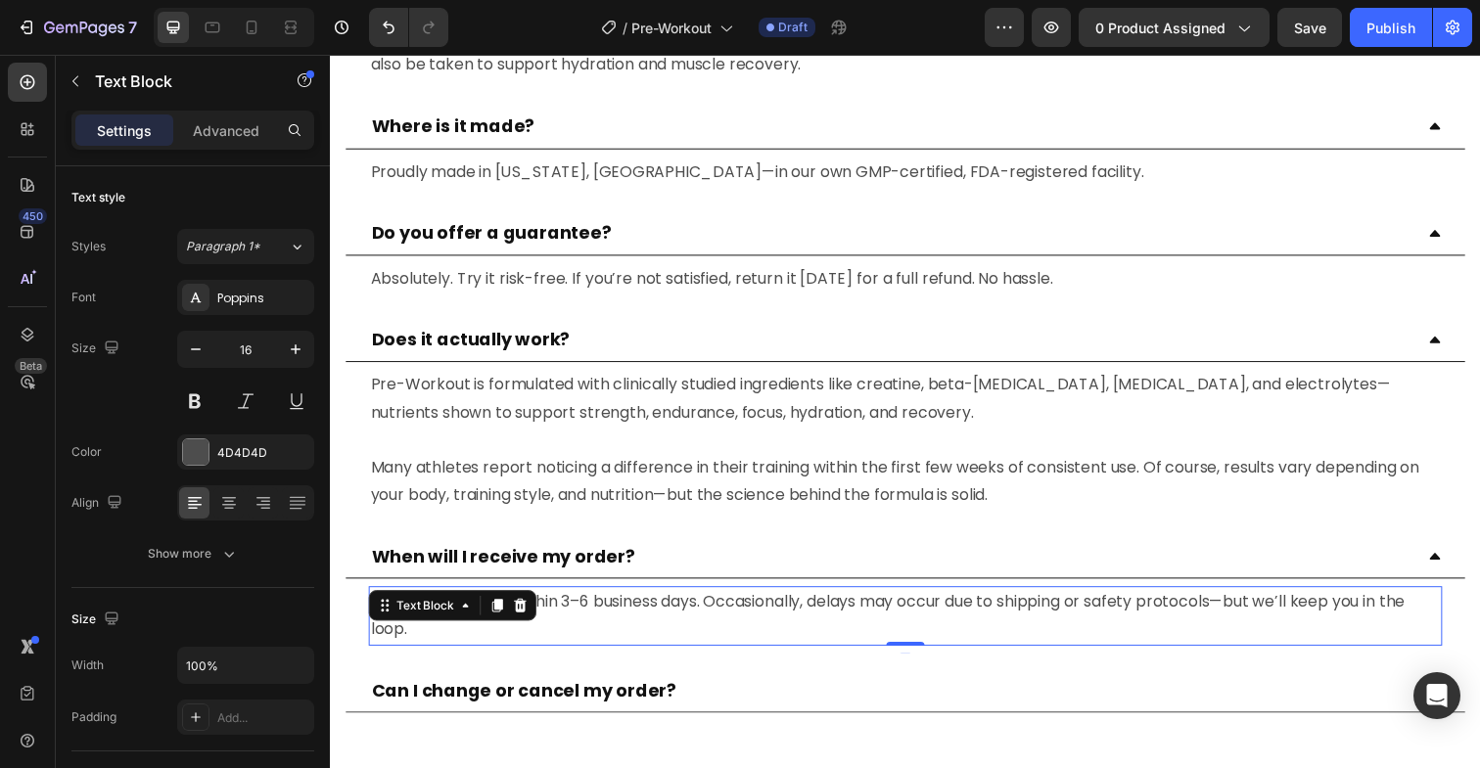
click at [629, 617] on p "Most orders arrive within 3–6 business days. Occasionally, delays may occur due…" at bounding box center [917, 628] width 1092 height 57
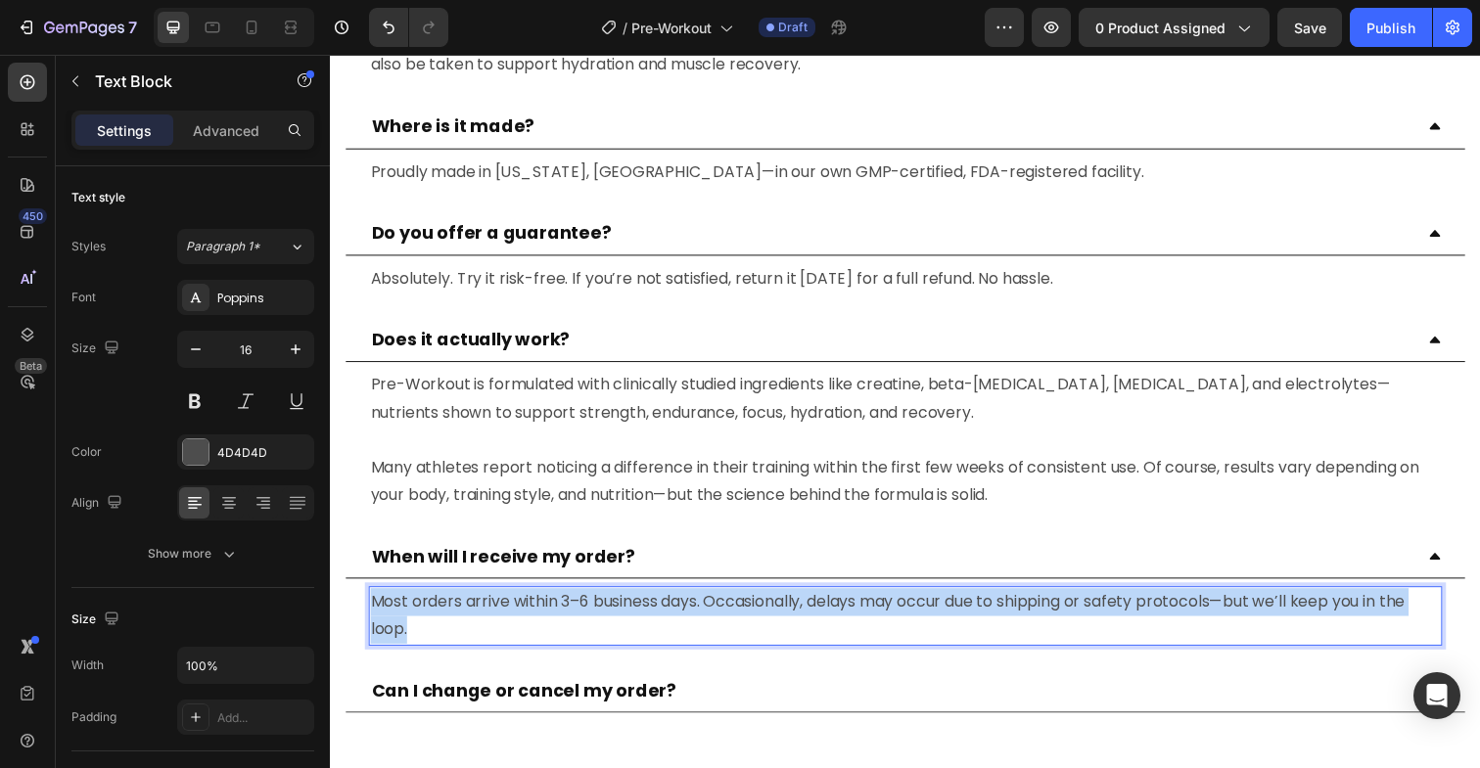
click at [629, 617] on p "Most orders arrive within 3–6 business days. Occasionally, delays may occur due…" at bounding box center [917, 628] width 1092 height 57
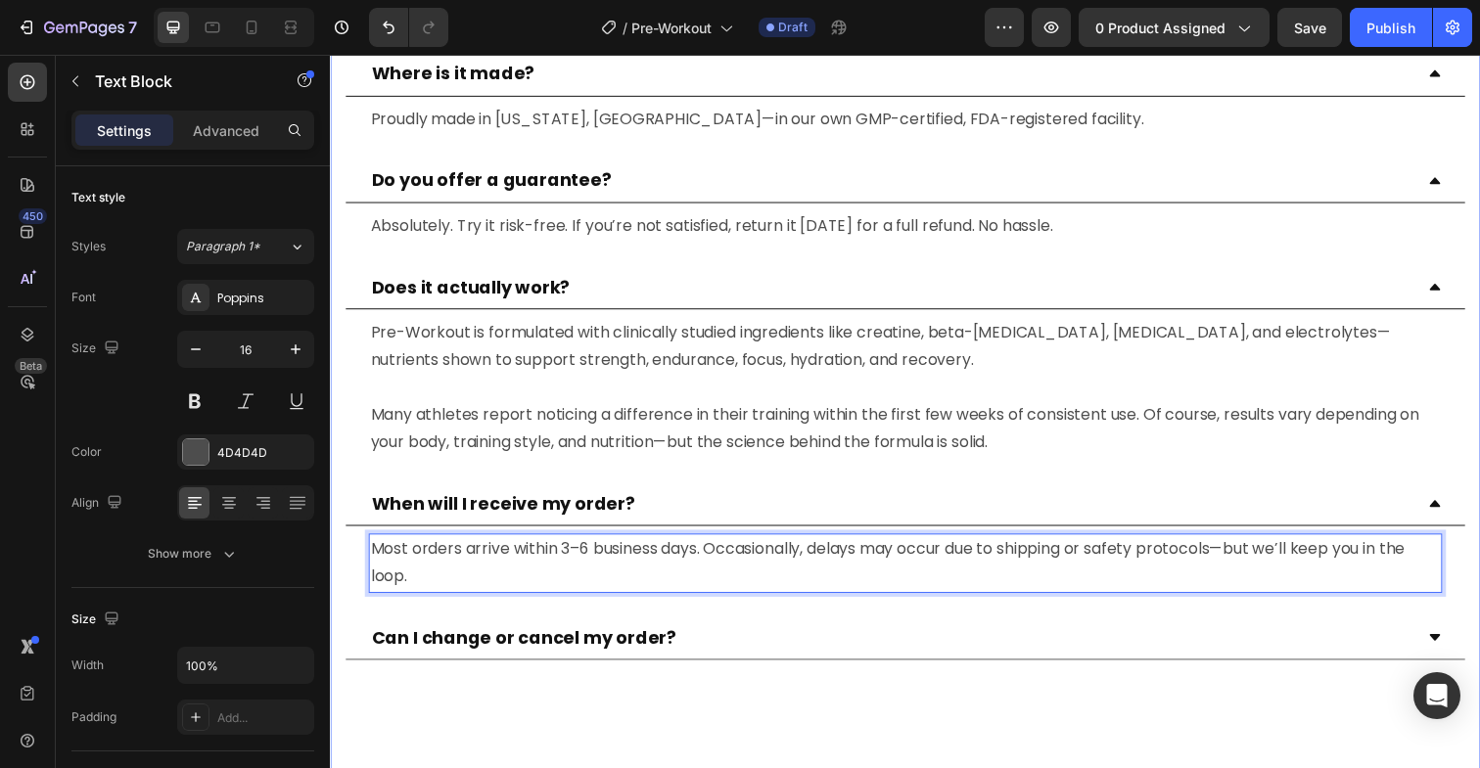
scroll to position [6856, 0]
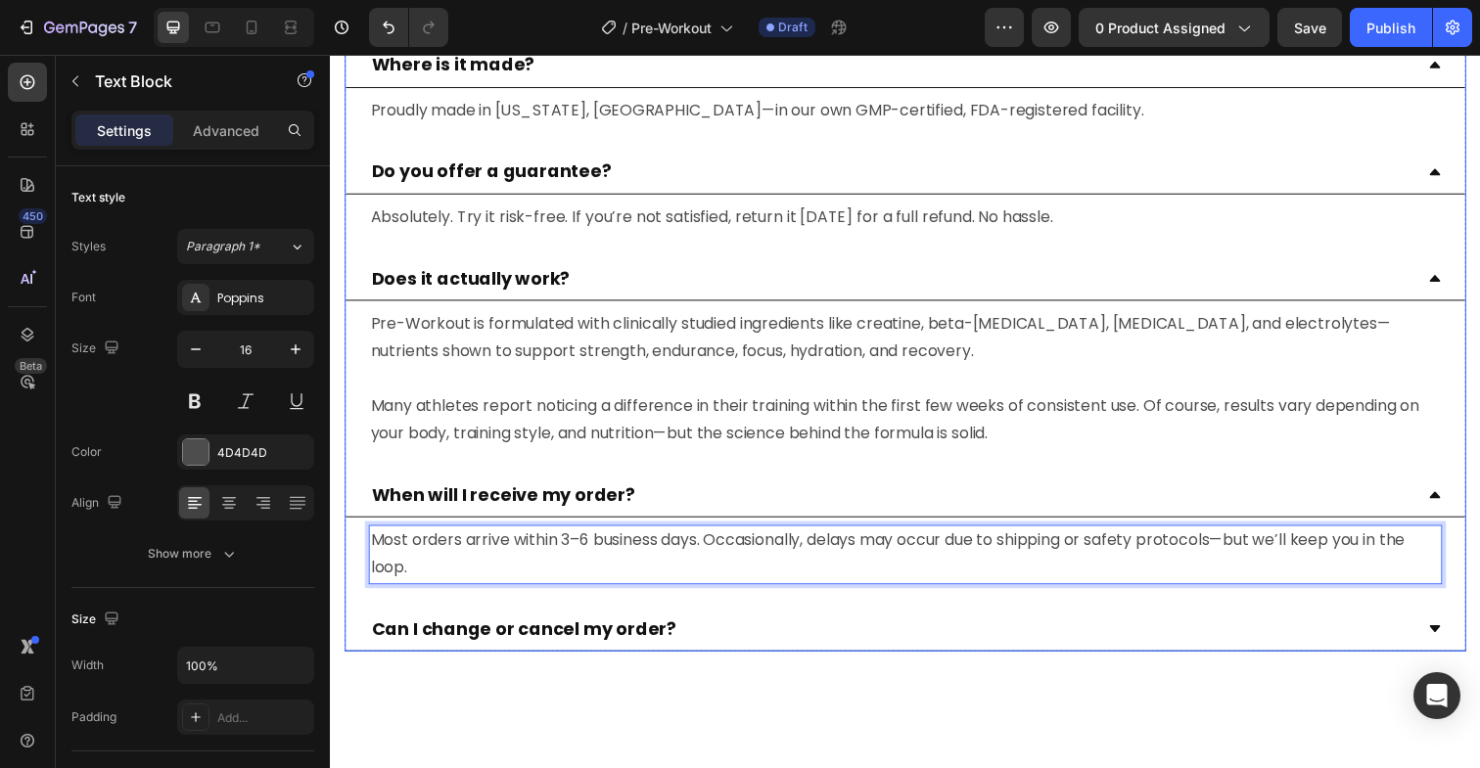
click at [1457, 642] on icon at bounding box center [1457, 641] width 11 height 7
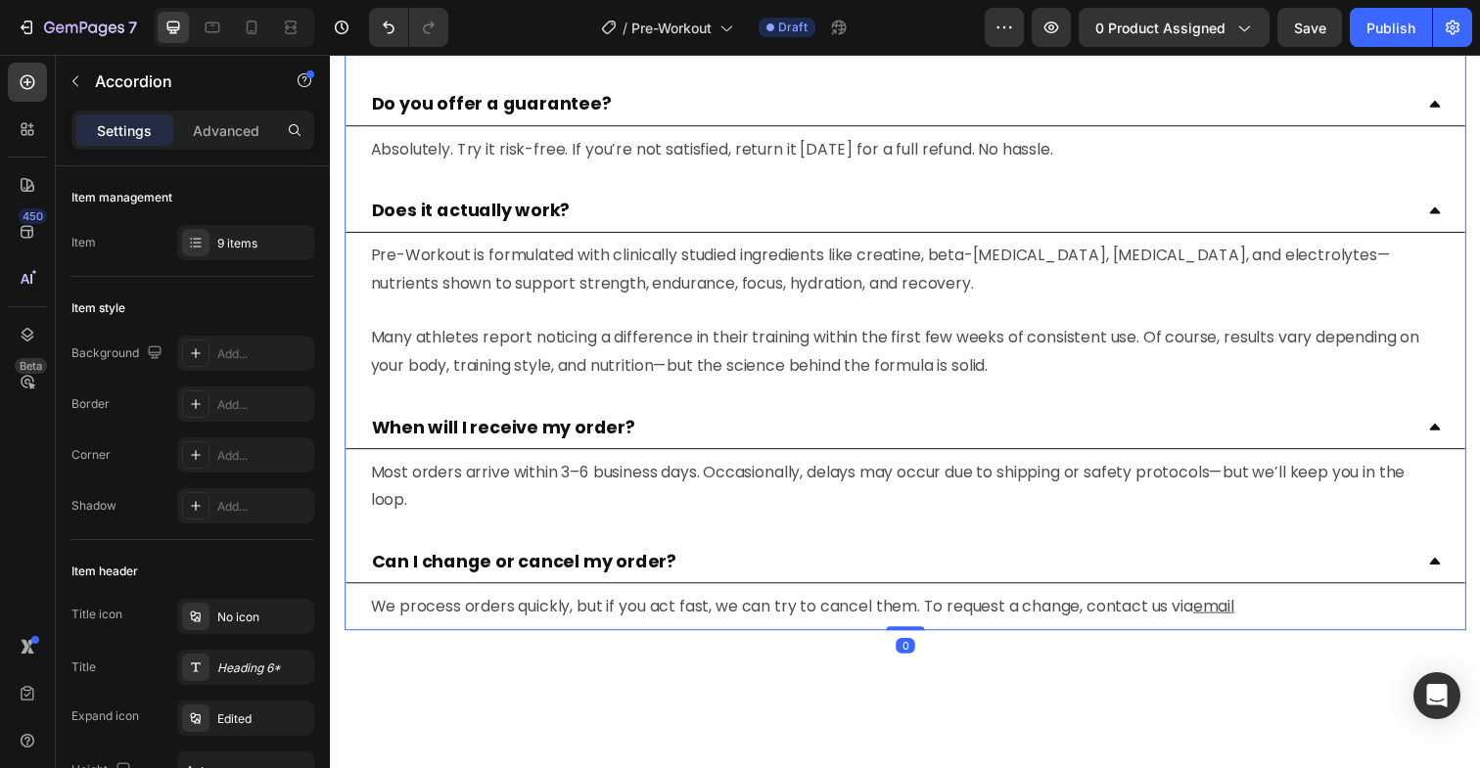
scroll to position [6980, 0]
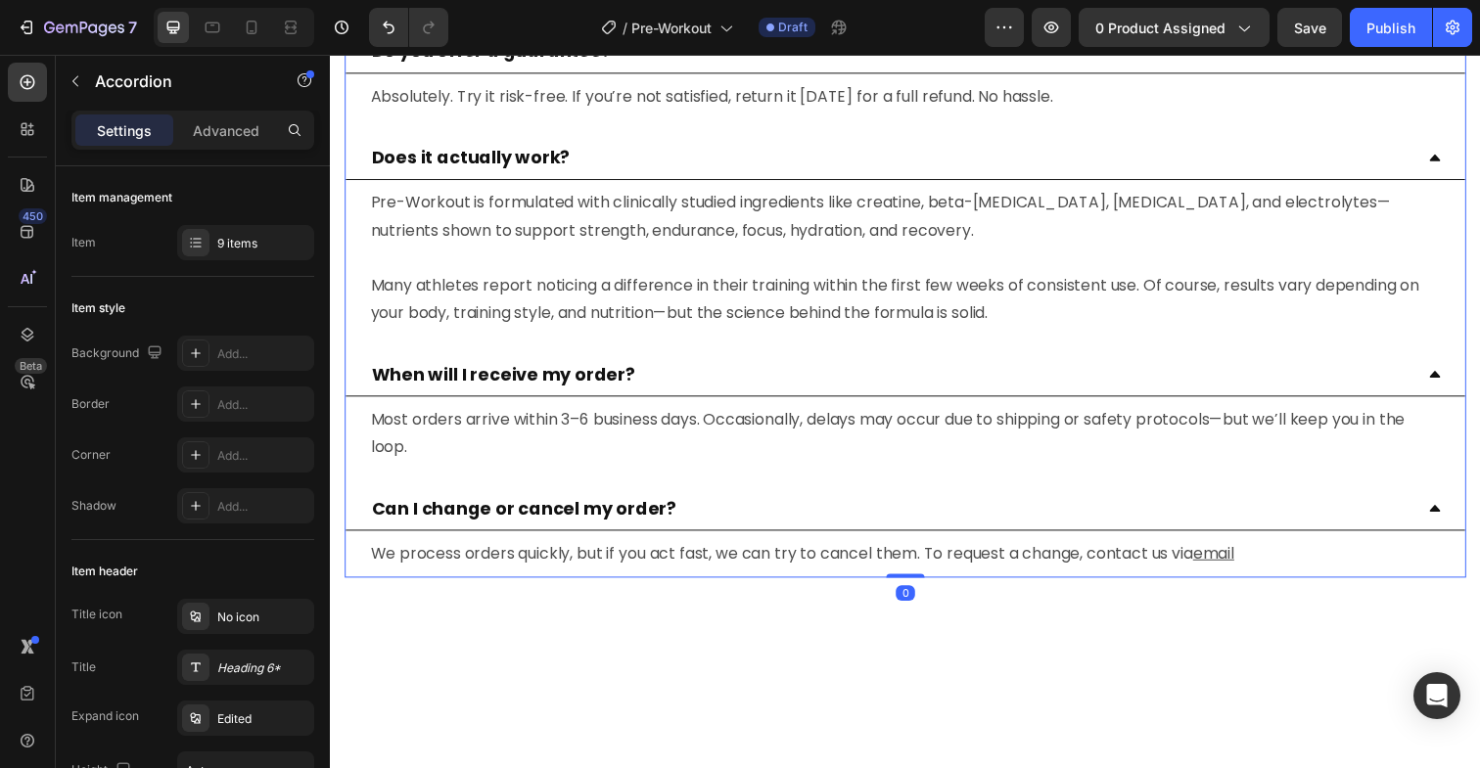
click at [1042, 567] on p "We process orders quickly, but if you act fast, we can try to cancel them. To r…" at bounding box center [917, 565] width 1092 height 28
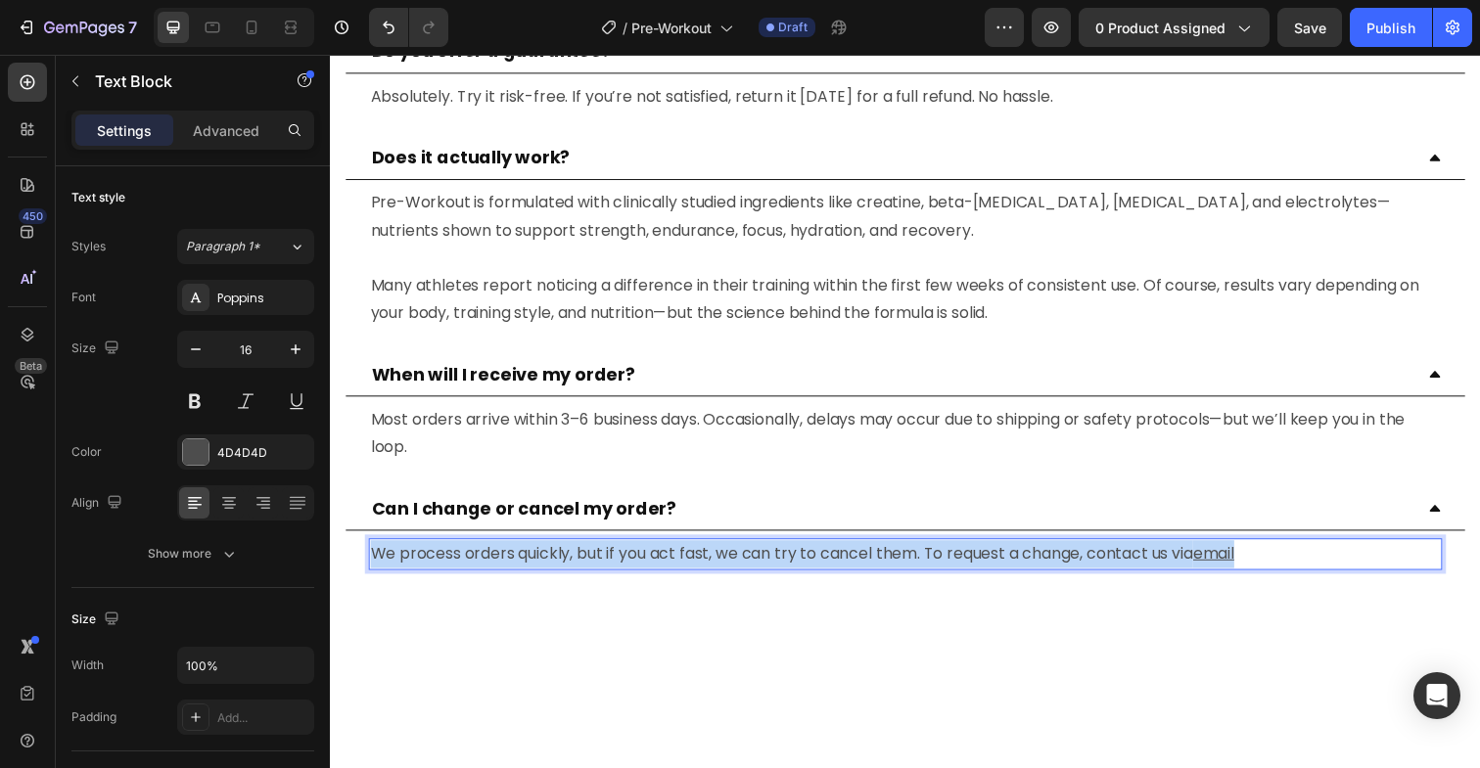
click at [1042, 567] on p "We process orders quickly, but if you act fast, we can try to cancel them. To r…" at bounding box center [917, 565] width 1092 height 28
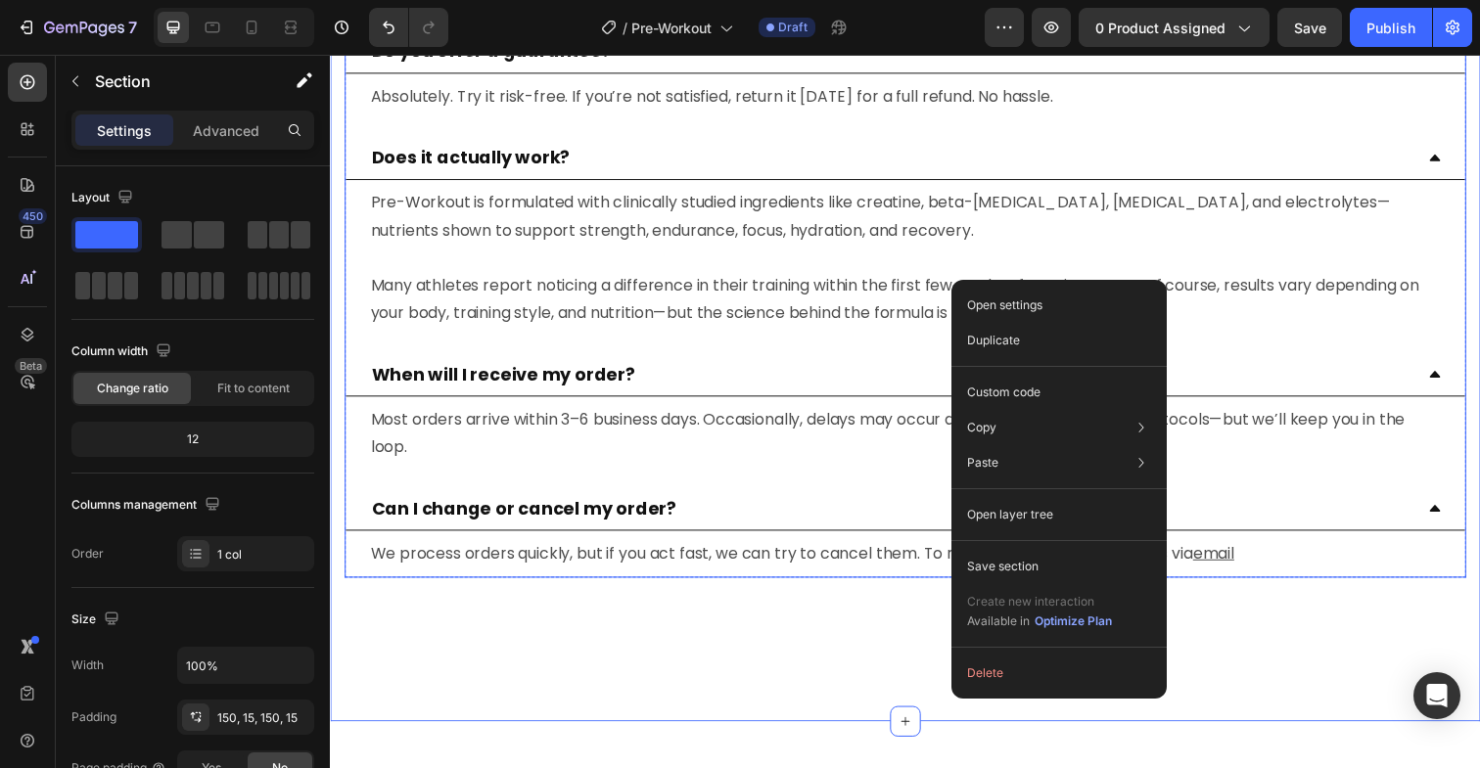
click at [1456, 513] on icon at bounding box center [1458, 518] width 15 height 15
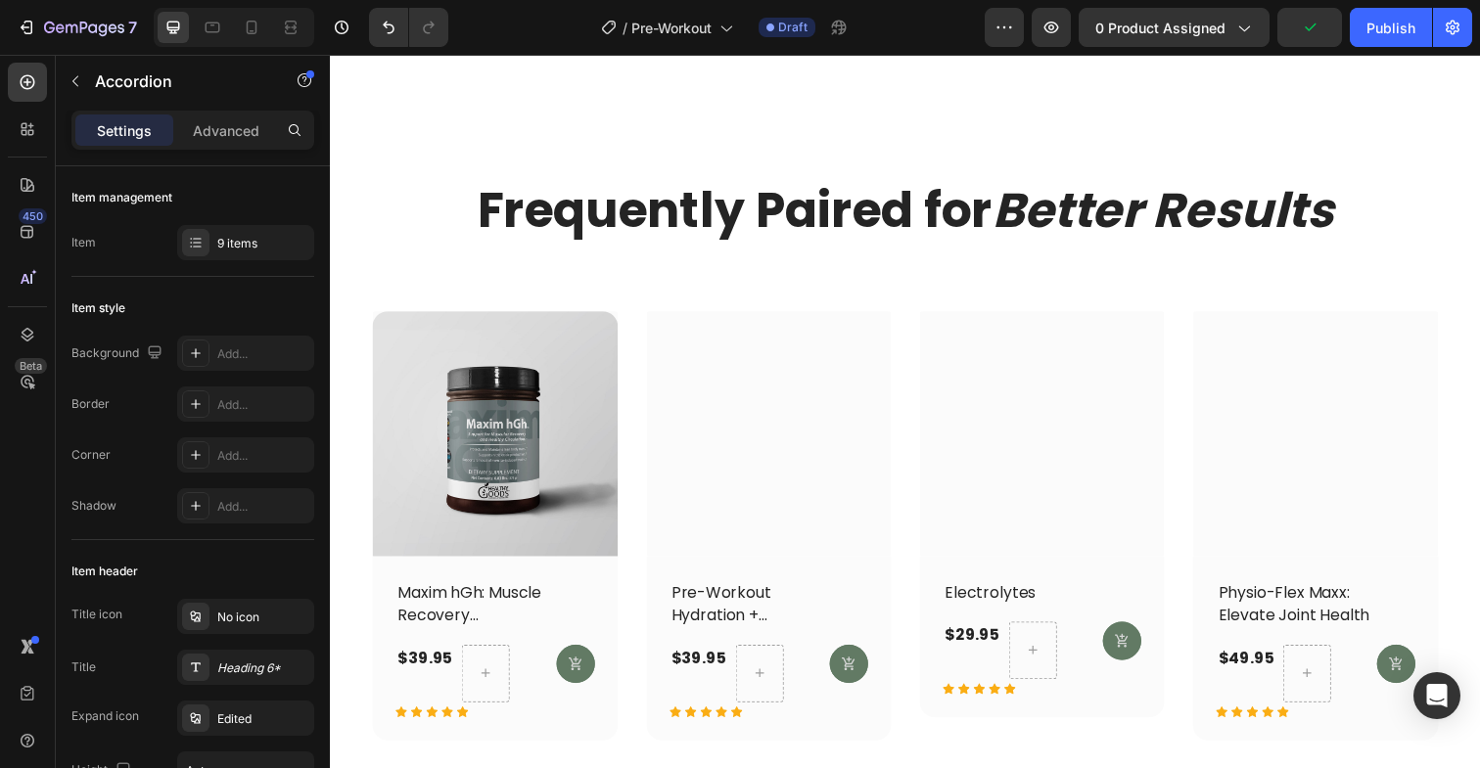
scroll to position [7574, 0]
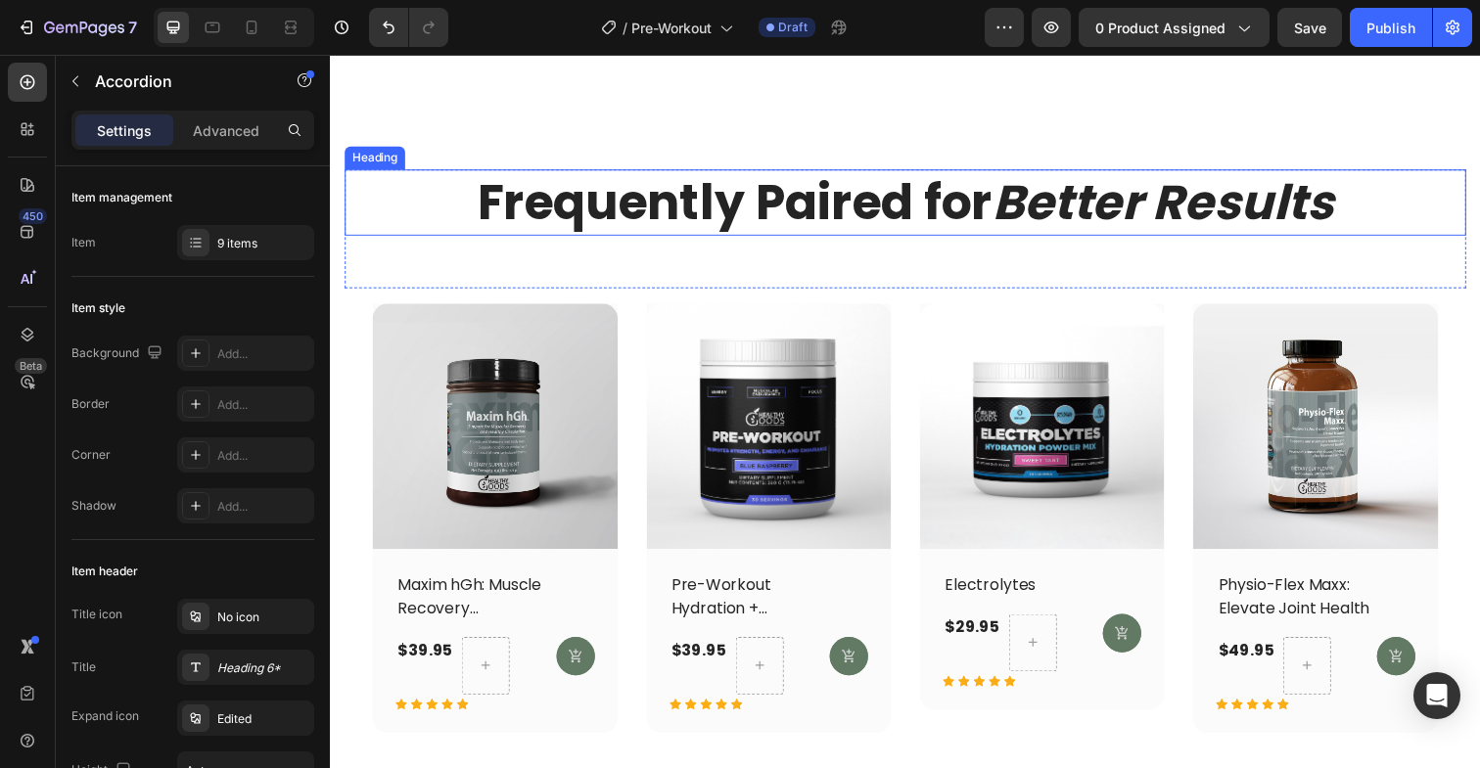
click at [657, 213] on h2 "Frequently Paired for Better Results" at bounding box center [917, 206] width 1145 height 68
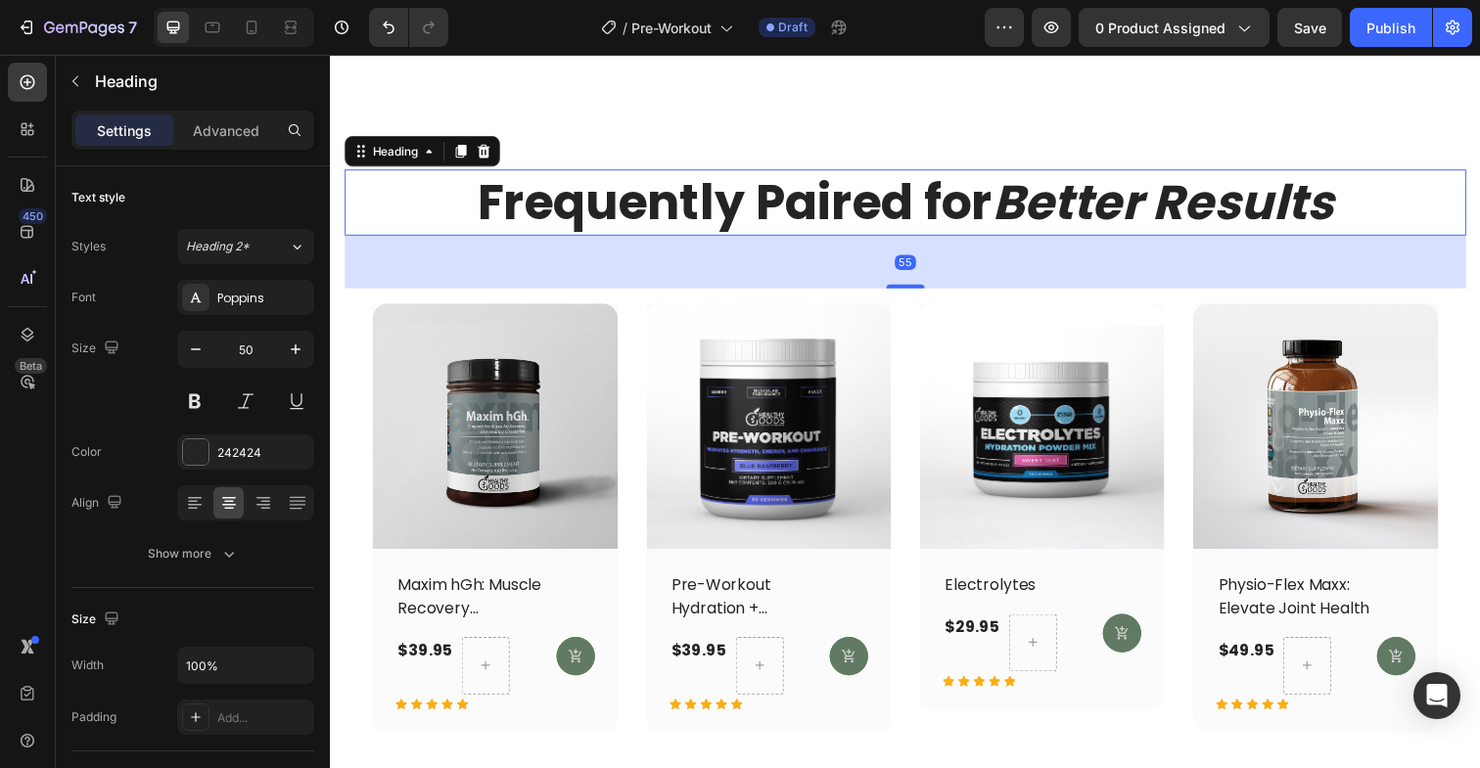
click at [657, 213] on h2 "Frequently Paired for Better Results" at bounding box center [917, 206] width 1145 height 68
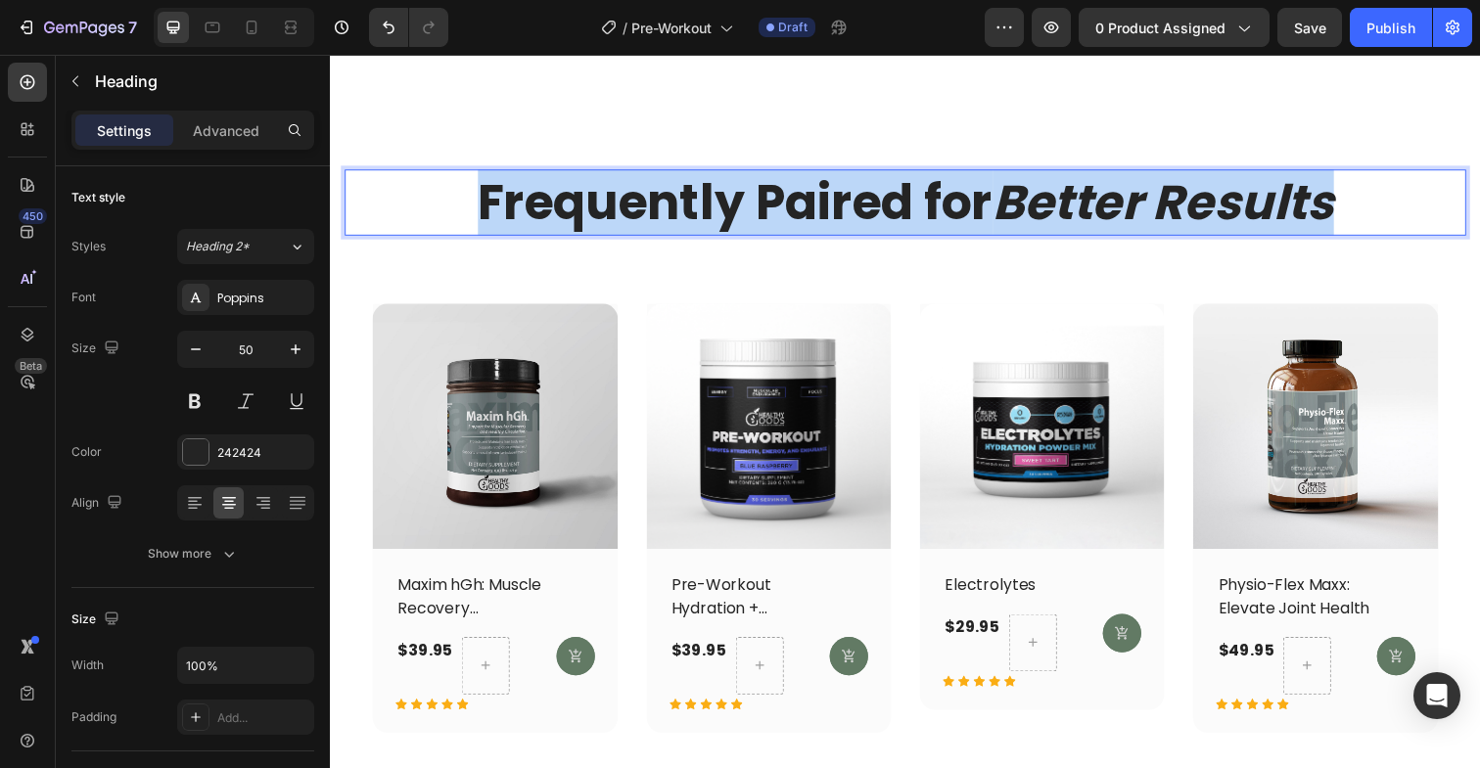
click at [657, 213] on p "Frequently Paired for Better Results" at bounding box center [916, 206] width 1141 height 64
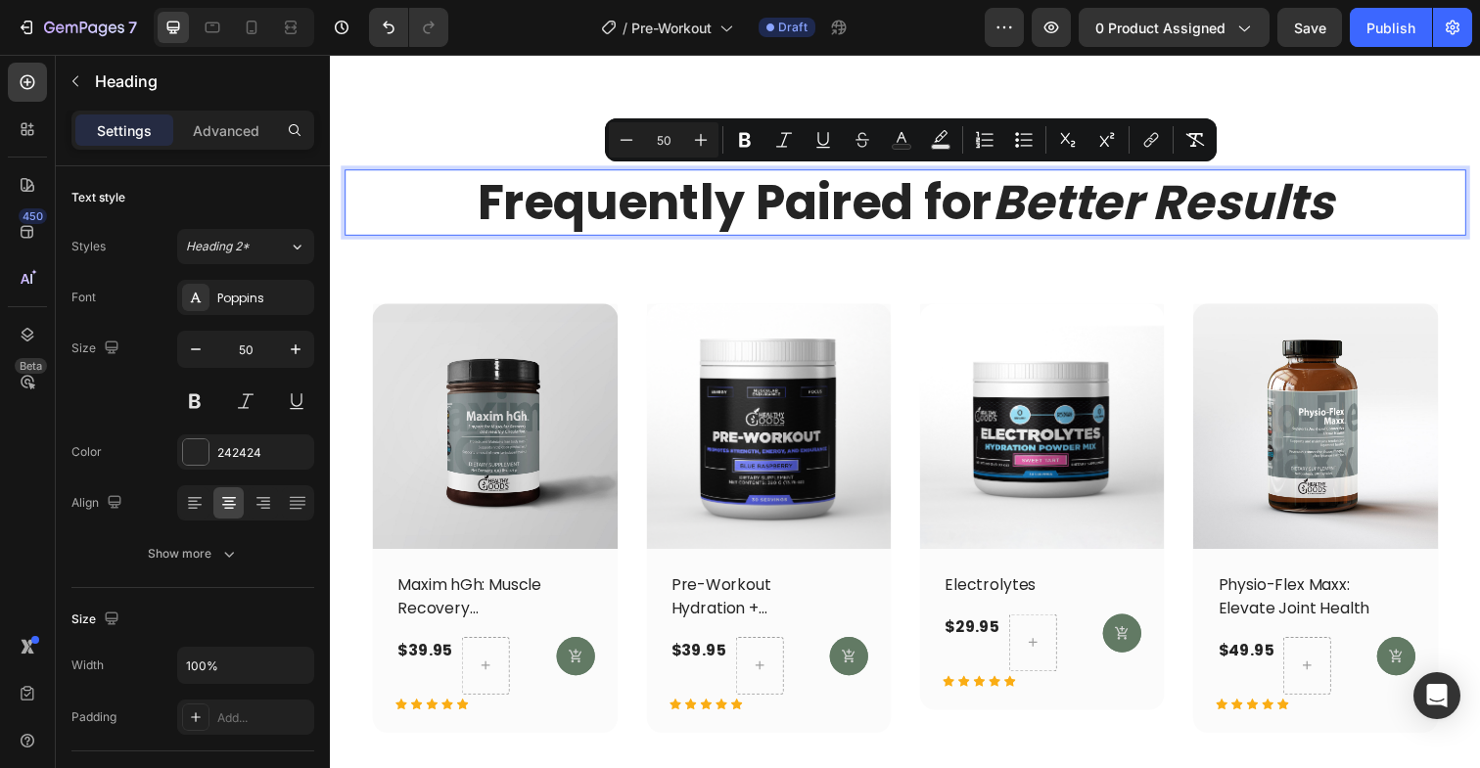
scroll to position [0, 0]
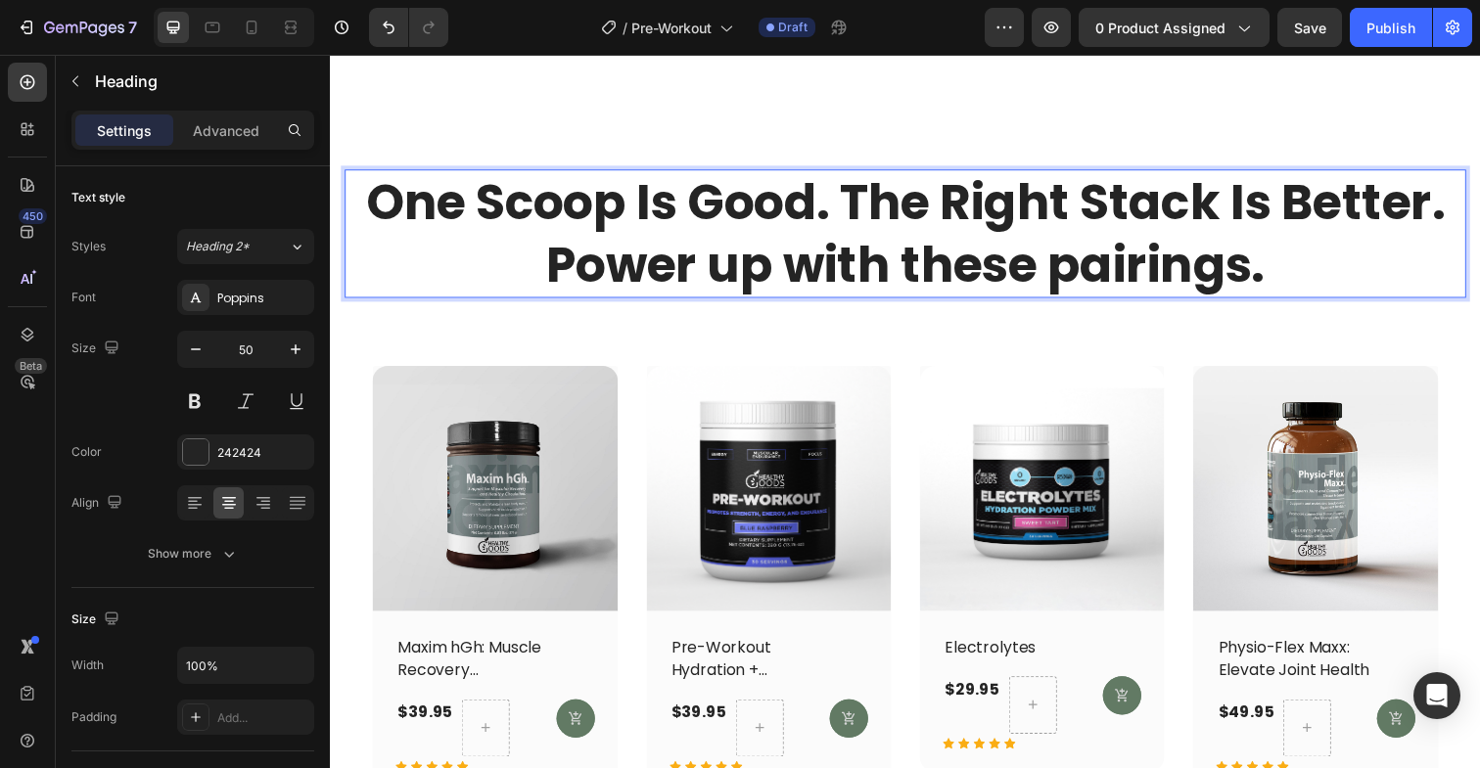
click at [856, 200] on p "One Scoop Is Good. The Right Stack Is Better. Power up with these pairings." at bounding box center [916, 237] width 1141 height 127
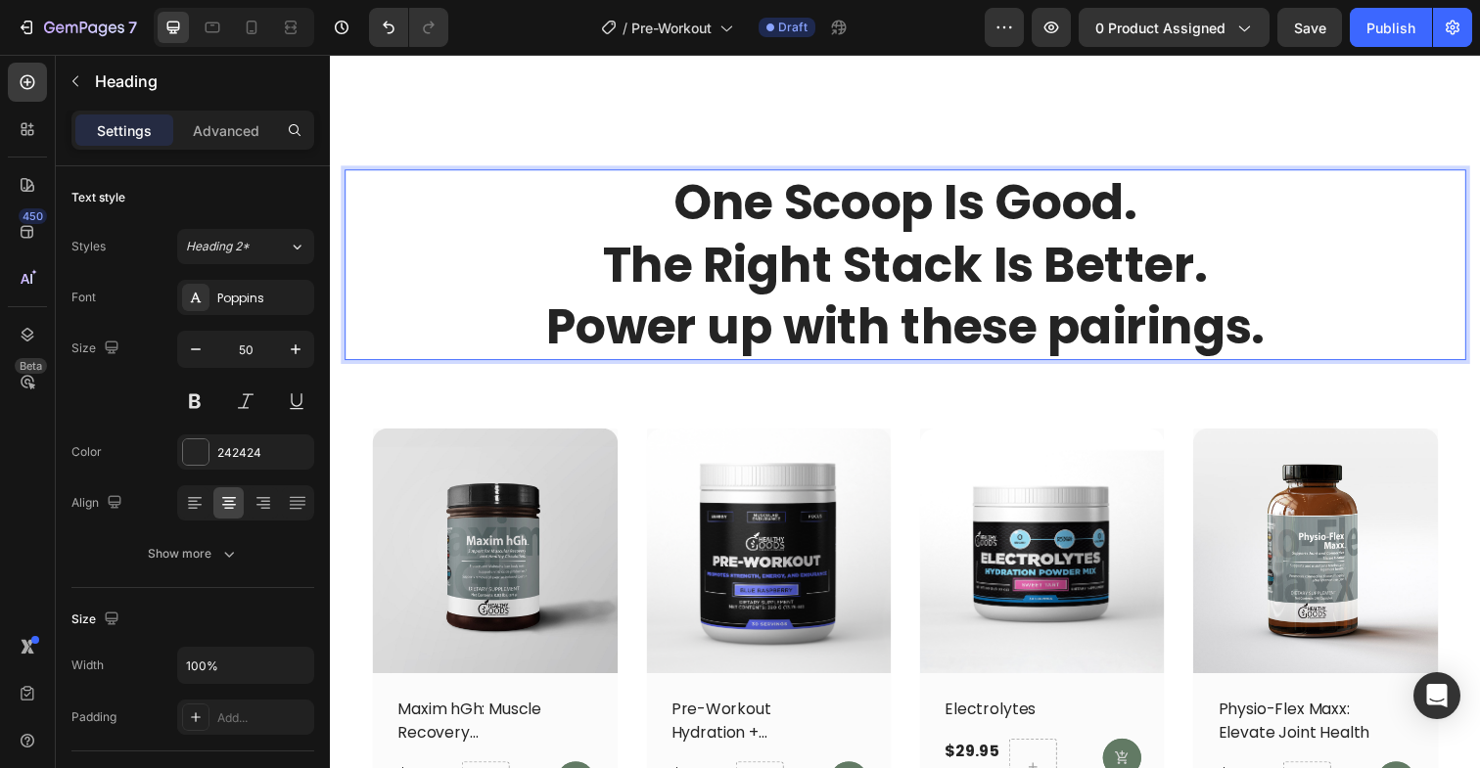
click at [540, 334] on p "One Scoop Is Good. The Right Stack Is Better. Power up with these pairings." at bounding box center [916, 269] width 1141 height 191
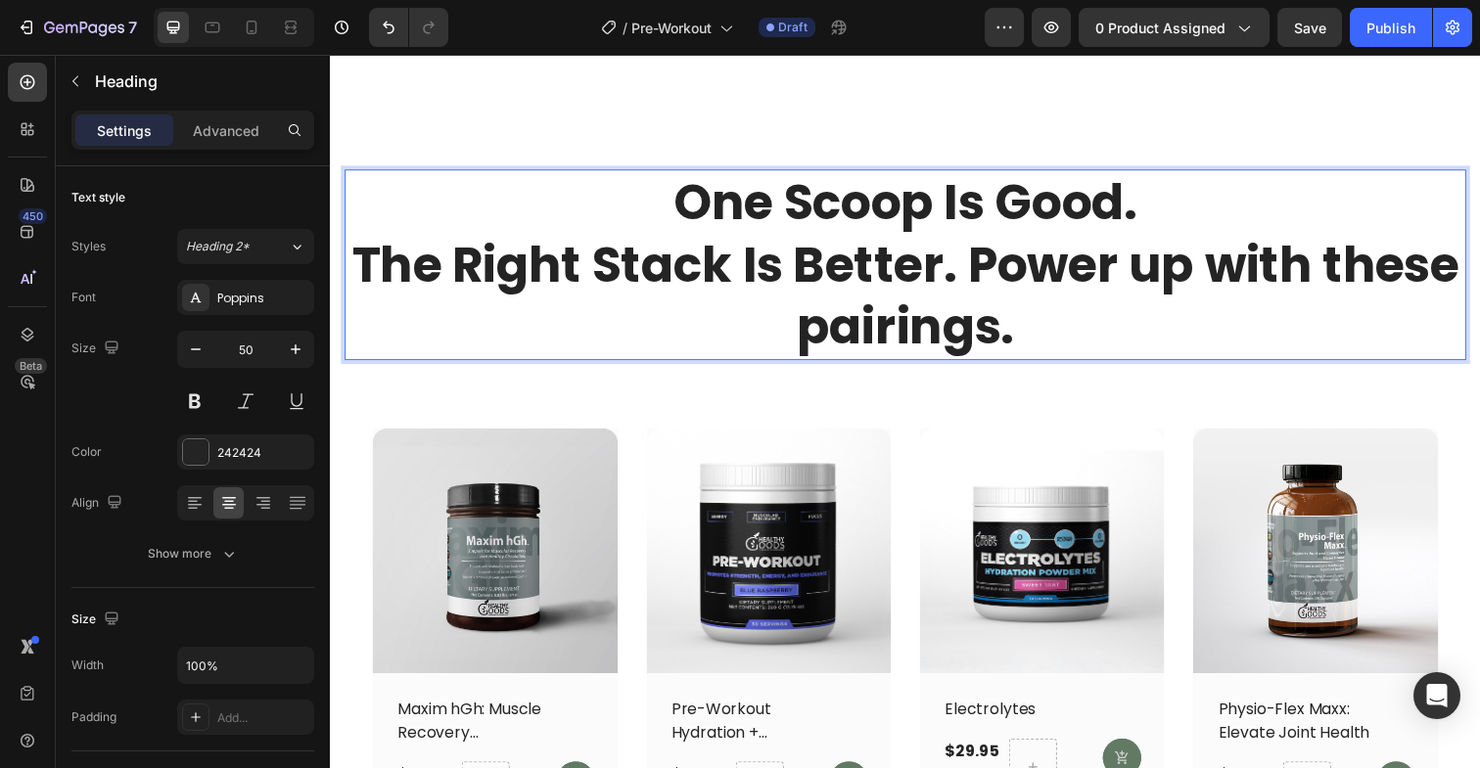
click at [359, 262] on p "One Scoop Is Good. The Right Stack Is Better. Power up with these pairings." at bounding box center [916, 269] width 1141 height 191
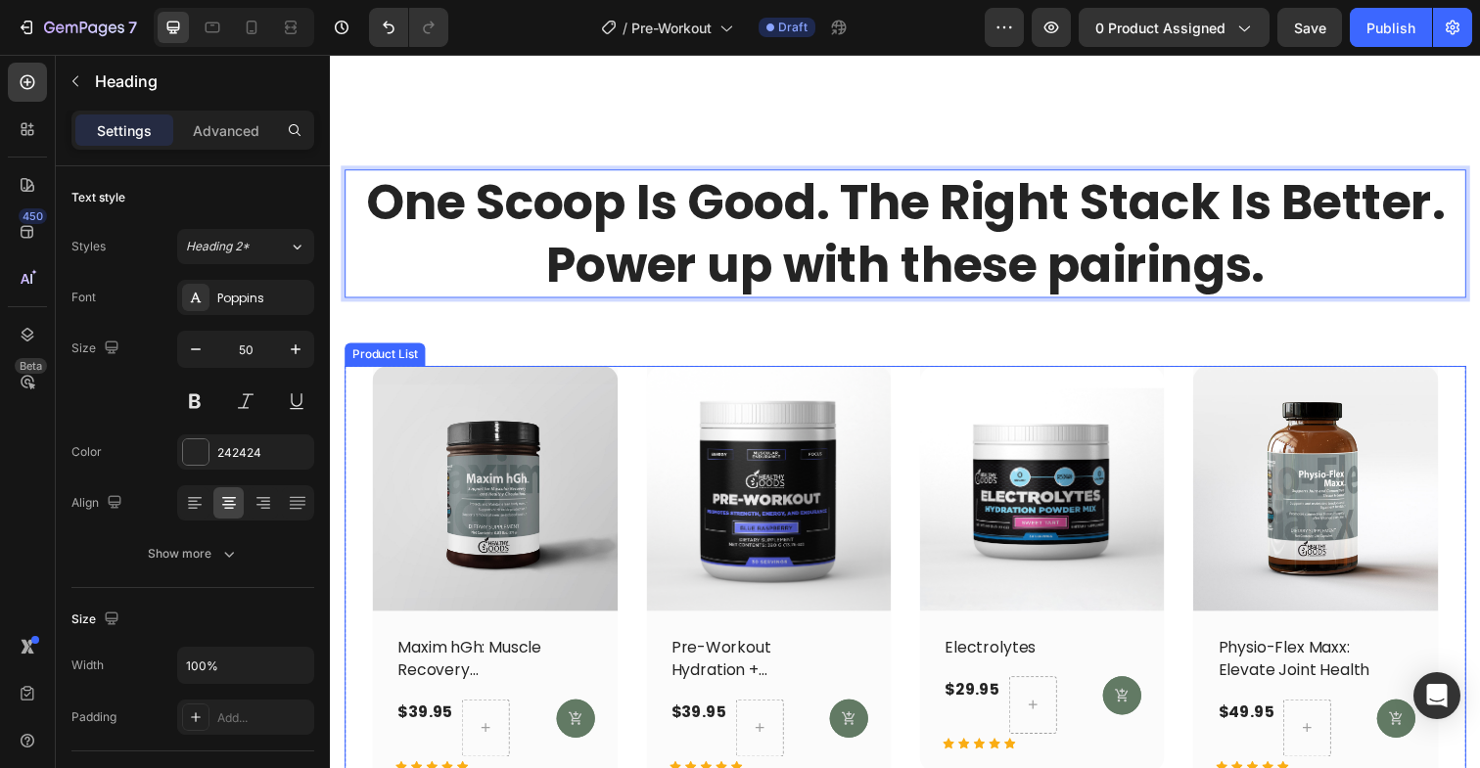
click at [349, 400] on div "(P) Images Row Maxim hGh: Muscle Recovery Powerhouse (P) Title $39.95 (P) Price…" at bounding box center [917, 592] width 1145 height 438
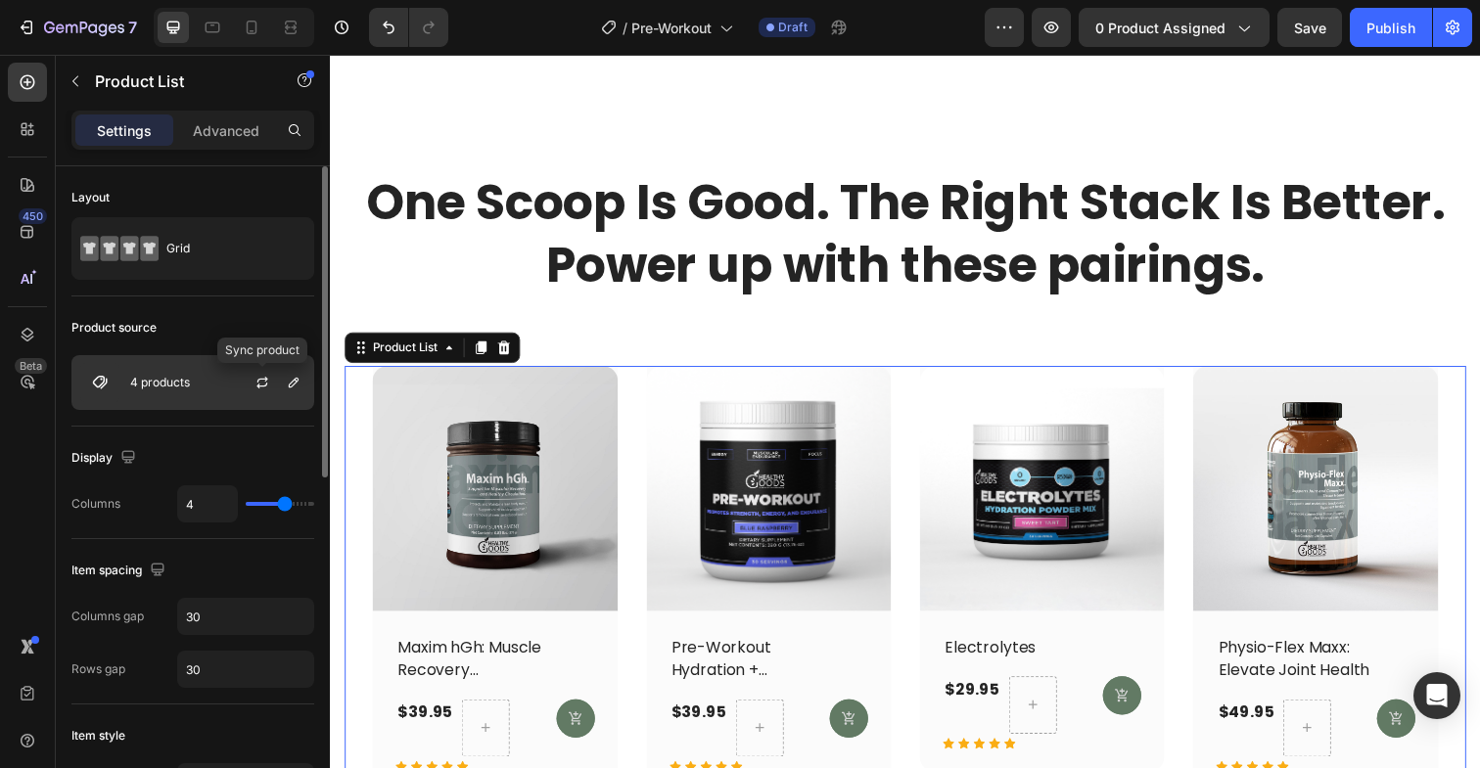
click at [282, 391] on div at bounding box center [293, 382] width 23 height 23
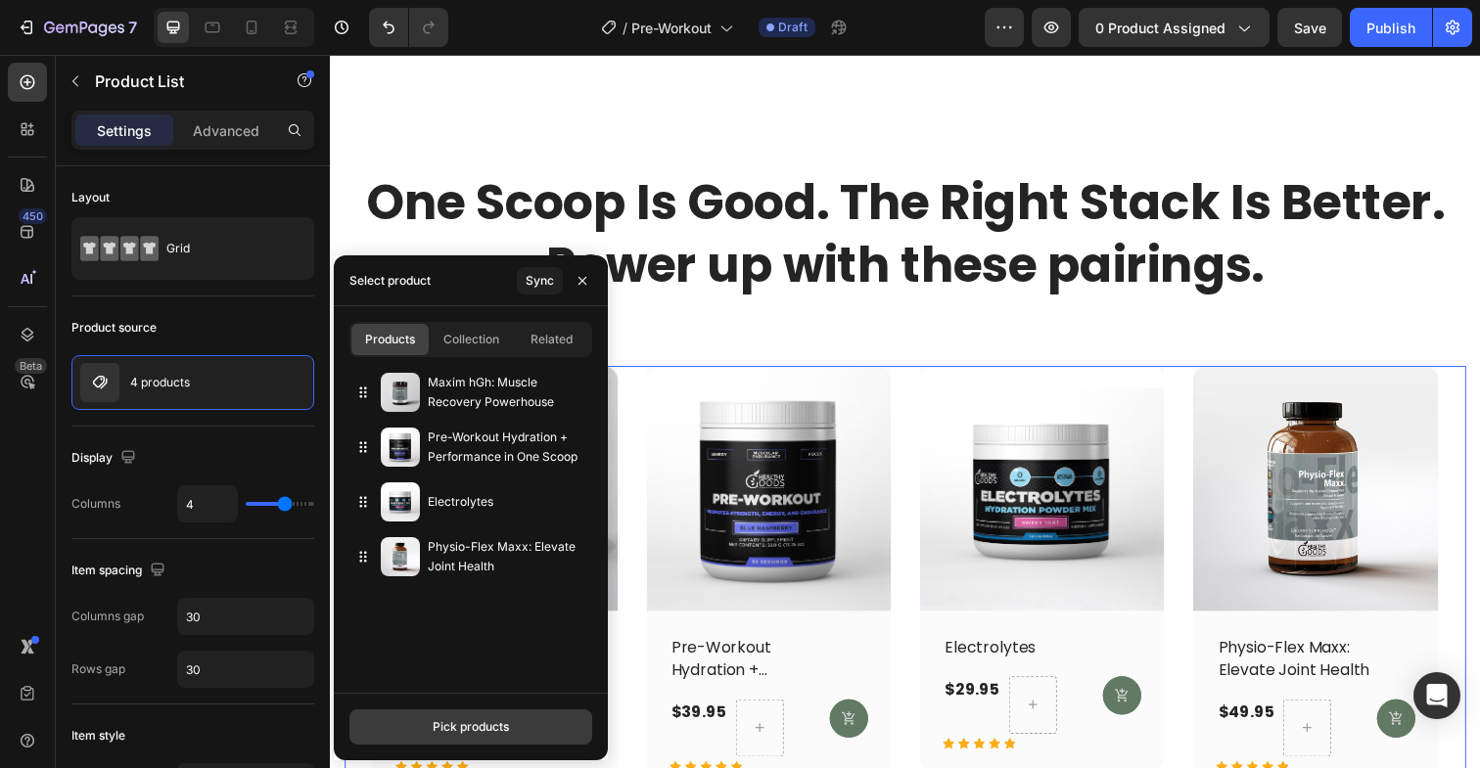
click at [465, 725] on div "Pick products" at bounding box center [471, 727] width 76 height 18
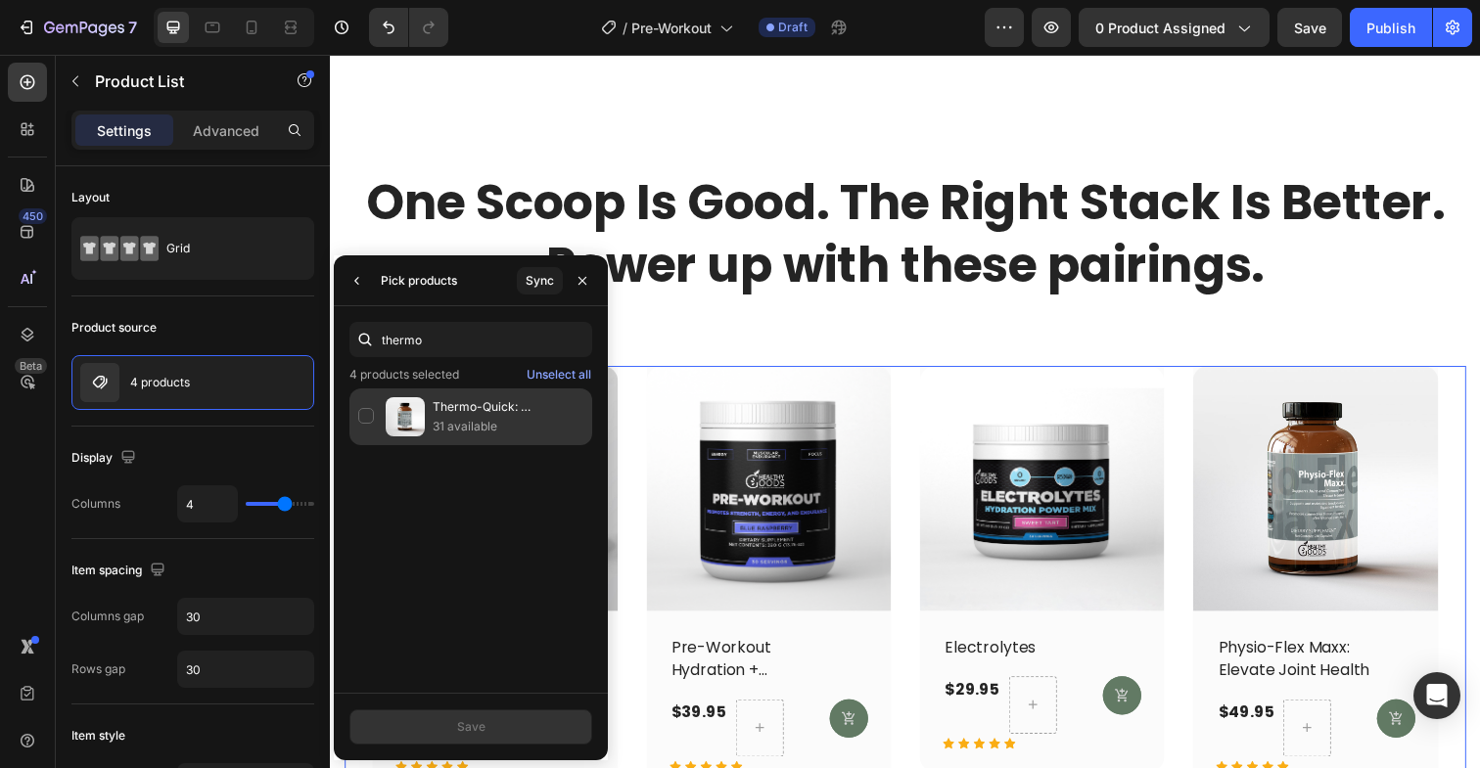
click at [362, 417] on div "Thermo-Quick: [MEDICAL_DATA] Support 31 available" at bounding box center [470, 417] width 243 height 57
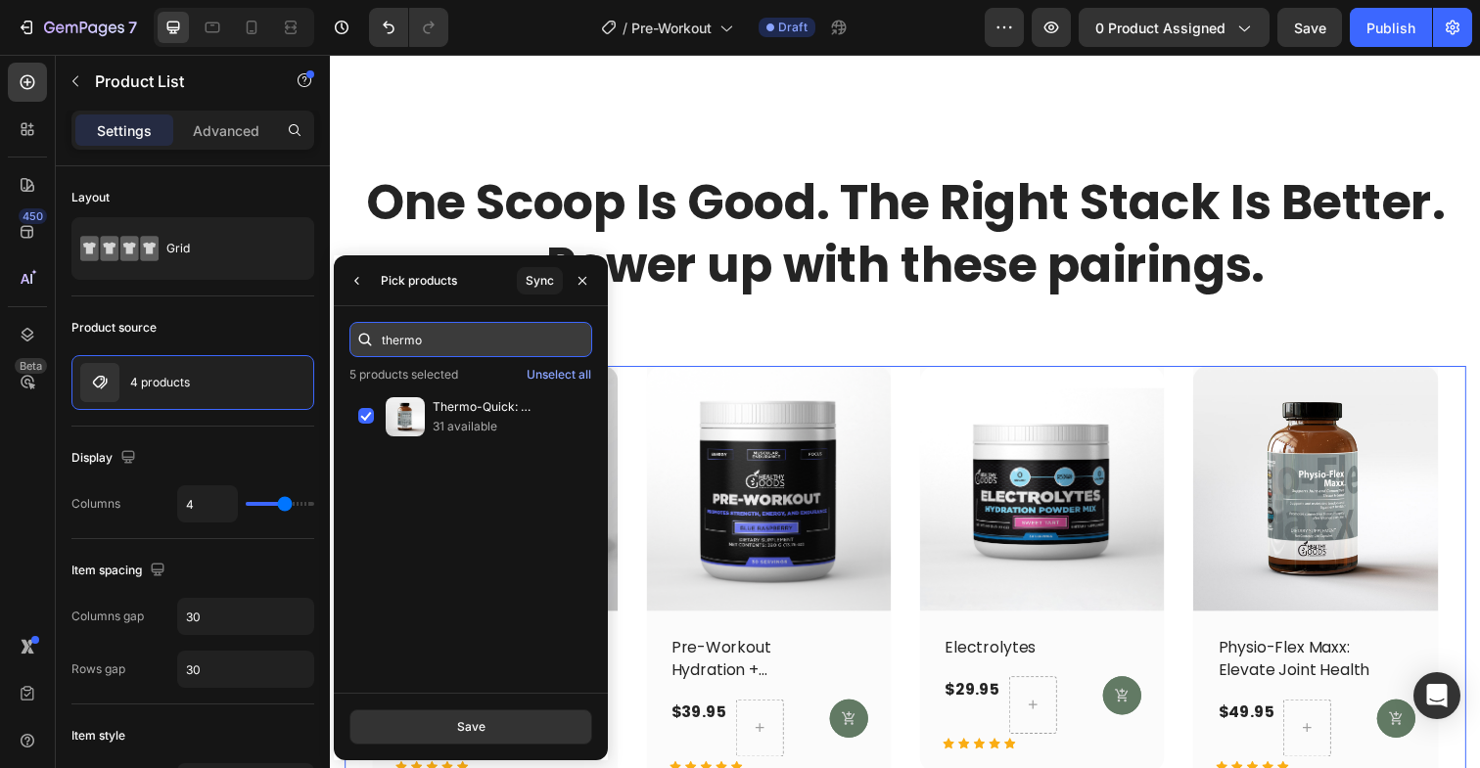
click at [423, 345] on input "thermo" at bounding box center [470, 339] width 243 height 35
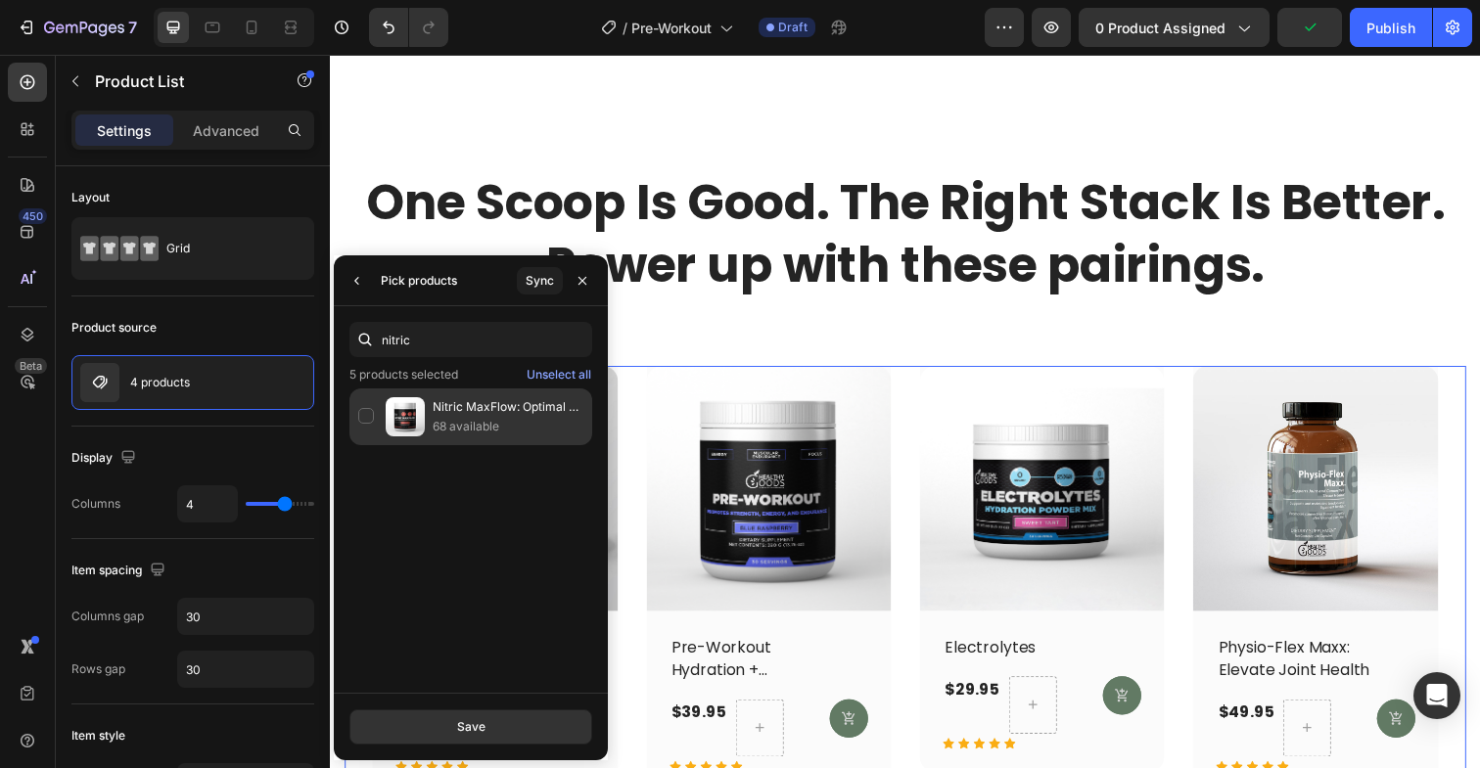
click at [363, 413] on div "Nitric MaxFlow: Optimal Circulation for Maximum Training Results 68 available" at bounding box center [470, 417] width 243 height 57
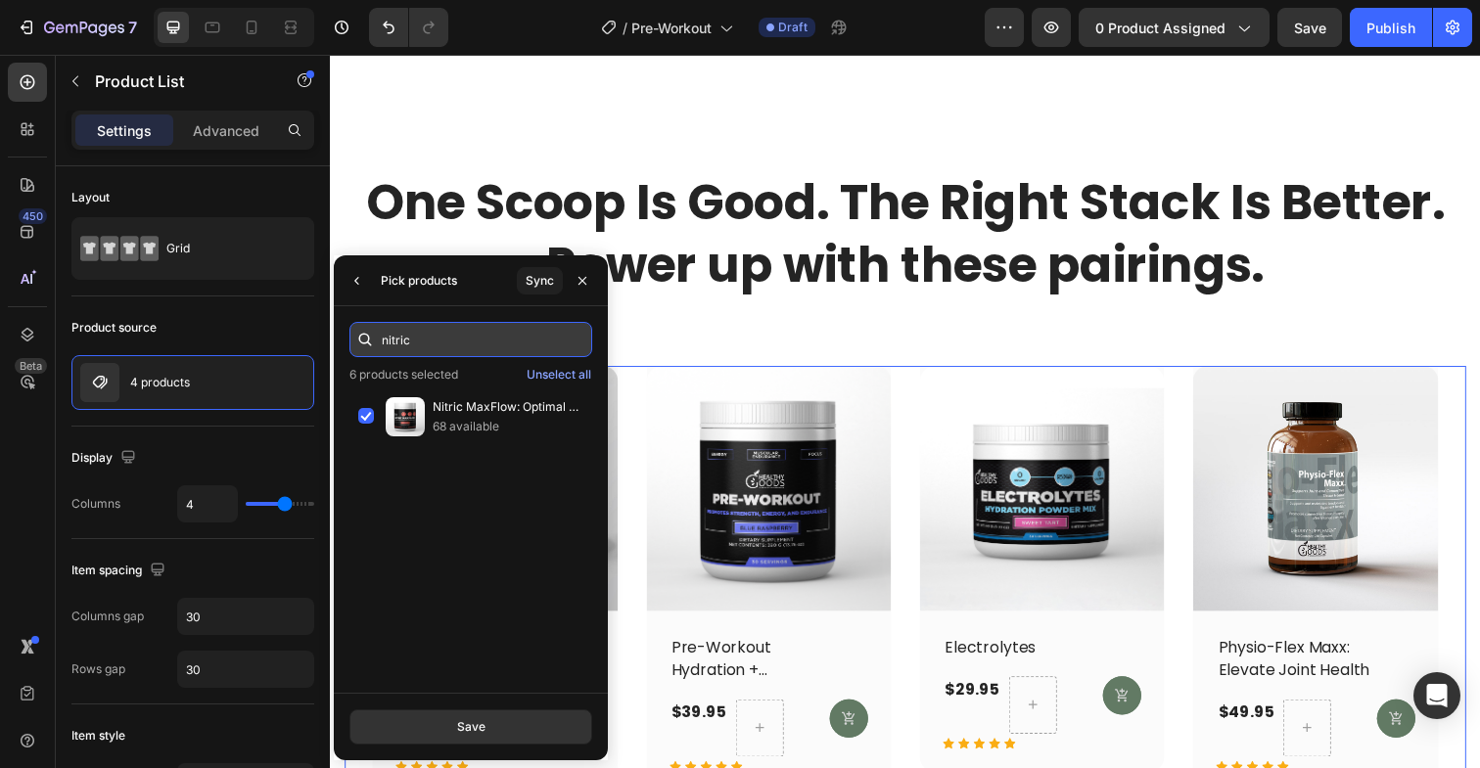
click at [527, 343] on input "nitric" at bounding box center [470, 339] width 243 height 35
click at [428, 352] on input "maxim" at bounding box center [470, 339] width 243 height 35
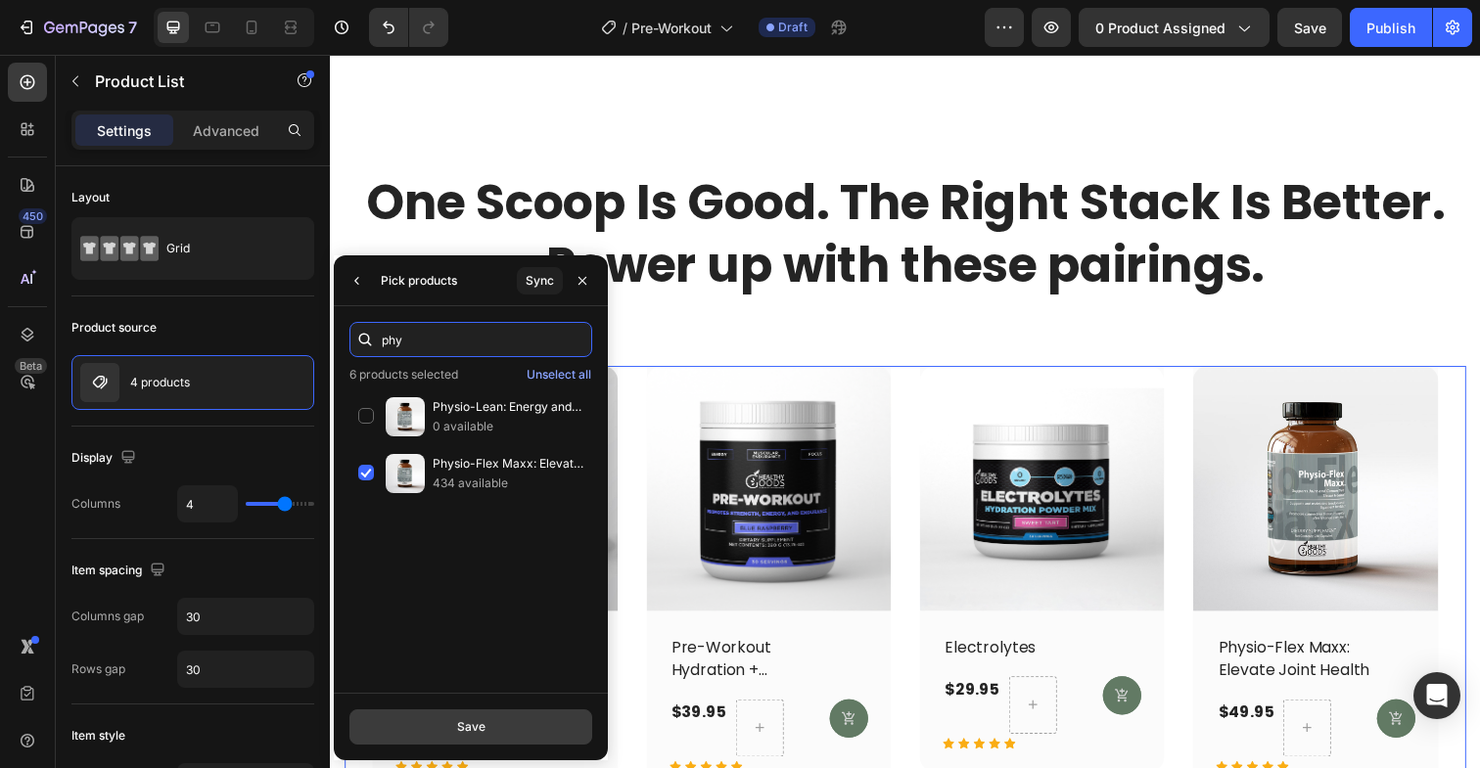
type input "phy"
click at [451, 721] on button "Save" at bounding box center [470, 727] width 243 height 35
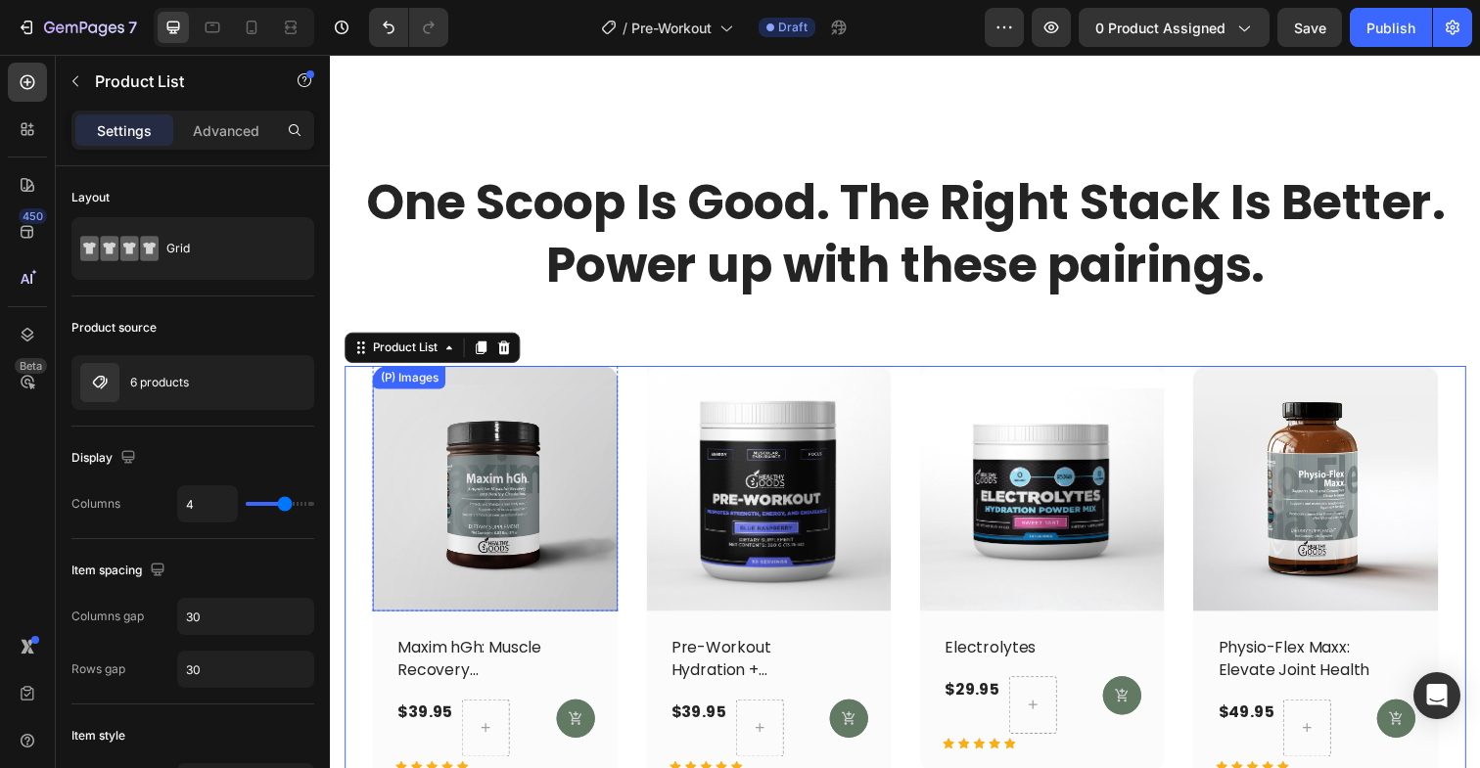
scroll to position [7686, 0]
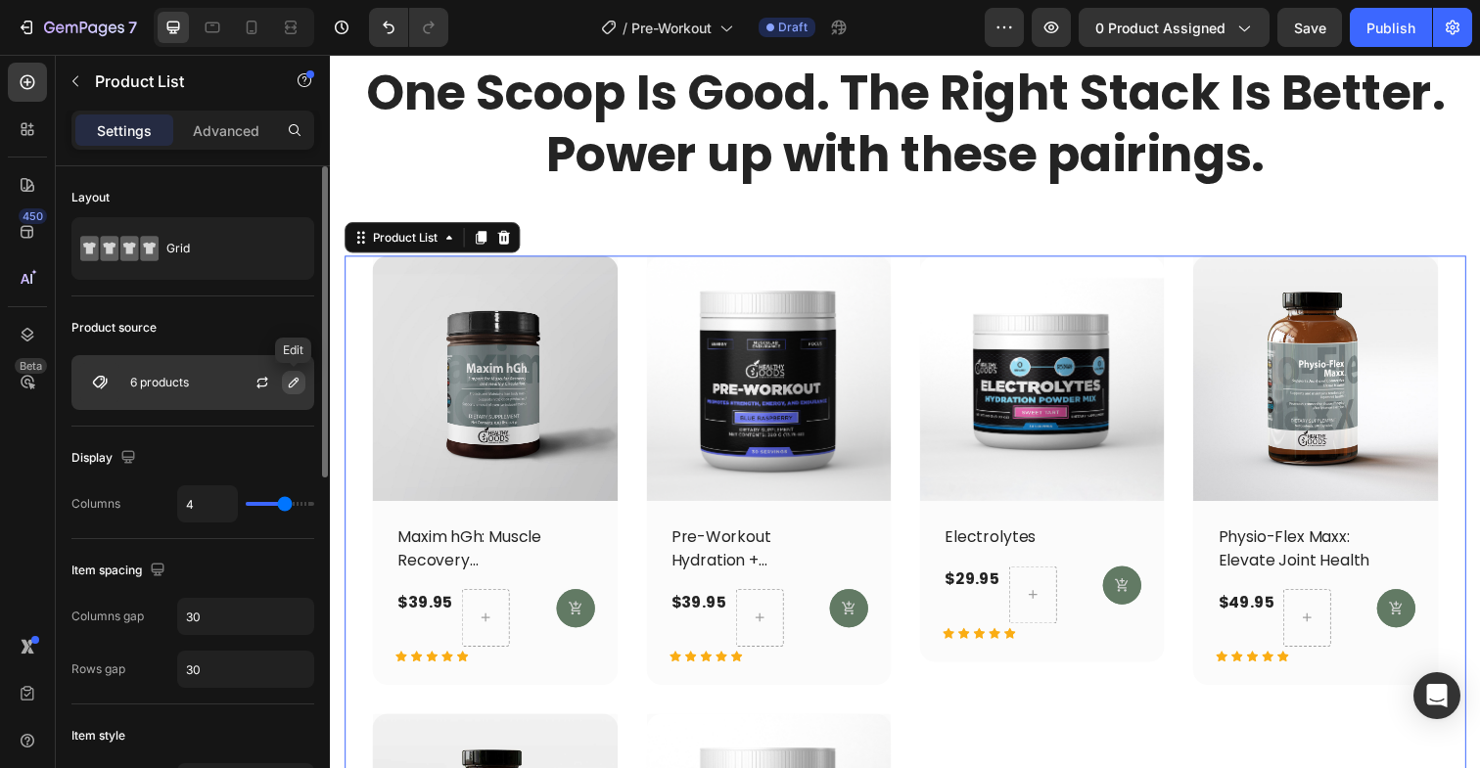
click at [291, 385] on icon "button" at bounding box center [294, 383] width 16 height 16
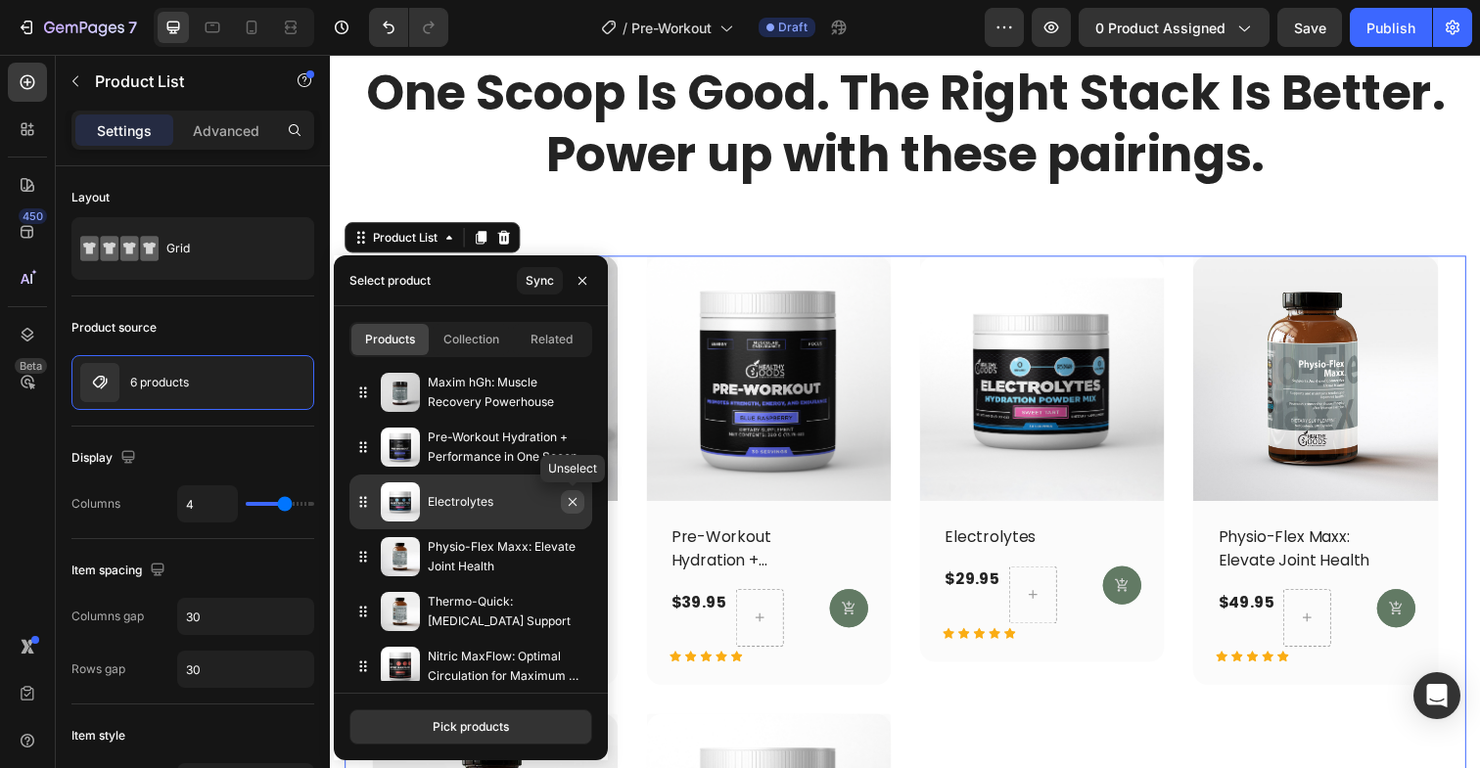
click at [578, 503] on icon "button" at bounding box center [573, 502] width 16 height 16
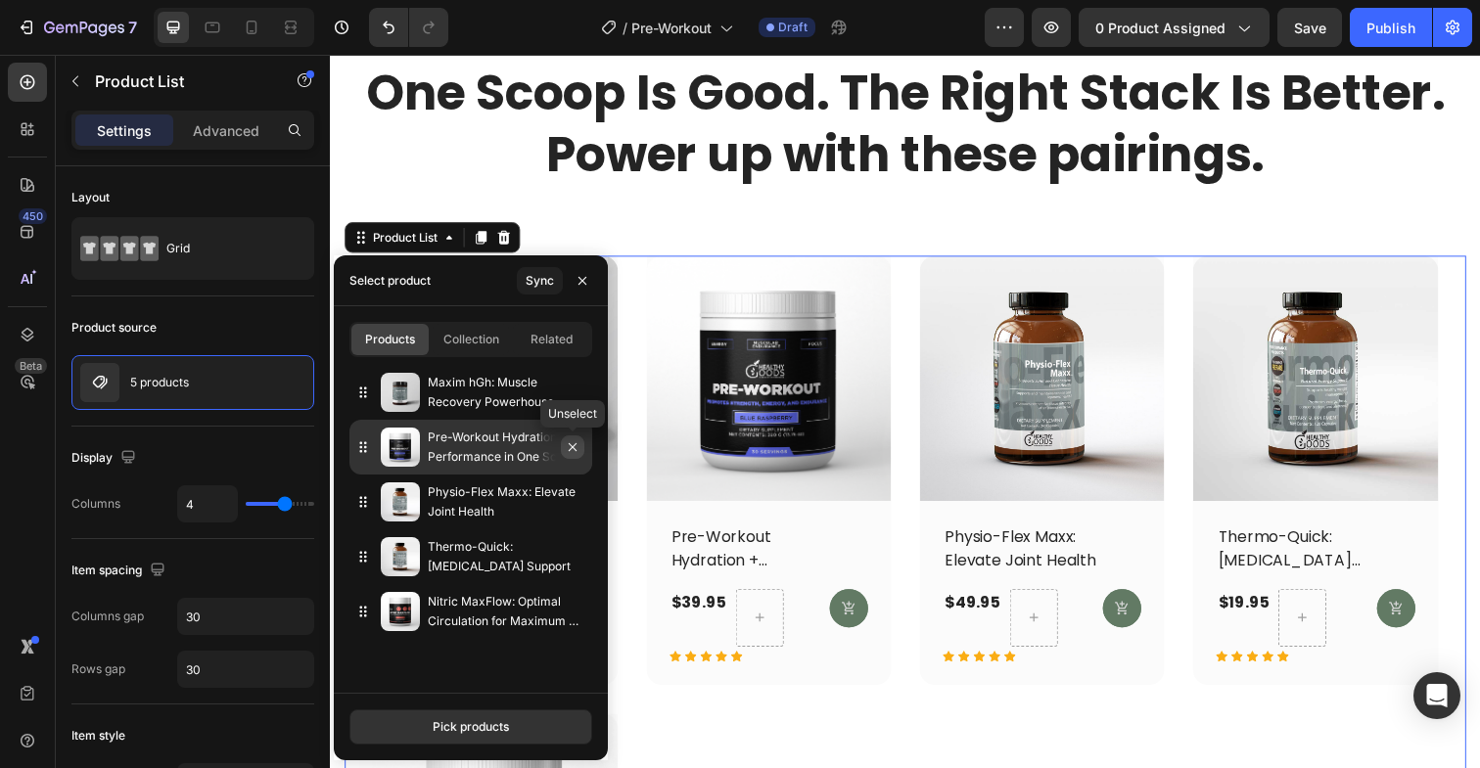
click at [576, 454] on icon "button" at bounding box center [573, 447] width 16 height 16
click at [571, 447] on icon "button" at bounding box center [573, 447] width 16 height 16
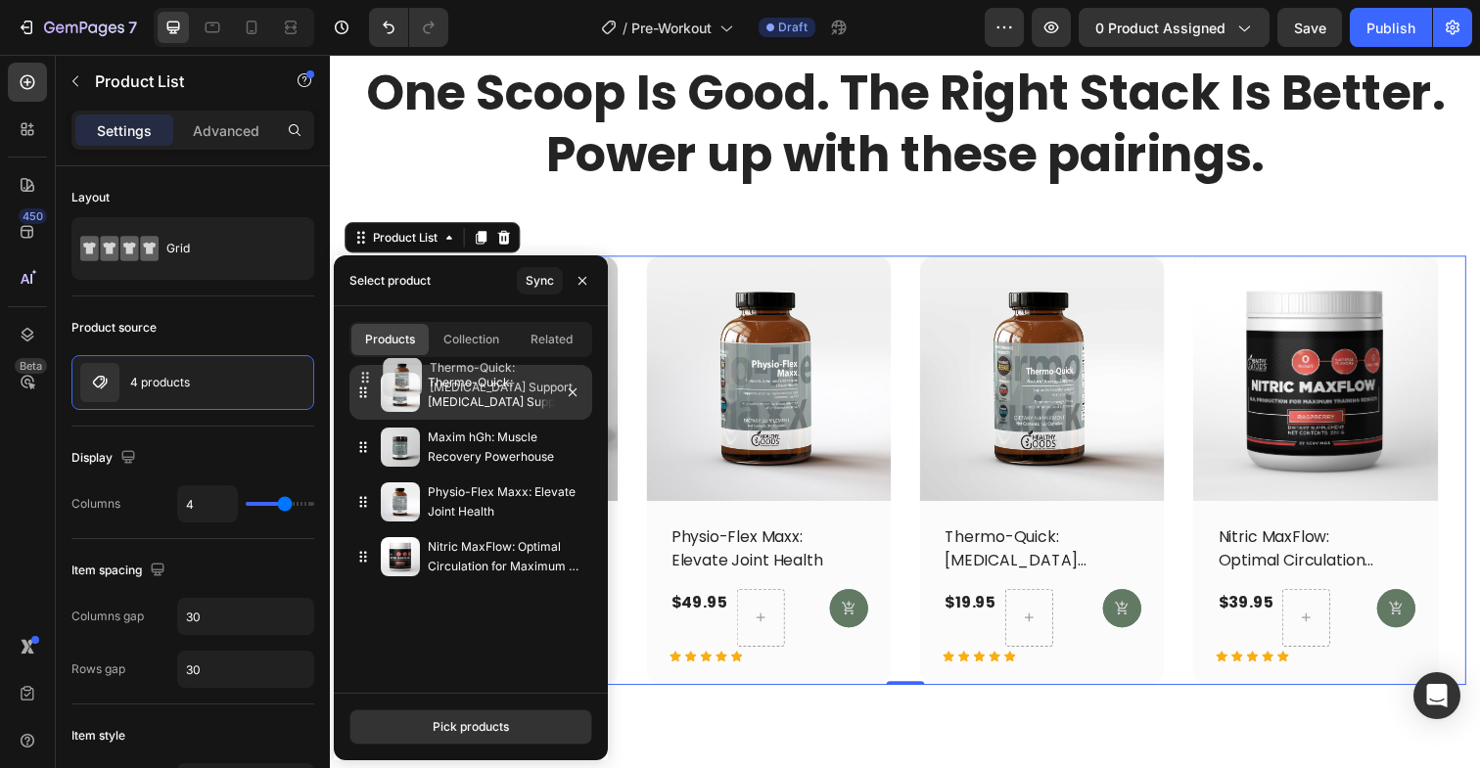
drag, startPoint x: 367, startPoint y: 500, endPoint x: 369, endPoint y: 377, distance: 123.3
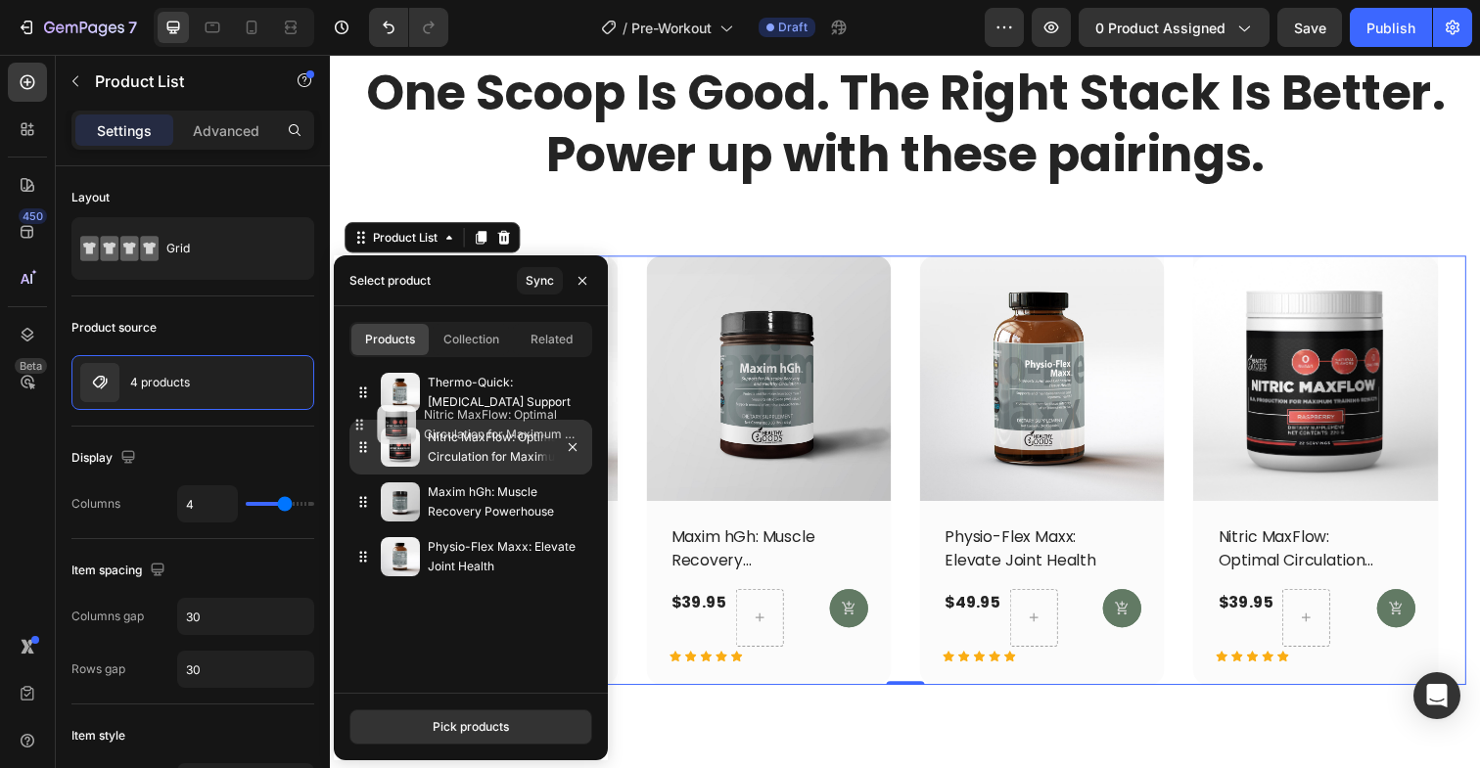
drag, startPoint x: 361, startPoint y: 564, endPoint x: 357, endPoint y: 430, distance: 134.1
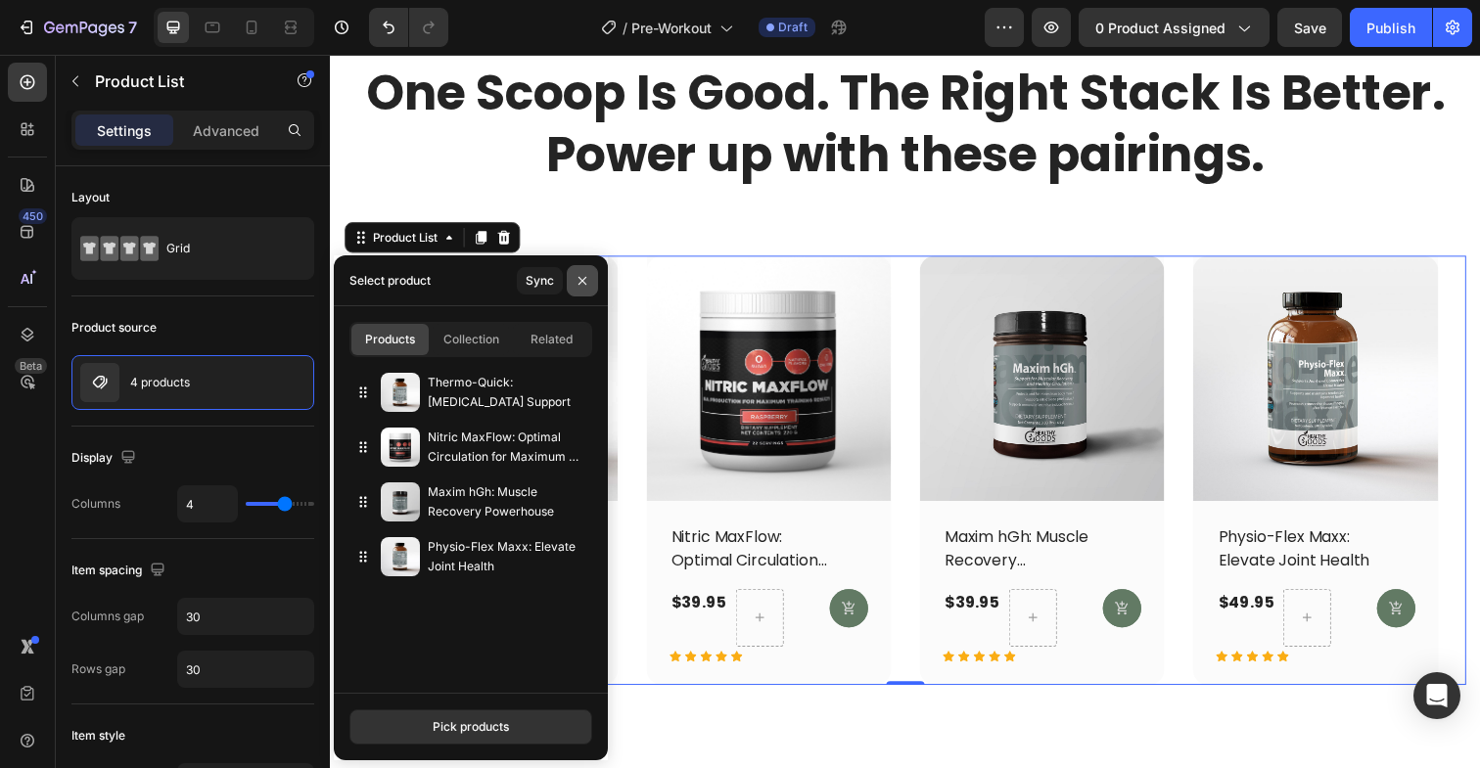
click at [587, 283] on icon "button" at bounding box center [583, 281] width 16 height 16
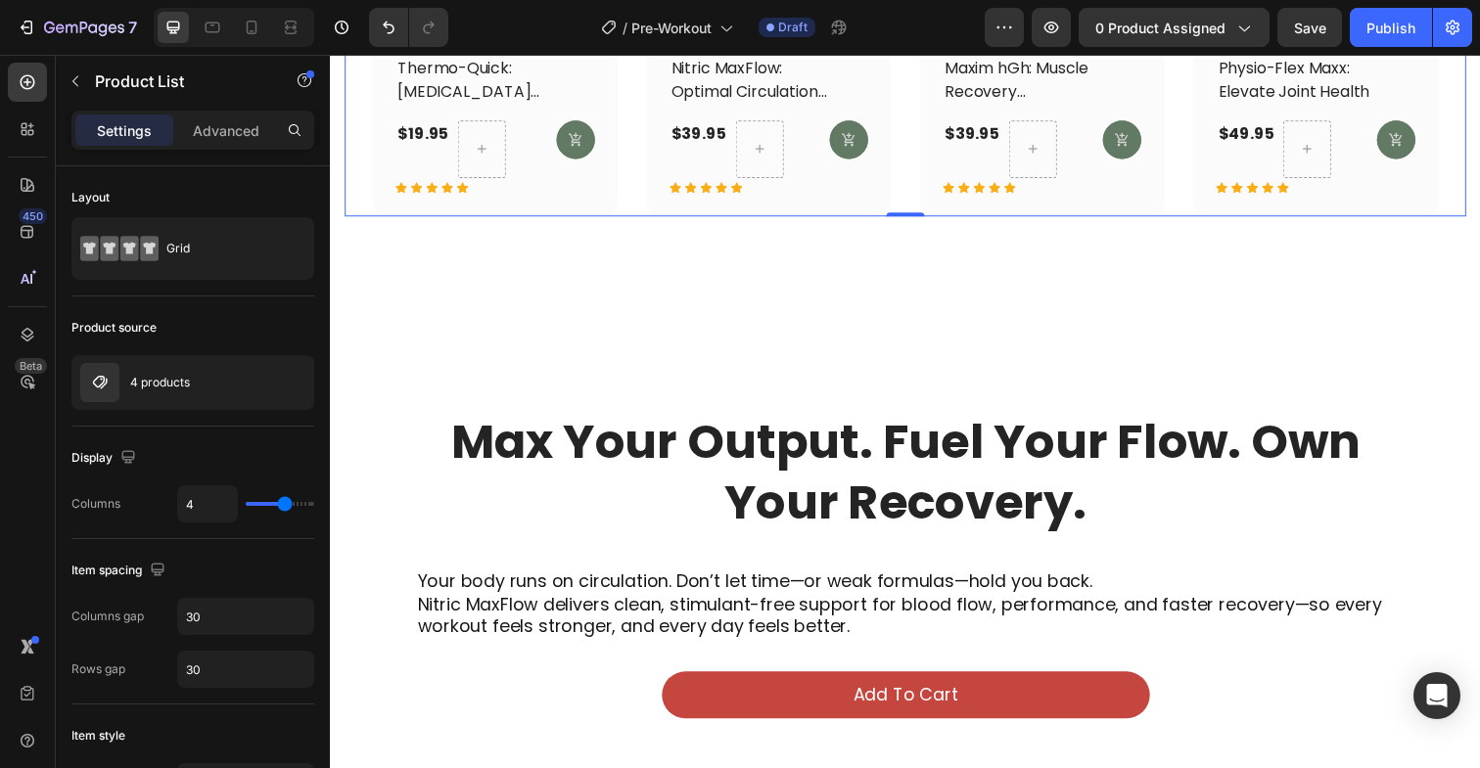
scroll to position [8242, 0]
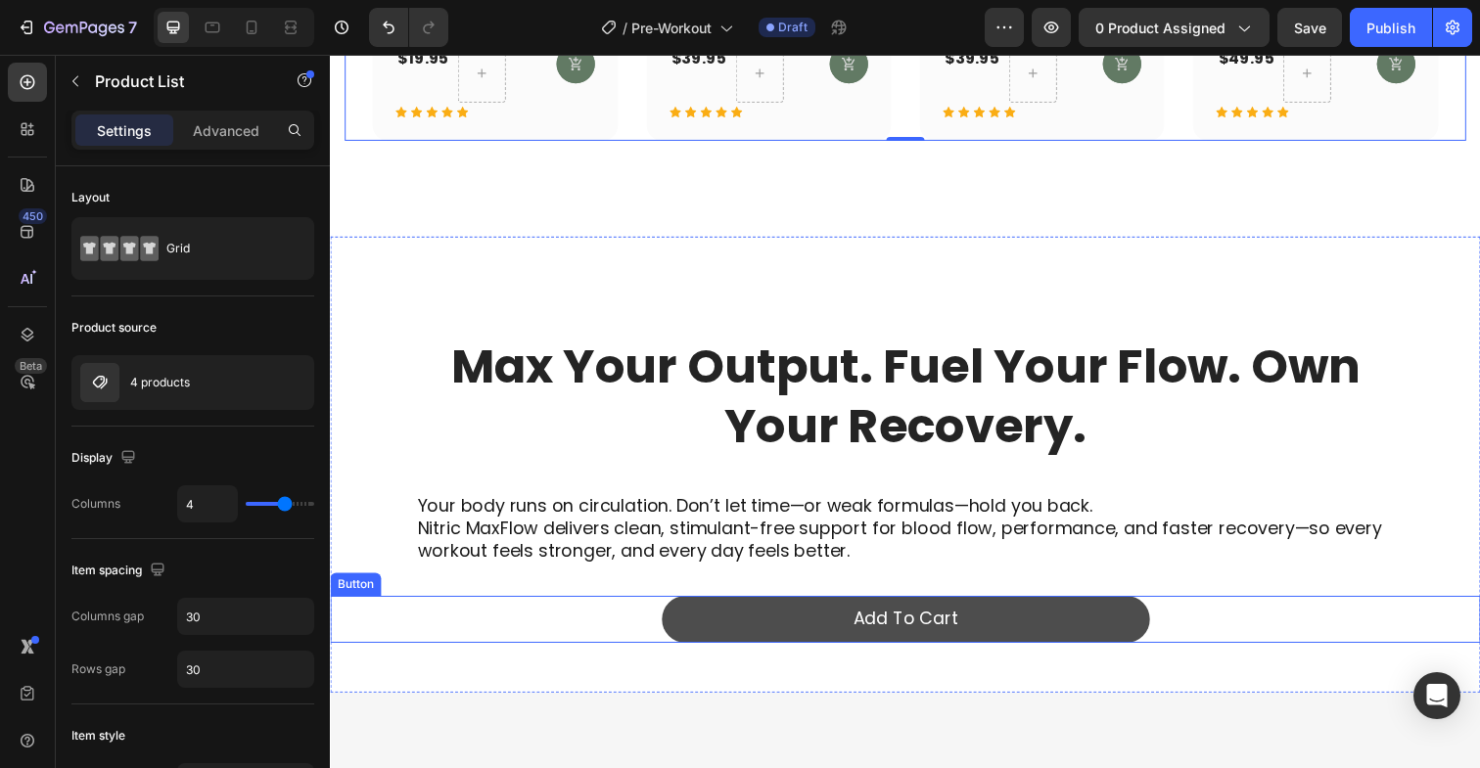
click at [719, 637] on button "Add To Cart" at bounding box center [918, 631] width 498 height 47
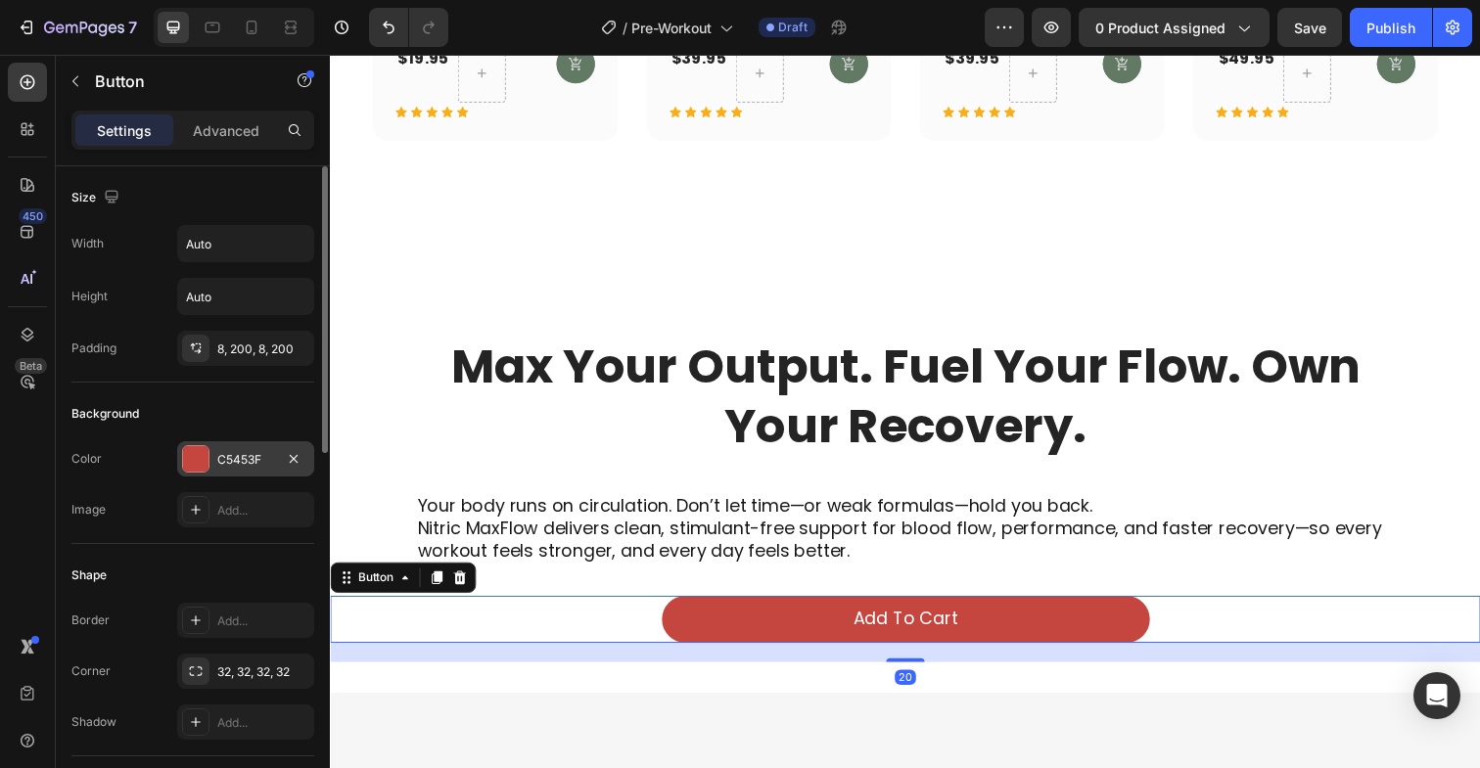
click at [207, 451] on div at bounding box center [195, 458] width 25 height 25
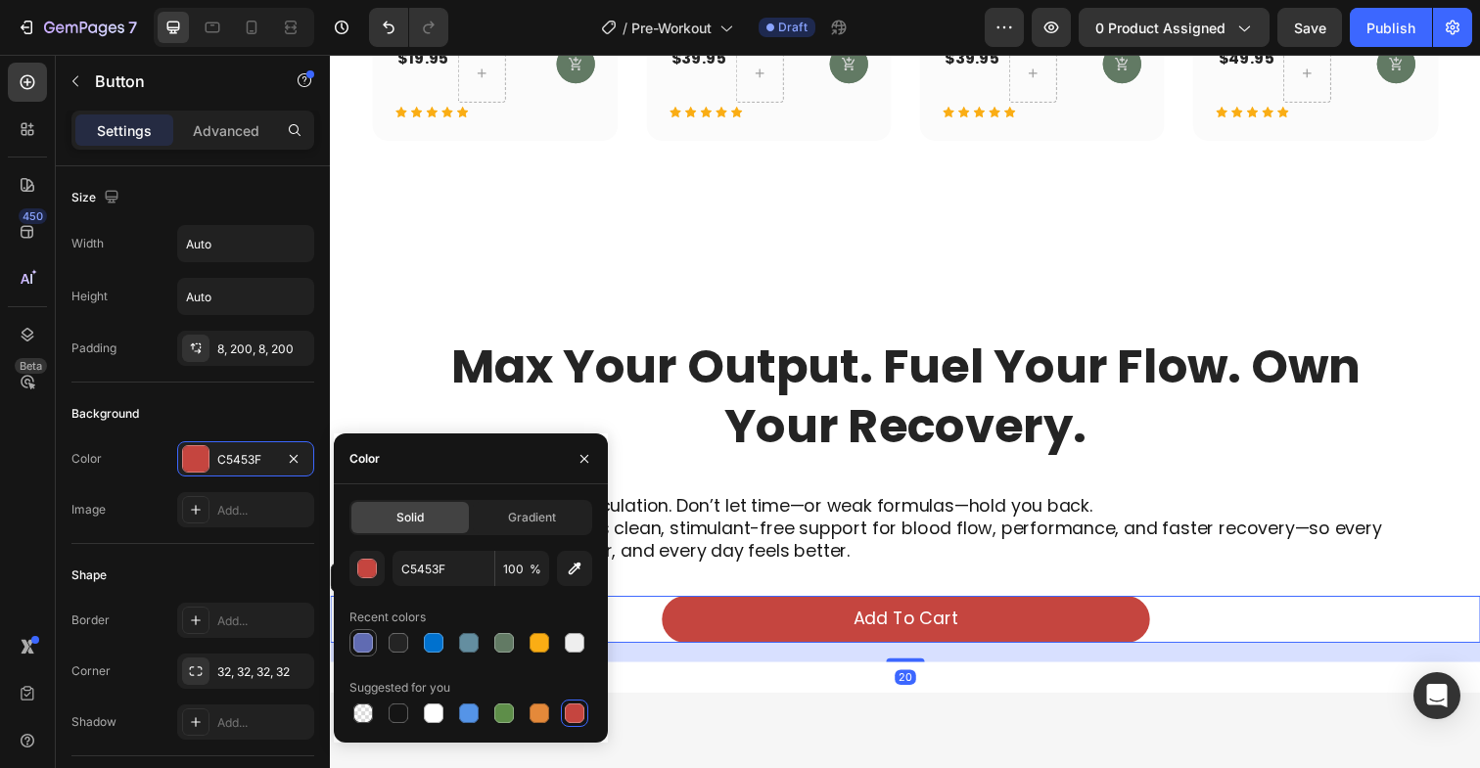
click at [359, 643] on div at bounding box center [363, 643] width 20 height 20
type input "606BB2"
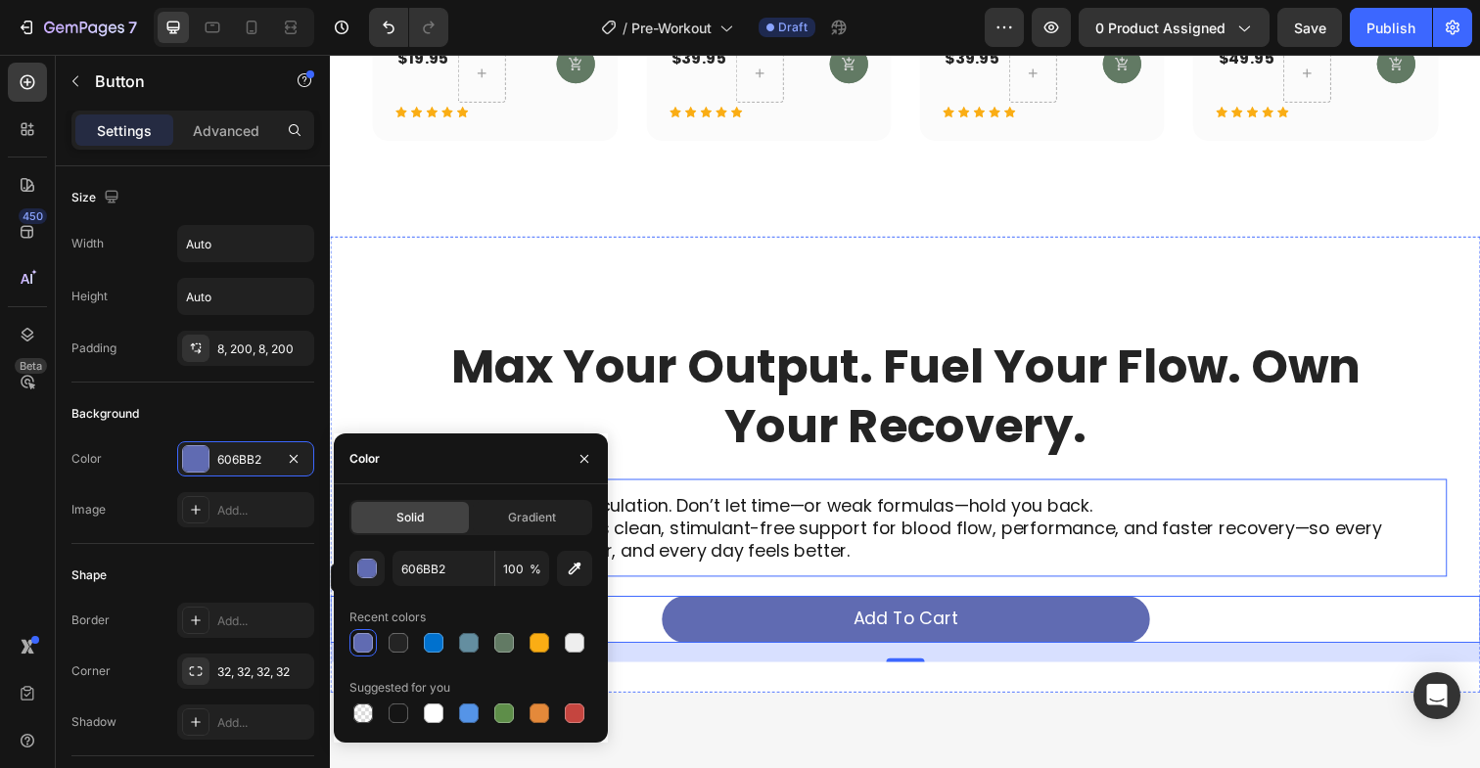
click at [754, 531] on p "Your body runs on circulation. Don’t let time—or weak formulas—hold you back. N…" at bounding box center [937, 538] width 1036 height 69
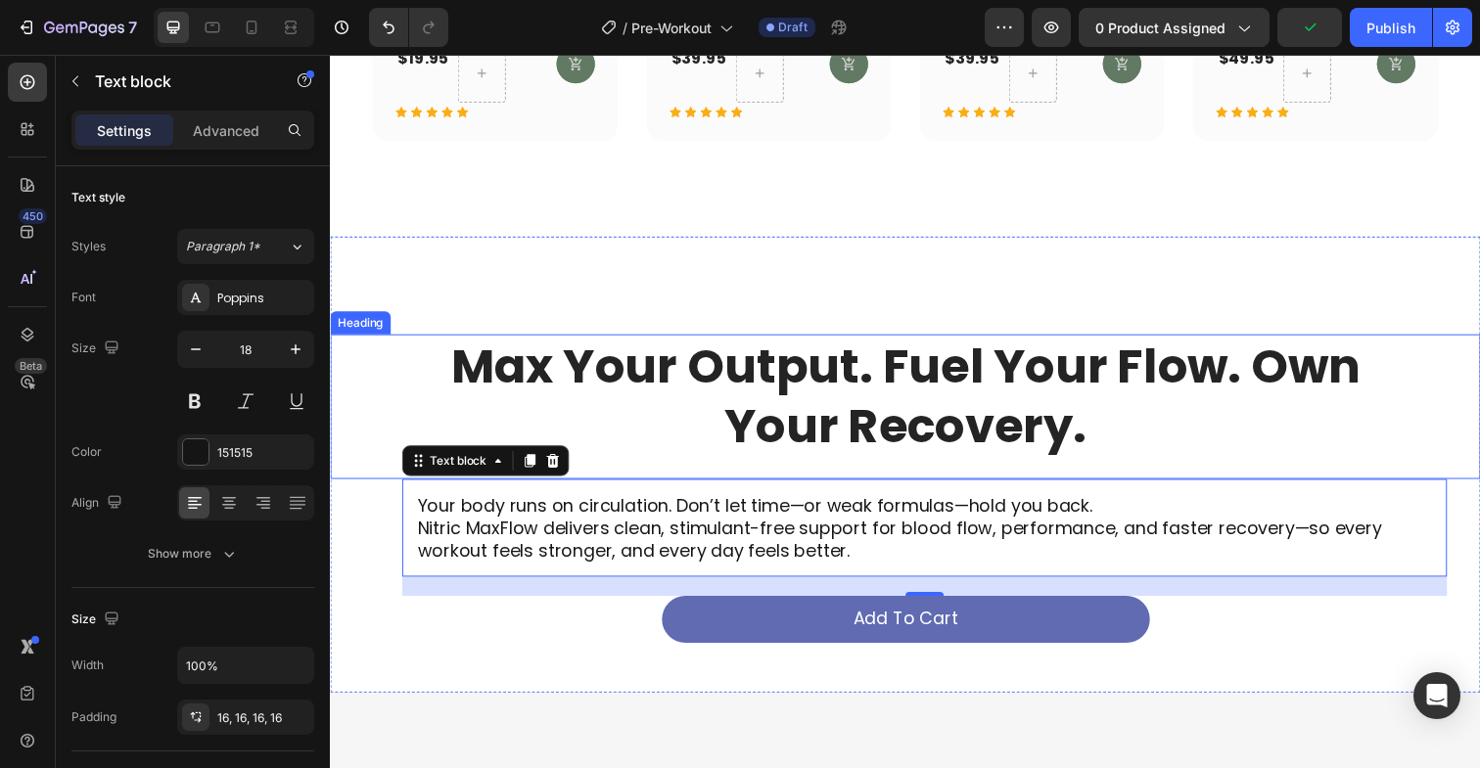
click at [823, 406] on h2 "Max Your Output. Fuel Your Flow. Own Your Recovery." at bounding box center [917, 405] width 979 height 128
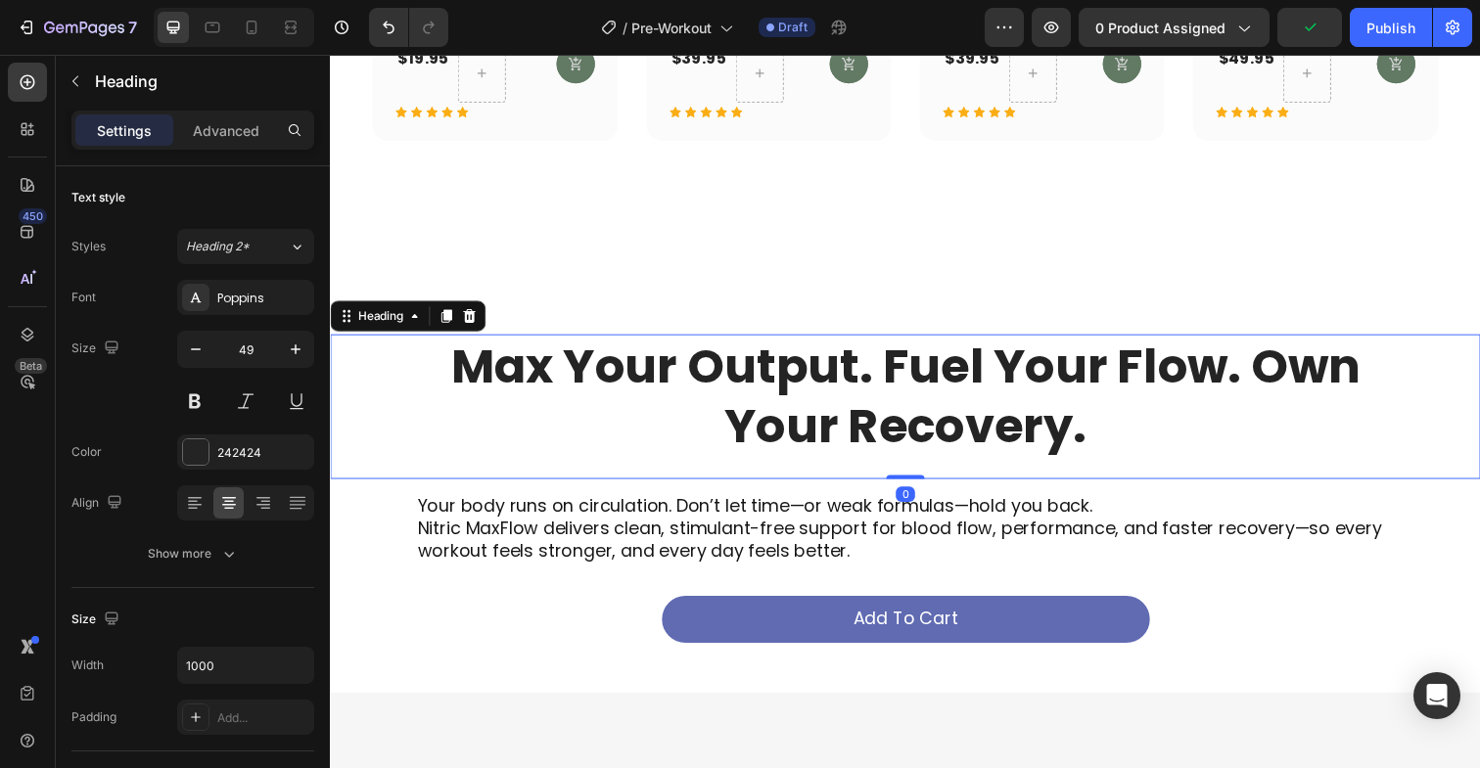
click at [823, 406] on h2 "Max Your Output. Fuel Your Flow. Own Your Recovery." at bounding box center [917, 405] width 979 height 128
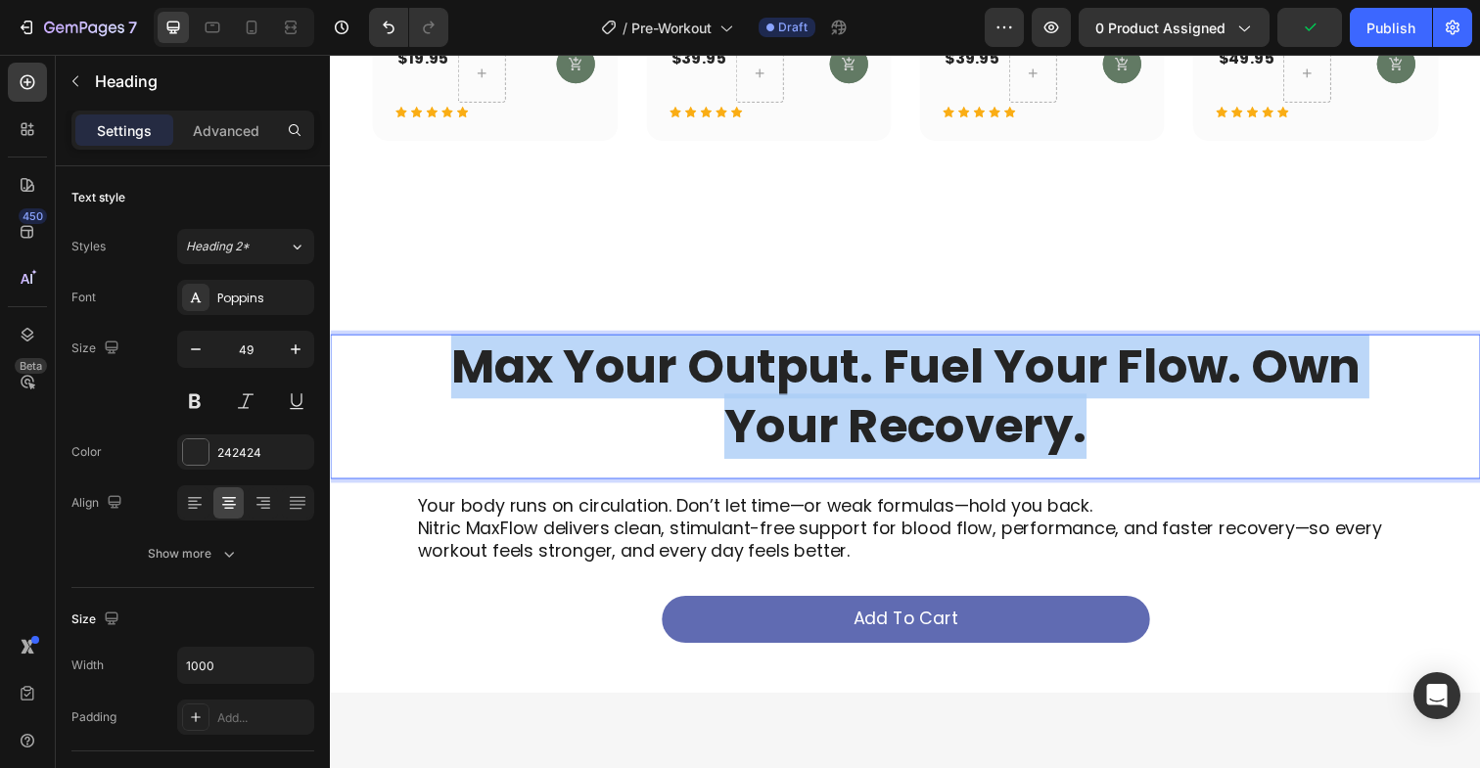
click at [823, 406] on p "Max Your Output. Fuel Your Flow. Own Your Recovery." at bounding box center [917, 405] width 975 height 124
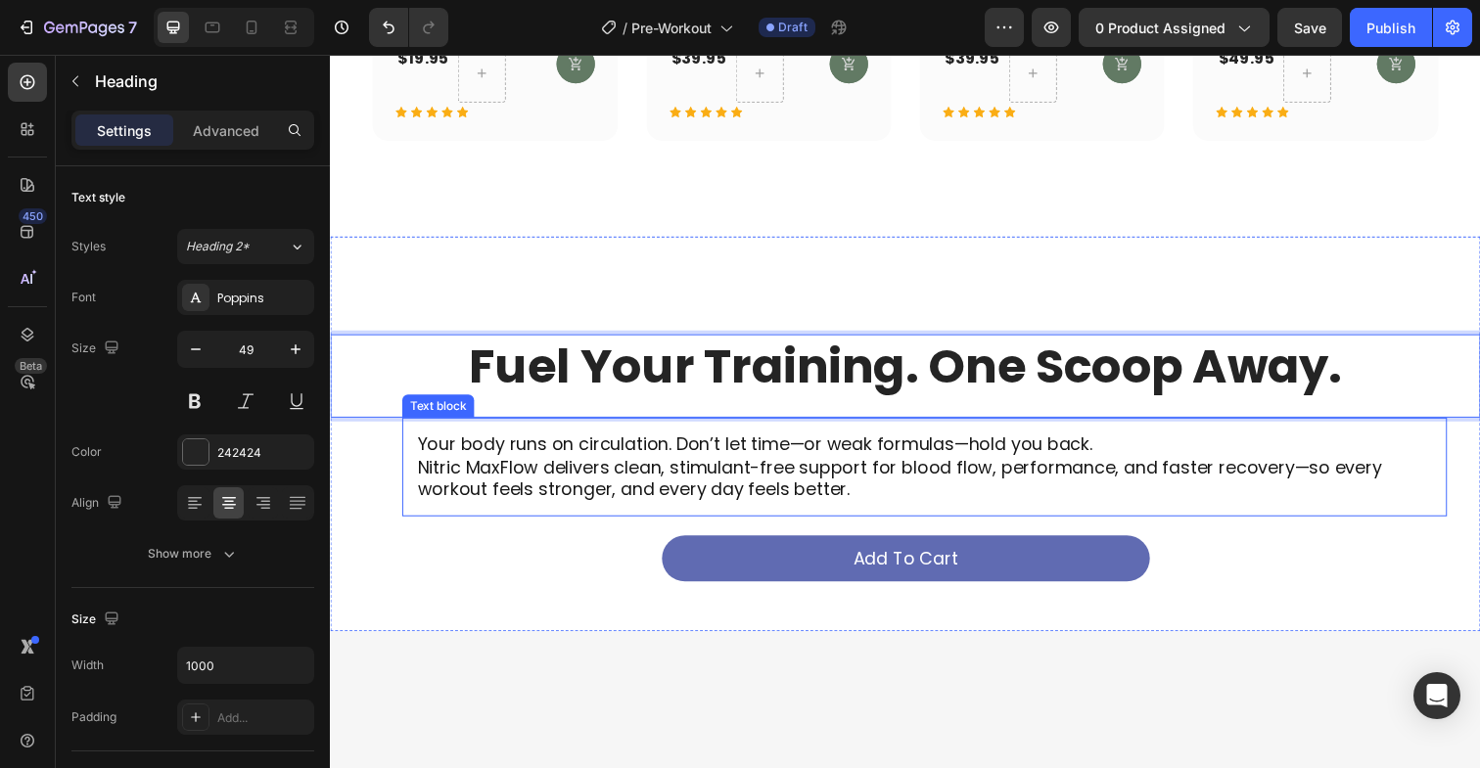
click at [729, 476] on p "Your body runs on circulation. Don’t let time—or weak formulas—hold you back. N…" at bounding box center [937, 475] width 1036 height 69
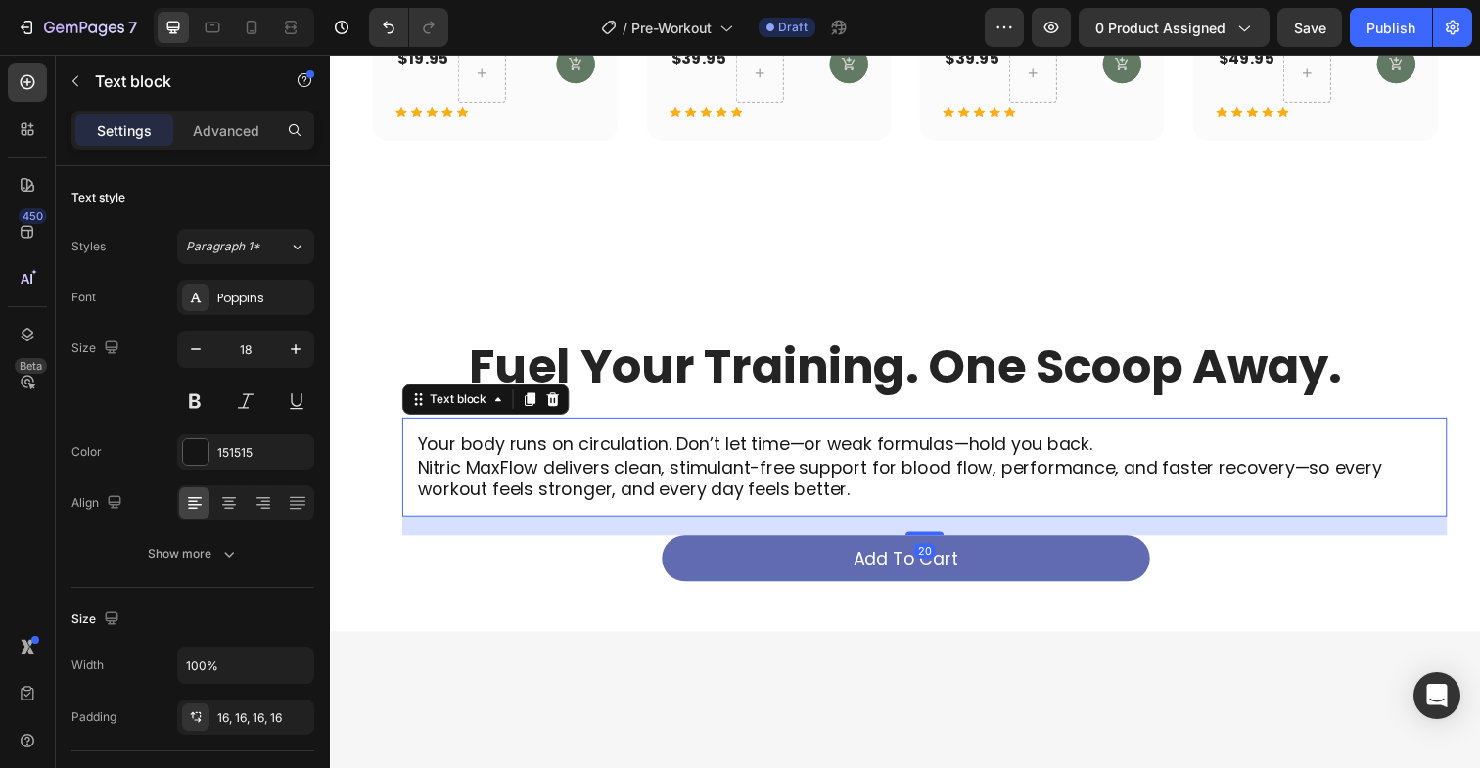
click at [729, 476] on p "Your body runs on circulation. Don’t let time—or weak formulas—hold you back. N…" at bounding box center [937, 475] width 1036 height 69
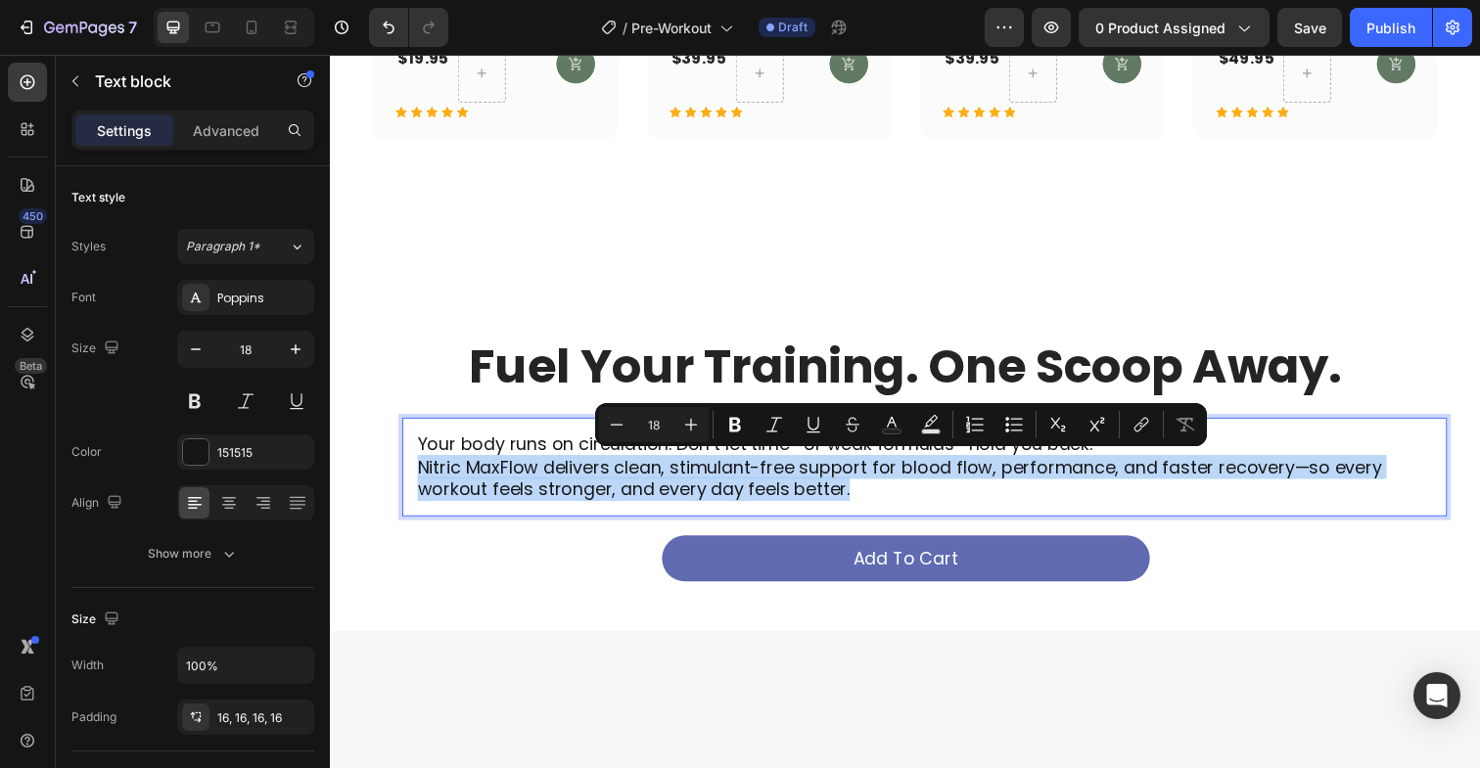
click at [729, 476] on p "Your body runs on circulation. Don’t let time—or weak formulas—hold you back. N…" at bounding box center [937, 475] width 1036 height 69
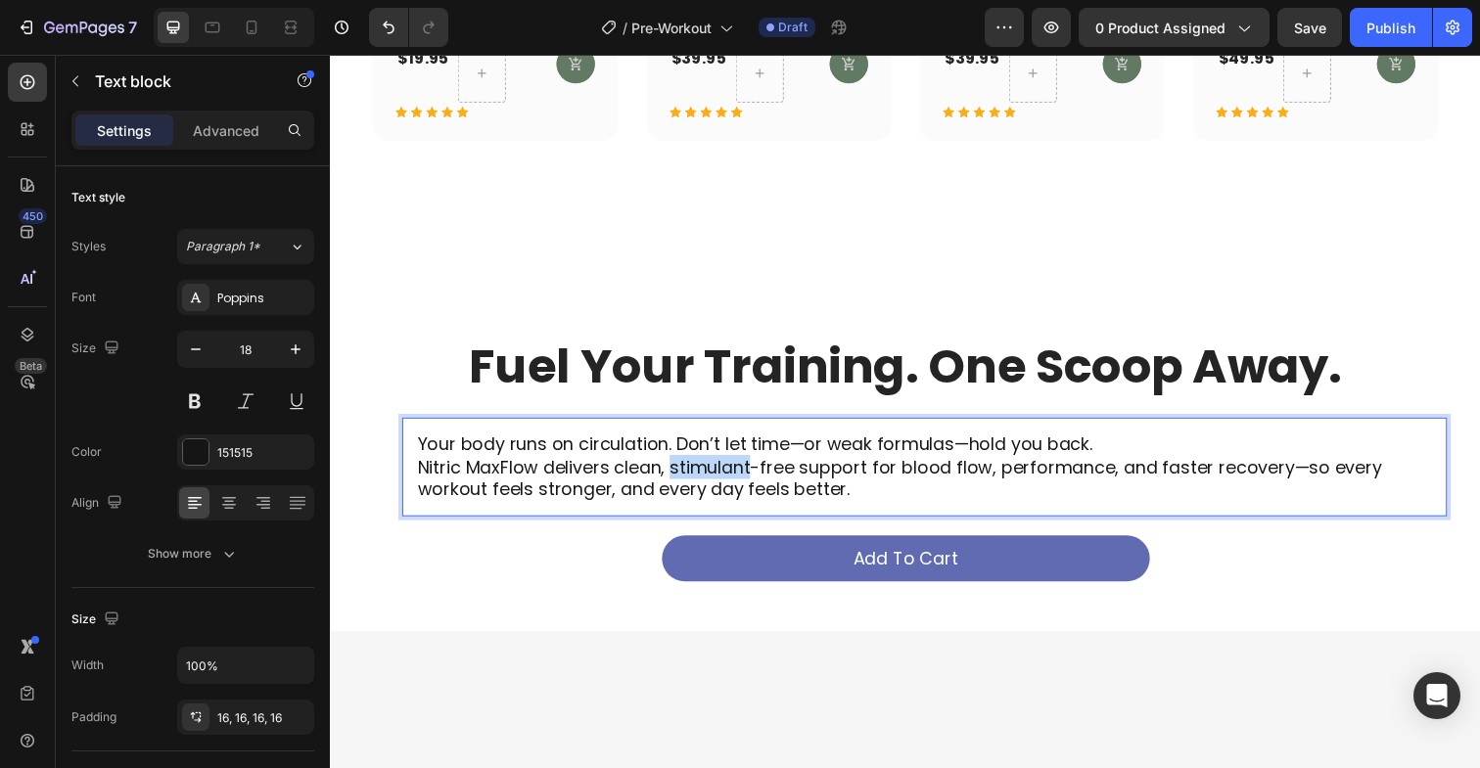
click at [729, 476] on p "Your body runs on circulation. Don’t let time—or weak formulas—hold you back. N…" at bounding box center [937, 475] width 1036 height 69
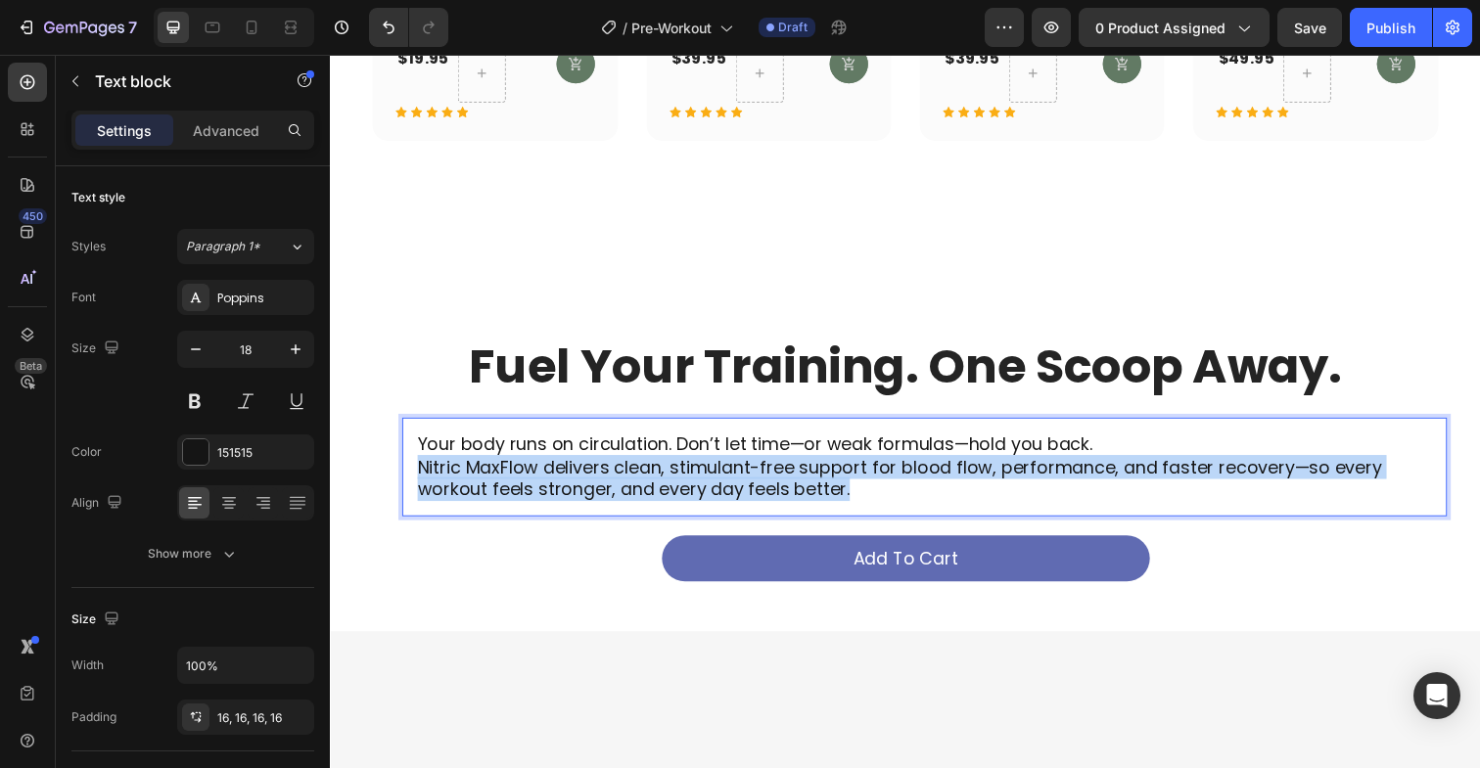
click at [729, 476] on p "Your body runs on circulation. Don’t let time—or weak formulas—hold you back. N…" at bounding box center [937, 475] width 1036 height 69
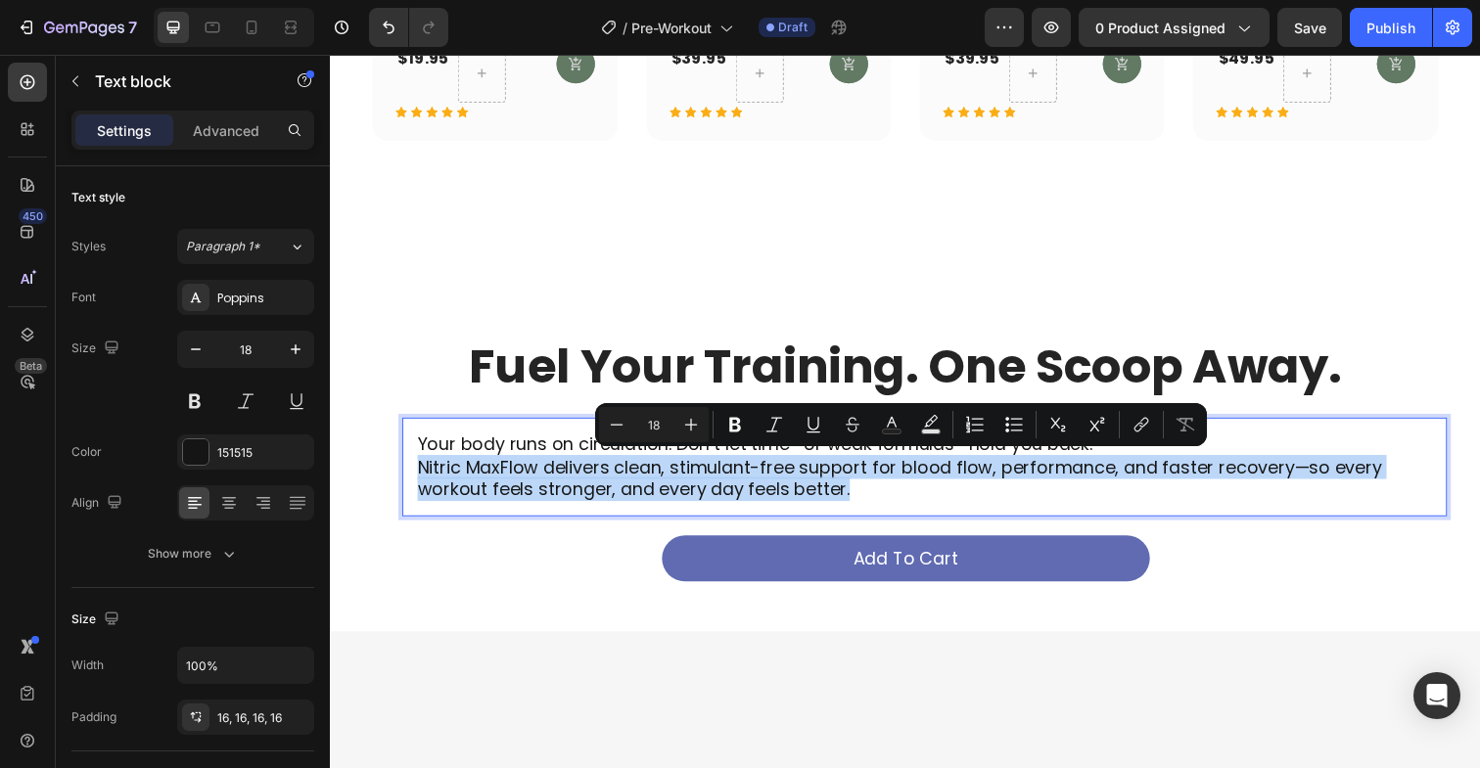
click at [815, 514] on div "Your body runs on circulation. Don’t let time—or weak formulas—hold you back. N…" at bounding box center [936, 476] width 1067 height 100
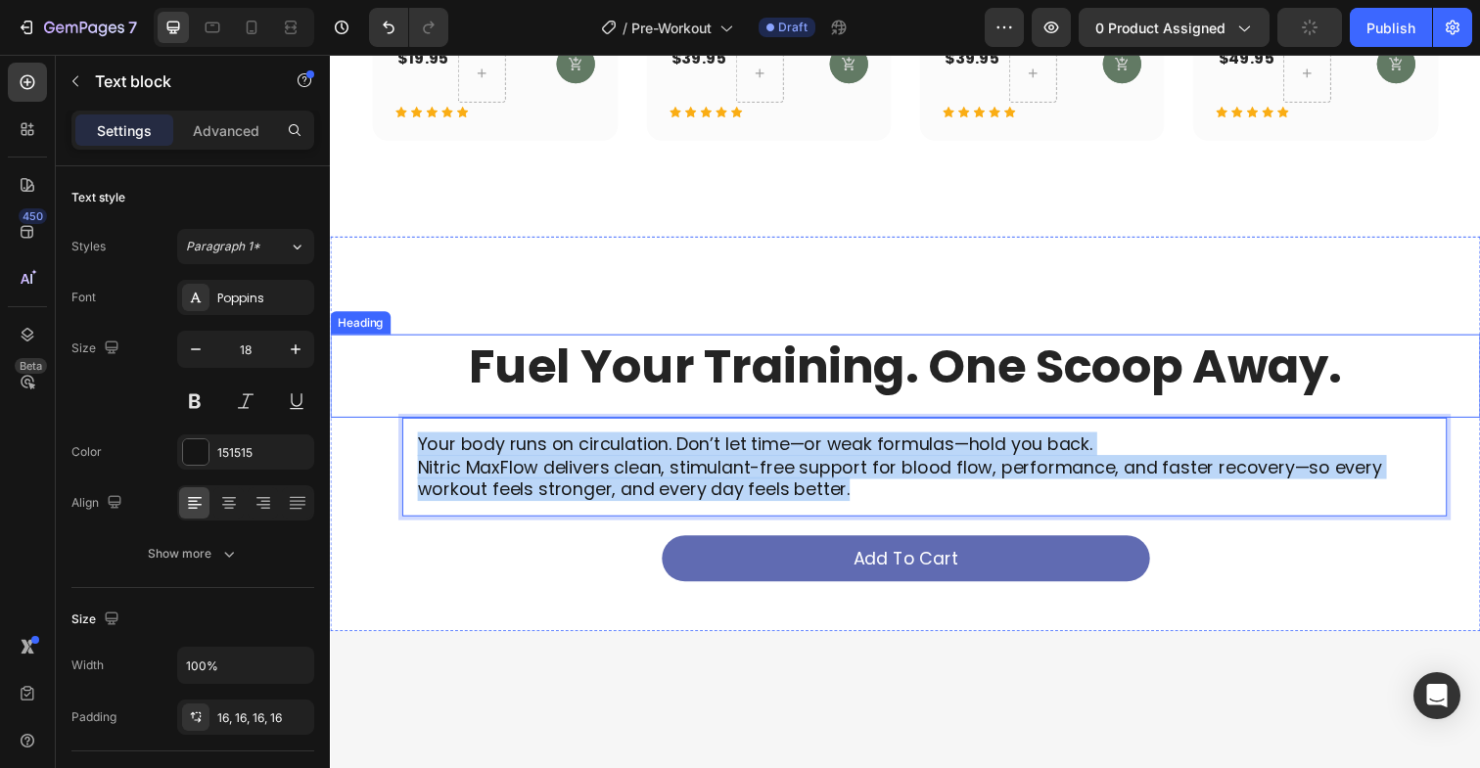
drag, startPoint x: 864, startPoint y: 504, endPoint x: 361, endPoint y: 417, distance: 510.6
click at [361, 417] on div "Fuel Your Training. One Scoop Away. Heading Your body runs on circulation. Don’…" at bounding box center [917, 428] width 1175 height 370
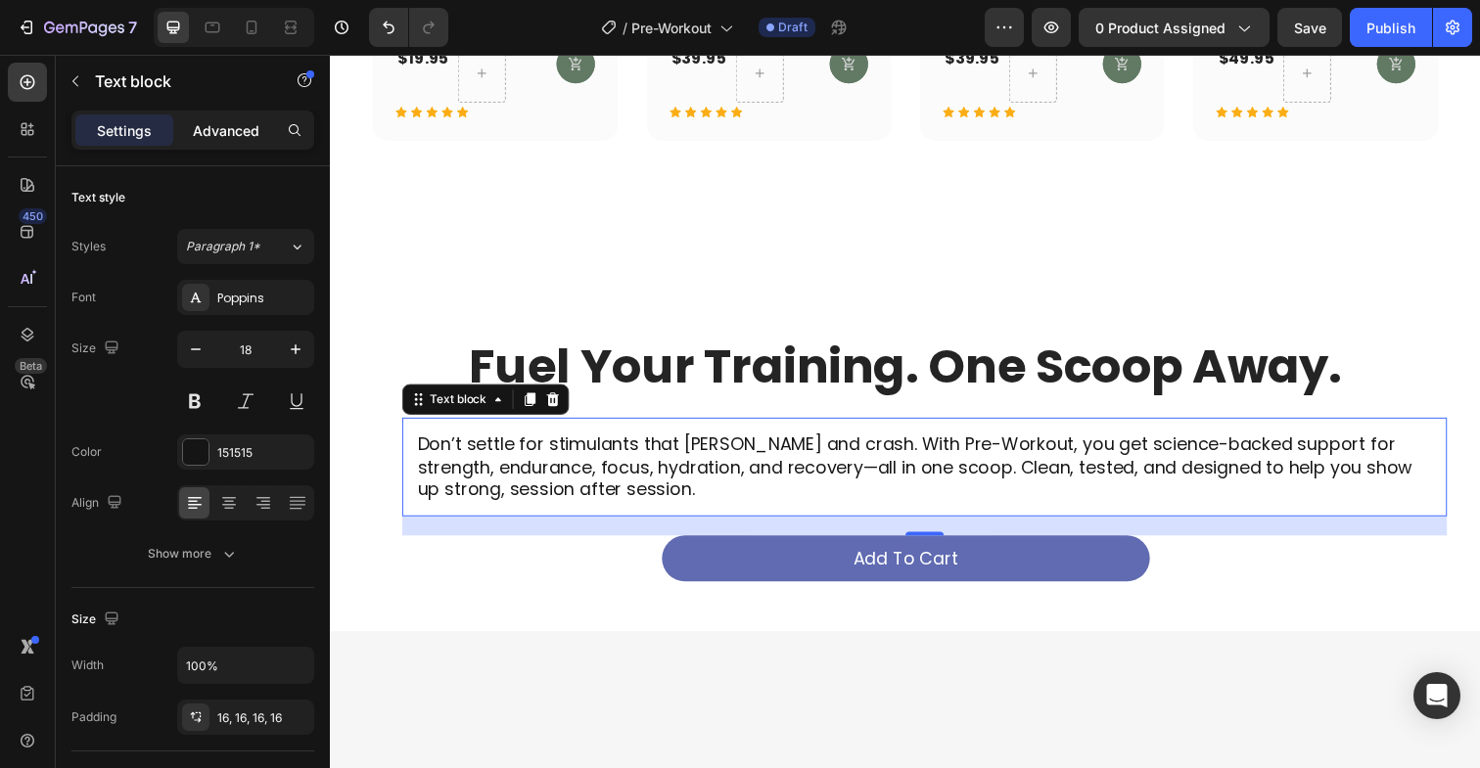
click at [227, 133] on p "Advanced" at bounding box center [226, 130] width 67 height 21
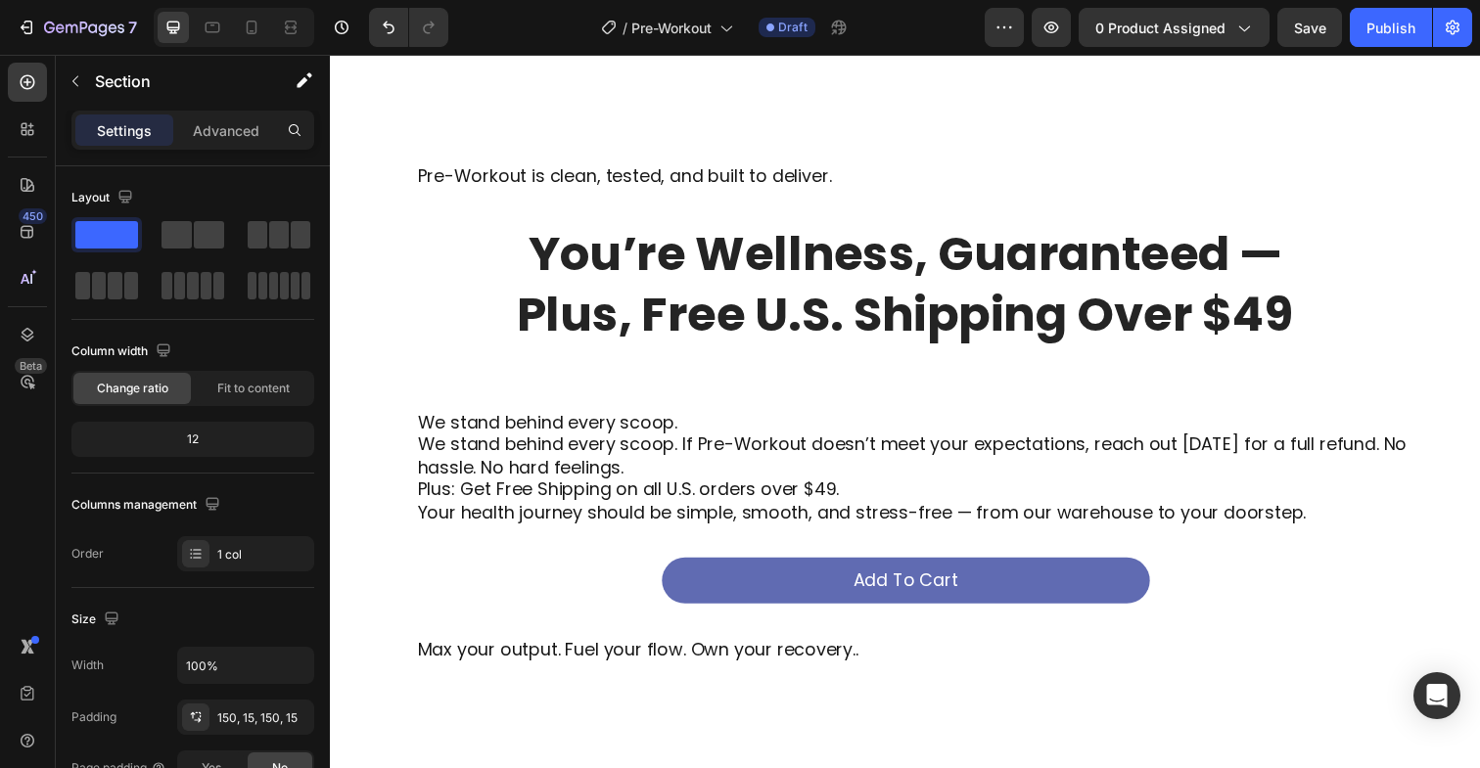
scroll to position [5336, 0]
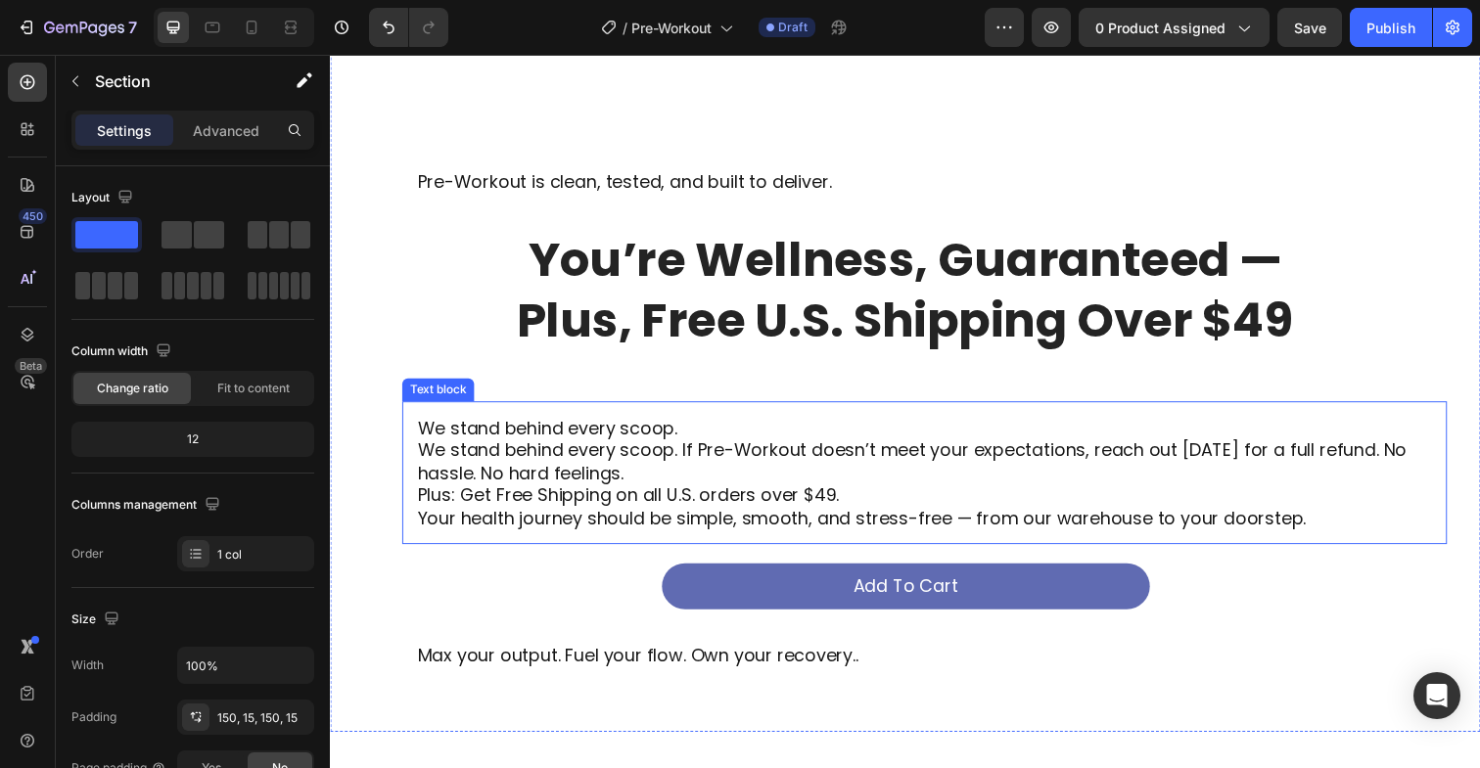
click at [534, 488] on p "We stand behind every scoop. If Pre-Workout doesn’t meet your expectations, rea…" at bounding box center [937, 470] width 1036 height 46
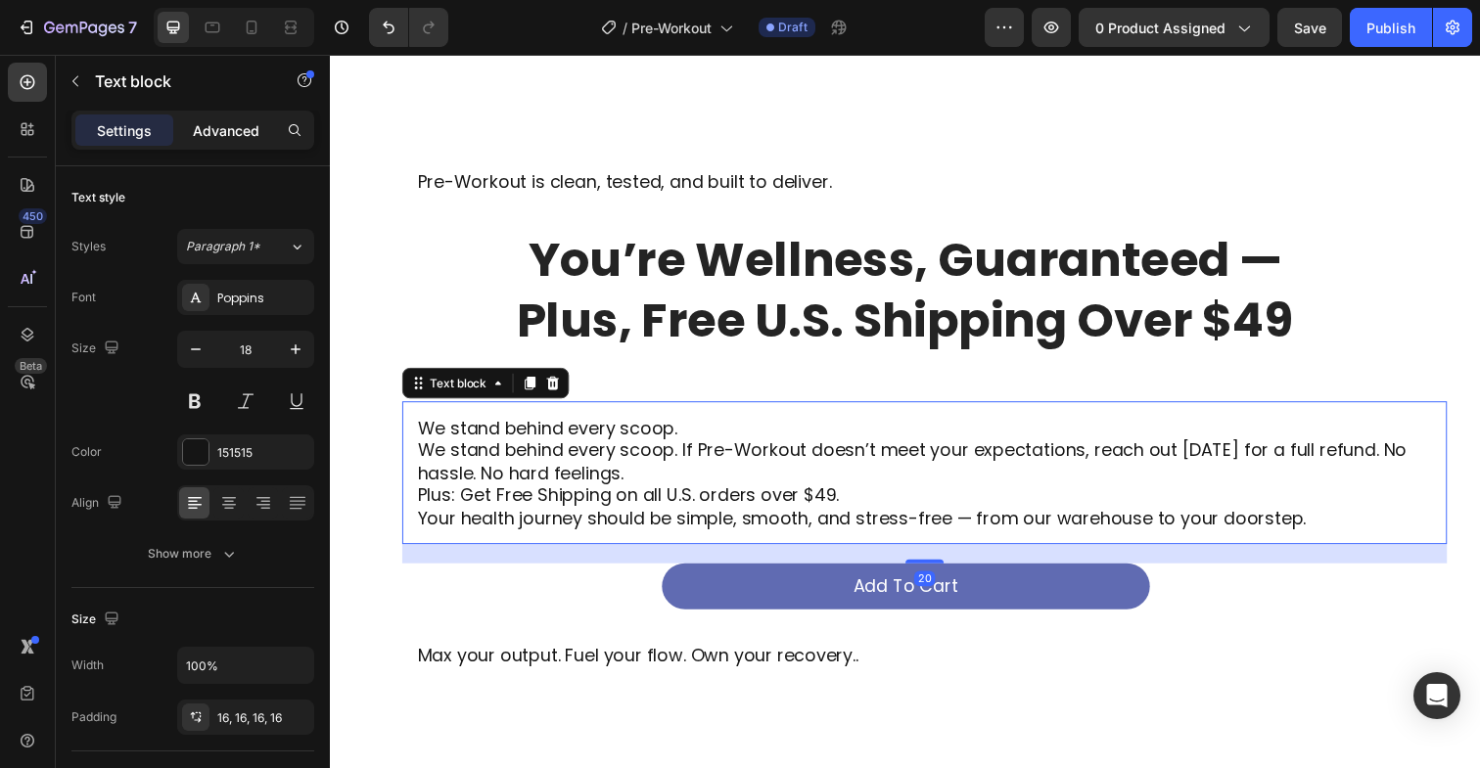
click at [242, 131] on p "Advanced" at bounding box center [226, 130] width 67 height 21
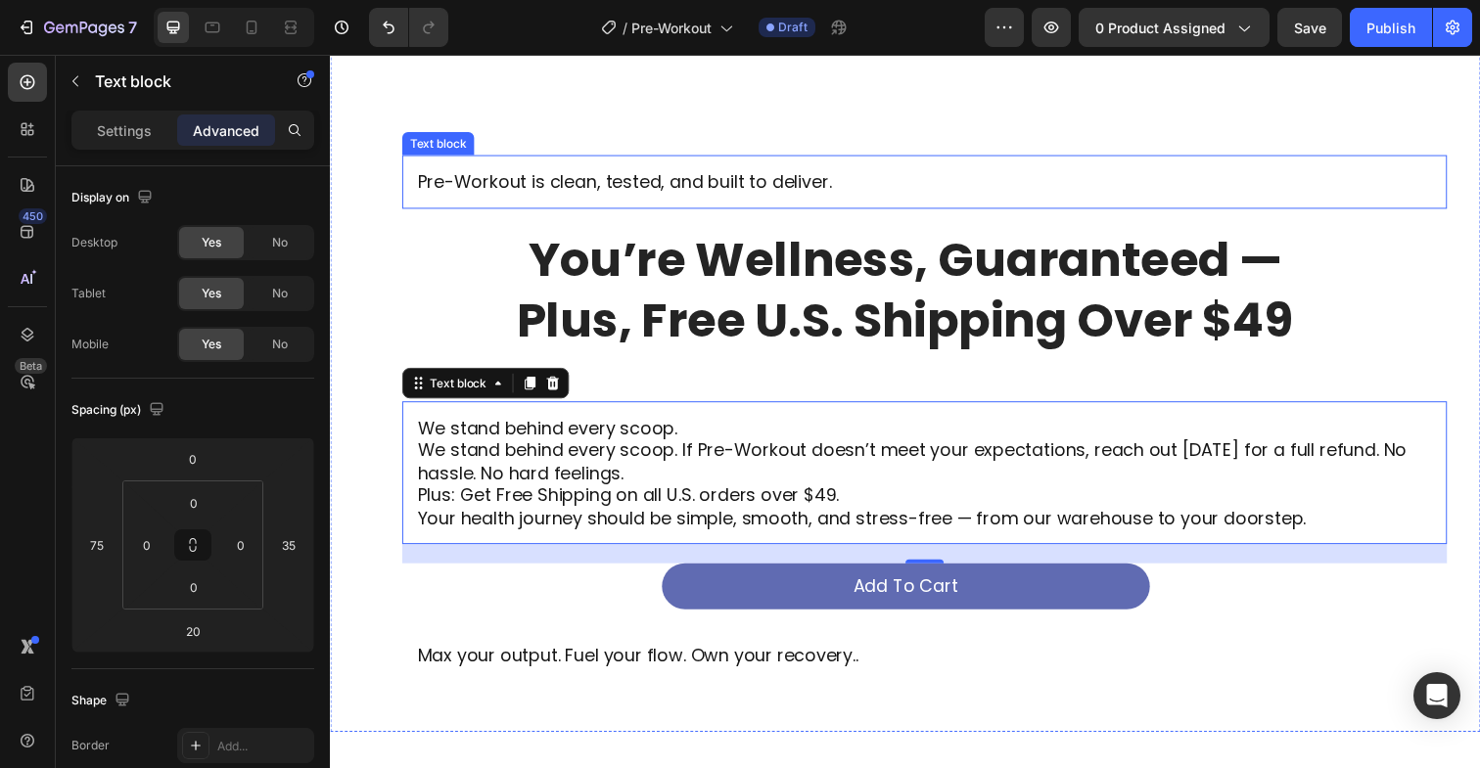
click at [463, 183] on p "Pre-Workout is clean, tested, and built to deliver." at bounding box center [937, 184] width 1036 height 23
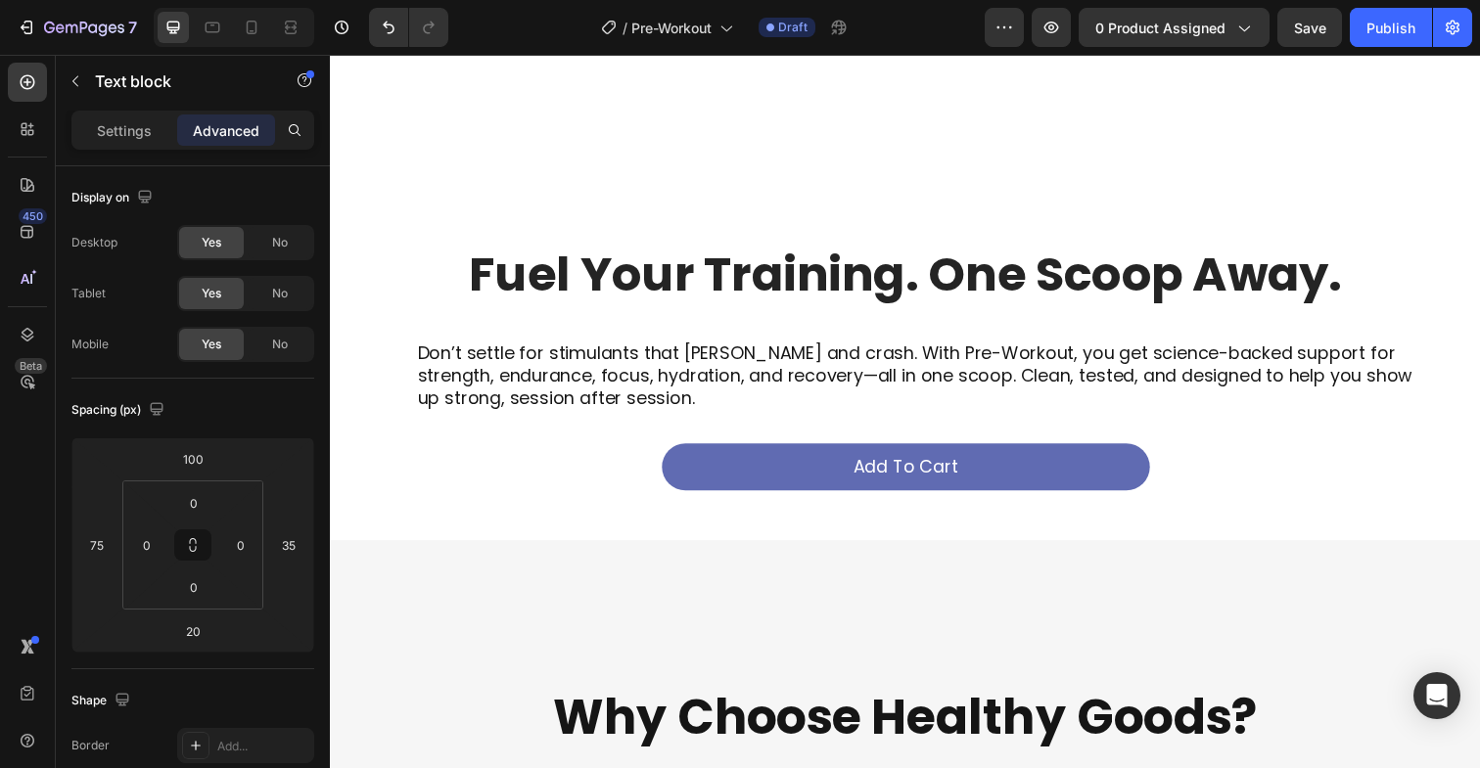
scroll to position [7836, 0]
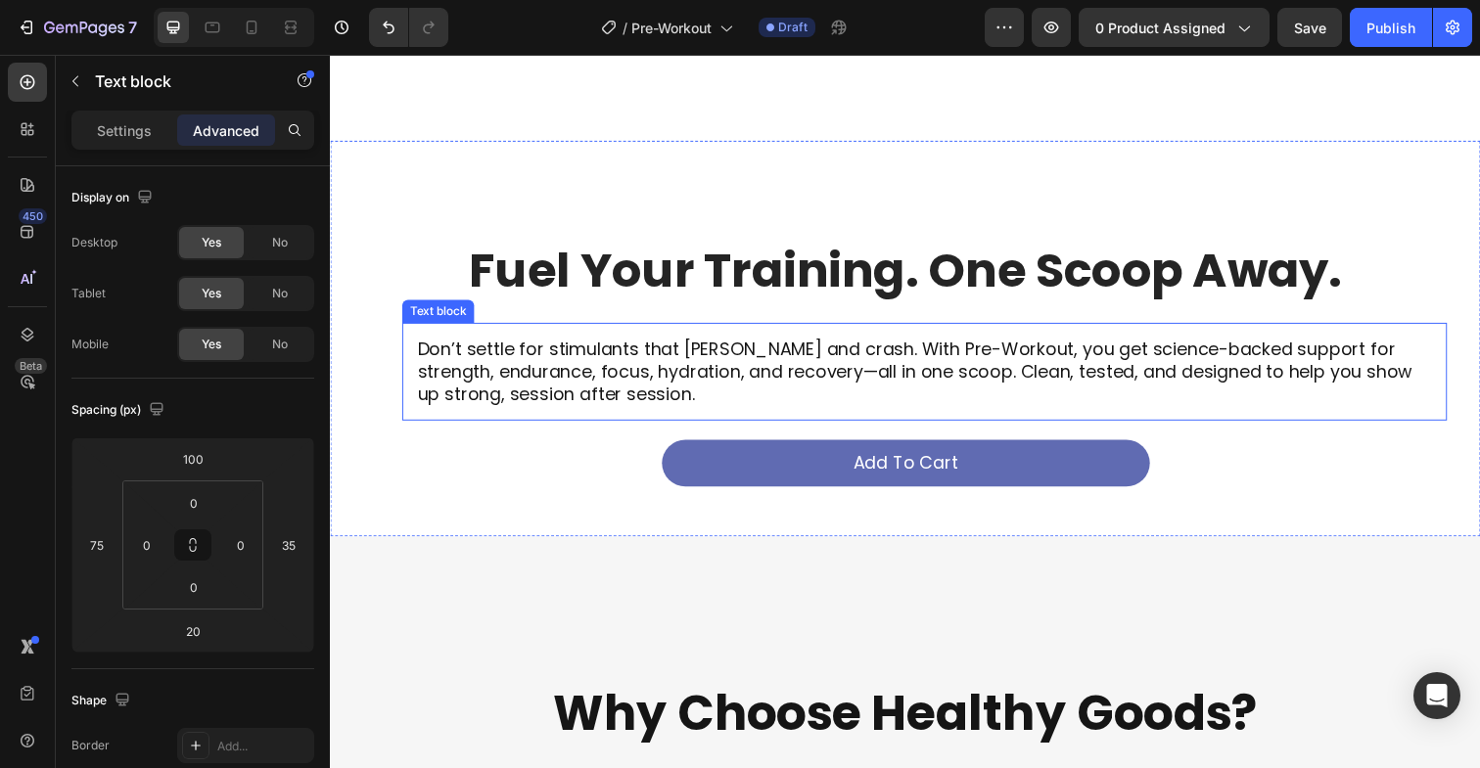
click at [530, 390] on p "Don’t settle for stimulants that [PERSON_NAME] and crash. With Pre-Workout, you…" at bounding box center [937, 379] width 1036 height 69
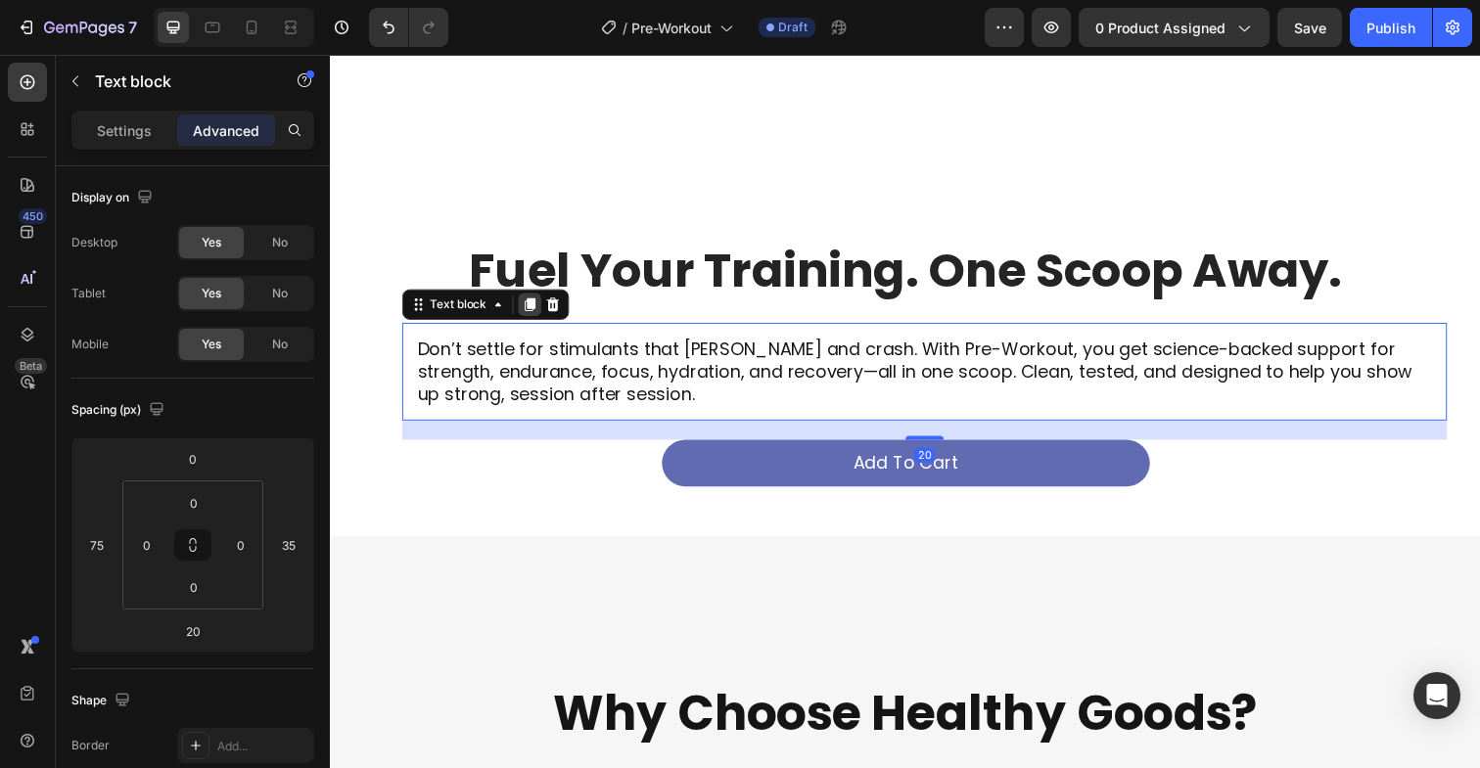
click at [530, 312] on icon at bounding box center [534, 310] width 16 height 16
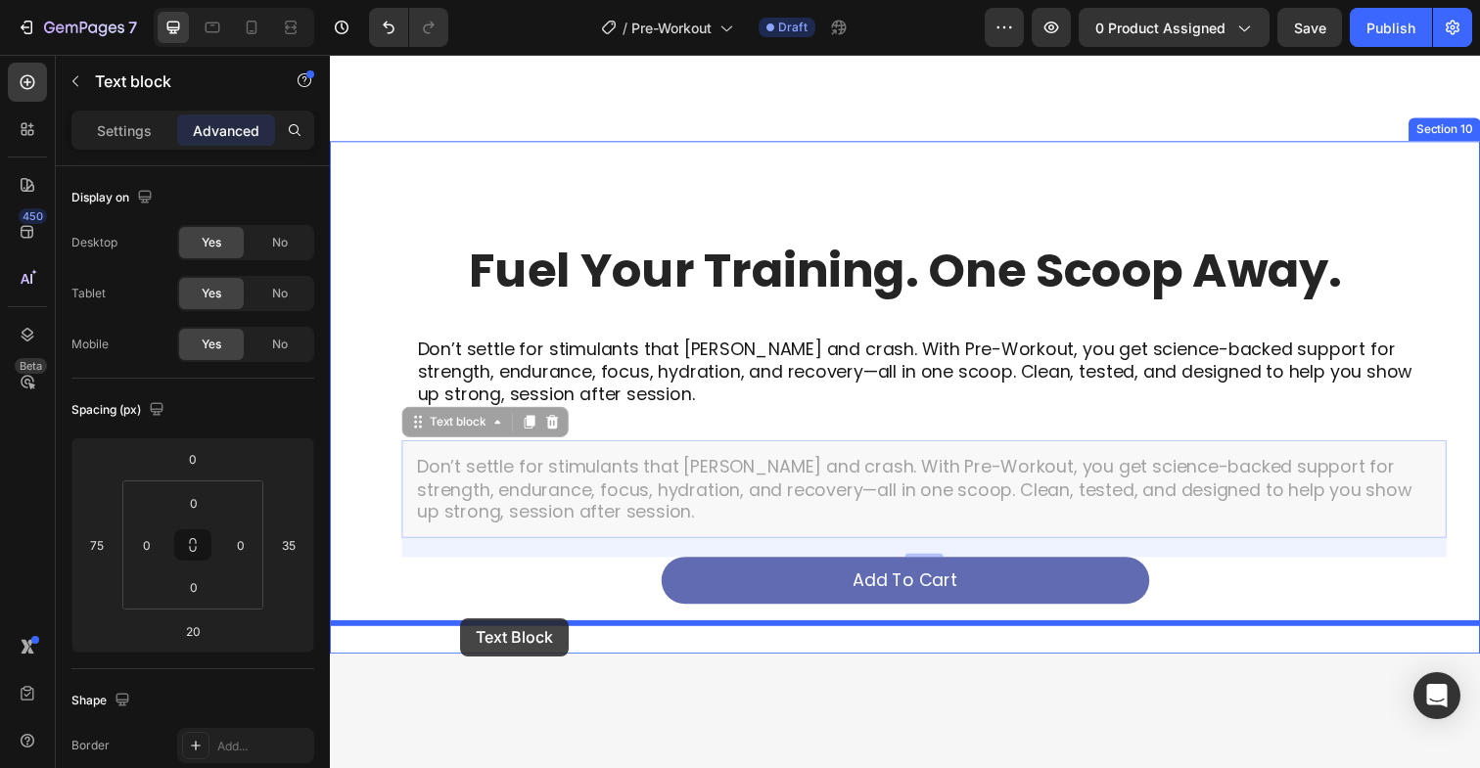
drag, startPoint x: 437, startPoint y: 428, endPoint x: 463, endPoint y: 630, distance: 204.3
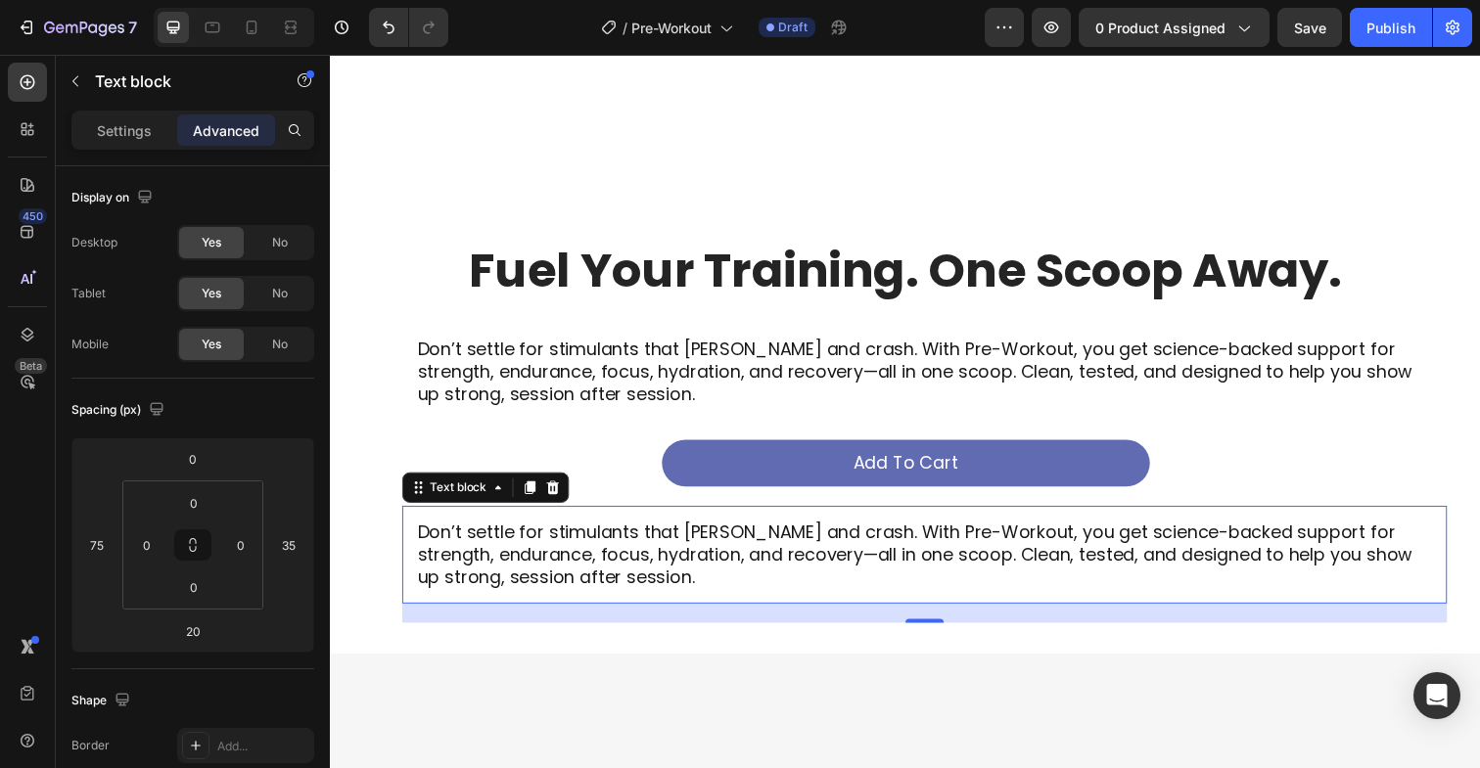
click at [519, 548] on p "Don’t settle for stimulants that [PERSON_NAME] and crash. With Pre-Workout, you…" at bounding box center [937, 565] width 1036 height 69
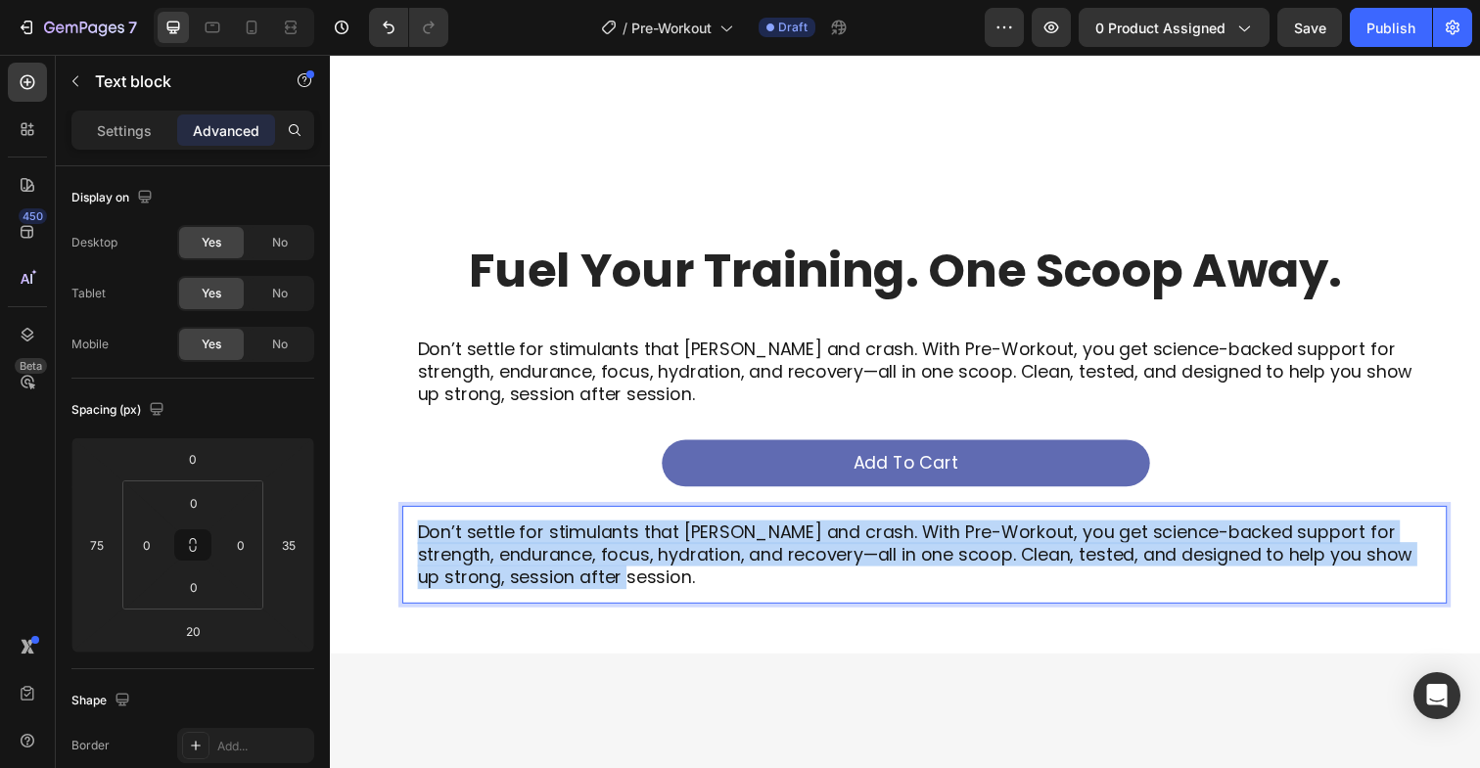
click at [519, 548] on p "Don’t settle for stimulants that [PERSON_NAME] and crash. With Pre-Workout, you…" at bounding box center [937, 565] width 1036 height 69
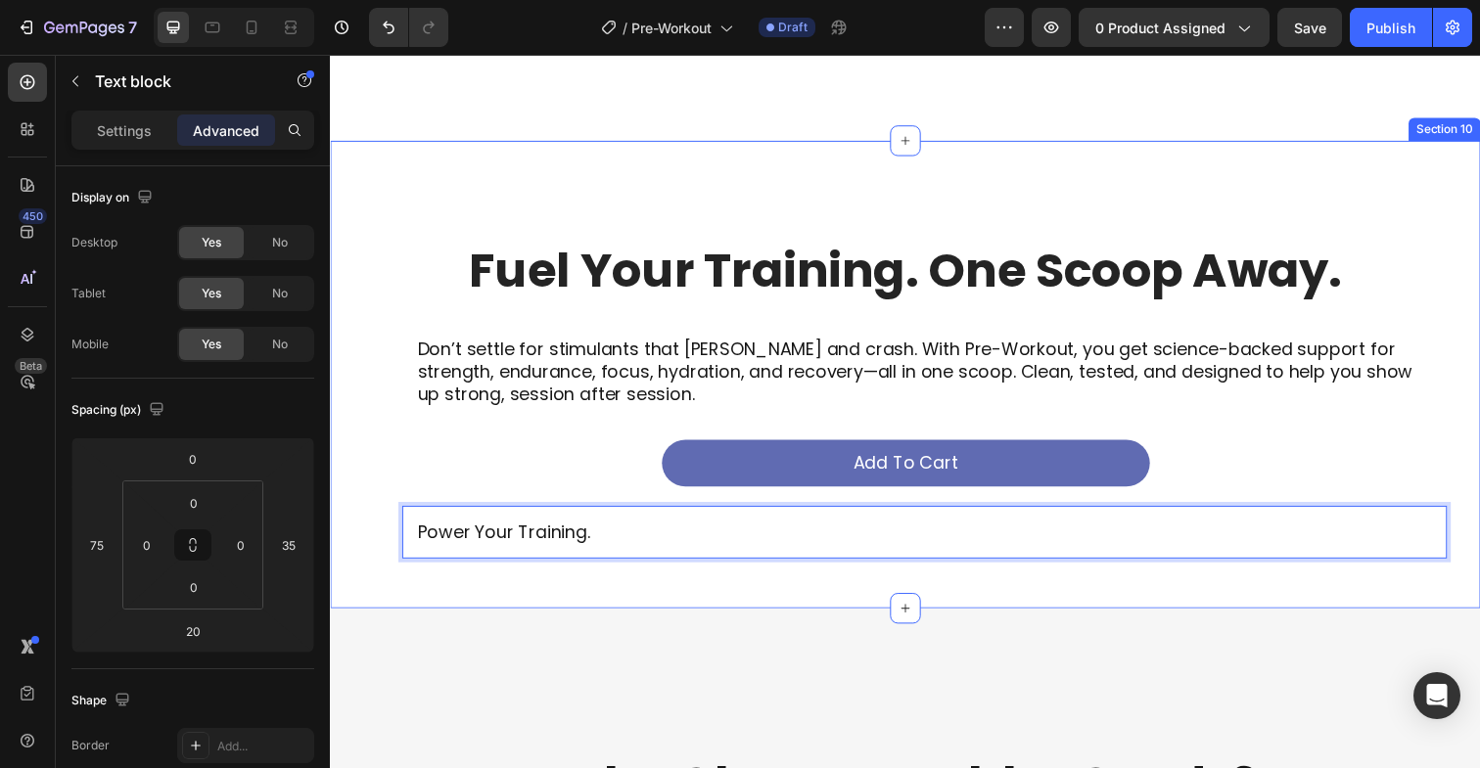
click at [499, 175] on div "Fuel Your Training. One Scoop Away. Heading Don’t settle for stimulants that sp…" at bounding box center [917, 367] width 1175 height 444
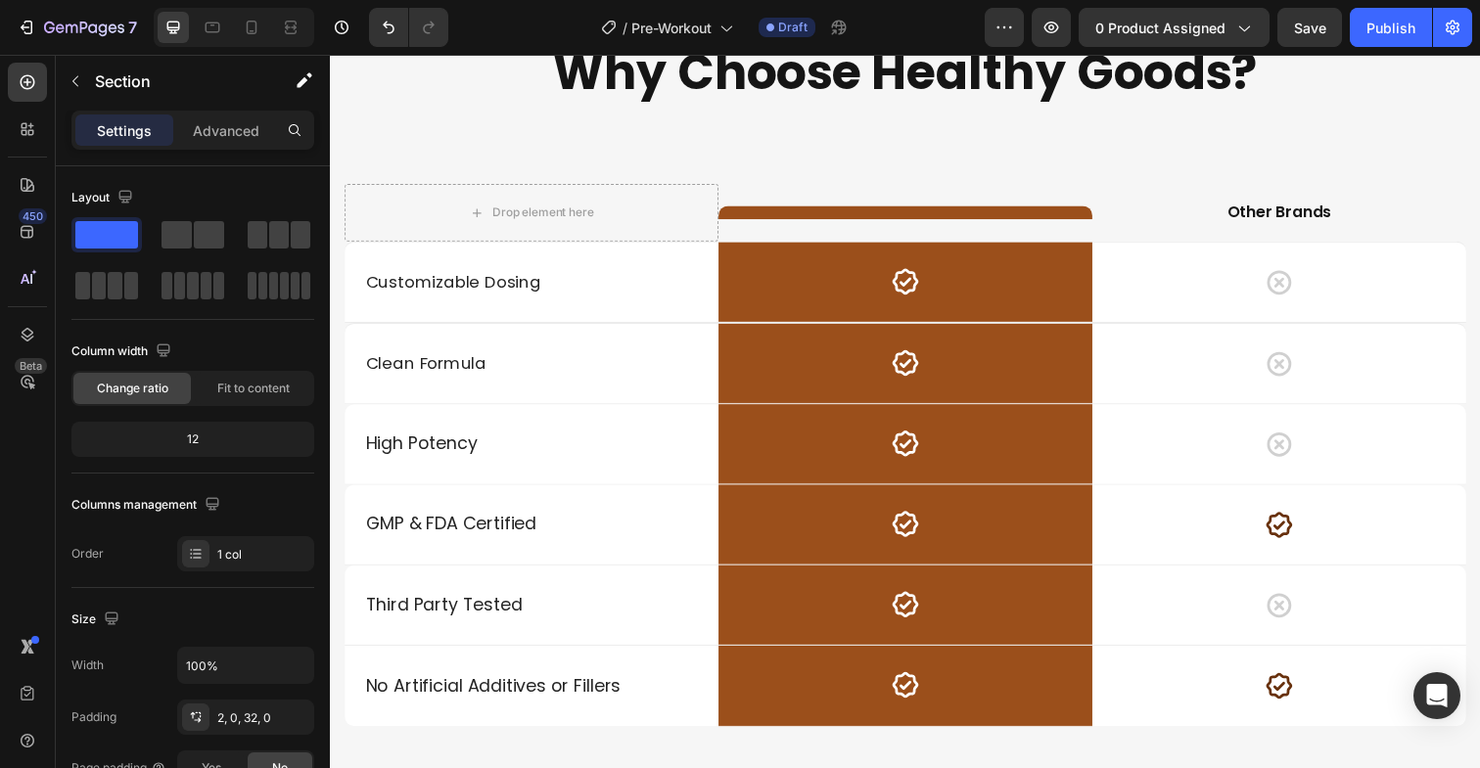
scroll to position [8614, 0]
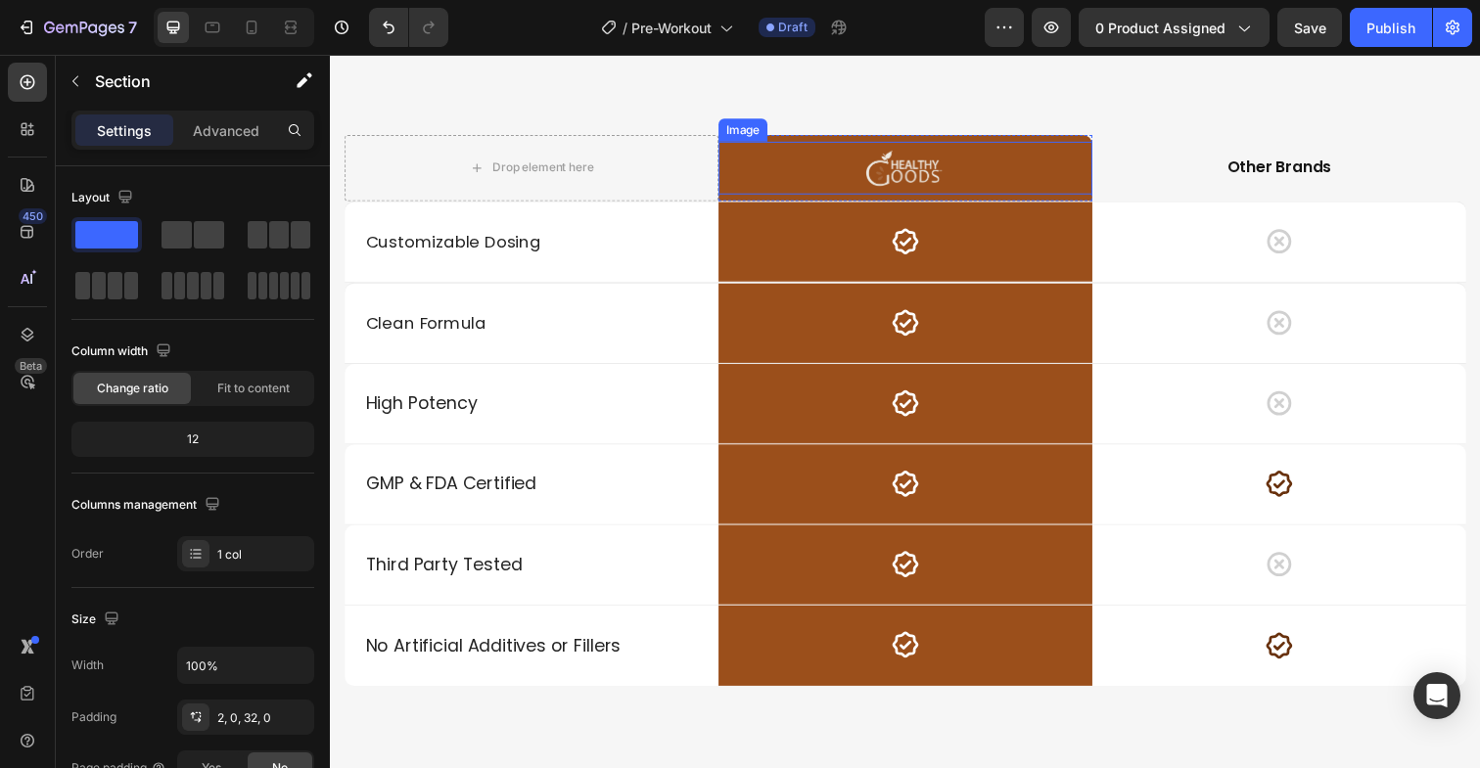
click at [784, 185] on div at bounding box center [917, 171] width 382 height 54
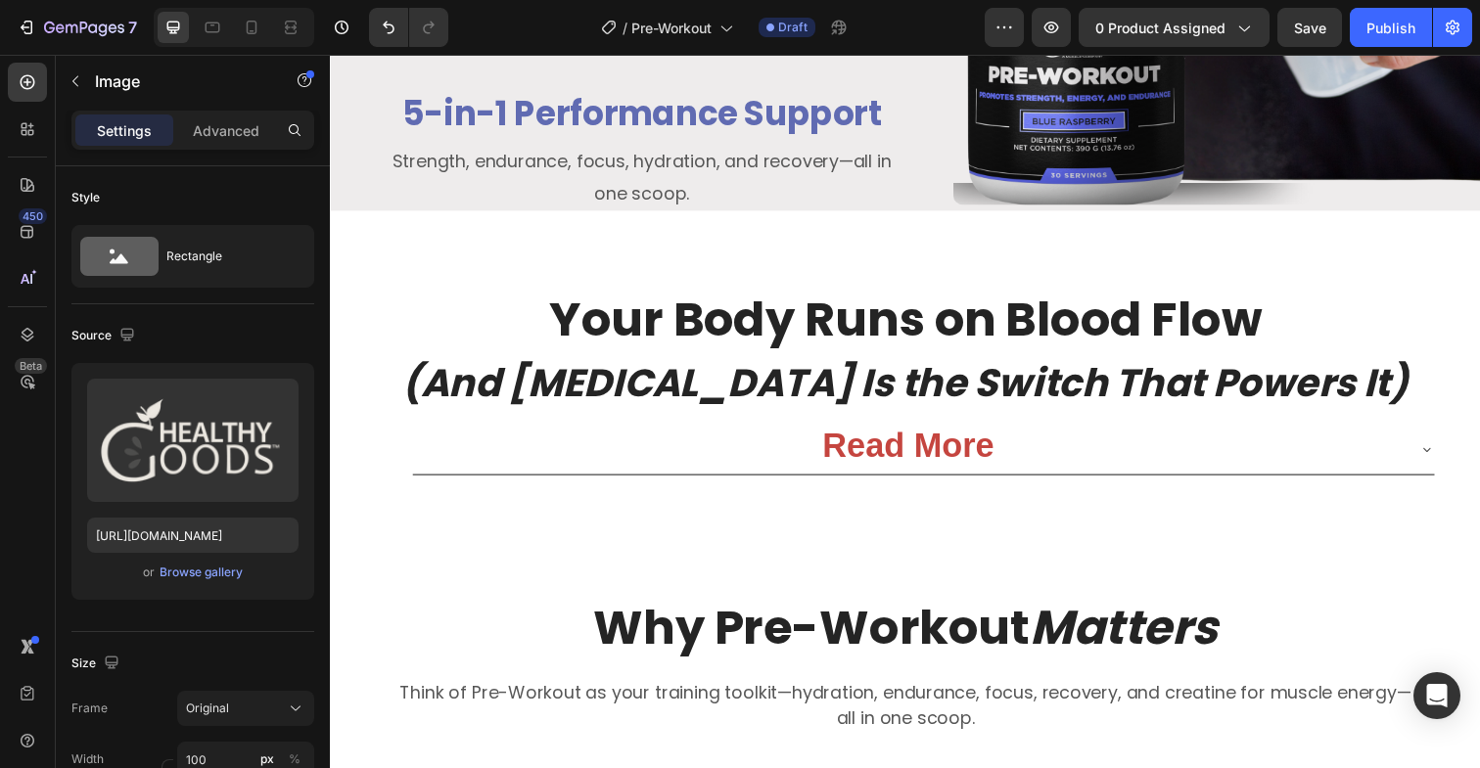
scroll to position [3213, 0]
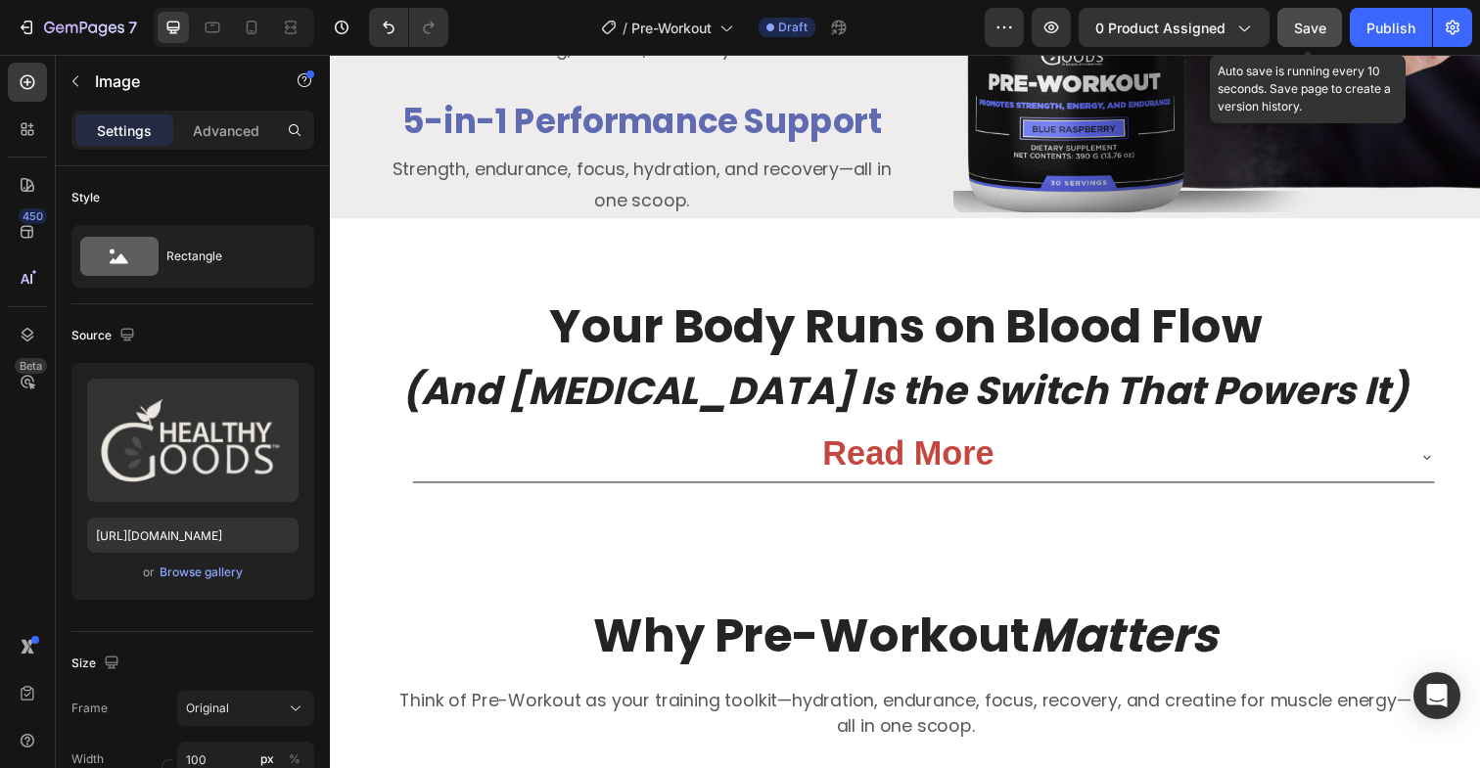
click at [1297, 33] on span "Save" at bounding box center [1310, 28] width 32 height 17
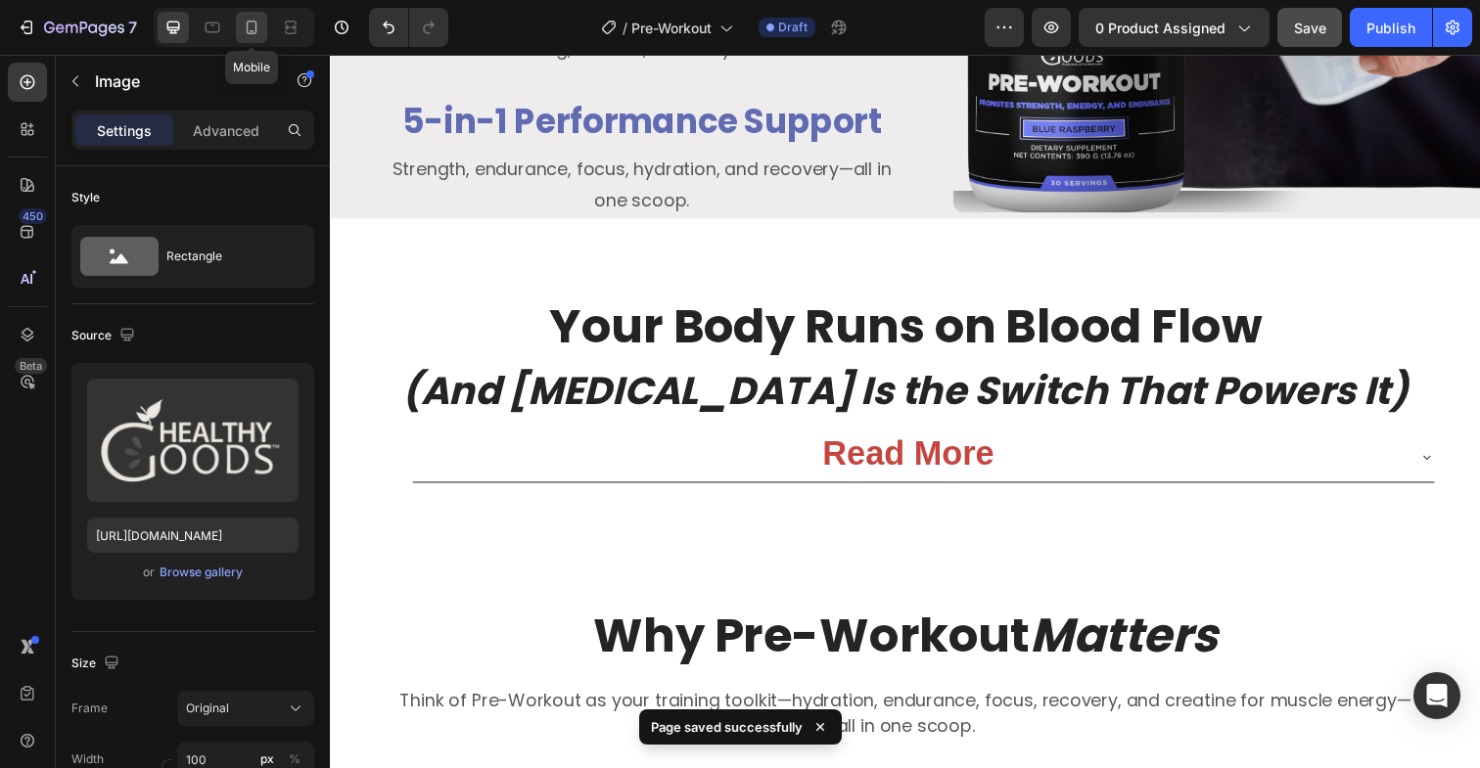
click at [255, 25] on icon at bounding box center [252, 28] width 11 height 14
type input "50"
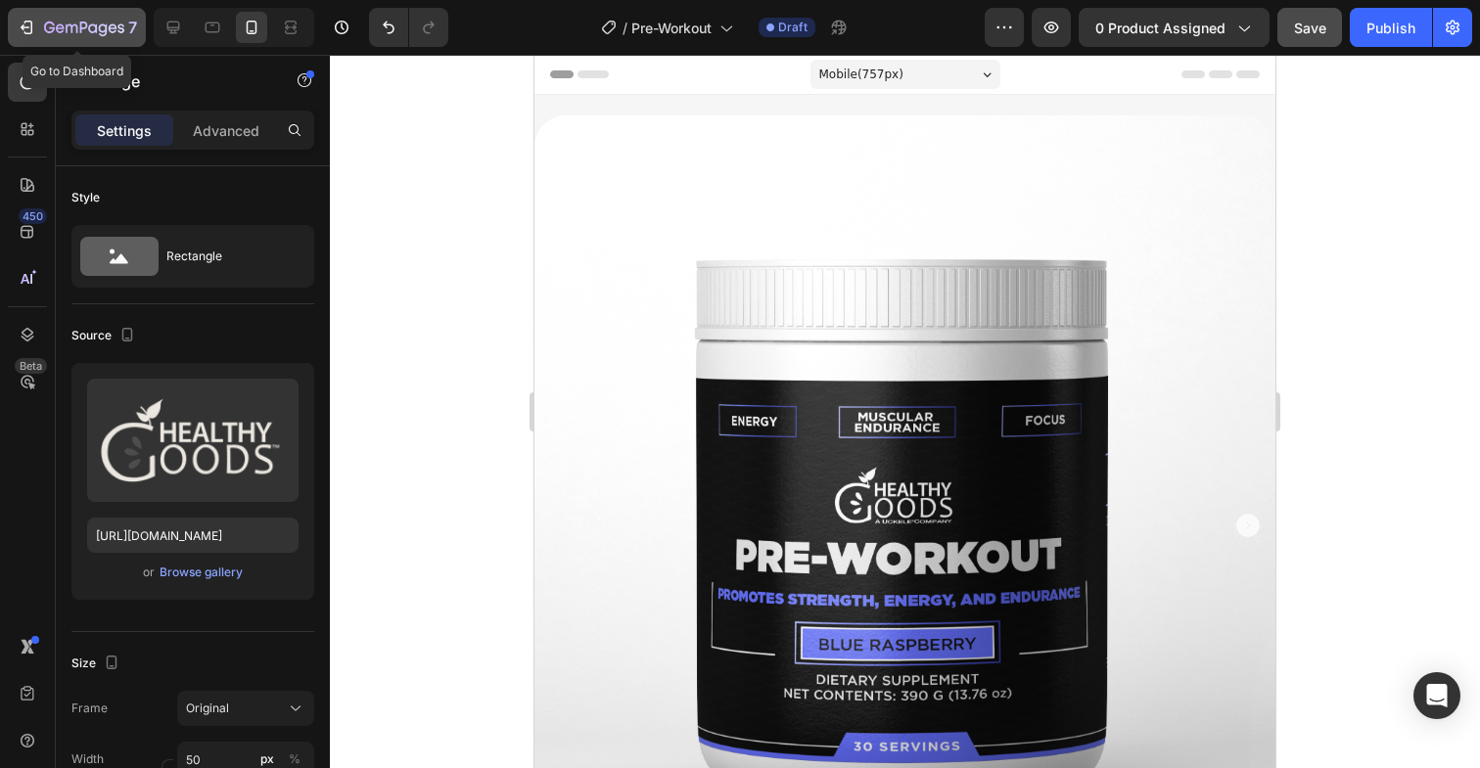
click at [26, 32] on icon "button" at bounding box center [28, 28] width 9 height 14
